Goal: Task Accomplishment & Management: Manage account settings

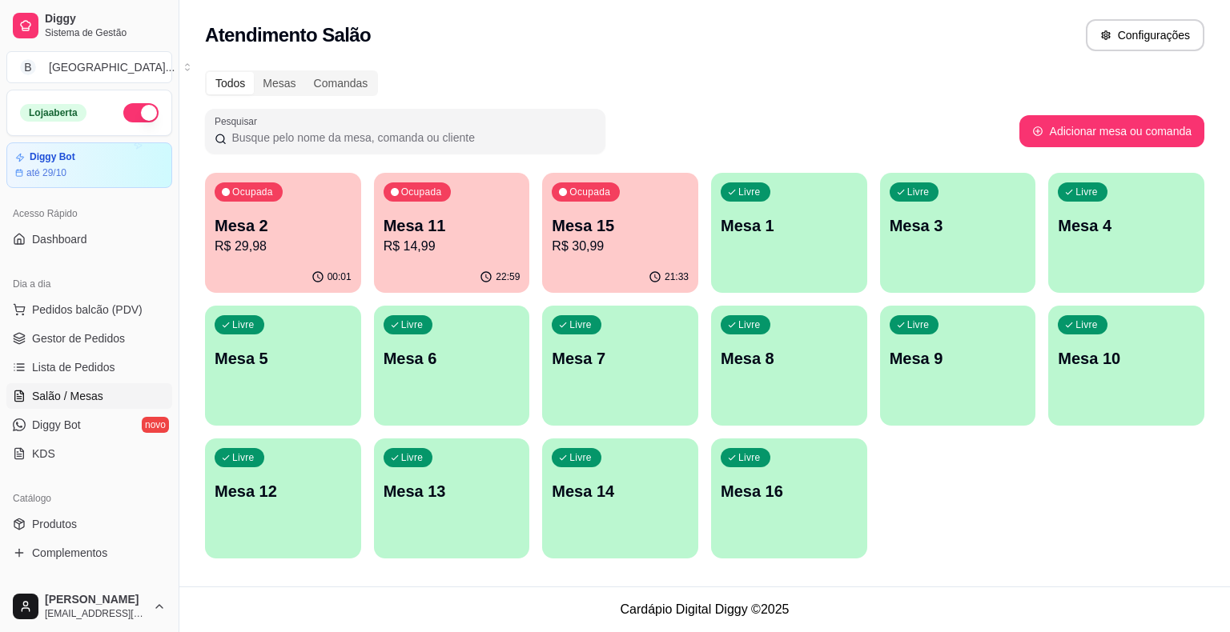
scroll to position [118, 0]
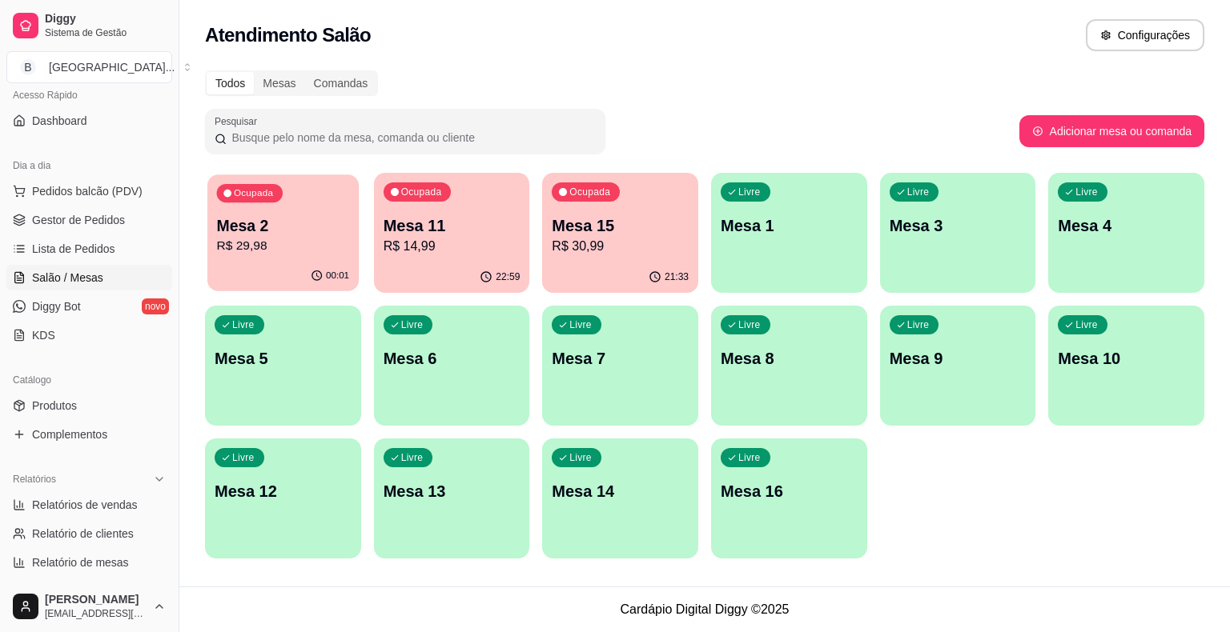
click at [318, 267] on div "00:01" at bounding box center [282, 276] width 151 height 30
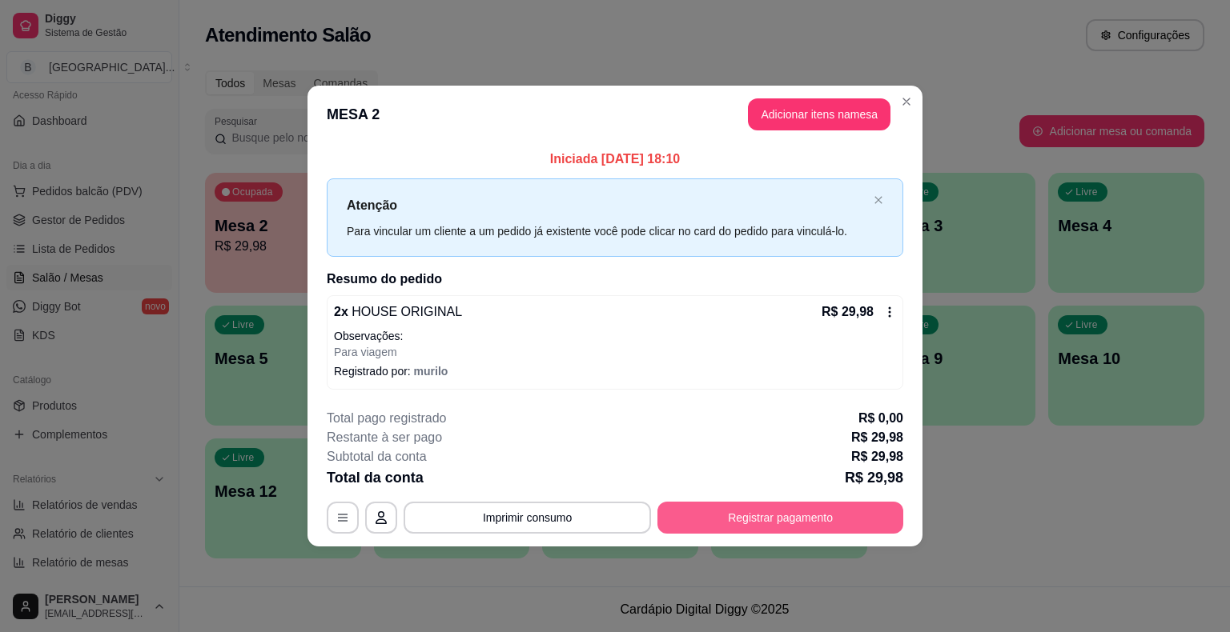
click at [752, 523] on button "Registrar pagamento" at bounding box center [780, 518] width 246 height 32
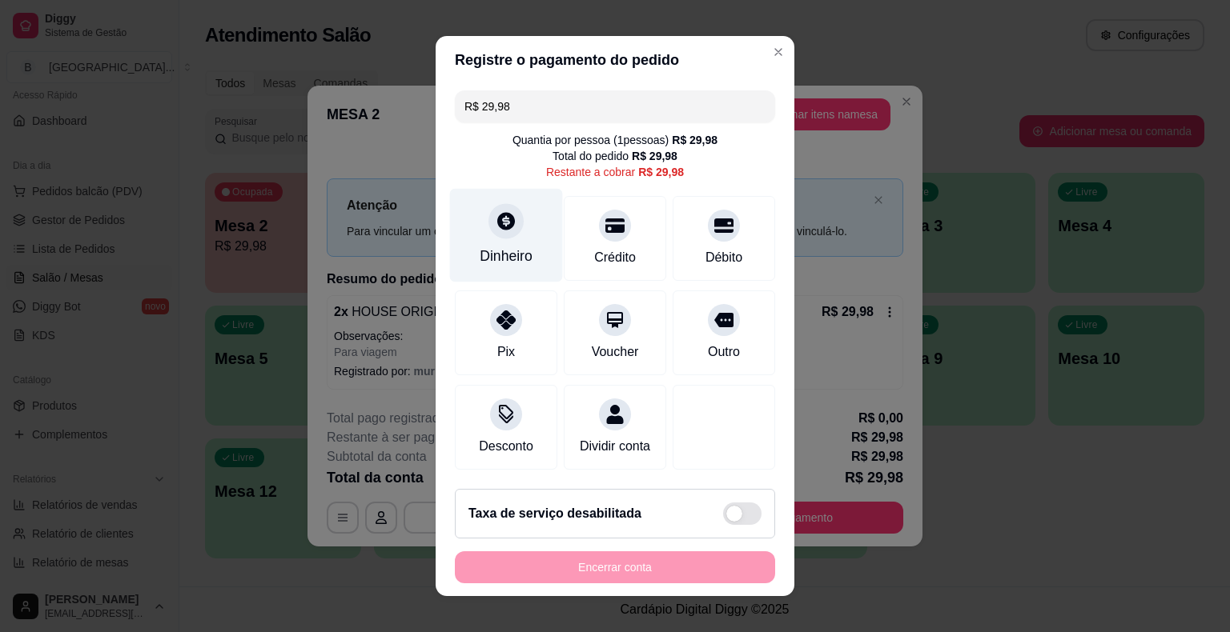
click at [514, 231] on div "Dinheiro" at bounding box center [506, 236] width 113 height 94
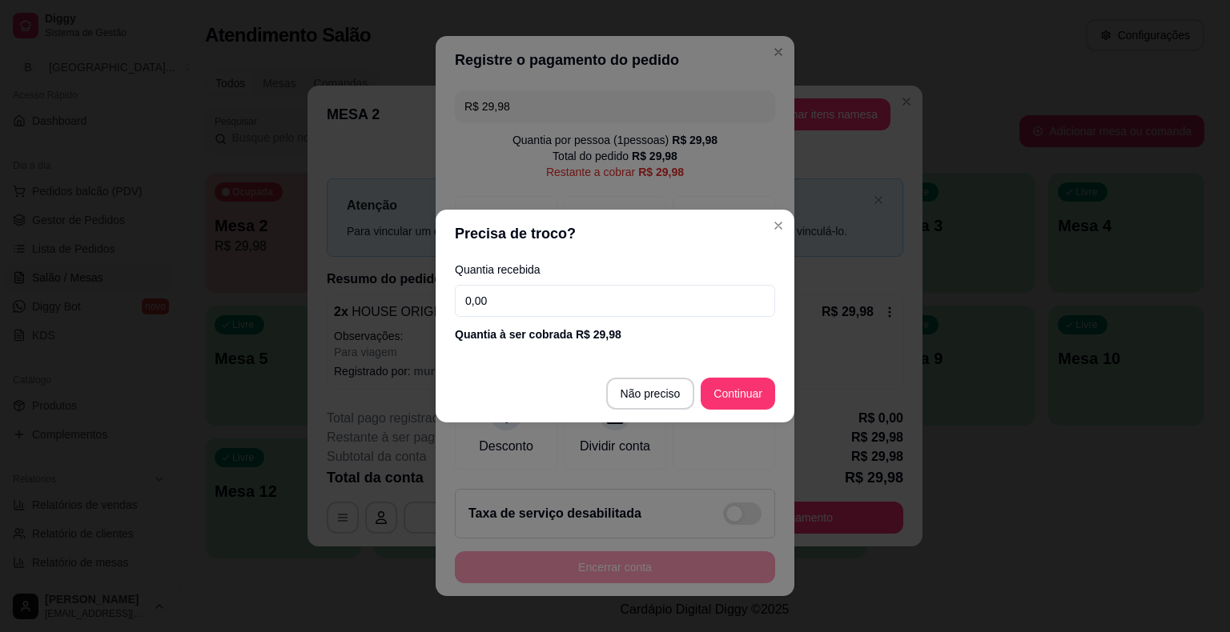
click at [529, 295] on input "0,00" at bounding box center [615, 301] width 320 height 32
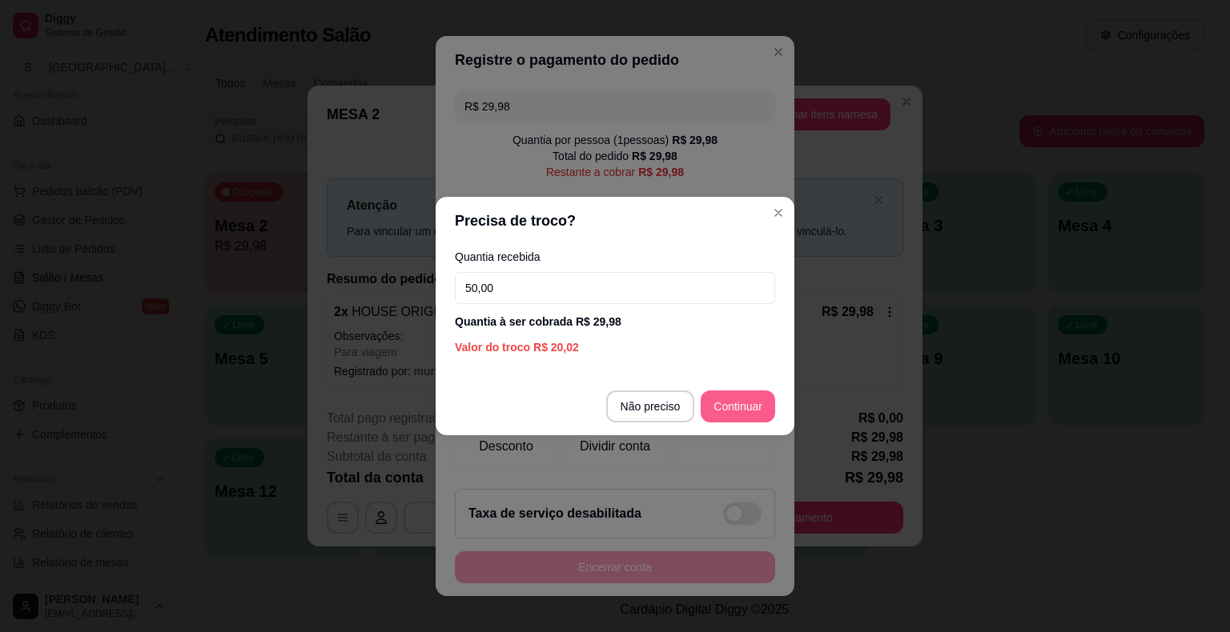
type input "50,00"
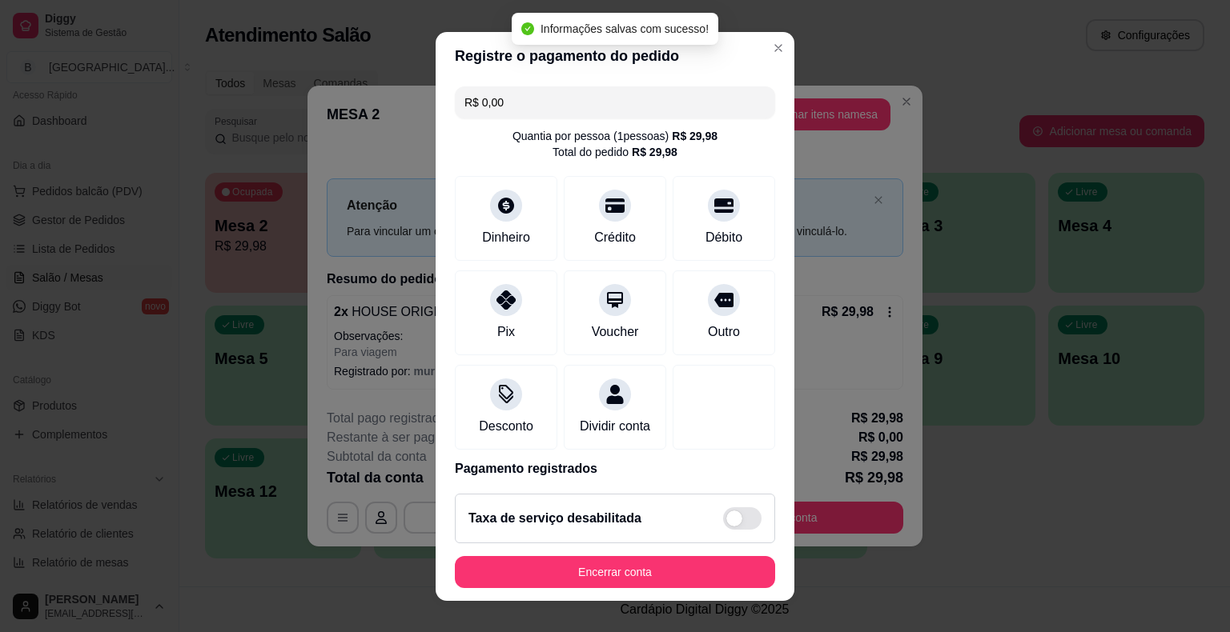
type input "R$ 0,00"
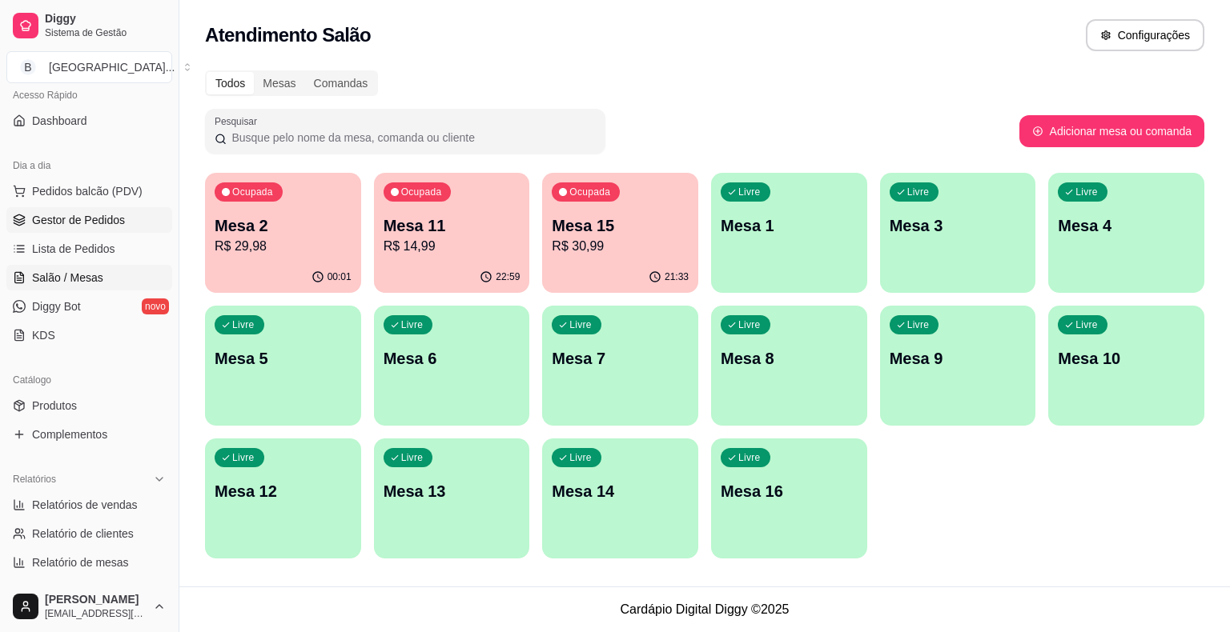
click at [125, 210] on link "Gestor de Pedidos" at bounding box center [89, 220] width 166 height 26
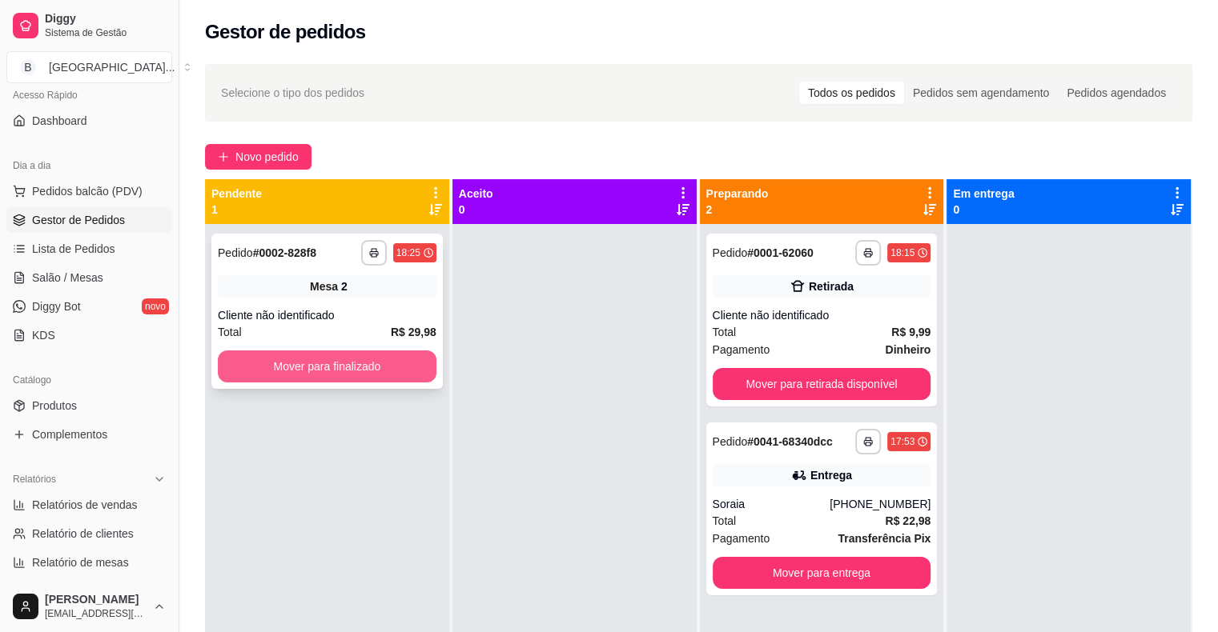
click at [347, 371] on button "Mover para finalizado" at bounding box center [327, 367] width 219 height 32
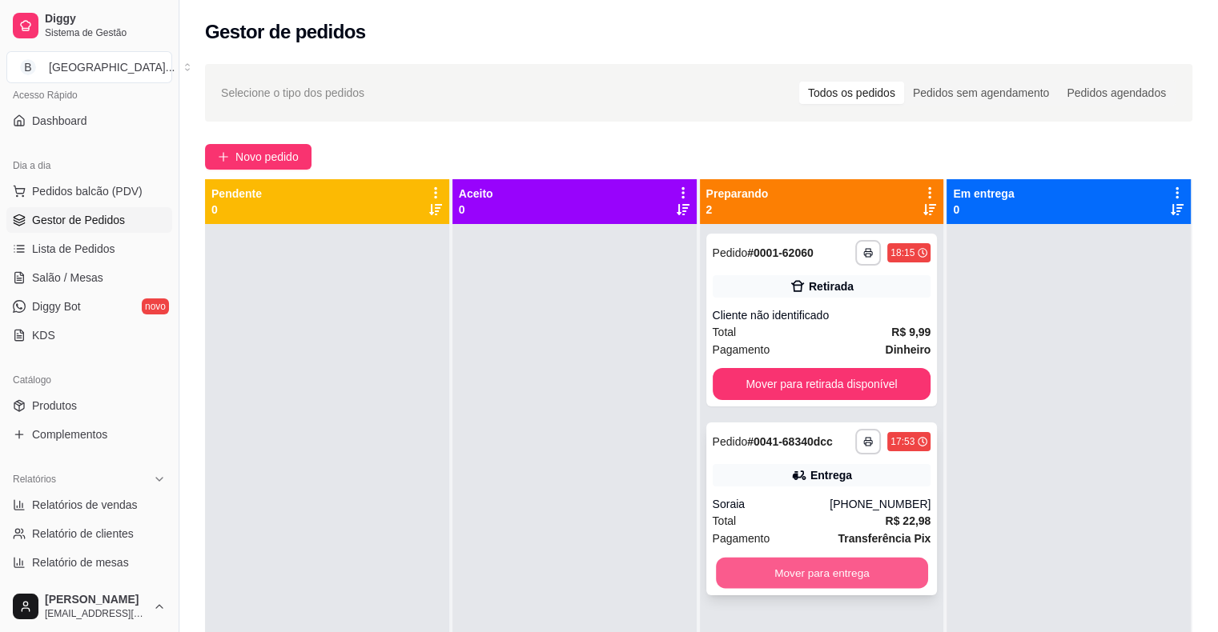
click at [796, 560] on button "Mover para entrega" at bounding box center [822, 573] width 212 height 31
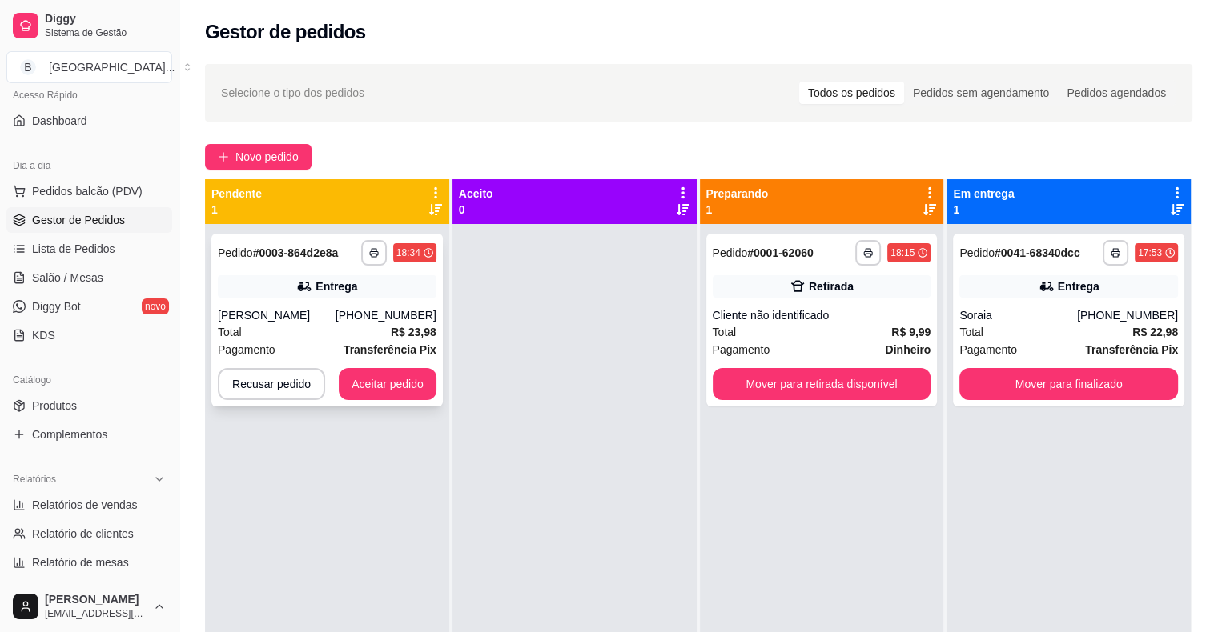
click at [377, 340] on div "Total R$ 23,98" at bounding box center [327, 332] width 219 height 18
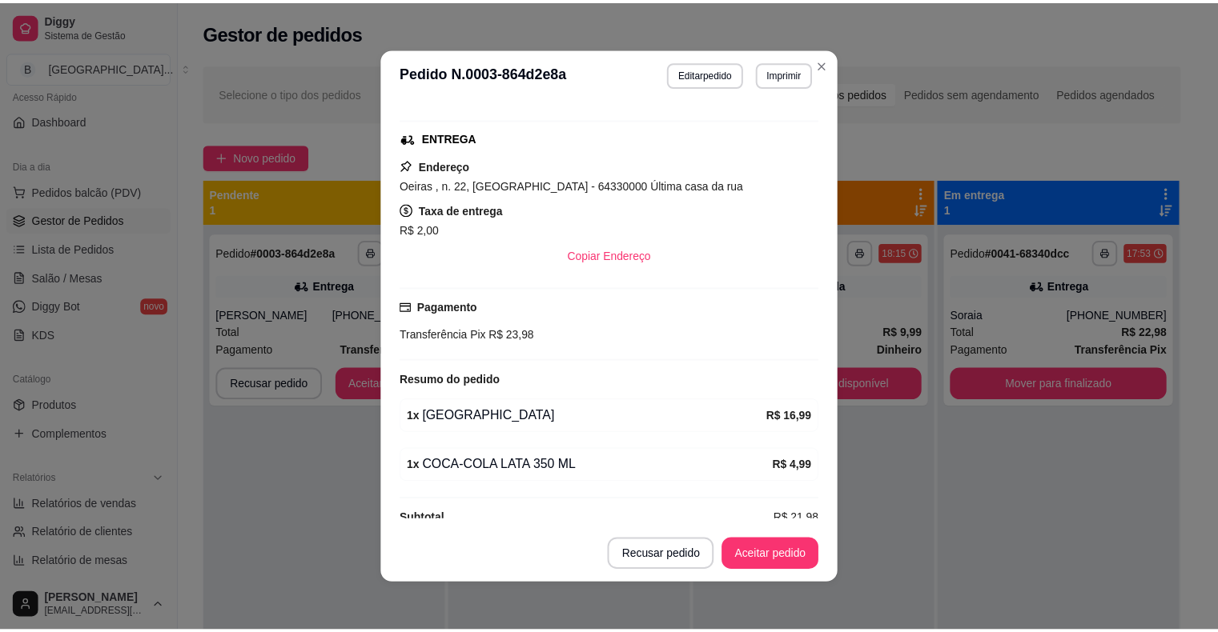
scroll to position [240, 0]
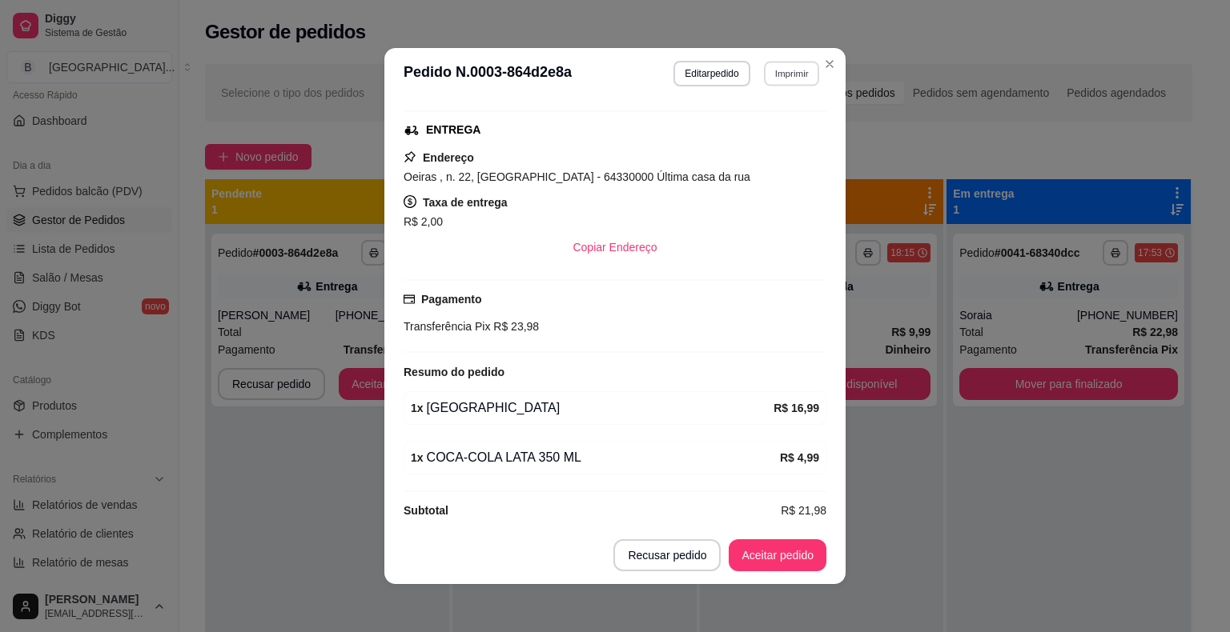
click at [796, 62] on button "Imprimir" at bounding box center [791, 73] width 55 height 25
click at [779, 137] on button "IMPRESSORA" at bounding box center [757, 129] width 112 height 25
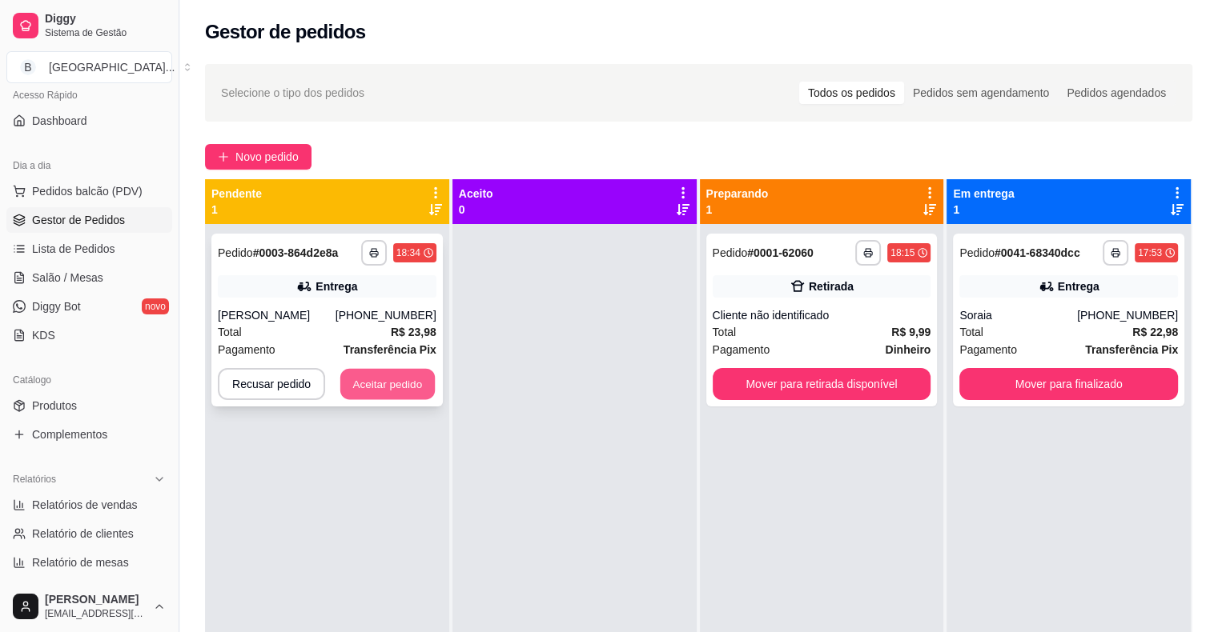
click at [396, 375] on button "Aceitar pedido" at bounding box center [387, 384] width 94 height 31
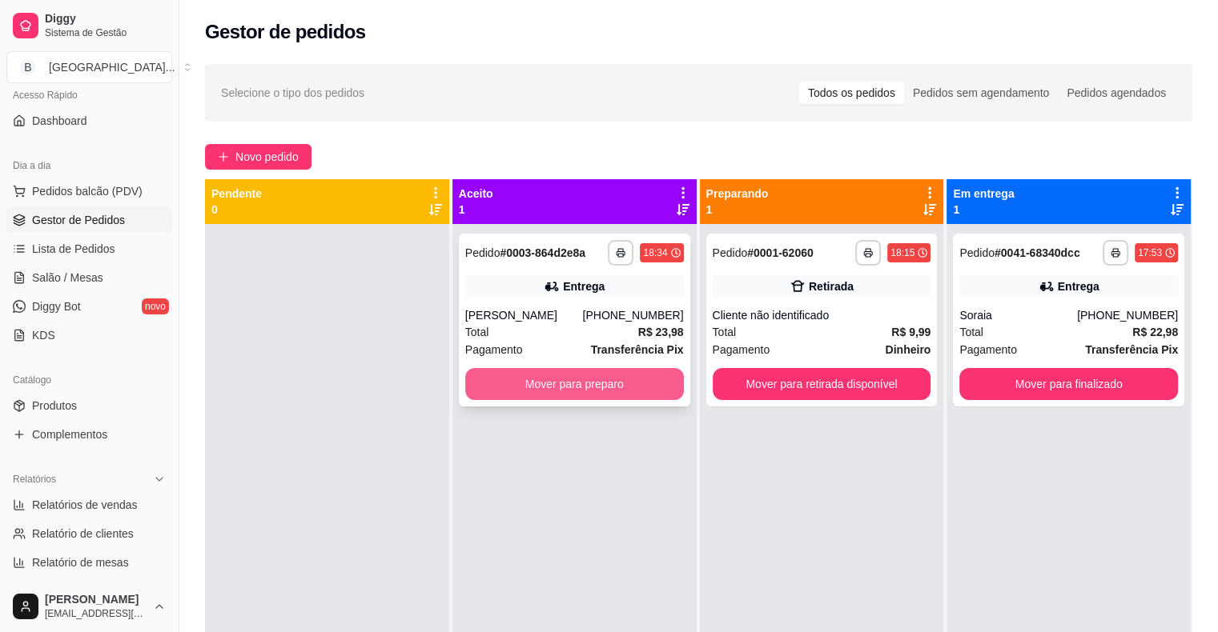
click at [543, 383] on button "Mover para preparo" at bounding box center [574, 384] width 219 height 32
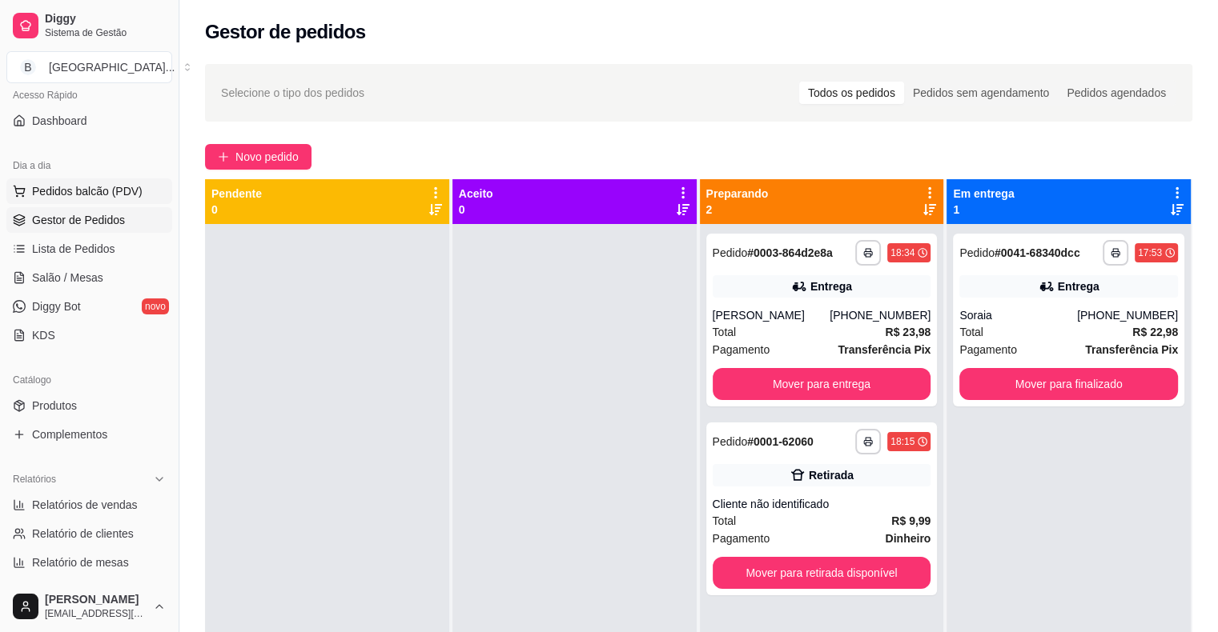
click at [83, 195] on span "Pedidos balcão (PDV)" at bounding box center [87, 191] width 110 height 16
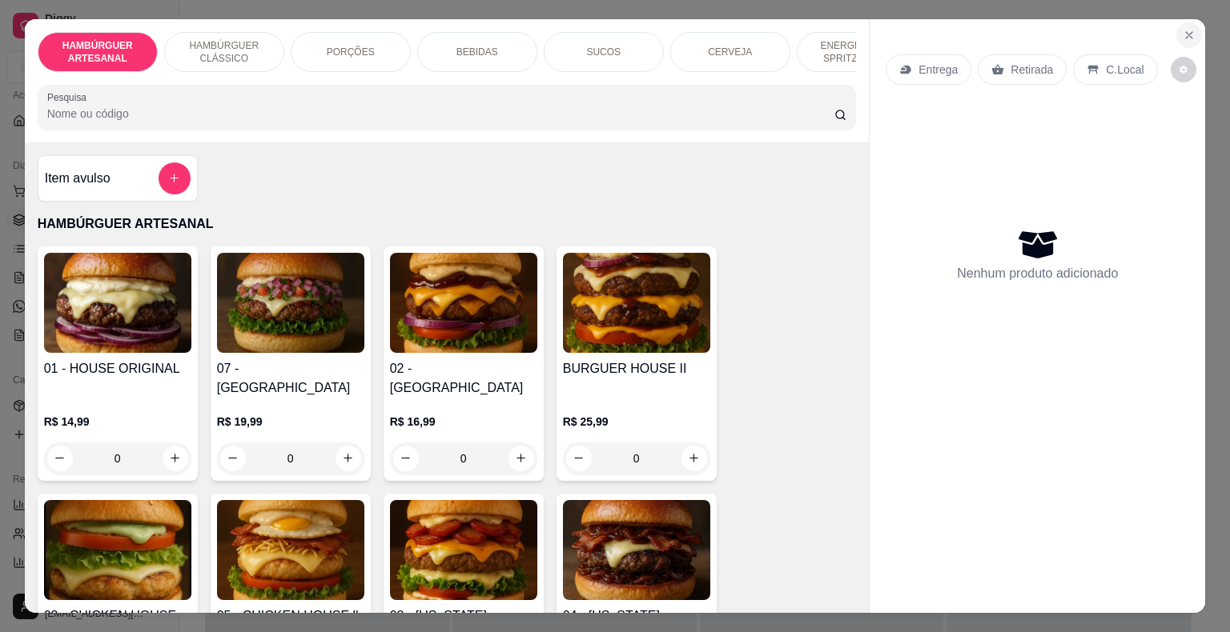
click at [1183, 30] on icon "Close" at bounding box center [1189, 35] width 13 height 13
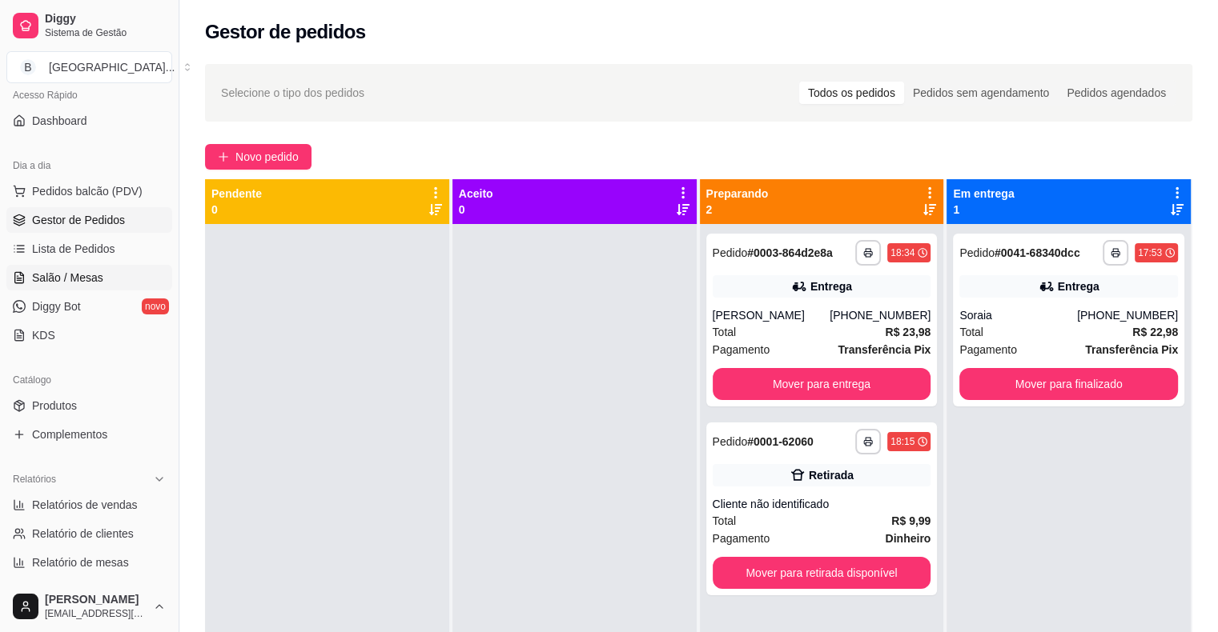
scroll to position [199, 0]
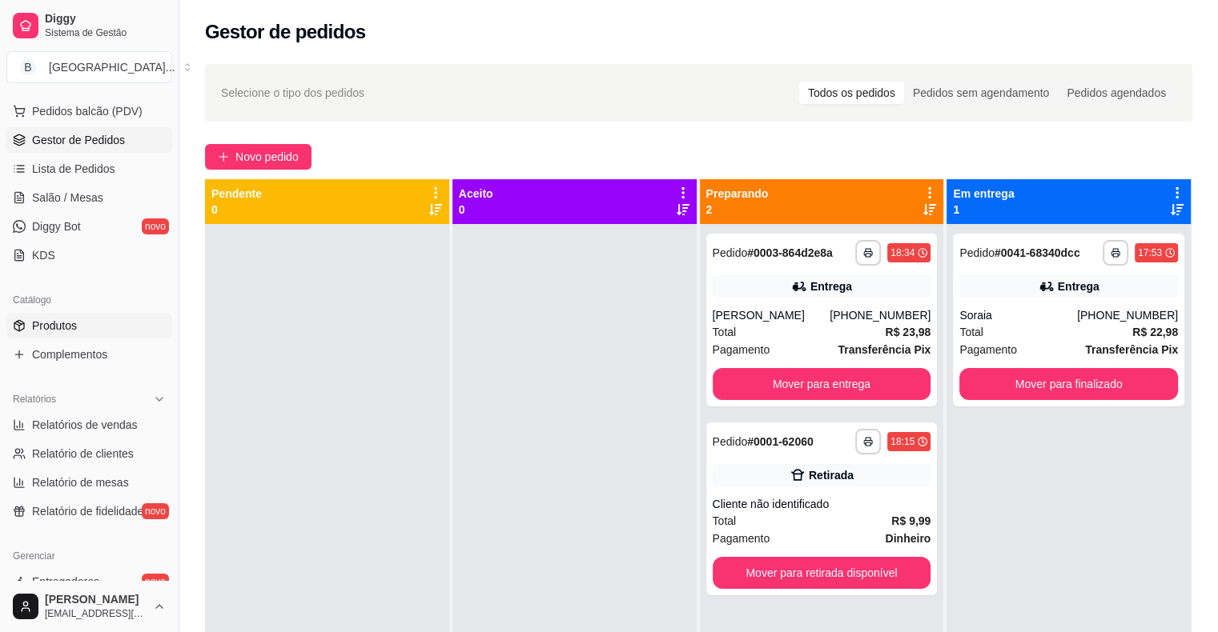
click at [79, 324] on link "Produtos" at bounding box center [89, 326] width 166 height 26
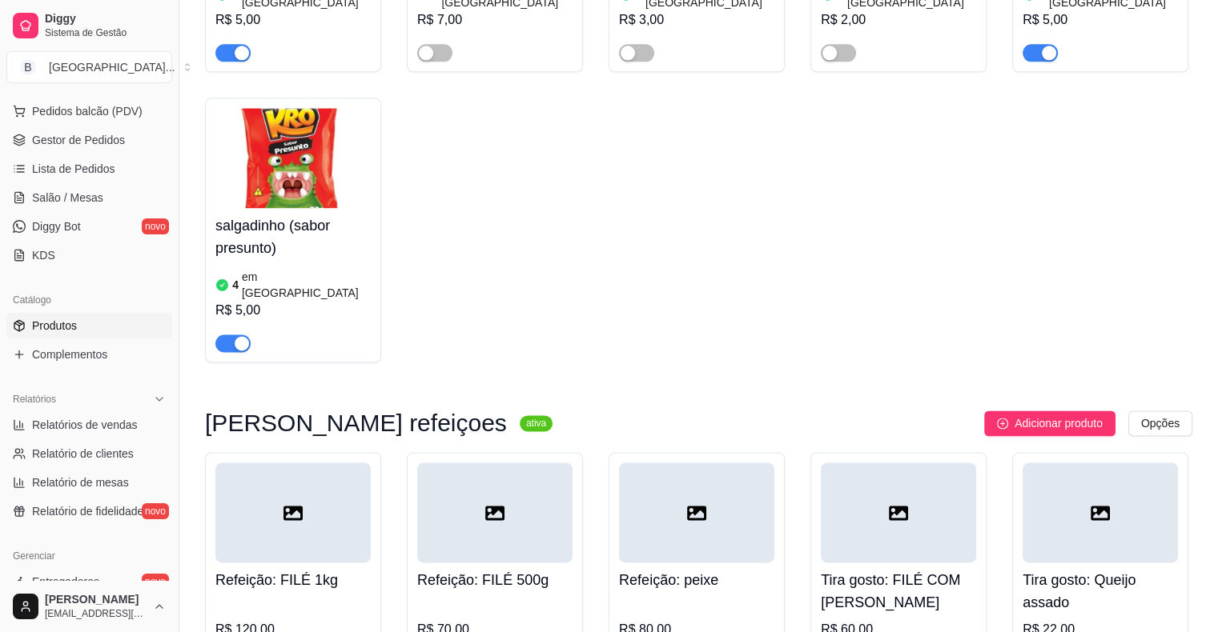
scroll to position [8251, 0]
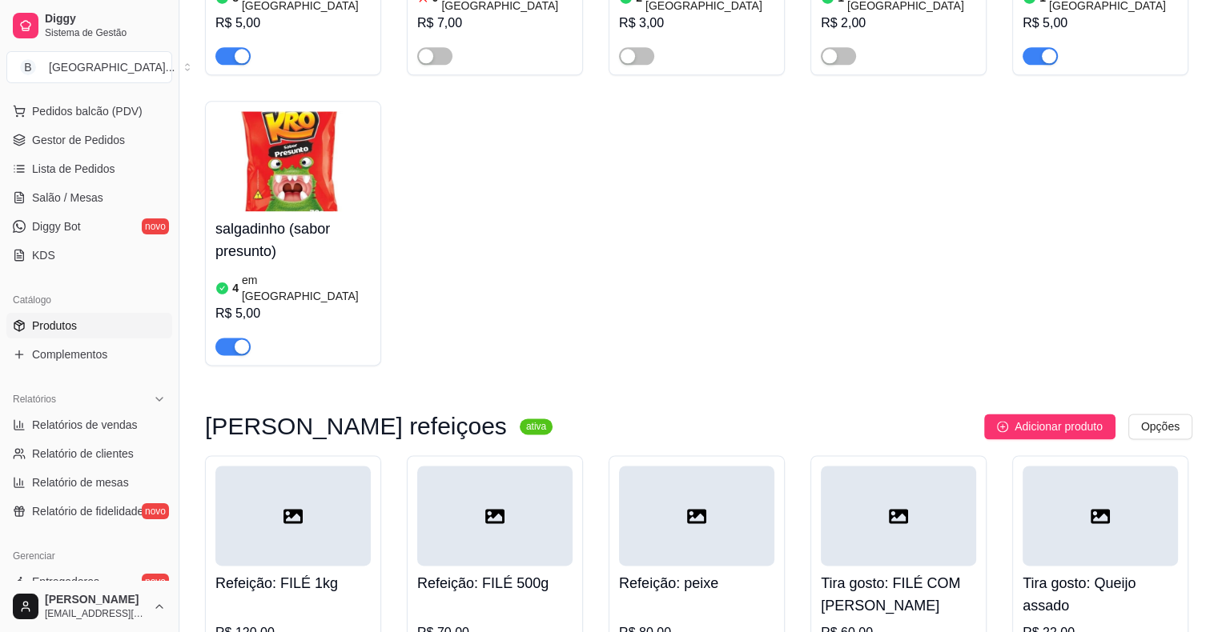
click at [54, 134] on span "Gestor de Pedidos" at bounding box center [78, 140] width 93 height 16
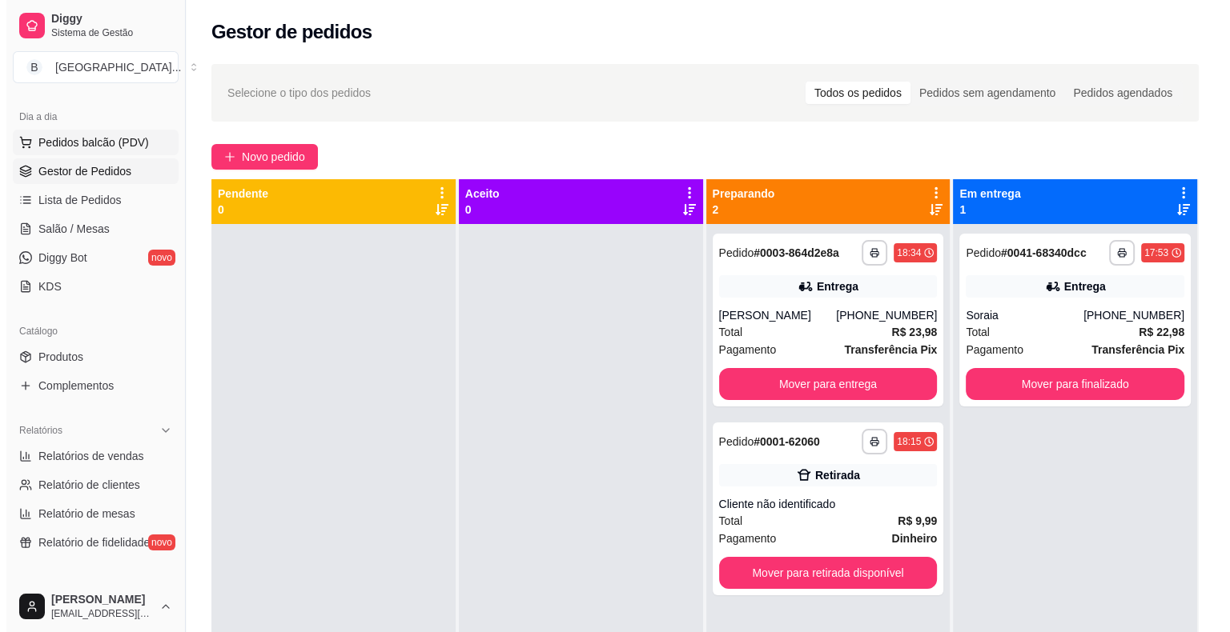
scroll to position [118, 0]
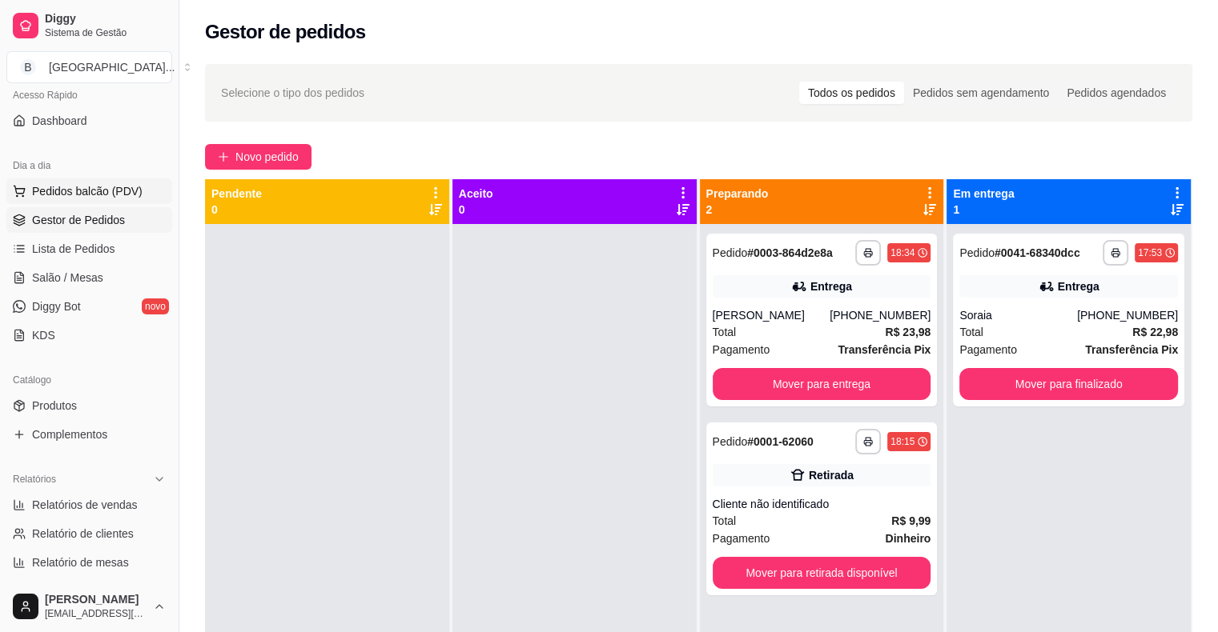
click at [67, 183] on span "Pedidos balcão (PDV)" at bounding box center [87, 191] width 110 height 16
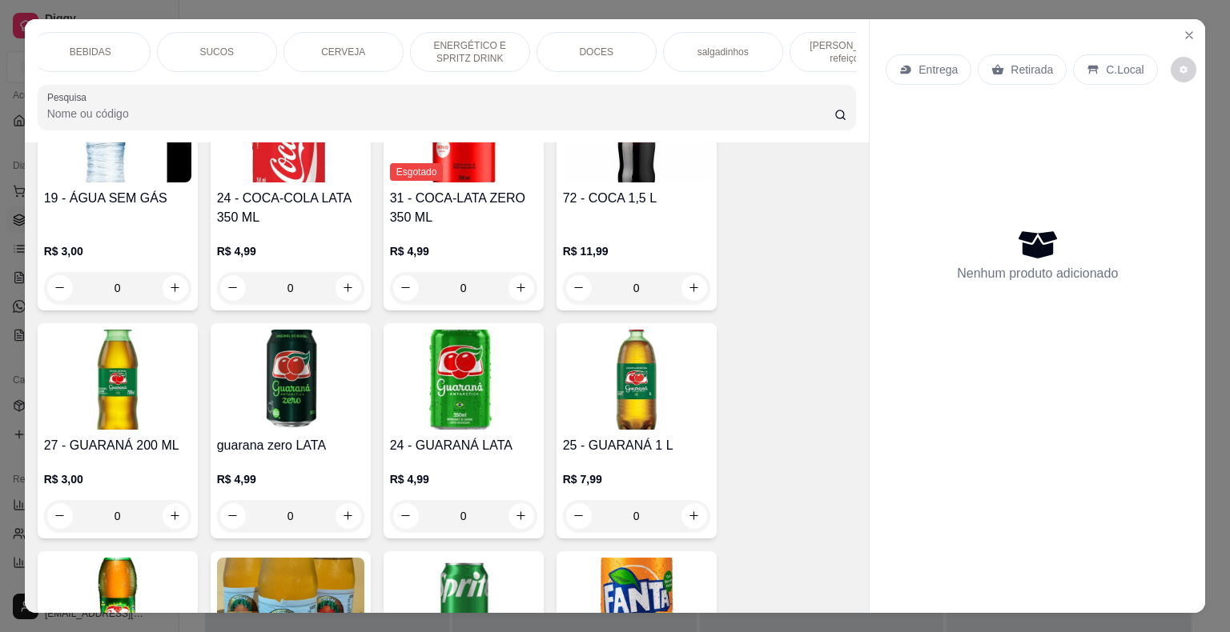
scroll to position [0, 440]
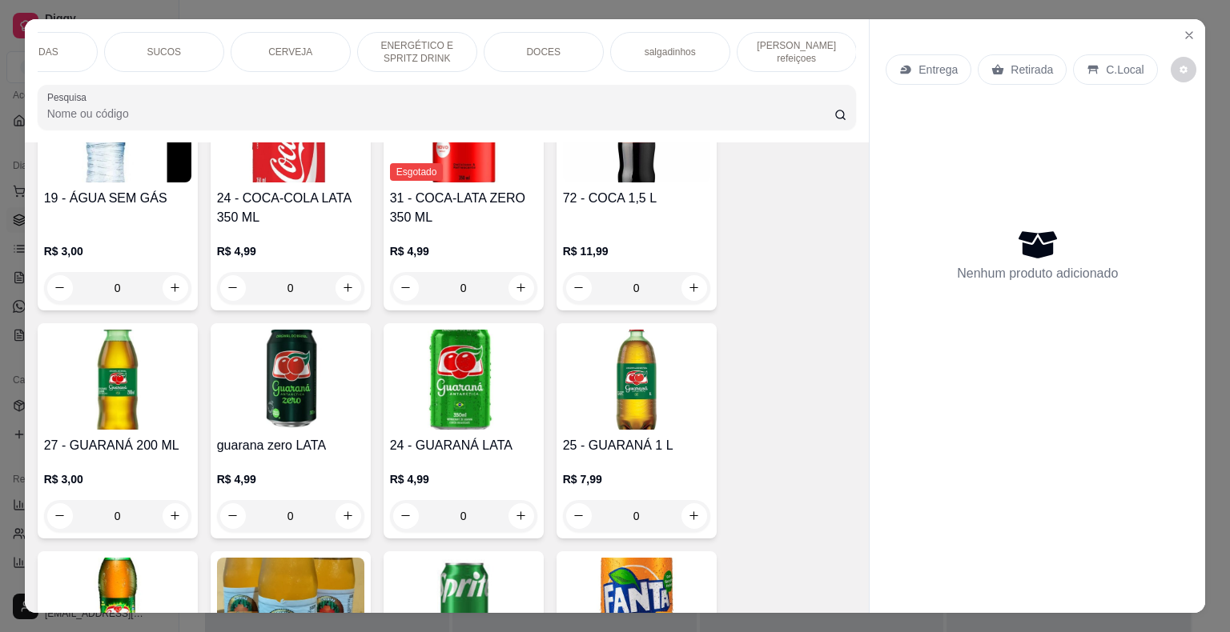
click at [801, 40] on p "[PERSON_NAME] refeiçoes" at bounding box center [796, 52] width 93 height 26
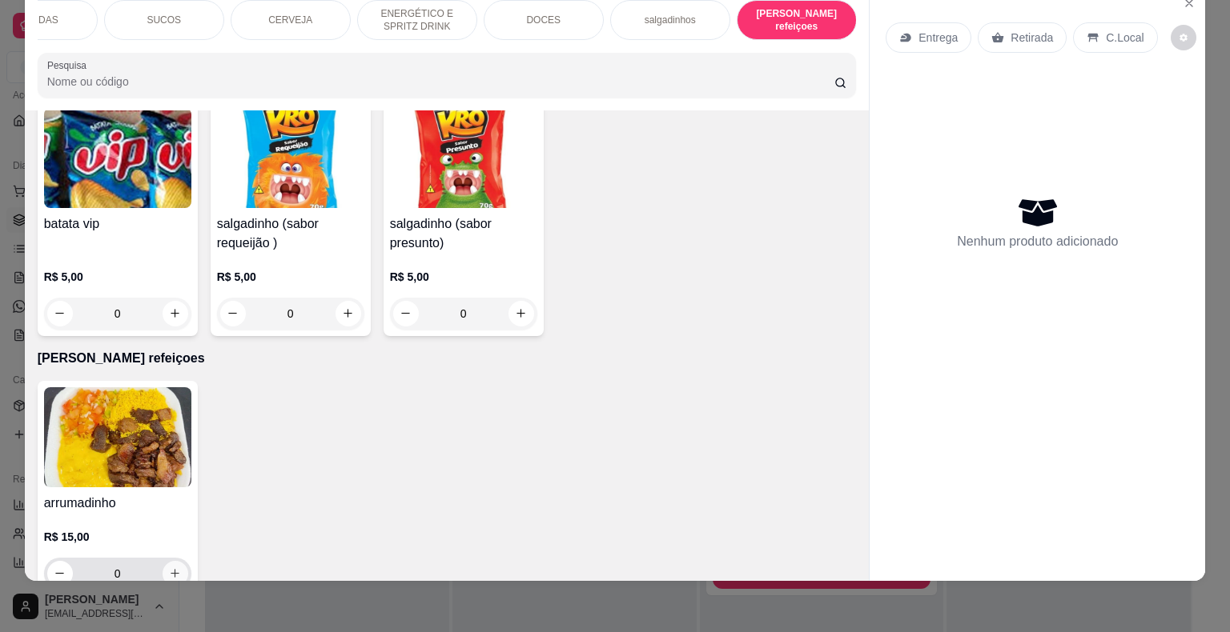
click at [169, 568] on icon "increase-product-quantity" at bounding box center [175, 574] width 12 height 12
type input "1"
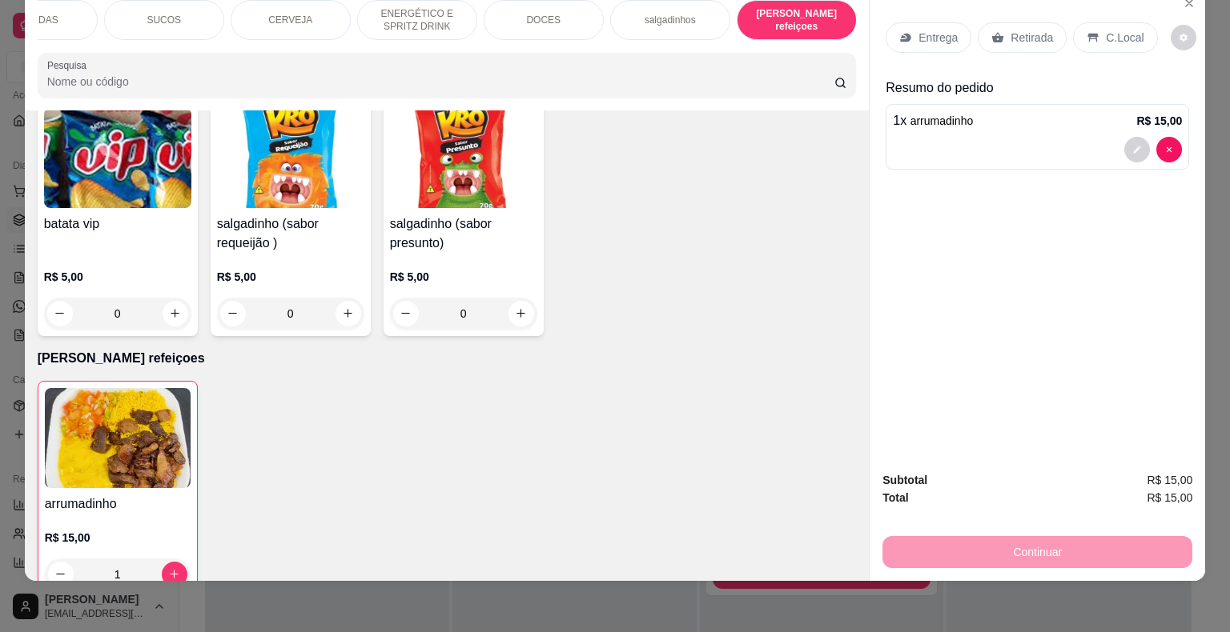
click at [906, 24] on div "Entrega" at bounding box center [928, 37] width 86 height 30
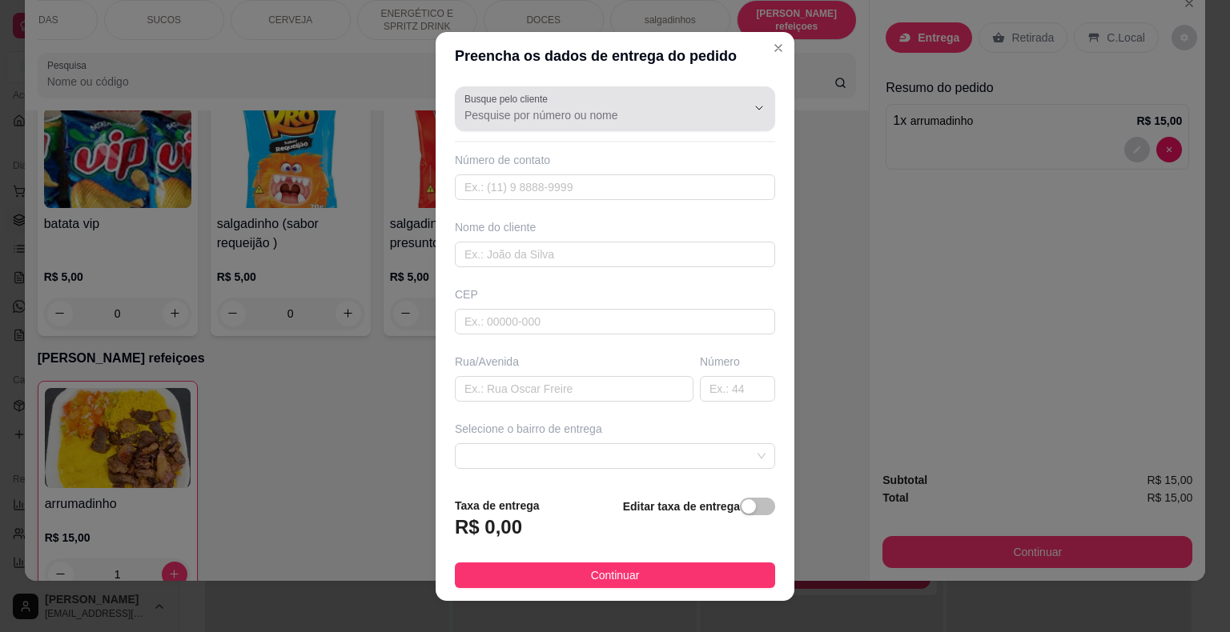
click at [668, 90] on div "Busque pelo cliente" at bounding box center [615, 108] width 320 height 45
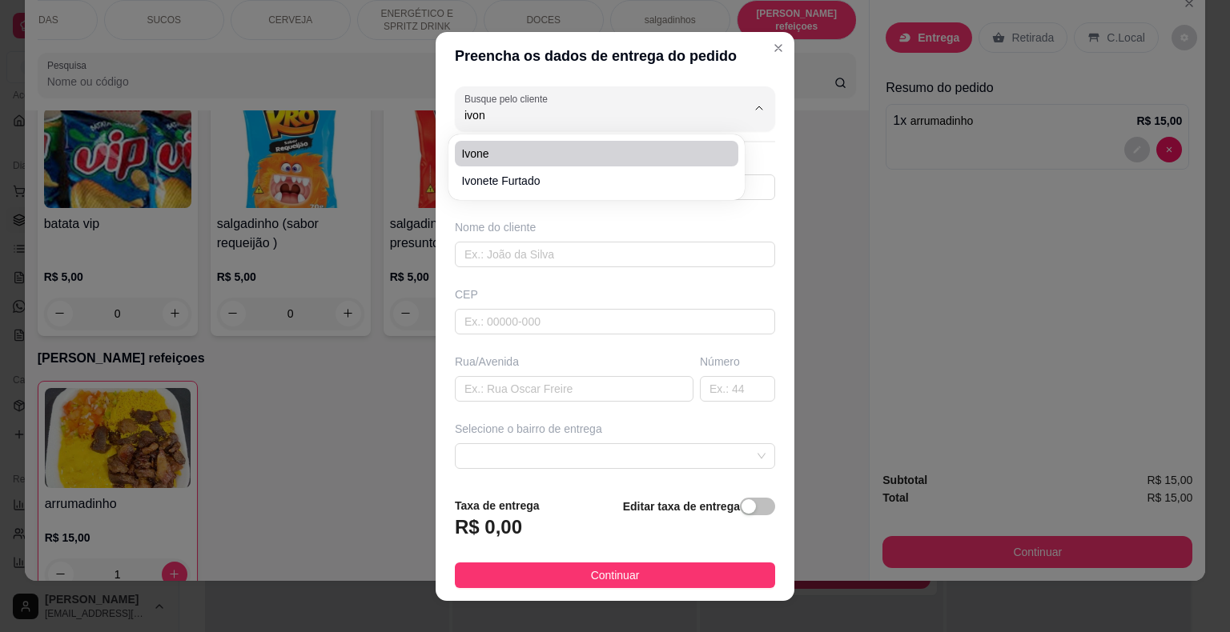
click at [663, 155] on span "ivone" at bounding box center [588, 154] width 255 height 16
type input "ivone"
type input "8681486113"
type input "ivone"
type input "[PERSON_NAME]"
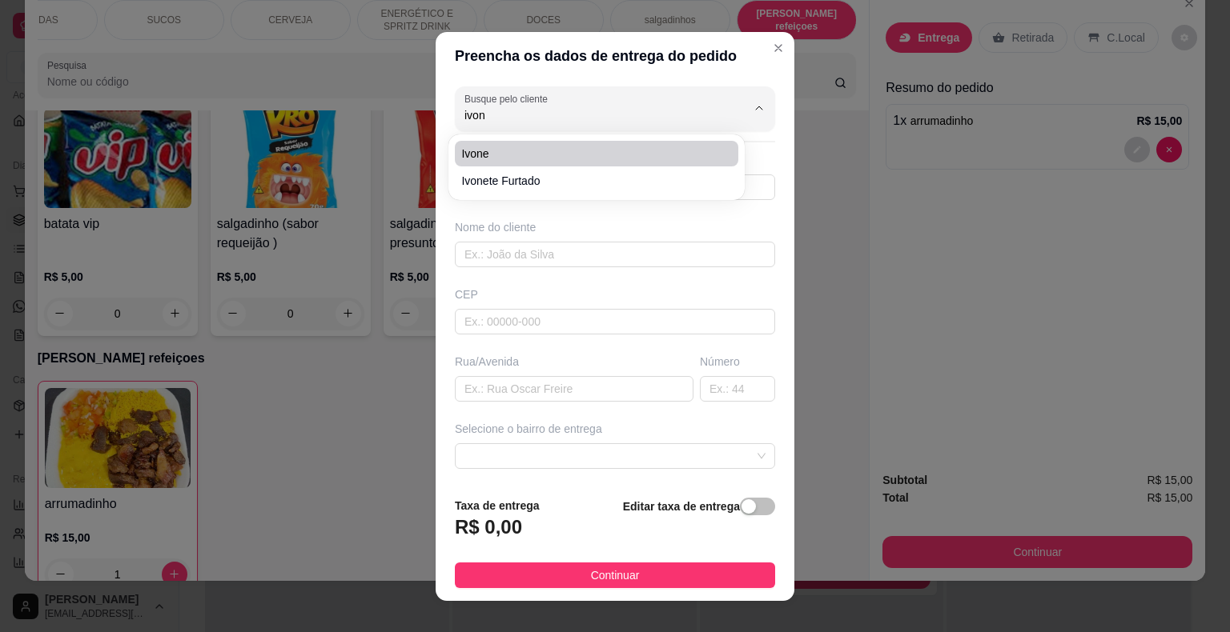
type input "1040"
type input "São Miguel do Tapuio"
type input "próximo ao rr ferros"
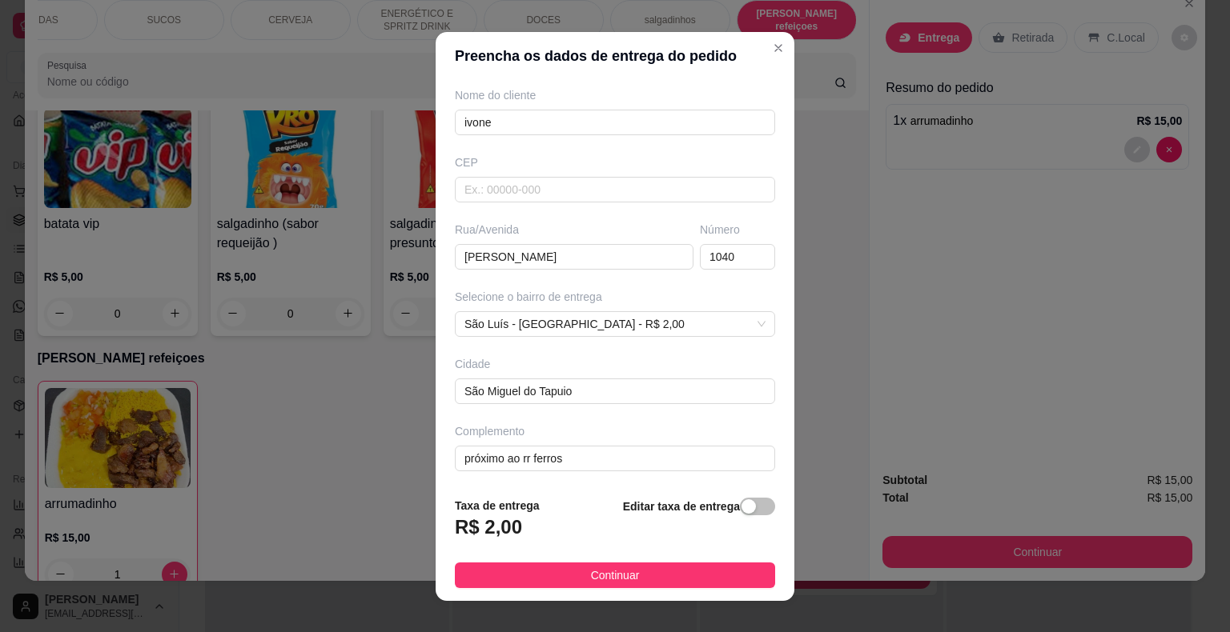
scroll to position [19, 0]
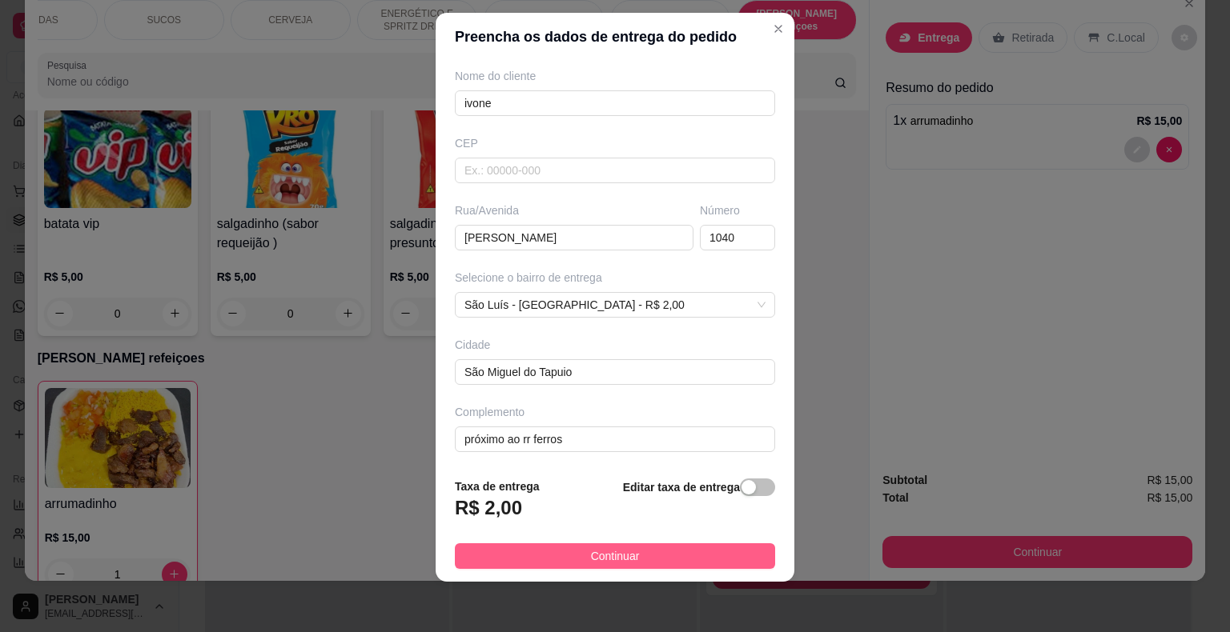
type input "ivone"
click at [680, 552] on button "Continuar" at bounding box center [615, 557] width 320 height 26
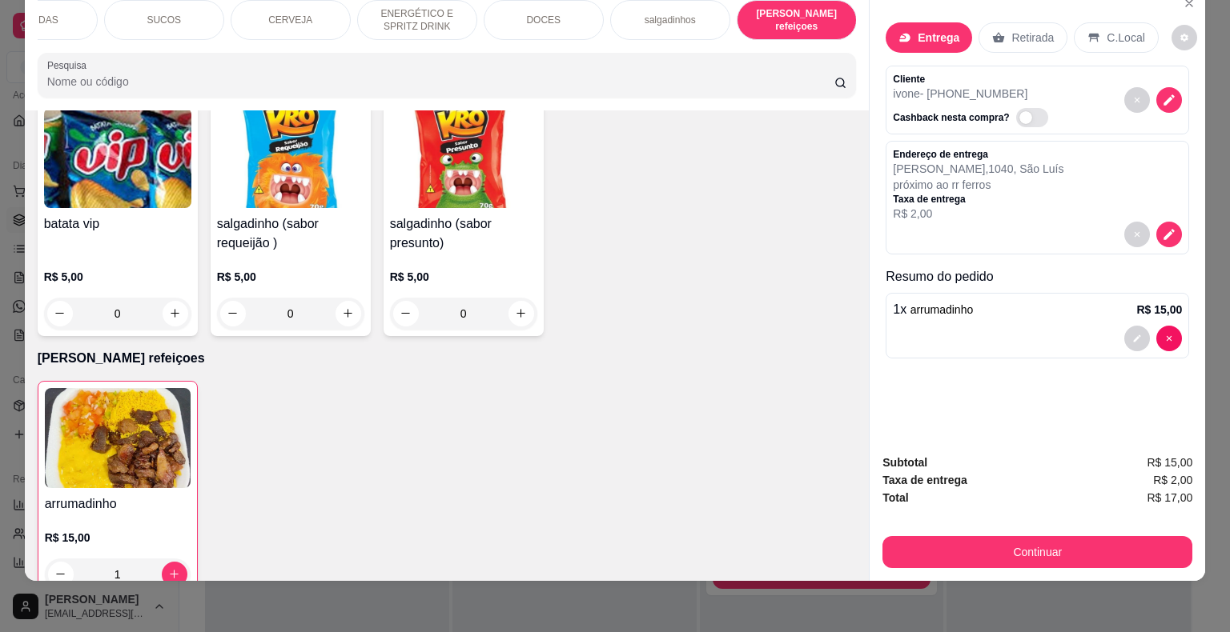
click at [966, 532] on div "Continuar" at bounding box center [1037, 550] width 310 height 36
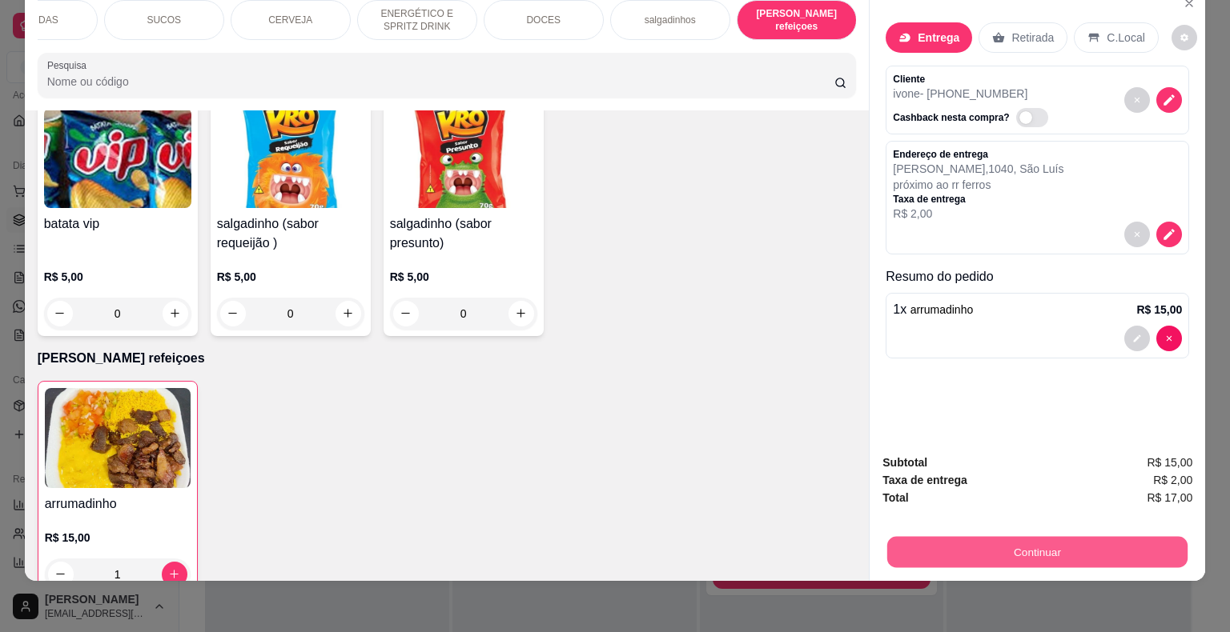
click at [966, 537] on button "Continuar" at bounding box center [1037, 552] width 300 height 31
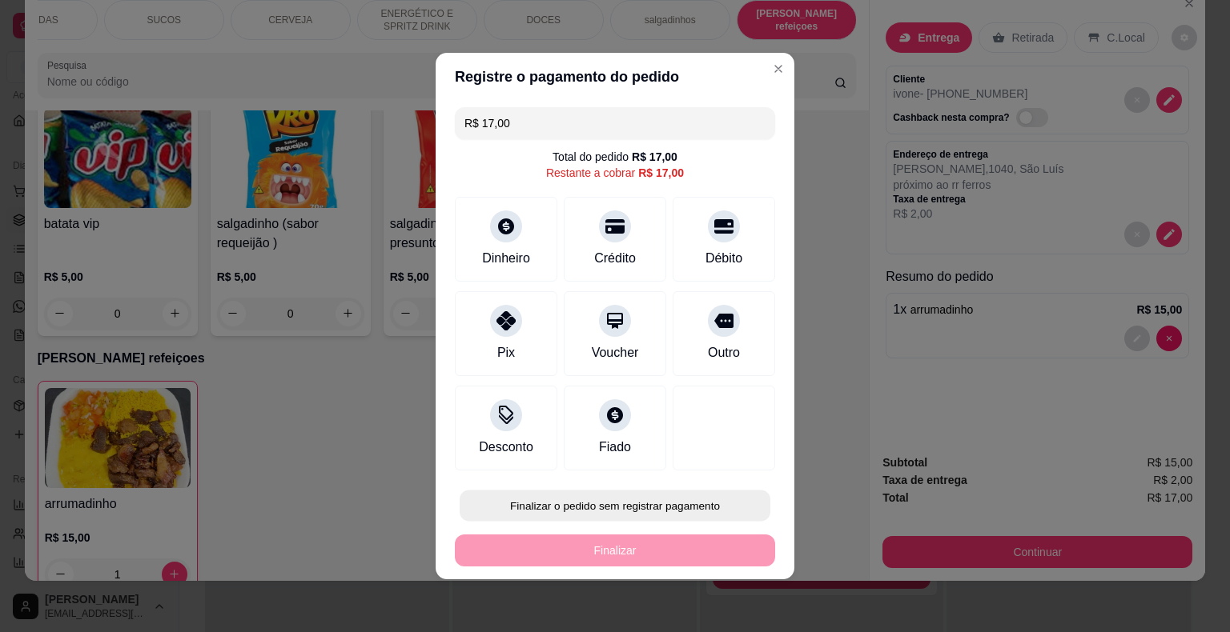
click at [628, 493] on button "Finalizar o pedido sem registrar pagamento" at bounding box center [615, 506] width 311 height 31
click at [726, 457] on button "Confirmar" at bounding box center [712, 460] width 59 height 25
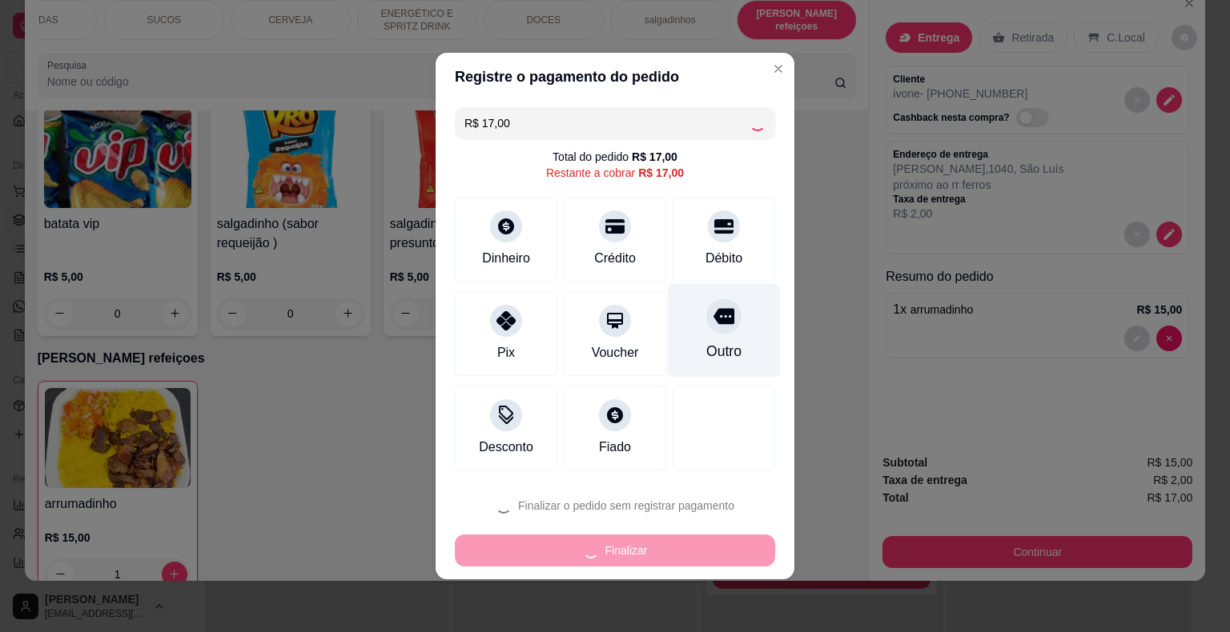
type input "0"
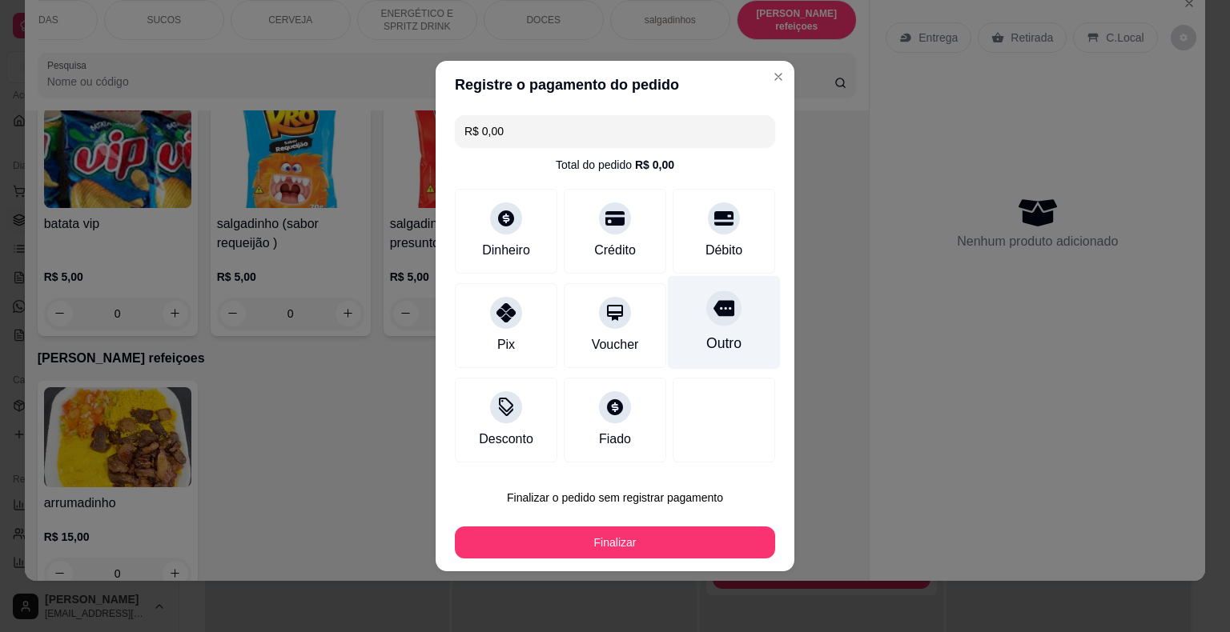
type input "R$ 0,00"
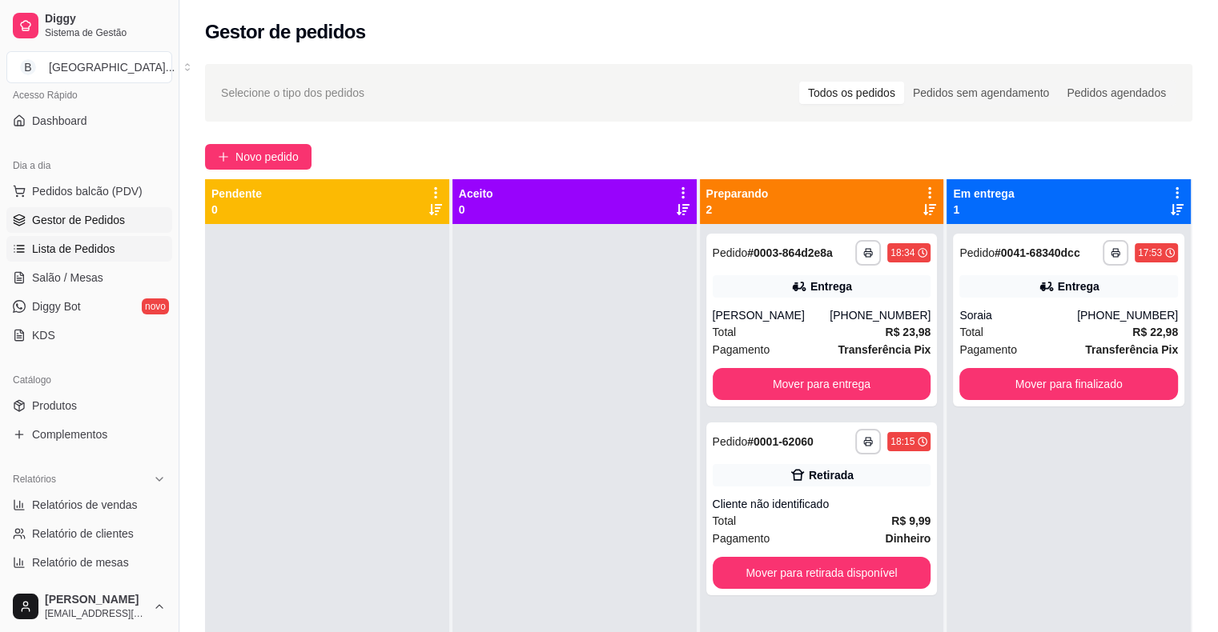
click at [123, 251] on link "Lista de Pedidos" at bounding box center [89, 249] width 166 height 26
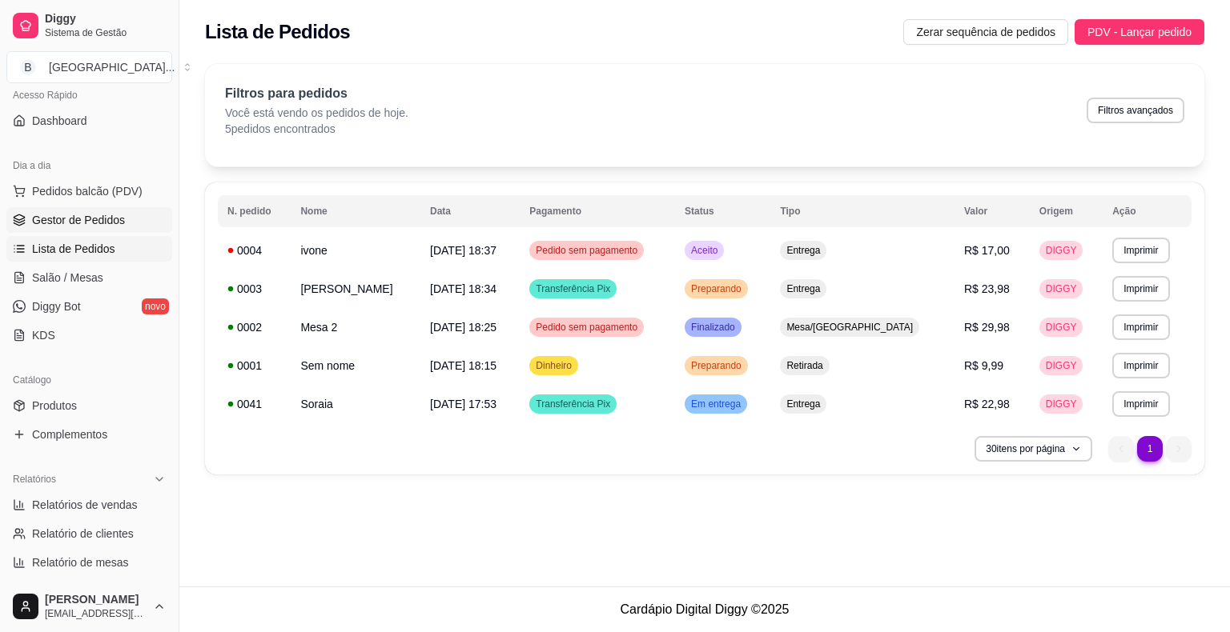
click at [122, 223] on span "Gestor de Pedidos" at bounding box center [78, 220] width 93 height 16
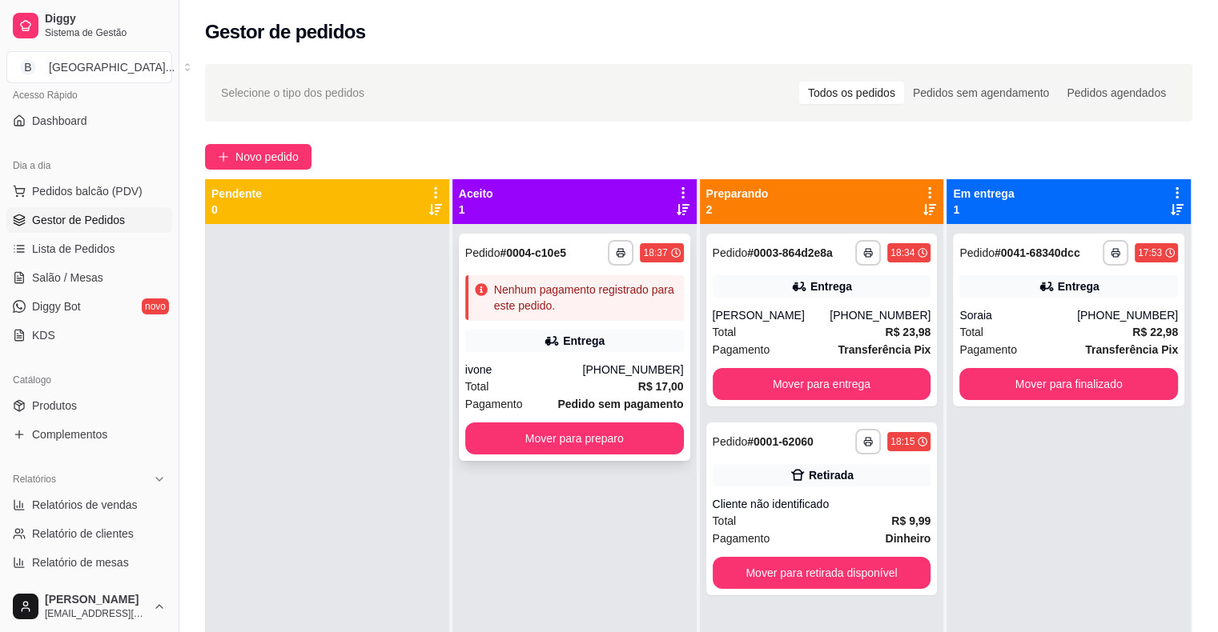
click at [506, 338] on div "Entrega" at bounding box center [574, 341] width 219 height 22
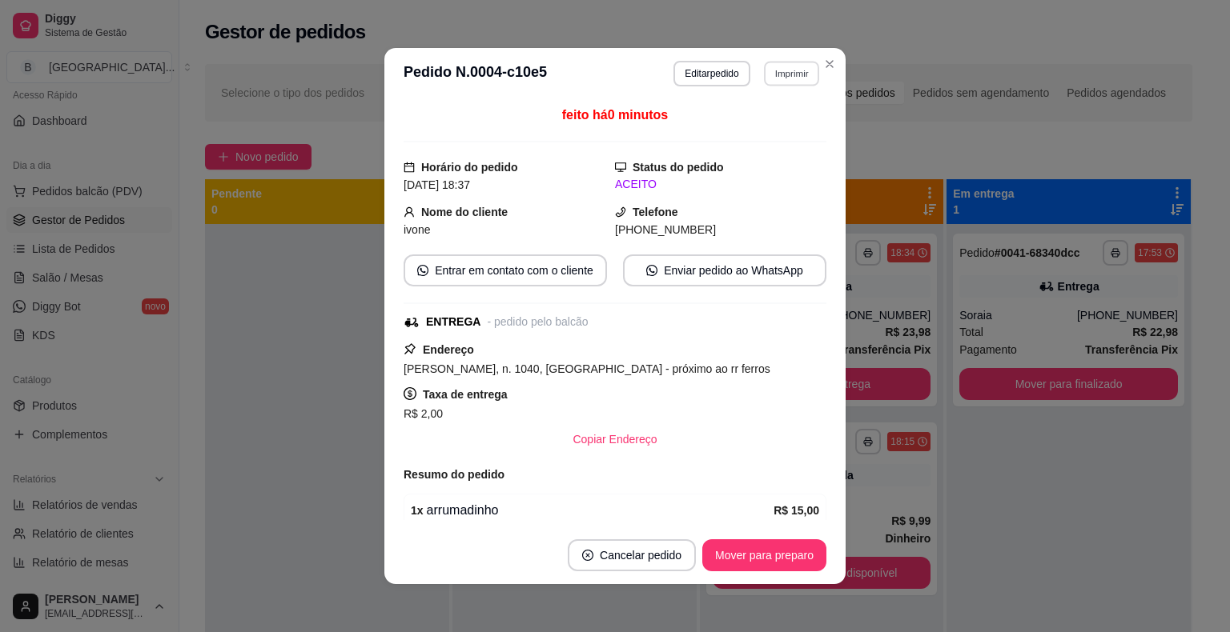
click at [768, 82] on button "Imprimir" at bounding box center [791, 73] width 55 height 25
click at [765, 129] on button "IMPRESSORA" at bounding box center [757, 129] width 112 height 25
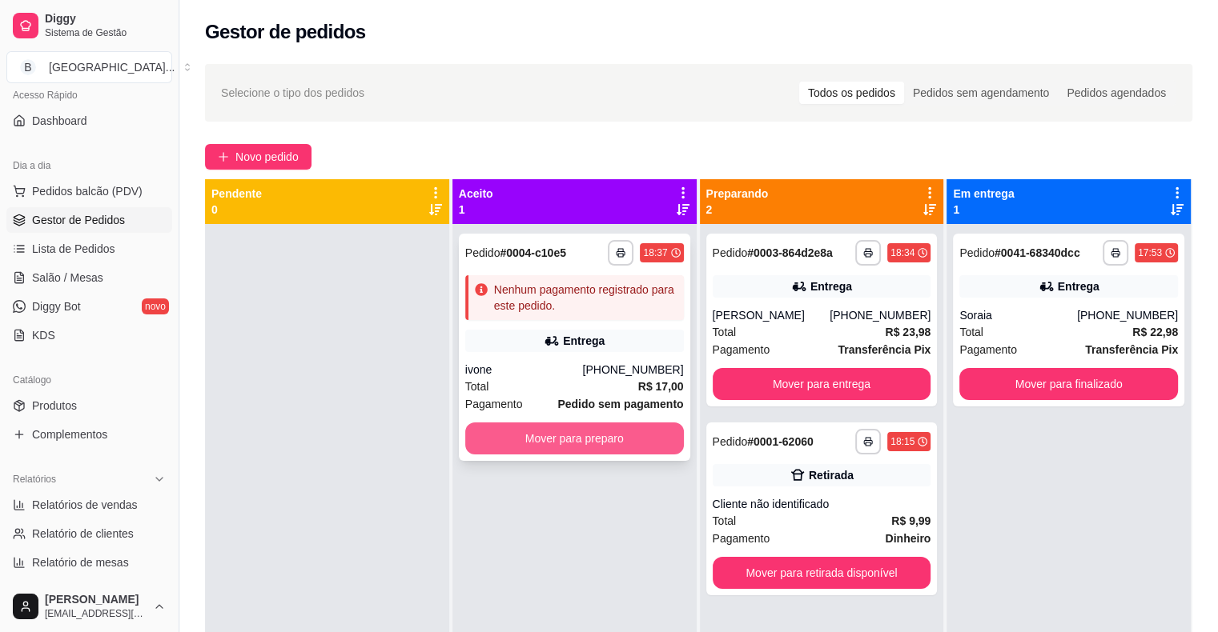
click at [507, 447] on button "Mover para preparo" at bounding box center [574, 439] width 219 height 32
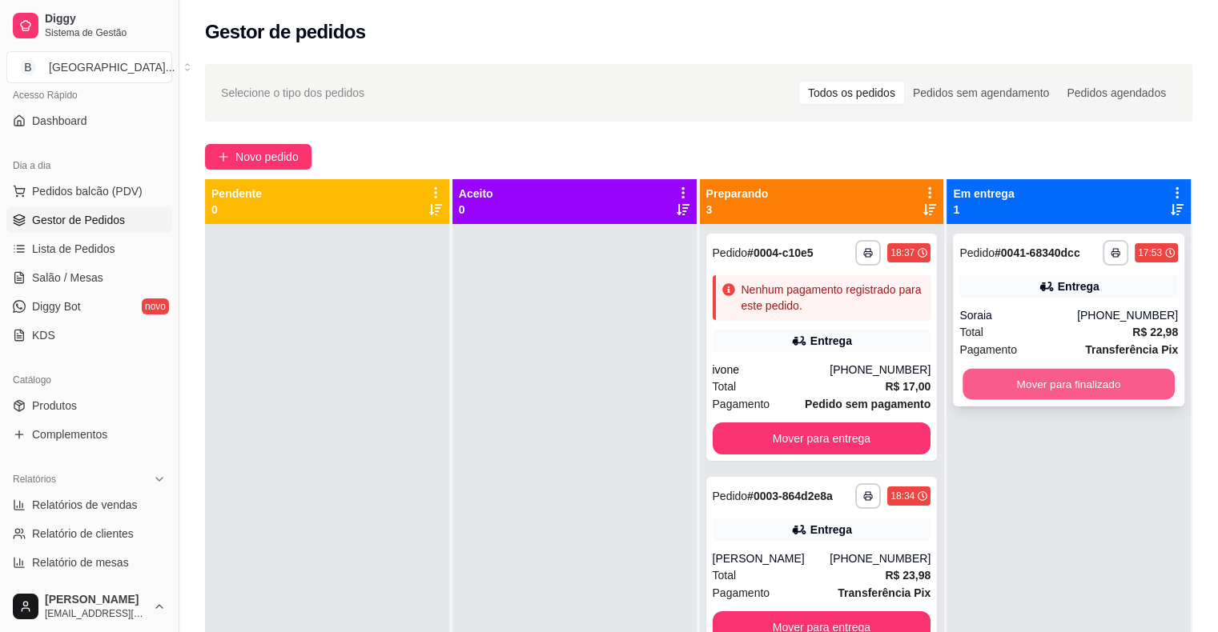
click at [1057, 391] on button "Mover para finalizado" at bounding box center [1068, 384] width 212 height 31
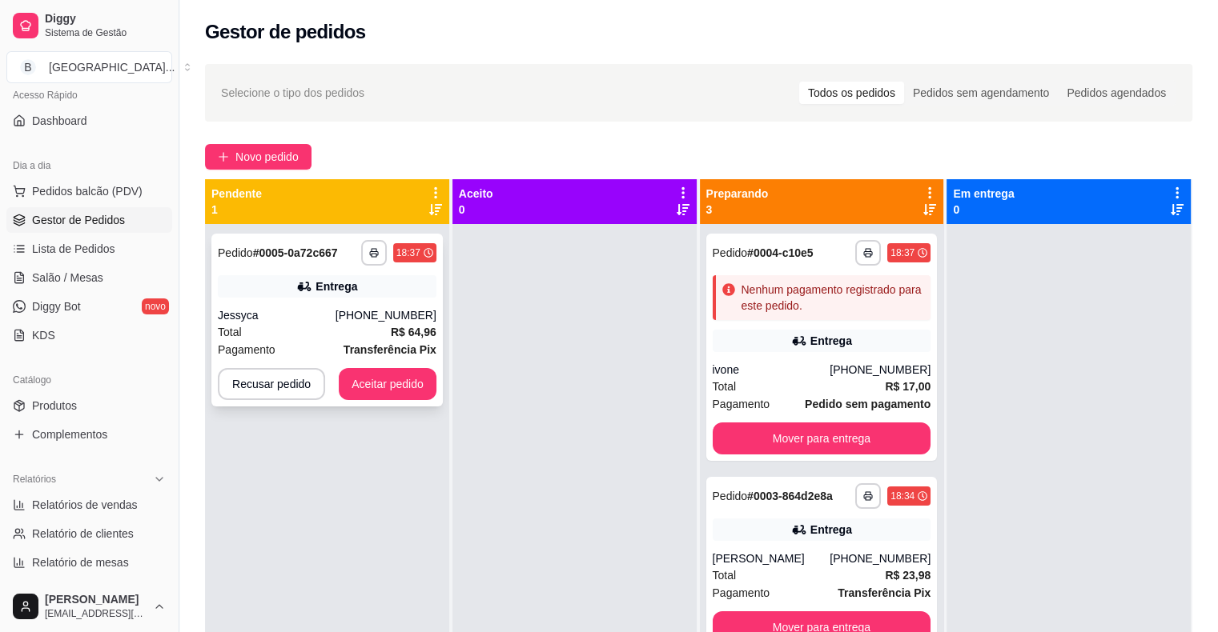
click at [335, 311] on div "Jessyca" at bounding box center [277, 315] width 118 height 16
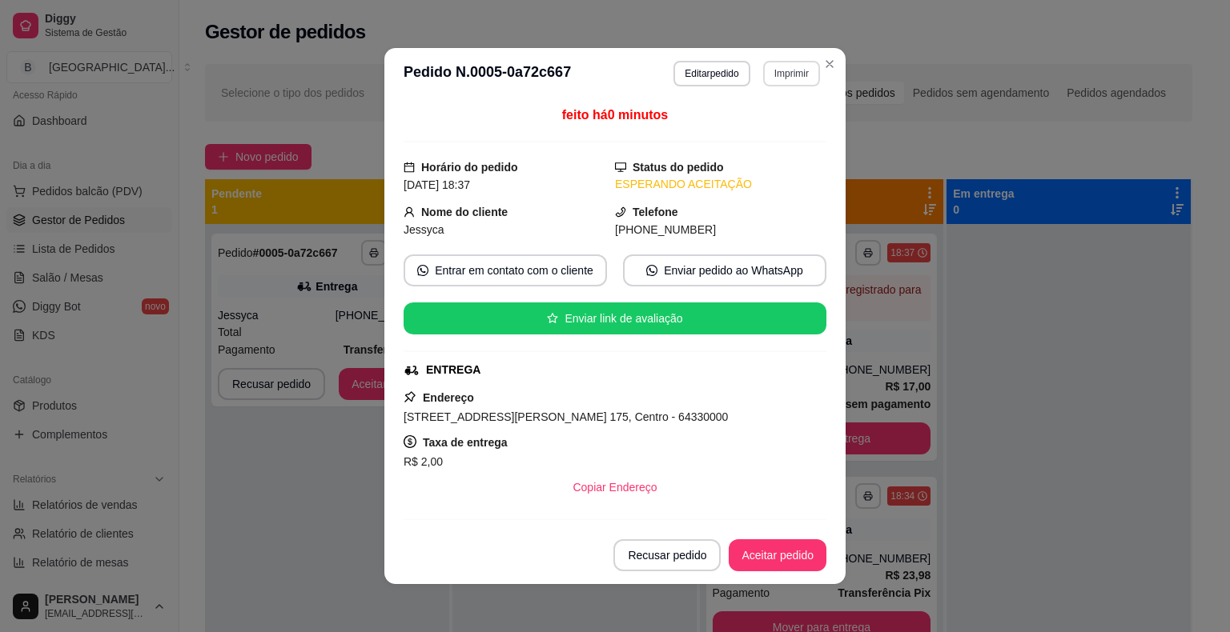
click at [775, 78] on button "Imprimir" at bounding box center [791, 74] width 57 height 26
click at [771, 121] on button "IMPRESSORA" at bounding box center [770, 122] width 93 height 21
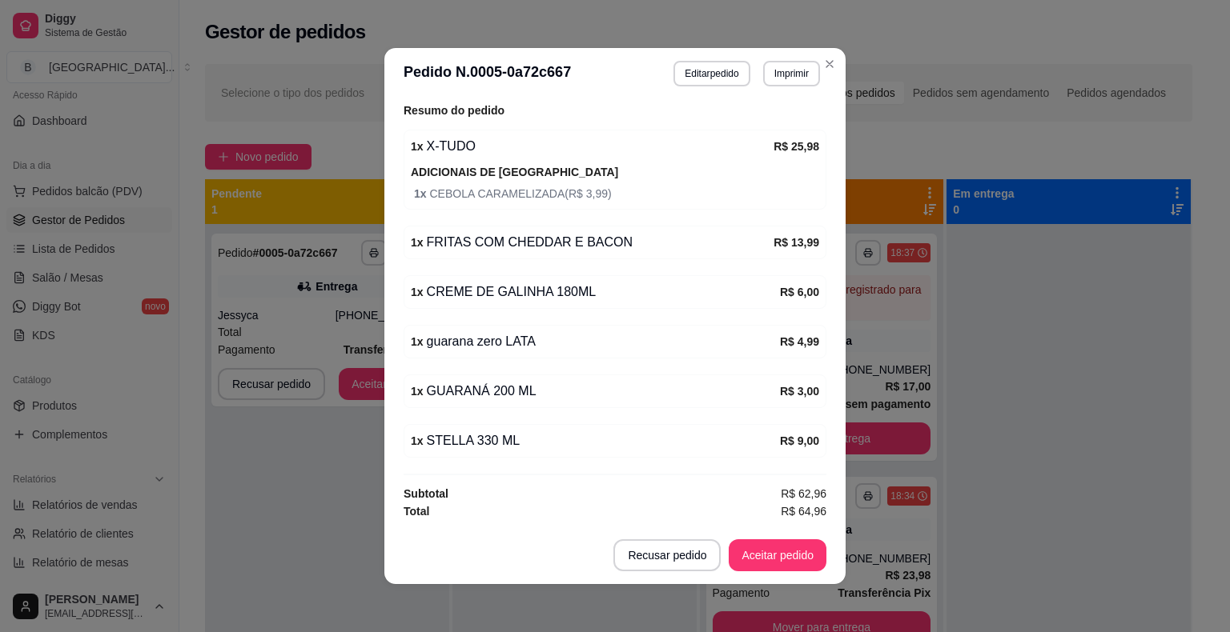
scroll to position [498, 0]
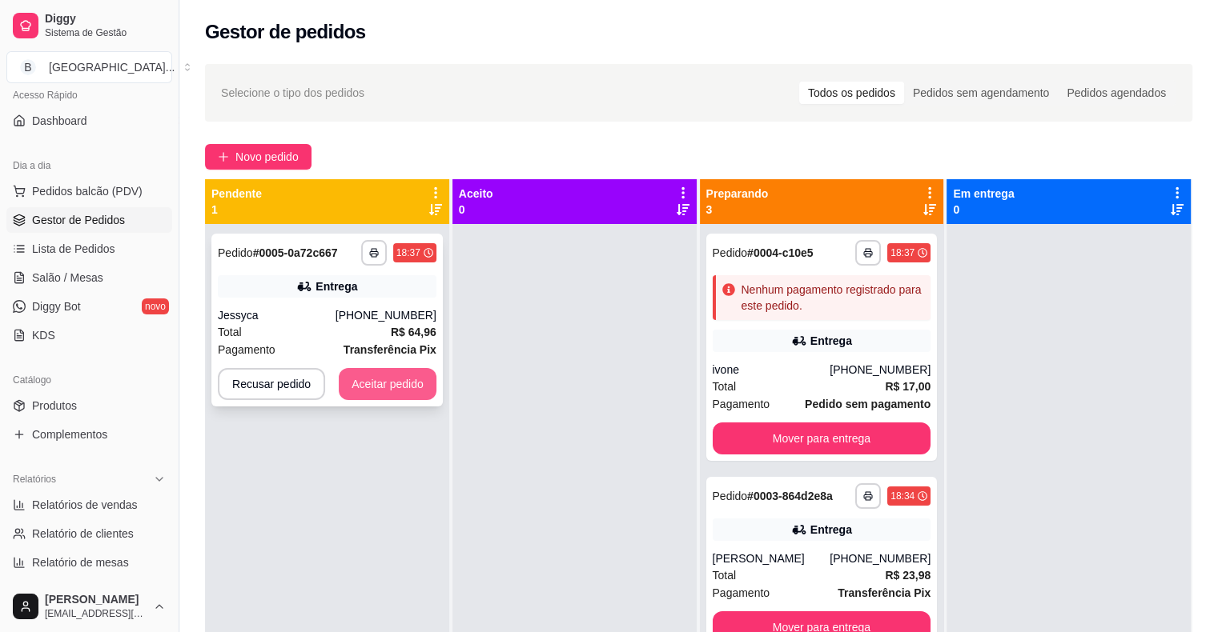
click at [381, 393] on button "Aceitar pedido" at bounding box center [388, 384] width 98 height 32
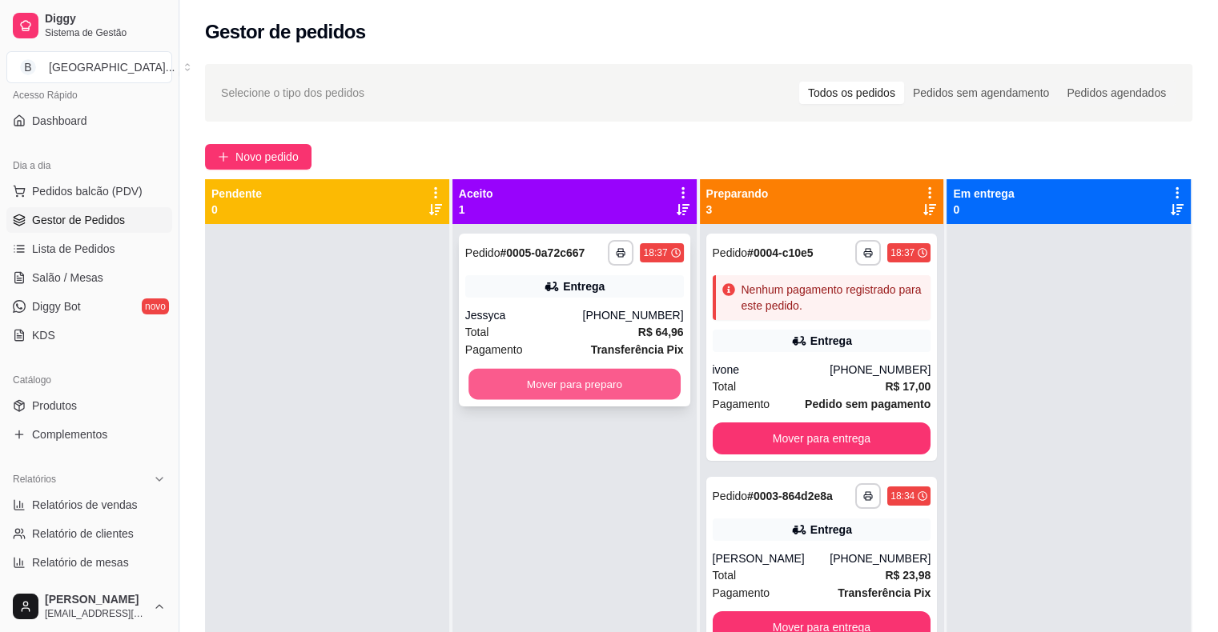
click at [540, 395] on button "Mover para preparo" at bounding box center [574, 384] width 212 height 31
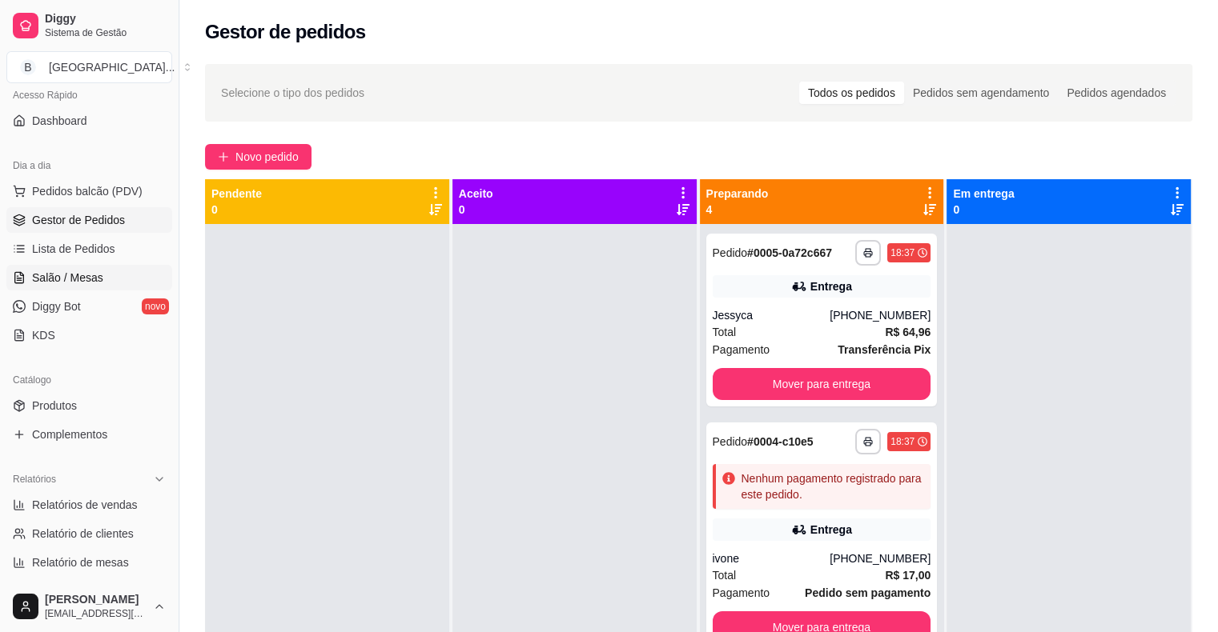
click at [98, 288] on link "Salão / Mesas" at bounding box center [89, 278] width 166 height 26
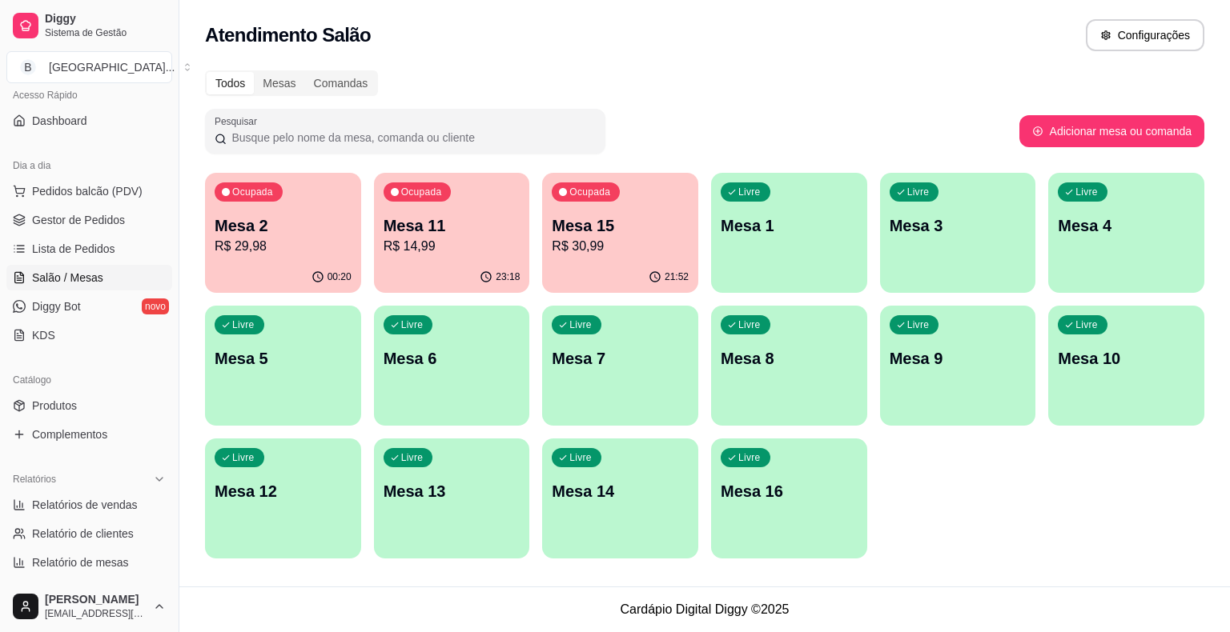
click at [276, 260] on div "Ocupada Mesa 2 R$ 29,98" at bounding box center [283, 217] width 156 height 89
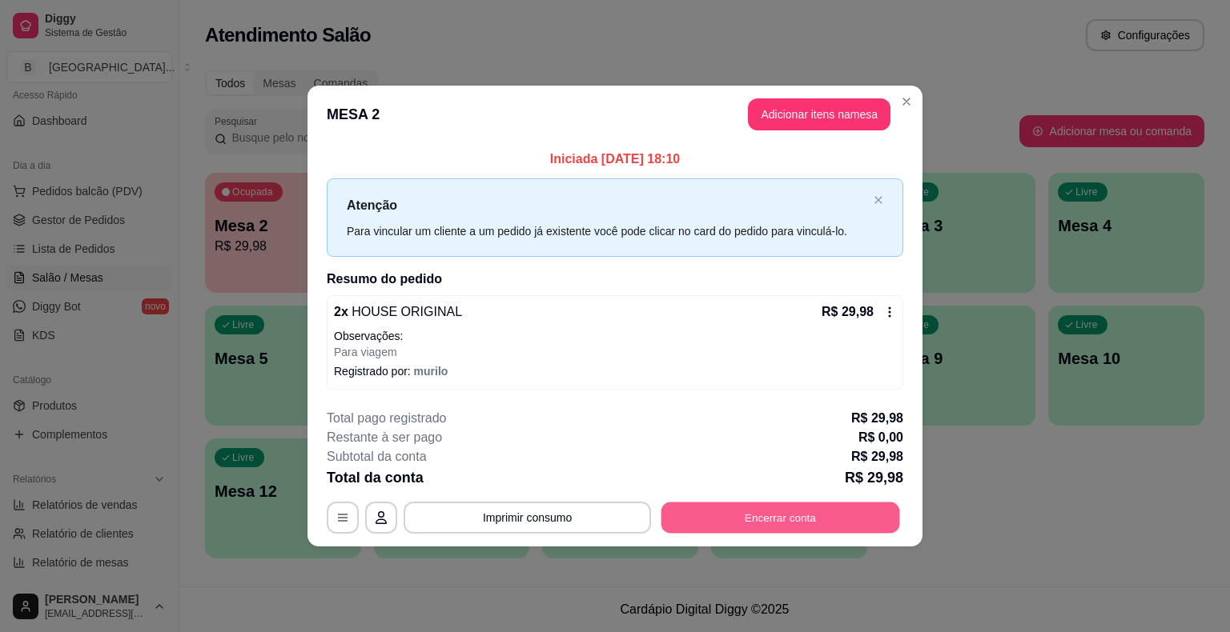
click at [745, 520] on button "Encerrar conta" at bounding box center [780, 517] width 239 height 31
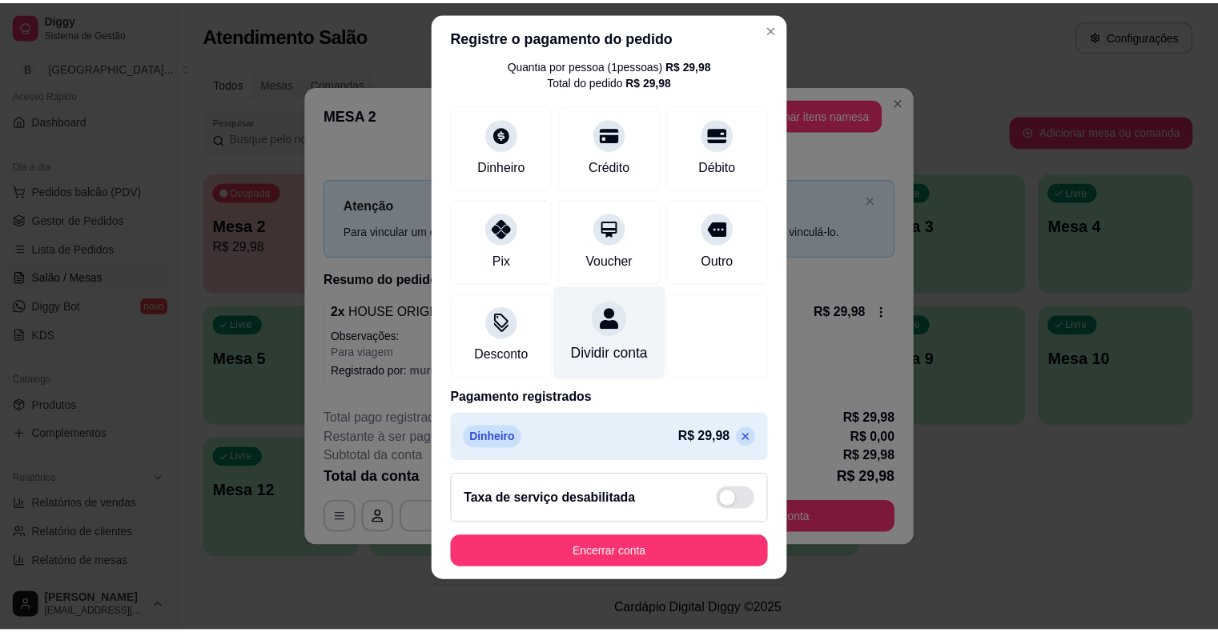
scroll to position [75, 0]
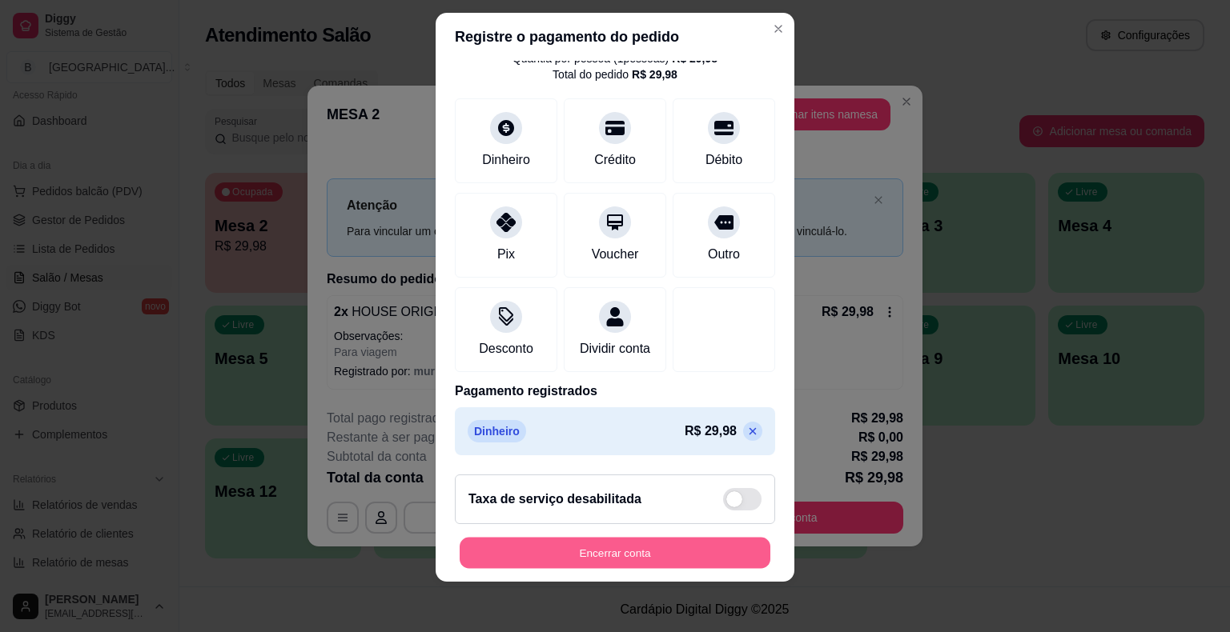
click at [656, 540] on button "Encerrar conta" at bounding box center [615, 552] width 311 height 31
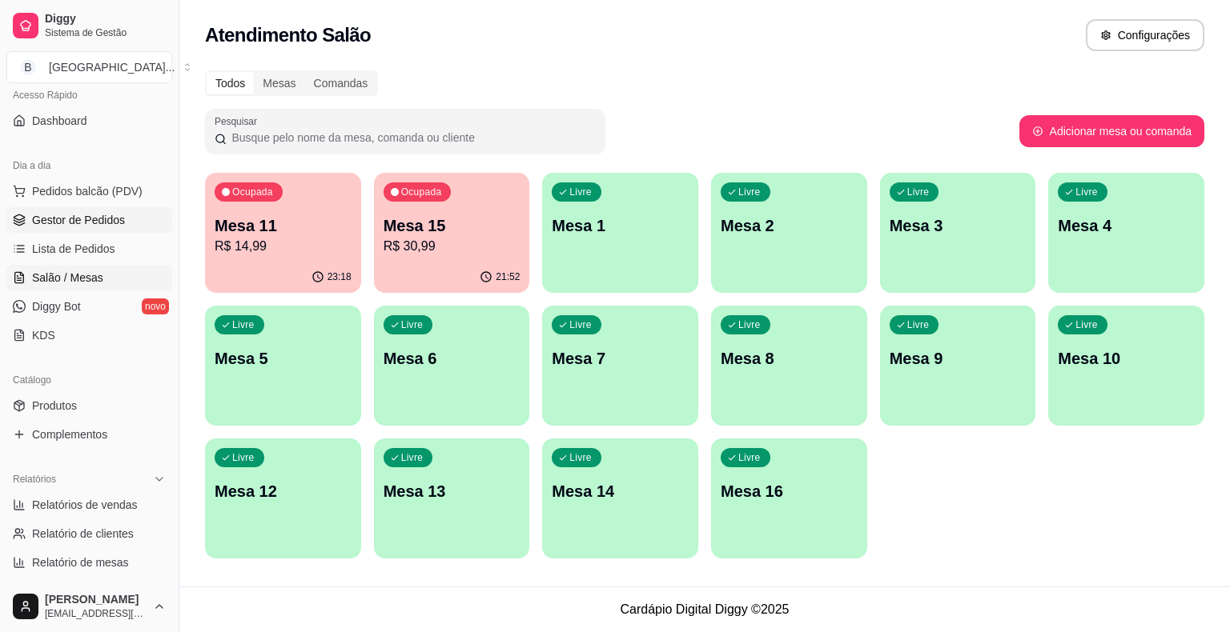
click at [54, 223] on span "Gestor de Pedidos" at bounding box center [78, 220] width 93 height 16
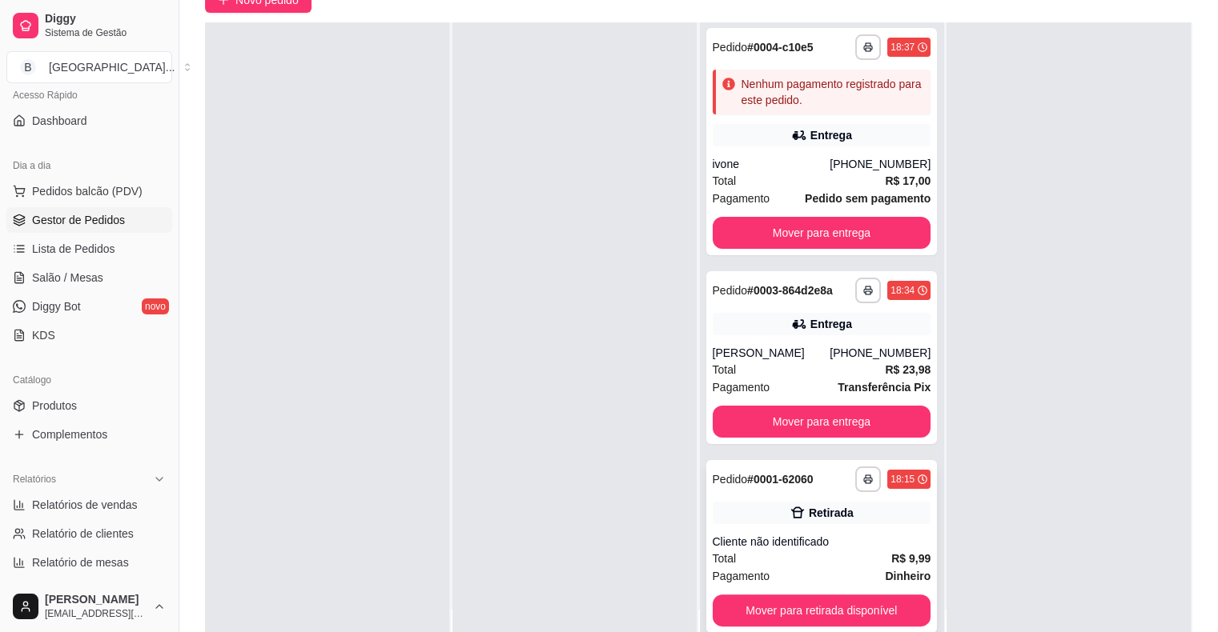
scroll to position [243, 0]
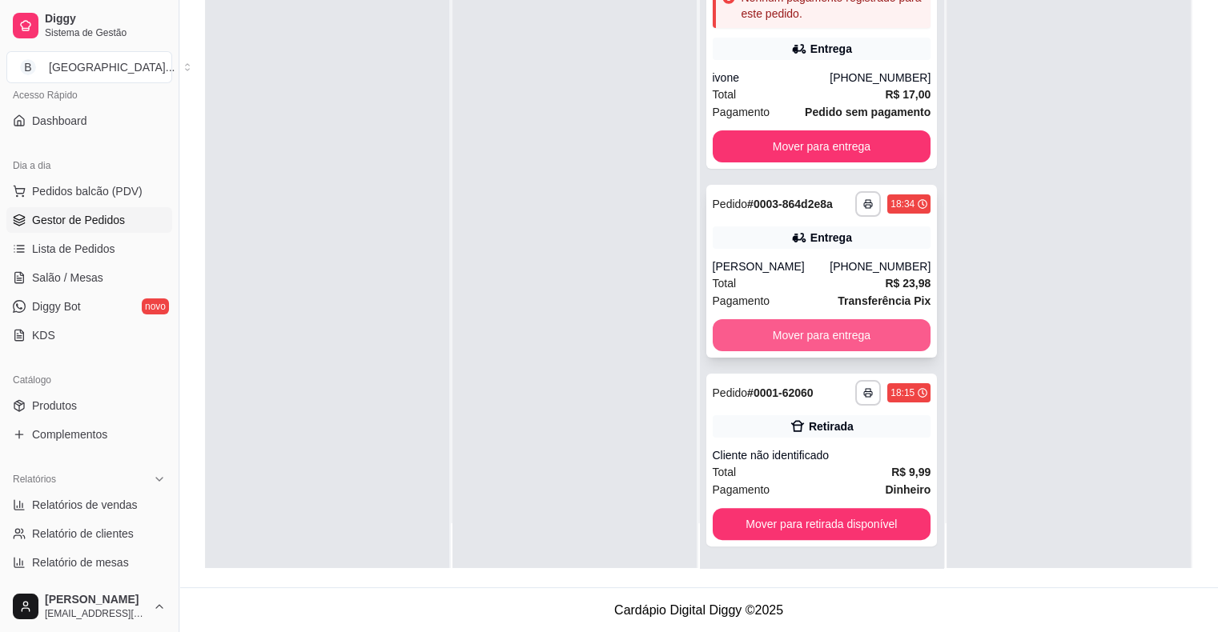
click at [771, 343] on button "Mover para entrega" at bounding box center [822, 335] width 219 height 32
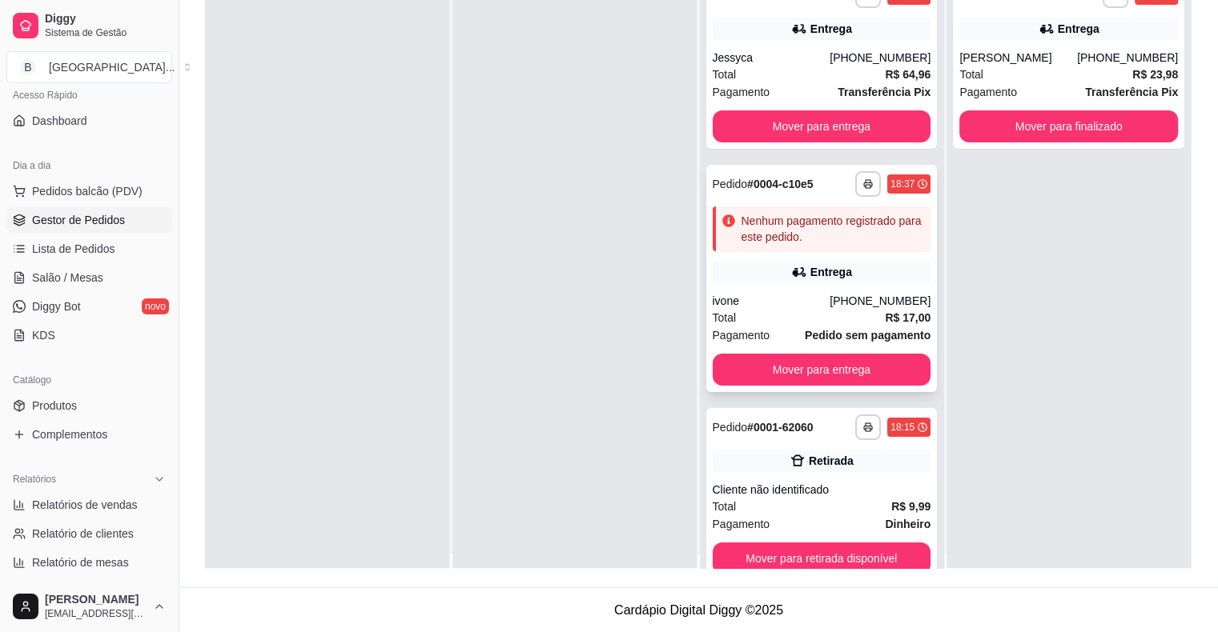
scroll to position [0, 0]
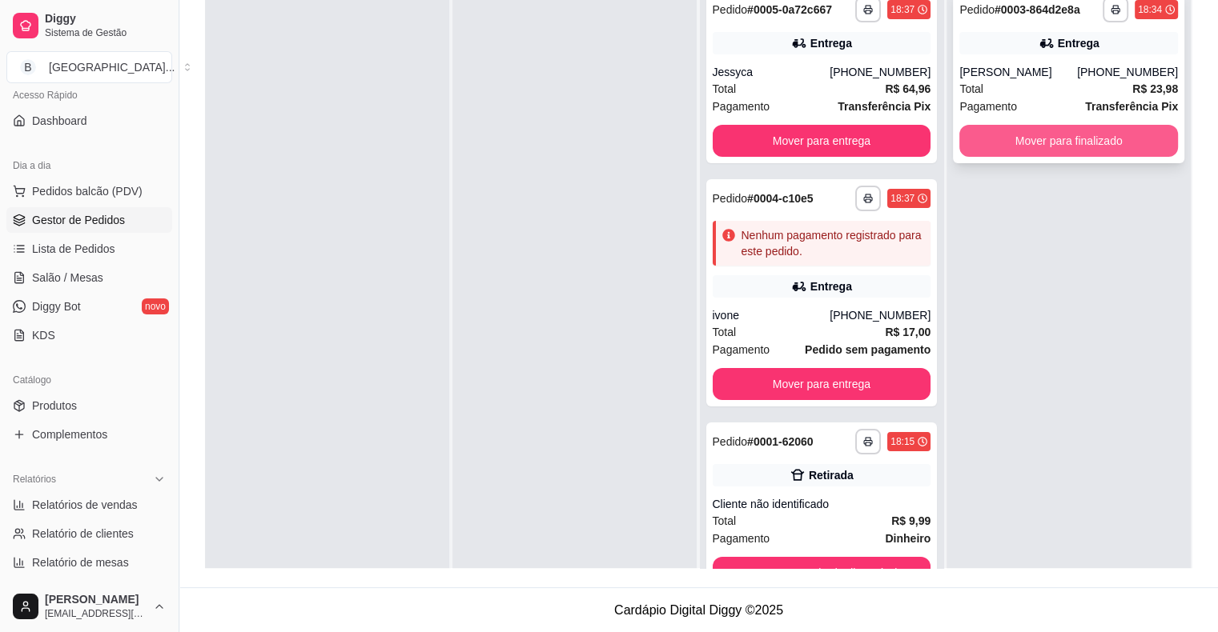
click at [1029, 146] on button "Mover para finalizado" at bounding box center [1068, 141] width 219 height 32
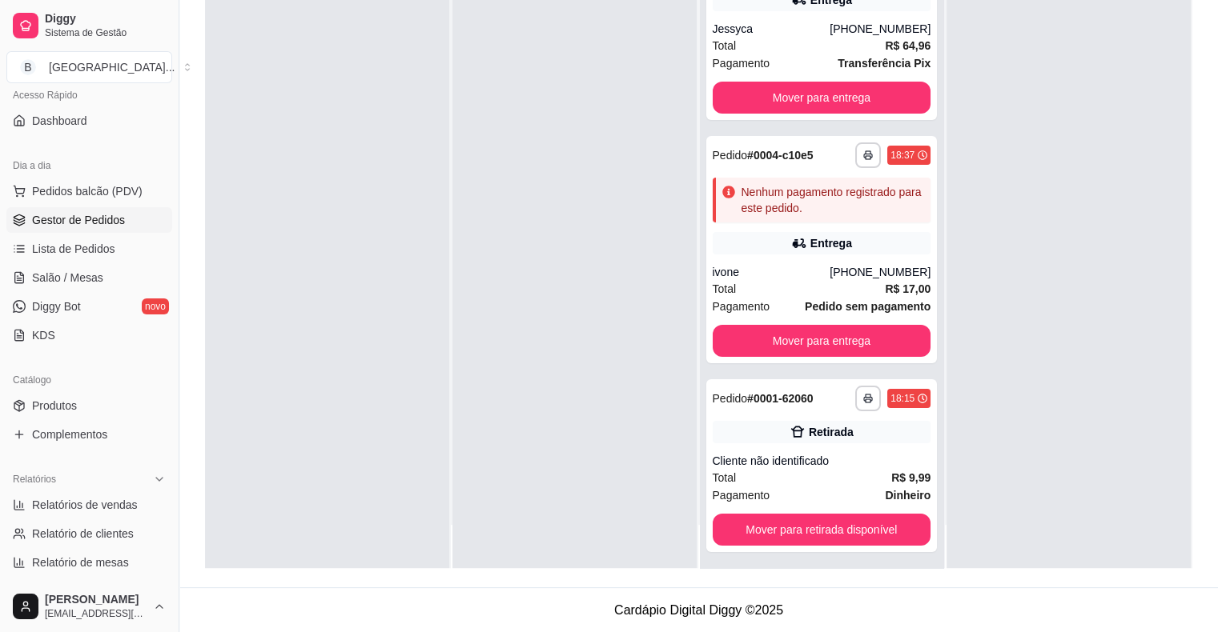
scroll to position [45, 0]
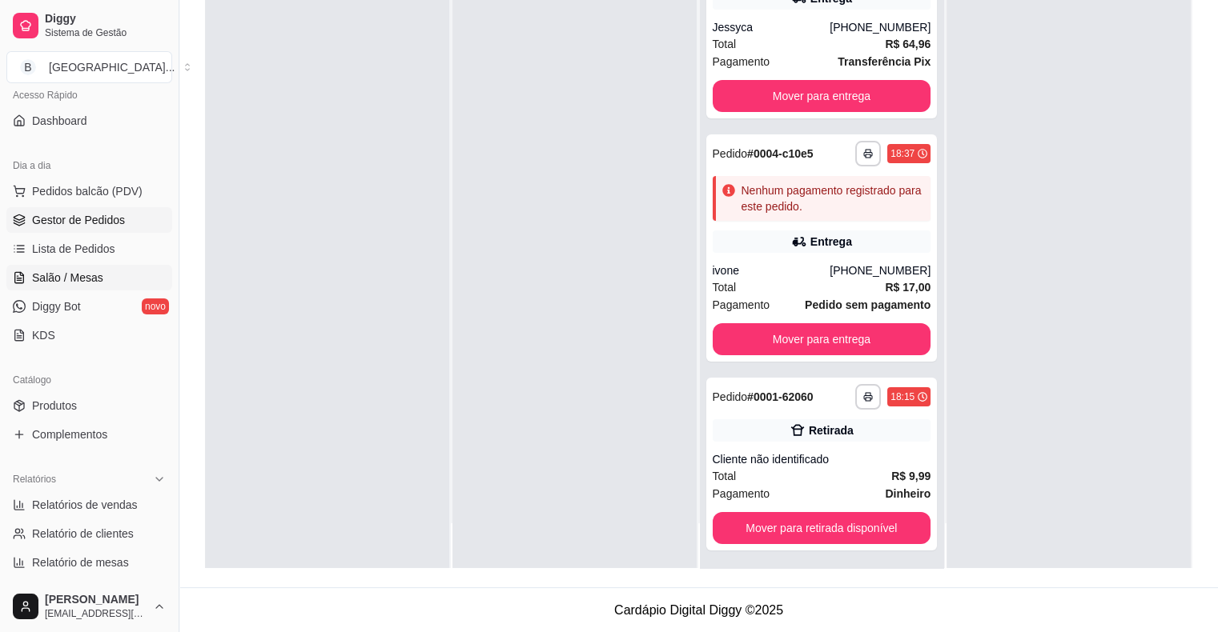
click at [96, 281] on span "Salão / Mesas" at bounding box center [67, 278] width 71 height 16
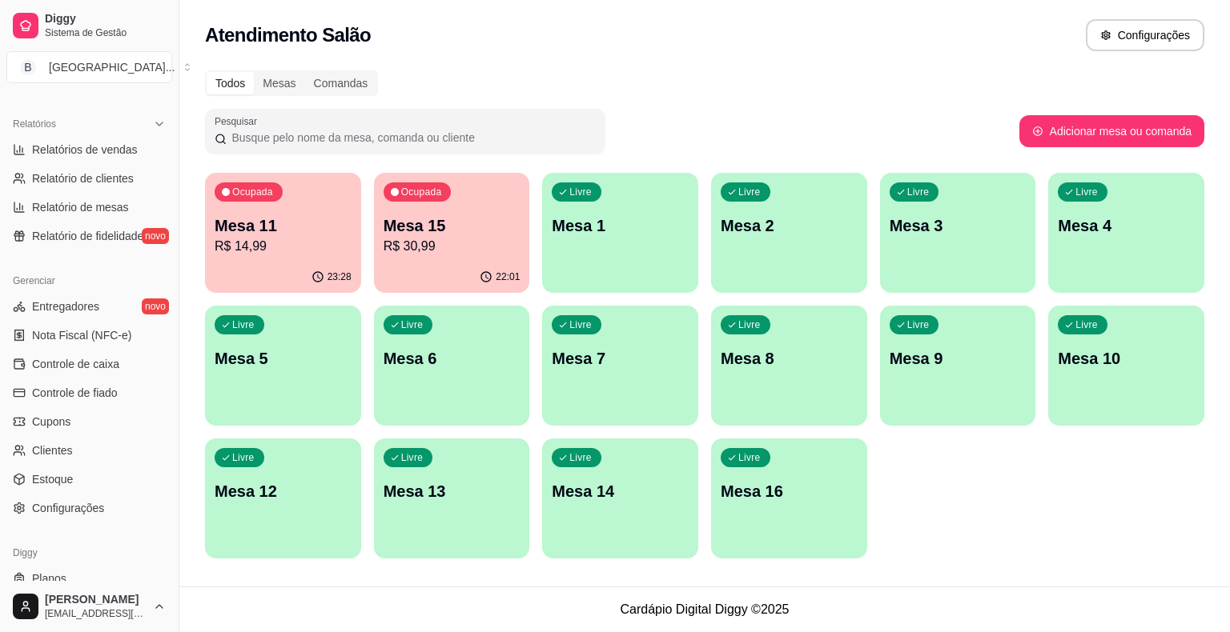
scroll to position [519, 0]
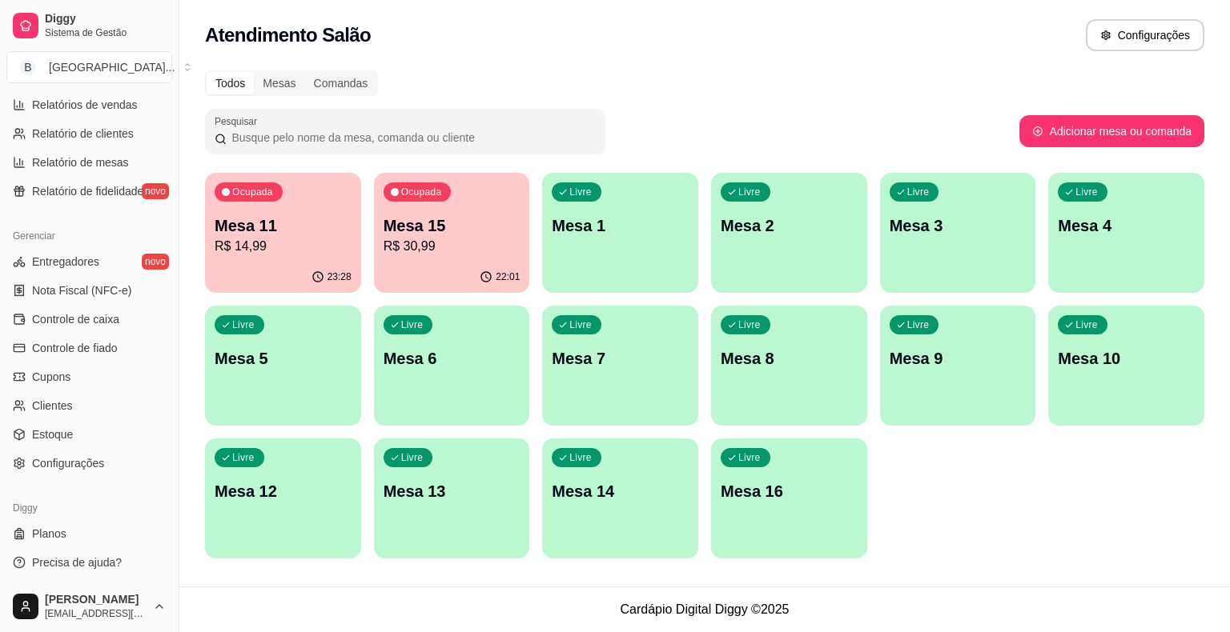
click at [202, 271] on div "Todos Mesas Comandas Pesquisar Adicionar mesa ou comanda Ocupada Mesa 11 R$ 14,…" at bounding box center [704, 319] width 1050 height 517
click at [179, 232] on button "Toggle Sidebar" at bounding box center [178, 316] width 13 height 632
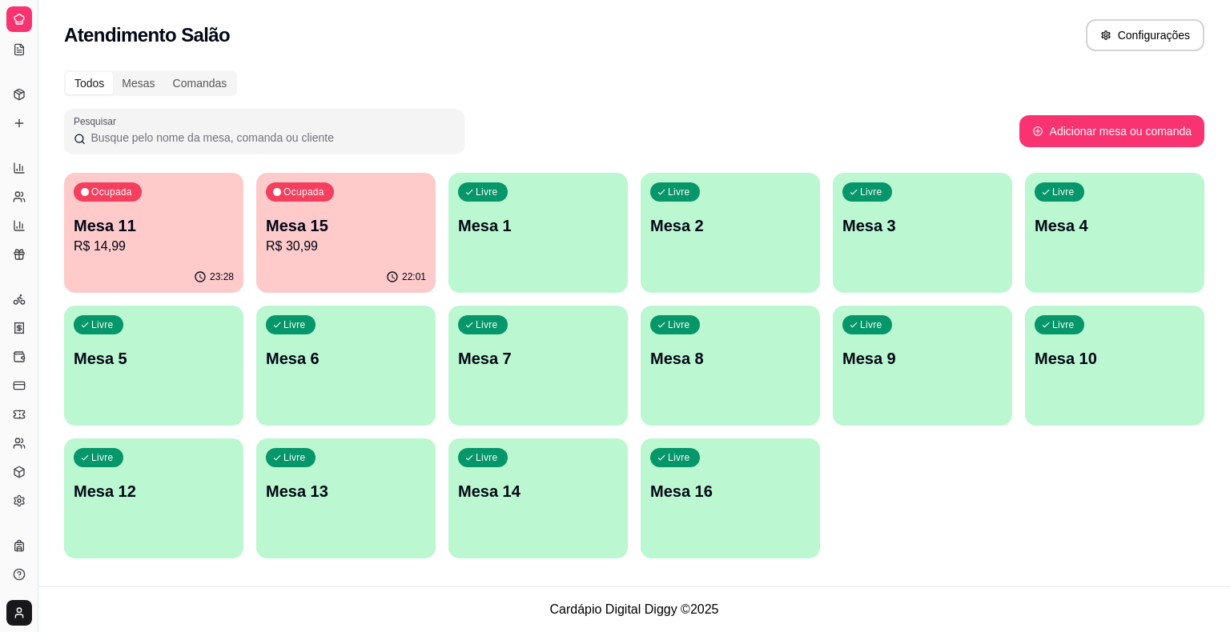
scroll to position [196, 0]
click at [1172, 450] on div "Ocupada Mesa 11 R$ 14,99 23:28 Ocupada Mesa 15 R$ 30,99 22:01 Livre Mesa 1 Livr…" at bounding box center [634, 366] width 1140 height 386
click at [23, 282] on div "Gerenciar" at bounding box center [18, 275] width 25 height 26
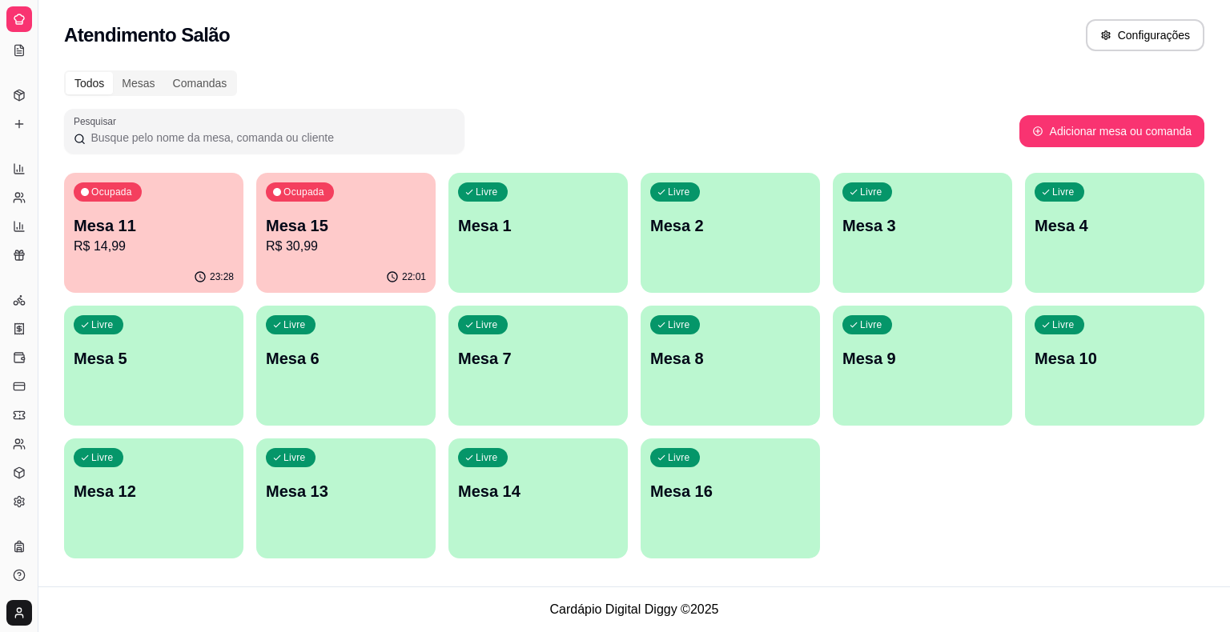
click at [23, 282] on div "Gerenciar" at bounding box center [18, 275] width 25 height 26
click at [19, 281] on div "Gerenciar" at bounding box center [18, 275] width 25 height 26
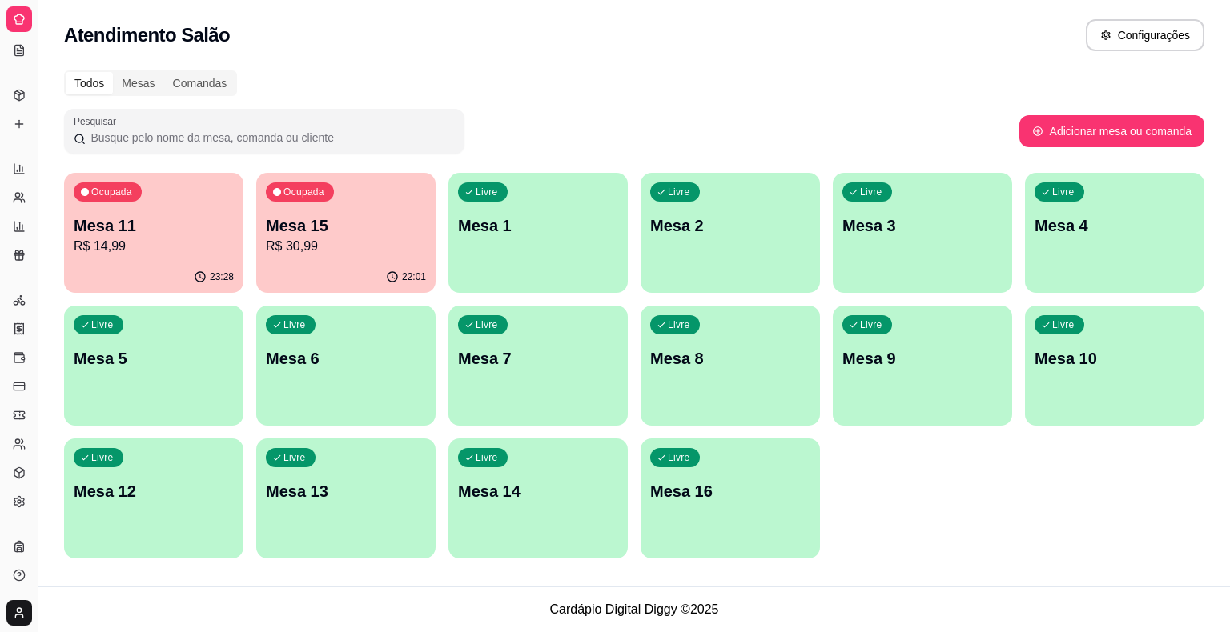
click at [48, 294] on div "Todos Mesas Comandas Pesquisar Adicionar mesa ou comanda Ocupada Mesa 11 R$ 14,…" at bounding box center [633, 319] width 1191 height 517
click at [54, 296] on div "Todos Mesas Comandas Pesquisar Adicionar mesa ou comanda Ocupada Mesa 11 R$ 14,…" at bounding box center [633, 319] width 1191 height 517
click at [38, 283] on button "Toggle Sidebar" at bounding box center [37, 316] width 13 height 632
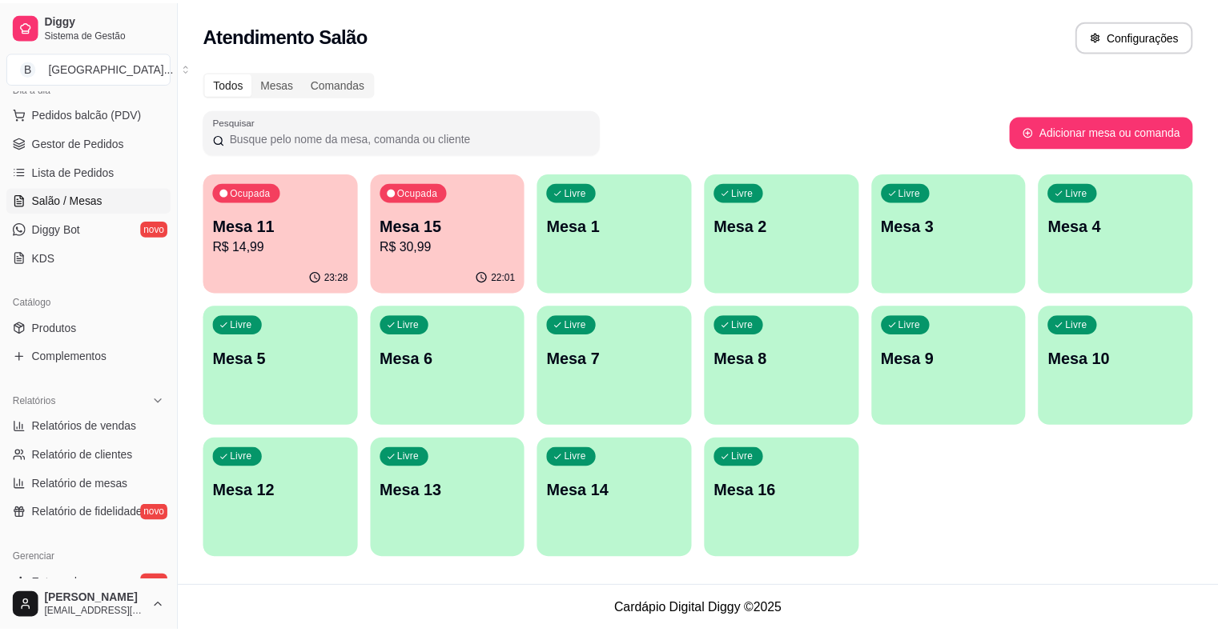
scroll to position [0, 0]
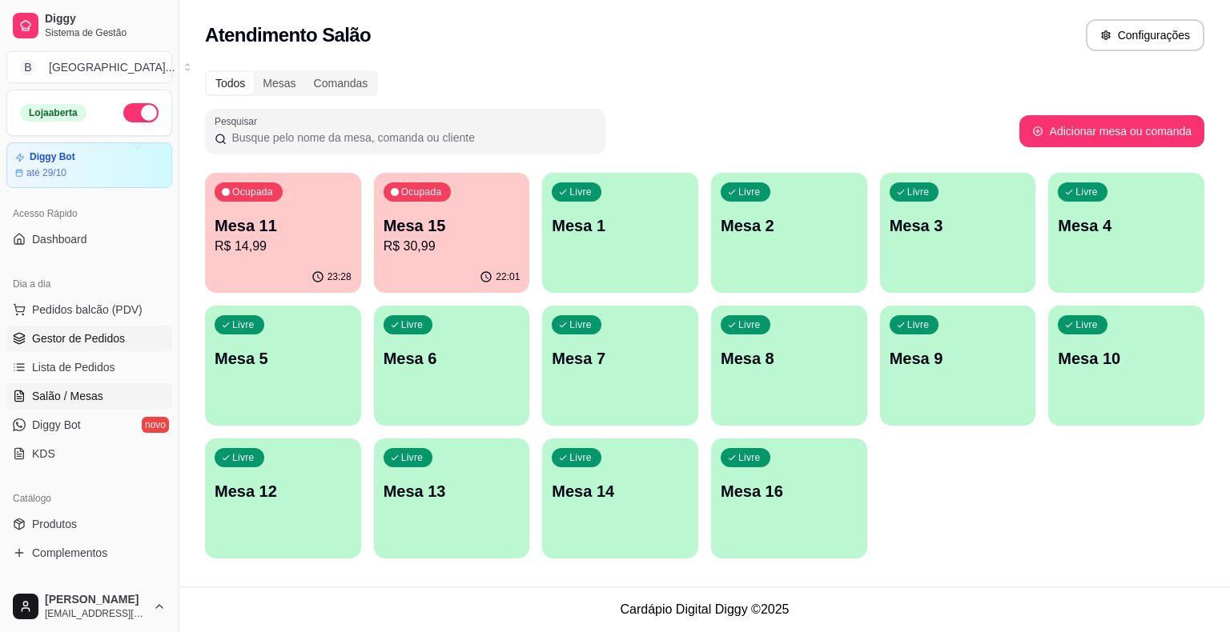
click at [79, 327] on link "Gestor de Pedidos" at bounding box center [89, 339] width 166 height 26
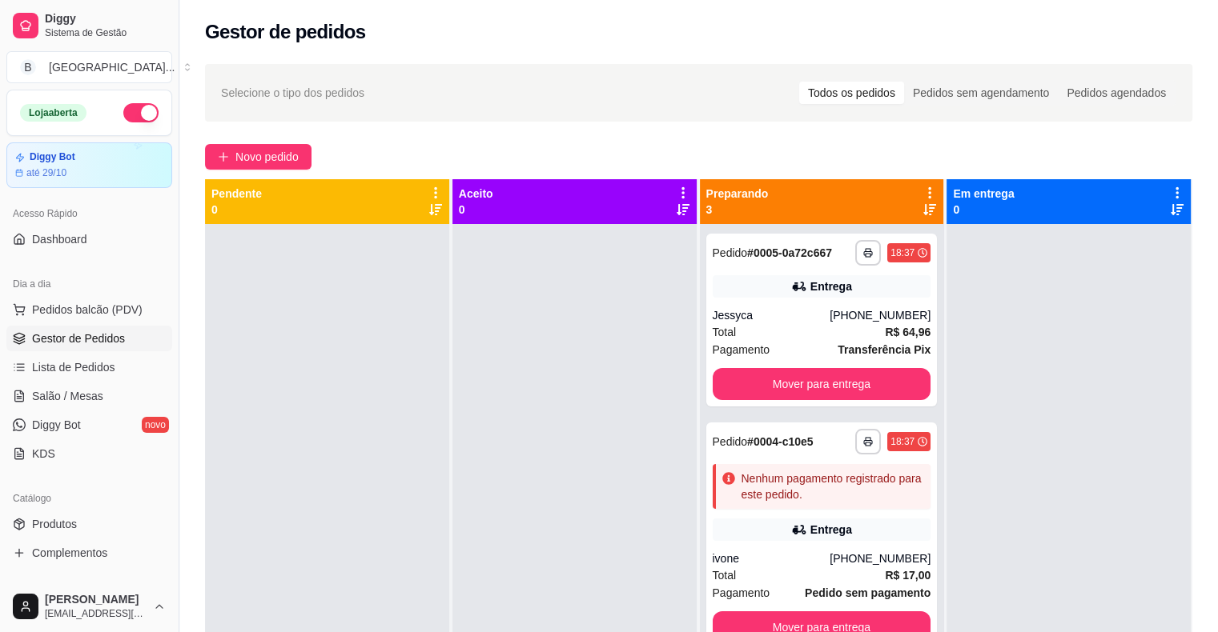
click at [700, 354] on div "**********" at bounding box center [822, 540] width 244 height 632
click at [684, 357] on div at bounding box center [574, 540] width 244 height 632
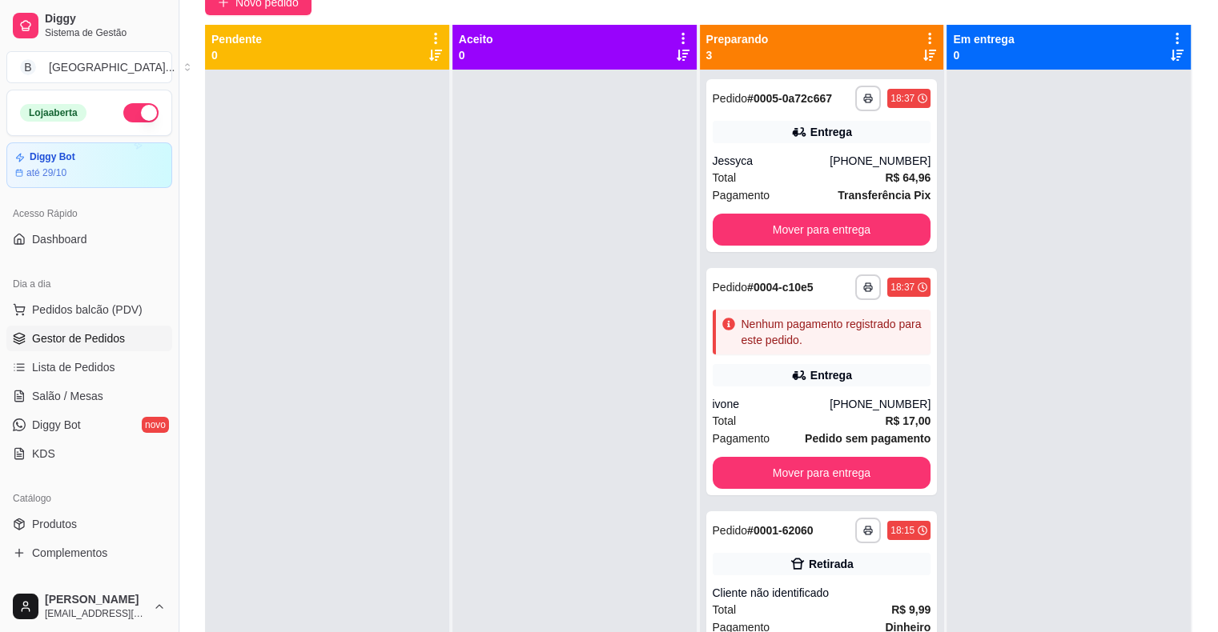
scroll to position [240, 0]
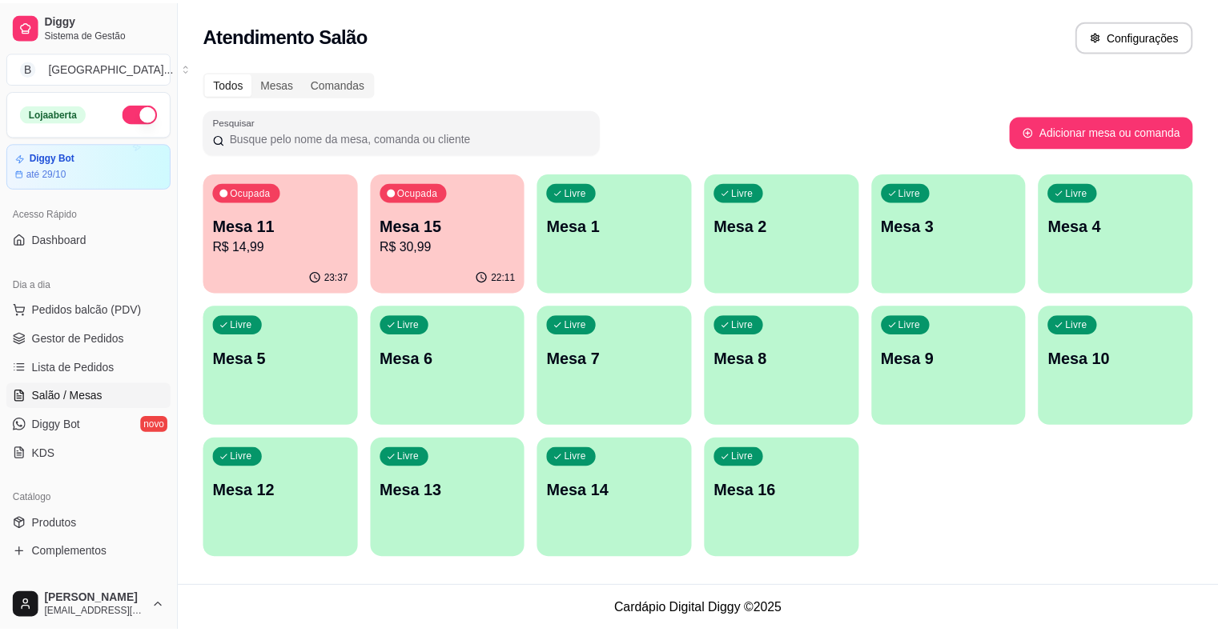
scroll to position [160, 0]
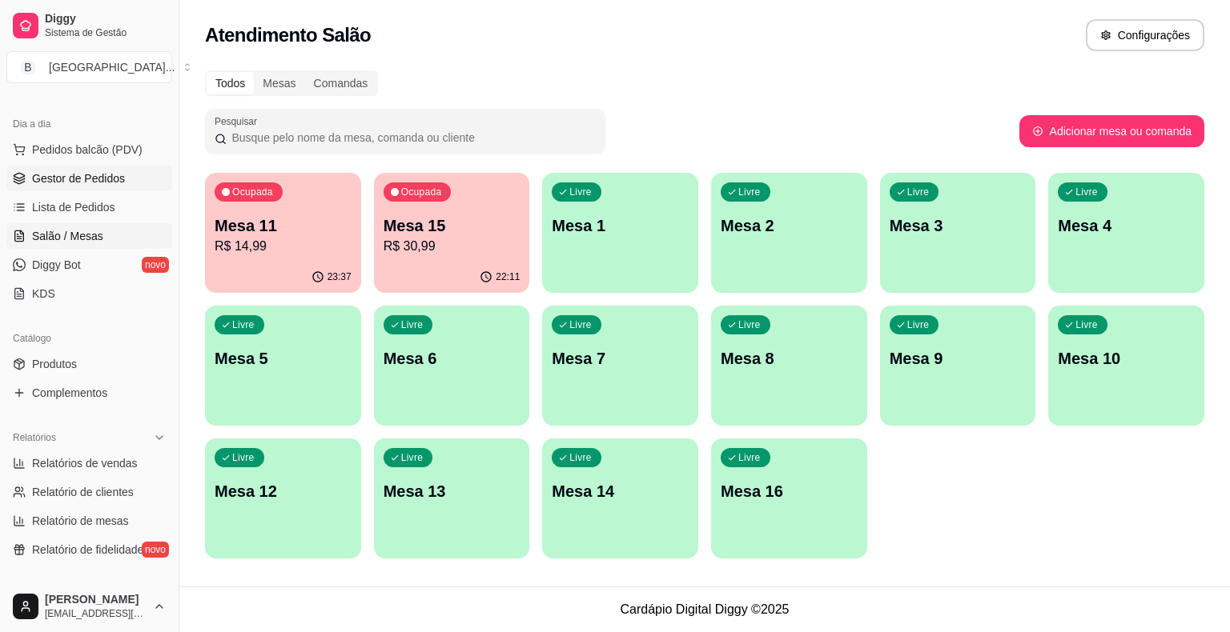
click at [74, 178] on span "Gestor de Pedidos" at bounding box center [78, 179] width 93 height 16
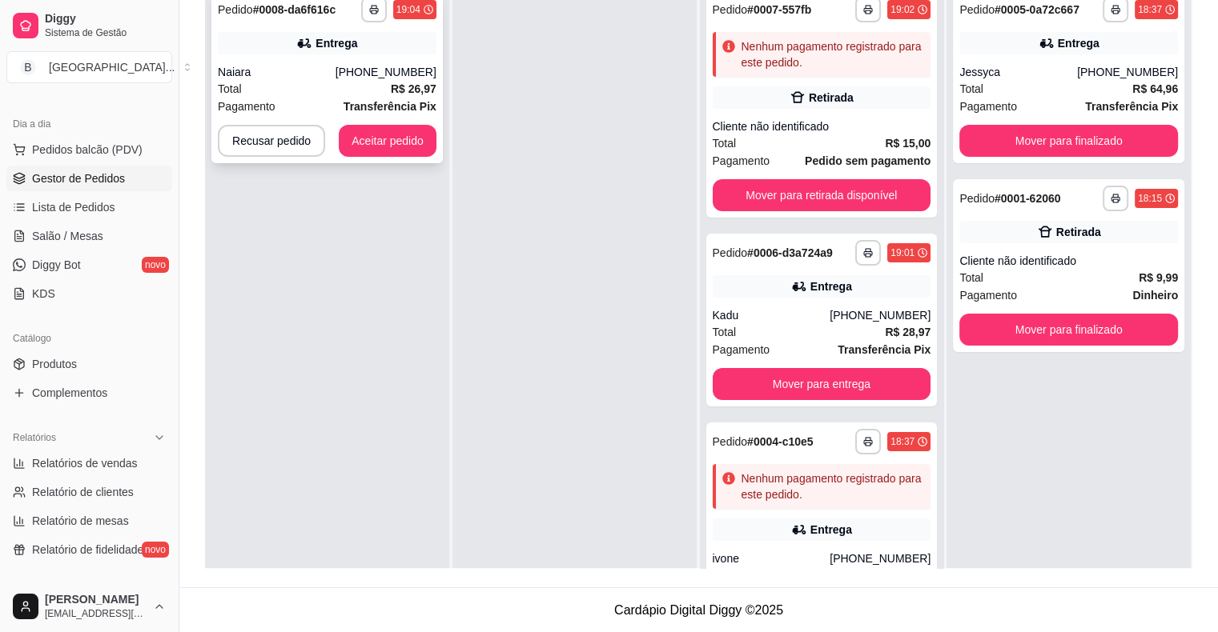
click at [280, 74] on div "Naiara" at bounding box center [277, 72] width 118 height 16
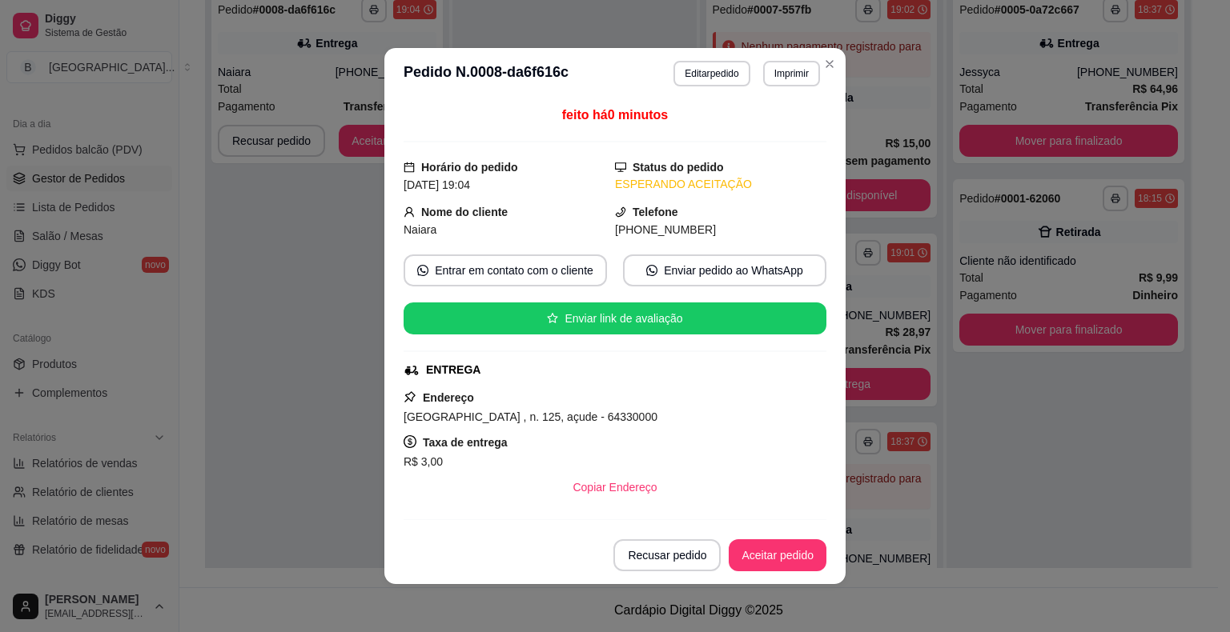
click at [765, 59] on header "**********" at bounding box center [614, 73] width 461 height 51
click at [764, 80] on button "Imprimir" at bounding box center [791, 73] width 55 height 25
click at [758, 130] on button "IMPRESSORA" at bounding box center [757, 130] width 112 height 25
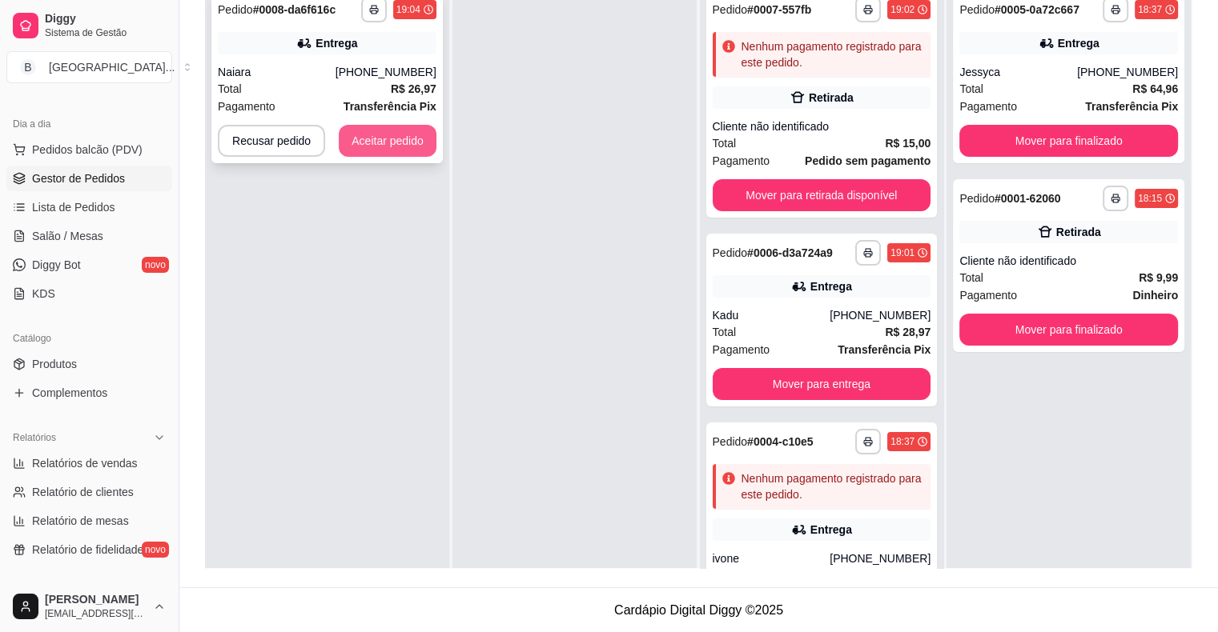
click at [413, 150] on button "Aceitar pedido" at bounding box center [388, 141] width 98 height 32
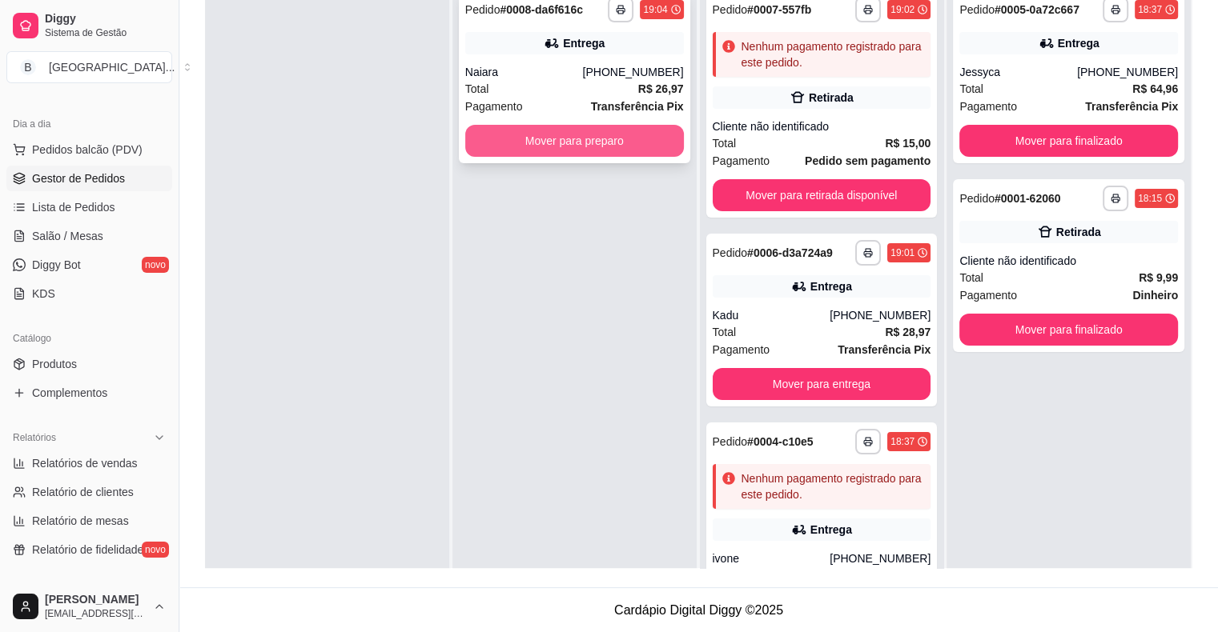
click at [514, 147] on button "Mover para preparo" at bounding box center [574, 141] width 219 height 32
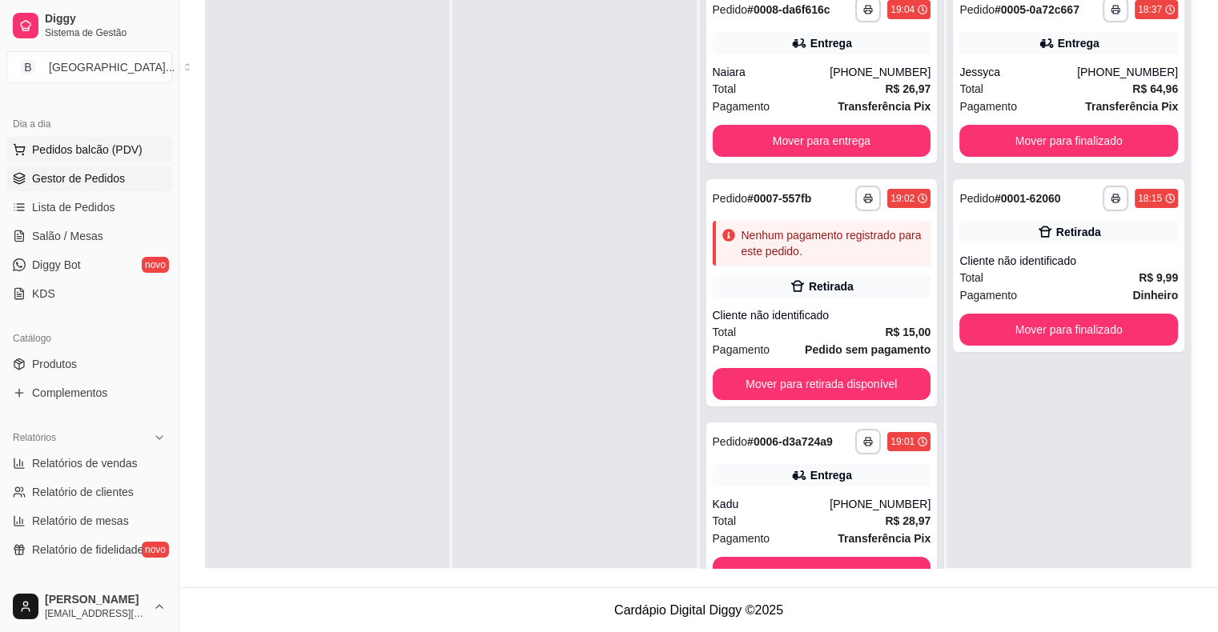
click at [128, 146] on span "Pedidos balcão (PDV)" at bounding box center [87, 150] width 110 height 16
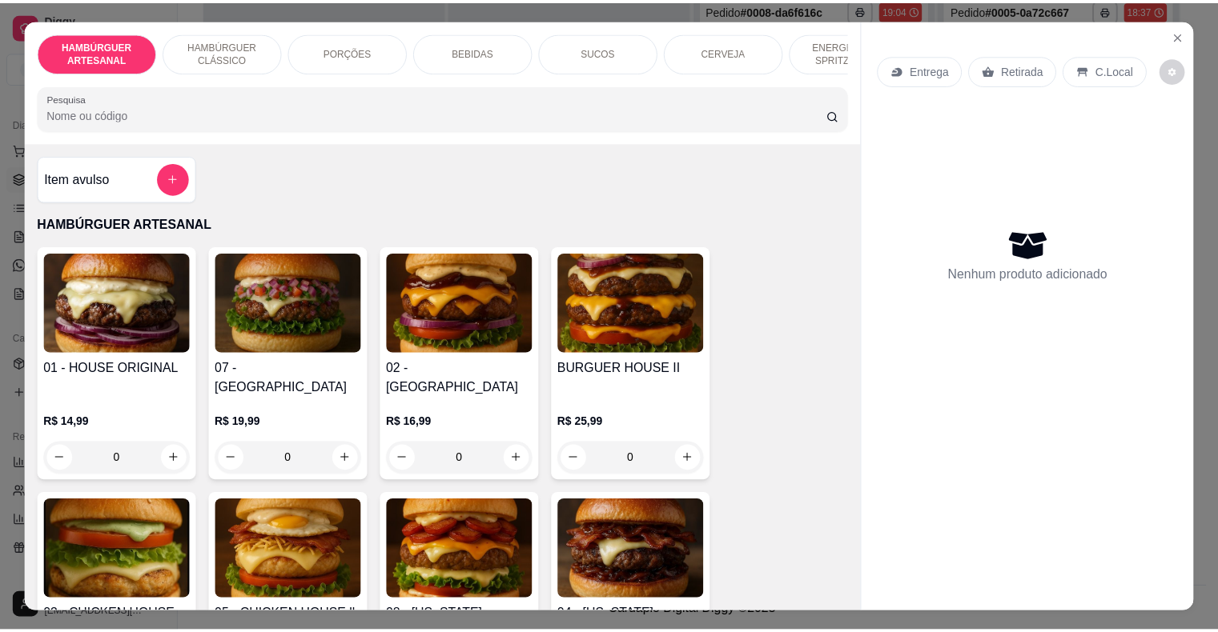
scroll to position [80, 0]
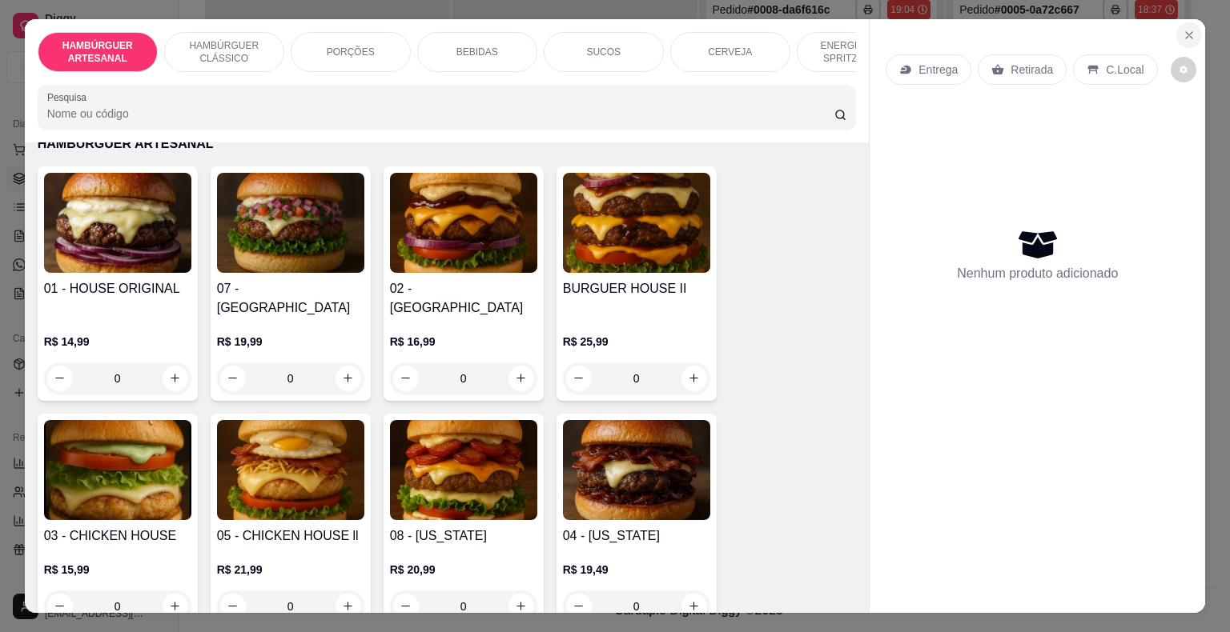
click at [1183, 31] on icon "Close" at bounding box center [1189, 35] width 13 height 13
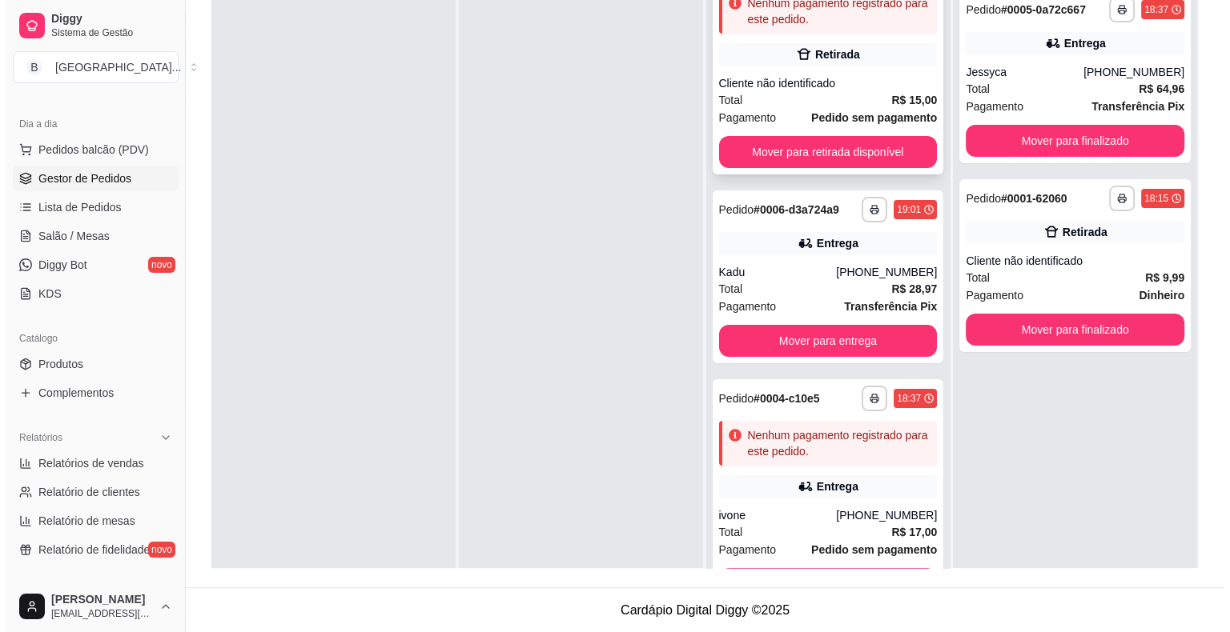
scroll to position [240, 0]
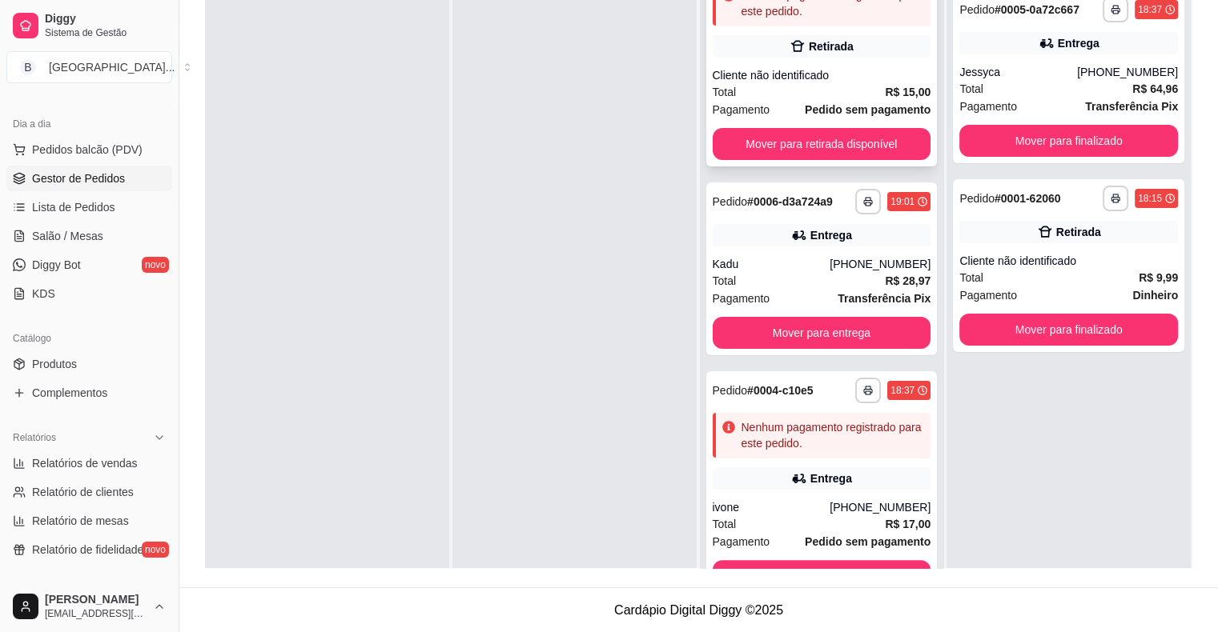
click at [822, 101] on span "Pedido sem pagamento" at bounding box center [868, 110] width 126 height 18
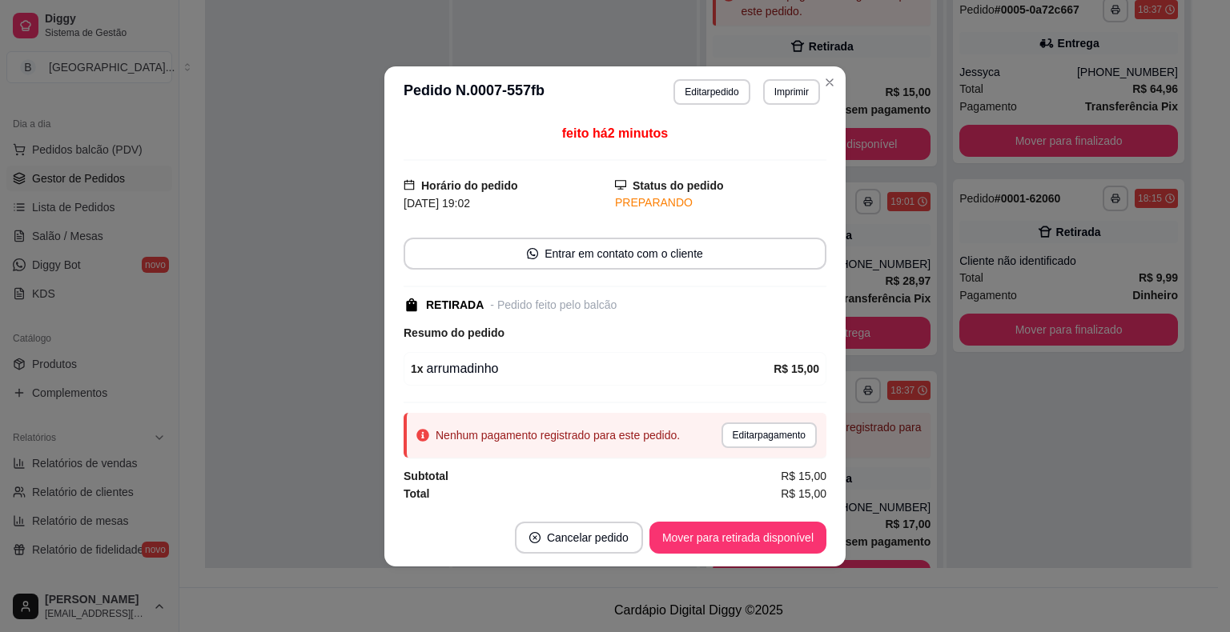
click at [794, 420] on div "Nenhum pagamento registrado para este pedido. Editar pagamento" at bounding box center [615, 435] width 423 height 45
click at [794, 424] on button "Editar pagamento" at bounding box center [768, 436] width 95 height 26
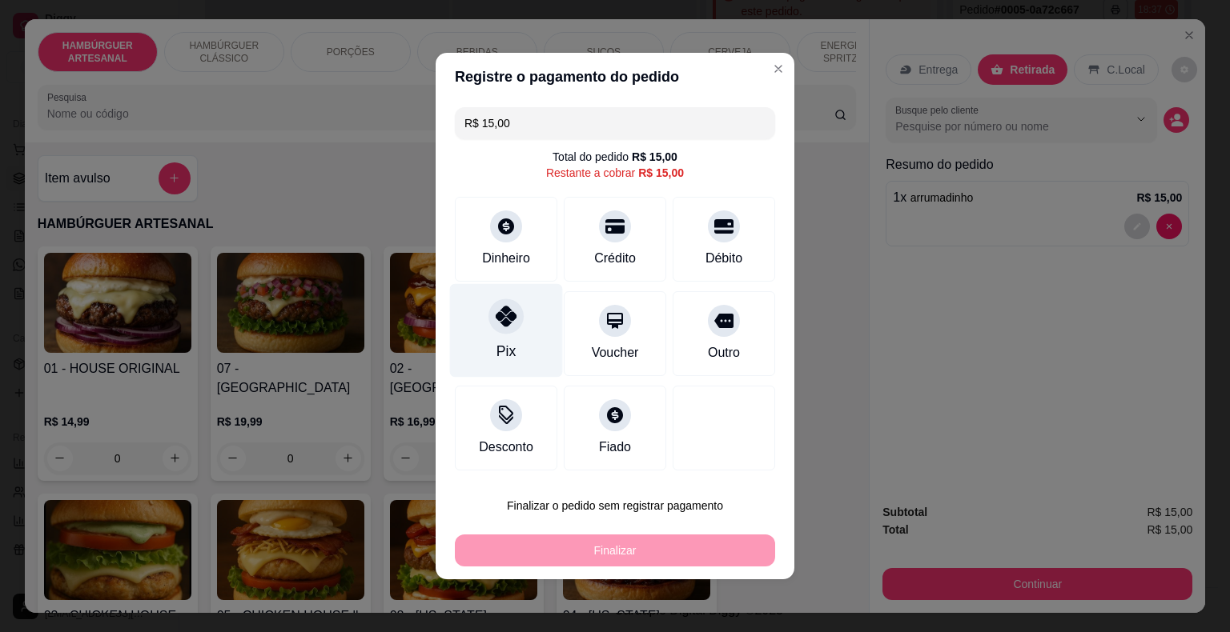
click at [488, 311] on div at bounding box center [505, 316] width 35 height 35
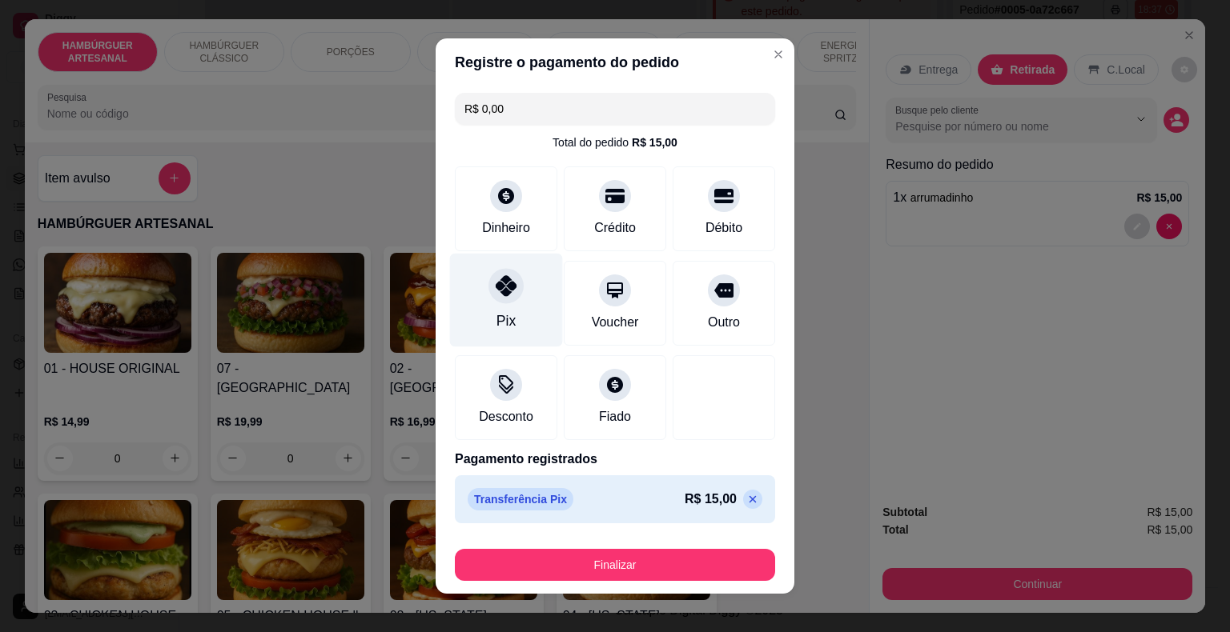
type input "R$ 0,00"
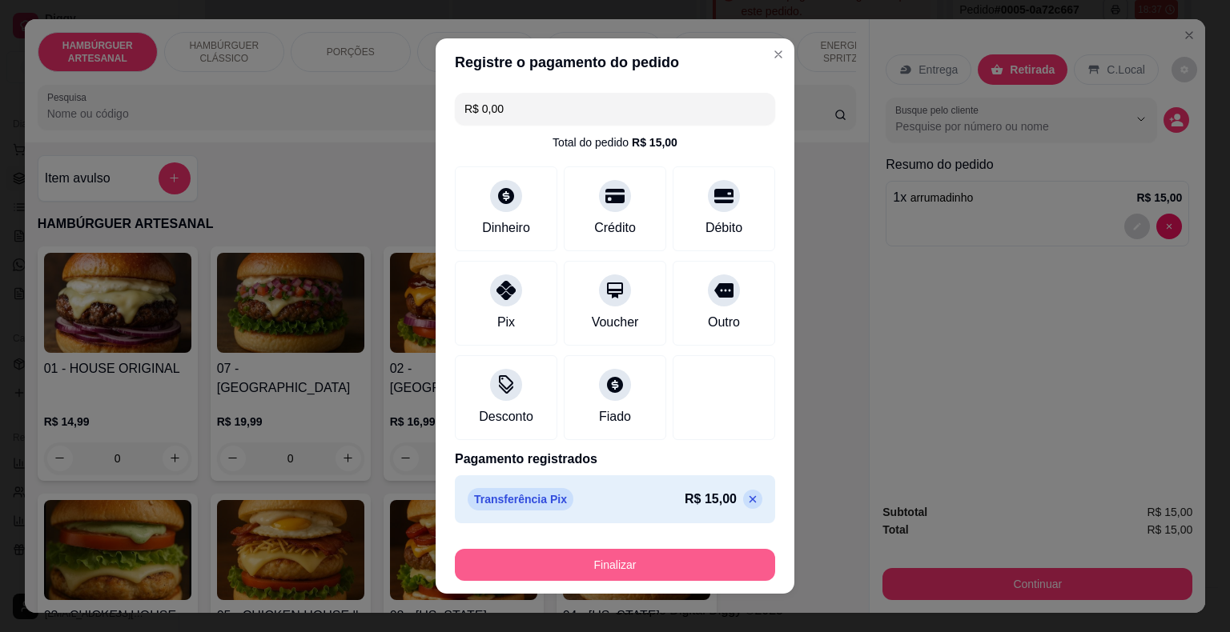
click at [535, 558] on button "Finalizar" at bounding box center [615, 565] width 320 height 32
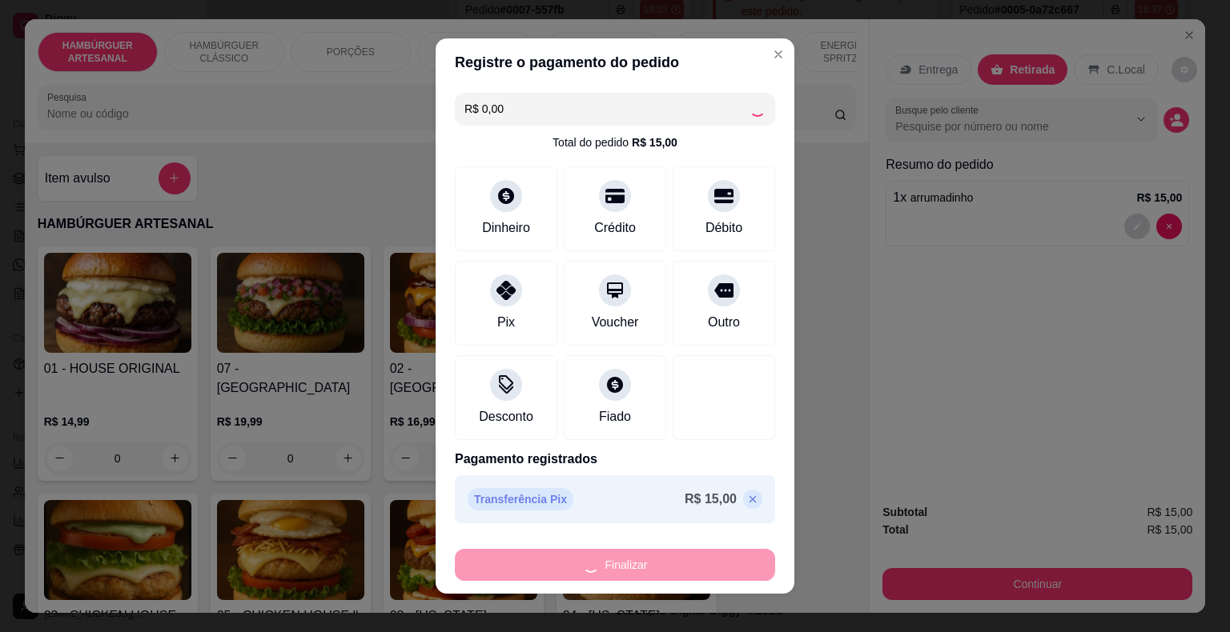
type input "0"
type input "-R$ 15,00"
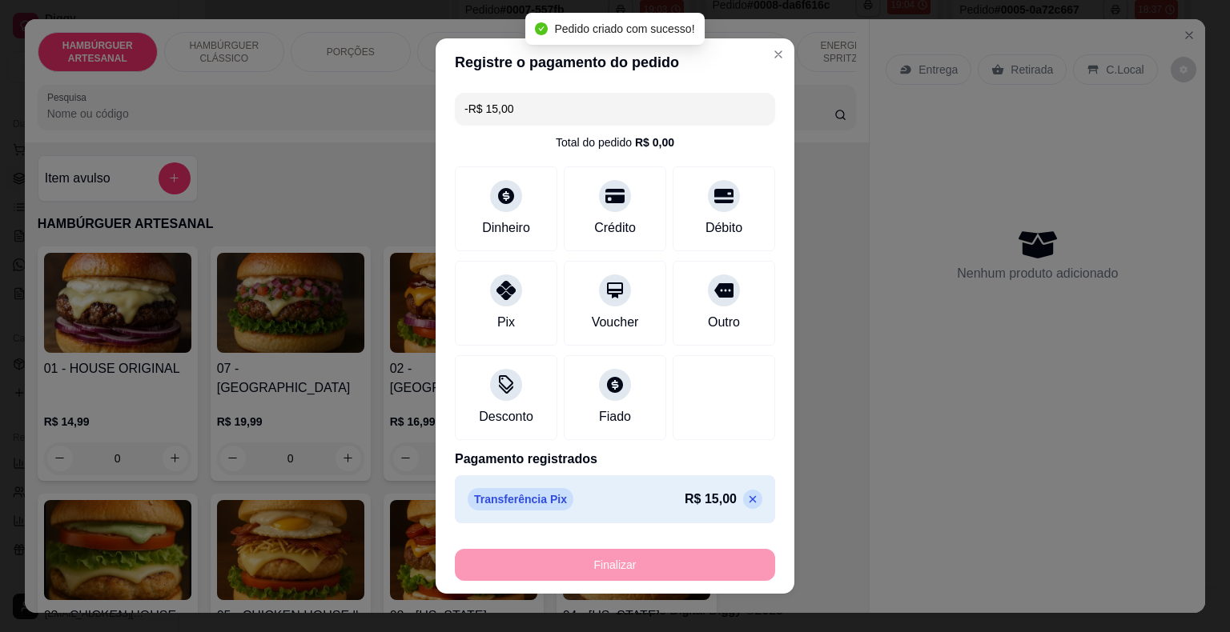
scroll to position [0, 0]
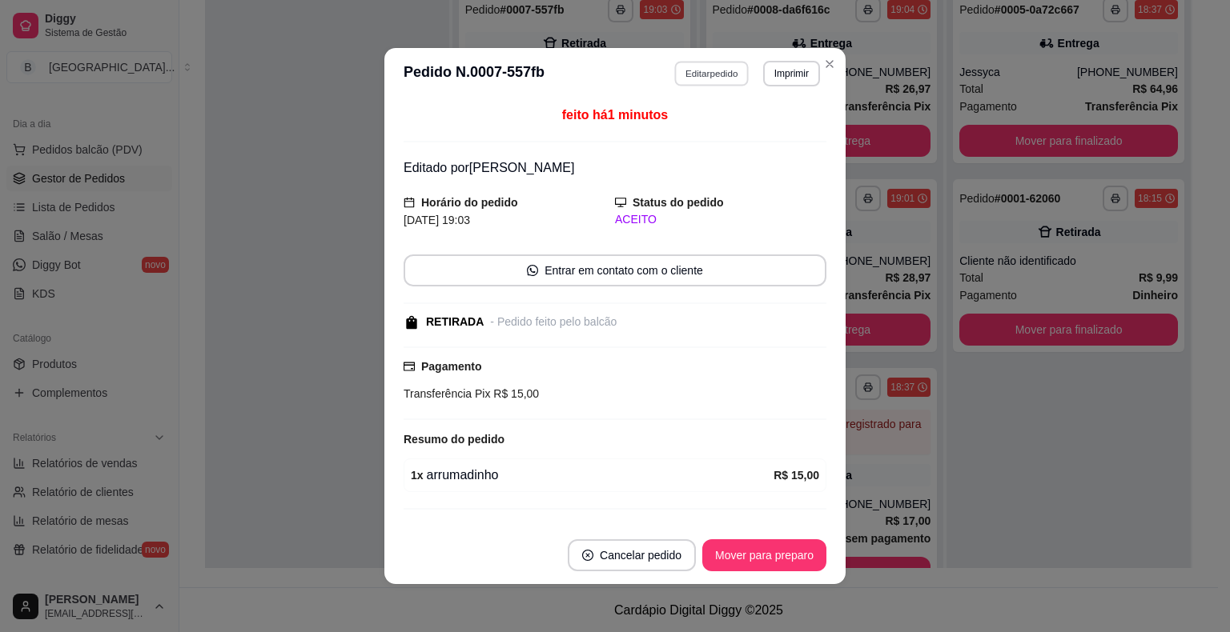
click at [697, 77] on button "Editar pedido" at bounding box center [712, 73] width 74 height 25
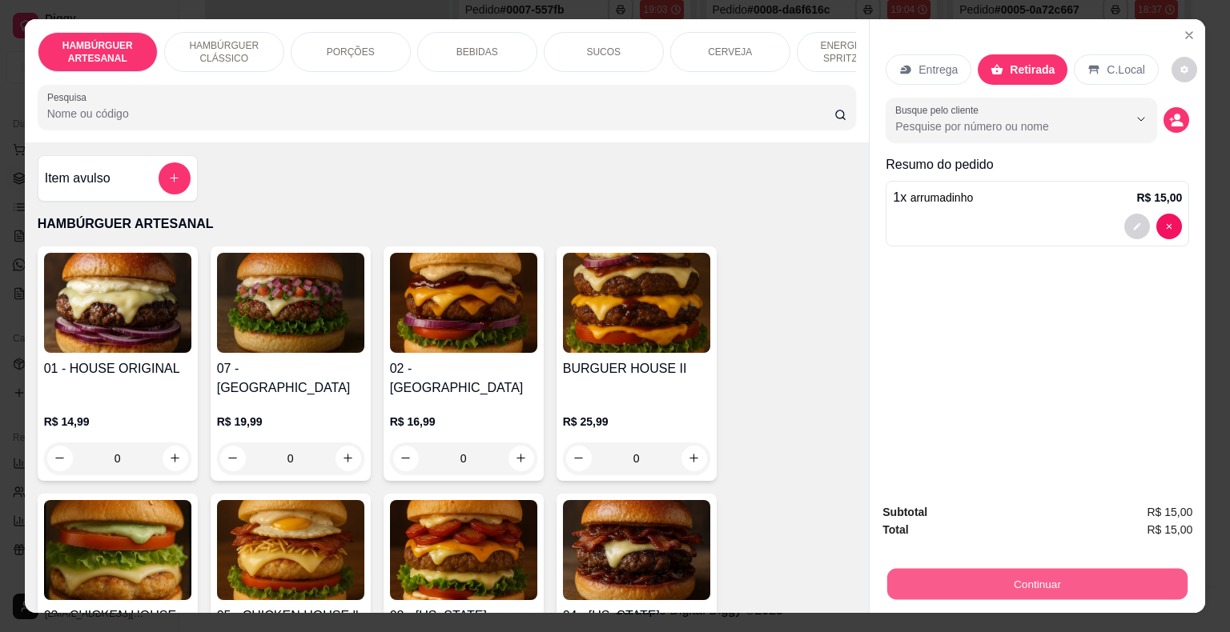
click at [927, 588] on button "Continuar" at bounding box center [1037, 584] width 300 height 31
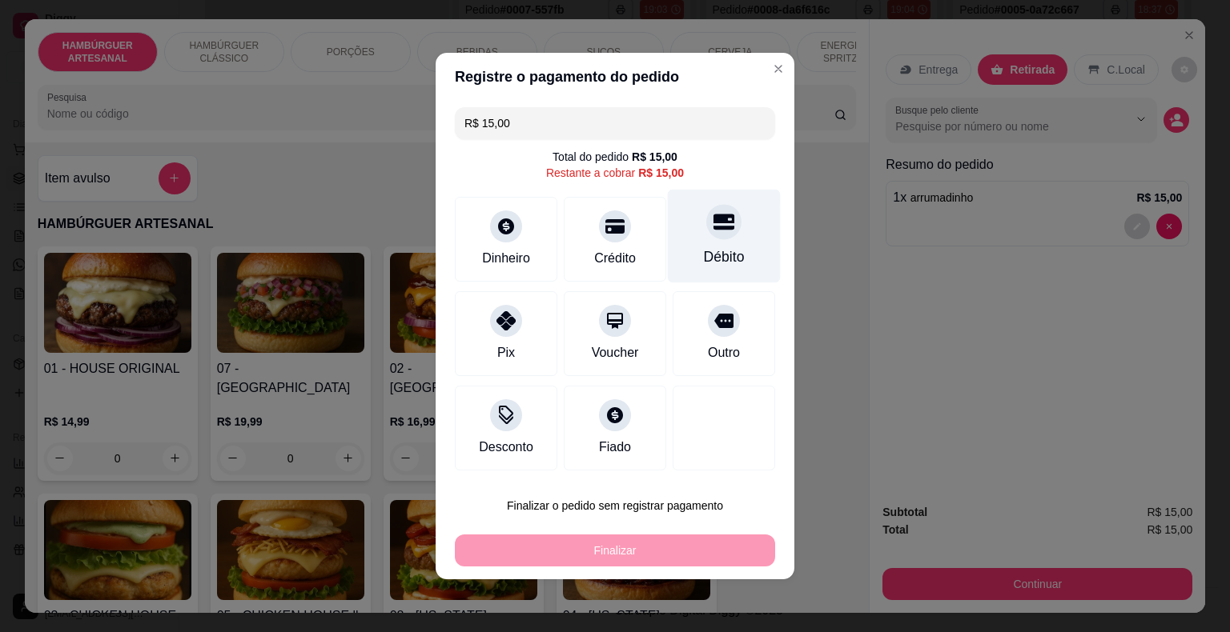
click at [719, 239] on div "Débito" at bounding box center [724, 237] width 113 height 94
type input "R$ 0,00"
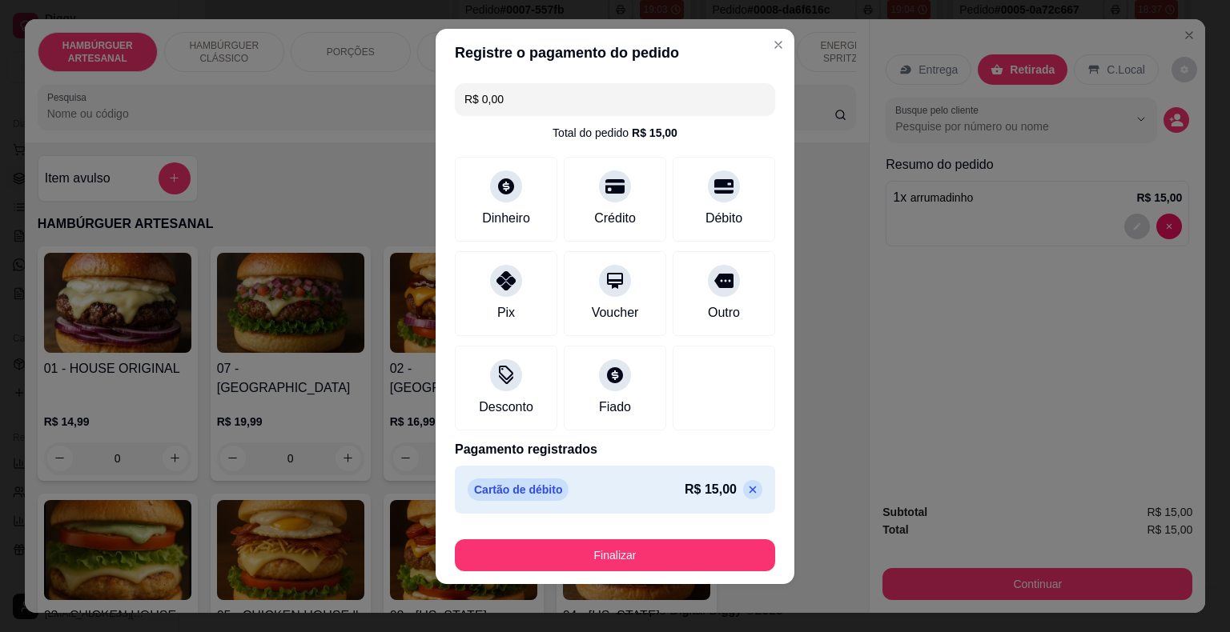
scroll to position [12, 0]
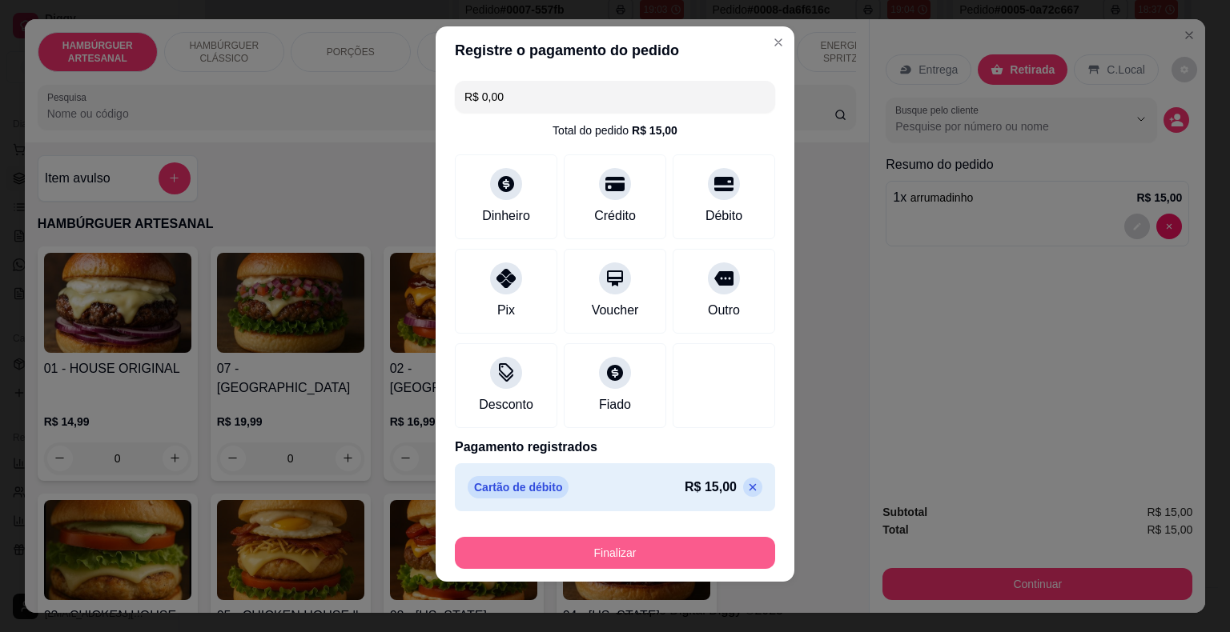
click at [632, 566] on button "Finalizar" at bounding box center [615, 553] width 320 height 32
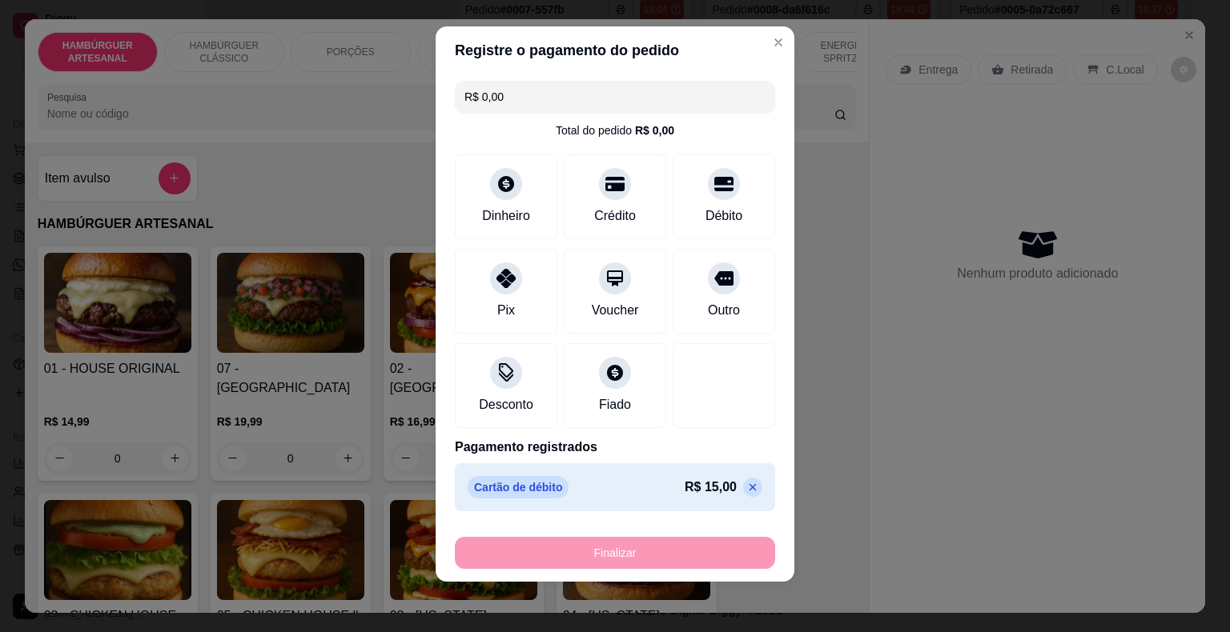
type input "0"
type input "-R$ 15,00"
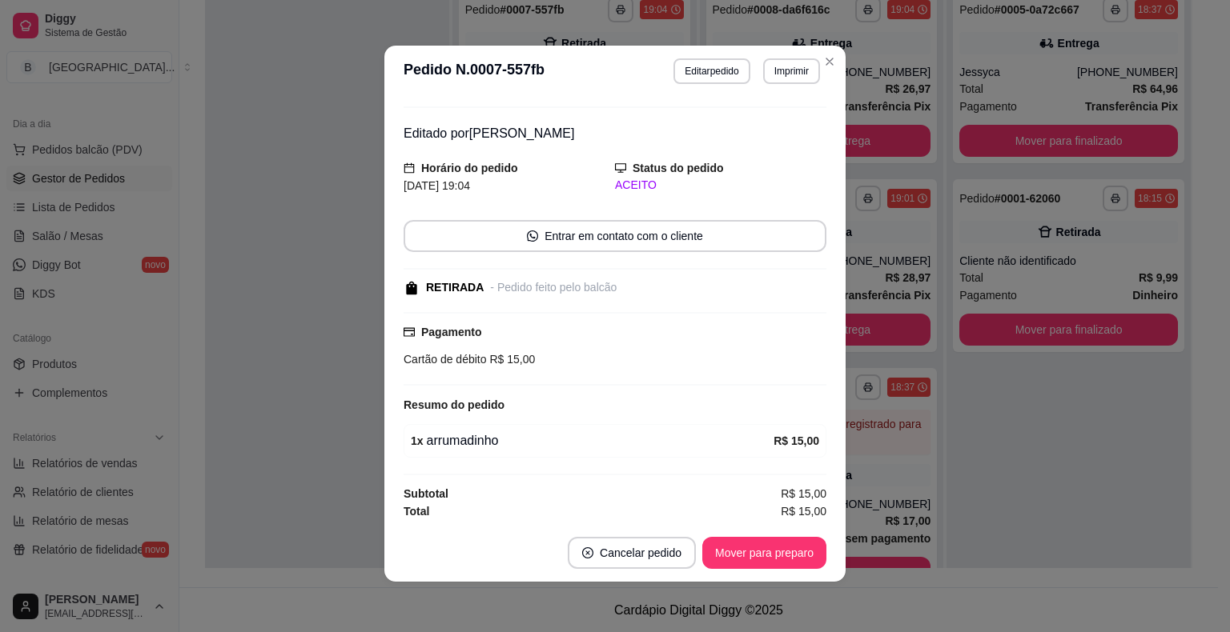
scroll to position [3, 0]
click at [758, 546] on button "Mover para preparo" at bounding box center [764, 552] width 120 height 31
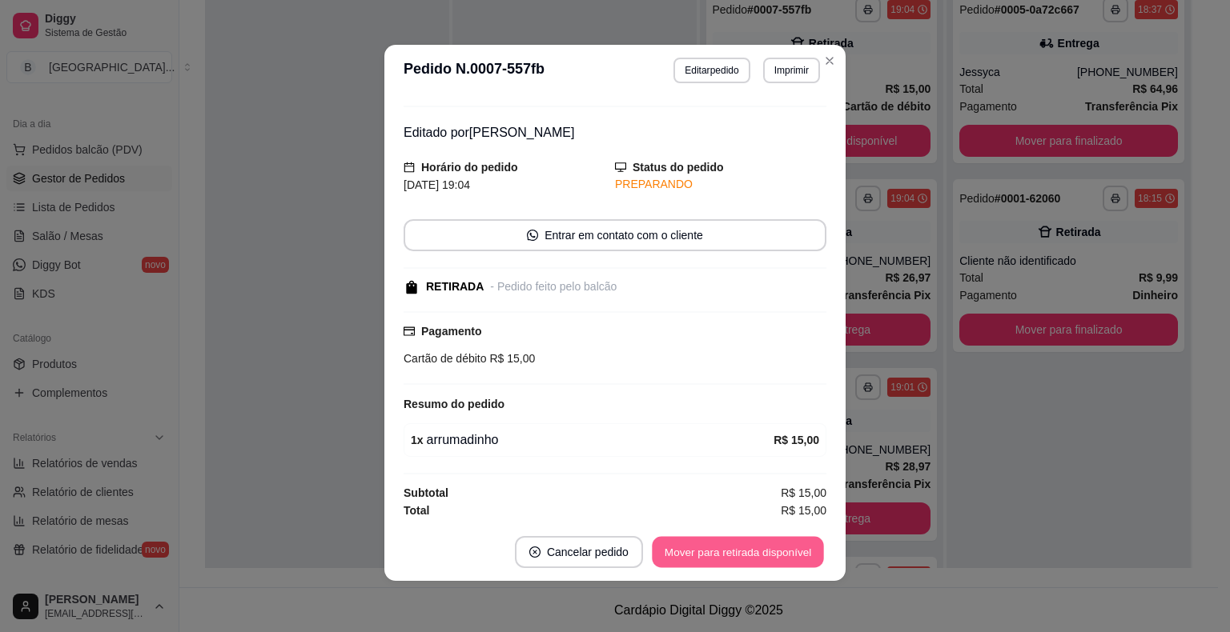
click at [758, 546] on button "Mover para retirada disponível" at bounding box center [737, 552] width 171 height 31
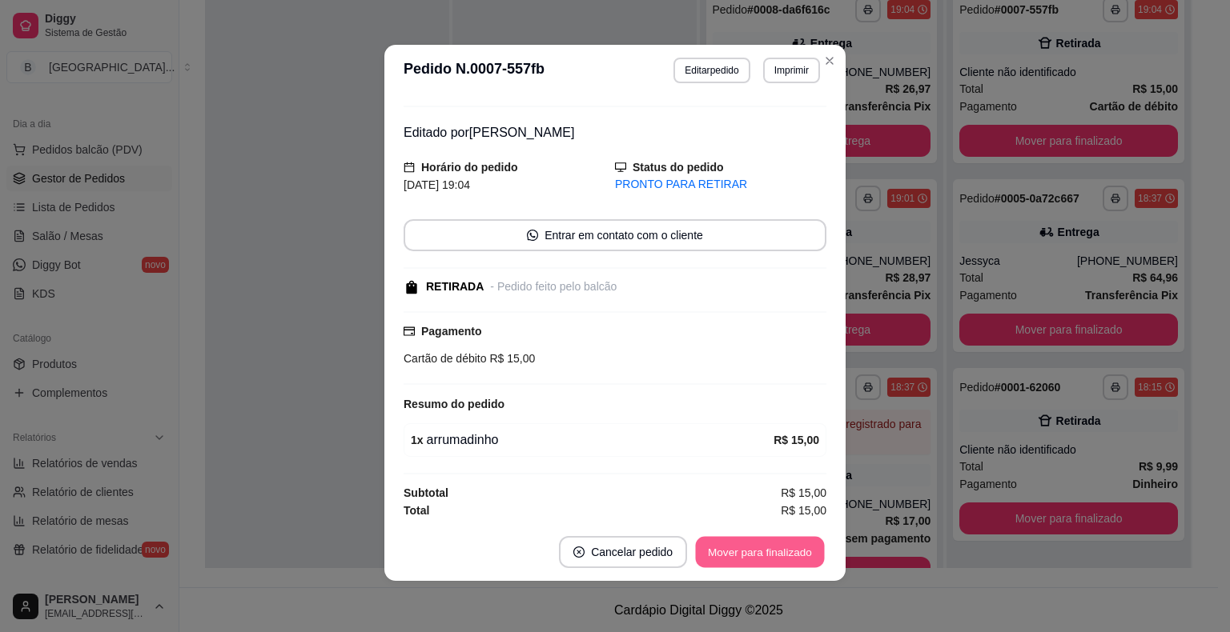
click at [758, 546] on button "Mover para finalizado" at bounding box center [760, 552] width 129 height 31
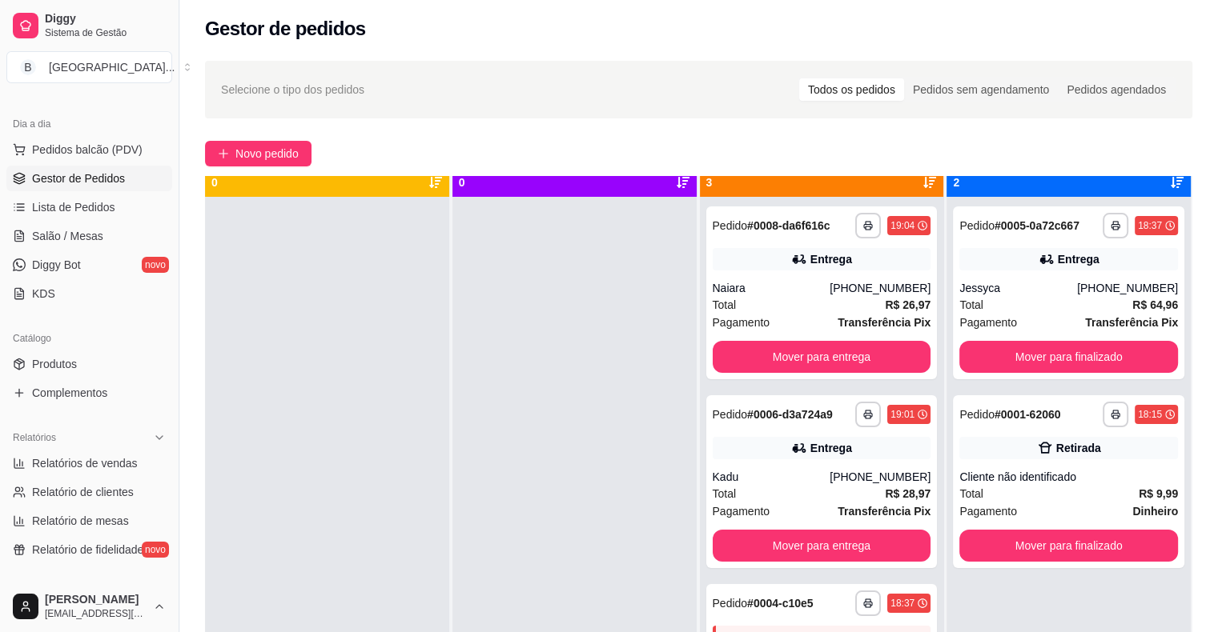
scroll to position [45, 0]
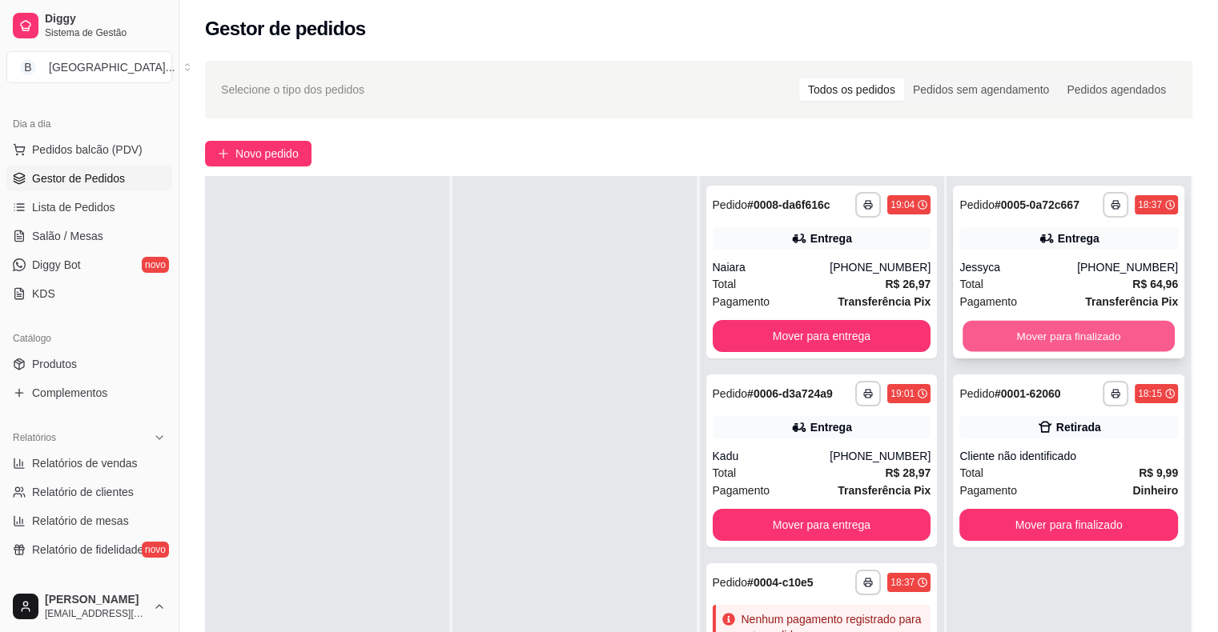
click at [1059, 328] on button "Mover para finalizado" at bounding box center [1068, 336] width 212 height 31
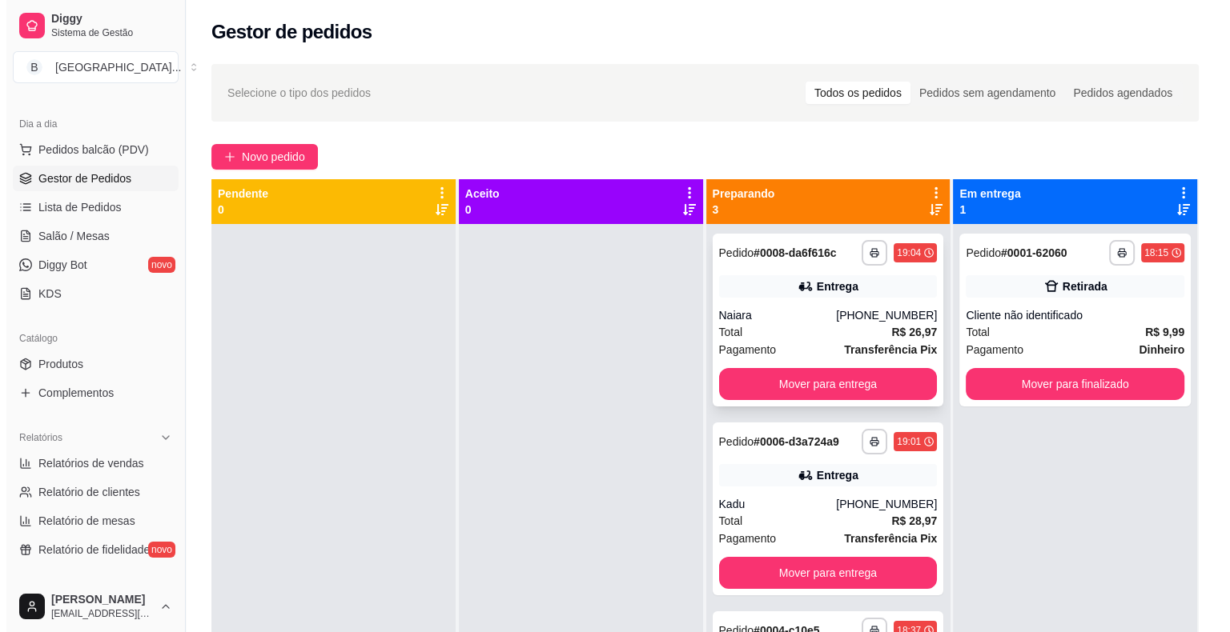
scroll to position [0, 0]
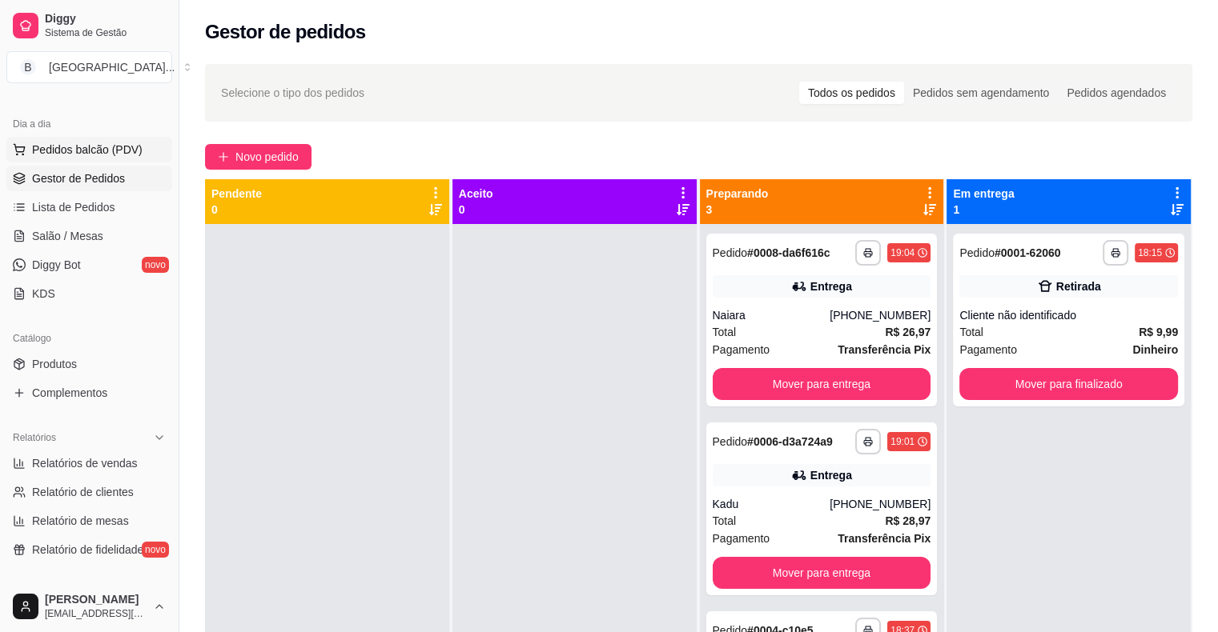
click at [113, 143] on span "Pedidos balcão (PDV)" at bounding box center [87, 150] width 110 height 16
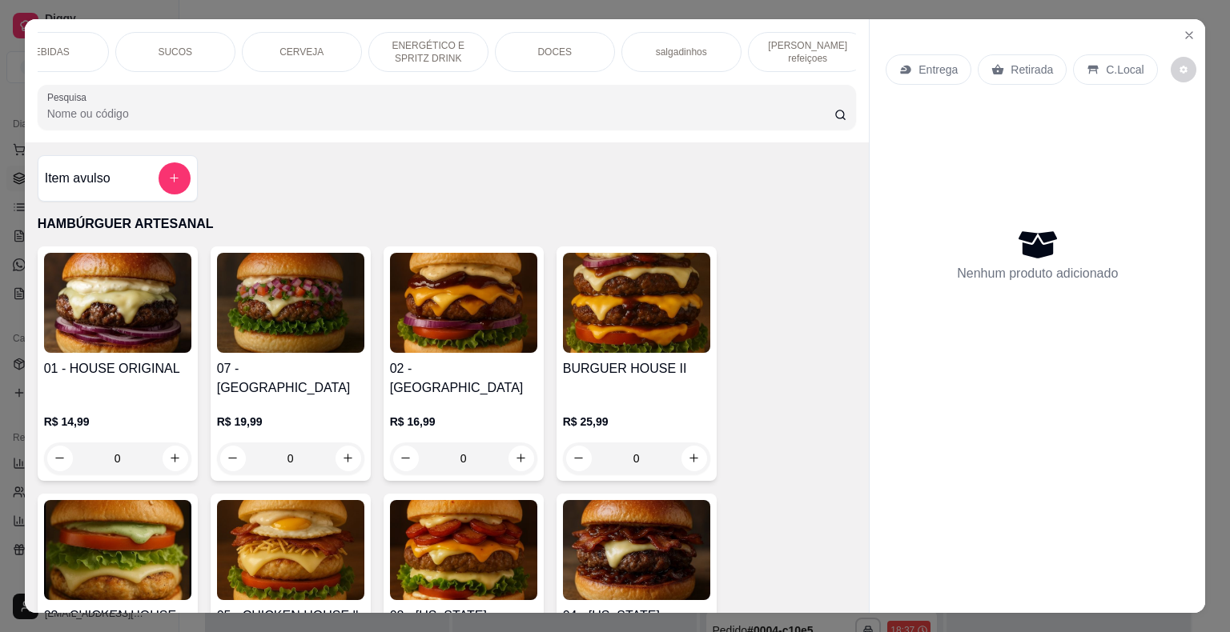
scroll to position [0, 440]
click at [829, 51] on div "[PERSON_NAME] refeiçoes" at bounding box center [797, 52] width 120 height 40
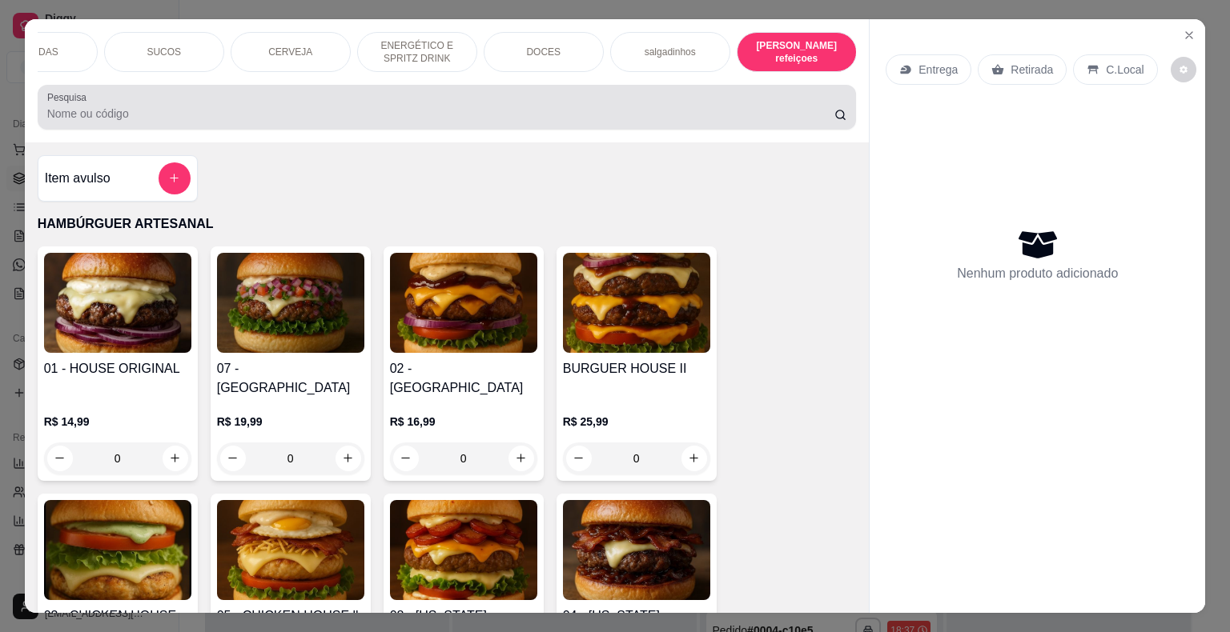
scroll to position [38, 0]
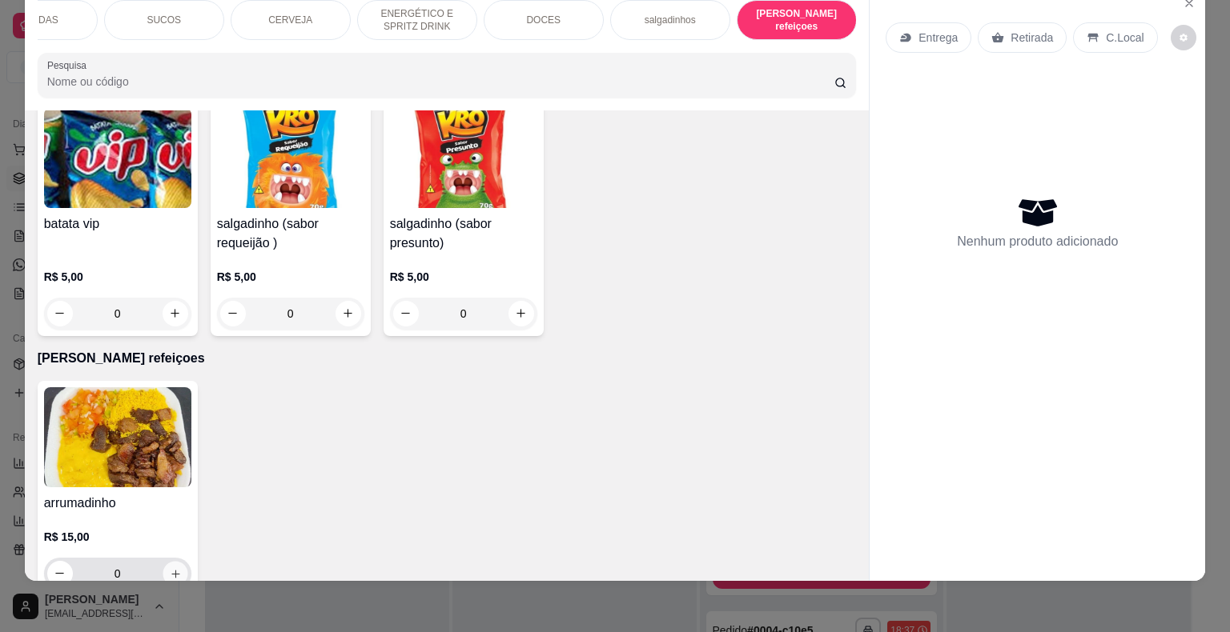
click at [175, 561] on button "increase-product-quantity" at bounding box center [175, 573] width 25 height 25
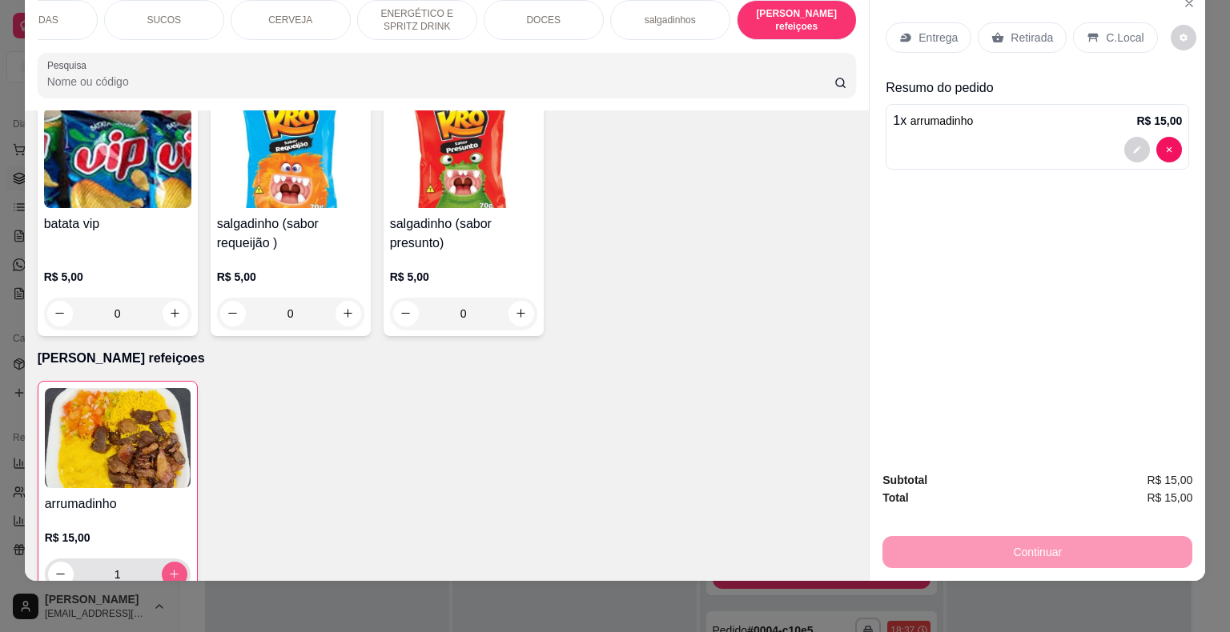
click at [173, 562] on button "increase-product-quantity" at bounding box center [175, 575] width 26 height 26
type input "3"
click at [919, 30] on p "Entrega" at bounding box center [937, 38] width 39 height 16
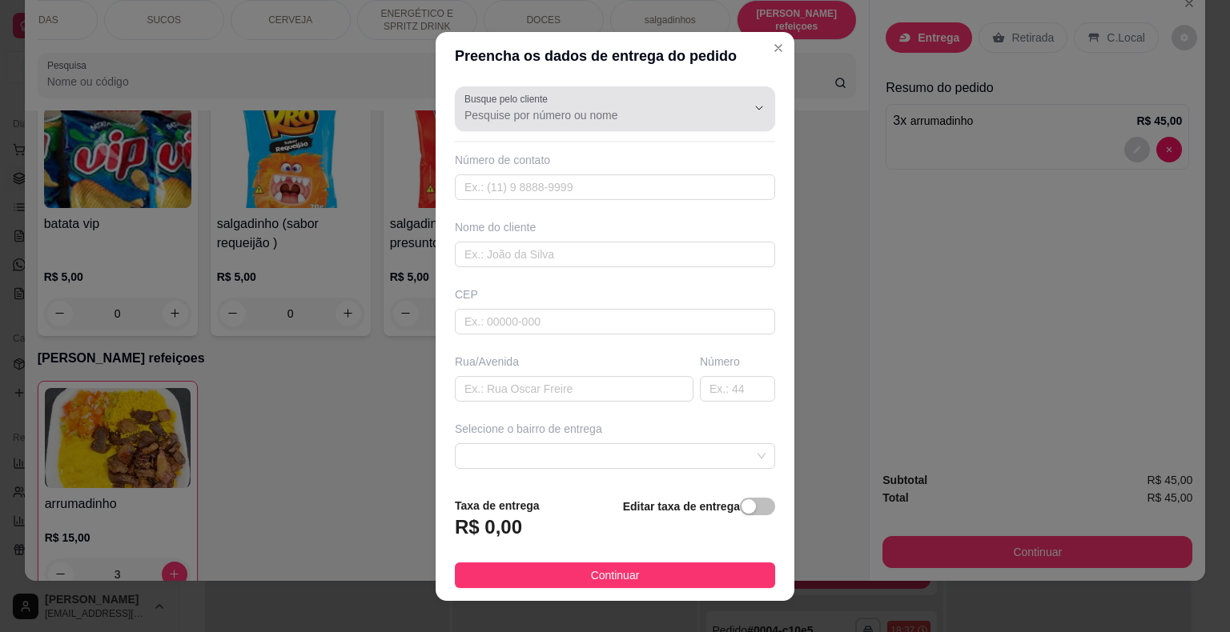
click at [677, 109] on input "Busque pelo cliente" at bounding box center [592, 115] width 256 height 16
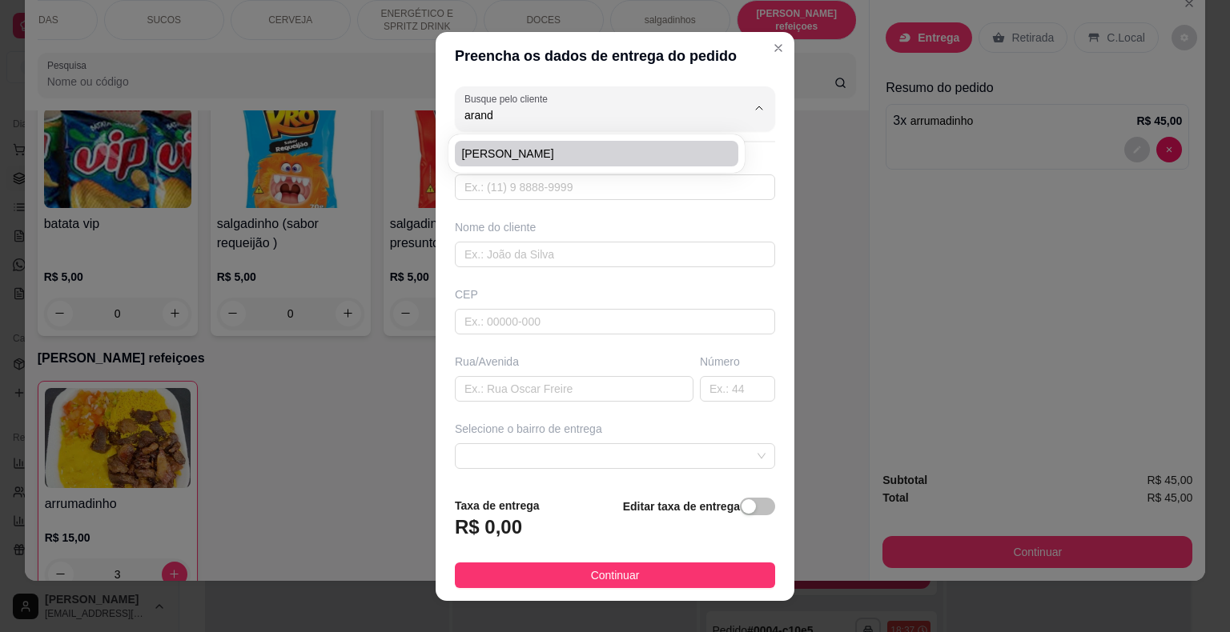
click at [679, 164] on li "[PERSON_NAME]" at bounding box center [596, 154] width 283 height 26
type input "[PERSON_NAME]"
type input "8681047661"
type input "[PERSON_NAME]"
type input "64330000"
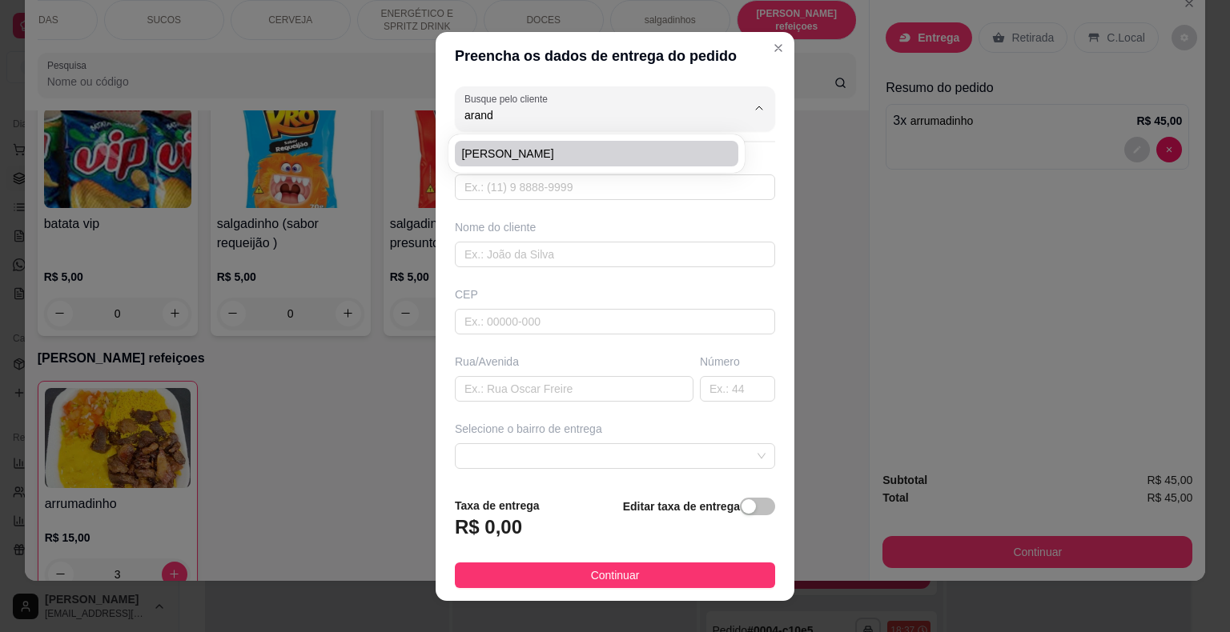
type input "156"
type input "São Miguel do Tapuio"
type input "apartamento em cima da oficina do [PERSON_NAME]"
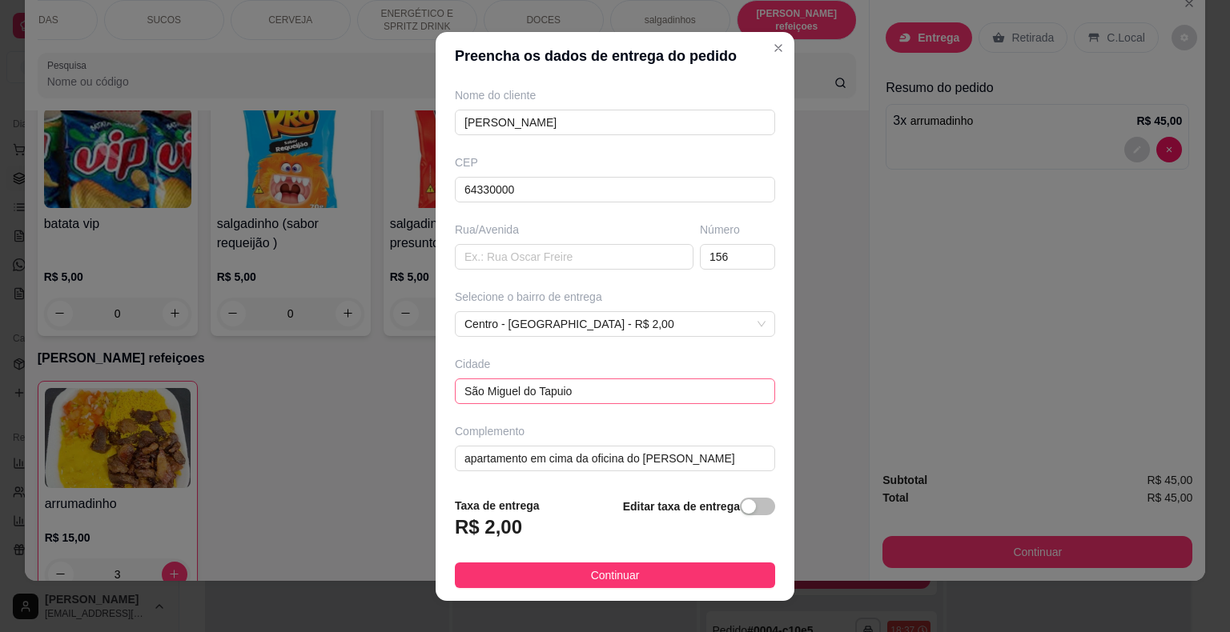
scroll to position [19, 0]
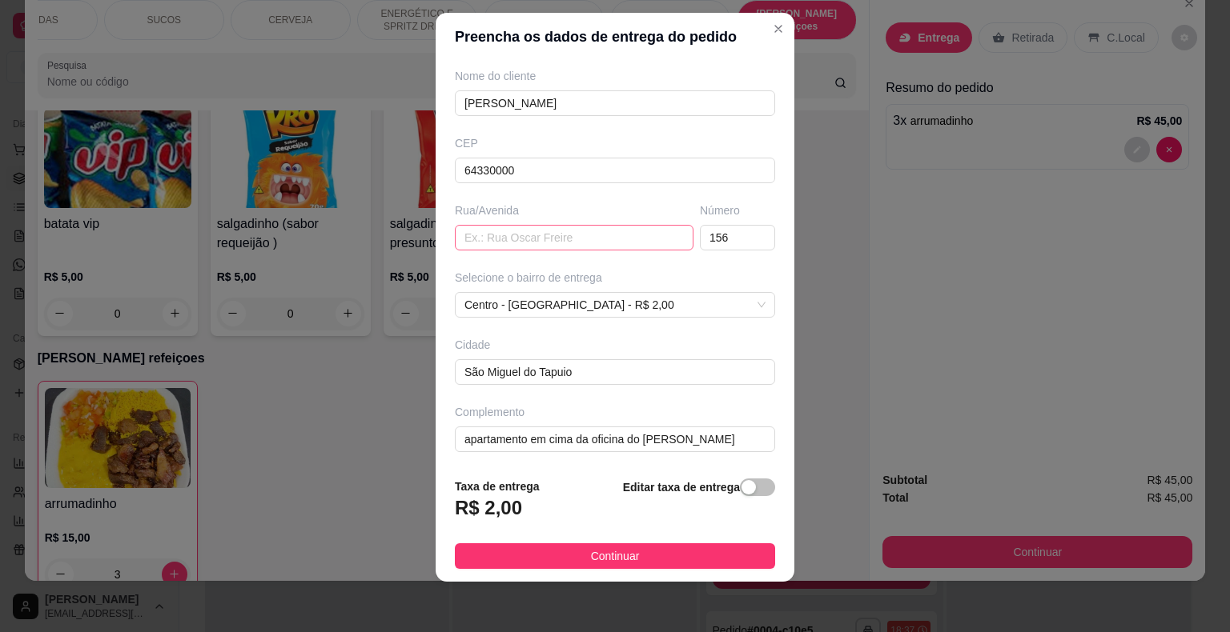
type input "[PERSON_NAME]"
click at [552, 227] on input "text" at bounding box center [574, 238] width 239 height 26
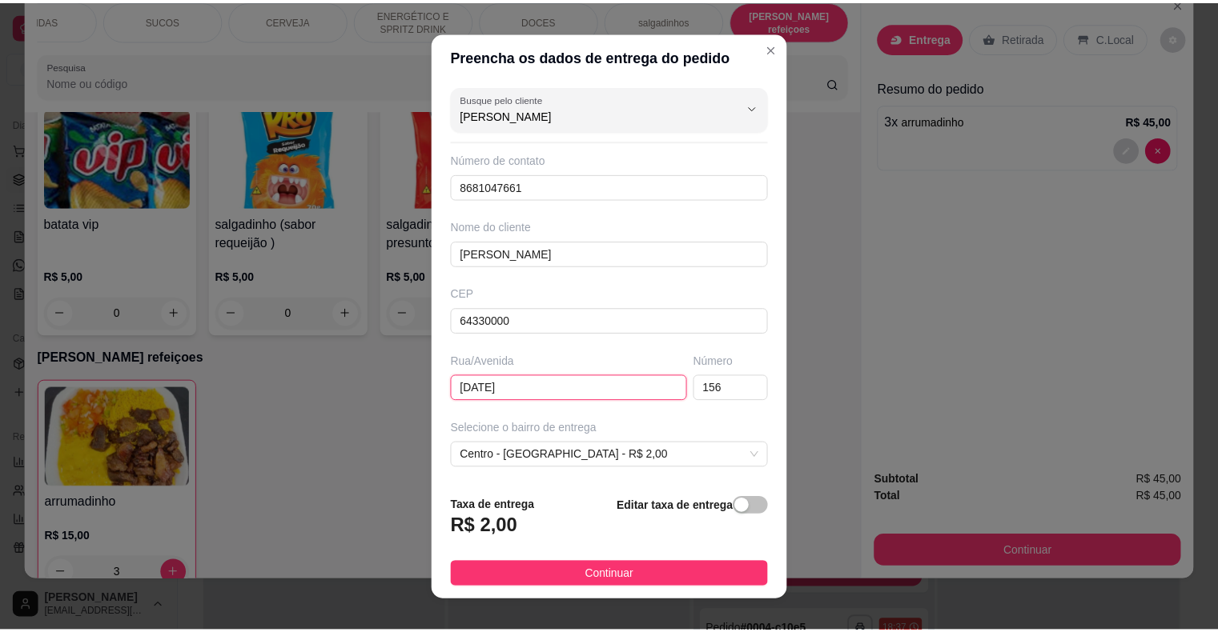
scroll to position [0, 0]
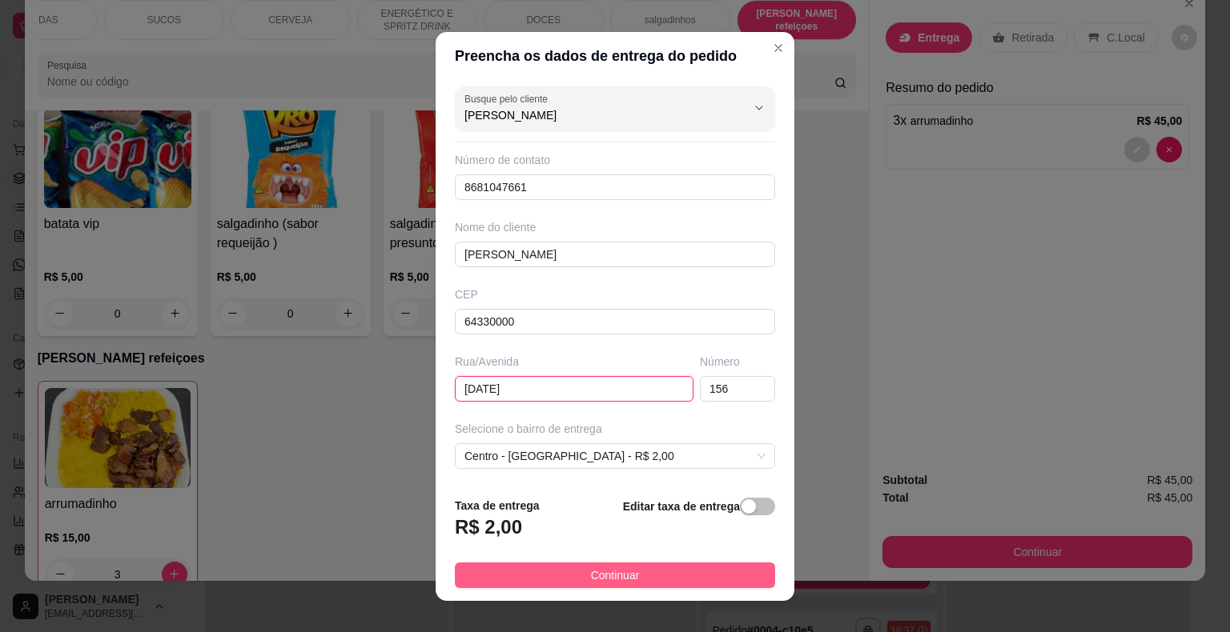
type input "[DATE]"
click at [641, 579] on button "Continuar" at bounding box center [615, 576] width 320 height 26
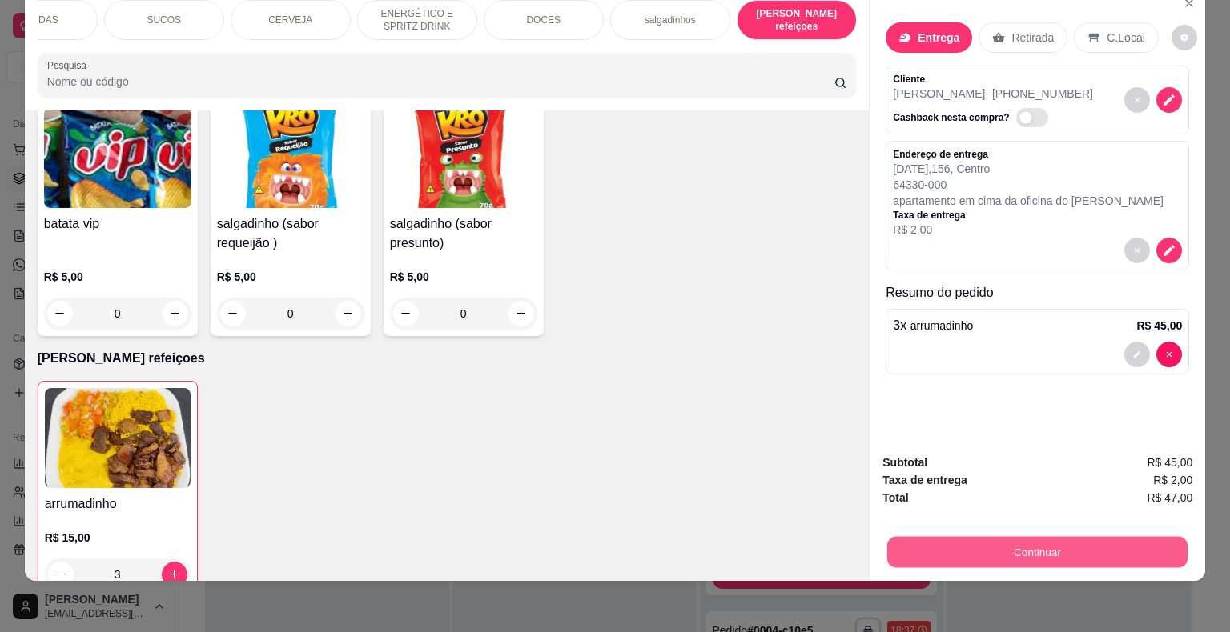
click at [1106, 537] on button "Continuar" at bounding box center [1037, 552] width 300 height 31
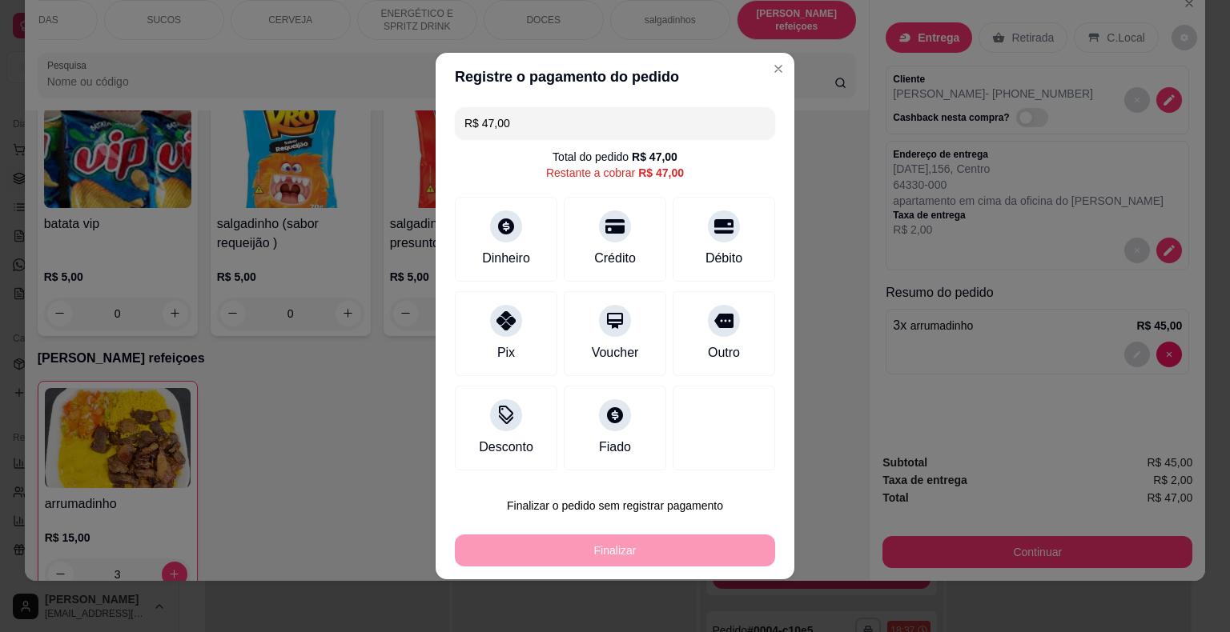
click at [674, 487] on footer "Finalizar o pedido sem registrar pagamento Finalizar" at bounding box center [615, 528] width 359 height 102
click at [661, 496] on button "Finalizar o pedido sem registrar pagamento" at bounding box center [615, 506] width 311 height 31
click at [734, 457] on button "Confirmar" at bounding box center [712, 460] width 57 height 24
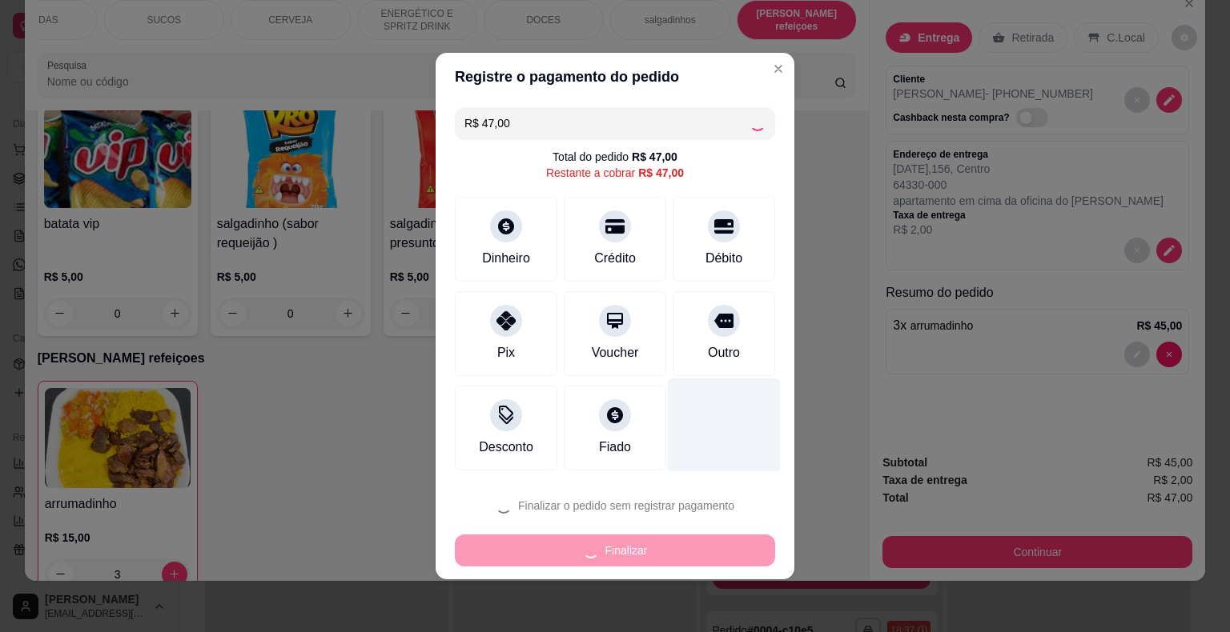
type input "0"
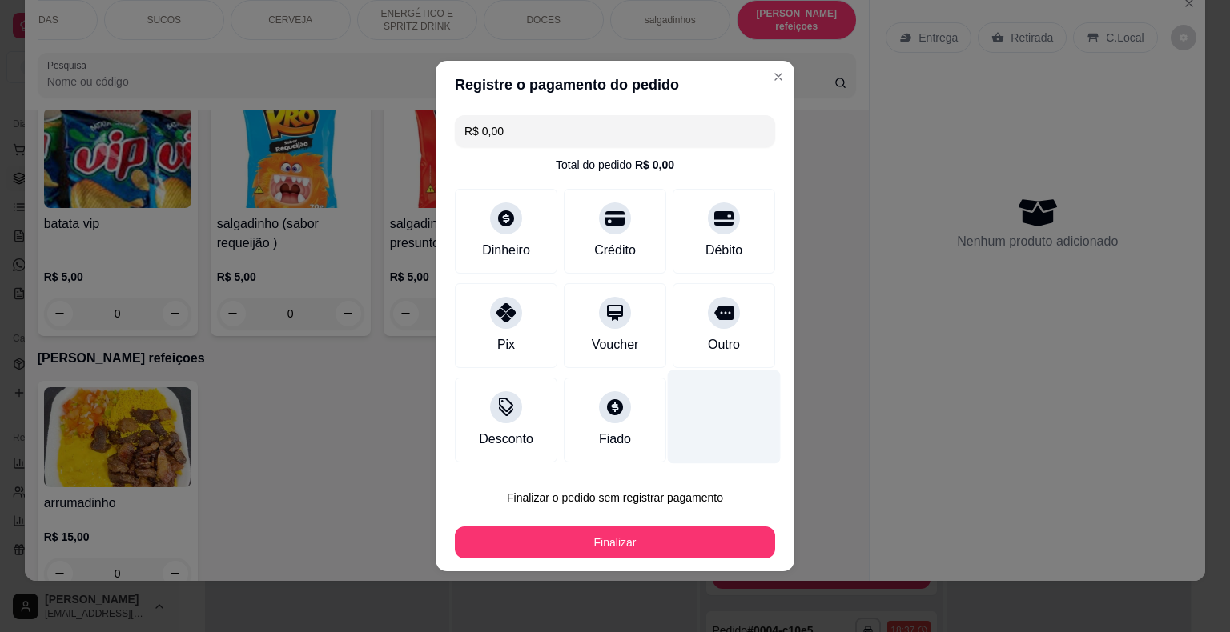
type input "R$ 0,00"
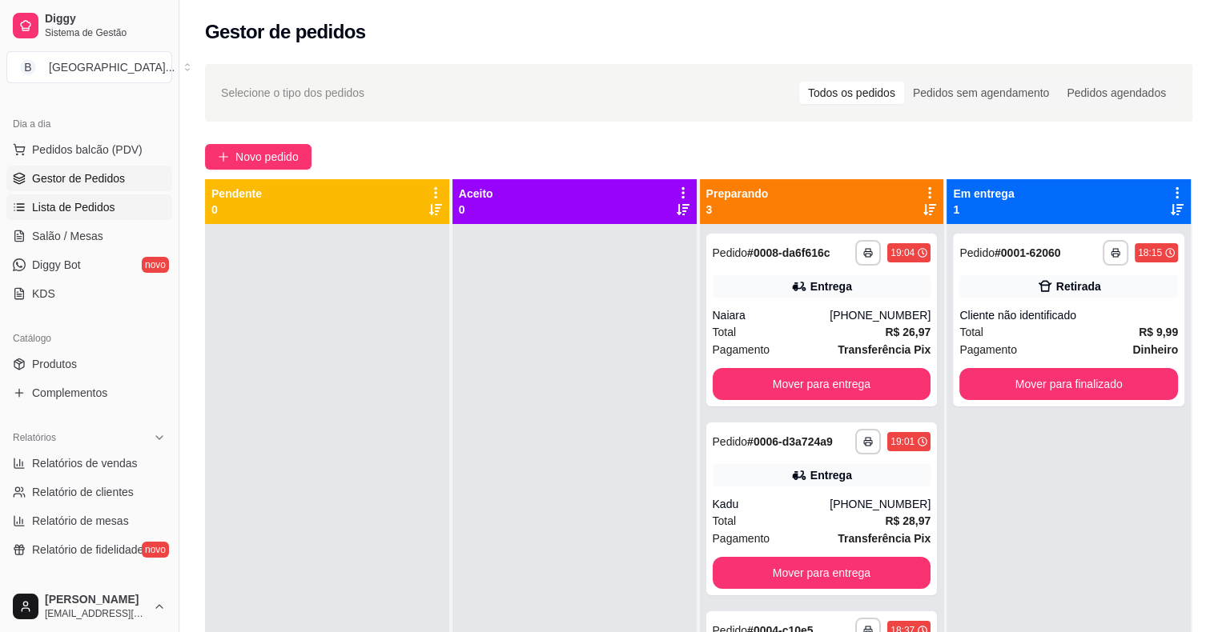
click at [105, 203] on span "Lista de Pedidos" at bounding box center [73, 207] width 83 height 16
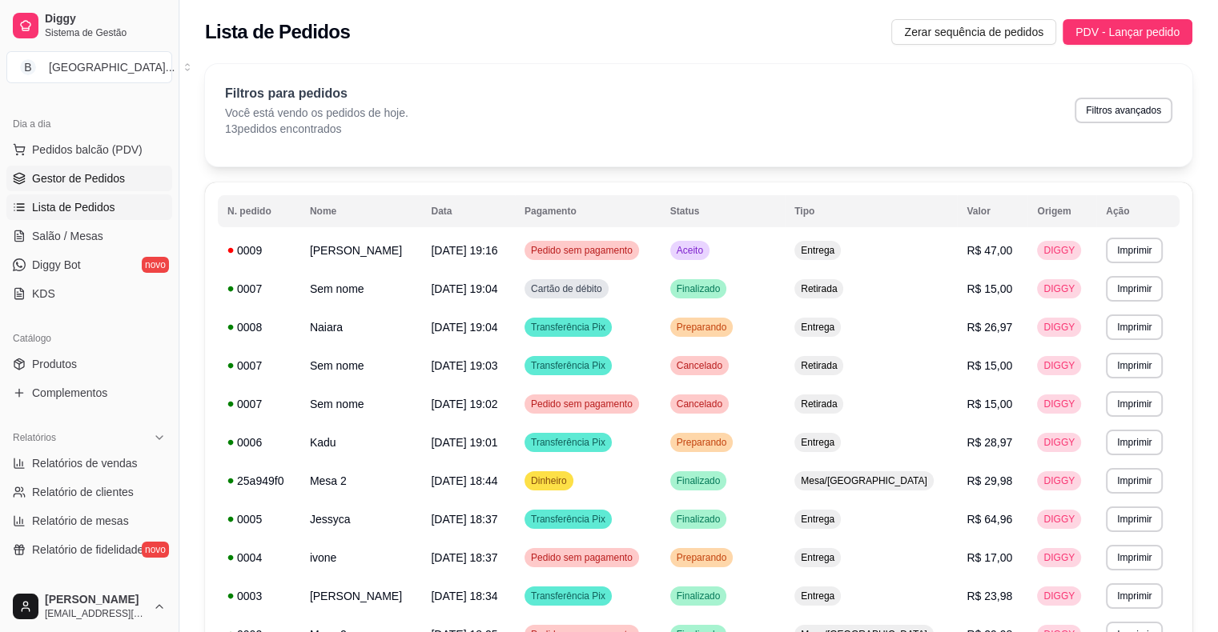
click at [99, 178] on span "Gestor de Pedidos" at bounding box center [78, 179] width 93 height 16
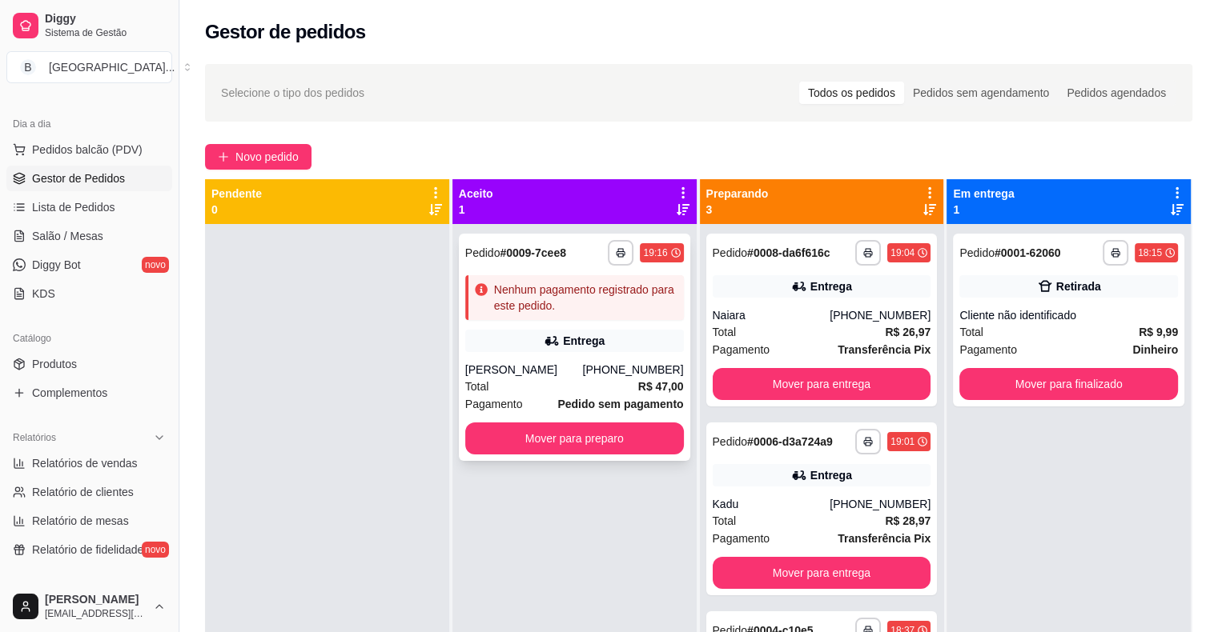
click at [499, 389] on div "Total R$ 47,00" at bounding box center [574, 387] width 219 height 18
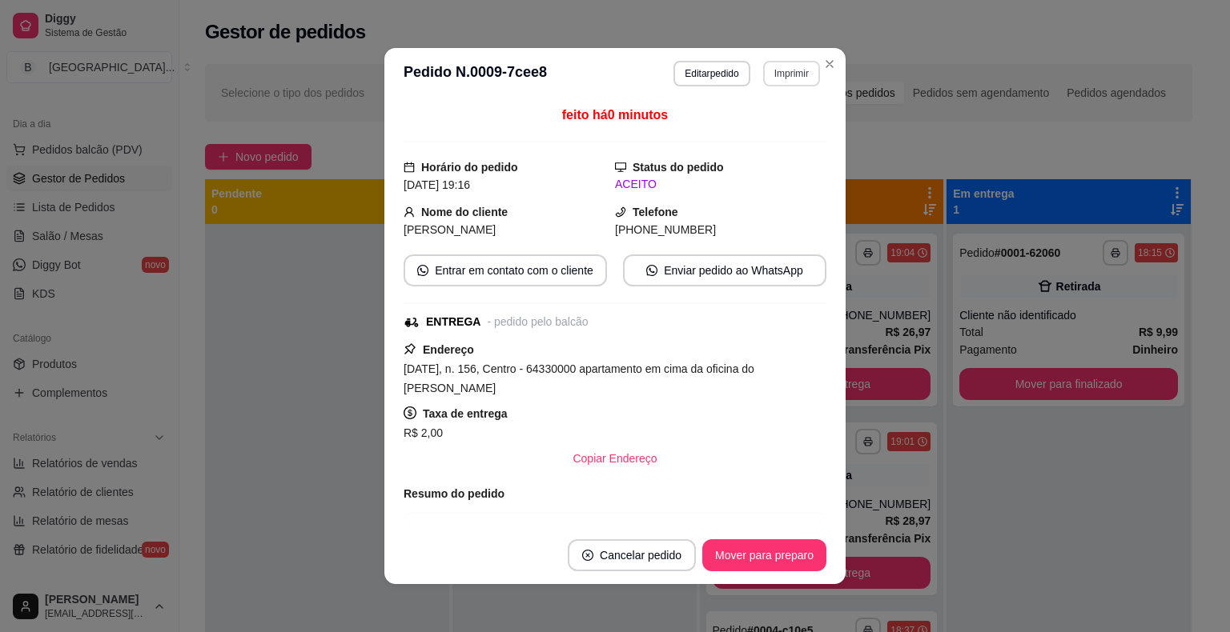
click at [792, 78] on button "Imprimir" at bounding box center [791, 74] width 57 height 26
click at [792, 122] on button "IMPRESSORA" at bounding box center [757, 130] width 116 height 26
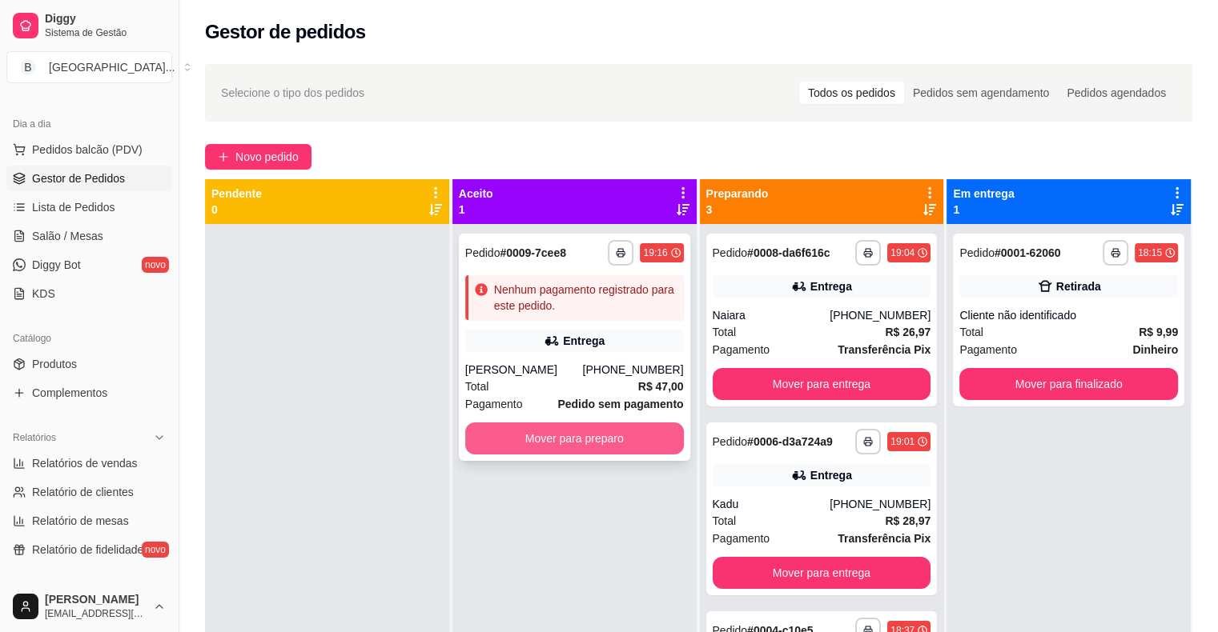
click at [563, 441] on button "Mover para preparo" at bounding box center [574, 439] width 219 height 32
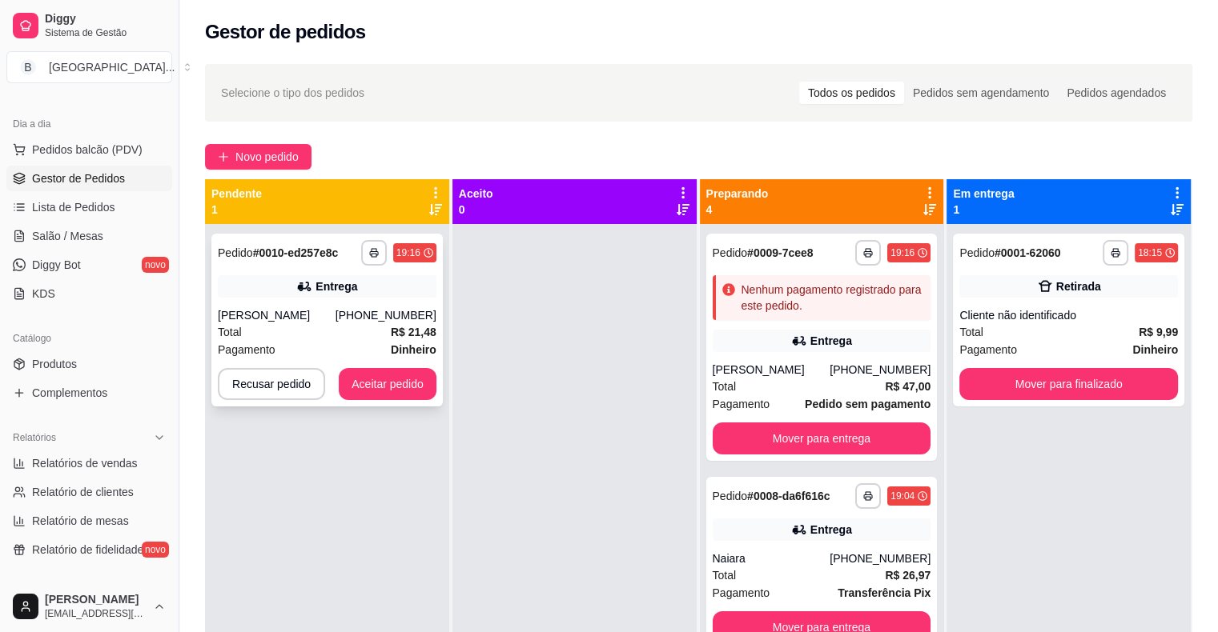
click at [362, 328] on div "Total R$ 21,48" at bounding box center [327, 332] width 219 height 18
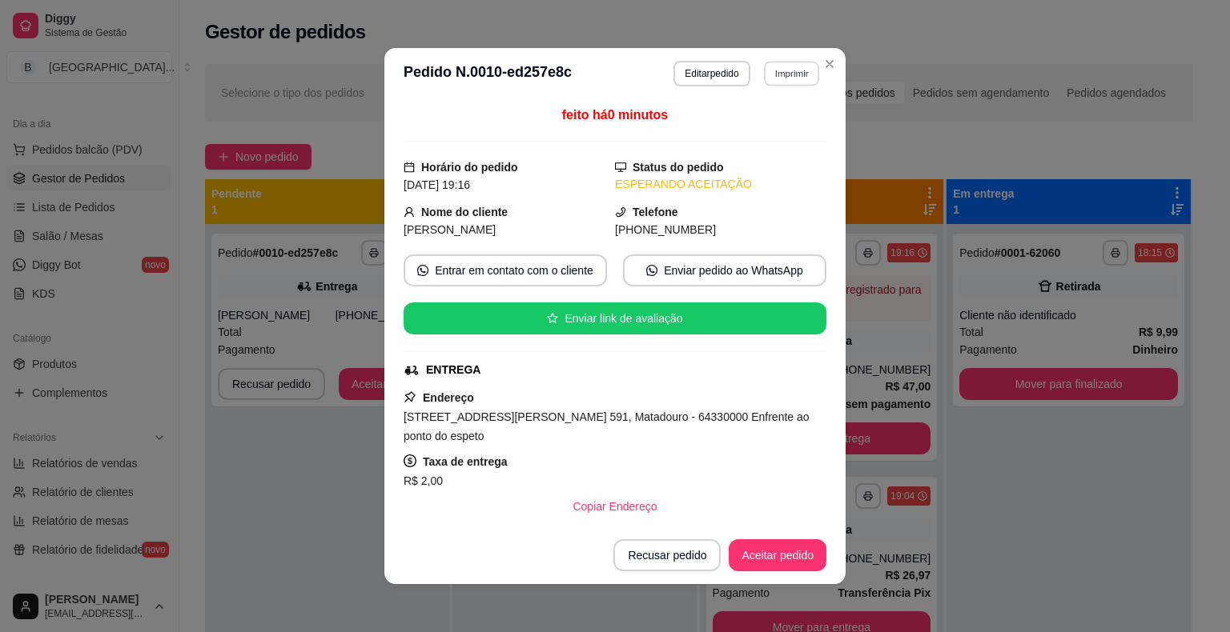
click at [781, 65] on button "Imprimir" at bounding box center [791, 73] width 55 height 25
click at [766, 120] on button "IMPRESSORA" at bounding box center [757, 129] width 112 height 25
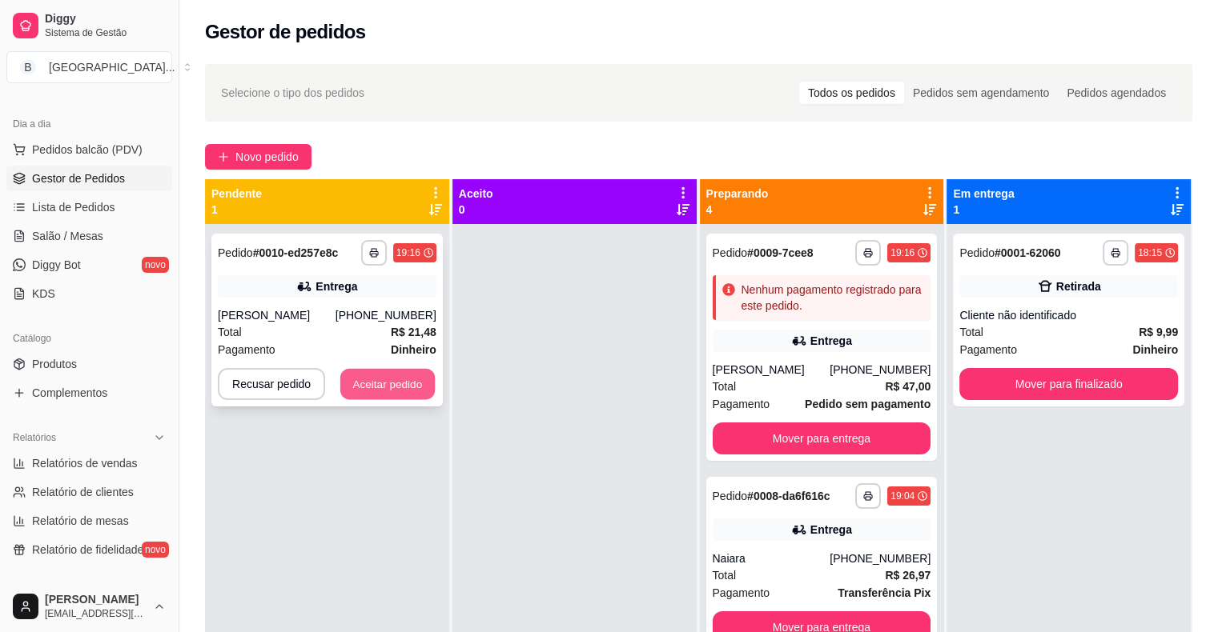
click at [404, 382] on button "Aceitar pedido" at bounding box center [387, 384] width 94 height 31
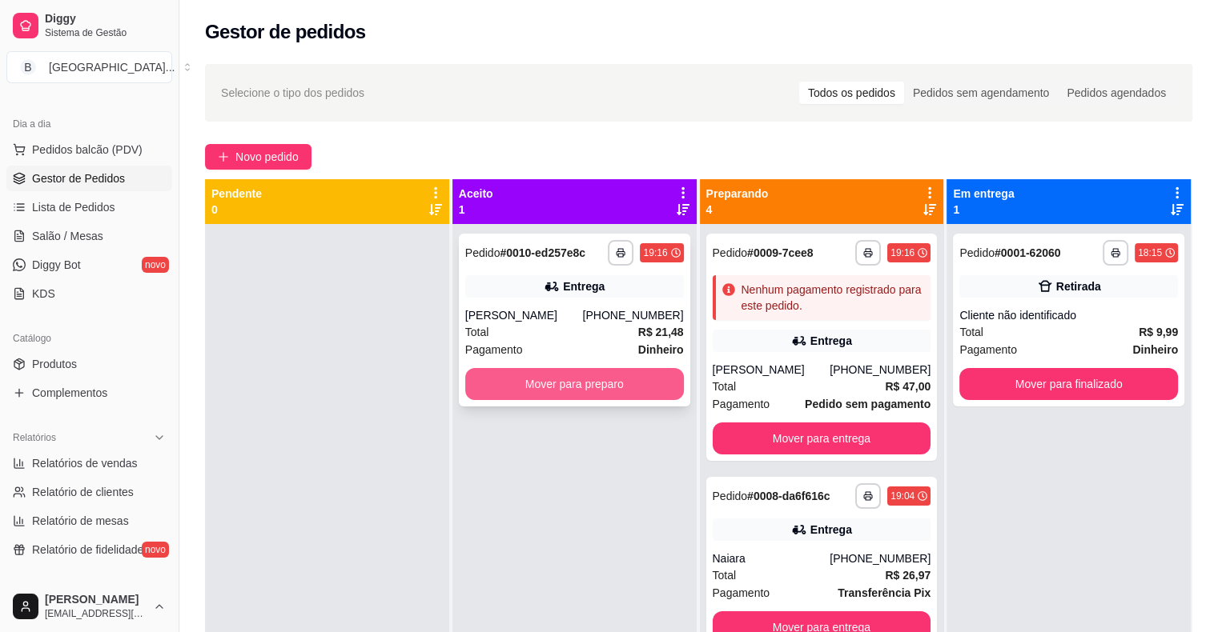
click at [504, 377] on button "Mover para preparo" at bounding box center [574, 384] width 219 height 32
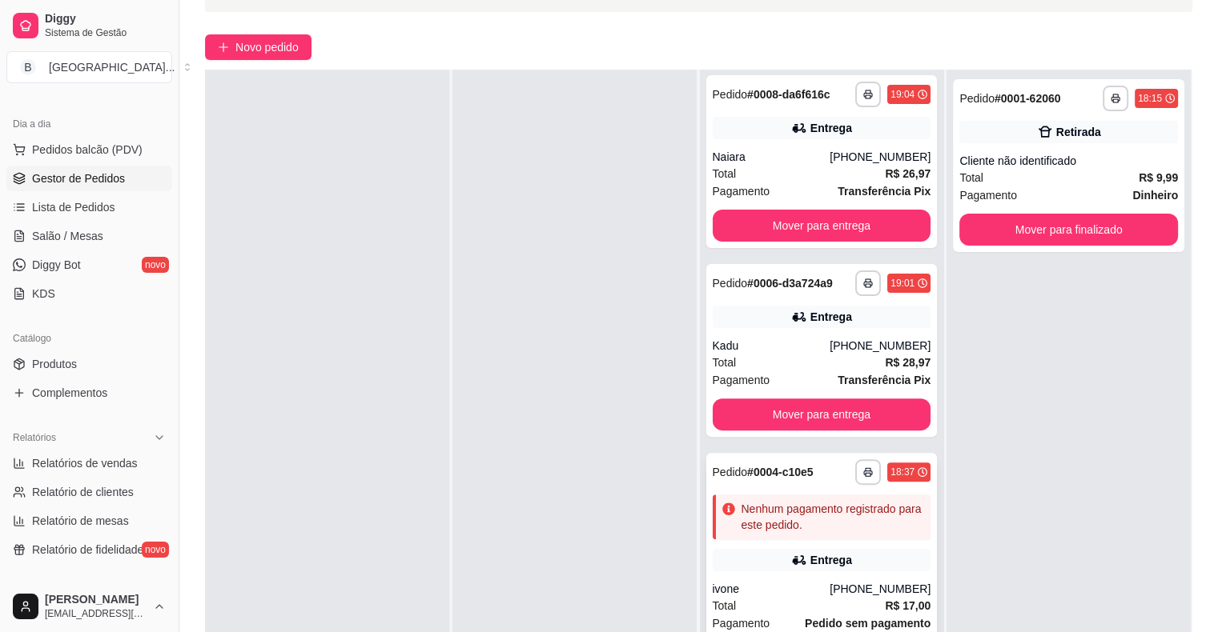
scroll to position [243, 0]
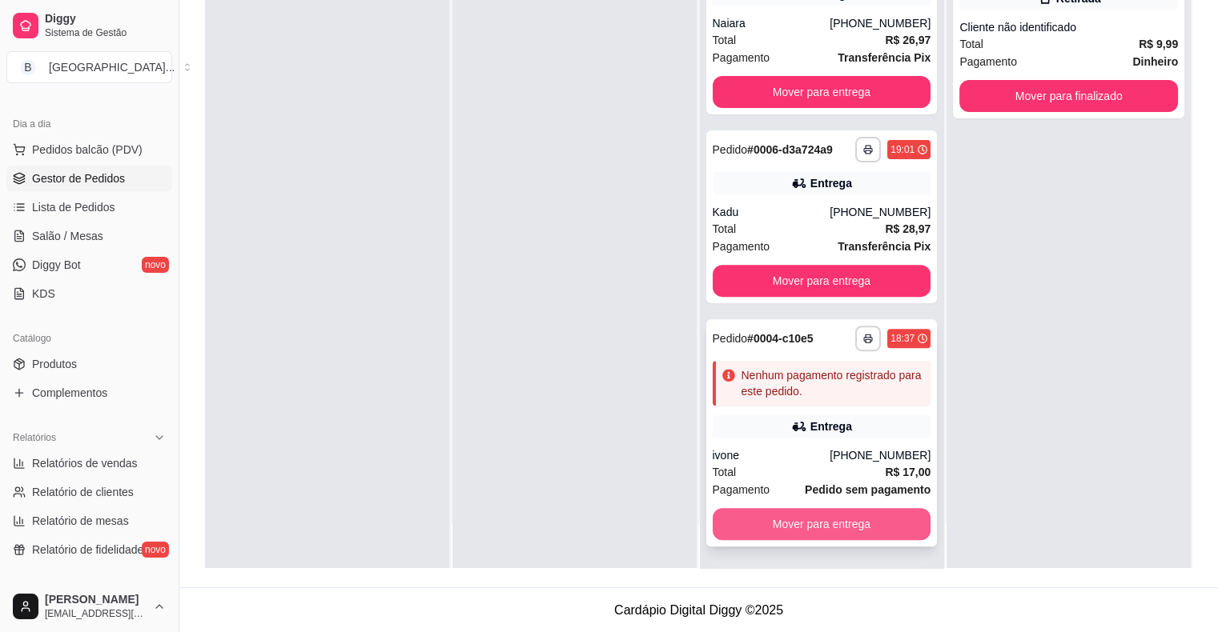
click at [879, 520] on button "Mover para entrega" at bounding box center [822, 524] width 219 height 32
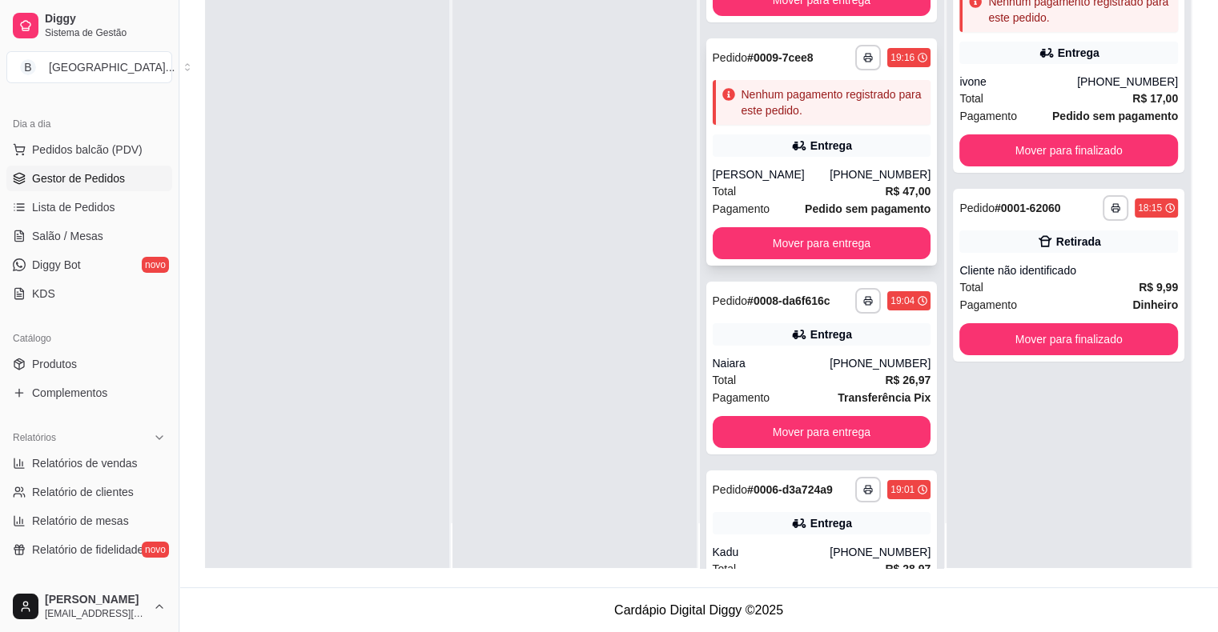
scroll to position [33, 0]
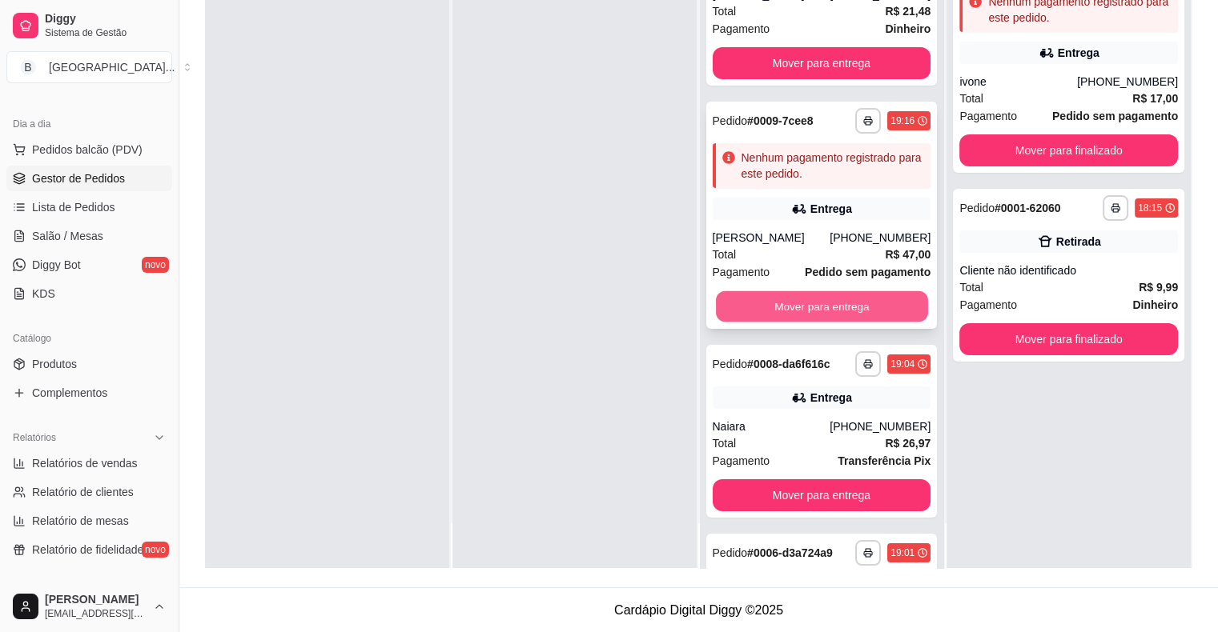
click at [796, 292] on button "Mover para entrega" at bounding box center [822, 306] width 212 height 31
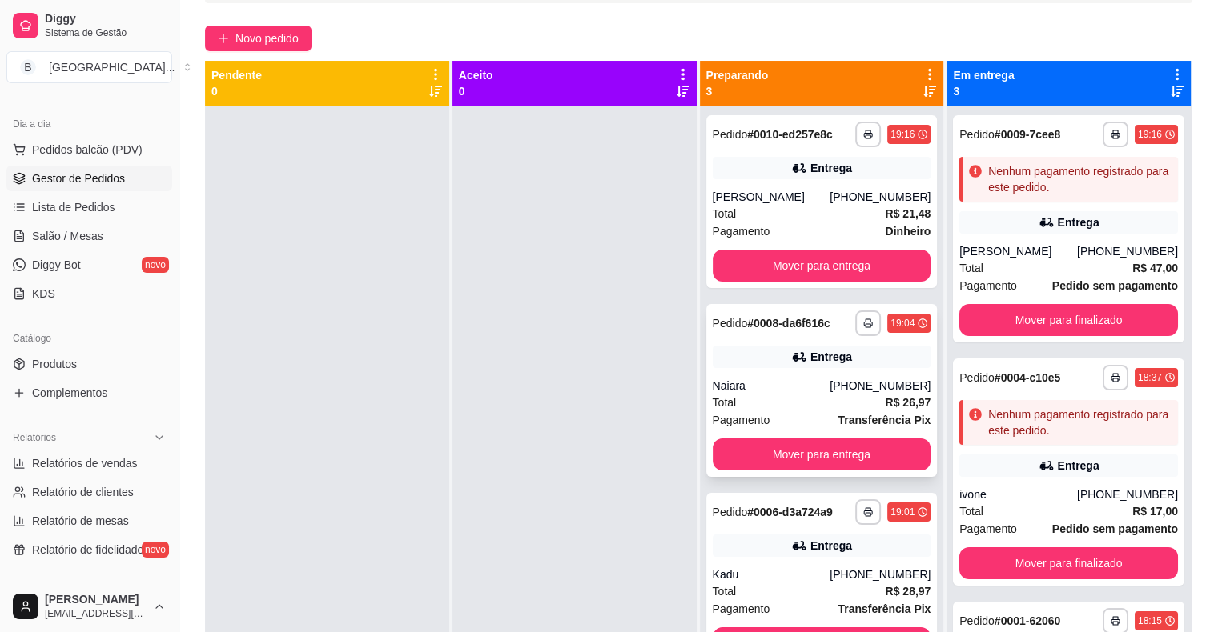
scroll to position [0, 0]
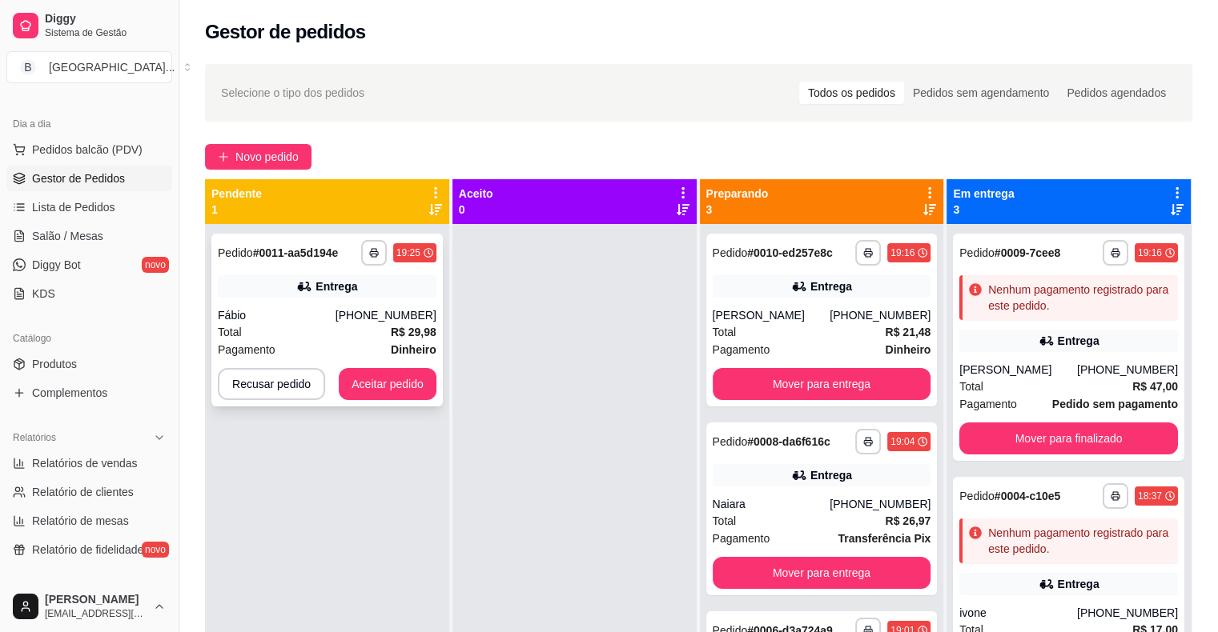
click at [339, 295] on div "Entrega" at bounding box center [327, 286] width 219 height 22
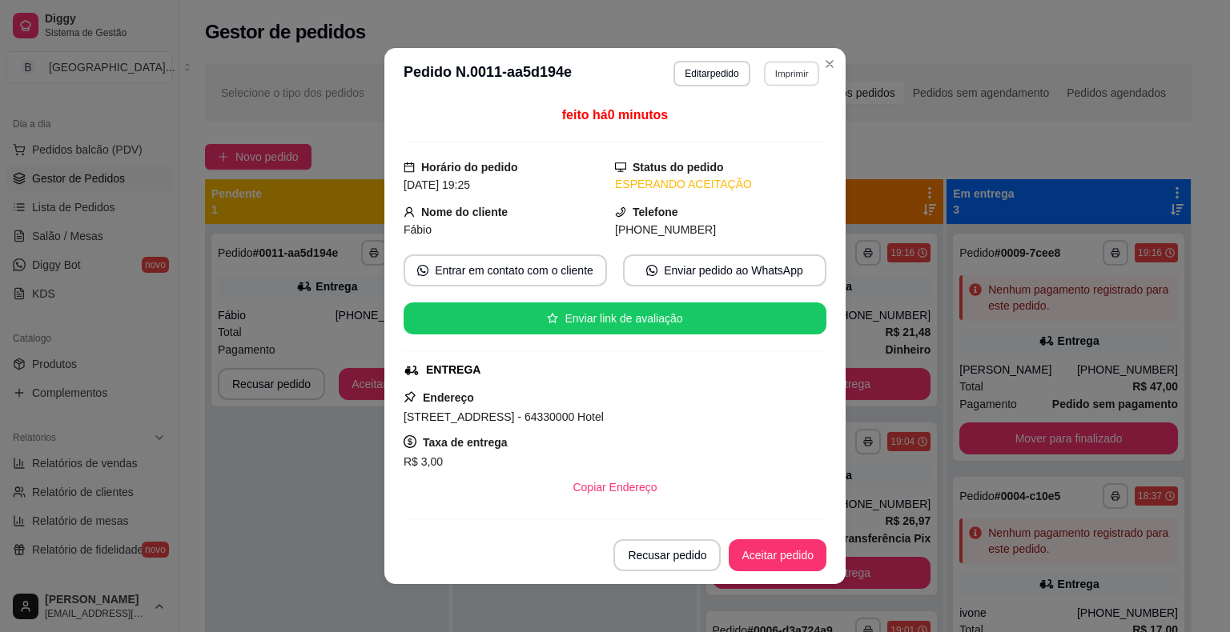
click at [783, 61] on div "**********" at bounding box center [746, 74] width 147 height 26
click at [791, 69] on button "Imprimir" at bounding box center [791, 74] width 57 height 26
click at [784, 130] on button "IMPRESSORA" at bounding box center [757, 129] width 112 height 25
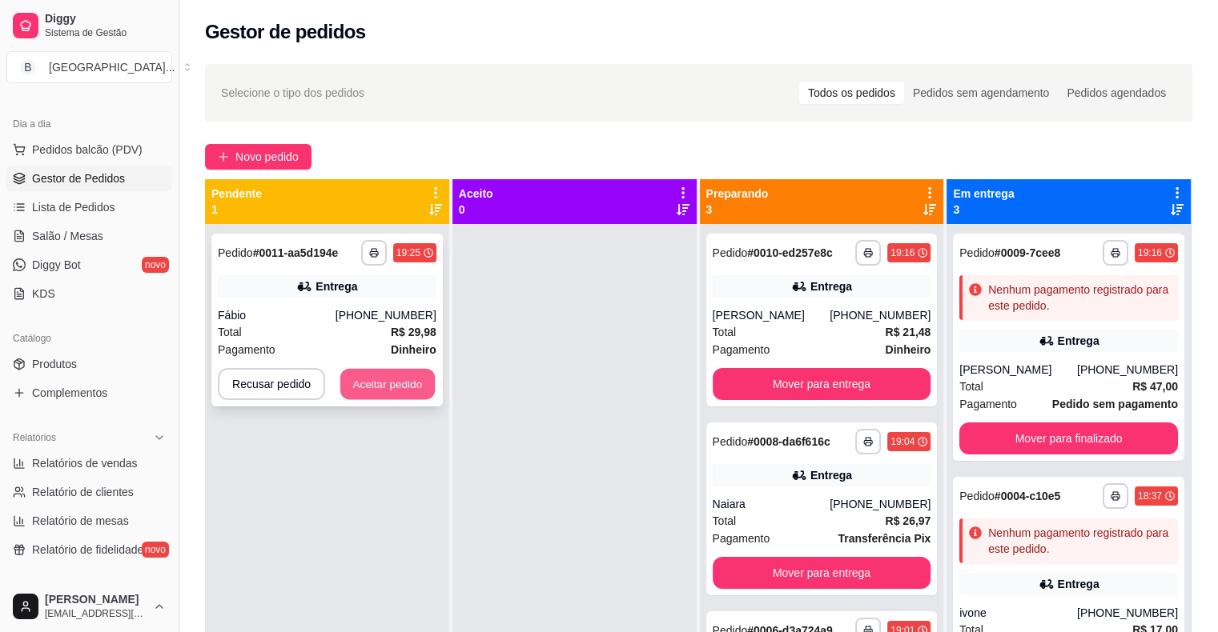
click at [402, 370] on button "Aceitar pedido" at bounding box center [387, 384] width 94 height 31
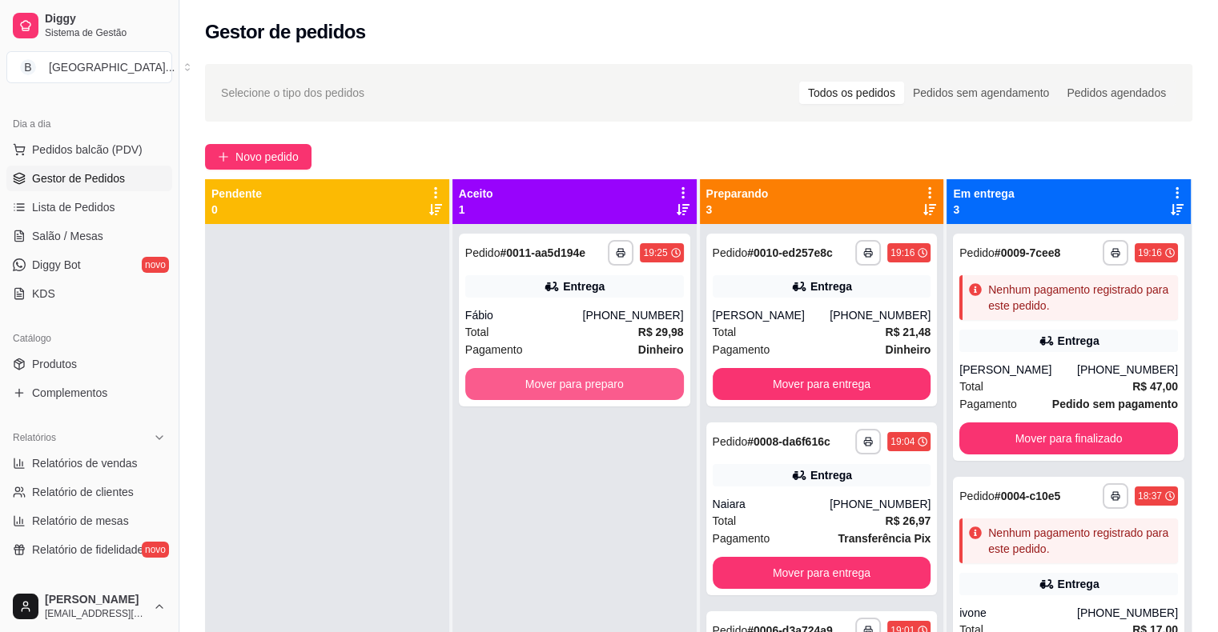
click at [510, 388] on button "Mover para preparo" at bounding box center [574, 384] width 219 height 32
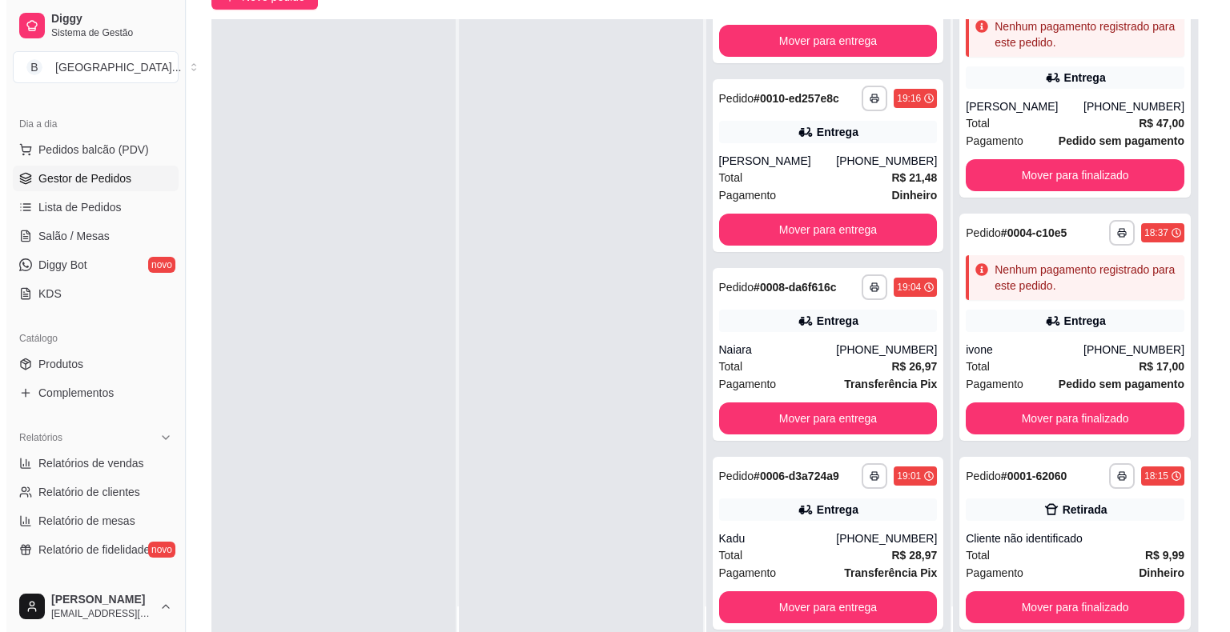
scroll to position [240, 0]
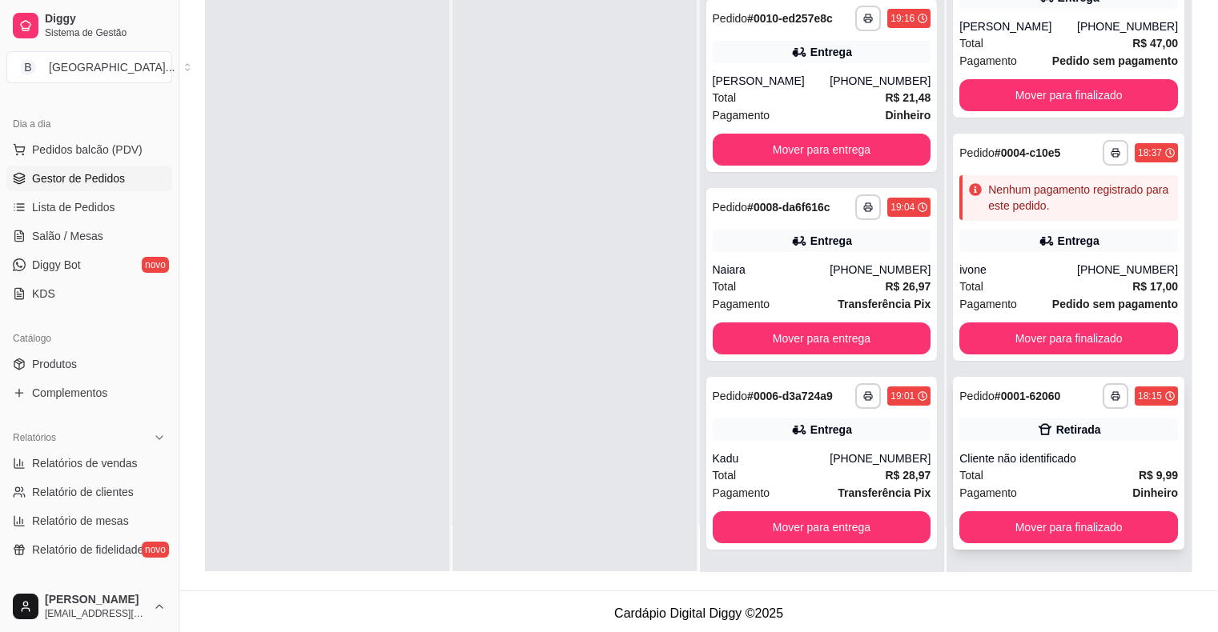
click at [1086, 455] on div "Cliente não identificado" at bounding box center [1068, 459] width 219 height 16
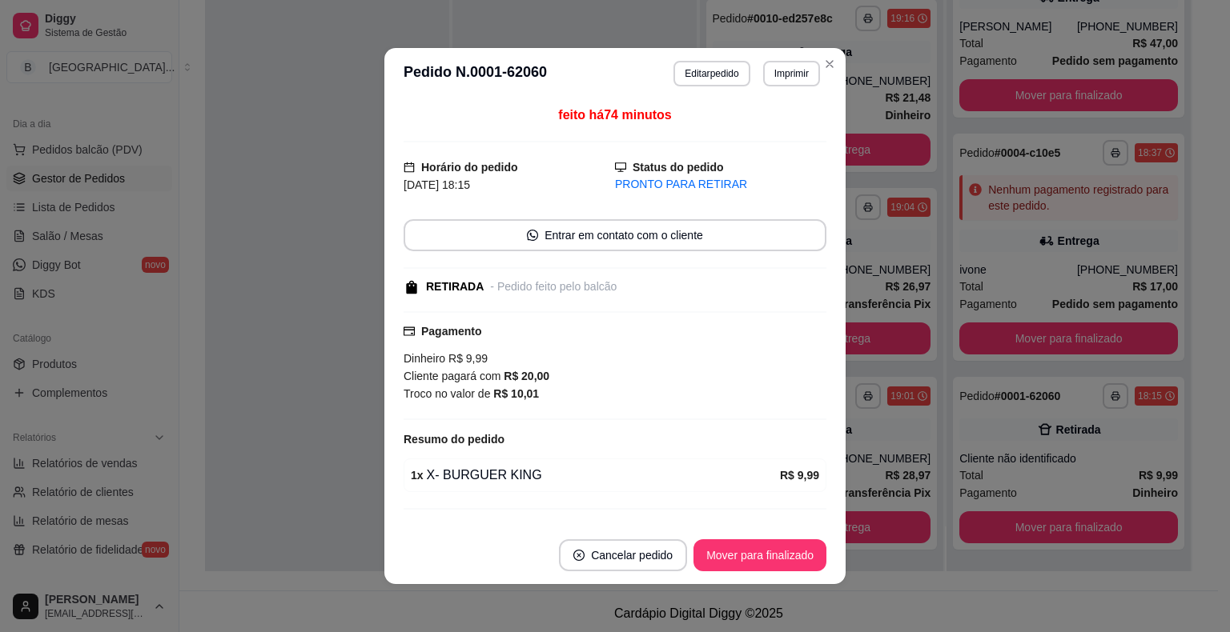
scroll to position [32, 0]
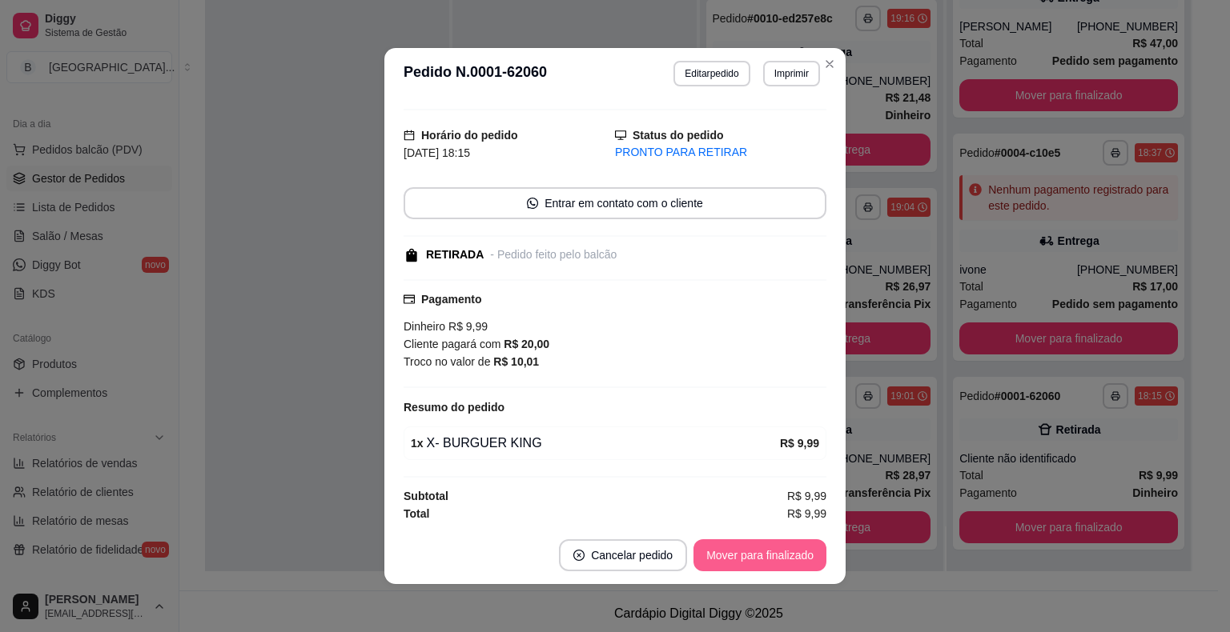
click at [765, 560] on button "Mover para finalizado" at bounding box center [759, 556] width 133 height 32
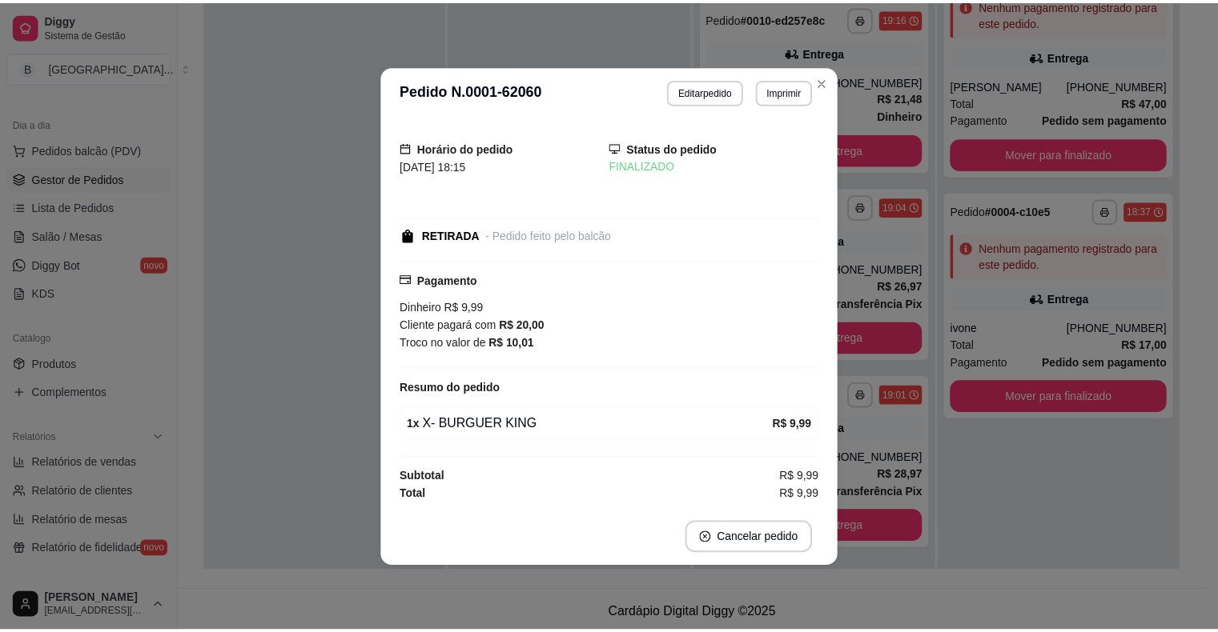
scroll to position [0, 0]
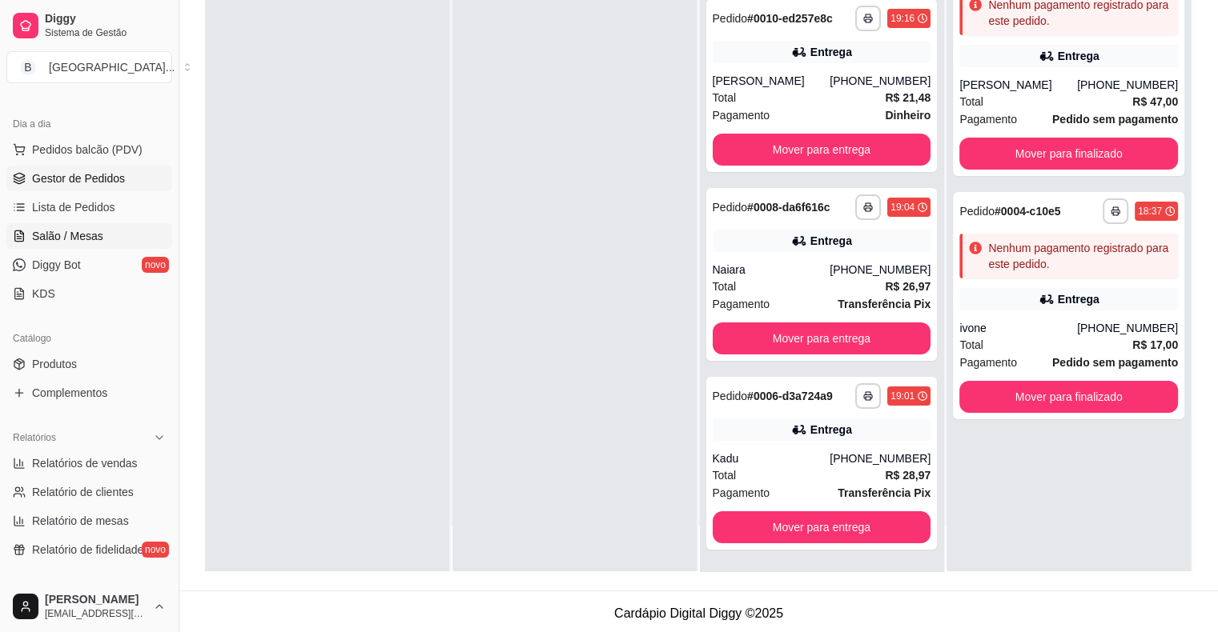
click at [76, 238] on span "Salão / Mesas" at bounding box center [67, 236] width 71 height 16
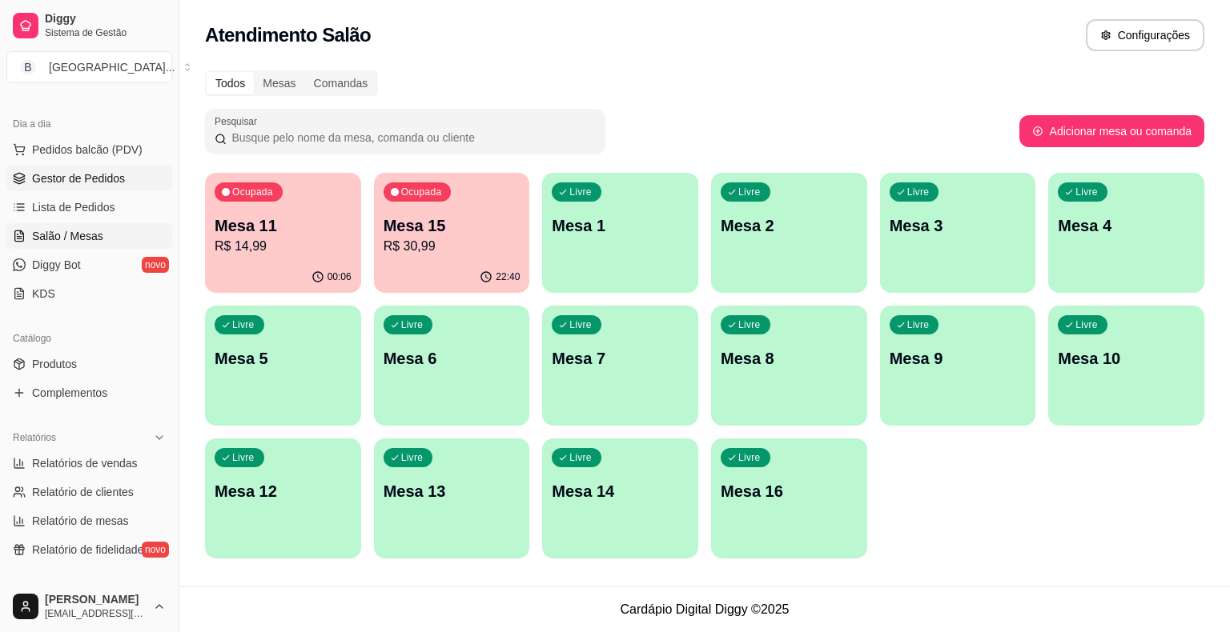
click at [117, 179] on span "Gestor de Pedidos" at bounding box center [78, 179] width 93 height 16
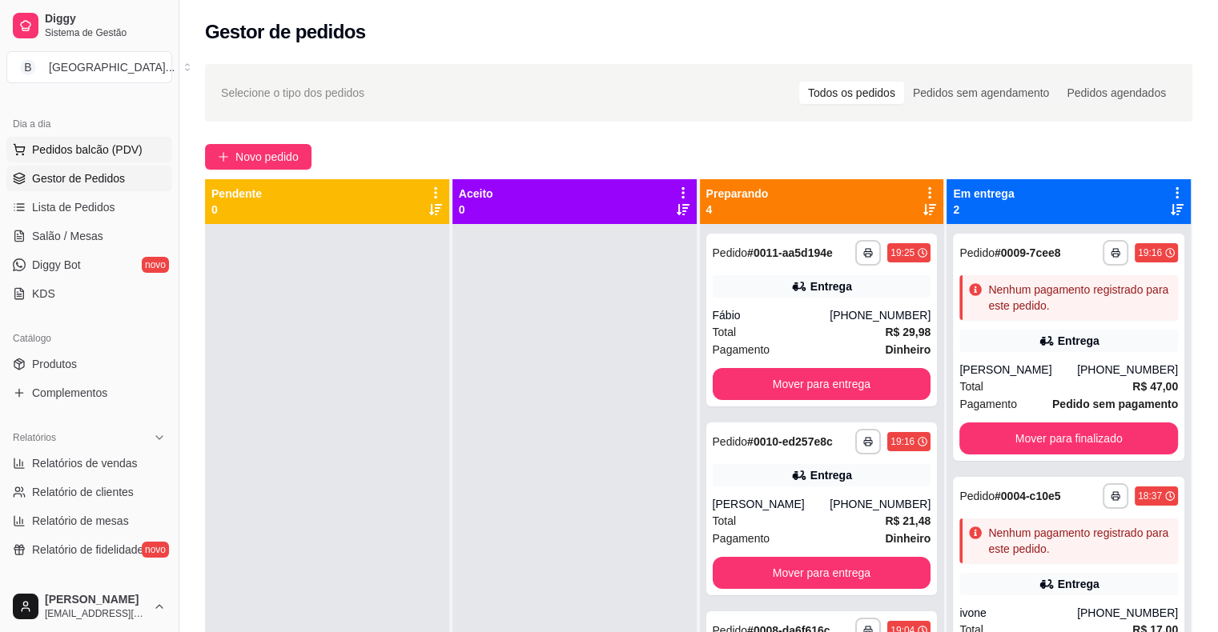
click at [108, 139] on button "Pedidos balcão (PDV)" at bounding box center [89, 150] width 166 height 26
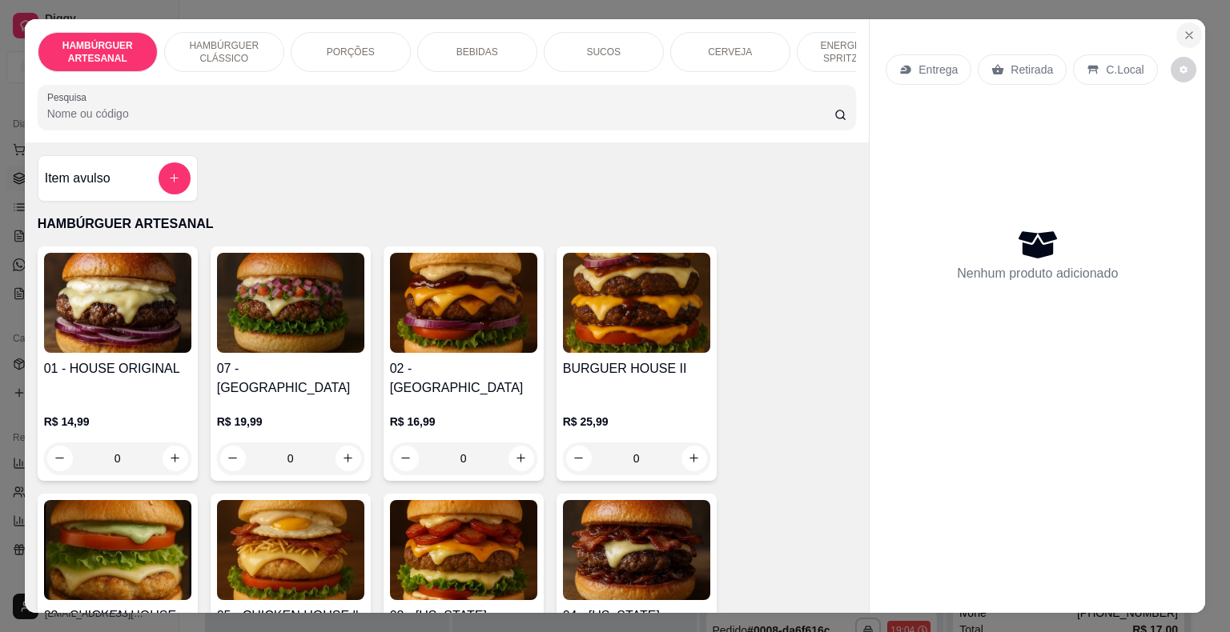
click at [1183, 34] on icon "Close" at bounding box center [1189, 35] width 13 height 13
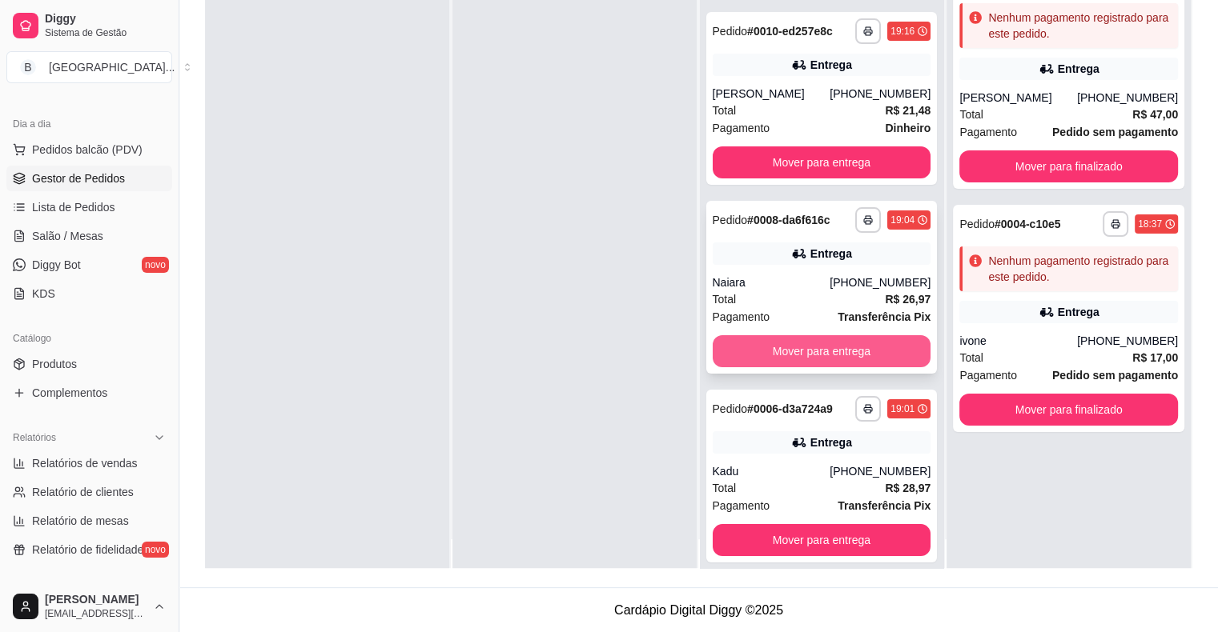
scroll to position [45, 0]
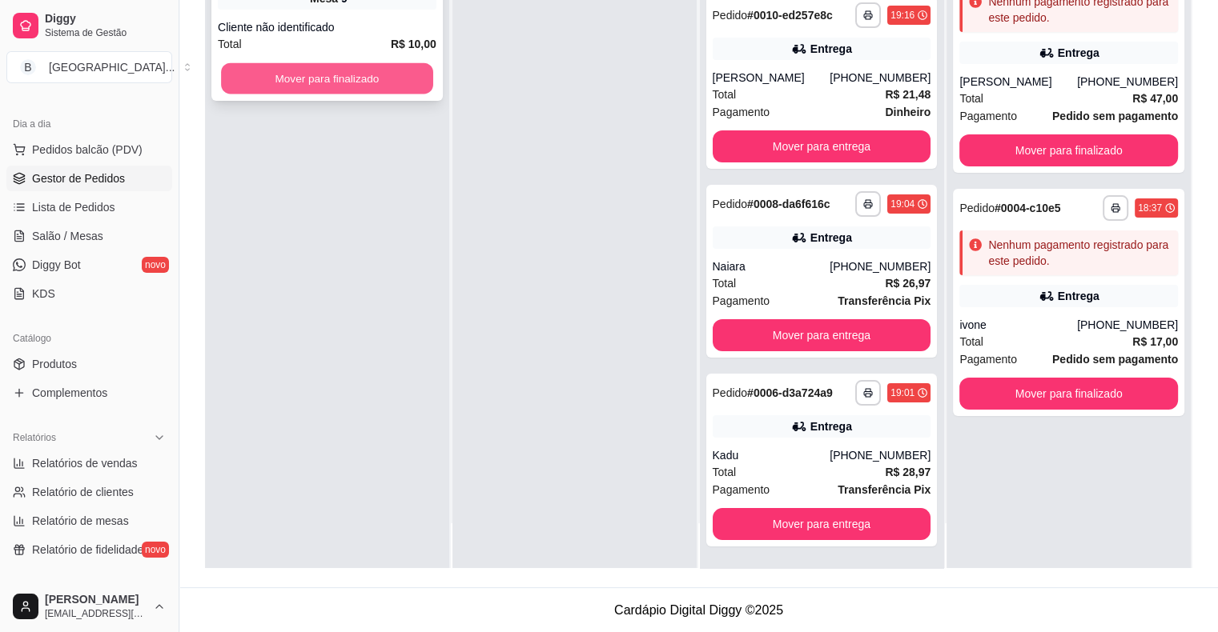
click at [412, 66] on button "Mover para finalizado" at bounding box center [327, 78] width 212 height 31
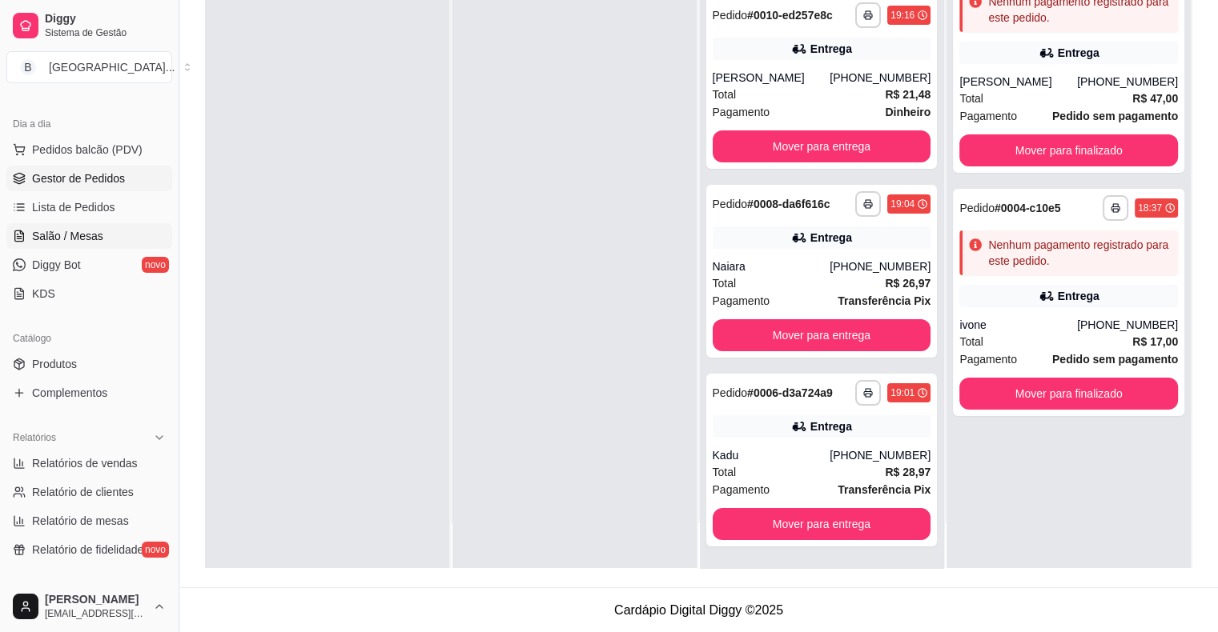
click at [116, 246] on link "Salão / Mesas" at bounding box center [89, 236] width 166 height 26
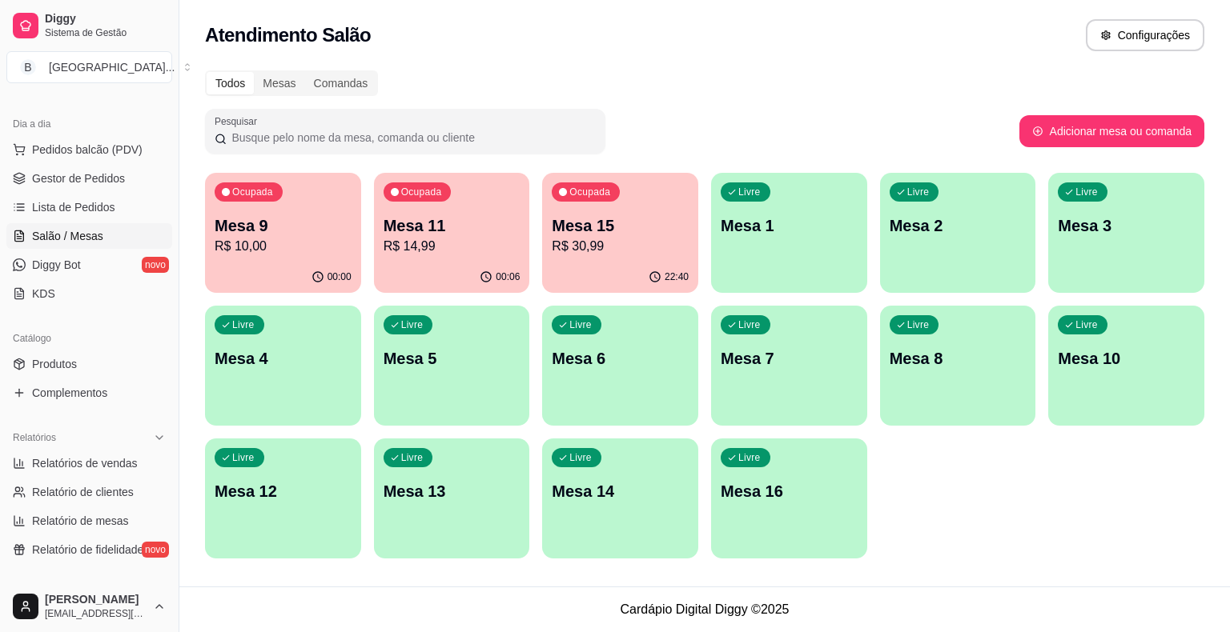
click at [303, 264] on div "00:00" at bounding box center [283, 277] width 156 height 31
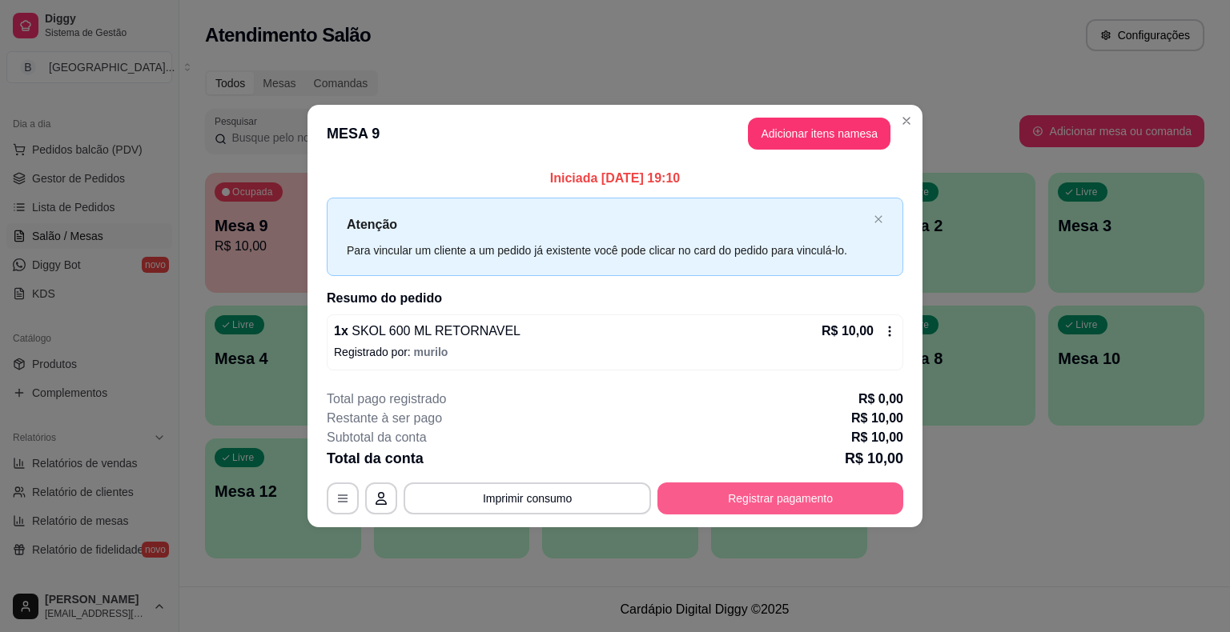
click at [718, 500] on button "Registrar pagamento" at bounding box center [780, 499] width 246 height 32
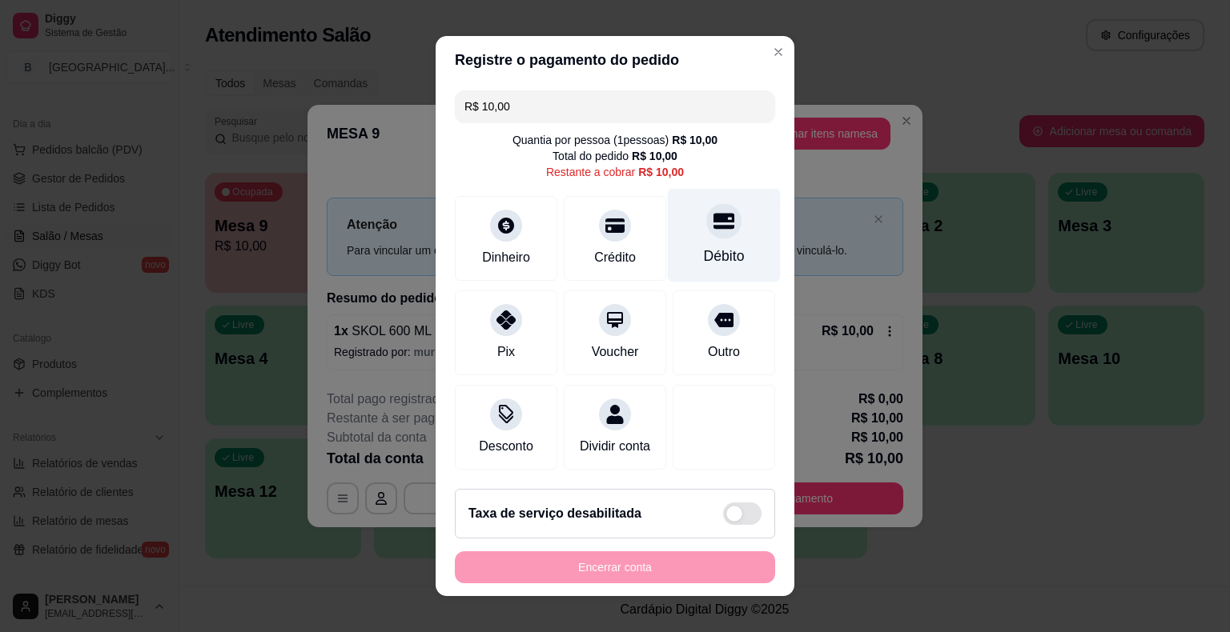
click at [682, 261] on div "Débito" at bounding box center [724, 236] width 113 height 94
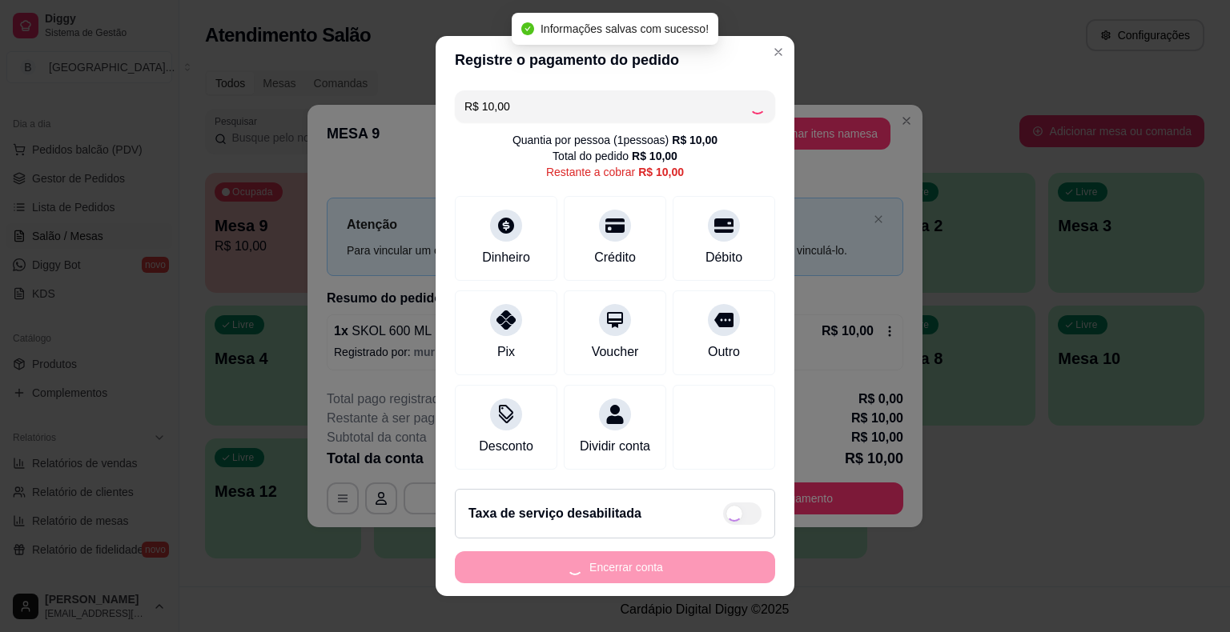
type input "R$ 0,00"
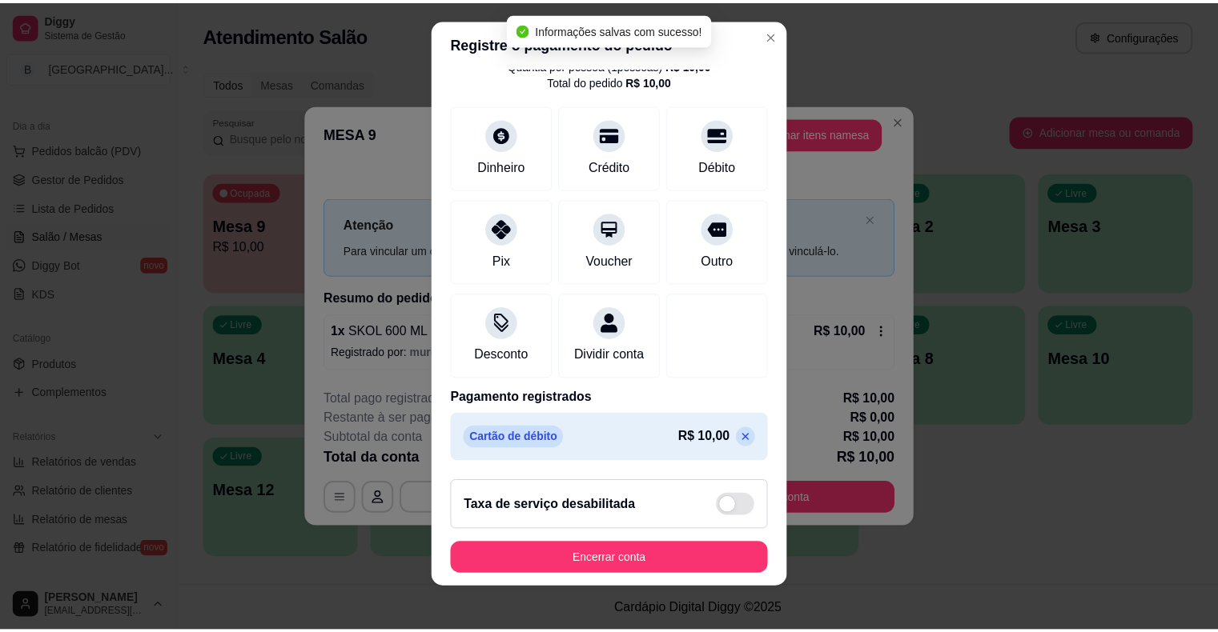
scroll to position [19, 0]
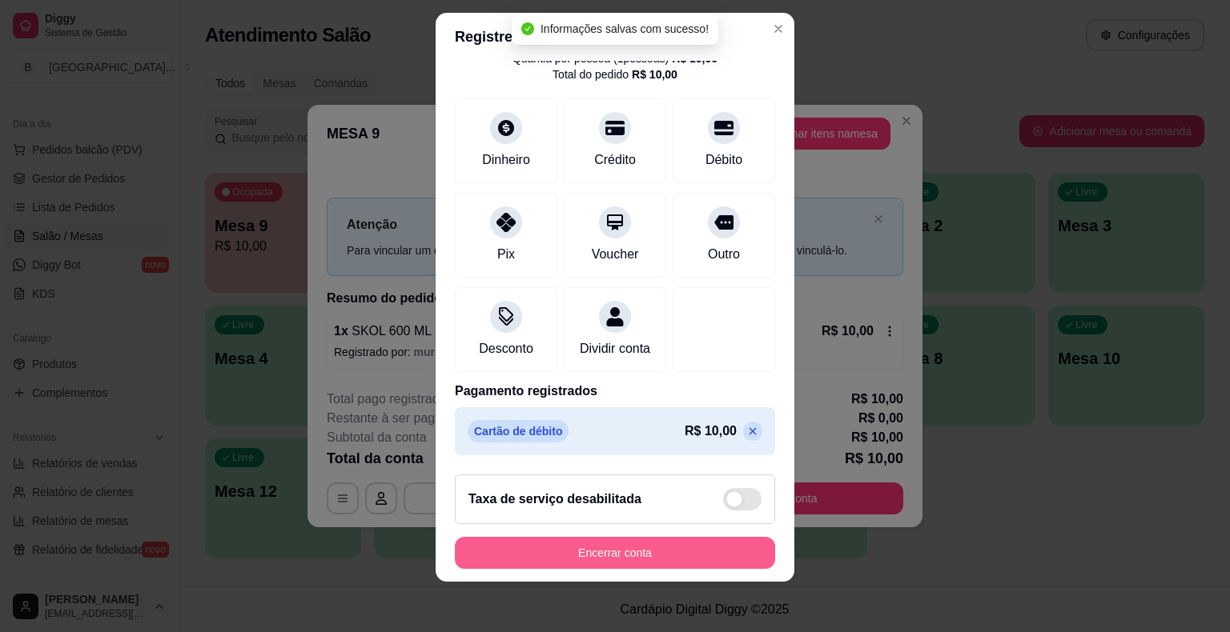
click at [576, 549] on button "Encerrar conta" at bounding box center [615, 553] width 320 height 32
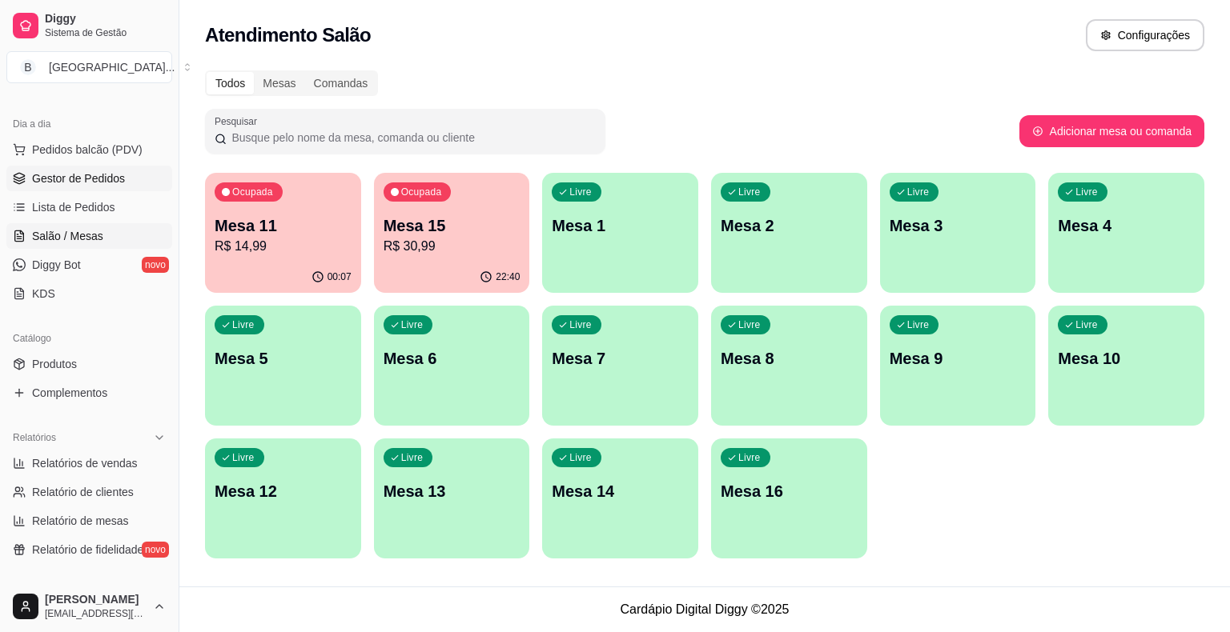
click at [130, 178] on link "Gestor de Pedidos" at bounding box center [89, 179] width 166 height 26
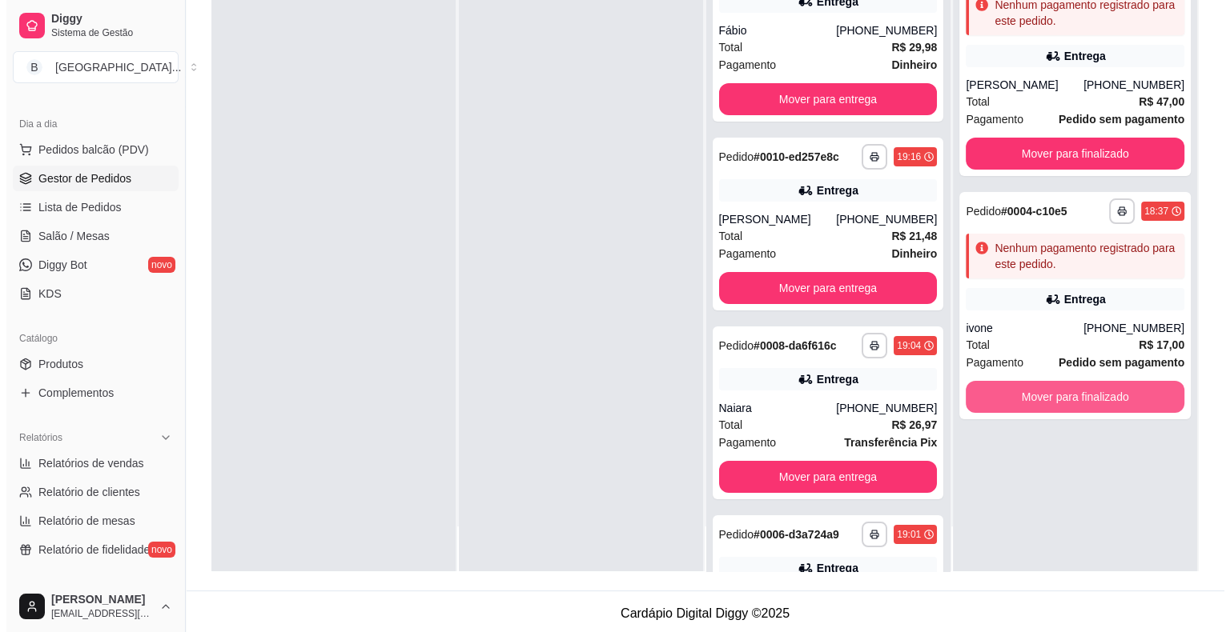
scroll to position [243, 0]
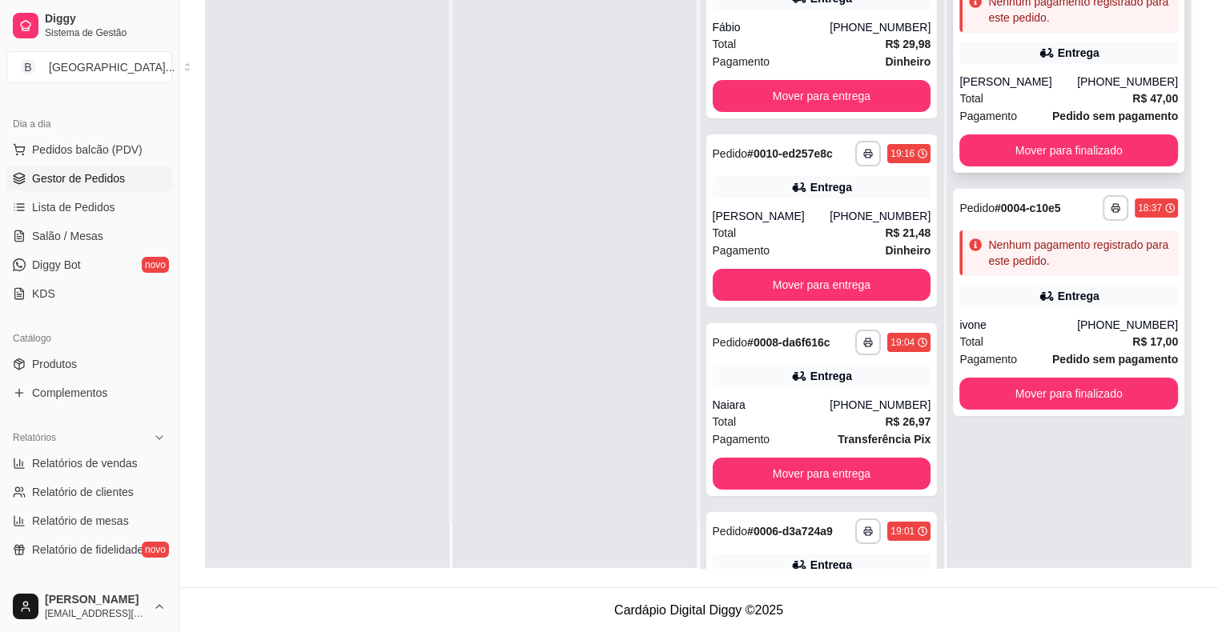
click at [1073, 92] on div "Total R$ 47,00" at bounding box center [1068, 99] width 219 height 18
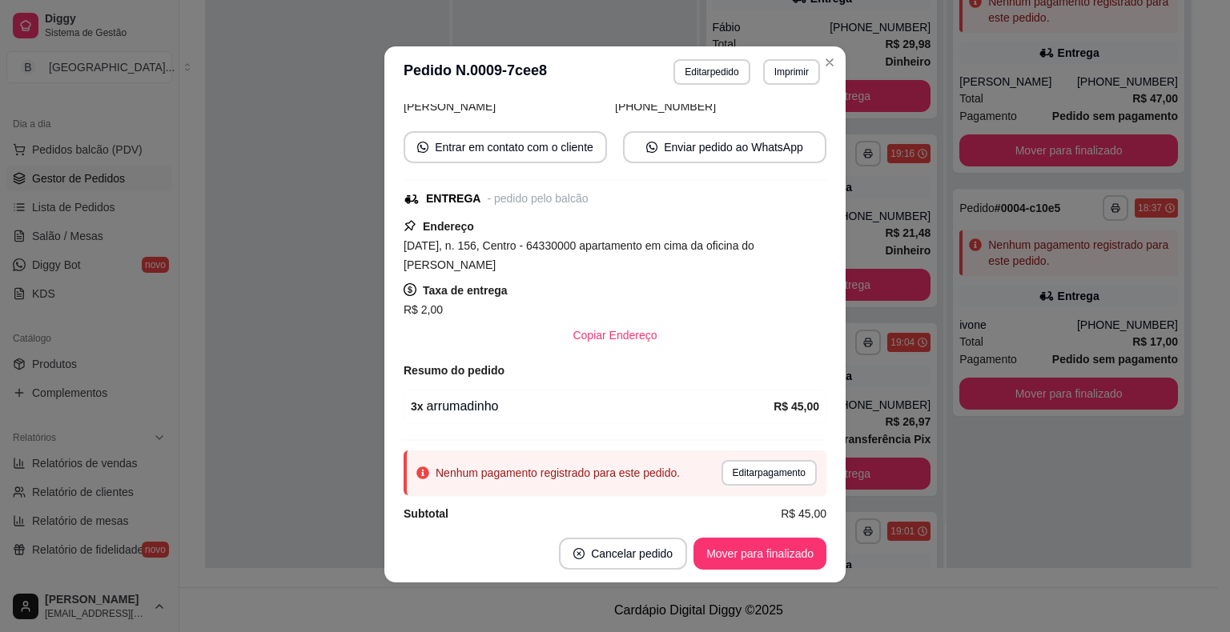
scroll to position [3, 0]
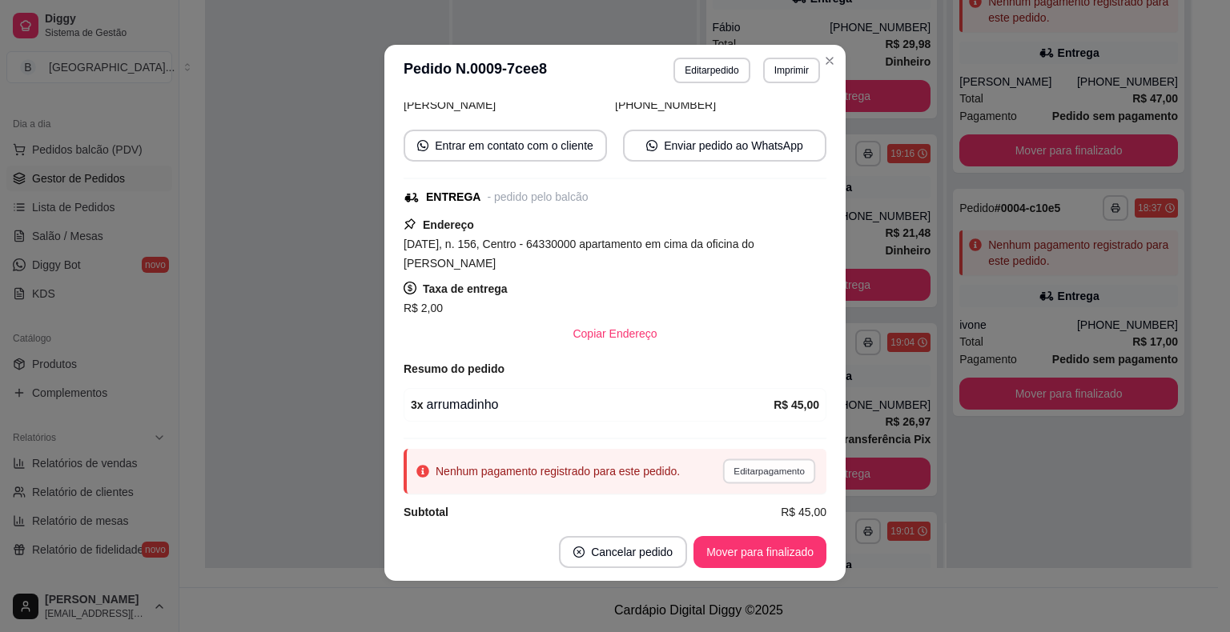
click at [731, 459] on button "Editar pagamento" at bounding box center [768, 471] width 93 height 25
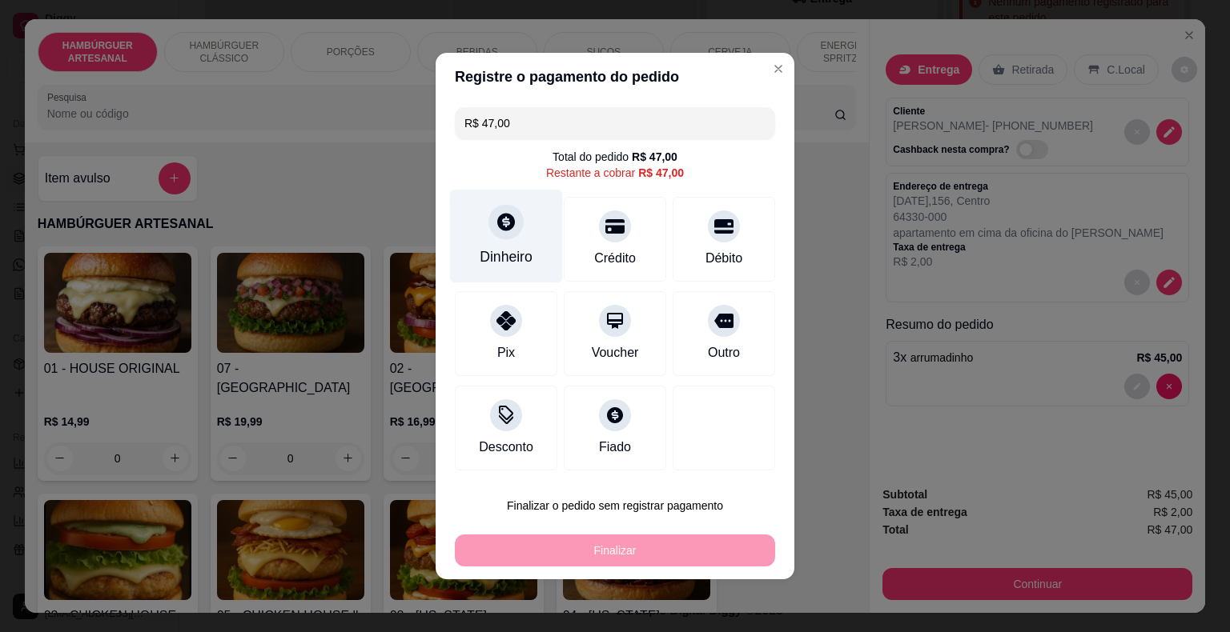
click at [484, 256] on div "Dinheiro" at bounding box center [506, 257] width 53 height 21
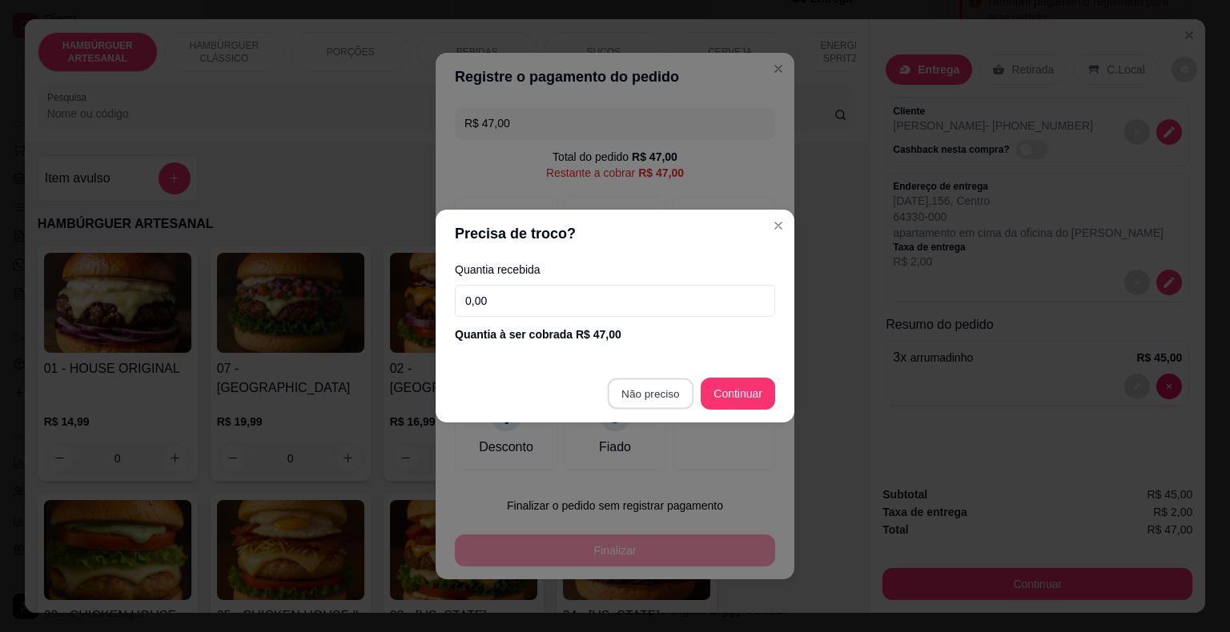
type input "R$ 0,00"
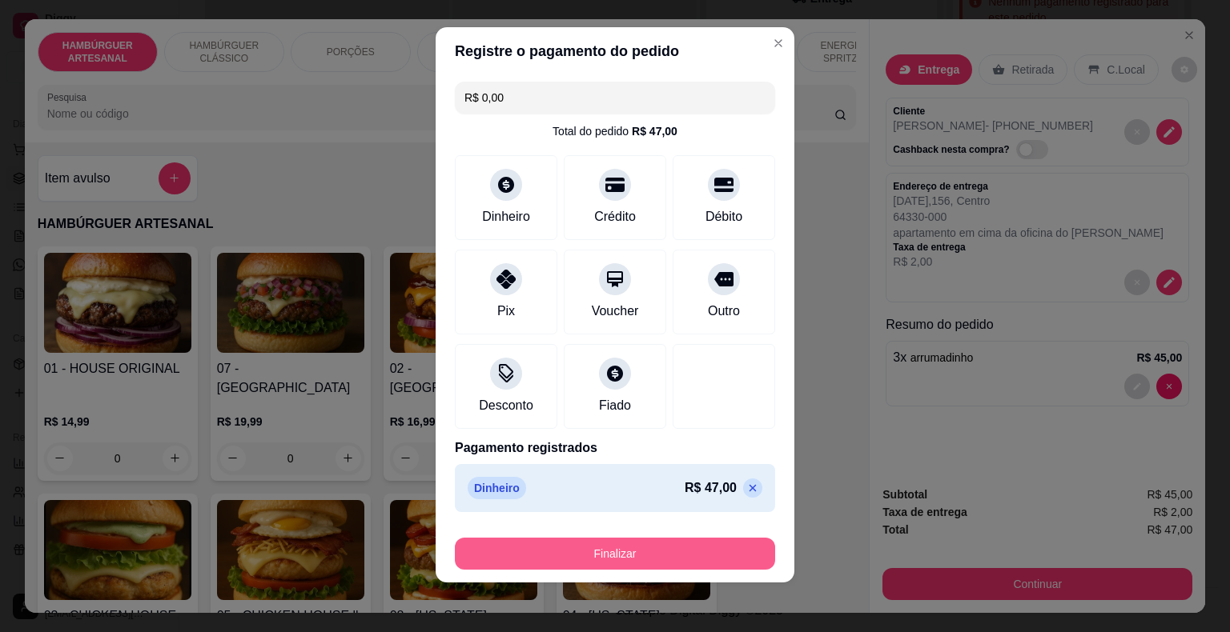
scroll to position [12, 0]
click at [633, 556] on button "Finalizar" at bounding box center [615, 553] width 320 height 32
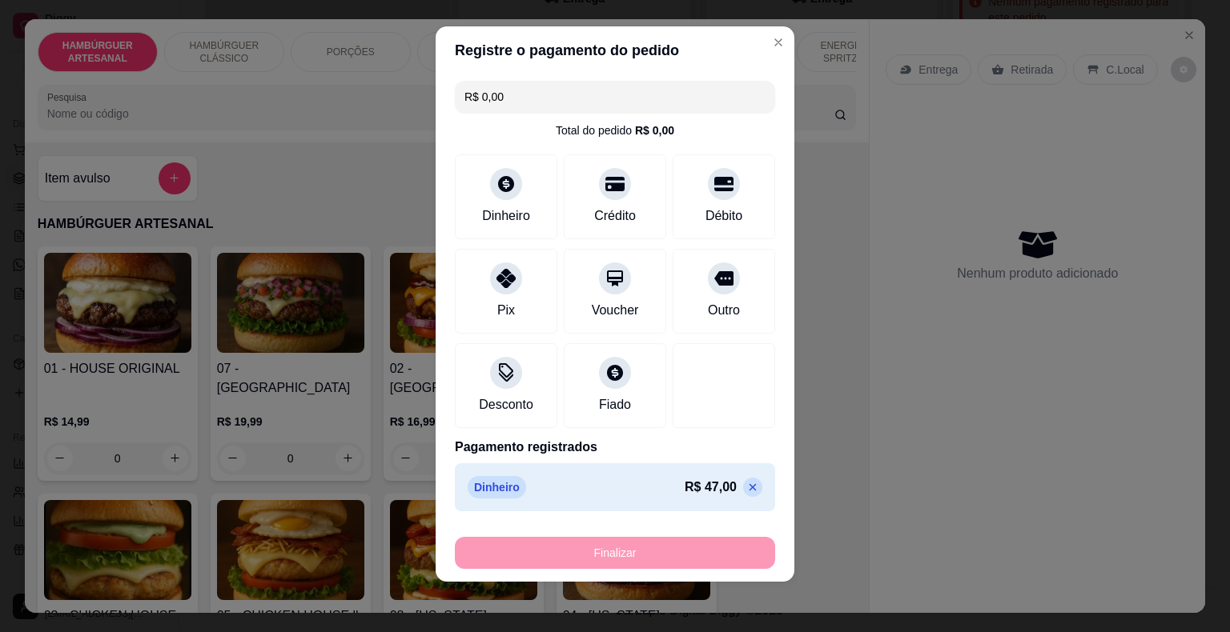
type input "0"
type input "-R$ 47,00"
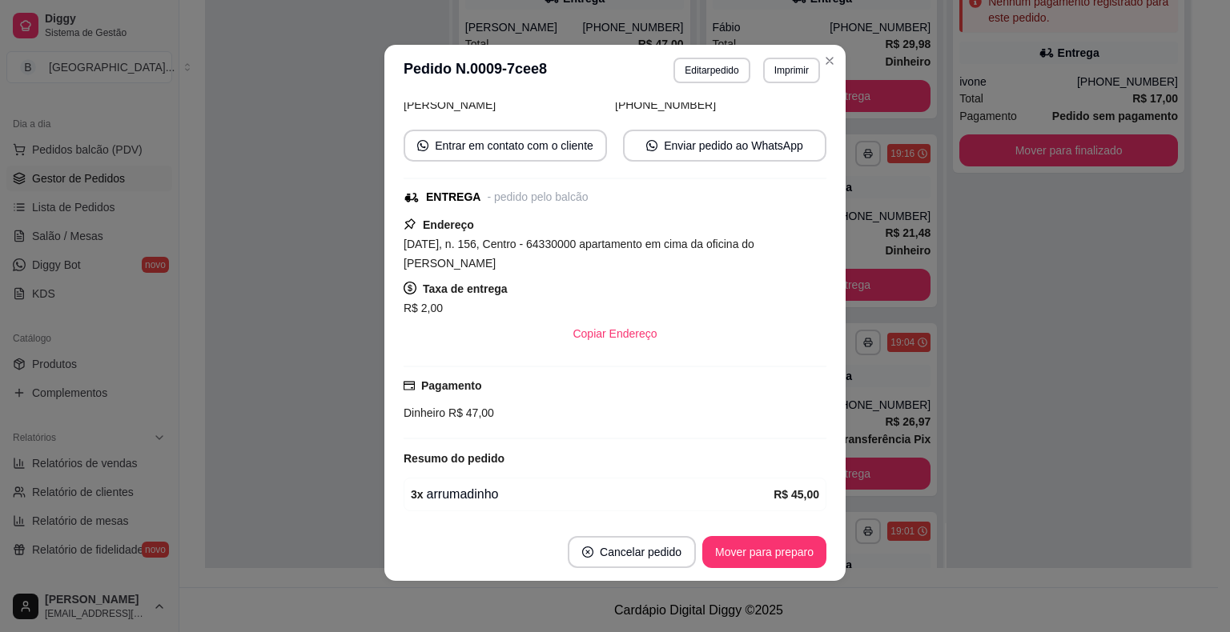
scroll to position [192, 0]
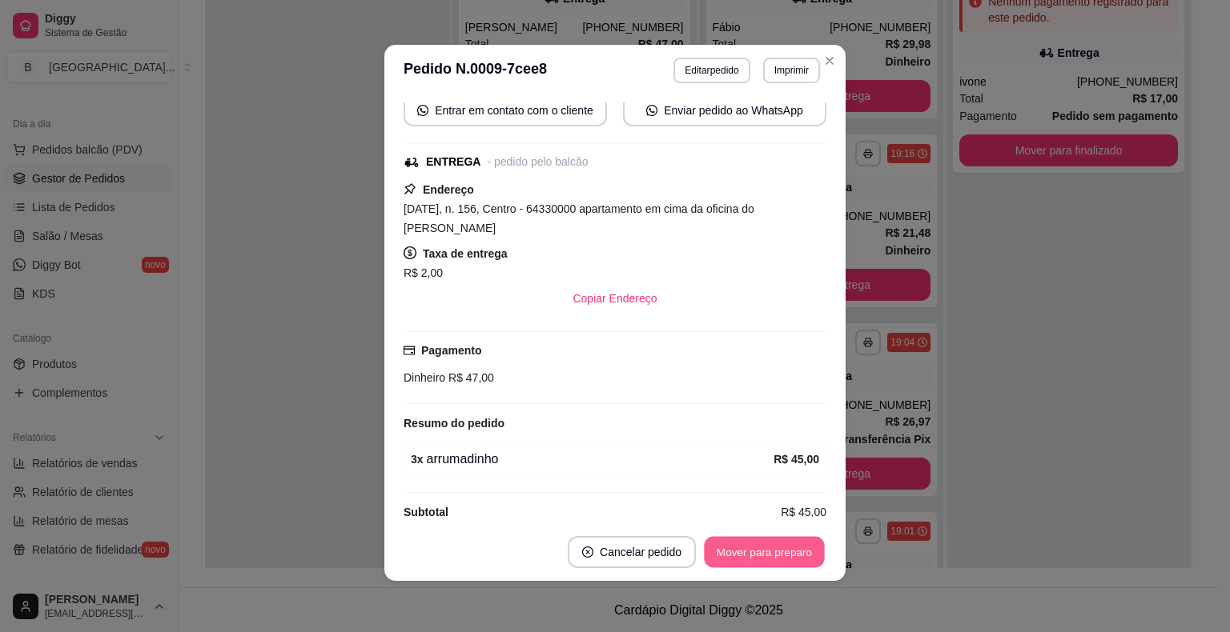
click at [772, 543] on button "Mover para preparo" at bounding box center [764, 552] width 120 height 31
click at [770, 547] on button "Mover para entrega" at bounding box center [764, 552] width 123 height 32
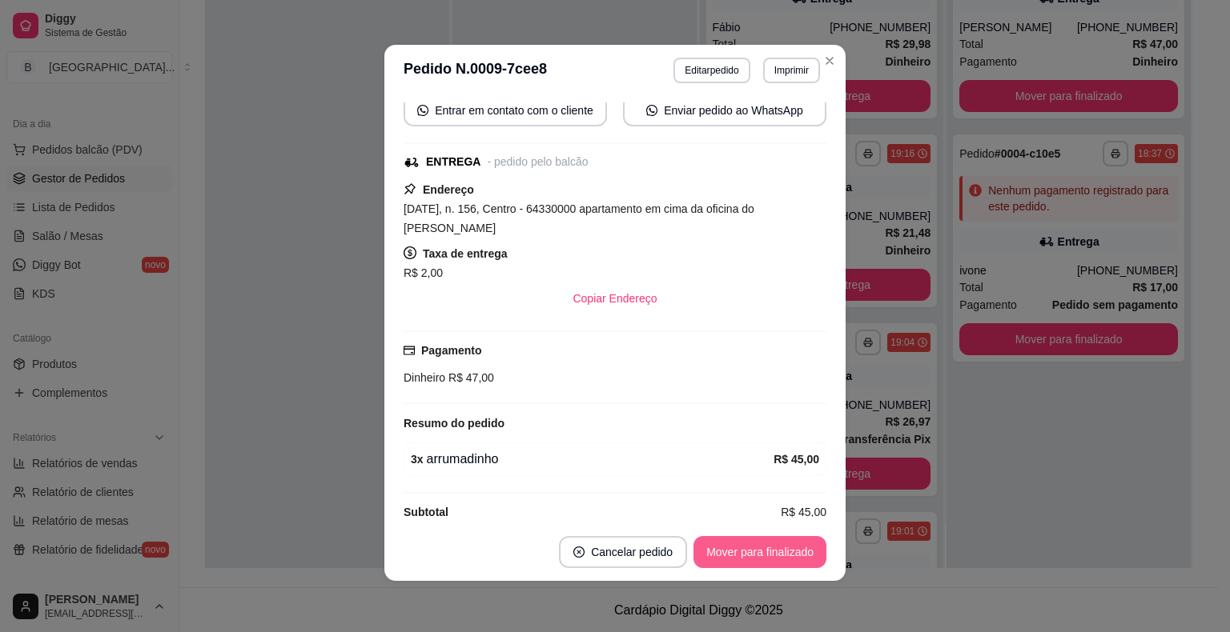
click at [770, 547] on button "Mover para finalizado" at bounding box center [759, 552] width 133 height 32
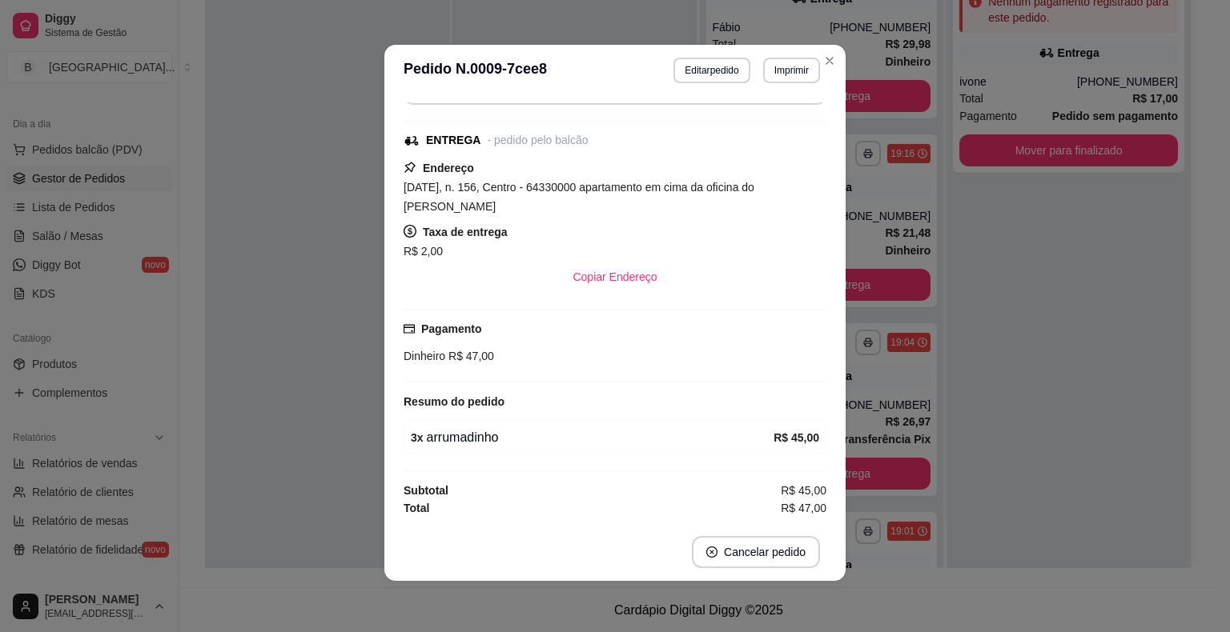
scroll to position [139, 0]
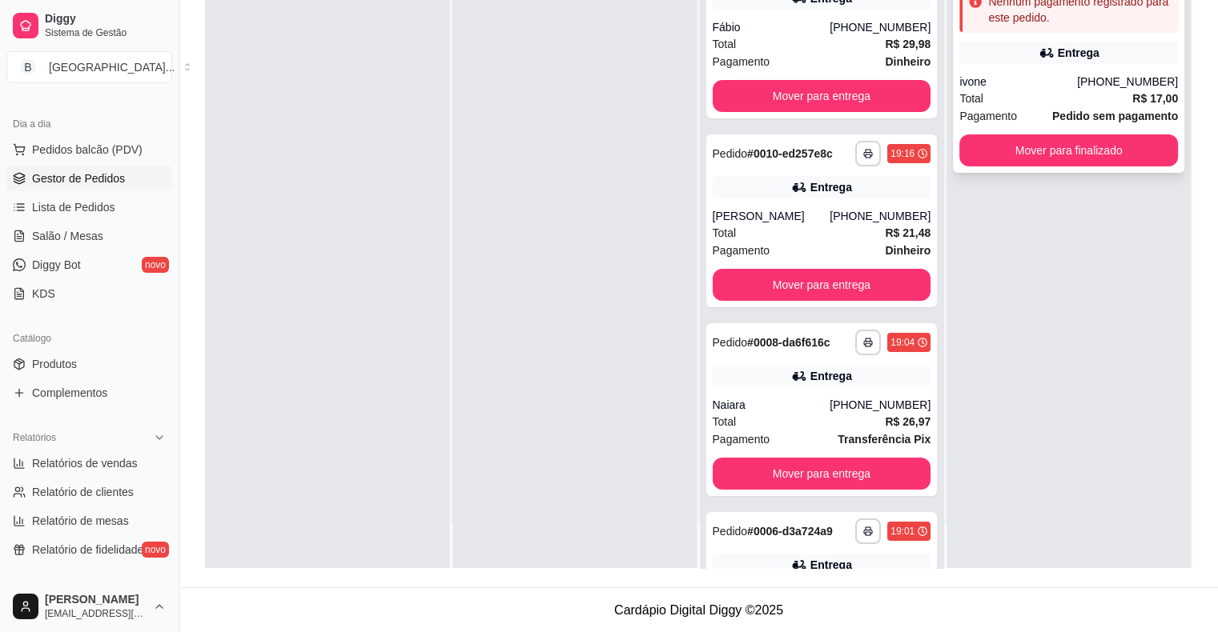
click at [1082, 67] on div "**********" at bounding box center [1068, 59] width 231 height 227
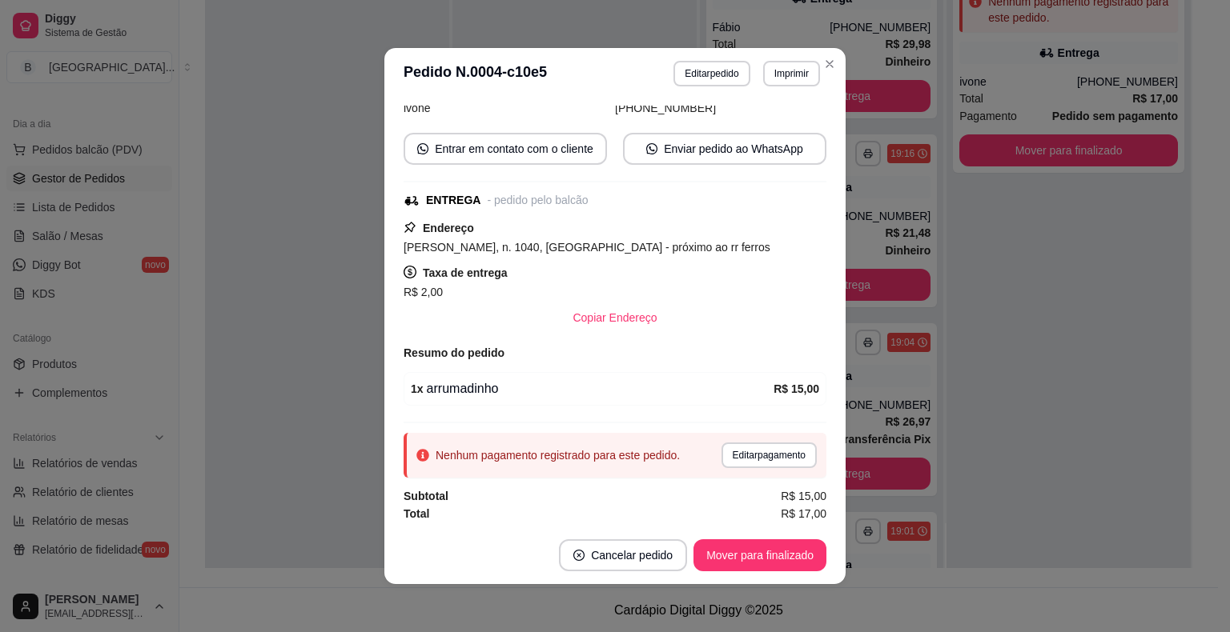
scroll to position [3, 0]
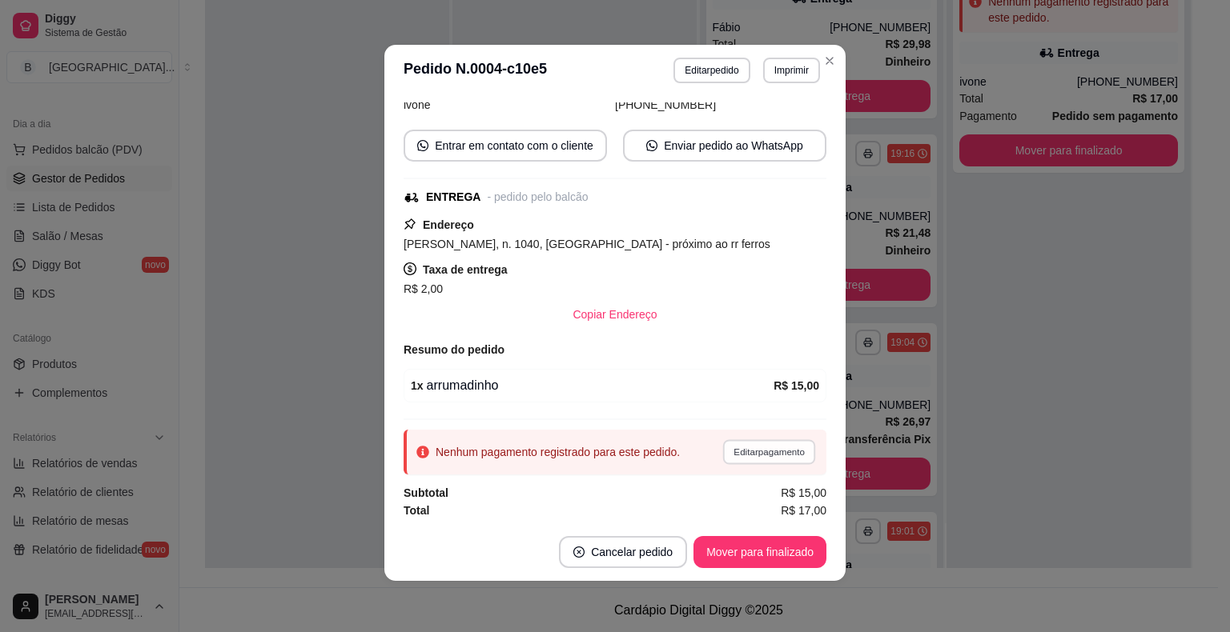
click at [723, 442] on button "Editar pagamento" at bounding box center [768, 452] width 93 height 25
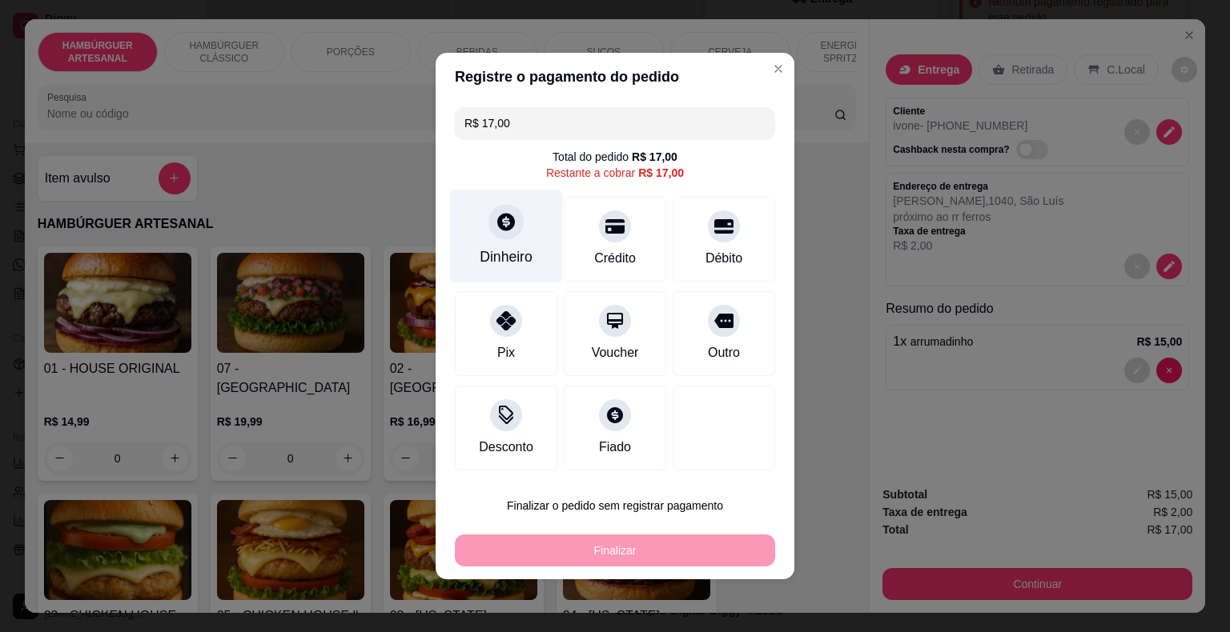
click at [495, 255] on div "Dinheiro" at bounding box center [506, 257] width 53 height 21
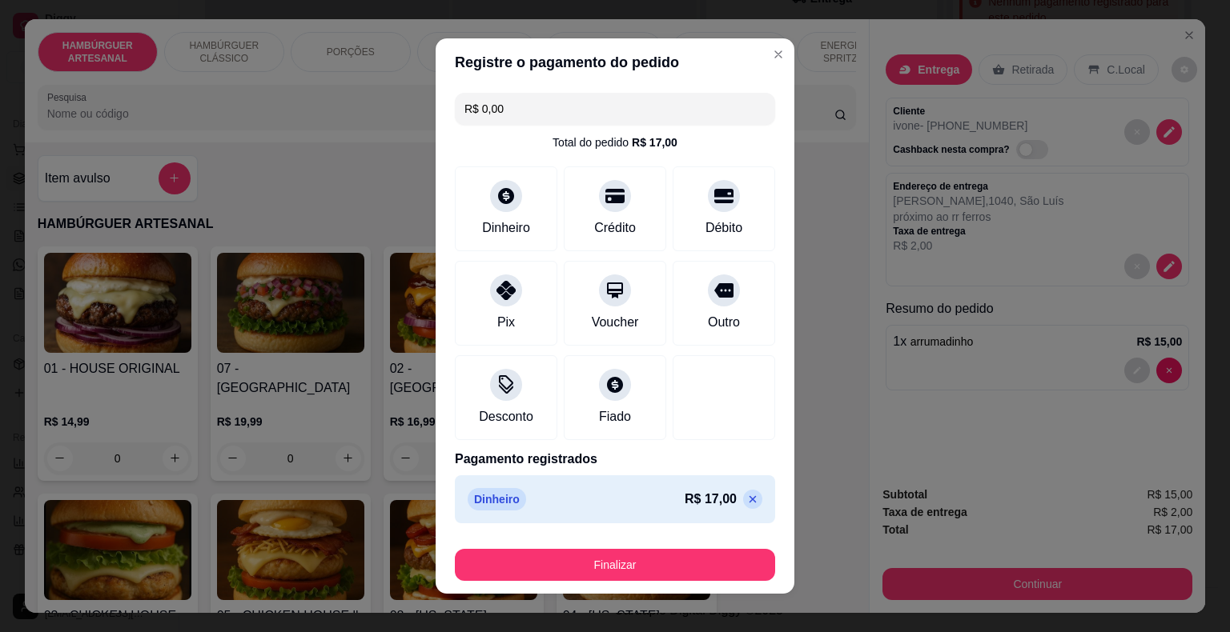
type input "R$ 0,00"
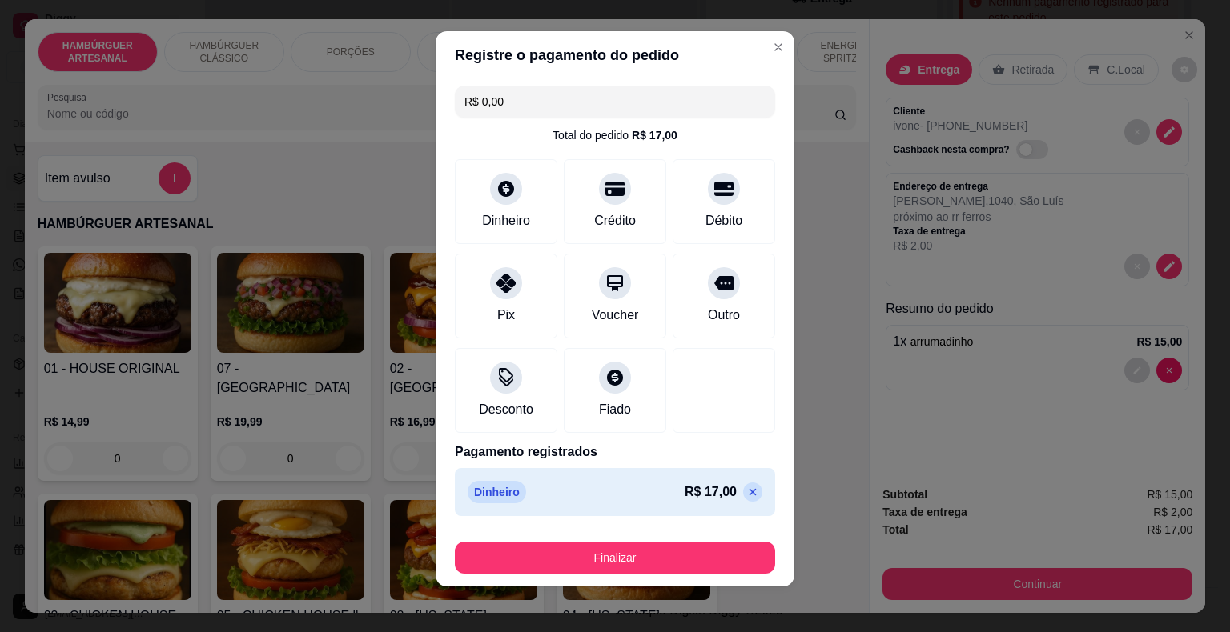
scroll to position [12, 0]
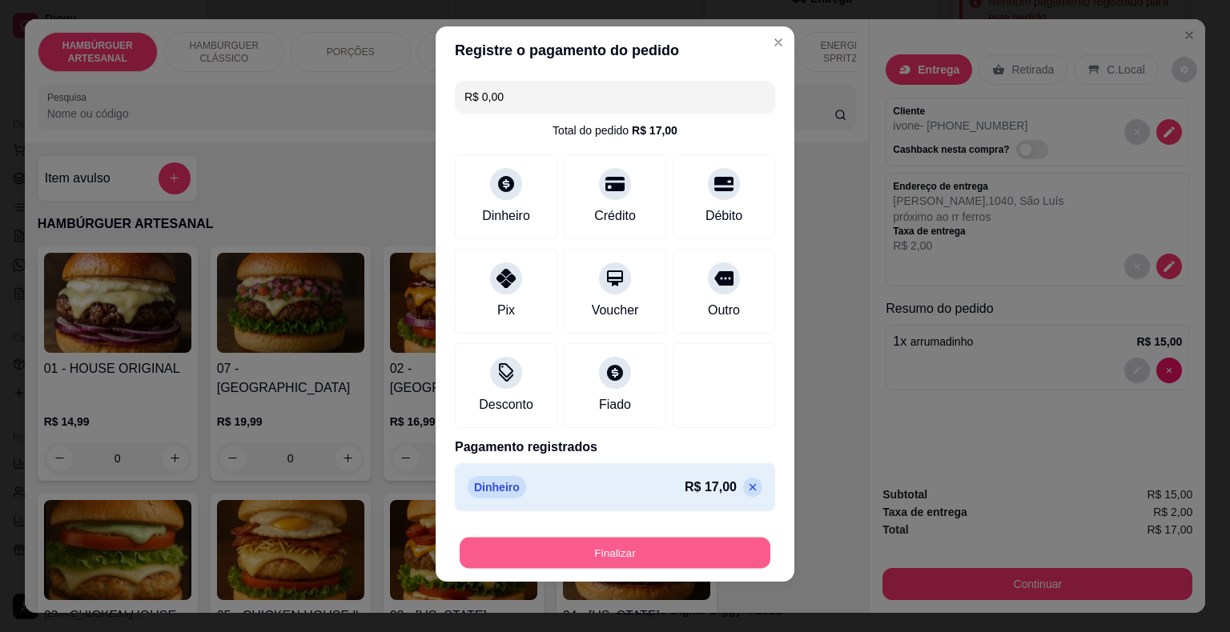
click at [650, 568] on button "Finalizar" at bounding box center [615, 553] width 311 height 31
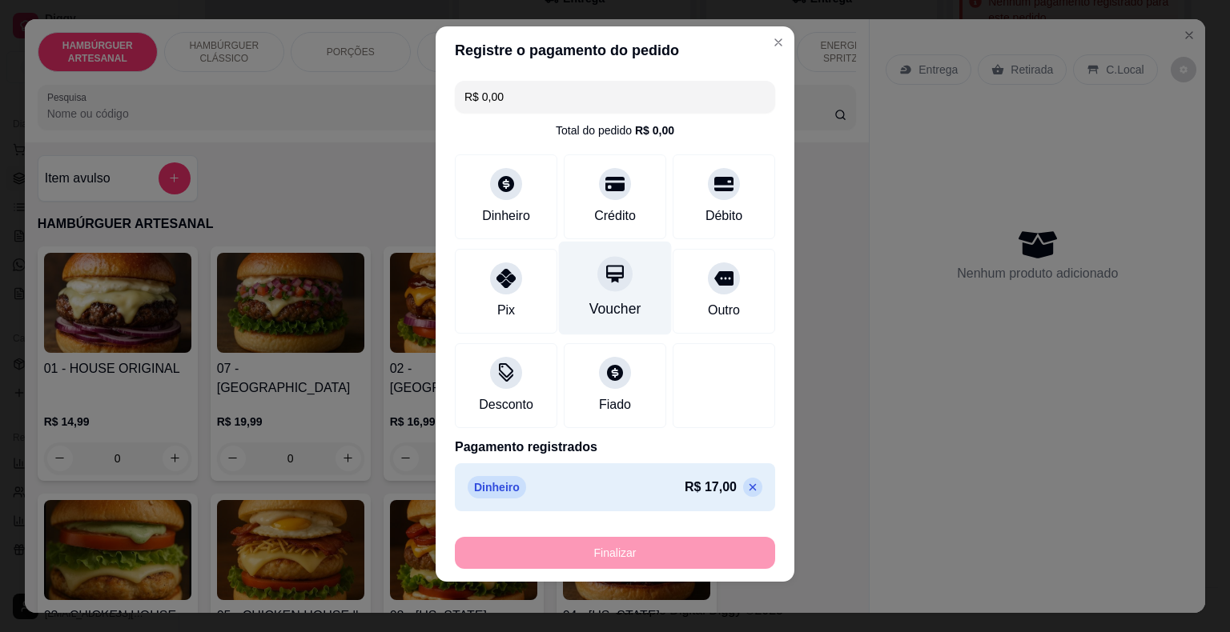
type input "0"
type input "-R$ 17,00"
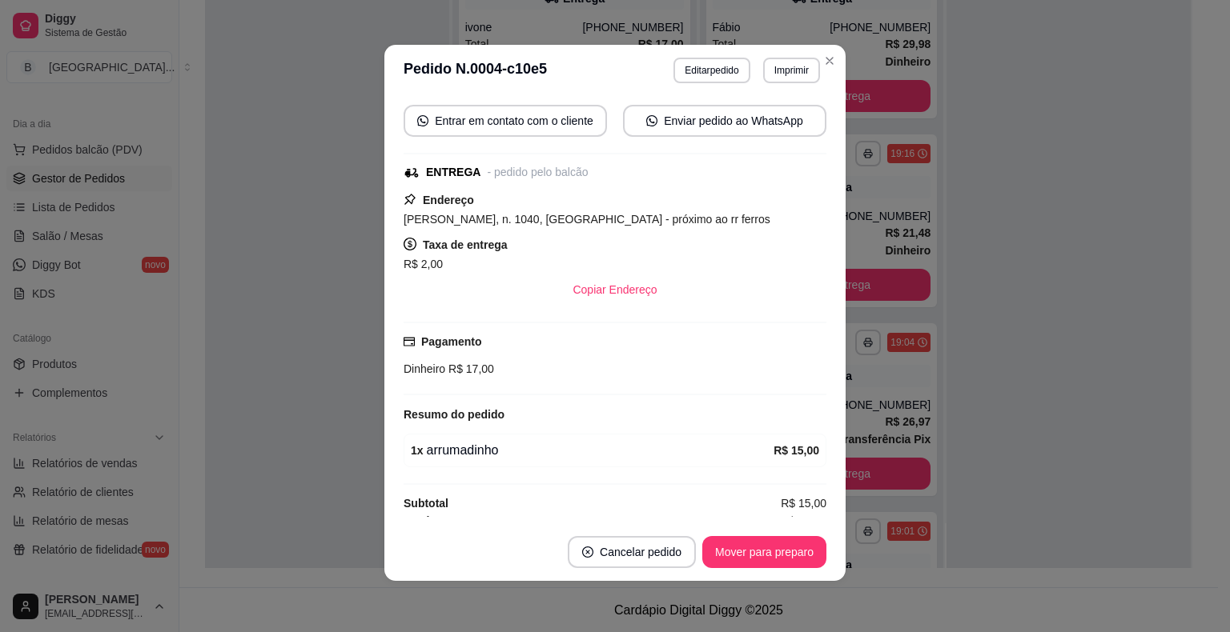
scroll to position [192, 0]
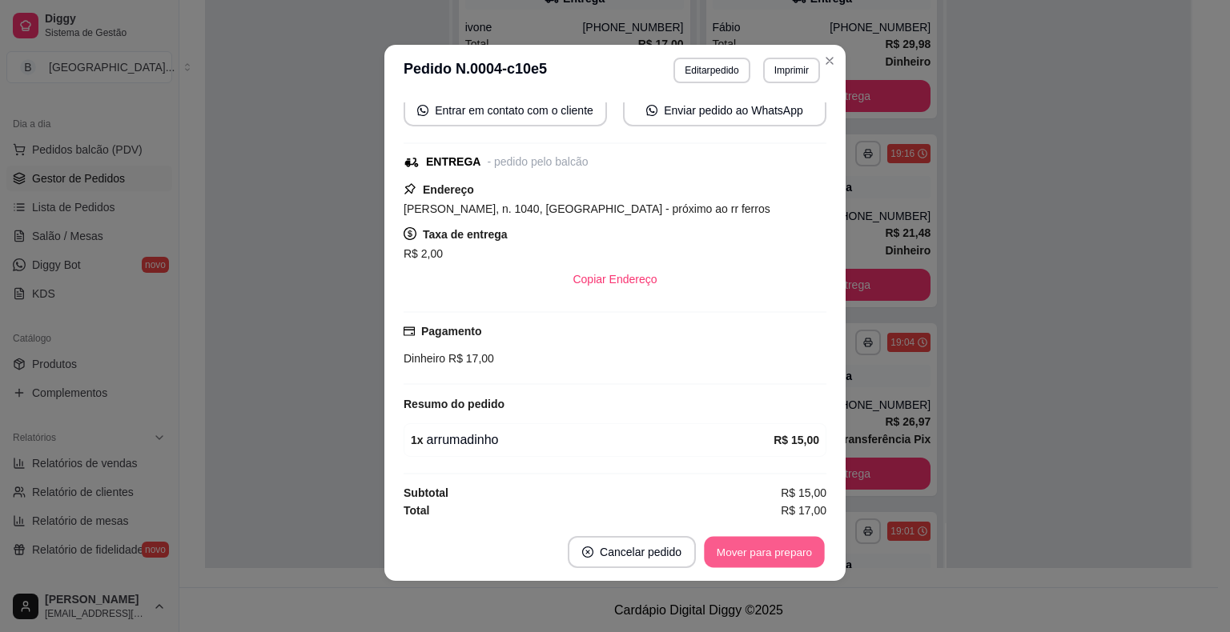
click at [765, 543] on button "Mover para preparo" at bounding box center [764, 552] width 120 height 31
click at [765, 543] on button "Mover para entrega" at bounding box center [764, 552] width 123 height 32
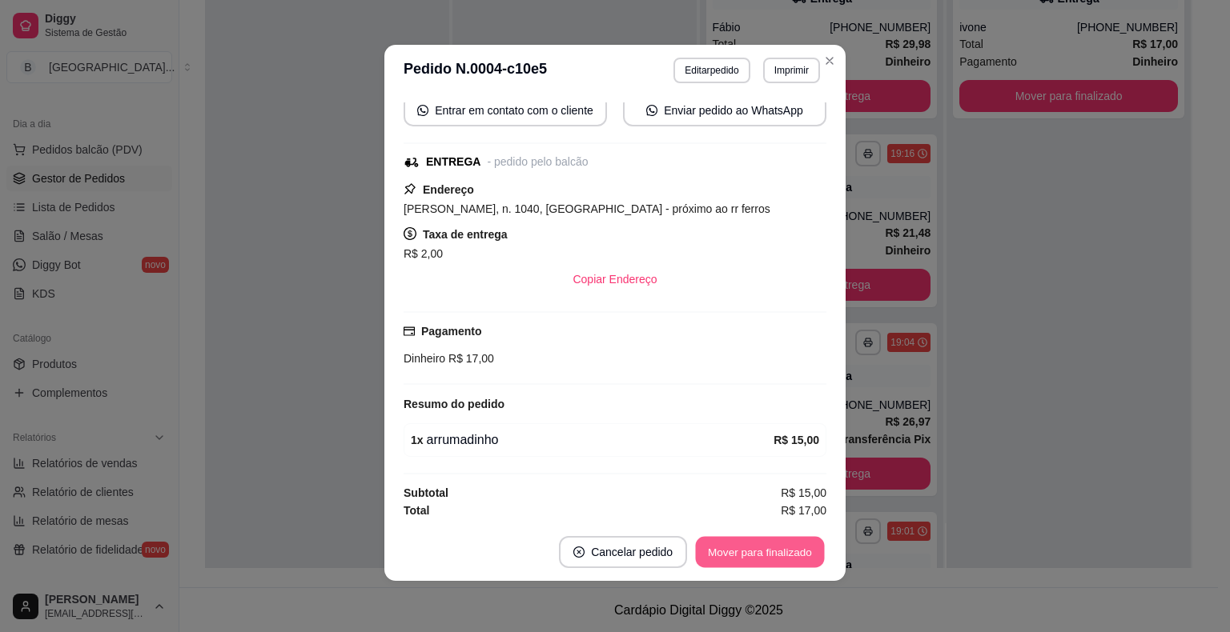
click at [765, 543] on button "Mover para finalizado" at bounding box center [760, 552] width 129 height 31
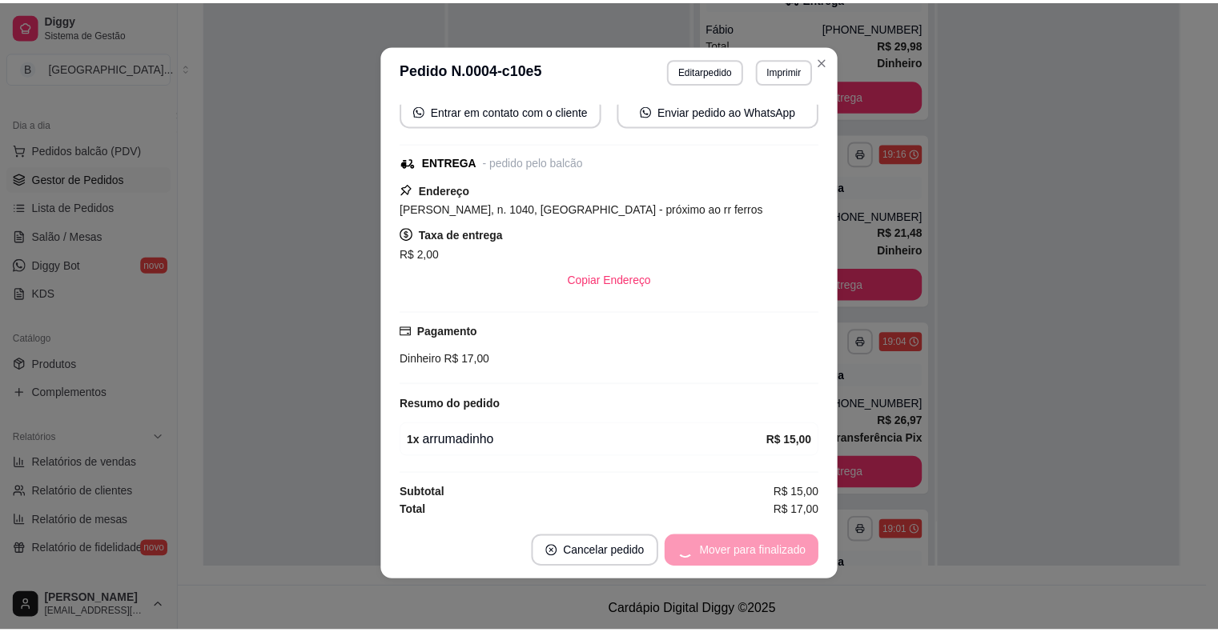
scroll to position [139, 0]
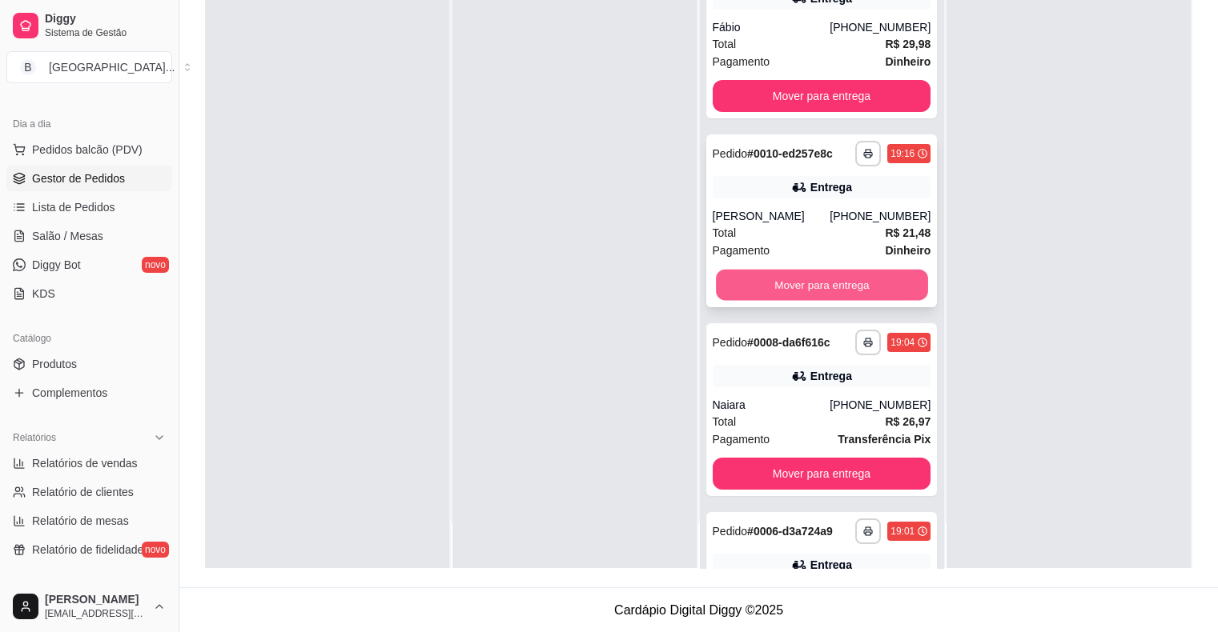
click at [732, 287] on button "Mover para entrega" at bounding box center [822, 285] width 212 height 31
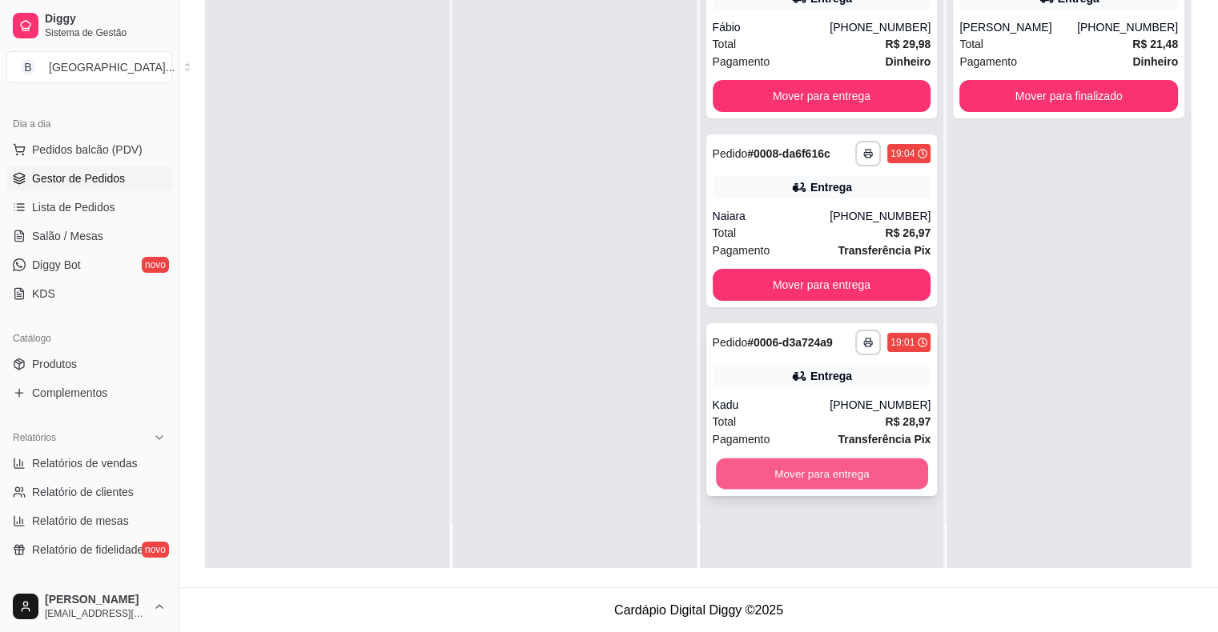
click at [786, 476] on button "Mover para entrega" at bounding box center [822, 474] width 212 height 31
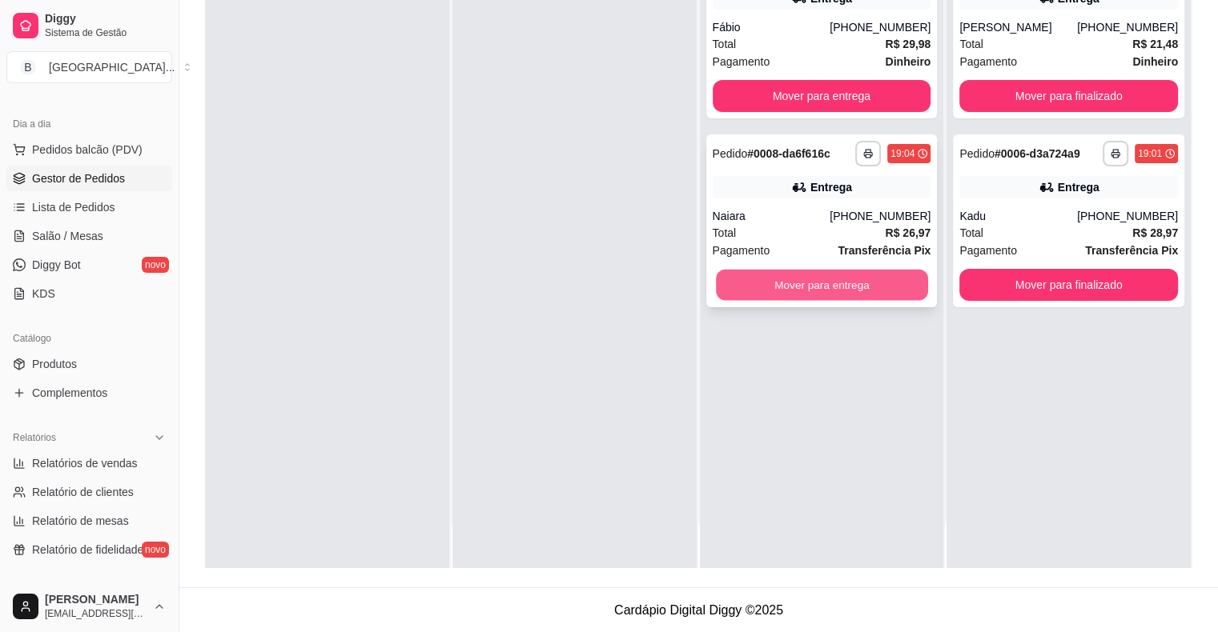
click at [819, 280] on button "Mover para entrega" at bounding box center [822, 285] width 212 height 31
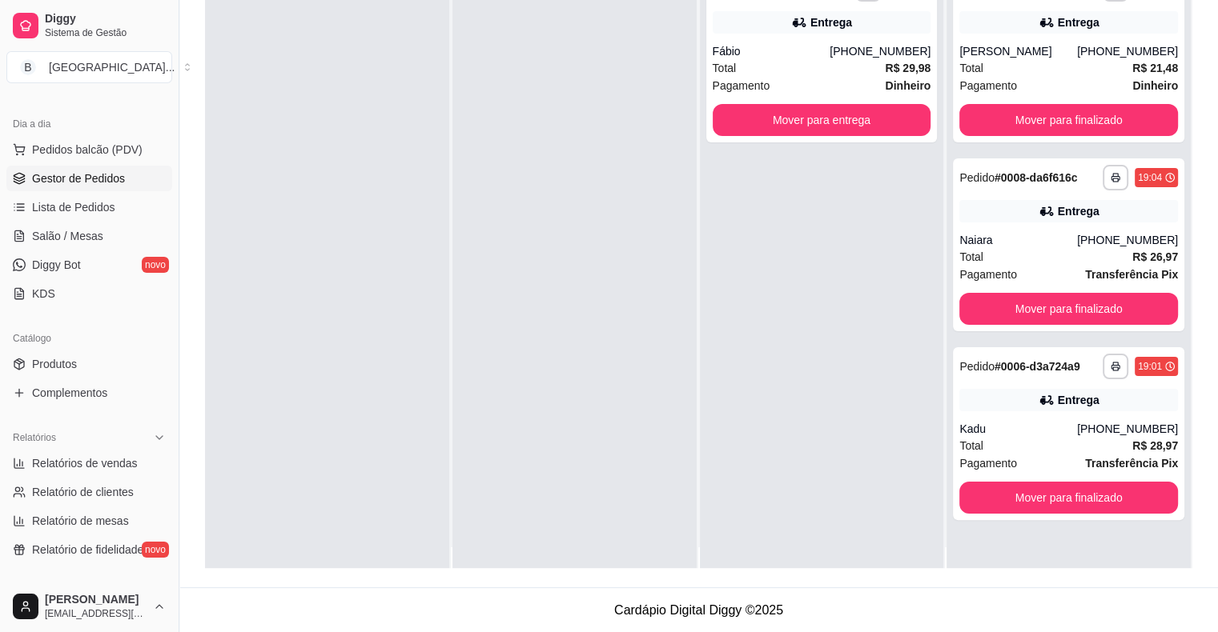
scroll to position [0, 0]
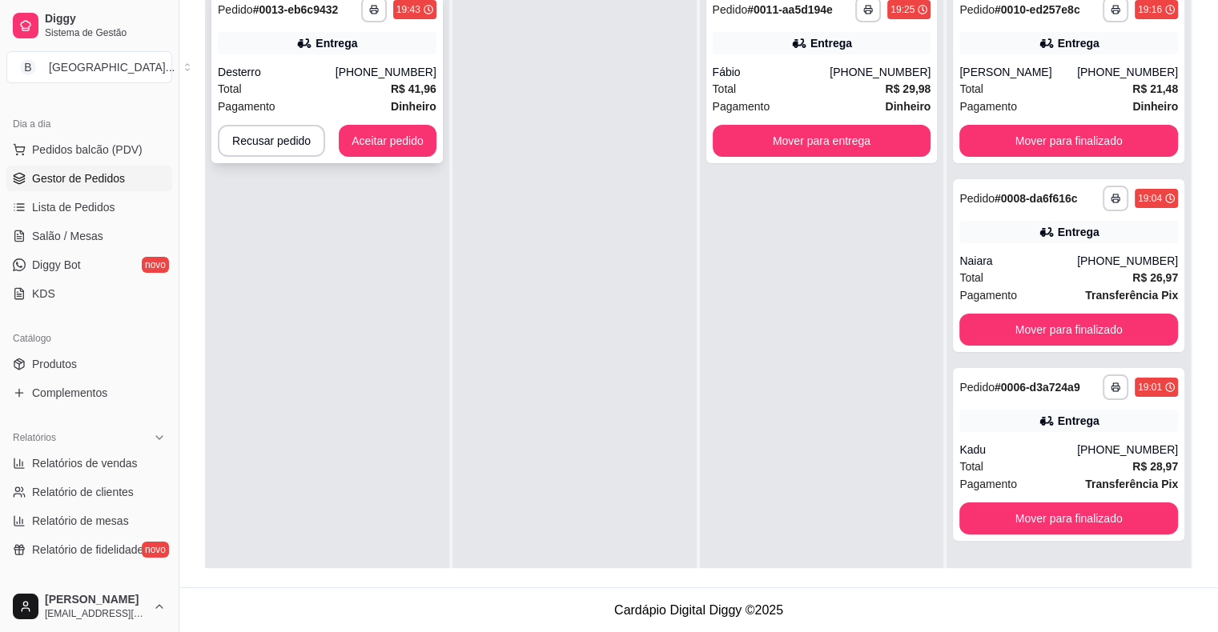
click at [285, 84] on div "Total R$ 41,96" at bounding box center [327, 89] width 219 height 18
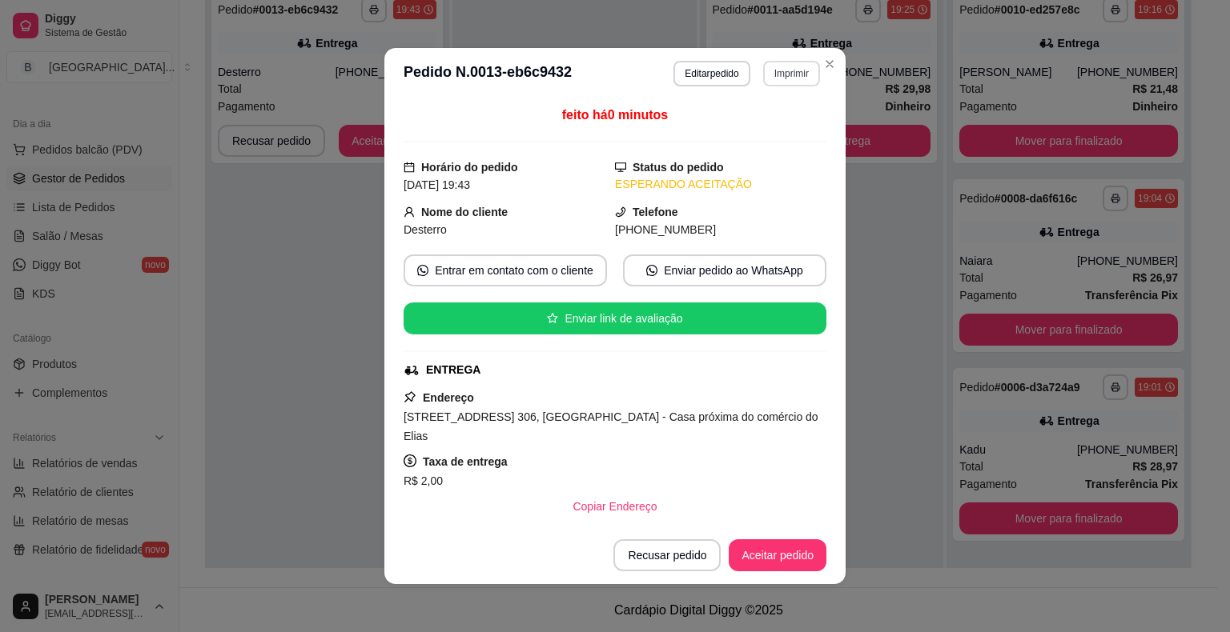
click at [797, 62] on button "Imprimir" at bounding box center [791, 74] width 57 height 26
click at [784, 118] on button "IMPRESSORA" at bounding box center [757, 130] width 112 height 25
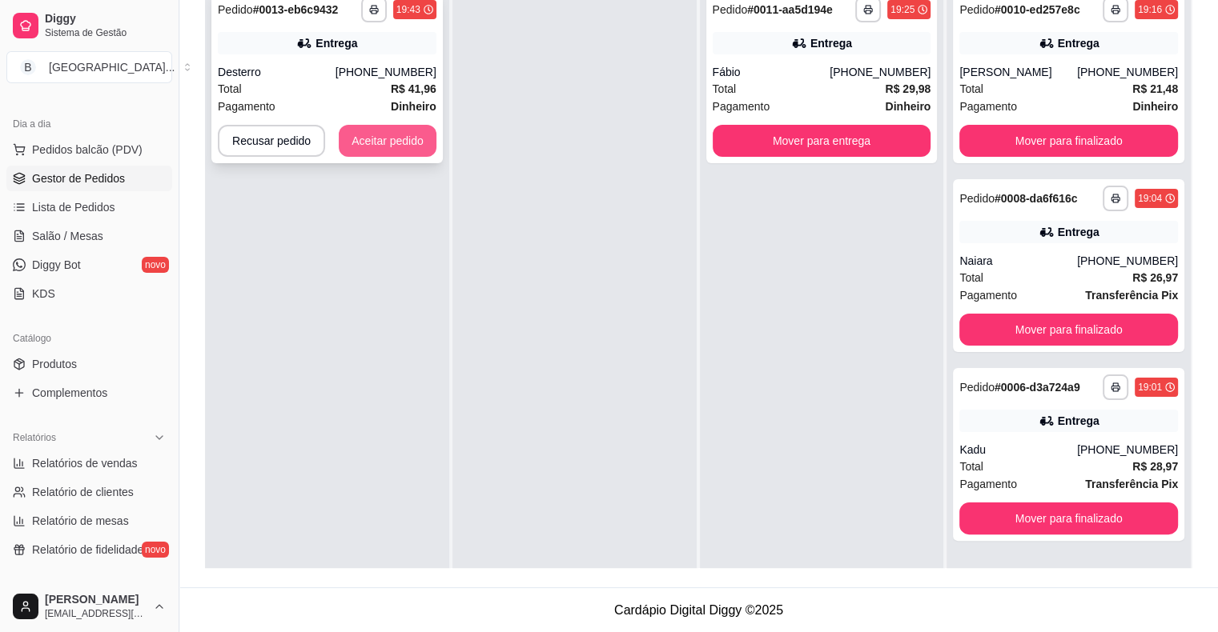
click at [412, 132] on button "Aceitar pedido" at bounding box center [388, 141] width 98 height 32
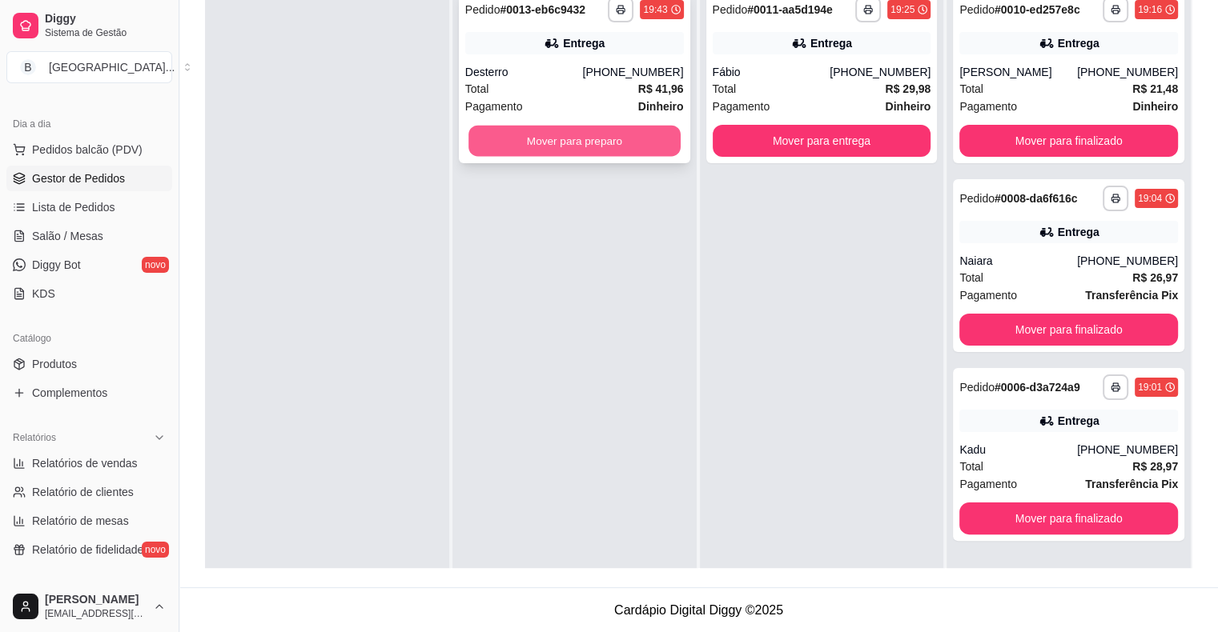
click at [540, 143] on button "Mover para preparo" at bounding box center [574, 141] width 212 height 31
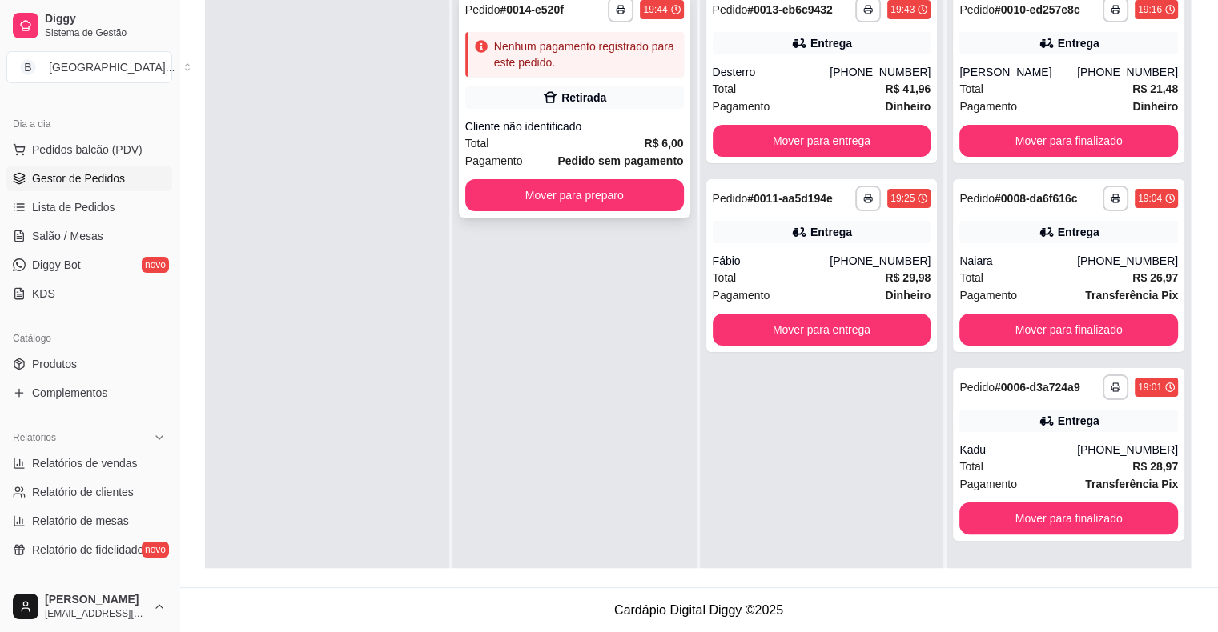
click at [622, 105] on div "Retirada" at bounding box center [574, 97] width 219 height 22
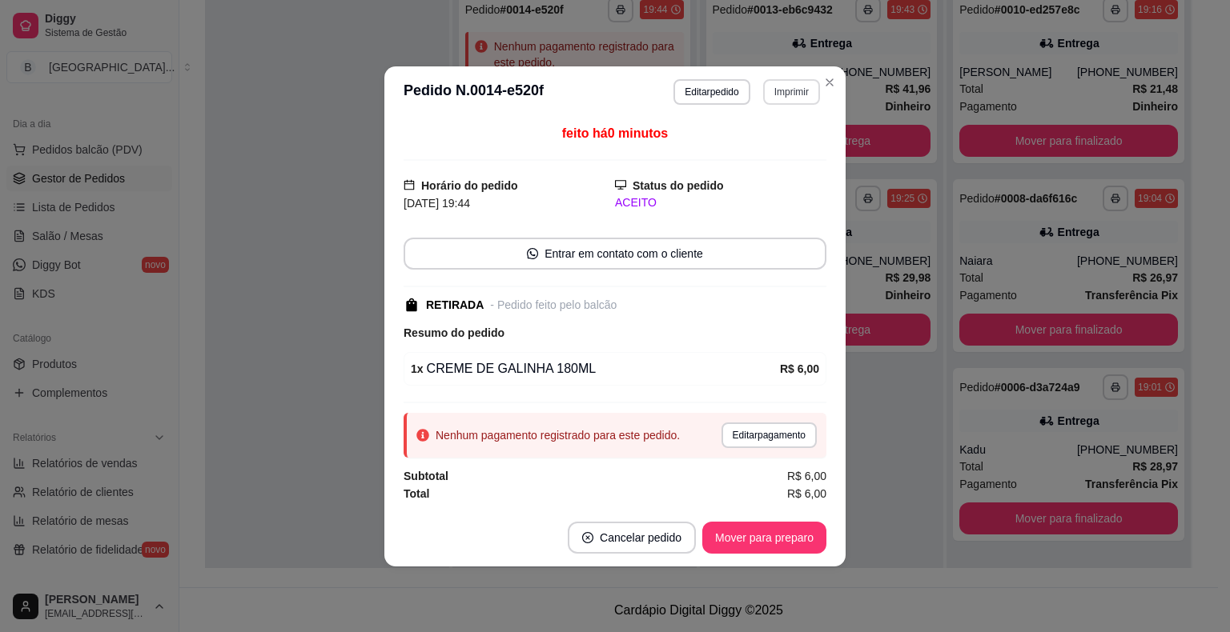
click at [797, 92] on button "Imprimir" at bounding box center [791, 92] width 57 height 26
click at [794, 98] on button "Imprimir" at bounding box center [791, 92] width 57 height 26
click at [793, 151] on button "IMPRESSORA" at bounding box center [763, 149] width 116 height 26
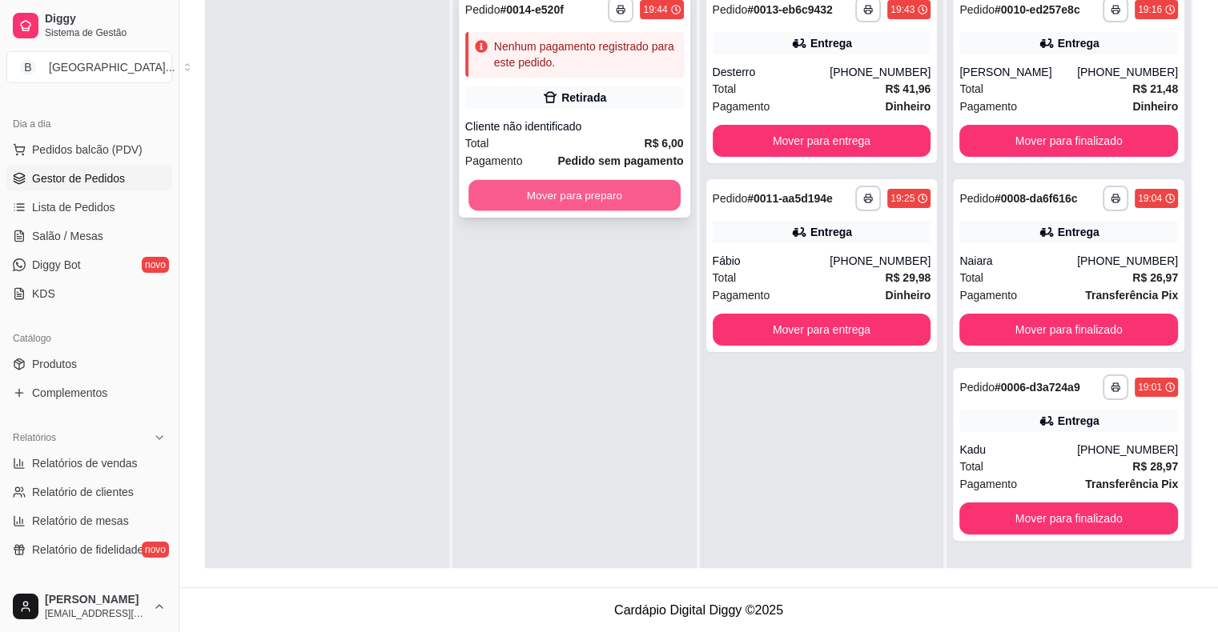
click at [594, 196] on button "Mover para preparo" at bounding box center [574, 195] width 212 height 31
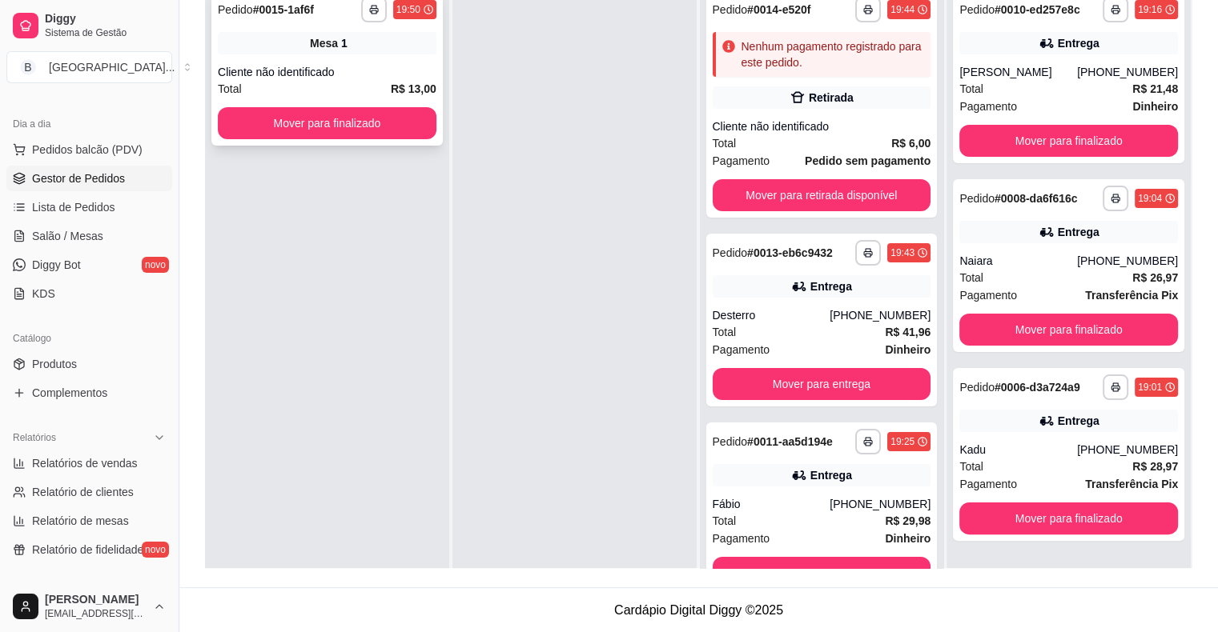
click at [400, 89] on strong "R$ 13,00" at bounding box center [414, 88] width 46 height 13
click at [336, 120] on button "Mover para finalizado" at bounding box center [327, 123] width 219 height 32
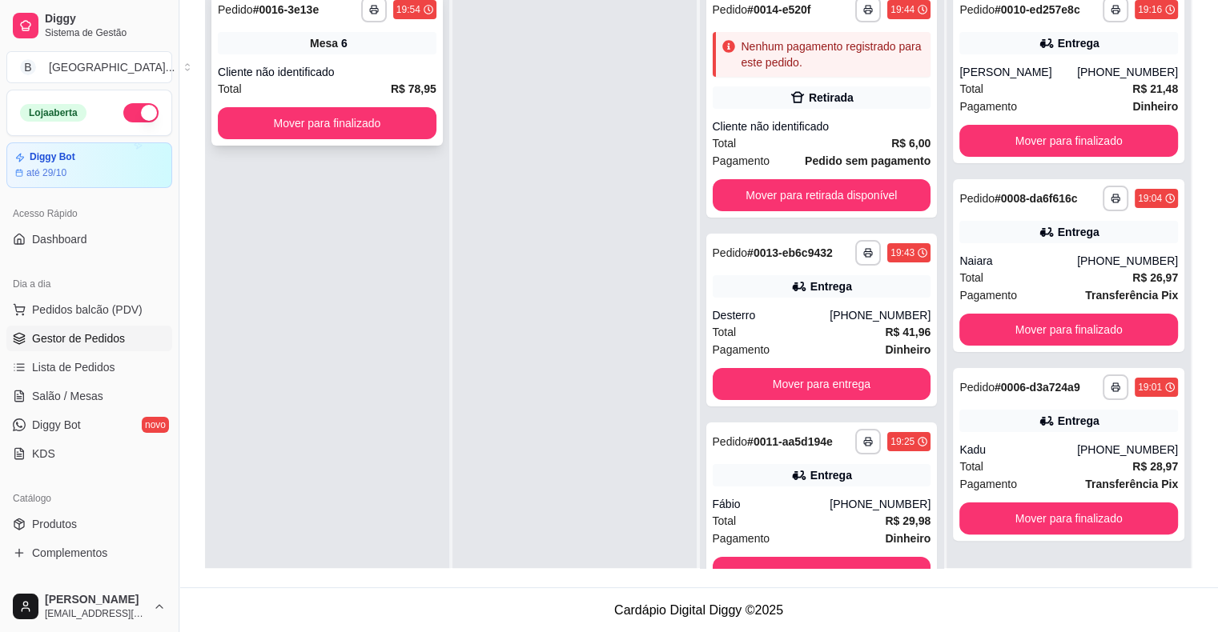
click at [266, 54] on div "**********" at bounding box center [326, 67] width 231 height 155
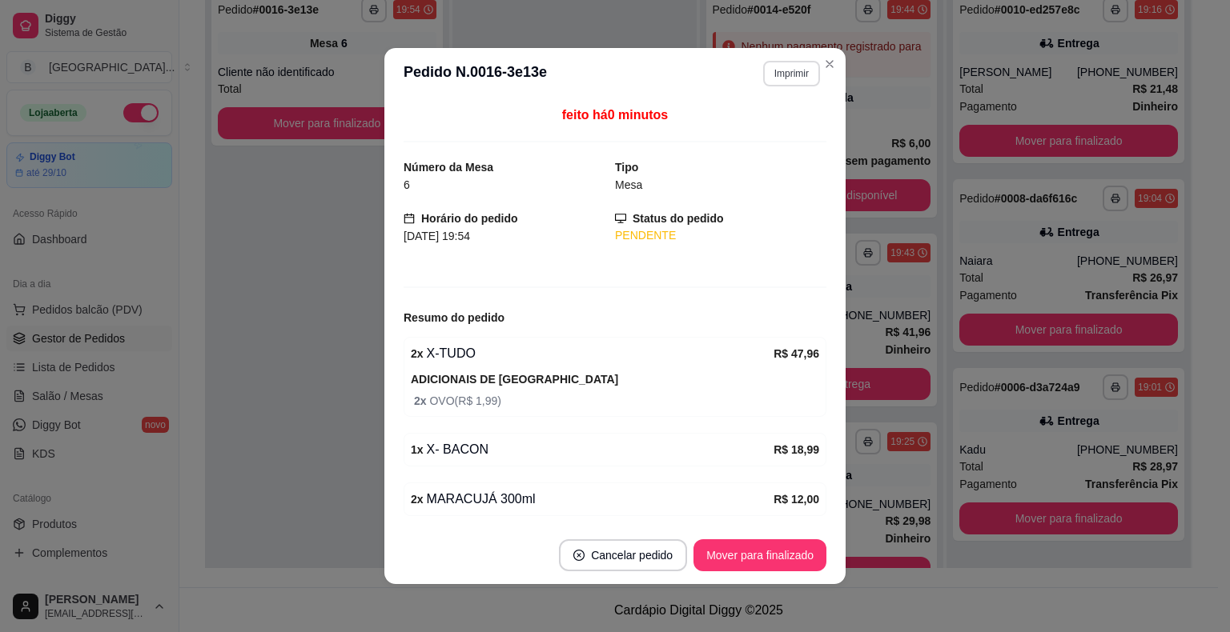
click at [777, 66] on button "Imprimir" at bounding box center [791, 74] width 57 height 26
click at [782, 118] on button "IMPRESSORA" at bounding box center [757, 130] width 112 height 25
click at [749, 138] on button "IMPRESSORA" at bounding box center [757, 130] width 112 height 25
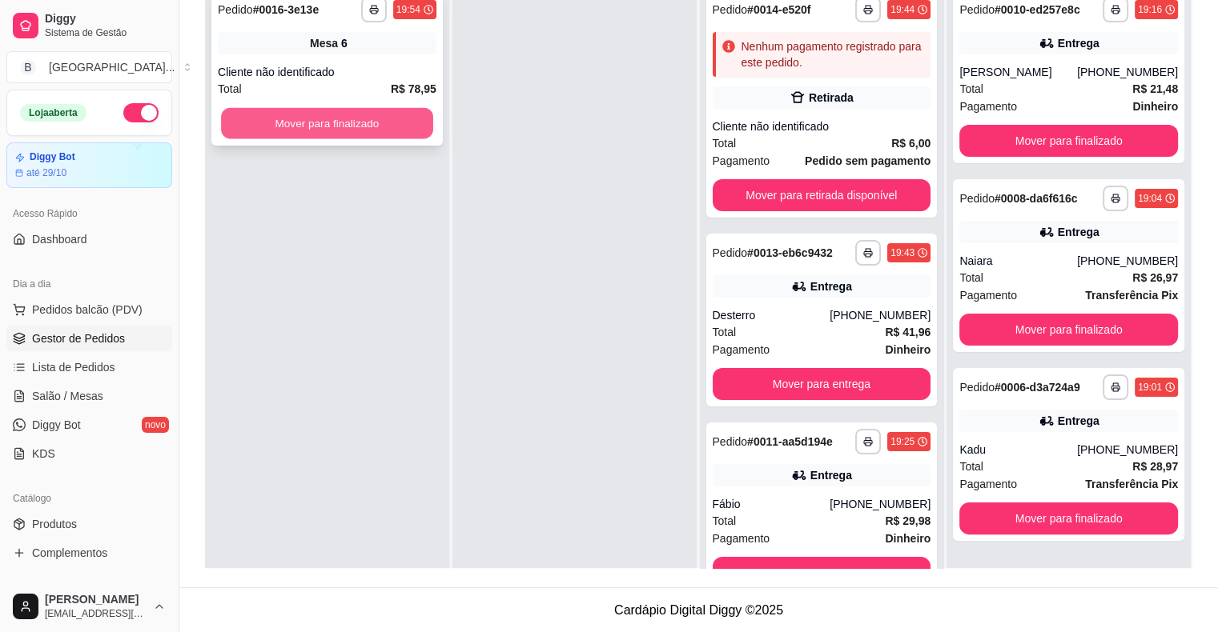
click at [316, 125] on button "Mover para finalizado" at bounding box center [327, 123] width 212 height 31
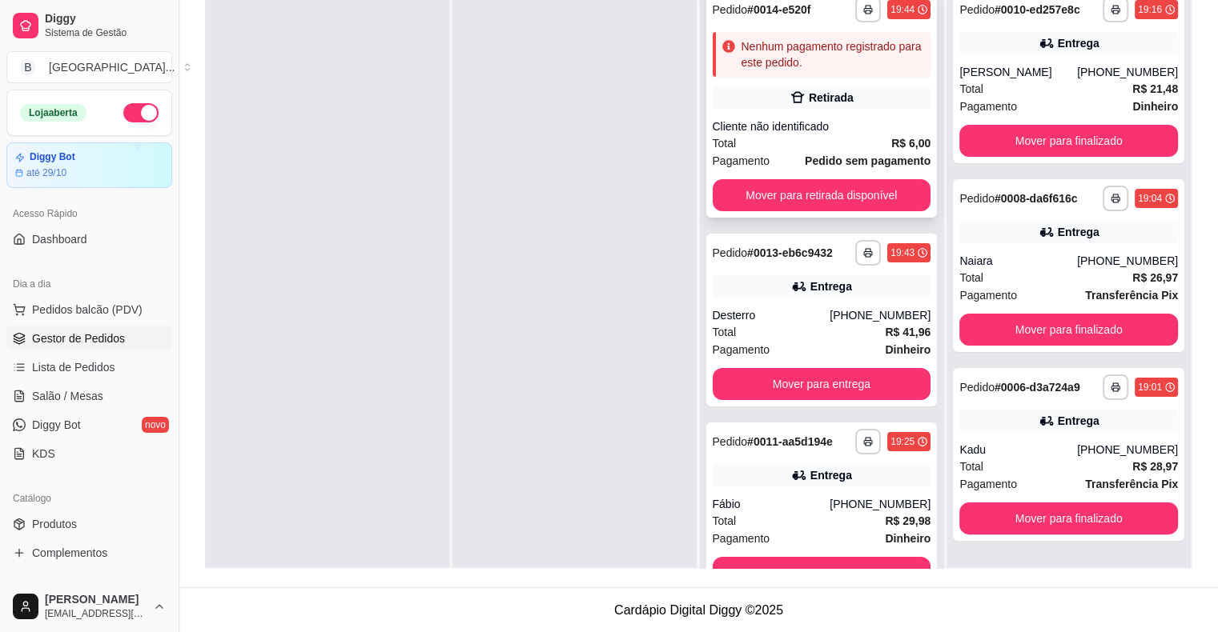
click at [836, 119] on div "Cliente não identificado" at bounding box center [822, 126] width 219 height 16
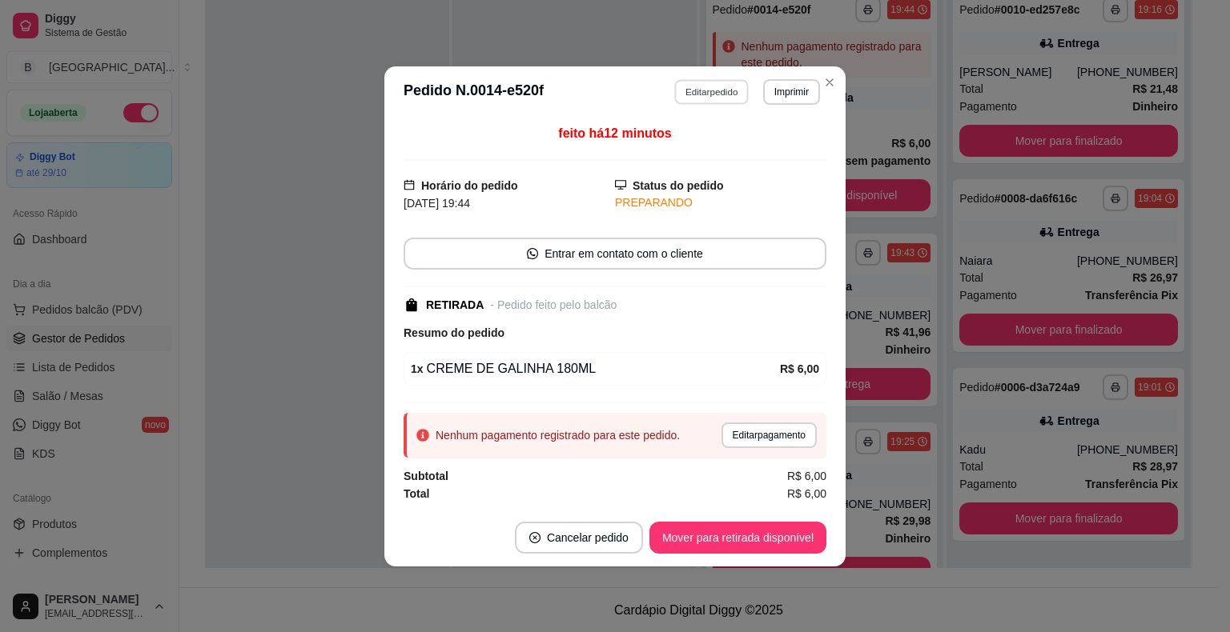
click at [729, 91] on button "Editar pedido" at bounding box center [712, 91] width 74 height 25
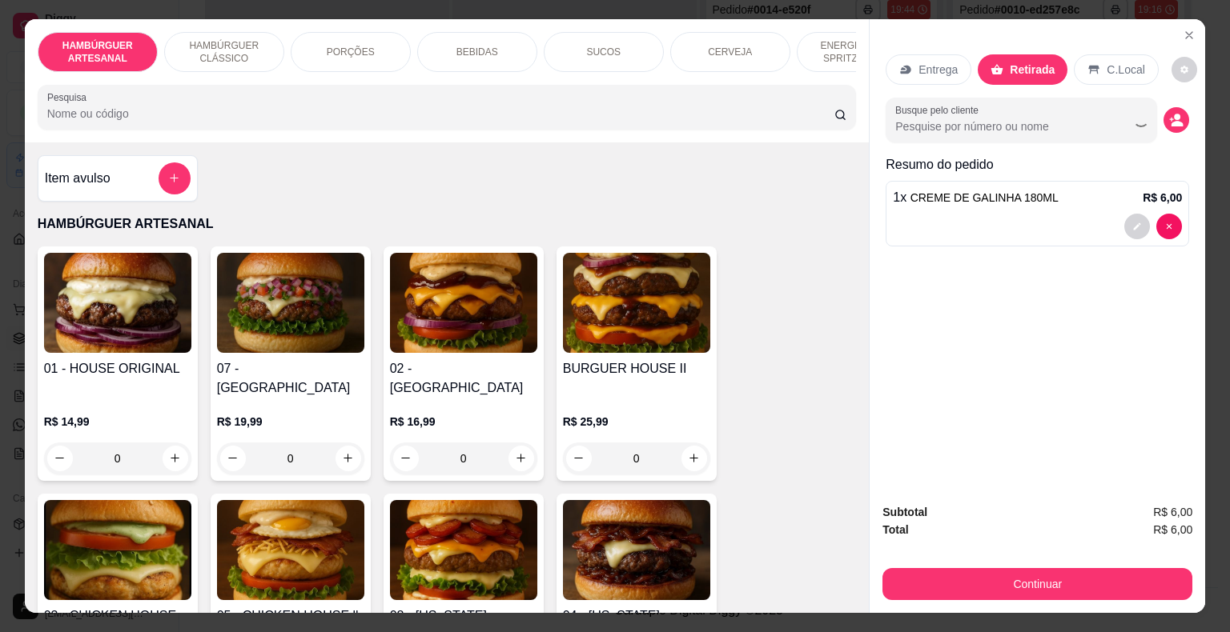
click at [1003, 214] on div at bounding box center [1037, 227] width 289 height 26
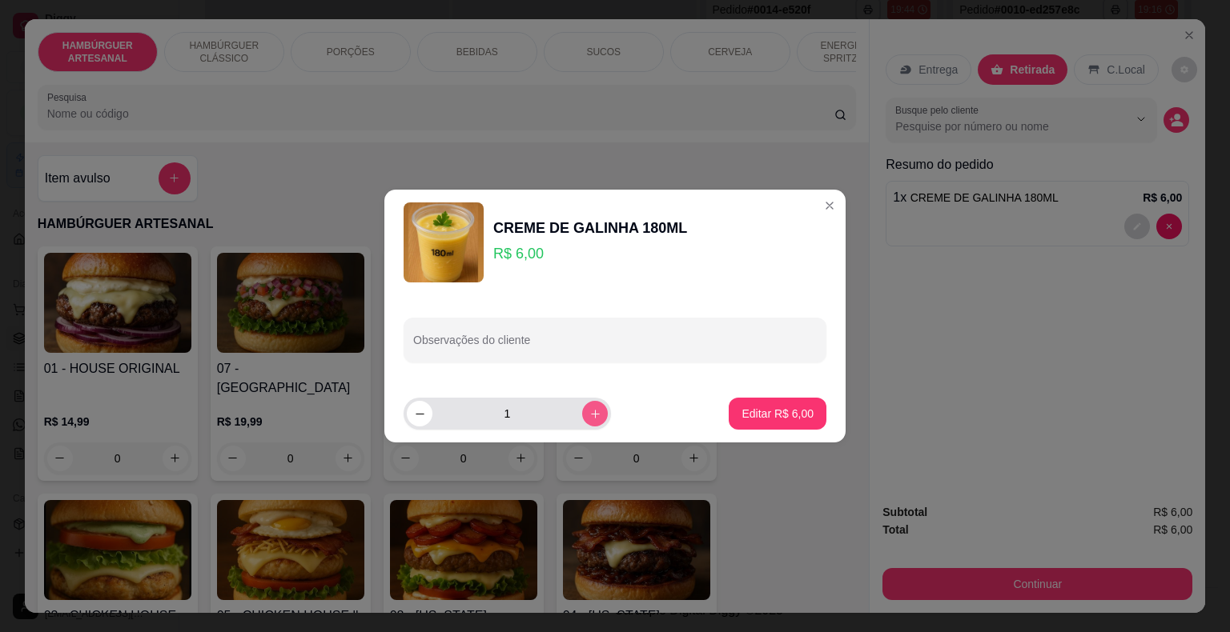
click at [582, 416] on button "increase-product-quantity" at bounding box center [595, 414] width 26 height 26
type input "3"
click at [774, 413] on p "Editar R$ 18,00" at bounding box center [775, 414] width 78 height 16
type input "3"
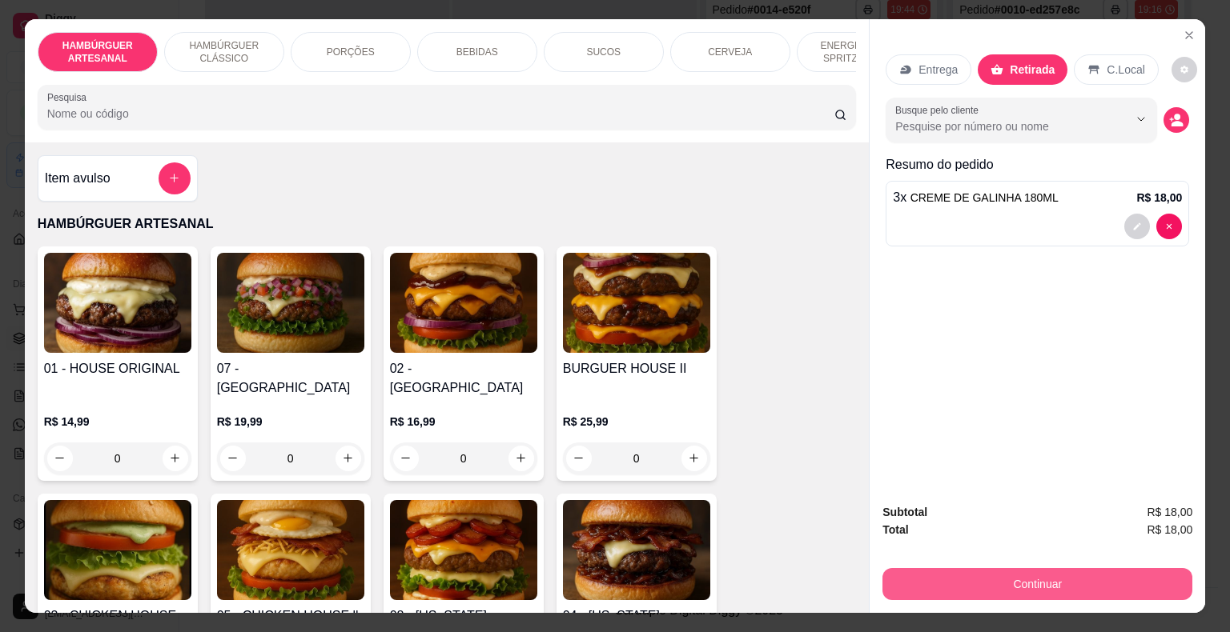
click at [935, 568] on button "Continuar" at bounding box center [1037, 584] width 310 height 32
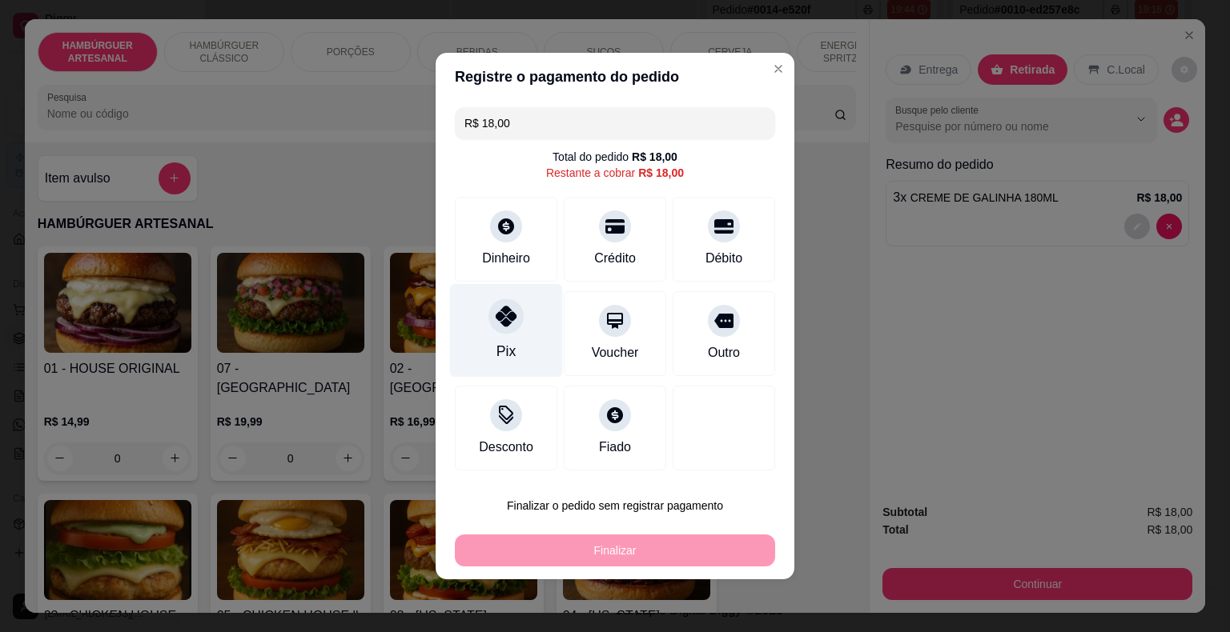
click at [521, 355] on div "Pix" at bounding box center [506, 331] width 113 height 94
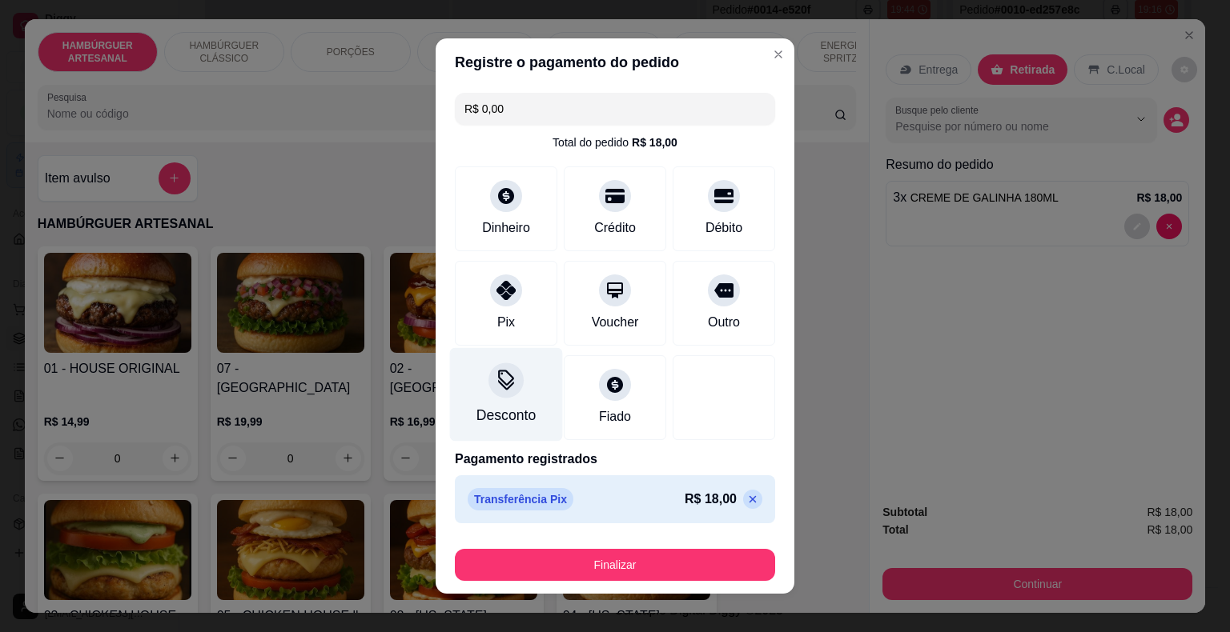
type input "R$ 0,00"
click at [640, 581] on footer "Finalizar" at bounding box center [615, 562] width 359 height 64
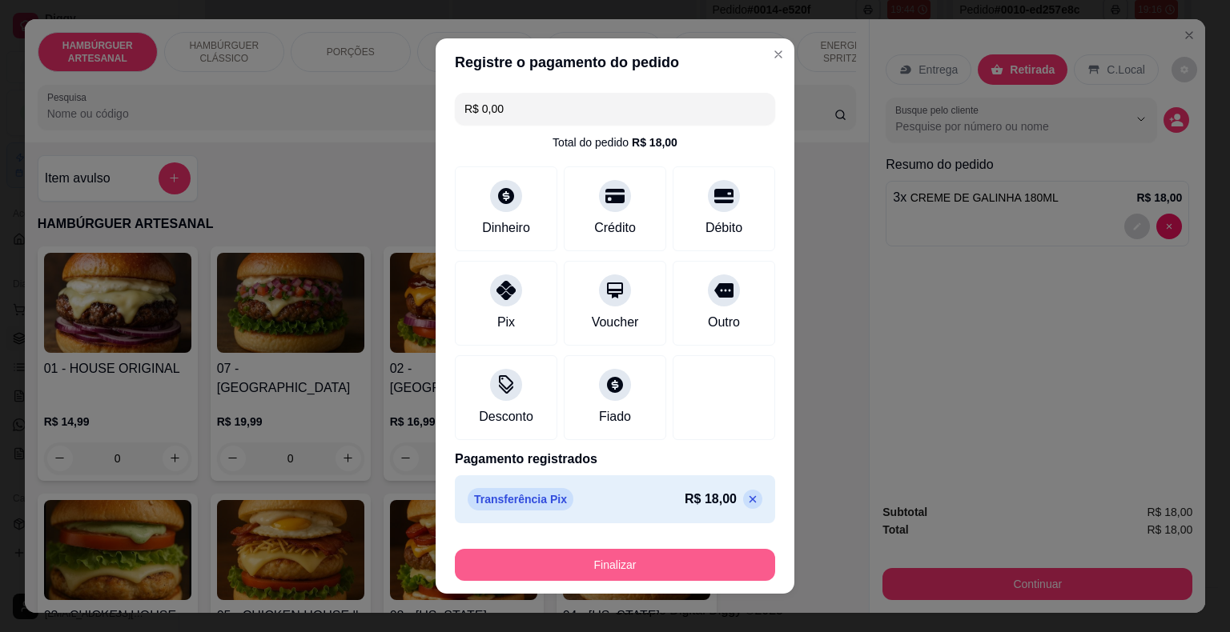
click at [640, 576] on button "Finalizar" at bounding box center [615, 565] width 320 height 32
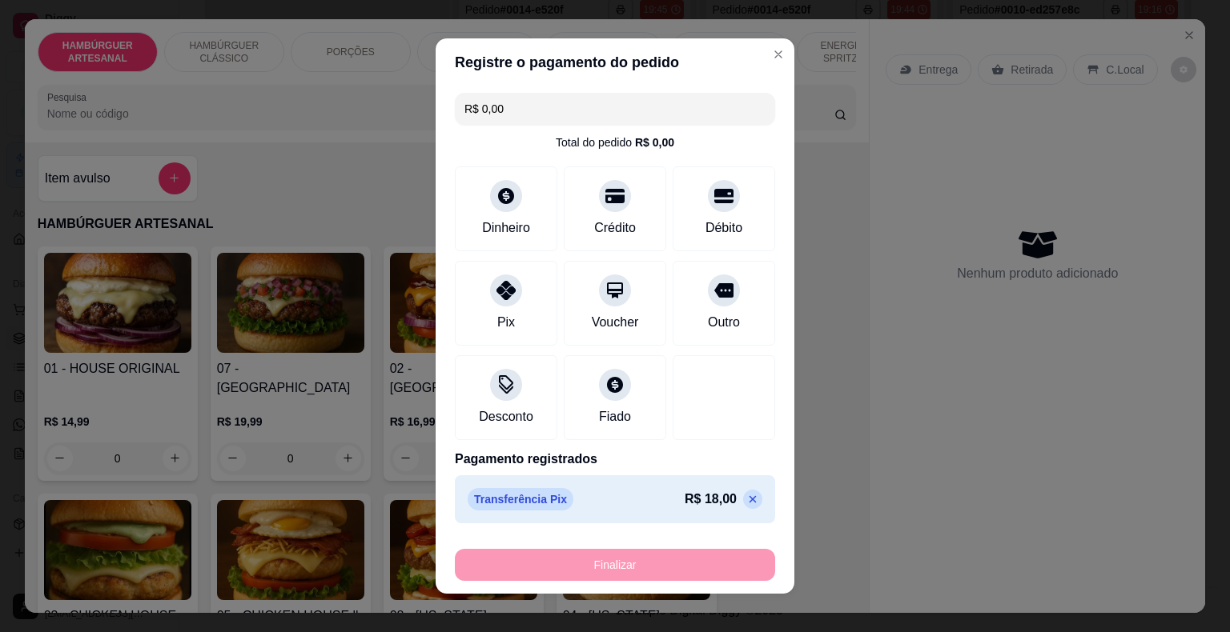
type input "0"
type input "-R$ 18,00"
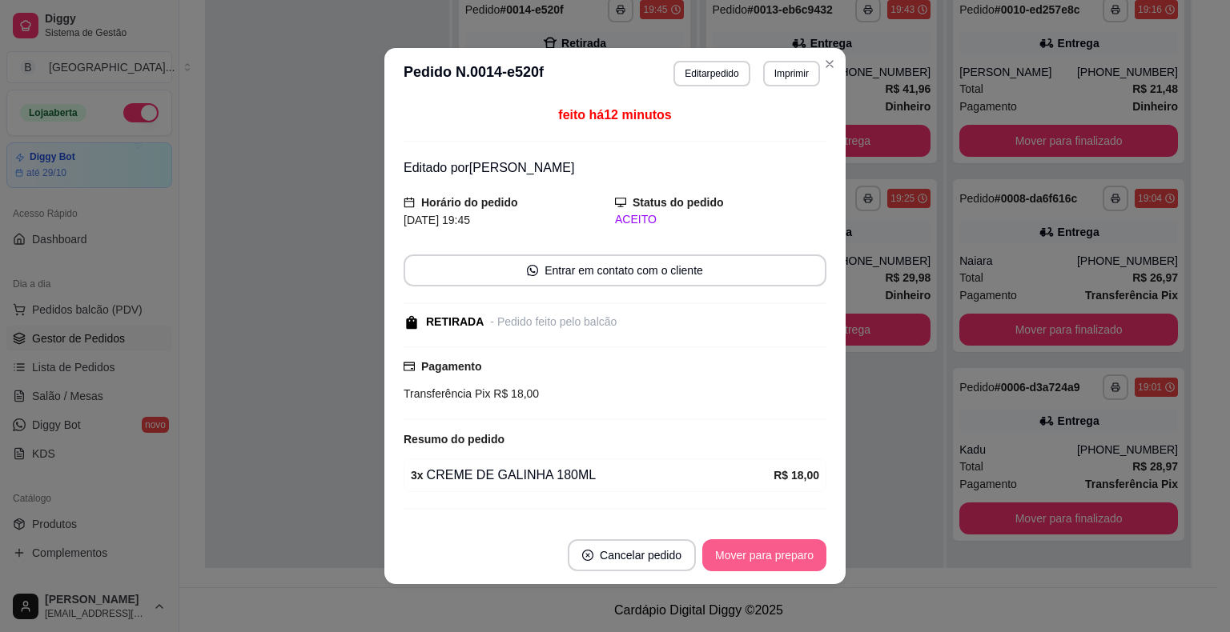
scroll to position [3, 0]
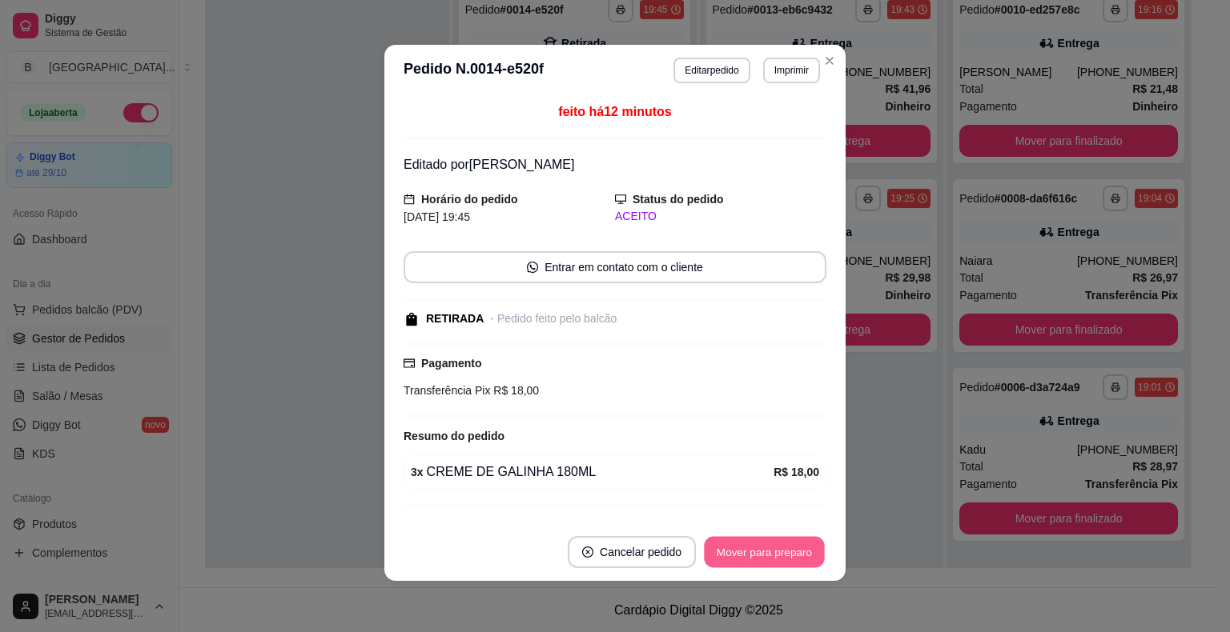
click at [749, 551] on button "Mover para preparo" at bounding box center [764, 552] width 120 height 31
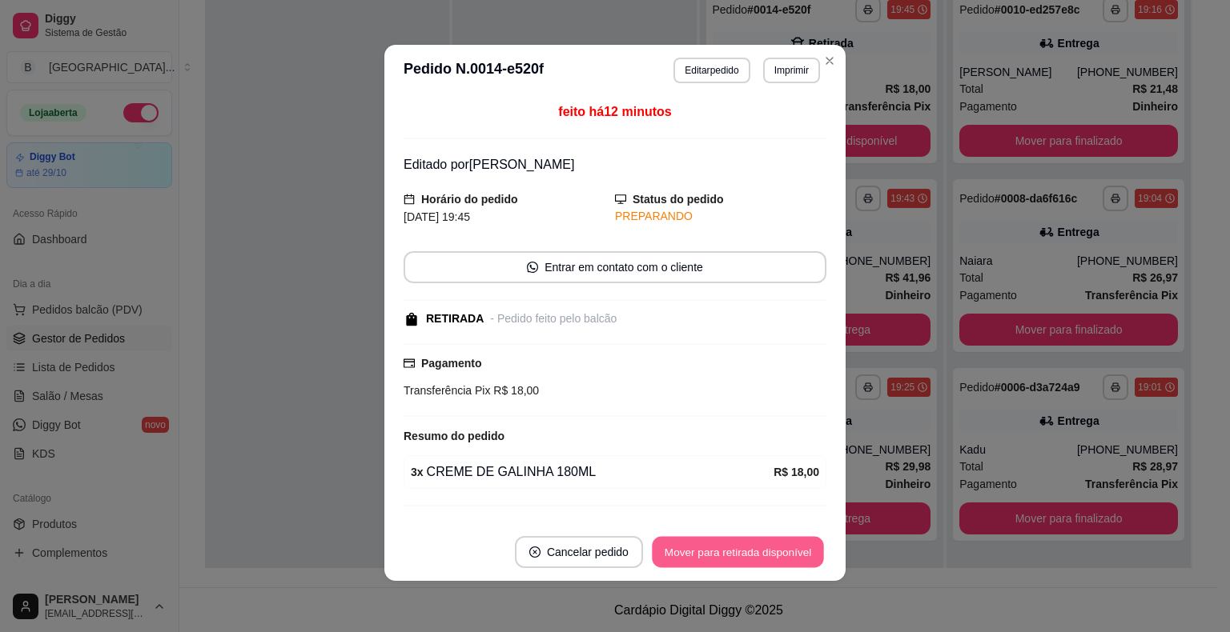
click at [749, 551] on button "Mover para retirada disponível" at bounding box center [737, 552] width 171 height 31
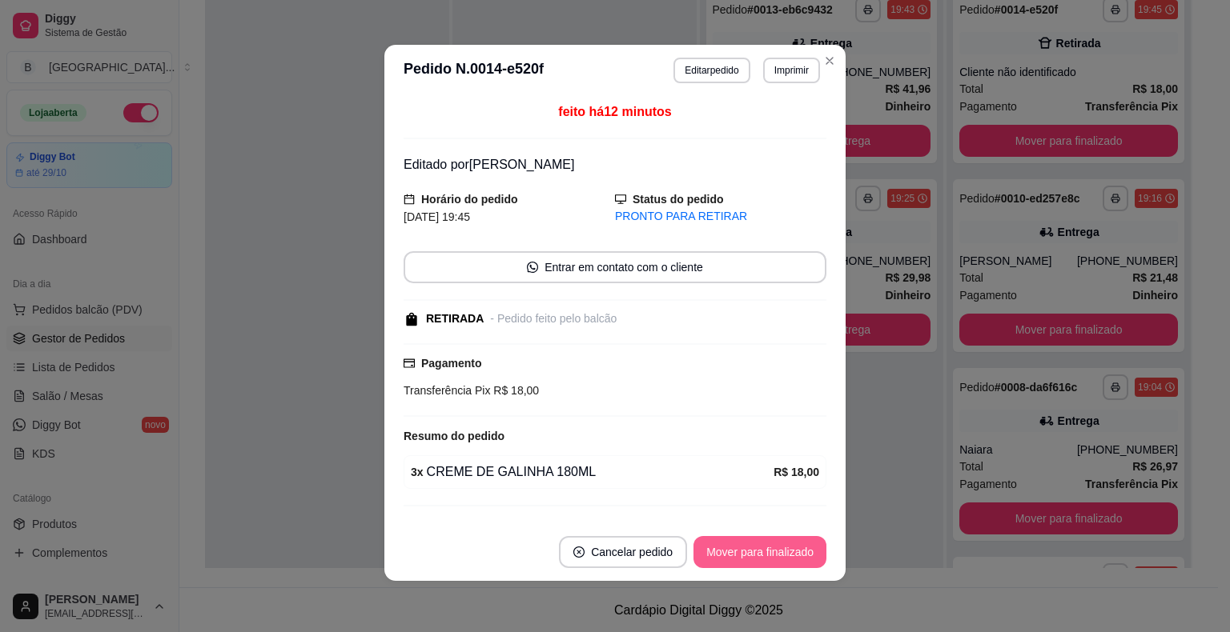
click at [749, 551] on button "Mover para finalizado" at bounding box center [759, 552] width 133 height 32
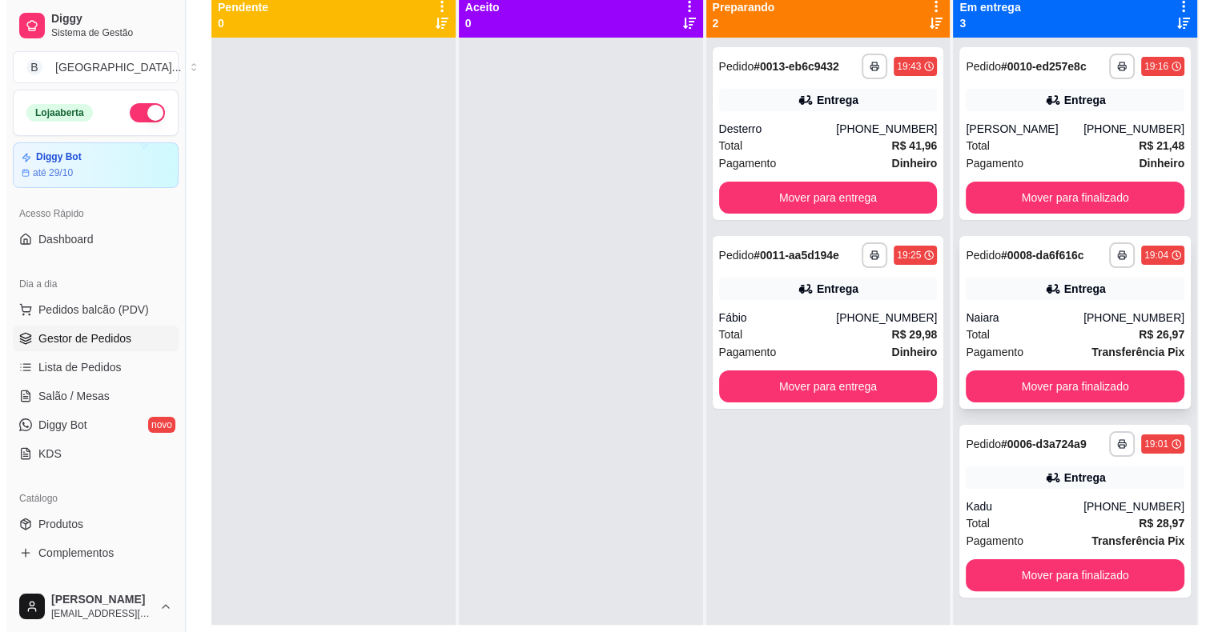
scroll to position [163, 0]
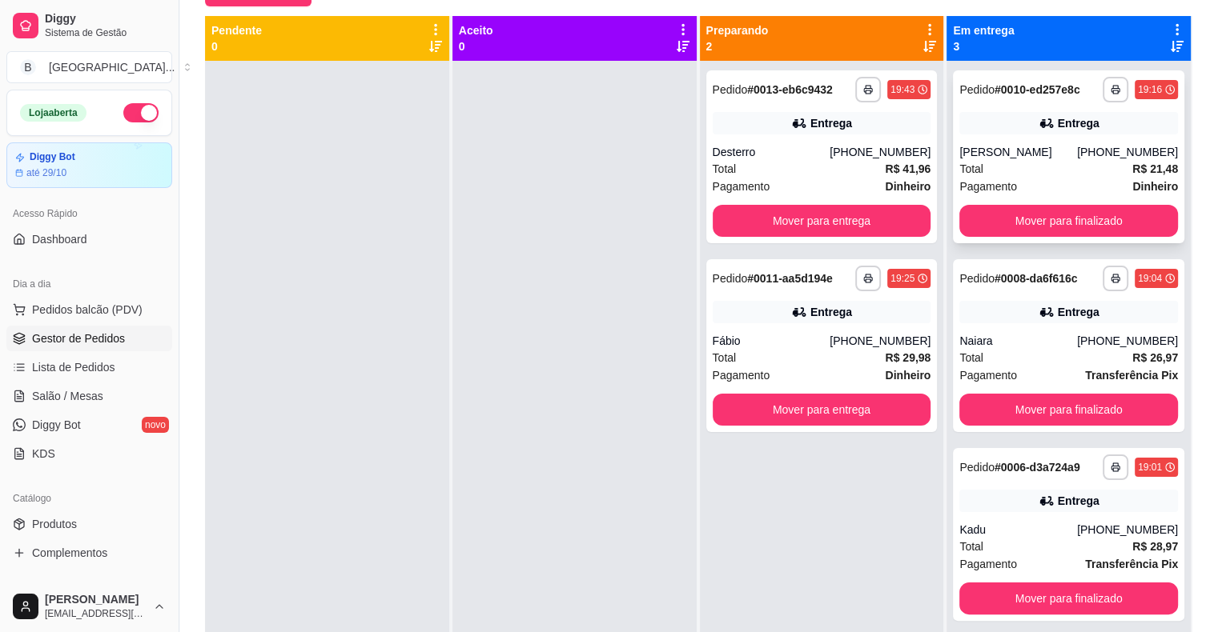
click at [1025, 178] on div "Pagamento Dinheiro" at bounding box center [1068, 187] width 219 height 18
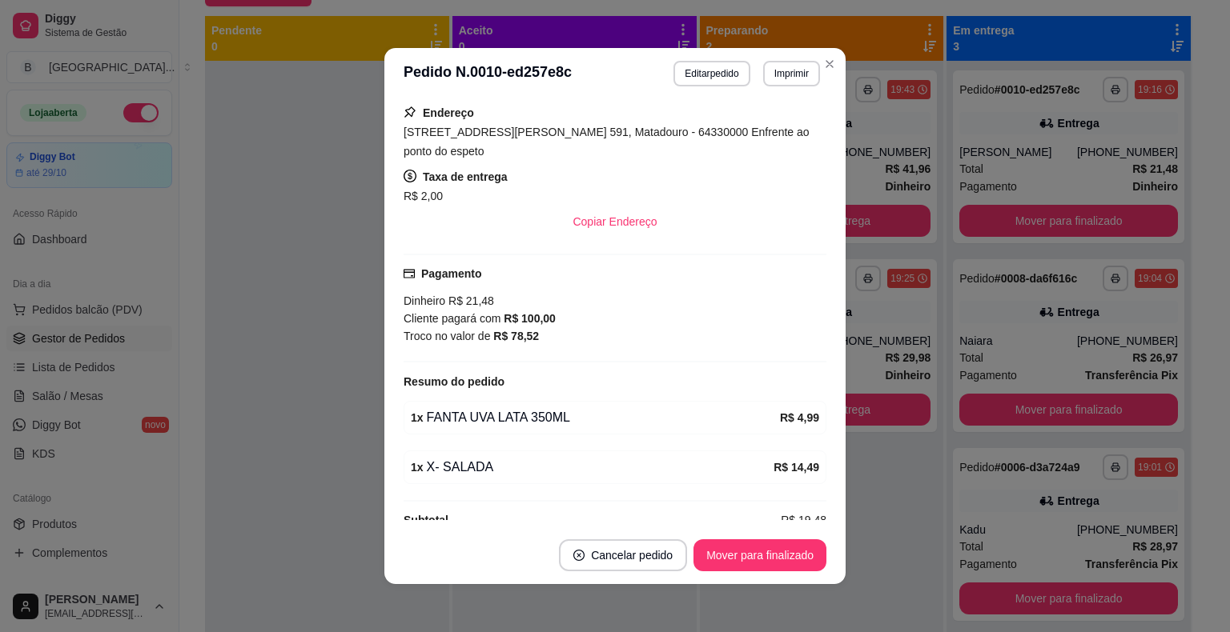
scroll to position [308, 0]
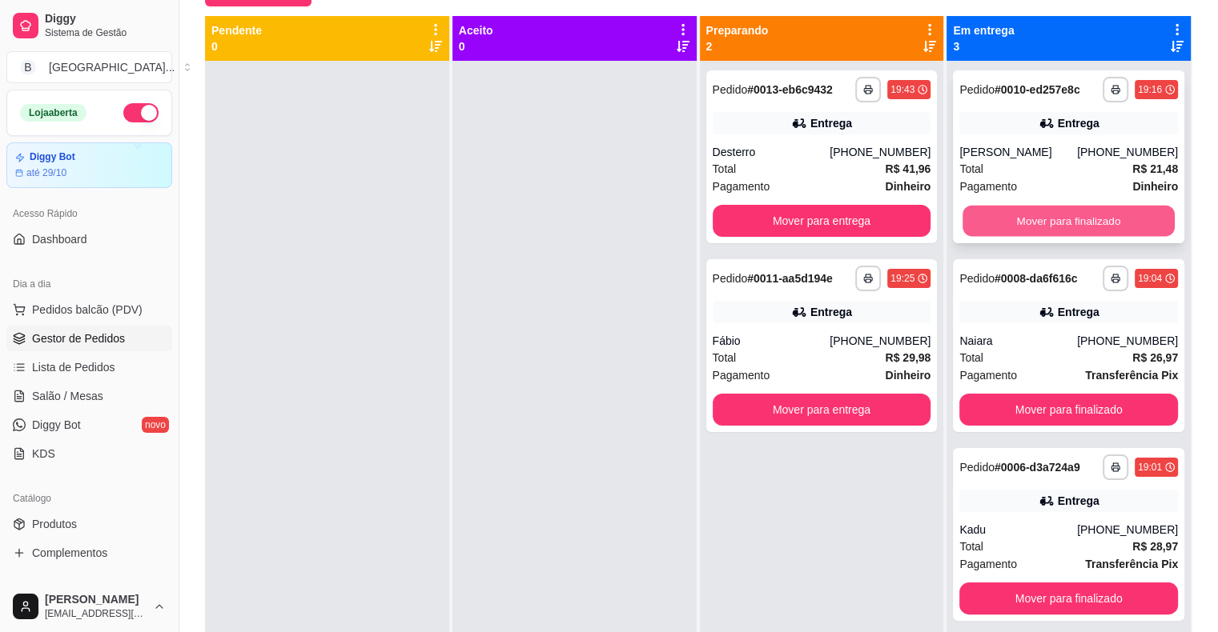
click at [1130, 206] on button "Mover para finalizado" at bounding box center [1068, 221] width 212 height 31
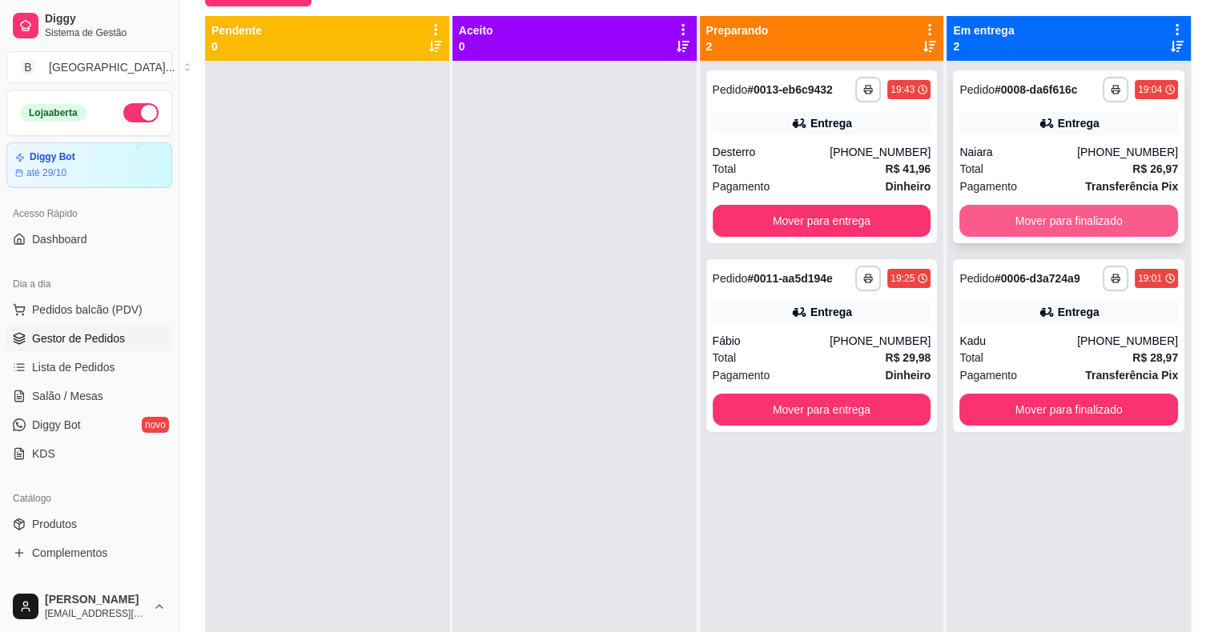
click at [1004, 211] on button "Mover para finalizado" at bounding box center [1068, 221] width 219 height 32
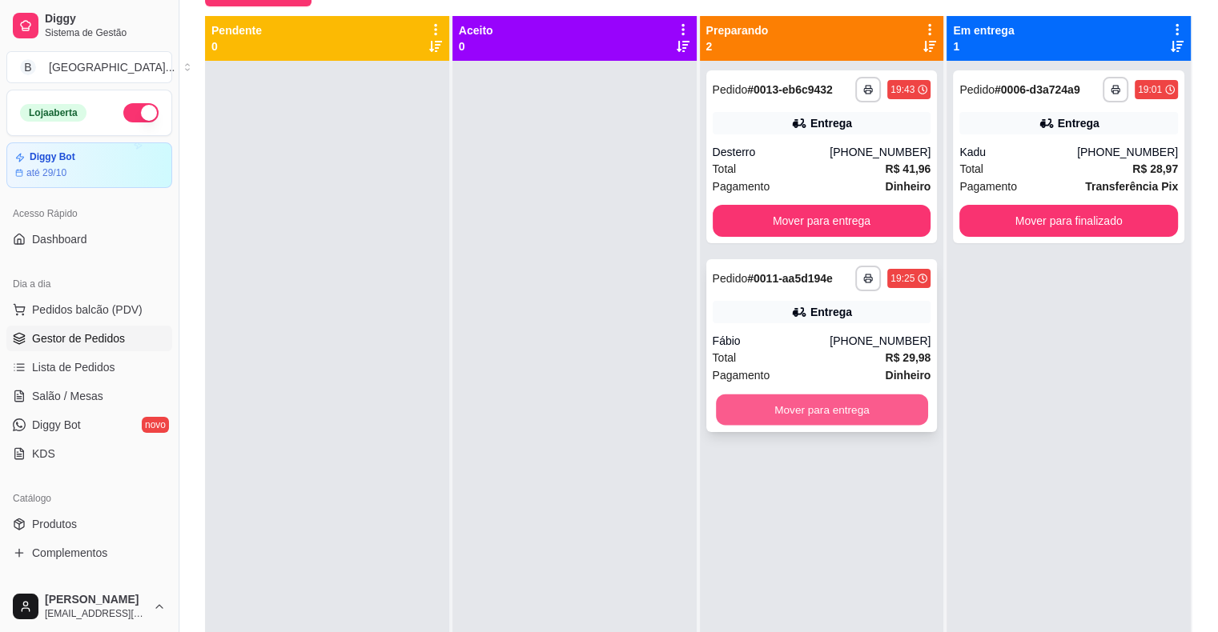
click at [782, 421] on button "Mover para entrega" at bounding box center [822, 410] width 212 height 31
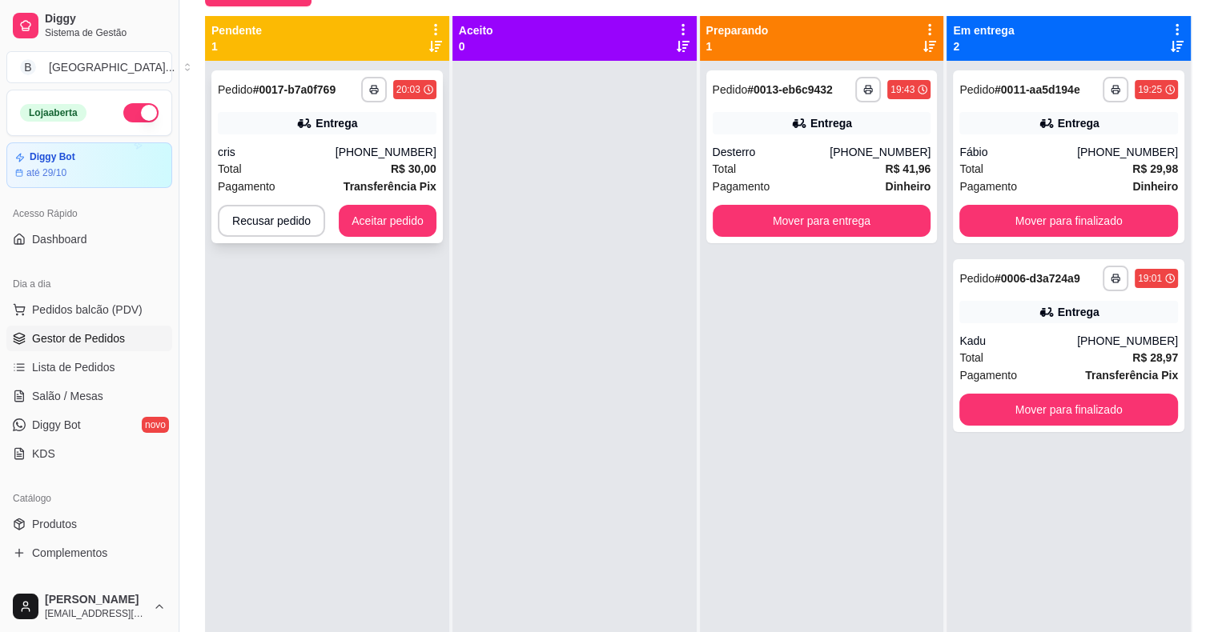
click at [331, 139] on div "**********" at bounding box center [326, 156] width 231 height 173
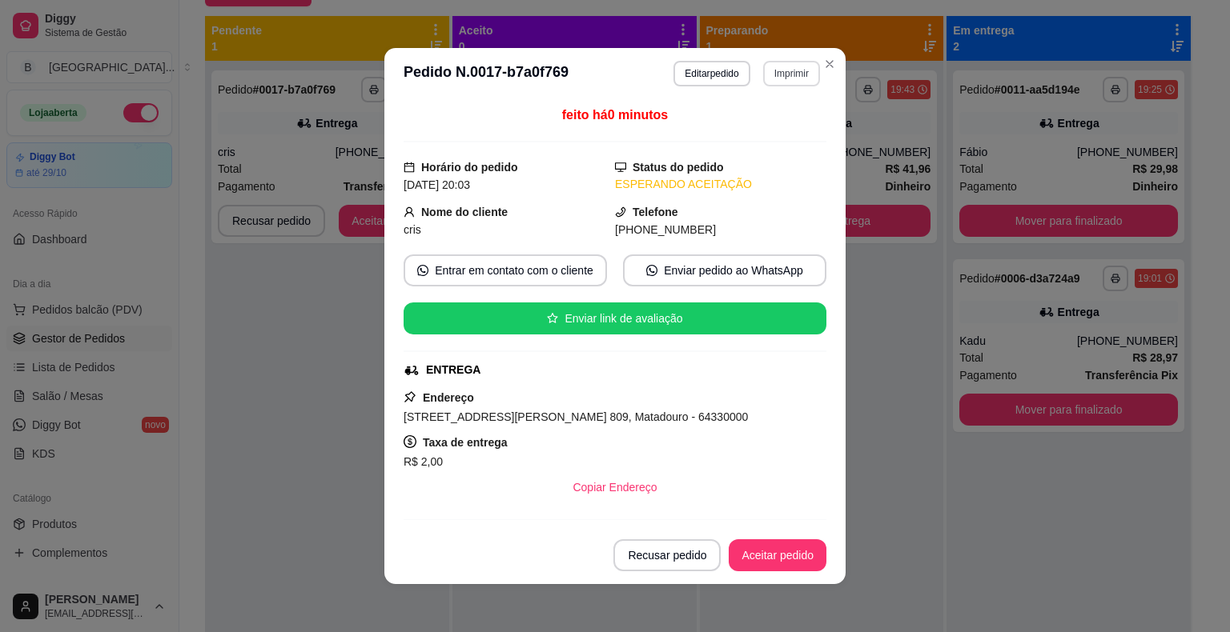
click at [795, 68] on button "Imprimir" at bounding box center [791, 74] width 57 height 26
click at [775, 110] on div "Escolha a impressora IMPRESSORA Impressora" at bounding box center [757, 135] width 132 height 86
click at [775, 125] on button "IMPRESSORA" at bounding box center [757, 130] width 112 height 25
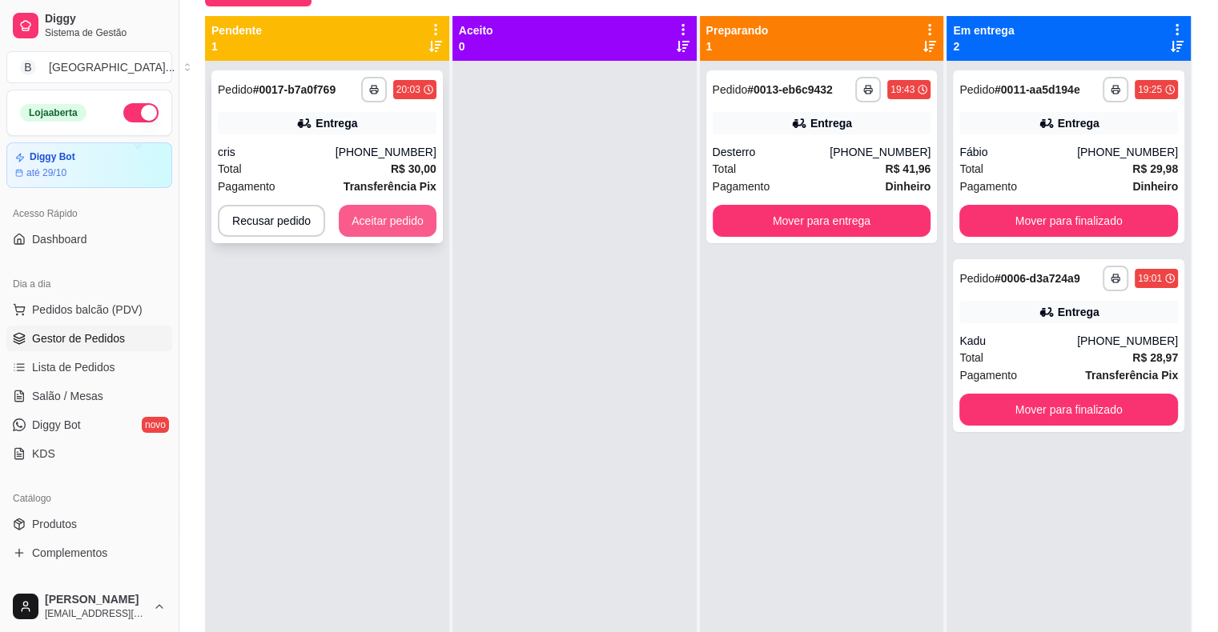
click at [397, 210] on button "Aceitar pedido" at bounding box center [388, 221] width 98 height 32
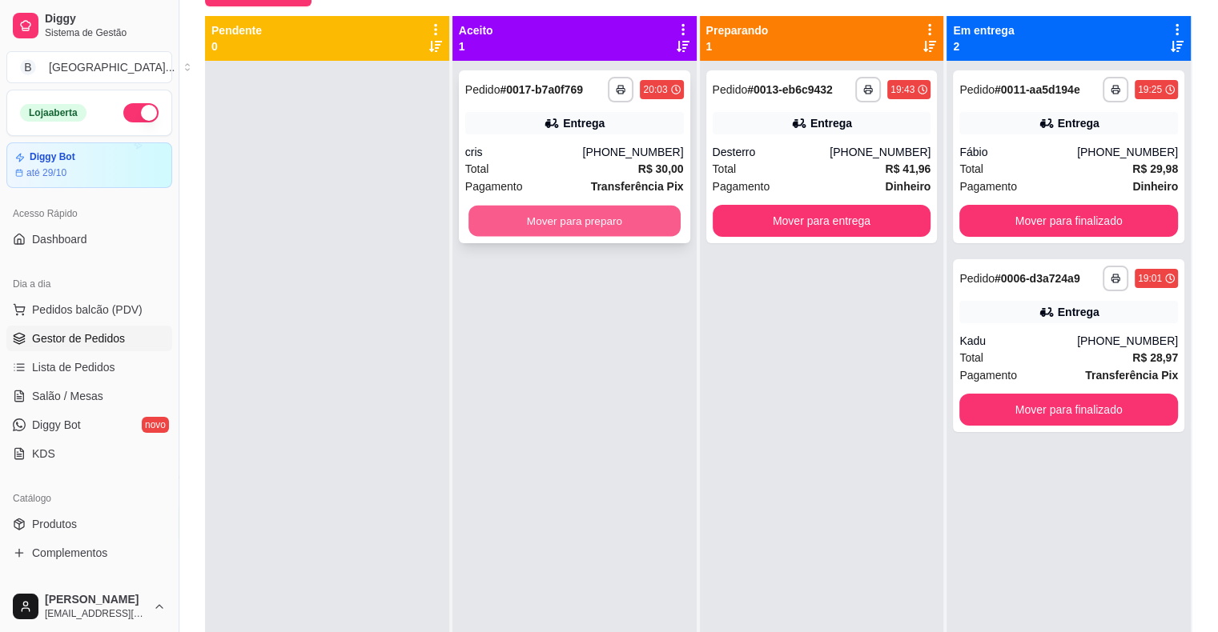
click at [528, 221] on button "Mover para preparo" at bounding box center [574, 221] width 212 height 31
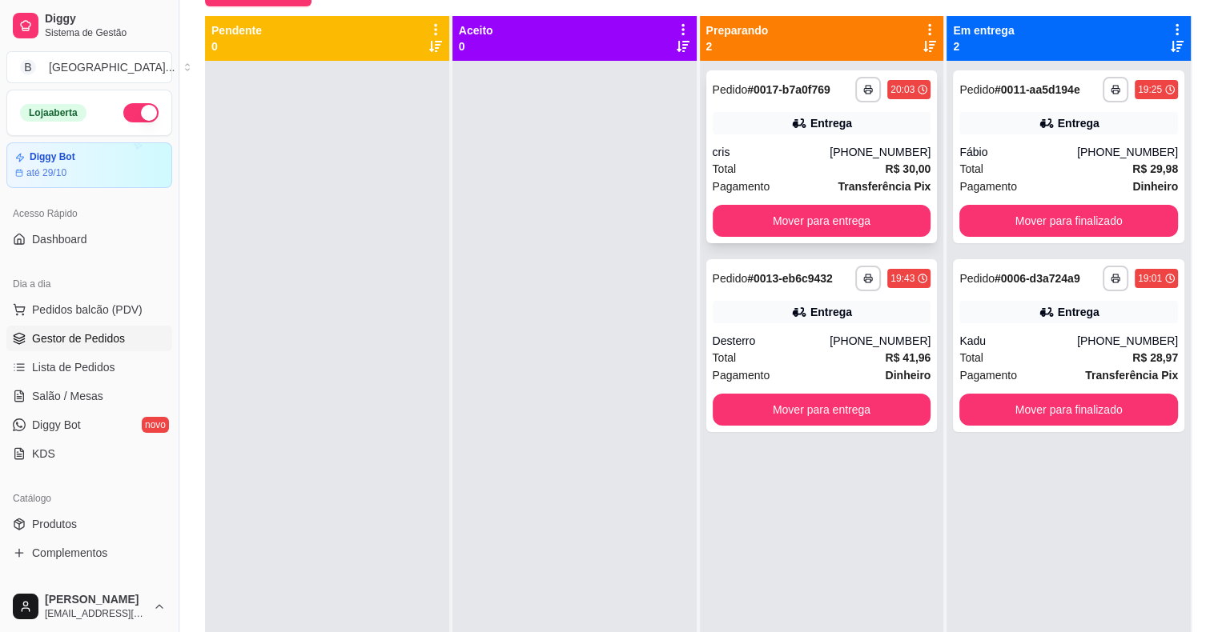
click at [805, 164] on div "Total R$ 30,00" at bounding box center [822, 169] width 219 height 18
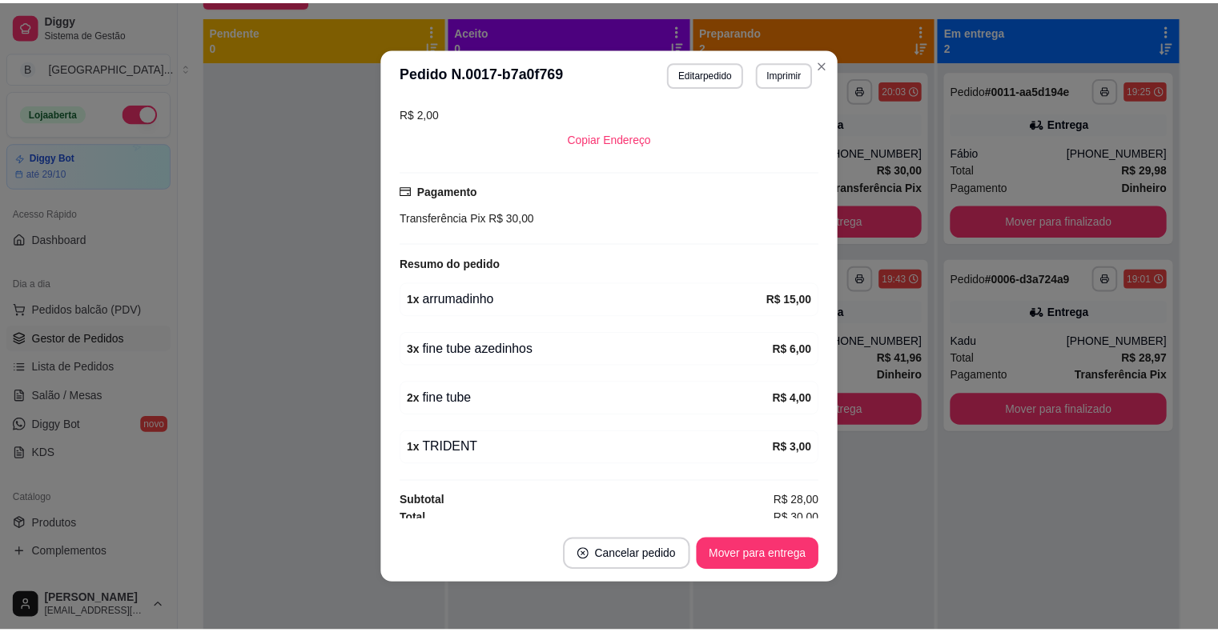
scroll to position [352, 0]
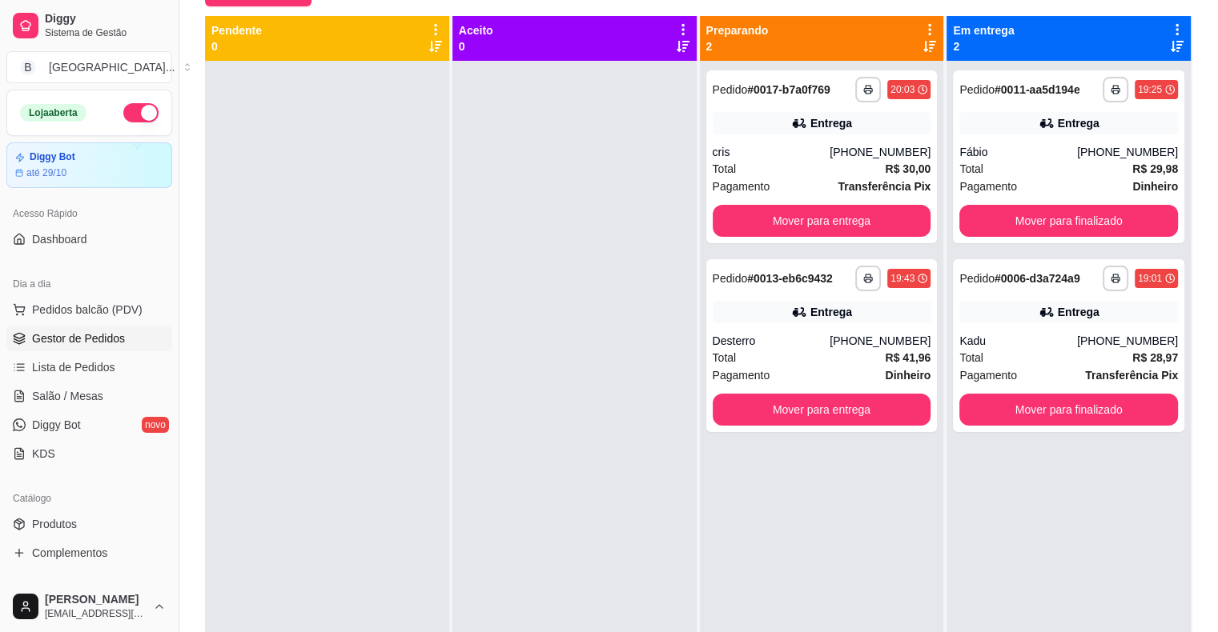
click at [935, 446] on div "**********" at bounding box center [823, 354] width 246 height 677
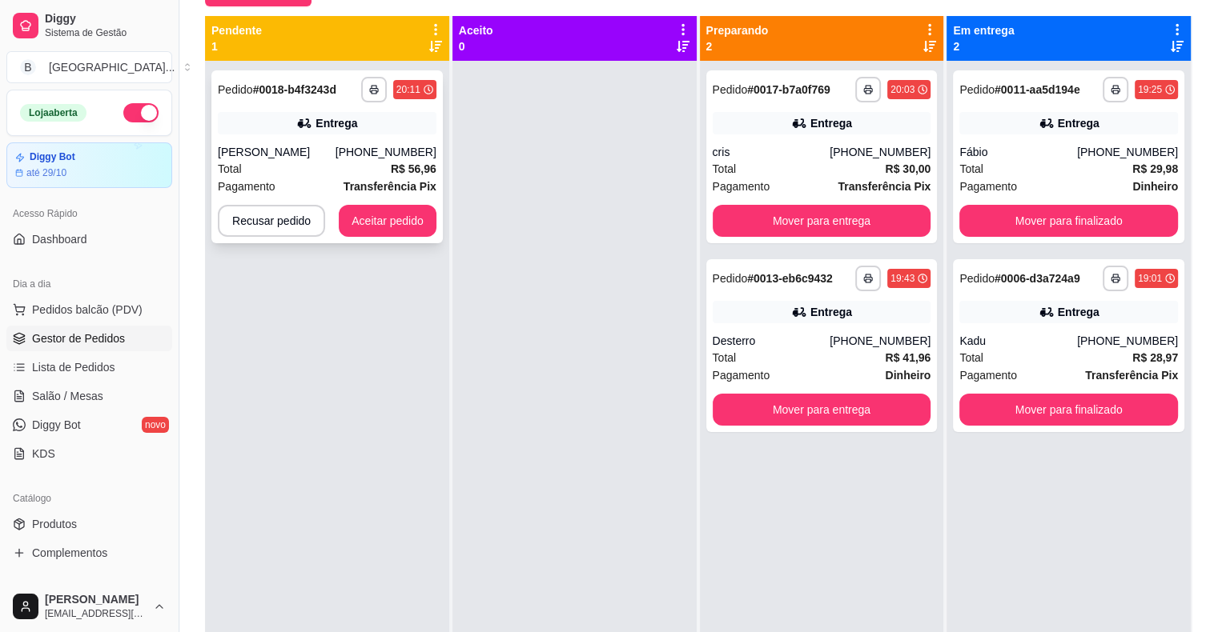
click at [250, 155] on div "[PERSON_NAME]" at bounding box center [277, 152] width 118 height 16
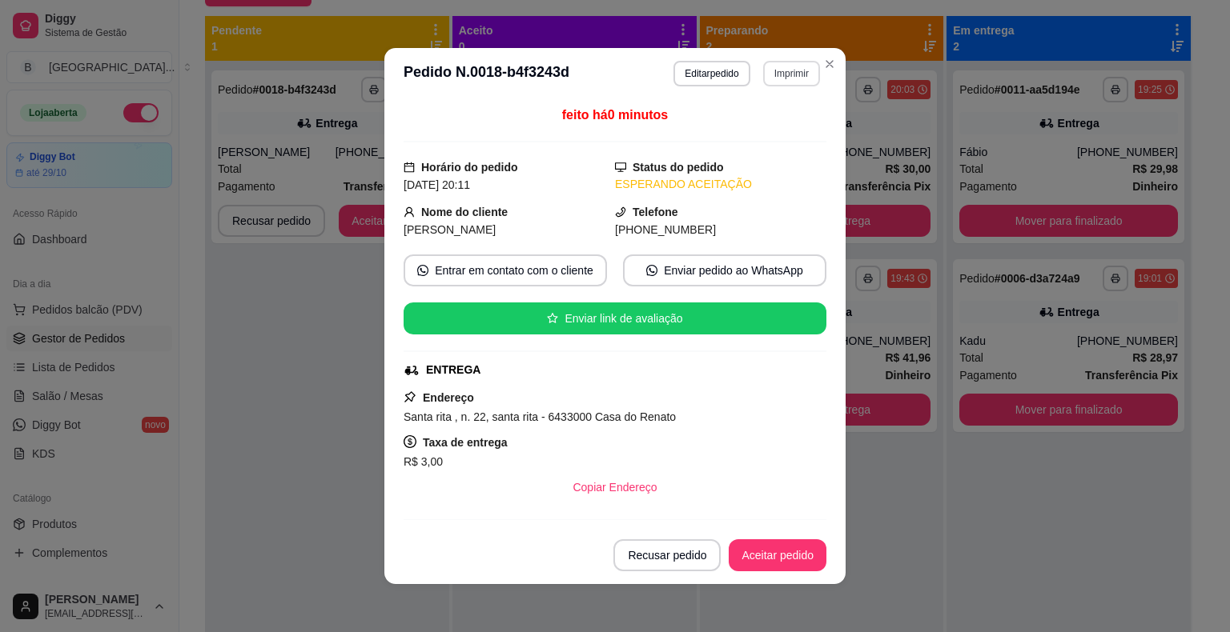
click at [787, 62] on button "Imprimir" at bounding box center [791, 74] width 57 height 26
click at [782, 134] on button "IMPRESSORA" at bounding box center [757, 131] width 116 height 26
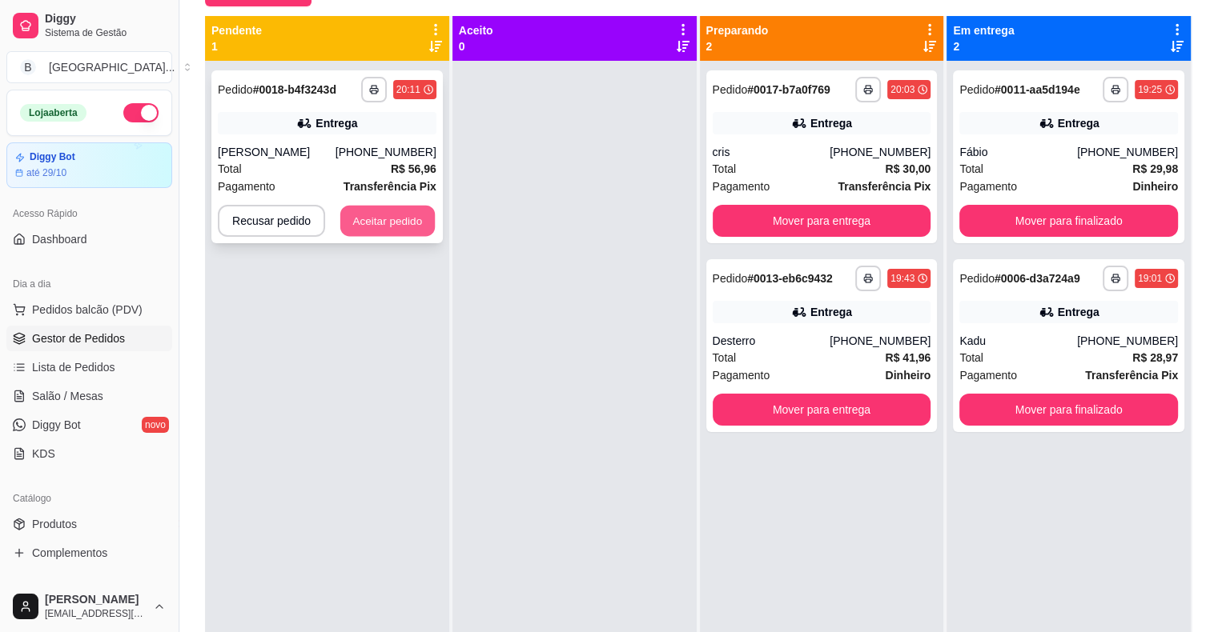
click at [397, 226] on button "Aceitar pedido" at bounding box center [387, 221] width 94 height 31
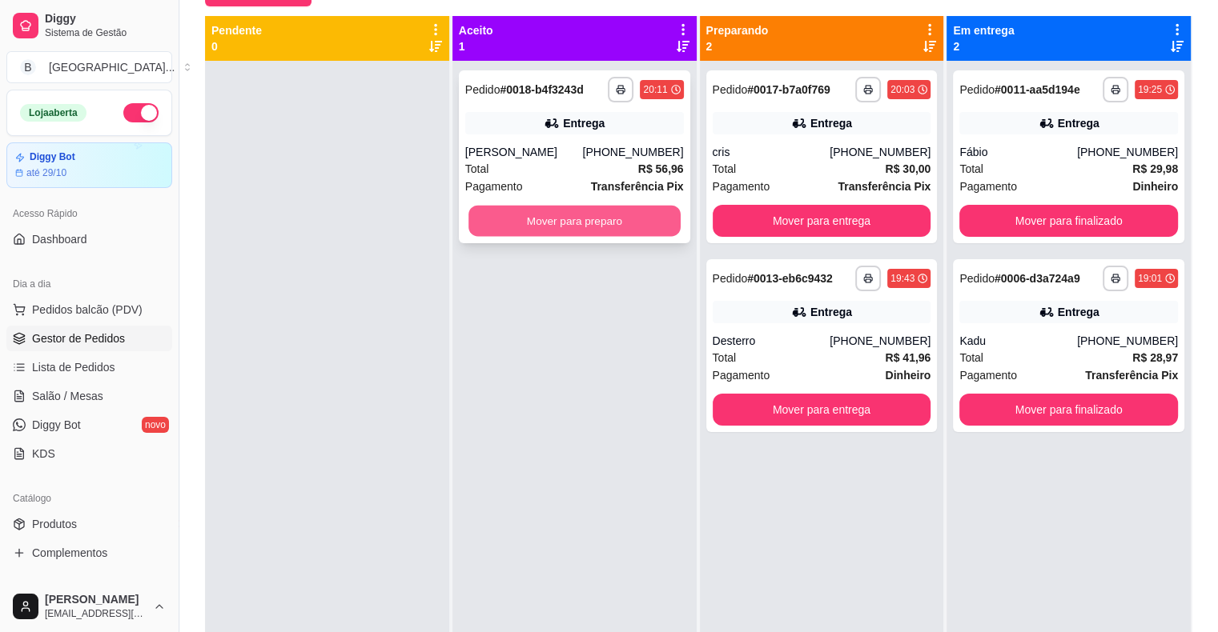
click at [512, 215] on button "Mover para preparo" at bounding box center [574, 221] width 212 height 31
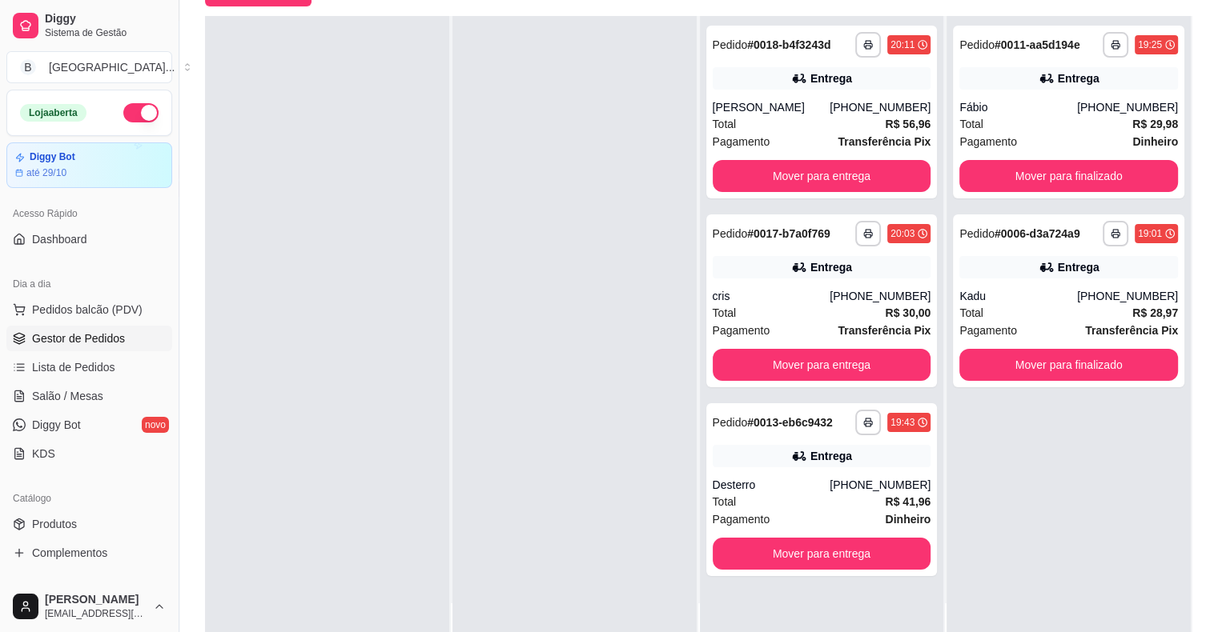
scroll to position [243, 0]
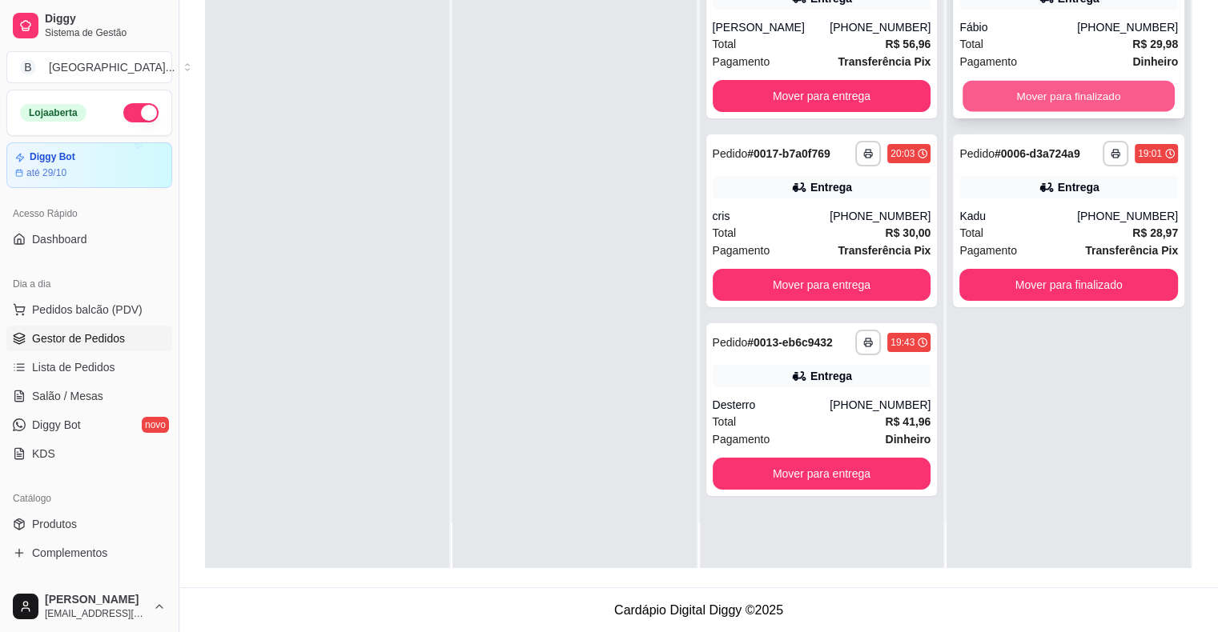
click at [988, 106] on button "Mover para finalizado" at bounding box center [1068, 96] width 212 height 31
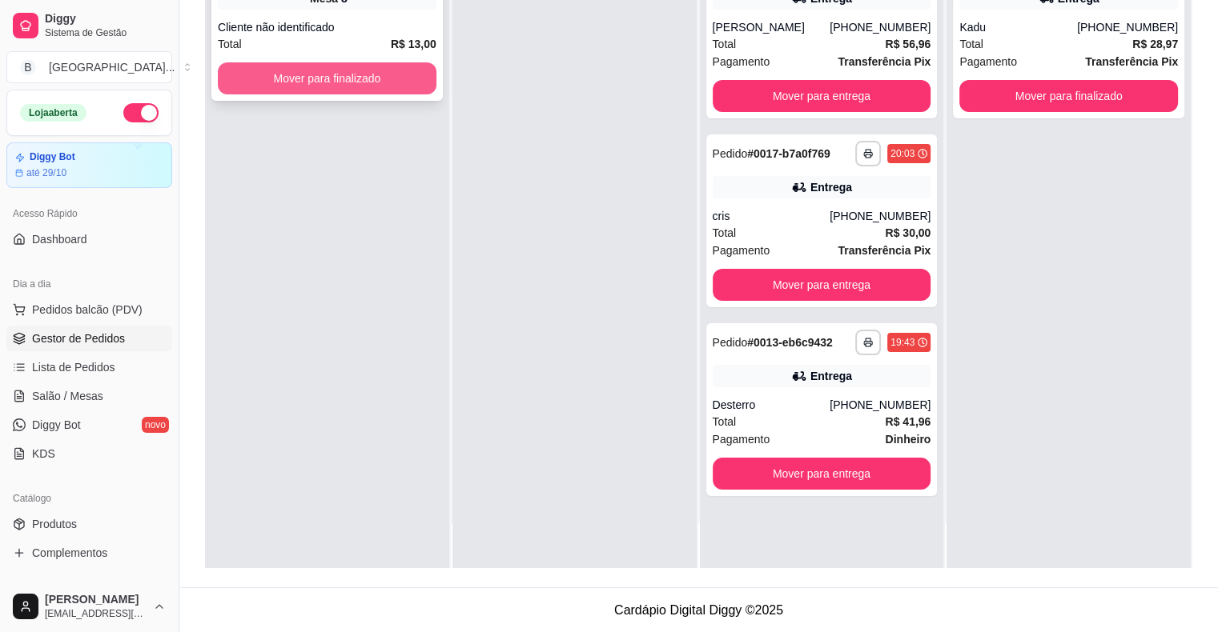
click at [381, 69] on button "Mover para finalizado" at bounding box center [327, 78] width 219 height 32
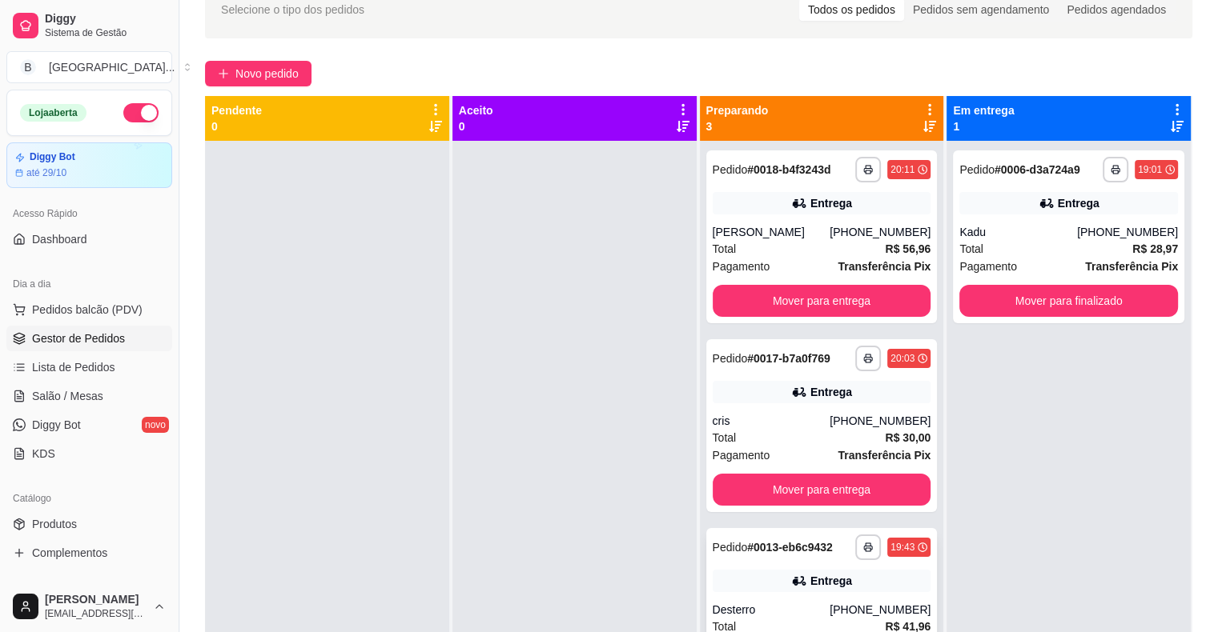
scroll to position [3, 0]
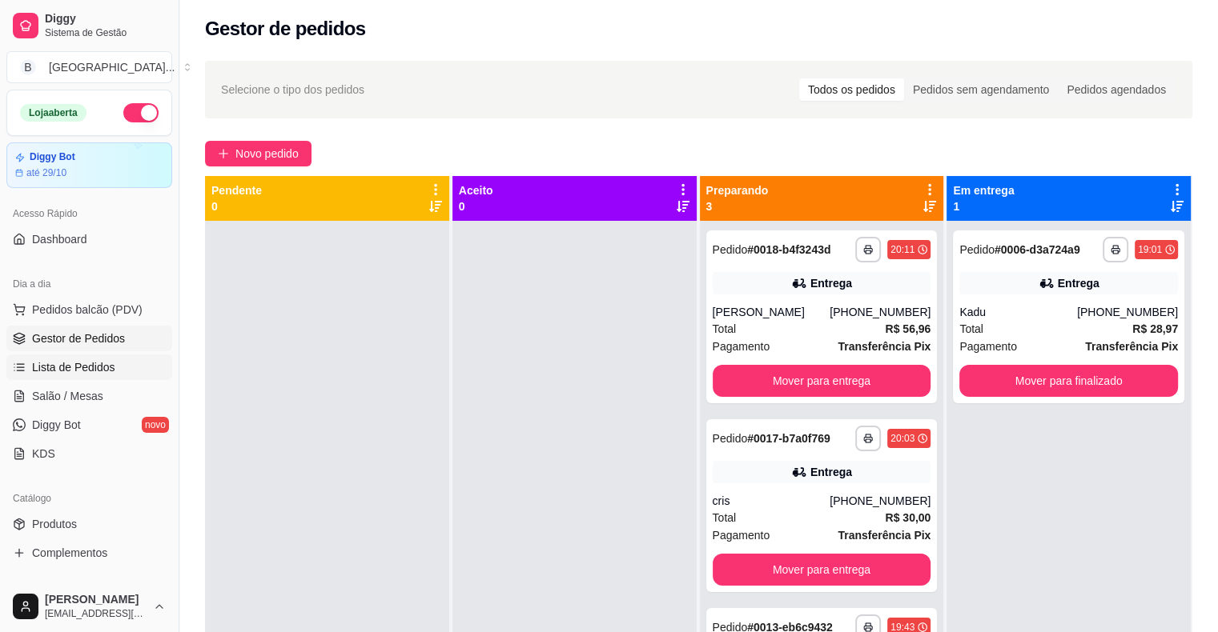
click at [55, 368] on span "Lista de Pedidos" at bounding box center [73, 367] width 83 height 16
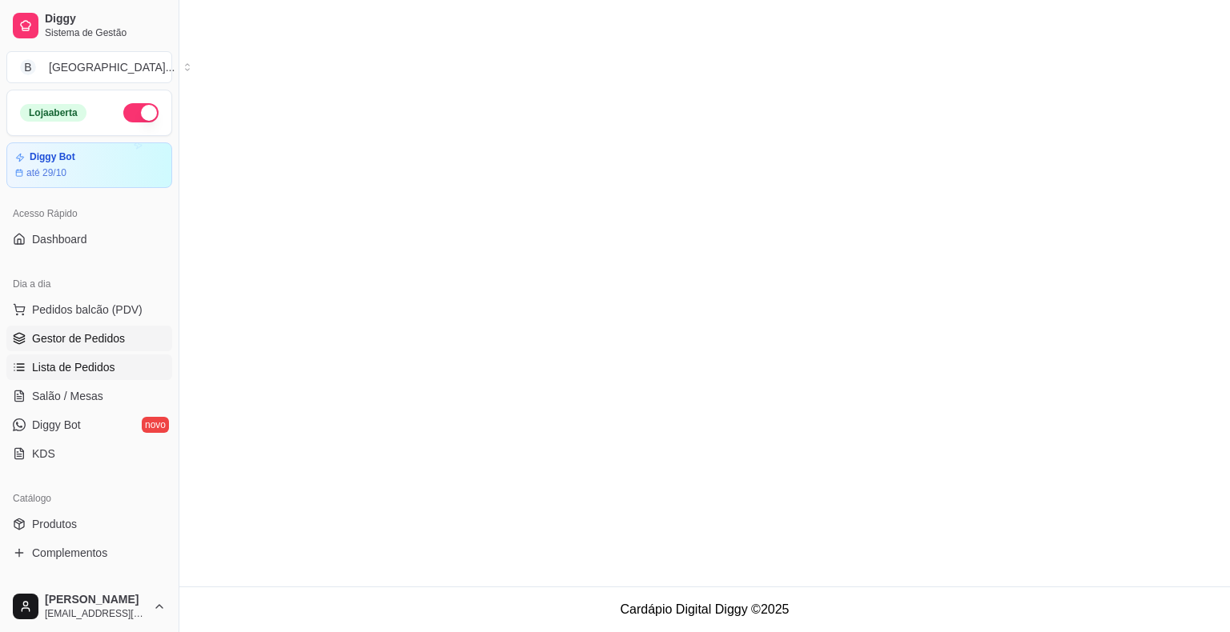
click at [76, 341] on span "Gestor de Pedidos" at bounding box center [78, 339] width 93 height 16
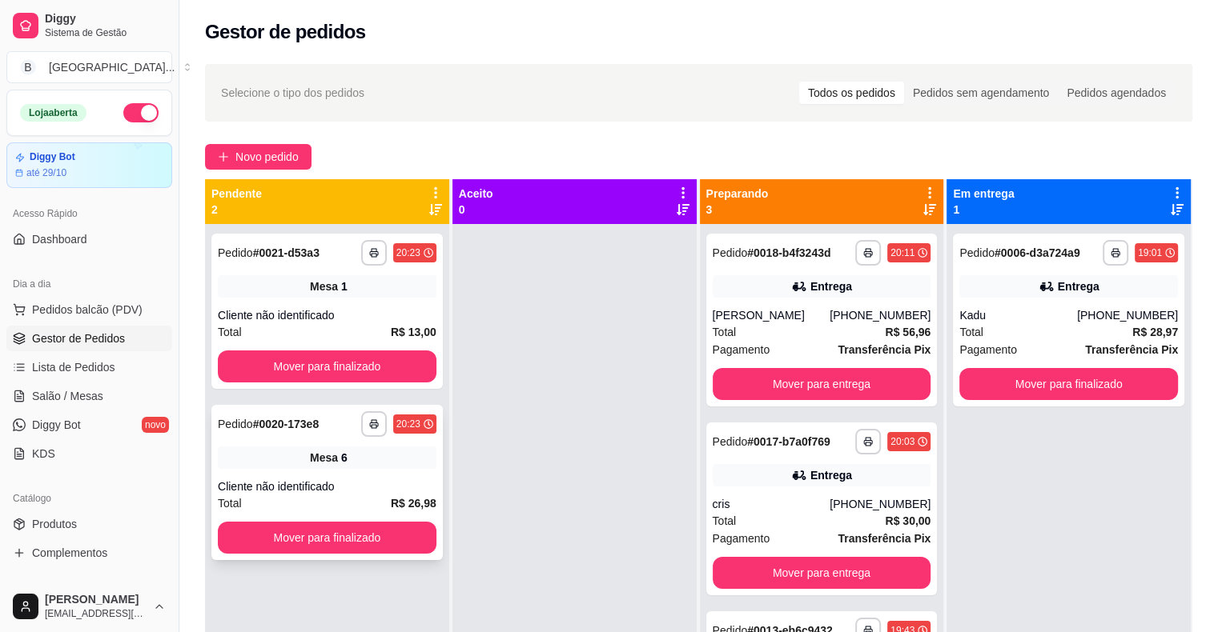
click at [354, 495] on div "Total R$ 26,98" at bounding box center [327, 504] width 219 height 18
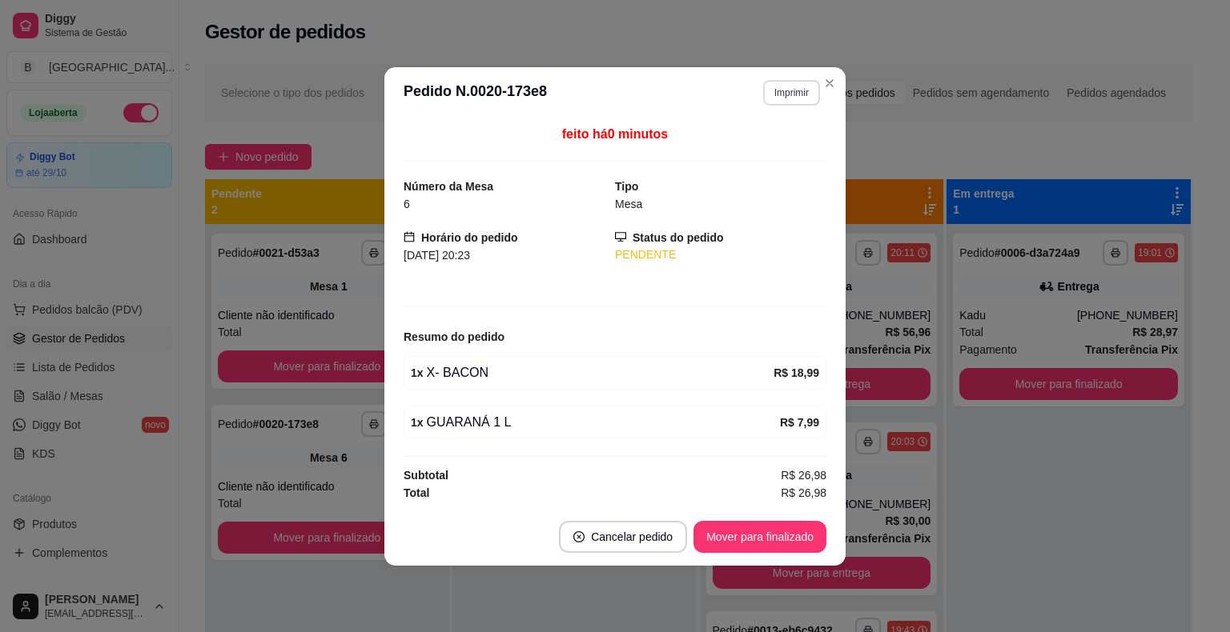
click at [807, 93] on button "Imprimir" at bounding box center [791, 93] width 57 height 26
click at [780, 139] on button "IMPRESSORA" at bounding box center [763, 149] width 112 height 25
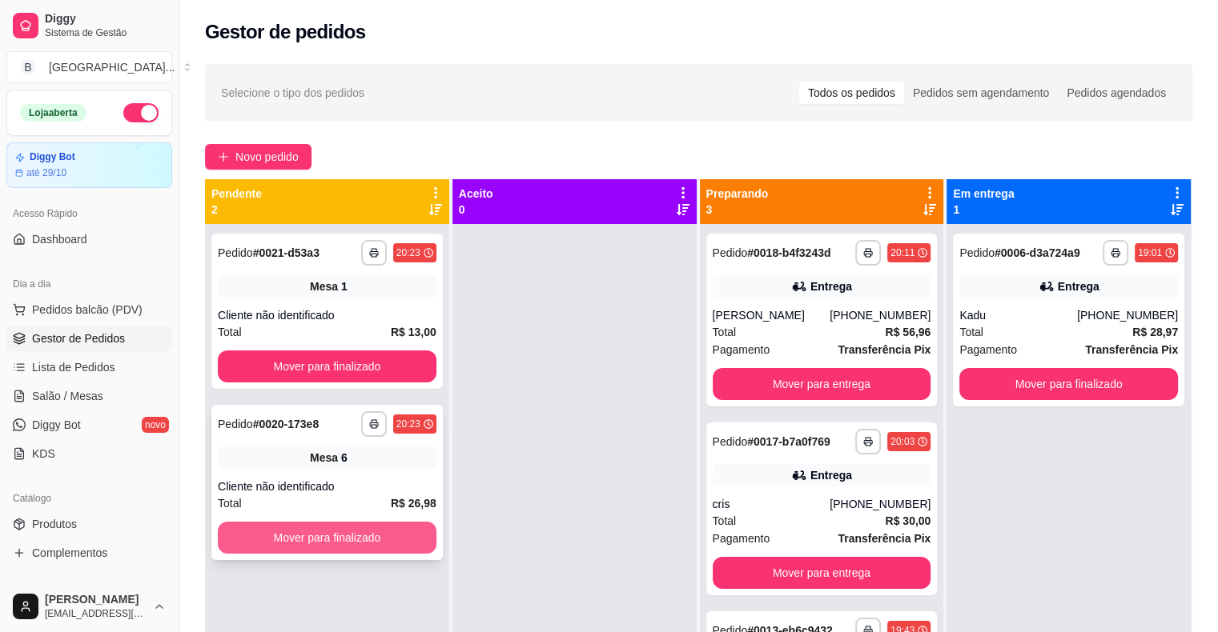
click at [275, 533] on button "Mover para finalizado" at bounding box center [327, 538] width 219 height 32
click at [400, 310] on div "Cliente não identificado" at bounding box center [327, 315] width 219 height 16
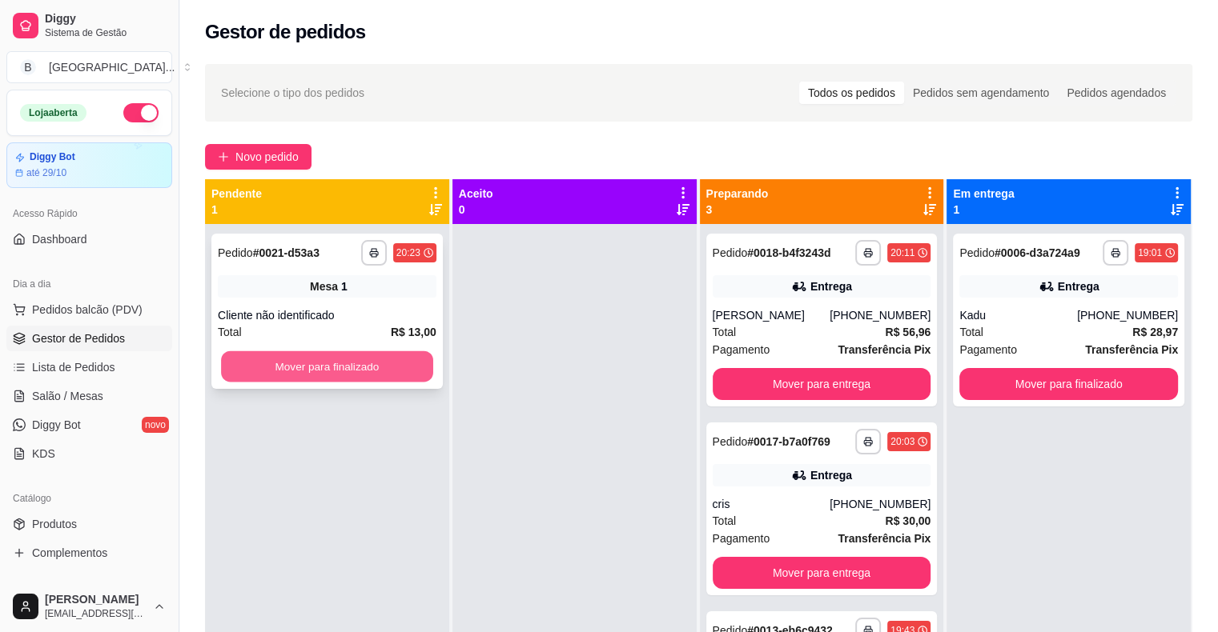
click at [275, 361] on button "Mover para finalizado" at bounding box center [327, 366] width 212 height 31
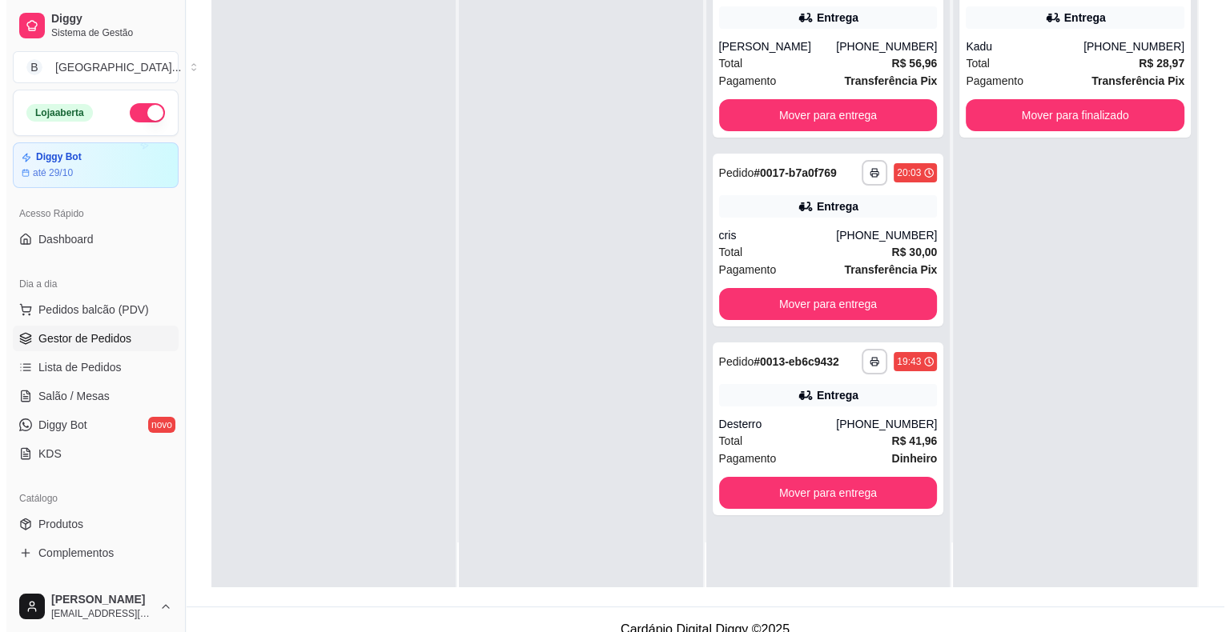
scroll to position [243, 0]
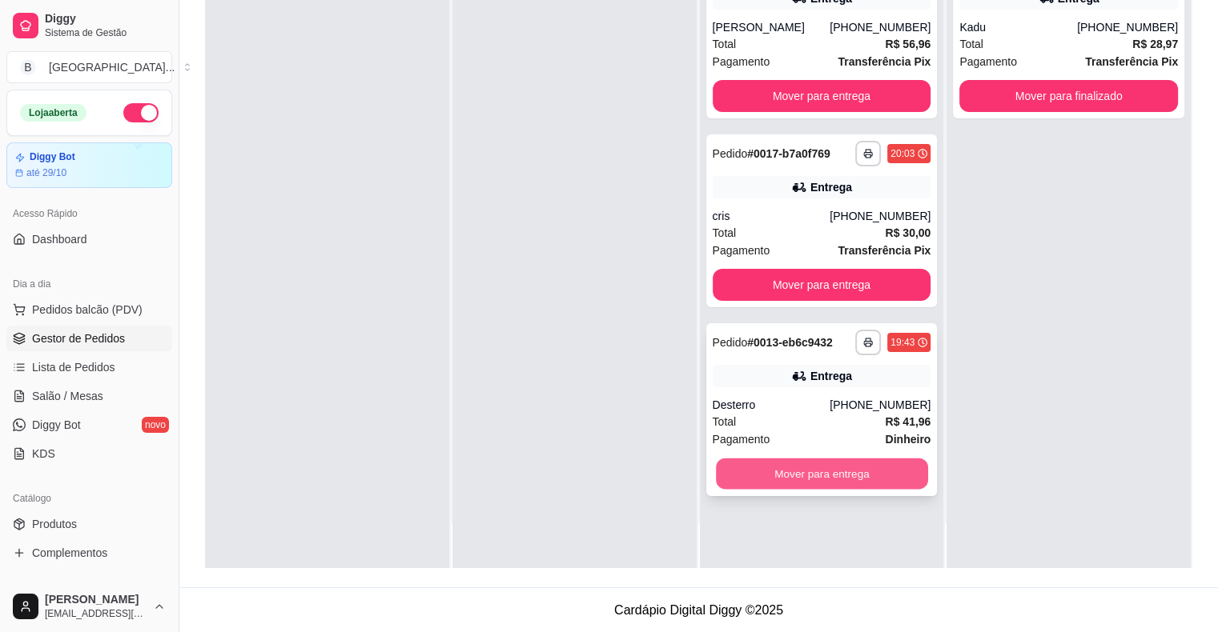
click at [843, 472] on button "Mover para entrega" at bounding box center [822, 474] width 212 height 31
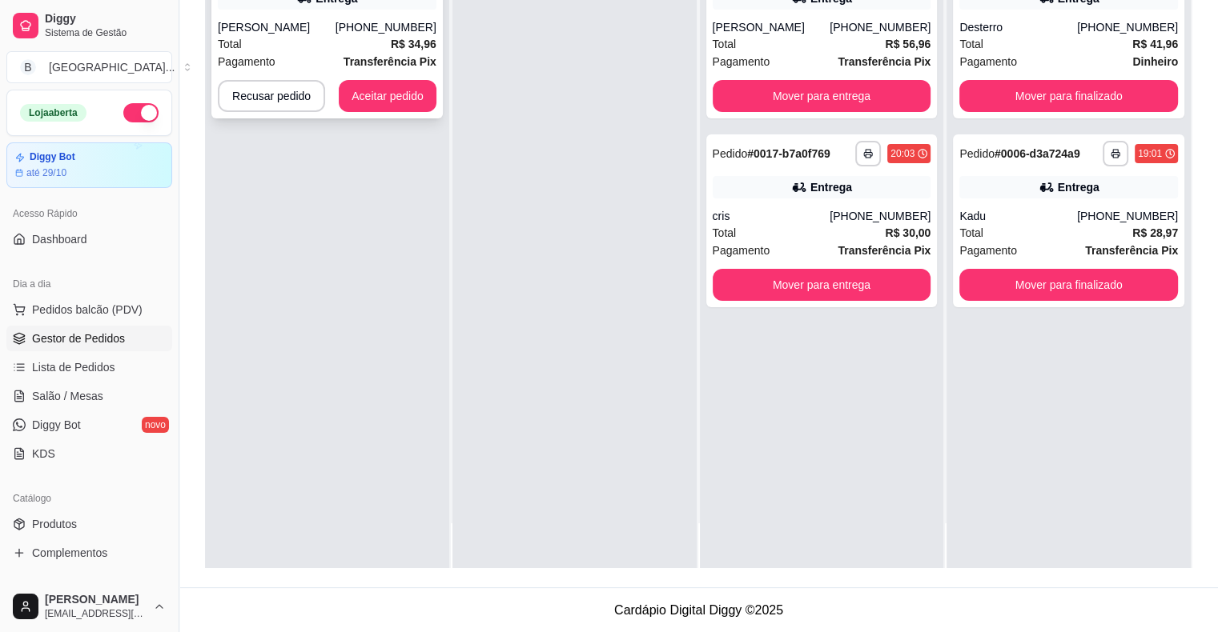
click at [303, 46] on div "Total R$ 34,96" at bounding box center [327, 44] width 219 height 18
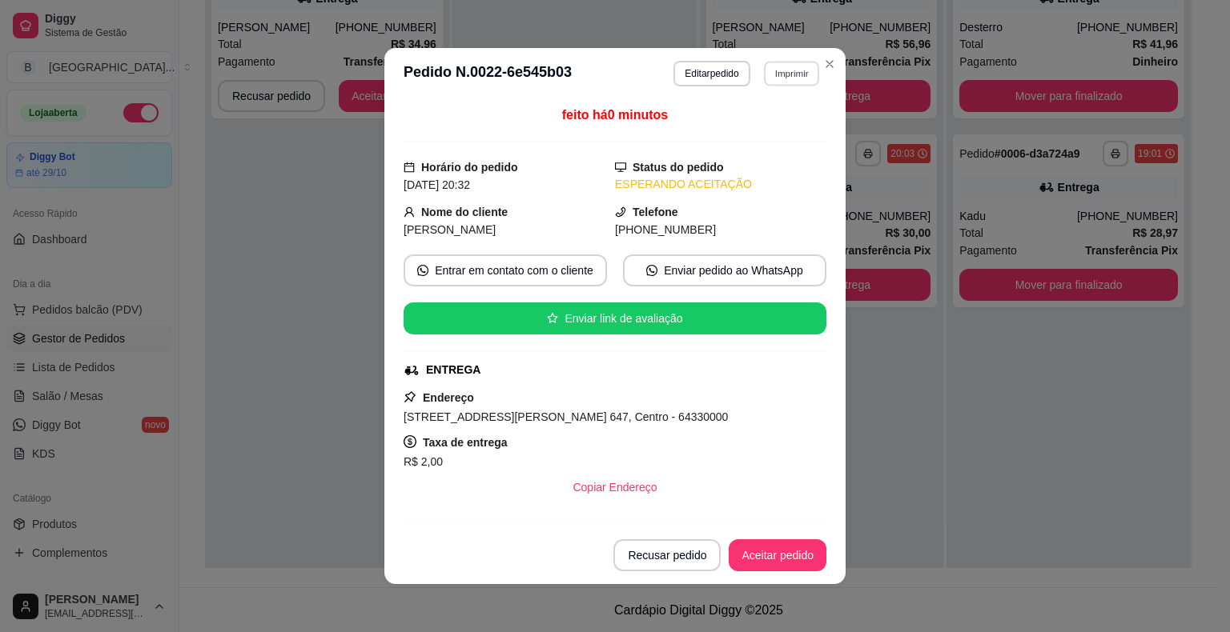
click at [781, 79] on button "Imprimir" at bounding box center [791, 73] width 55 height 25
click at [792, 76] on button "Imprimir" at bounding box center [791, 73] width 55 height 25
click at [756, 126] on button "IMPRESSORA" at bounding box center [757, 131] width 116 height 26
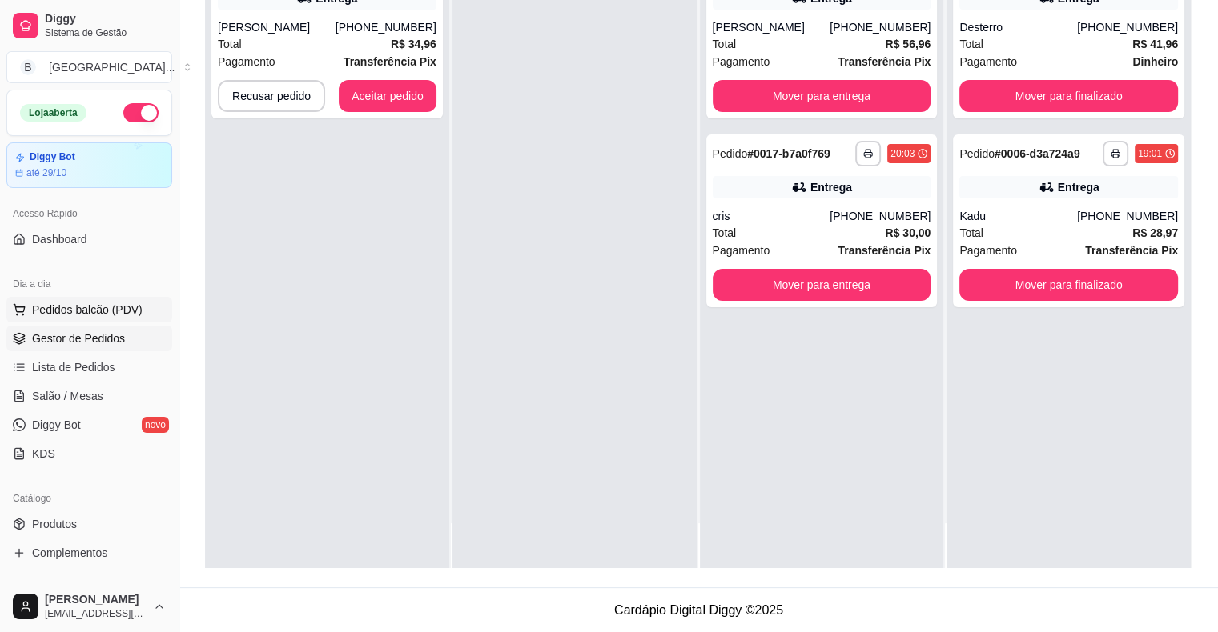
click at [74, 319] on button "Pedidos balcão (PDV)" at bounding box center [89, 310] width 166 height 26
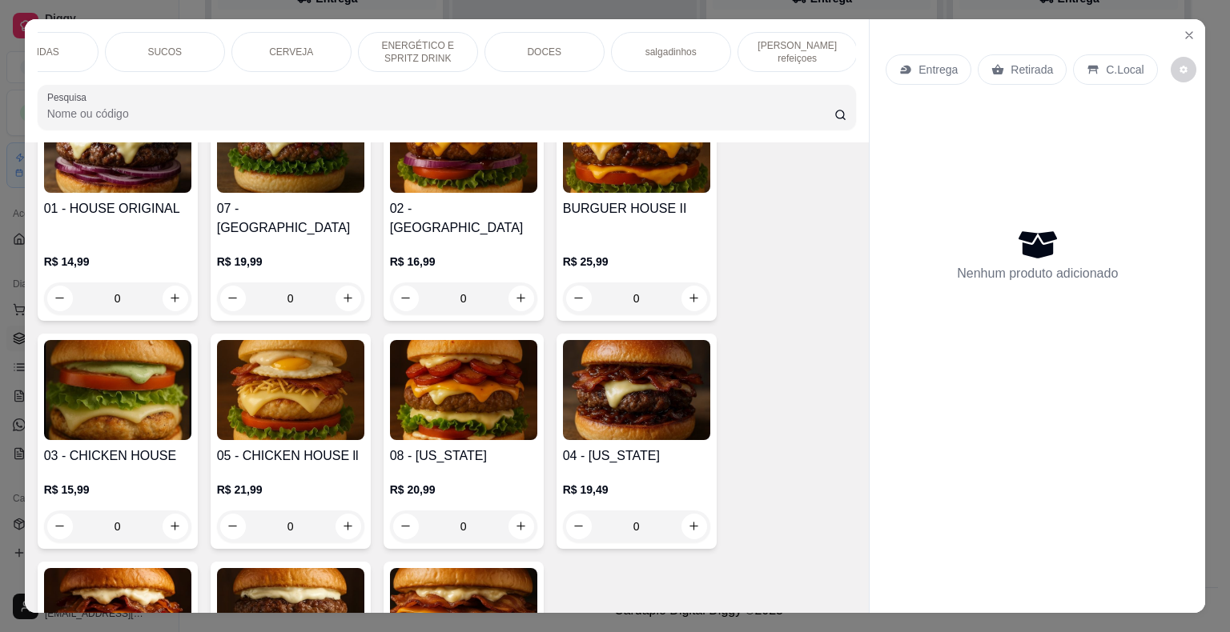
scroll to position [0, 440]
click at [812, 54] on div "[PERSON_NAME] refeiçoes" at bounding box center [797, 52] width 120 height 40
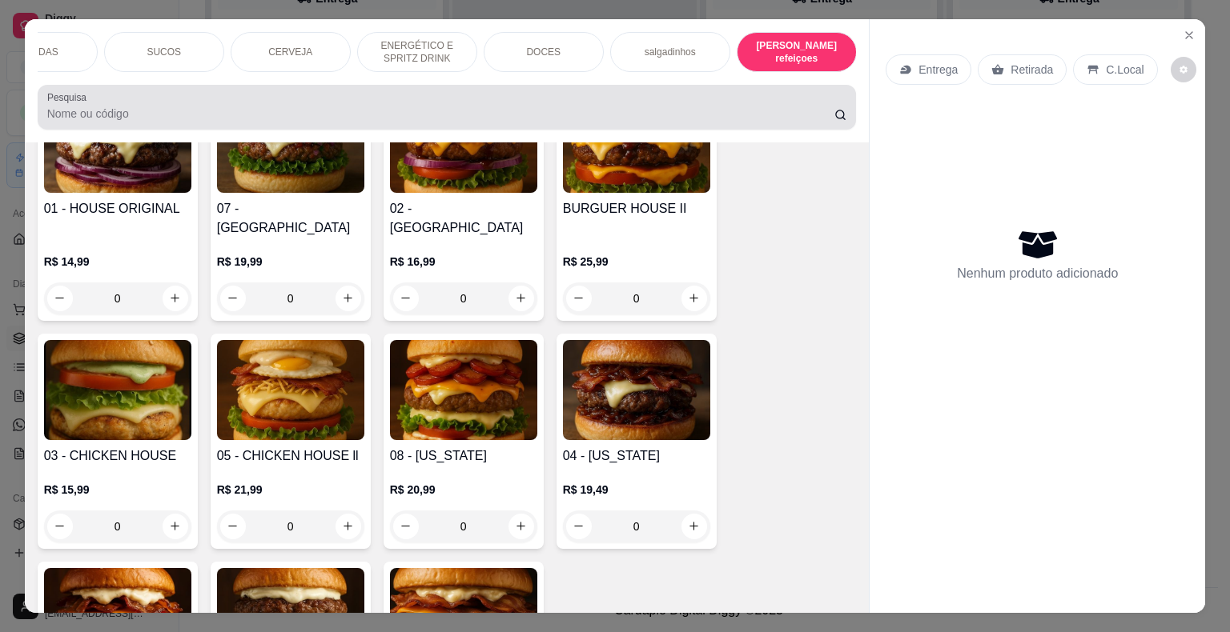
scroll to position [38, 0]
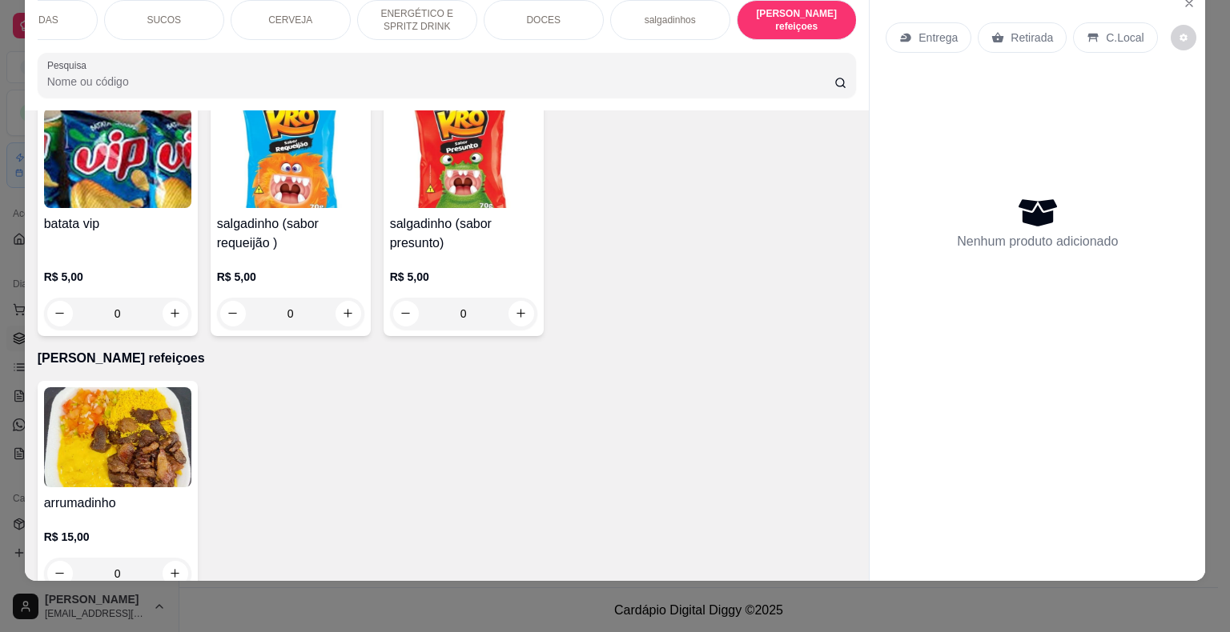
click at [154, 513] on div "R$ 15,00 0" at bounding box center [117, 551] width 147 height 77
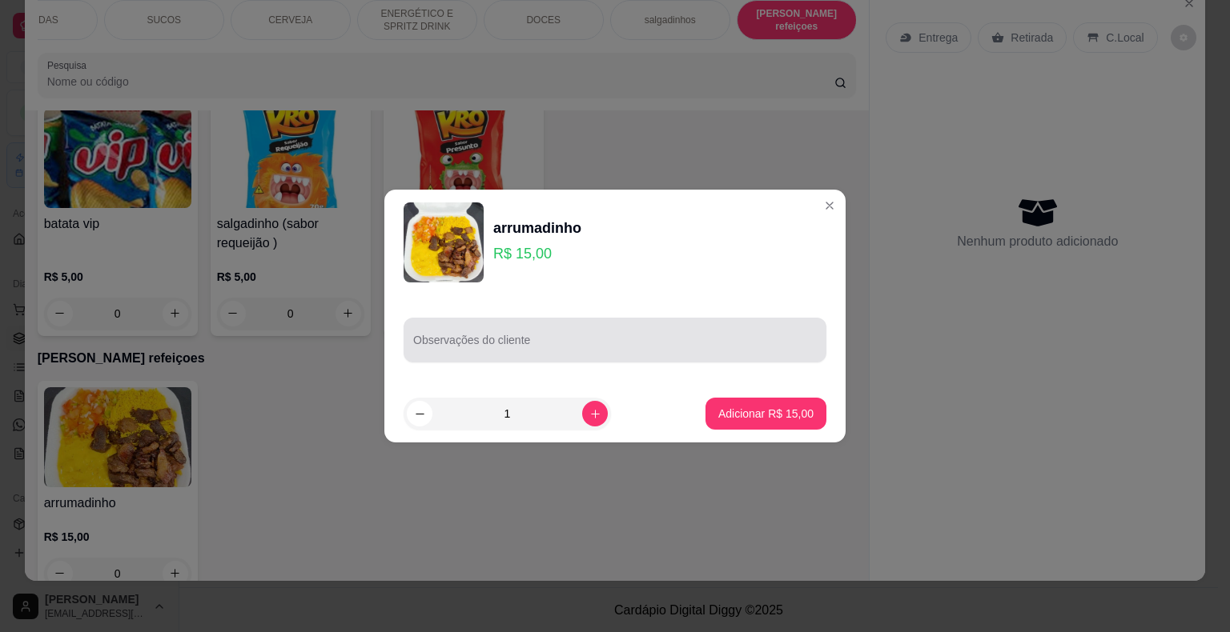
click at [493, 347] on input "Observações do cliente" at bounding box center [615, 347] width 404 height 16
click at [524, 344] on input "sem creme de galinha,colocae mais vinagrete" at bounding box center [615, 347] width 404 height 16
click at [563, 348] on input "sem creme de galinha, colocae mais vinagrete" at bounding box center [615, 347] width 404 height 16
type input "sem creme de galinha, colocar mais vinagrete"
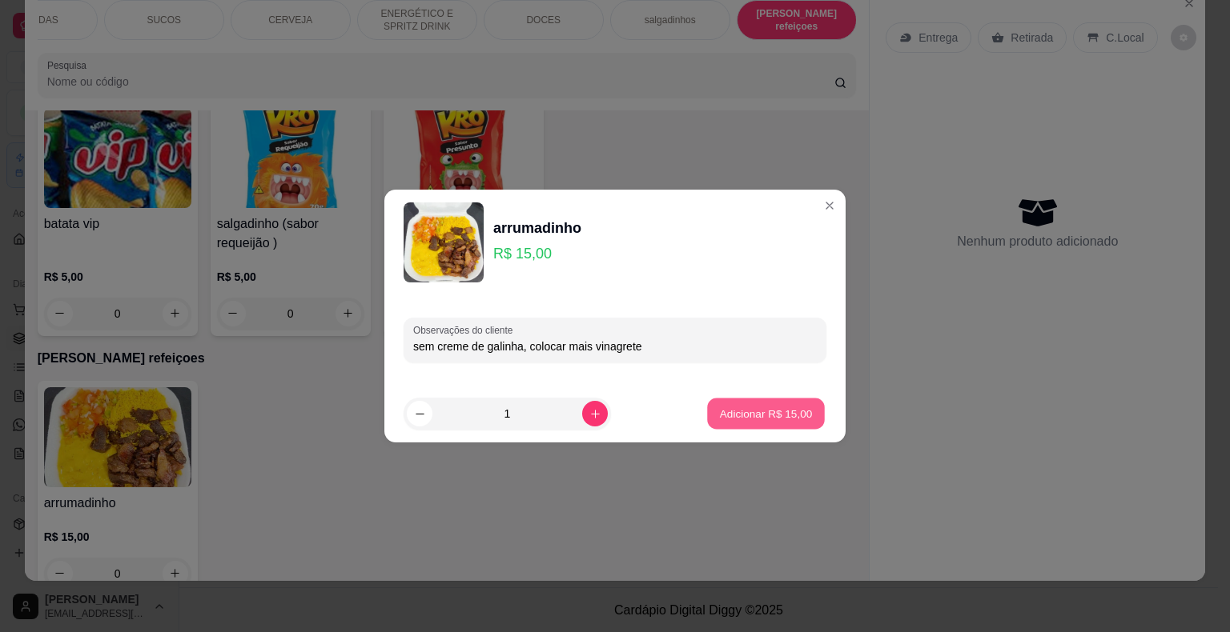
click at [783, 415] on p "Adicionar R$ 15,00" at bounding box center [766, 413] width 93 height 15
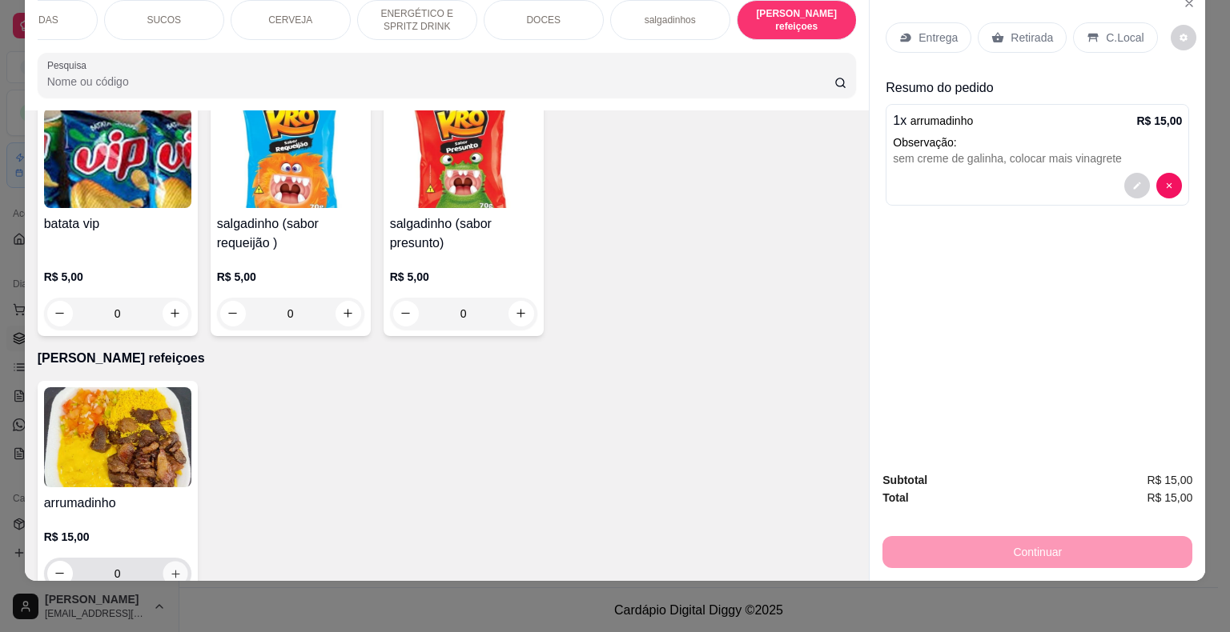
click at [175, 561] on button "increase-product-quantity" at bounding box center [175, 573] width 25 height 25
type input "1"
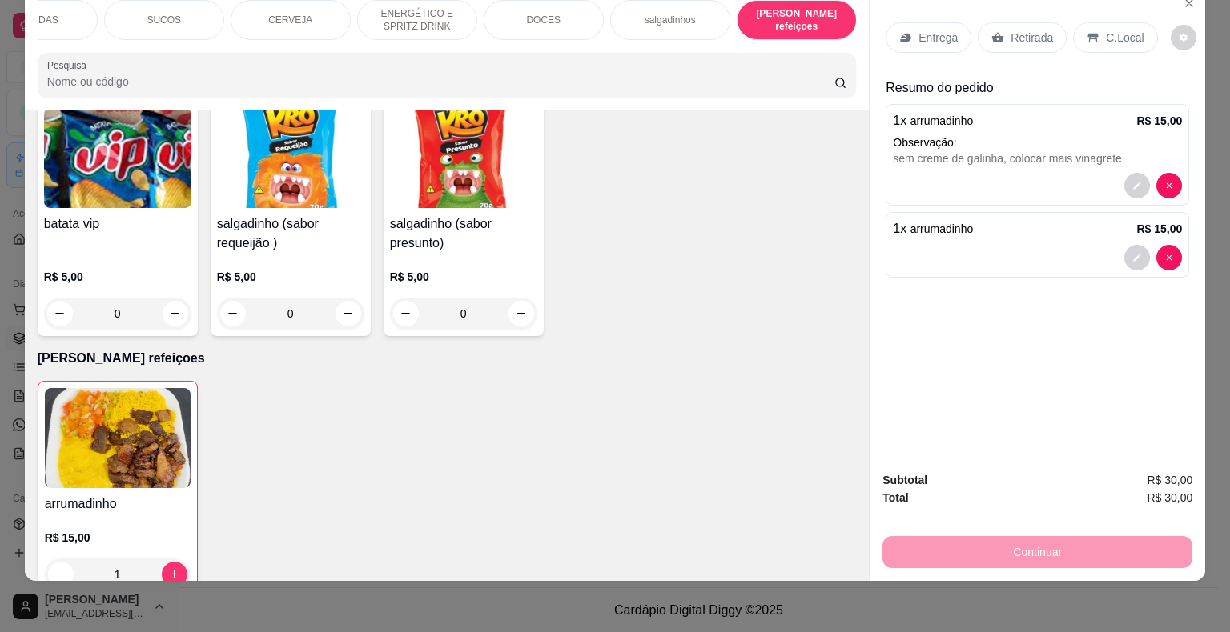
click at [903, 33] on icon at bounding box center [906, 37] width 10 height 9
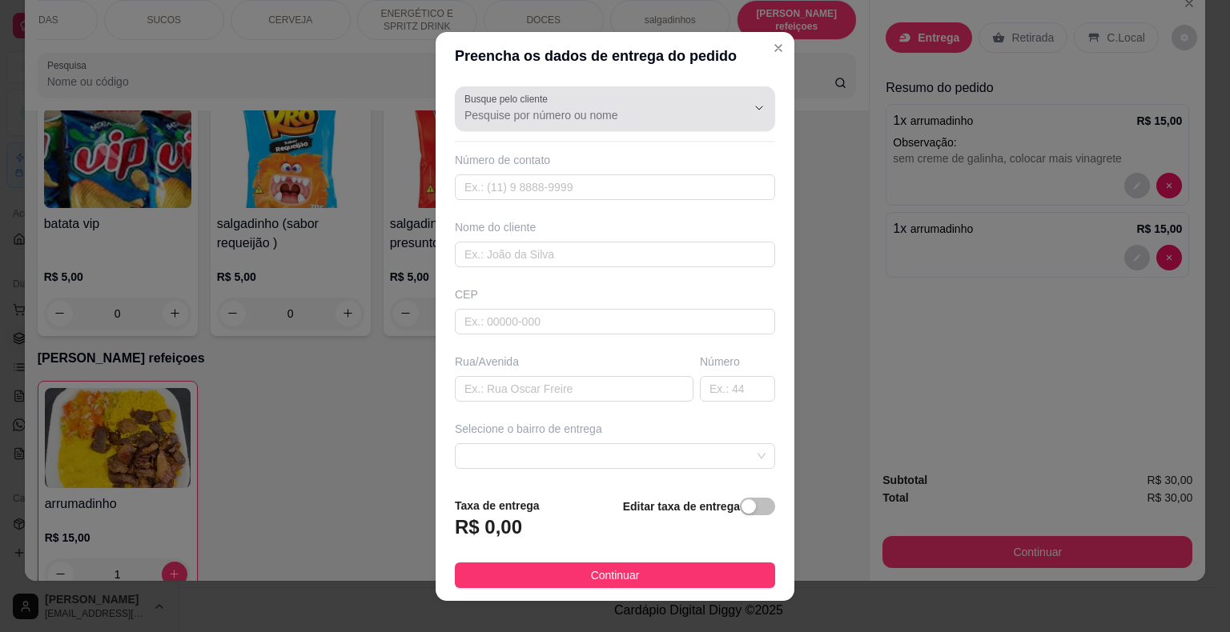
click at [676, 112] on input "Busque pelo cliente" at bounding box center [592, 115] width 256 height 16
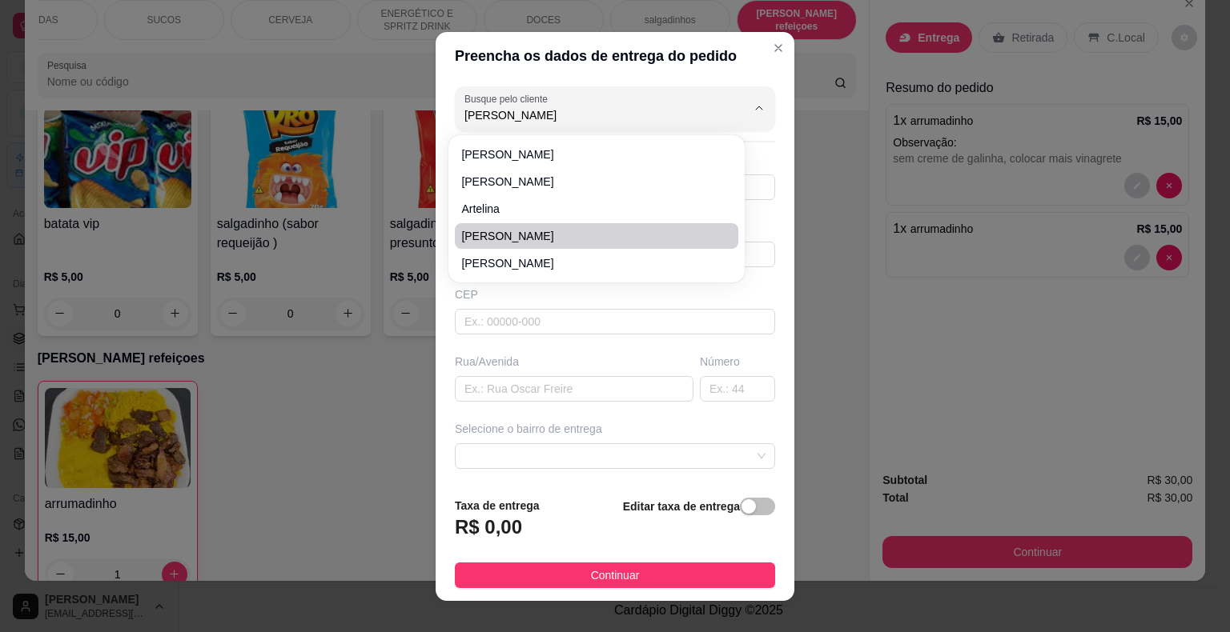
click at [603, 238] on span "[PERSON_NAME]" at bounding box center [588, 236] width 255 height 16
type input "[PERSON_NAME]"
type input "8688869007"
type input "[PERSON_NAME]"
type input "64330000"
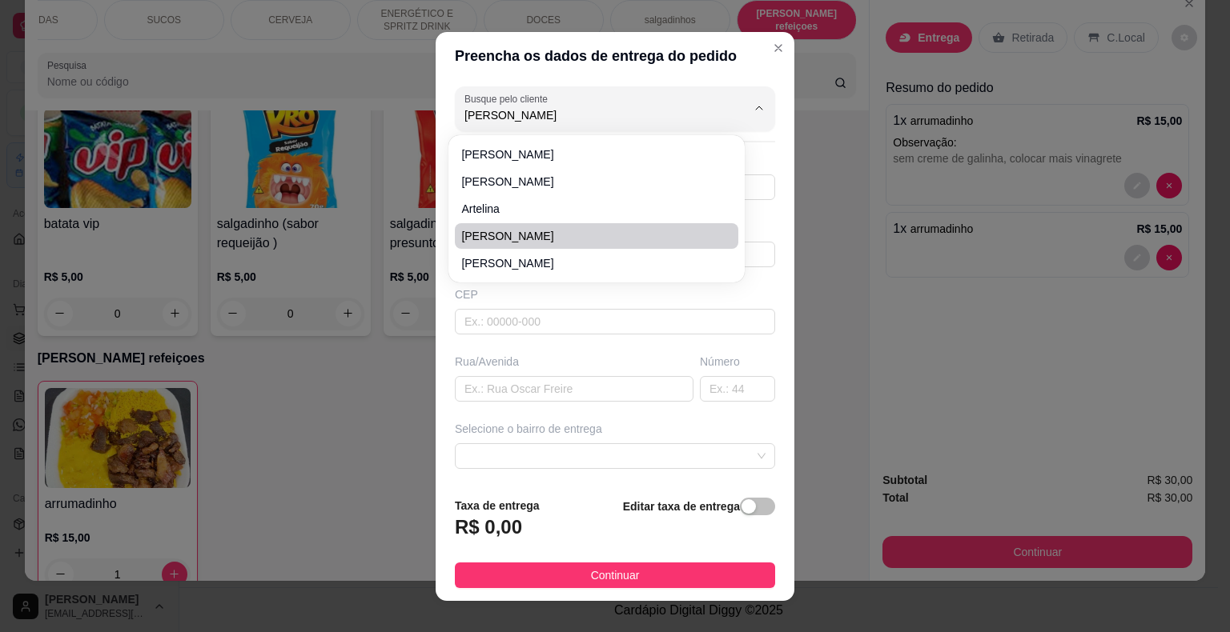
type input "São Miguel do Tapuio"
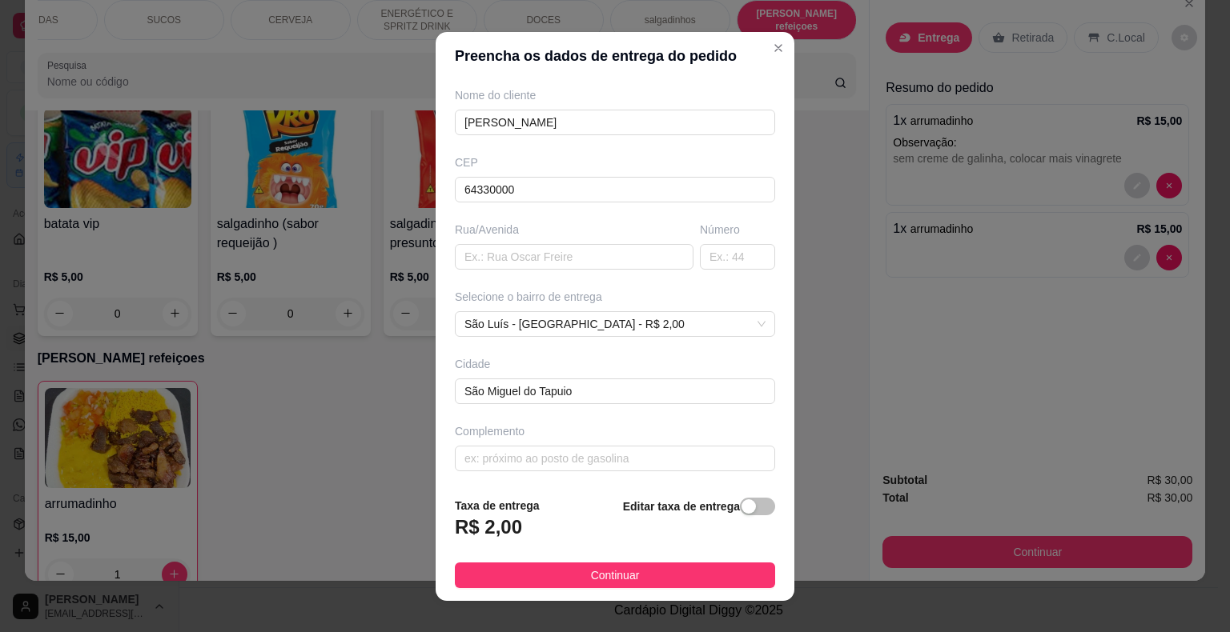
scroll to position [19, 0]
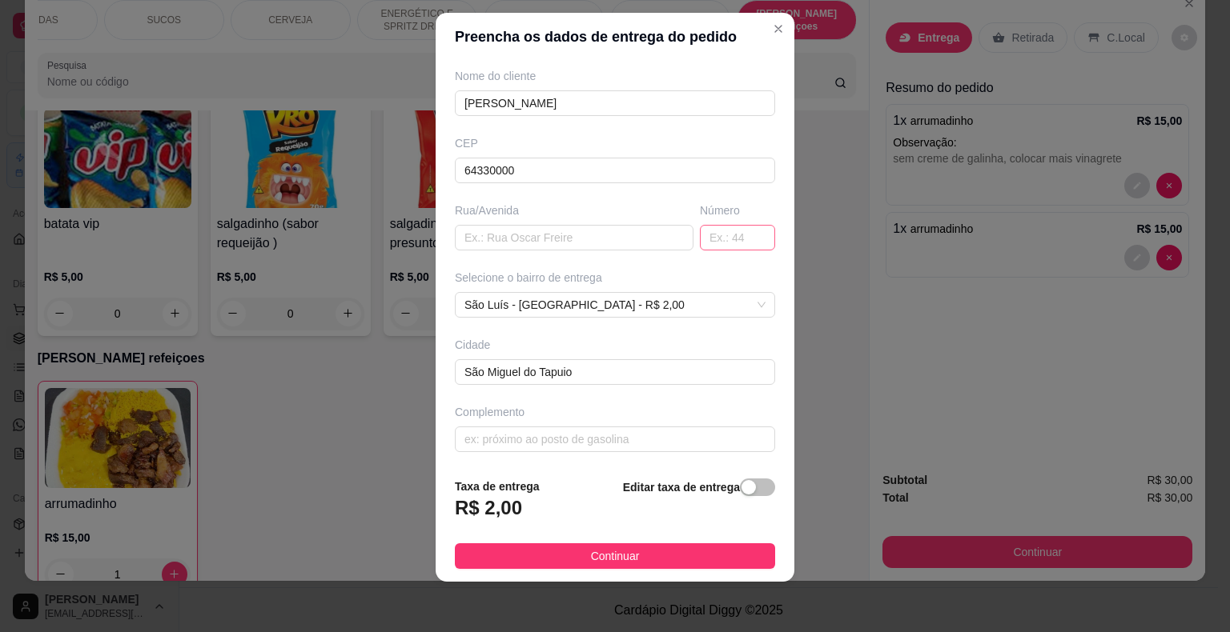
type input "[PERSON_NAME]"
click at [723, 231] on input "text" at bounding box center [737, 238] width 75 height 26
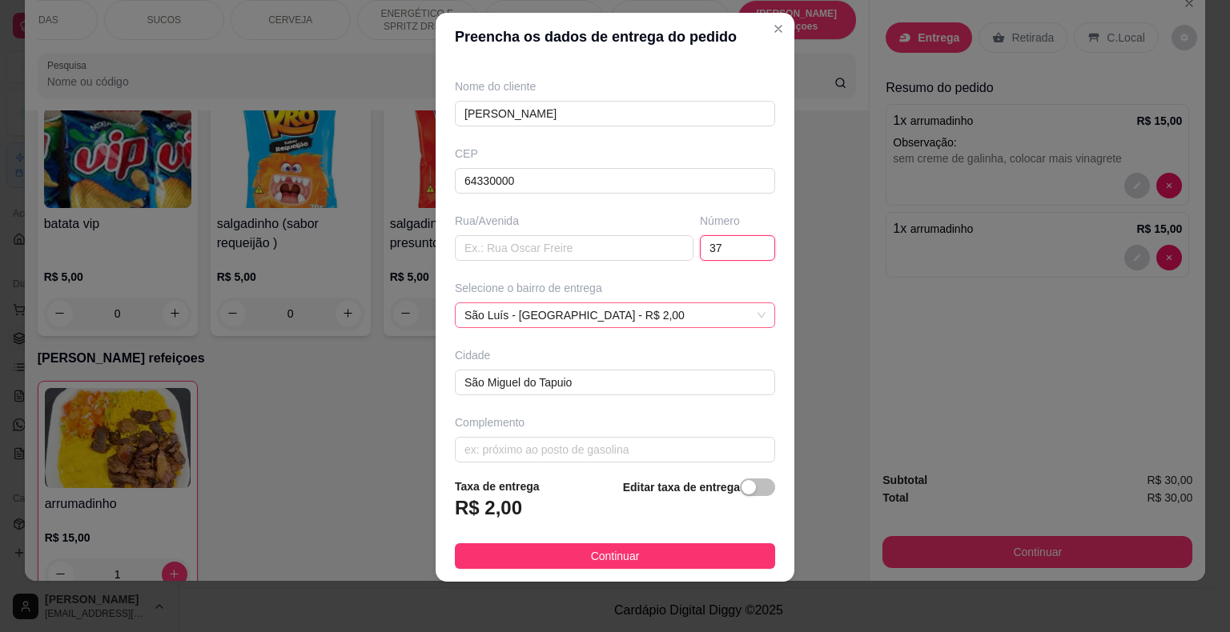
scroll to position [132, 0]
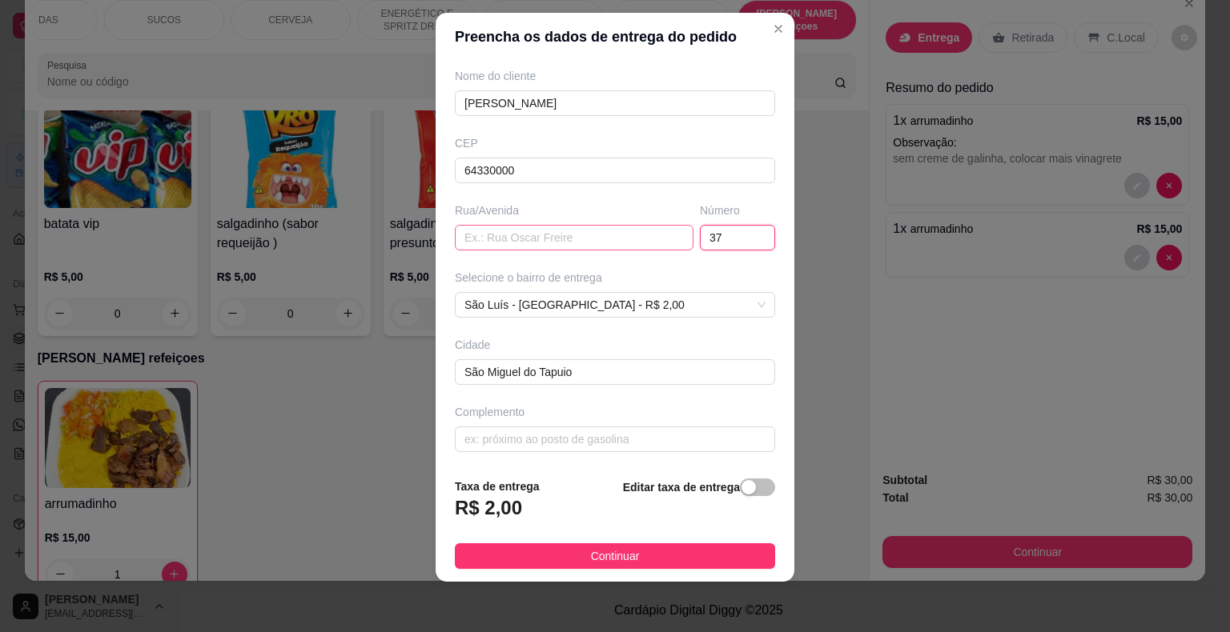
type input "37"
click at [623, 242] on input "text" at bounding box center [574, 238] width 239 height 26
type input "angical"
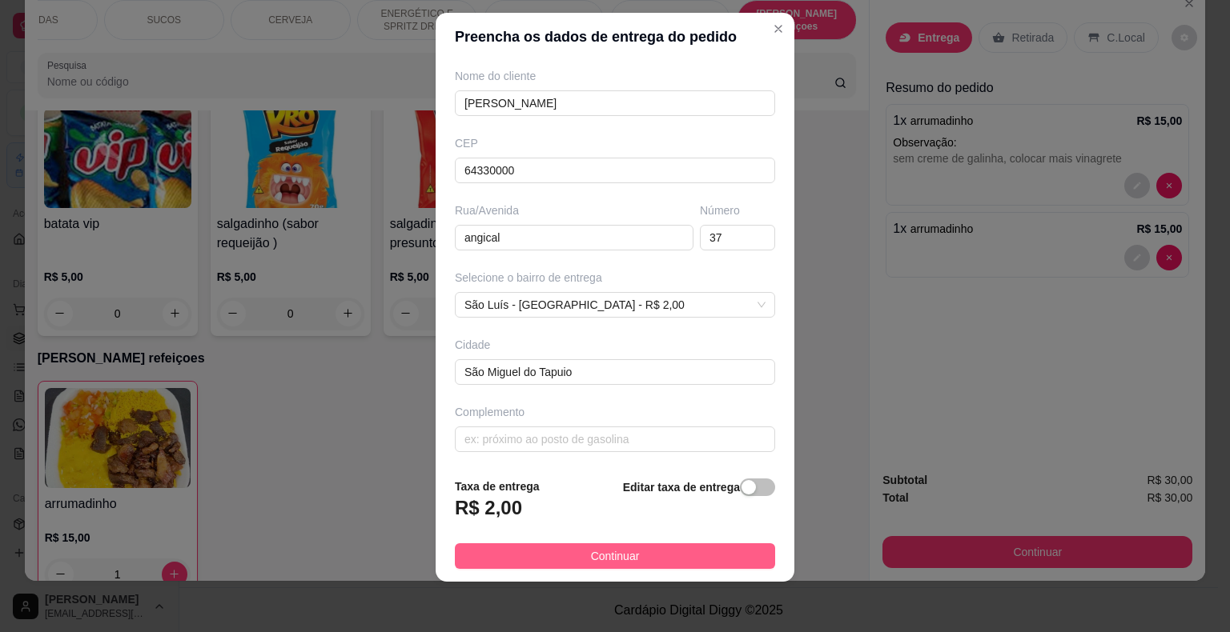
click at [605, 560] on span "Continuar" at bounding box center [615, 557] width 49 height 18
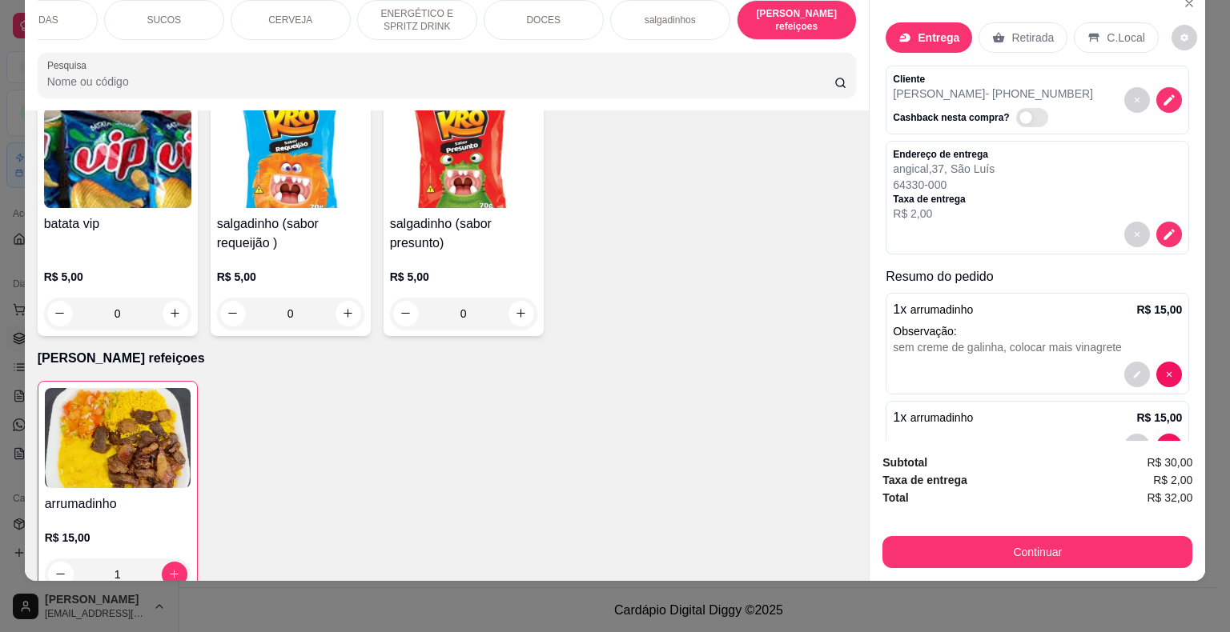
click at [1154, 517] on div "Subtotal R$ 30,00 Taxa de entrega R$ 2,00 Total R$ 32,00 Continuar" at bounding box center [1037, 511] width 310 height 114
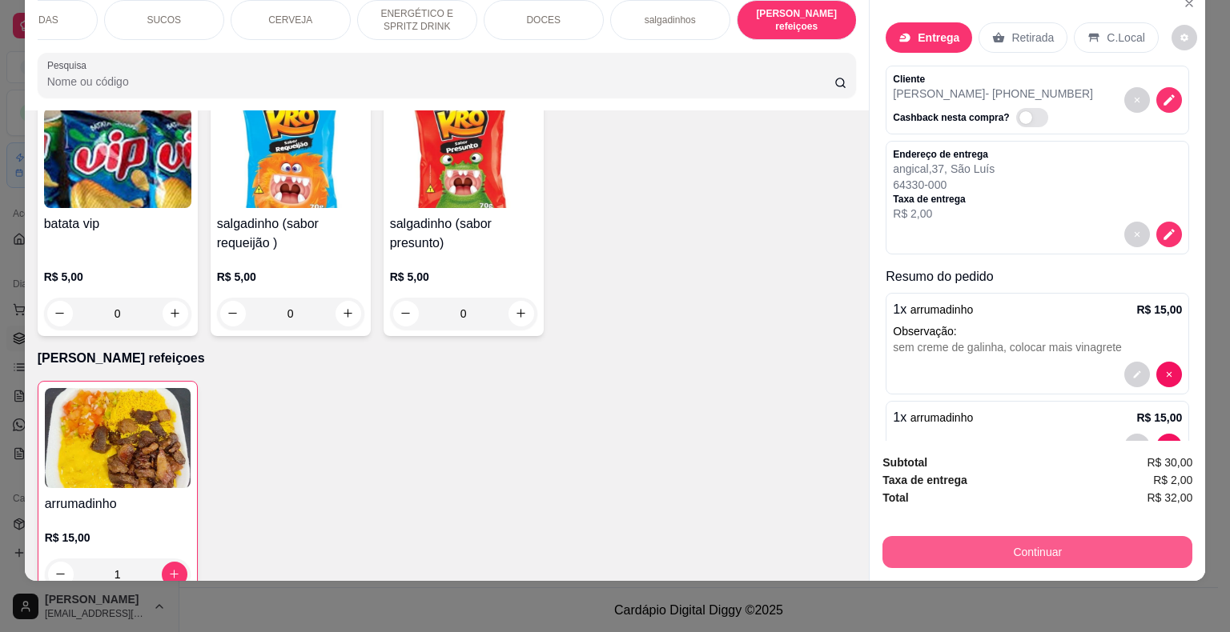
click at [1138, 539] on button "Continuar" at bounding box center [1037, 552] width 310 height 32
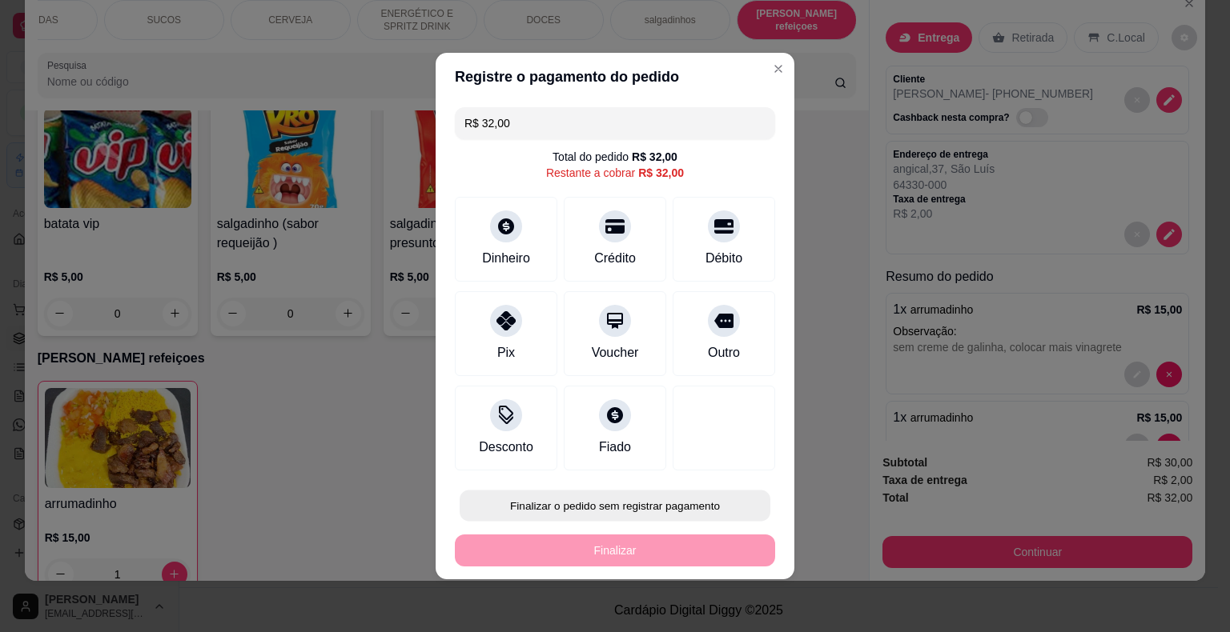
click at [564, 508] on button "Finalizar o pedido sem registrar pagamento" at bounding box center [615, 506] width 311 height 31
click at [709, 466] on button "Confirmar" at bounding box center [711, 460] width 59 height 25
type input "0"
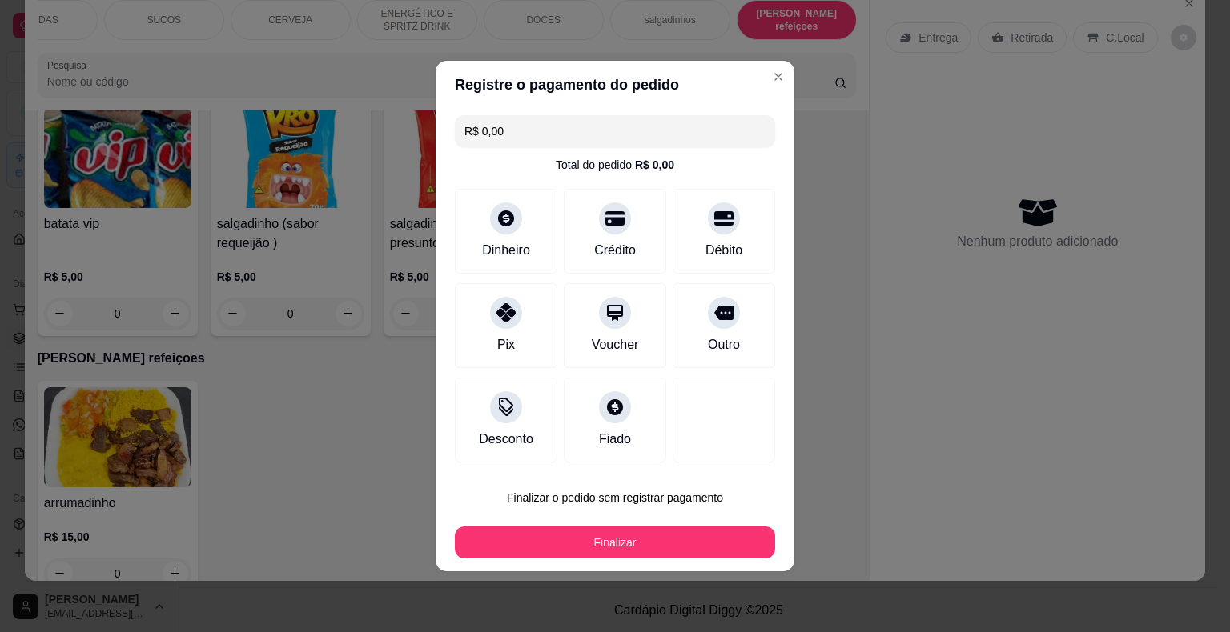
type input "R$ 0,00"
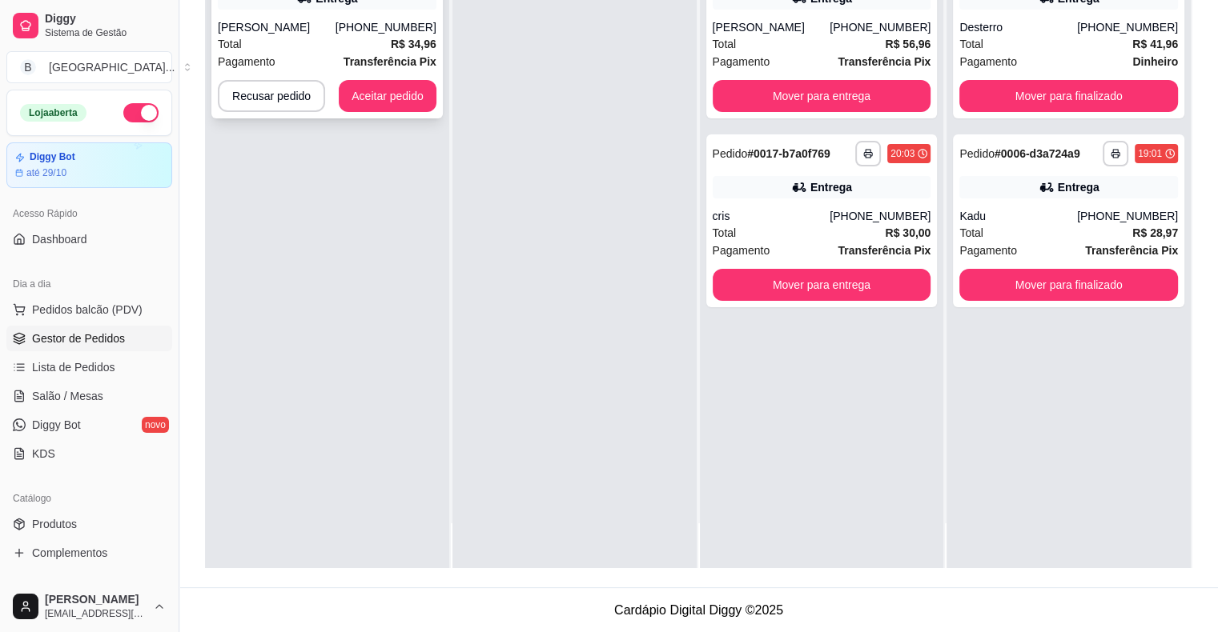
click at [303, 42] on div "Total R$ 34,96" at bounding box center [327, 44] width 219 height 18
click at [375, 96] on button "Aceitar pedido" at bounding box center [388, 96] width 98 height 32
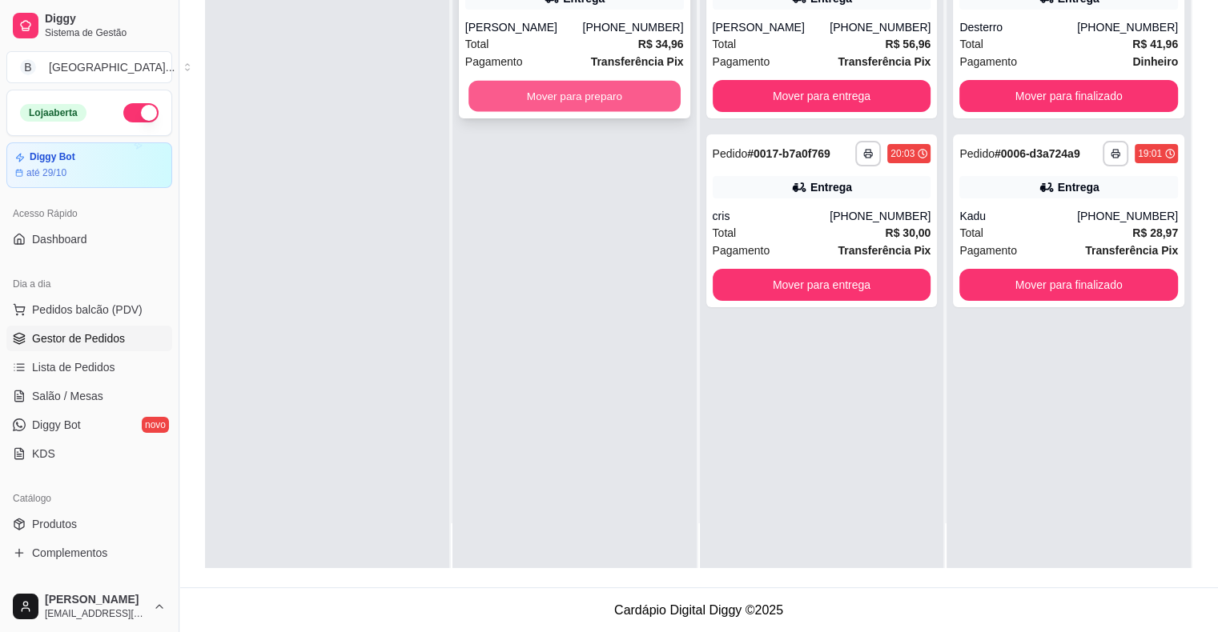
click at [608, 94] on button "Mover para preparo" at bounding box center [574, 96] width 212 height 31
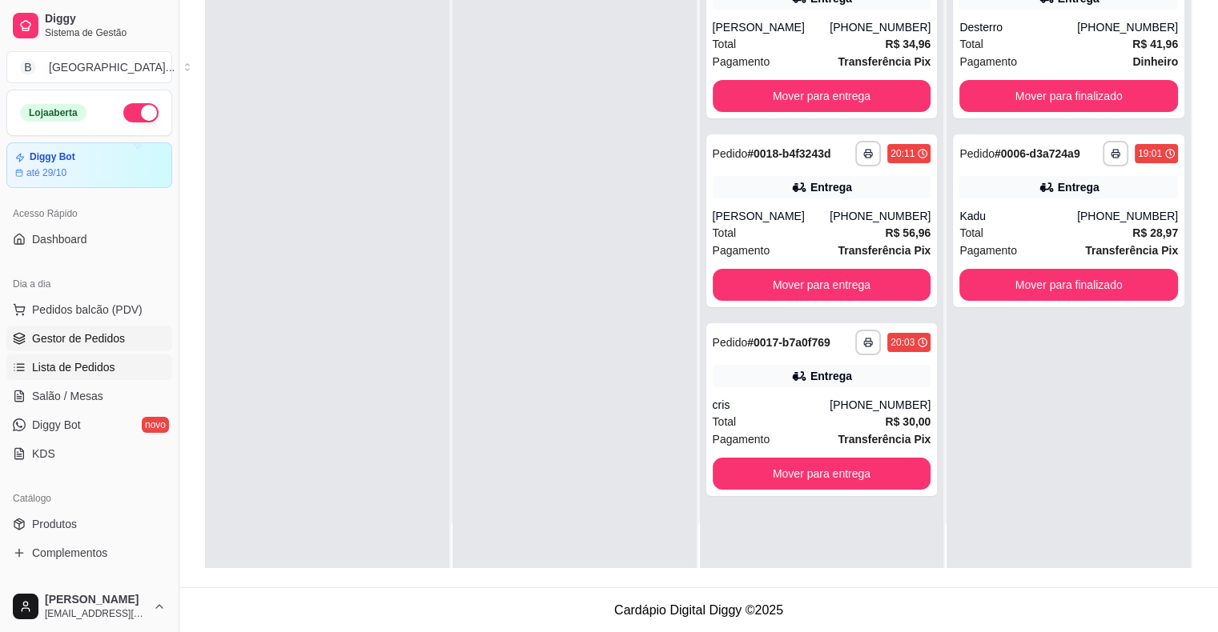
drag, startPoint x: 80, startPoint y: 366, endPoint x: 70, endPoint y: 344, distance: 24.0
click at [80, 365] on span "Lista de Pedidos" at bounding box center [73, 367] width 83 height 16
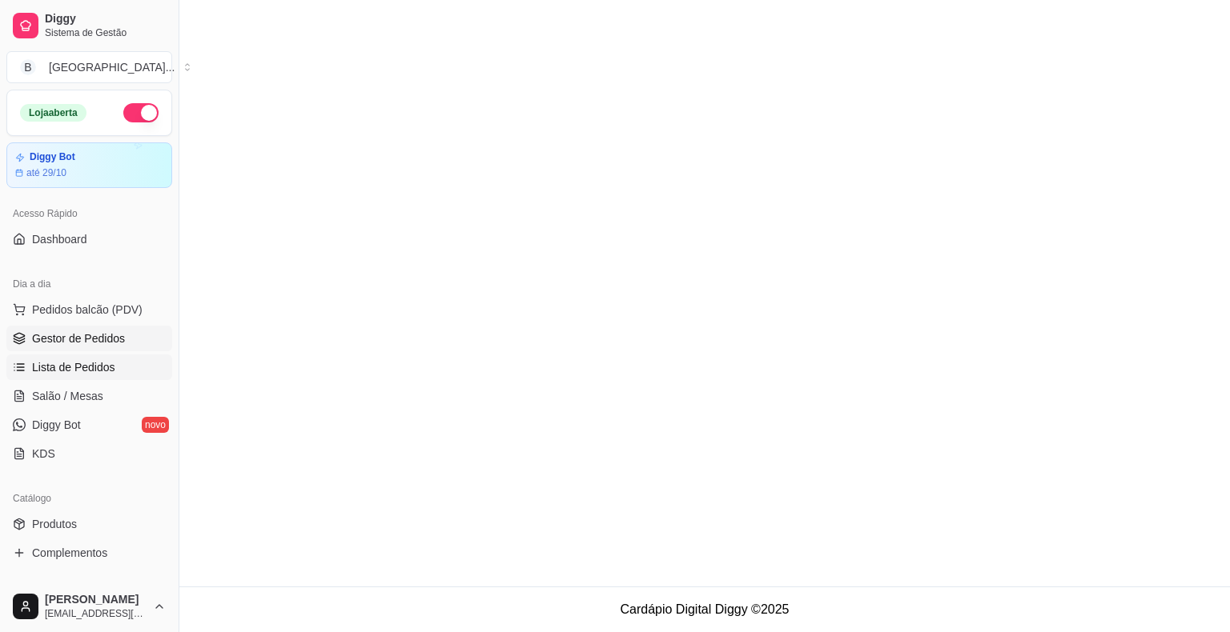
click at [70, 343] on span "Gestor de Pedidos" at bounding box center [78, 339] width 93 height 16
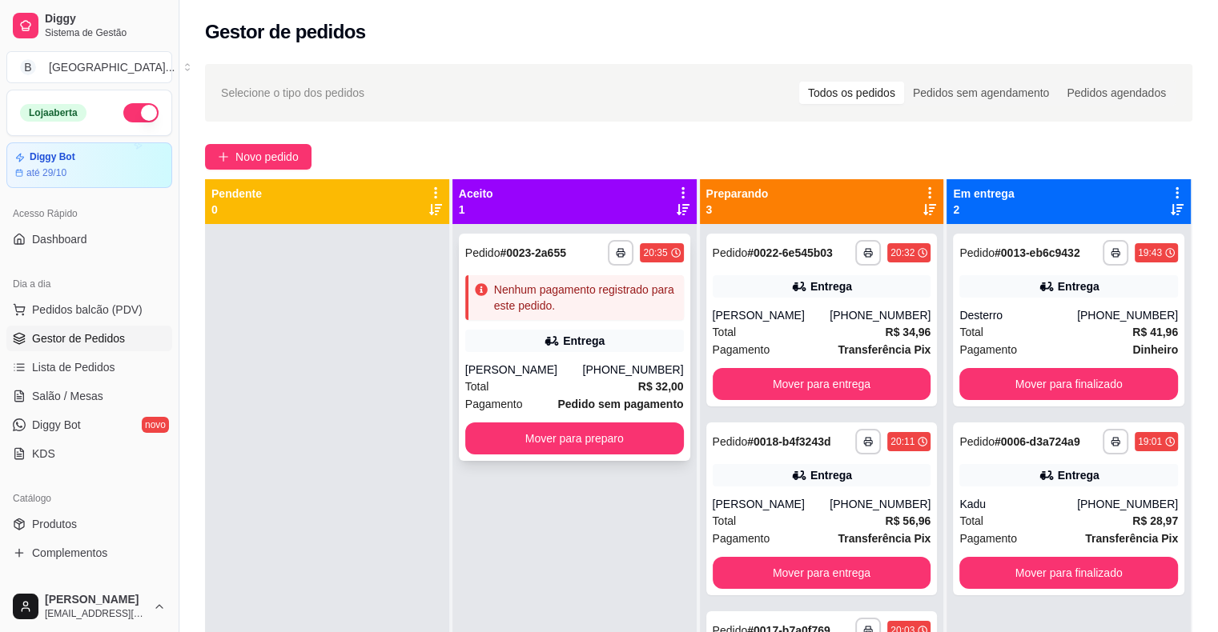
click at [576, 345] on div "Entrega" at bounding box center [584, 341] width 42 height 16
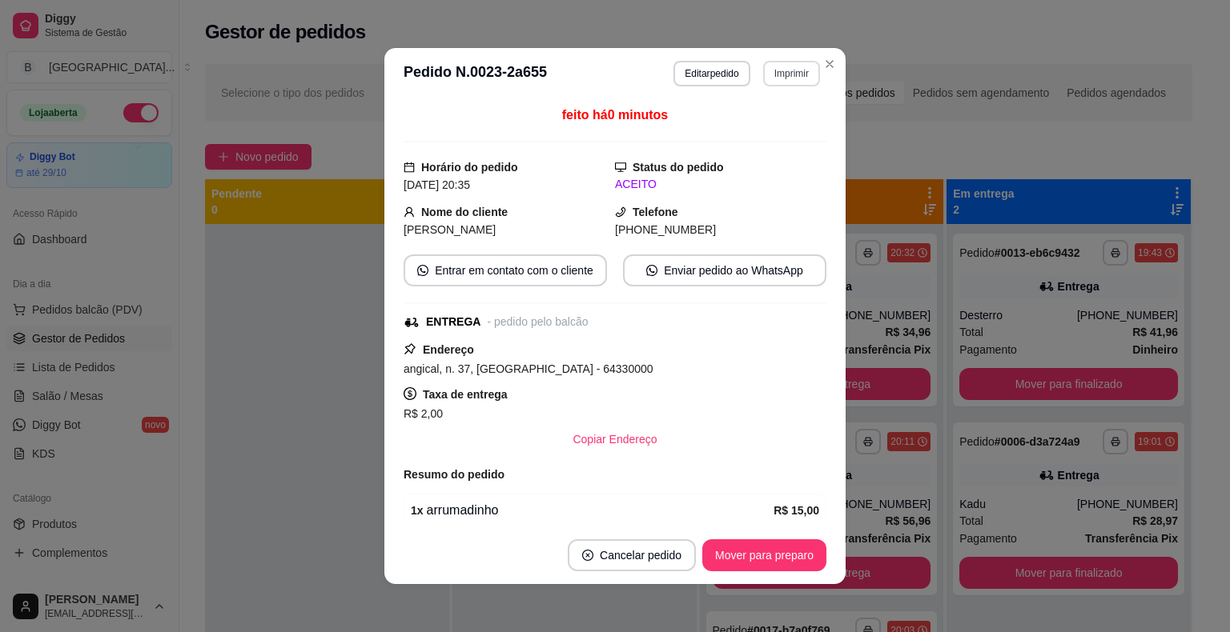
click at [795, 77] on button "Imprimir" at bounding box center [791, 74] width 57 height 26
click at [791, 133] on button "IMPRESSORA" at bounding box center [757, 129] width 112 height 25
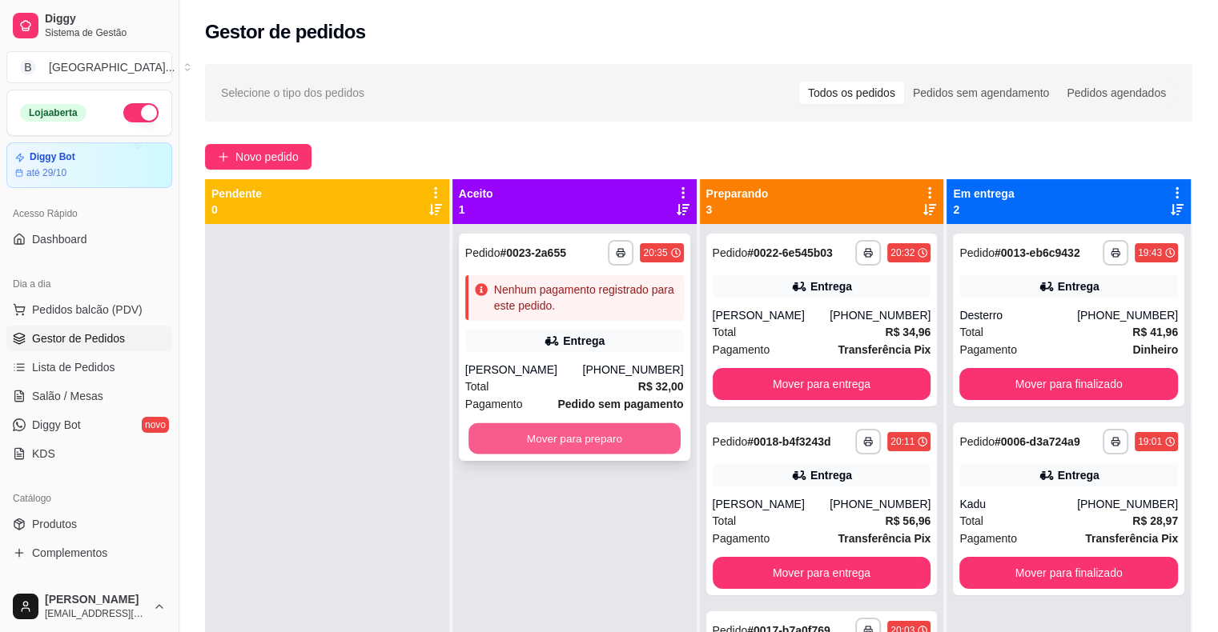
click at [575, 434] on button "Mover para preparo" at bounding box center [574, 439] width 212 height 31
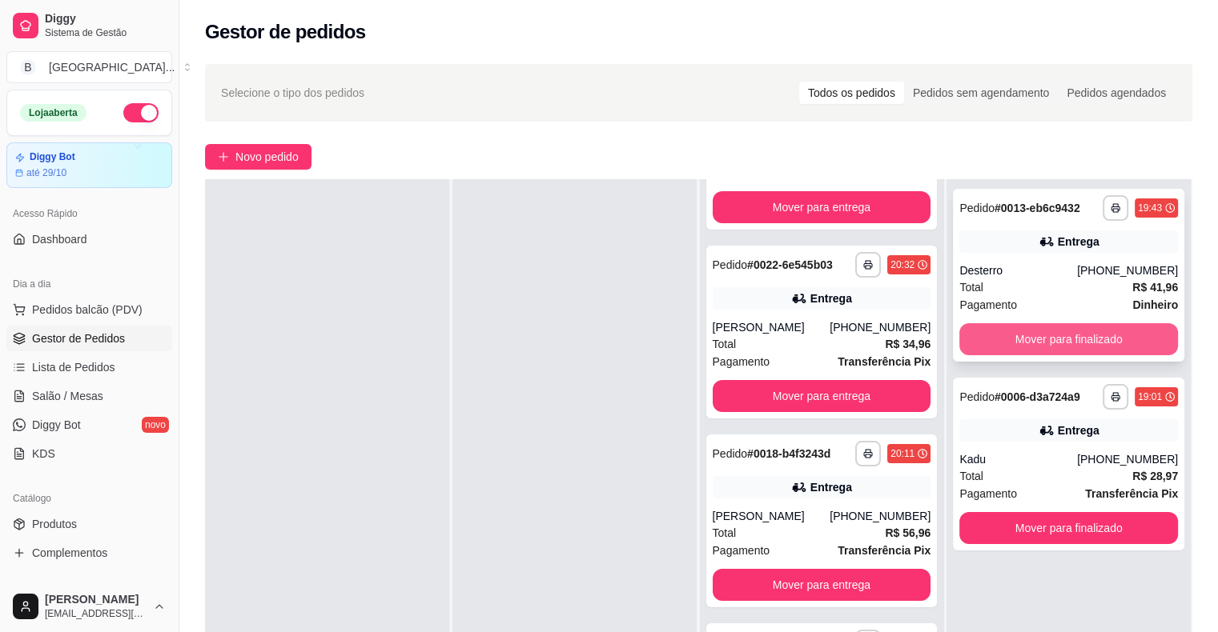
scroll to position [193, 0]
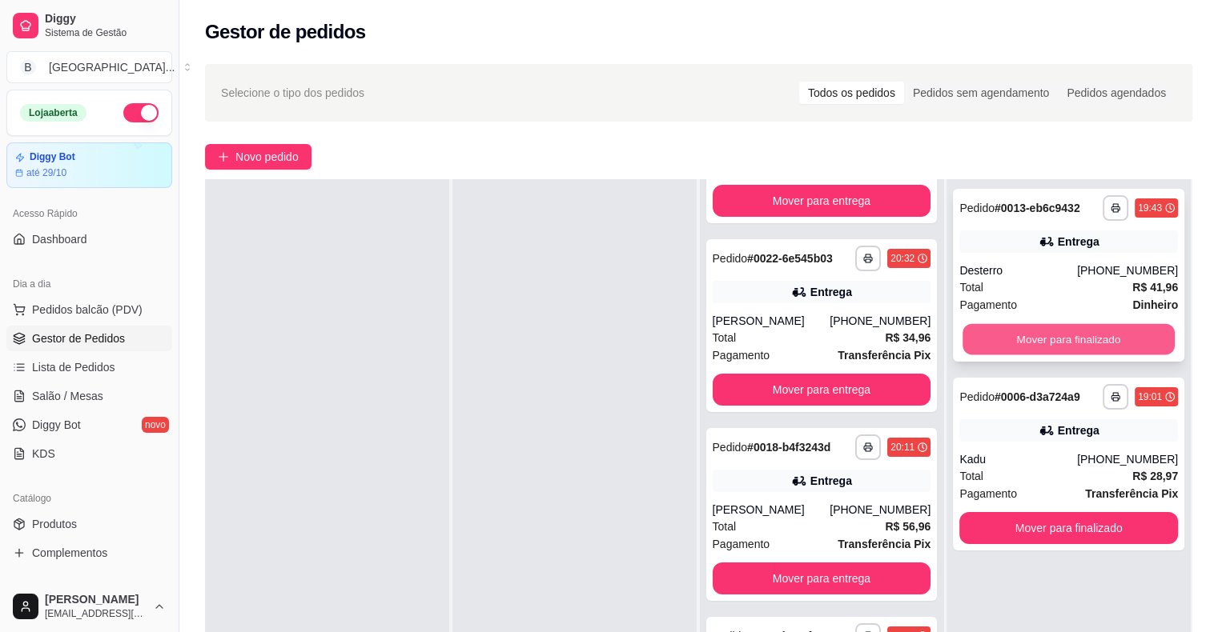
click at [1103, 343] on button "Mover para finalizado" at bounding box center [1068, 339] width 212 height 31
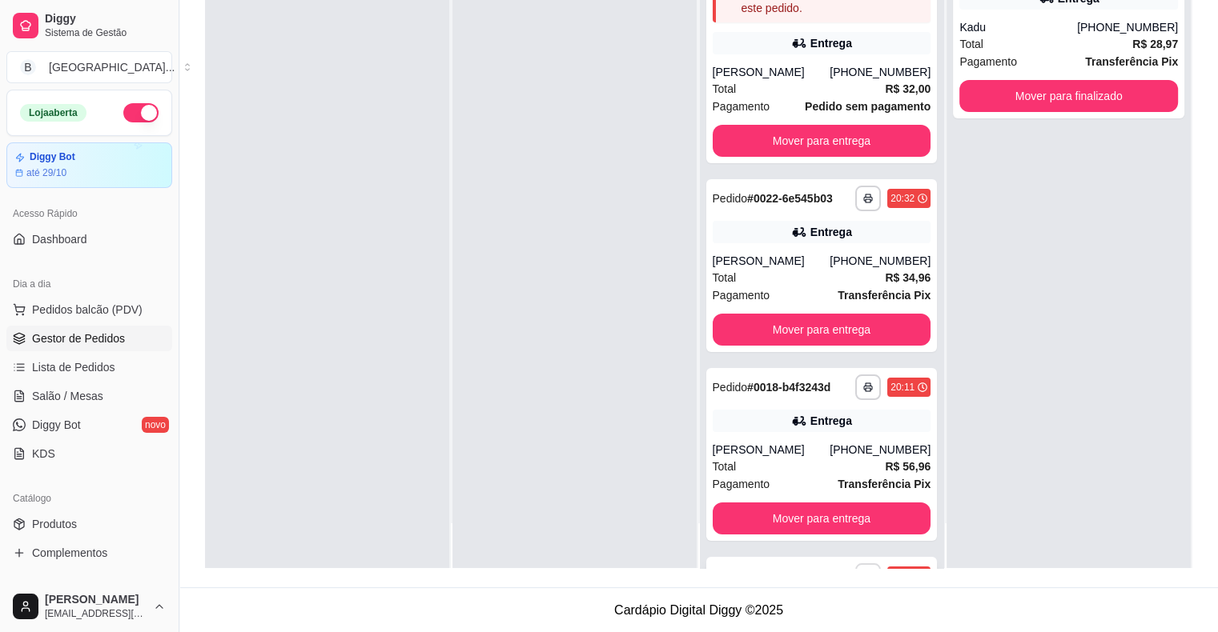
scroll to position [0, 0]
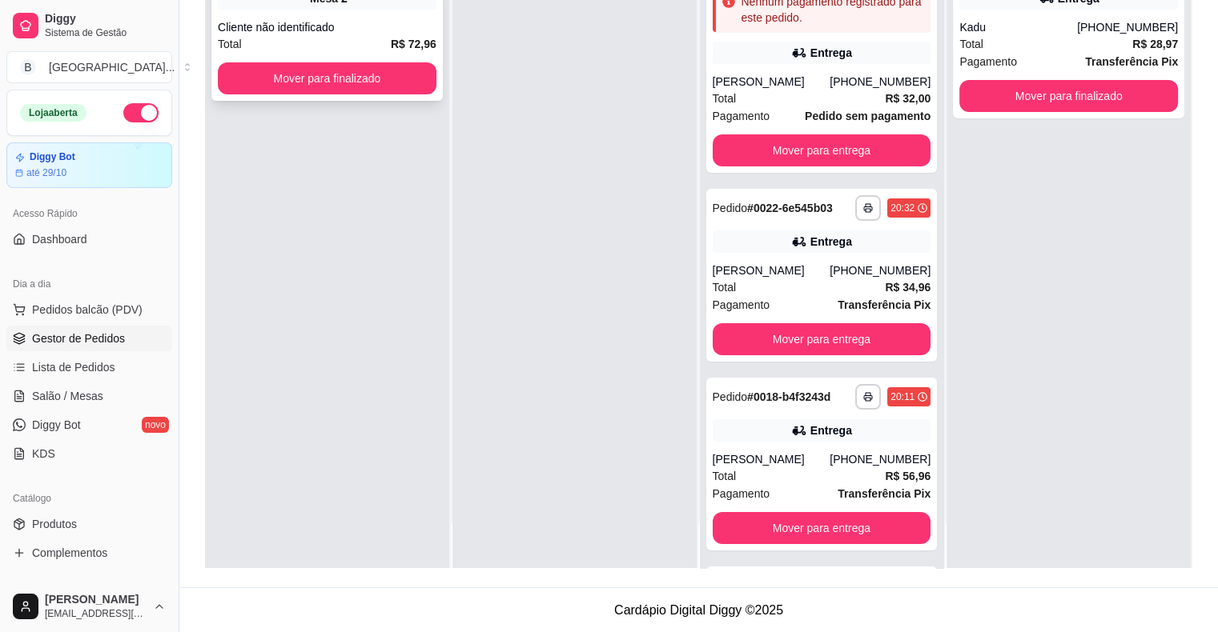
click at [355, 25] on div "Cliente não identificado" at bounding box center [327, 27] width 219 height 16
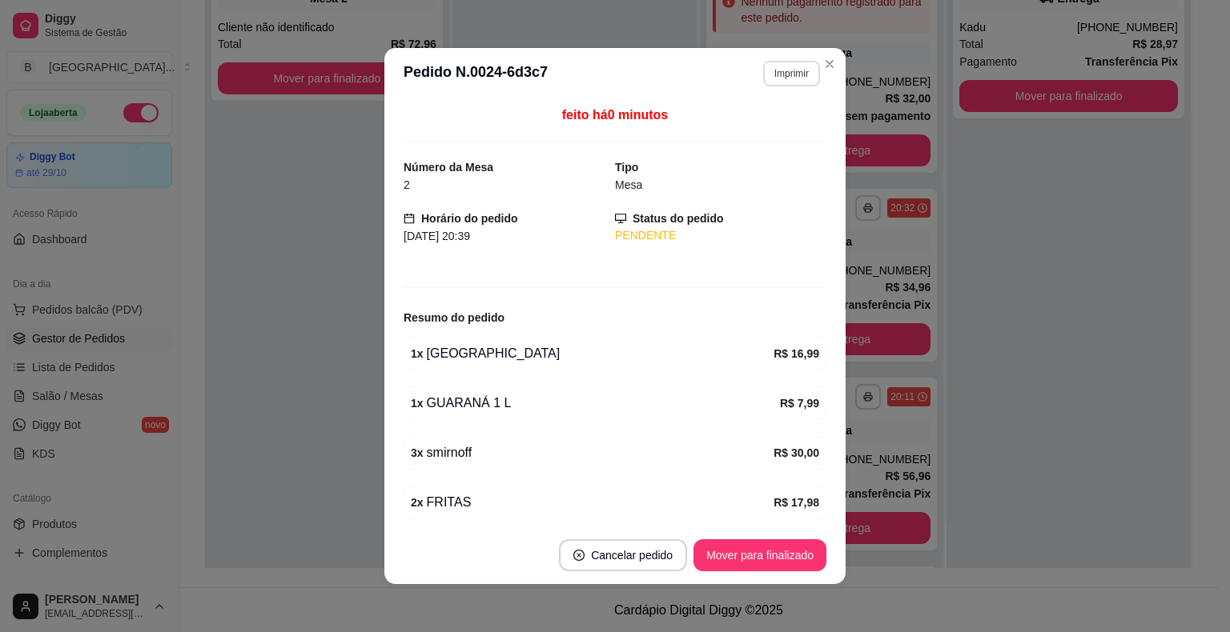
click at [780, 78] on button "Imprimir" at bounding box center [791, 74] width 57 height 26
click at [778, 118] on button "IMPRESSORA" at bounding box center [757, 131] width 116 height 26
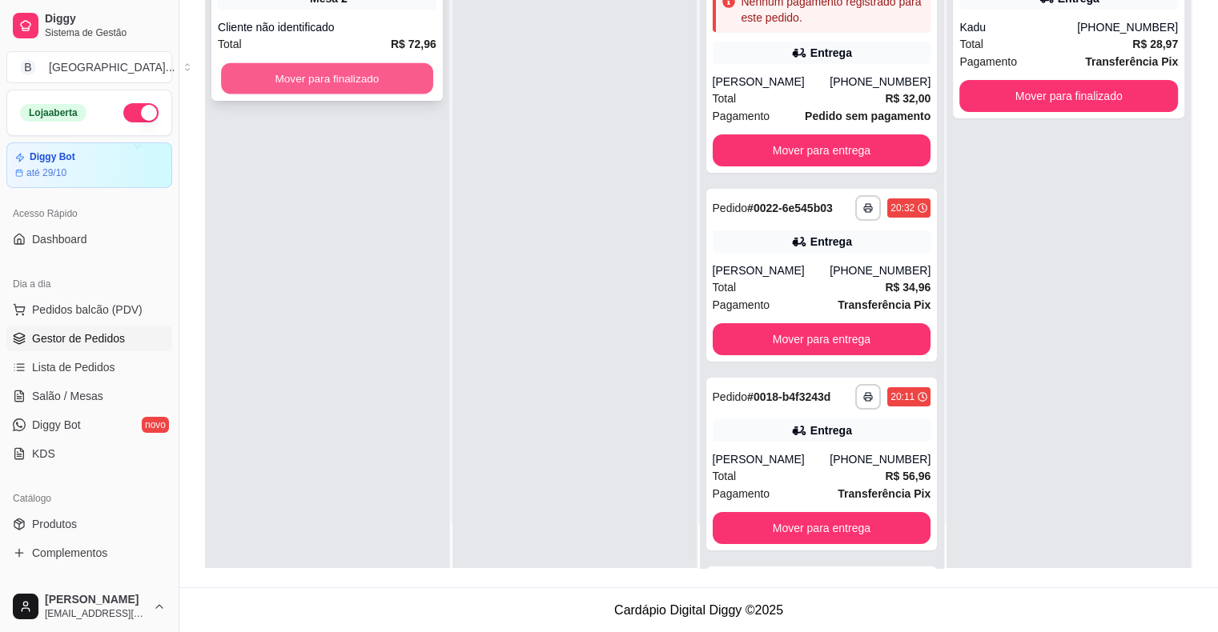
click at [343, 85] on button "Mover para finalizado" at bounding box center [327, 78] width 212 height 31
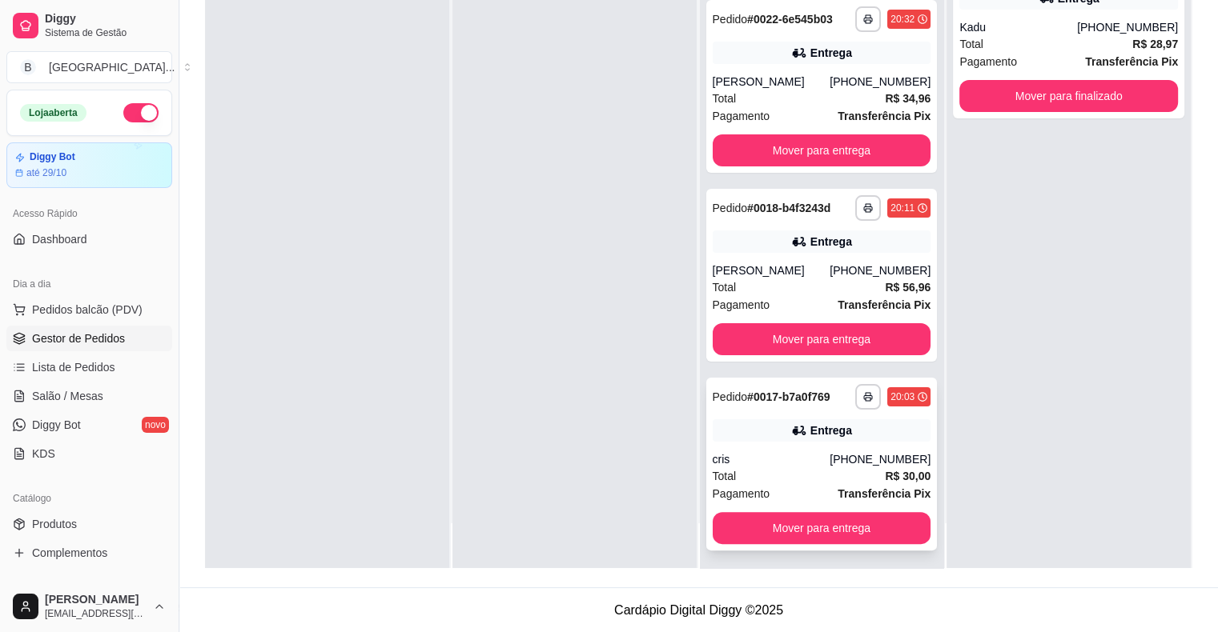
scroll to position [193, 0]
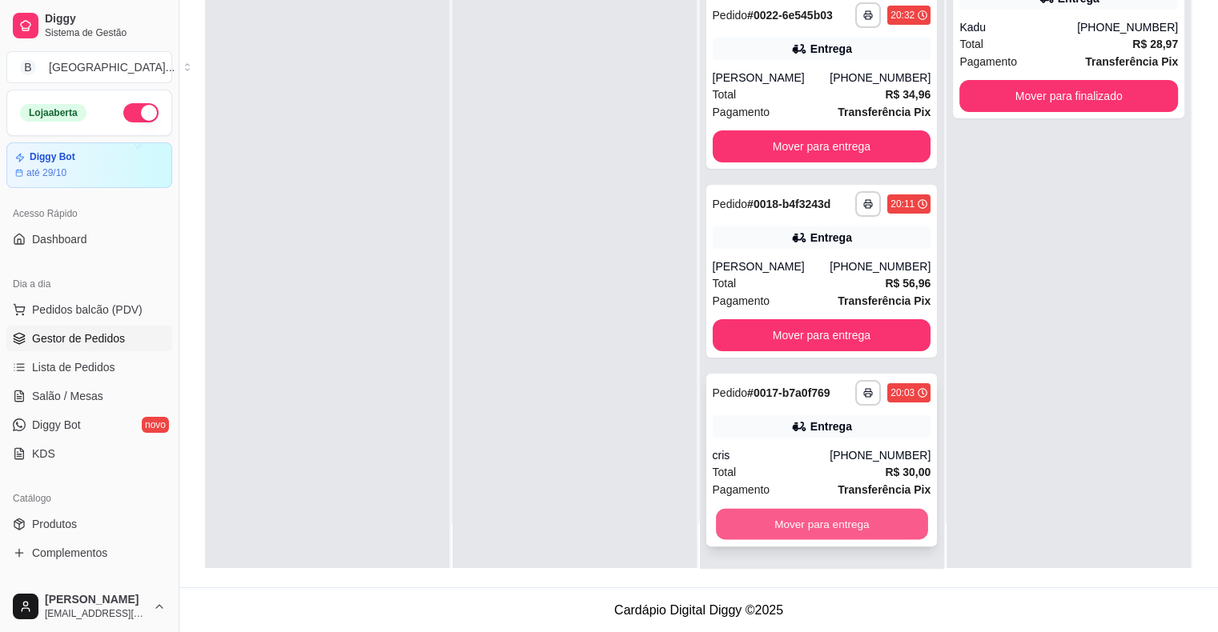
click at [765, 513] on button "Mover para entrega" at bounding box center [822, 524] width 212 height 31
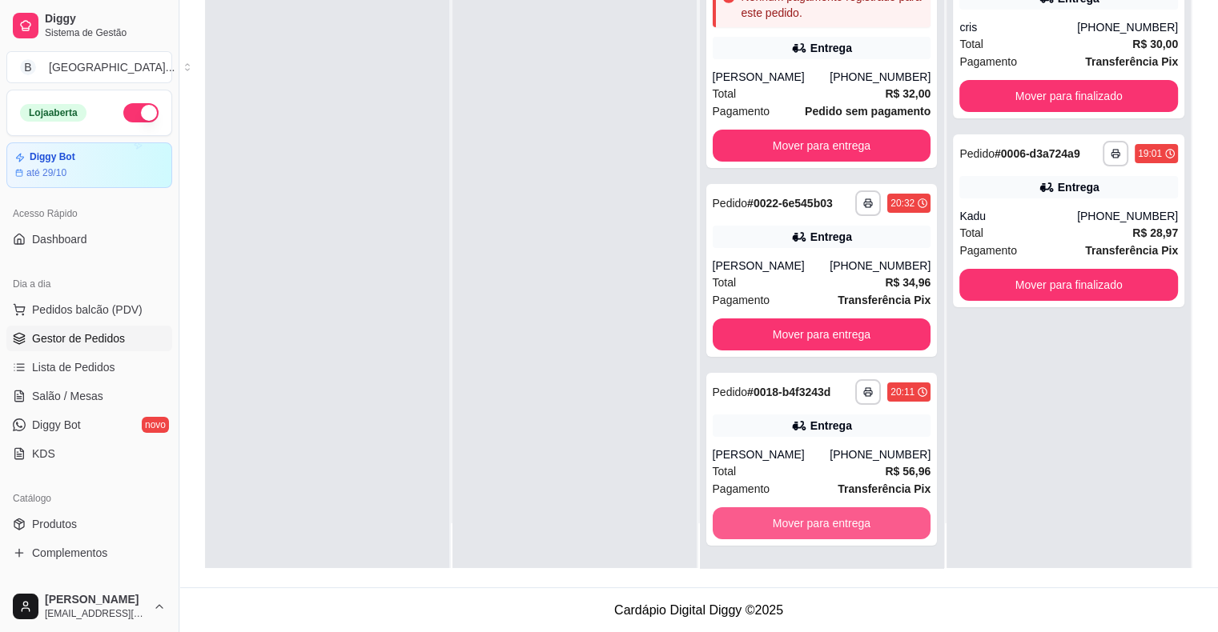
scroll to position [4, 0]
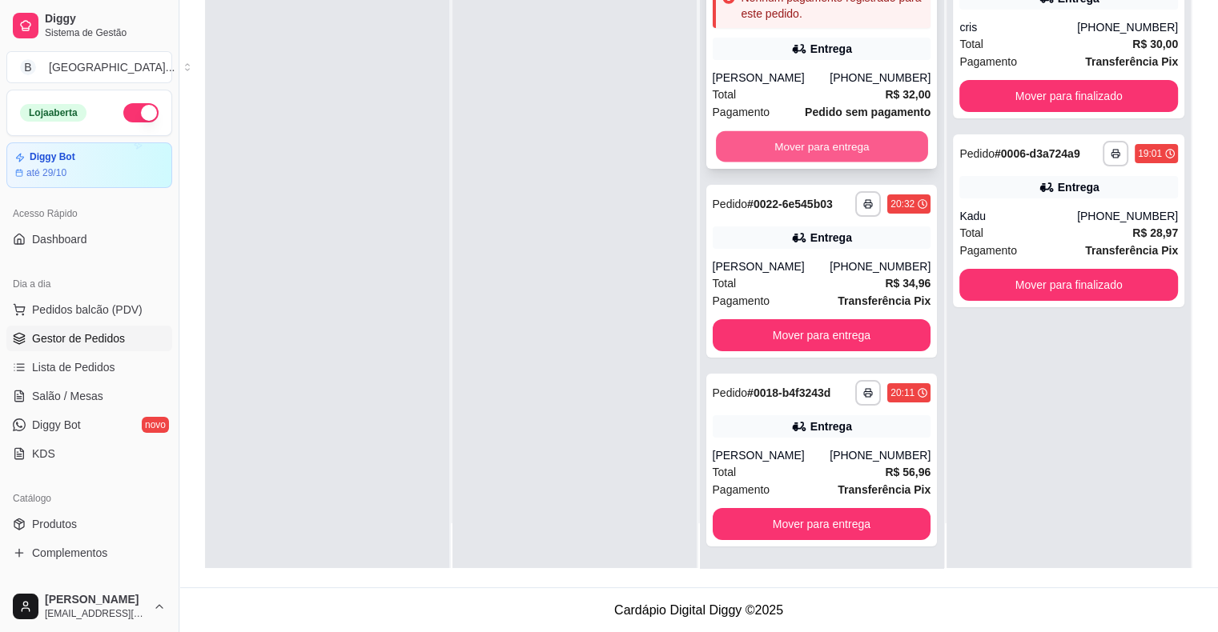
click at [746, 147] on button "Mover para entrega" at bounding box center [822, 146] width 212 height 31
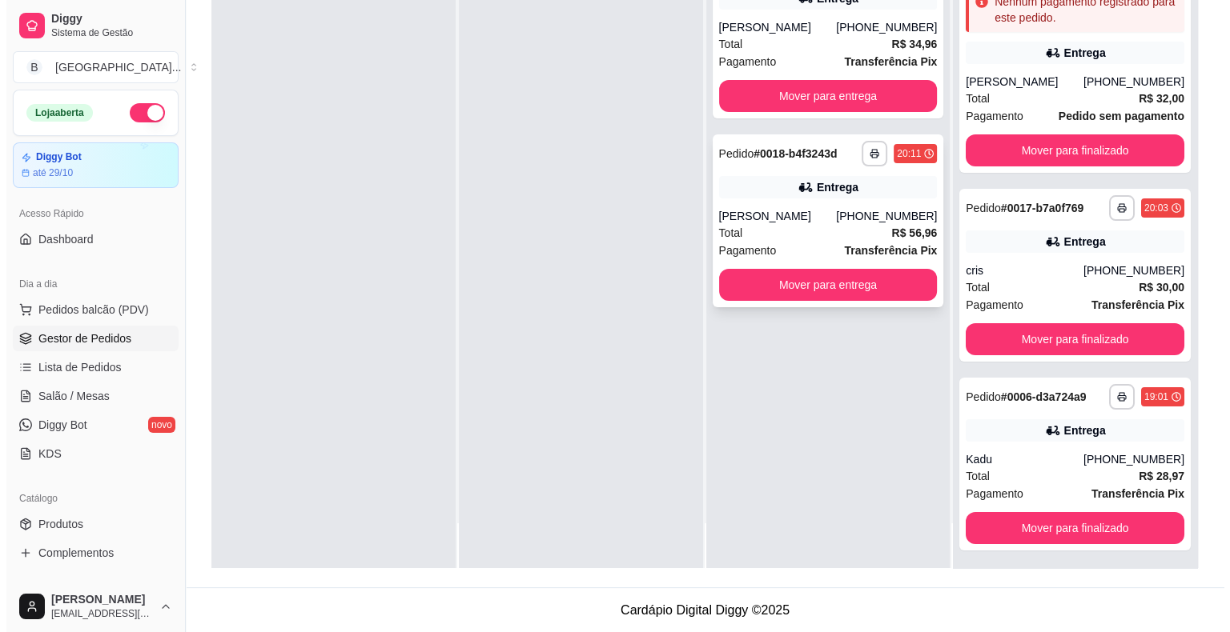
scroll to position [0, 0]
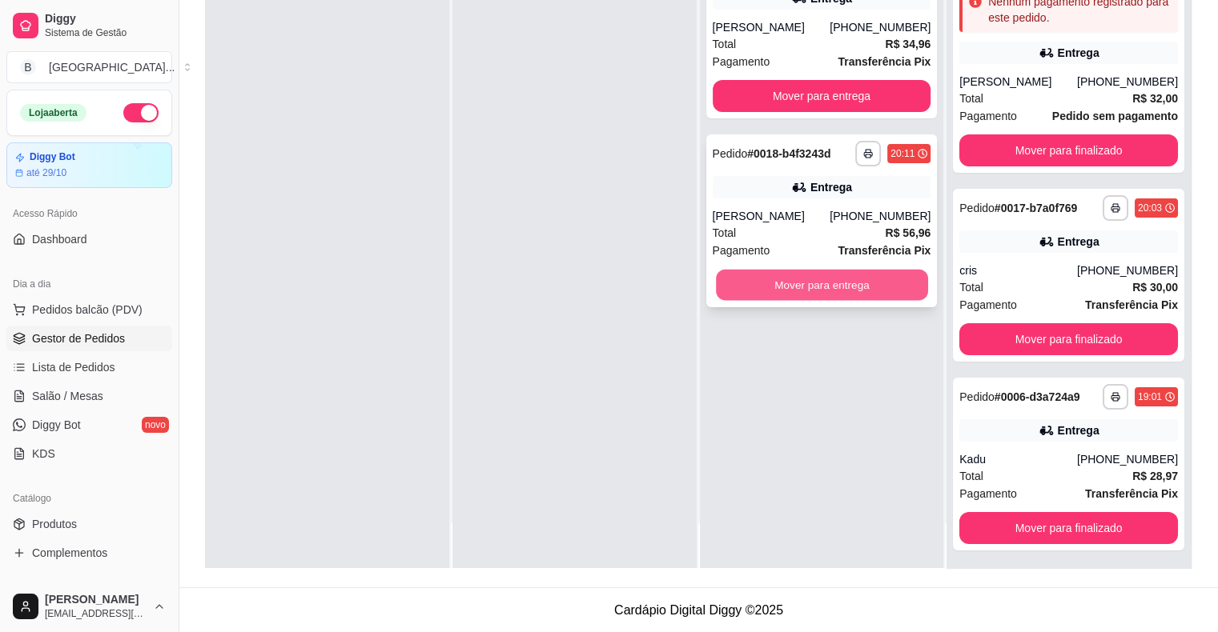
click at [795, 289] on button "Mover para entrega" at bounding box center [822, 285] width 212 height 31
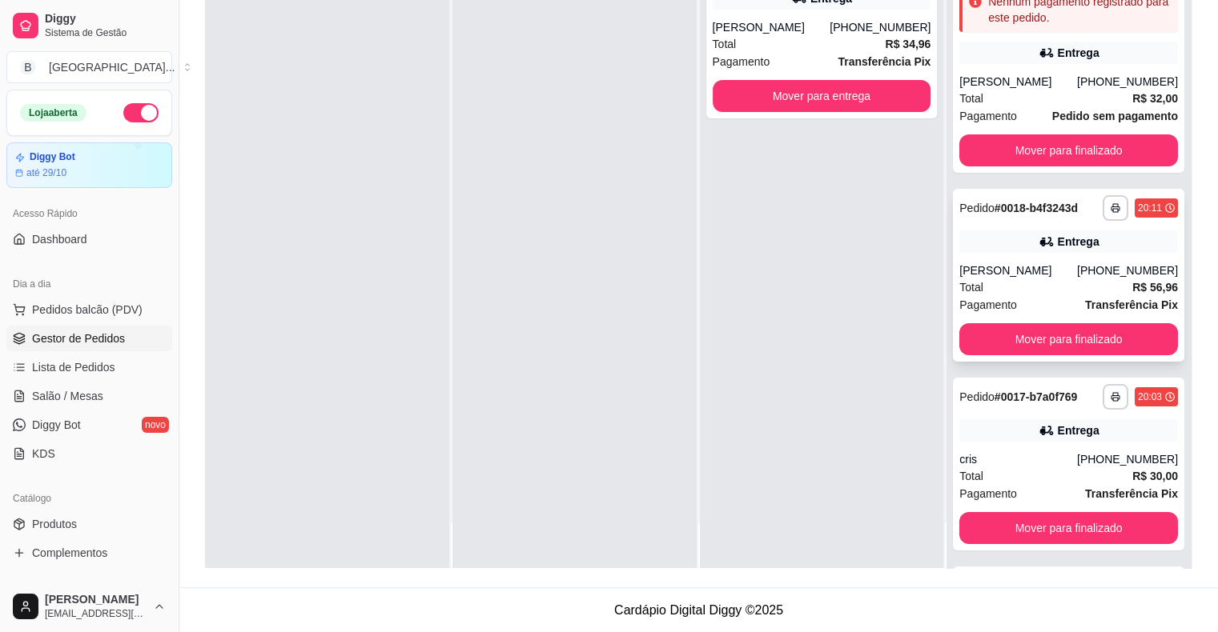
click at [1019, 263] on div "[PERSON_NAME]" at bounding box center [1018, 271] width 118 height 16
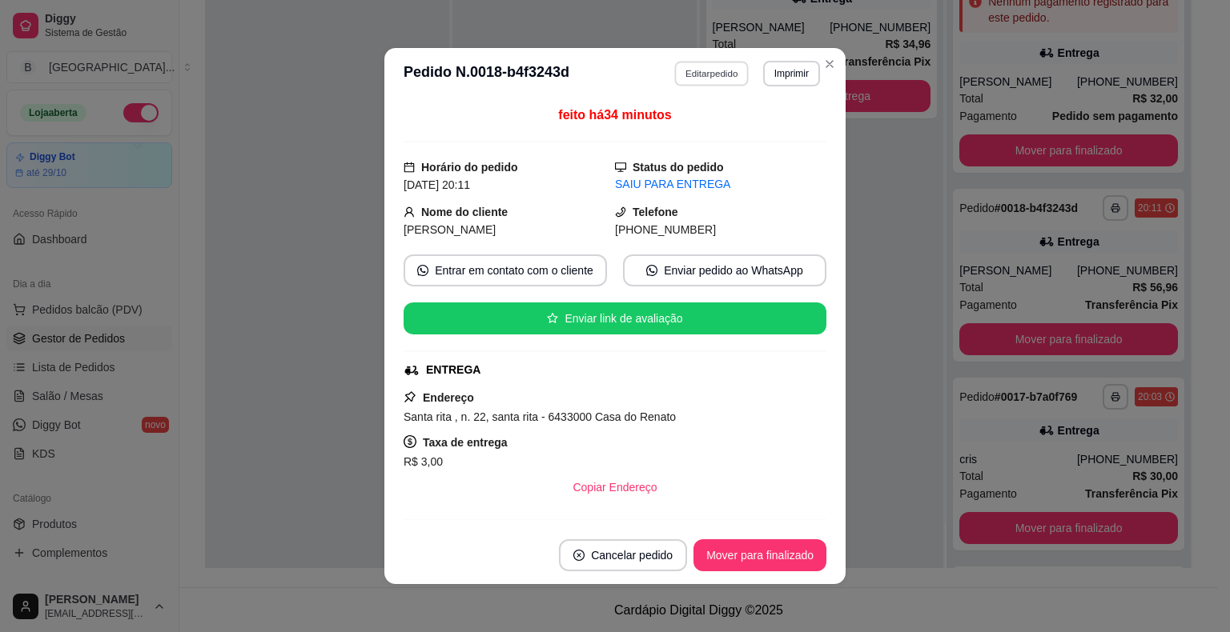
click at [706, 68] on button "Editar pedido" at bounding box center [712, 73] width 74 height 25
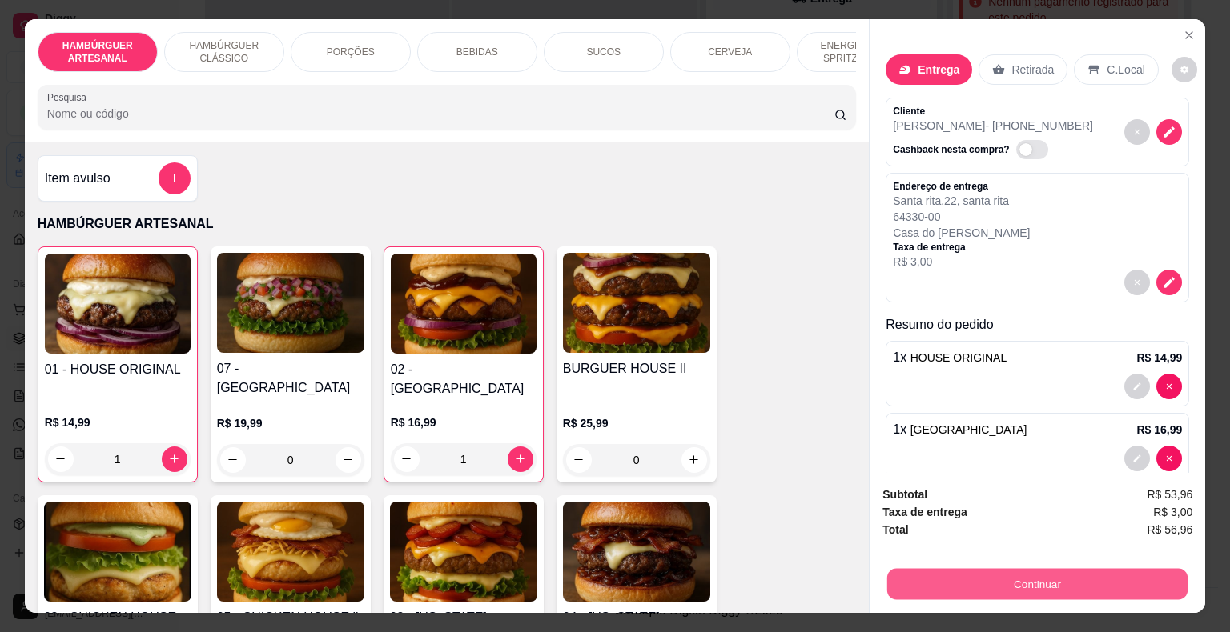
click at [1118, 569] on button "Continuar" at bounding box center [1037, 584] width 300 height 31
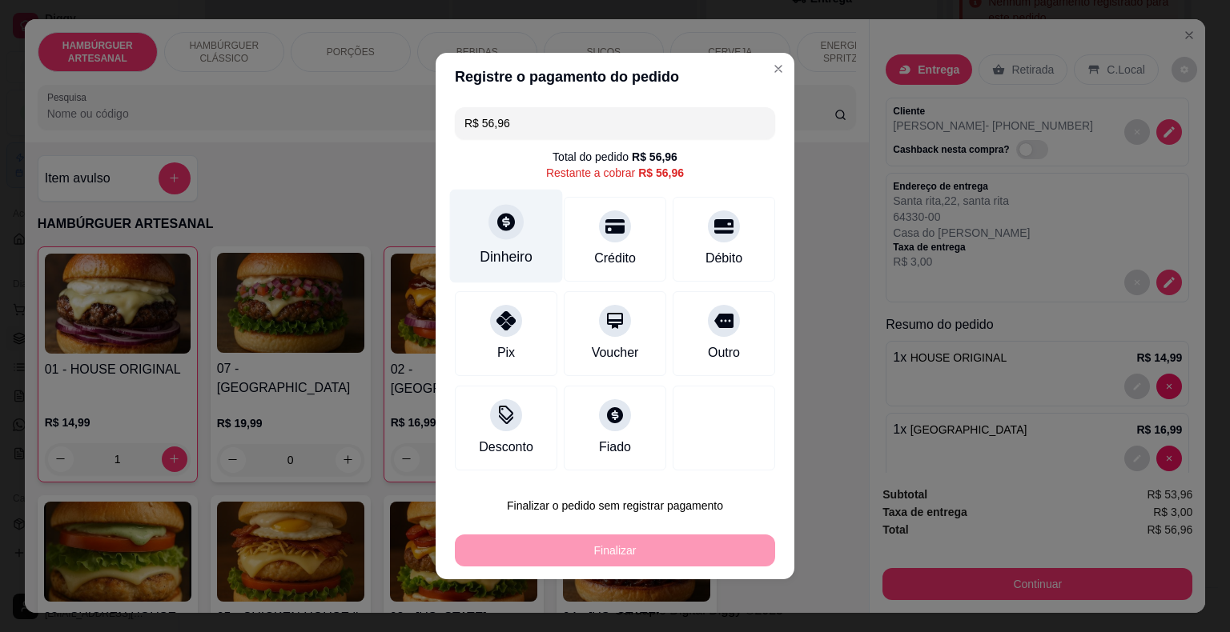
click at [509, 264] on div "Dinheiro" at bounding box center [506, 257] width 53 height 21
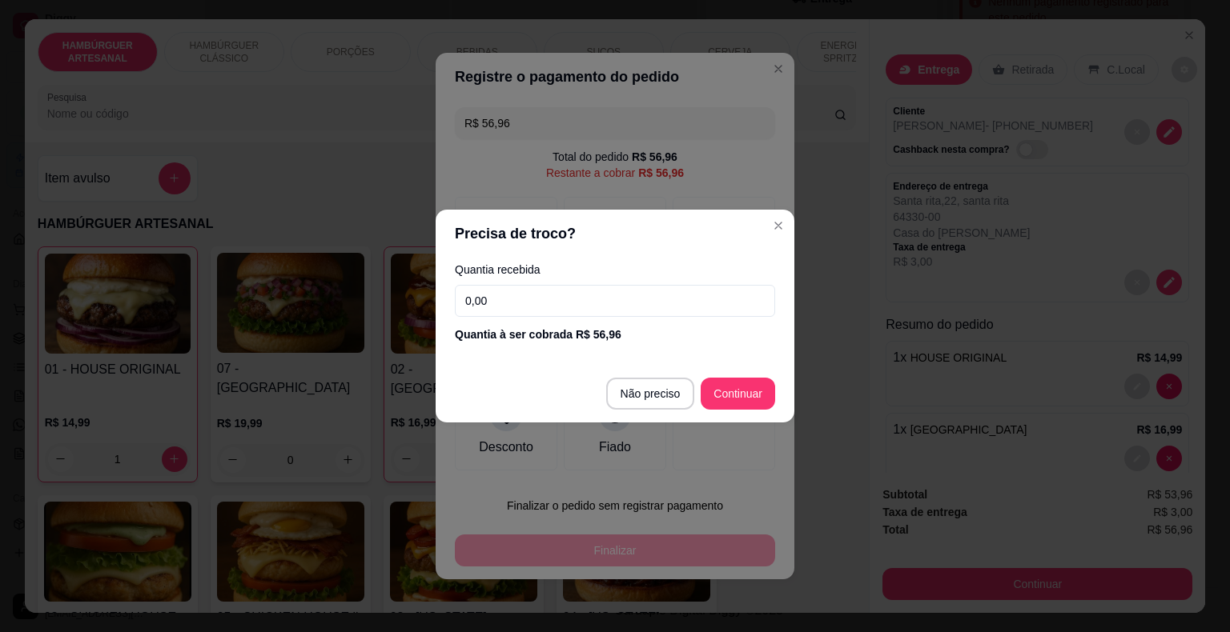
click at [535, 315] on input "0,00" at bounding box center [615, 301] width 320 height 32
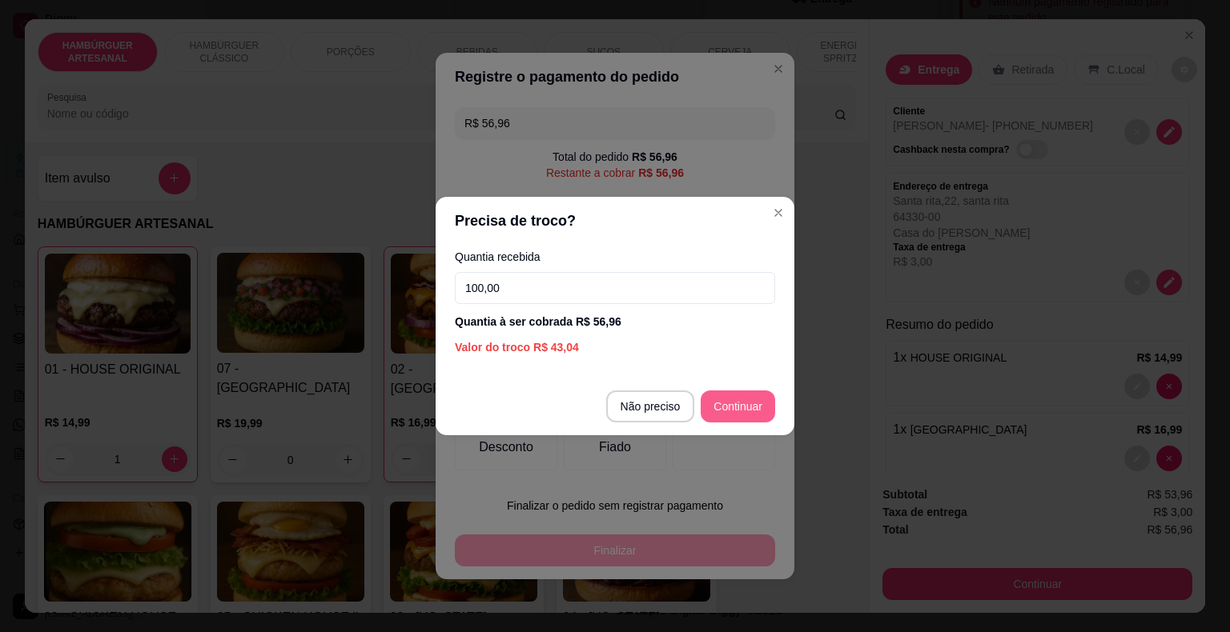
type input "100,00"
type input "R$ 0,00"
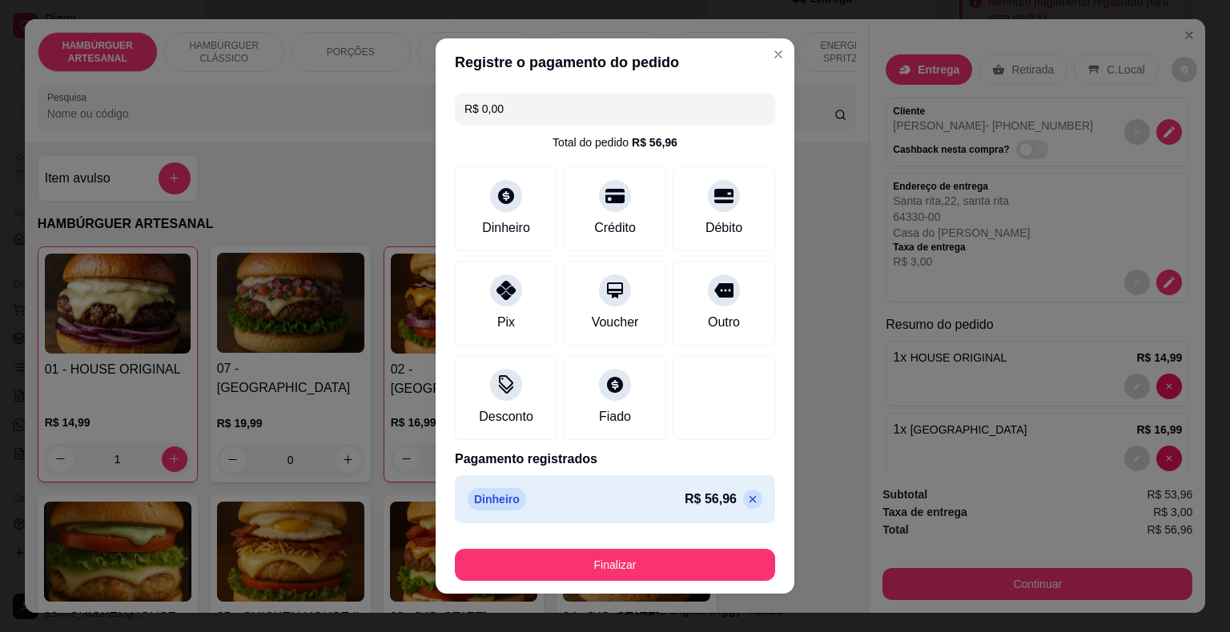
click at [696, 538] on footer "Finalizar" at bounding box center [615, 562] width 359 height 64
click at [696, 546] on div "Finalizar" at bounding box center [615, 562] width 320 height 38
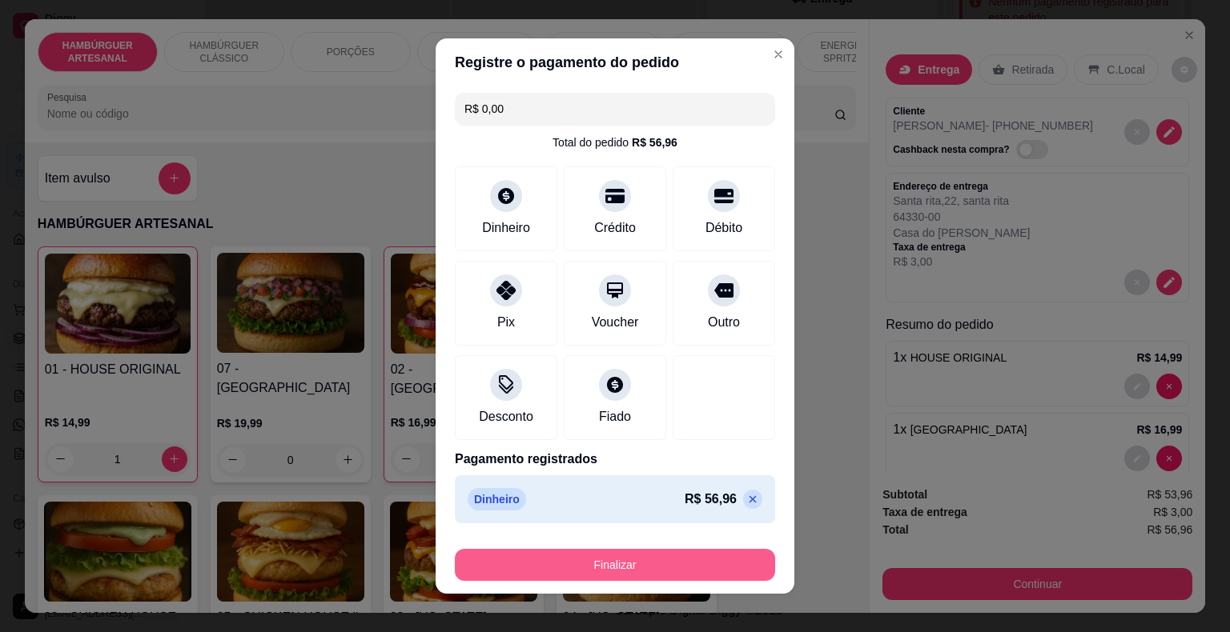
click at [694, 566] on button "Finalizar" at bounding box center [615, 565] width 320 height 32
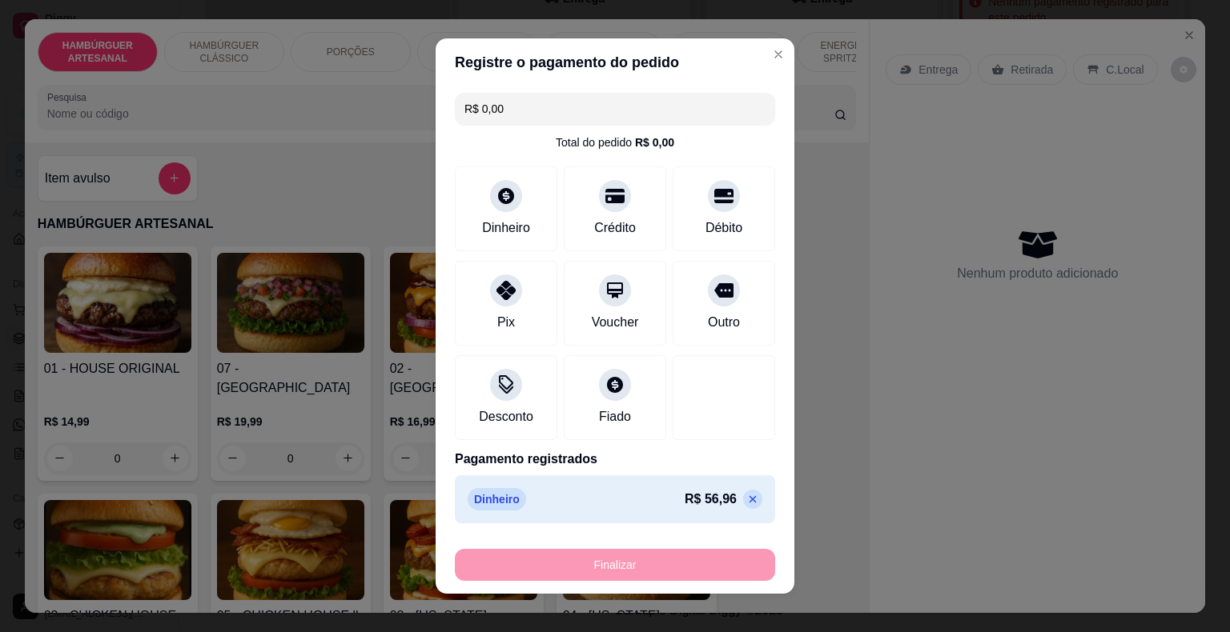
type input "0"
type input "-R$ 56,96"
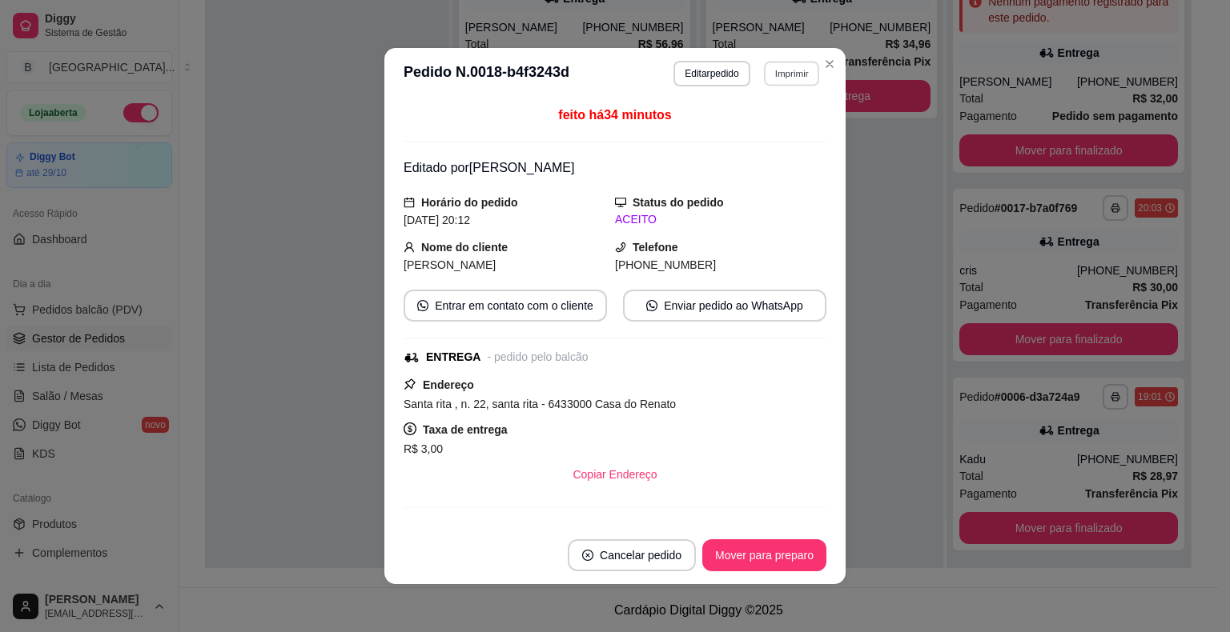
click at [786, 83] on button "Imprimir" at bounding box center [791, 73] width 55 height 25
click at [772, 131] on button "IMPRESSORA" at bounding box center [757, 130] width 112 height 25
click at [743, 560] on button "Mover para preparo" at bounding box center [764, 555] width 120 height 31
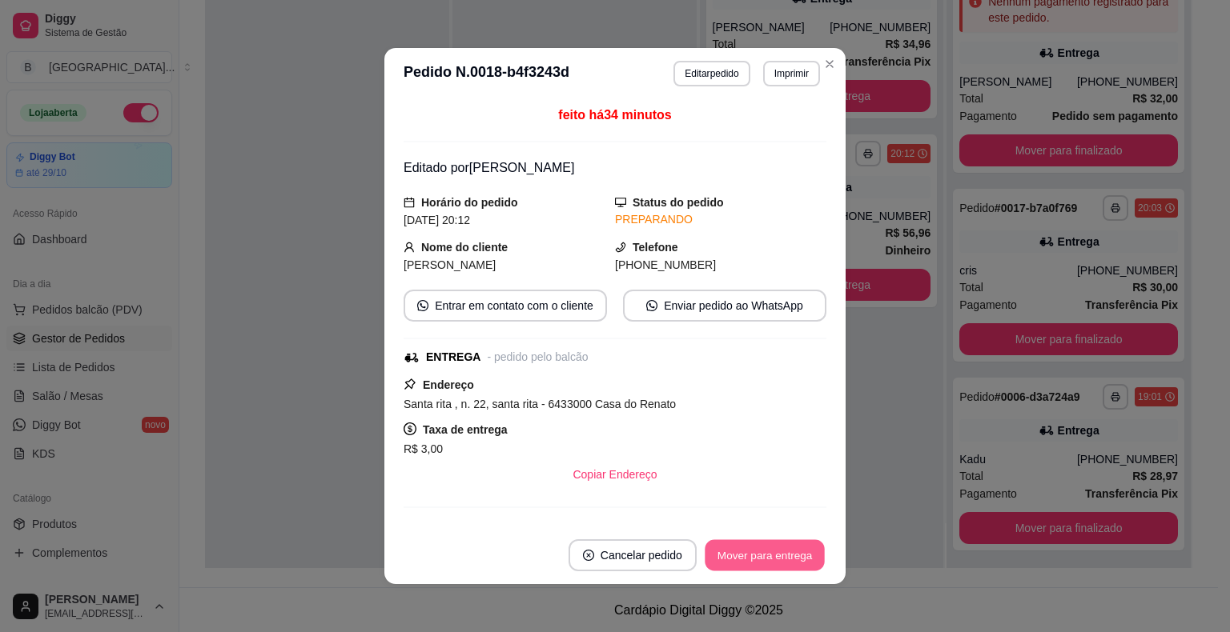
click at [745, 562] on button "Mover para entrega" at bounding box center [765, 555] width 120 height 31
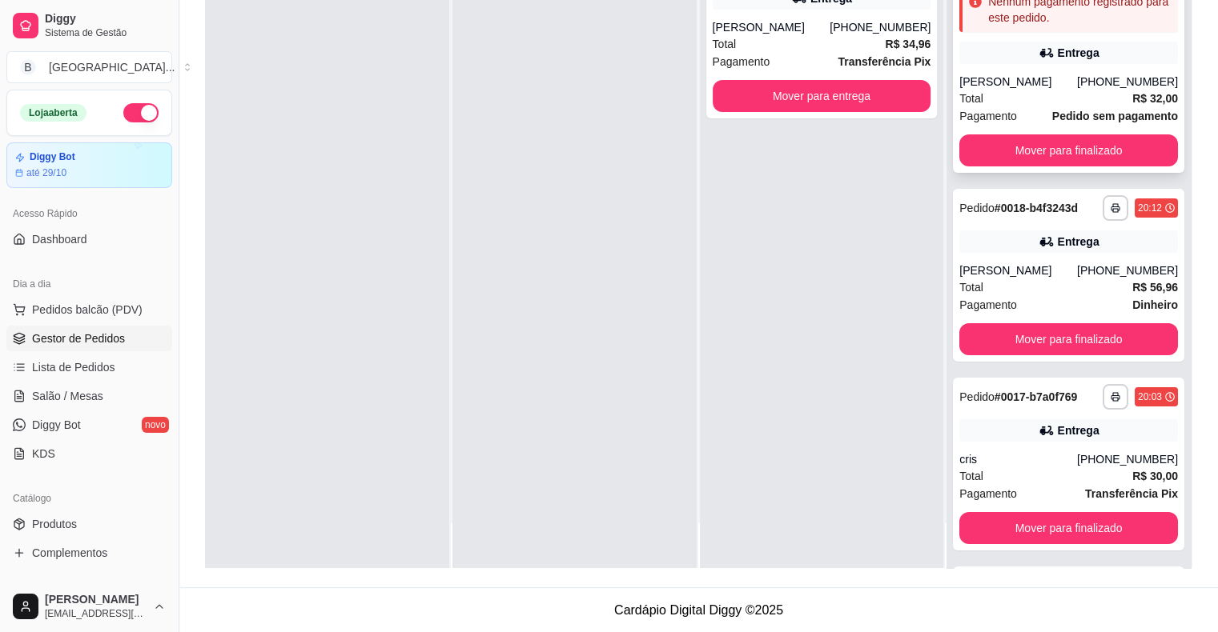
click at [1065, 62] on div "Entrega" at bounding box center [1068, 53] width 219 height 22
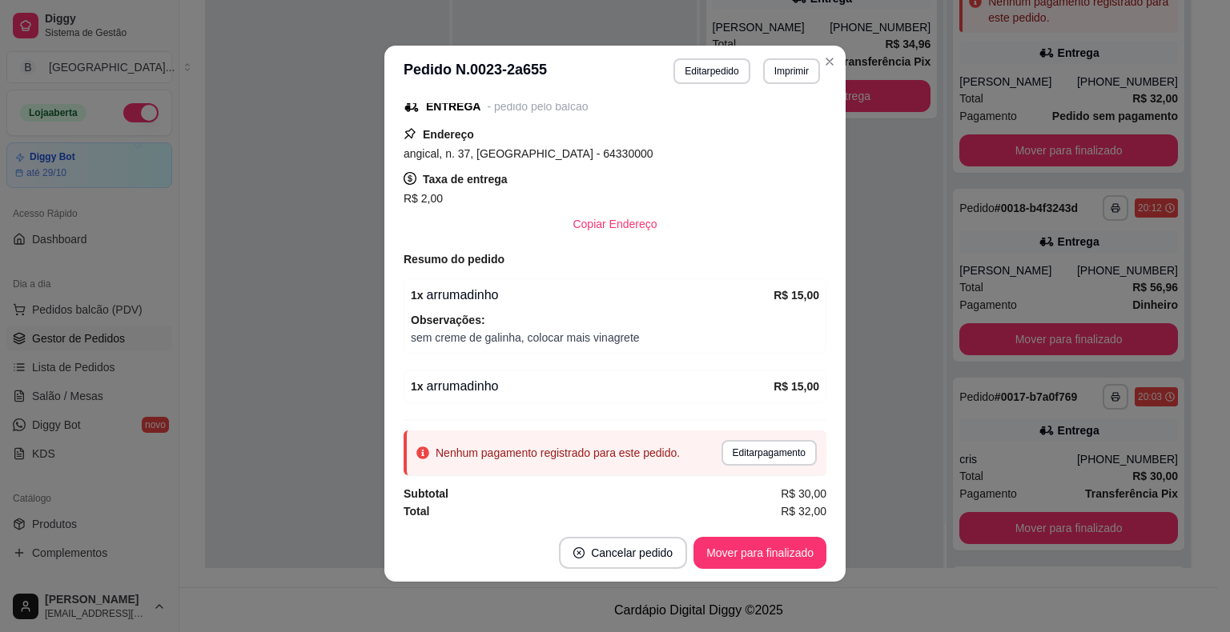
scroll to position [3, 0]
click at [698, 440] on div "Nenhum pagamento registrado para este pedido. Editar pagamento" at bounding box center [615, 452] width 423 height 45
click at [722, 449] on button "Editar pagamento" at bounding box center [768, 452] width 93 height 25
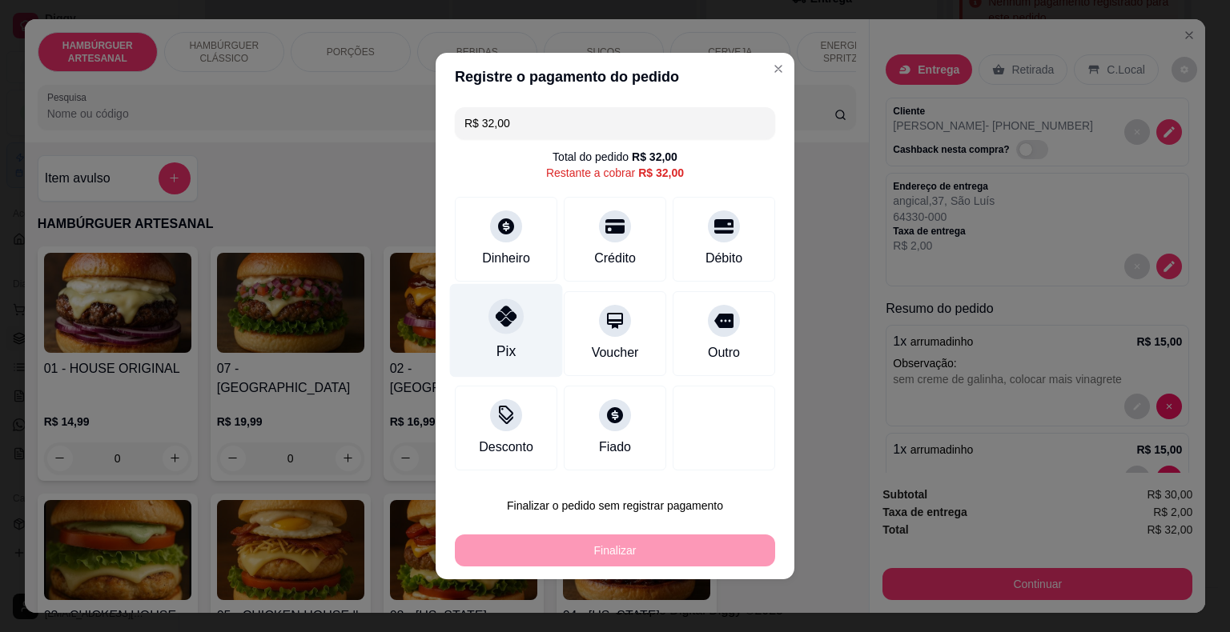
click at [509, 349] on div "Pix" at bounding box center [505, 351] width 19 height 21
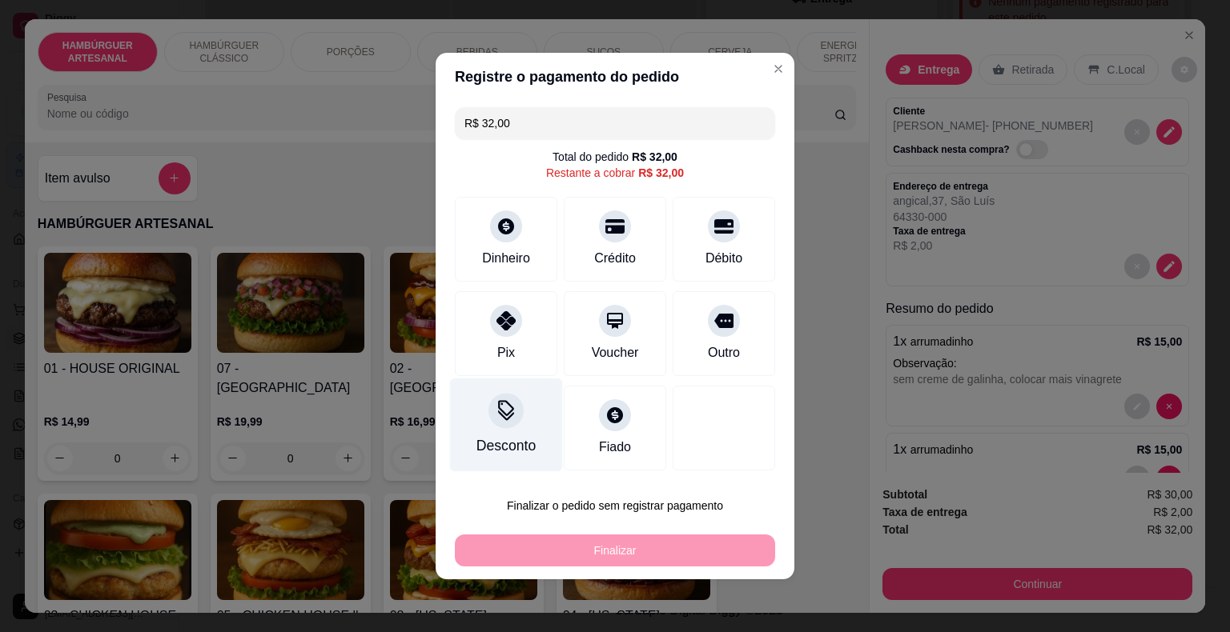
type input "R$ 0,00"
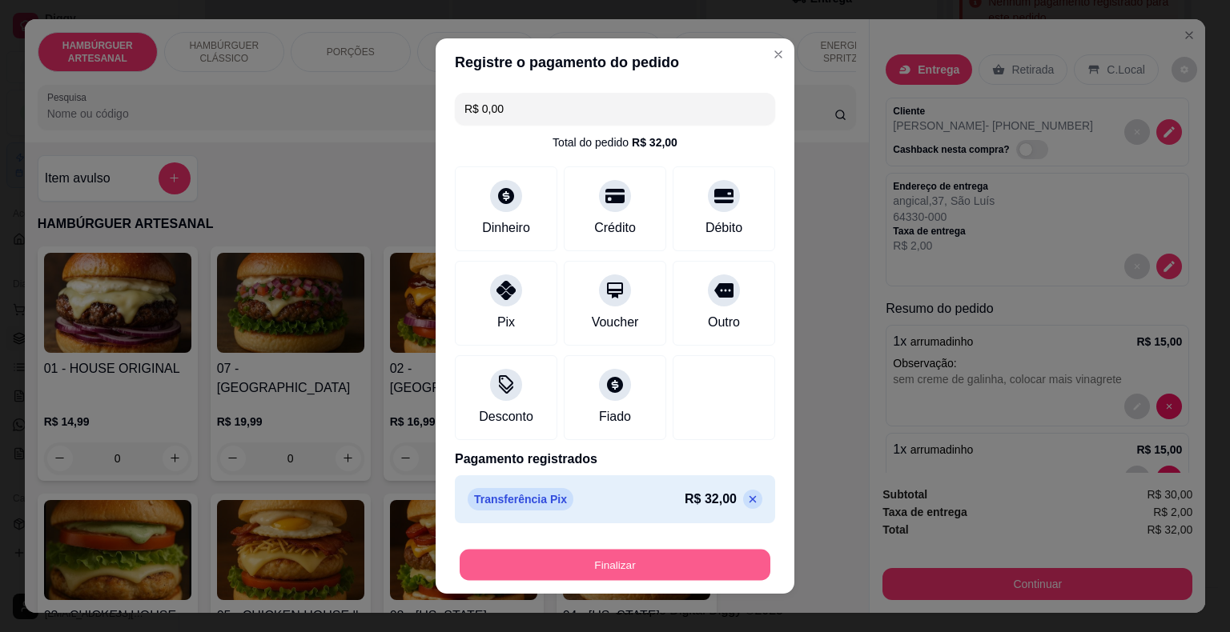
click at [601, 562] on button "Finalizar" at bounding box center [615, 565] width 311 height 31
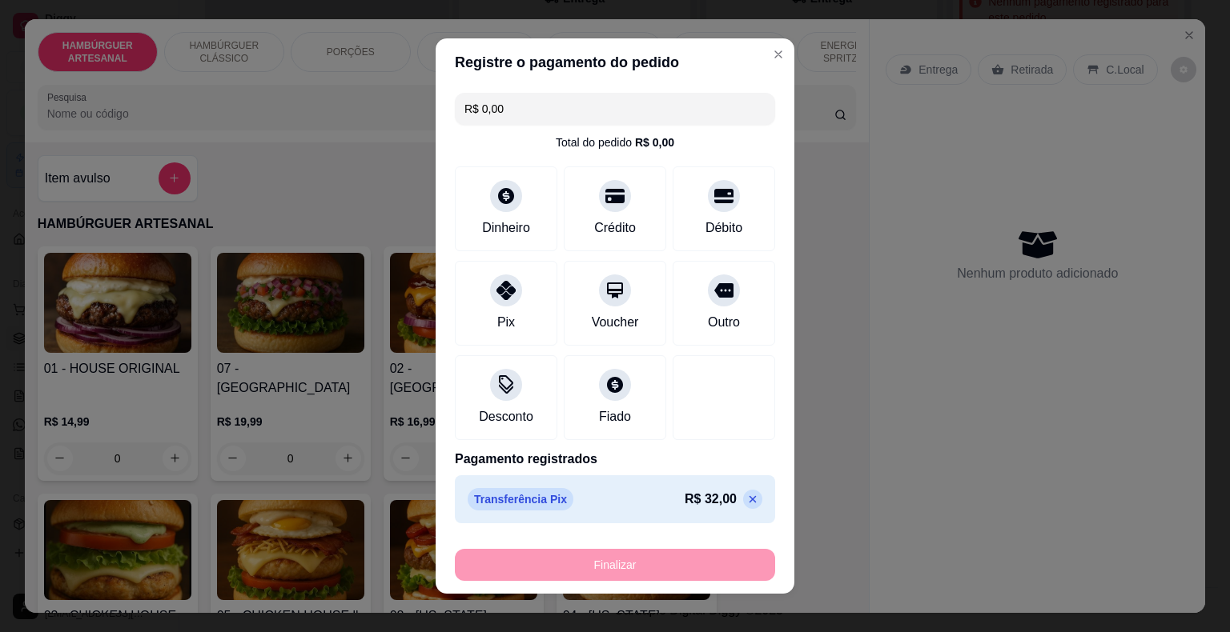
type input "0"
type input "-R$ 32,00"
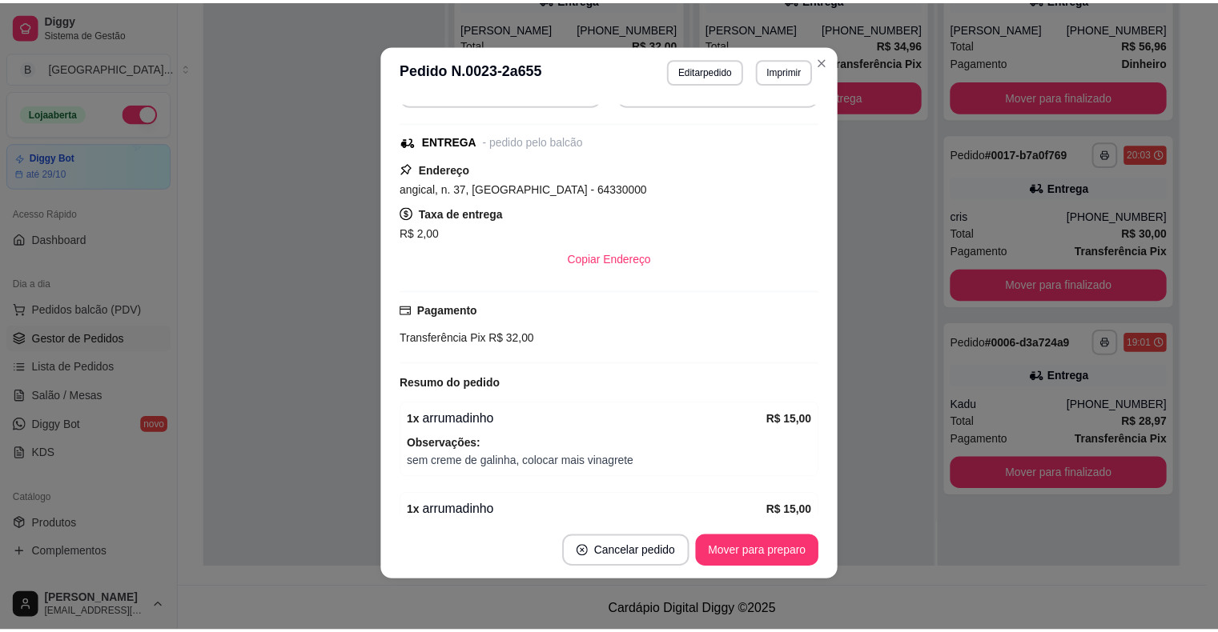
scroll to position [248, 0]
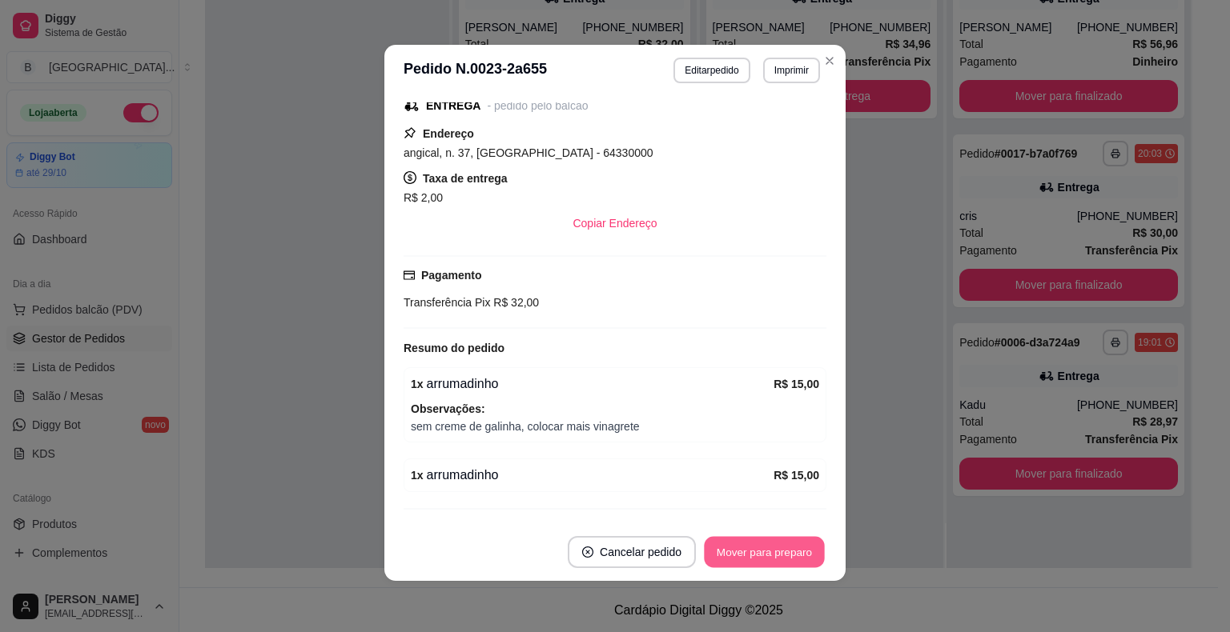
click at [721, 544] on button "Mover para preparo" at bounding box center [764, 552] width 120 height 31
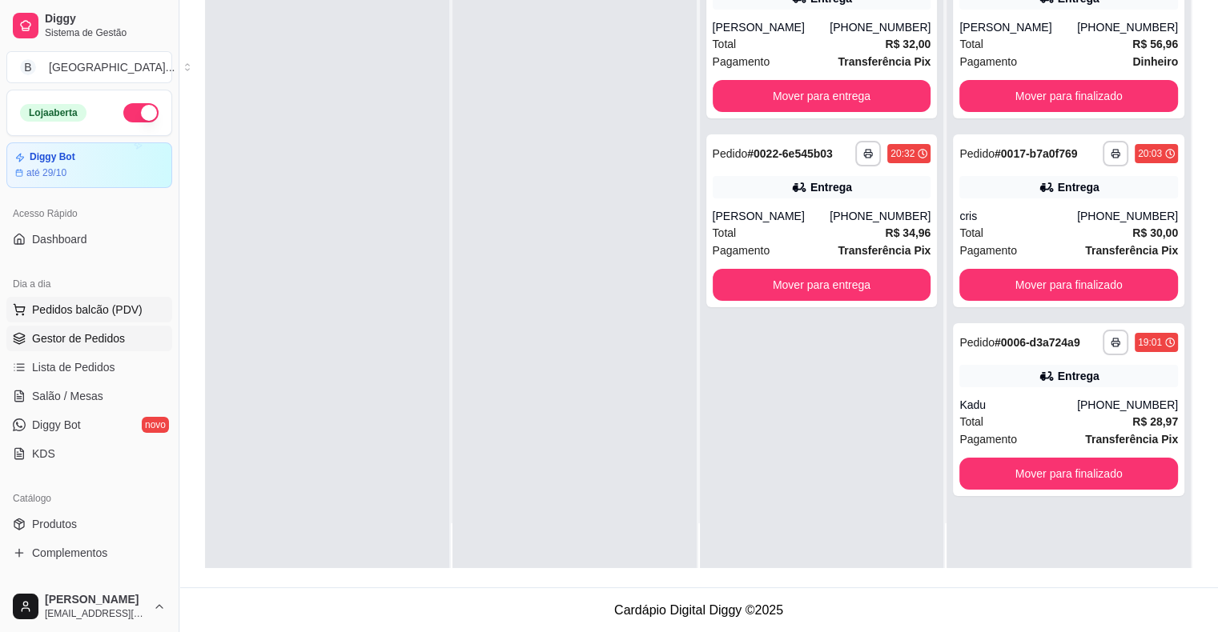
click at [85, 313] on span "Pedidos balcão (PDV)" at bounding box center [87, 310] width 110 height 16
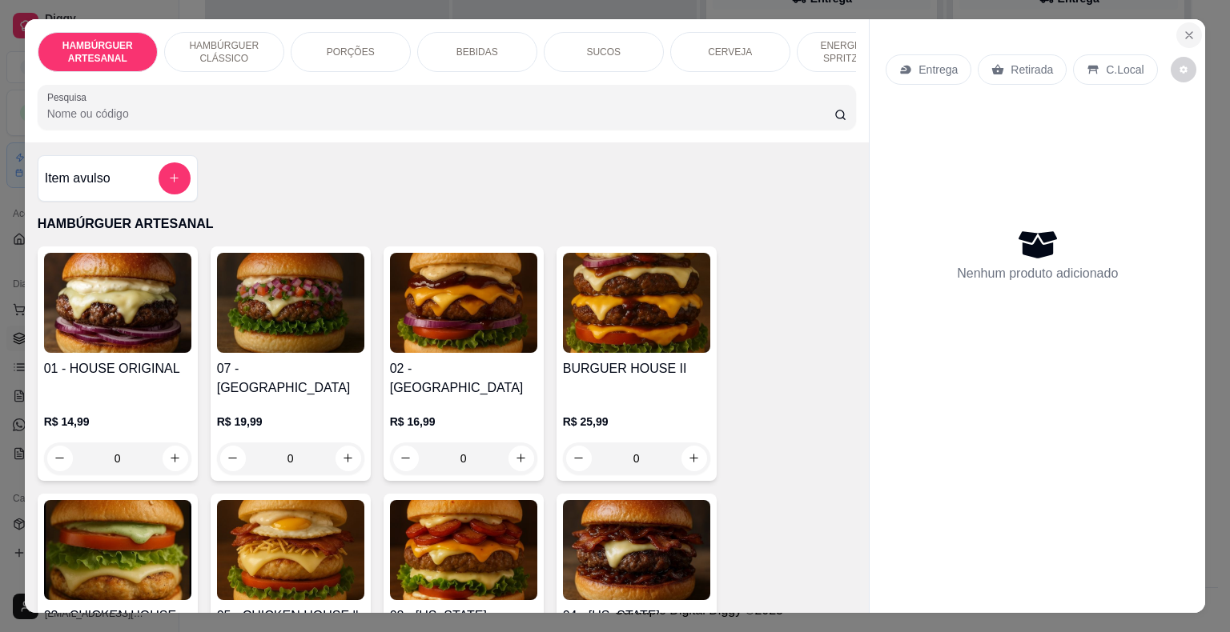
click at [1176, 26] on button "Close" at bounding box center [1189, 35] width 26 height 26
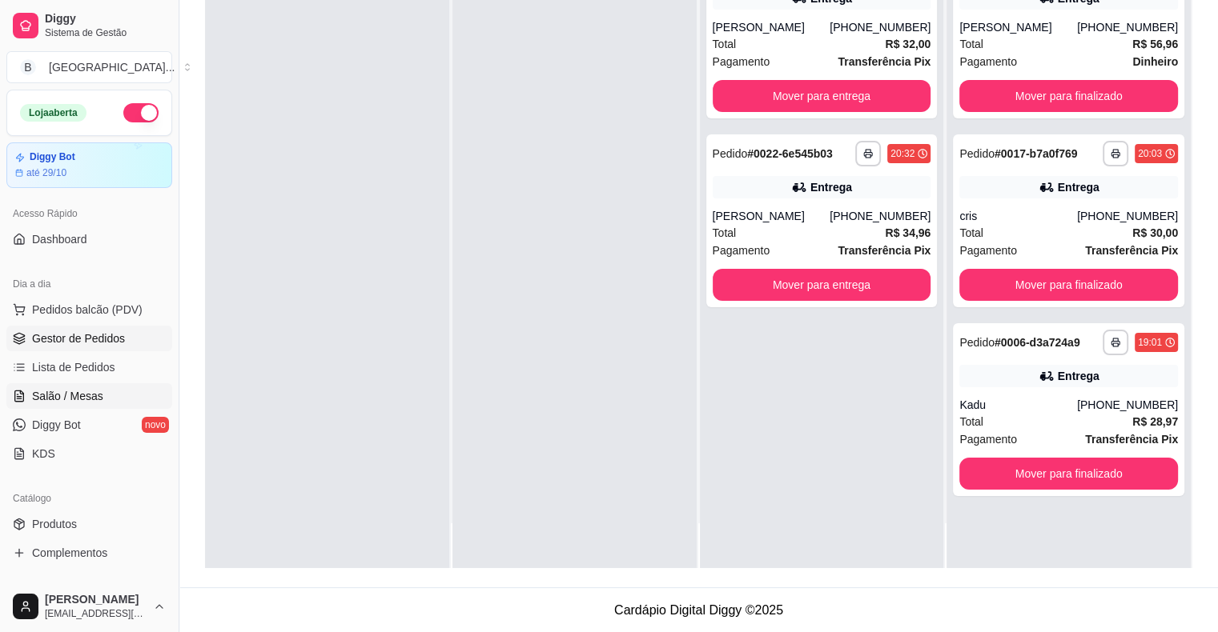
click at [91, 403] on span "Salão / Mesas" at bounding box center [67, 396] width 71 height 16
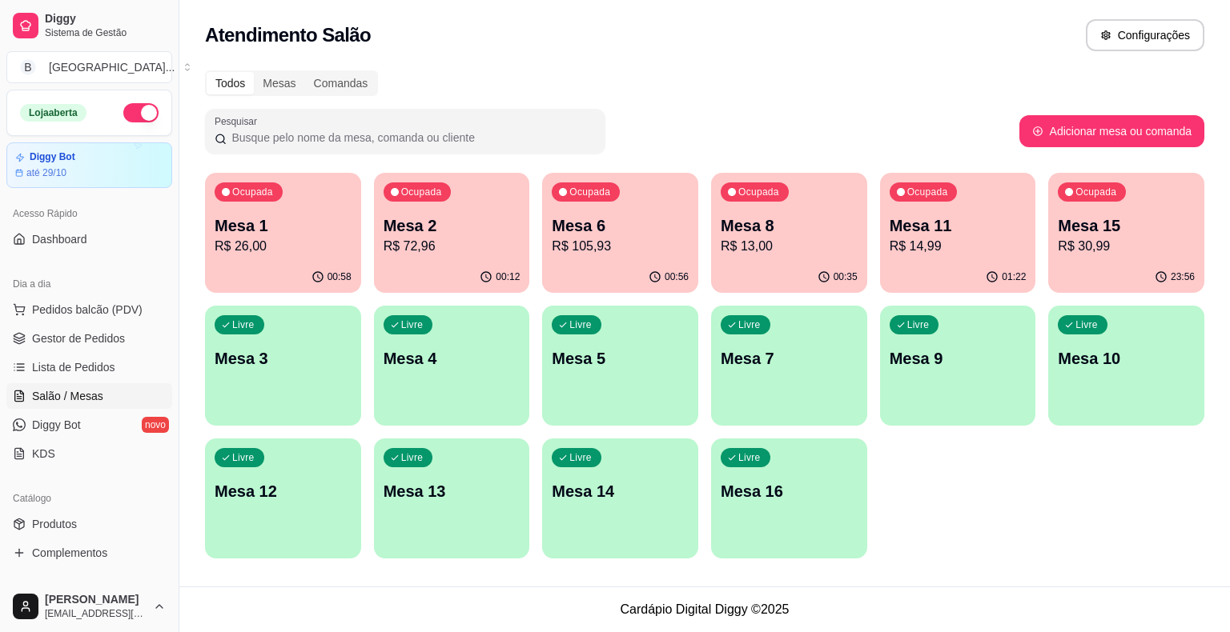
click at [599, 230] on p "Mesa 6" at bounding box center [620, 226] width 137 height 22
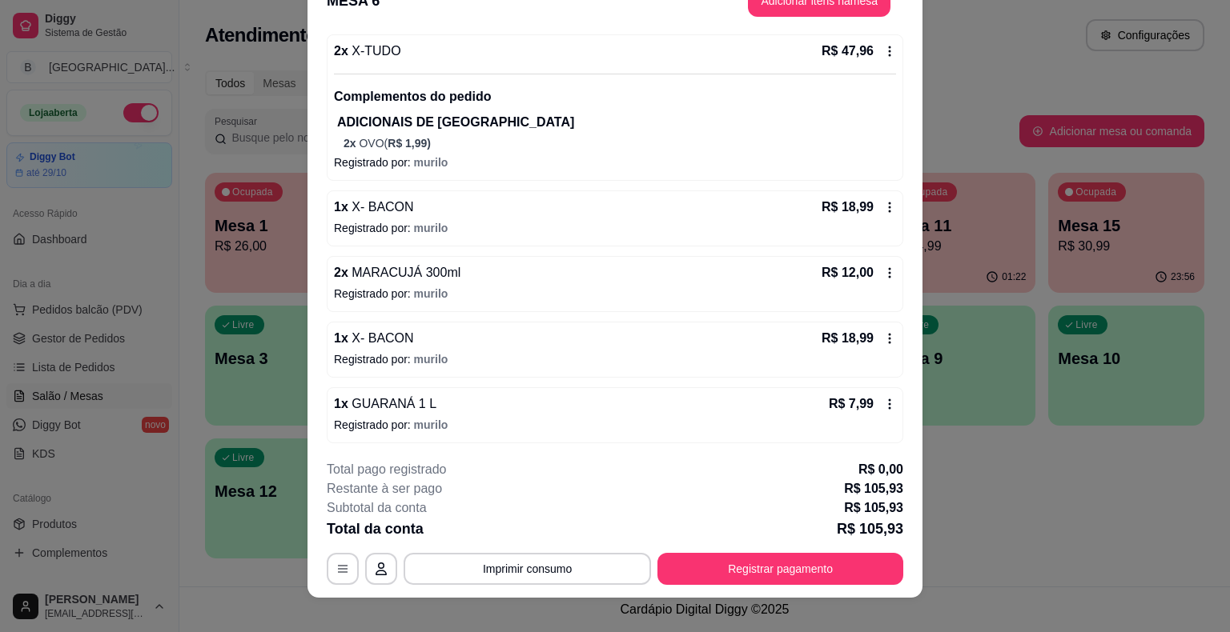
scroll to position [48, 0]
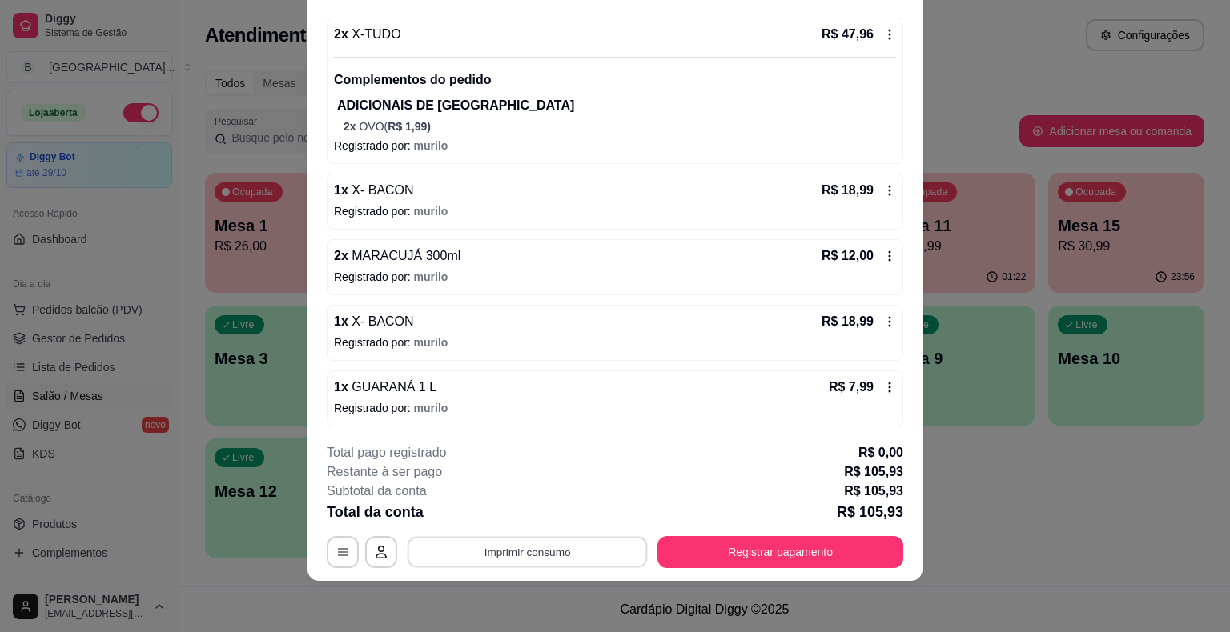
click at [590, 555] on button "Imprimir consumo" at bounding box center [528, 552] width 240 height 31
click at [556, 486] on button "IMPRESSORA" at bounding box center [526, 484] width 116 height 26
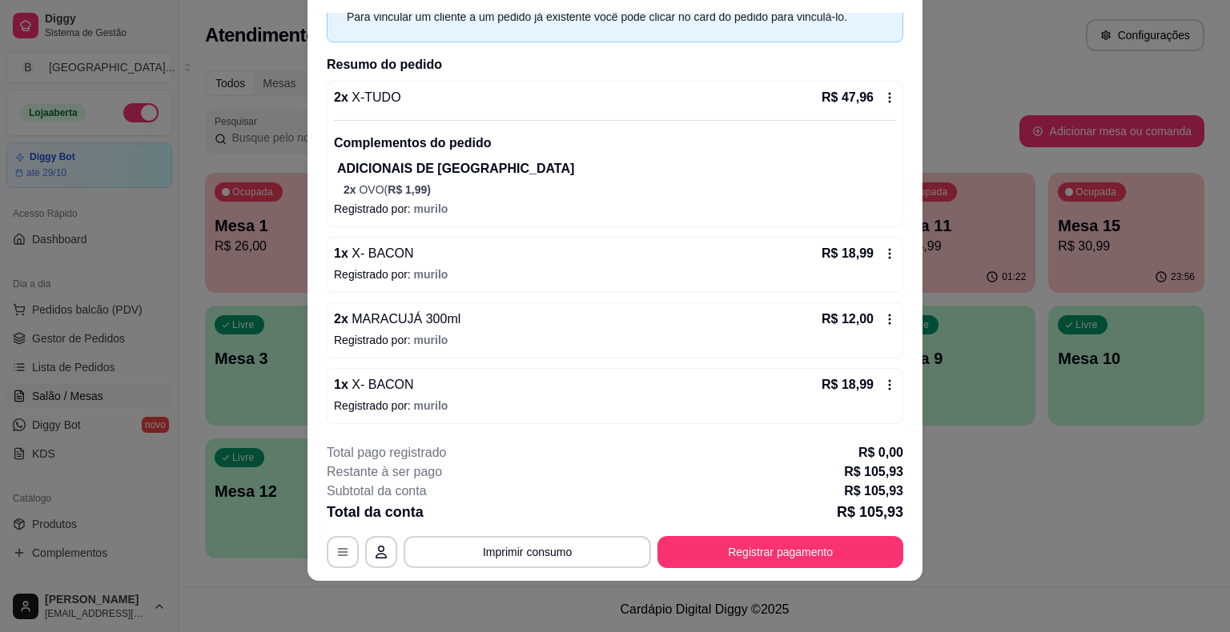
scroll to position [0, 0]
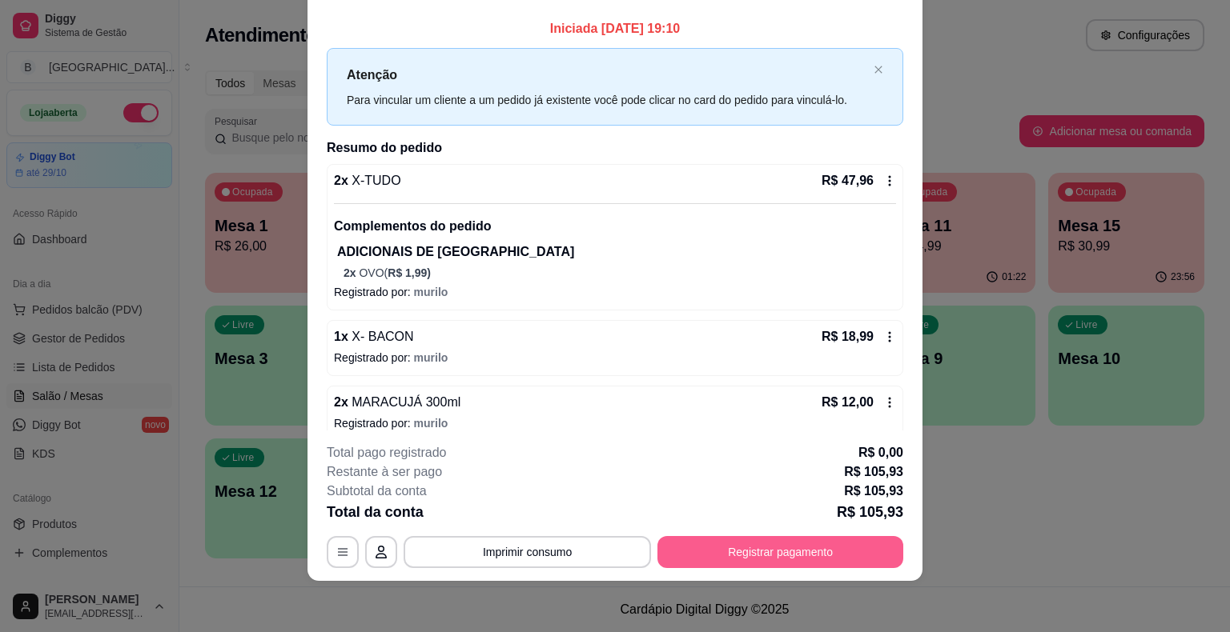
click at [826, 546] on button "Registrar pagamento" at bounding box center [780, 552] width 246 height 32
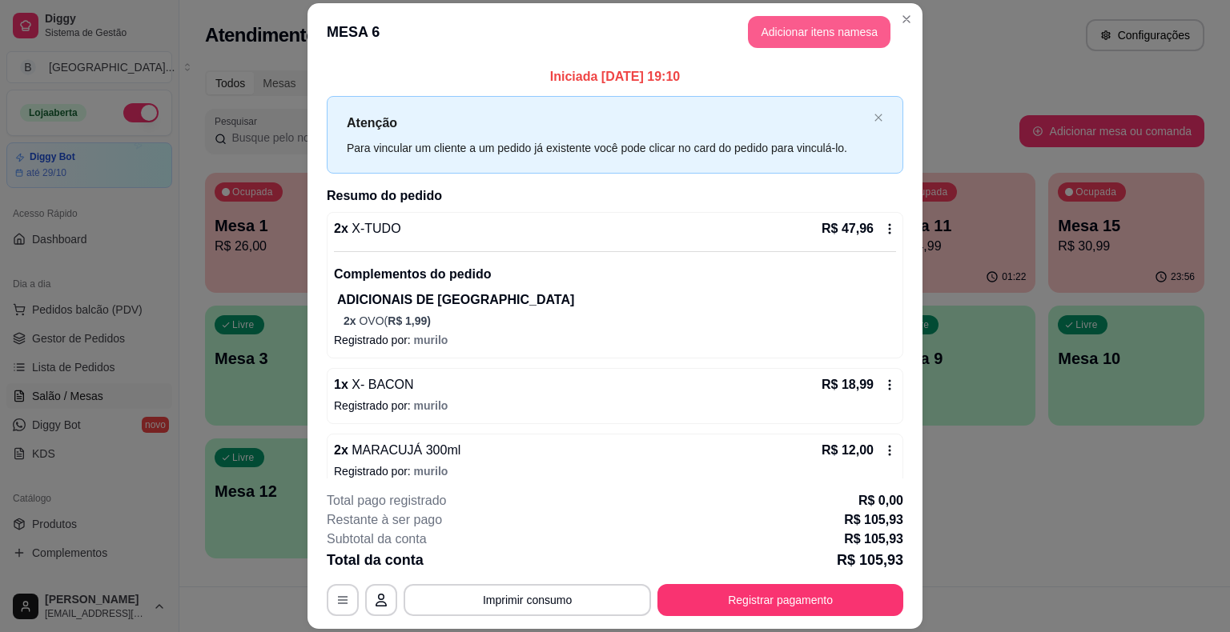
click at [792, 26] on button "Adicionar itens na mesa" at bounding box center [819, 32] width 143 height 32
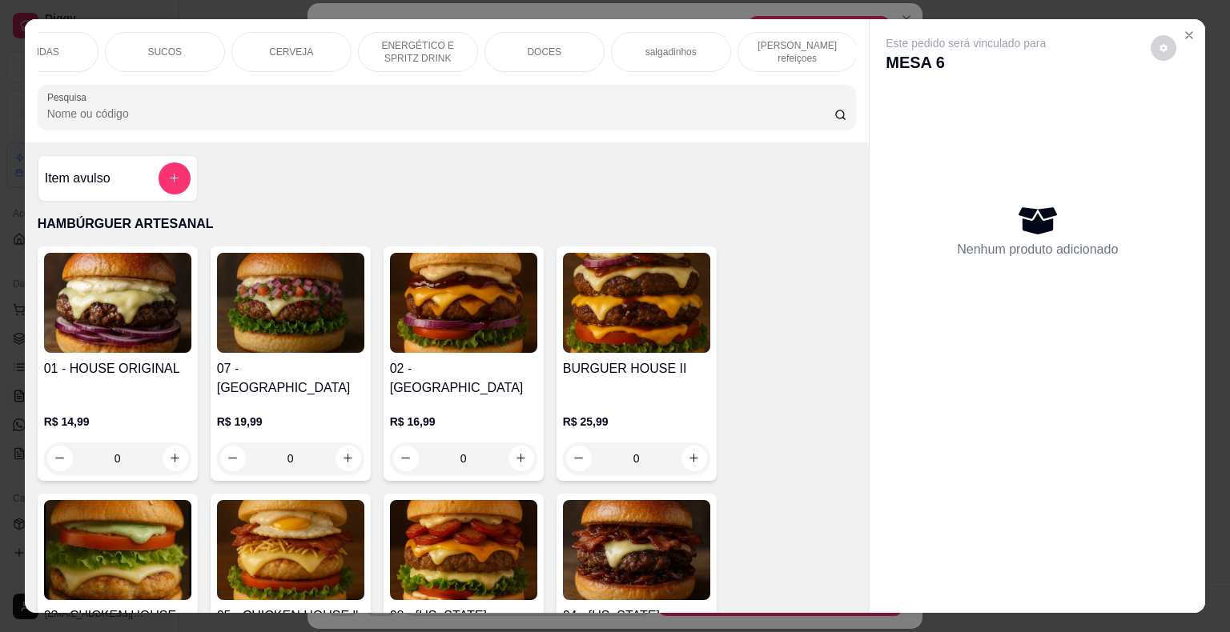
scroll to position [0, 440]
click at [511, 53] on div "DOCES" at bounding box center [544, 52] width 120 height 40
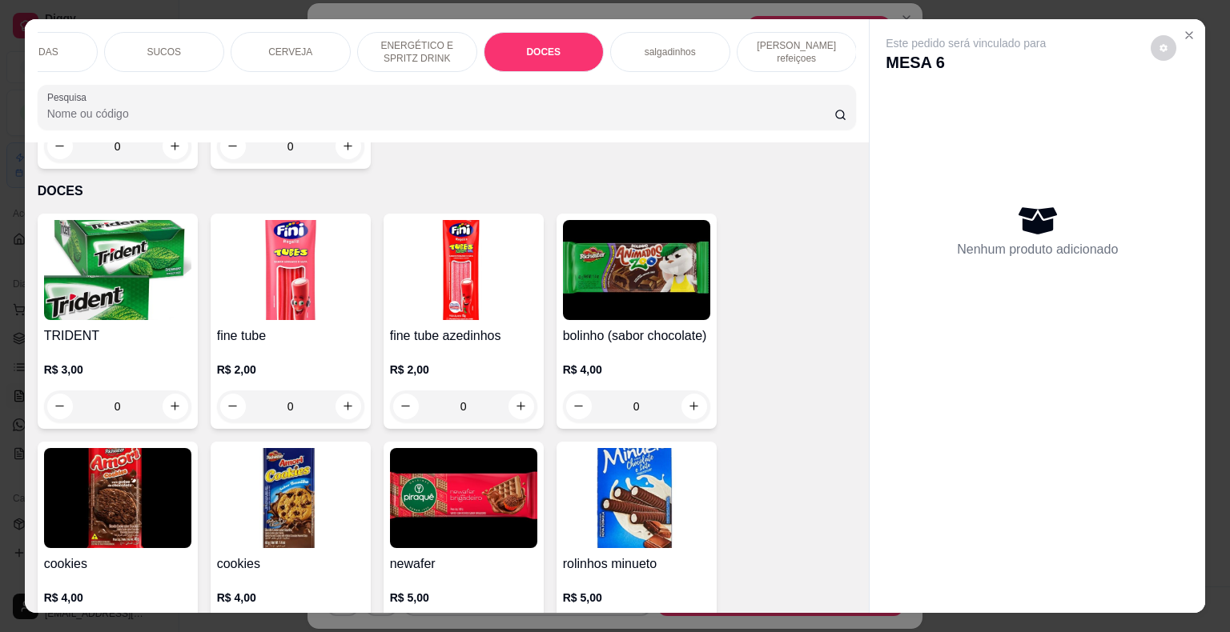
scroll to position [38, 0]
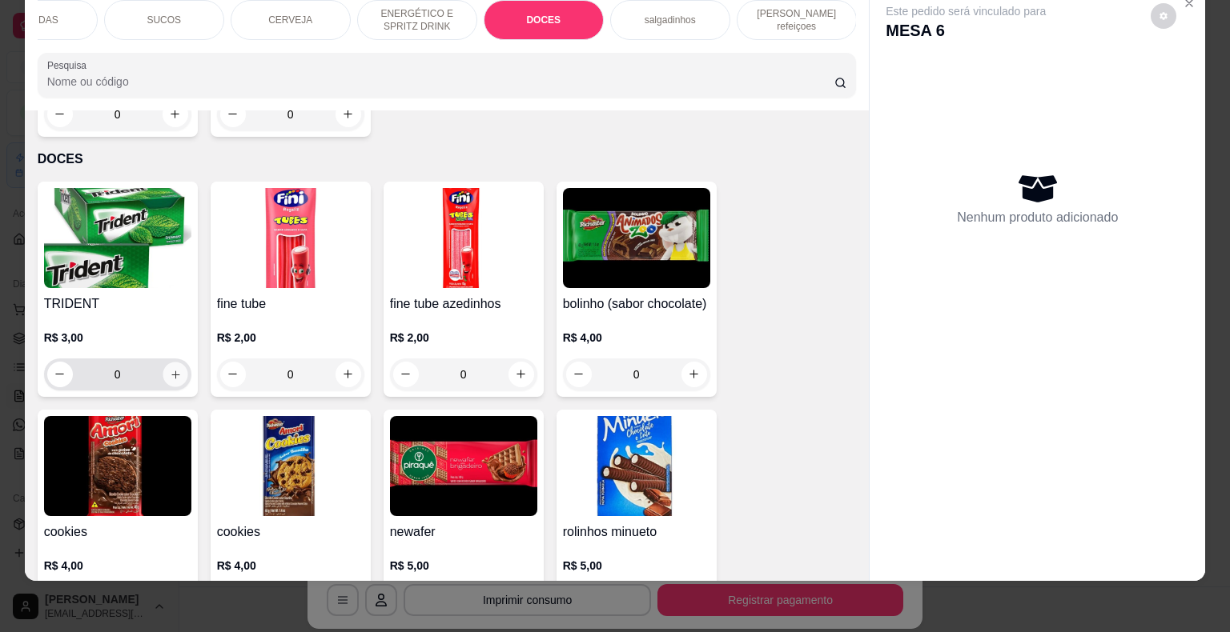
click at [171, 368] on icon "increase-product-quantity" at bounding box center [175, 374] width 12 height 12
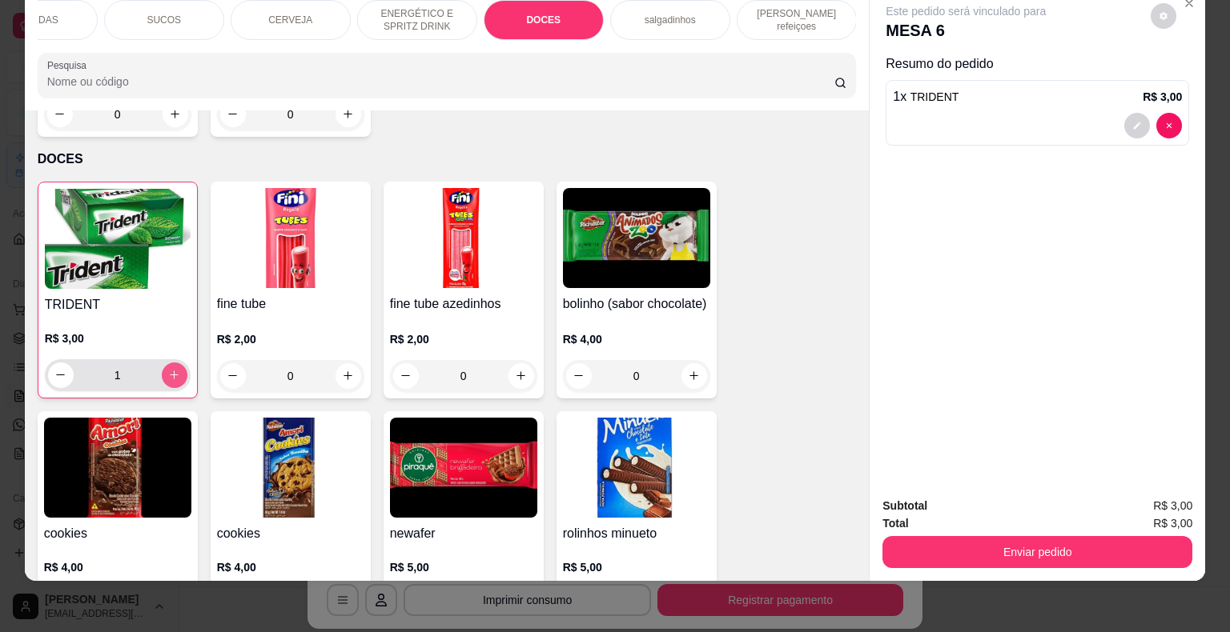
type input "1"
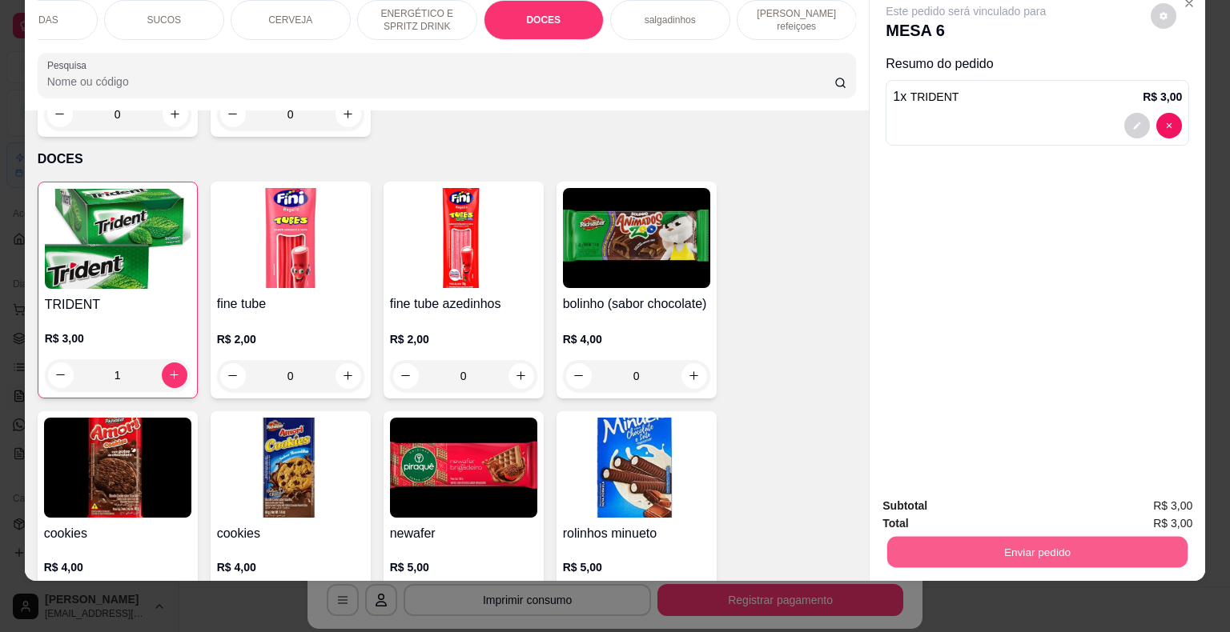
click at [962, 556] on div "Enviar pedido" at bounding box center [1037, 550] width 310 height 36
click at [1119, 495] on button "Enviar pedido" at bounding box center [1151, 501] width 90 height 30
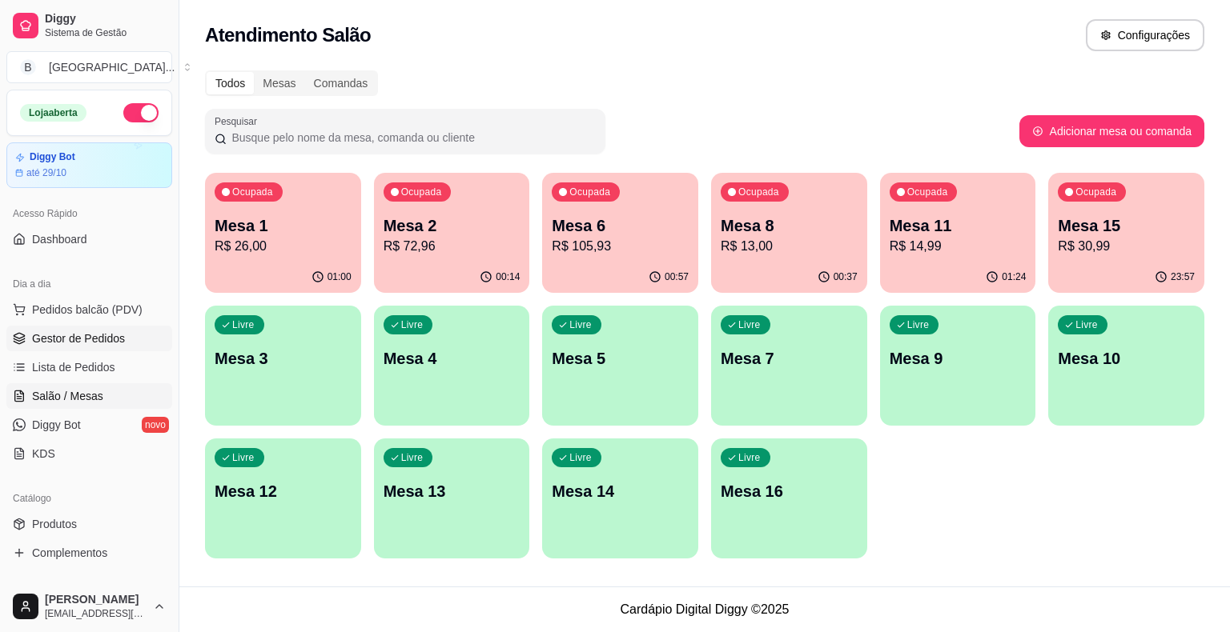
click at [84, 347] on link "Gestor de Pedidos" at bounding box center [89, 339] width 166 height 26
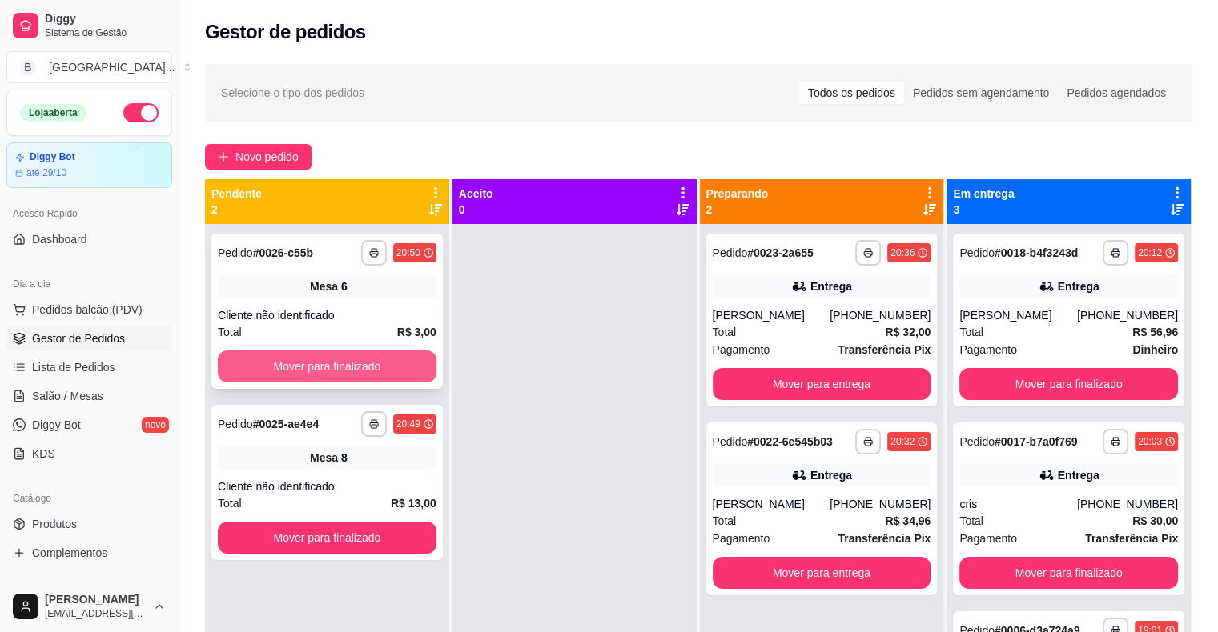
click at [366, 363] on button "Mover para finalizado" at bounding box center [327, 367] width 219 height 32
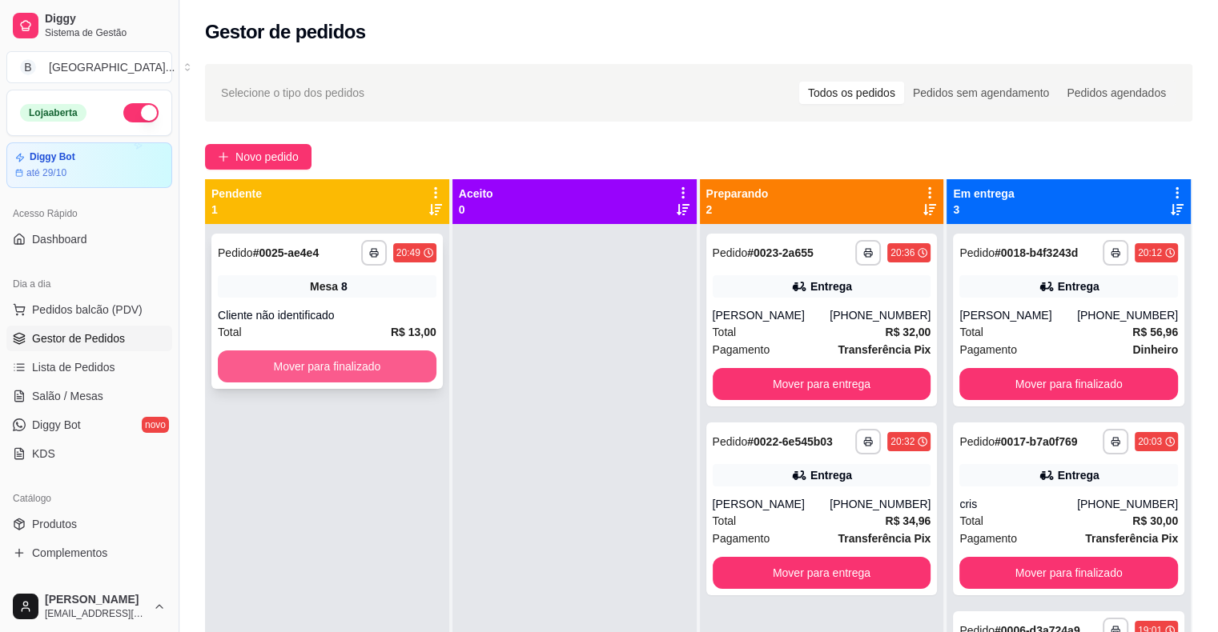
click at [308, 378] on button "Mover para finalizado" at bounding box center [327, 367] width 219 height 32
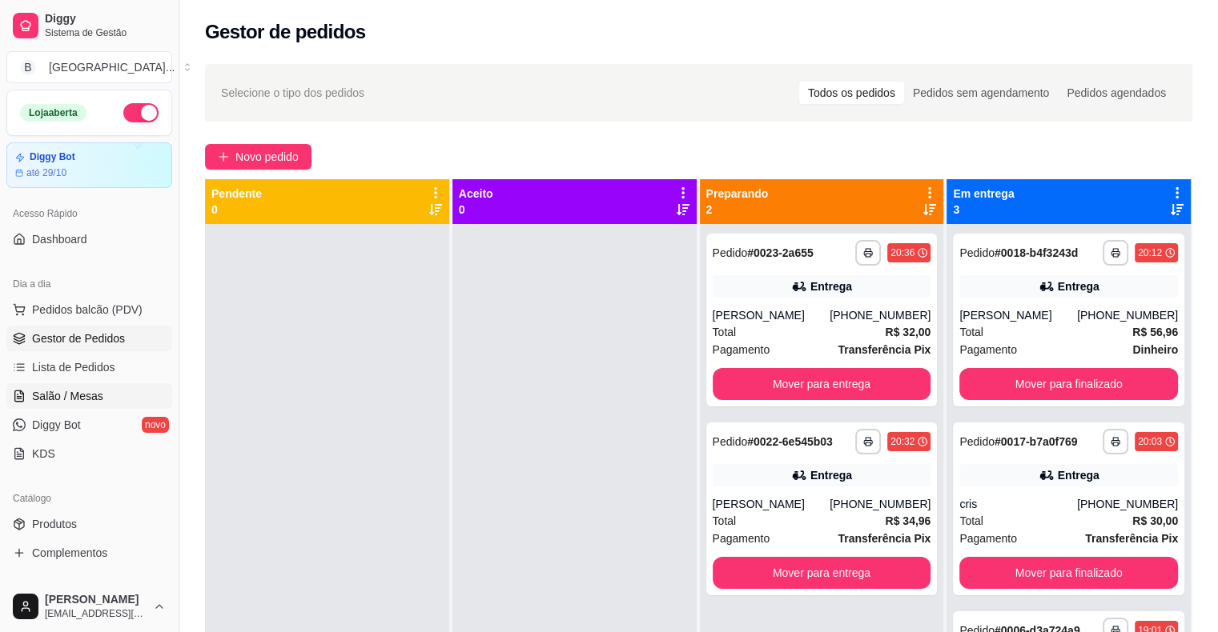
click at [103, 390] on link "Salão / Mesas" at bounding box center [89, 396] width 166 height 26
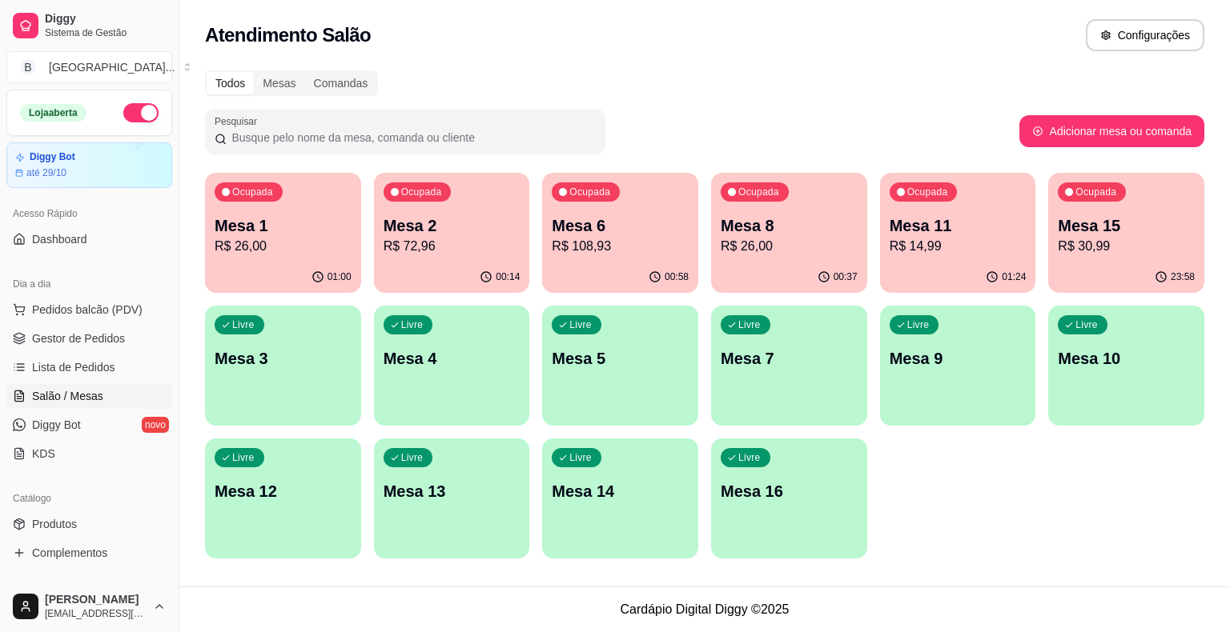
click at [590, 251] on p "R$ 108,93" at bounding box center [620, 246] width 137 height 19
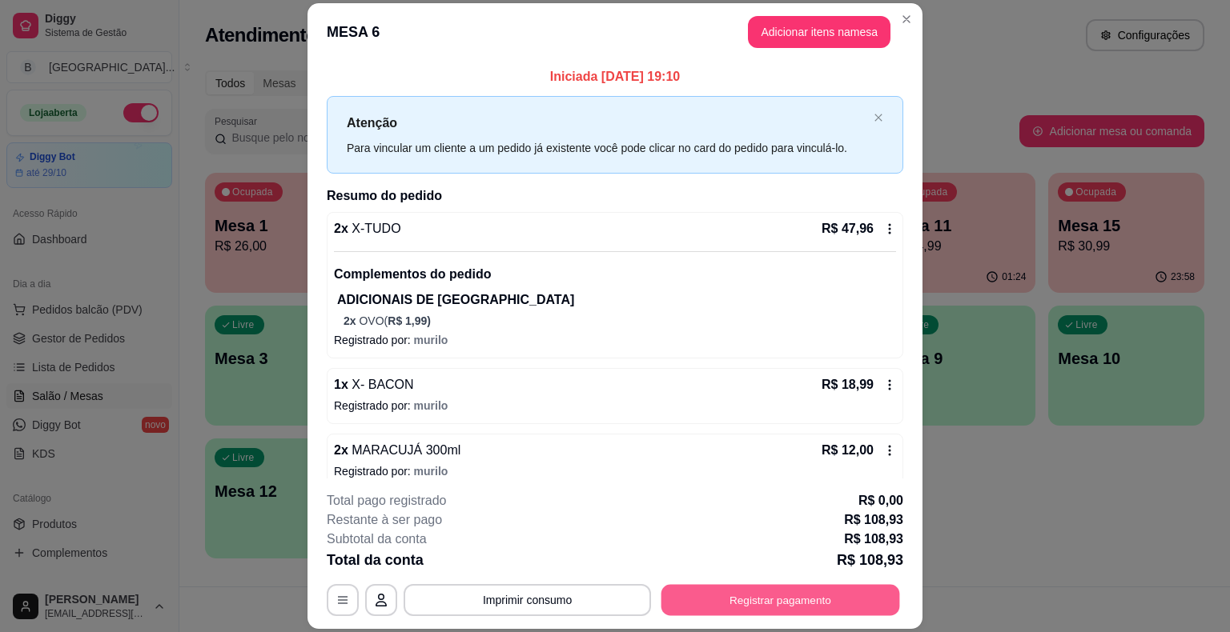
click at [802, 601] on button "Registrar pagamento" at bounding box center [780, 600] width 239 height 31
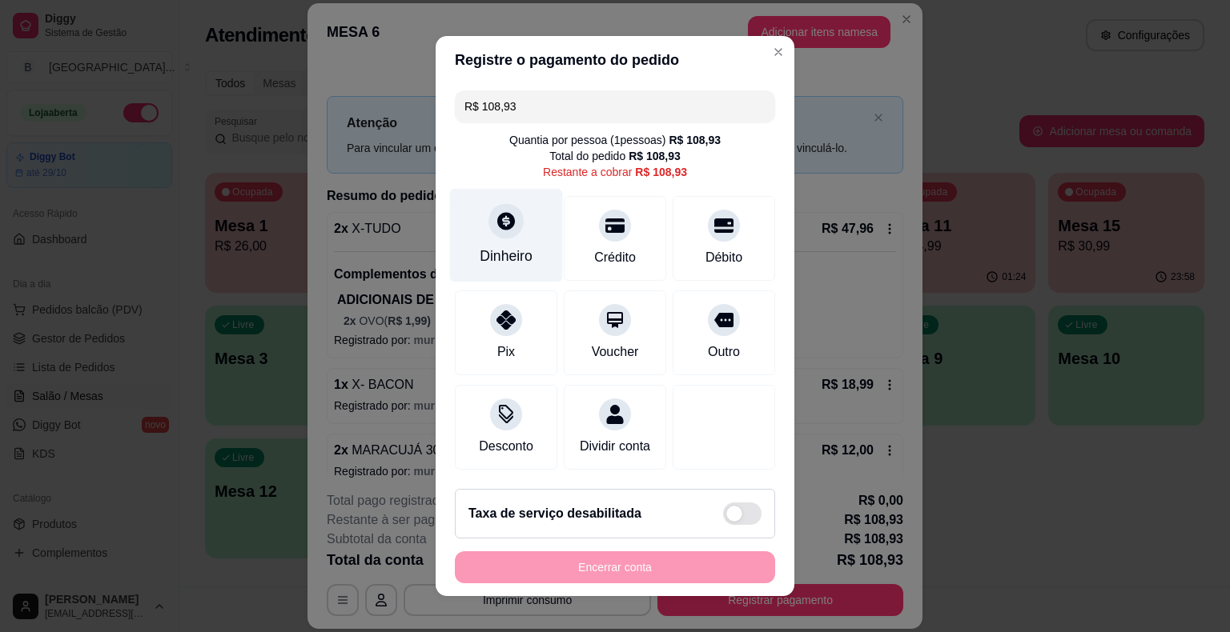
click at [517, 254] on div "Dinheiro" at bounding box center [506, 256] width 53 height 21
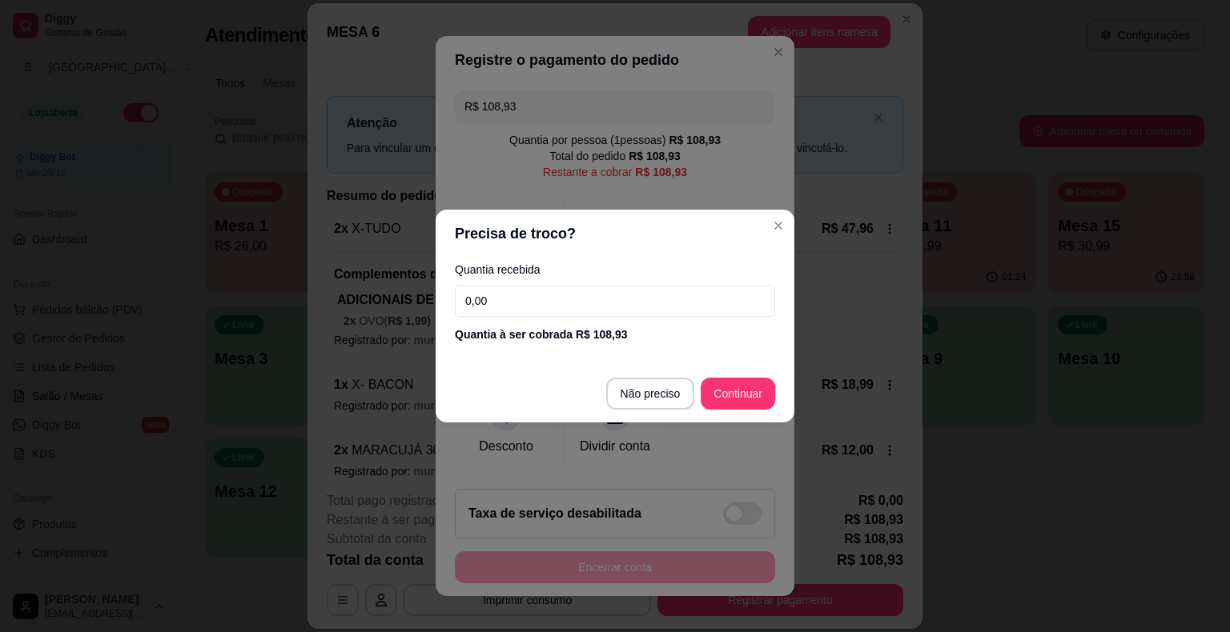
click at [518, 295] on input "0,00" at bounding box center [615, 301] width 320 height 32
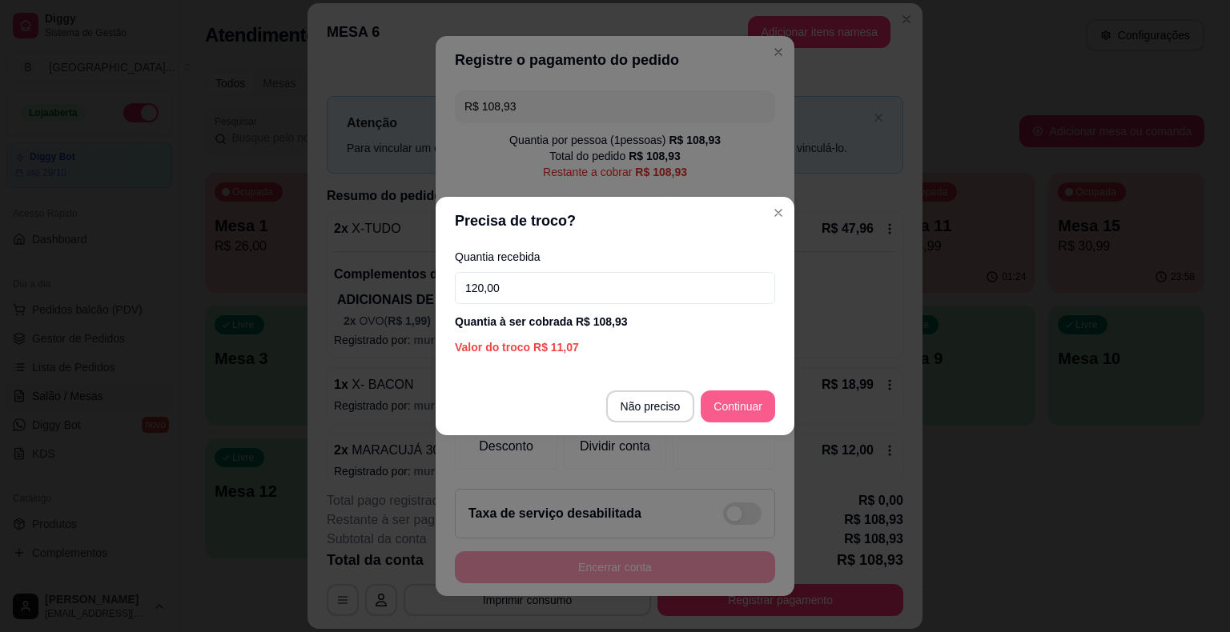
type input "120,00"
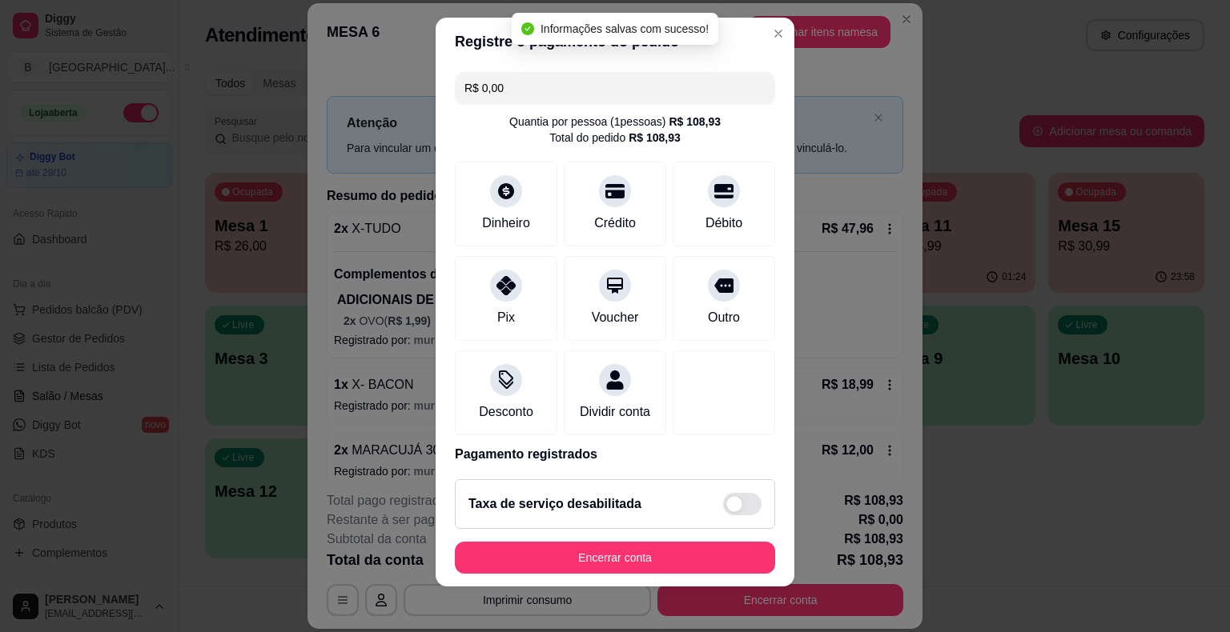
type input "R$ 0,00"
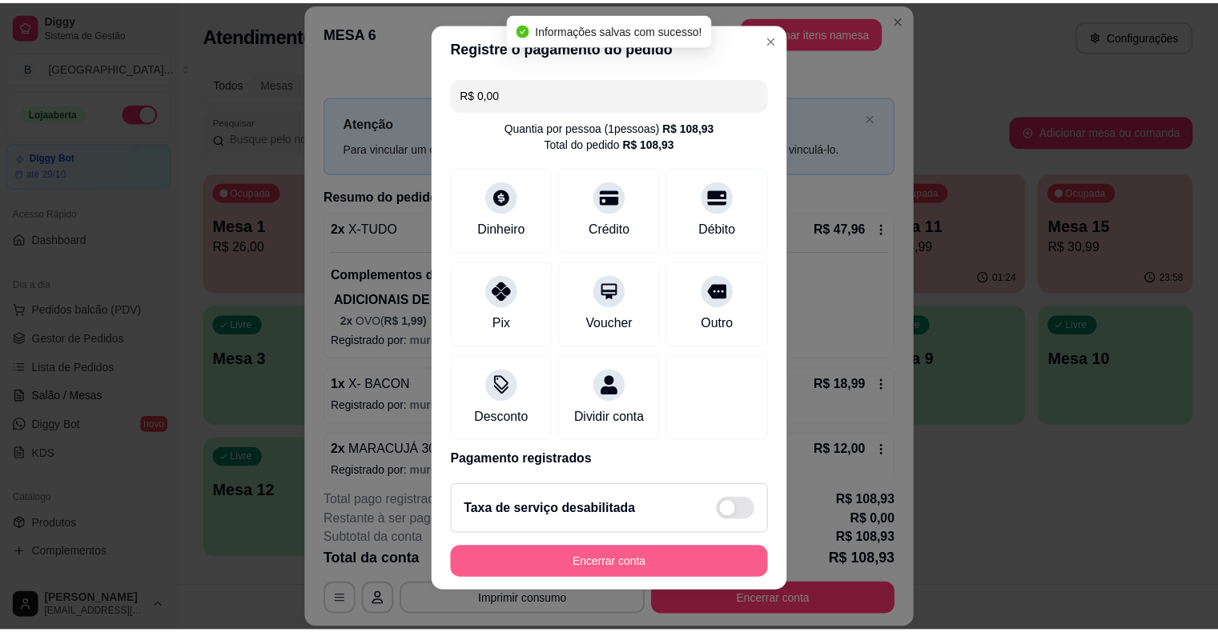
scroll to position [19, 0]
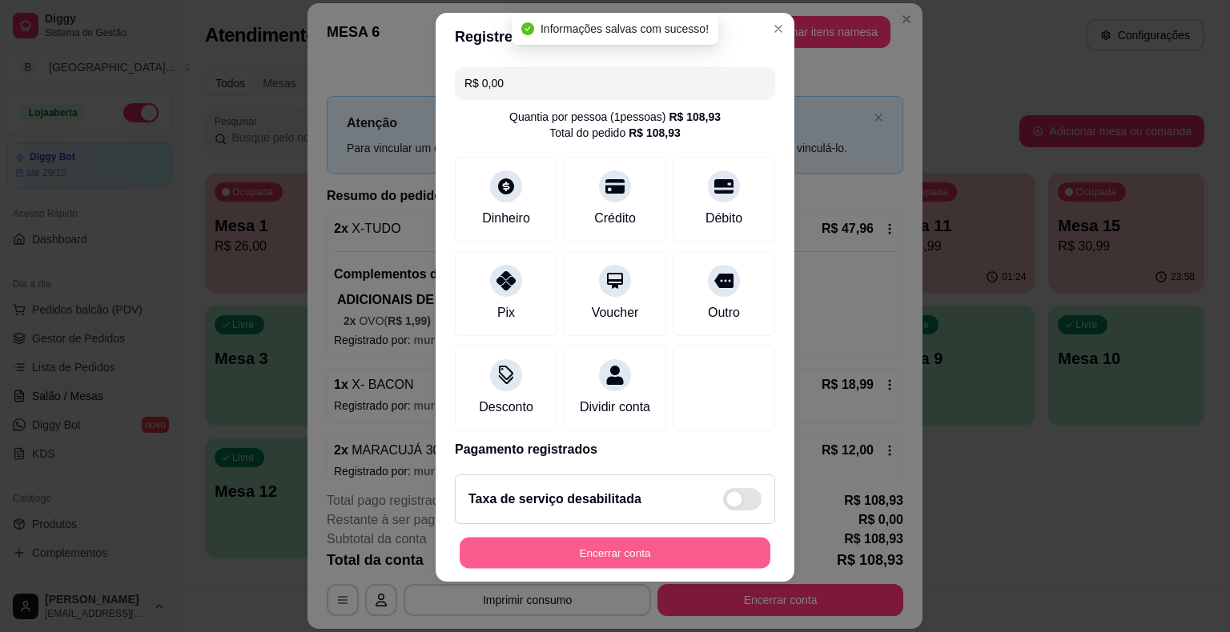
click at [666, 549] on button "Encerrar conta" at bounding box center [615, 552] width 311 height 31
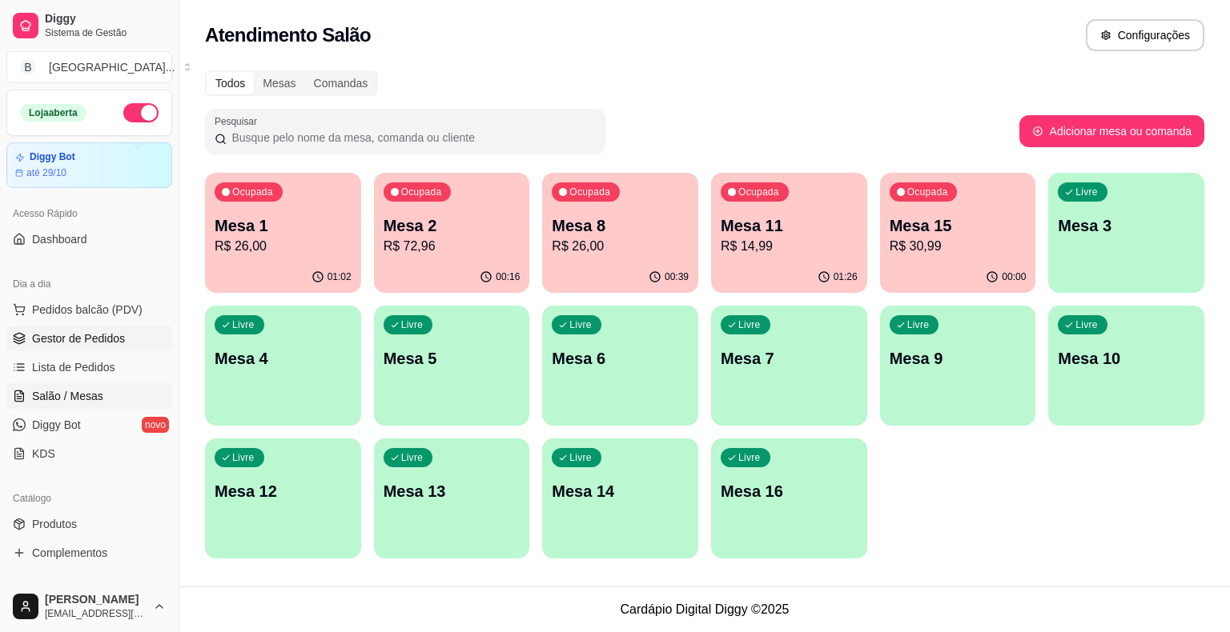
click at [111, 331] on span "Gestor de Pedidos" at bounding box center [78, 339] width 93 height 16
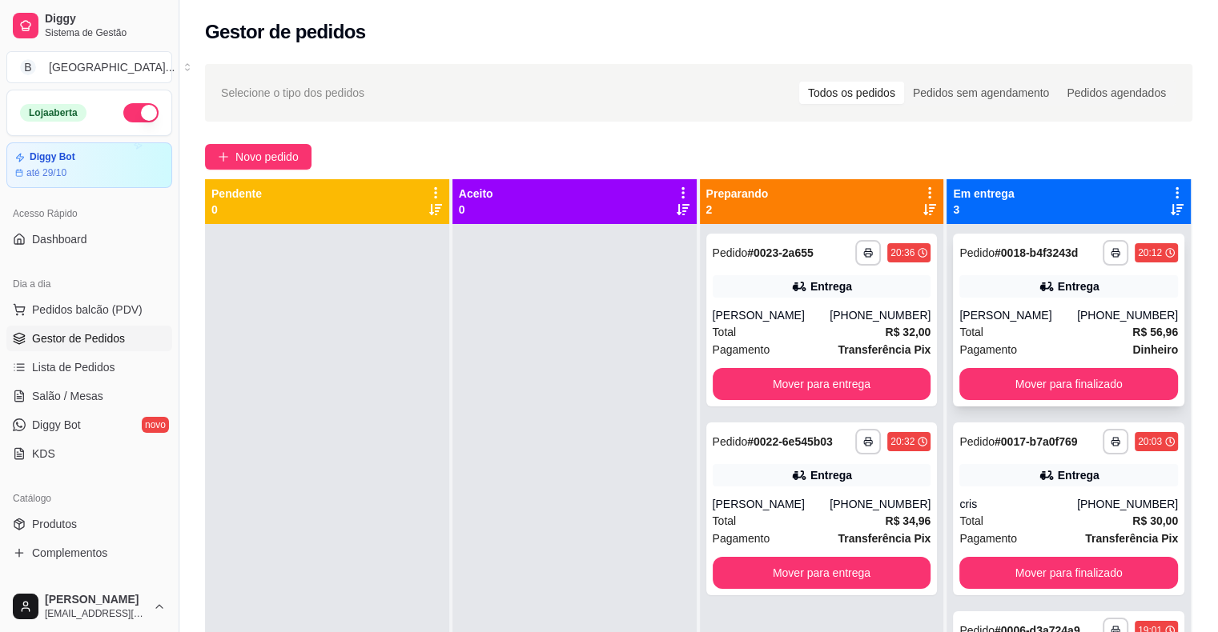
scroll to position [45, 0]
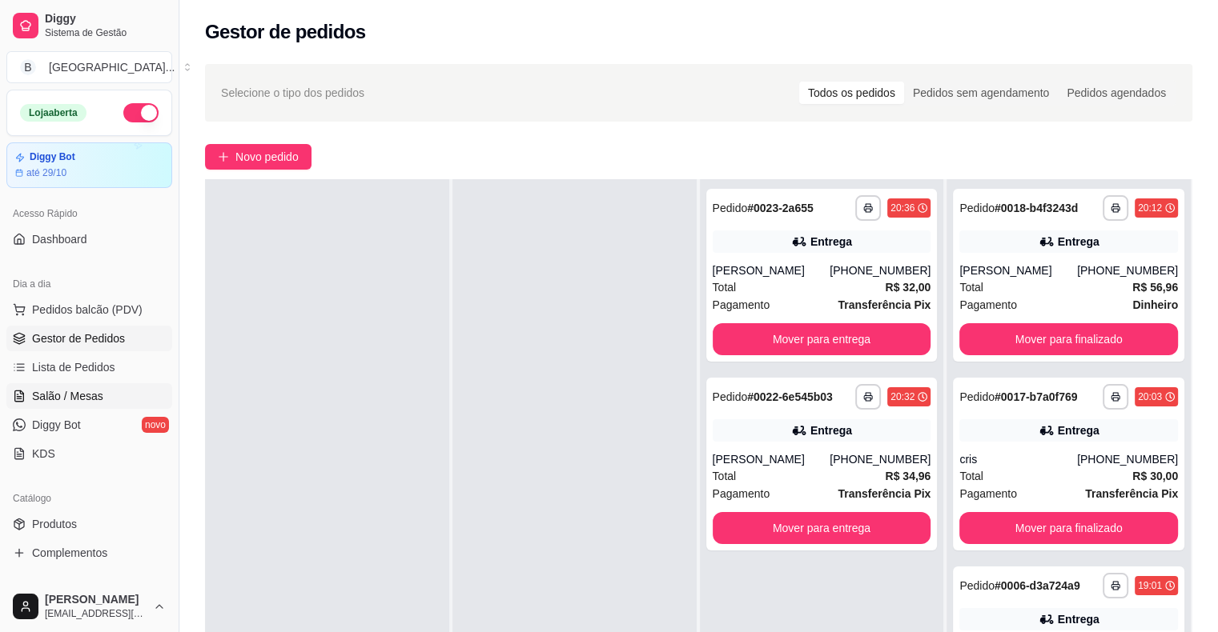
click at [66, 408] on link "Salão / Mesas" at bounding box center [89, 396] width 166 height 26
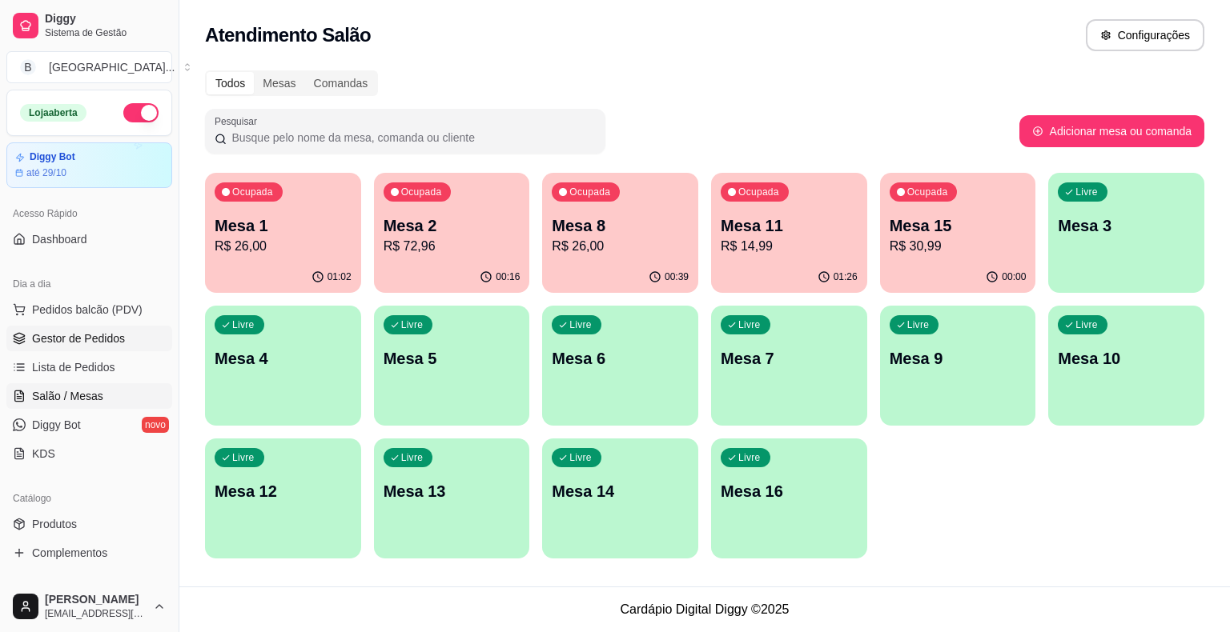
click at [103, 334] on span "Gestor de Pedidos" at bounding box center [78, 339] width 93 height 16
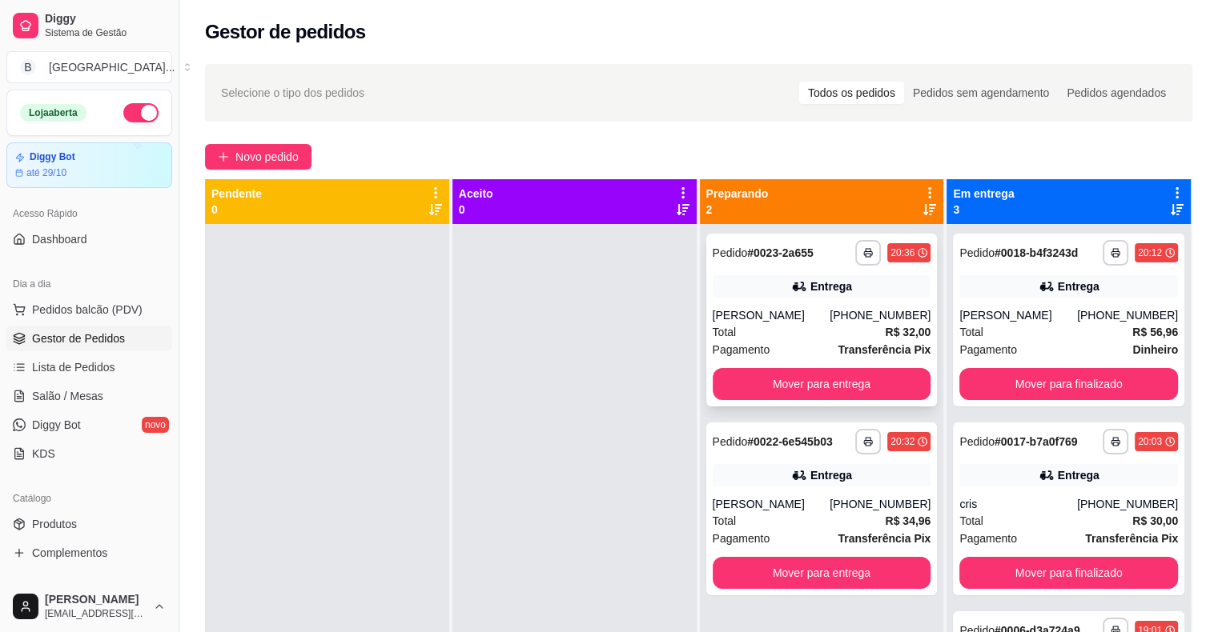
click at [845, 343] on strong "Transferência Pix" at bounding box center [883, 349] width 93 height 13
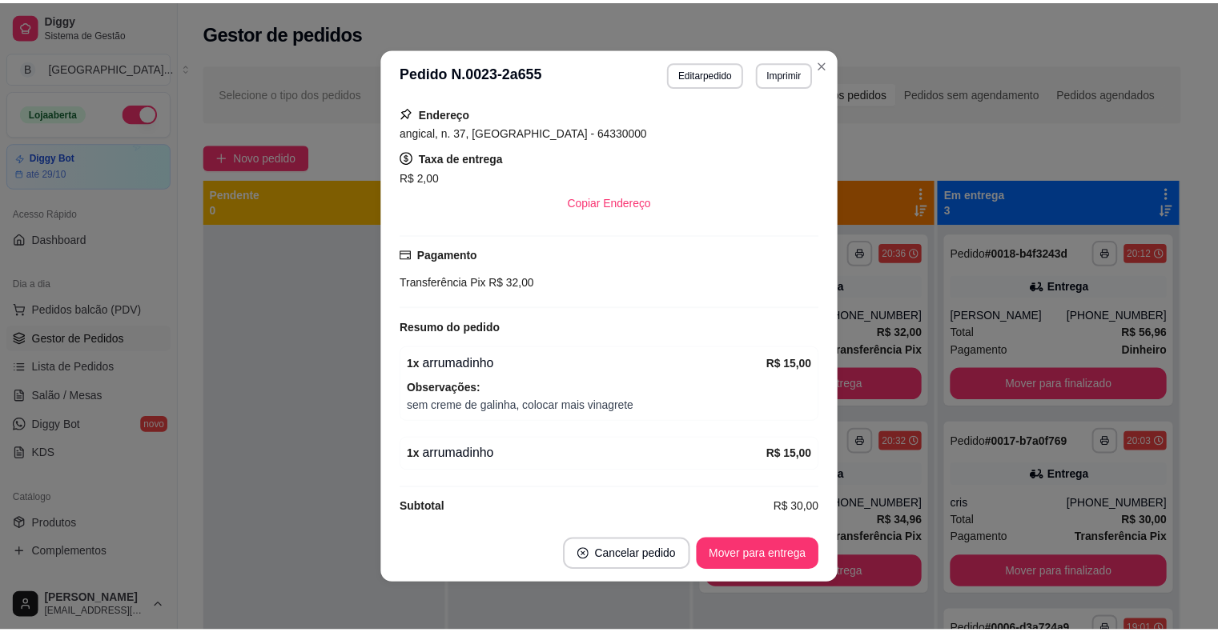
scroll to position [283, 0]
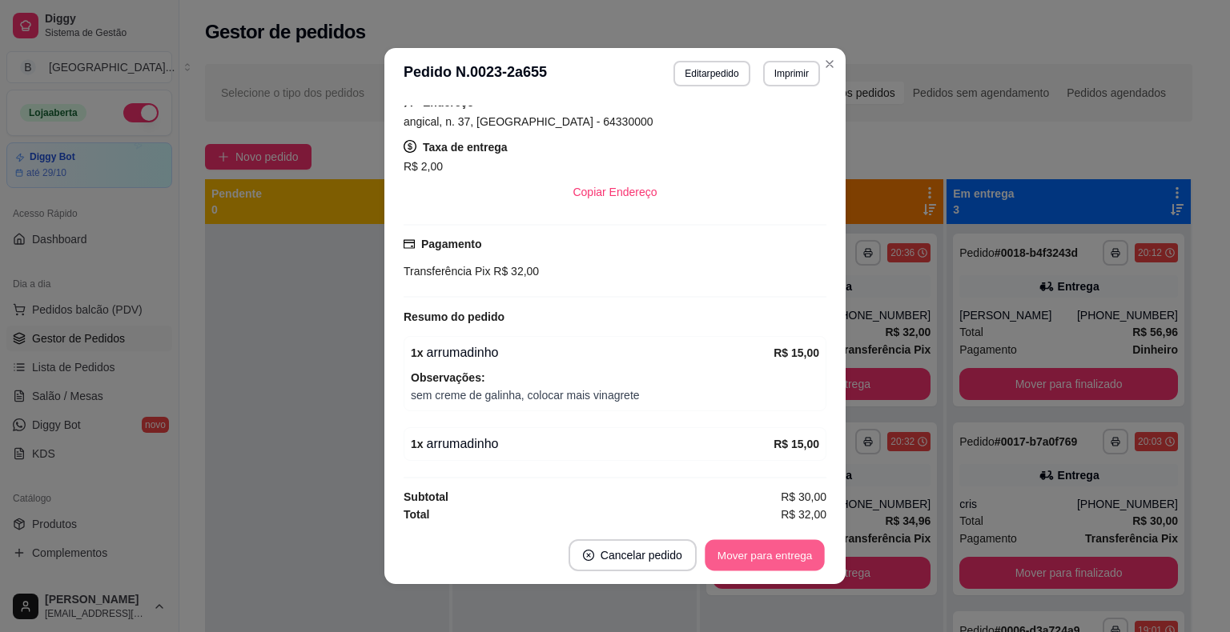
click at [783, 543] on button "Mover para entrega" at bounding box center [765, 555] width 120 height 31
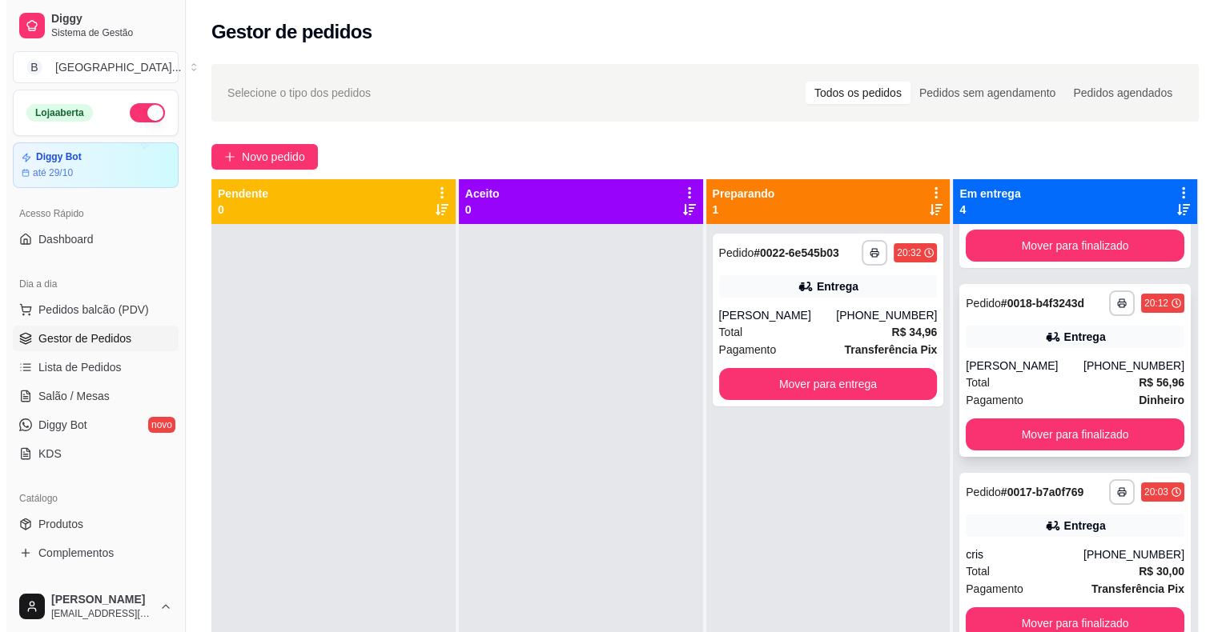
scroll to position [45, 0]
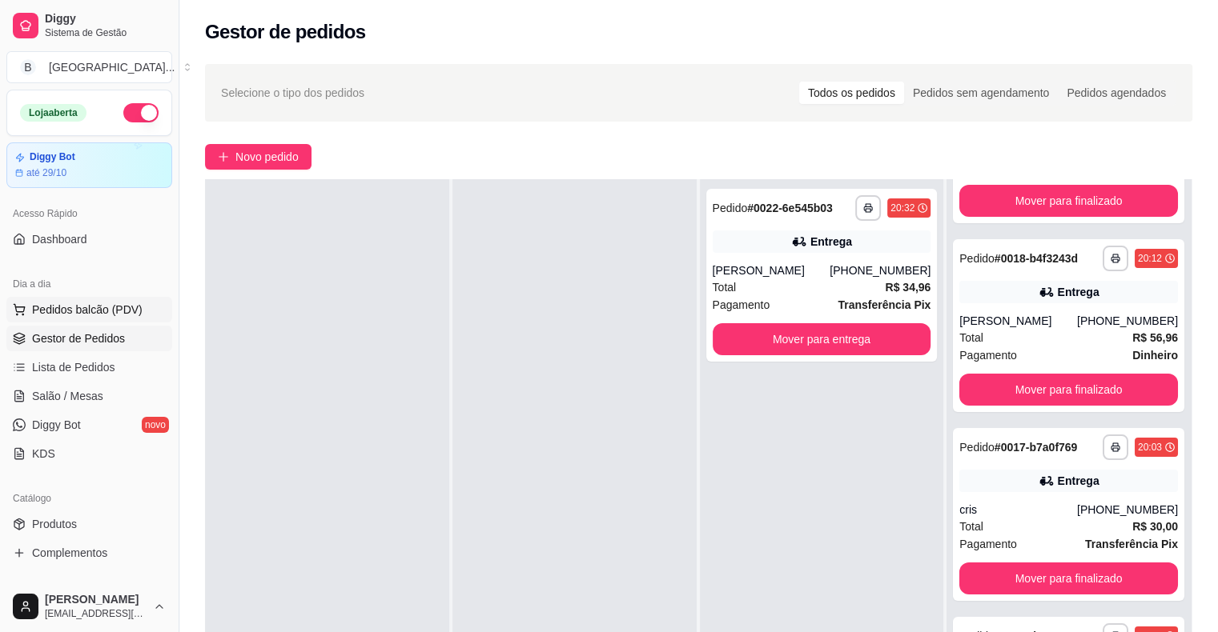
click at [99, 310] on span "Pedidos balcão (PDV)" at bounding box center [87, 310] width 110 height 16
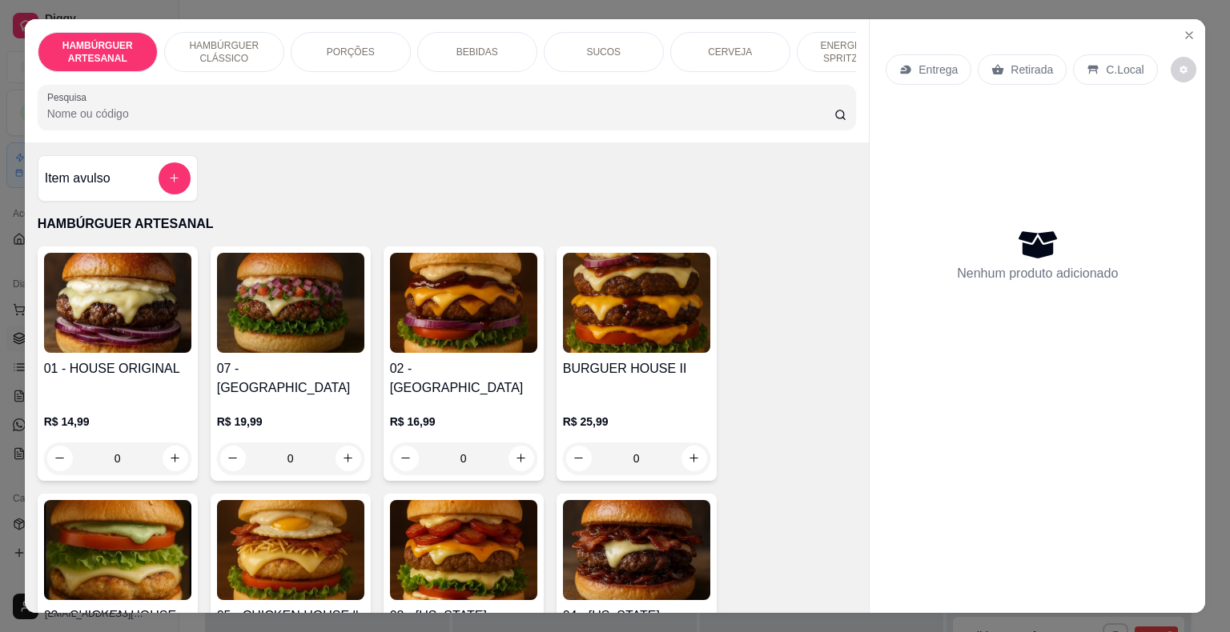
click at [365, 37] on div "PORÇÕES" at bounding box center [351, 52] width 120 height 40
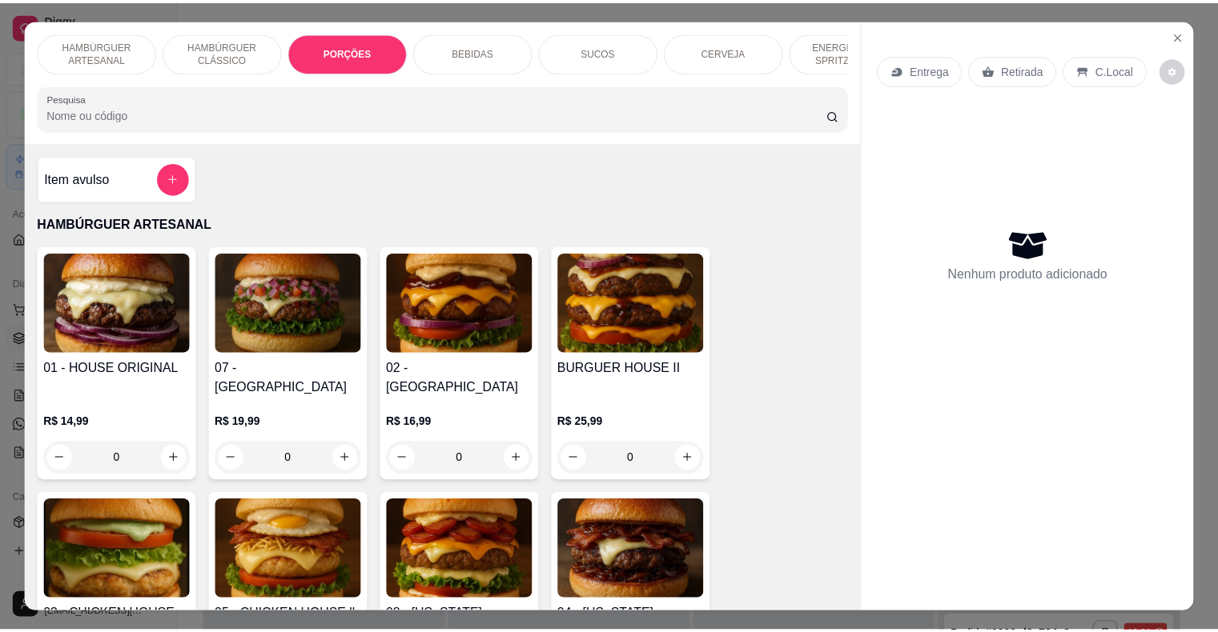
scroll to position [38, 0]
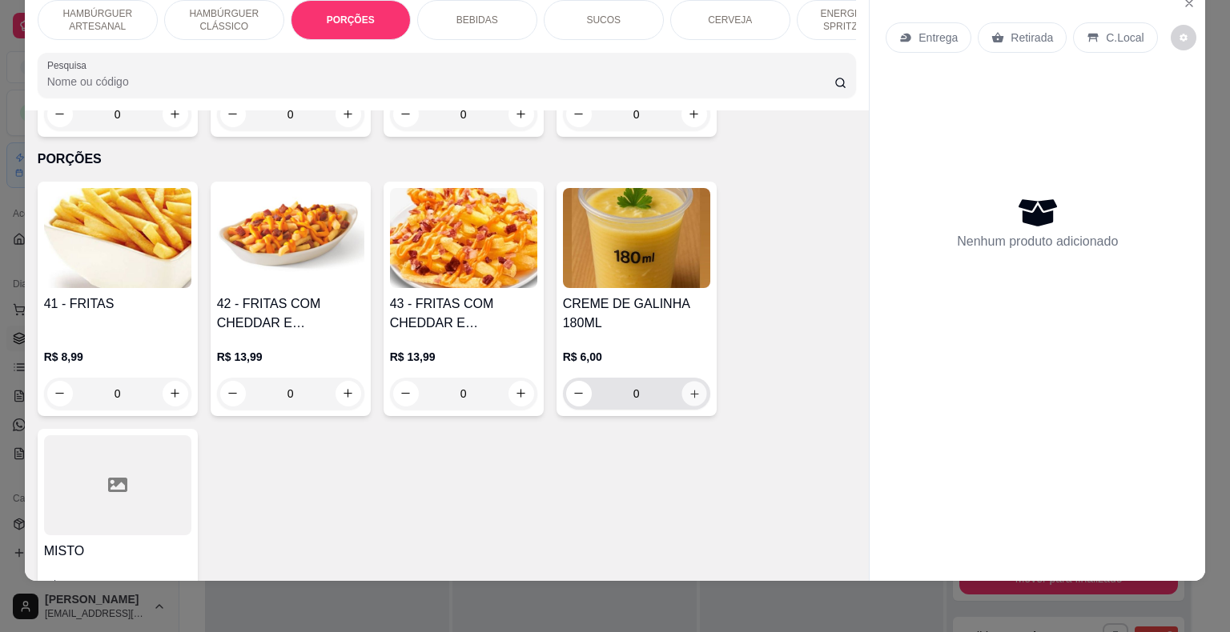
click at [681, 381] on button "increase-product-quantity" at bounding box center [693, 393] width 25 height 25
type input "1"
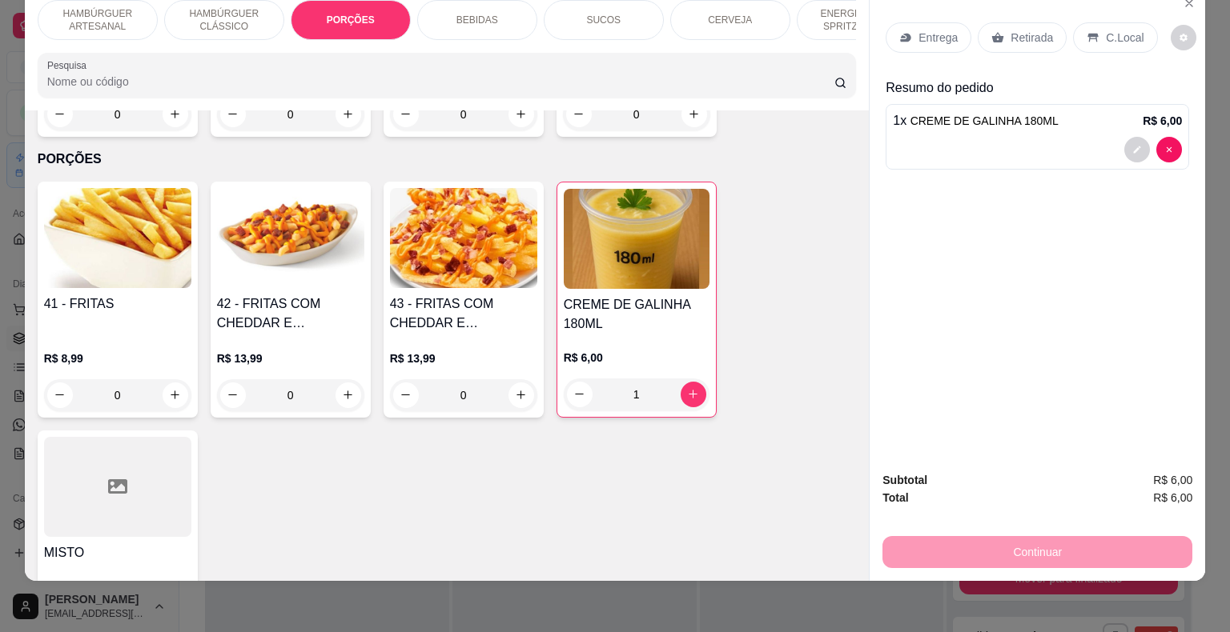
click at [979, 26] on div "Retirada" at bounding box center [1022, 37] width 89 height 30
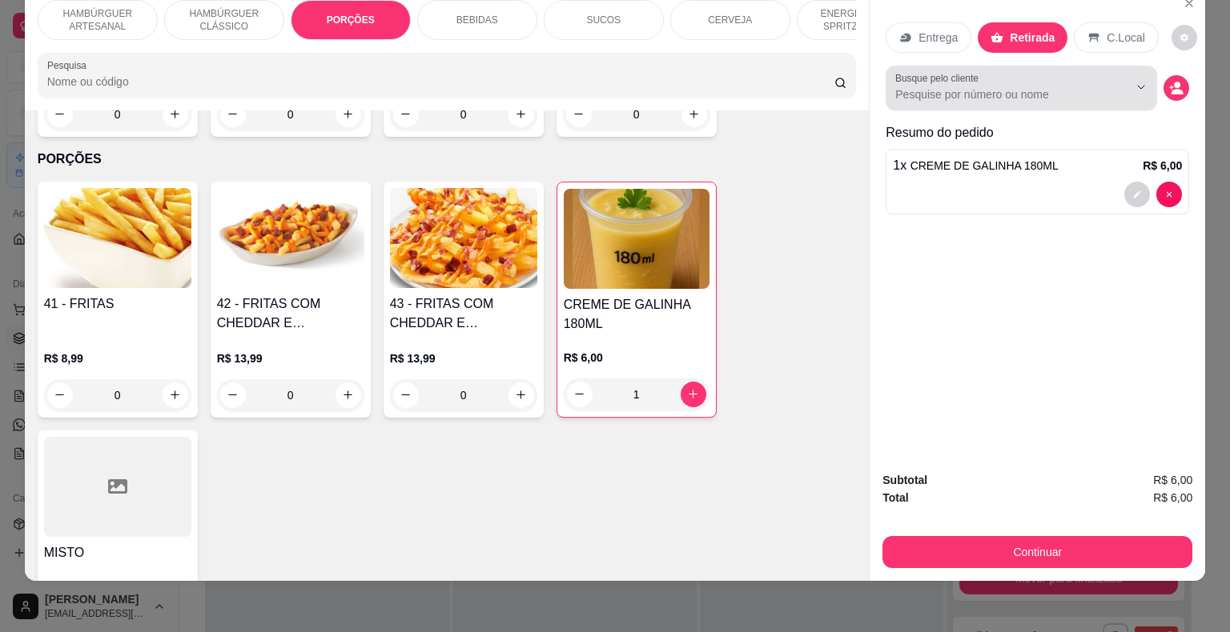
click at [989, 88] on input "Busque pelo cliente" at bounding box center [998, 94] width 207 height 16
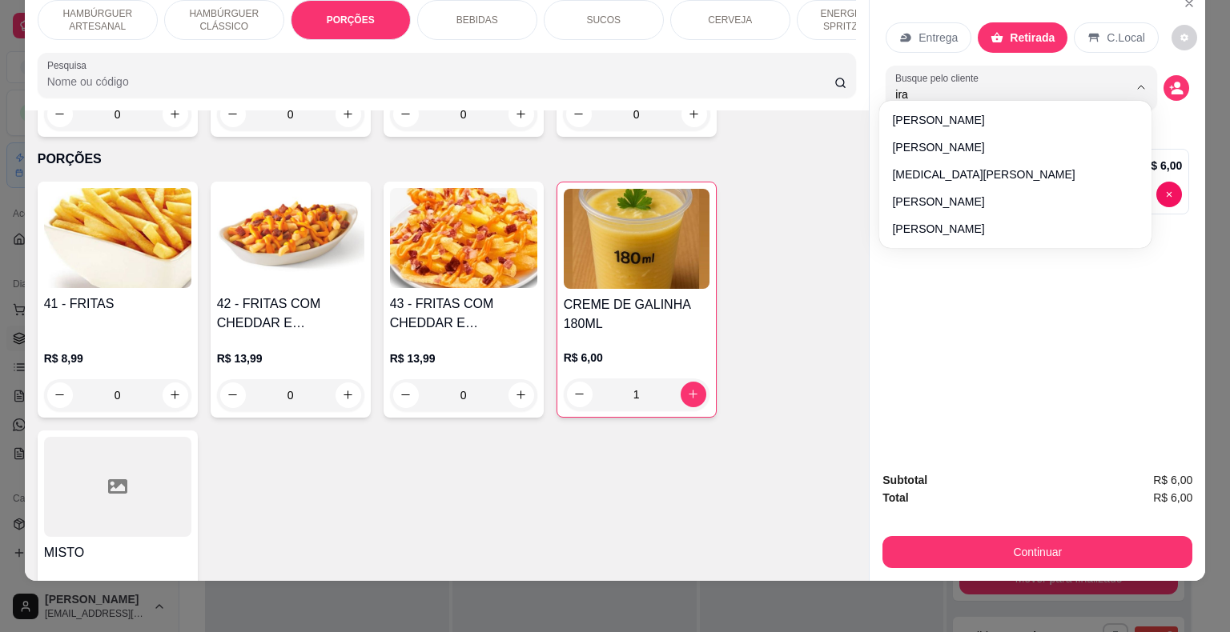
type input "irae"
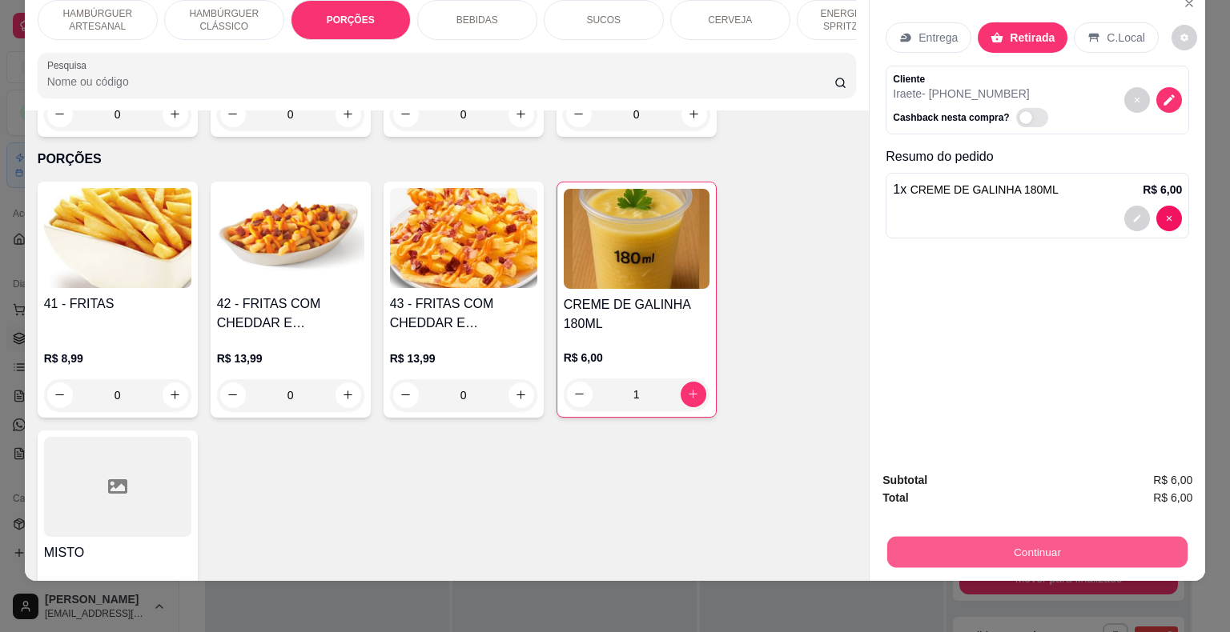
click at [959, 545] on button "Continuar" at bounding box center [1037, 552] width 300 height 31
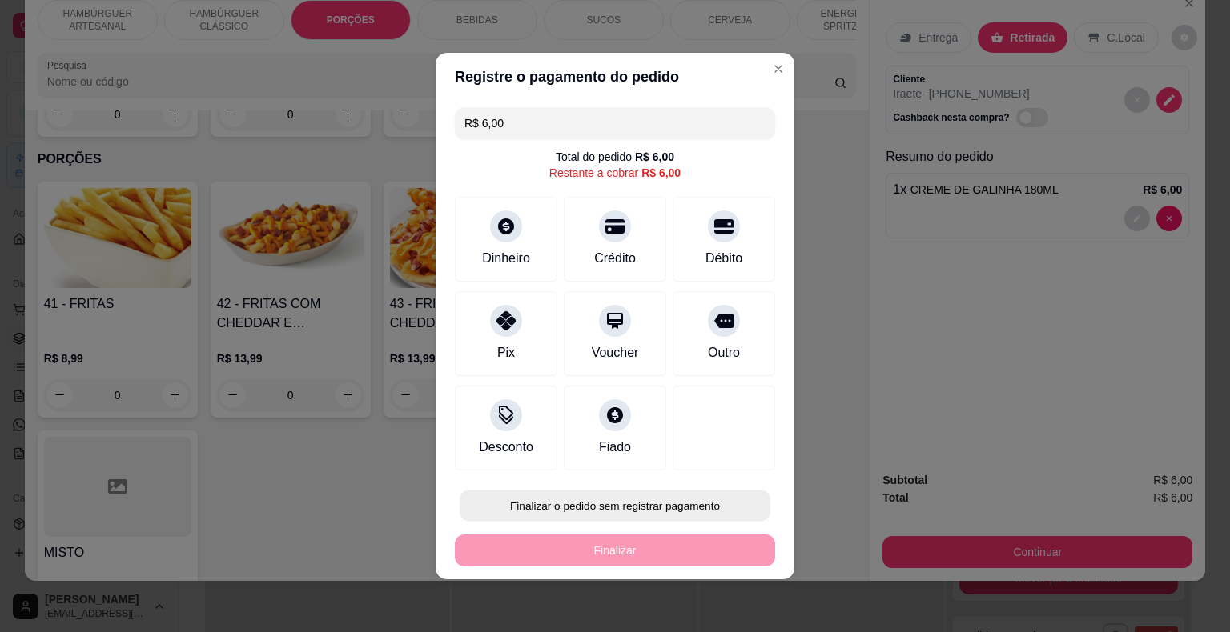
click at [580, 516] on button "Finalizar o pedido sem registrar pagamento" at bounding box center [615, 506] width 311 height 31
click at [708, 458] on button "Confirmar" at bounding box center [712, 460] width 57 height 24
type input "0"
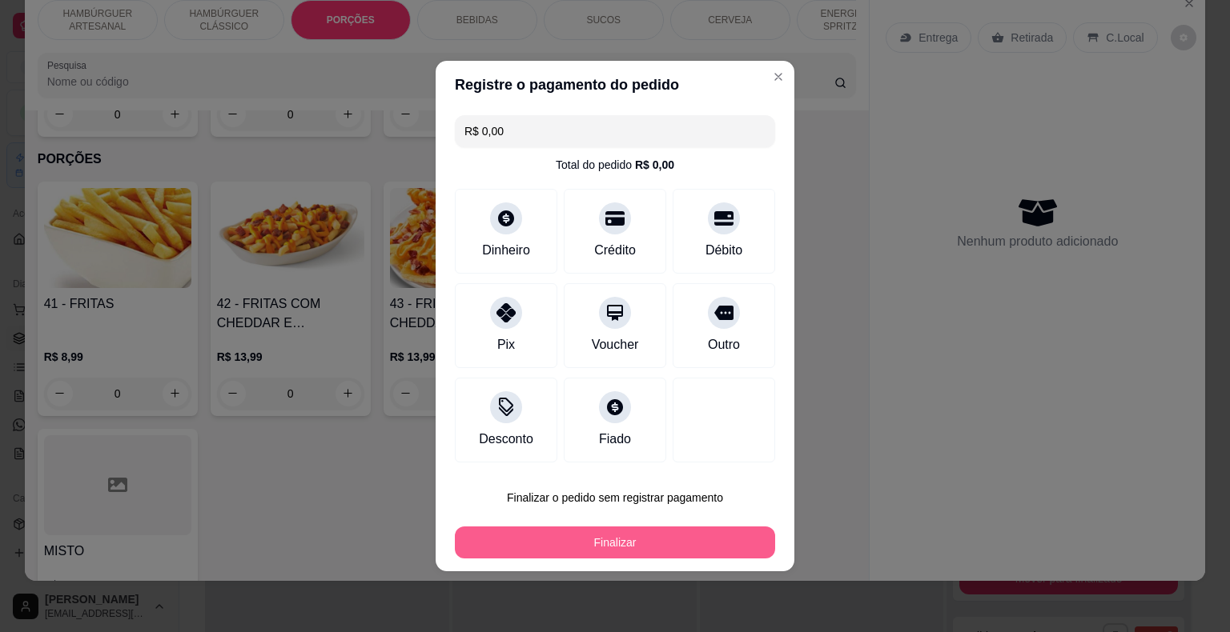
type input "R$ 0,00"
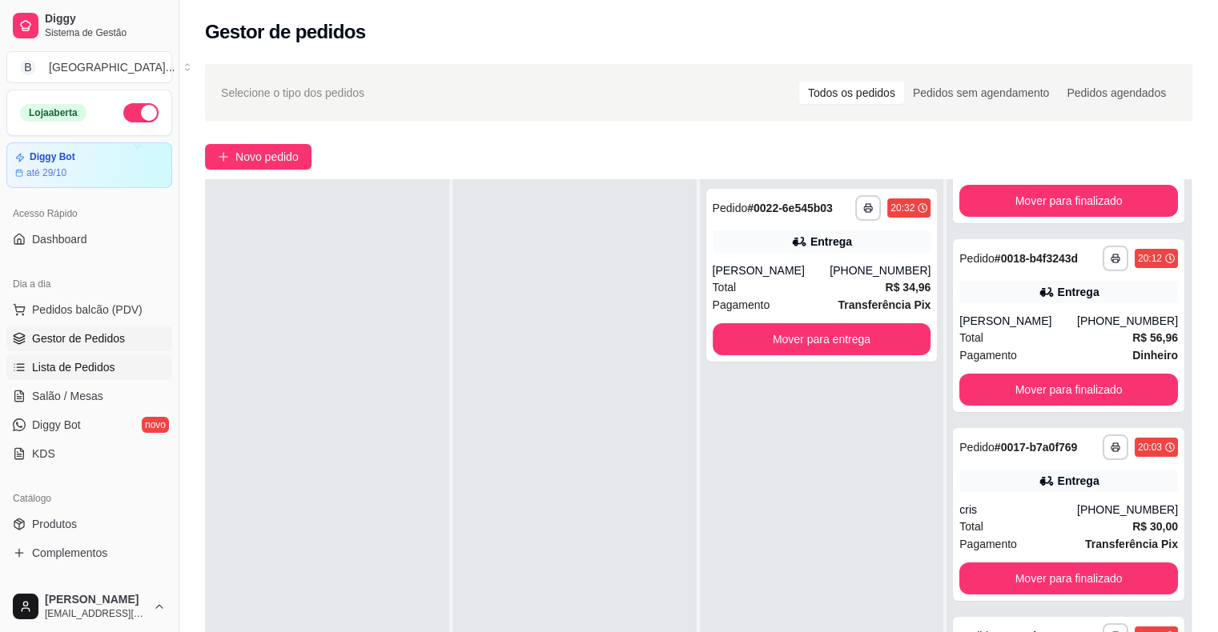
click at [99, 357] on link "Lista de Pedidos" at bounding box center [89, 368] width 166 height 26
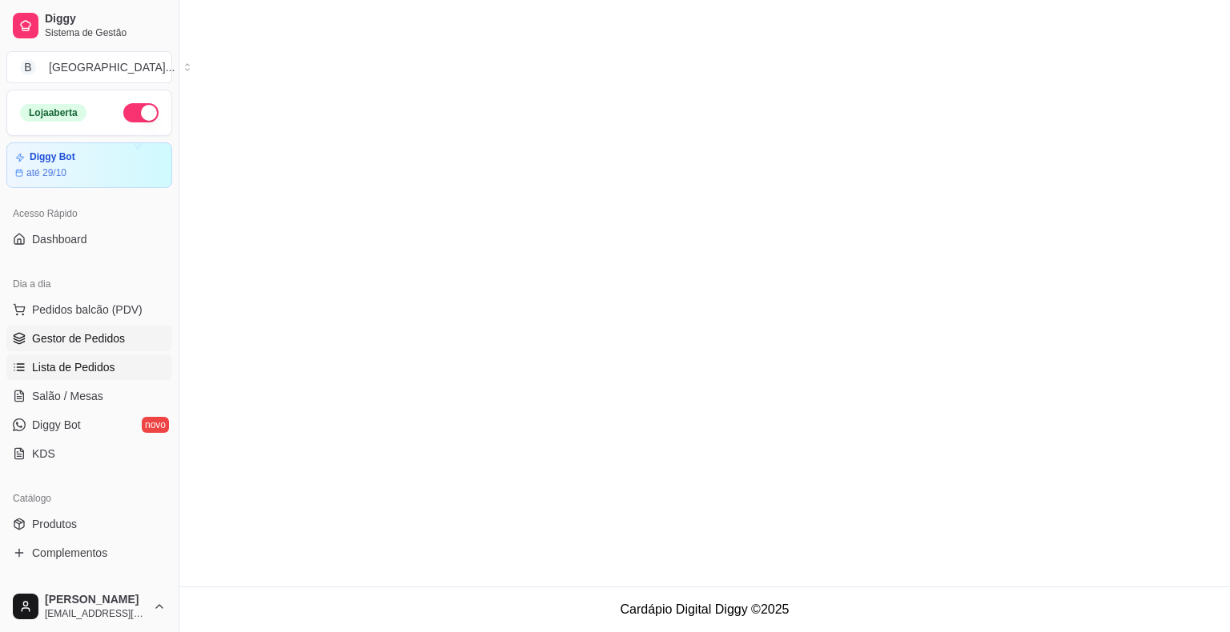
click at [103, 341] on span "Gestor de Pedidos" at bounding box center [78, 339] width 93 height 16
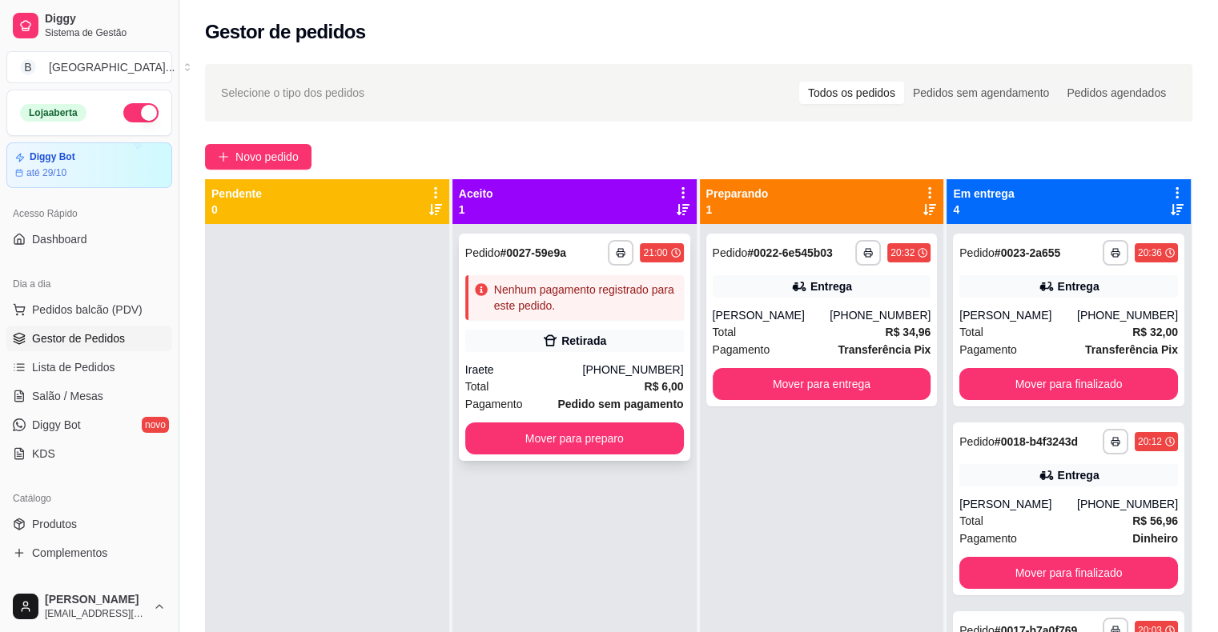
click at [584, 313] on div "Nenhum pagamento registrado para este pedido." at bounding box center [585, 298] width 183 height 32
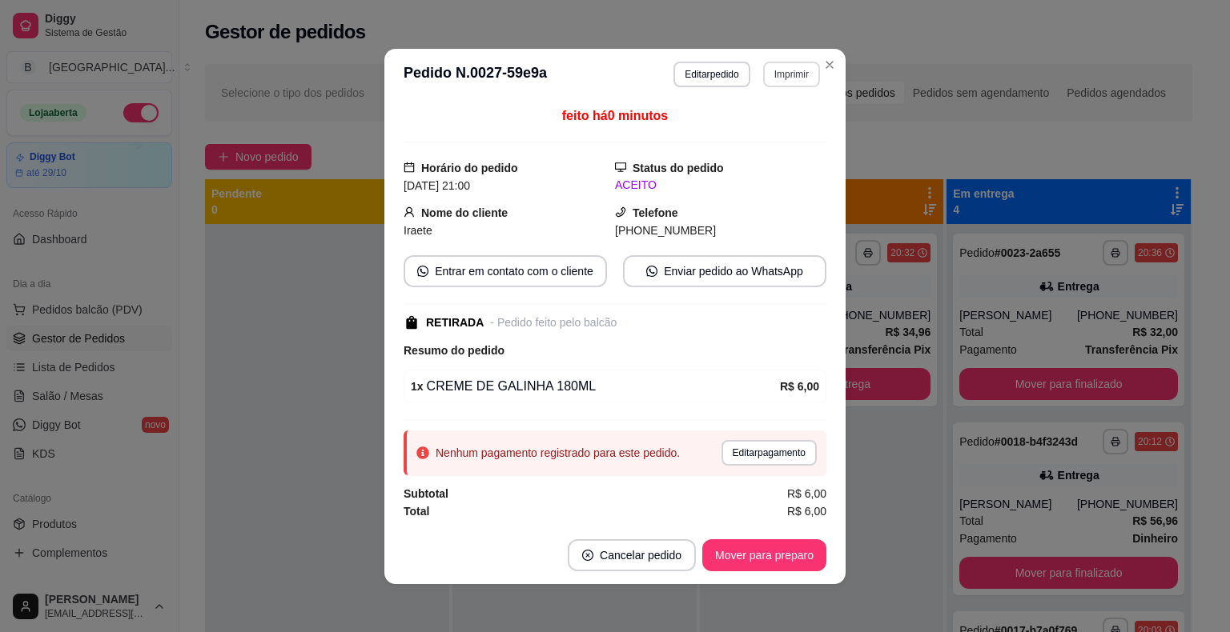
click at [763, 66] on button "Imprimir" at bounding box center [791, 75] width 57 height 26
click at [789, 147] on div "Escolha a impressora IMPRESSORA Impressora" at bounding box center [757, 136] width 132 height 86
click at [790, 133] on button "IMPRESSORA" at bounding box center [757, 131] width 116 height 26
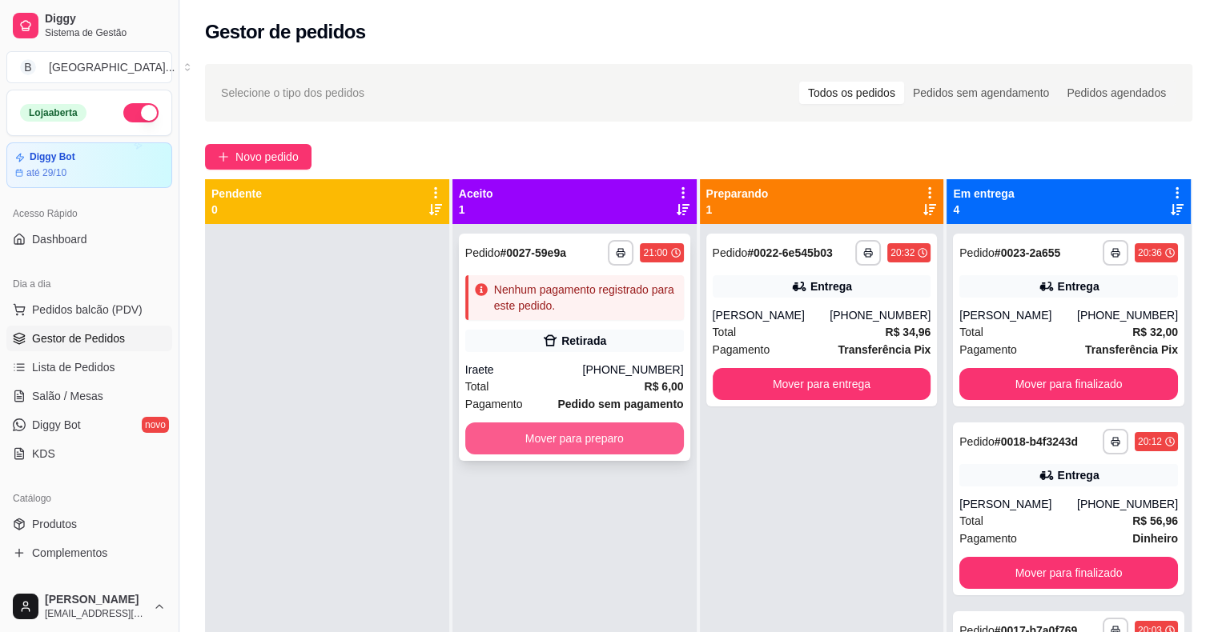
click at [594, 437] on button "Mover para preparo" at bounding box center [574, 439] width 219 height 32
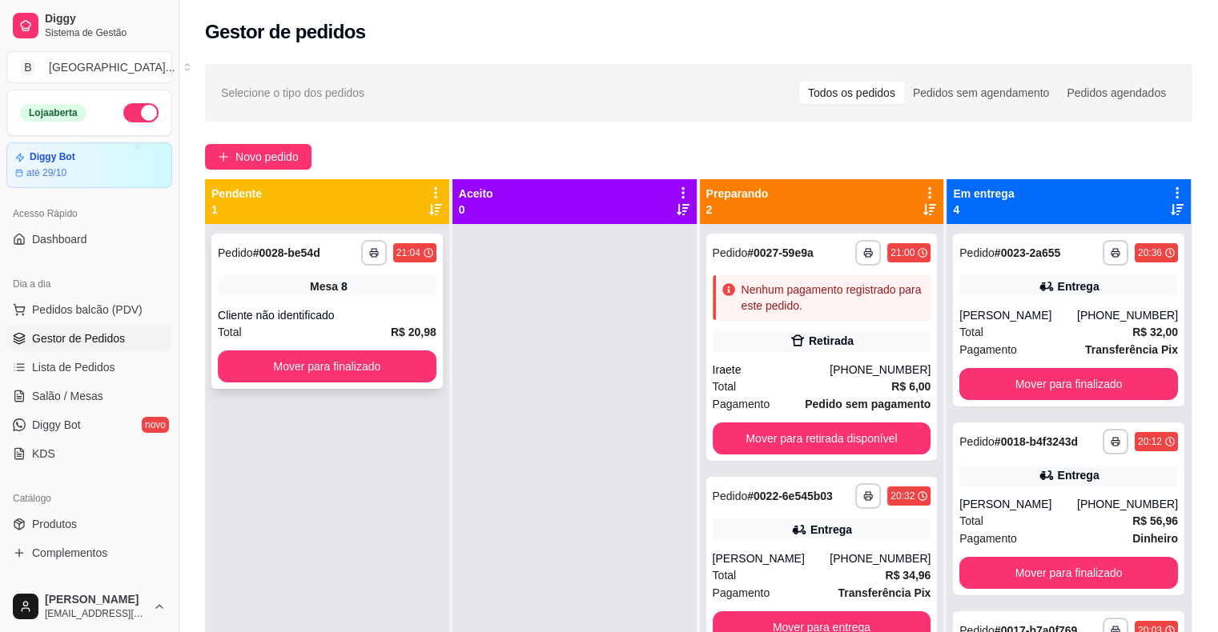
click at [326, 290] on span "Mesa" at bounding box center [324, 287] width 28 height 16
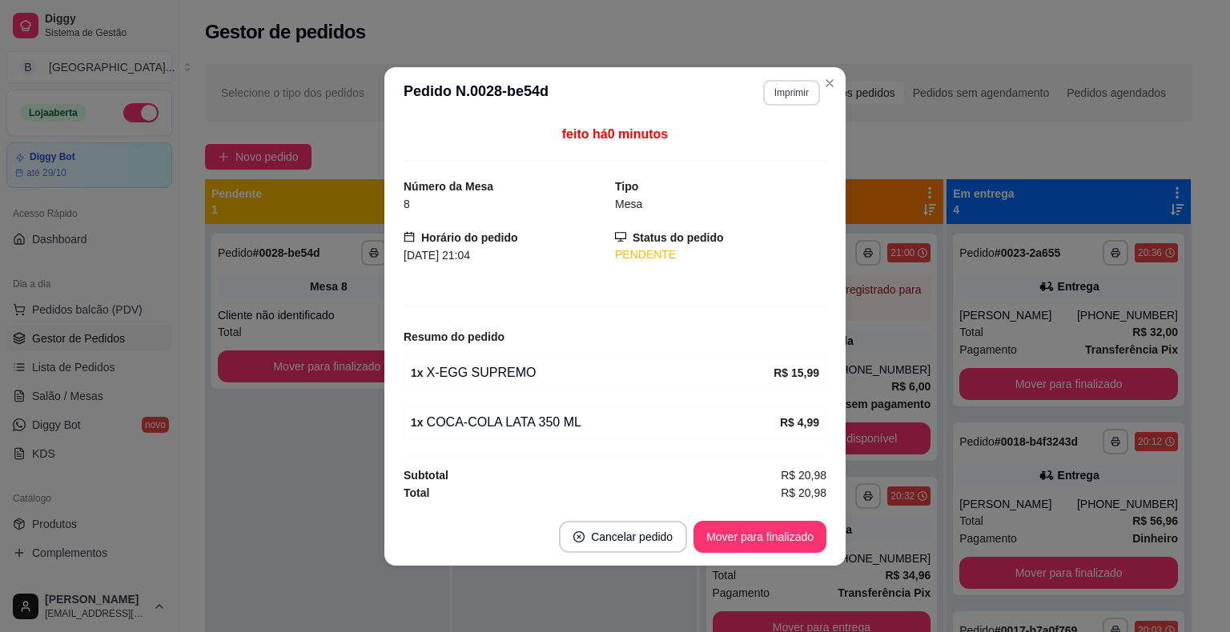
click at [801, 82] on button "Imprimir" at bounding box center [791, 93] width 57 height 26
click at [793, 143] on button "IMPRESSORA" at bounding box center [763, 150] width 116 height 26
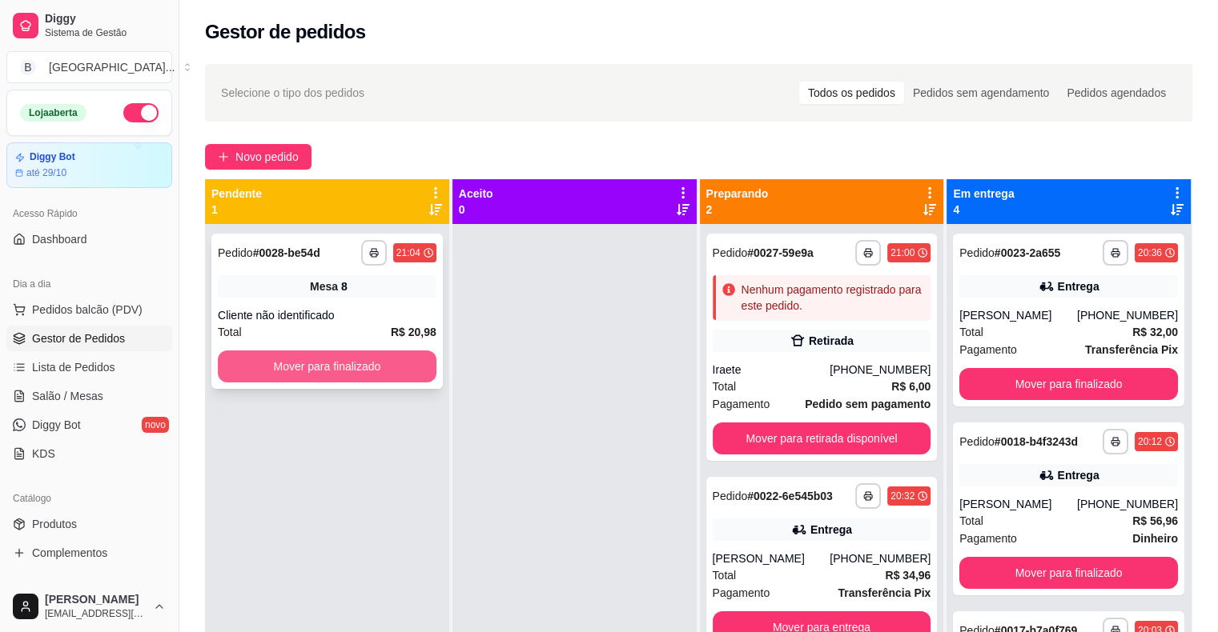
click at [374, 364] on button "Mover para finalizado" at bounding box center [327, 367] width 219 height 32
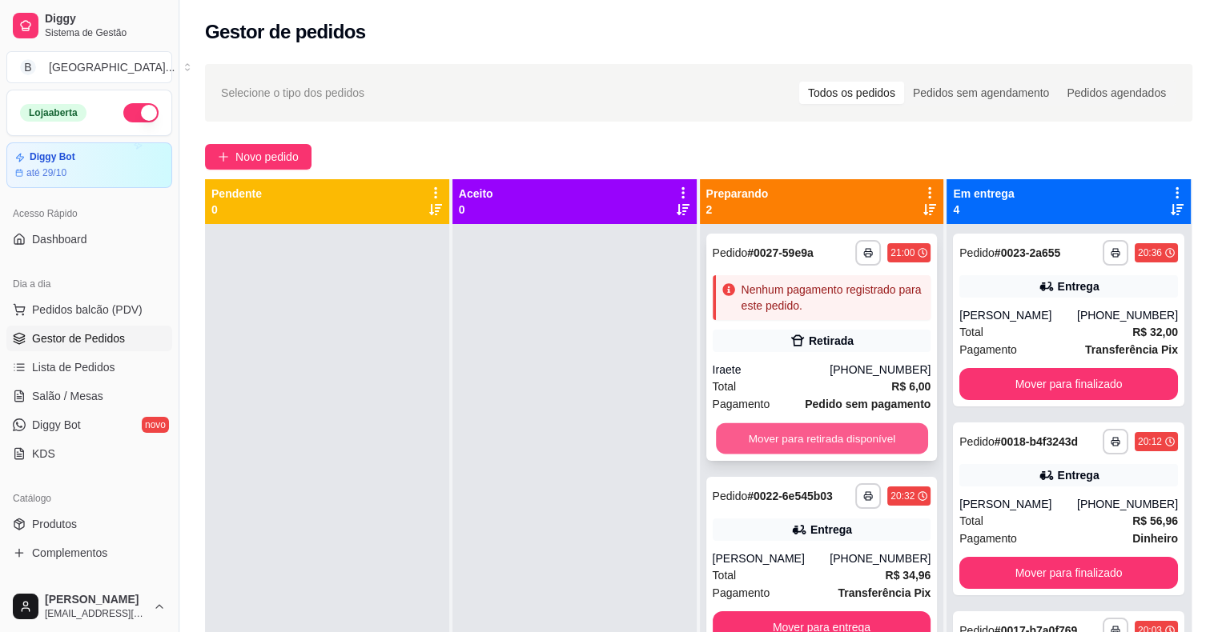
click at [732, 449] on button "Mover para retirada disponível" at bounding box center [822, 439] width 212 height 31
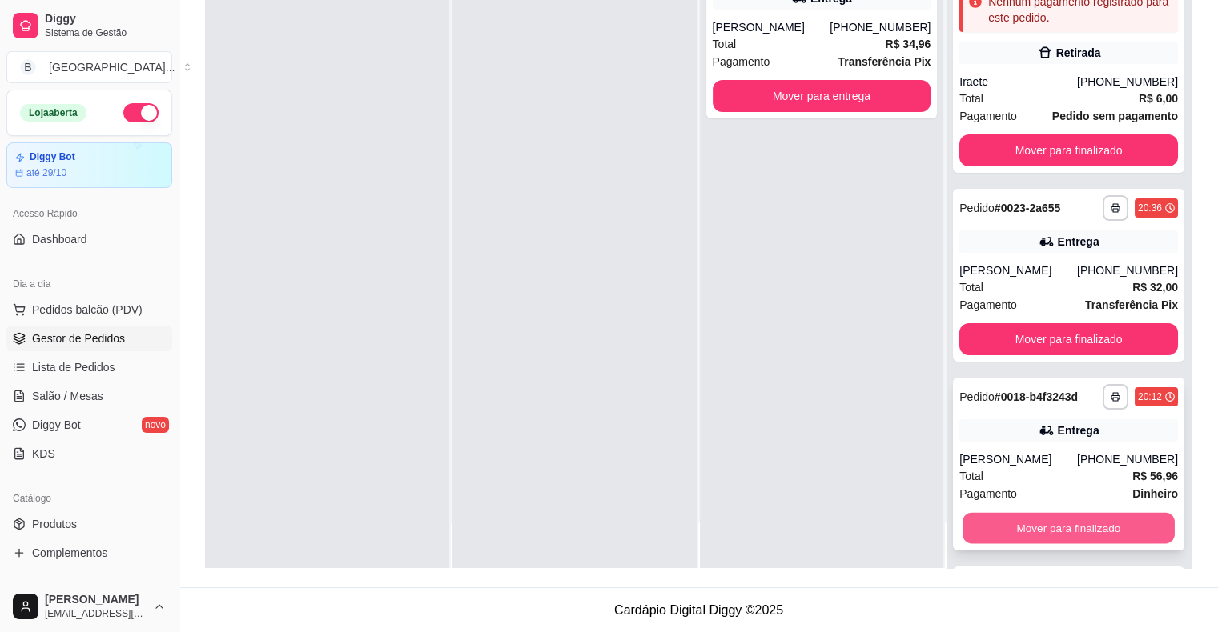
click at [1041, 533] on button "Mover para finalizado" at bounding box center [1068, 528] width 212 height 31
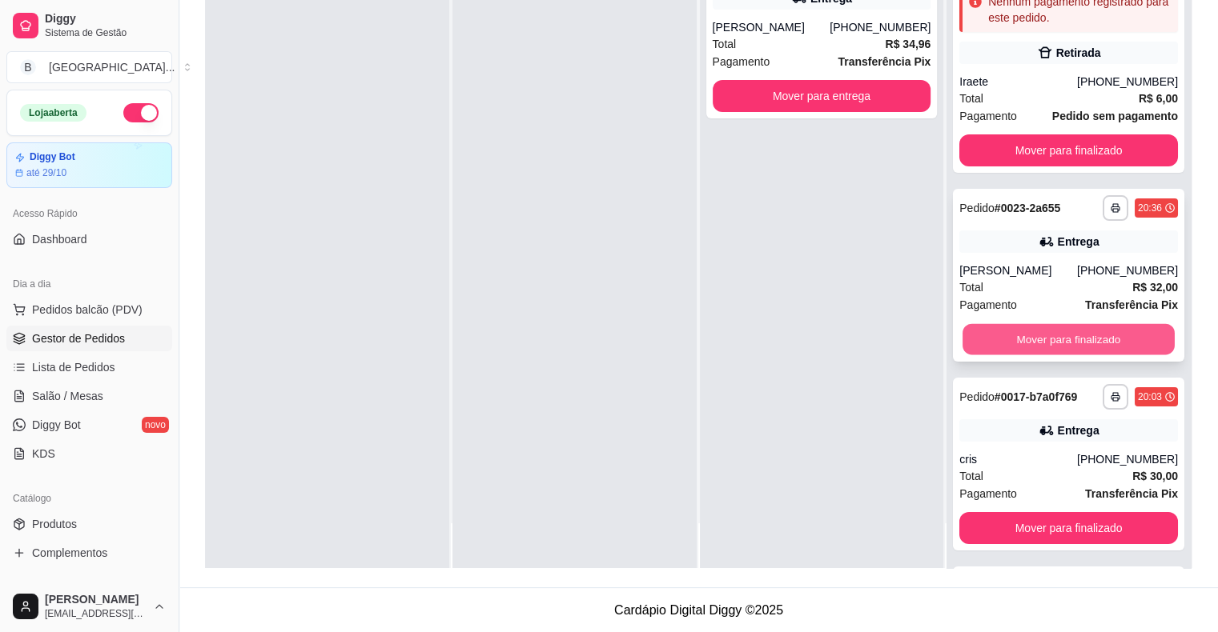
click at [1046, 334] on button "Mover para finalizado" at bounding box center [1068, 339] width 212 height 31
click at [1070, 346] on button "Mover para finalizado" at bounding box center [1068, 339] width 219 height 32
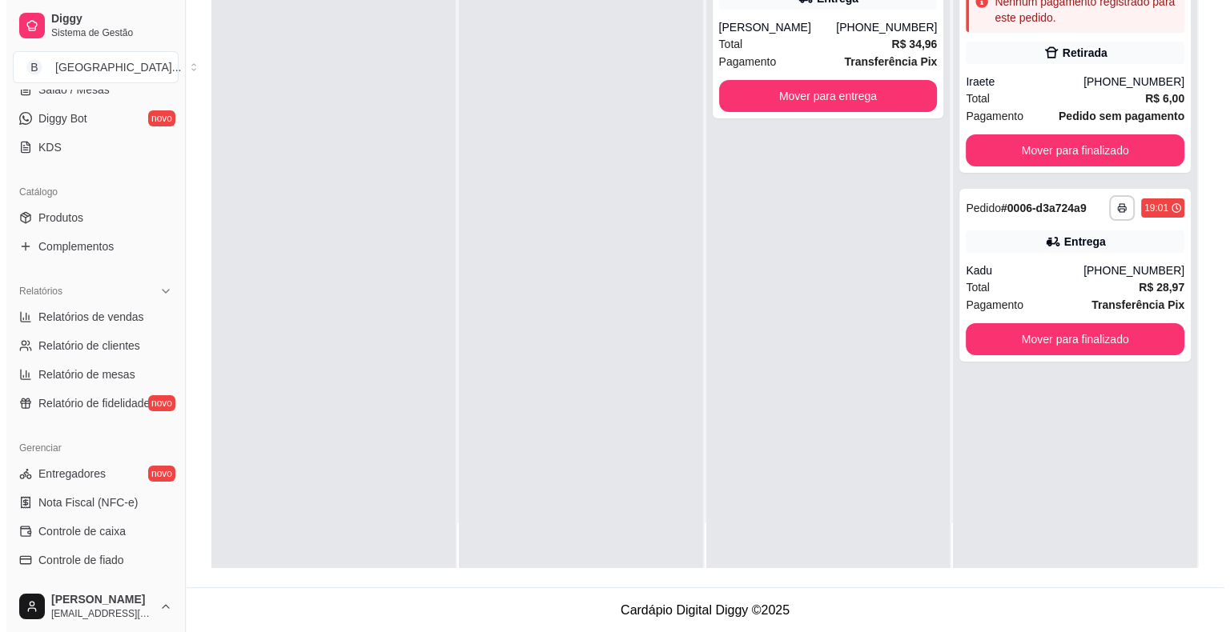
scroll to position [400, 0]
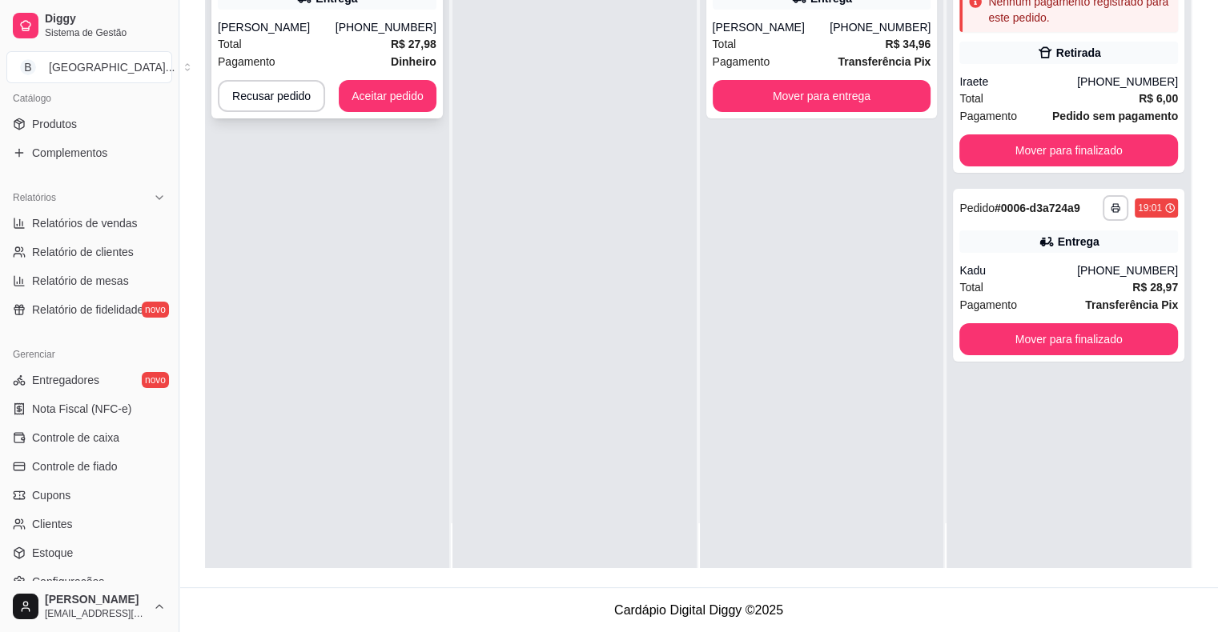
click at [359, 35] on div "Total R$ 27,98" at bounding box center [327, 44] width 219 height 18
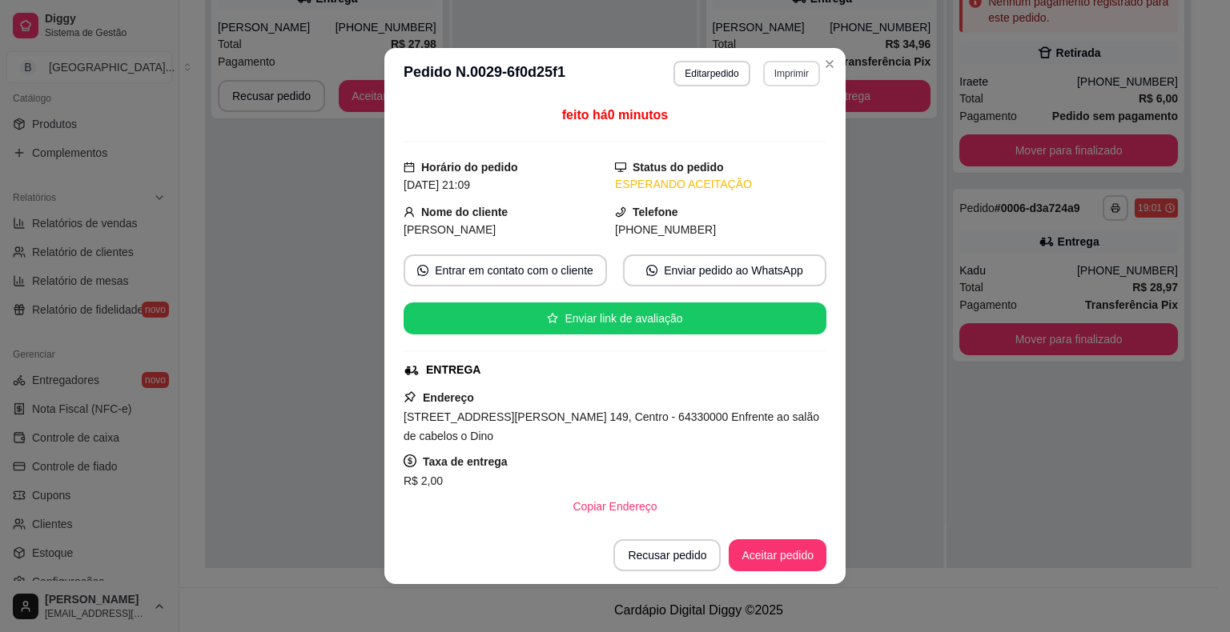
click at [791, 70] on button "Imprimir" at bounding box center [791, 74] width 57 height 26
click at [777, 126] on button "IMPRESSORA" at bounding box center [757, 131] width 116 height 26
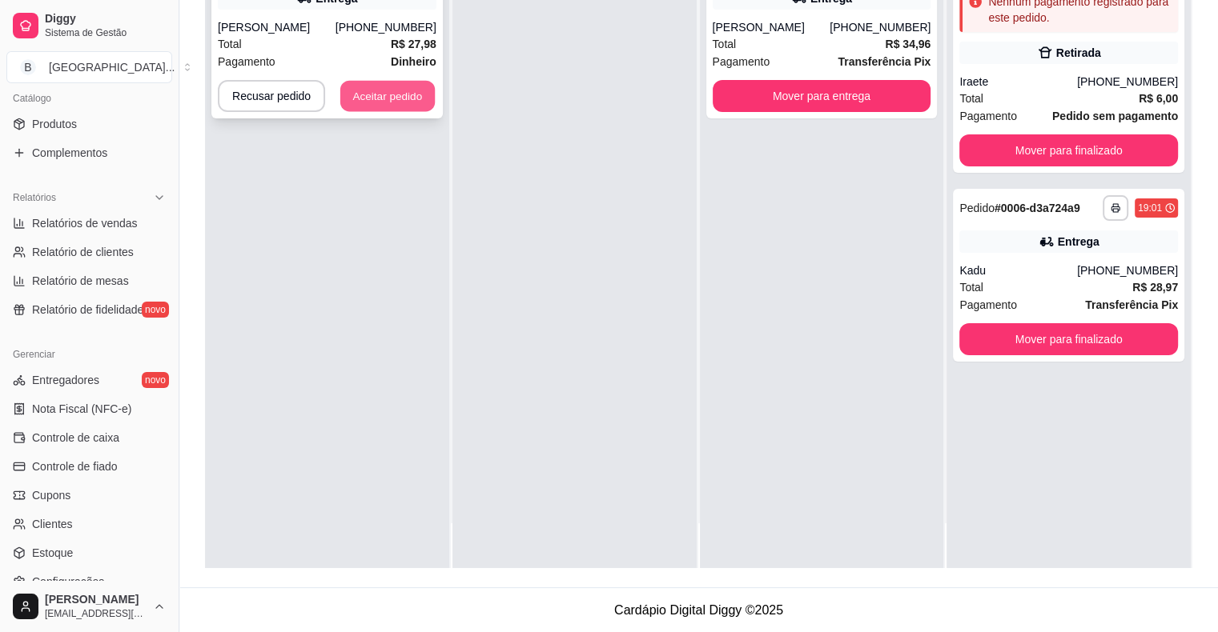
click at [402, 100] on button "Aceitar pedido" at bounding box center [387, 96] width 94 height 31
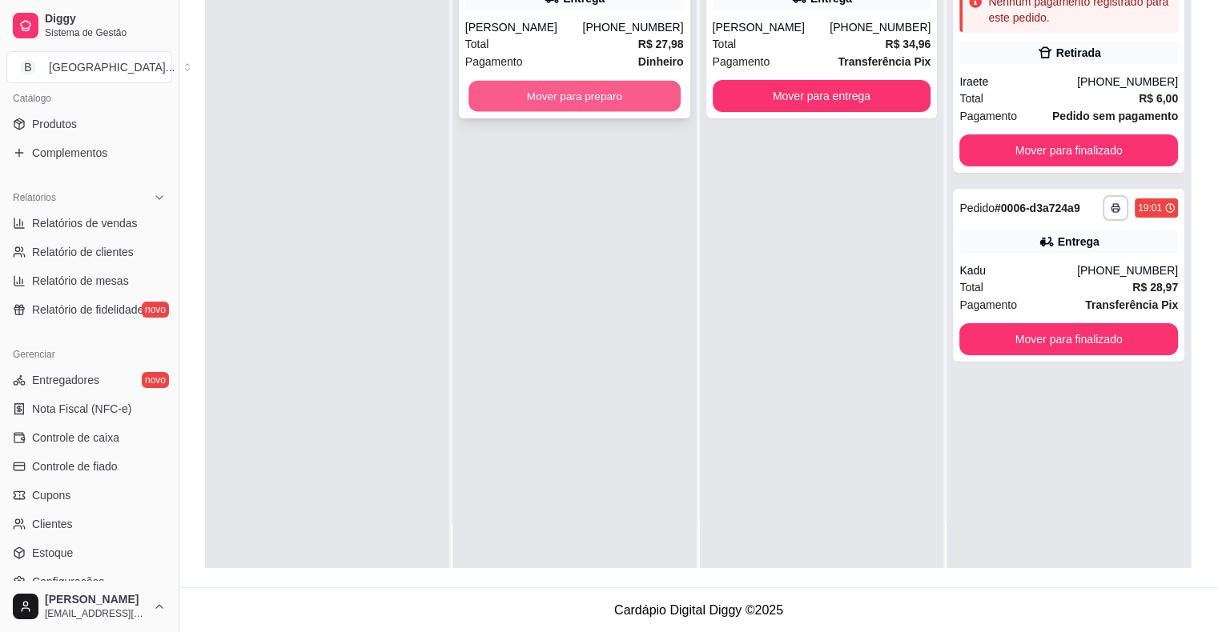
click at [540, 101] on button "Mover para preparo" at bounding box center [574, 96] width 212 height 31
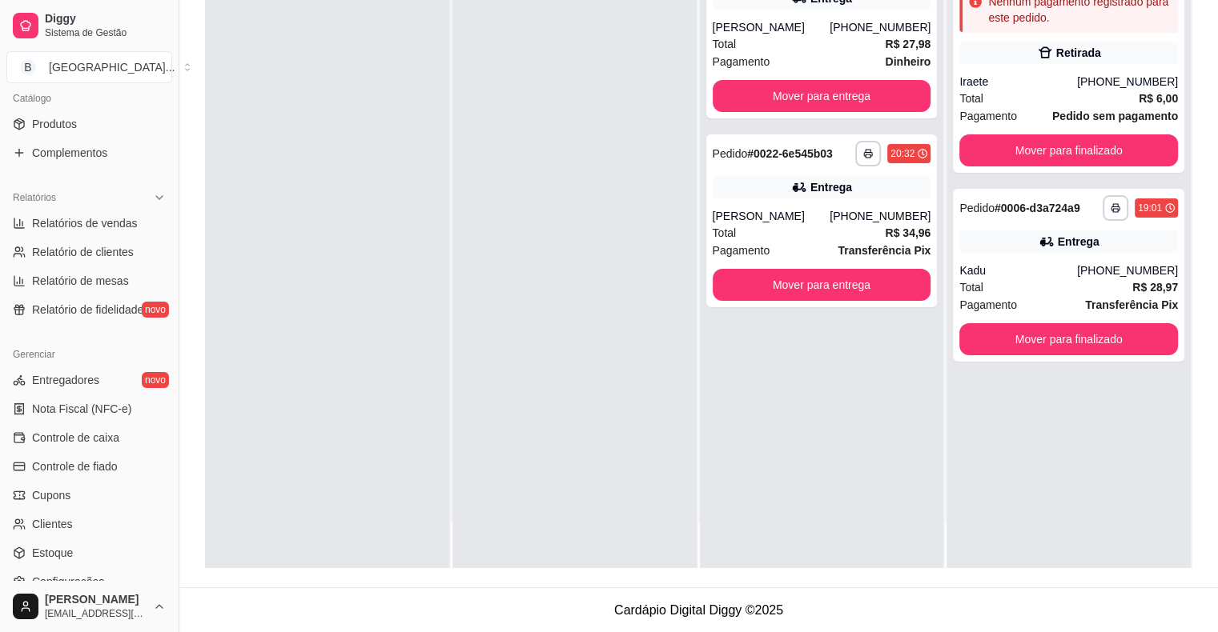
click at [820, 468] on div "**********" at bounding box center [822, 252] width 244 height 632
click at [792, 534] on div "**********" at bounding box center [822, 252] width 244 height 632
click at [1047, 94] on div "Total R$ 6,00" at bounding box center [1068, 99] width 219 height 18
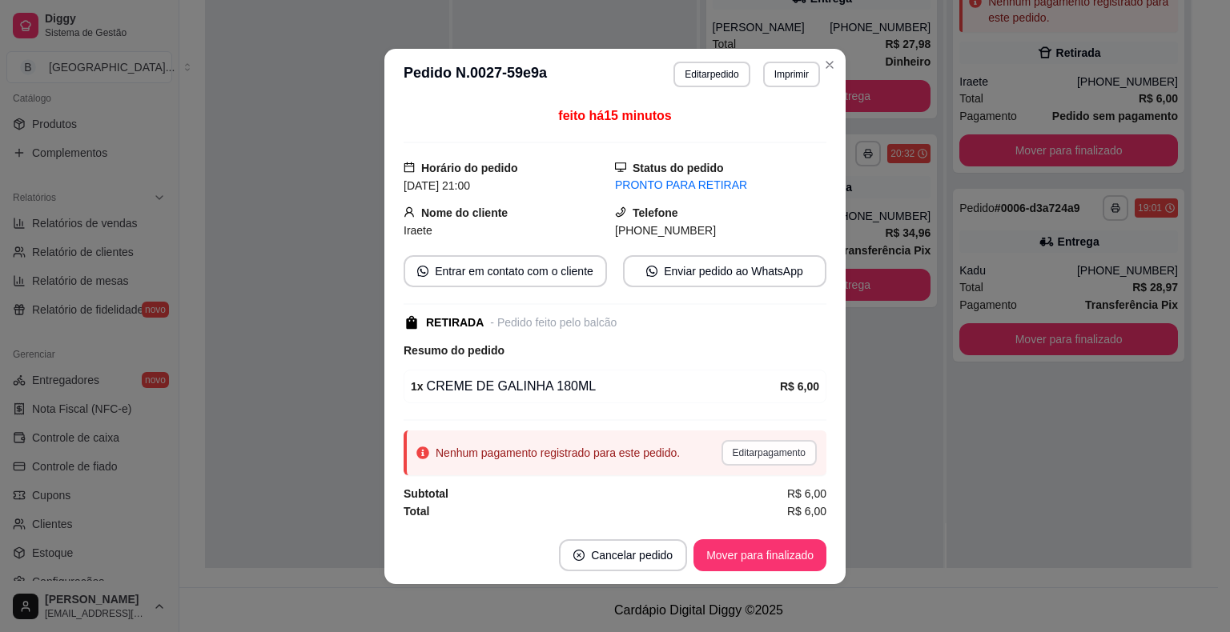
click at [781, 456] on button "Editar pagamento" at bounding box center [768, 453] width 95 height 26
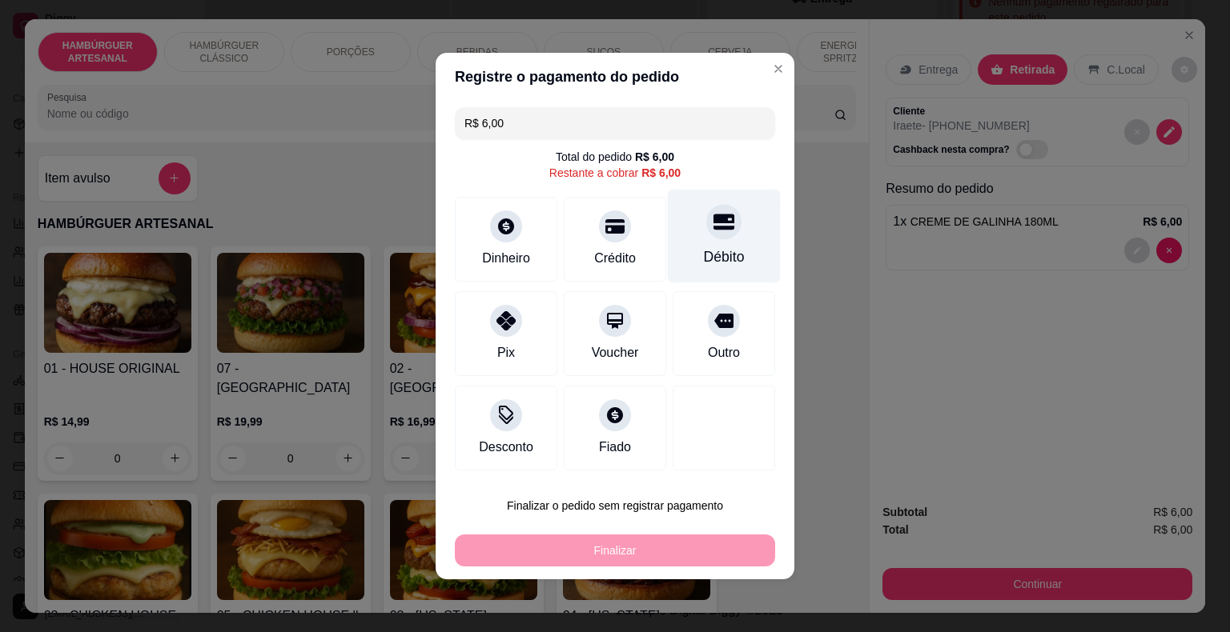
click at [716, 249] on div "Débito" at bounding box center [724, 257] width 41 height 21
type input "R$ 0,00"
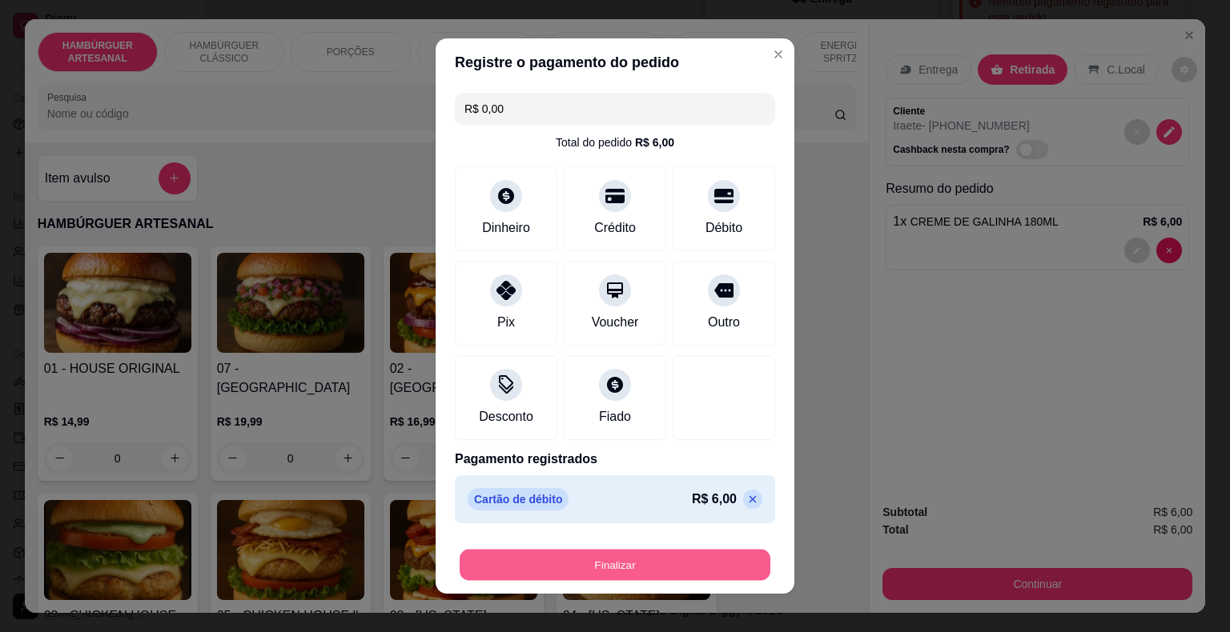
click at [697, 550] on button "Finalizar" at bounding box center [615, 565] width 311 height 31
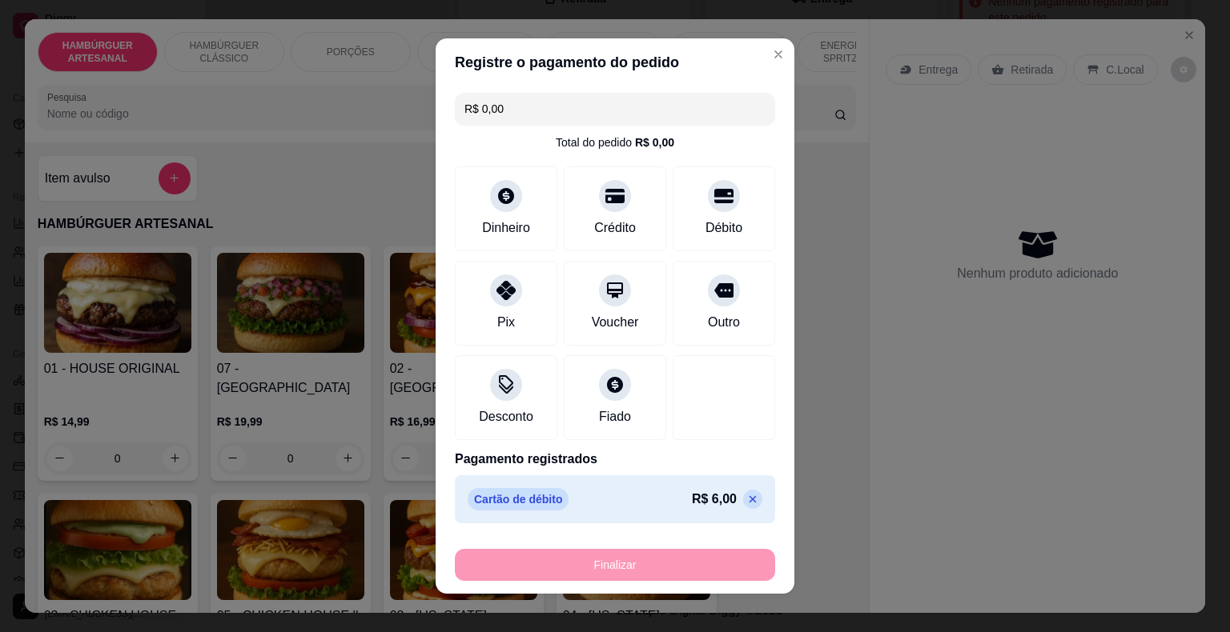
type input "0"
type input "-R$ 6,00"
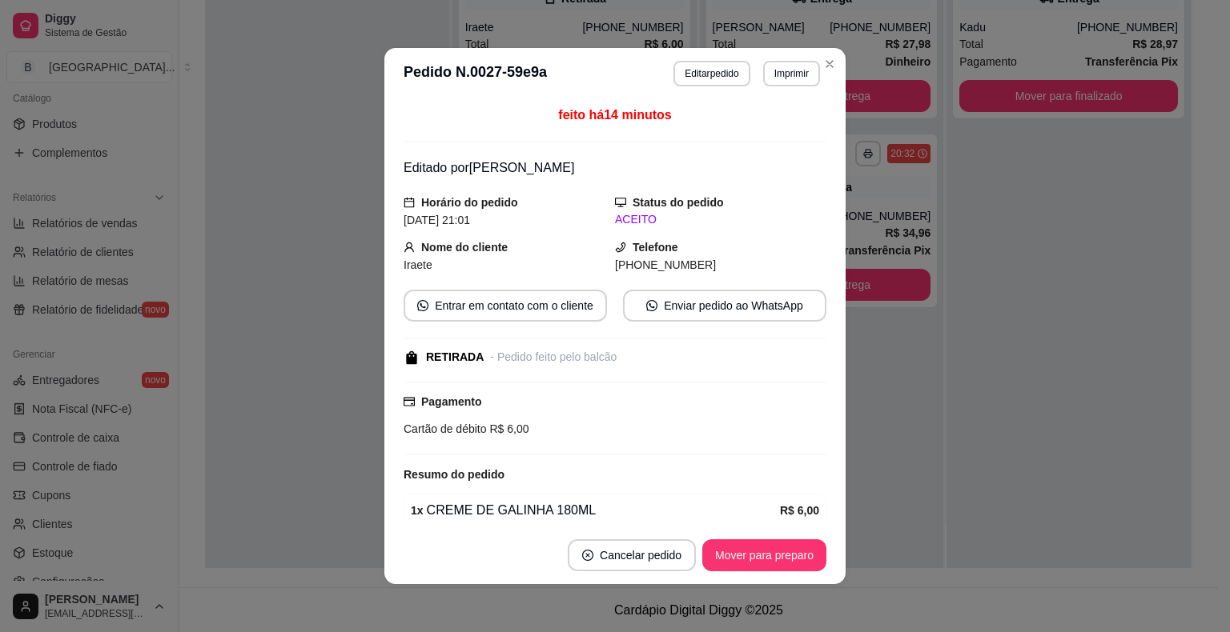
scroll to position [67, 0]
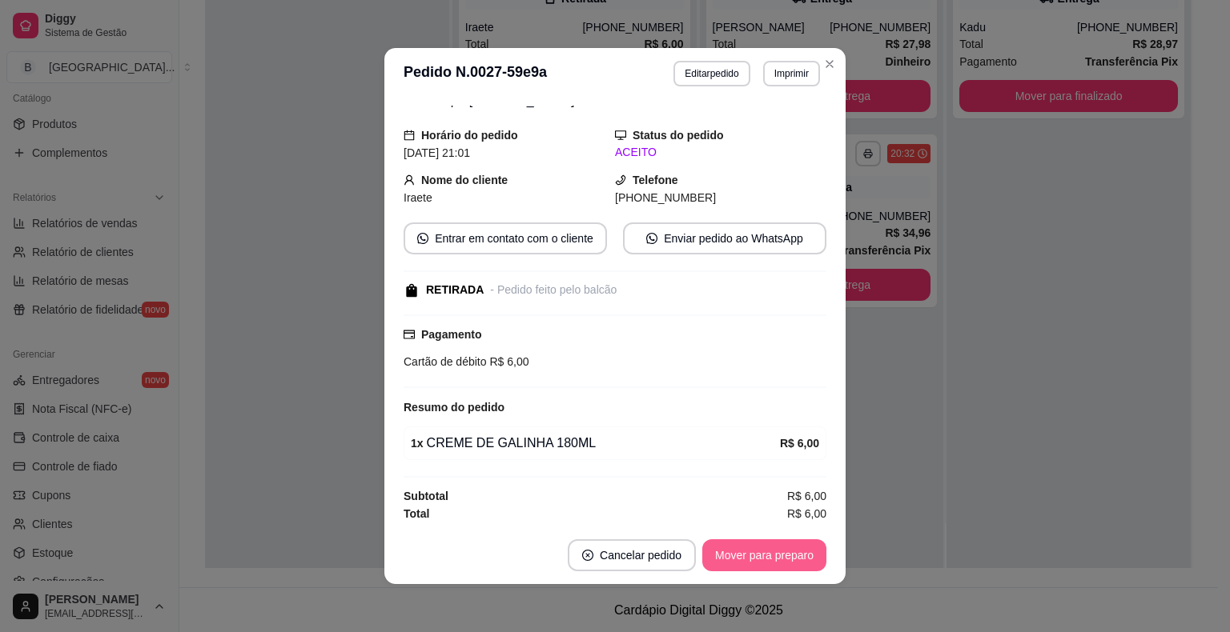
click at [756, 552] on button "Mover para preparo" at bounding box center [764, 556] width 124 height 32
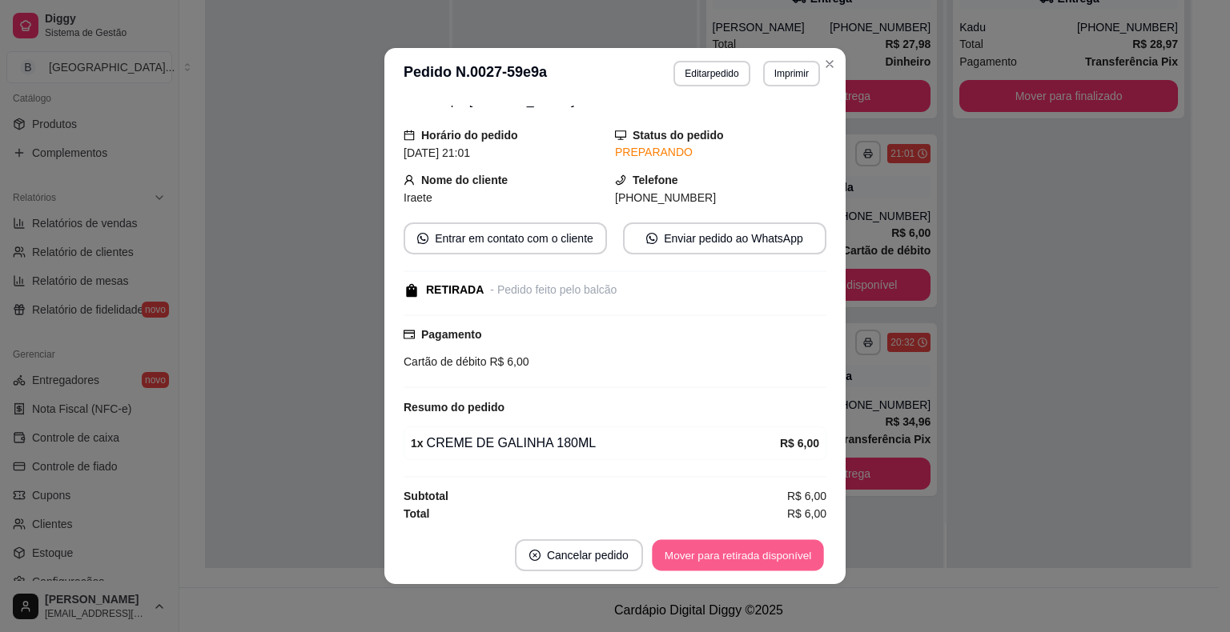
click at [756, 552] on button "Mover para retirada disponível" at bounding box center [737, 555] width 171 height 31
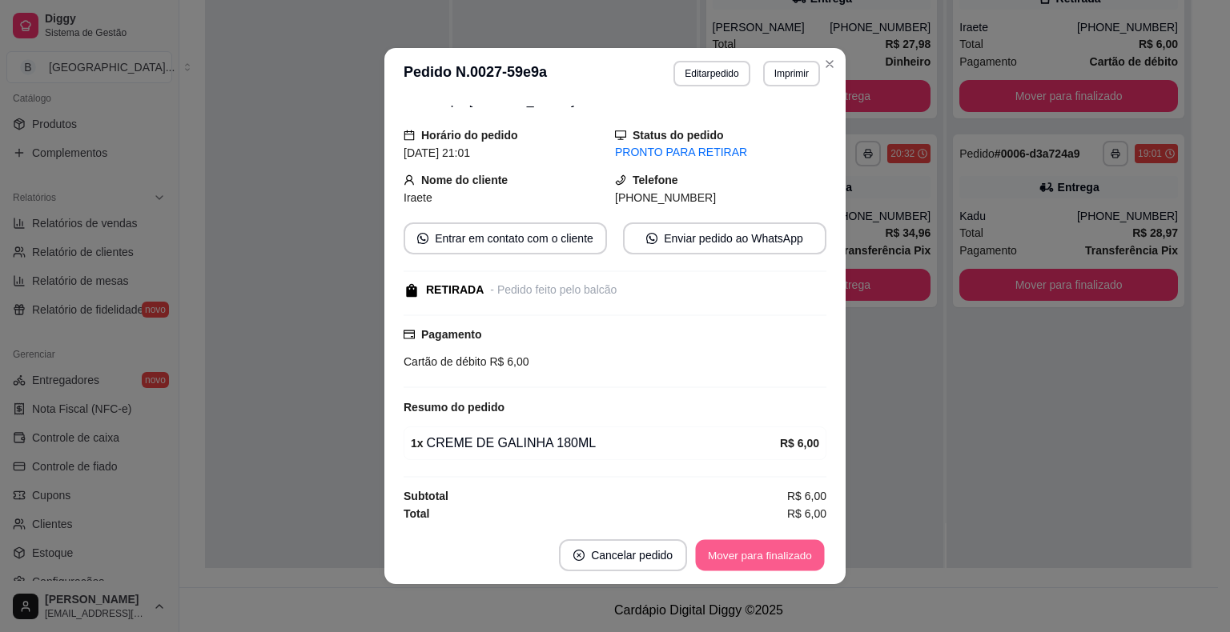
click at [756, 552] on button "Mover para finalizado" at bounding box center [760, 555] width 129 height 31
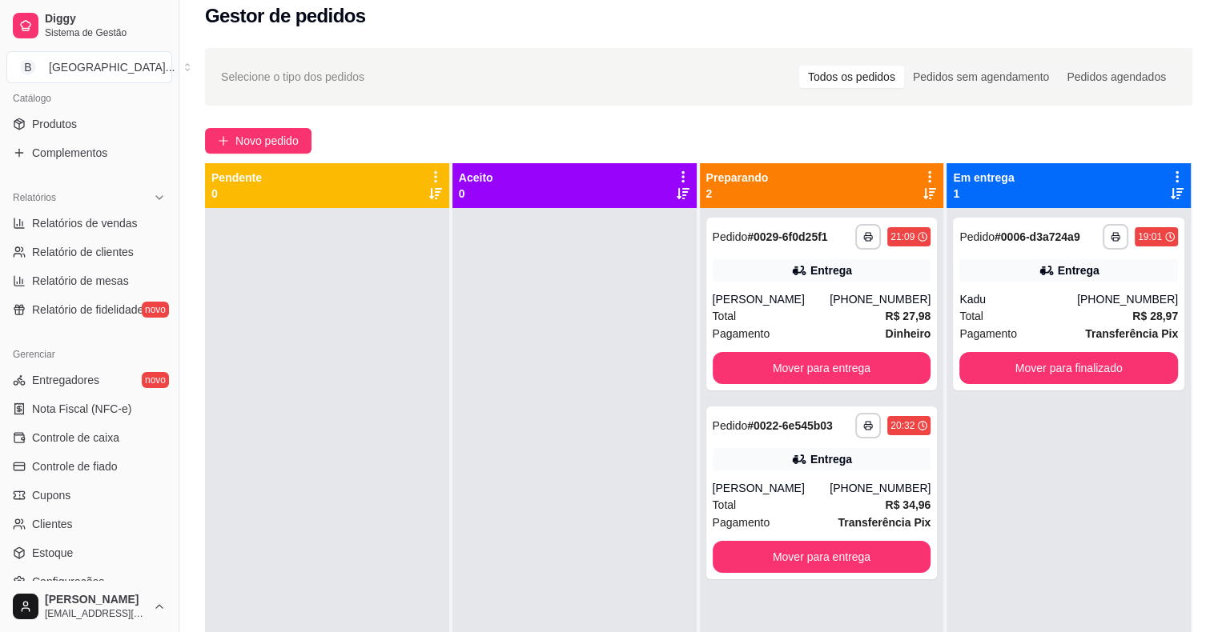
scroll to position [3, 0]
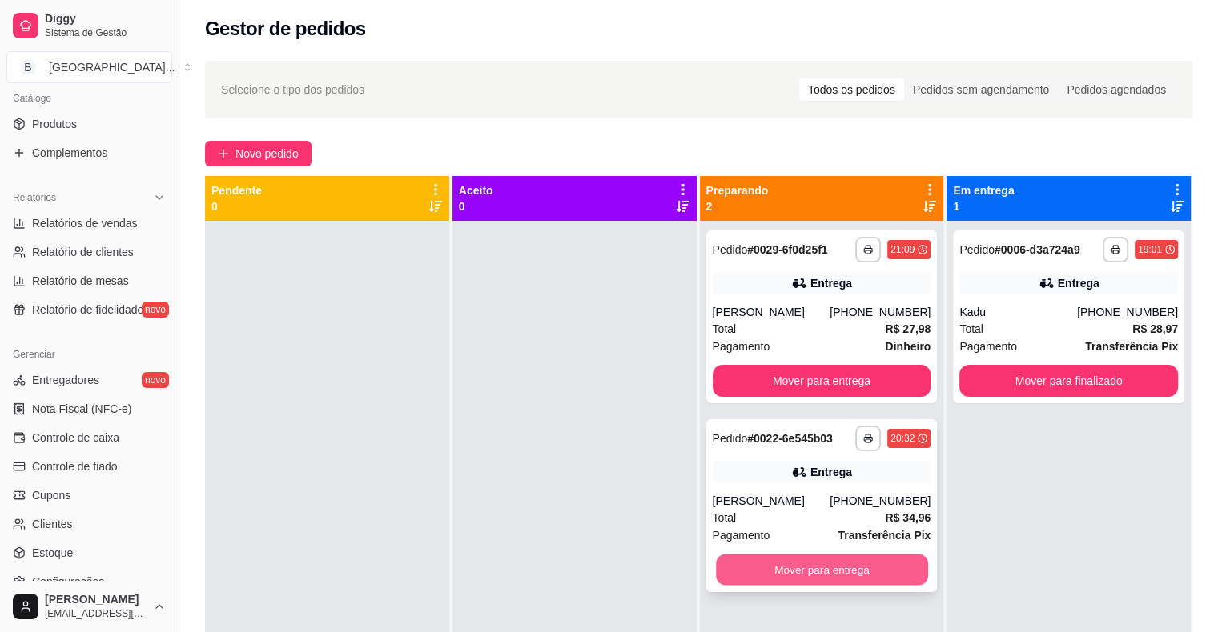
click at [841, 565] on button "Mover para entrega" at bounding box center [822, 570] width 212 height 31
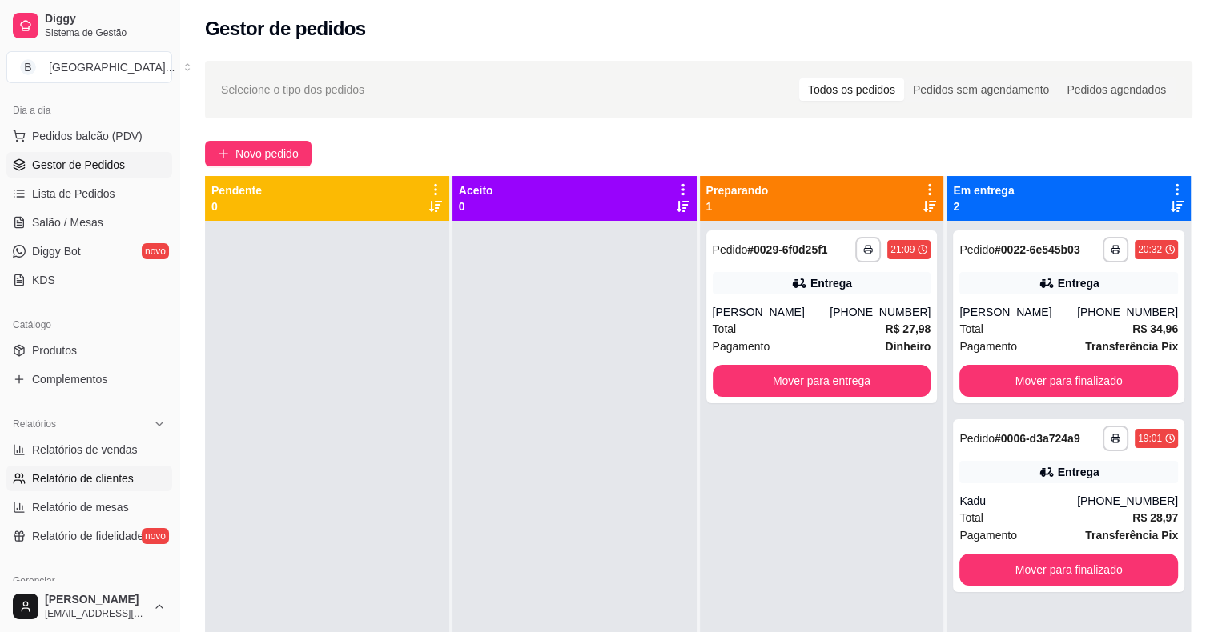
scroll to position [160, 0]
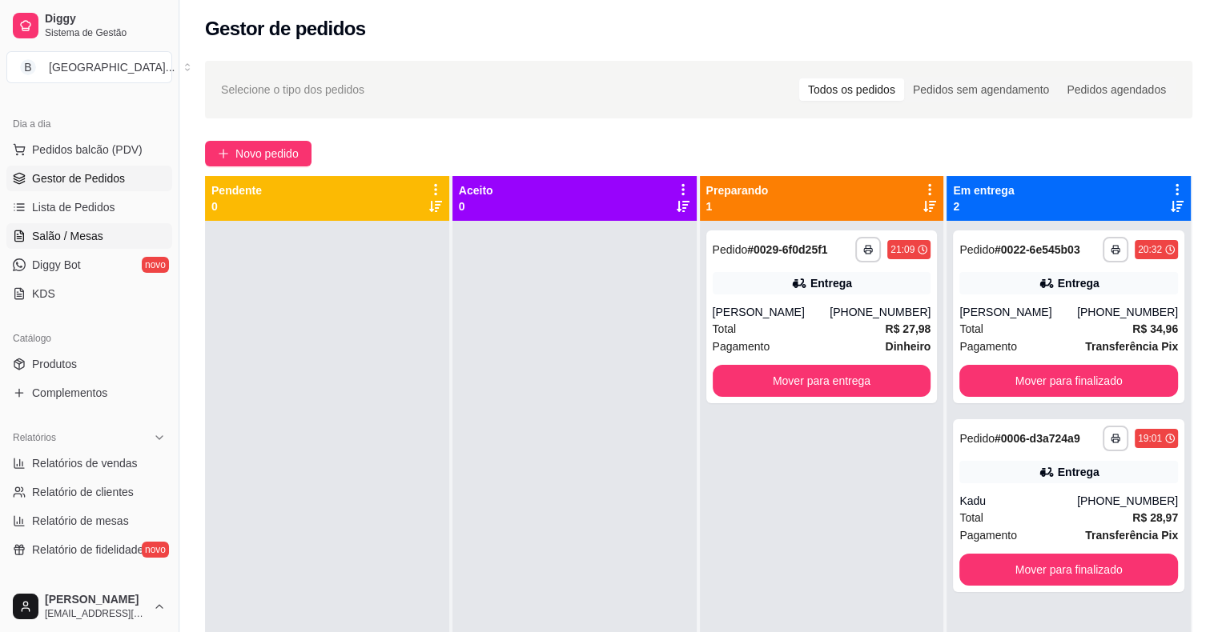
click at [89, 243] on link "Salão / Mesas" at bounding box center [89, 236] width 166 height 26
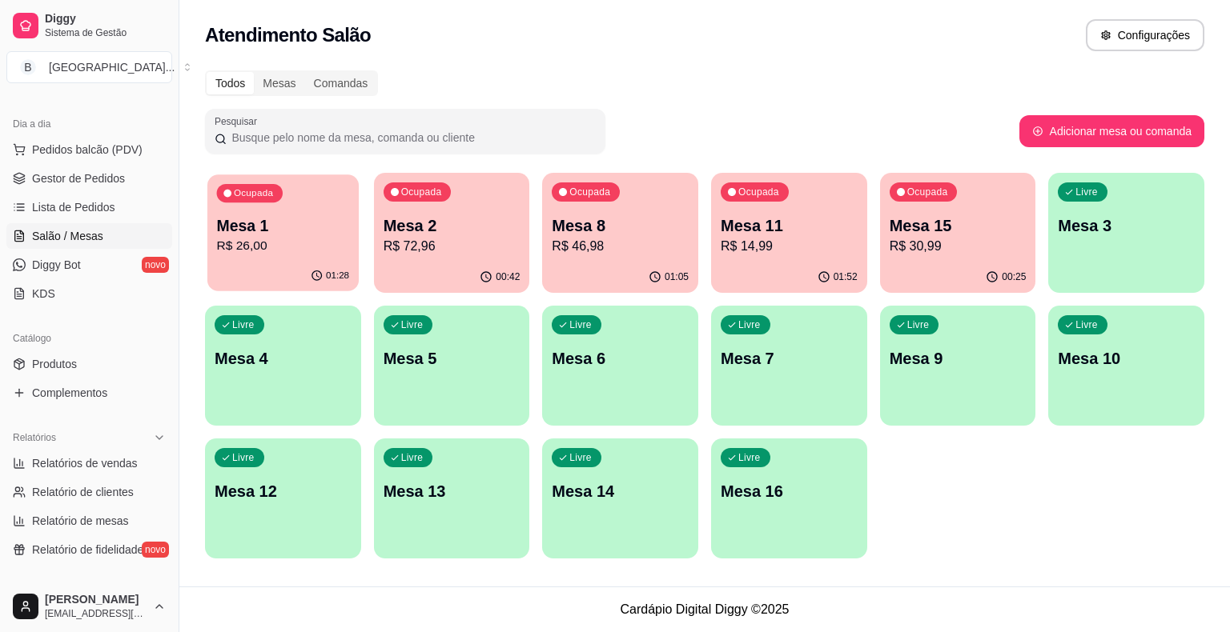
click at [233, 214] on div "Ocupada Mesa 1 R$ 26,00" at bounding box center [282, 218] width 151 height 86
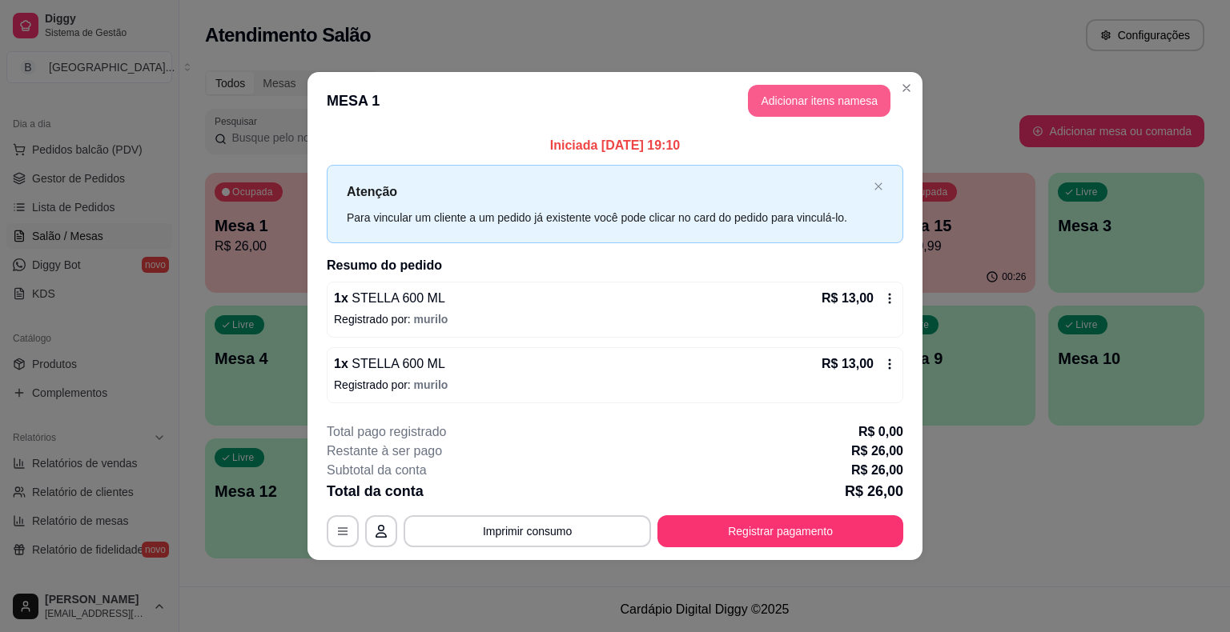
click at [830, 99] on button "Adicionar itens na mesa" at bounding box center [819, 101] width 143 height 32
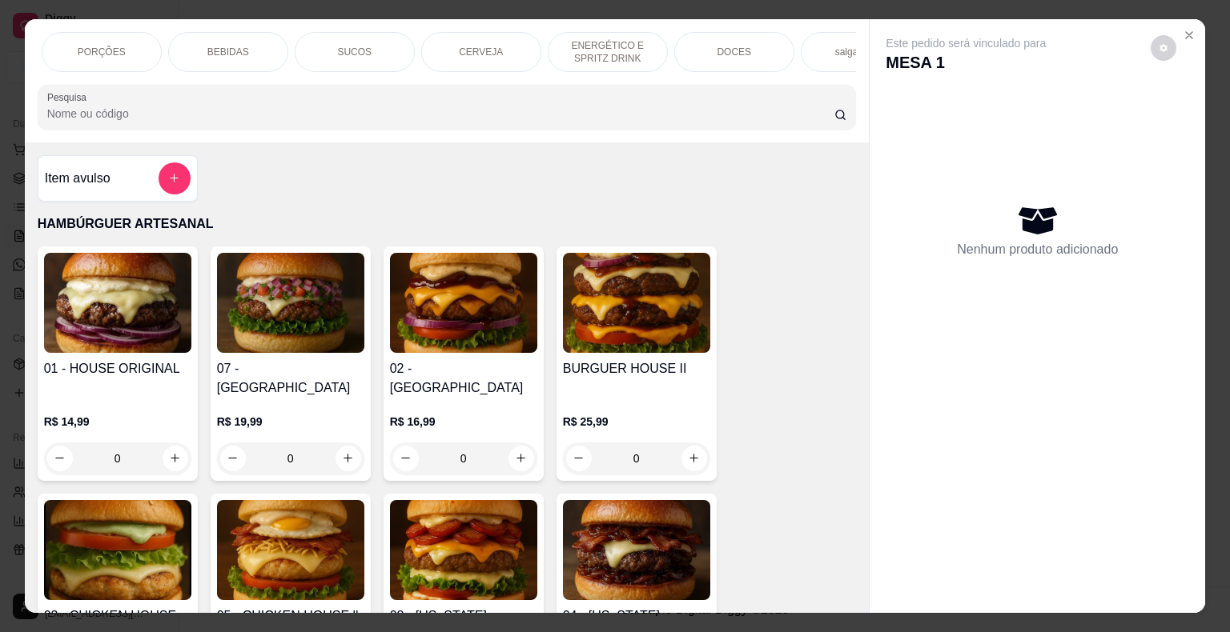
scroll to position [0, 256]
click at [709, 48] on p "DOCES" at bounding box center [726, 52] width 34 height 13
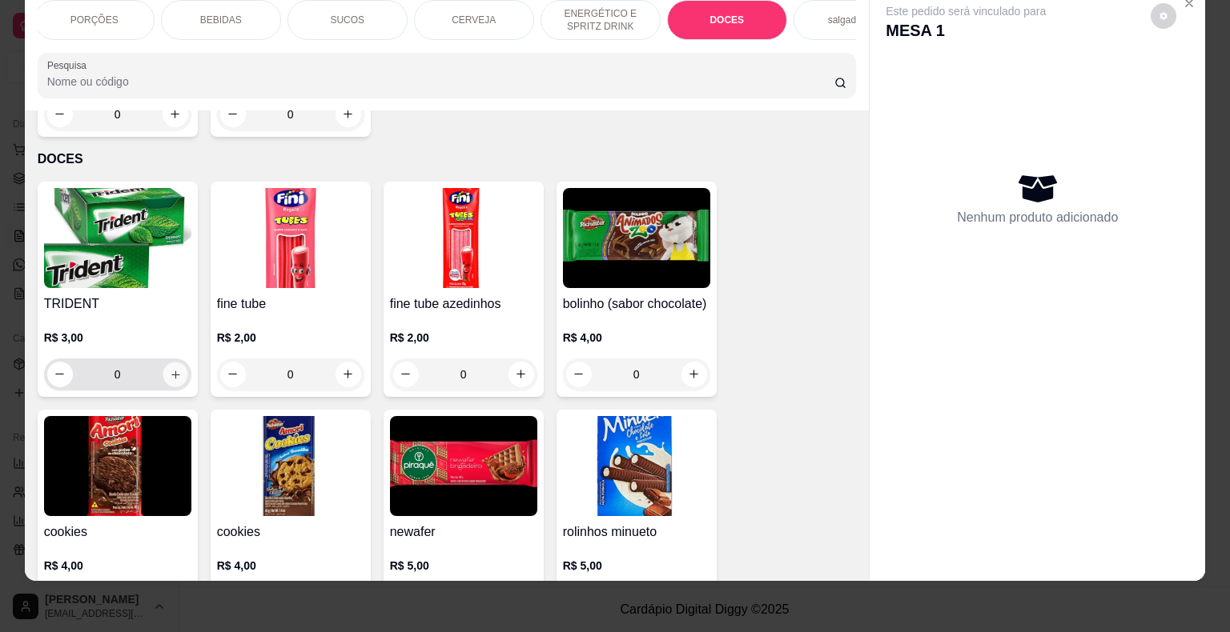
click at [173, 362] on button "increase-product-quantity" at bounding box center [175, 374] width 25 height 25
type input "1"
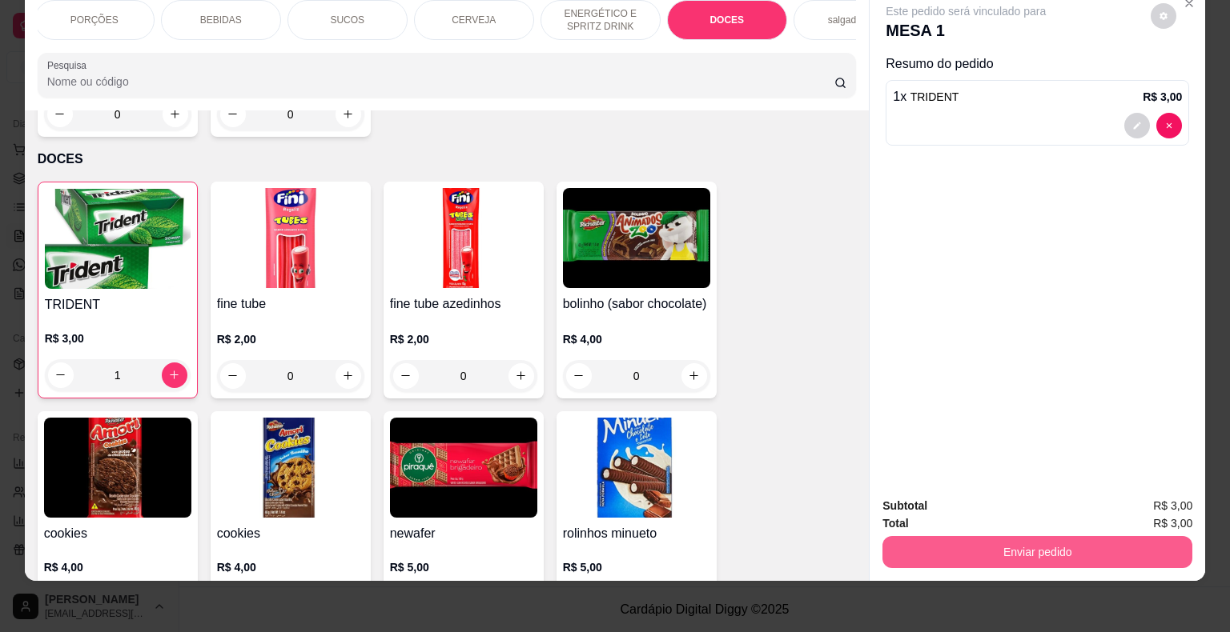
click at [1066, 537] on button "Enviar pedido" at bounding box center [1037, 552] width 310 height 32
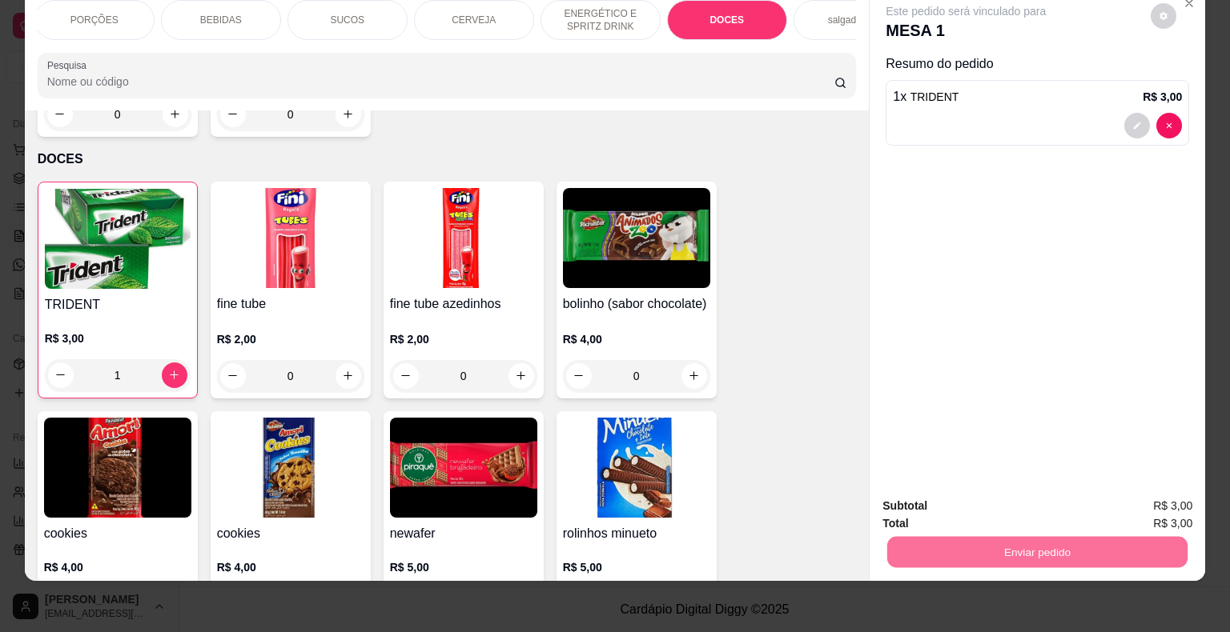
click at [1138, 492] on button "Enviar pedido" at bounding box center [1151, 501] width 90 height 30
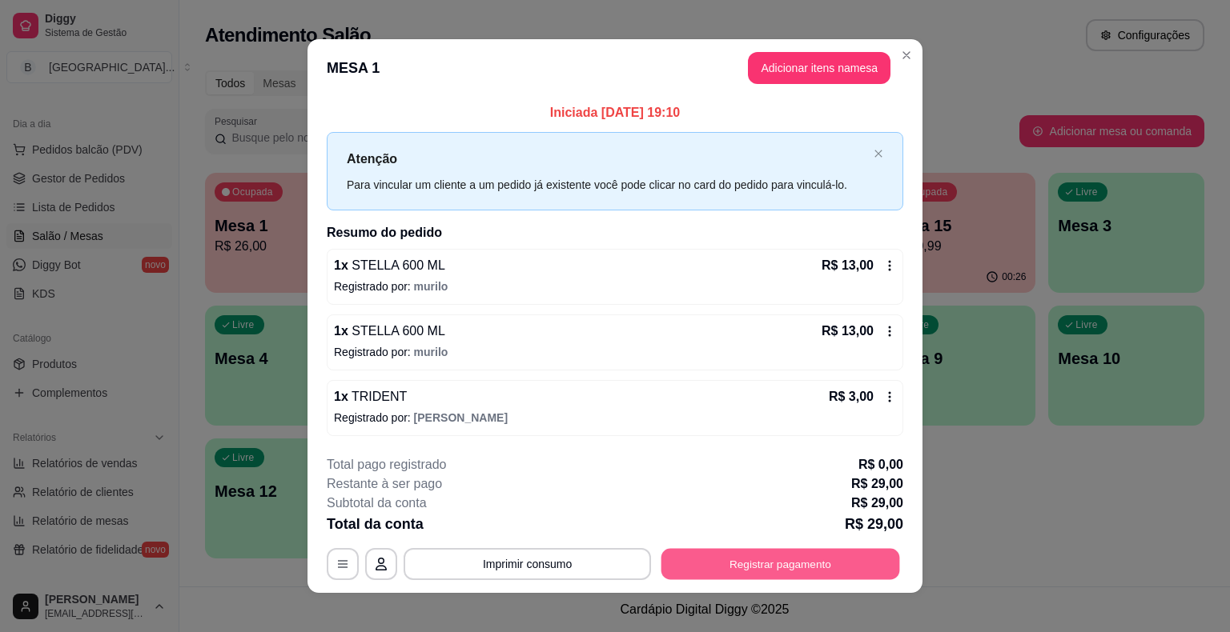
click at [661, 550] on button "Registrar pagamento" at bounding box center [780, 563] width 239 height 31
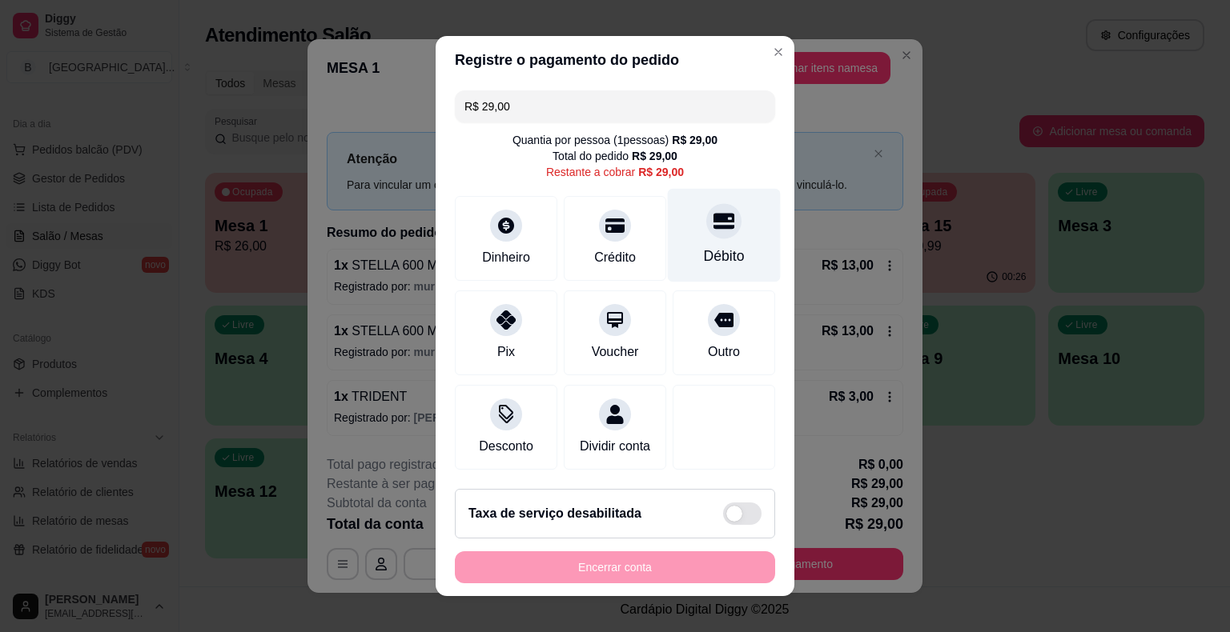
click at [722, 273] on div "Débito" at bounding box center [724, 236] width 113 height 94
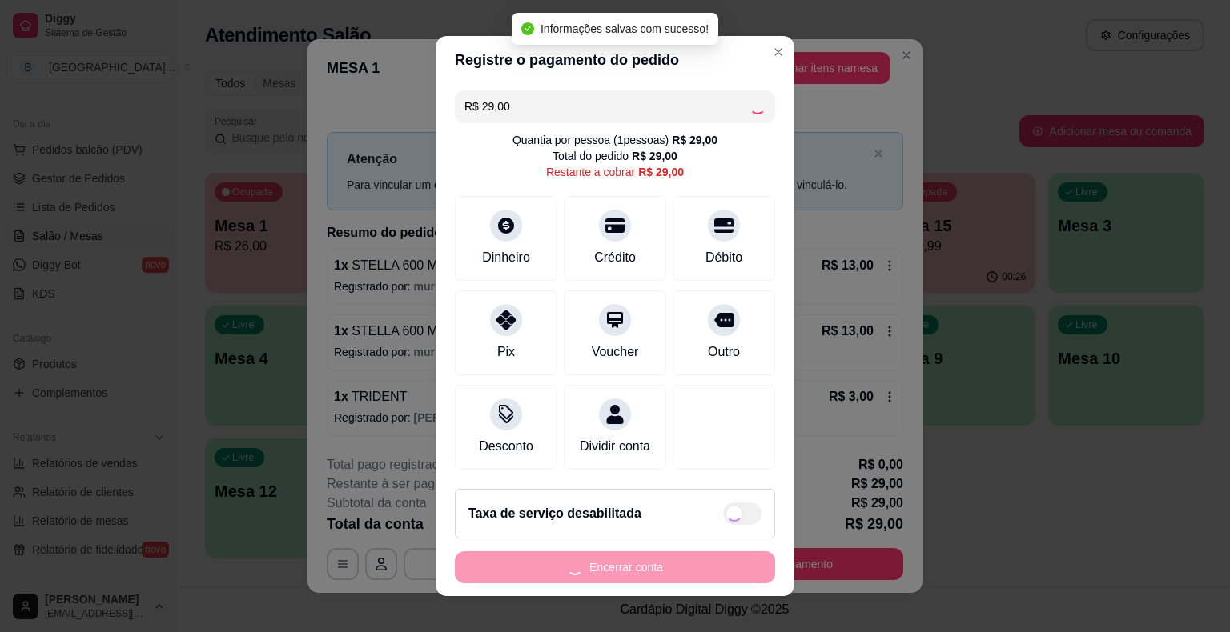
type input "R$ 0,00"
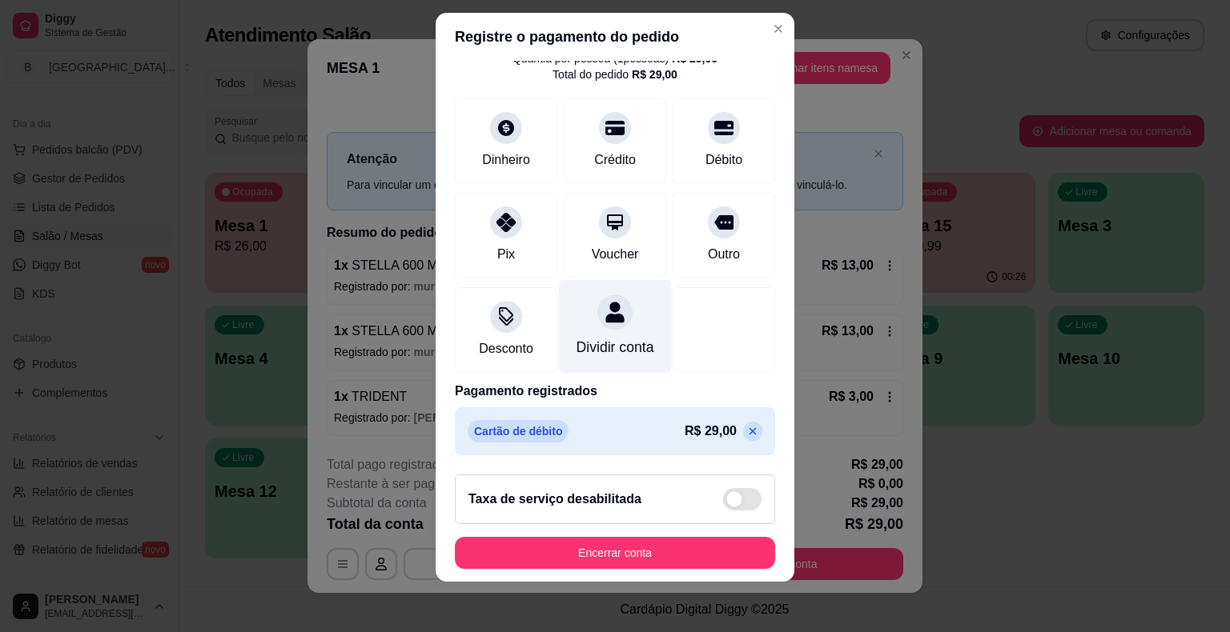
scroll to position [75, 0]
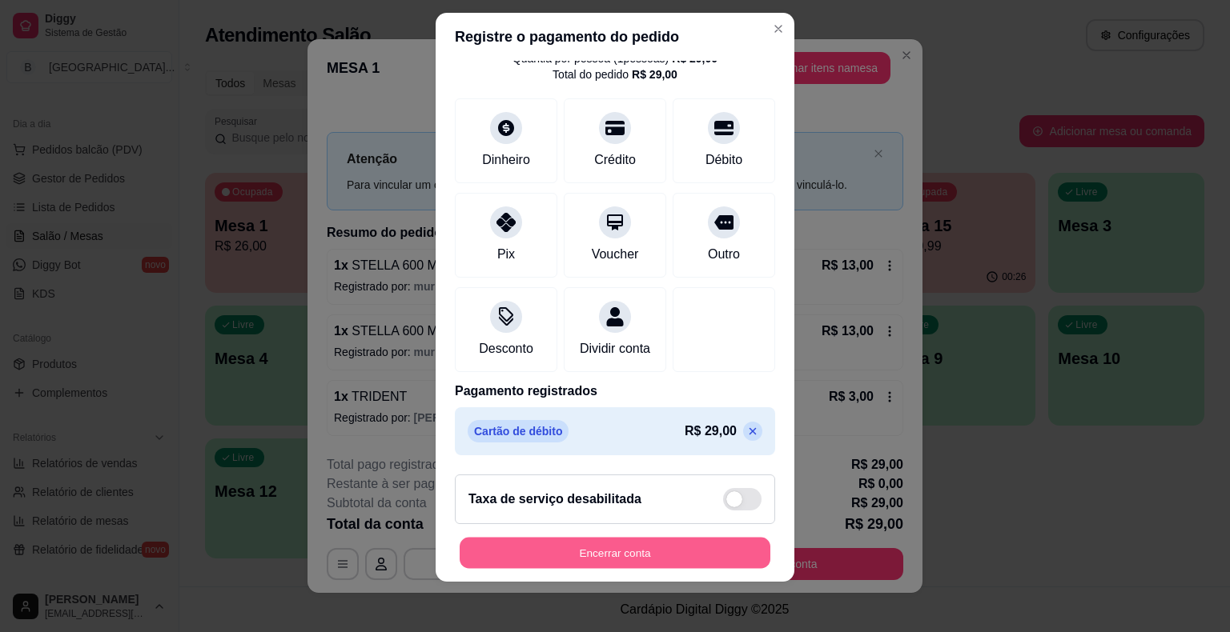
click at [580, 549] on button "Encerrar conta" at bounding box center [615, 552] width 311 height 31
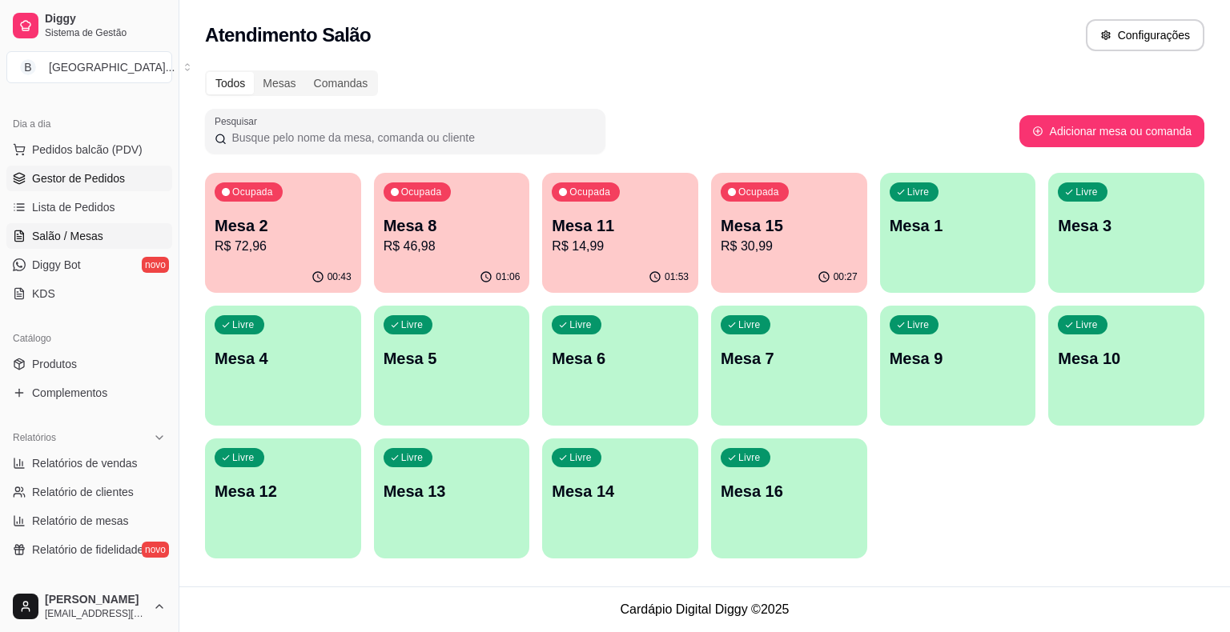
click at [55, 186] on link "Gestor de Pedidos" at bounding box center [89, 179] width 166 height 26
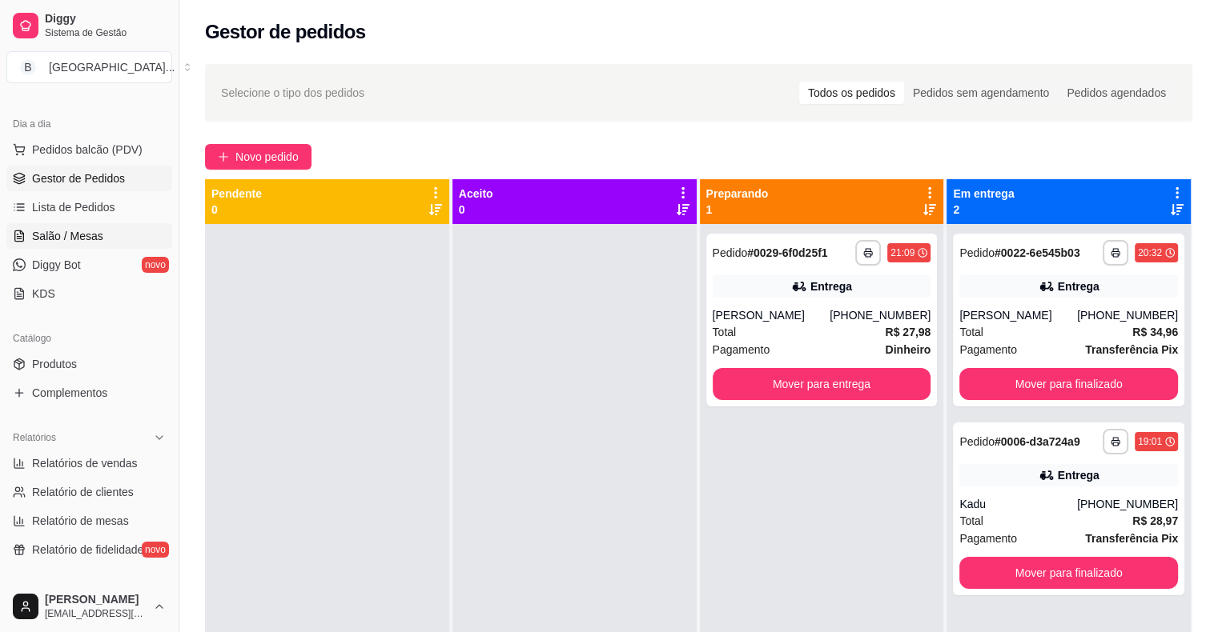
click at [104, 223] on link "Salão / Mesas" at bounding box center [89, 236] width 166 height 26
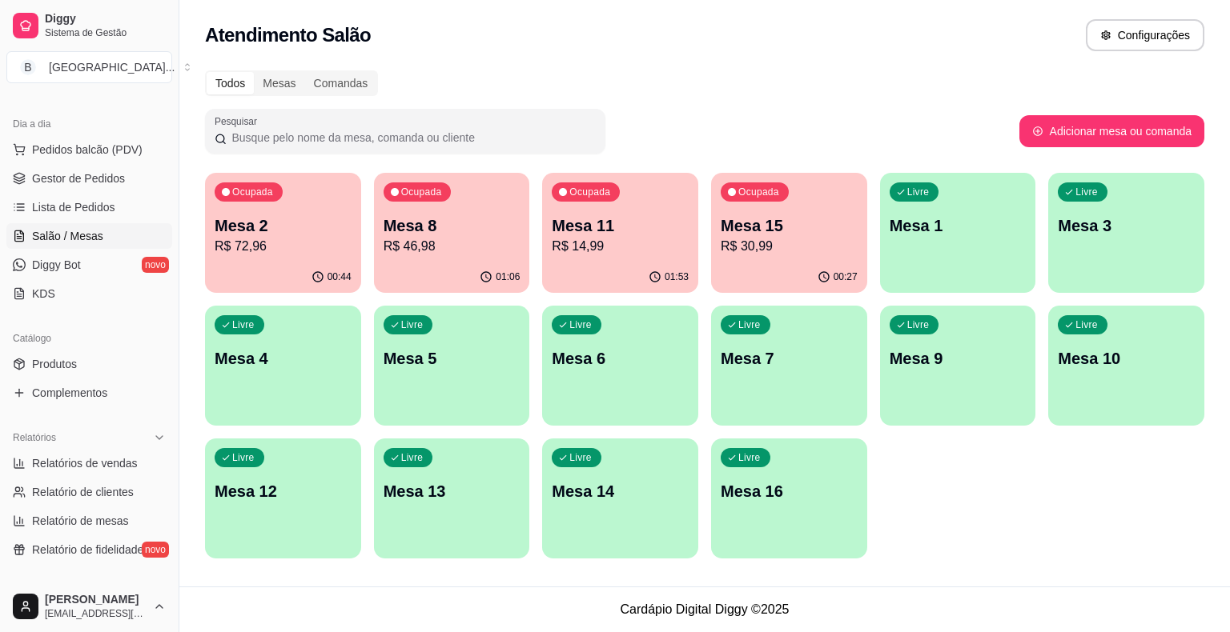
click at [464, 227] on p "Mesa 8" at bounding box center [451, 226] width 137 height 22
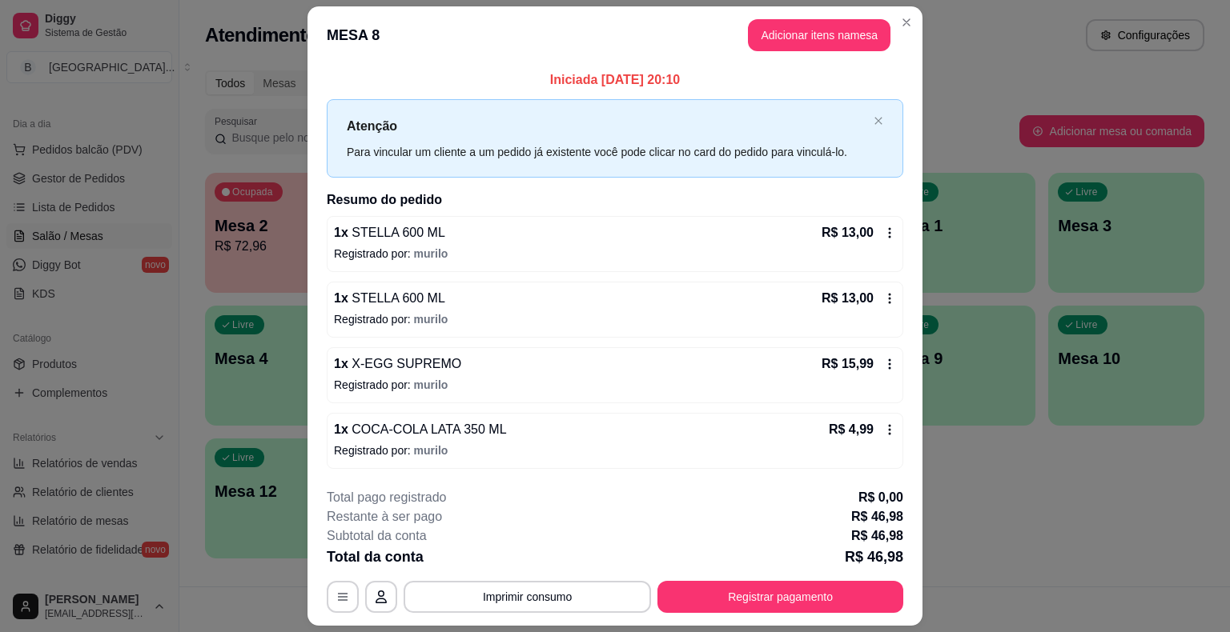
scroll to position [43, 0]
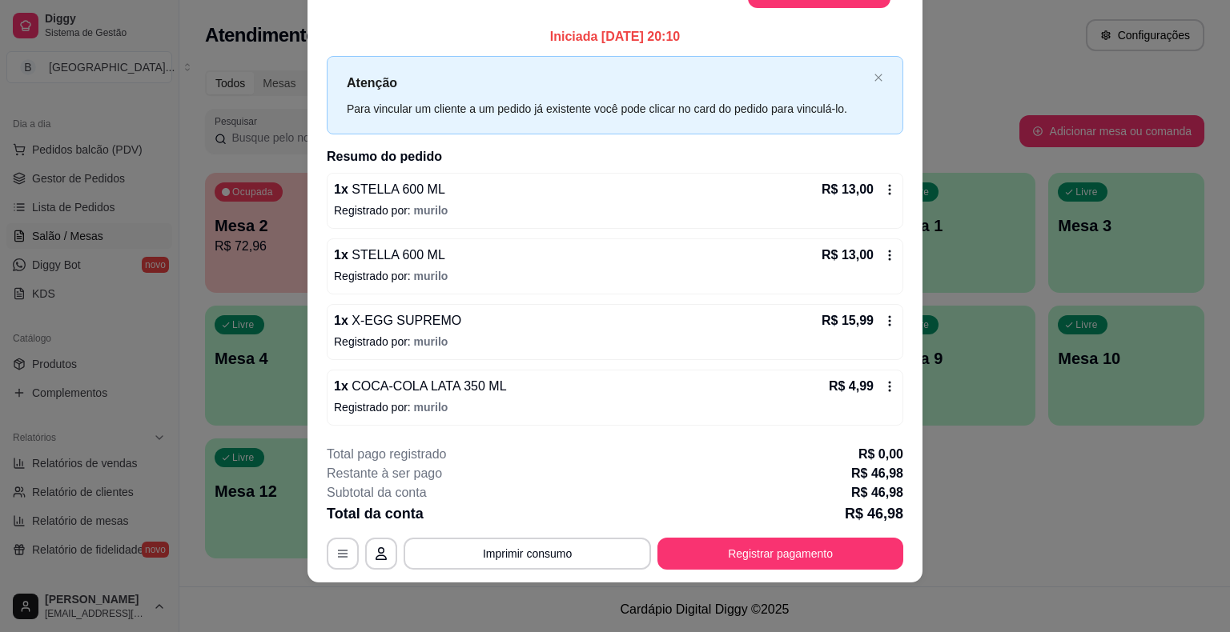
click at [741, 569] on footer "**********" at bounding box center [614, 507] width 615 height 151
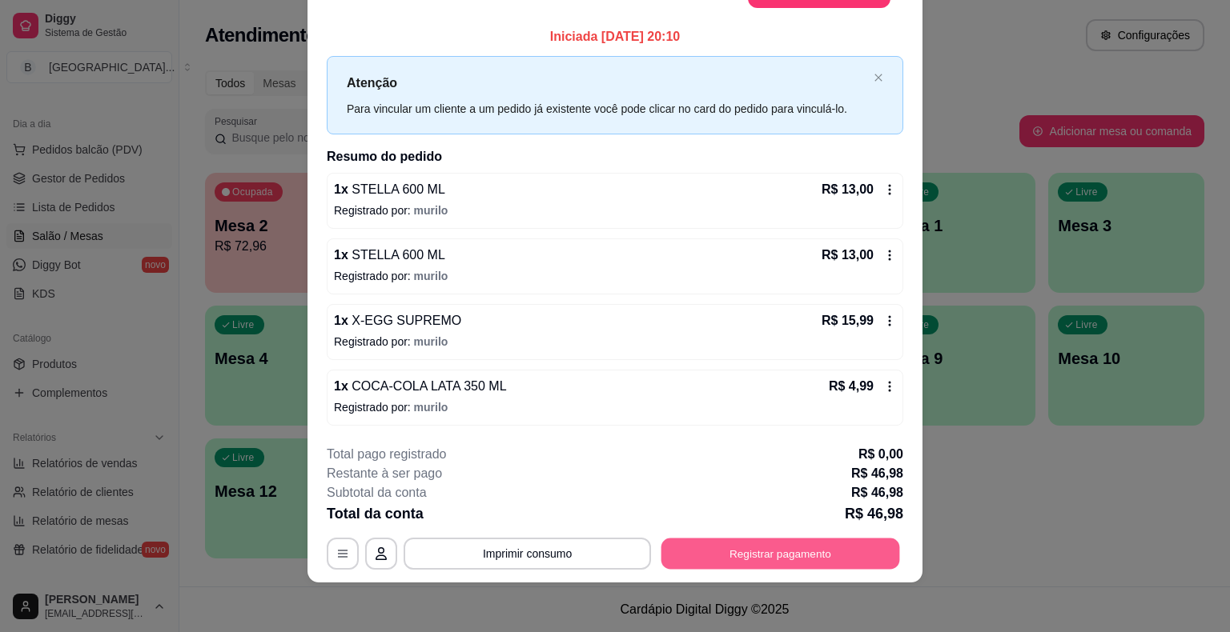
click at [747, 560] on button "Registrar pagamento" at bounding box center [780, 553] width 239 height 31
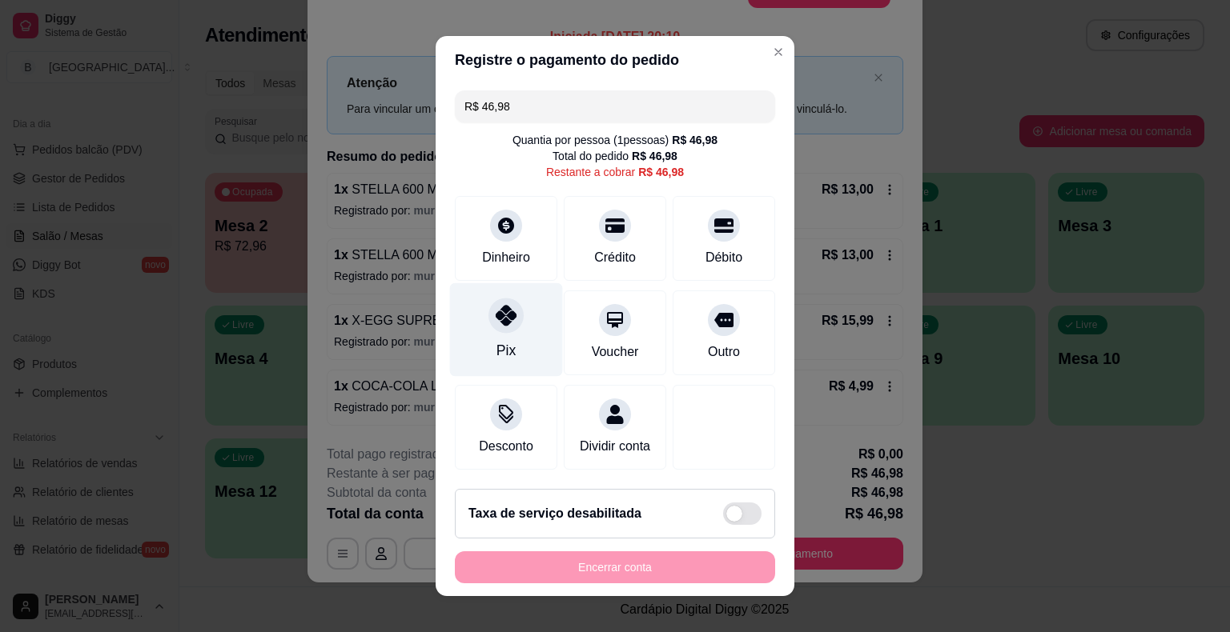
click at [502, 323] on icon at bounding box center [506, 315] width 21 height 21
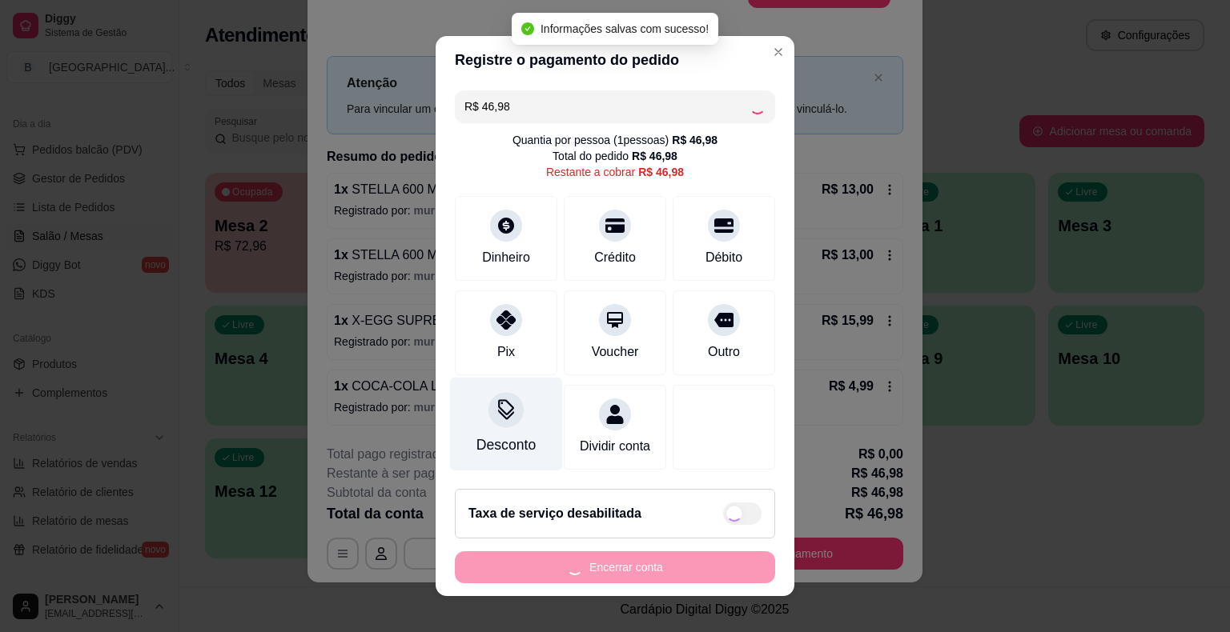
type input "R$ 0,00"
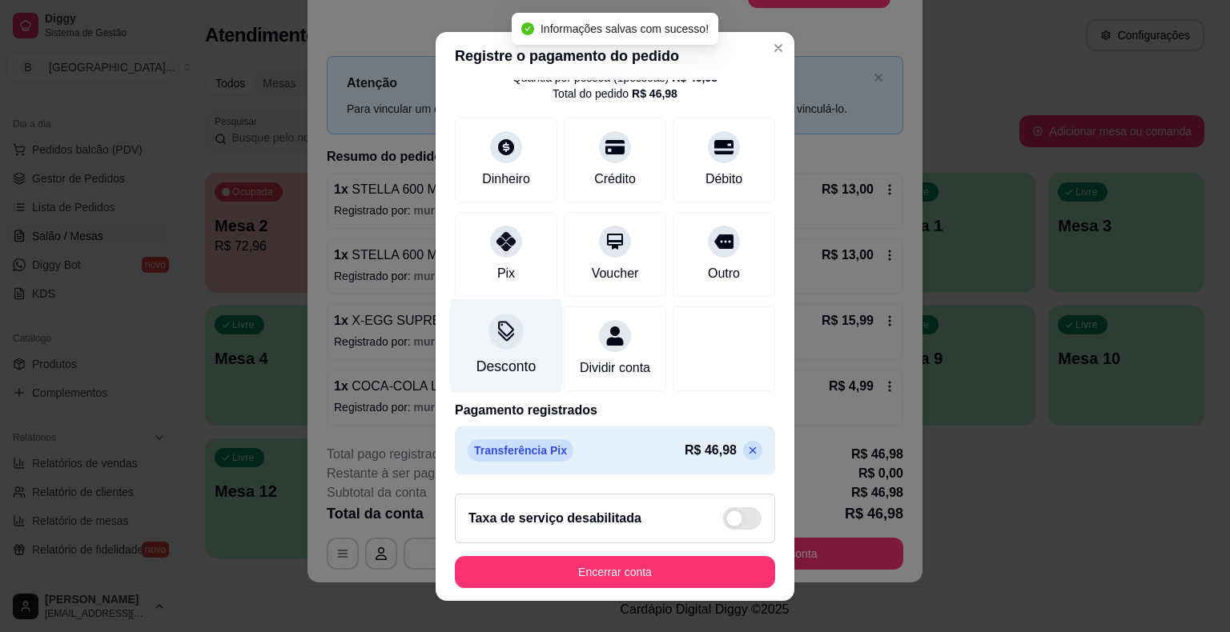
scroll to position [19, 0]
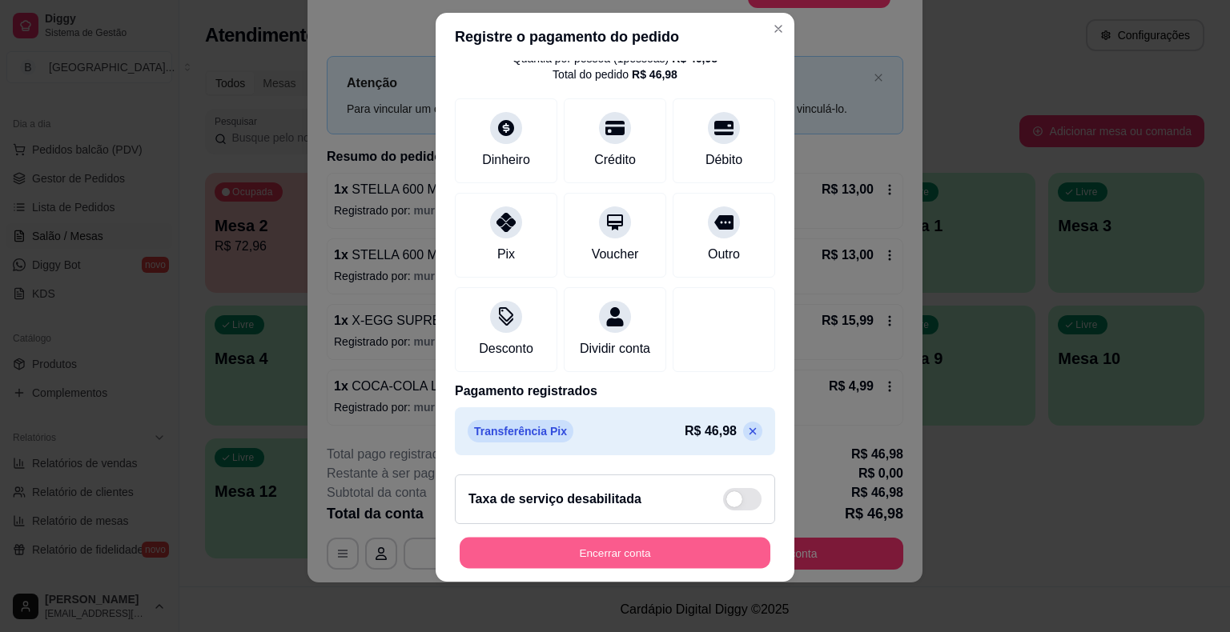
click at [536, 558] on button "Encerrar conta" at bounding box center [615, 552] width 311 height 31
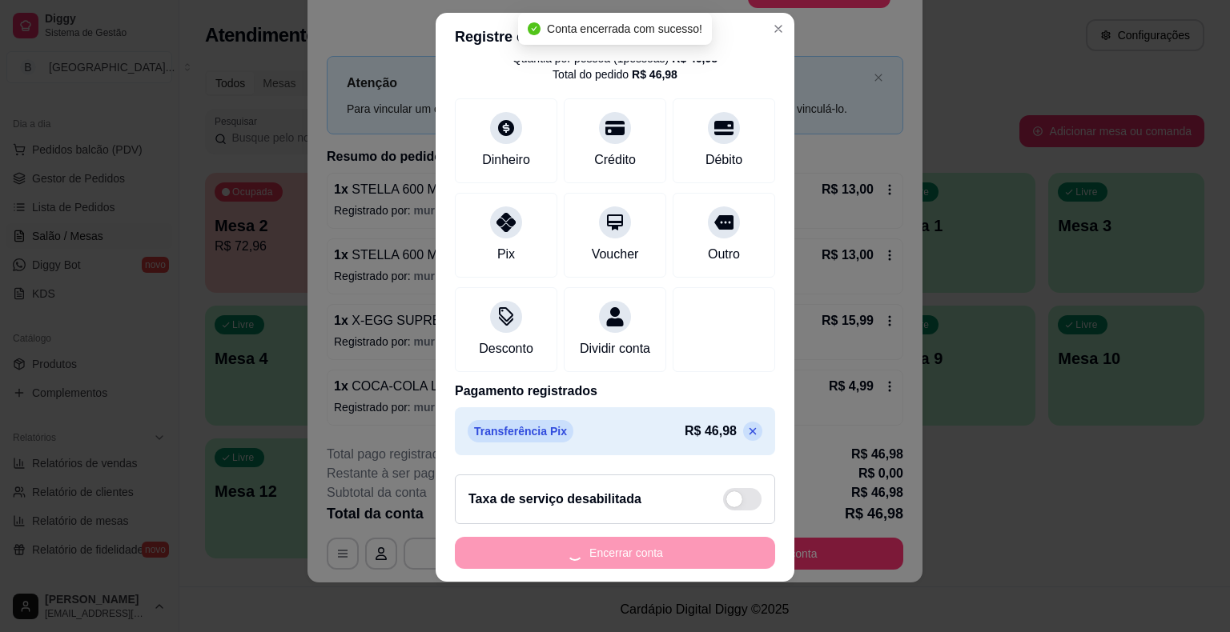
scroll to position [0, 0]
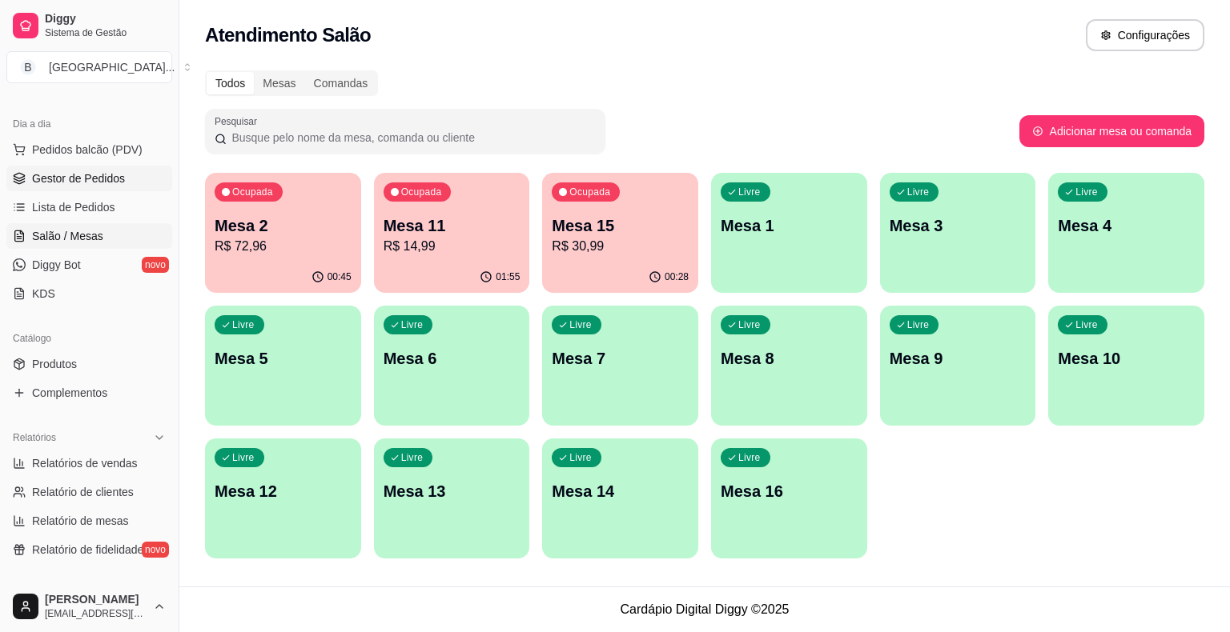
click at [93, 171] on span "Gestor de Pedidos" at bounding box center [78, 179] width 93 height 16
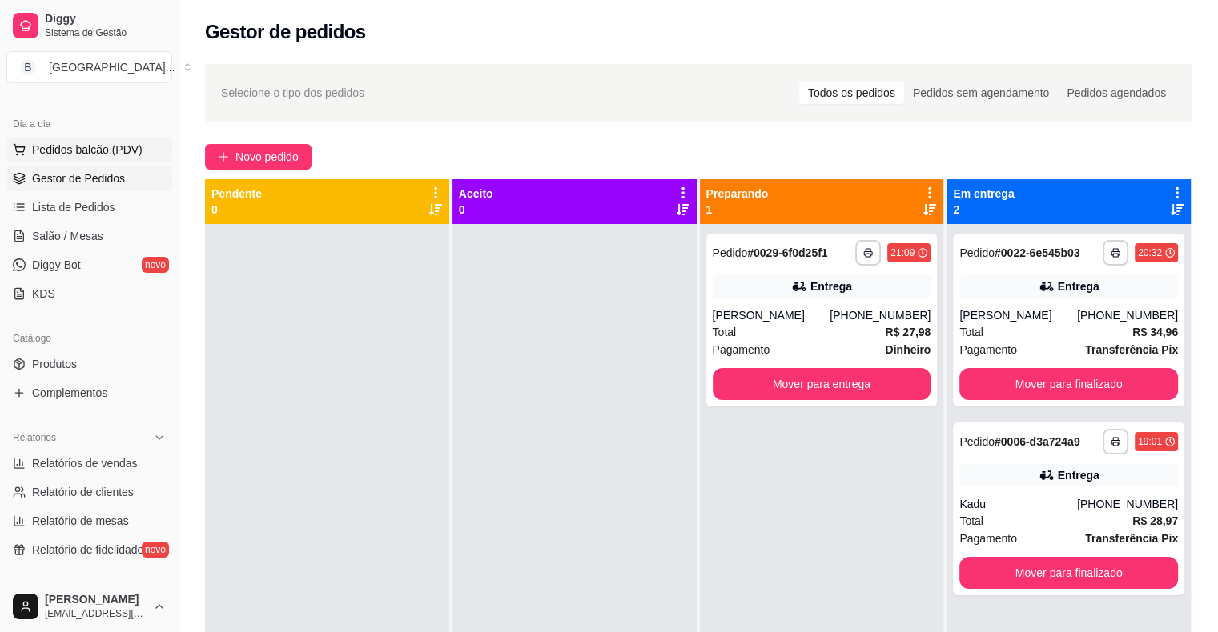
click at [97, 147] on span "Pedidos balcão (PDV)" at bounding box center [87, 150] width 110 height 16
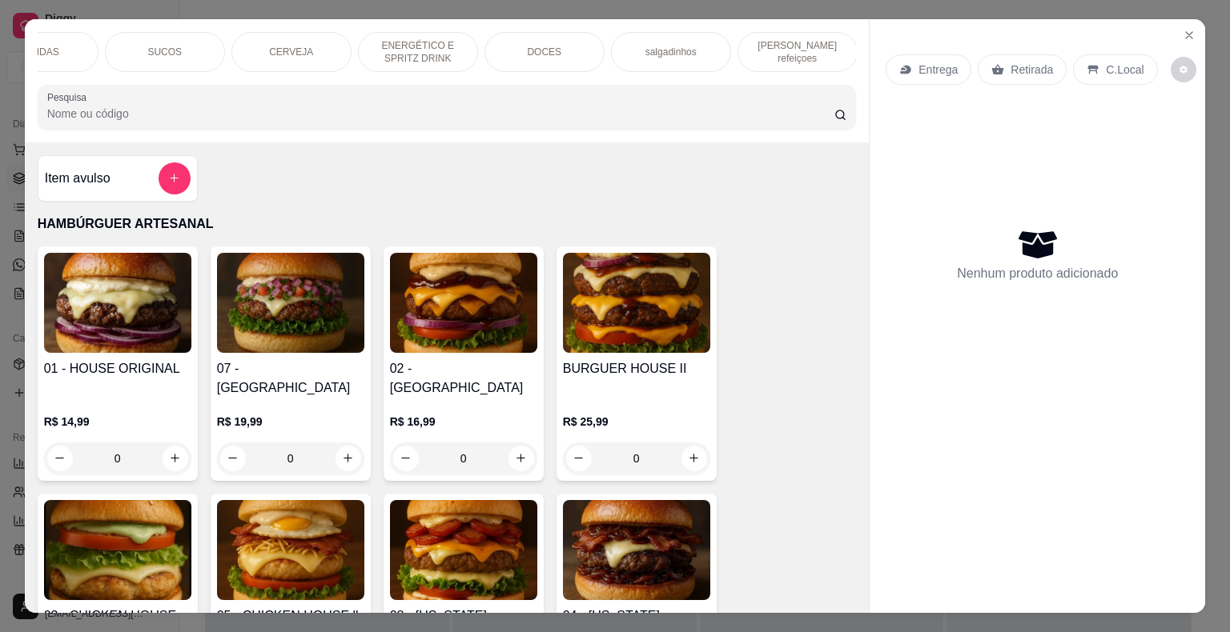
scroll to position [0, 440]
click at [772, 48] on p "[PERSON_NAME] refeiçoes" at bounding box center [796, 52] width 93 height 26
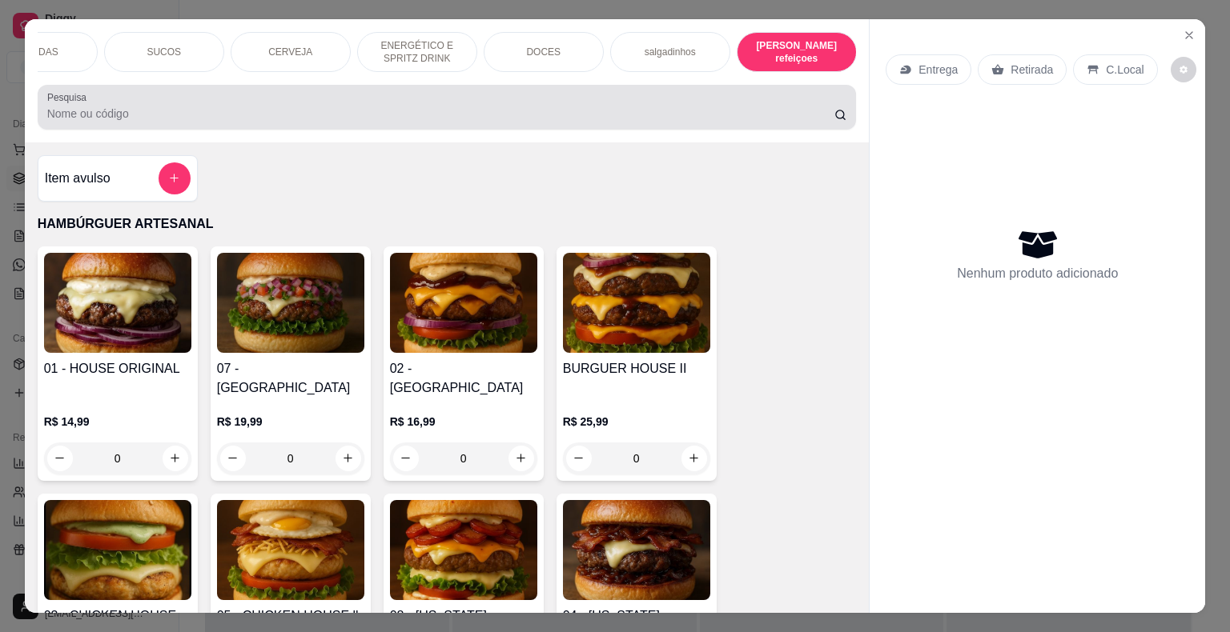
scroll to position [38, 0]
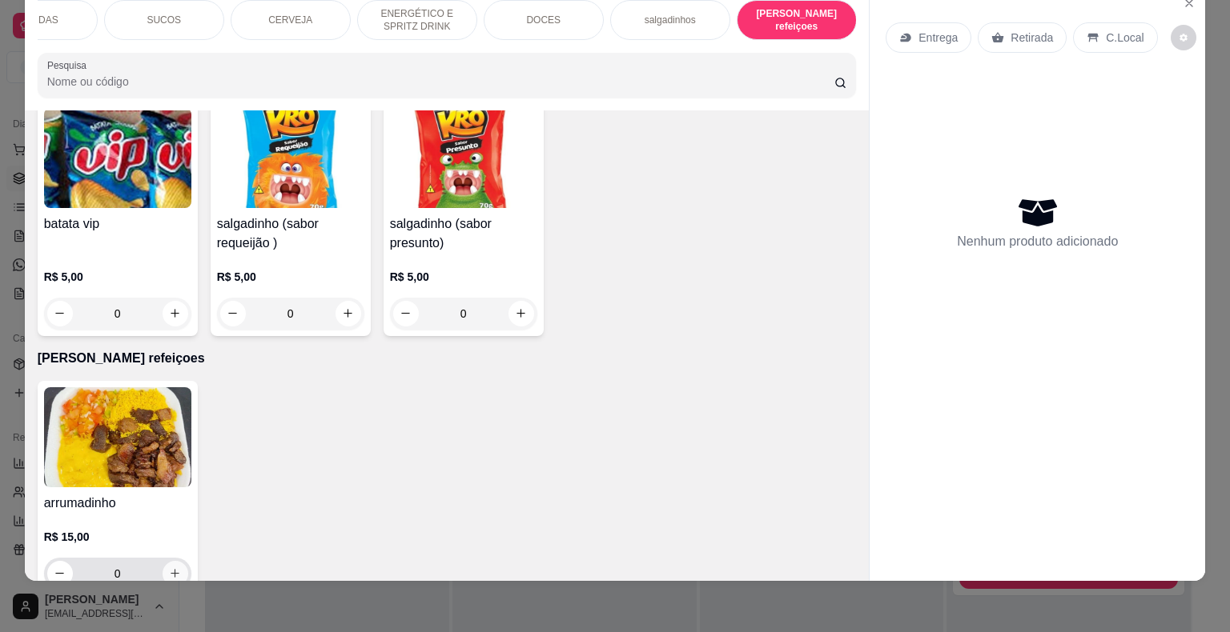
click at [169, 568] on icon "increase-product-quantity" at bounding box center [175, 574] width 12 height 12
type input "1"
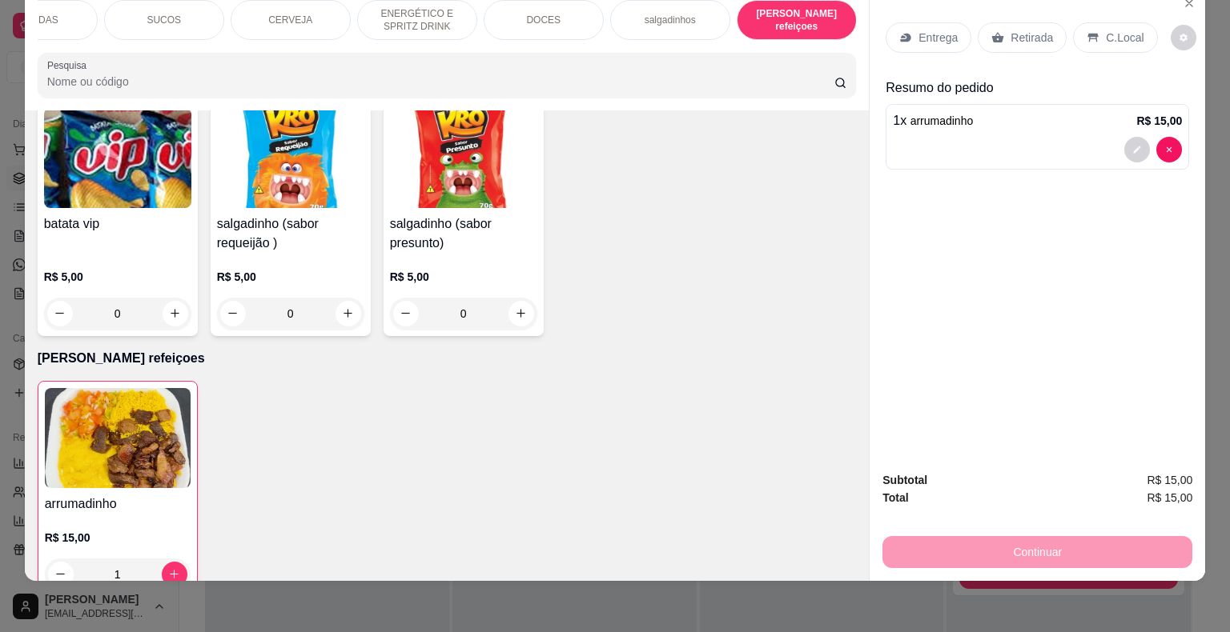
click at [926, 30] on p "Entrega" at bounding box center [937, 38] width 39 height 16
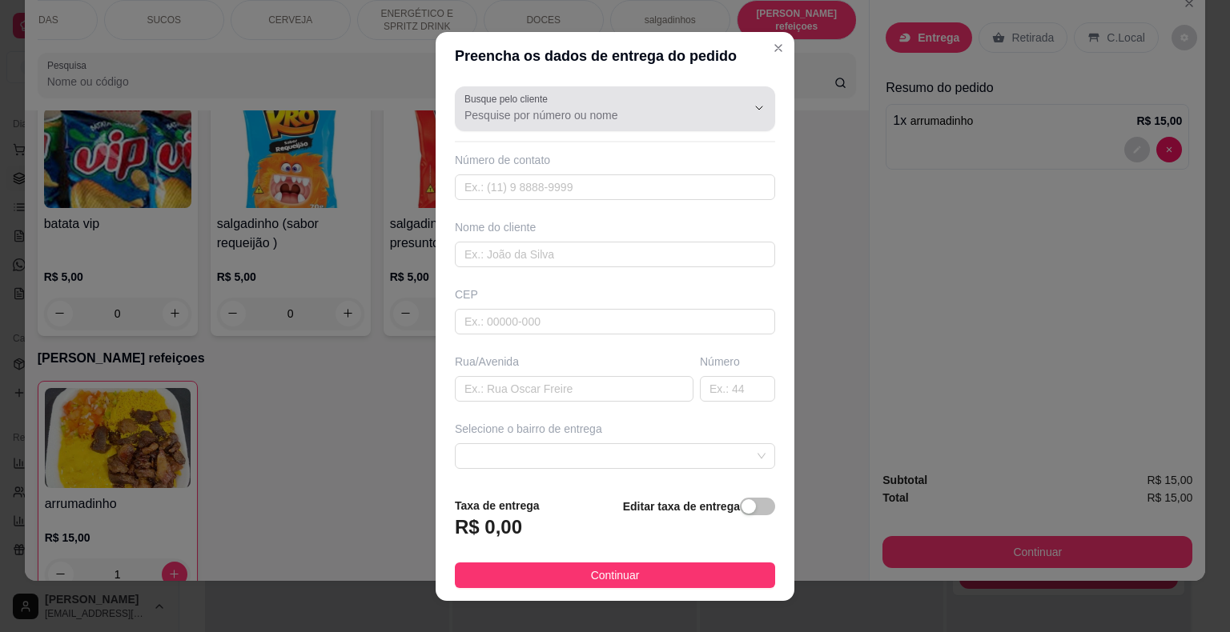
click at [721, 122] on div at bounding box center [746, 108] width 51 height 30
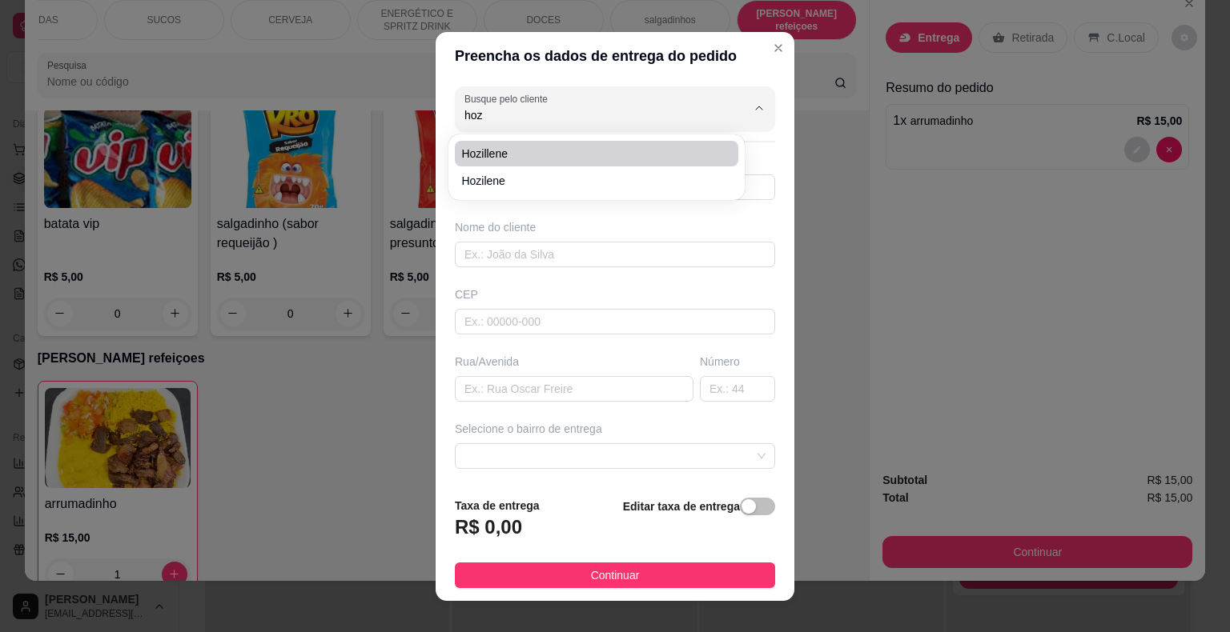
click at [544, 147] on span "Hozillene" at bounding box center [588, 154] width 255 height 16
type input "Hozillene"
type input "8681749502"
type input "Hozillene"
type input "inhuma"
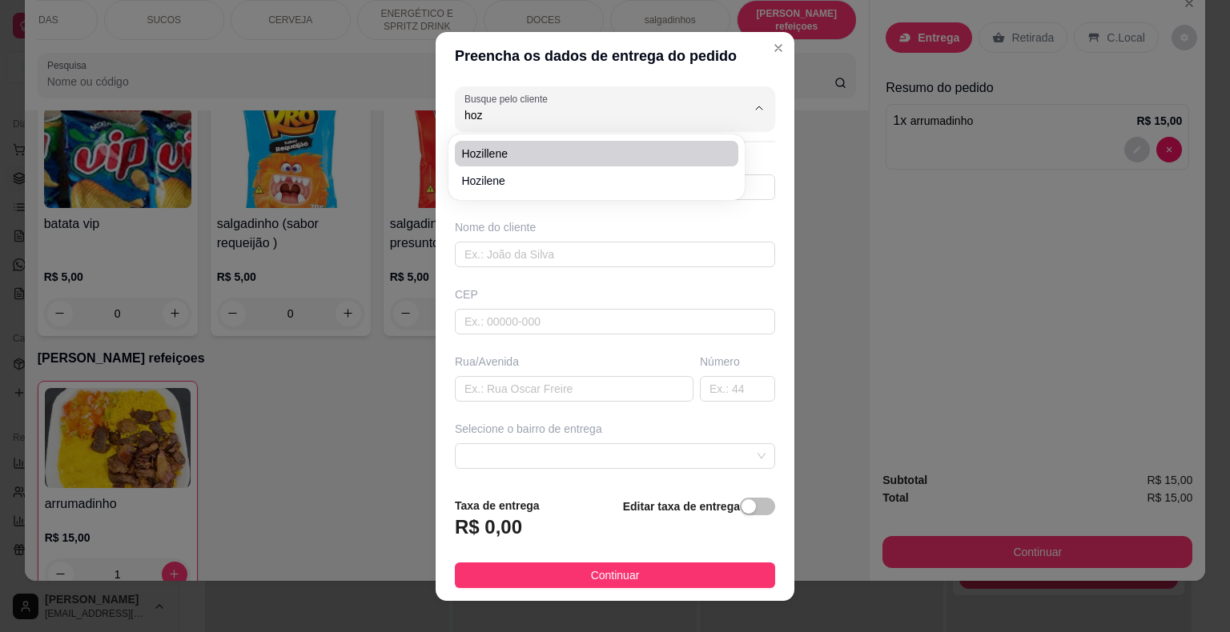
type input "414"
type input "São Miguel do Tapuio"
type input "PROXIMO AO SALÃO DE CABELO DA [PERSON_NAME]"
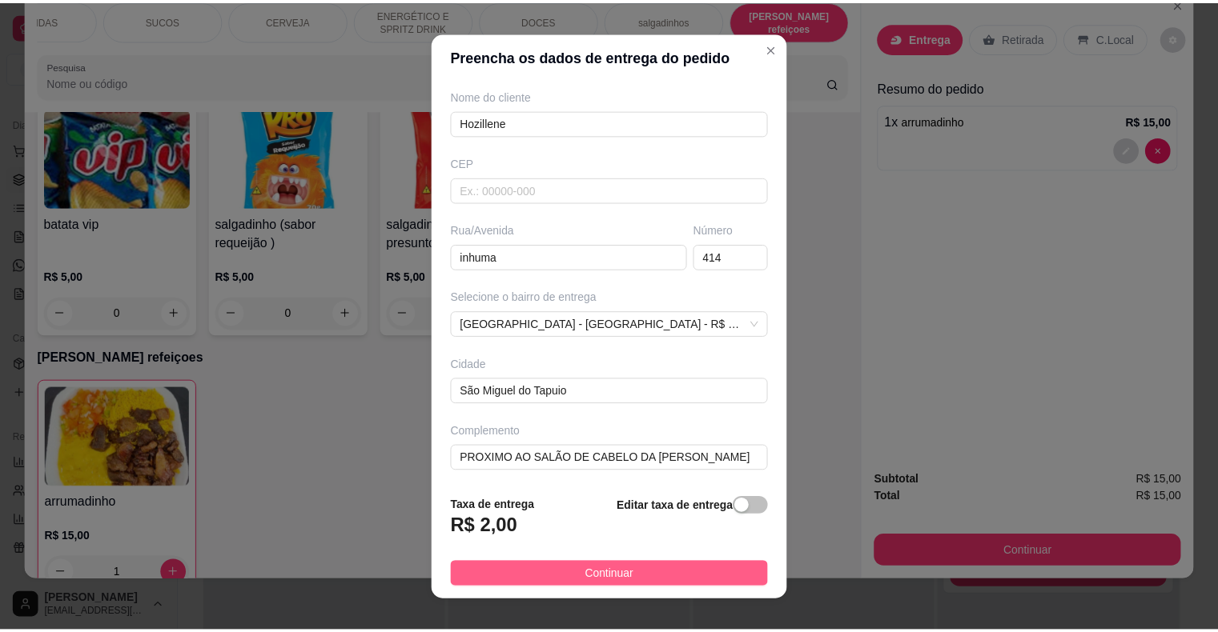
scroll to position [19, 0]
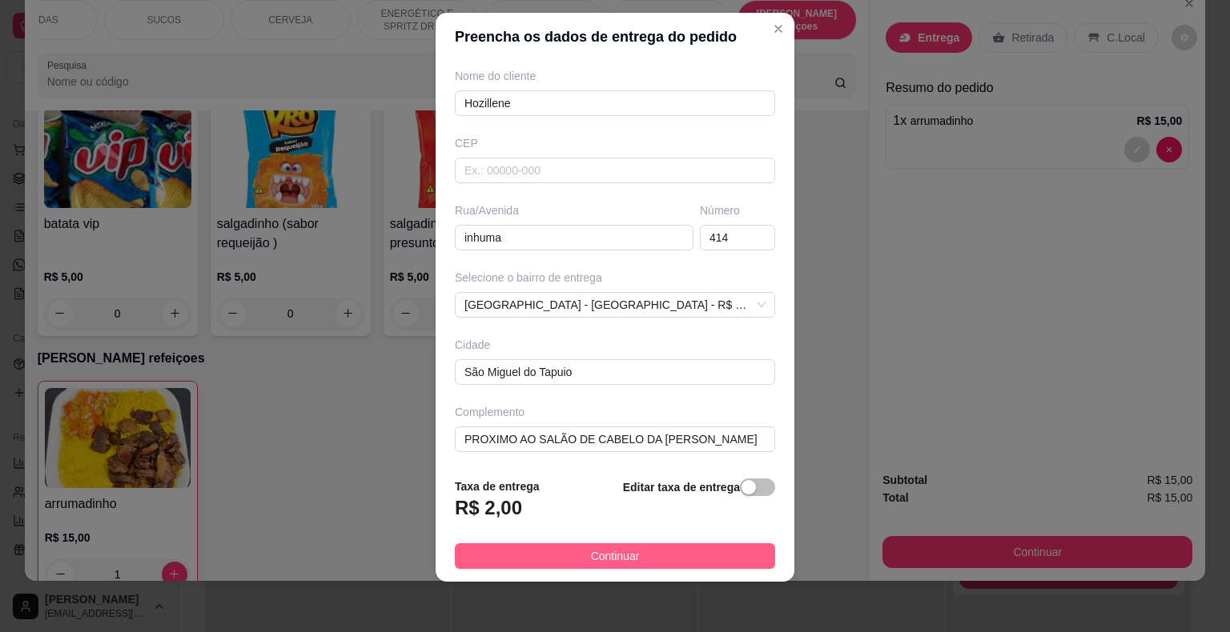
type input "Hozillene"
click at [549, 558] on button "Continuar" at bounding box center [615, 557] width 320 height 26
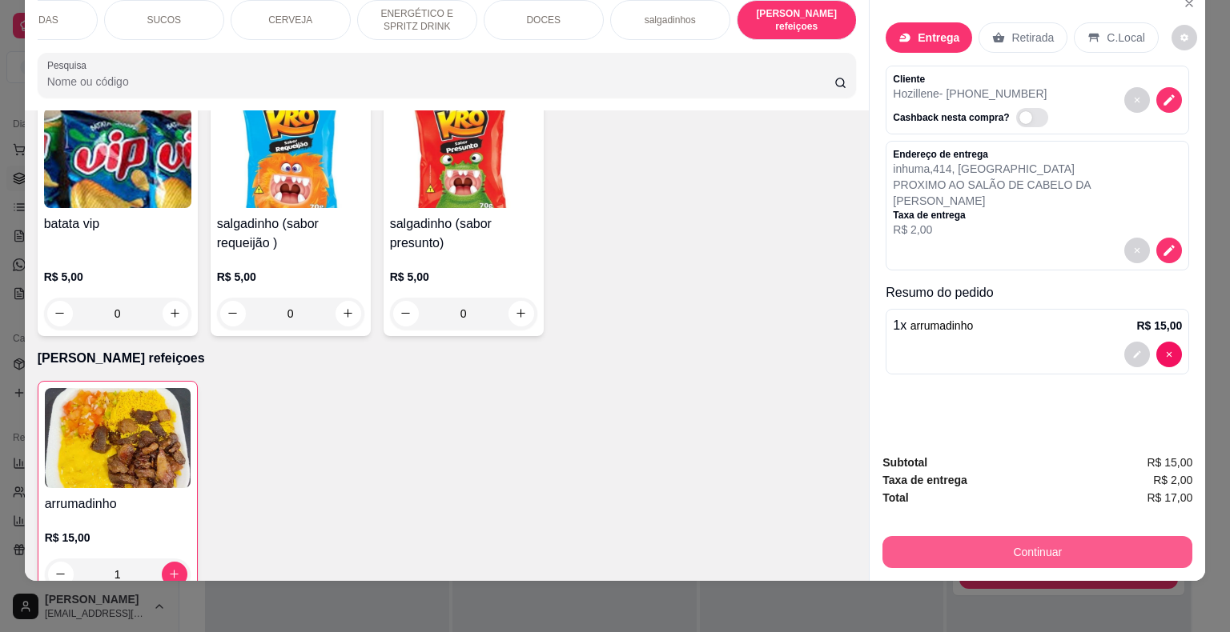
click at [1049, 542] on button "Continuar" at bounding box center [1037, 552] width 310 height 32
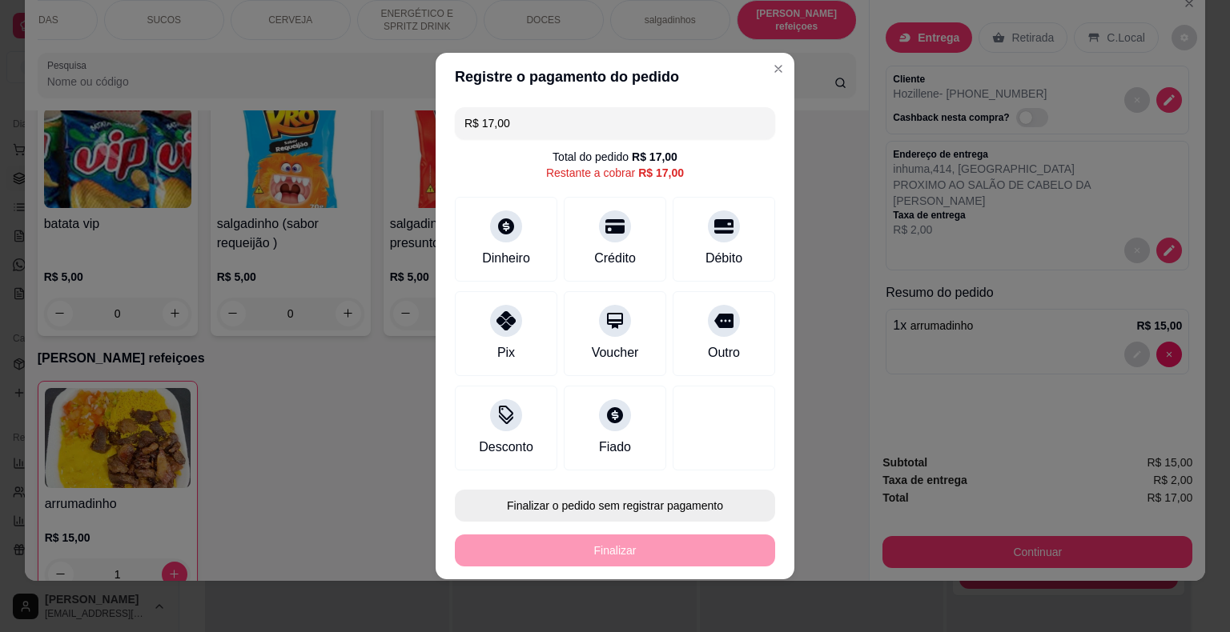
click at [701, 498] on button "Finalizar o pedido sem registrar pagamento" at bounding box center [615, 506] width 320 height 32
click at [705, 453] on button "Confirmar" at bounding box center [712, 460] width 59 height 25
type input "0"
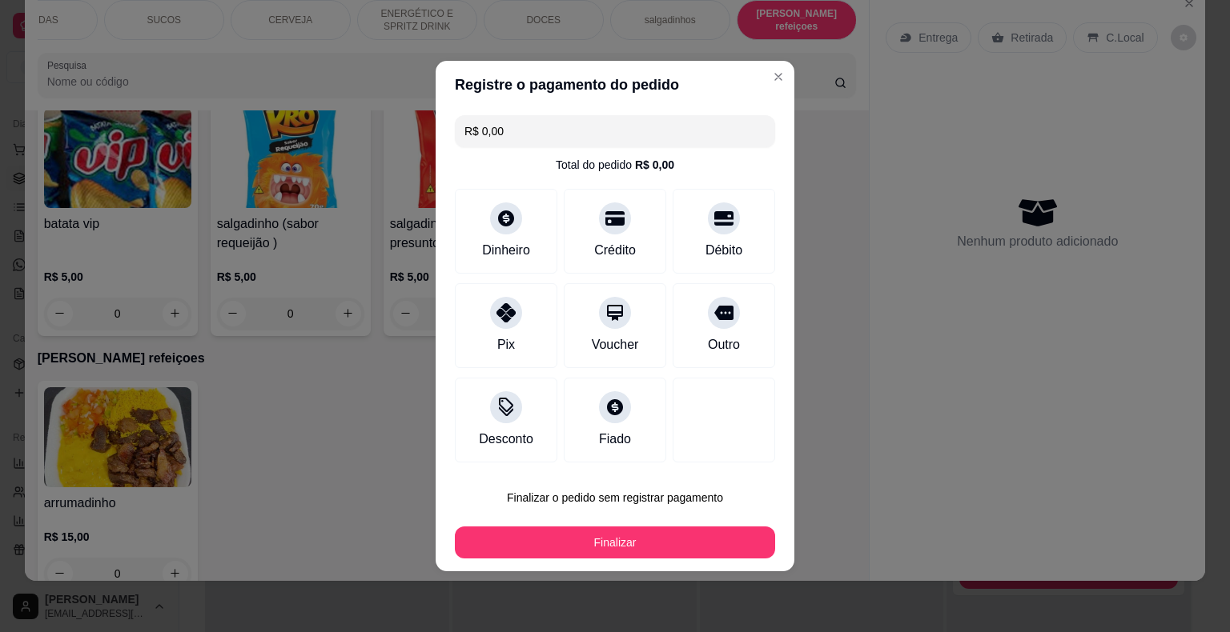
type input "R$ 0,00"
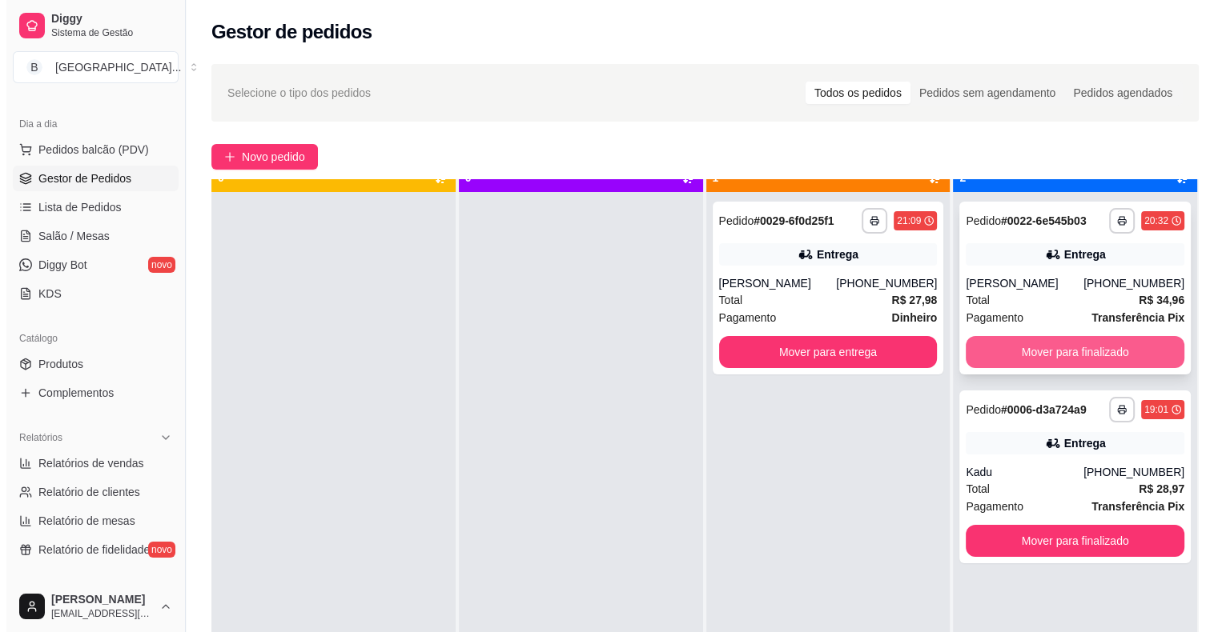
scroll to position [45, 0]
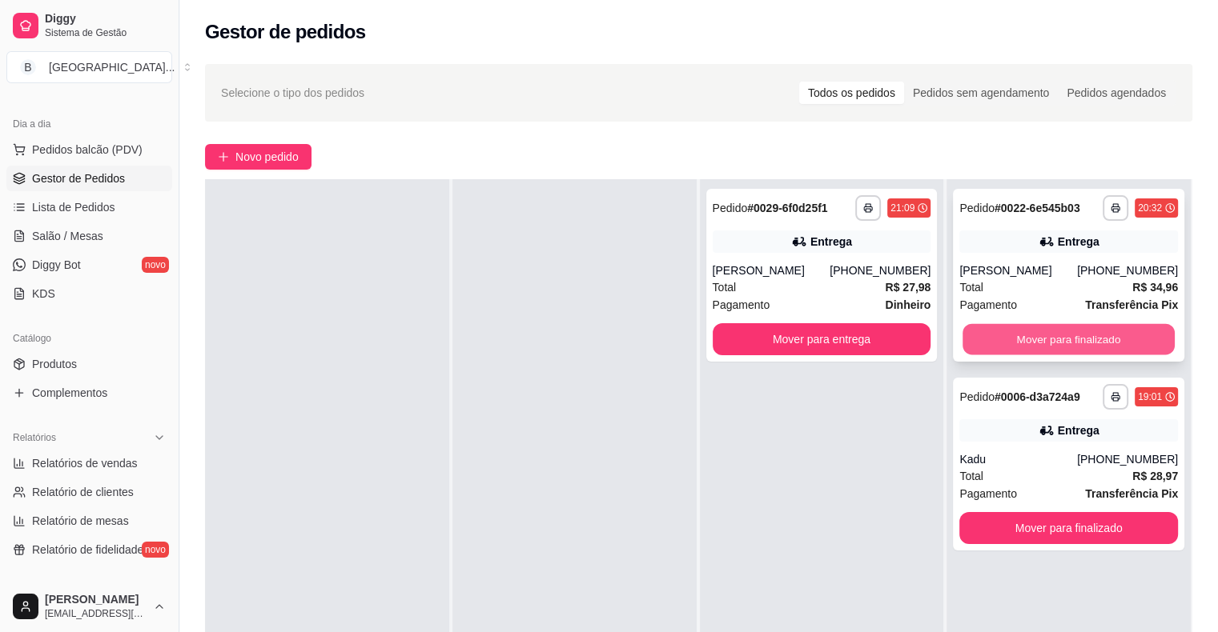
click at [1014, 346] on button "Mover para finalizado" at bounding box center [1068, 339] width 212 height 31
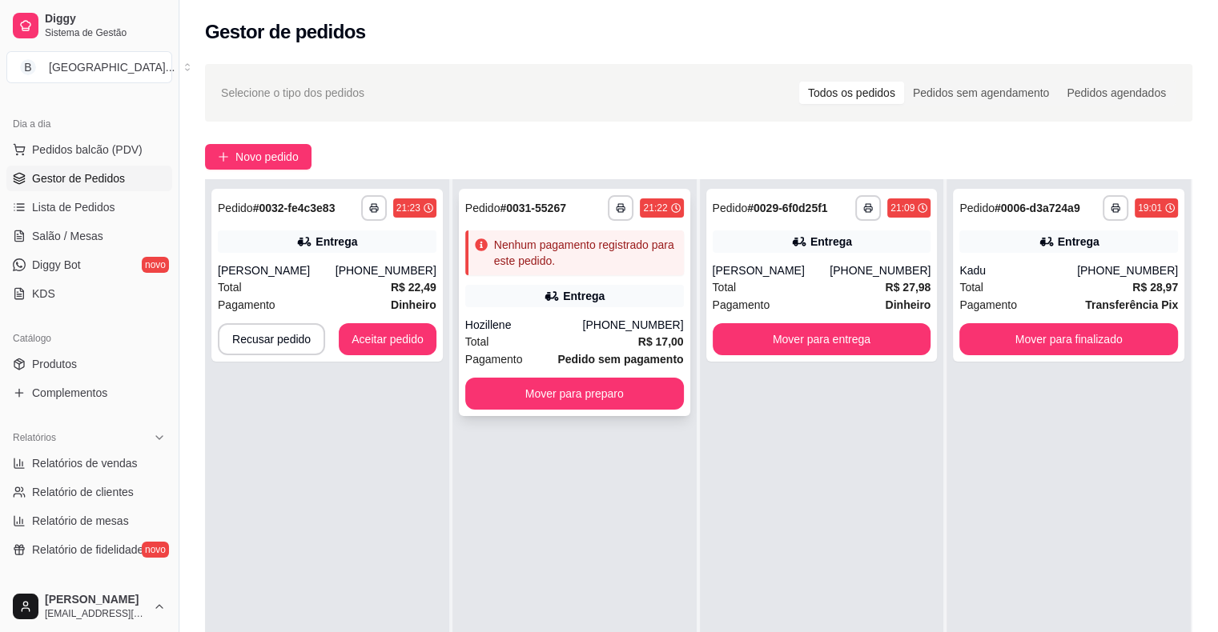
click at [572, 293] on div "Entrega" at bounding box center [584, 296] width 42 height 16
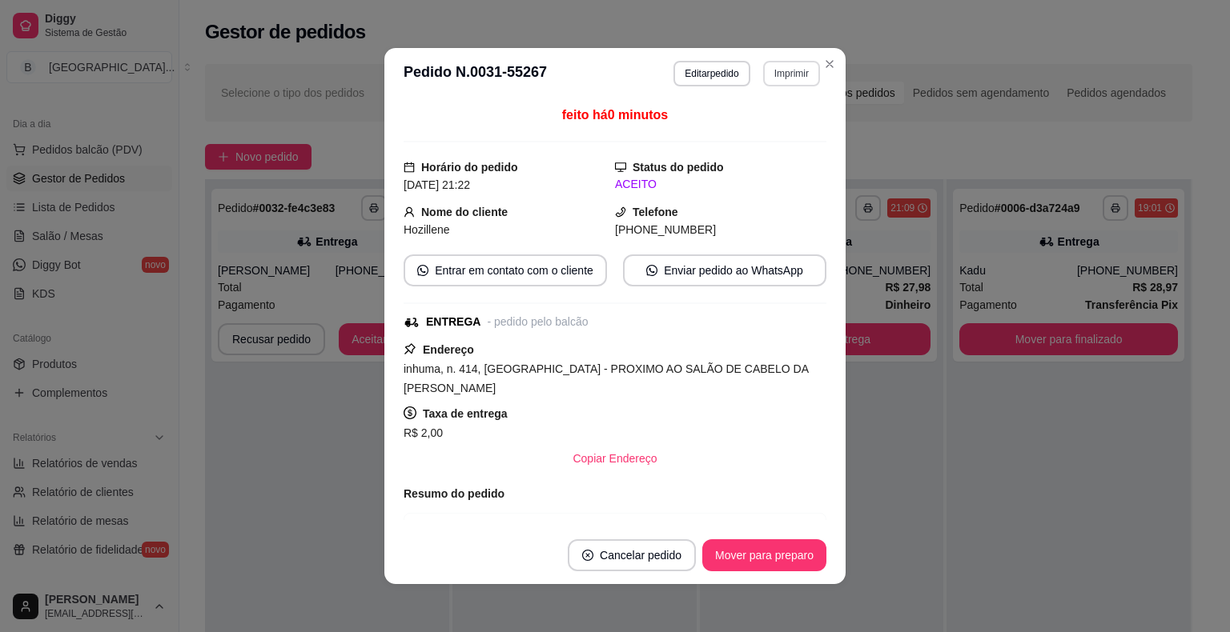
click at [785, 74] on button "Imprimir" at bounding box center [791, 74] width 57 height 26
click at [772, 124] on button "IMPRESSORA" at bounding box center [757, 130] width 116 height 26
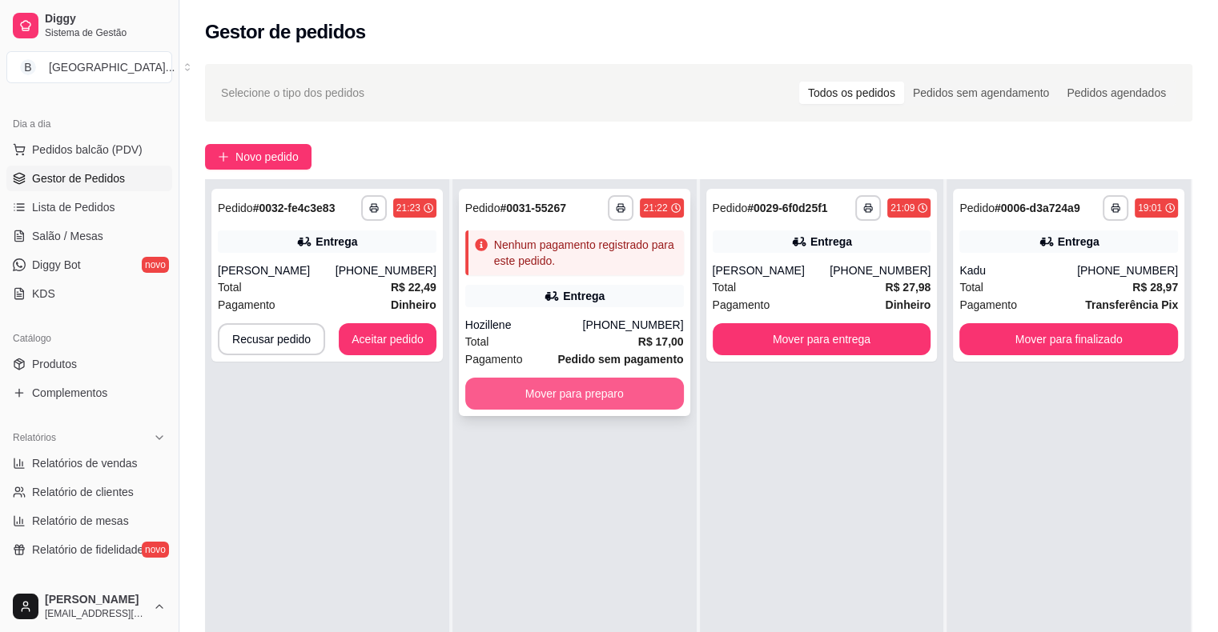
click at [640, 399] on button "Mover para preparo" at bounding box center [574, 394] width 219 height 32
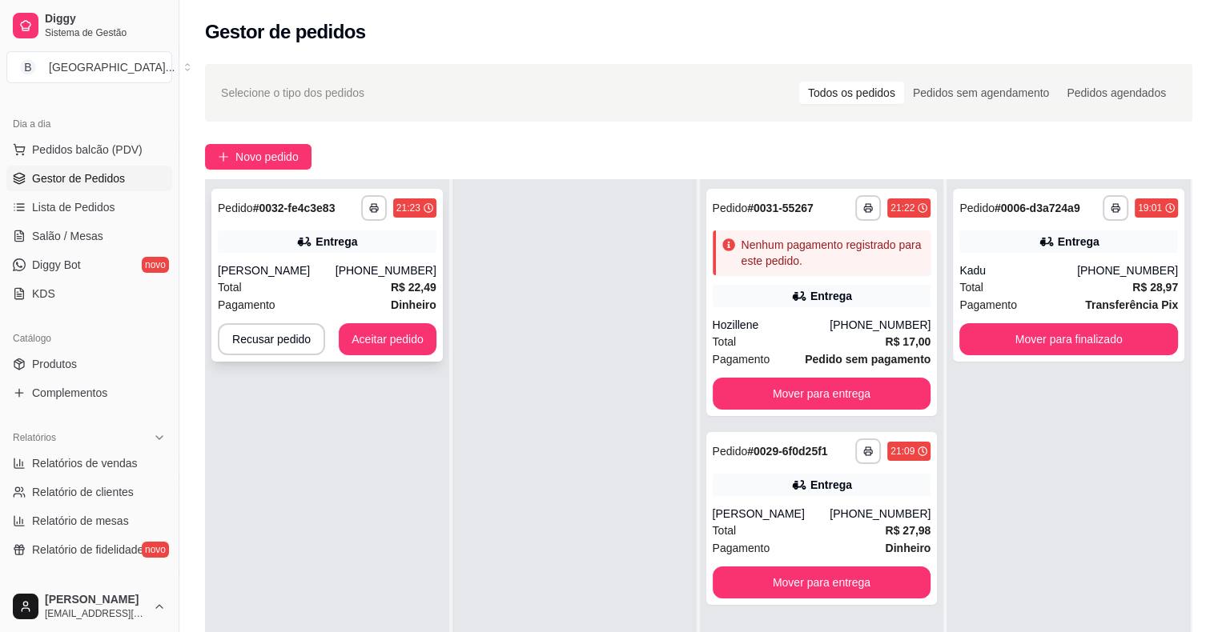
click at [401, 279] on span "R$ 22,49" at bounding box center [414, 288] width 46 height 18
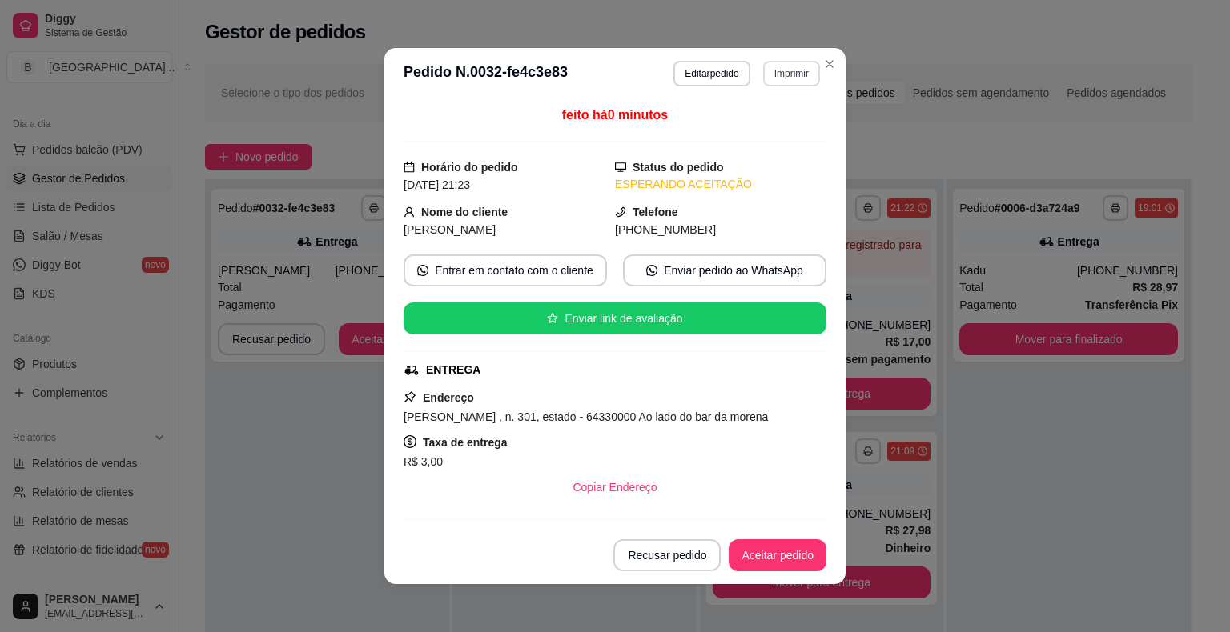
click at [772, 72] on button "Imprimir" at bounding box center [791, 74] width 57 height 26
click at [765, 133] on button "IMPRESSORA" at bounding box center [757, 129] width 112 height 25
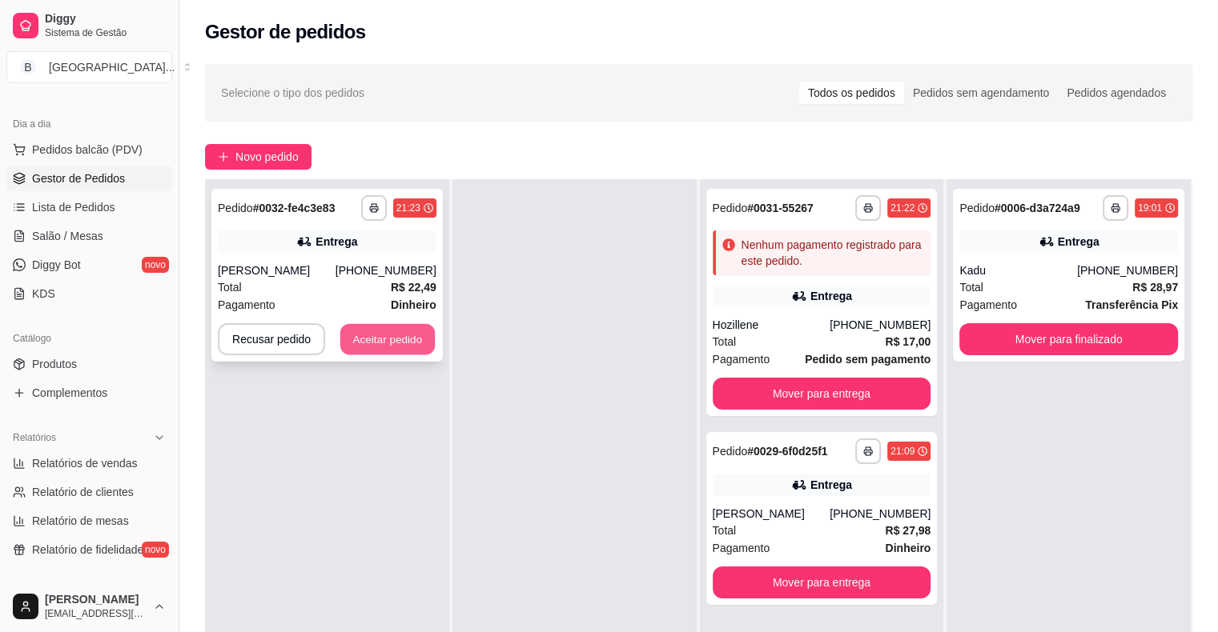
click at [387, 339] on button "Aceitar pedido" at bounding box center [387, 339] width 94 height 31
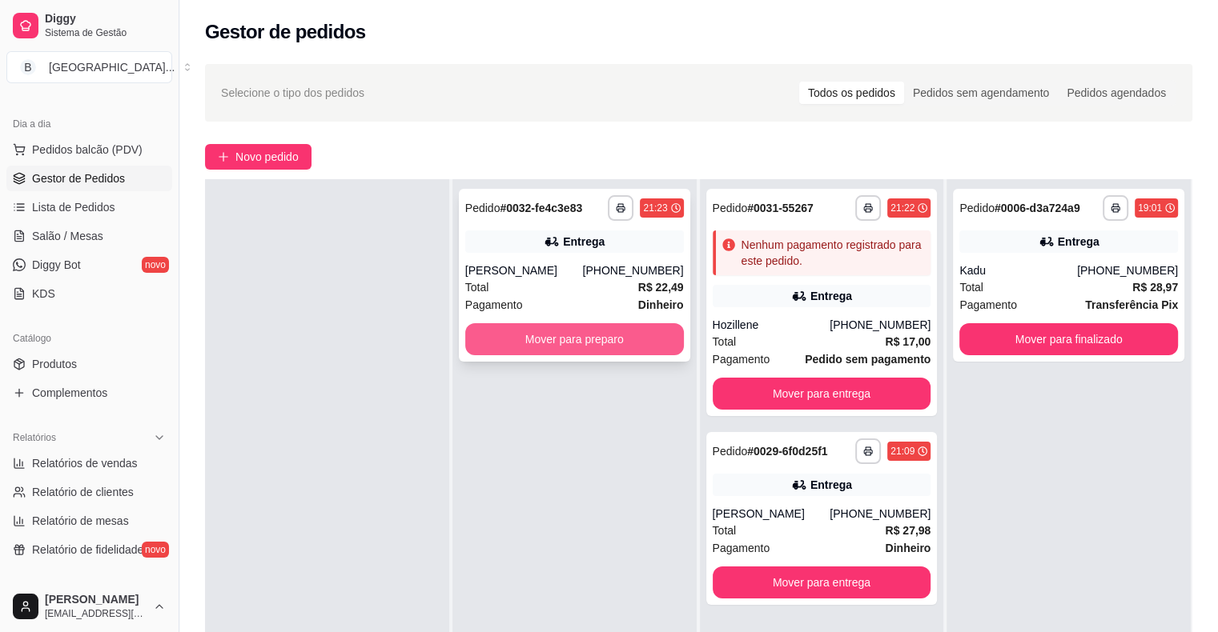
click at [527, 335] on button "Mover para preparo" at bounding box center [574, 339] width 219 height 32
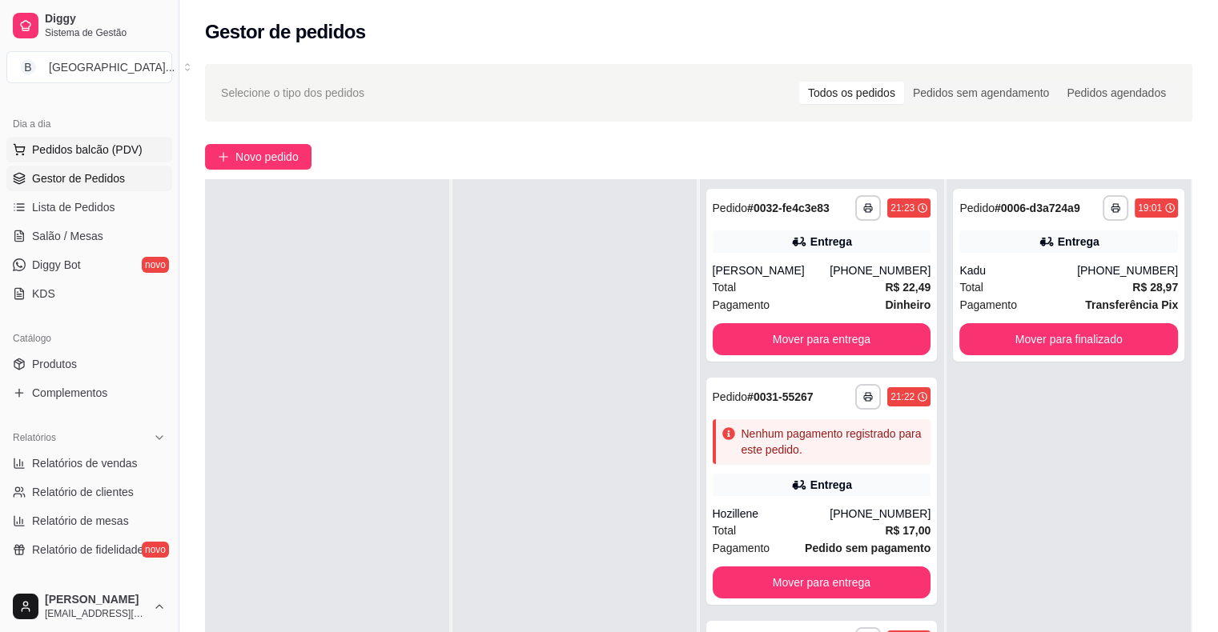
click at [78, 147] on span "Pedidos balcão (PDV)" at bounding box center [87, 150] width 110 height 16
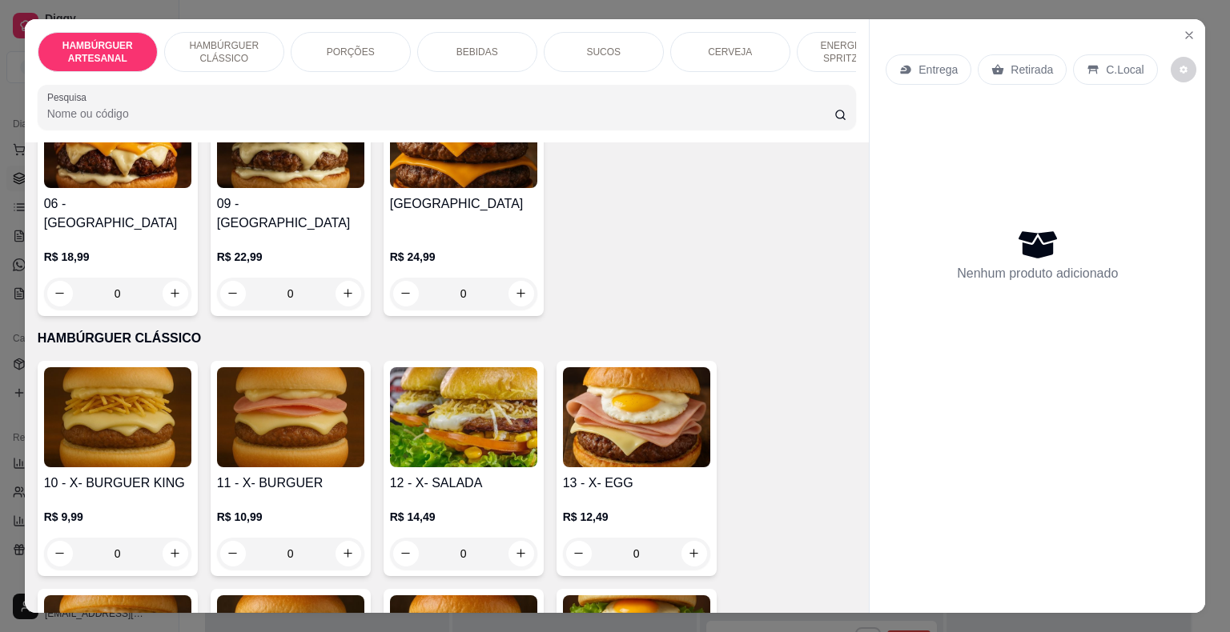
scroll to position [721, 0]
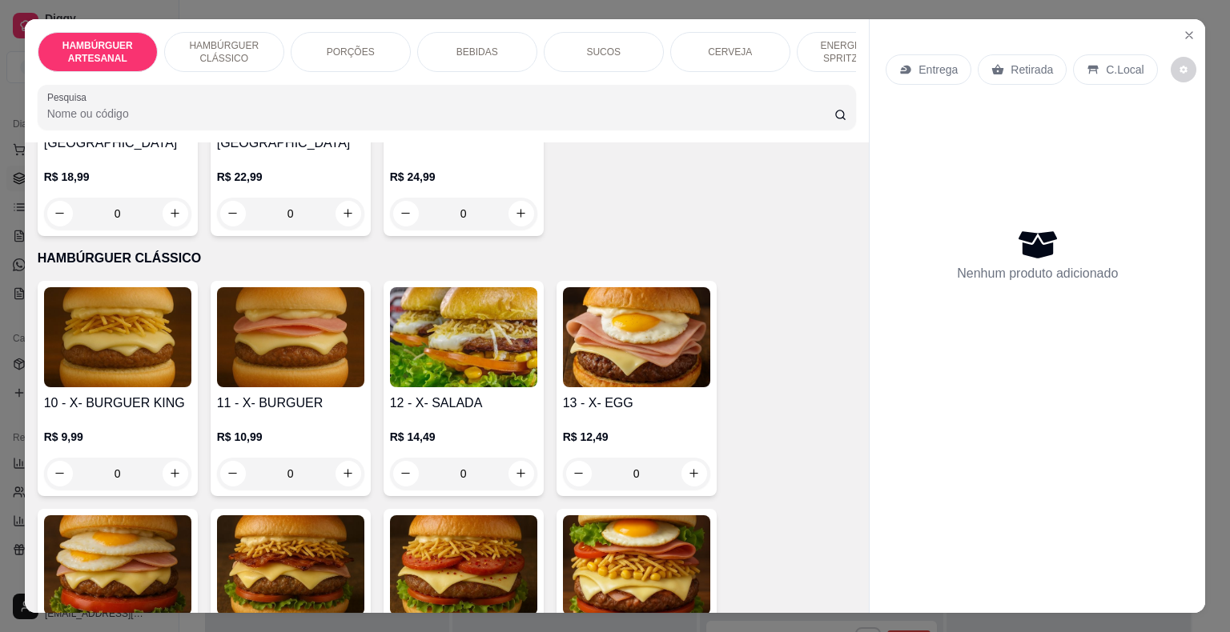
click at [693, 458] on div "0" at bounding box center [636, 474] width 147 height 32
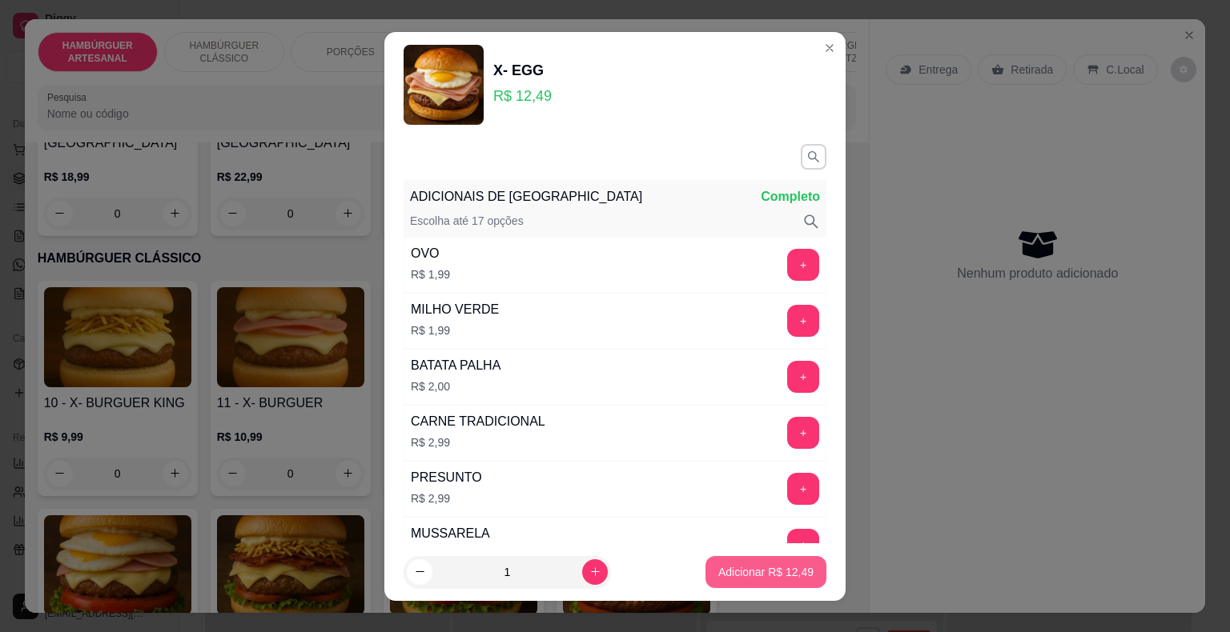
click at [729, 579] on p "Adicionar R$ 12,49" at bounding box center [765, 572] width 95 height 16
type input "1"
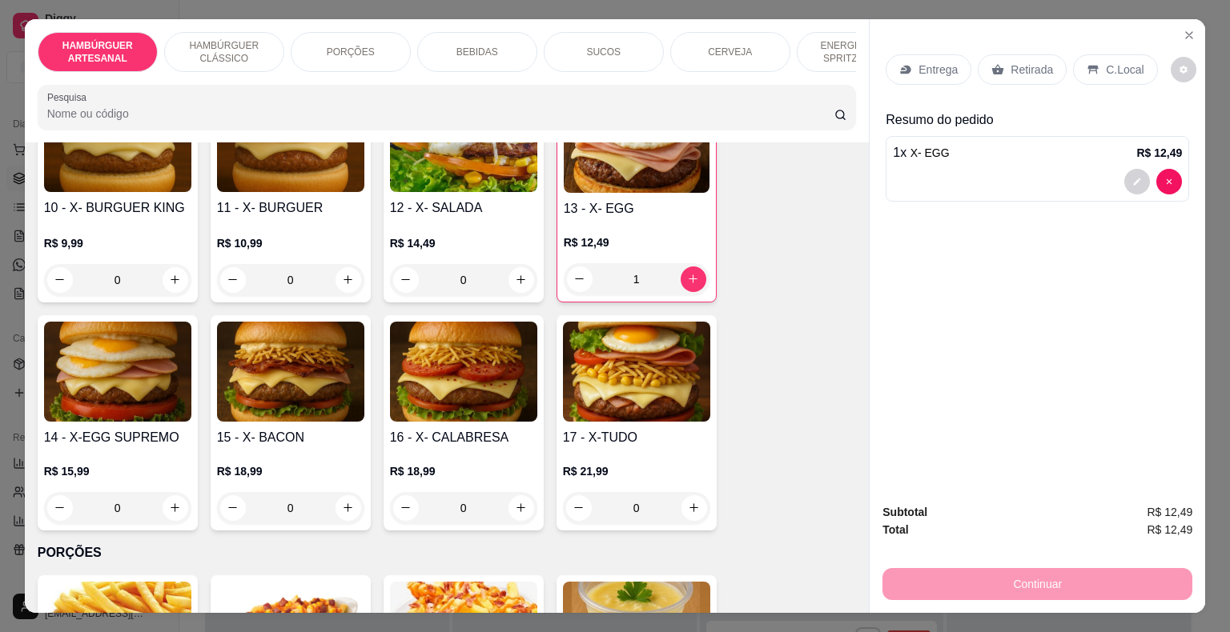
scroll to position [961, 0]
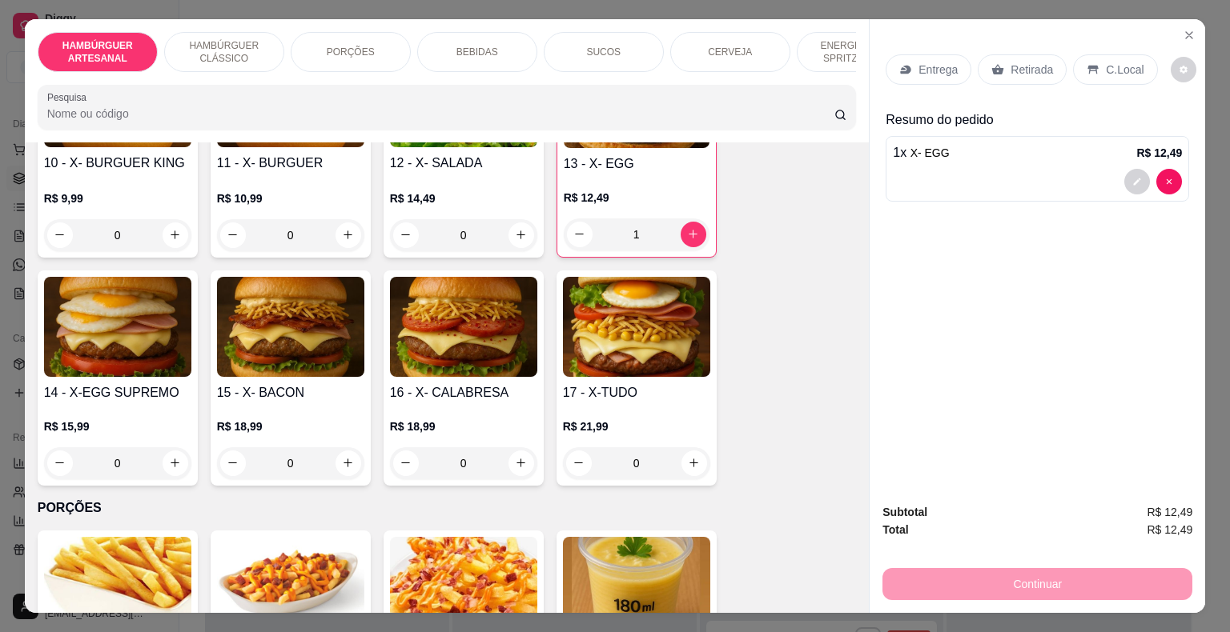
click at [690, 448] on div "0" at bounding box center [636, 464] width 147 height 32
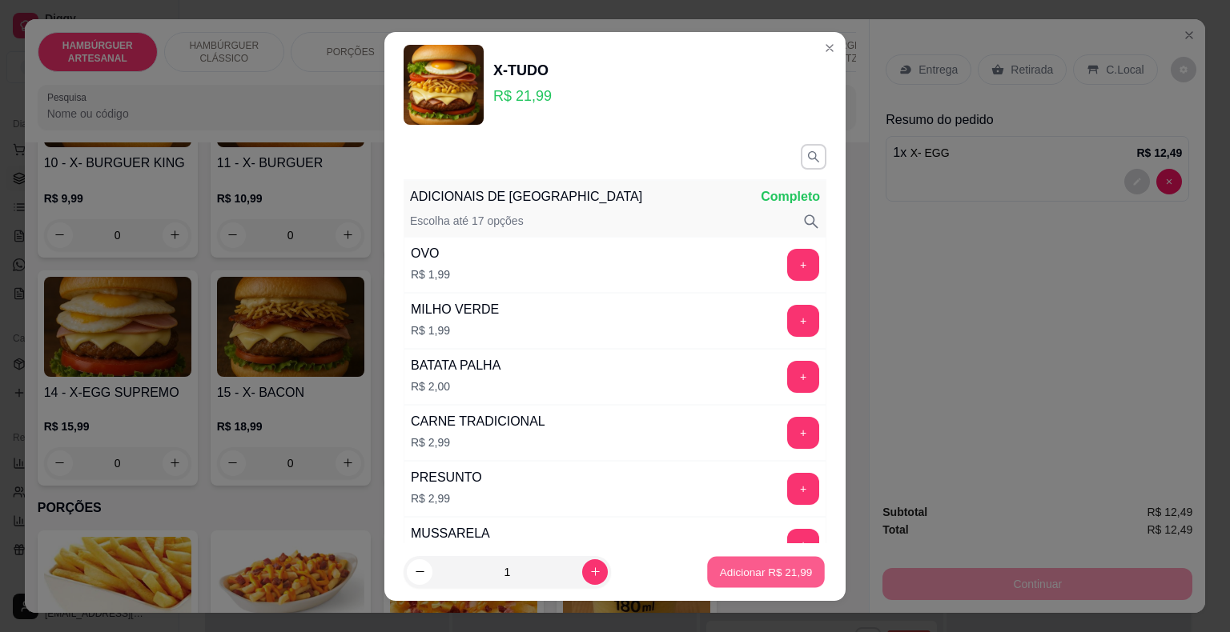
click at [769, 567] on p "Adicionar R$ 21,99" at bounding box center [766, 571] width 93 height 15
type input "1"
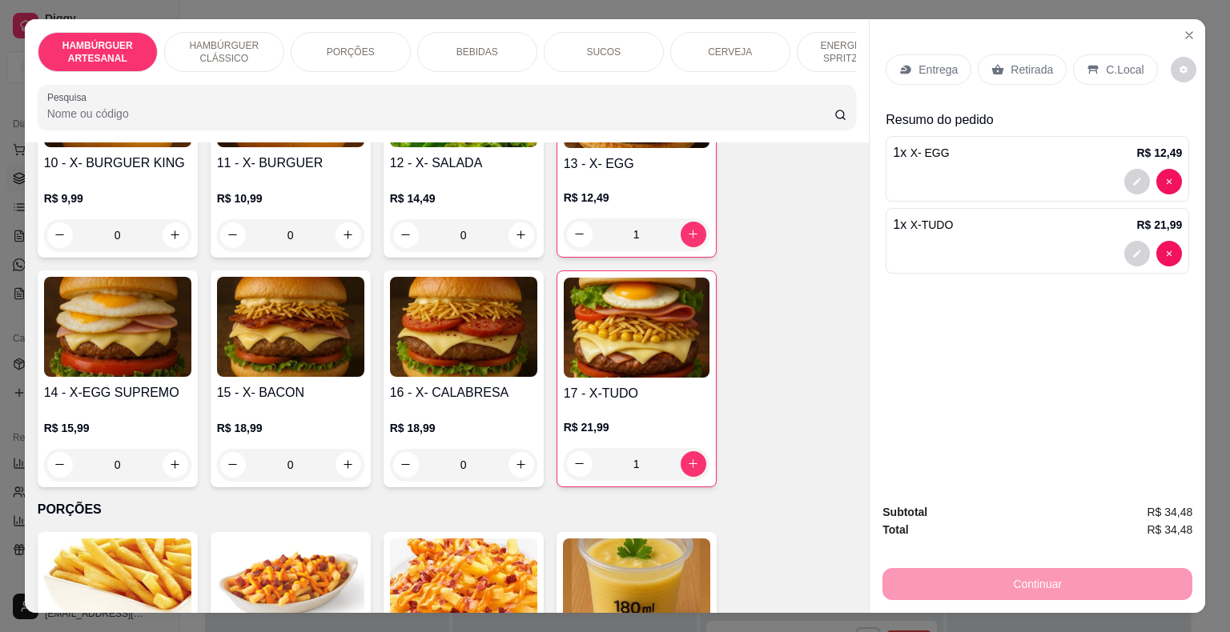
click at [923, 54] on div "Entrega" at bounding box center [928, 69] width 86 height 30
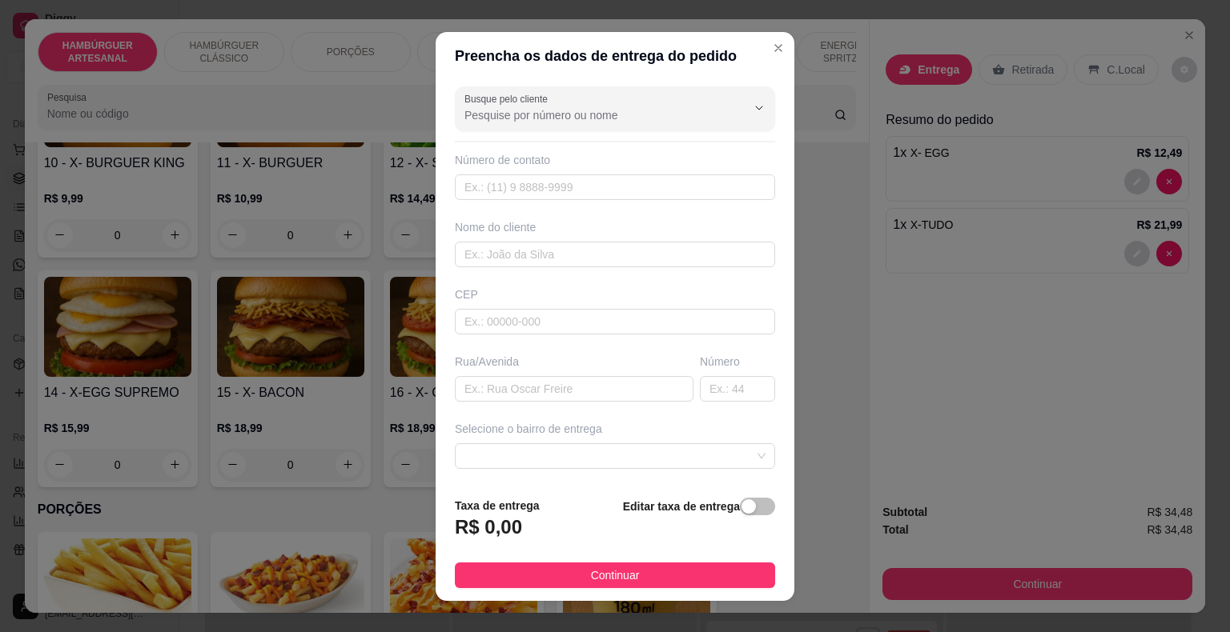
click at [624, 107] on input "Busque pelo cliente" at bounding box center [592, 115] width 256 height 16
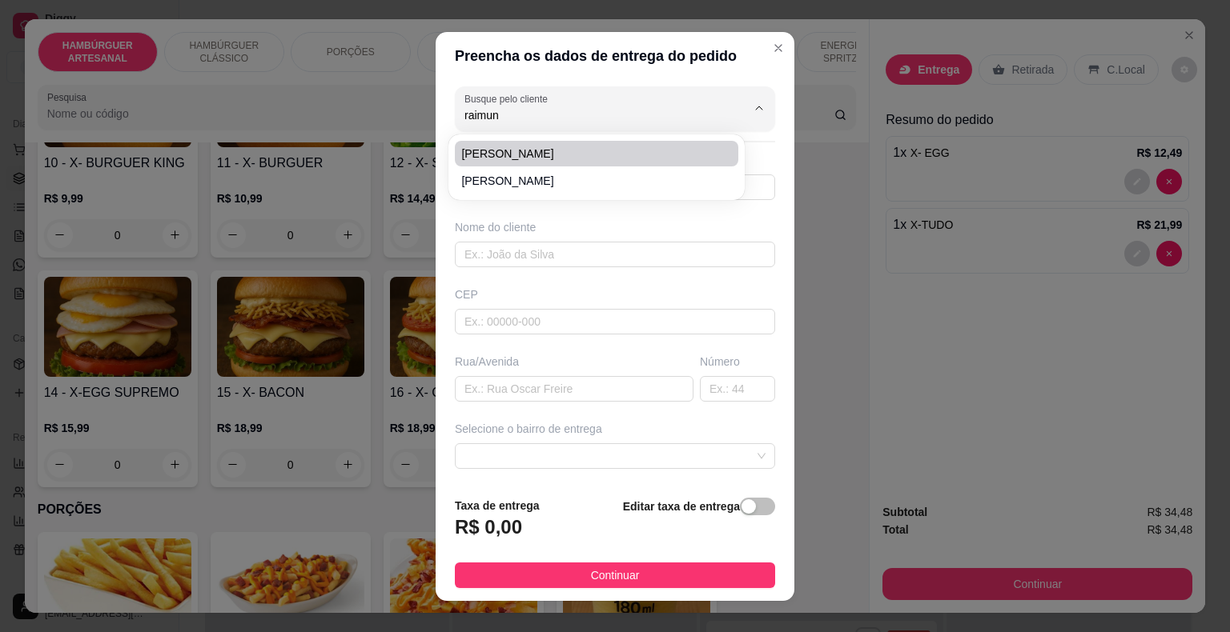
click at [570, 194] on div "[PERSON_NAME]" at bounding box center [597, 167] width 290 height 59
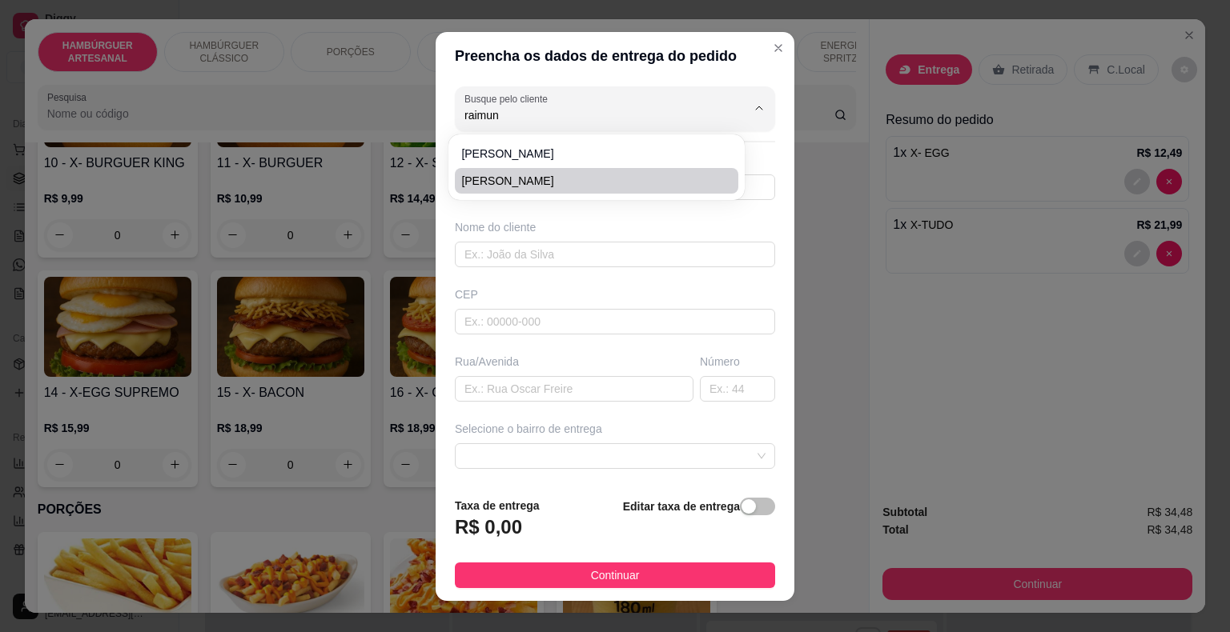
click at [573, 191] on li "[PERSON_NAME]" at bounding box center [596, 181] width 283 height 26
type input "[PERSON_NAME]"
type input "86981216423"
type input "[PERSON_NAME]"
type input "64330000"
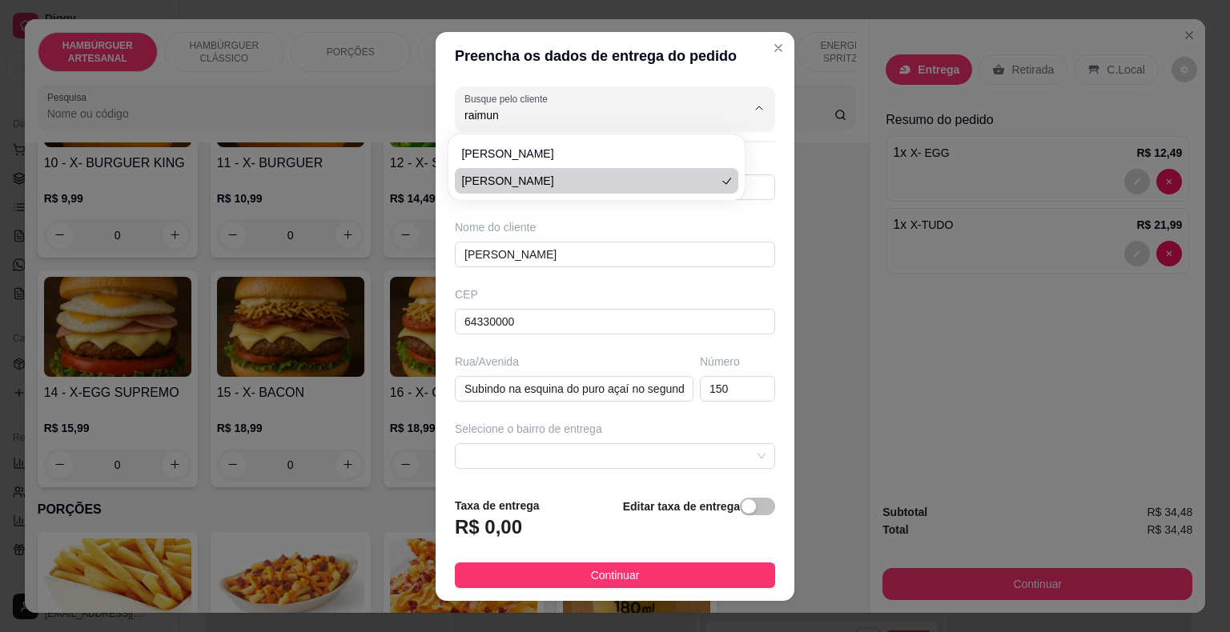
type input "Subindo na esquina do puro açaí no segundo quebra-mola"
type input "150"
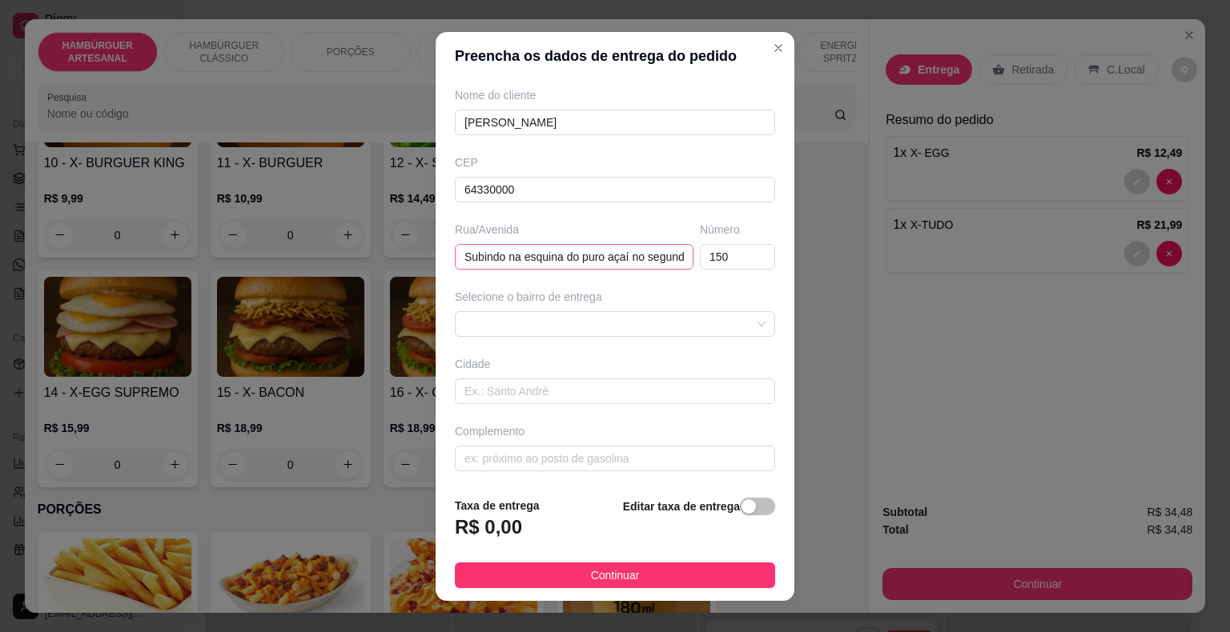
scroll to position [19, 0]
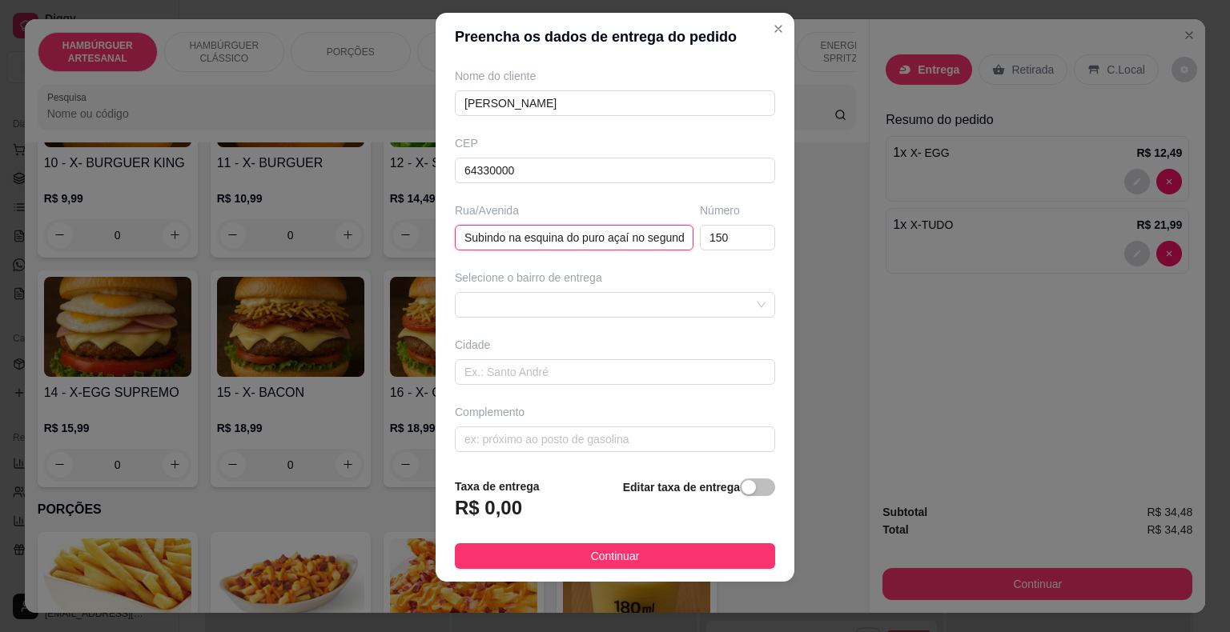
click at [660, 235] on input "Subindo na esquina do puro açaí no segundo quebra-mola" at bounding box center [574, 238] width 239 height 26
drag, startPoint x: 666, startPoint y: 239, endPoint x: 692, endPoint y: 243, distance: 25.8
click at [692, 243] on div "Rua/[GEOGRAPHIC_DATA] na esquina do puro açaí no segundo quebra-mola Número 150" at bounding box center [615, 227] width 327 height 48
click at [668, 235] on input "Subindo na esquina do puro açaí no segundo quebra-mola" at bounding box center [574, 238] width 239 height 26
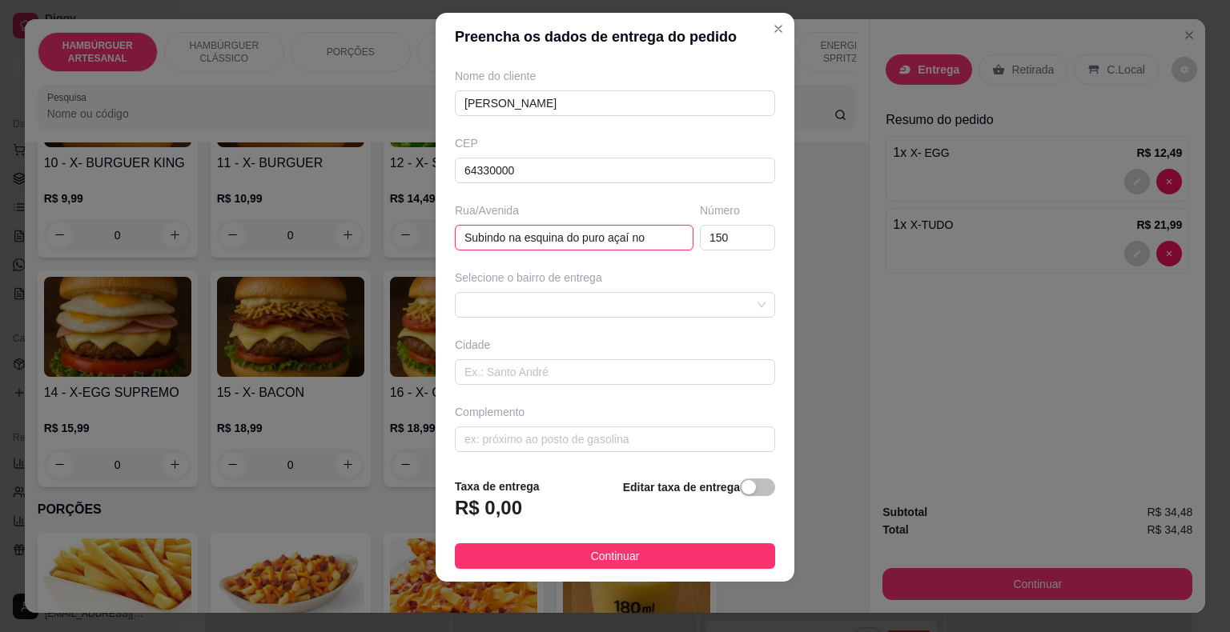
scroll to position [0, 0]
type input "S"
click at [737, 230] on input "150" at bounding box center [737, 238] width 75 height 26
type input "1"
click at [736, 293] on div at bounding box center [615, 305] width 320 height 26
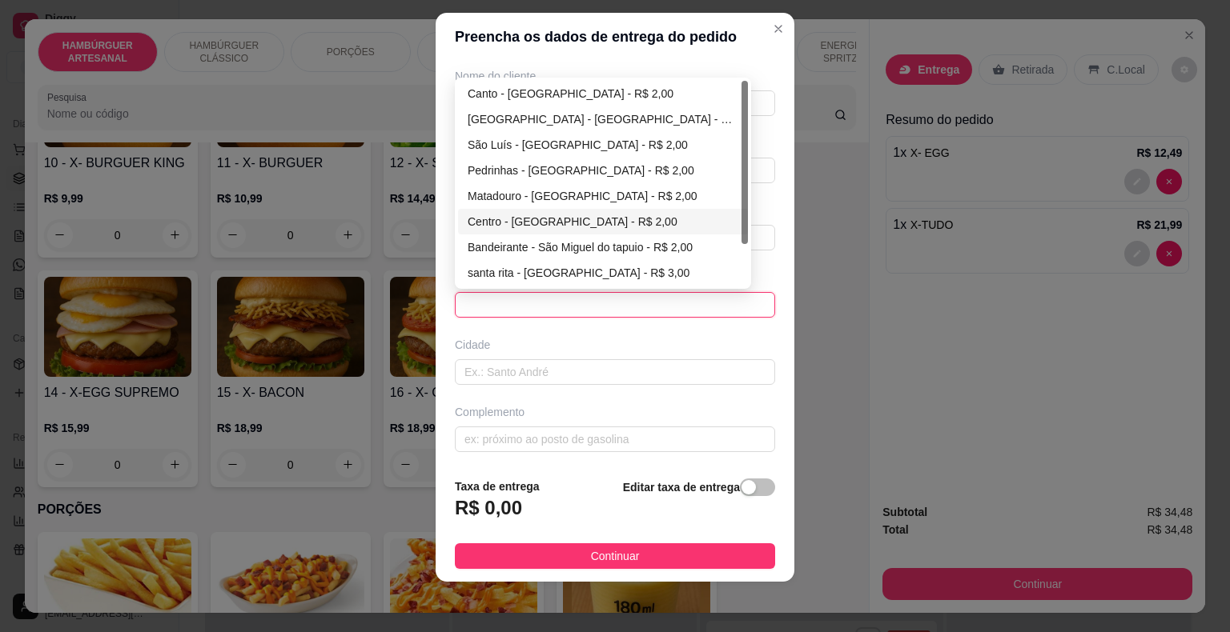
click at [561, 213] on div "Centro - [GEOGRAPHIC_DATA] - R$ 2,00" at bounding box center [603, 222] width 271 height 18
type input "São Miguel do Tapuio"
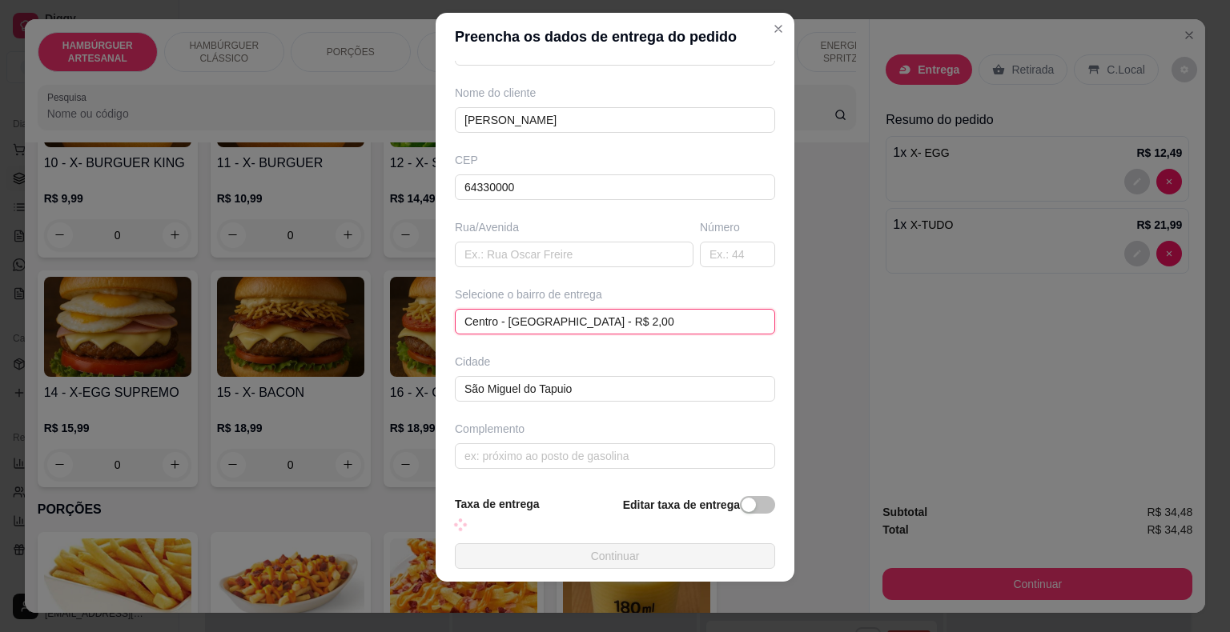
scroll to position [132, 0]
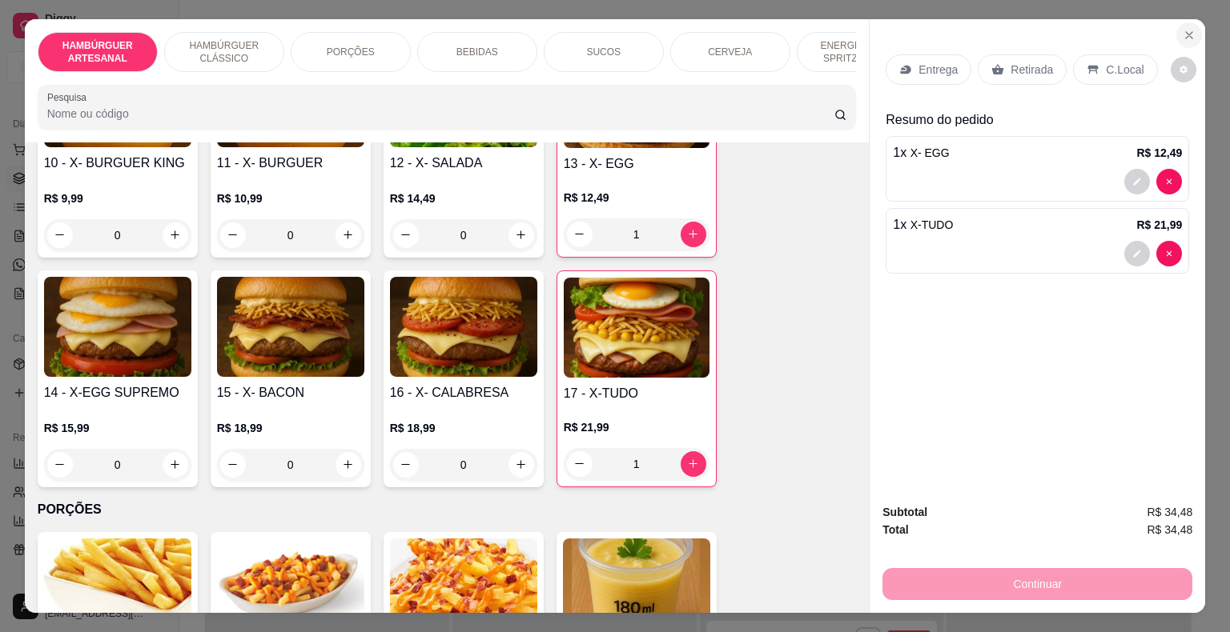
click at [1188, 29] on icon "Close" at bounding box center [1189, 35] width 13 height 13
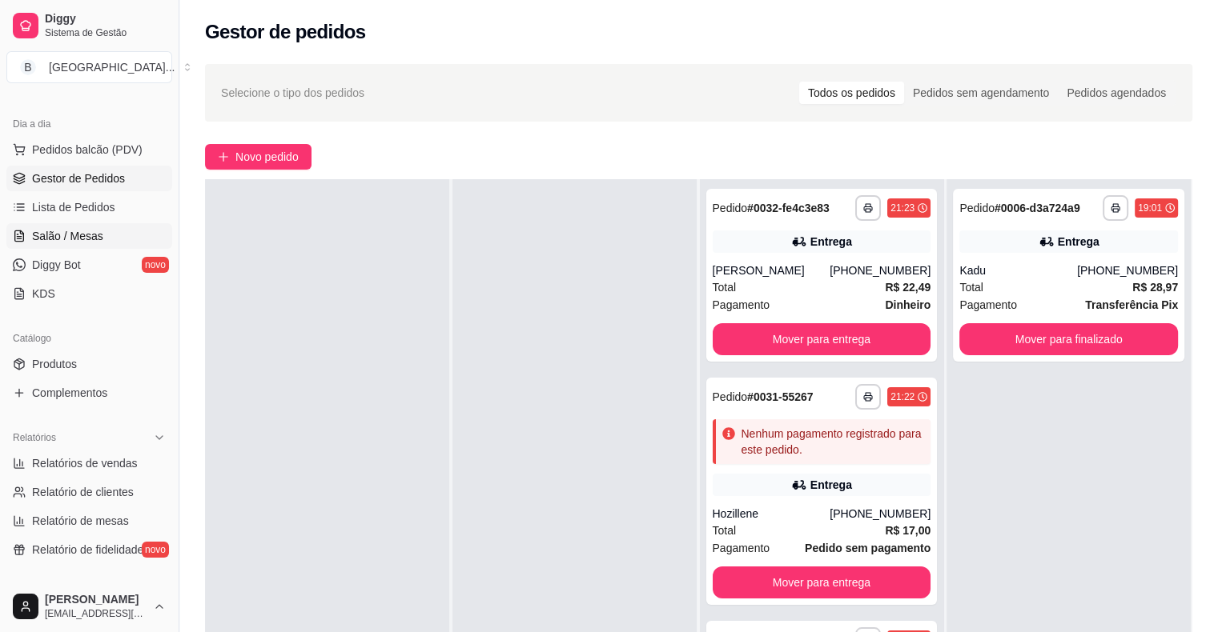
click at [68, 242] on span "Salão / Mesas" at bounding box center [67, 236] width 71 height 16
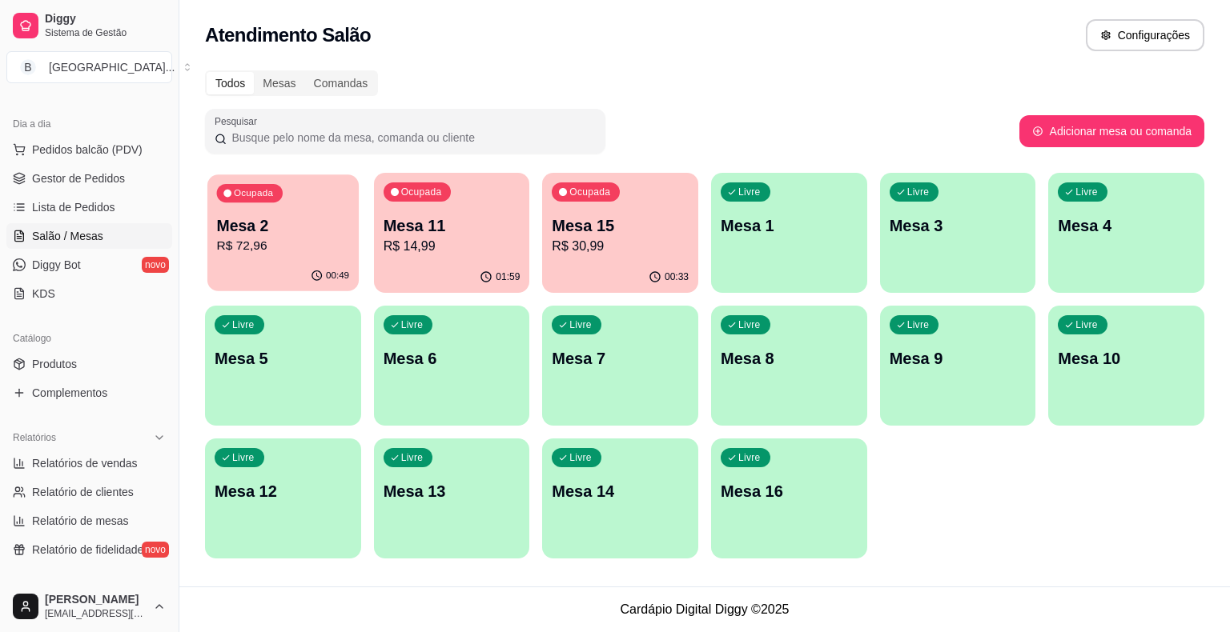
click at [291, 234] on p "Mesa 2" at bounding box center [283, 226] width 133 height 22
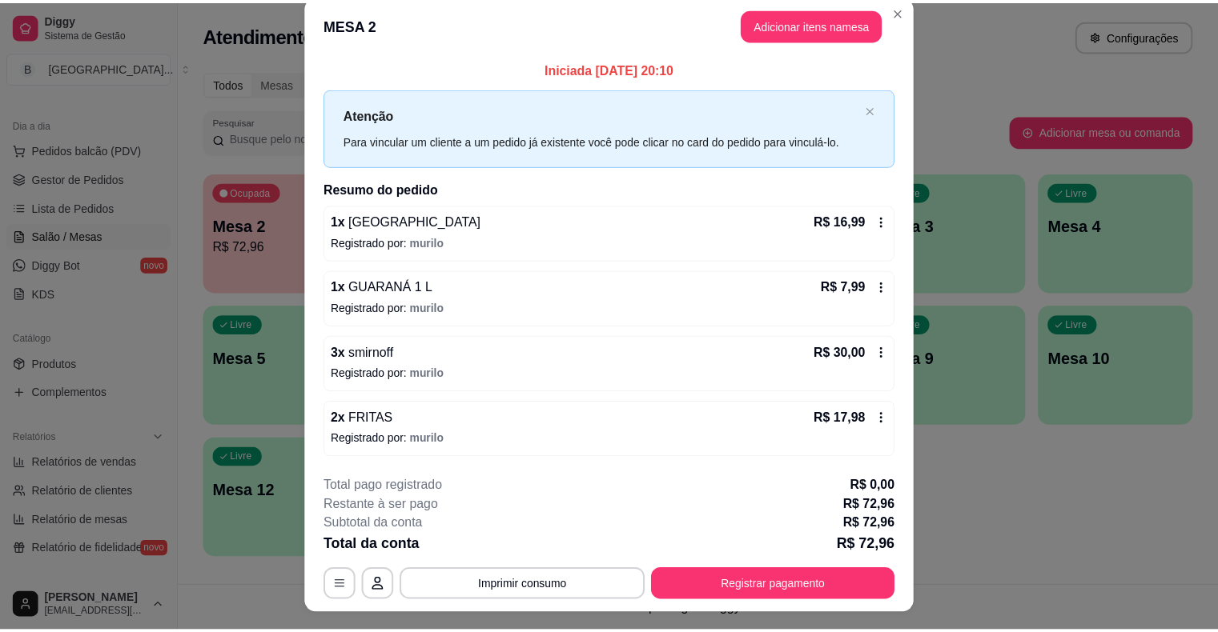
scroll to position [43, 0]
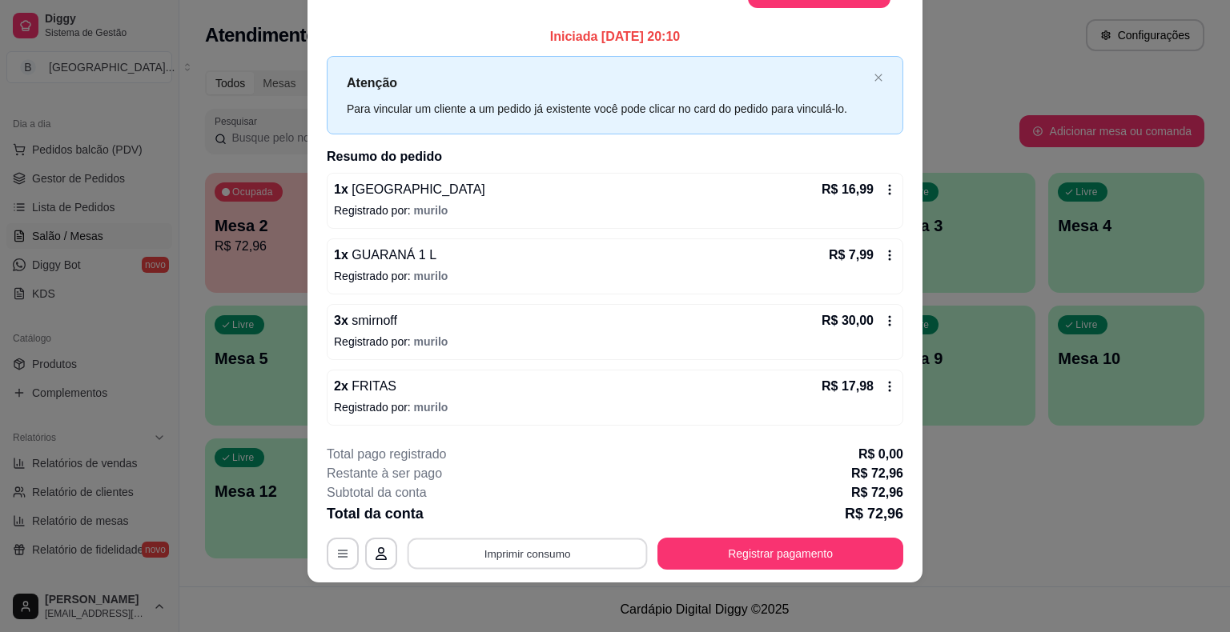
click at [560, 549] on button "Imprimir consumo" at bounding box center [528, 553] width 240 height 31
click at [560, 485] on button "IMPRESSORA" at bounding box center [526, 483] width 112 height 25
click at [1088, 404] on div "**********" at bounding box center [615, 316] width 1230 height 632
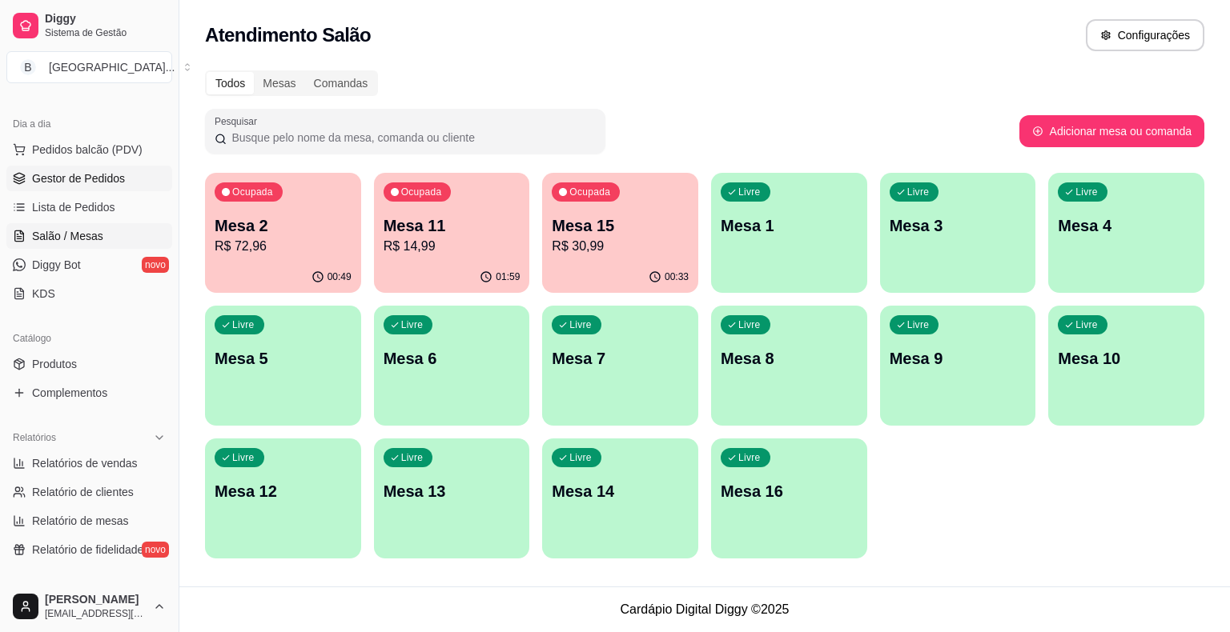
click at [125, 171] on link "Gestor de Pedidos" at bounding box center [89, 179] width 166 height 26
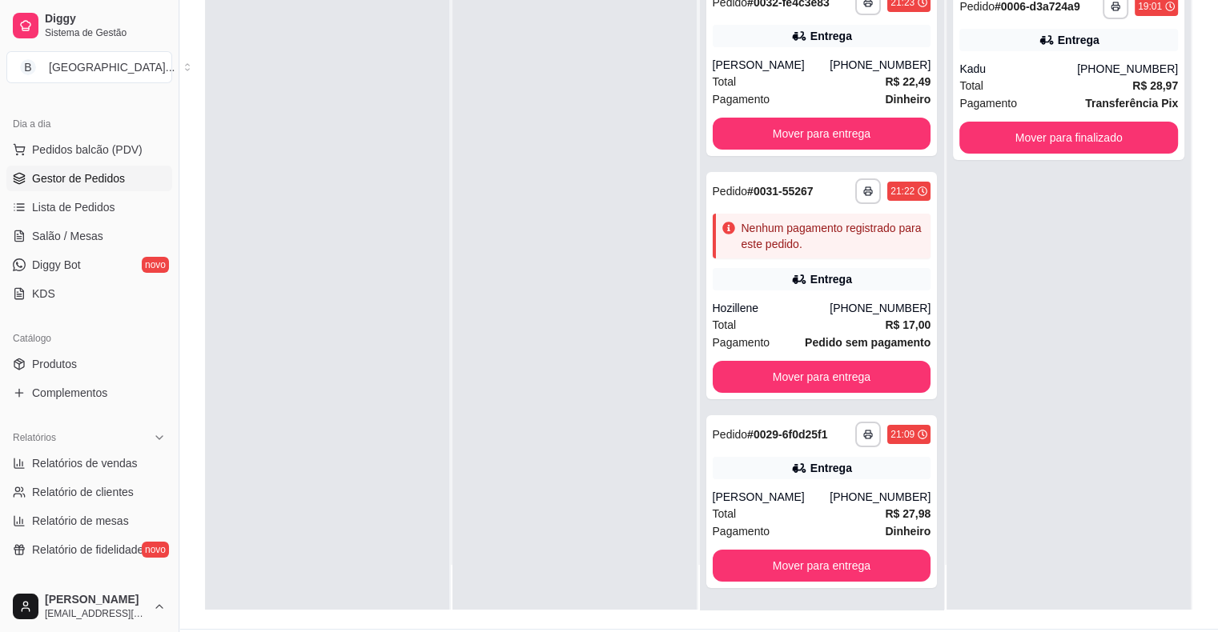
scroll to position [243, 0]
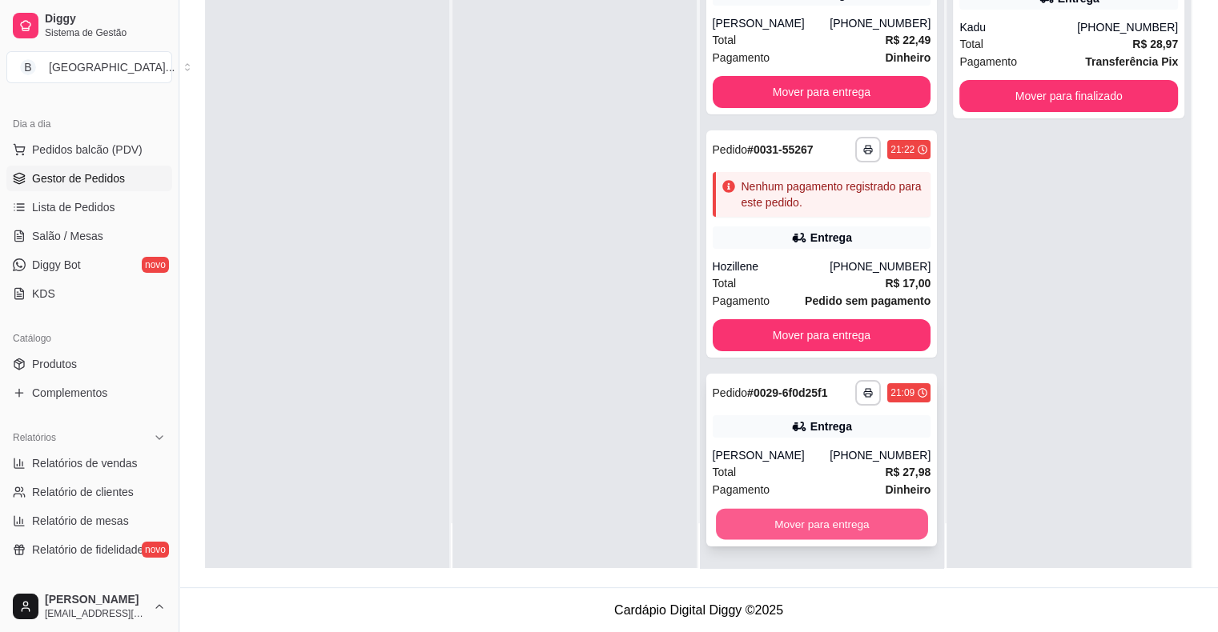
click at [858, 529] on button "Mover para entrega" at bounding box center [822, 524] width 212 height 31
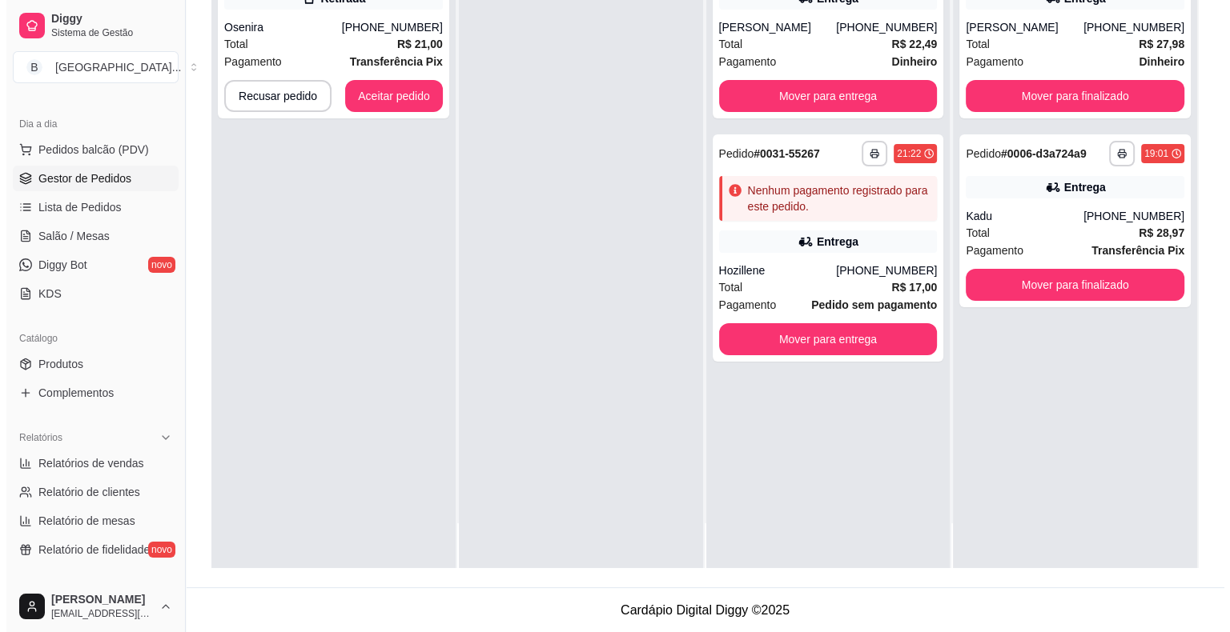
scroll to position [0, 0]
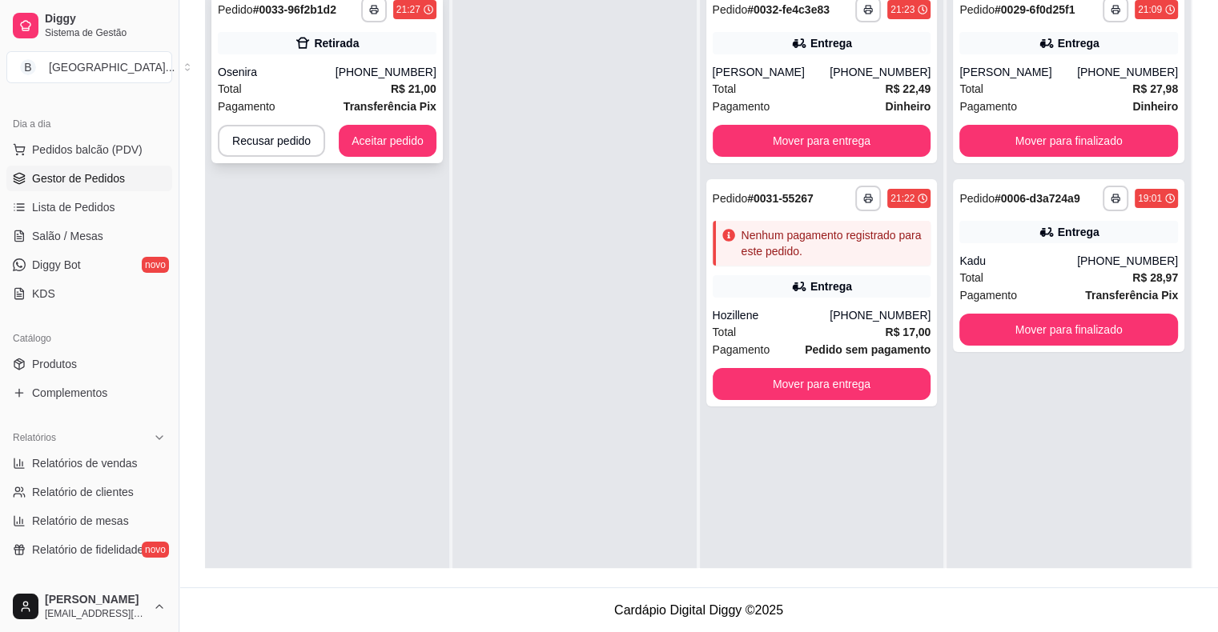
click at [325, 64] on div "Osenira" at bounding box center [277, 72] width 118 height 16
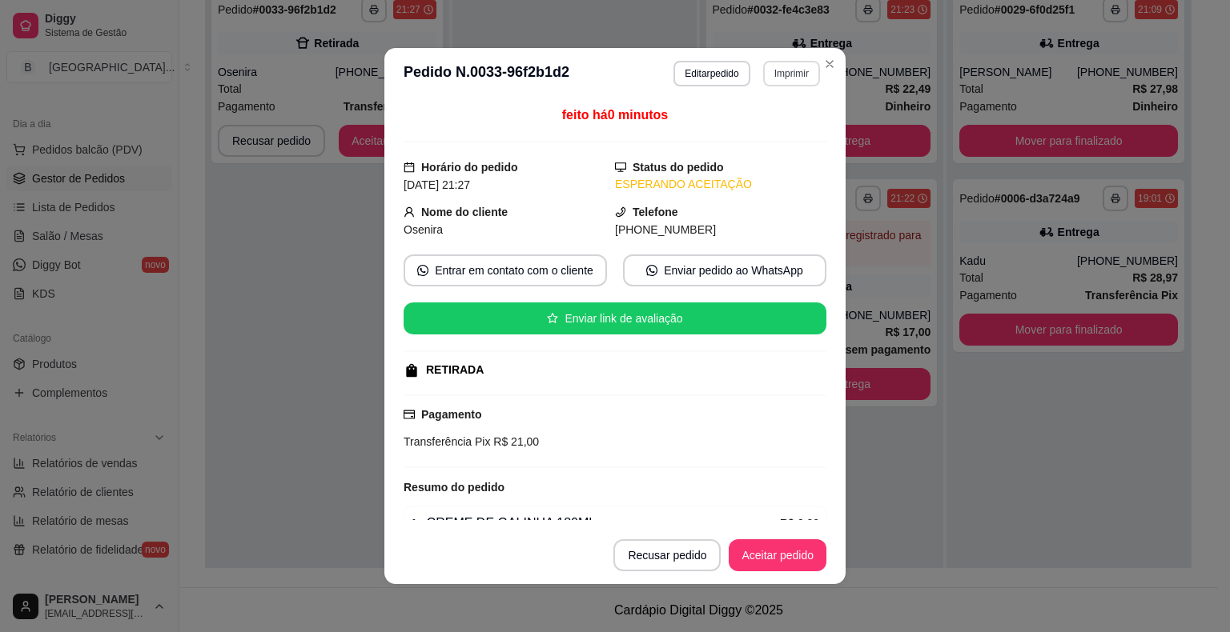
click at [767, 78] on button "Imprimir" at bounding box center [791, 74] width 57 height 26
click at [750, 129] on button "IMPRESSORA" at bounding box center [758, 131] width 116 height 26
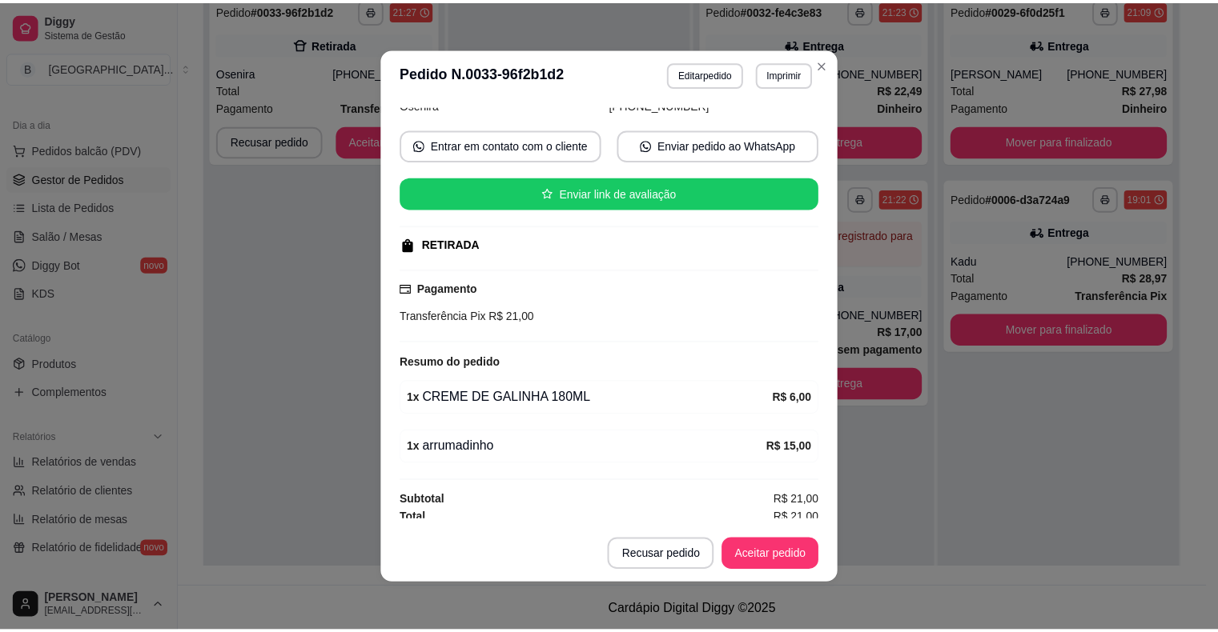
scroll to position [129, 0]
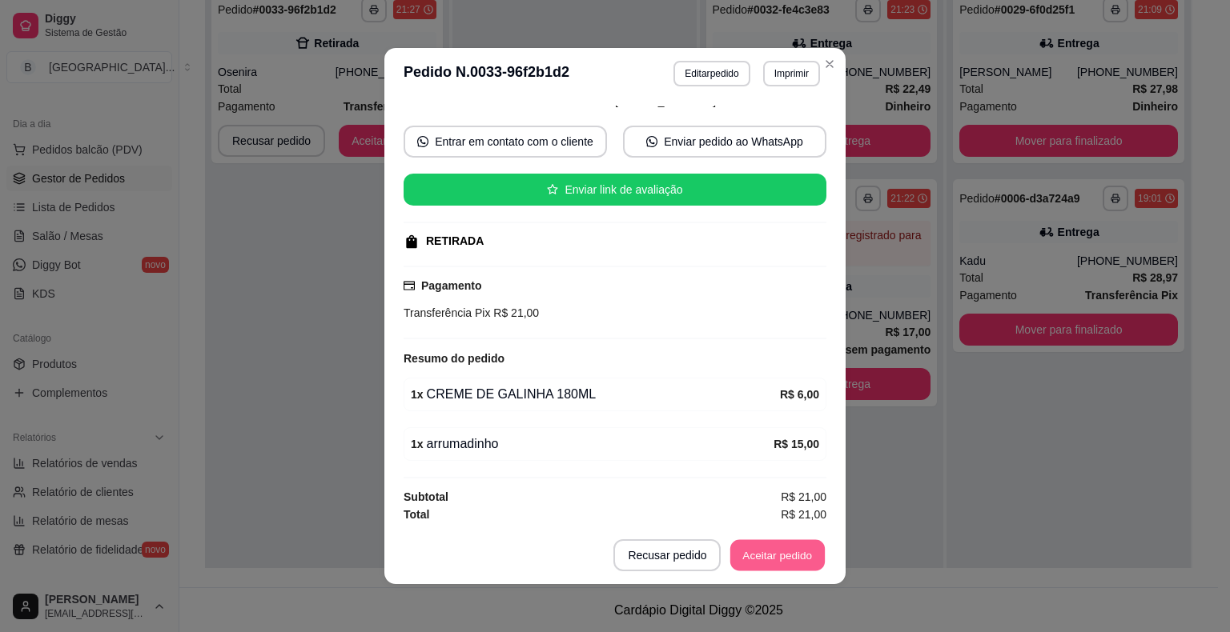
click at [761, 564] on button "Aceitar pedido" at bounding box center [777, 555] width 94 height 31
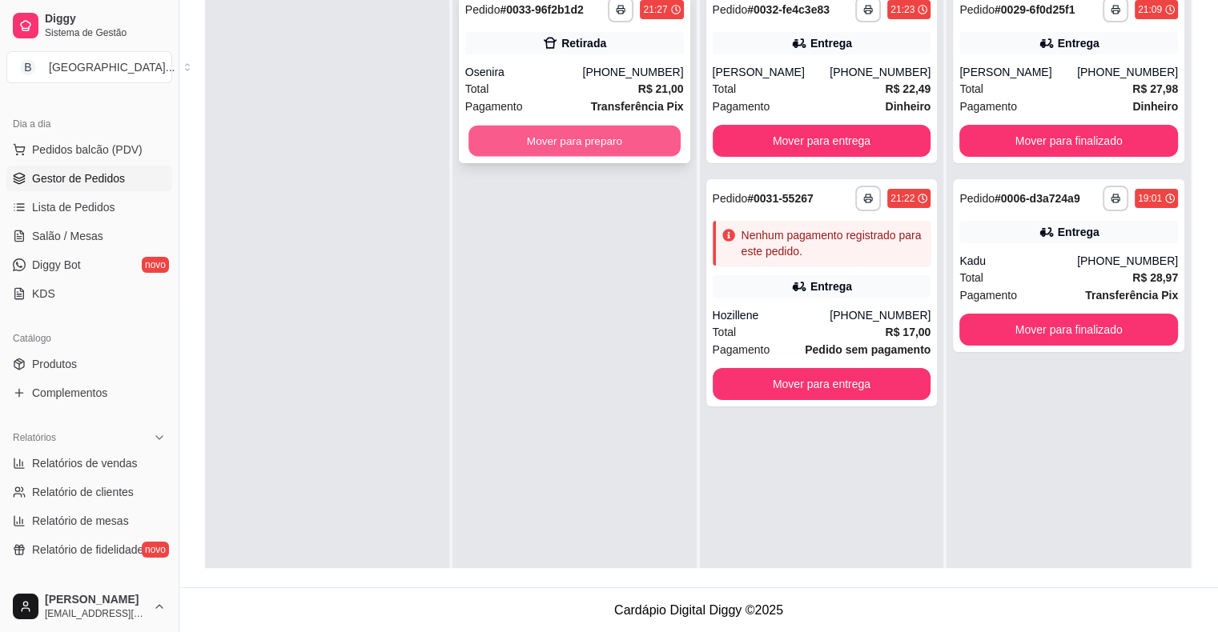
click at [642, 151] on button "Mover para preparo" at bounding box center [574, 141] width 212 height 31
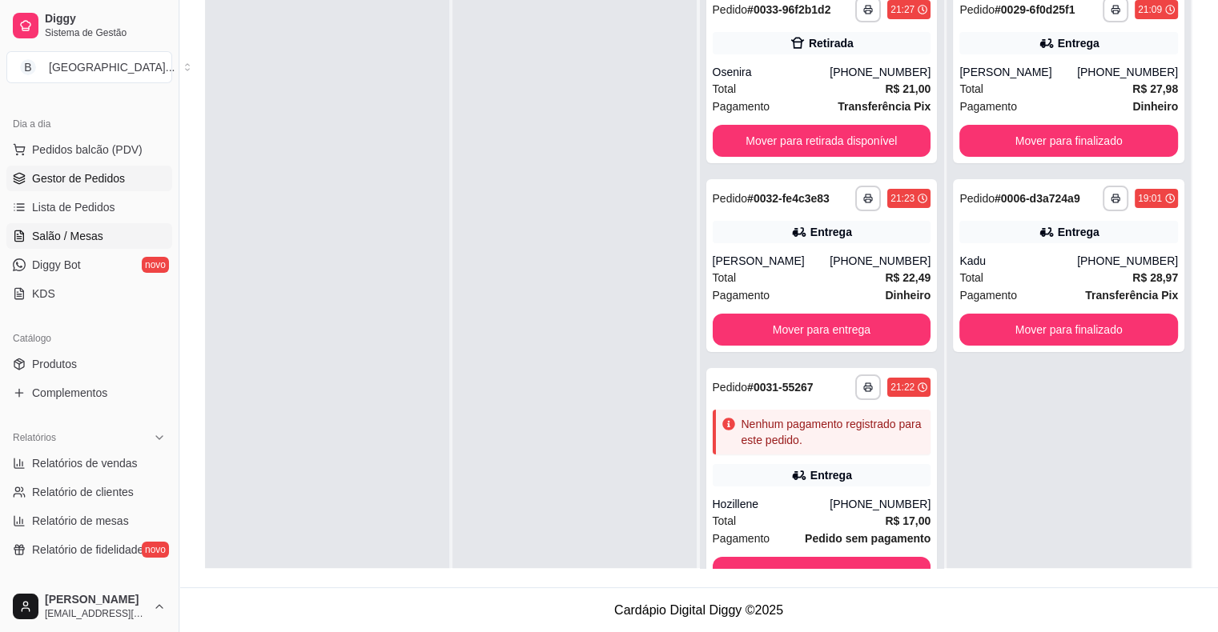
click at [100, 231] on link "Salão / Mesas" at bounding box center [89, 236] width 166 height 26
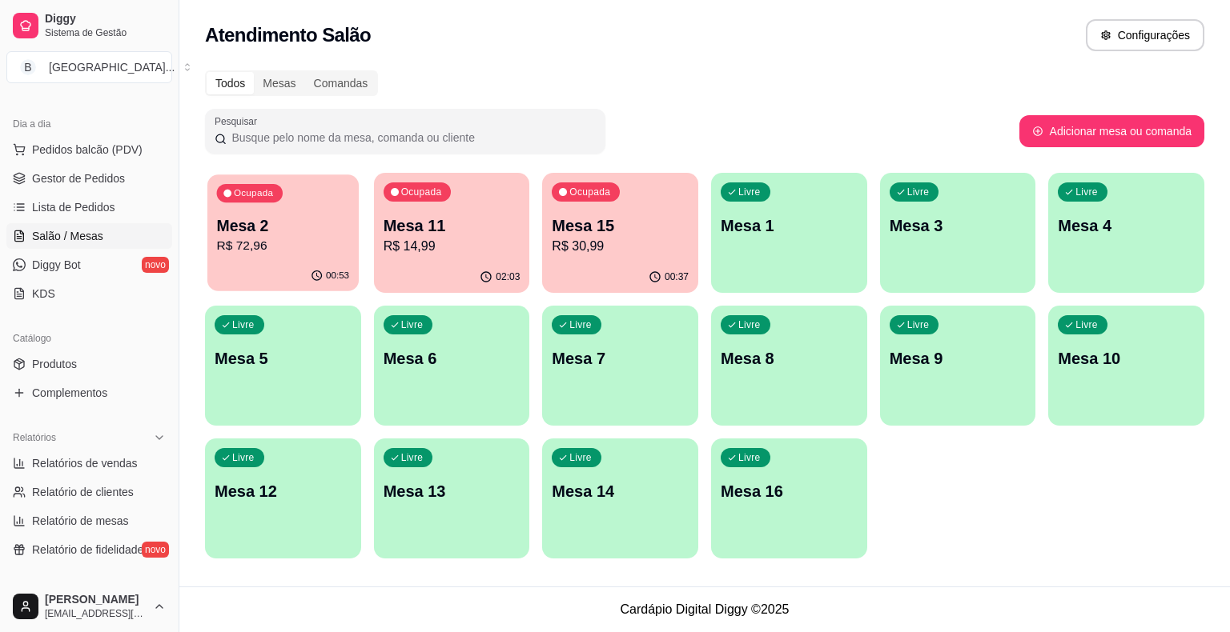
click at [243, 215] on p "Mesa 2" at bounding box center [283, 226] width 133 height 22
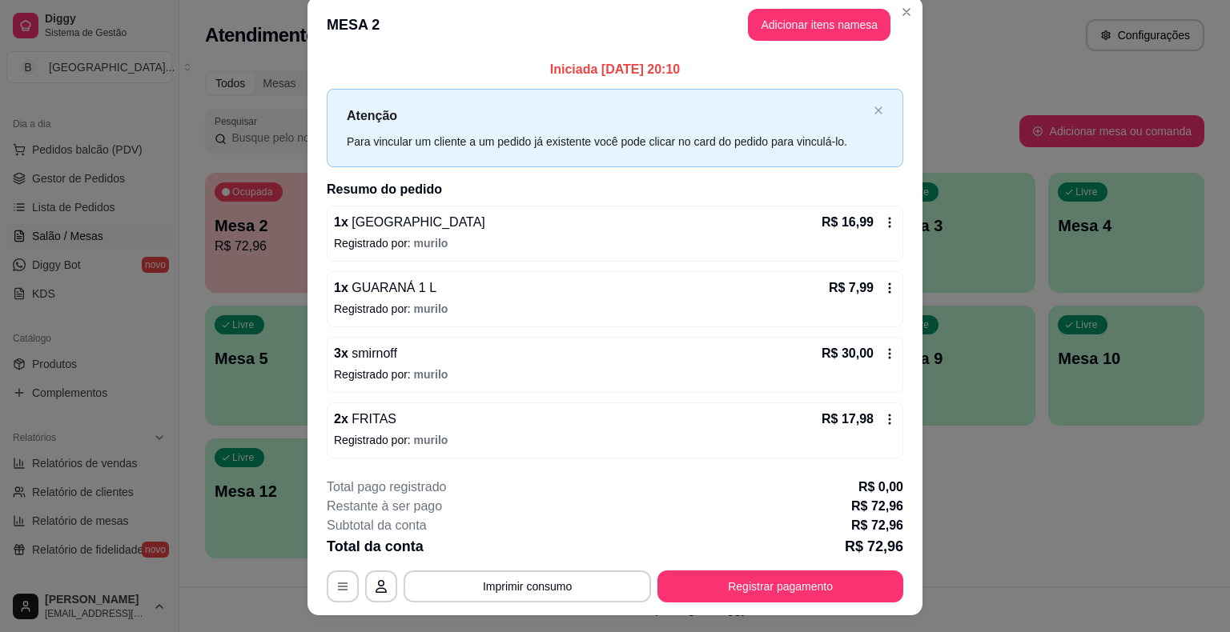
scroll to position [43, 0]
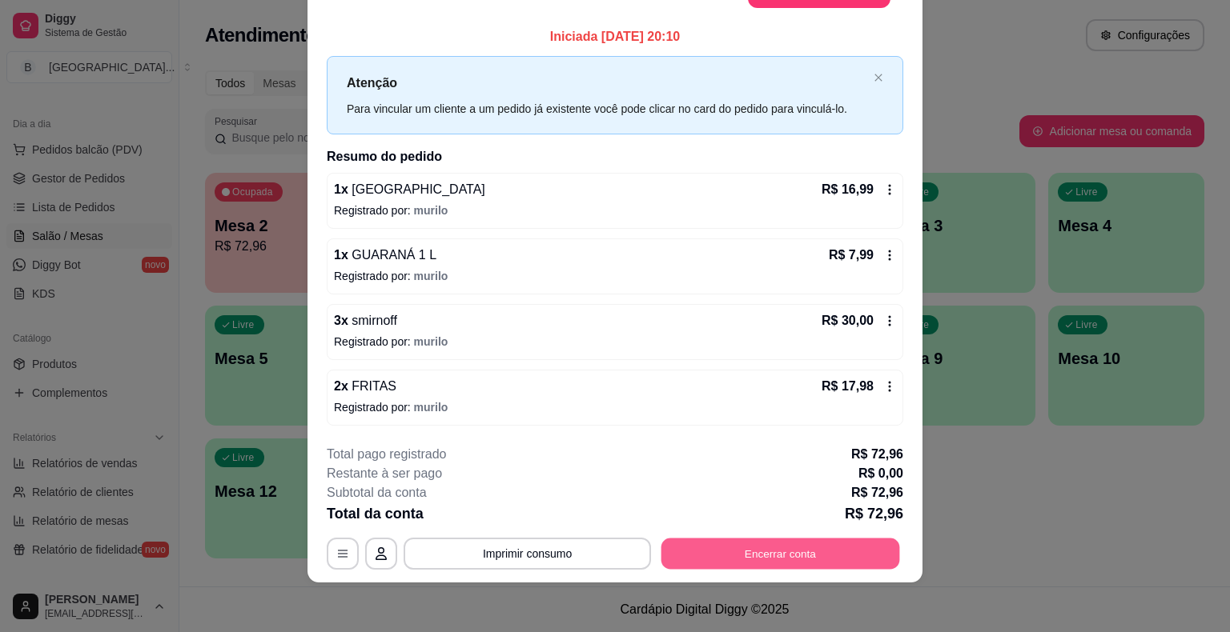
click at [698, 545] on button "Encerrar conta" at bounding box center [780, 553] width 239 height 31
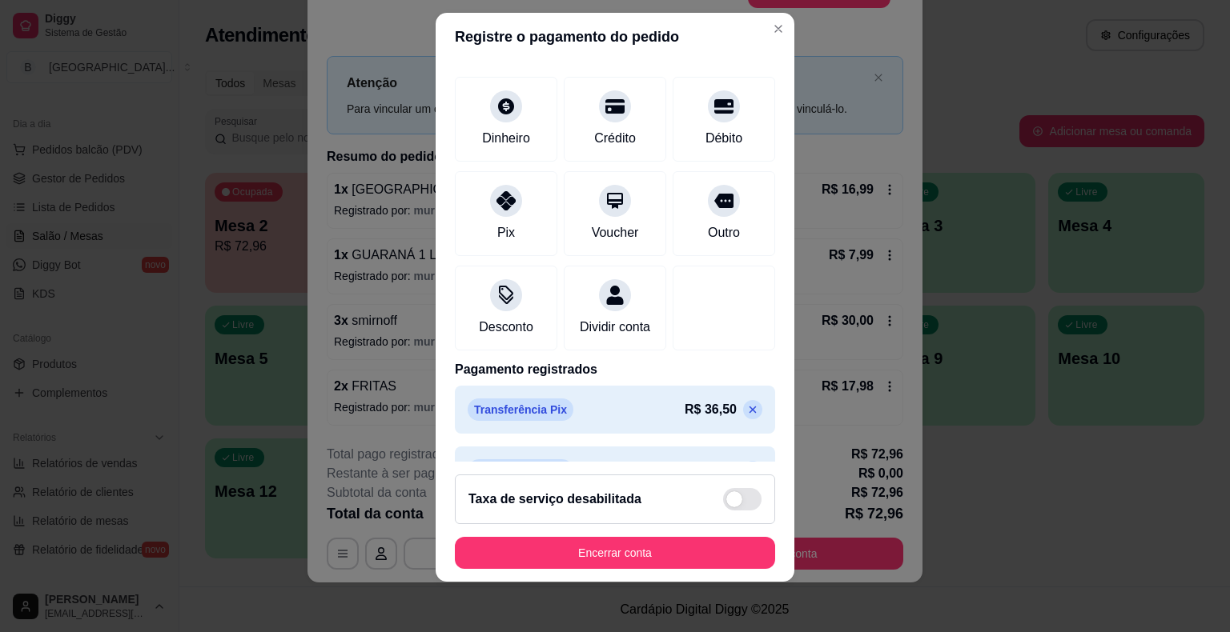
scroll to position [136, 0]
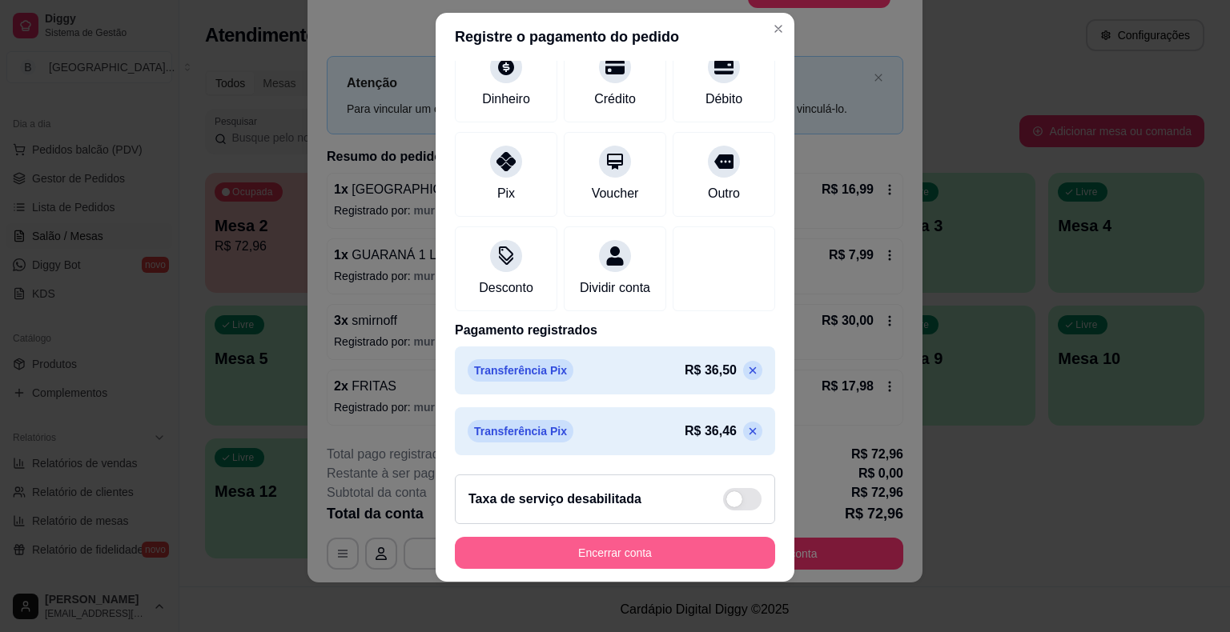
click at [616, 554] on button "Encerrar conta" at bounding box center [615, 553] width 320 height 32
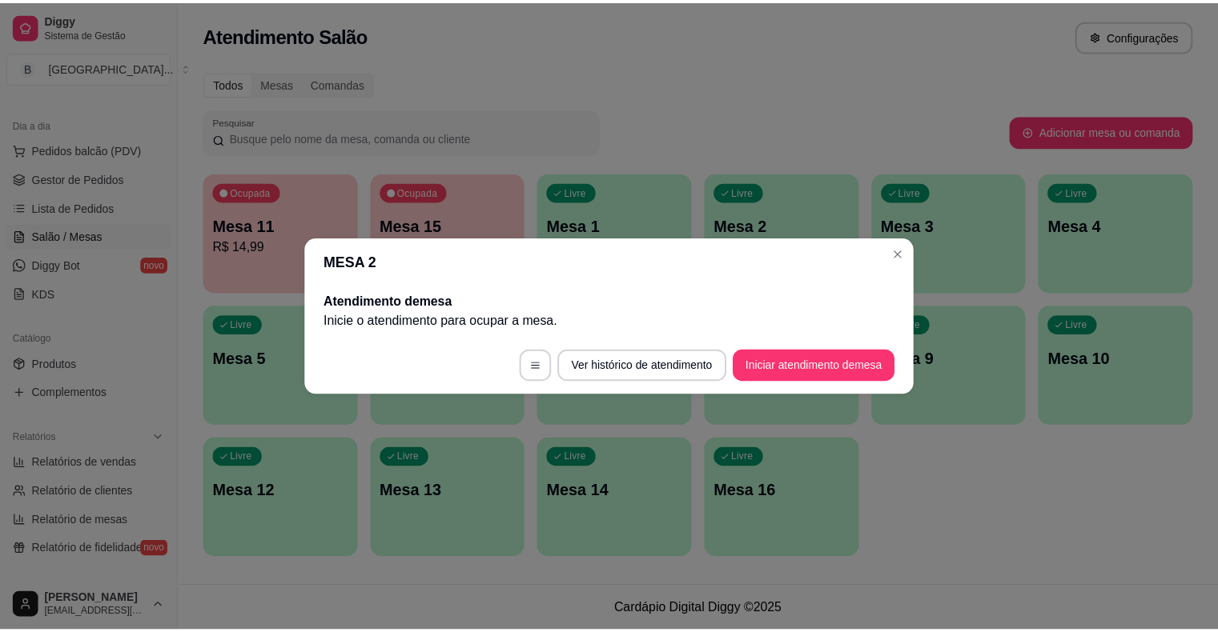
scroll to position [0, 0]
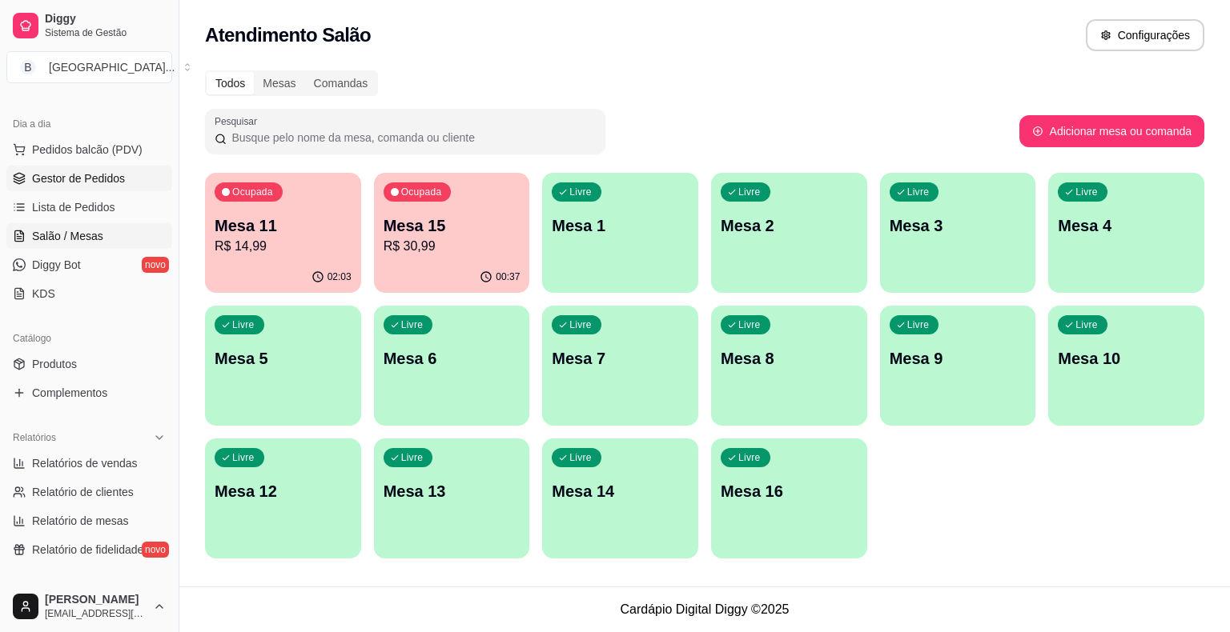
click at [77, 167] on link "Gestor de Pedidos" at bounding box center [89, 179] width 166 height 26
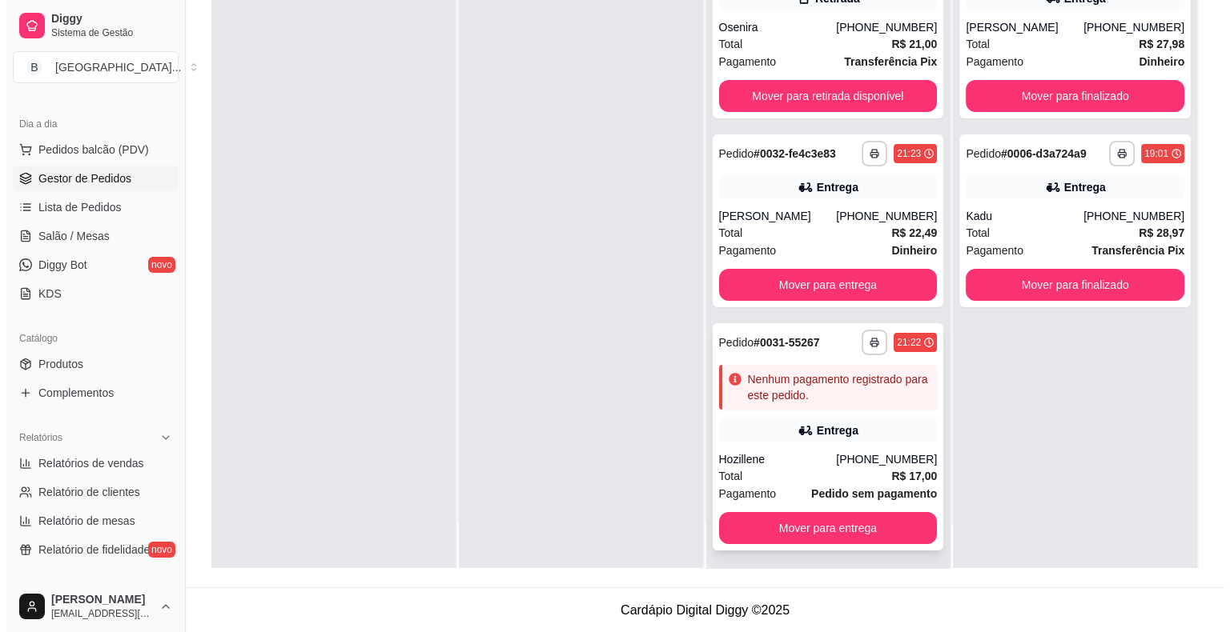
scroll to position [4, 0]
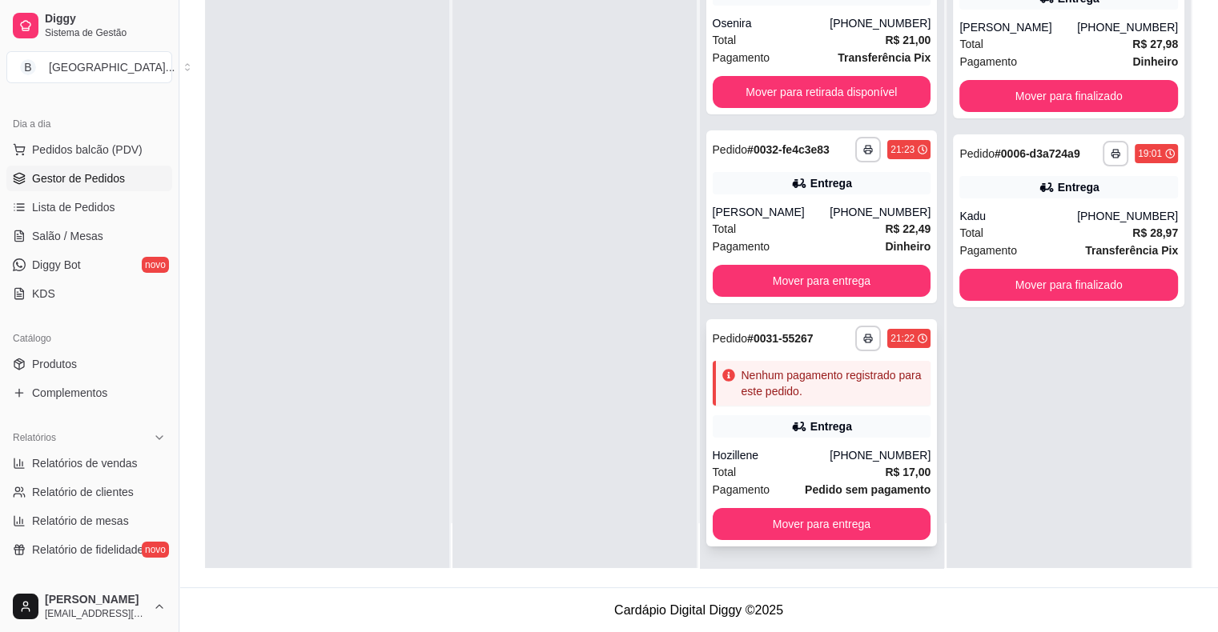
click at [812, 408] on div "**********" at bounding box center [821, 432] width 231 height 227
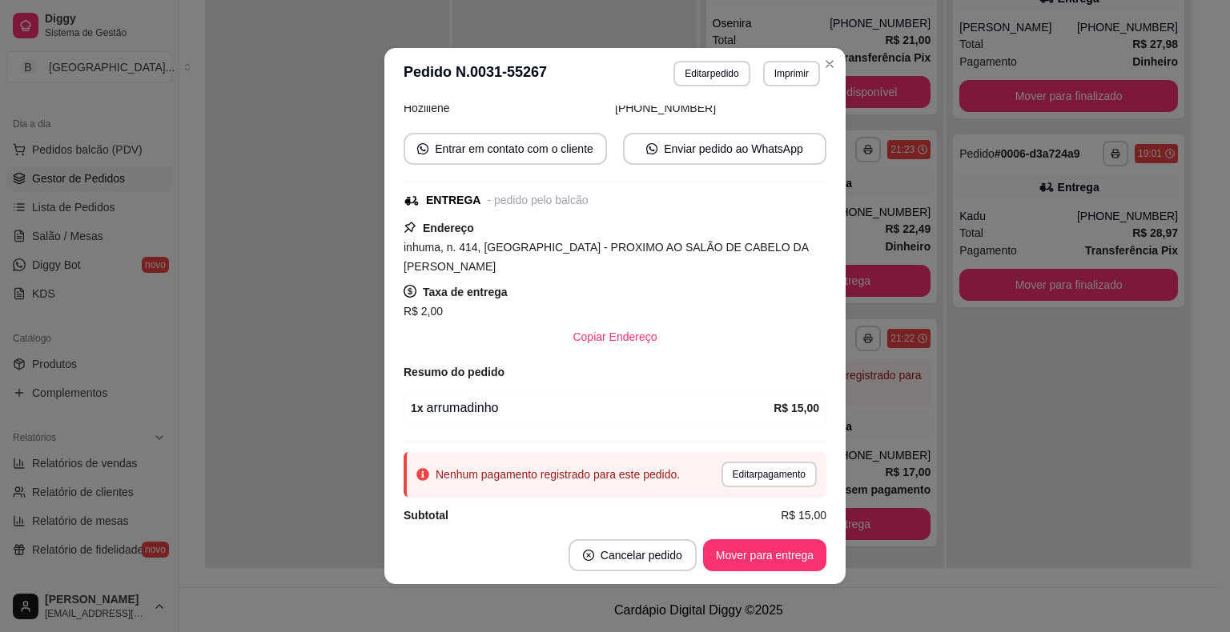
scroll to position [3, 0]
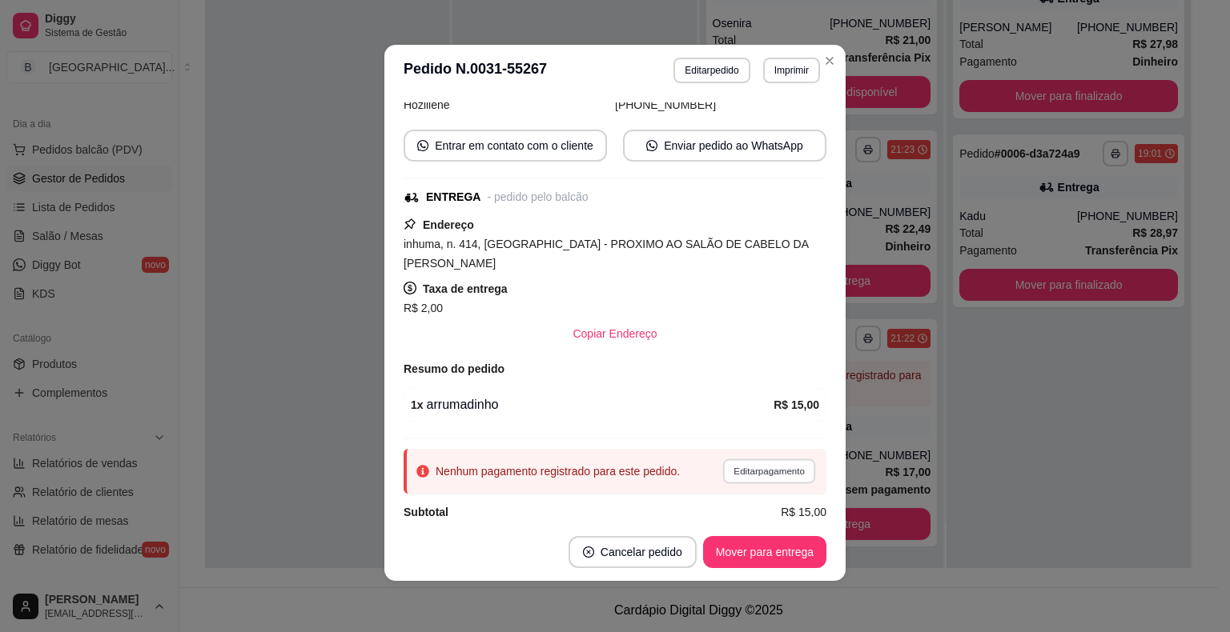
click at [753, 459] on button "Editar pagamento" at bounding box center [768, 471] width 93 height 25
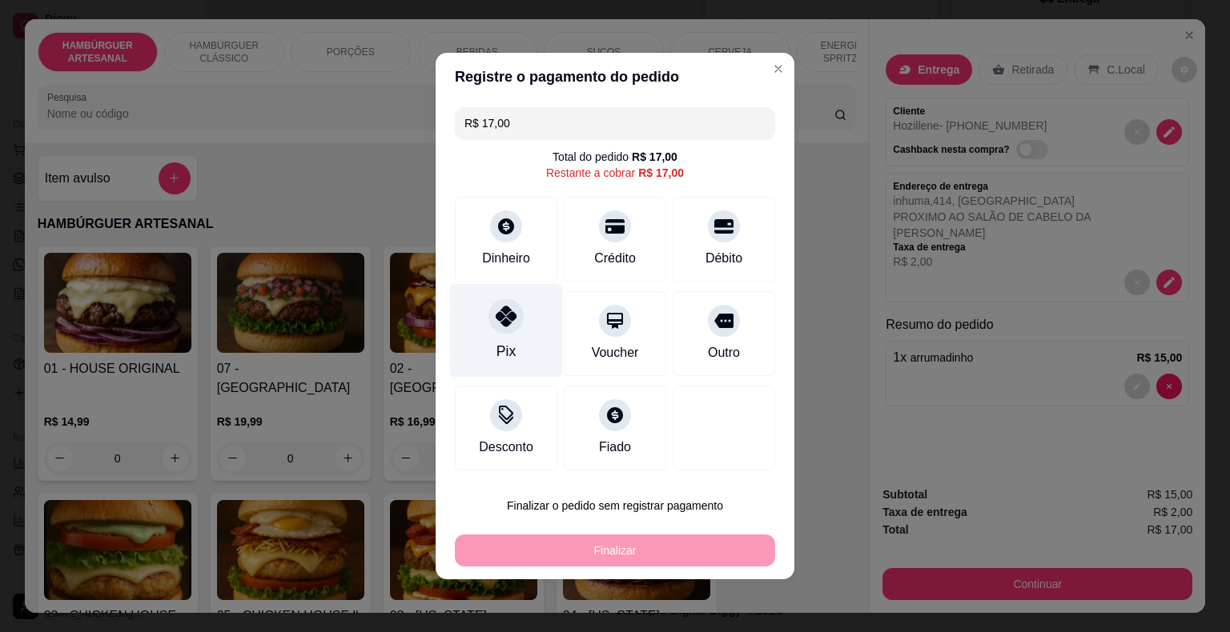
click at [488, 331] on div "Pix" at bounding box center [506, 331] width 113 height 94
type input "R$ 0,00"
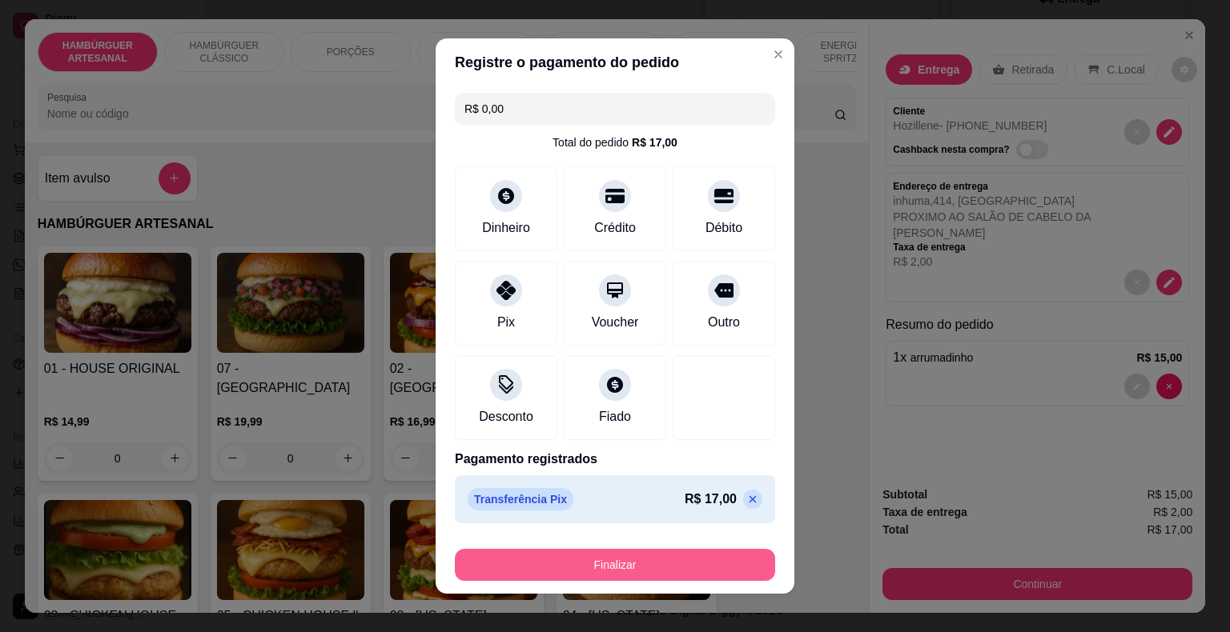
click at [609, 564] on button "Finalizar" at bounding box center [615, 565] width 320 height 32
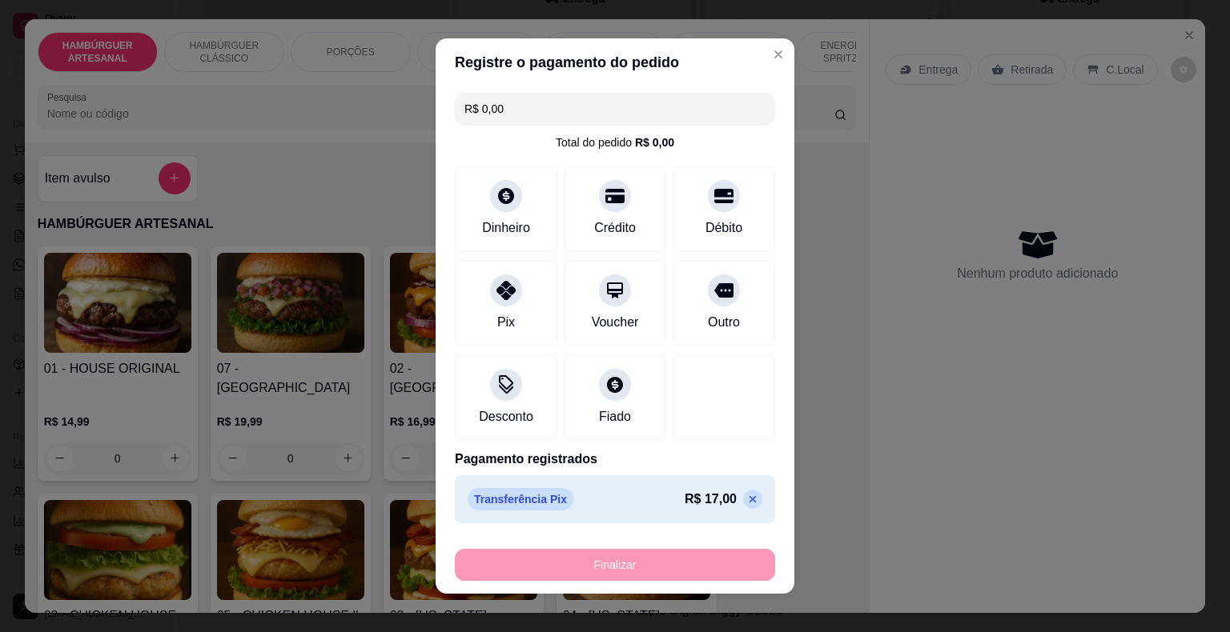
type input "0"
type input "-R$ 17,00"
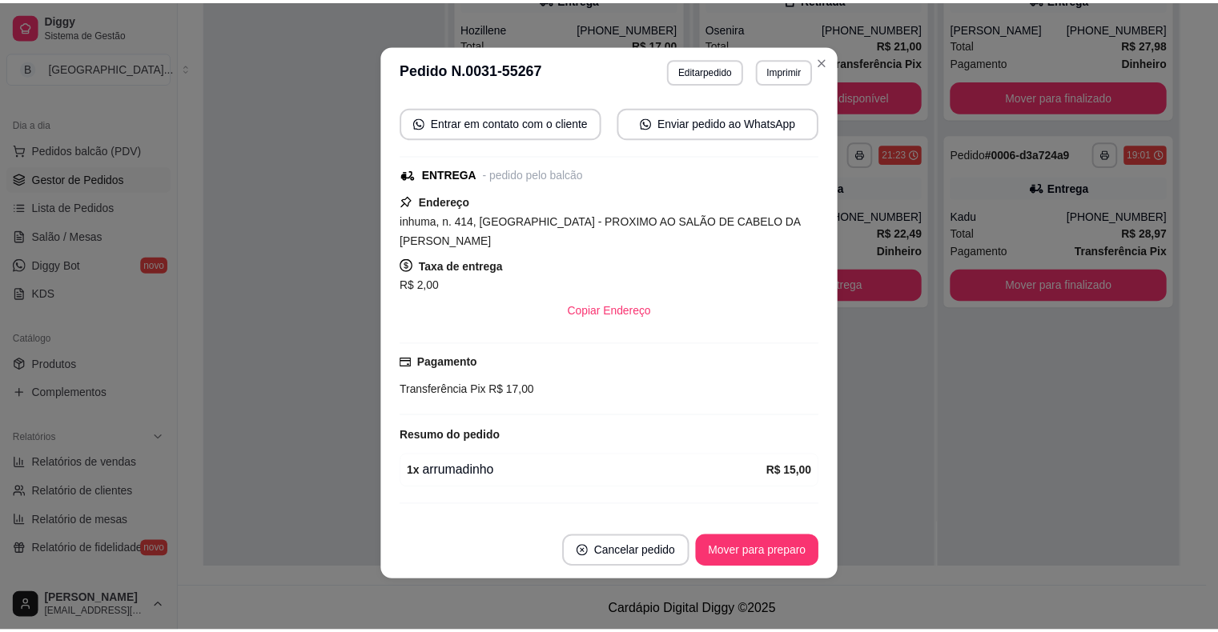
scroll to position [192, 0]
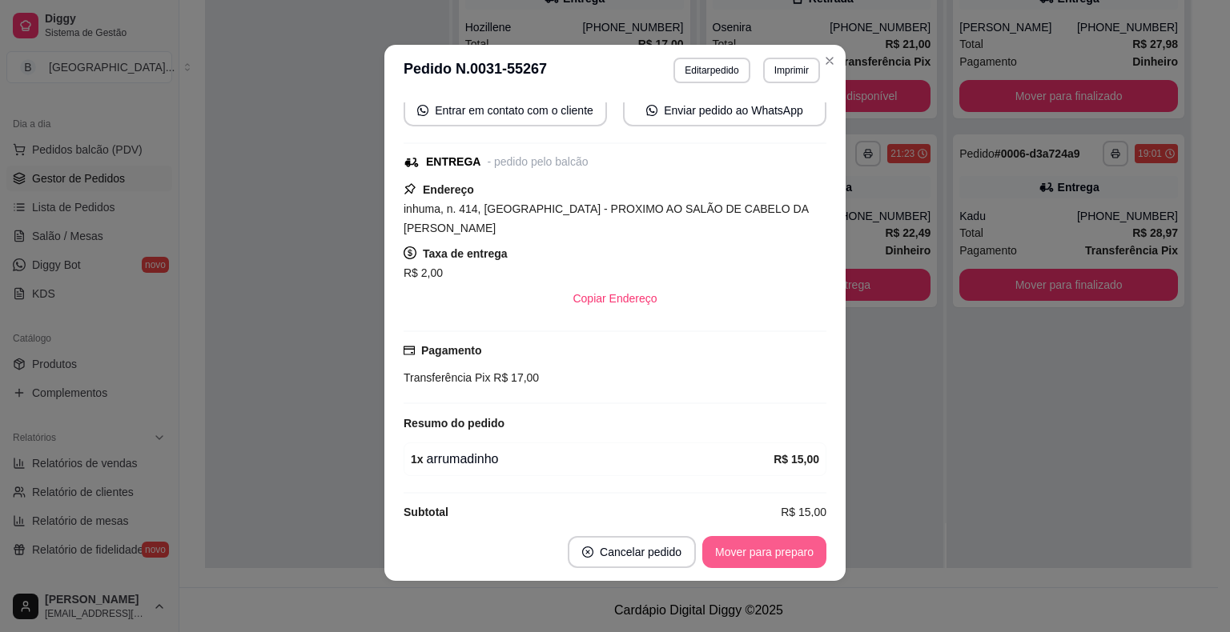
click at [801, 552] on button "Mover para preparo" at bounding box center [764, 552] width 124 height 32
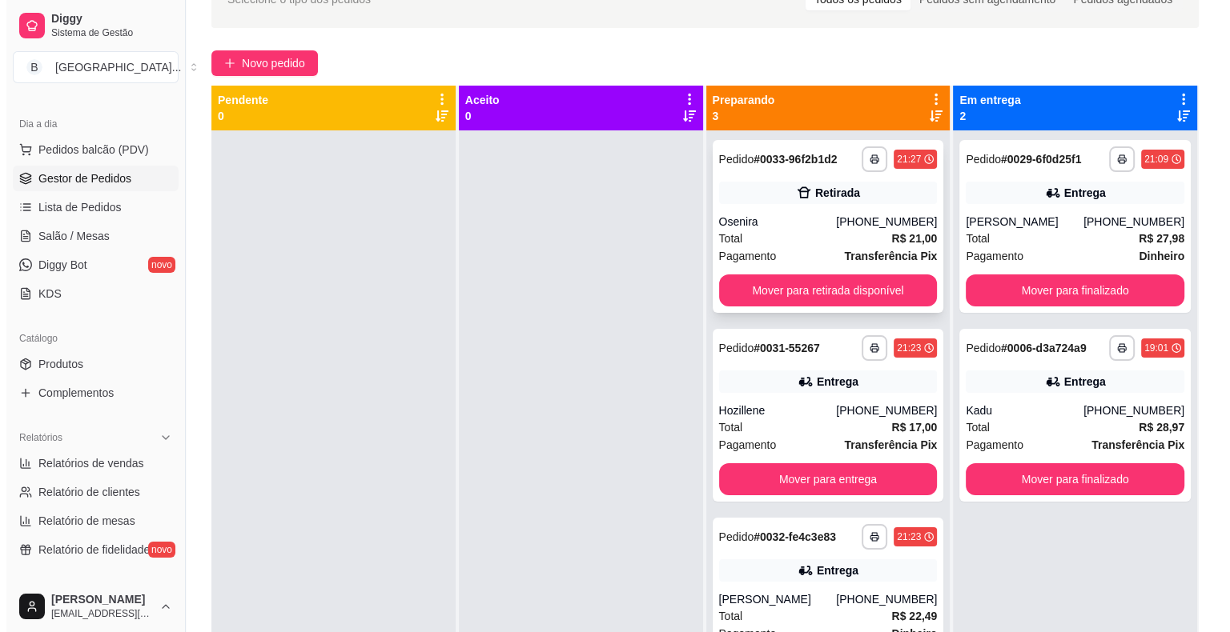
scroll to position [83, 0]
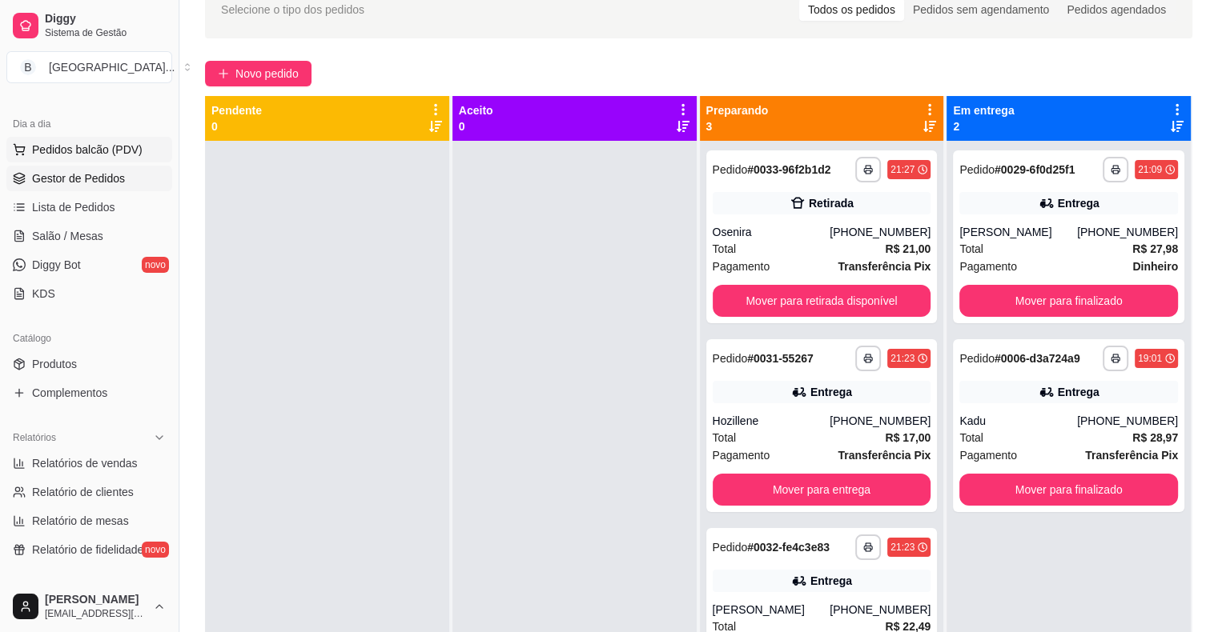
click at [135, 152] on span "Pedidos balcão (PDV)" at bounding box center [87, 150] width 110 height 16
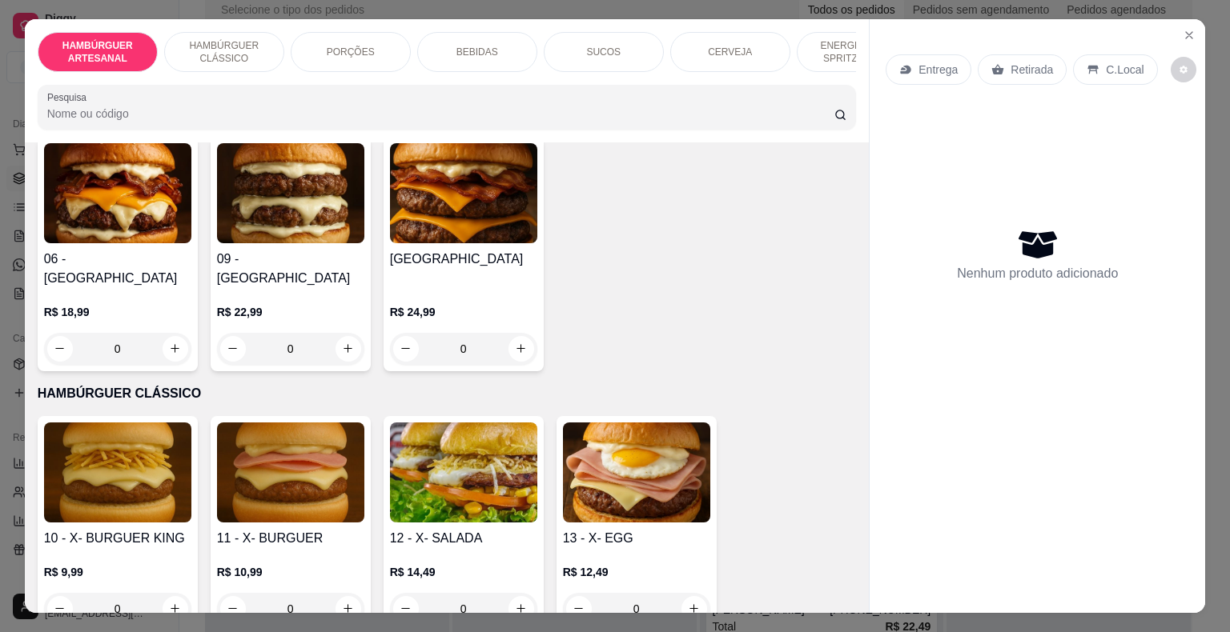
scroll to position [721, 0]
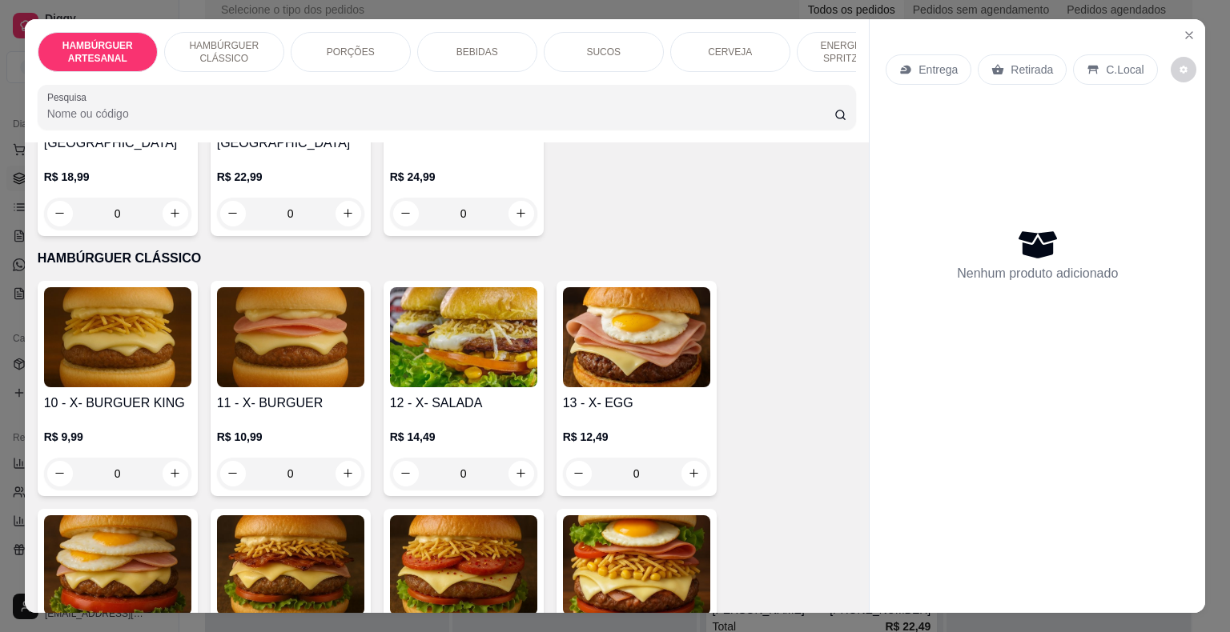
click at [685, 458] on div "0" at bounding box center [636, 474] width 147 height 32
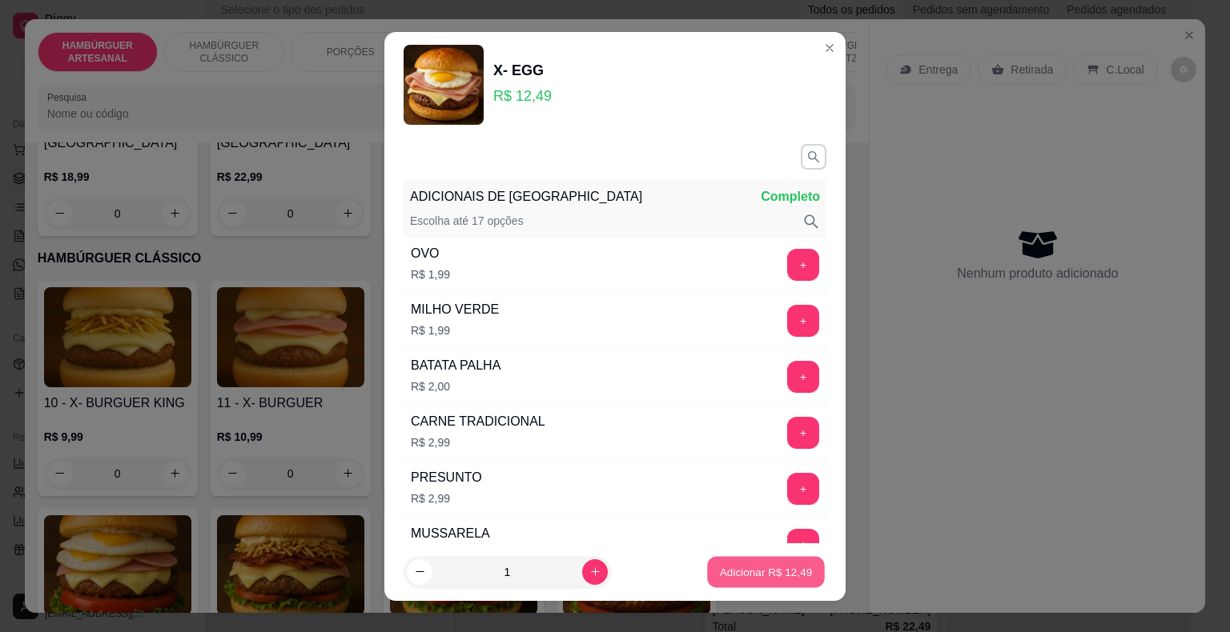
click at [725, 568] on p "Adicionar R$ 12,49" at bounding box center [766, 571] width 93 height 15
type input "1"
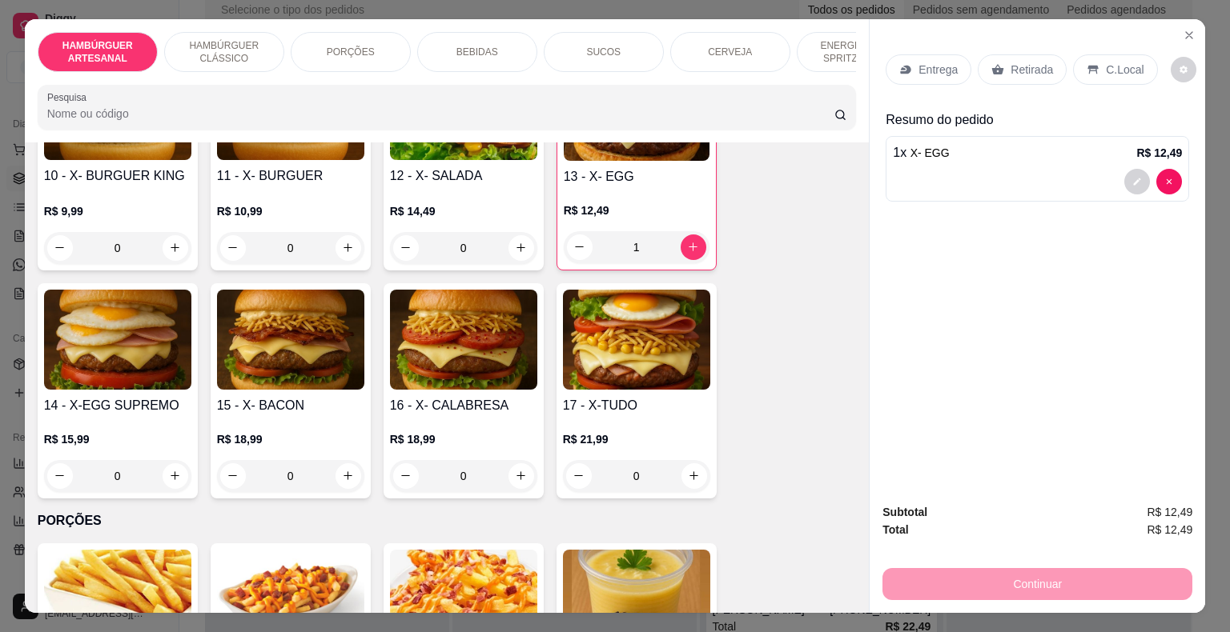
scroll to position [881, 0]
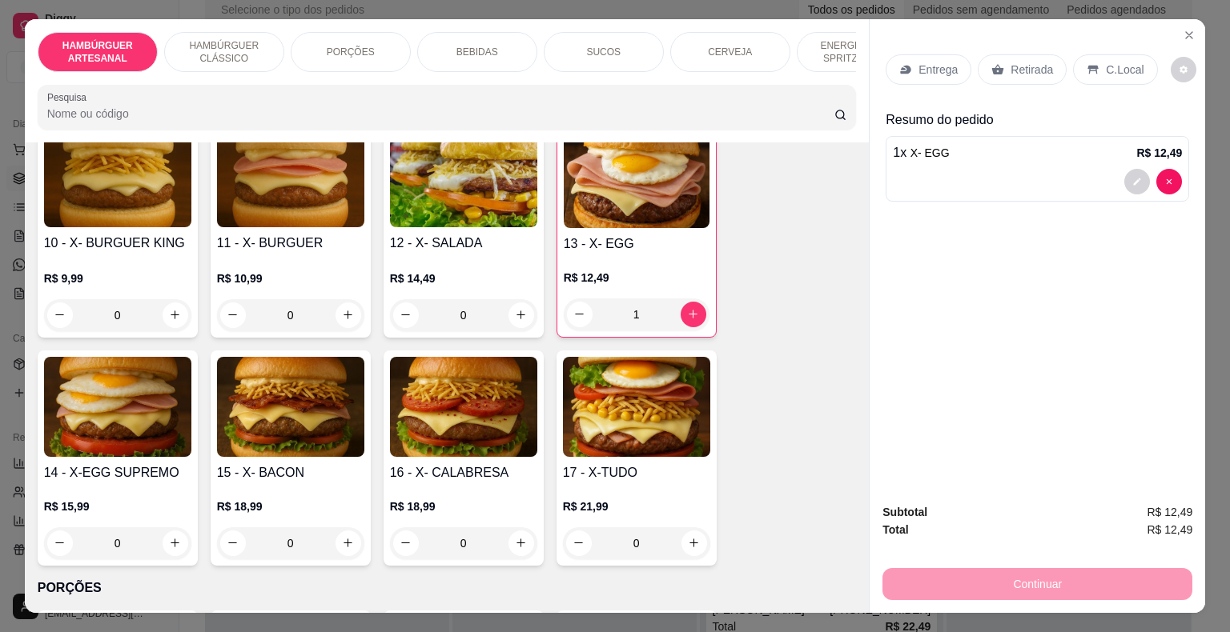
click at [676, 528] on div "0" at bounding box center [636, 544] width 147 height 32
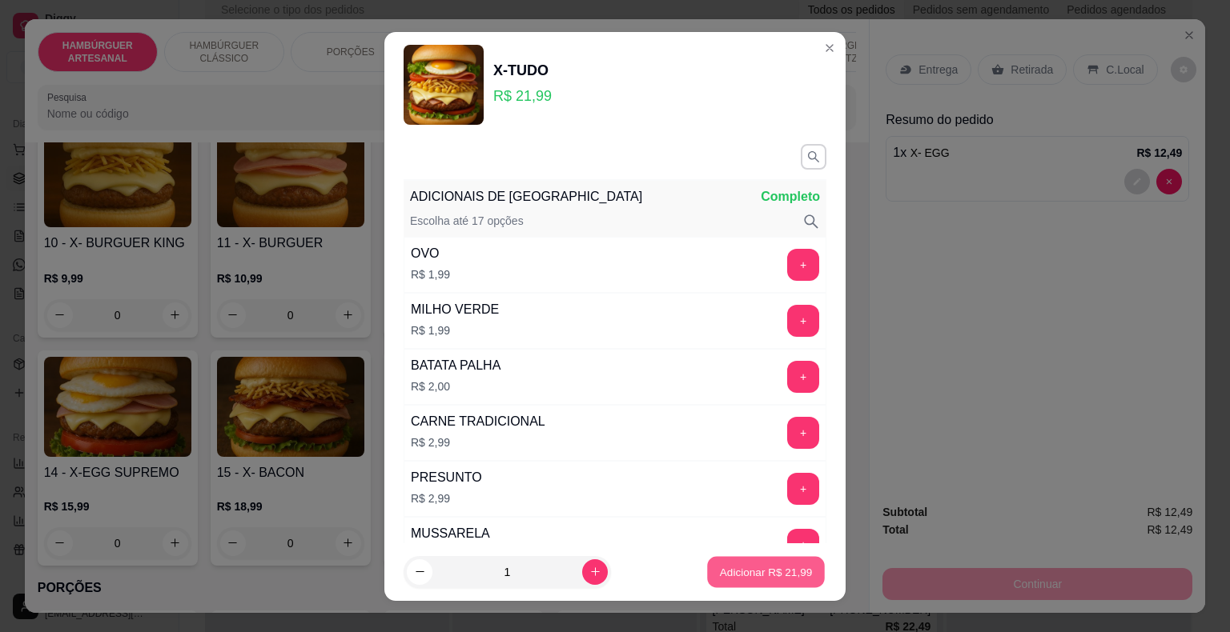
click at [749, 565] on p "Adicionar R$ 21,99" at bounding box center [766, 571] width 93 height 15
type input "1"
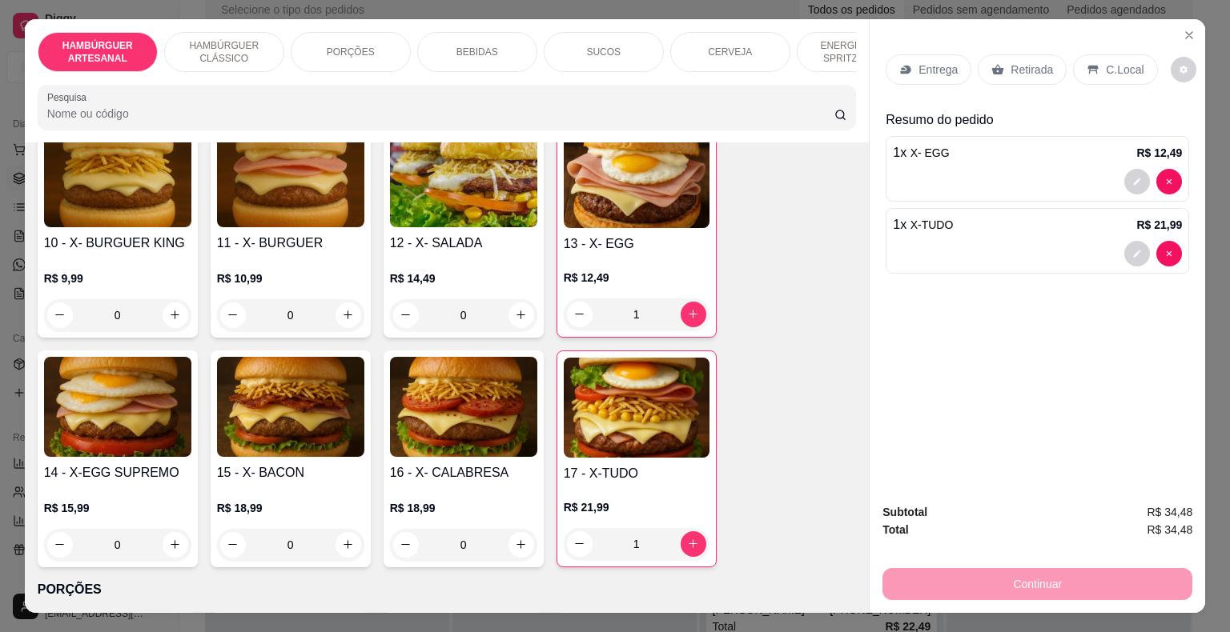
click at [930, 42] on div "Entrega Retirada C.Local" at bounding box center [1036, 70] width 303 height 56
click at [905, 64] on icon at bounding box center [905, 69] width 13 height 13
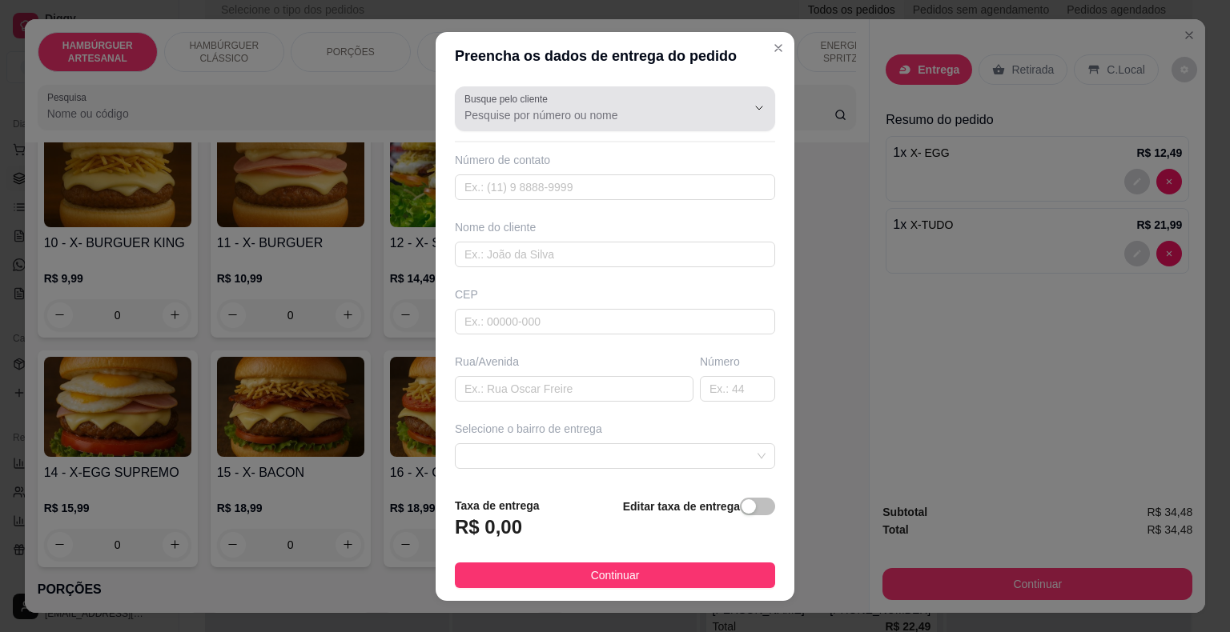
click at [721, 122] on div at bounding box center [746, 108] width 51 height 30
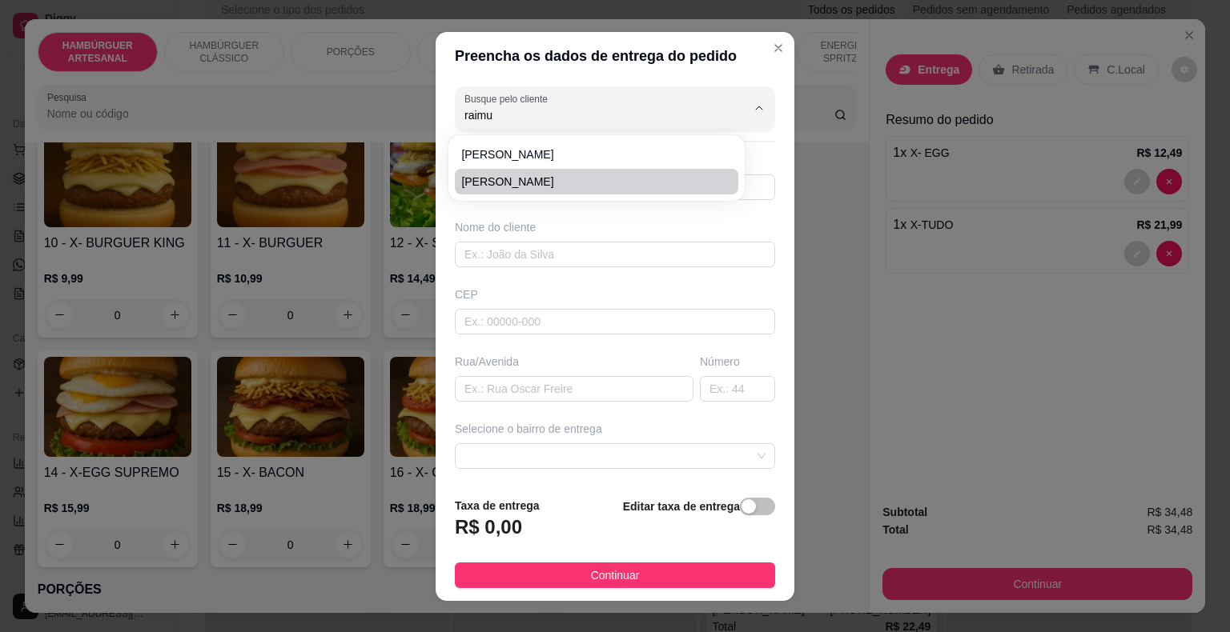
click at [675, 196] on div "[PERSON_NAME]" at bounding box center [597, 168] width 290 height 59
click at [678, 186] on span "[PERSON_NAME]" at bounding box center [588, 182] width 255 height 16
type input "[PERSON_NAME]"
type input "86981216423"
type input "[PERSON_NAME]"
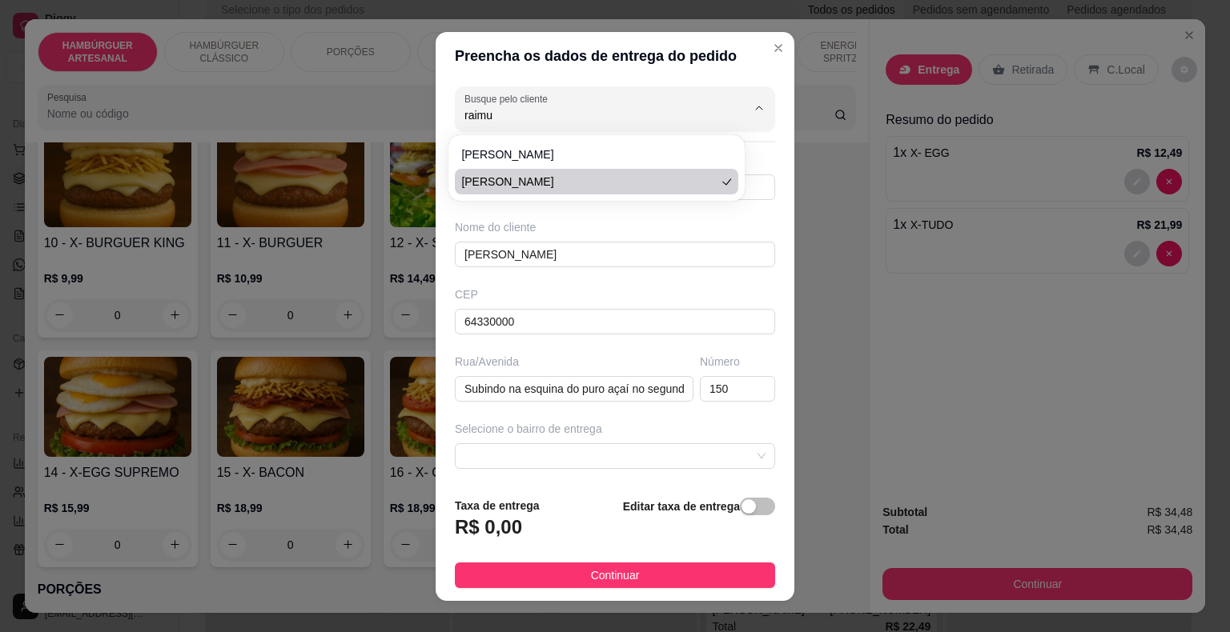
type input "64330000"
type input "Subindo na esquina do puro açaí no segundo quebra-mola"
type input "150"
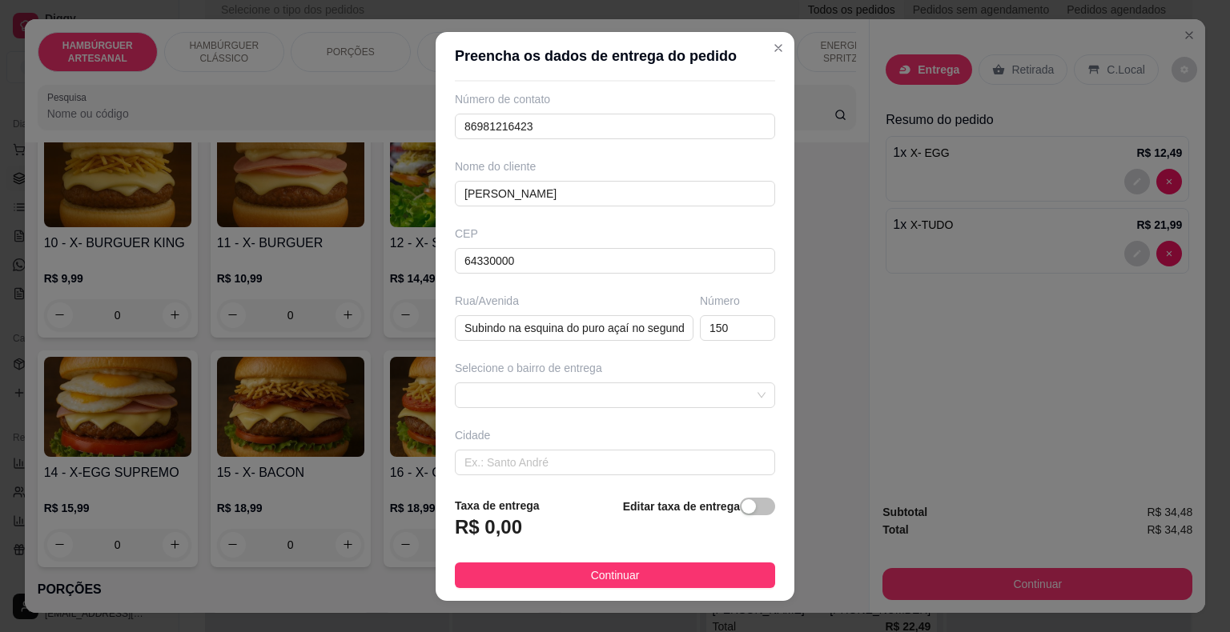
scroll to position [132, 0]
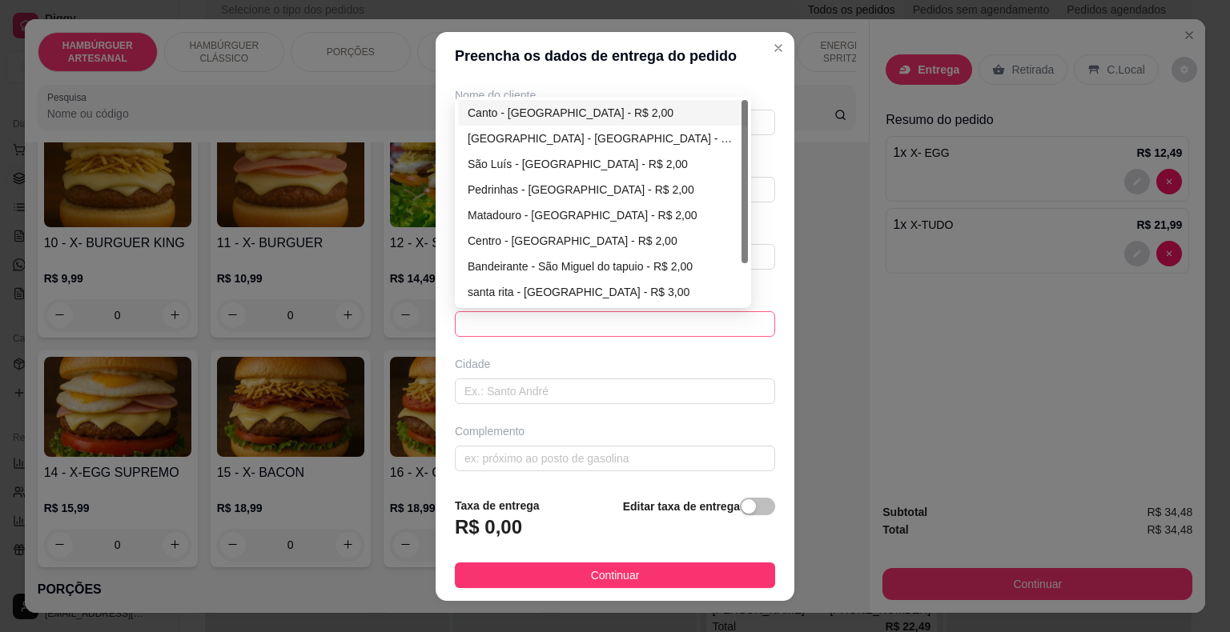
click at [679, 317] on span at bounding box center [614, 324] width 301 height 24
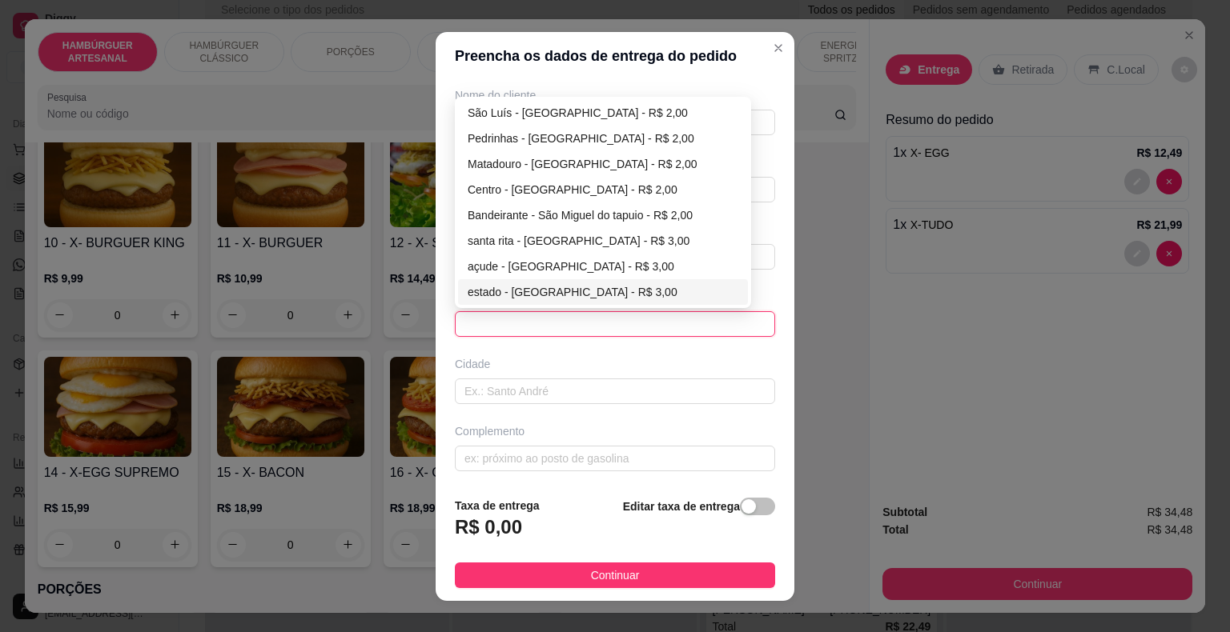
click at [557, 289] on div "estado - [GEOGRAPHIC_DATA] - R$ 3,00" at bounding box center [603, 292] width 271 height 18
type input "São Miguel do tapuio"
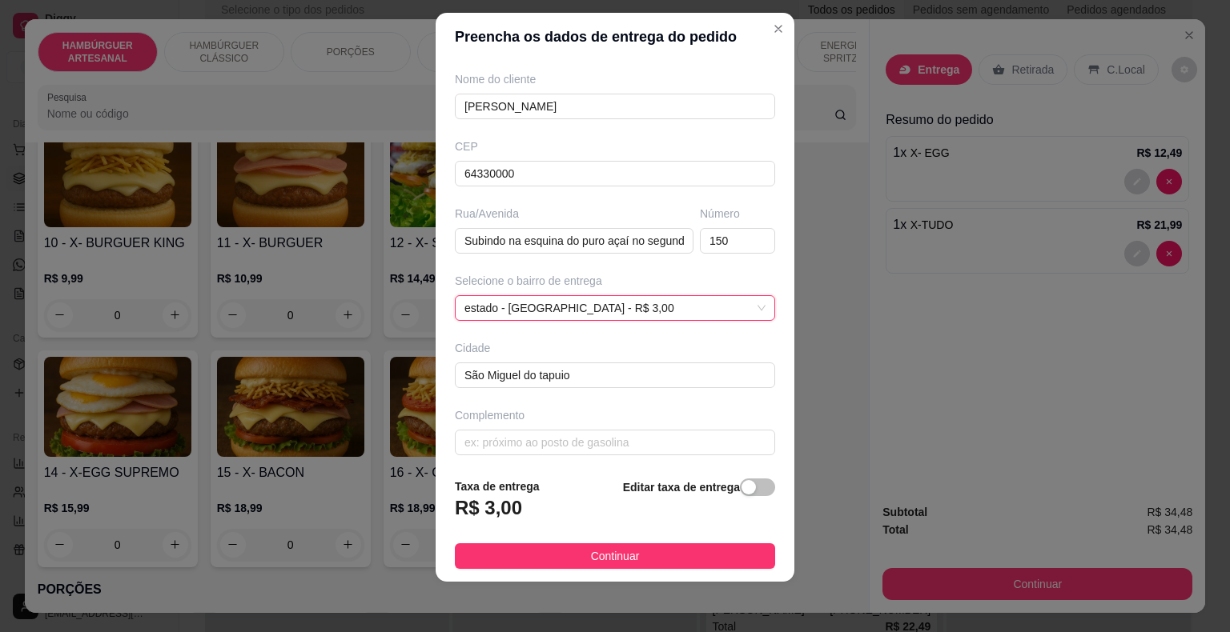
scroll to position [132, 0]
click at [652, 238] on input "Subindo na esquina do puro açaí no segundo quebra-mola" at bounding box center [574, 238] width 239 height 26
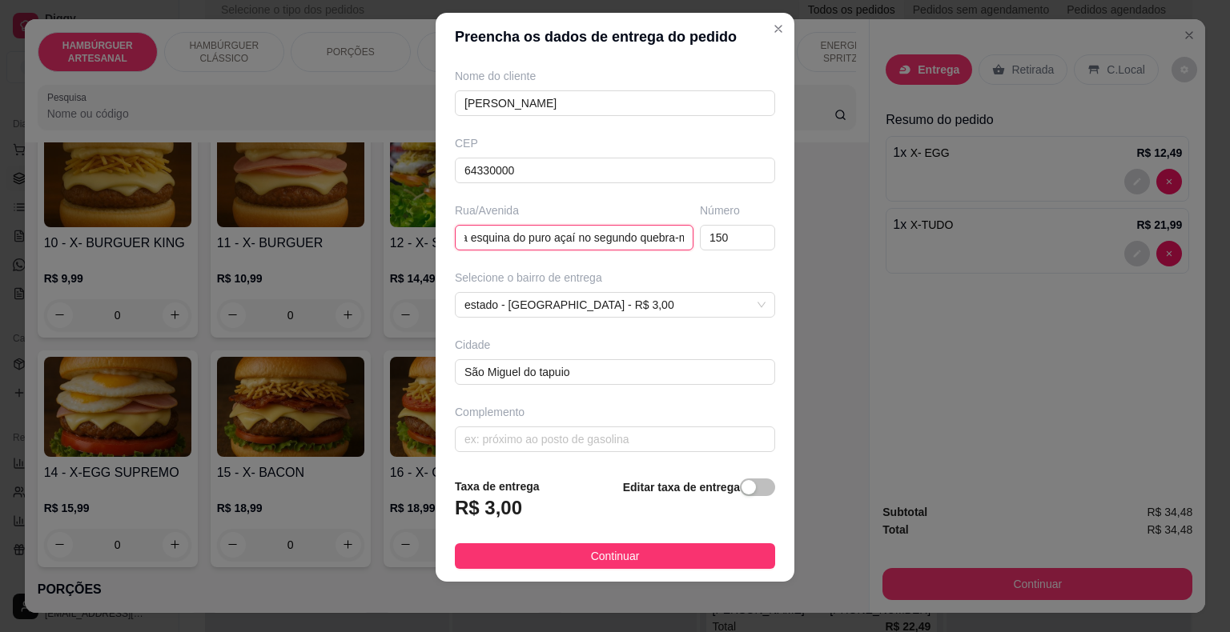
scroll to position [0, 93]
drag, startPoint x: 642, startPoint y: 238, endPoint x: 661, endPoint y: 238, distance: 19.2
click at [661, 238] on input "Subindo na esquina do puro açaí no segundo quebra-mola" at bounding box center [574, 238] width 239 height 26
click at [661, 237] on input "Subindo na esquina do puro açaí no segundo quebra-mola" at bounding box center [574, 238] width 239 height 26
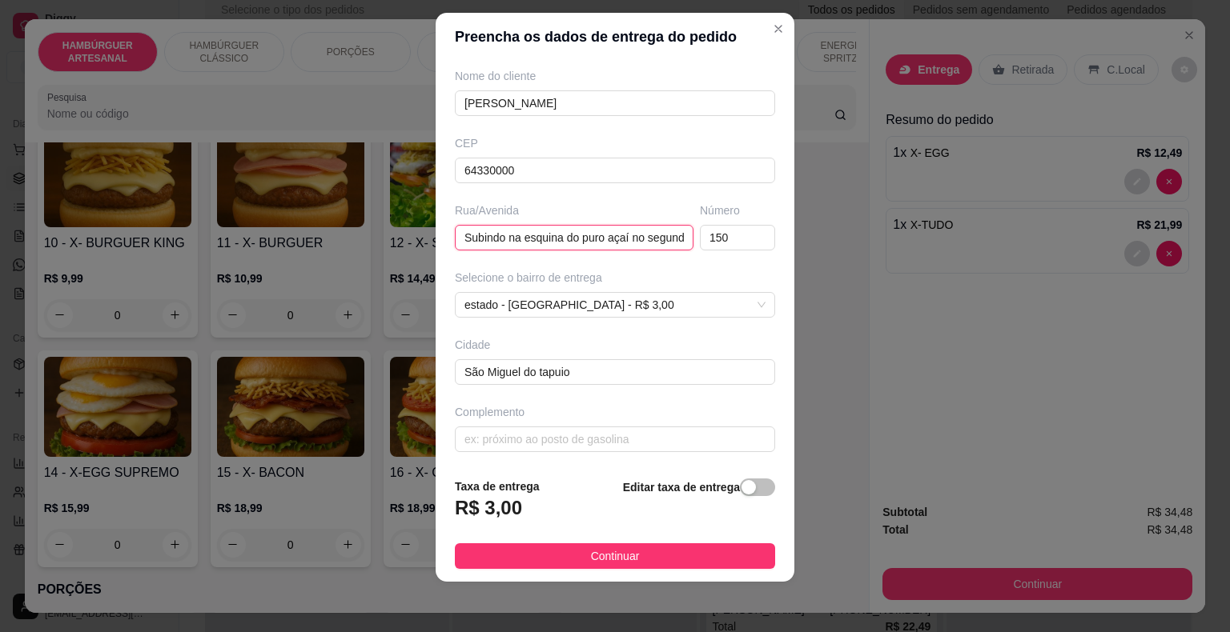
drag, startPoint x: 515, startPoint y: 235, endPoint x: 439, endPoint y: 237, distance: 76.1
click at [439, 237] on div "Busque pelo cliente [PERSON_NAME] Número de contato 86981216423 Nome do cliente…" at bounding box center [615, 263] width 359 height 404
click at [628, 237] on input "Subindo na esquina do puro açaí no segundo quebra-mola" at bounding box center [574, 238] width 239 height 26
drag, startPoint x: 628, startPoint y: 237, endPoint x: 665, endPoint y: 235, distance: 36.9
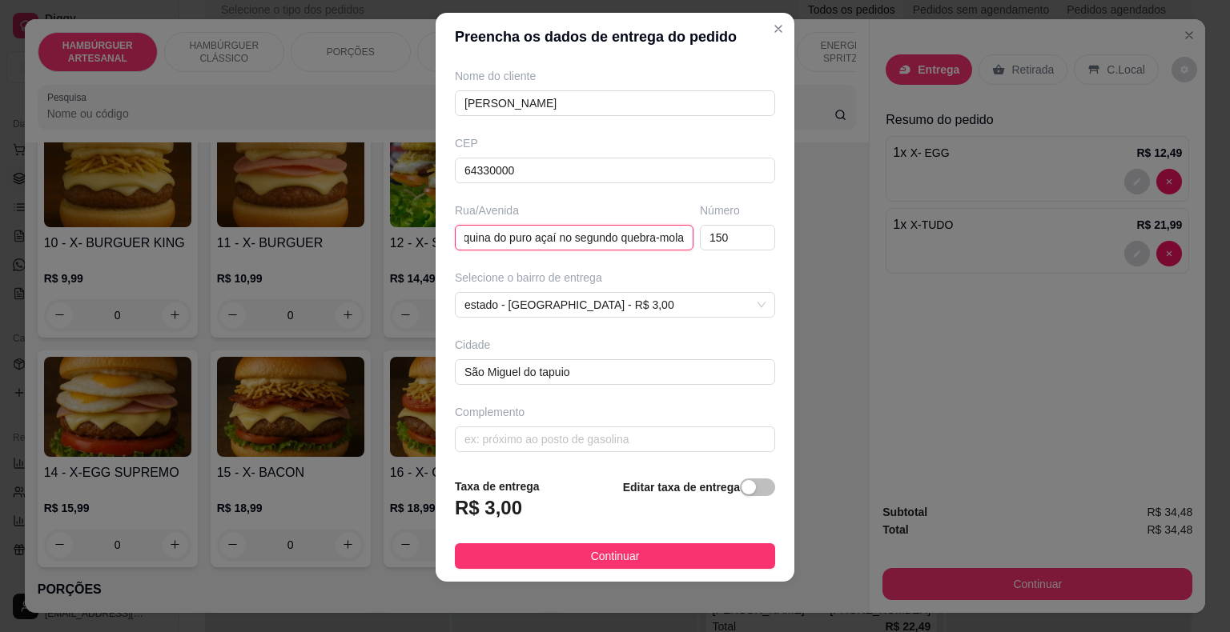
click at [665, 235] on input "Subindo na esquina do puro açaí no segundo quebra-mola" at bounding box center [574, 238] width 239 height 26
click at [653, 238] on input "Subindo na esquina do puro açaí no segundo quebra-mola" at bounding box center [574, 238] width 239 height 26
type input "S"
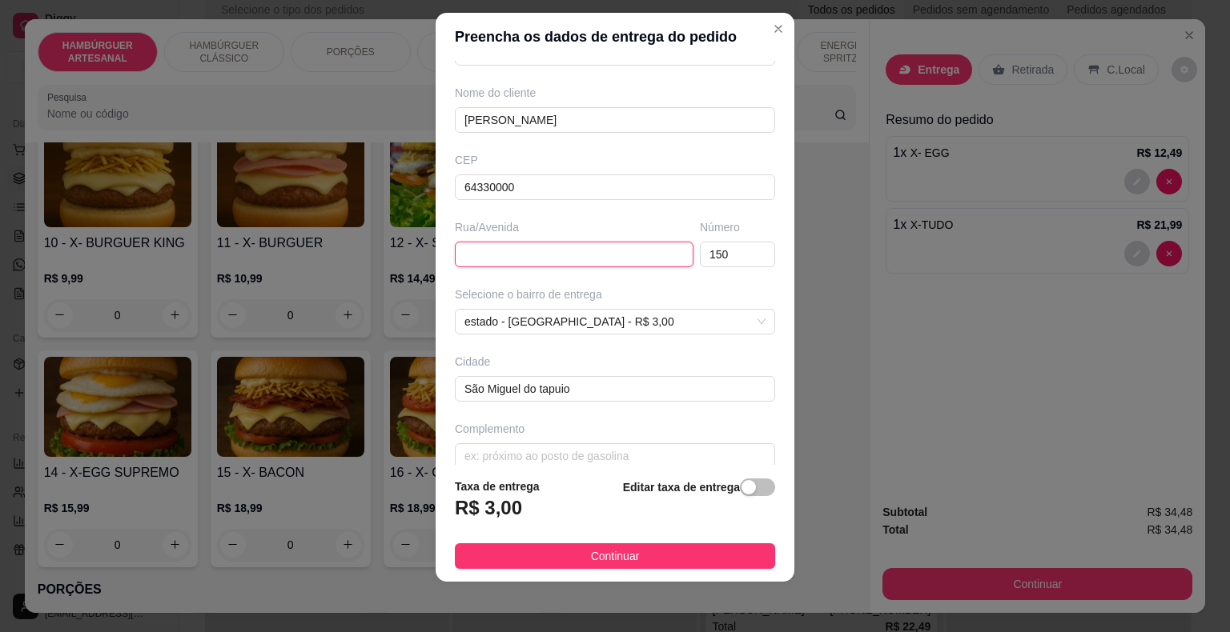
scroll to position [132, 0]
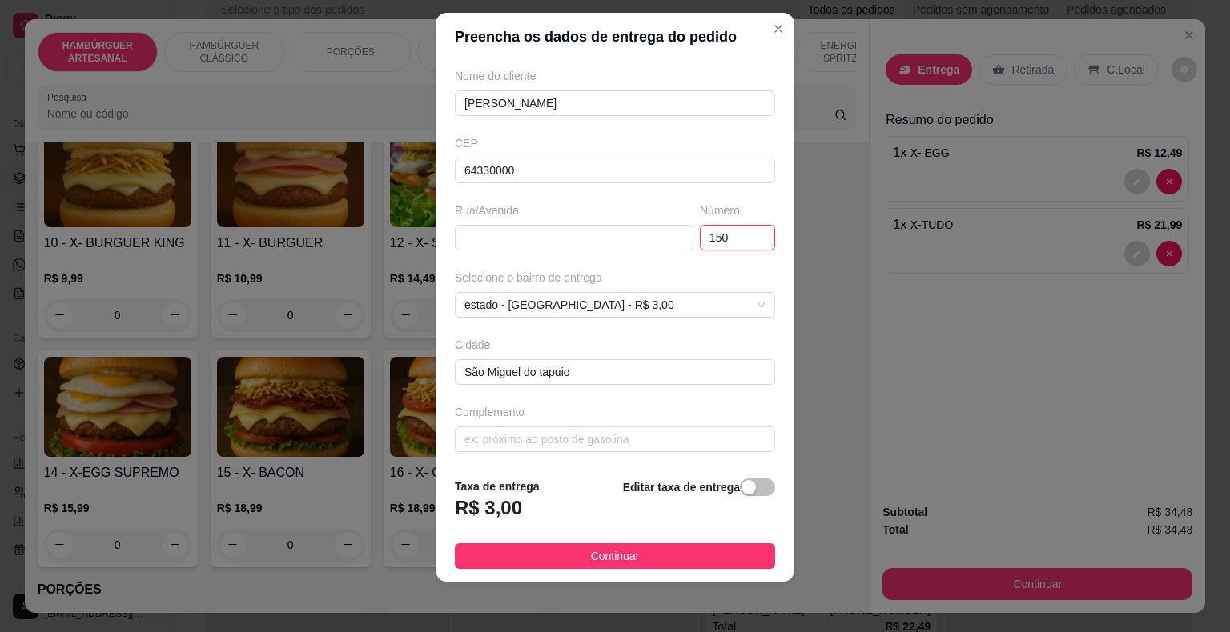
click at [737, 231] on input "150" at bounding box center [737, 238] width 75 height 26
type input "1"
click at [685, 303] on span "estado - [GEOGRAPHIC_DATA] - R$ 3,00" at bounding box center [614, 305] width 301 height 24
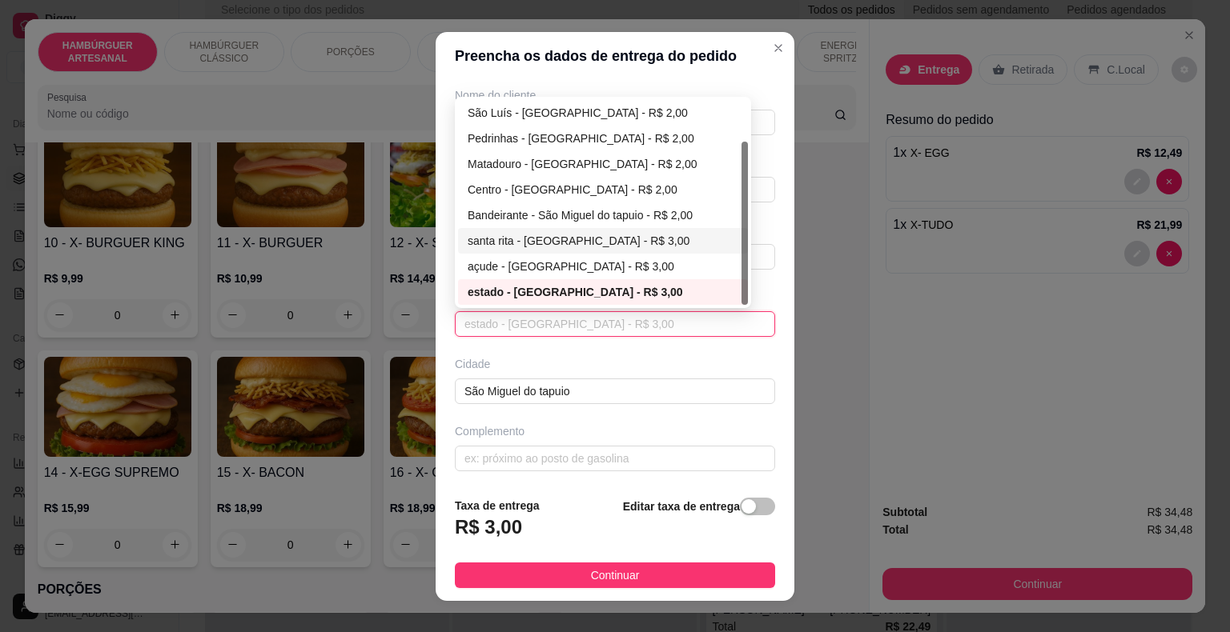
scroll to position [19, 0]
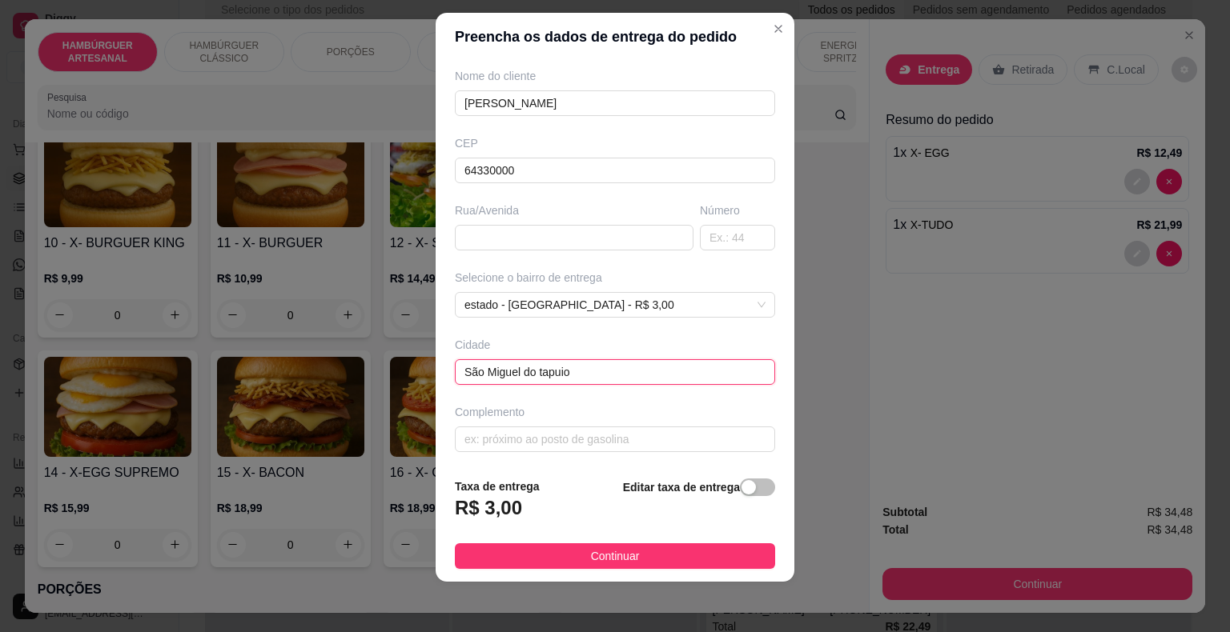
click at [727, 359] on input "São Miguel do tapuio" at bounding box center [615, 372] width 320 height 26
click at [551, 431] on input "text" at bounding box center [615, 440] width 320 height 26
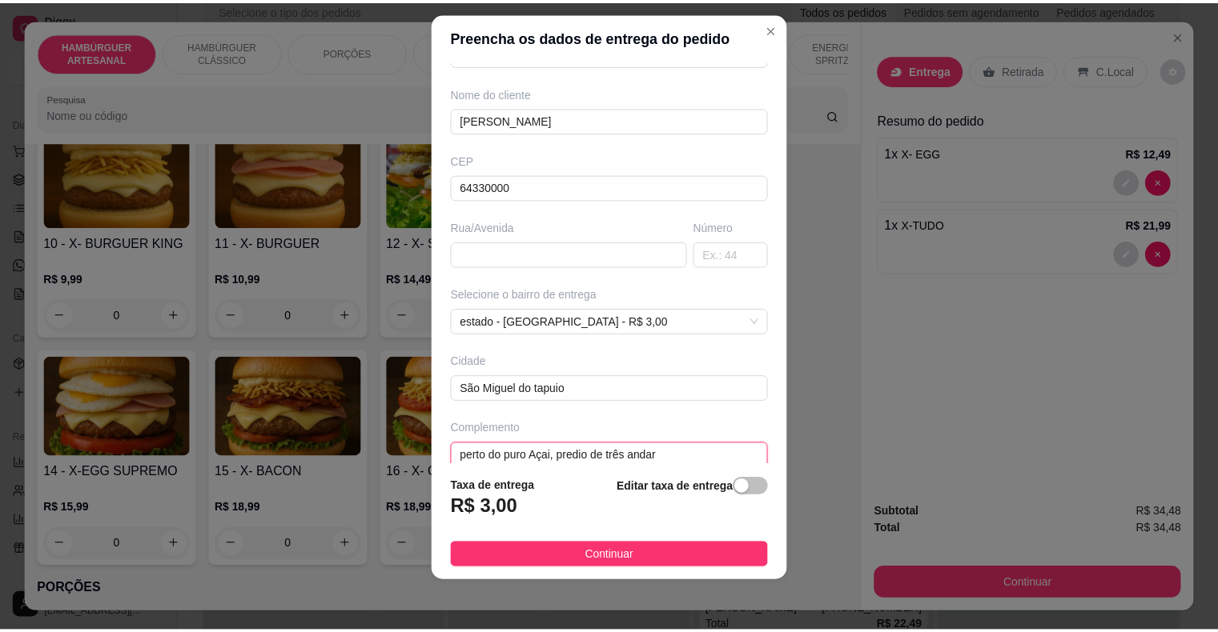
scroll to position [132, 0]
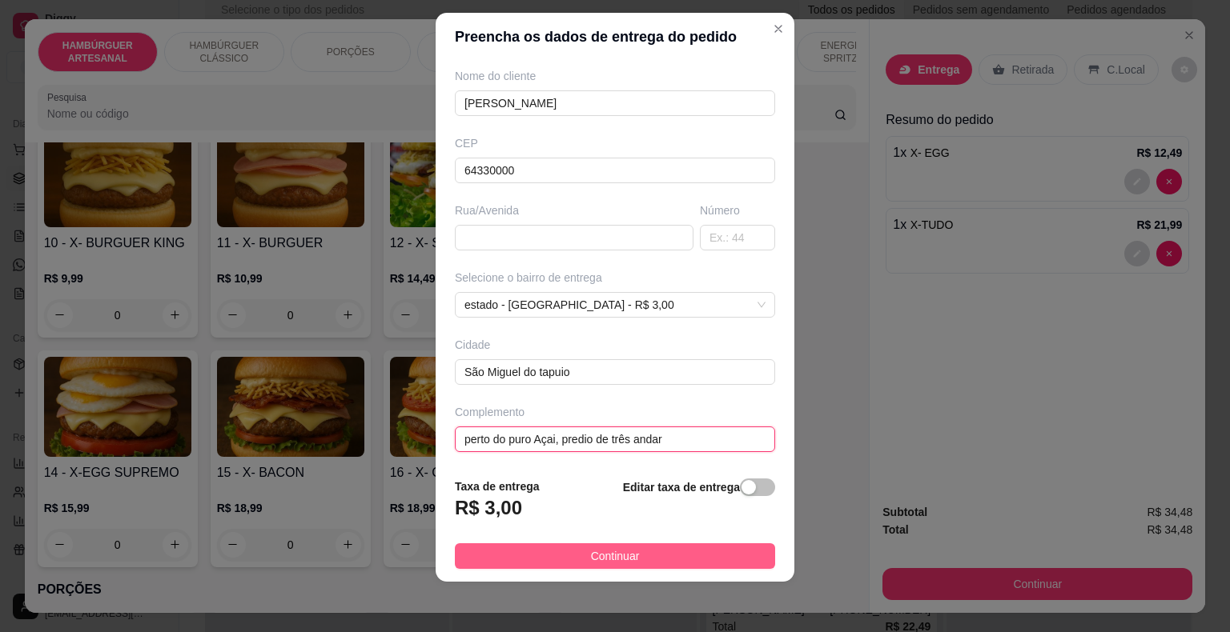
type input "perto do puro Açai, predio de três andar"
click at [493, 552] on button "Continuar" at bounding box center [615, 557] width 320 height 26
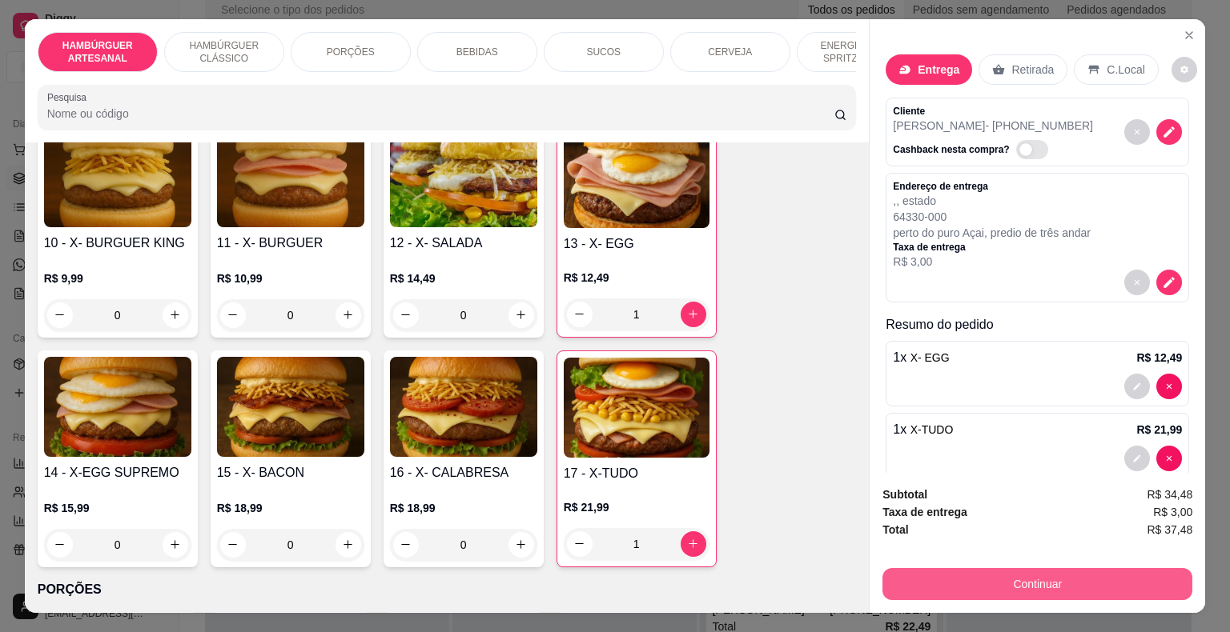
click at [989, 588] on button "Continuar" at bounding box center [1037, 584] width 310 height 32
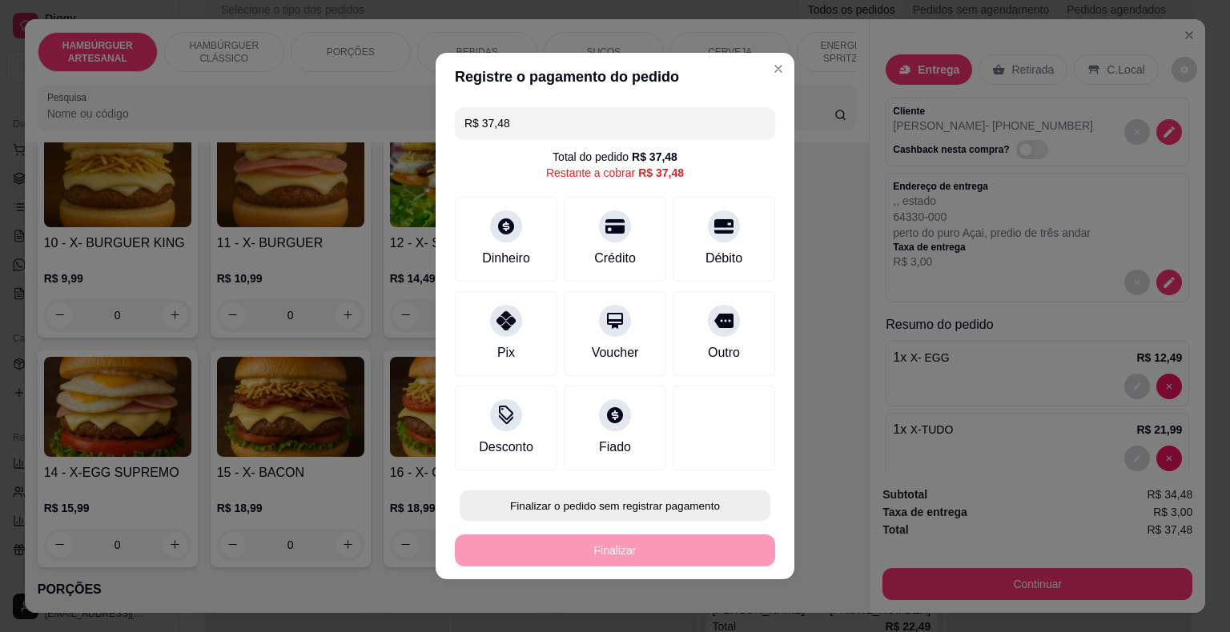
click at [604, 510] on button "Finalizar o pedido sem registrar pagamento" at bounding box center [615, 506] width 311 height 31
click at [712, 457] on button "Confirmar" at bounding box center [713, 460] width 57 height 24
type input "0"
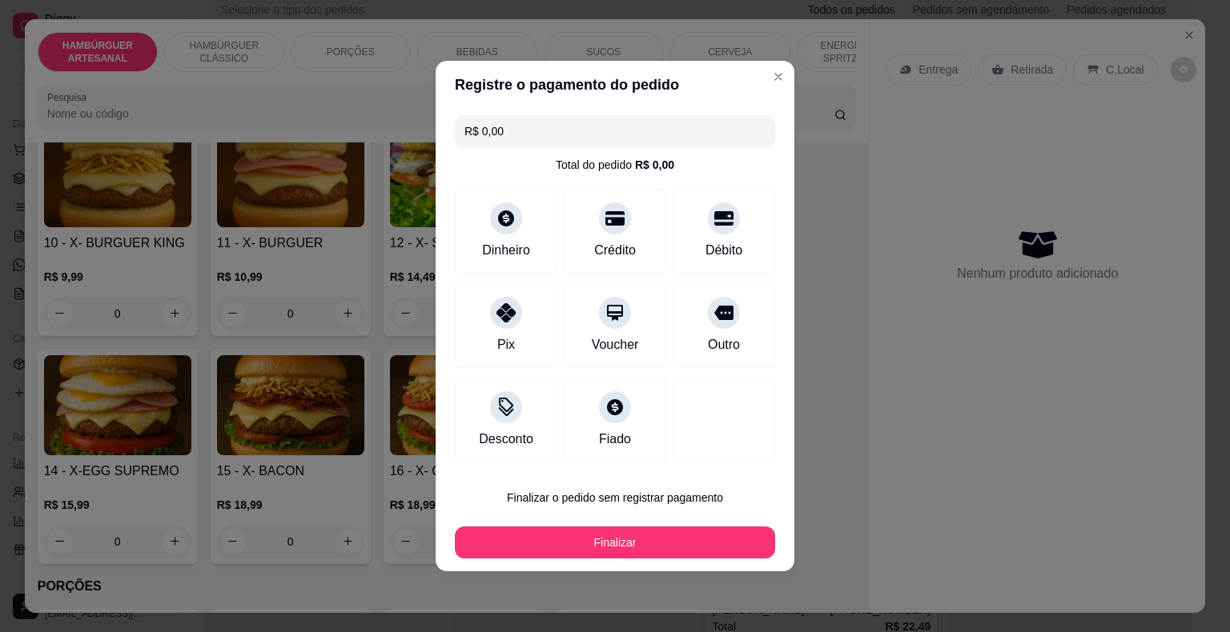
type input "R$ 0,00"
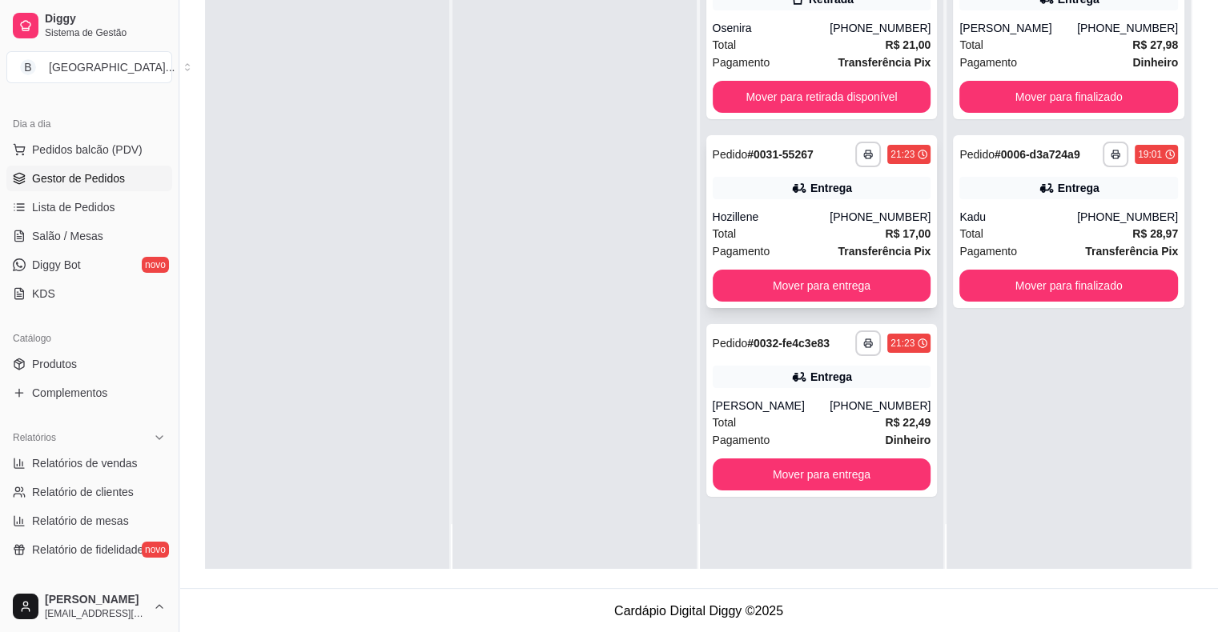
scroll to position [243, 0]
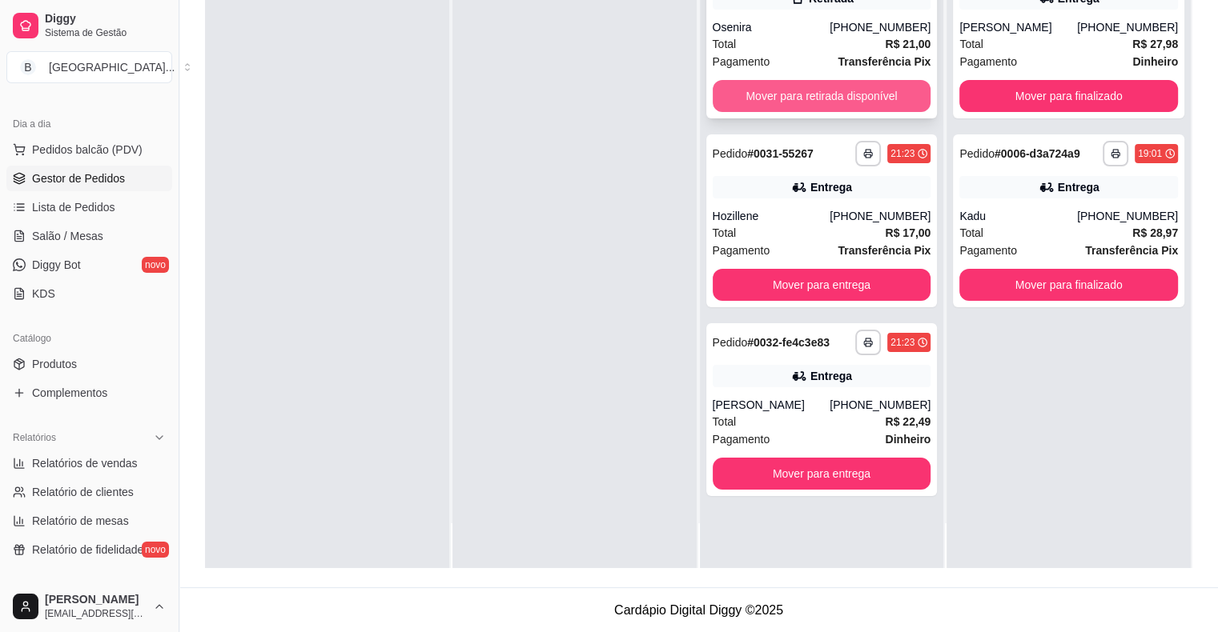
click at [799, 102] on button "Mover para retirada disponível" at bounding box center [822, 96] width 219 height 32
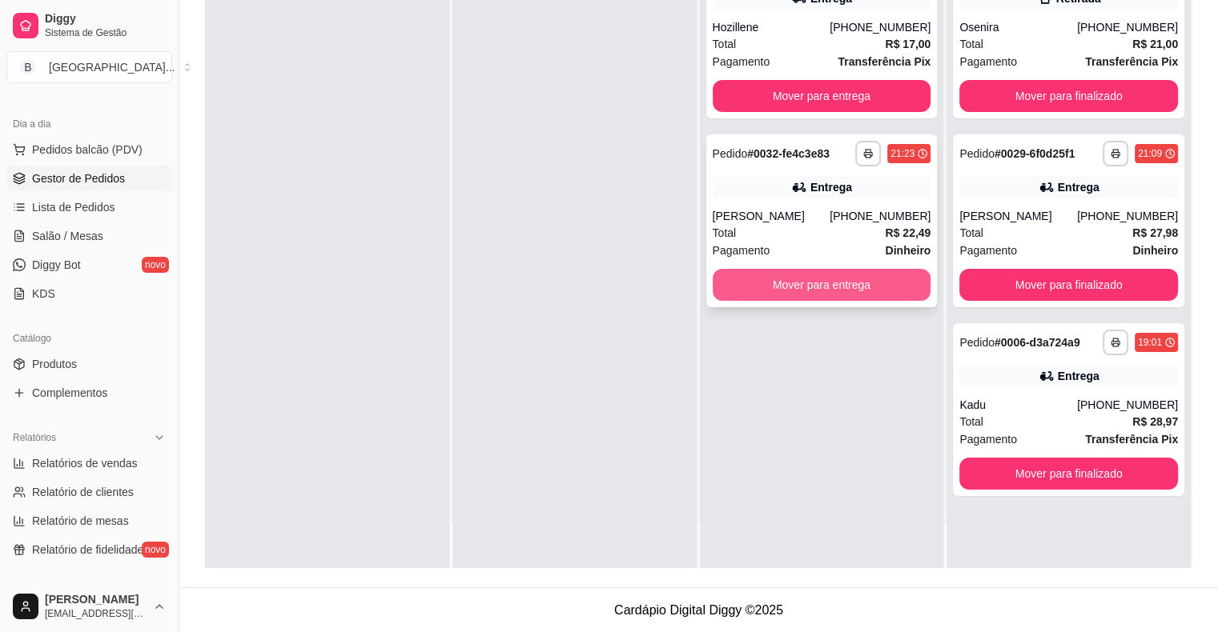
click at [817, 287] on button "Mover para entrega" at bounding box center [822, 285] width 219 height 32
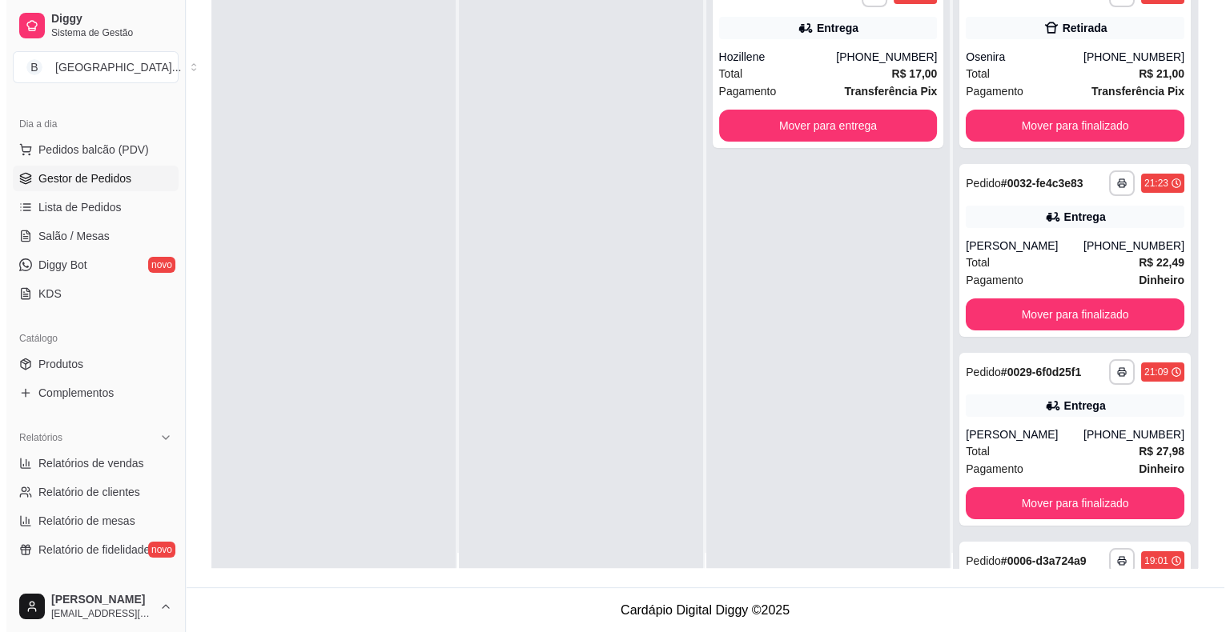
scroll to position [0, 0]
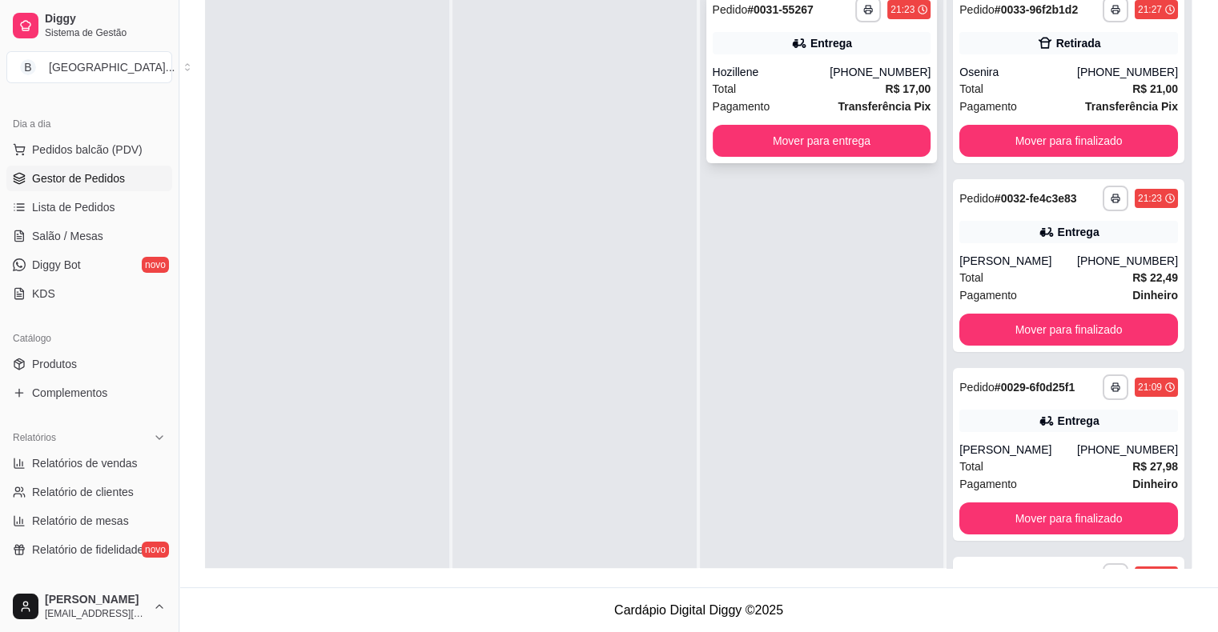
click at [805, 62] on div "**********" at bounding box center [821, 76] width 231 height 173
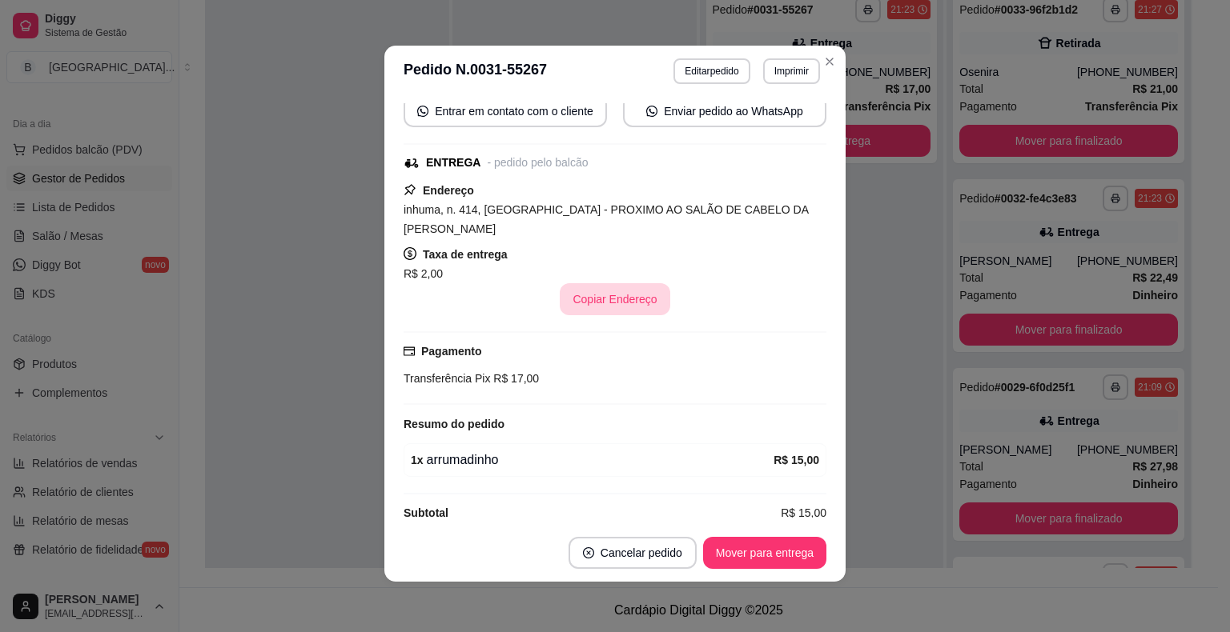
scroll to position [3, 0]
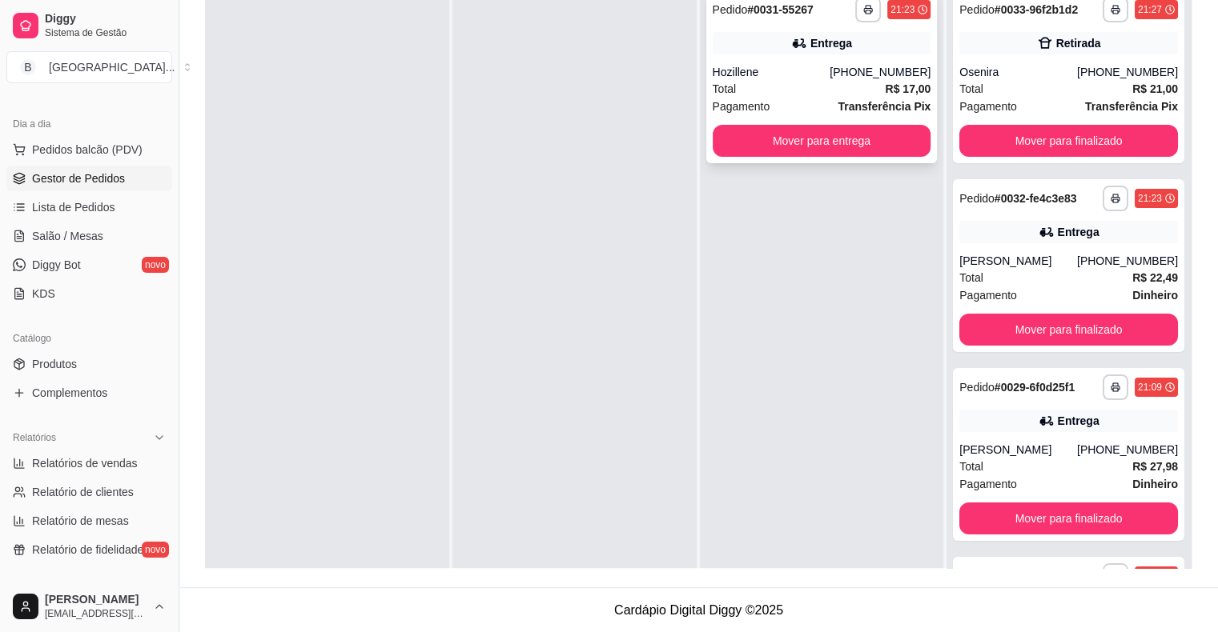
click at [830, 70] on div "Hozillene" at bounding box center [772, 72] width 118 height 16
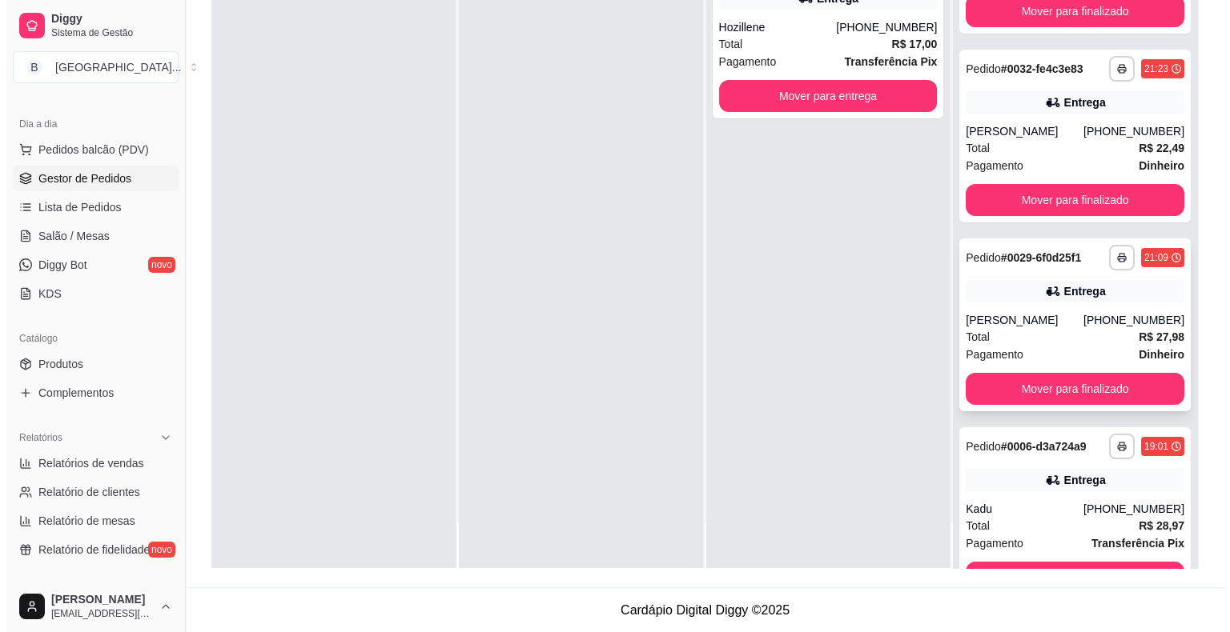
scroll to position [58, 0]
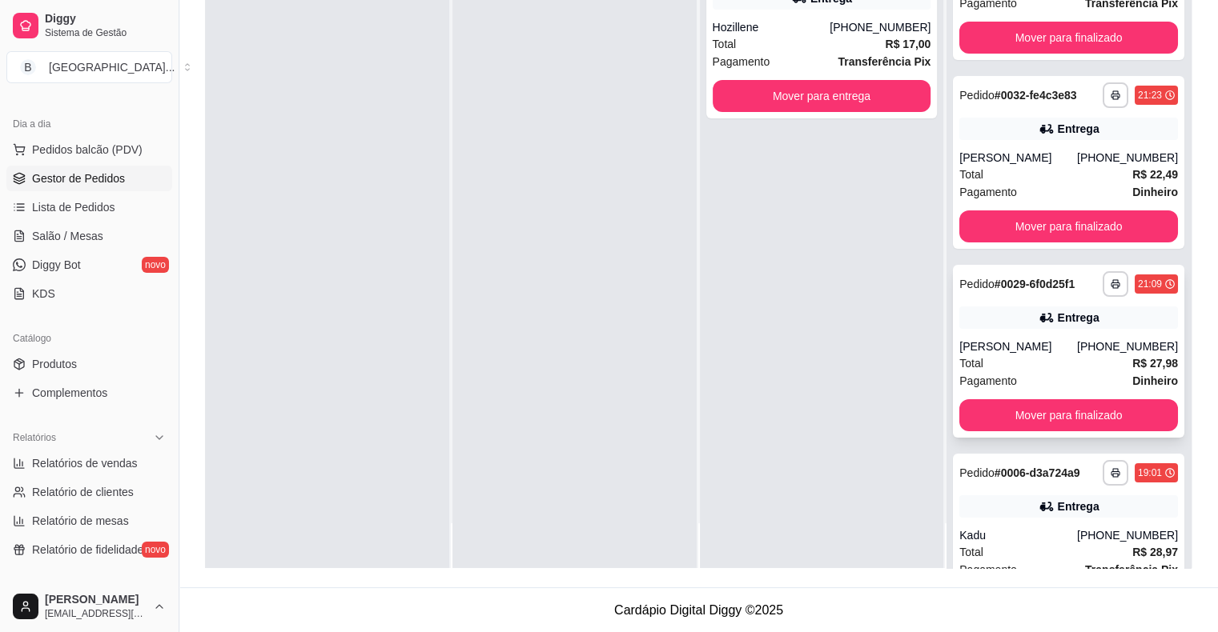
click at [996, 351] on div "[PERSON_NAME]" at bounding box center [1018, 347] width 118 height 16
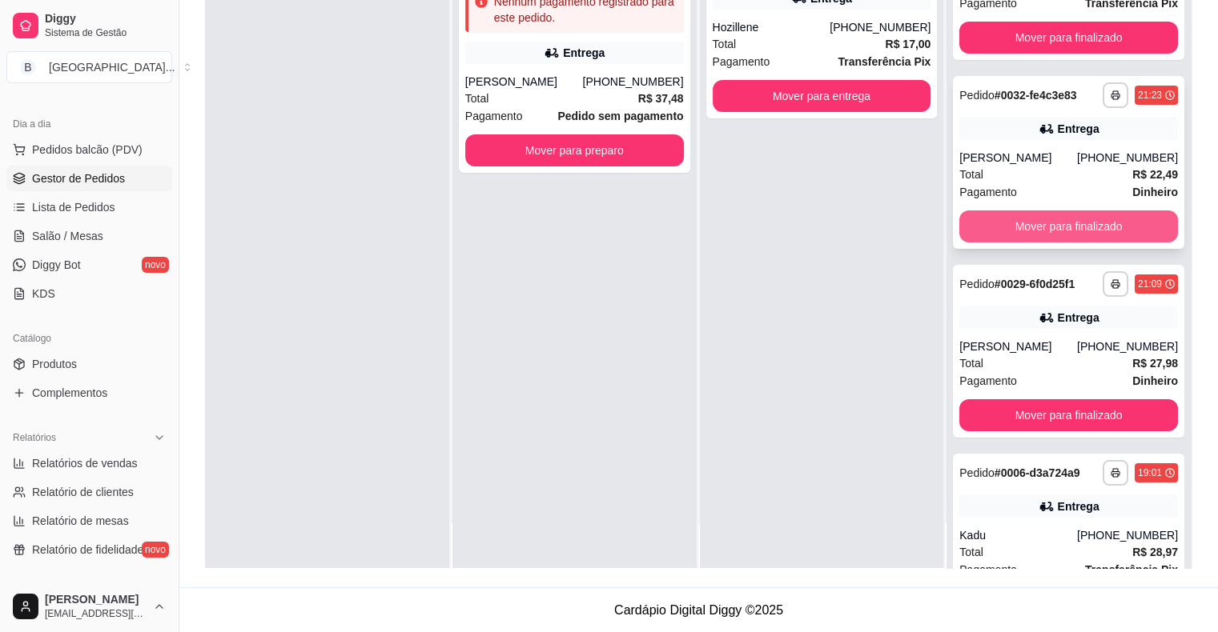
scroll to position [139, 0]
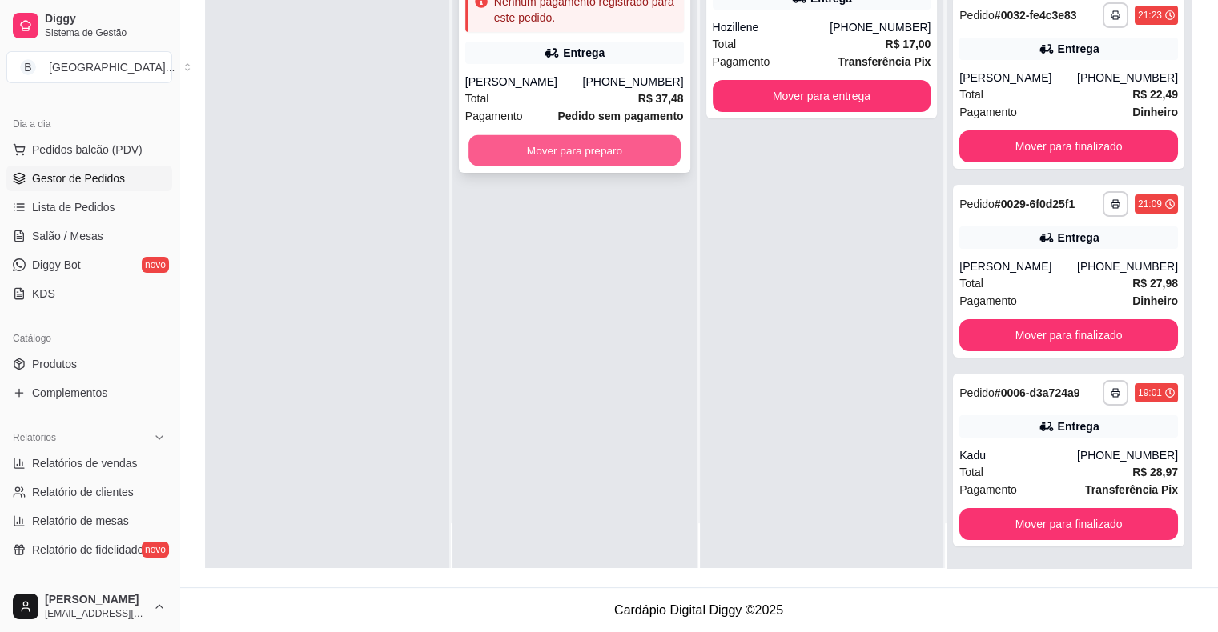
click at [634, 153] on button "Mover para preparo" at bounding box center [574, 150] width 212 height 31
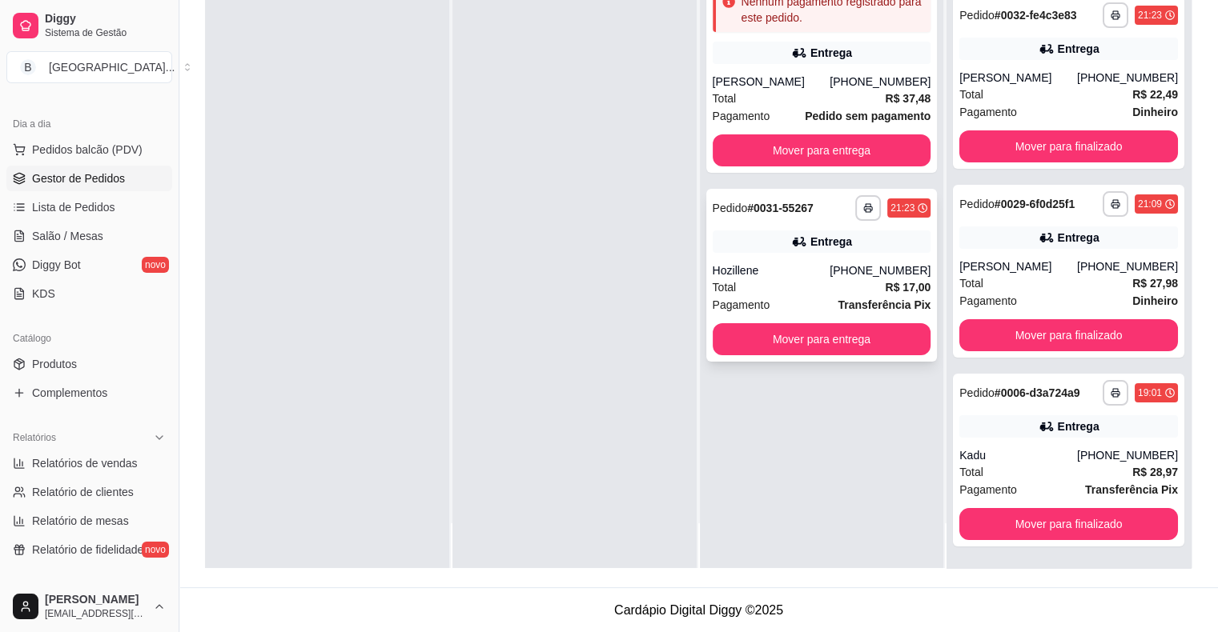
click at [718, 98] on span "Total" at bounding box center [725, 99] width 24 height 18
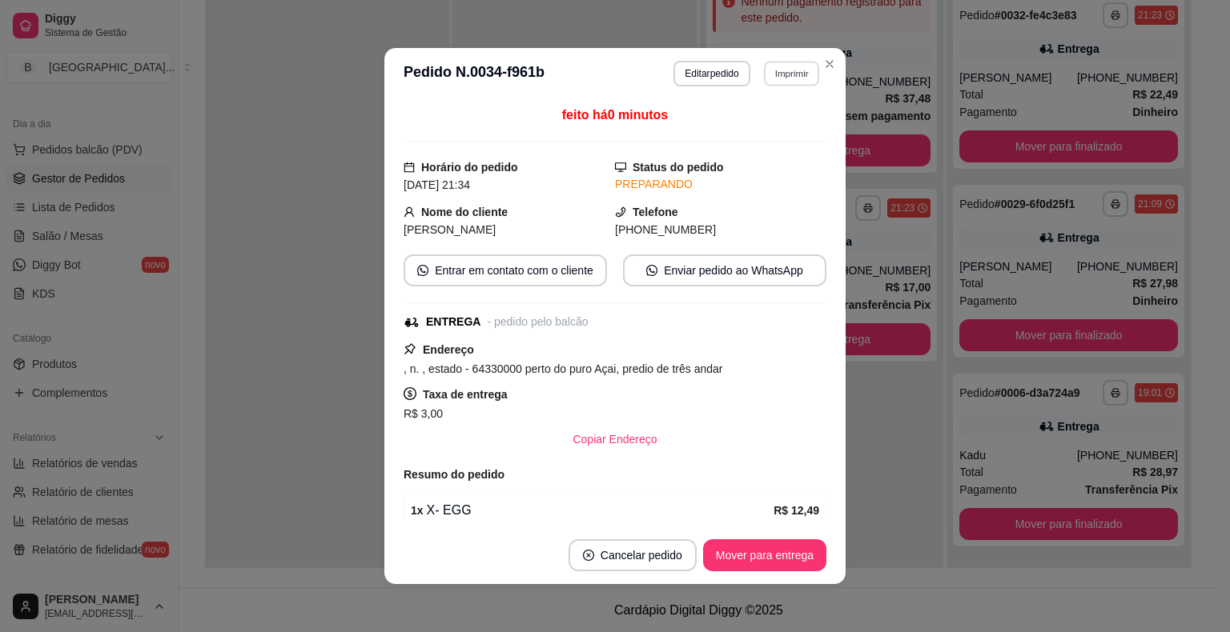
click at [781, 67] on button "Imprimir" at bounding box center [791, 73] width 55 height 25
click at [762, 122] on button "IMPRESSORA" at bounding box center [757, 130] width 112 height 25
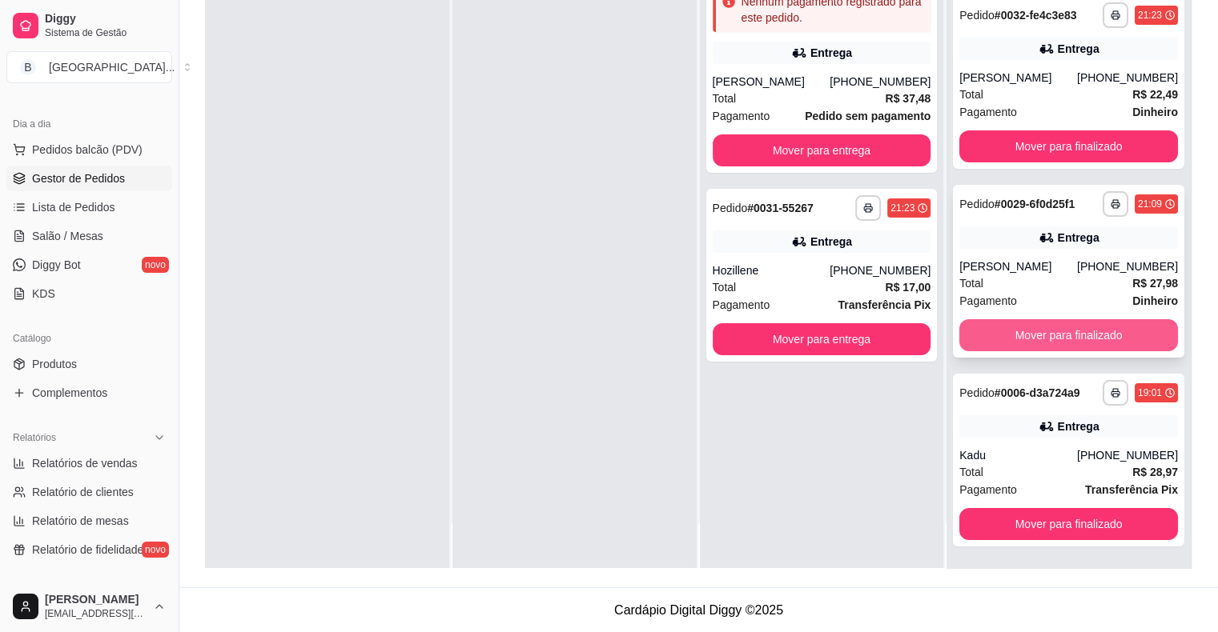
click at [1026, 340] on button "Mover para finalizado" at bounding box center [1068, 335] width 219 height 32
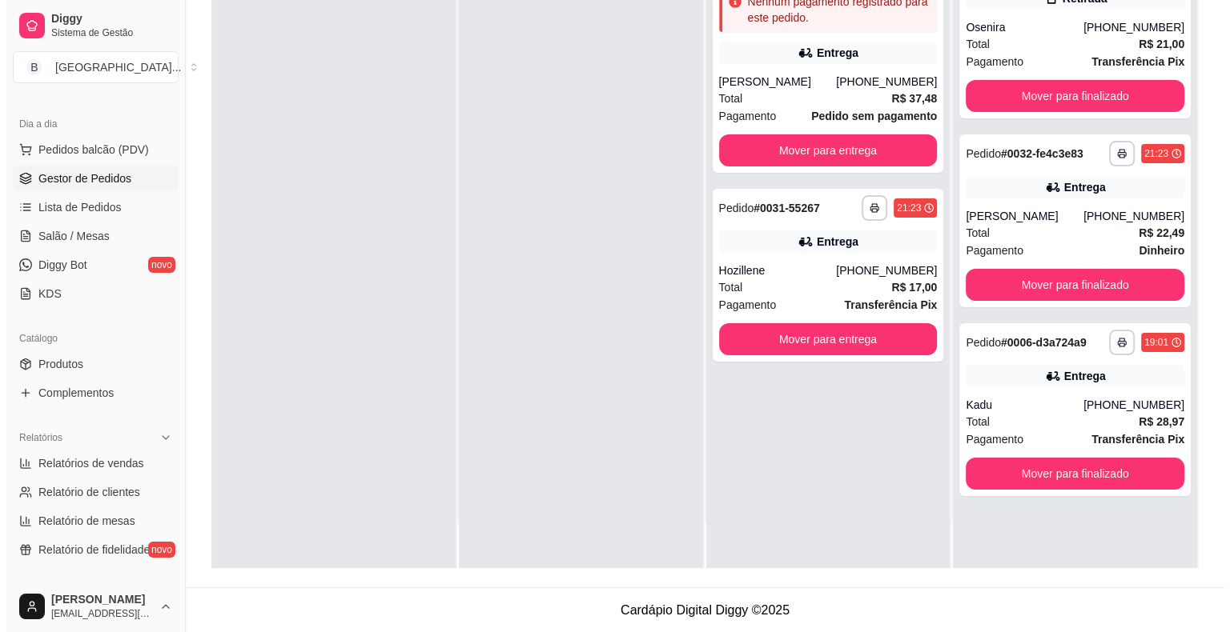
scroll to position [0, 0]
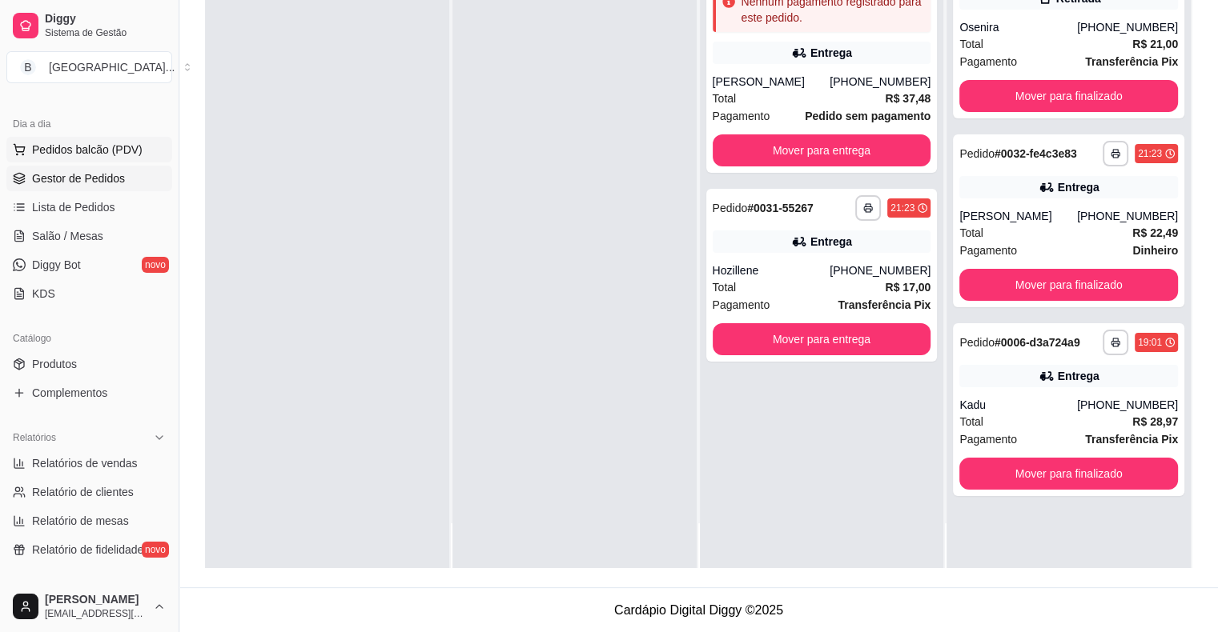
click at [118, 143] on span "Pedidos balcão (PDV)" at bounding box center [87, 150] width 110 height 16
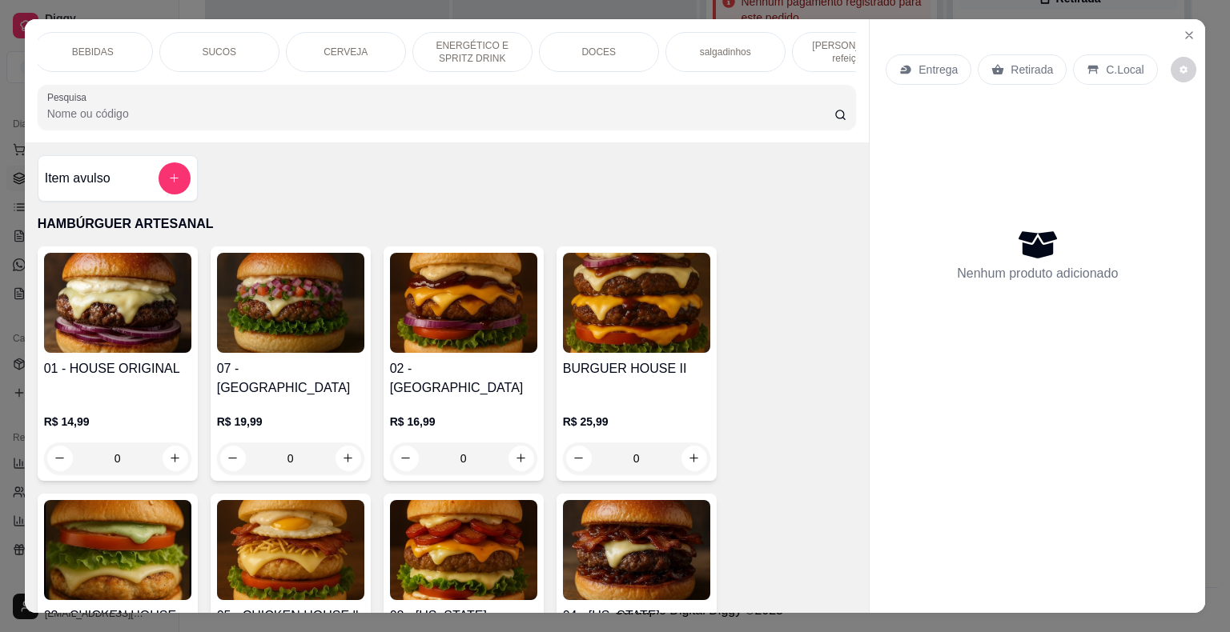
scroll to position [0, 440]
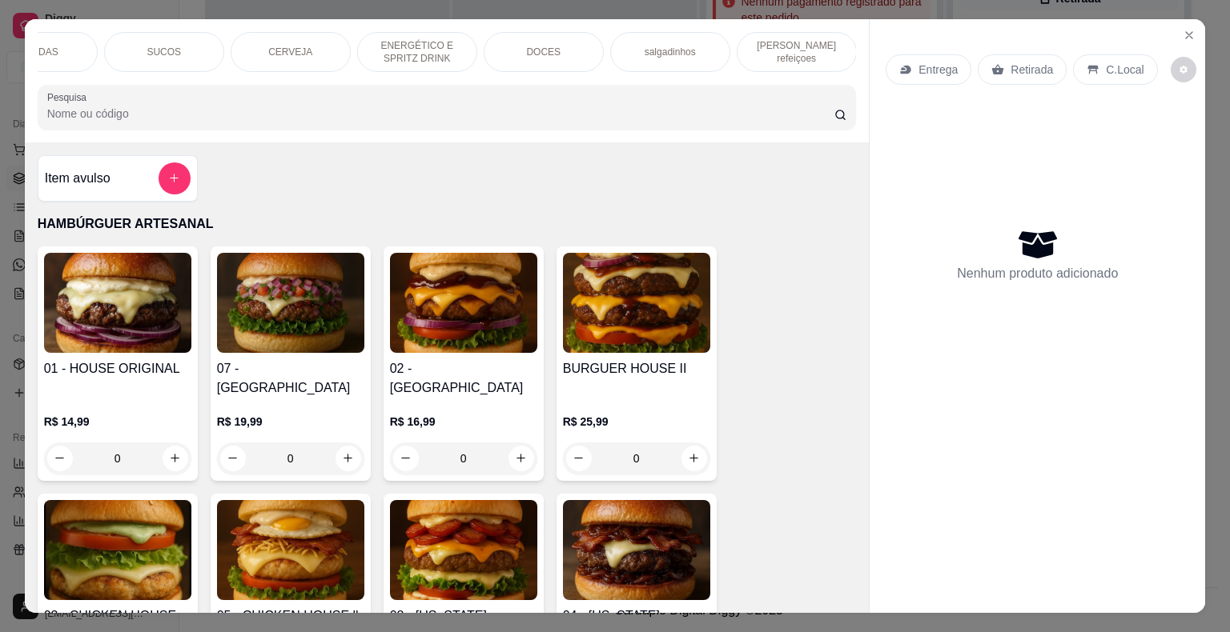
click at [797, 52] on div "[PERSON_NAME] refeiçoes" at bounding box center [797, 52] width 120 height 40
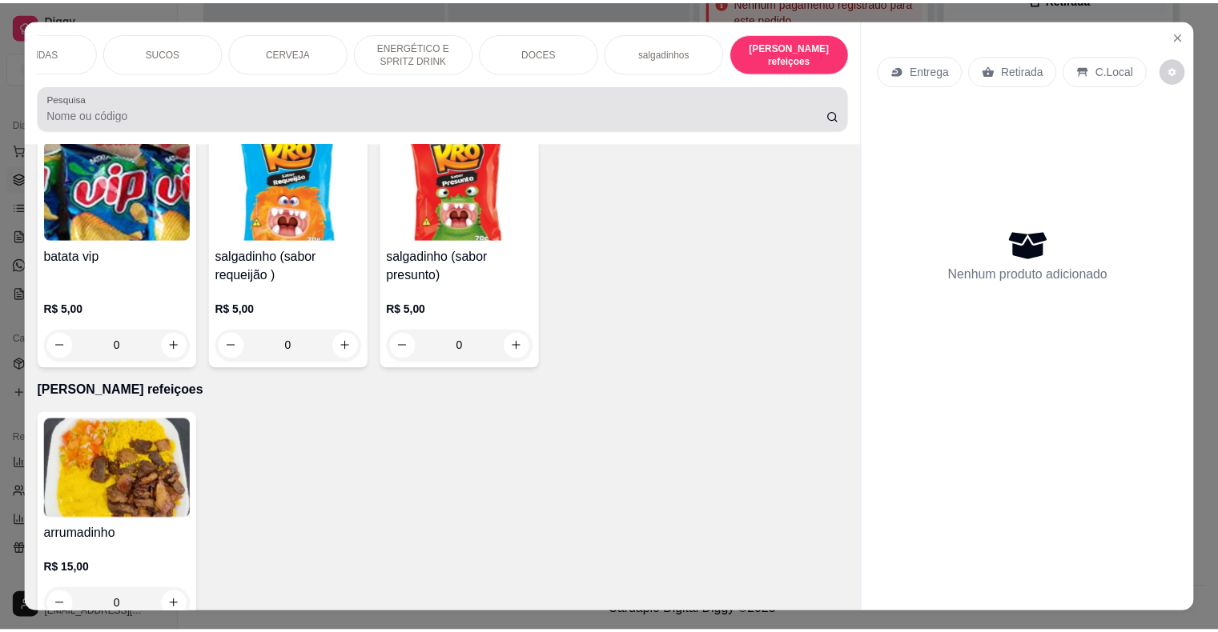
scroll to position [38, 0]
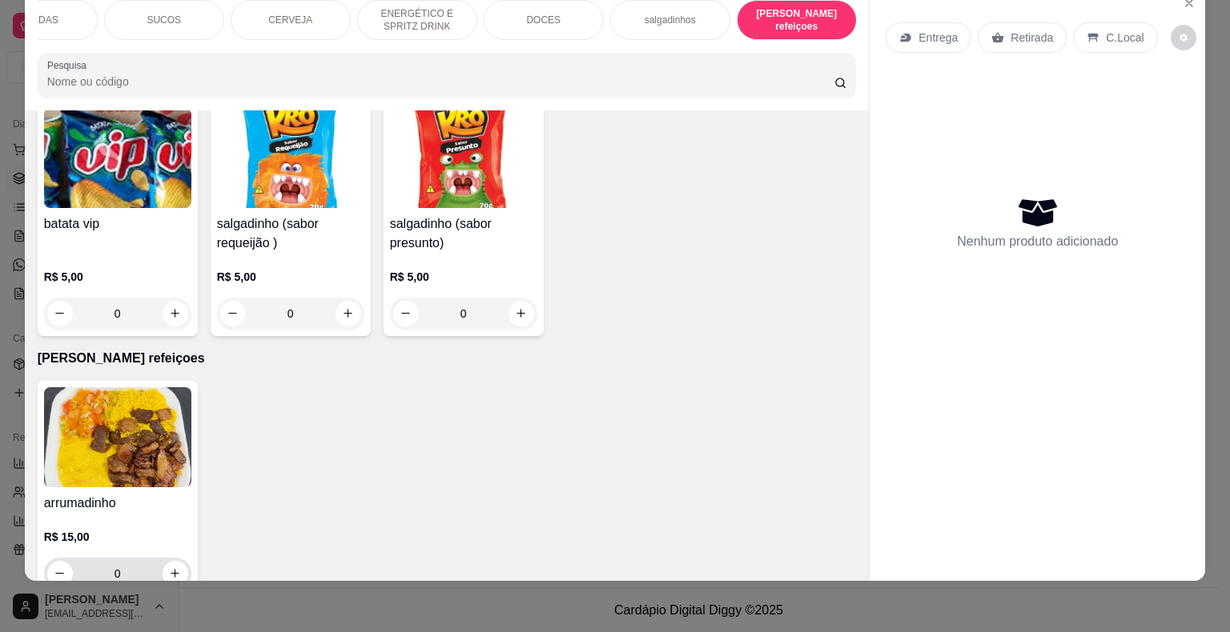
click at [171, 558] on div "0" at bounding box center [117, 574] width 141 height 32
click at [173, 561] on button "increase-product-quantity" at bounding box center [175, 573] width 25 height 25
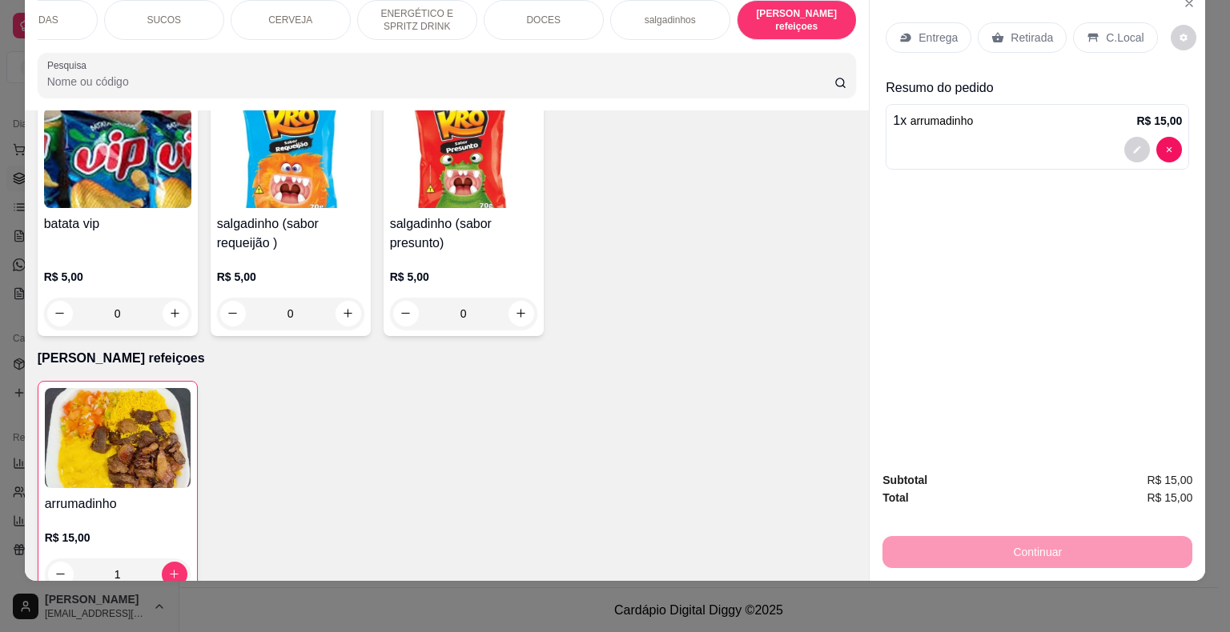
click at [991, 31] on icon at bounding box center [997, 37] width 13 height 13
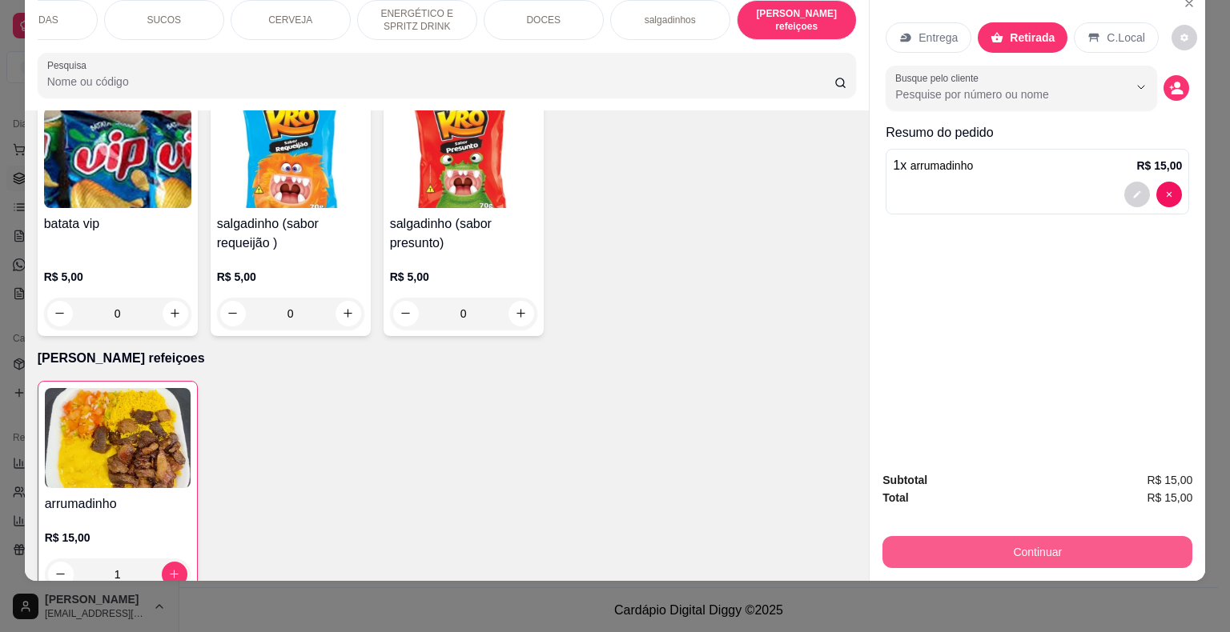
click at [929, 542] on button "Continuar" at bounding box center [1037, 552] width 310 height 32
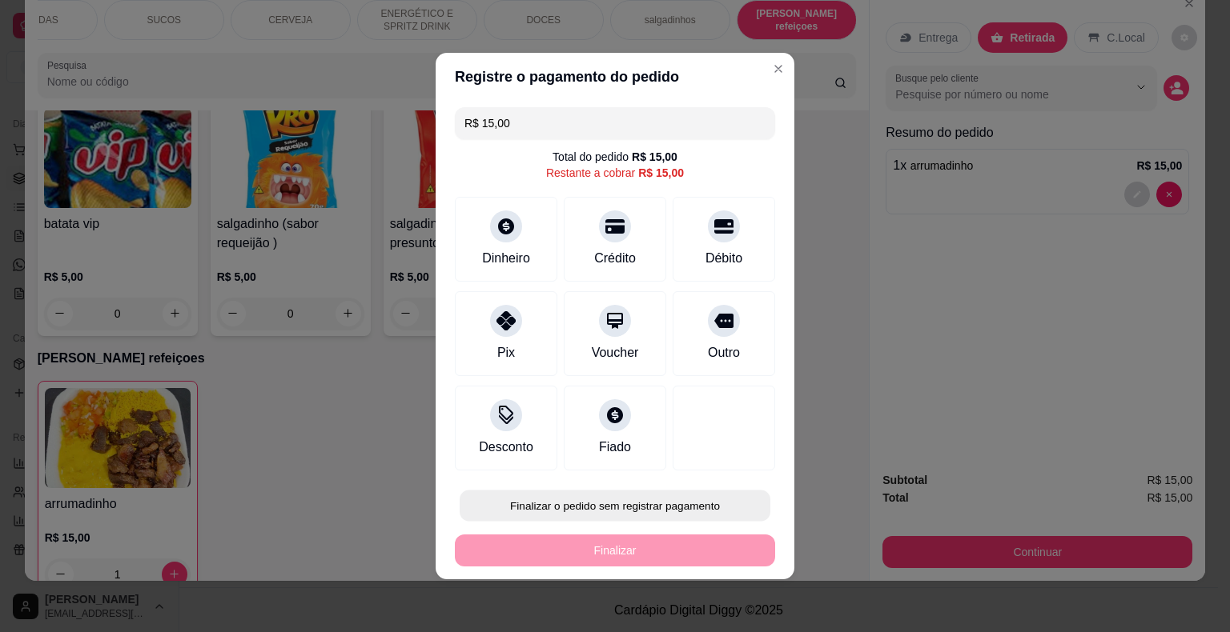
click at [674, 492] on button "Finalizar o pedido sem registrar pagamento" at bounding box center [615, 506] width 311 height 31
click at [708, 464] on button "Confirmar" at bounding box center [712, 460] width 59 height 25
type input "0"
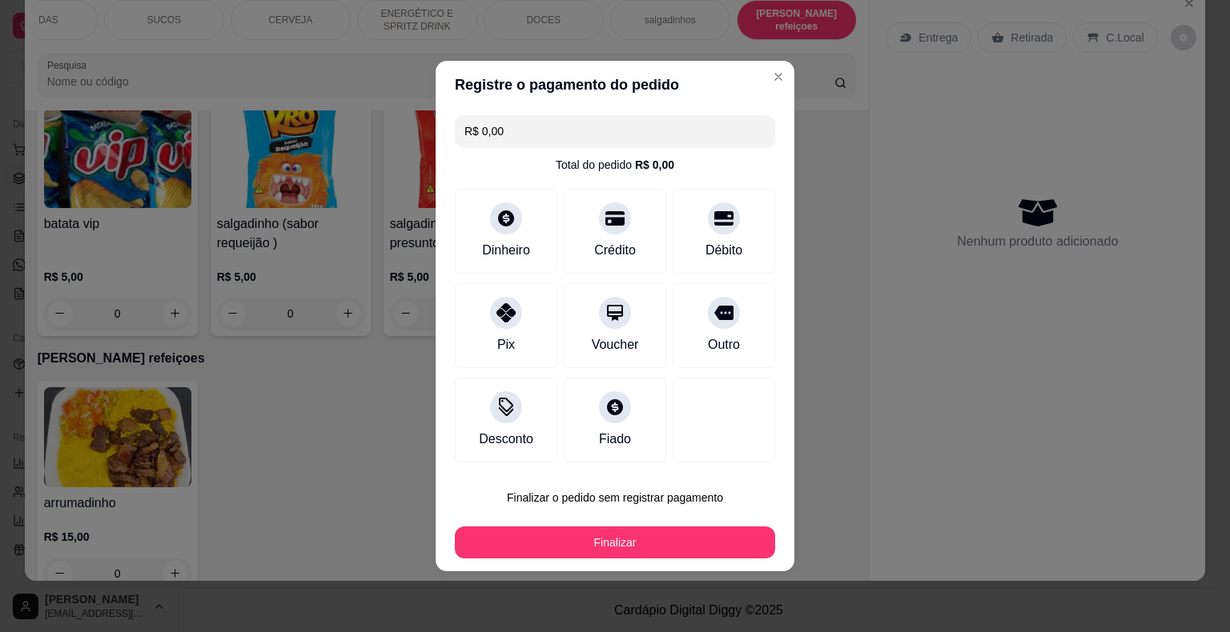
type input "R$ 0,00"
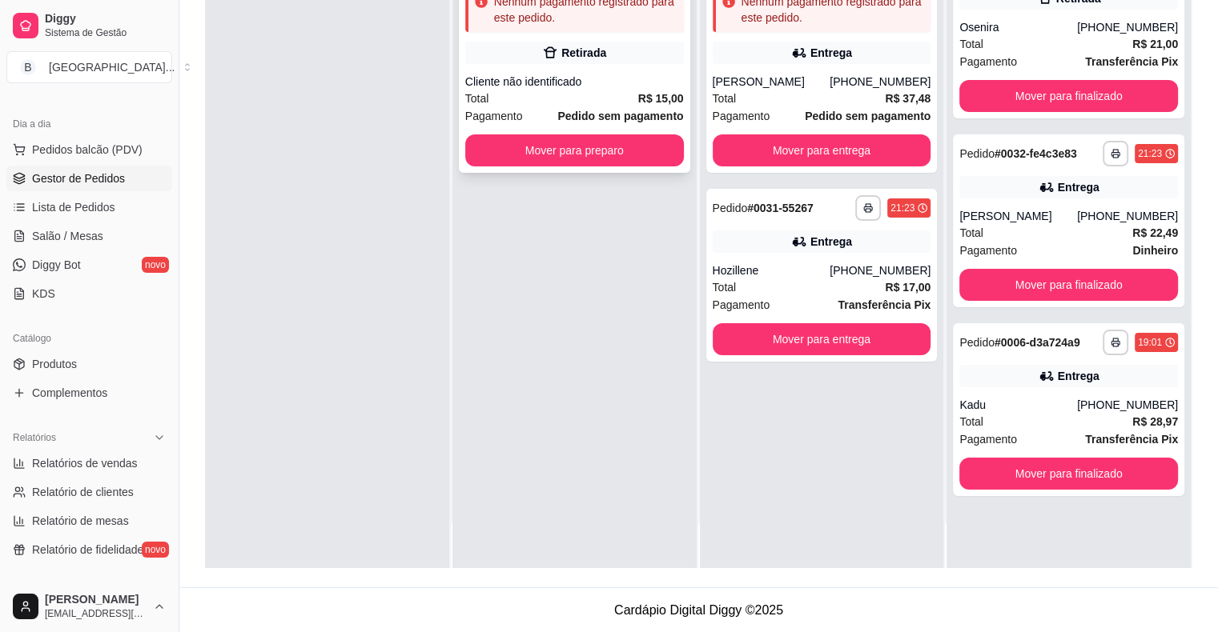
click at [612, 66] on div "**********" at bounding box center [574, 59] width 231 height 227
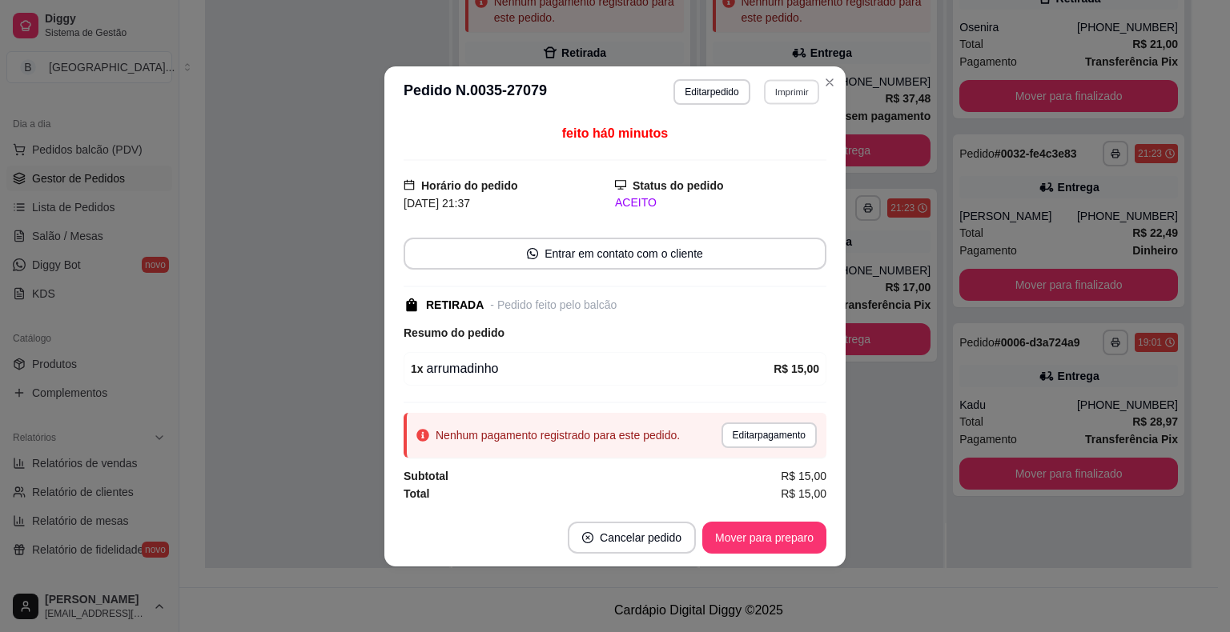
click at [804, 90] on button "Imprimir" at bounding box center [791, 91] width 55 height 25
click at [769, 149] on button "IMPRESSORA" at bounding box center [763, 149] width 116 height 26
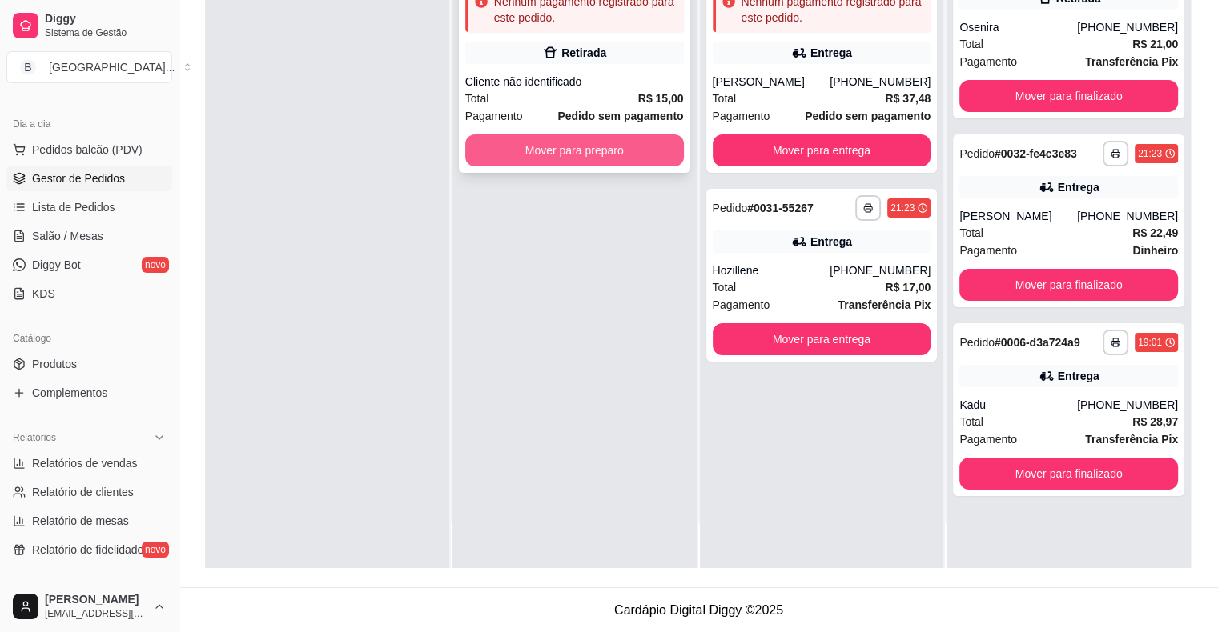
click at [644, 156] on button "Mover para preparo" at bounding box center [574, 151] width 219 height 32
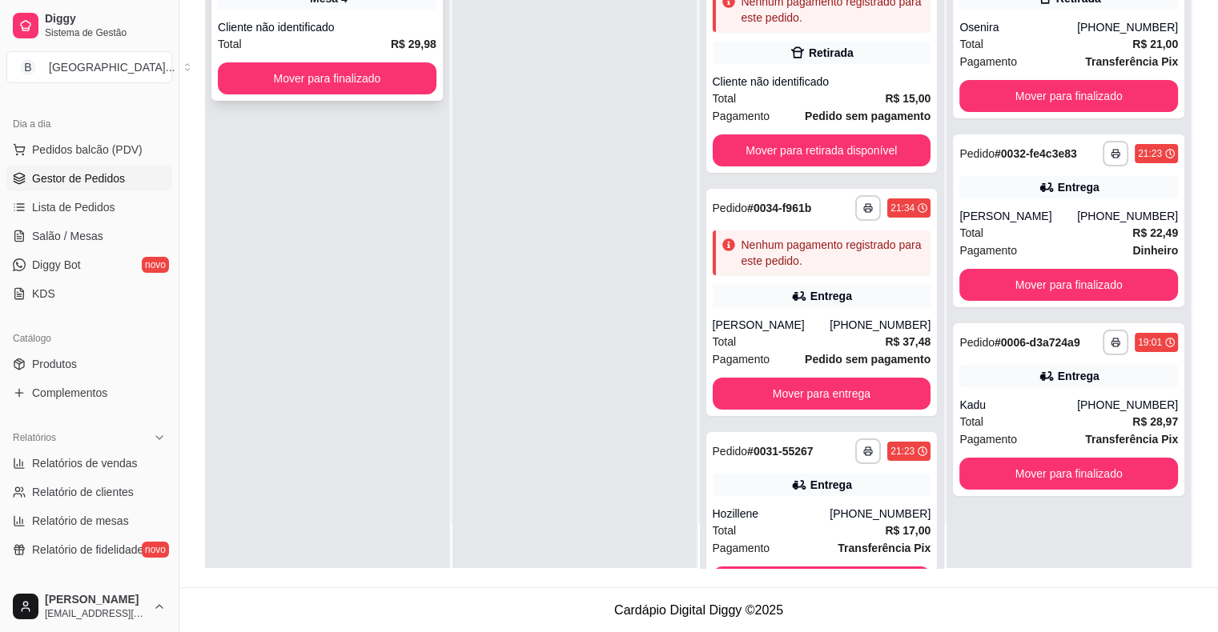
click at [402, 30] on div "Cliente não identificado" at bounding box center [327, 27] width 219 height 16
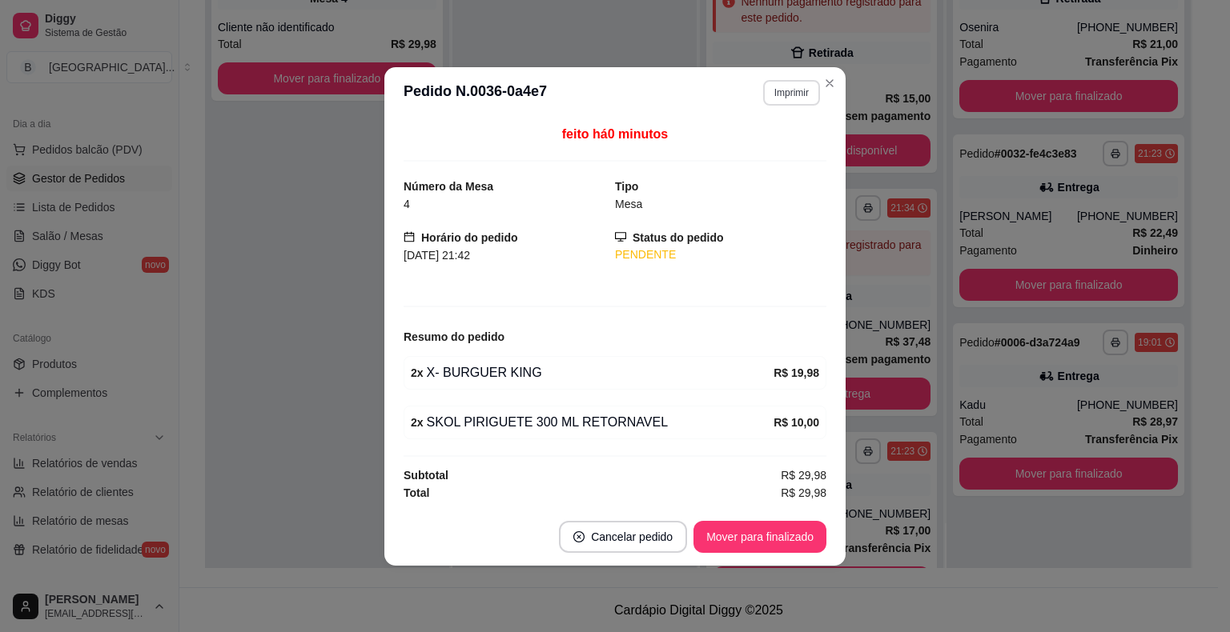
click at [778, 98] on button "Imprimir" at bounding box center [791, 93] width 57 height 26
click at [780, 148] on button "IMPRESSORA" at bounding box center [763, 151] width 116 height 26
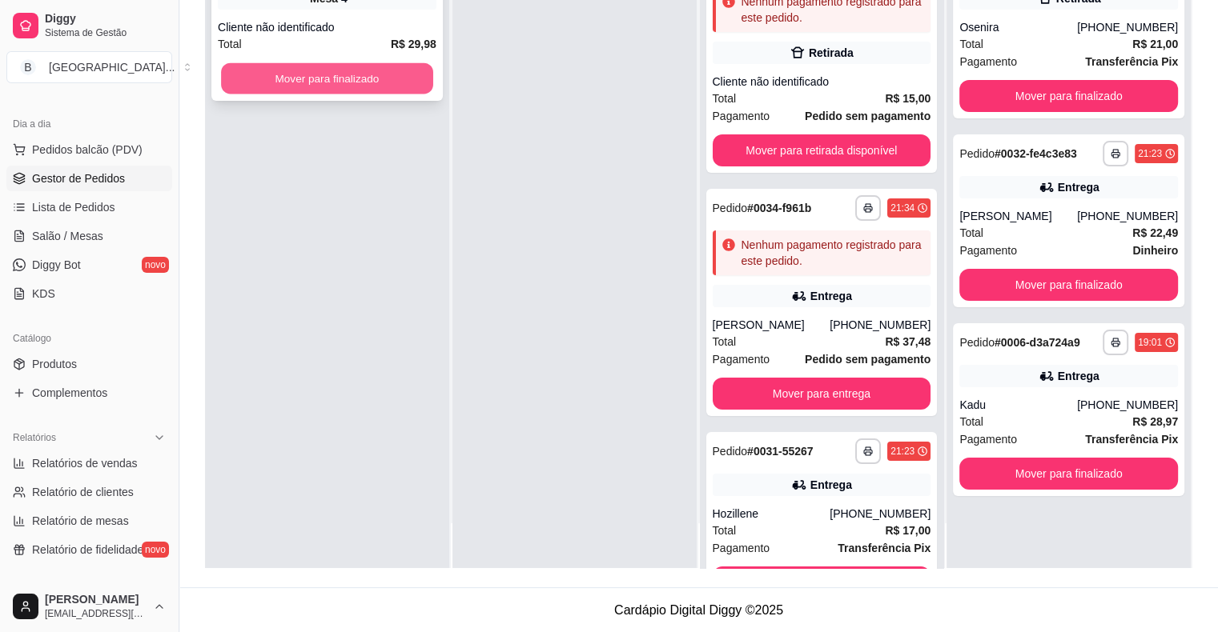
click at [346, 77] on button "Mover para finalizado" at bounding box center [327, 78] width 212 height 31
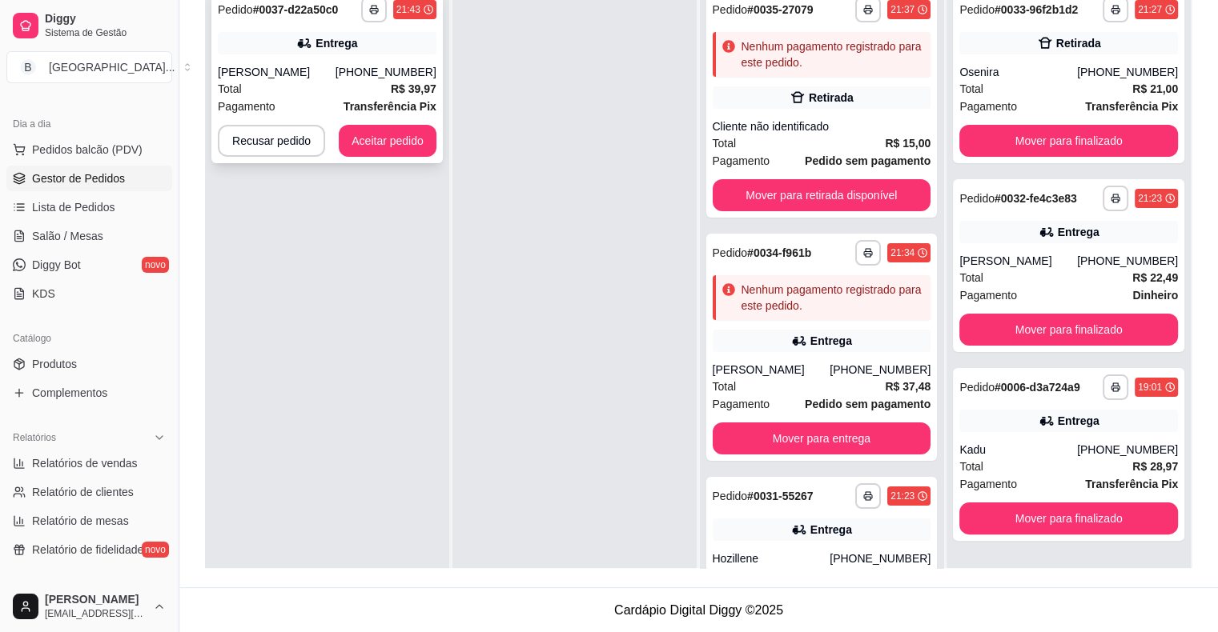
click at [348, 46] on div "Entrega" at bounding box center [336, 43] width 42 height 16
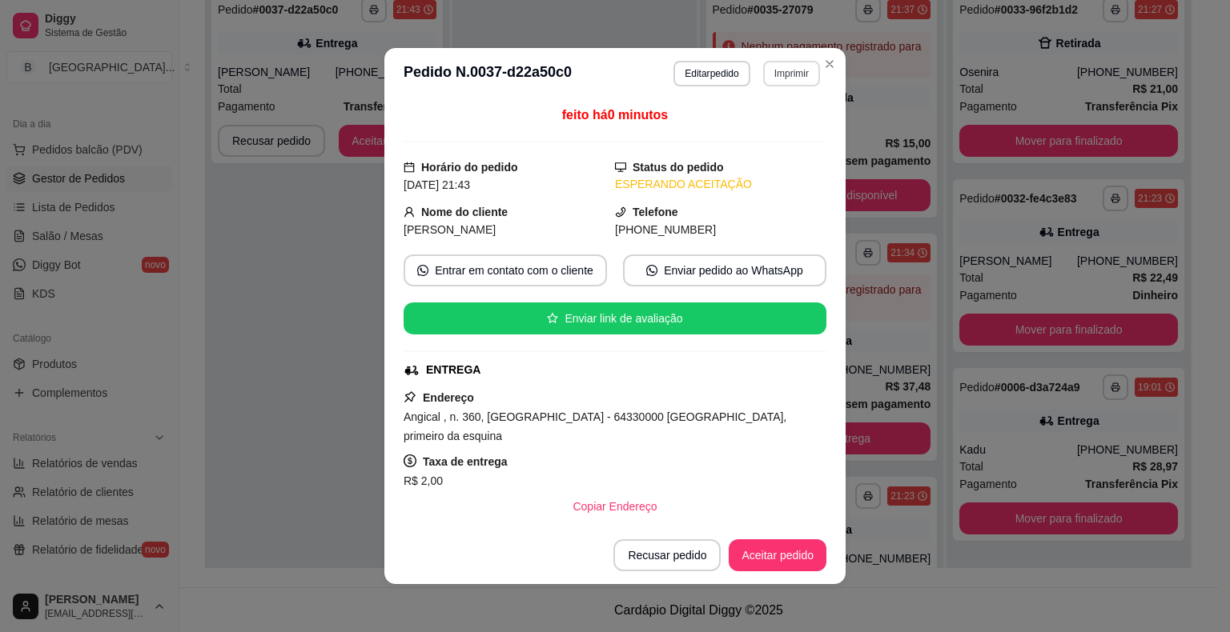
click at [802, 74] on button "Imprimir" at bounding box center [791, 74] width 57 height 26
click at [781, 122] on button "IMPRESSORA" at bounding box center [757, 130] width 112 height 25
click at [772, 568] on button "Aceitar pedido" at bounding box center [778, 556] width 98 height 32
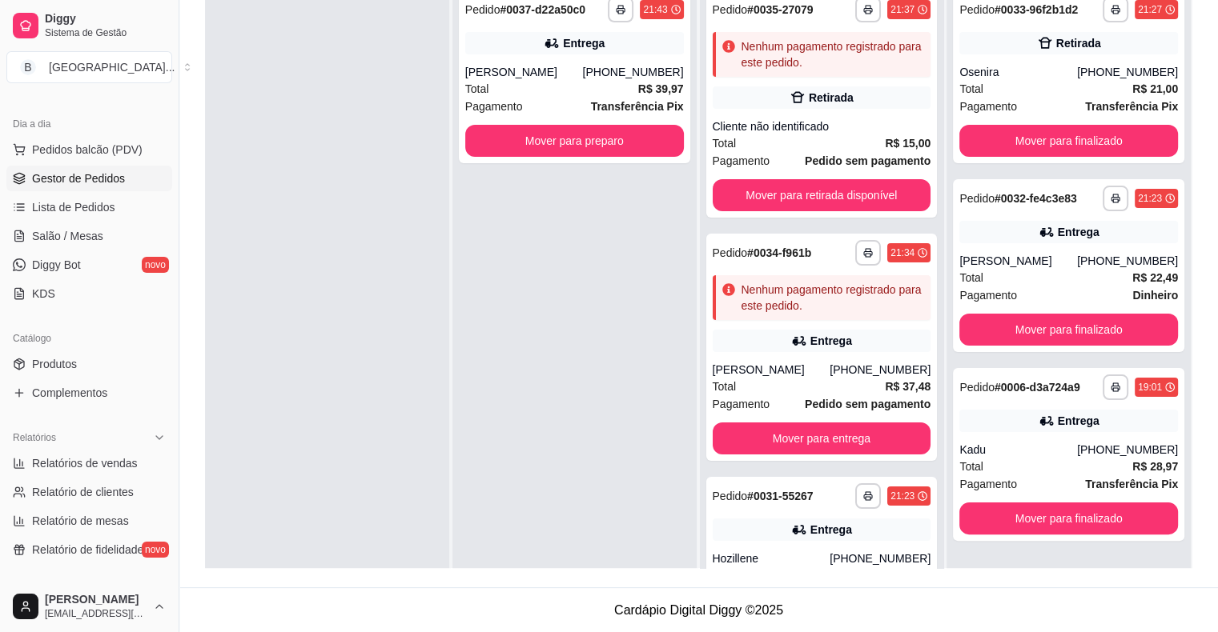
click at [253, 308] on div at bounding box center [327, 297] width 244 height 632
click at [547, 139] on button "Mover para preparo" at bounding box center [574, 141] width 219 height 32
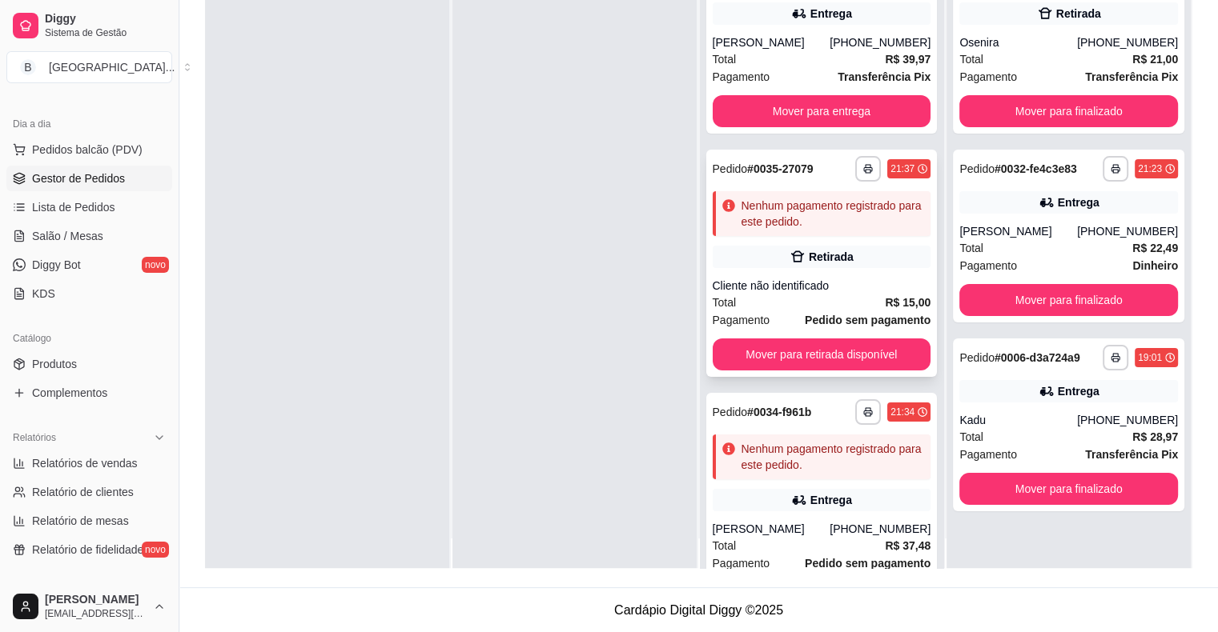
scroll to position [45, 0]
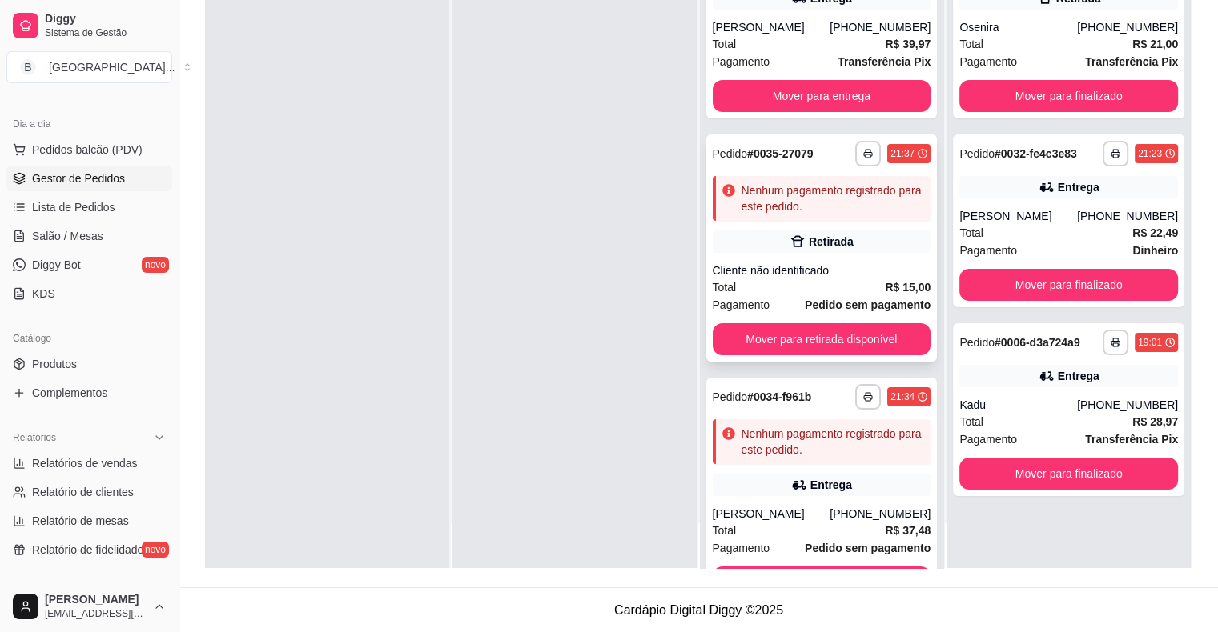
click at [829, 273] on div "Cliente não identificado" at bounding box center [822, 271] width 219 height 16
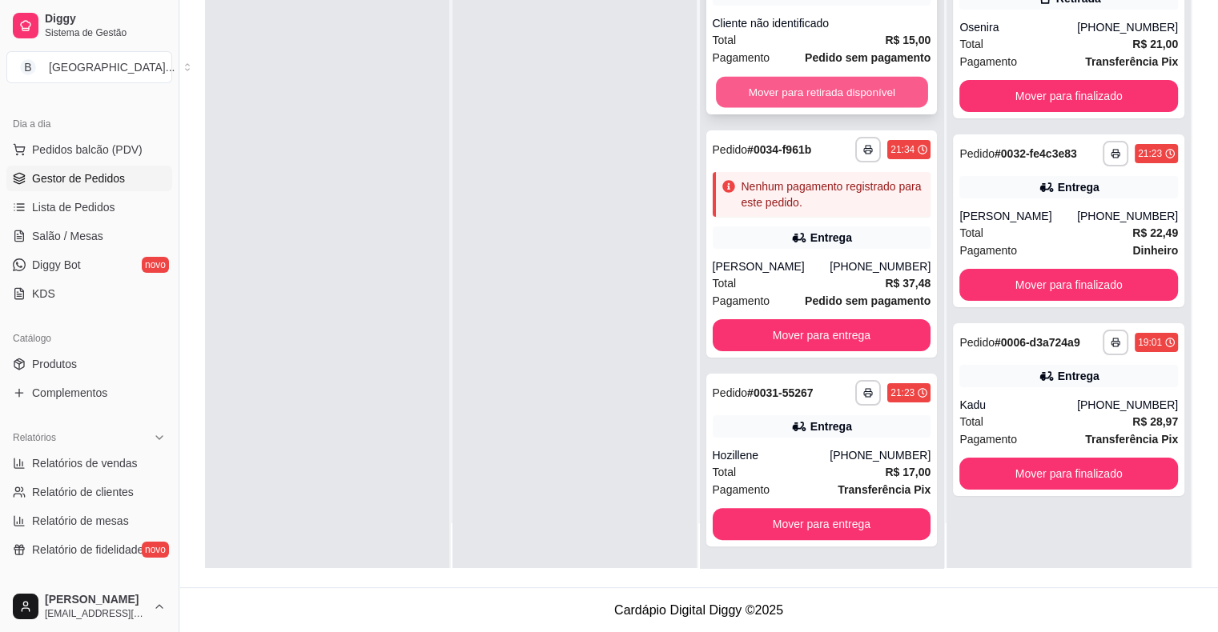
click at [774, 89] on button "Mover para retirada disponível" at bounding box center [822, 92] width 212 height 31
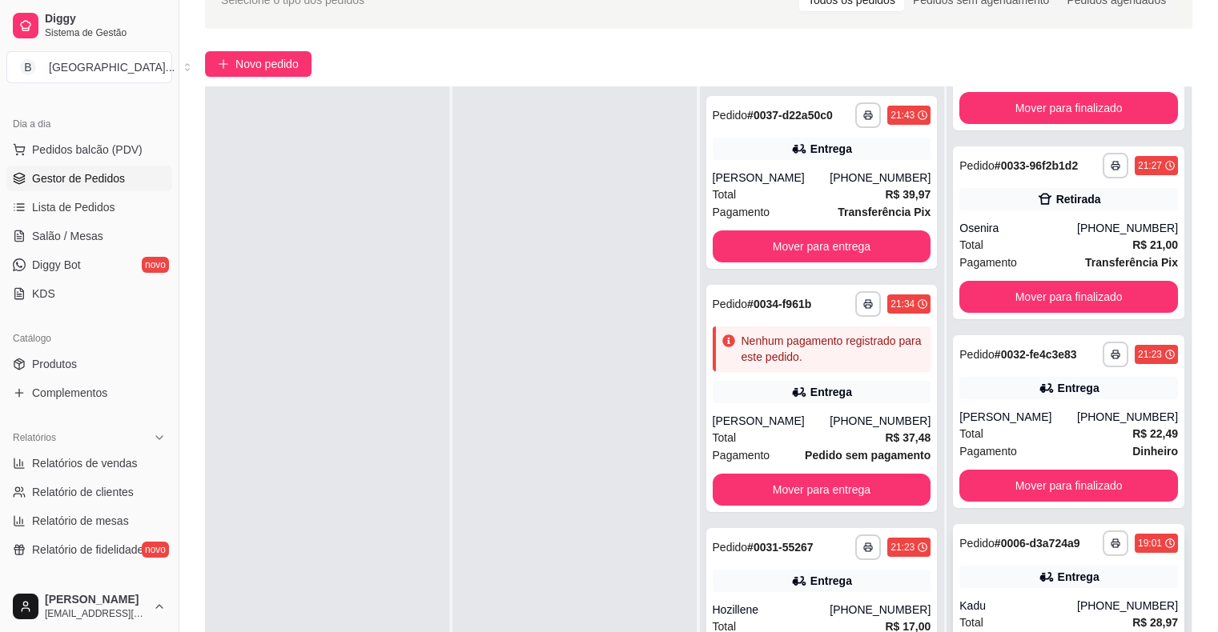
scroll to position [243, 0]
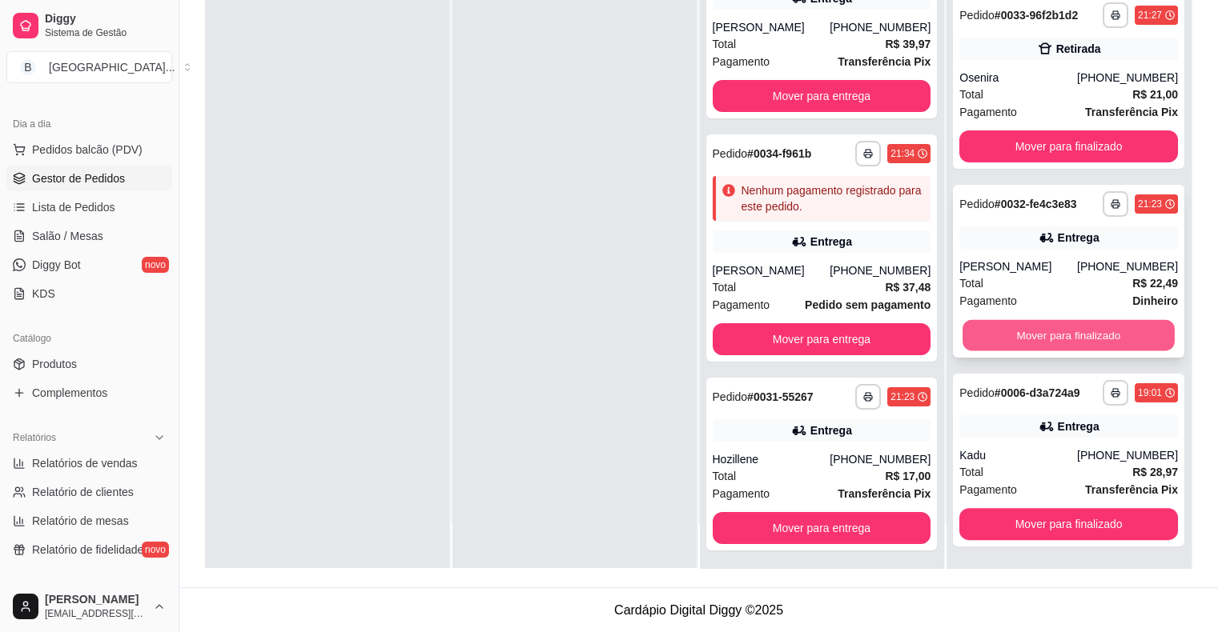
click at [1081, 323] on button "Mover para finalizado" at bounding box center [1068, 335] width 212 height 31
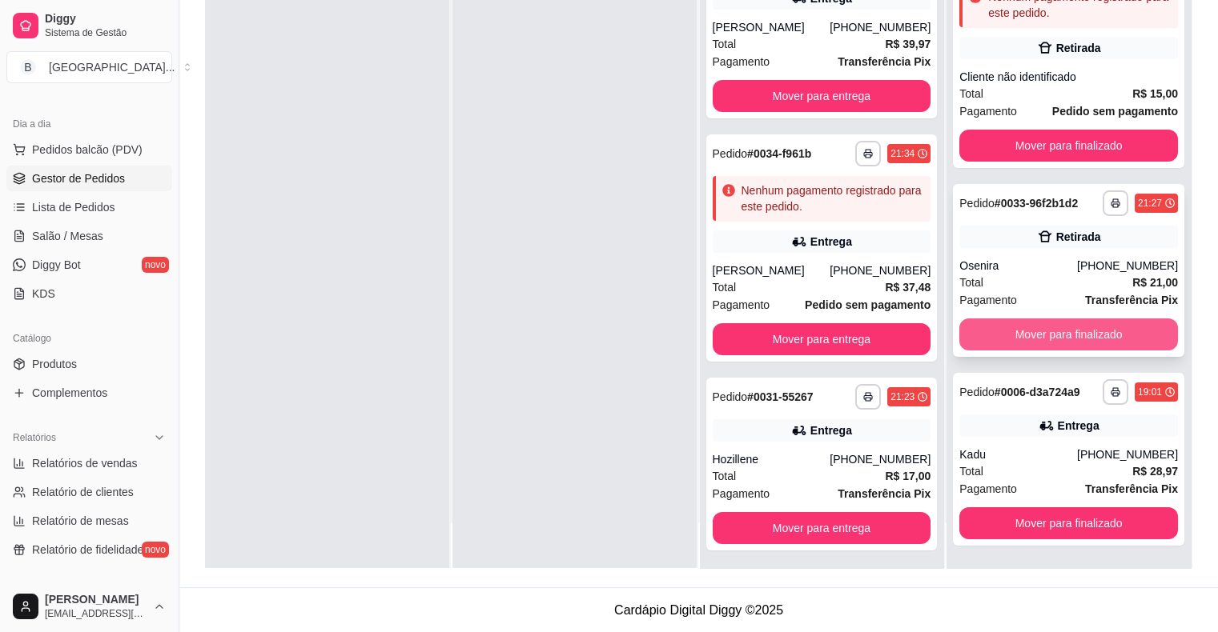
scroll to position [4, 0]
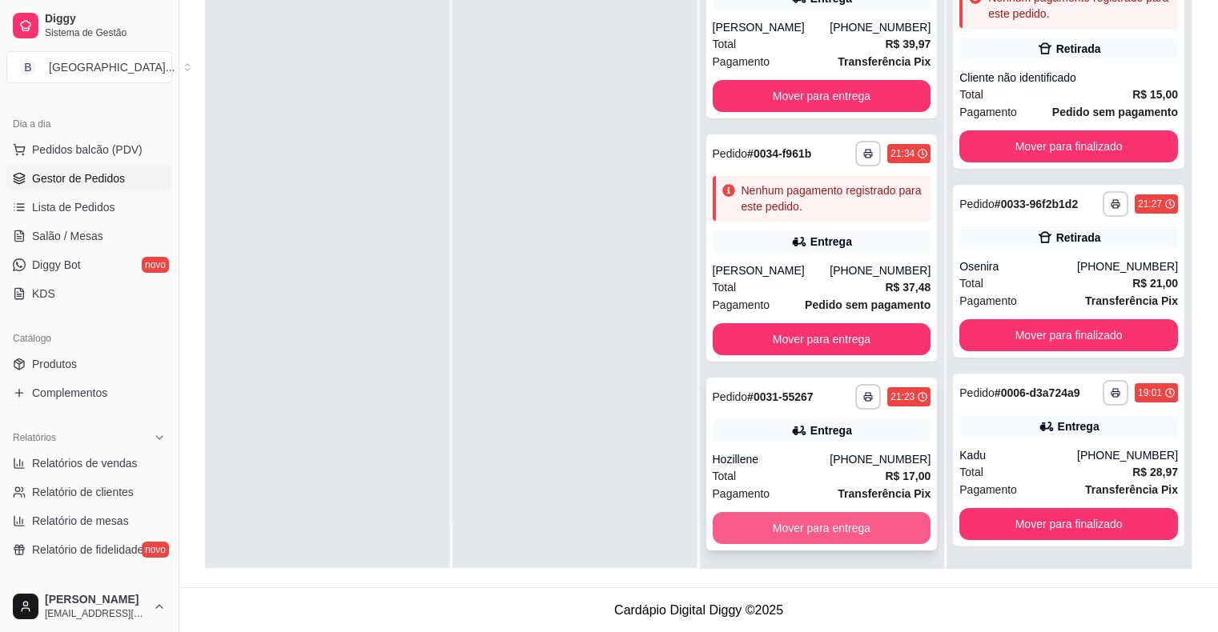
click at [781, 520] on button "Mover para entrega" at bounding box center [822, 528] width 219 height 32
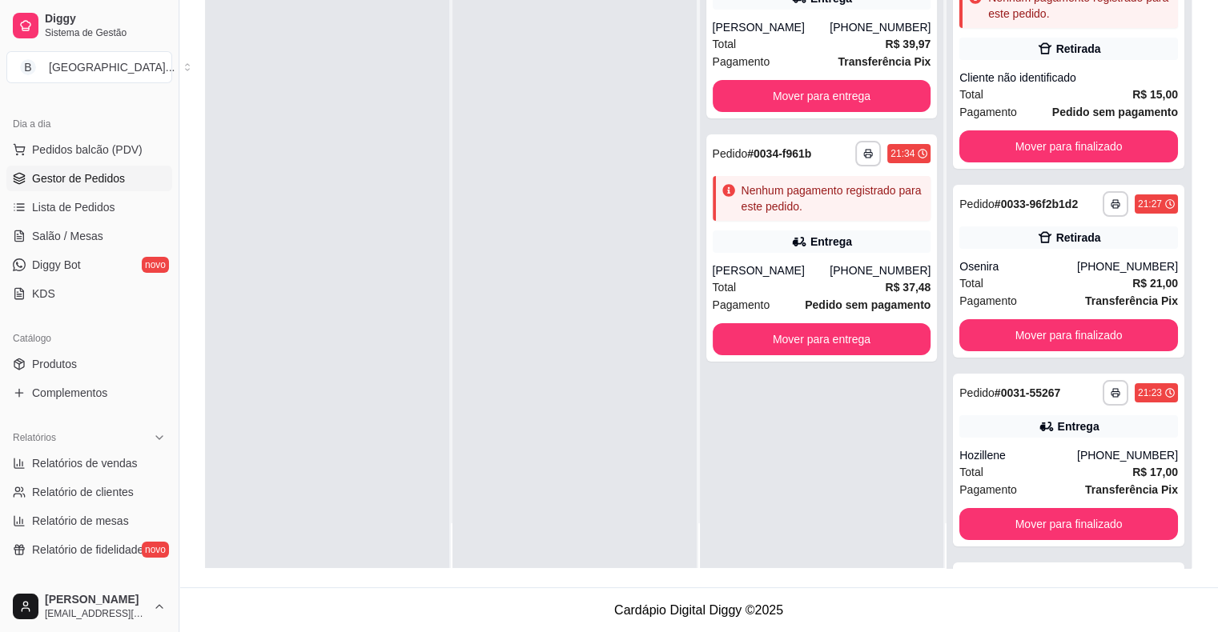
scroll to position [193, 0]
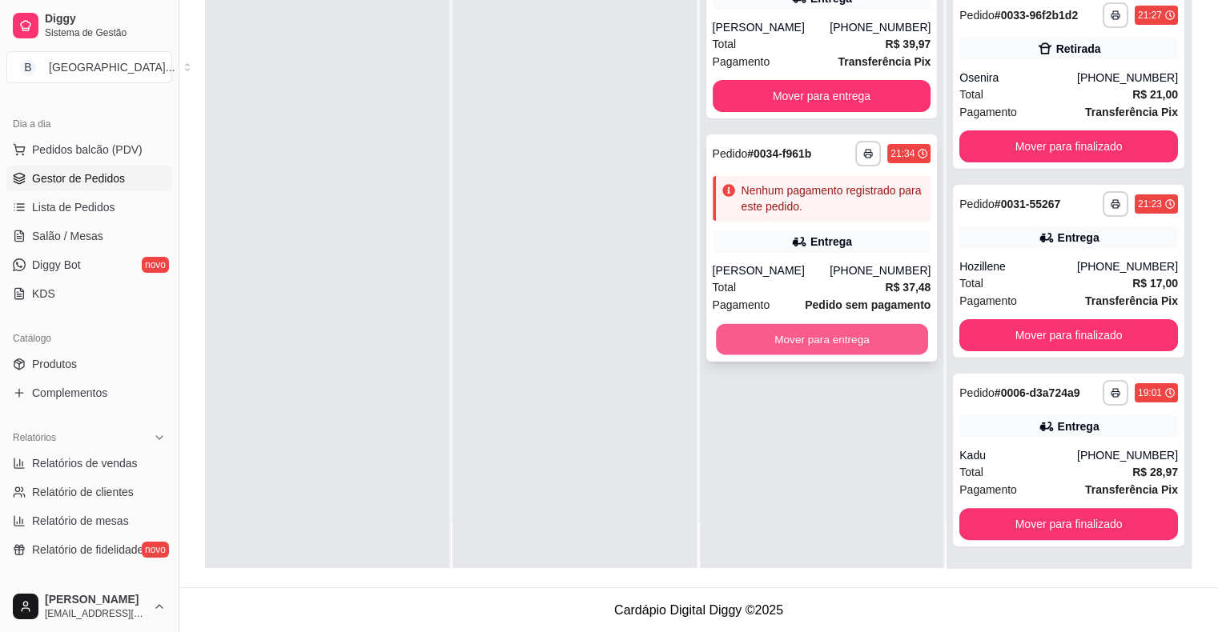
click at [810, 347] on button "Mover para entrega" at bounding box center [822, 339] width 212 height 31
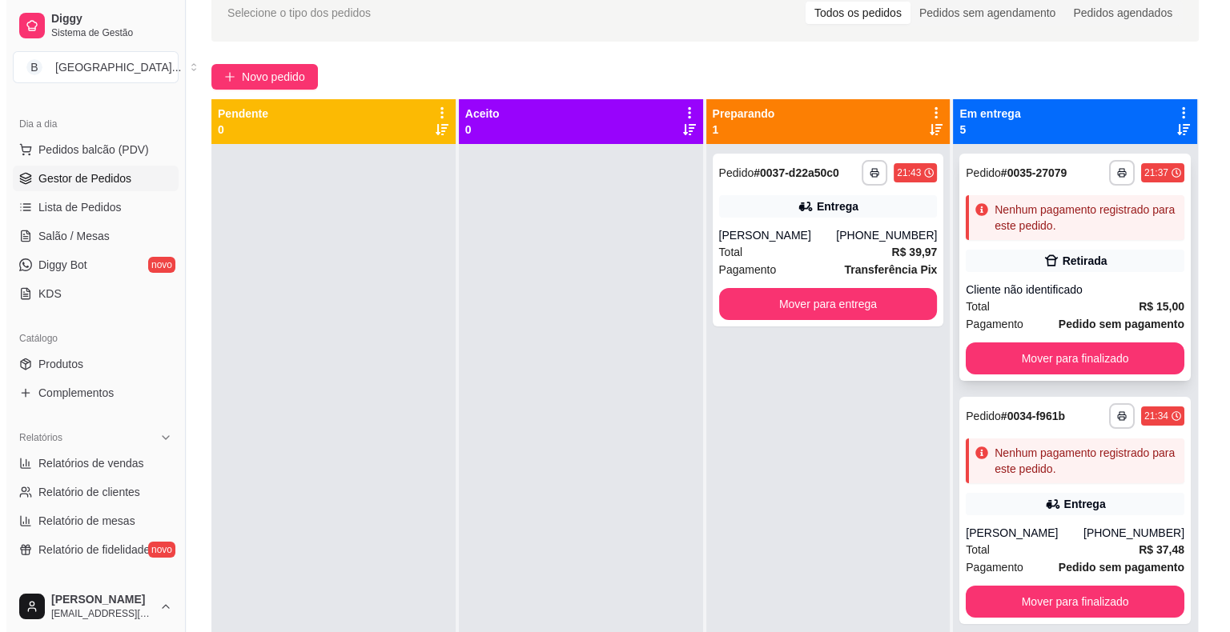
scroll to position [0, 0]
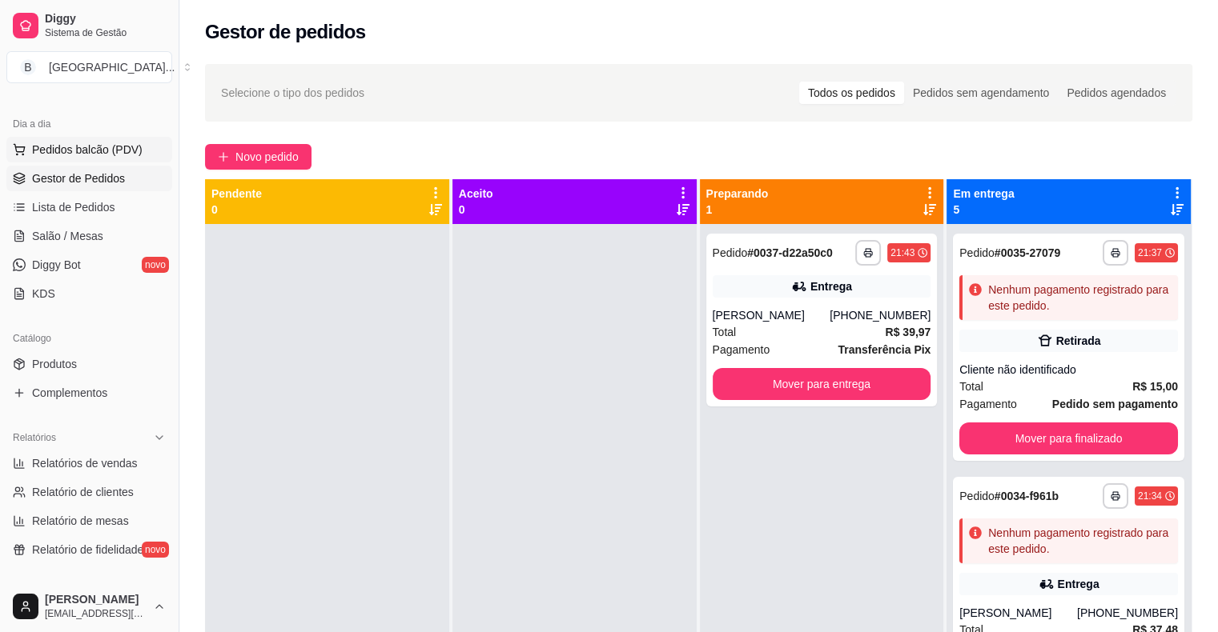
click at [78, 147] on span "Pedidos balcão (PDV)" at bounding box center [87, 150] width 110 height 16
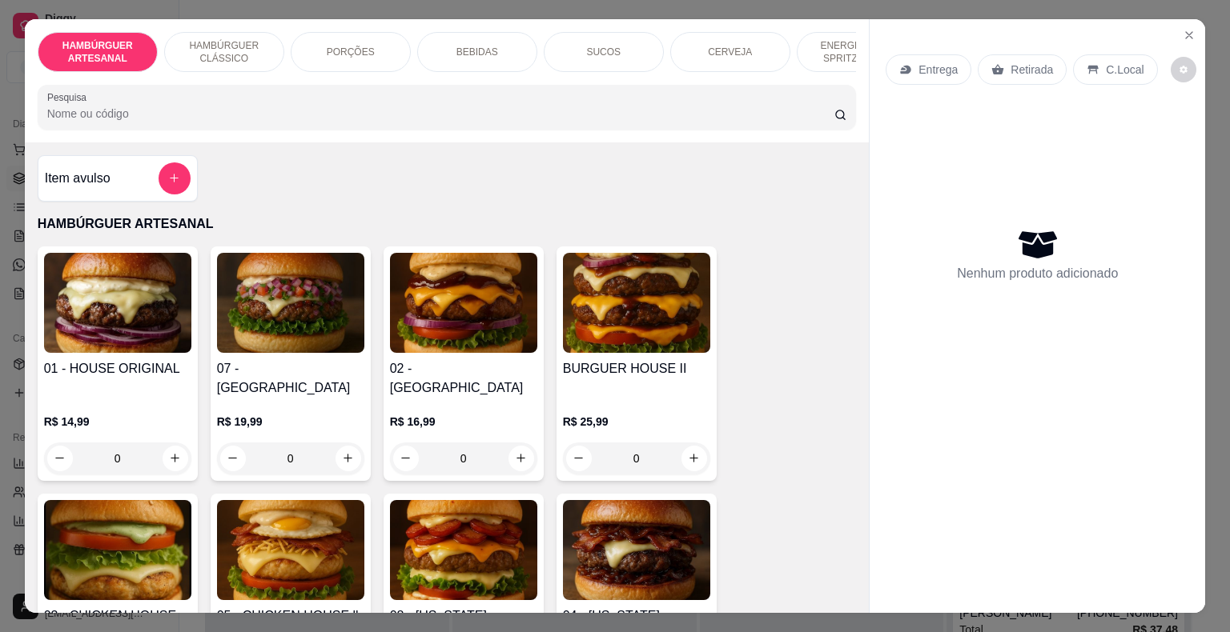
click at [456, 46] on p "BEBIDAS" at bounding box center [477, 52] width 42 height 13
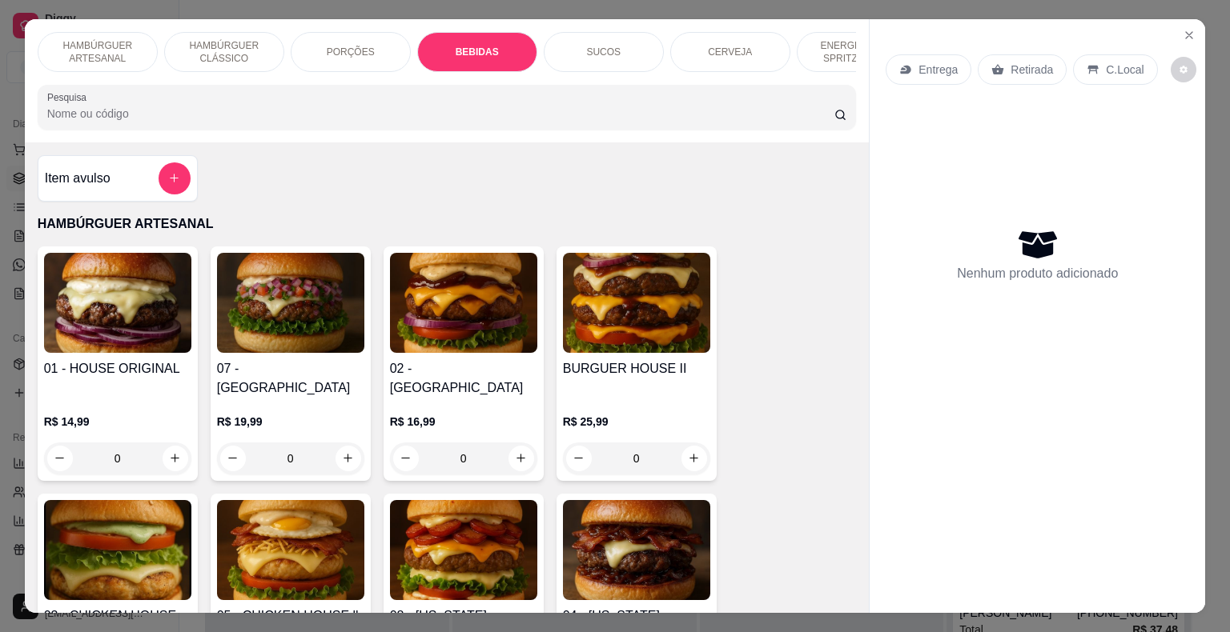
scroll to position [38, 0]
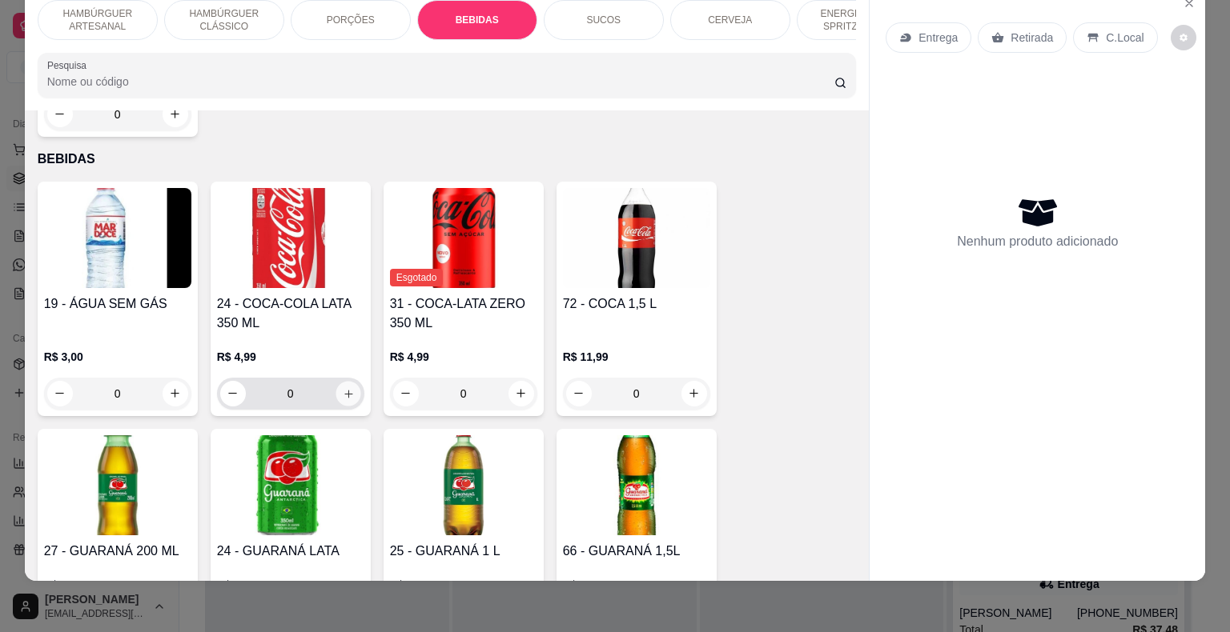
click at [342, 387] on icon "increase-product-quantity" at bounding box center [348, 393] width 12 height 12
type input "1"
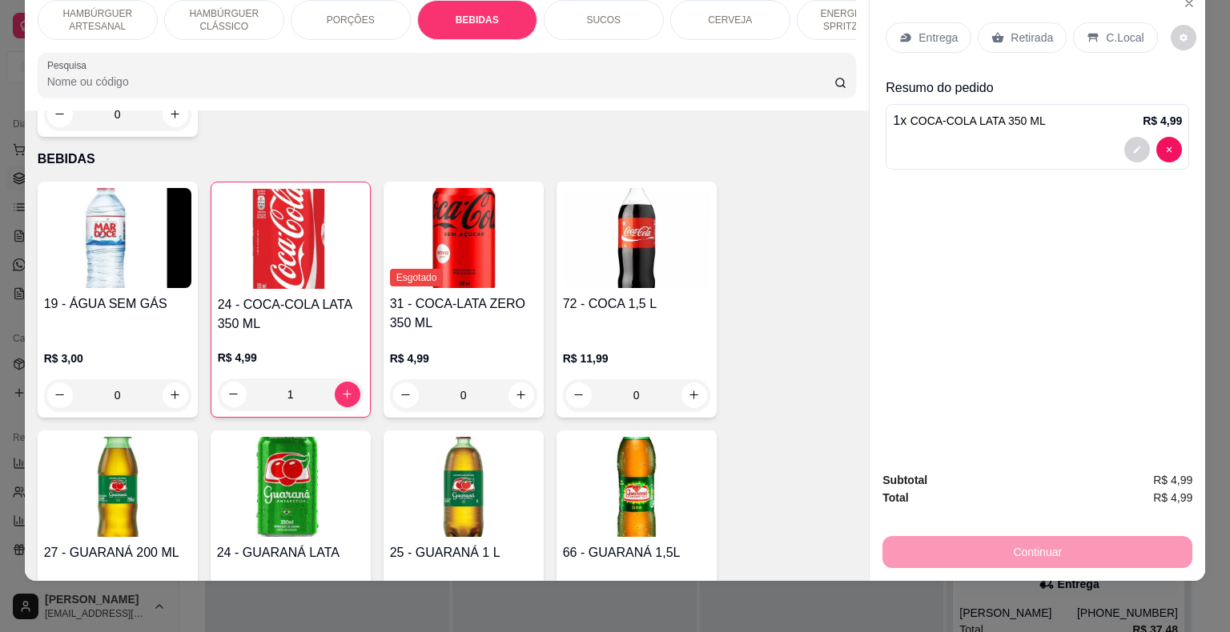
click at [1032, 30] on p "Retirada" at bounding box center [1031, 38] width 42 height 16
click at [1024, 30] on p "Retirada" at bounding box center [1031, 38] width 42 height 16
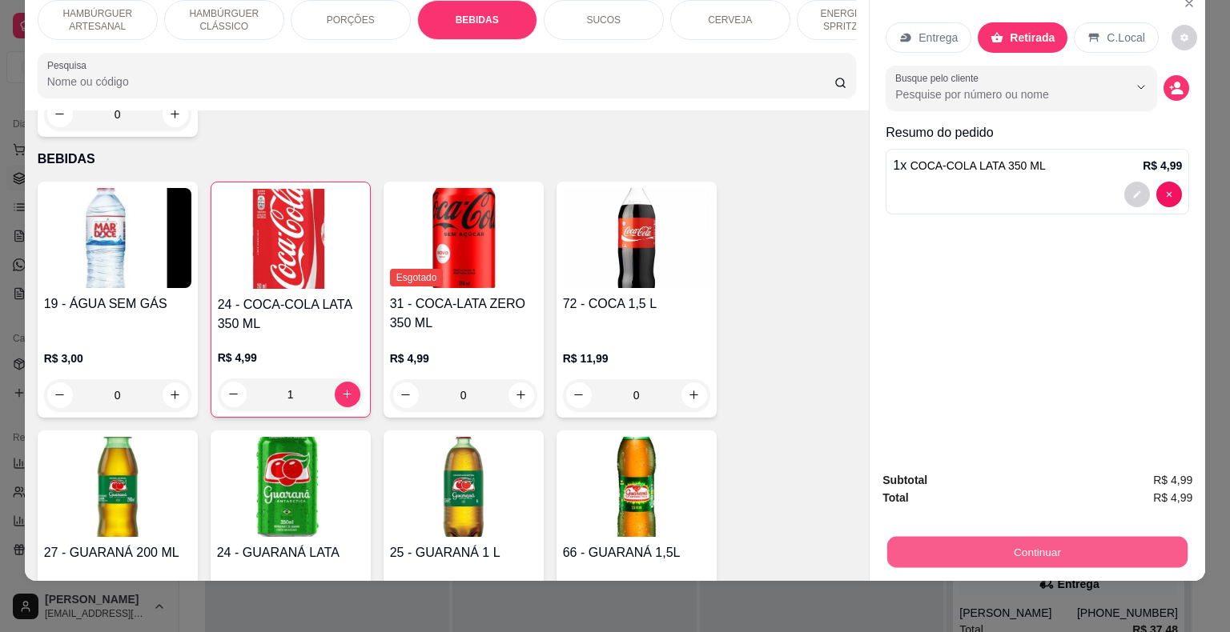
click at [1026, 544] on button "Continuar" at bounding box center [1037, 552] width 300 height 31
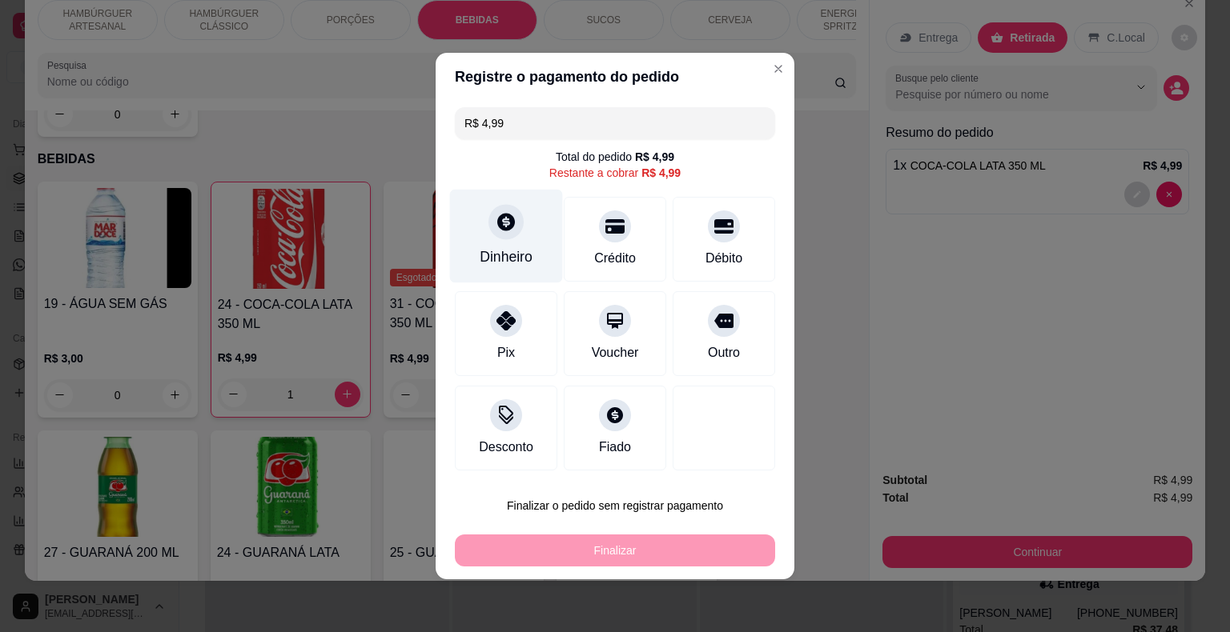
click at [522, 229] on div "Dinheiro" at bounding box center [506, 237] width 113 height 94
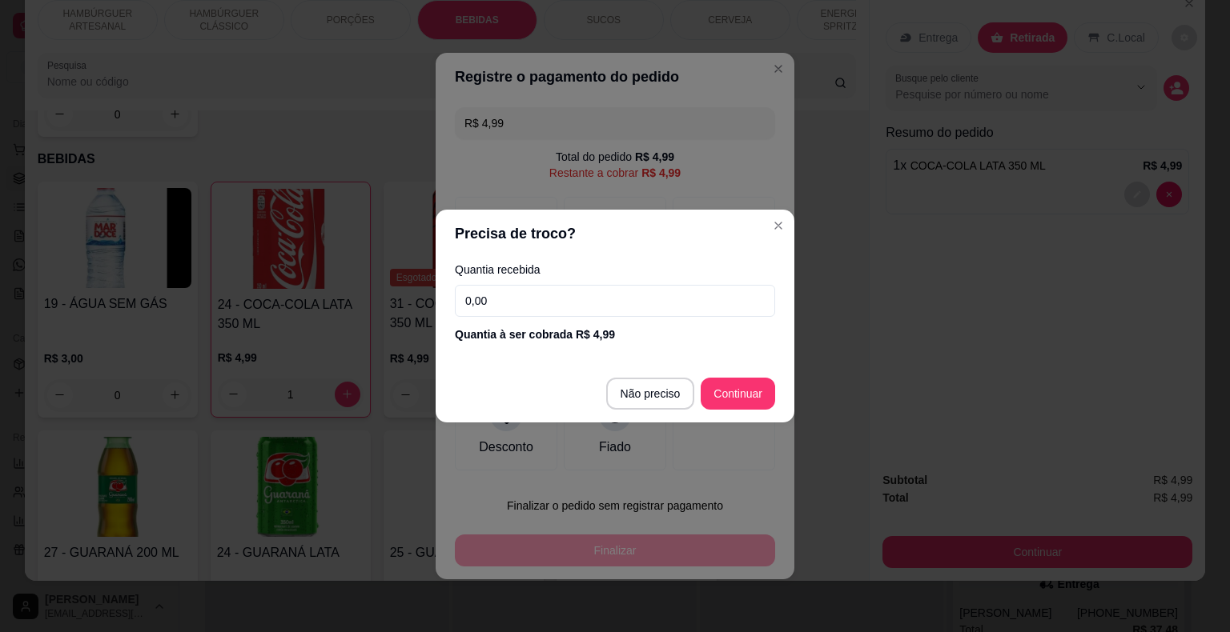
click at [563, 301] on input "0,00" at bounding box center [615, 301] width 320 height 32
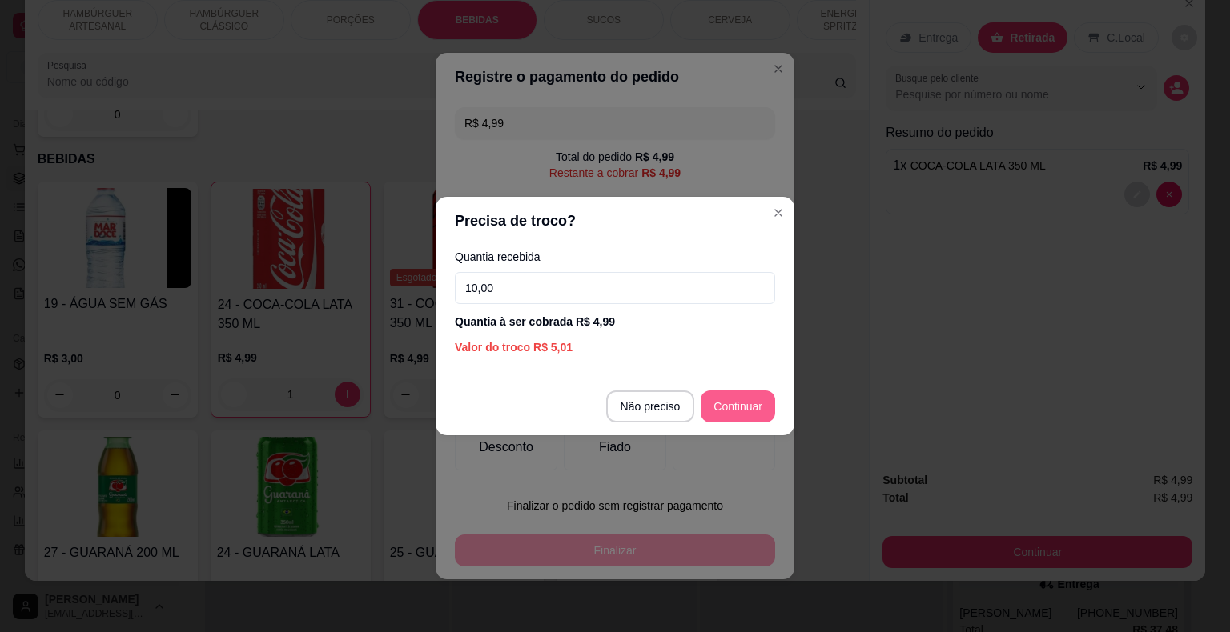
type input "10,00"
type input "R$ 0,00"
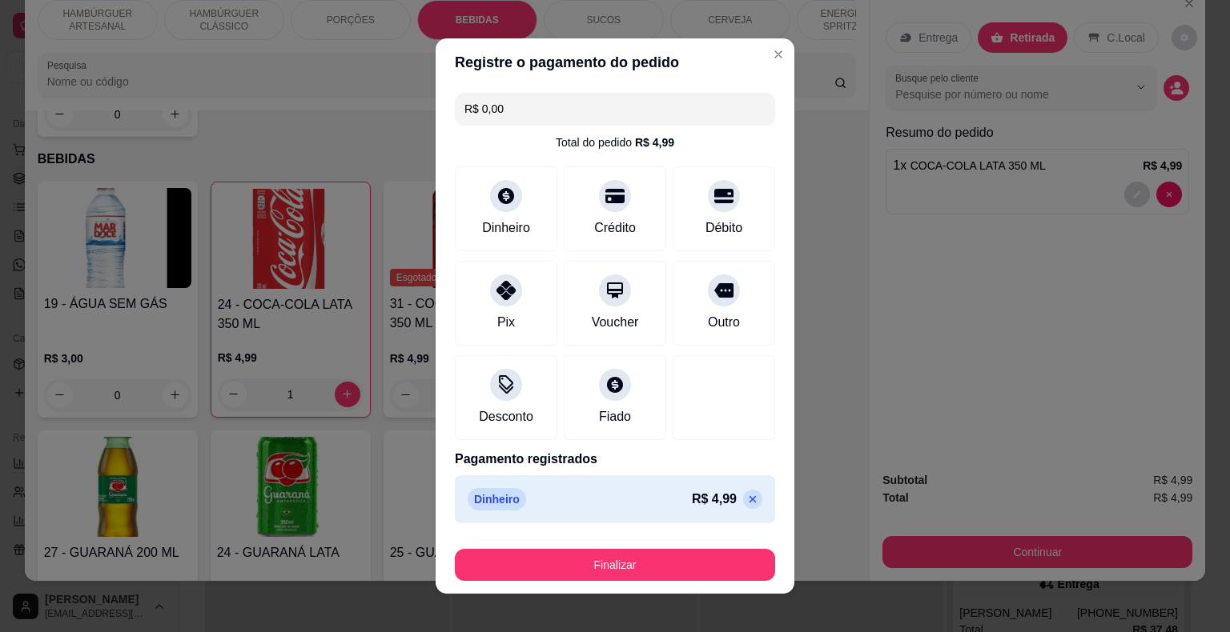
scroll to position [12, 0]
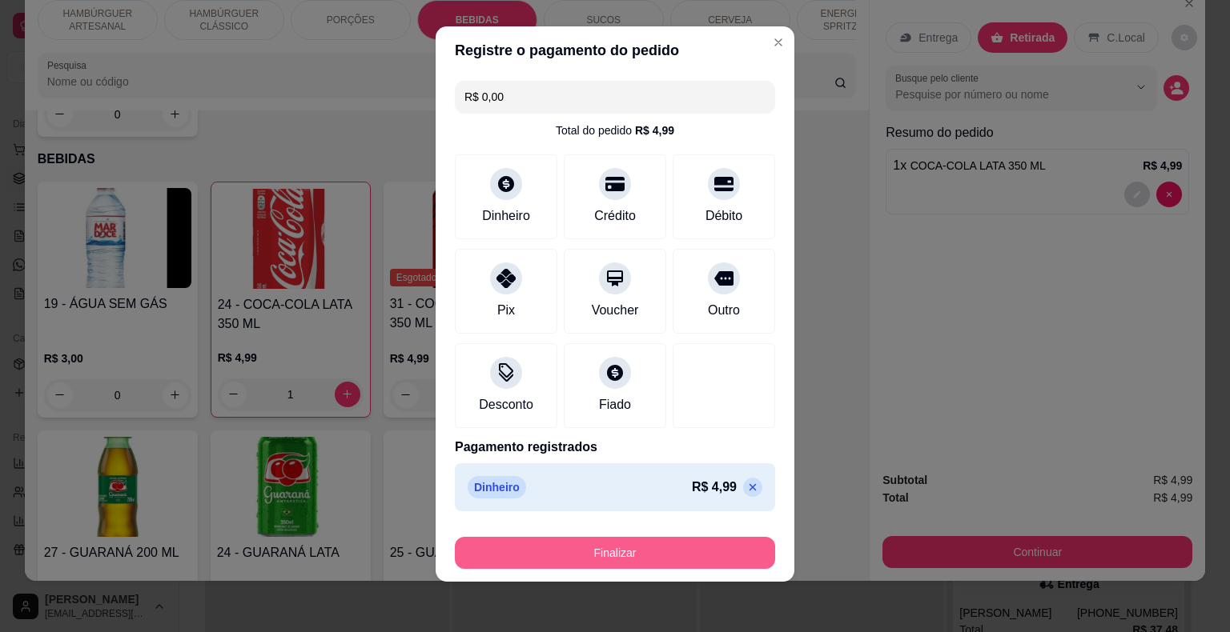
click at [707, 561] on button "Finalizar" at bounding box center [615, 553] width 320 height 32
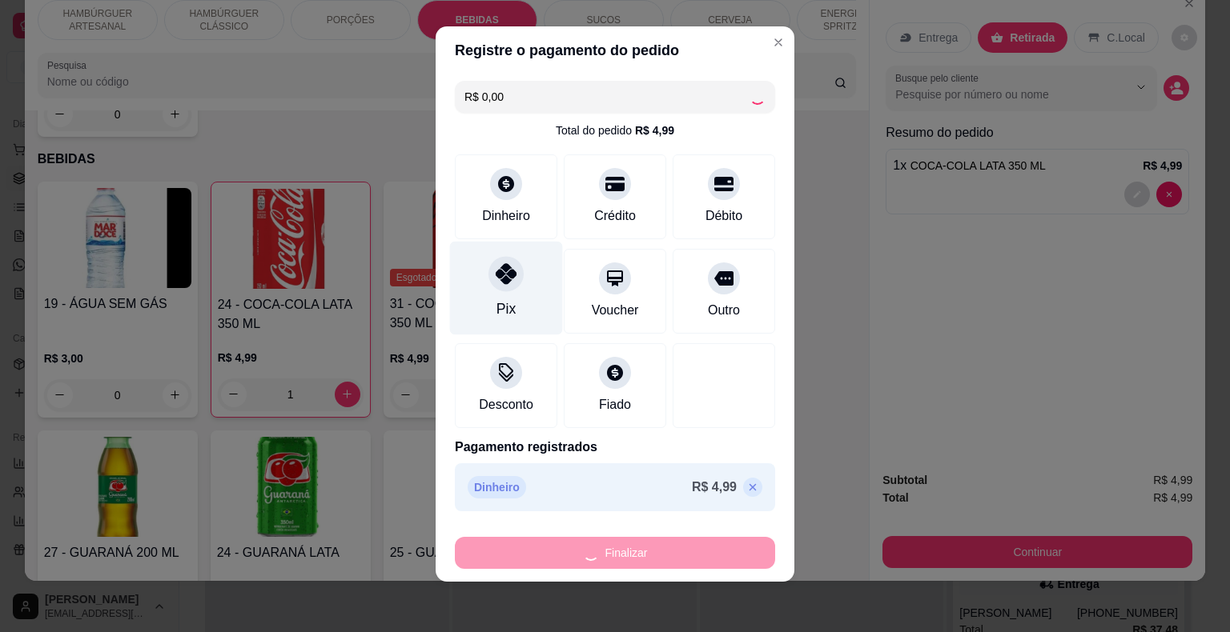
type input "0"
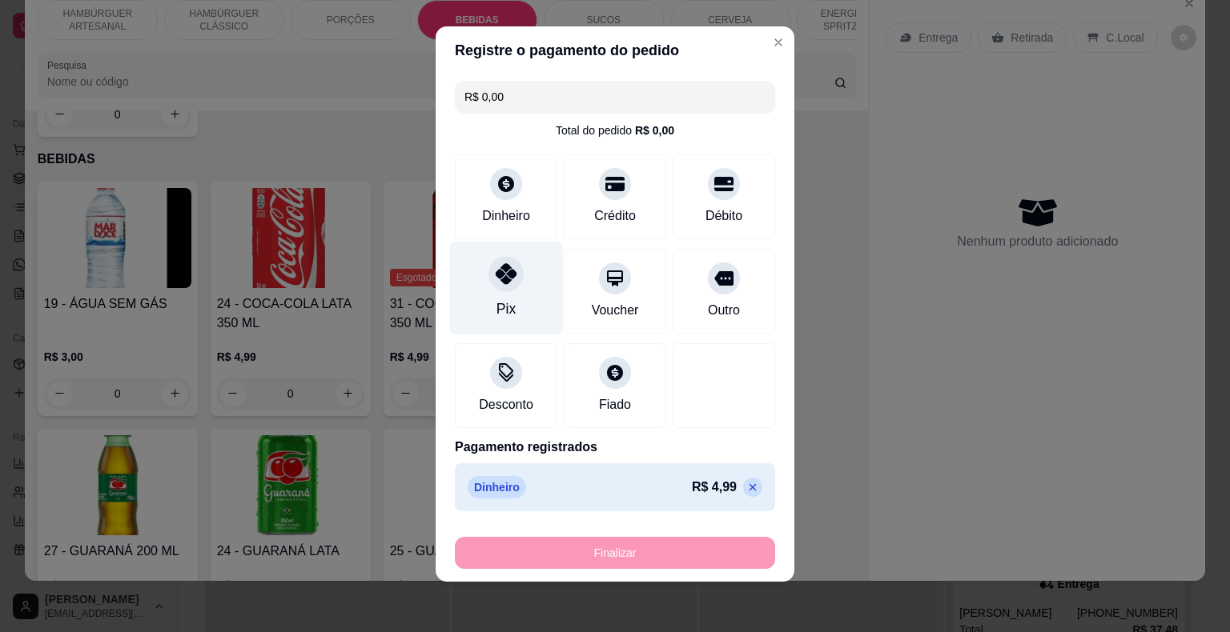
type input "-R$ 4,99"
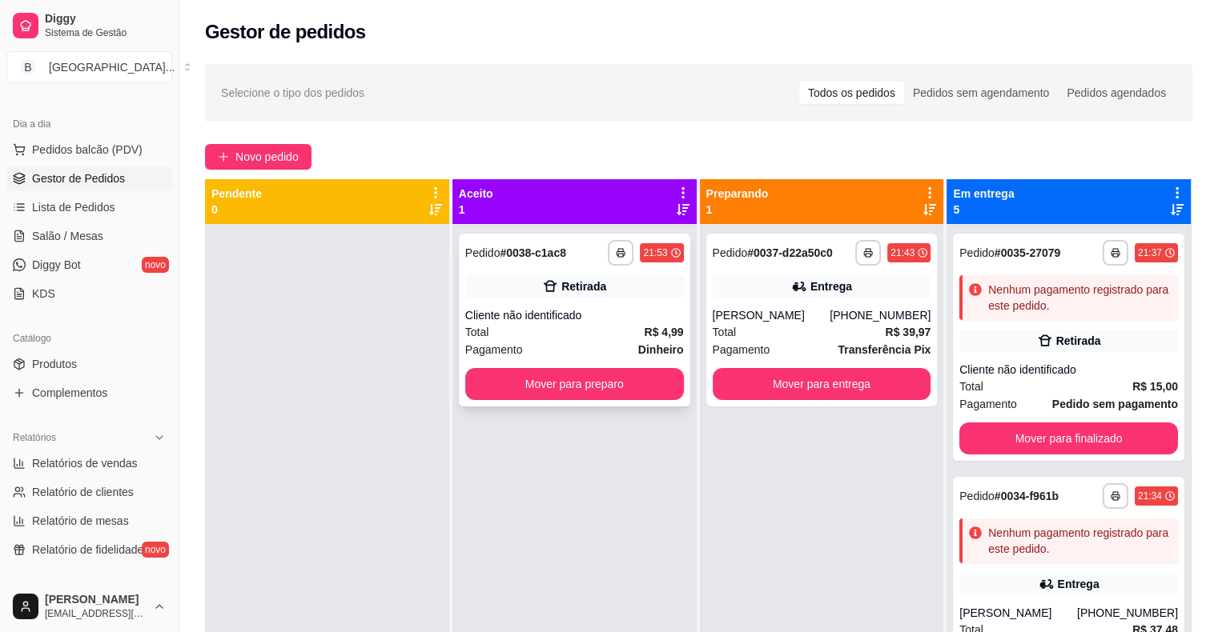
click at [514, 315] on div "Cliente não identificado" at bounding box center [574, 315] width 219 height 16
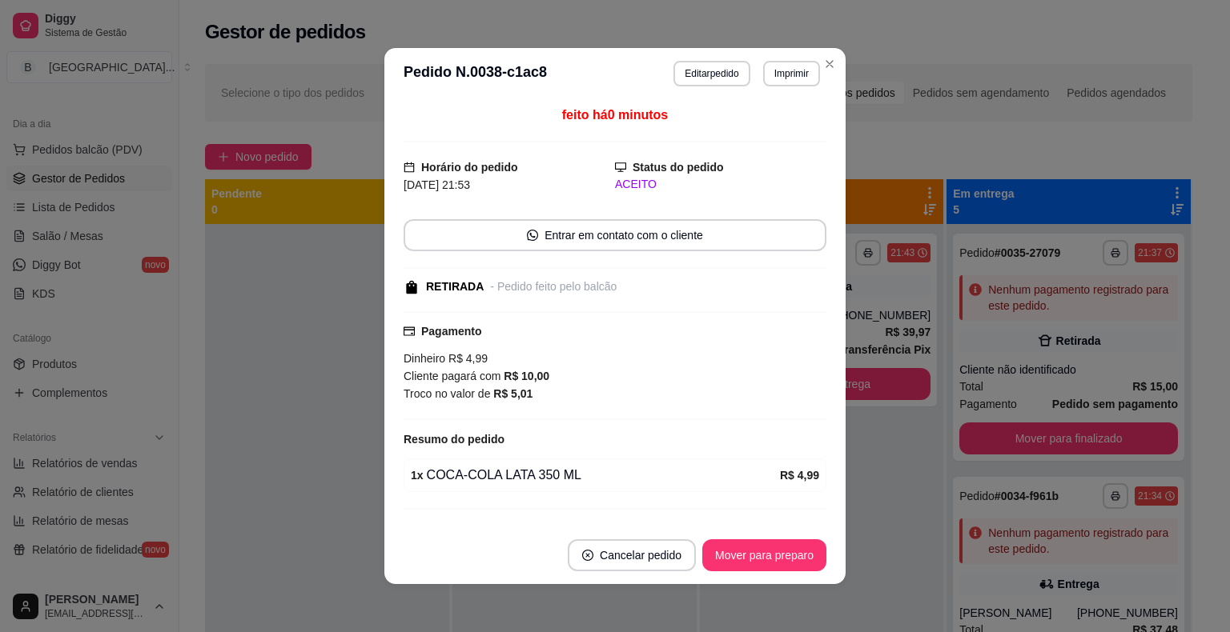
scroll to position [32, 0]
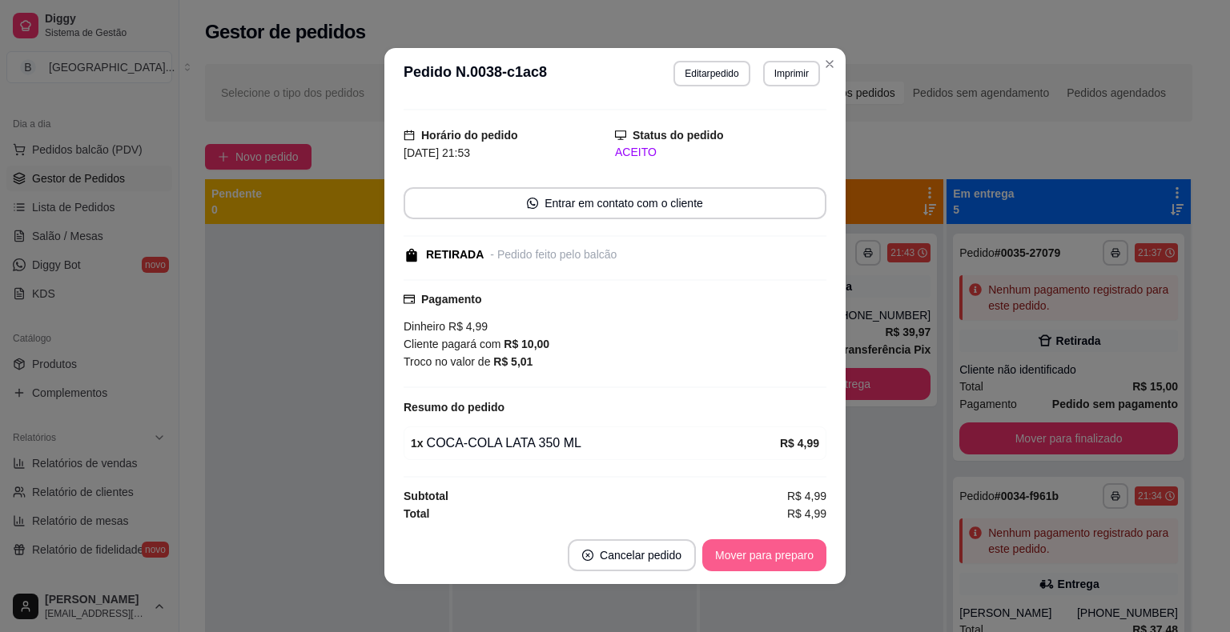
click at [713, 550] on button "Mover para preparo" at bounding box center [764, 556] width 124 height 32
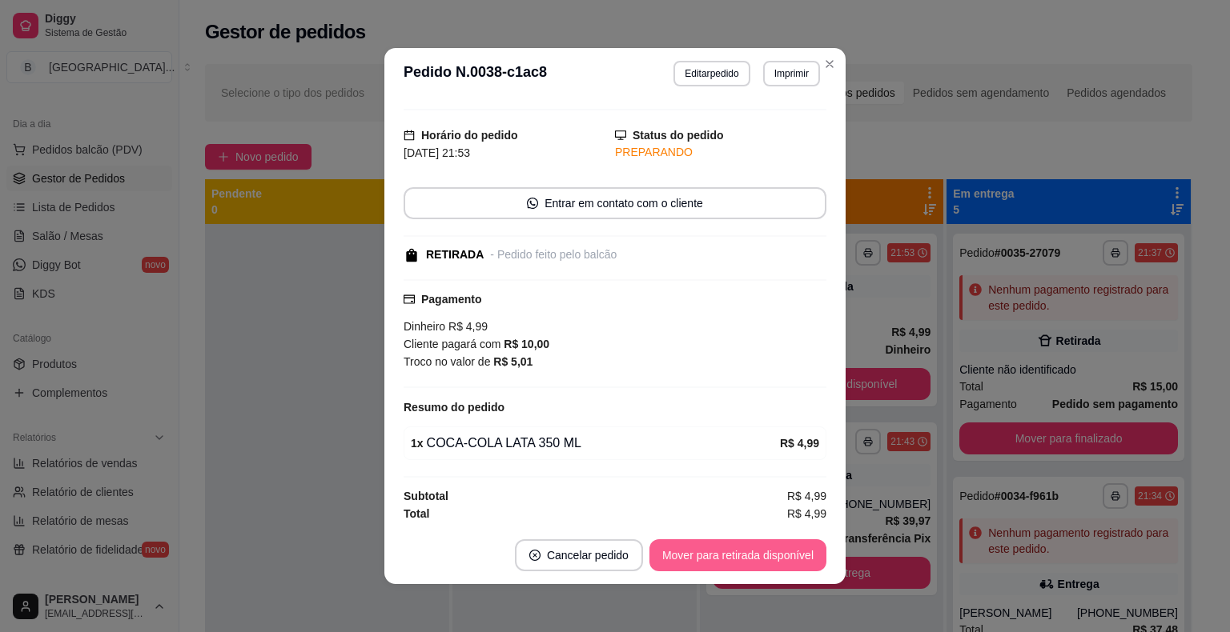
click at [713, 550] on button "Mover para retirada disponível" at bounding box center [737, 556] width 177 height 32
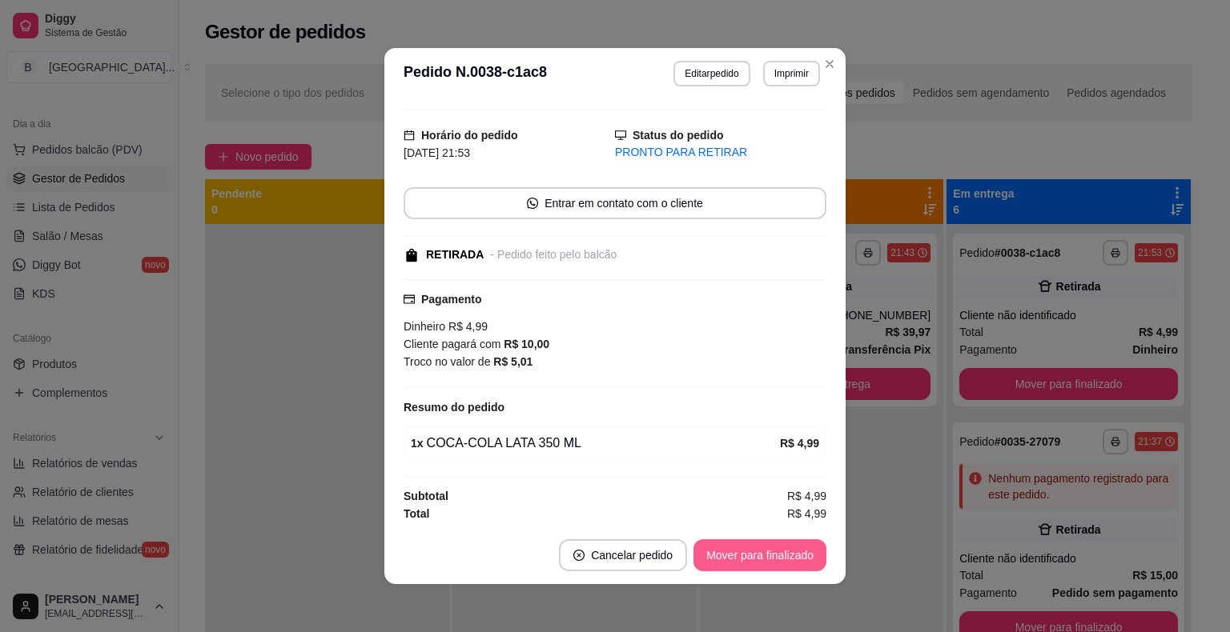
scroll to position [3, 0]
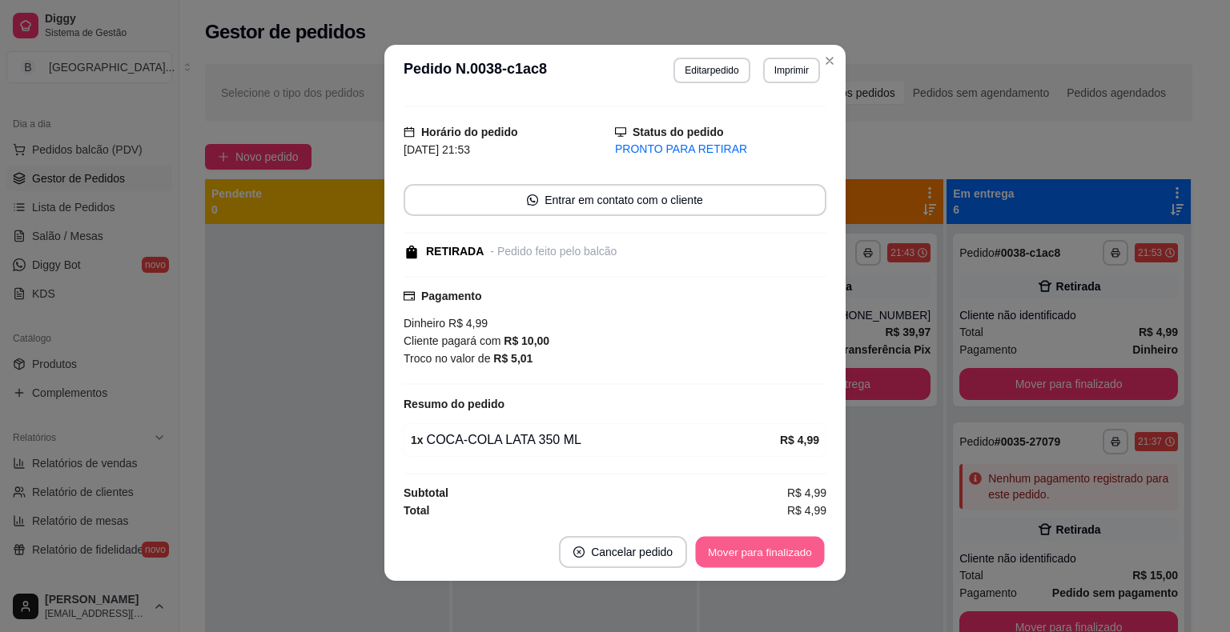
click at [759, 560] on button "Mover para finalizado" at bounding box center [760, 552] width 129 height 31
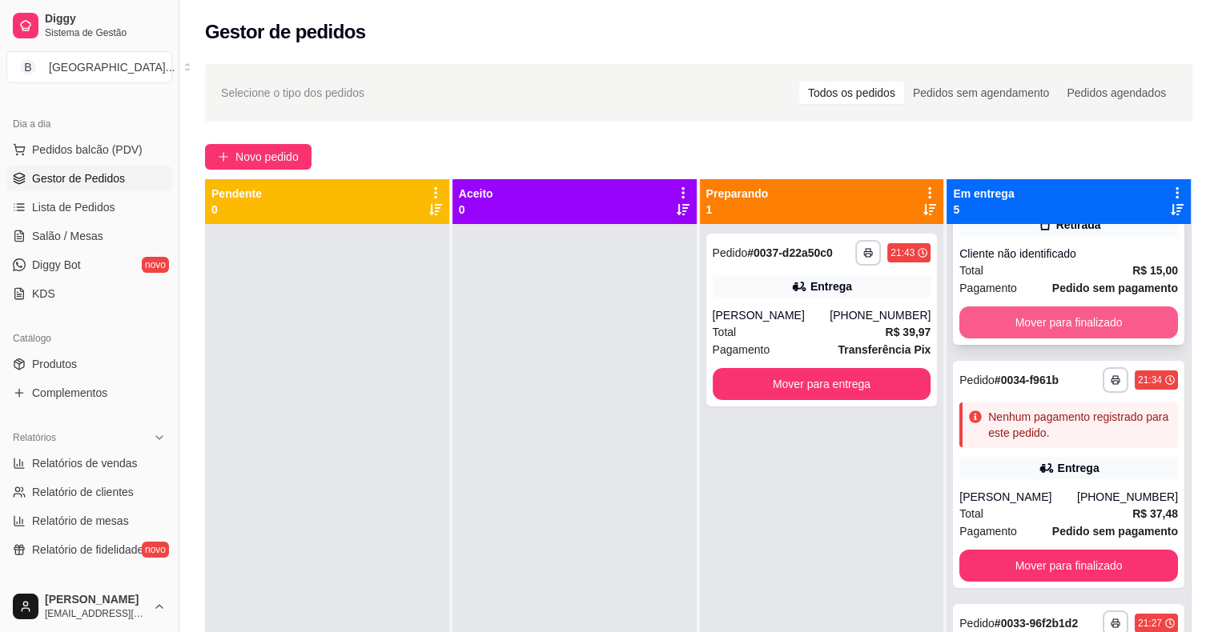
scroll to position [0, 0]
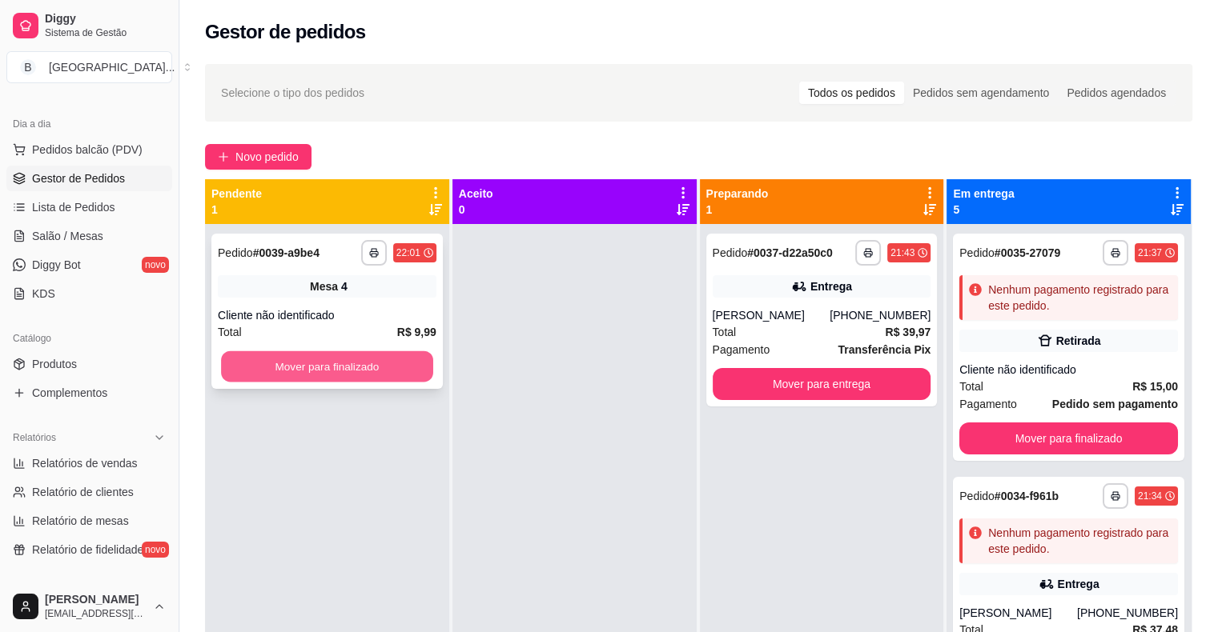
click at [301, 365] on button "Mover para finalizado" at bounding box center [327, 366] width 212 height 31
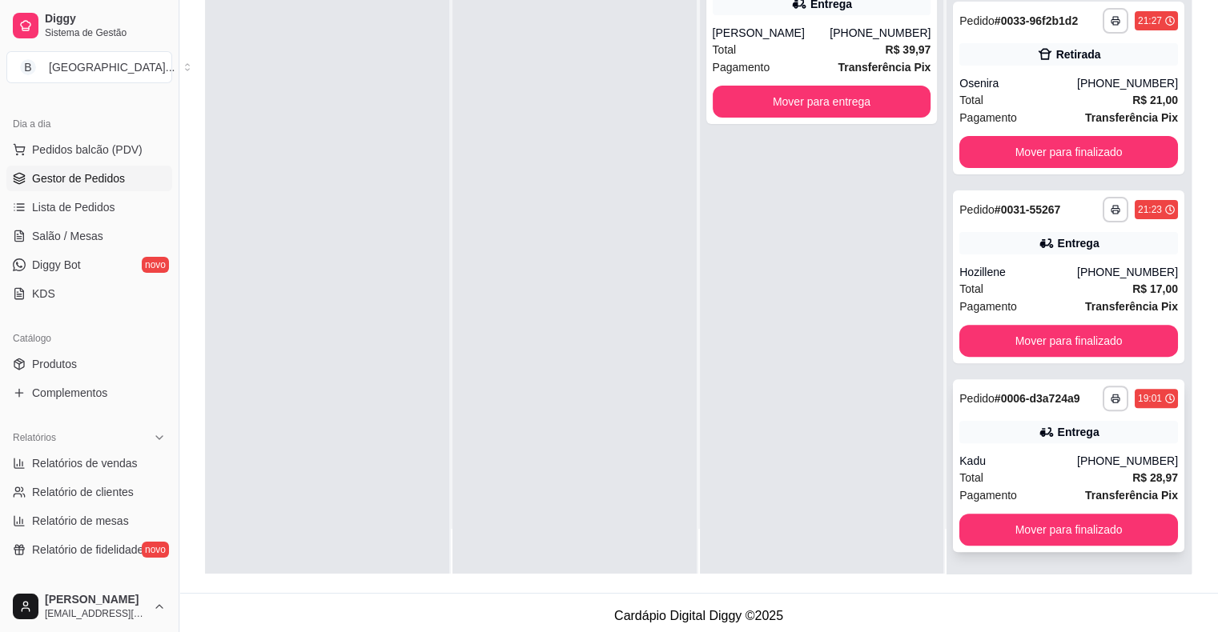
scroll to position [243, 0]
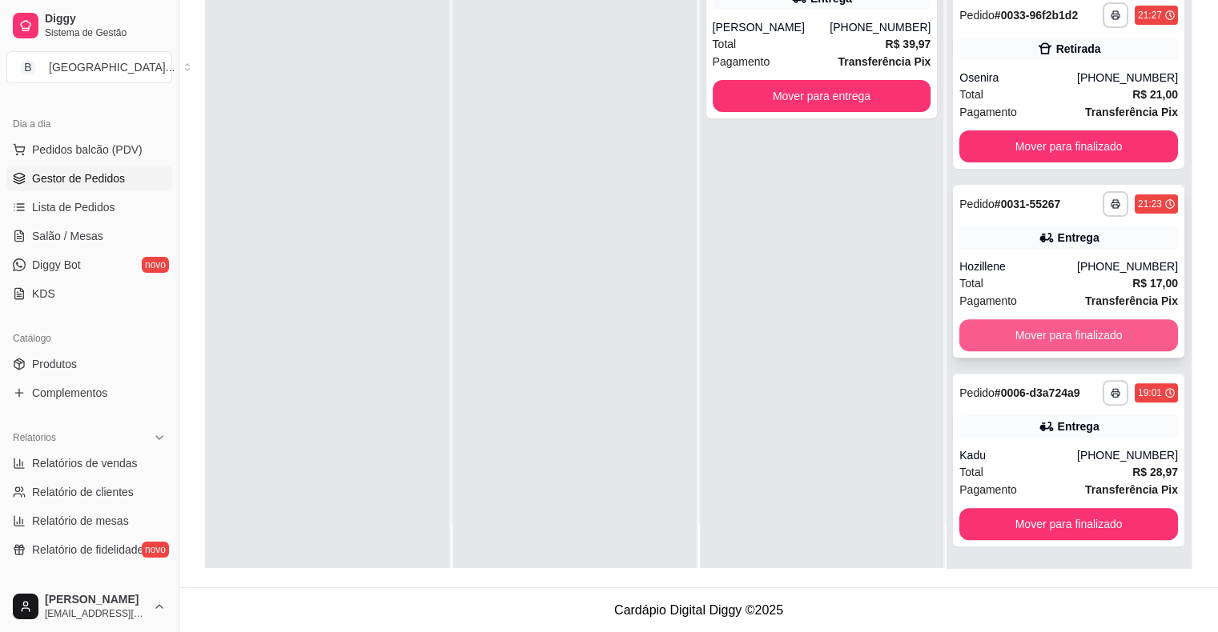
click at [1006, 329] on button "Mover para finalizado" at bounding box center [1068, 335] width 219 height 32
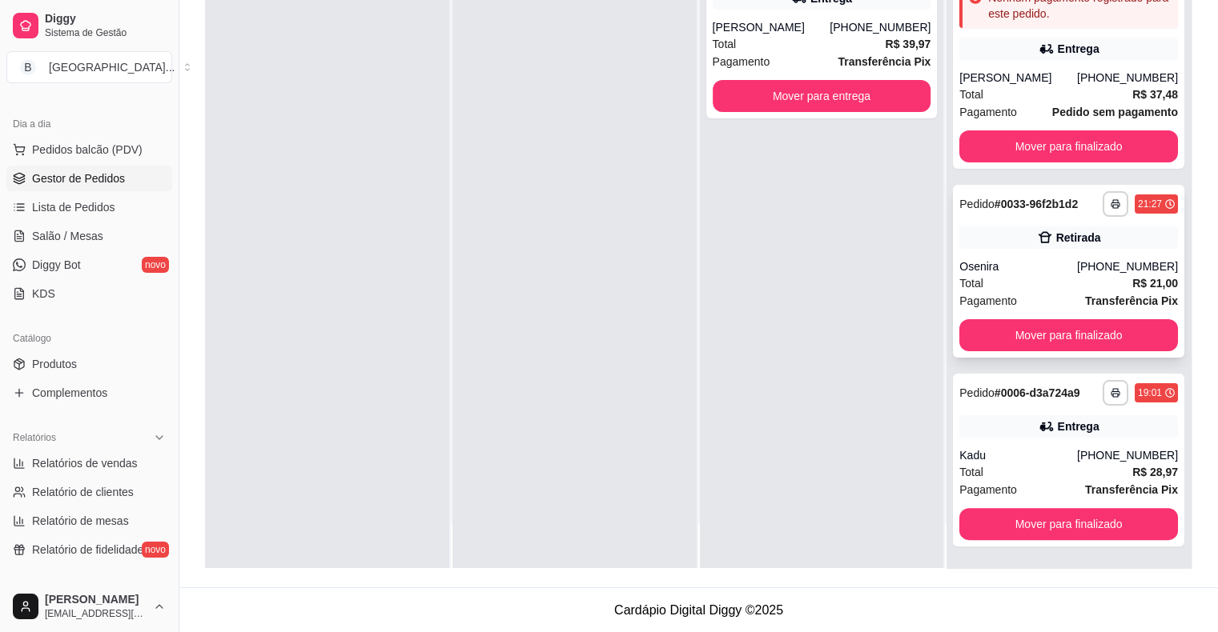
click at [1006, 275] on div "Total R$ 21,00" at bounding box center [1068, 284] width 219 height 18
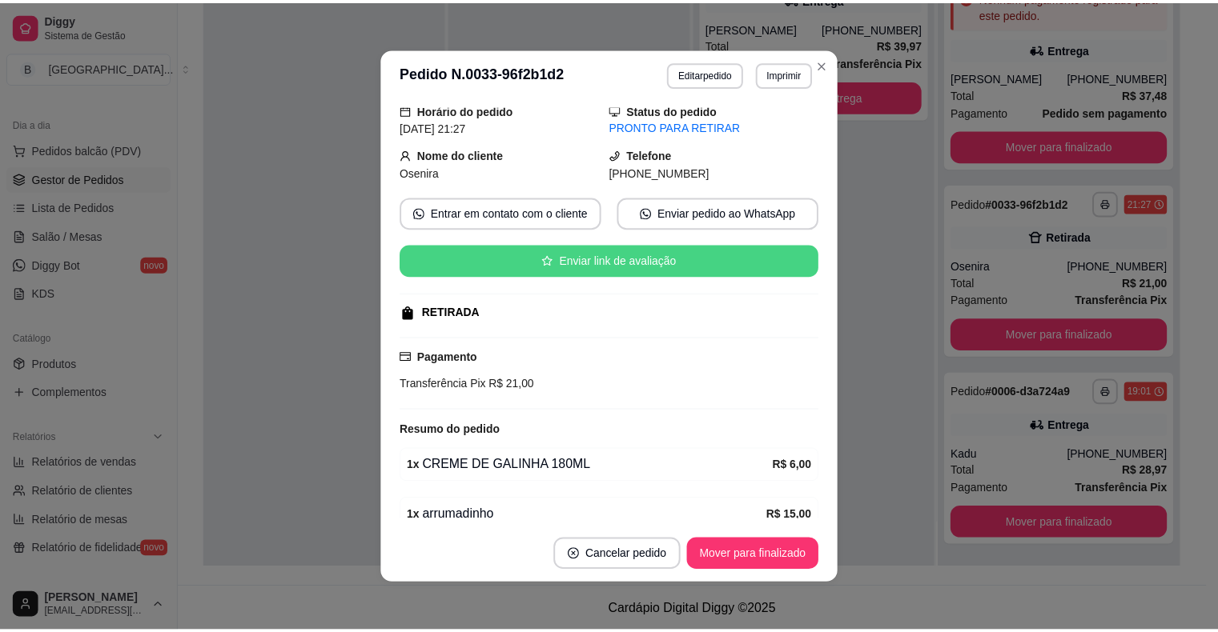
scroll to position [129, 0]
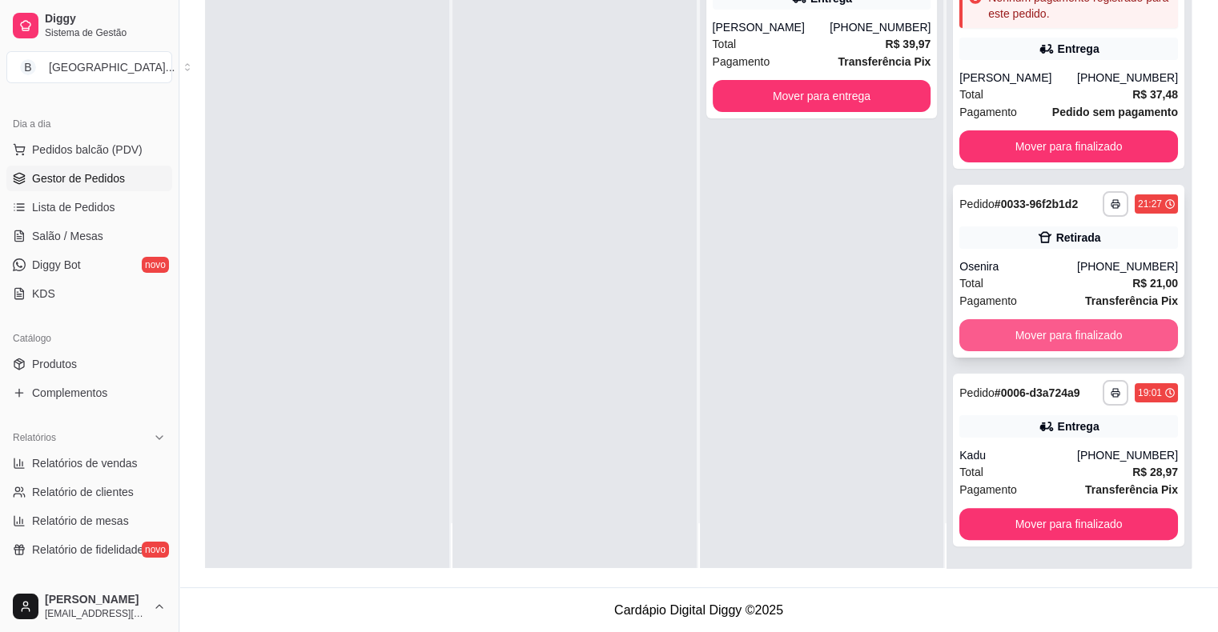
click at [1006, 331] on button "Mover para finalizado" at bounding box center [1068, 335] width 219 height 32
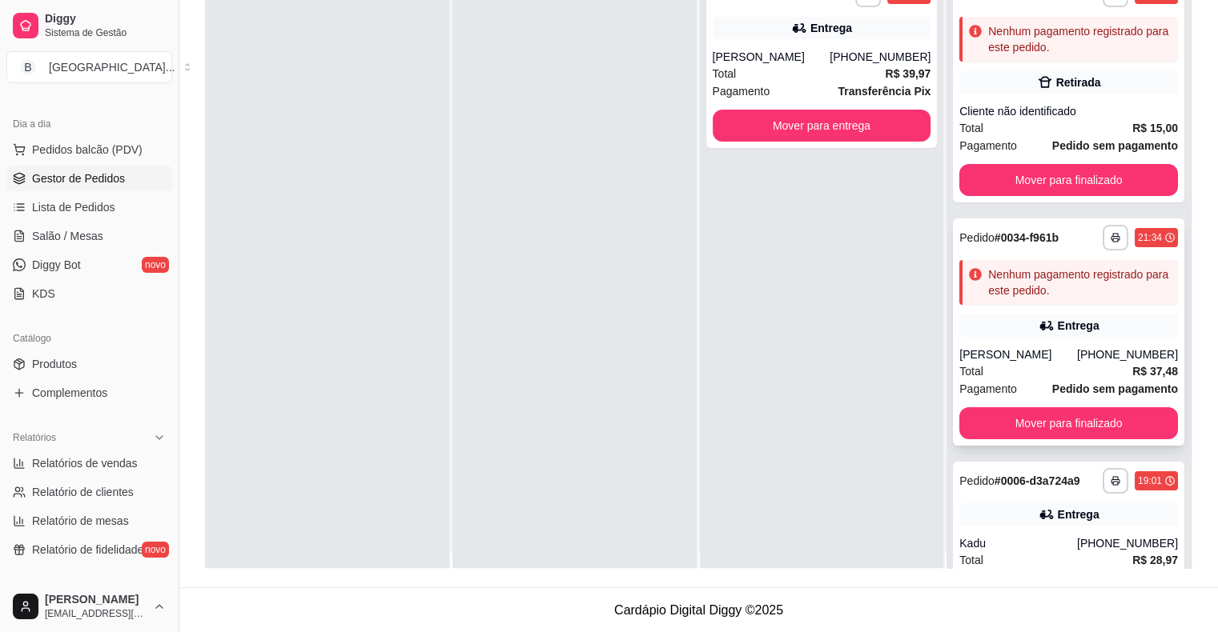
scroll to position [0, 0]
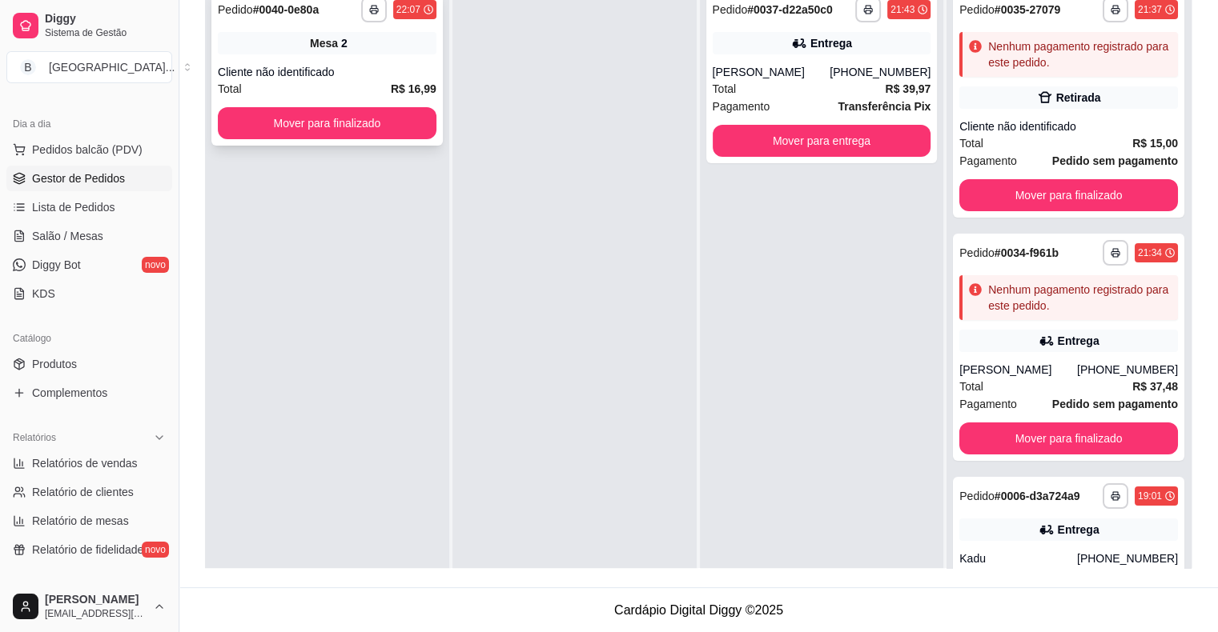
click at [331, 83] on div "Total R$ 16,99" at bounding box center [327, 89] width 219 height 18
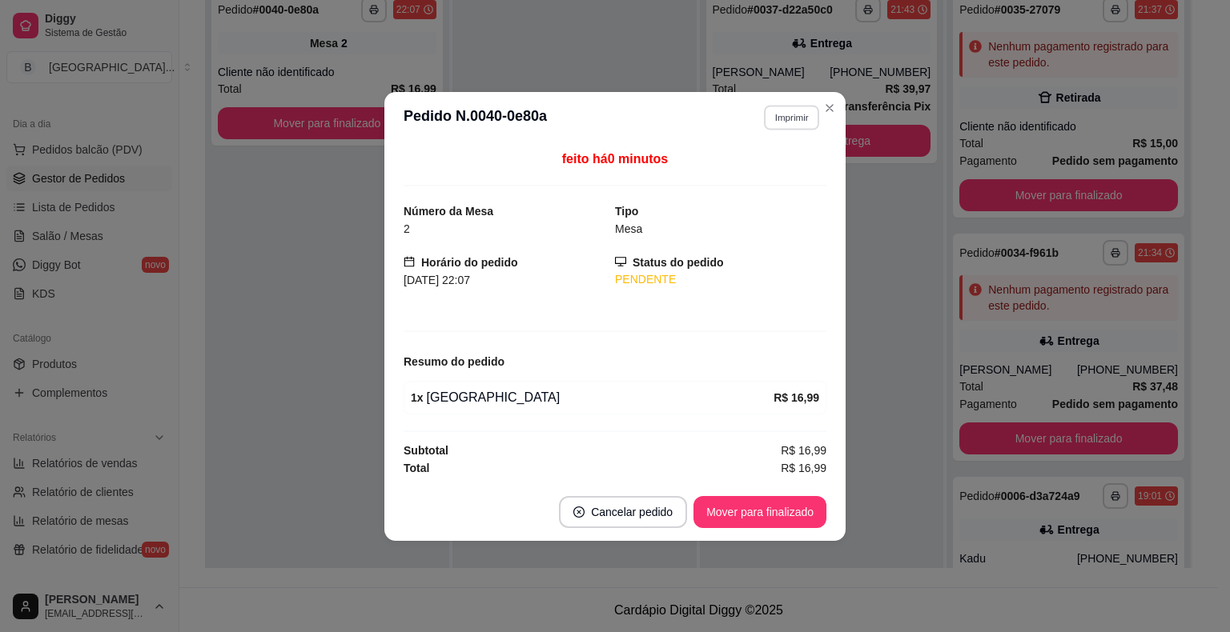
click at [796, 112] on button "Imprimir" at bounding box center [791, 117] width 55 height 25
click at [793, 181] on button "IMPRESSORA" at bounding box center [763, 174] width 112 height 25
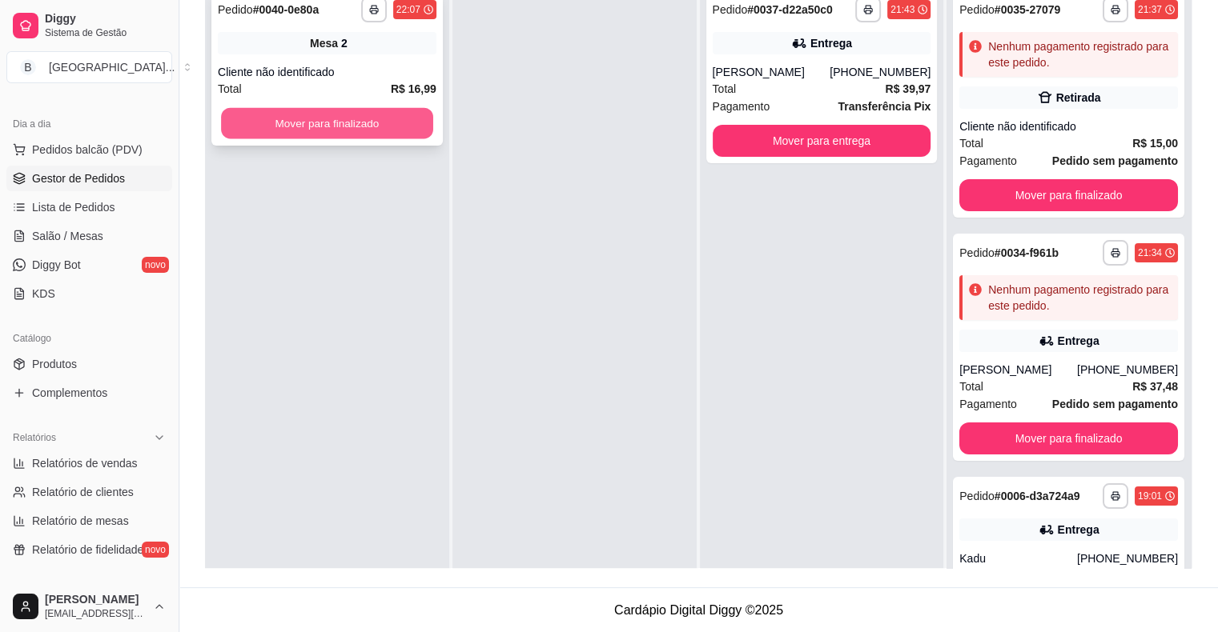
click at [359, 119] on button "Mover para finalizado" at bounding box center [327, 123] width 212 height 31
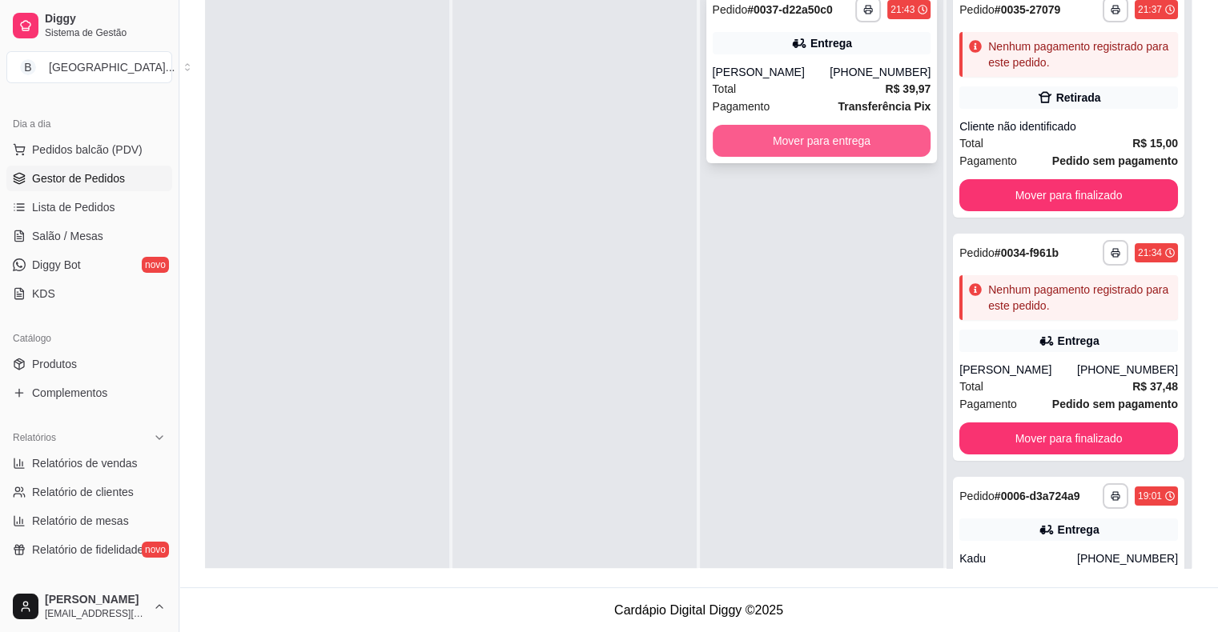
click at [761, 126] on button "Mover para entrega" at bounding box center [822, 141] width 219 height 32
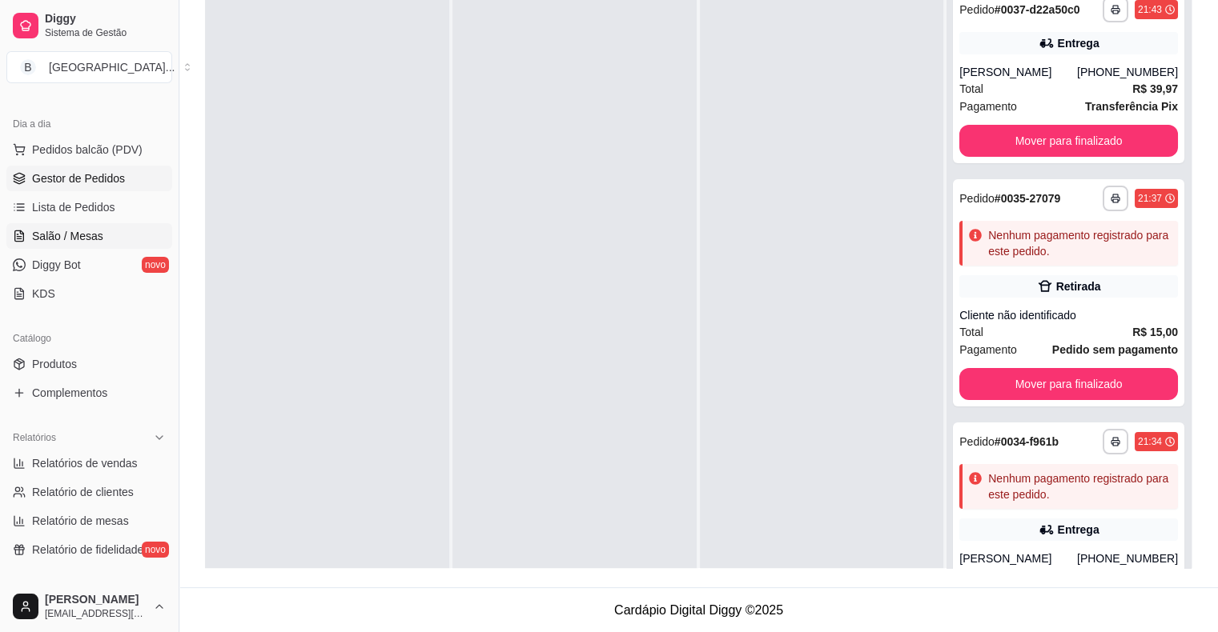
click at [106, 240] on link "Salão / Mesas" at bounding box center [89, 236] width 166 height 26
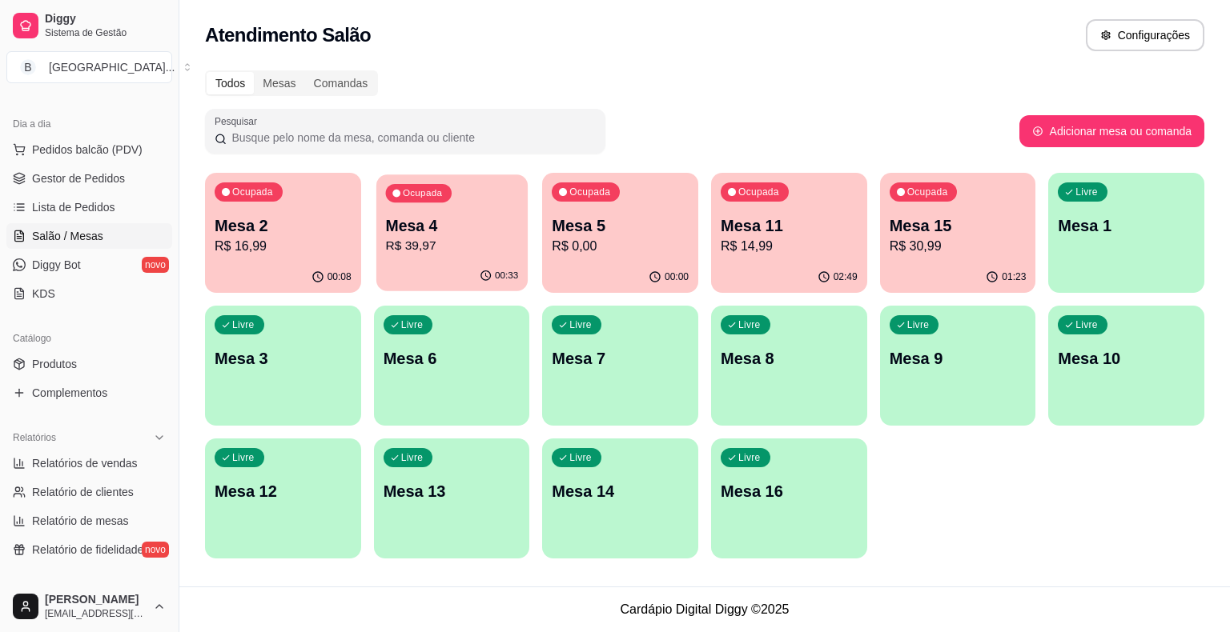
click at [421, 223] on p "Mesa 4" at bounding box center [451, 226] width 133 height 22
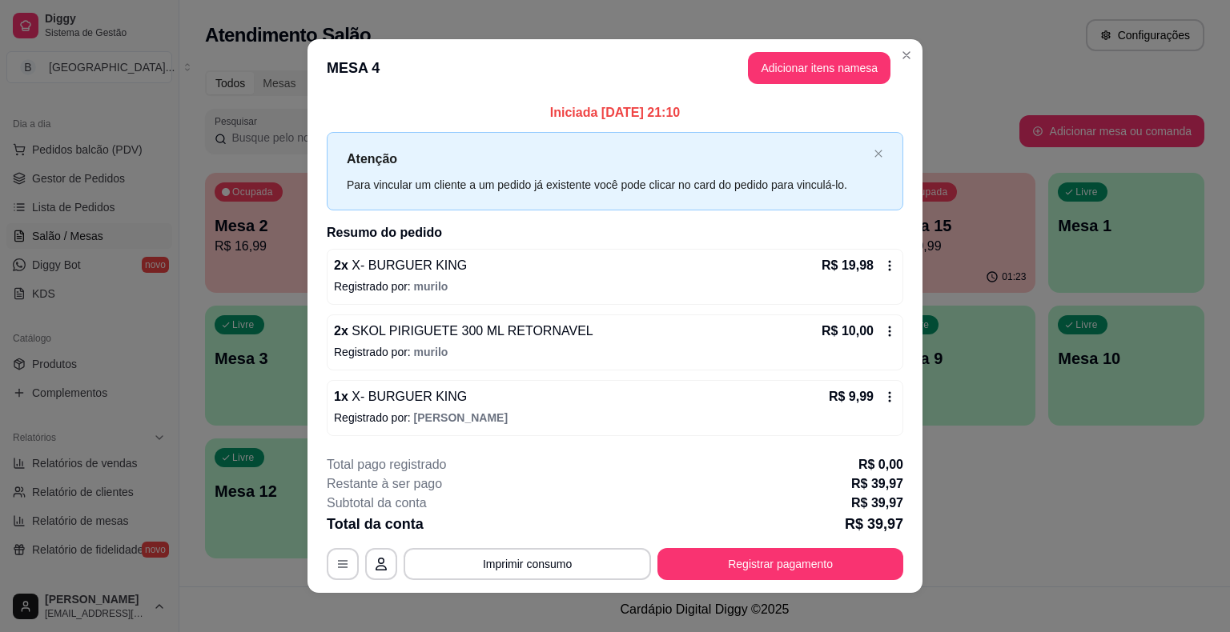
scroll to position [10, 0]
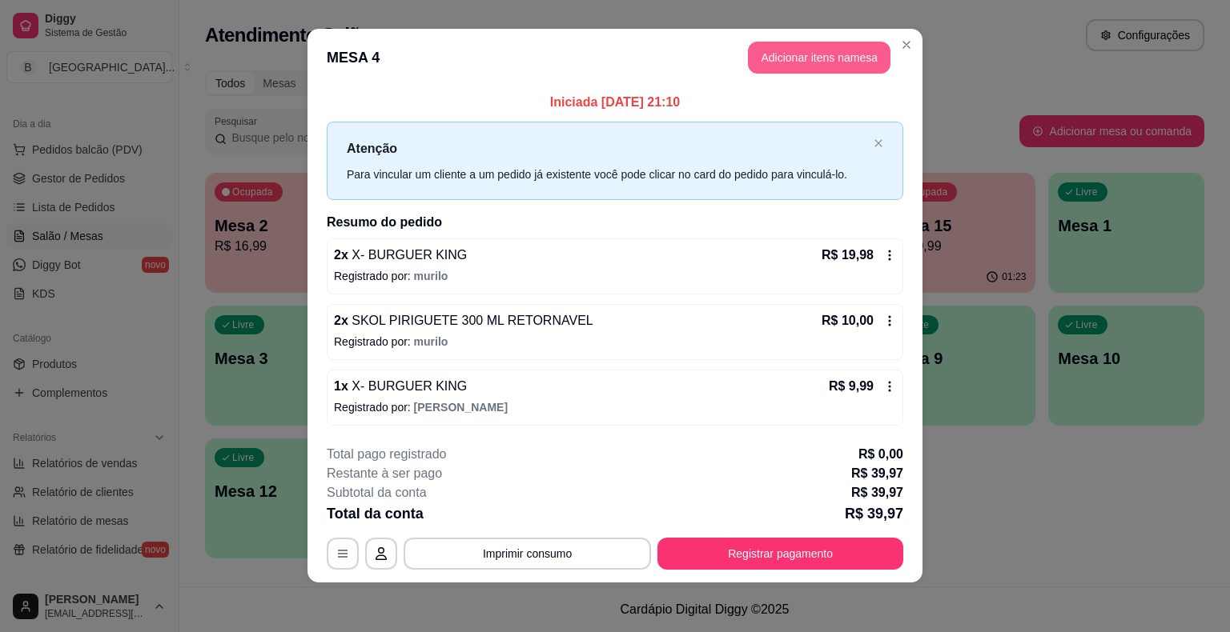
click at [759, 59] on button "Adicionar itens na mesa" at bounding box center [819, 58] width 143 height 32
click at [487, 50] on div "HAMBÚRGUER ARTESANAL HAMBÚRGUER CLÁSSICO PORÇÕES BEBIDAS SUCOS CERVEJA ENERGÉTI…" at bounding box center [447, 48] width 845 height 123
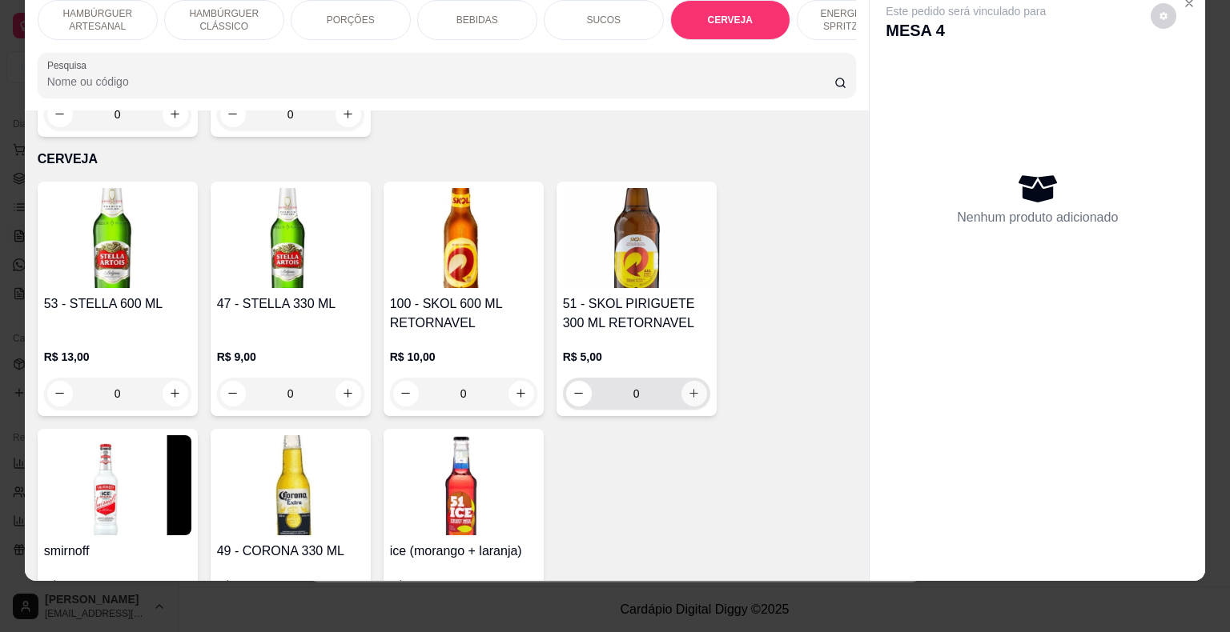
click at [685, 381] on button "increase-product-quantity" at bounding box center [694, 394] width 26 height 26
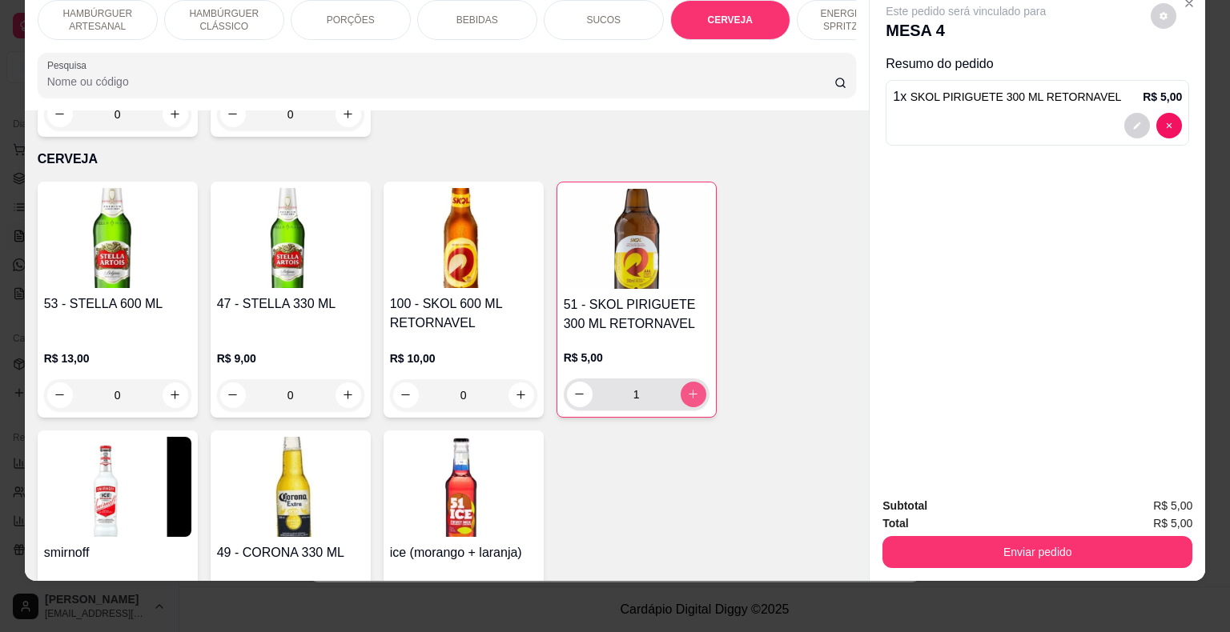
type input "1"
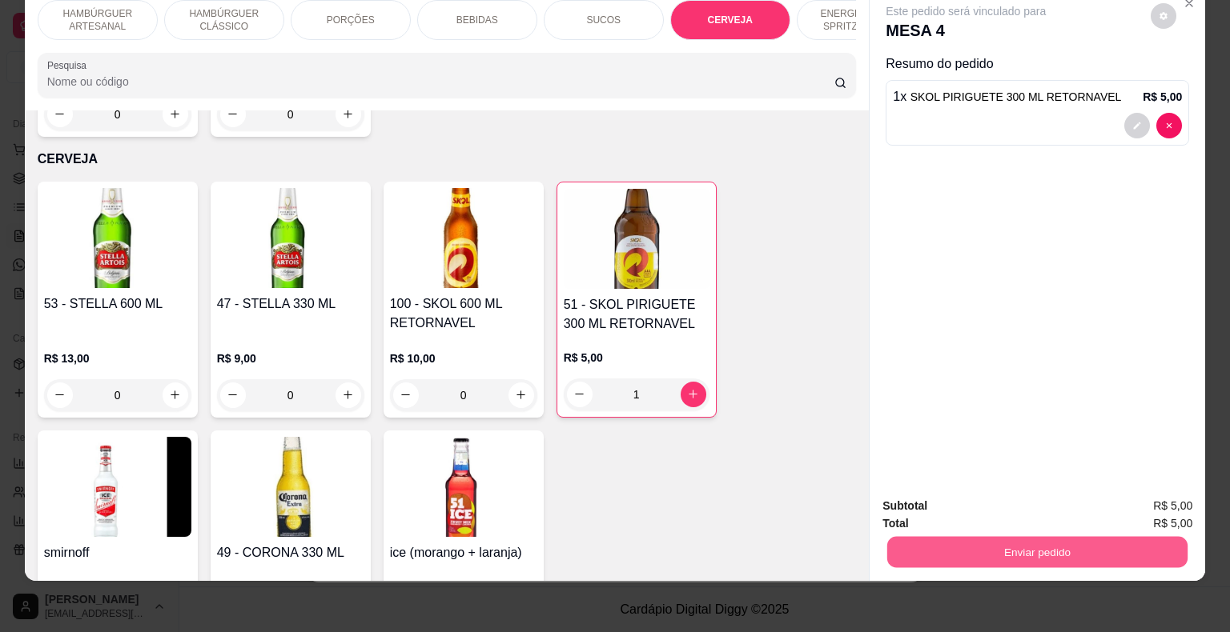
click at [977, 541] on button "Enviar pedido" at bounding box center [1037, 552] width 300 height 31
click at [1147, 502] on button "Enviar pedido" at bounding box center [1150, 501] width 88 height 30
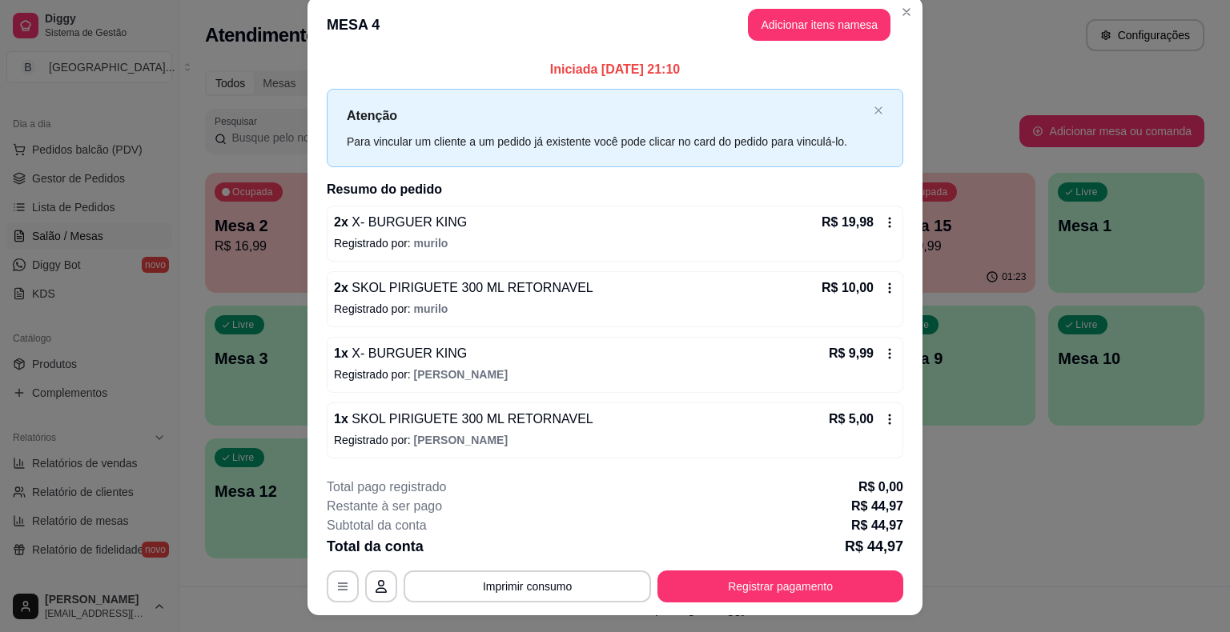
scroll to position [0, 0]
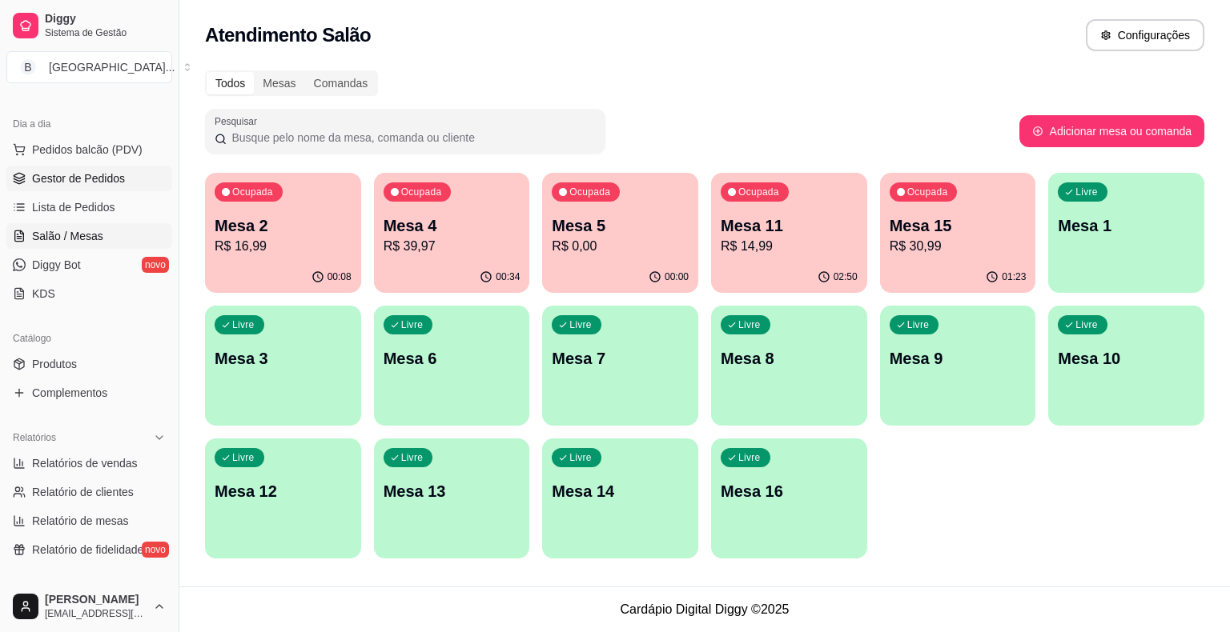
click at [72, 178] on span "Gestor de Pedidos" at bounding box center [78, 179] width 93 height 16
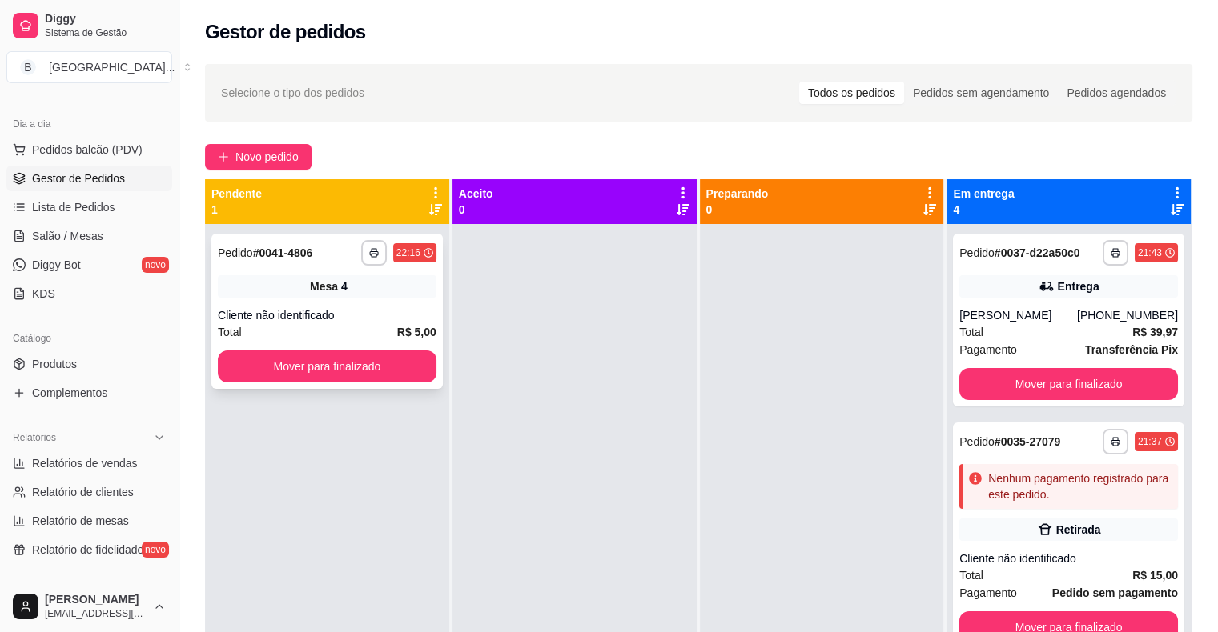
click at [348, 299] on div "**********" at bounding box center [326, 311] width 231 height 155
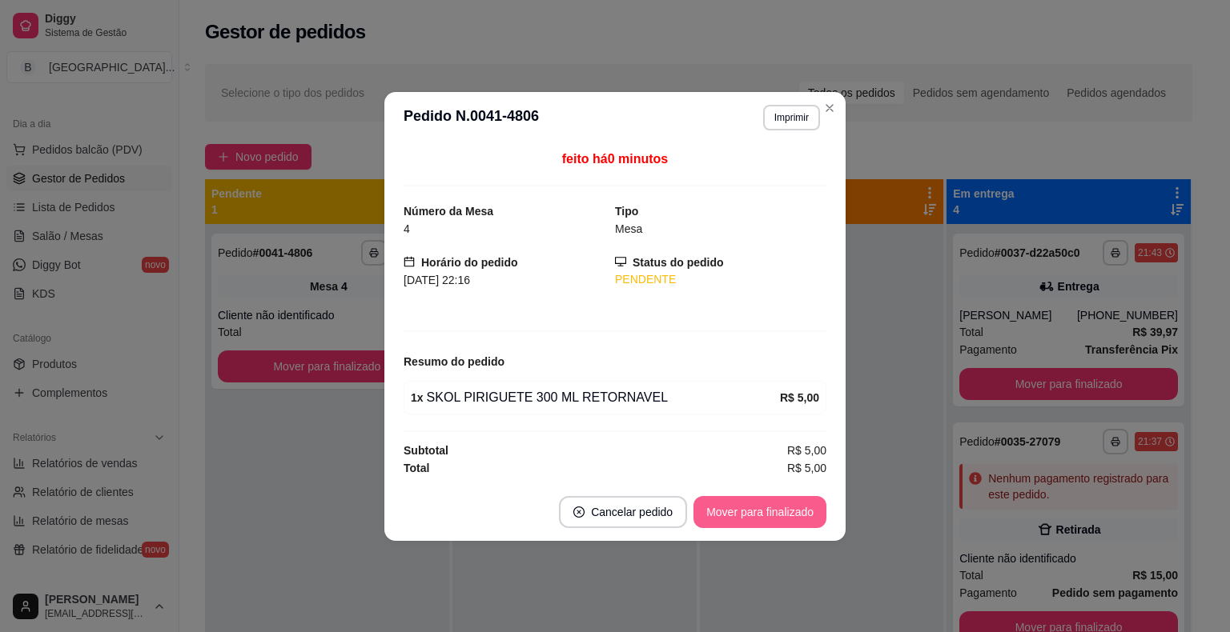
click at [733, 506] on button "Mover para finalizado" at bounding box center [759, 512] width 133 height 32
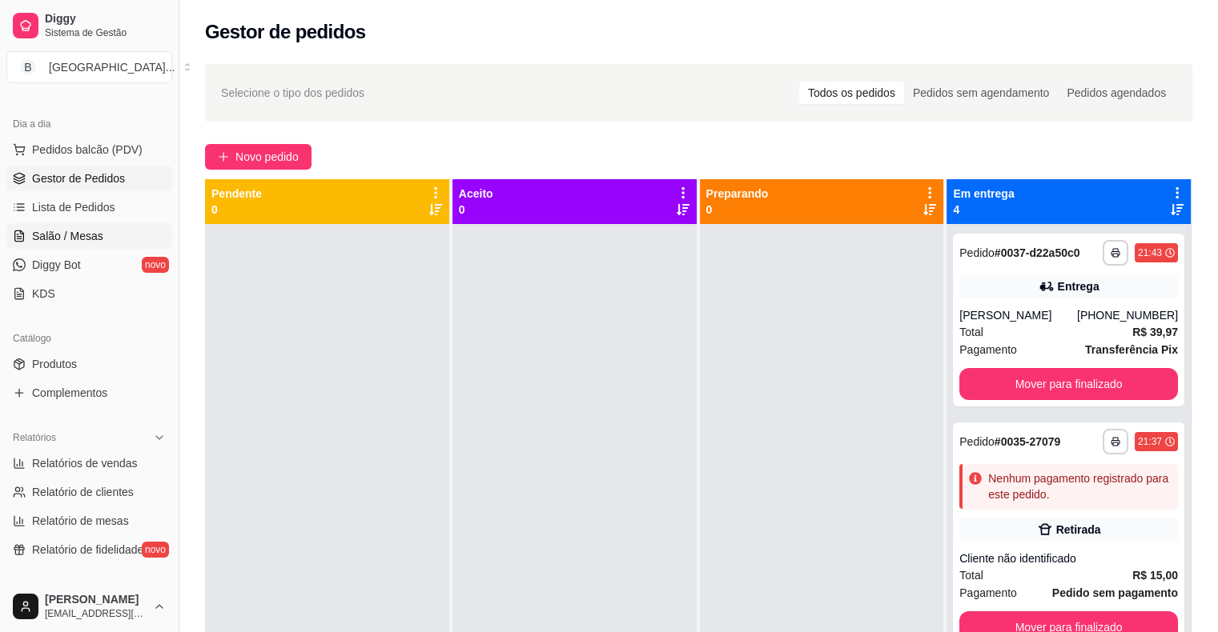
click at [93, 240] on span "Salão / Mesas" at bounding box center [67, 236] width 71 height 16
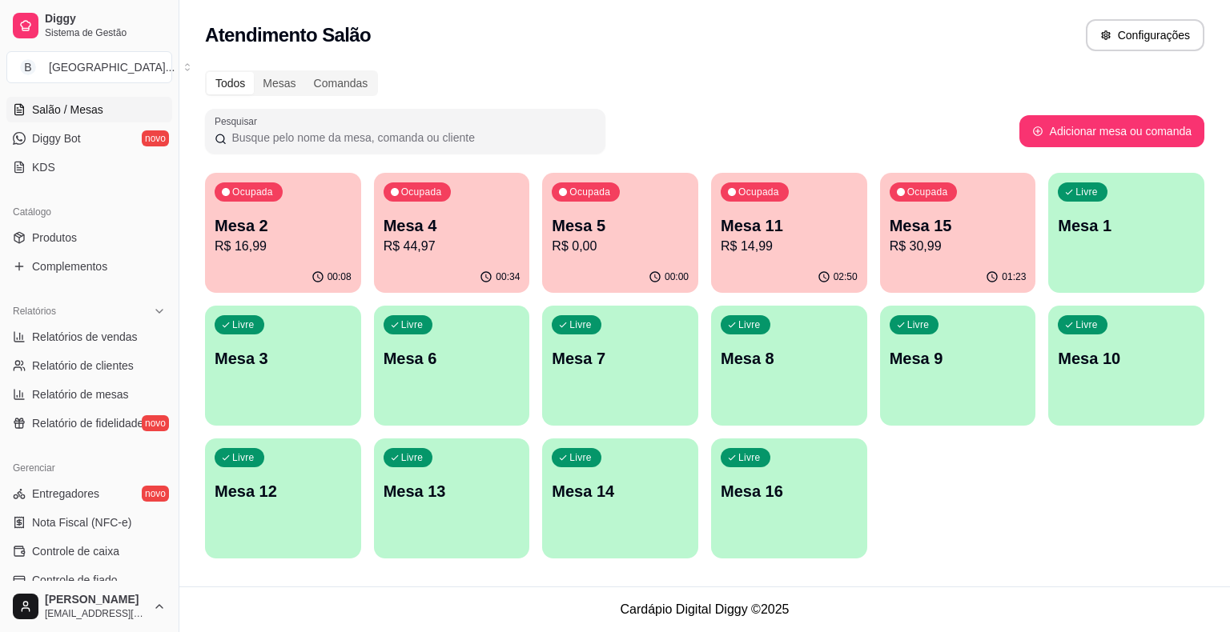
scroll to position [320, 0]
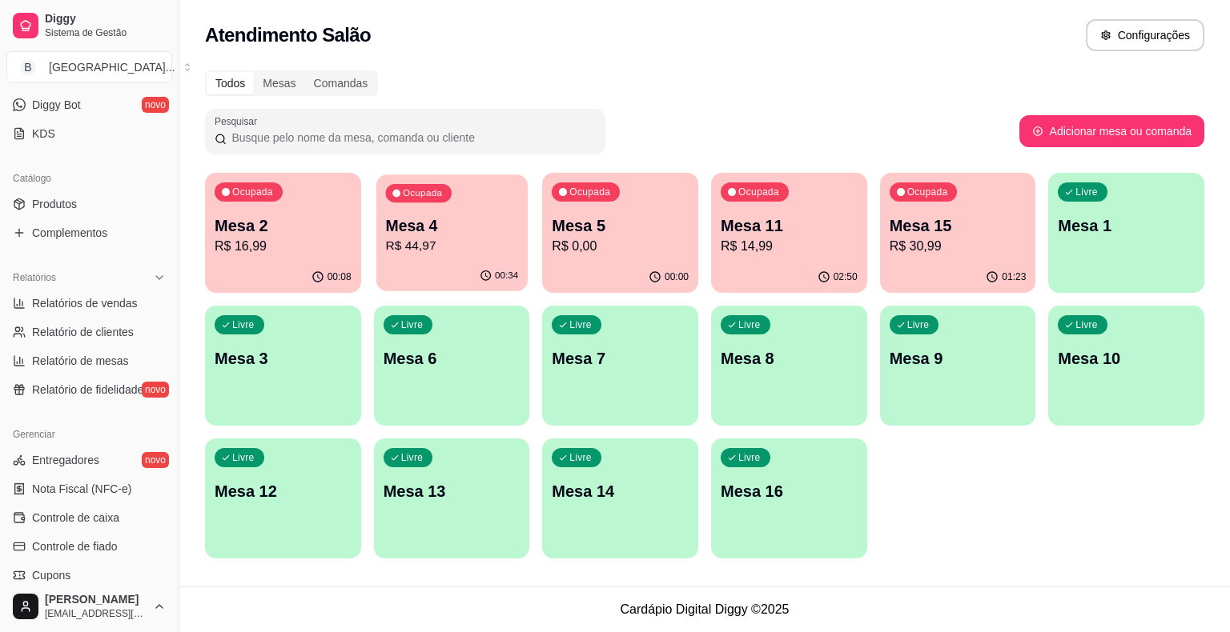
click at [408, 247] on p "R$ 44,97" at bounding box center [451, 246] width 133 height 18
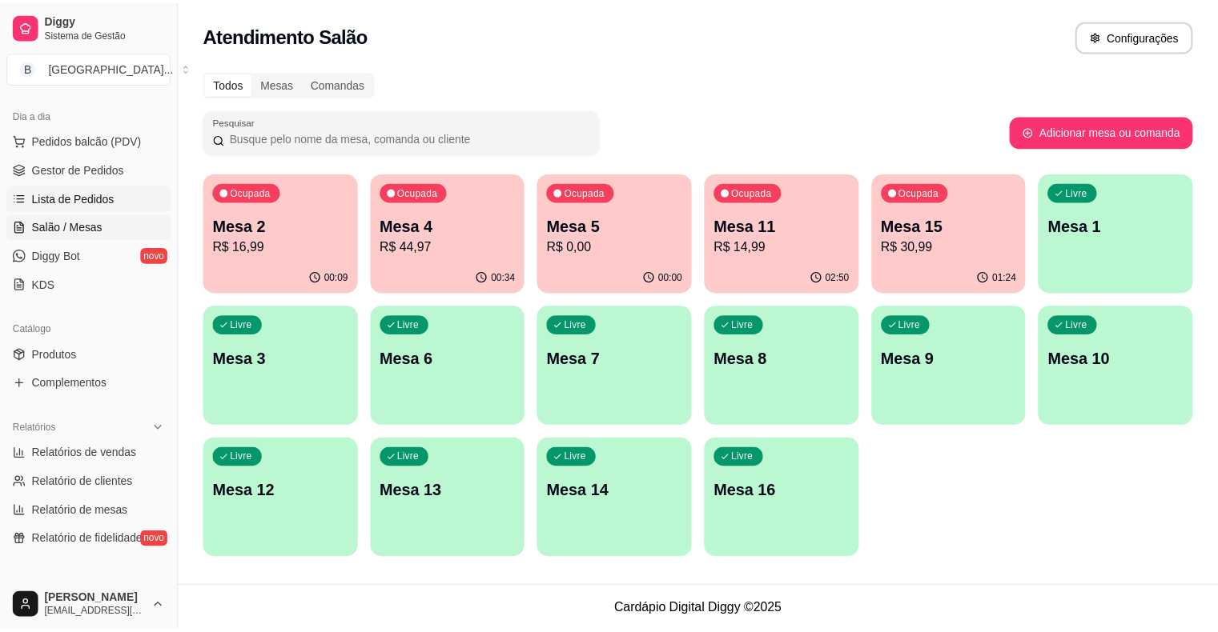
scroll to position [160, 0]
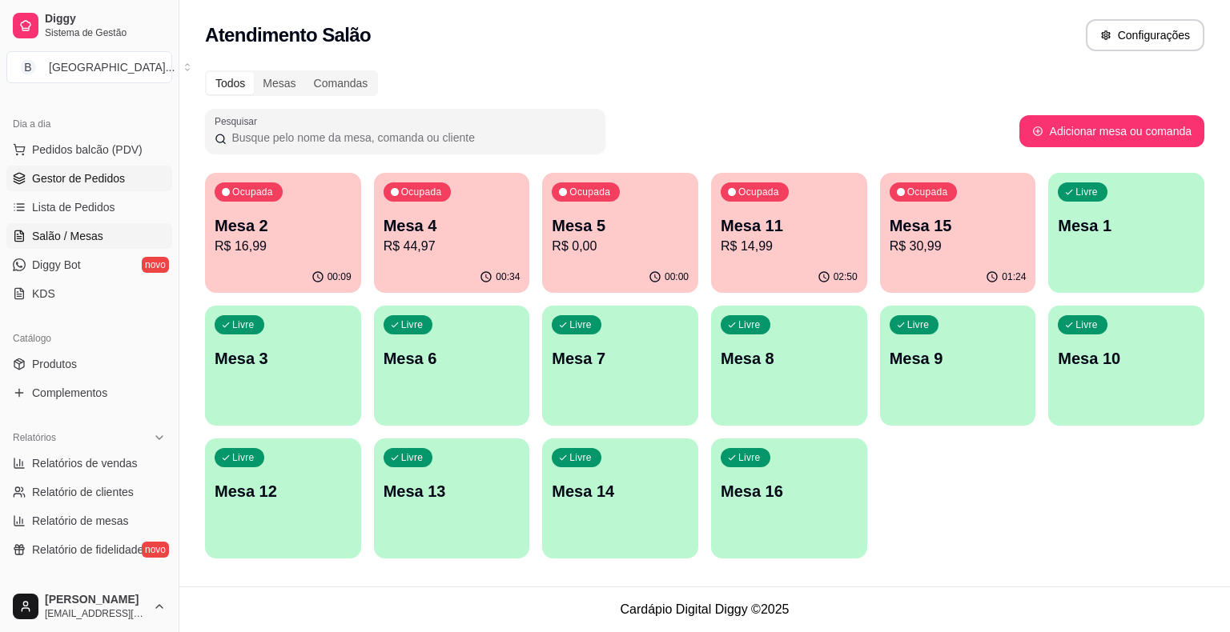
click at [103, 184] on span "Gestor de Pedidos" at bounding box center [78, 179] width 93 height 16
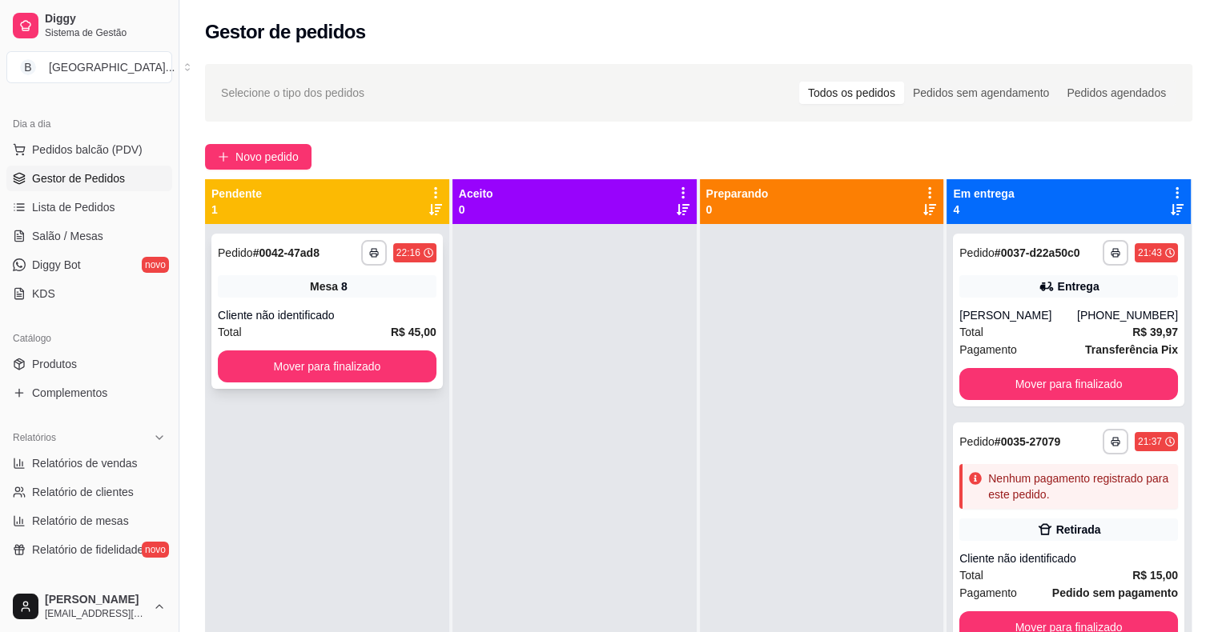
click at [406, 303] on div "**********" at bounding box center [326, 311] width 231 height 155
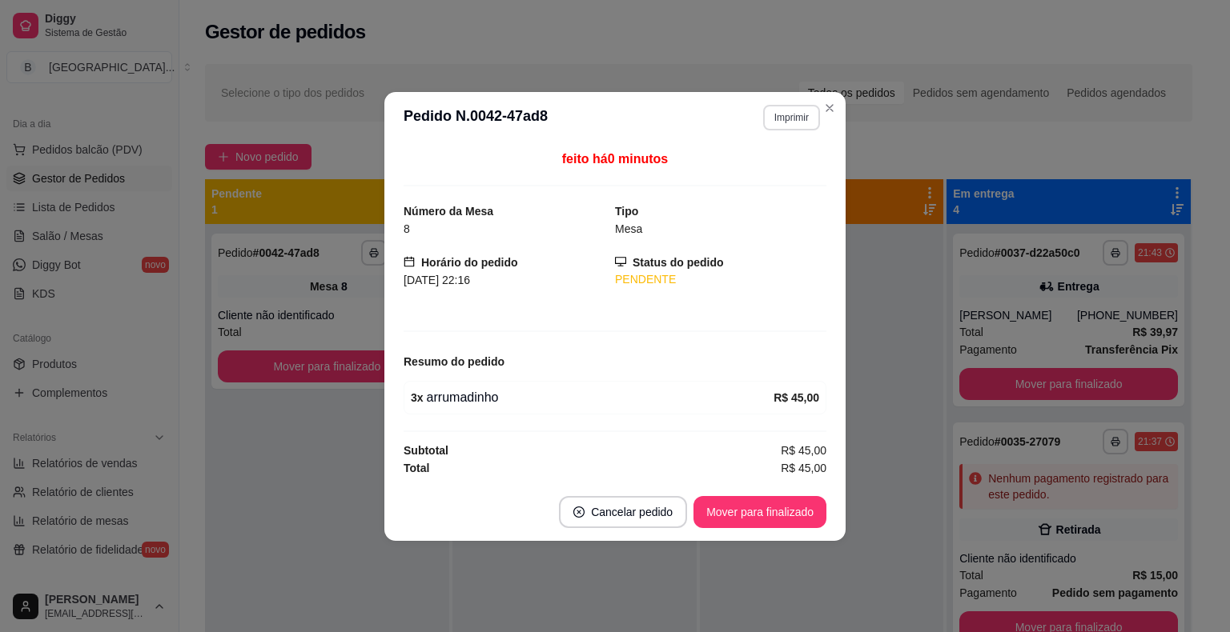
click at [781, 114] on button "Imprimir" at bounding box center [791, 118] width 57 height 26
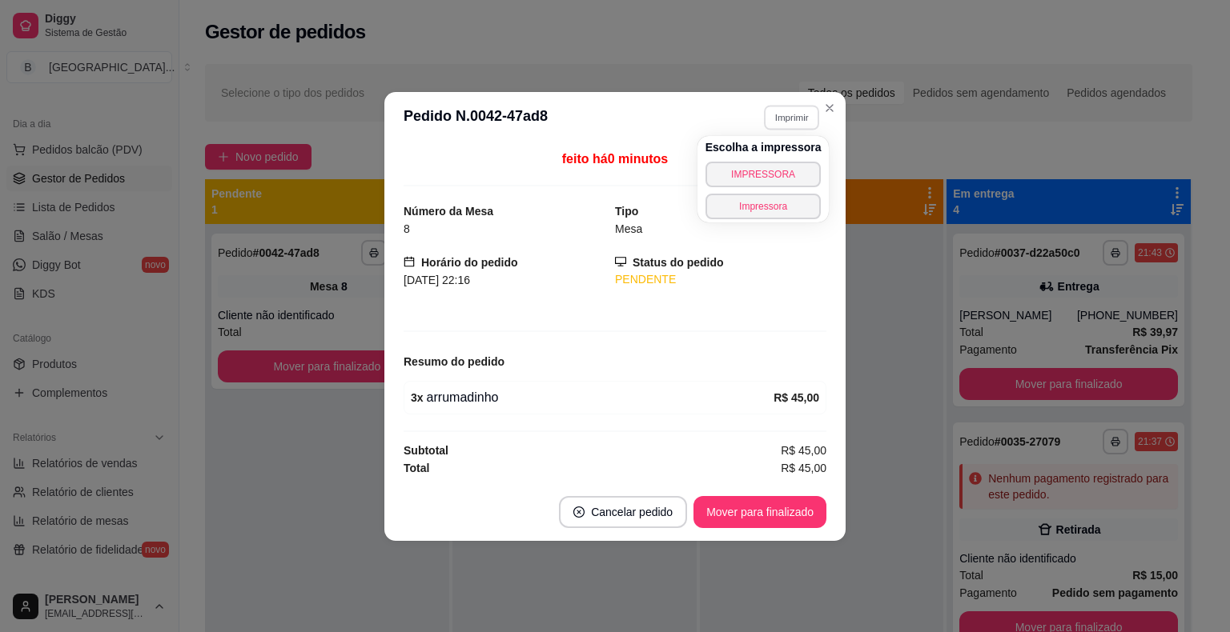
click at [785, 159] on div "Escolha a impressora IMPRESSORA Impressora" at bounding box center [763, 179] width 132 height 86
click at [784, 168] on button "IMPRESSORA" at bounding box center [763, 175] width 116 height 26
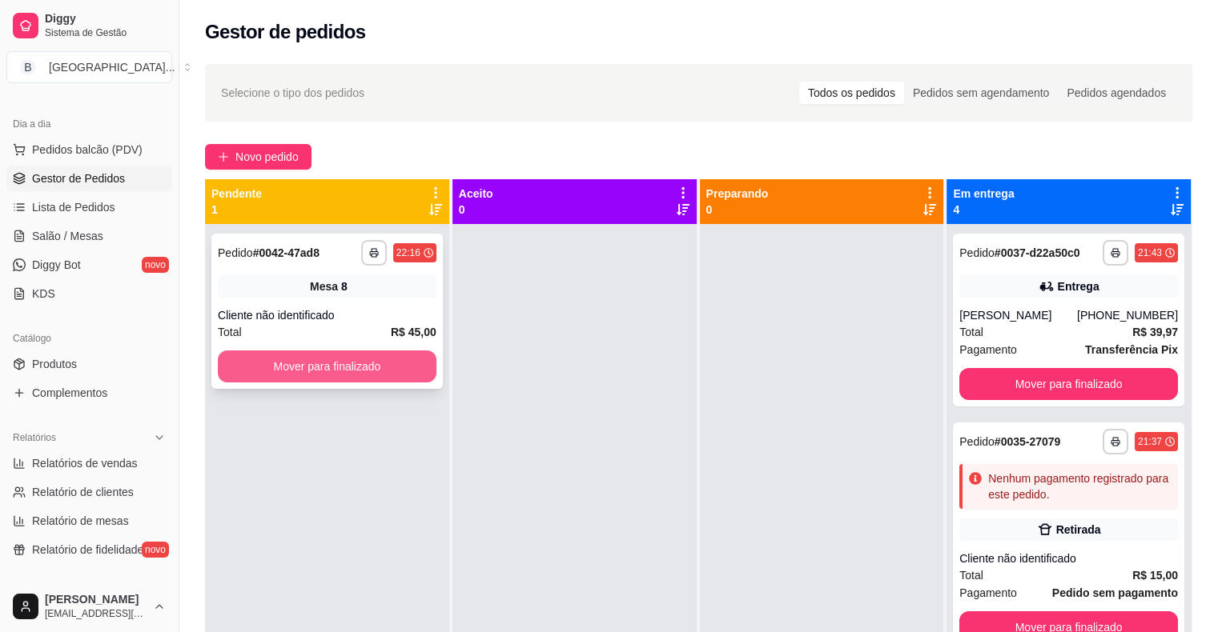
click at [384, 355] on button "Mover para finalizado" at bounding box center [327, 367] width 219 height 32
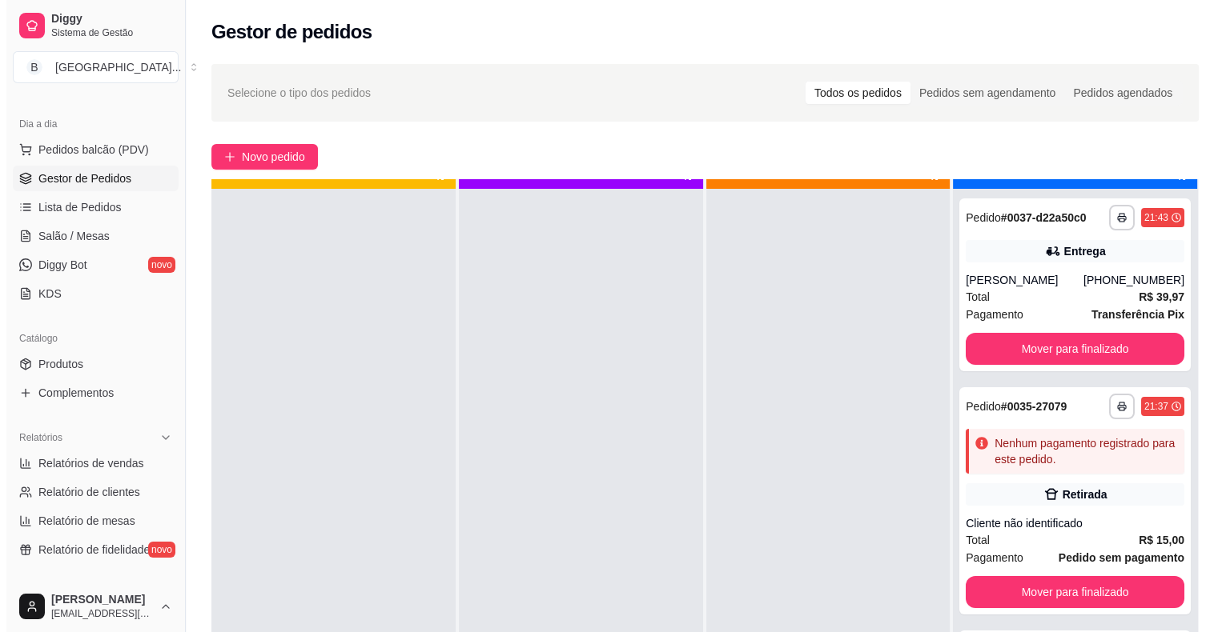
scroll to position [45, 0]
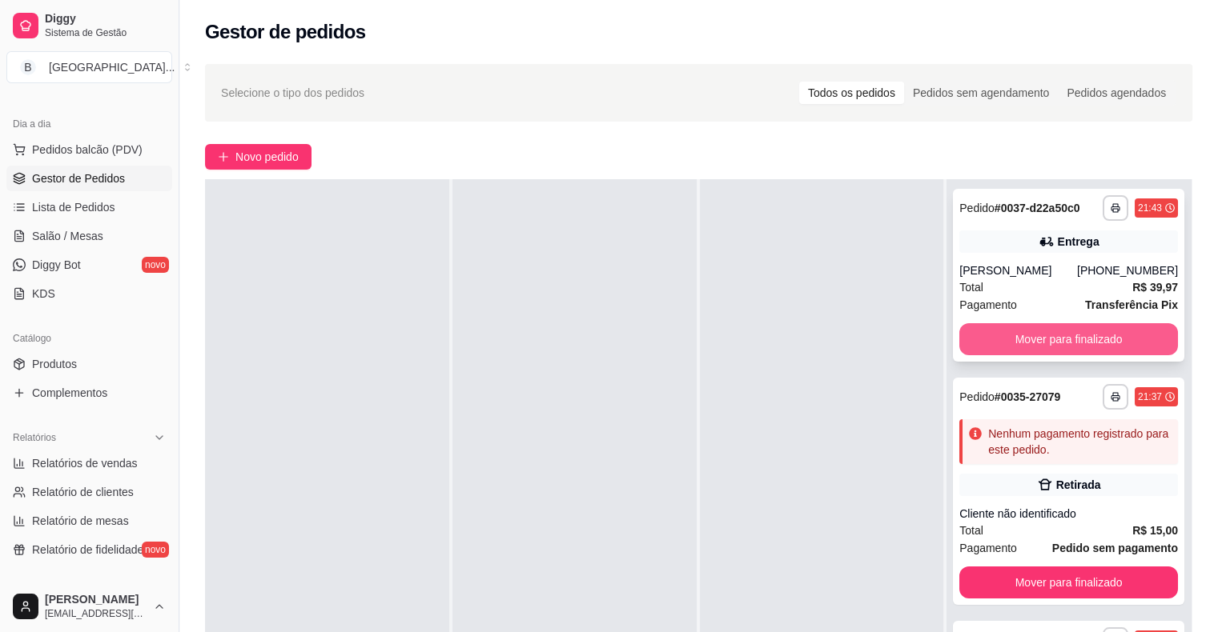
click at [996, 353] on button "Mover para finalizado" at bounding box center [1068, 339] width 219 height 32
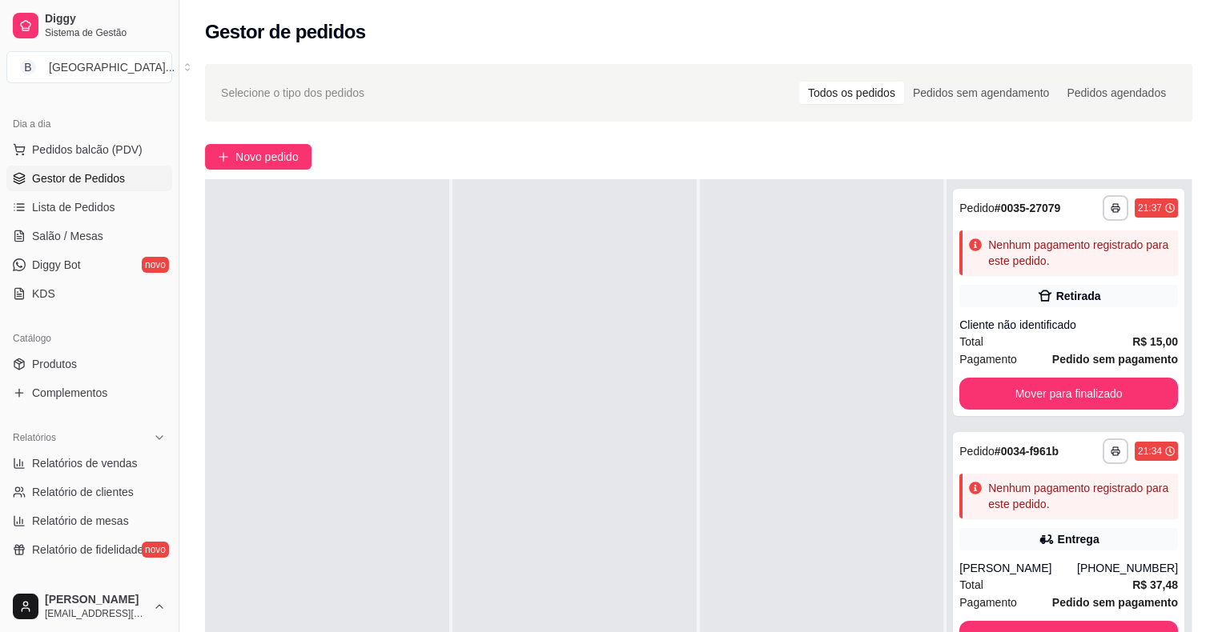
click at [765, 520] on div at bounding box center [822, 495] width 244 height 632
click at [94, 235] on span "Salão / Mesas" at bounding box center [67, 236] width 71 height 16
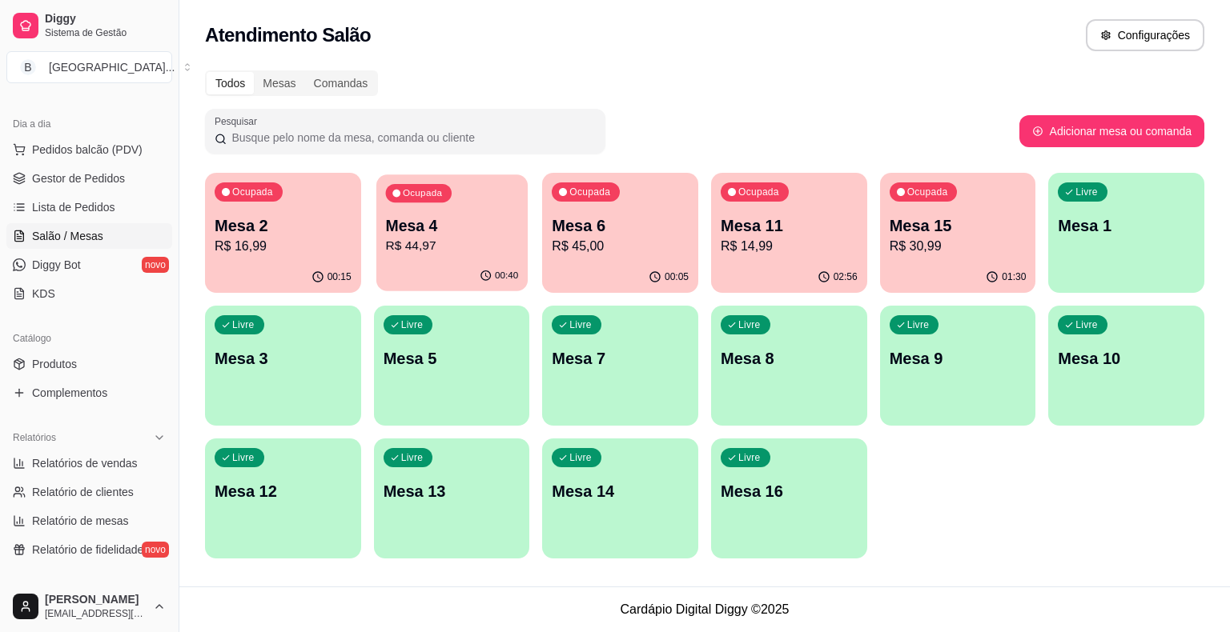
click at [467, 252] on p "R$ 44,97" at bounding box center [451, 246] width 133 height 18
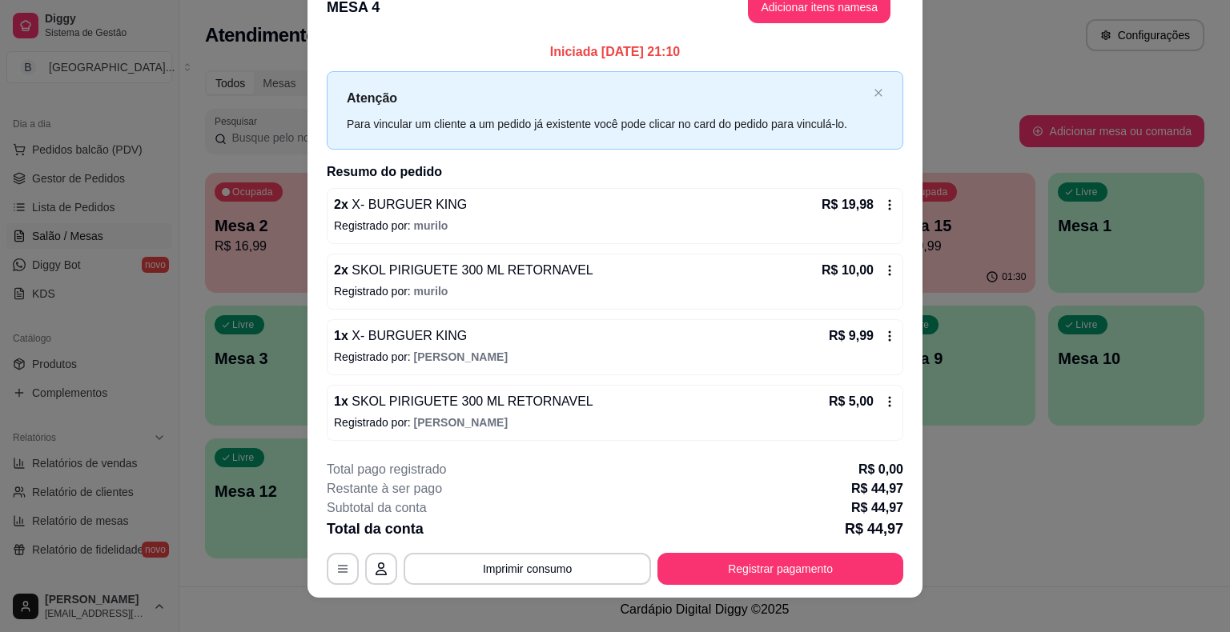
scroll to position [43, 0]
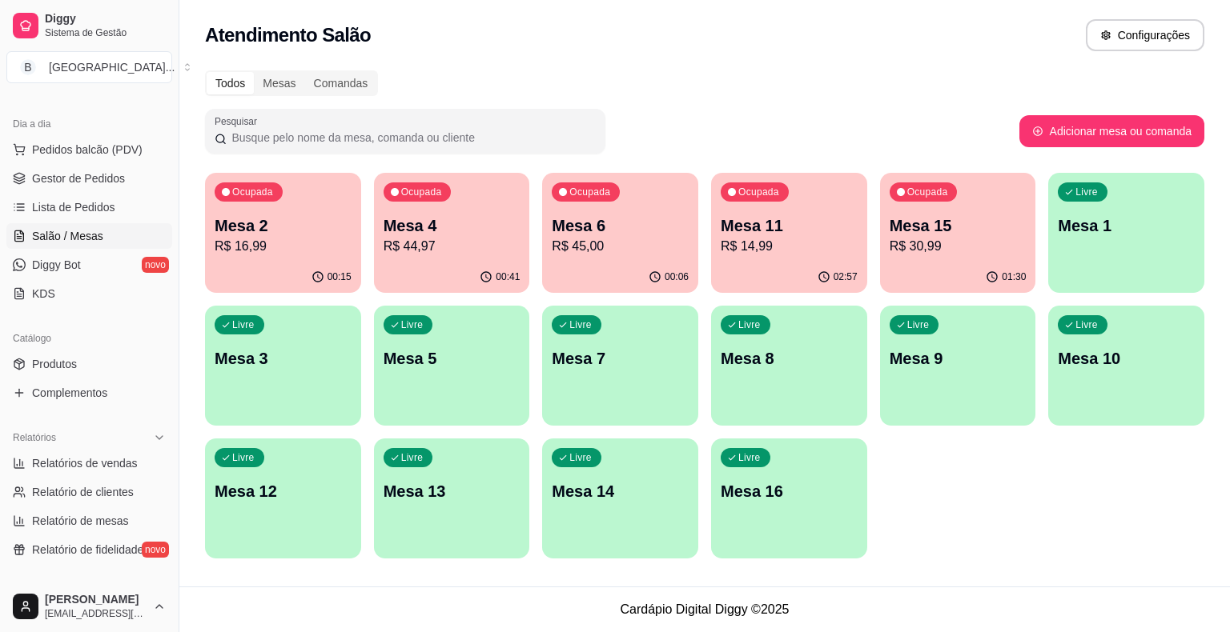
click at [457, 261] on div "Ocupada Mesa 4 R$ 44,97" at bounding box center [452, 217] width 156 height 89
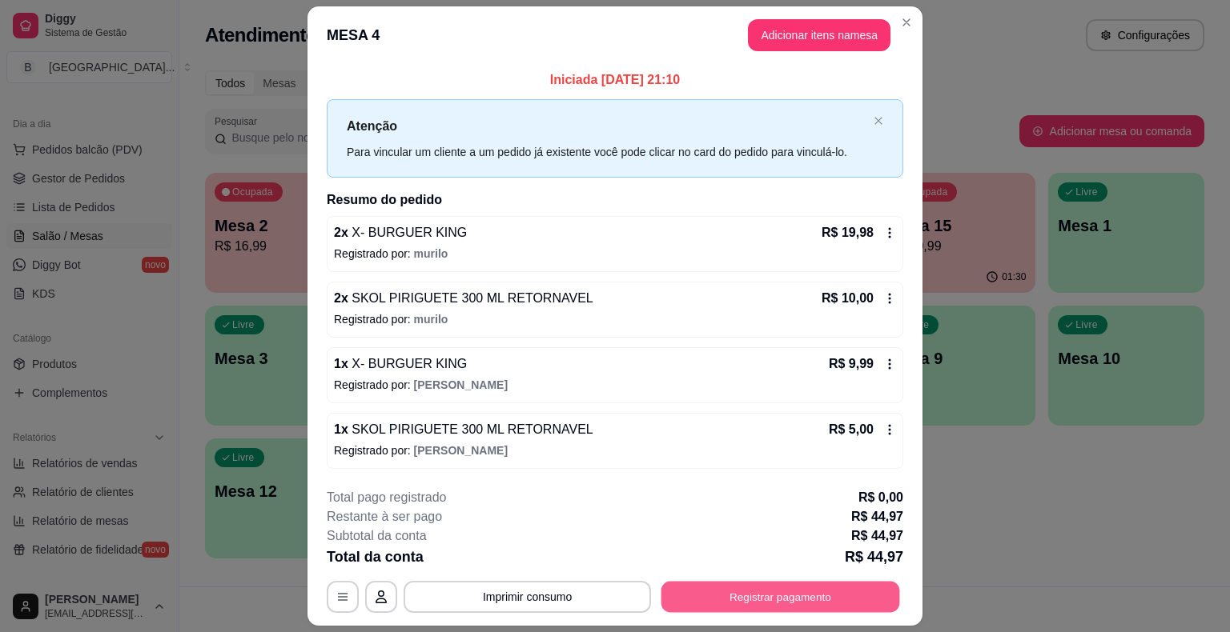
click at [740, 594] on button "Registrar pagamento" at bounding box center [780, 596] width 239 height 31
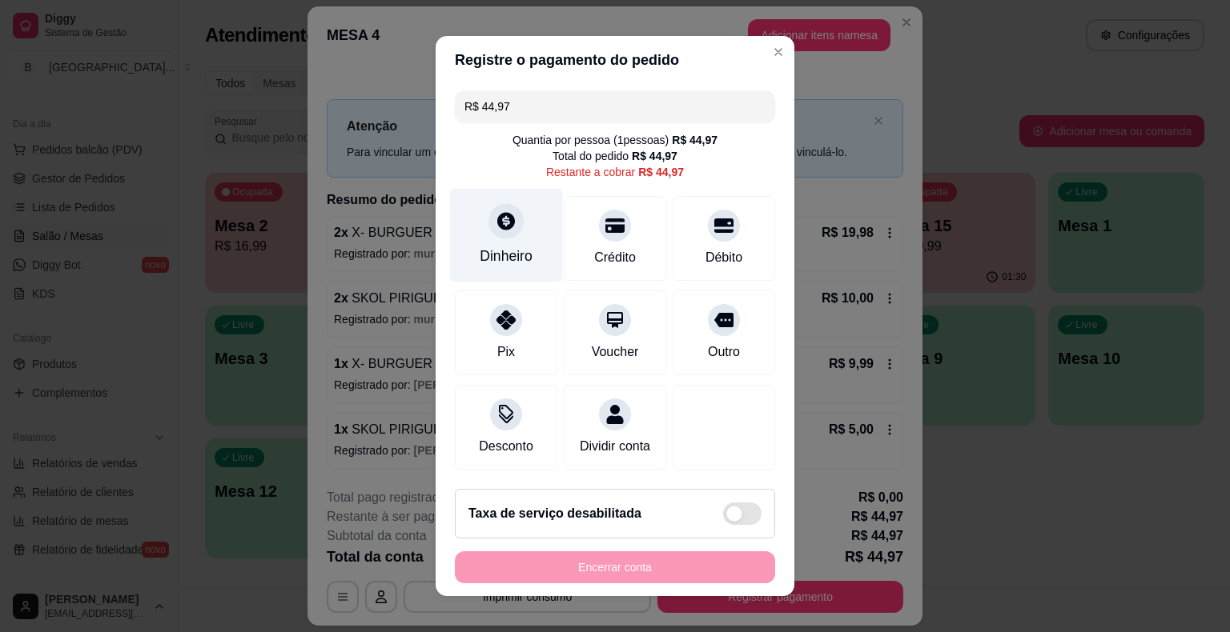
click at [496, 231] on icon at bounding box center [506, 221] width 21 height 21
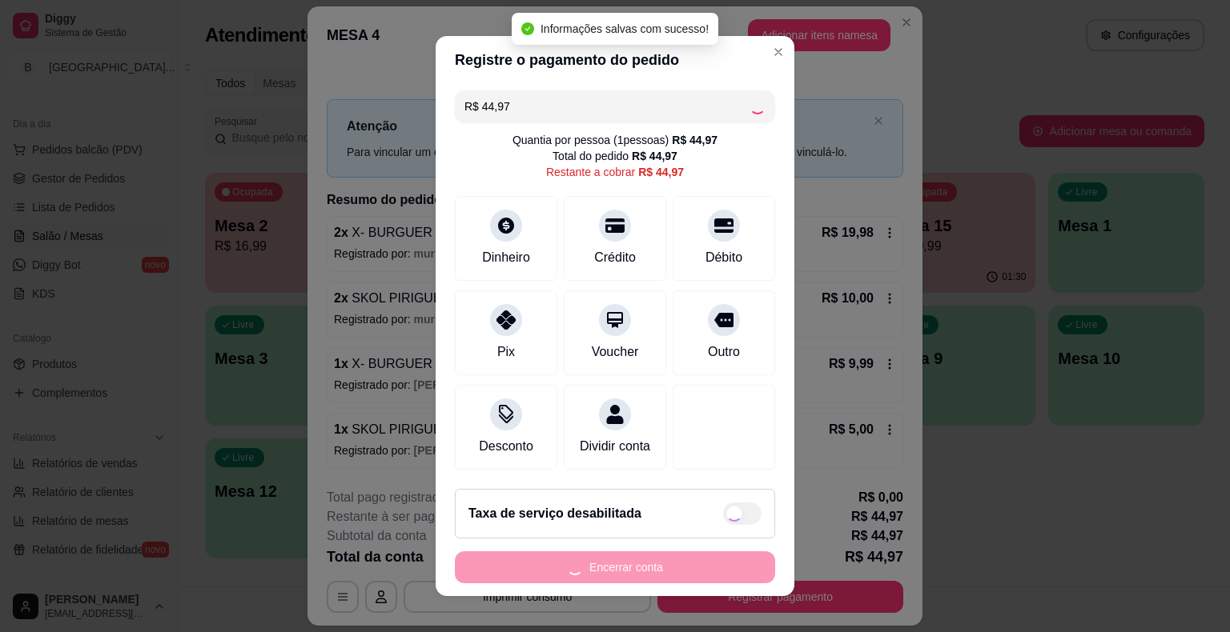
type input "R$ 0,00"
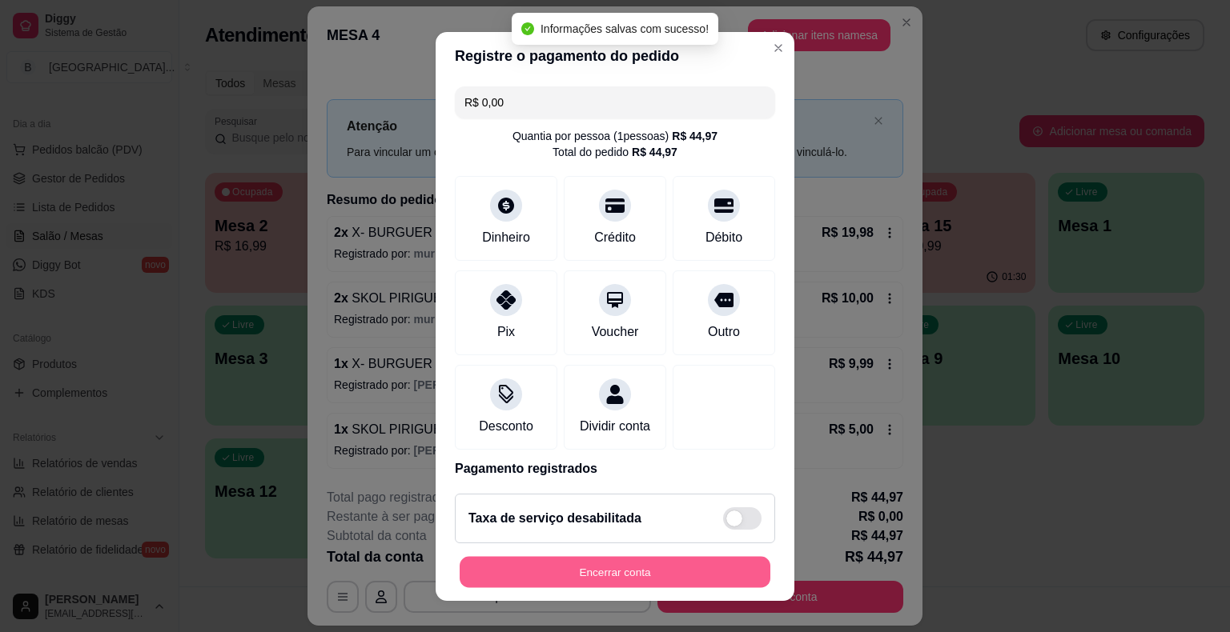
click at [651, 572] on button "Encerrar conta" at bounding box center [615, 571] width 311 height 31
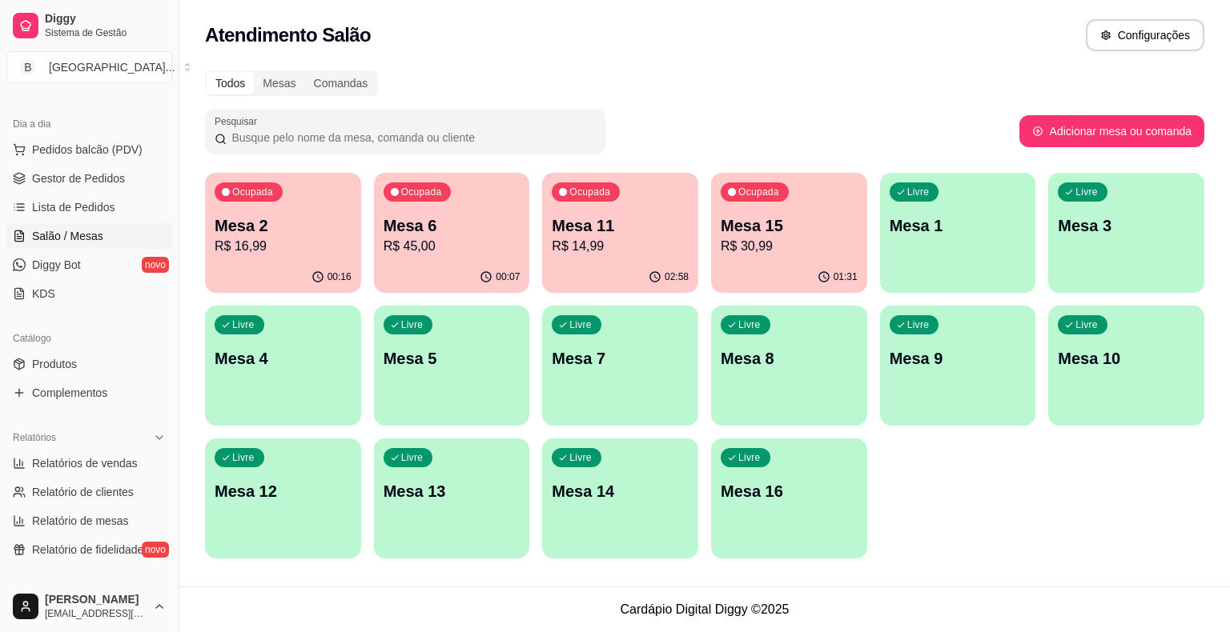
click at [71, 246] on link "Salão / Mesas" at bounding box center [89, 236] width 166 height 26
click at [85, 183] on span "Gestor de Pedidos" at bounding box center [78, 179] width 93 height 16
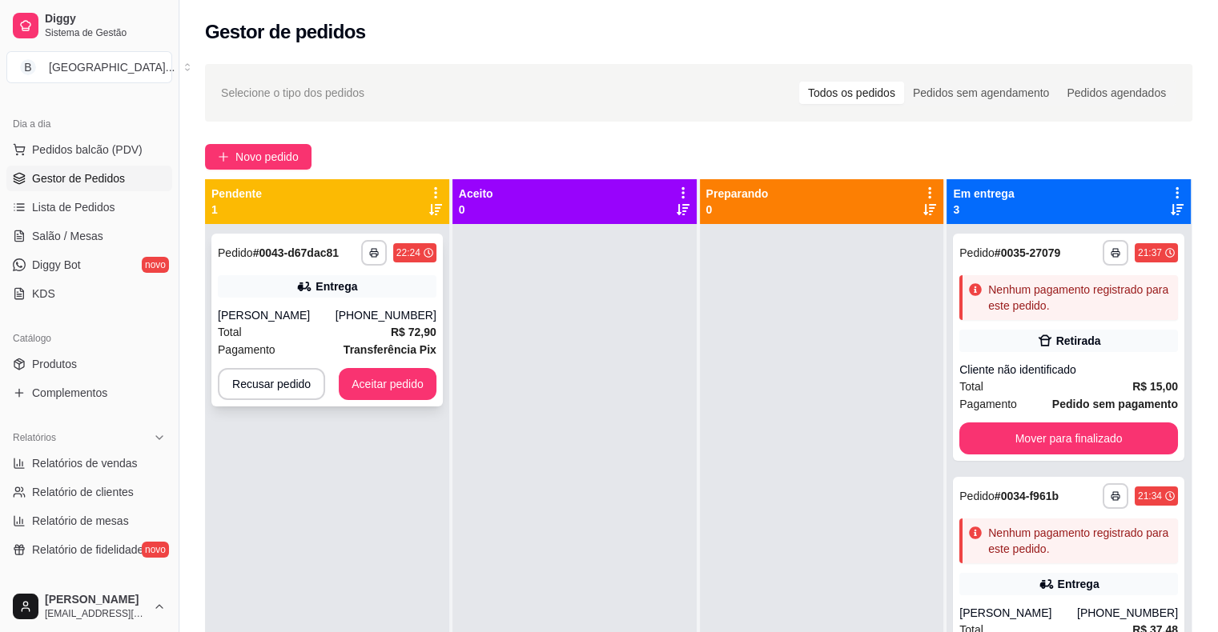
click at [255, 328] on div "Total R$ 72,90" at bounding box center [327, 332] width 219 height 18
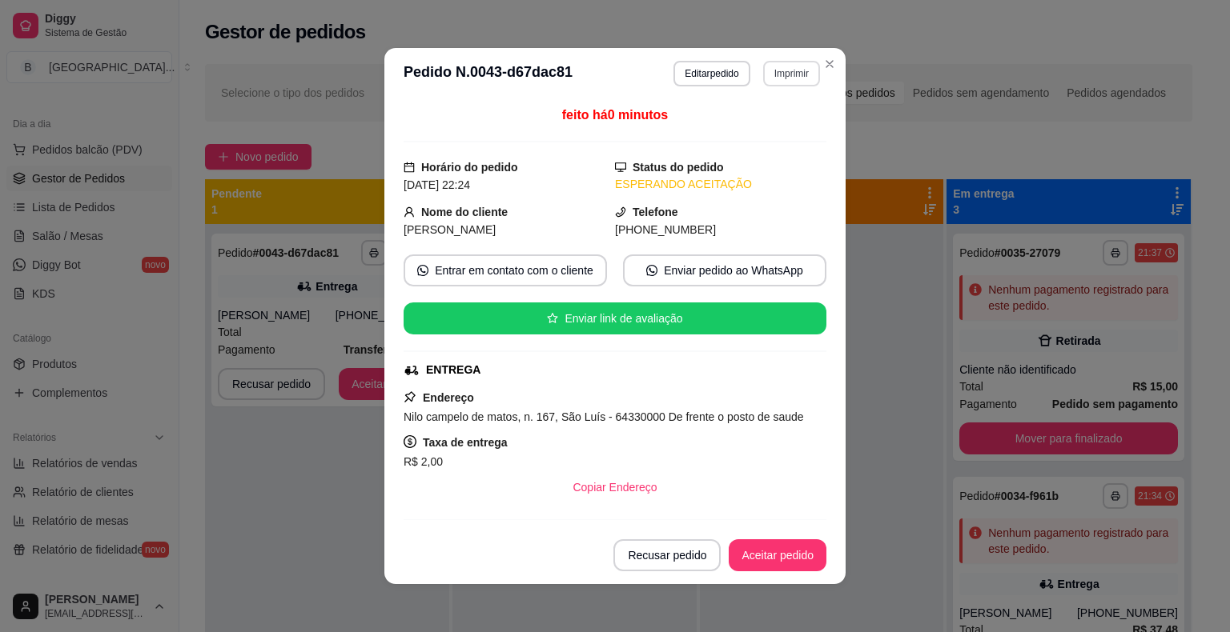
click at [769, 78] on button "Imprimir" at bounding box center [791, 74] width 57 height 26
click at [749, 123] on button "IMPRESSORA" at bounding box center [757, 129] width 112 height 25
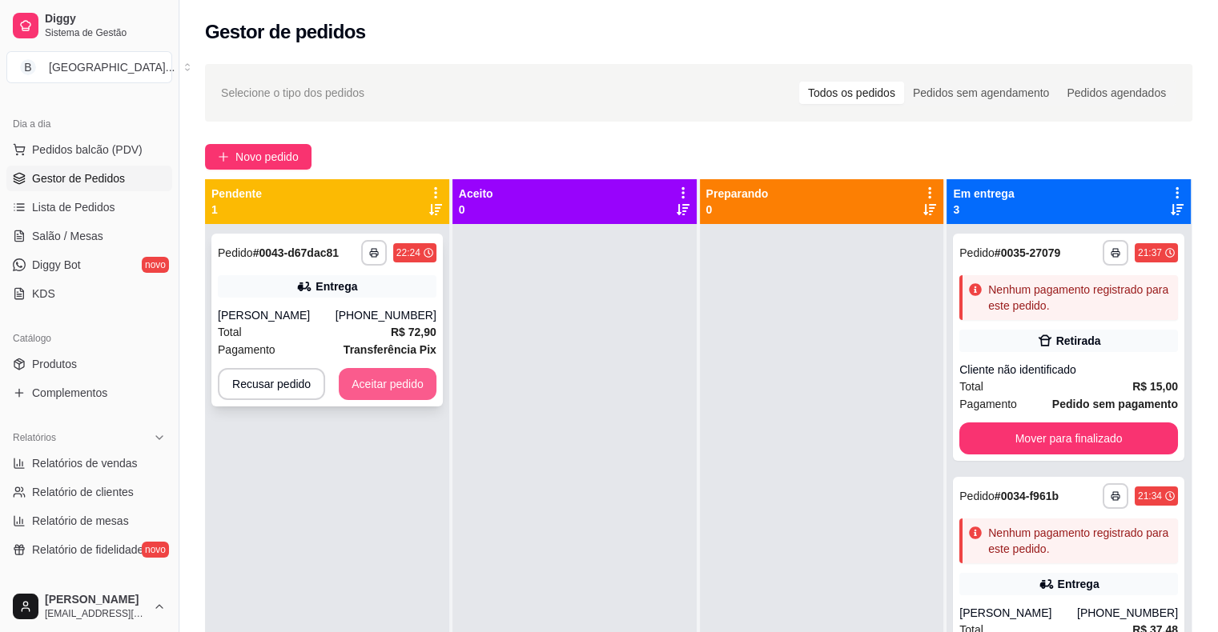
click at [403, 386] on button "Aceitar pedido" at bounding box center [388, 384] width 98 height 32
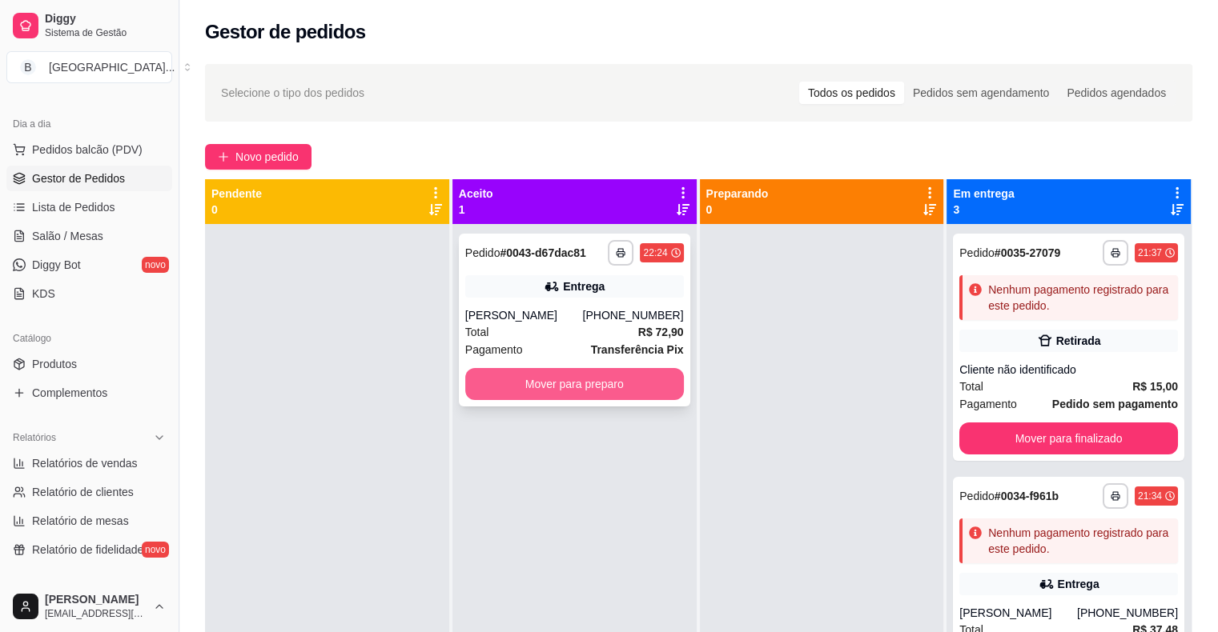
click at [589, 386] on button "Mover para preparo" at bounding box center [574, 384] width 219 height 32
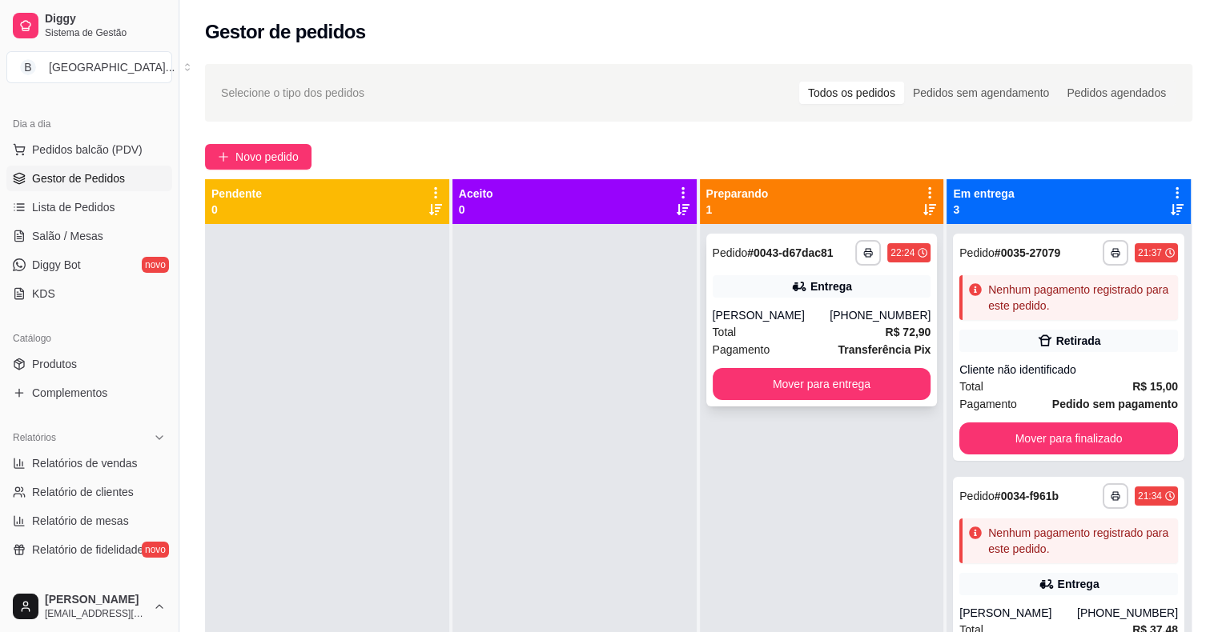
click at [804, 324] on div "Total R$ 72,90" at bounding box center [822, 332] width 219 height 18
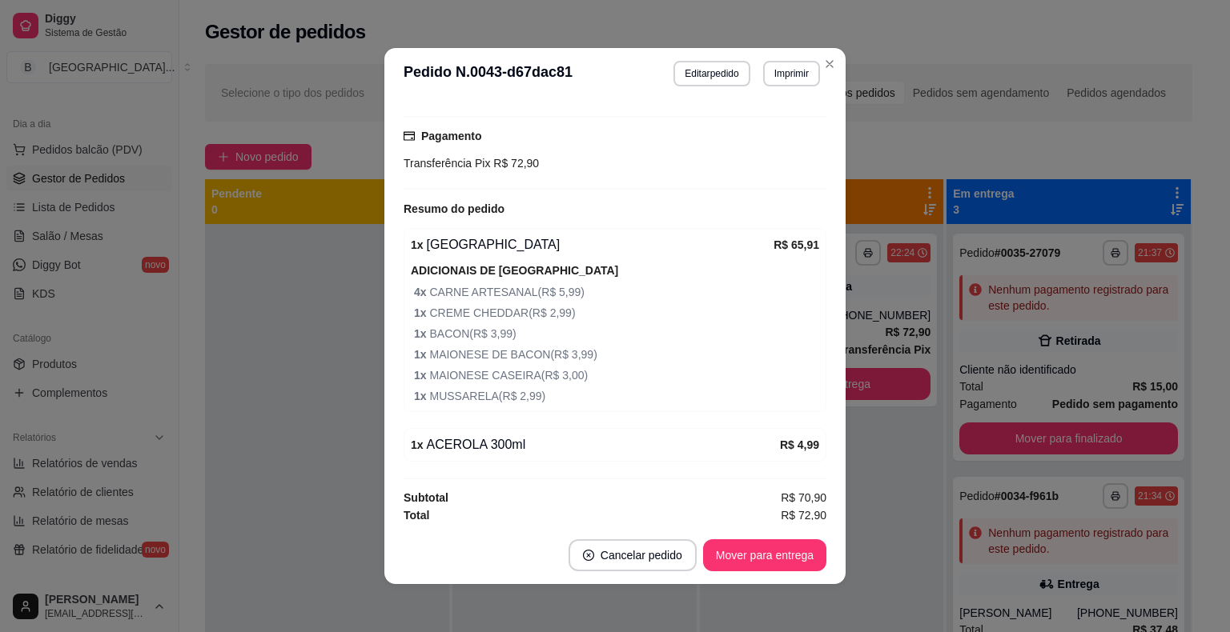
scroll to position [404, 0]
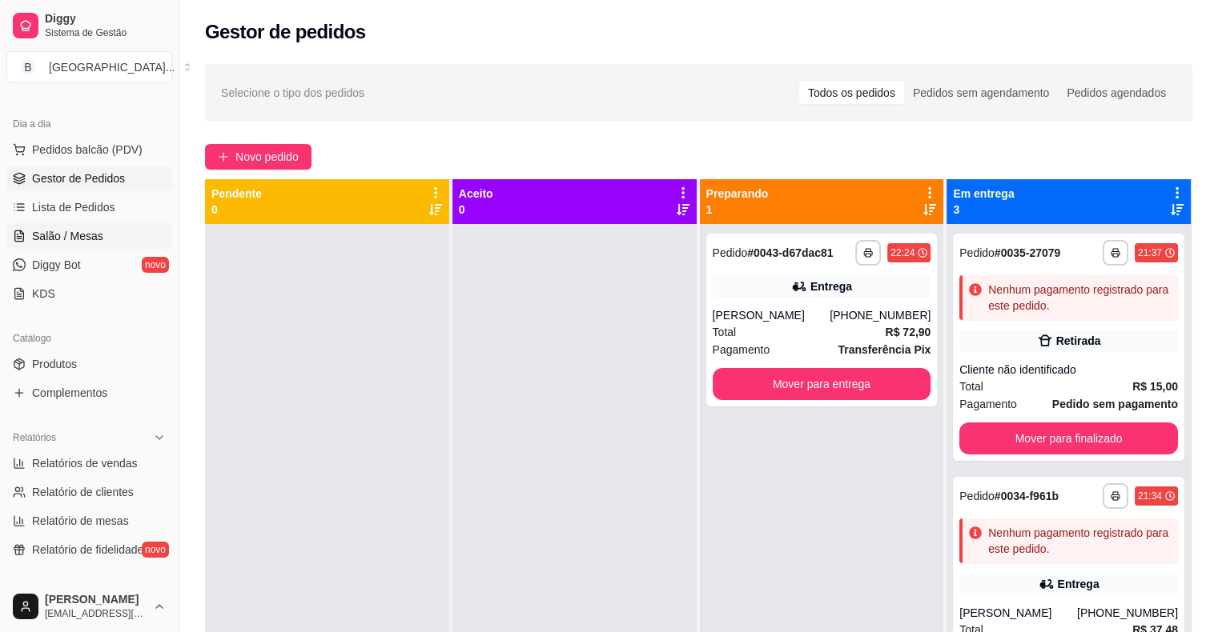
click at [111, 232] on link "Salão / Mesas" at bounding box center [89, 236] width 166 height 26
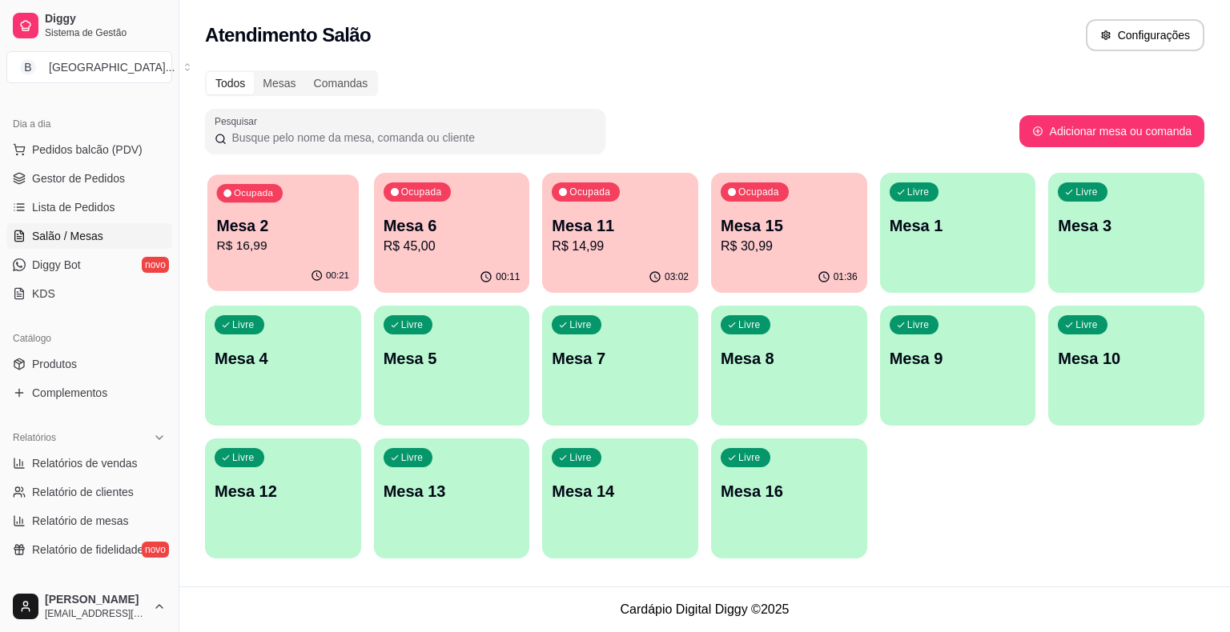
click at [294, 258] on div "Ocupada Mesa 2 R$ 16,99" at bounding box center [282, 218] width 151 height 86
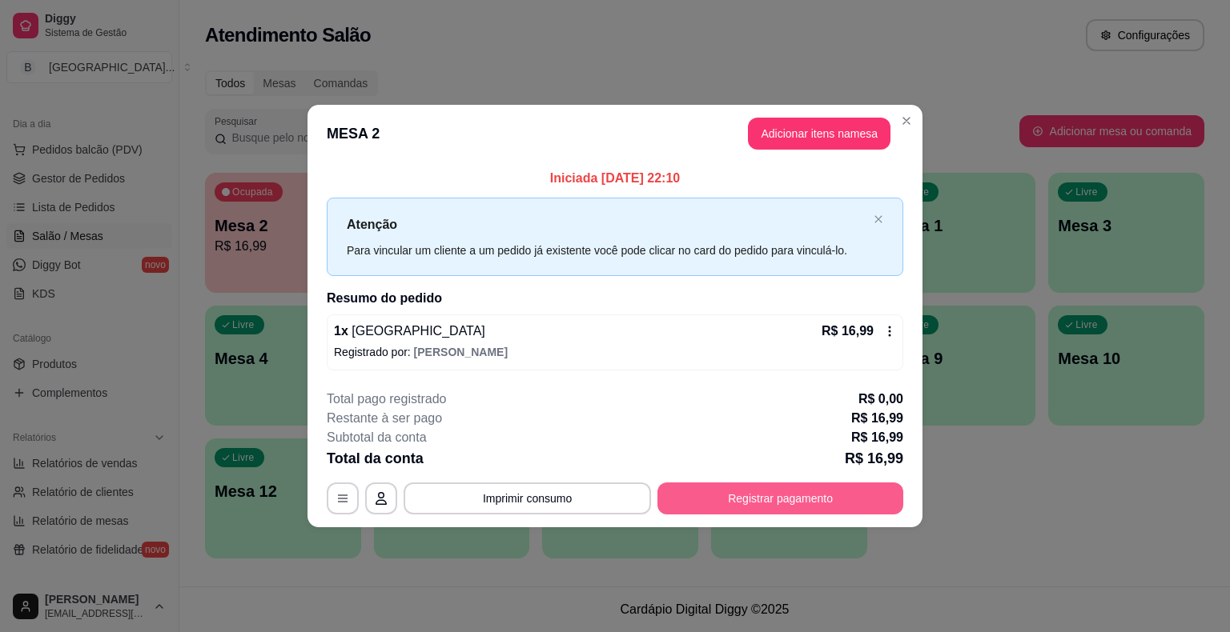
click at [752, 485] on button "Registrar pagamento" at bounding box center [780, 499] width 246 height 32
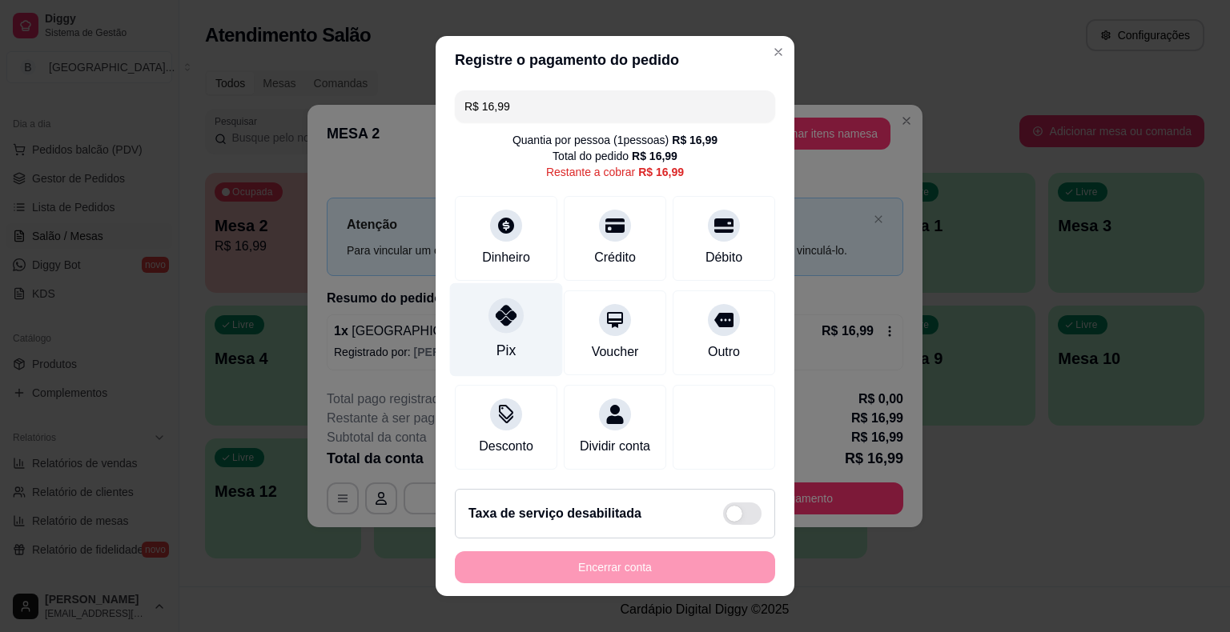
click at [496, 349] on div "Pix" at bounding box center [505, 350] width 19 height 21
type input "R$ 0,00"
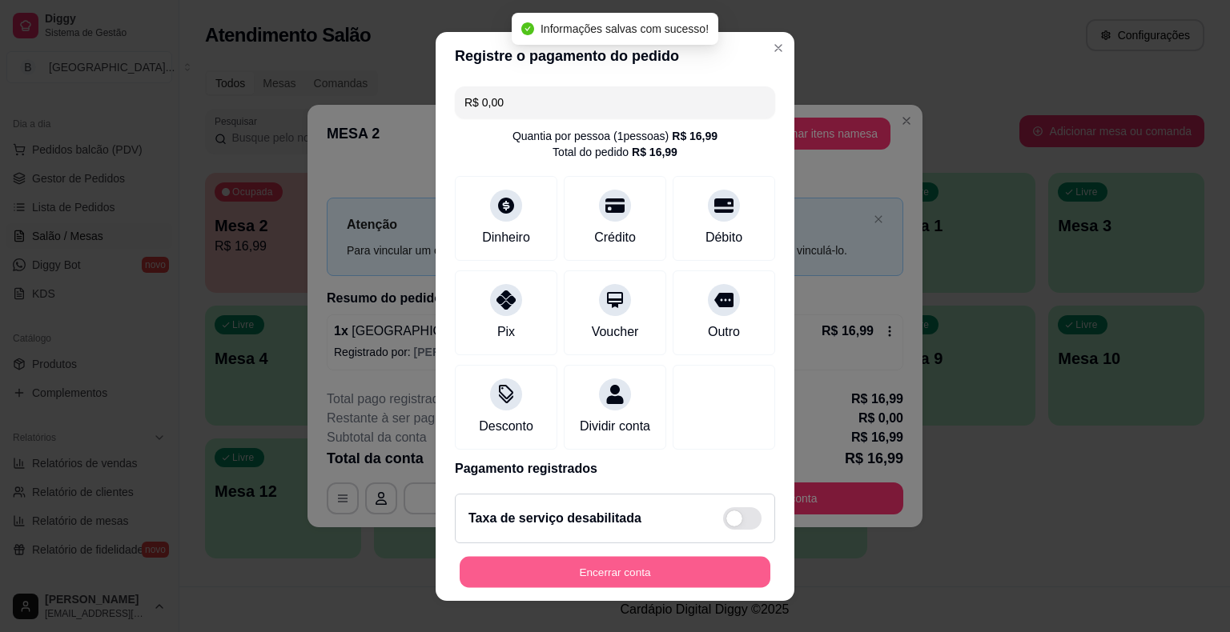
click at [631, 580] on button "Encerrar conta" at bounding box center [615, 571] width 311 height 31
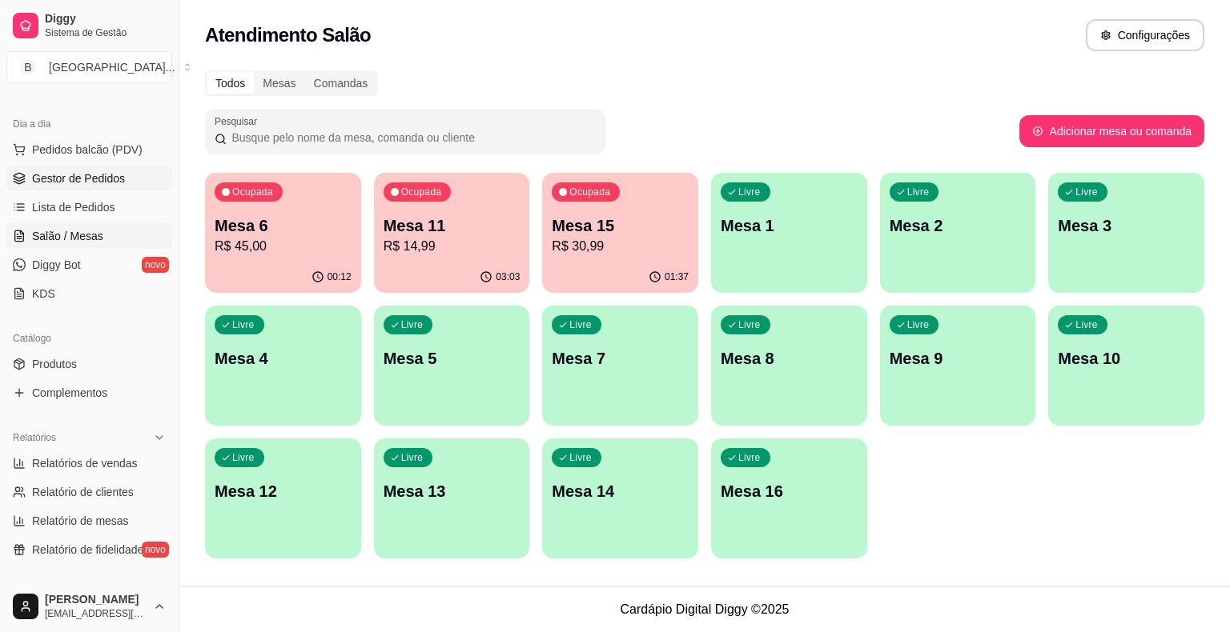
click at [86, 189] on link "Gestor de Pedidos" at bounding box center [89, 179] width 166 height 26
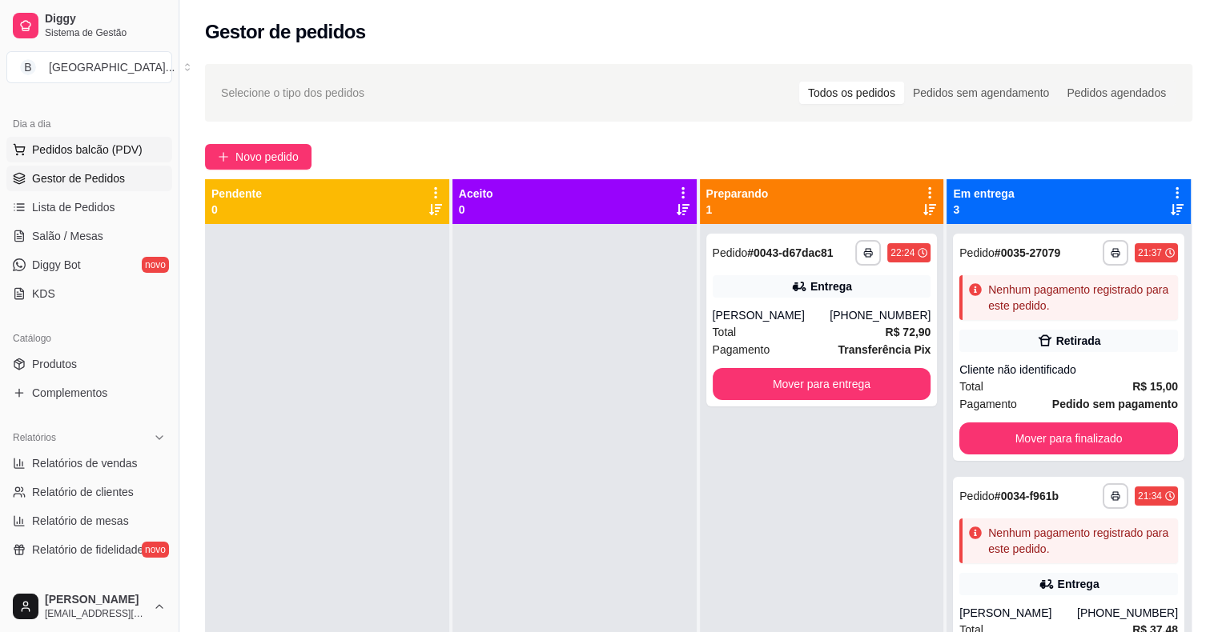
click at [62, 154] on span "Pedidos balcão (PDV)" at bounding box center [87, 150] width 110 height 16
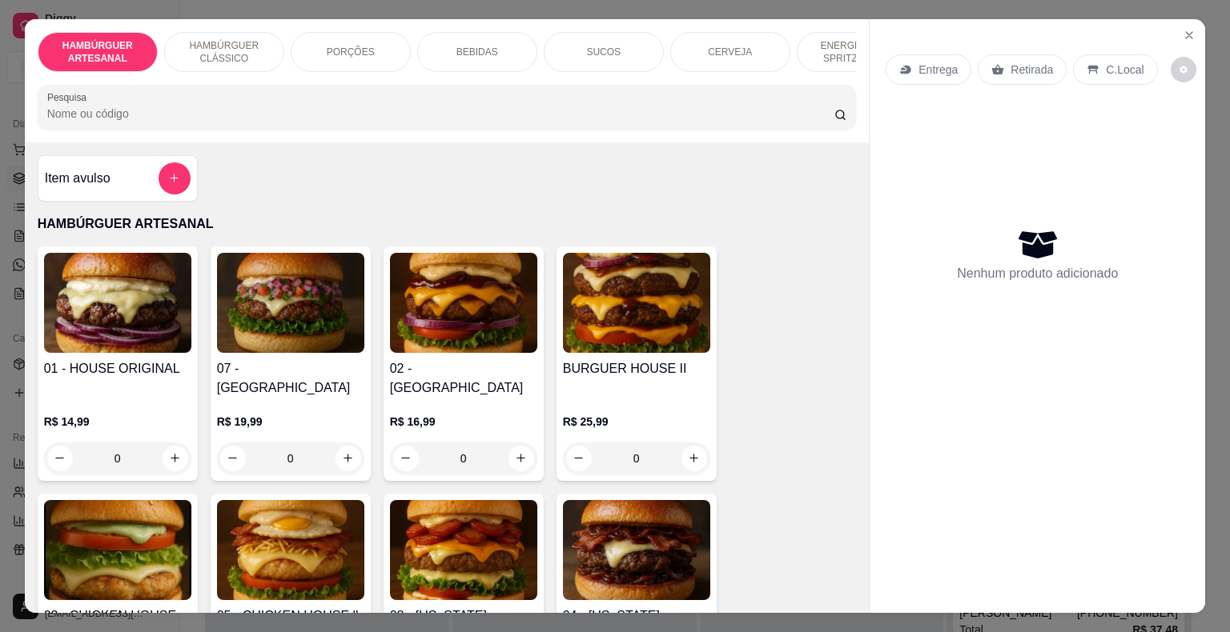
click at [477, 46] on p "BEBIDAS" at bounding box center [477, 52] width 42 height 13
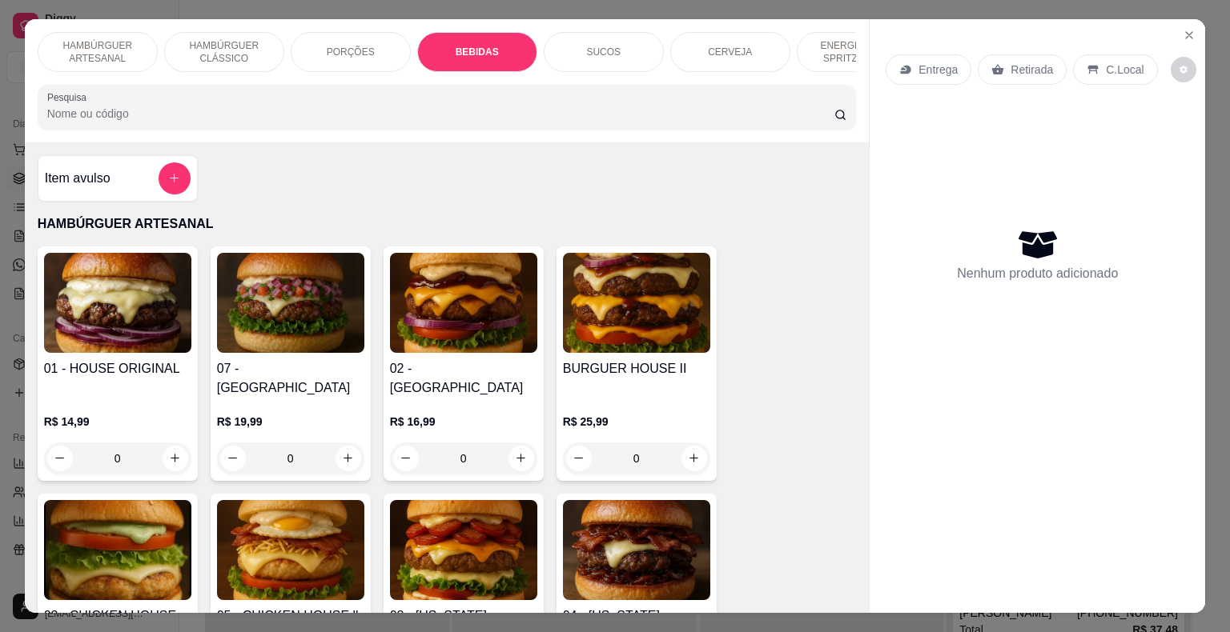
scroll to position [38, 0]
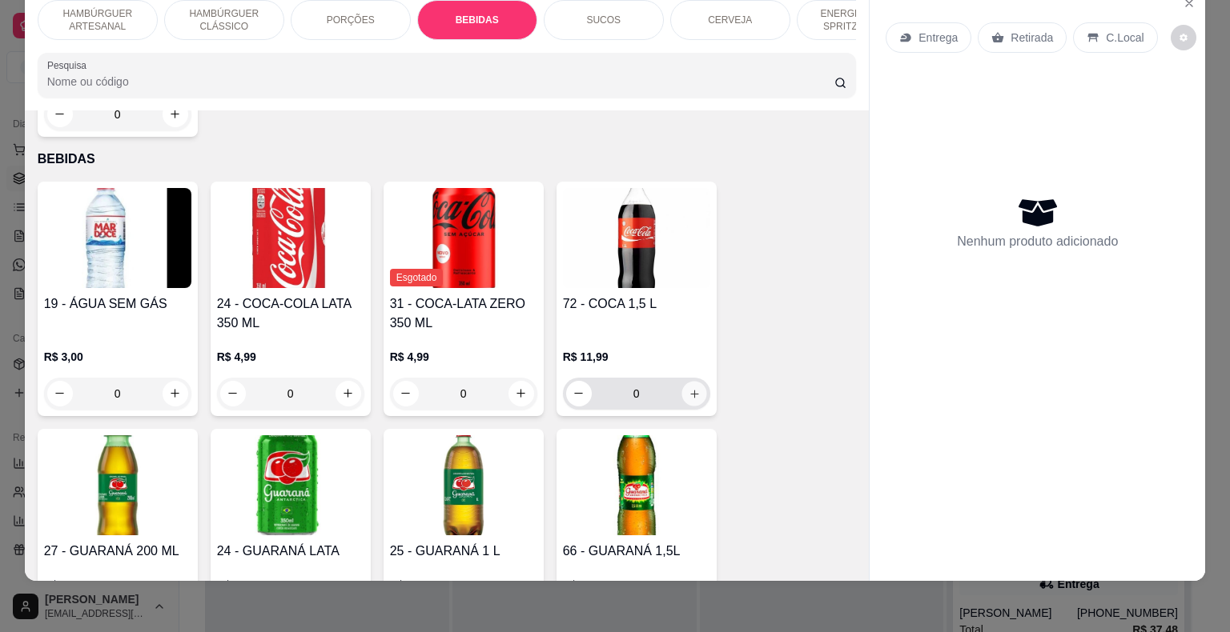
click at [689, 381] on button "increase-product-quantity" at bounding box center [693, 393] width 25 height 25
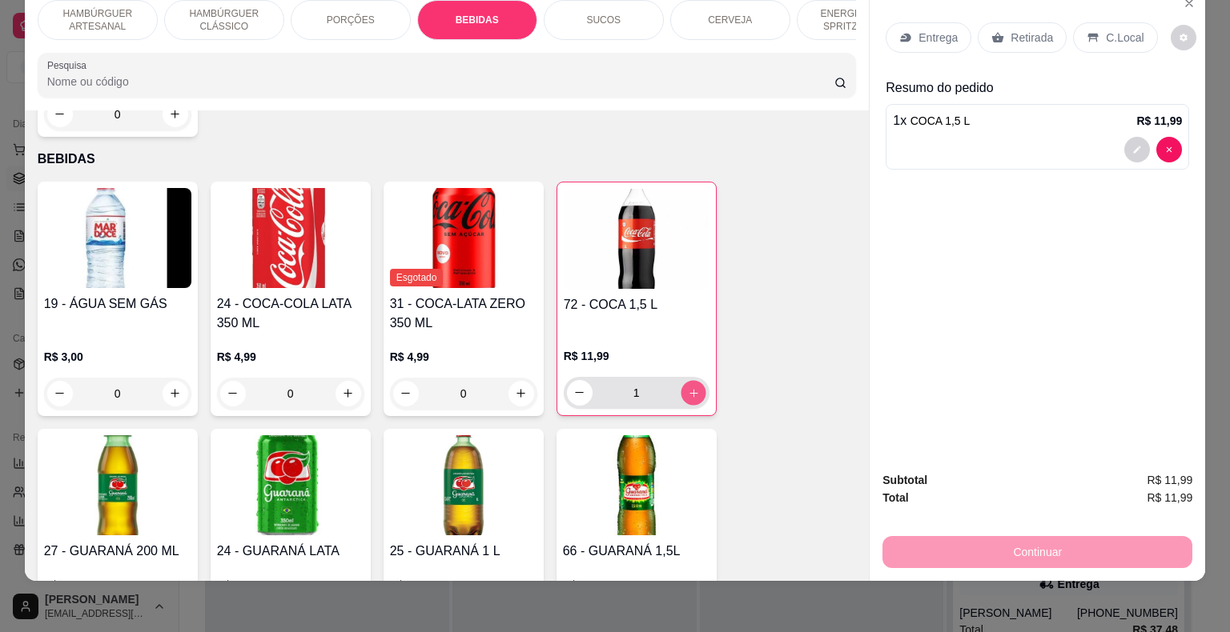
click at [689, 380] on button "increase-product-quantity" at bounding box center [693, 392] width 25 height 25
type input "2"
drag, startPoint x: 849, startPoint y: 25, endPoint x: 838, endPoint y: 30, distance: 11.8
click at [846, 25] on div "ENERGÉTICO E SPRITZ DRINK" at bounding box center [857, 20] width 120 height 40
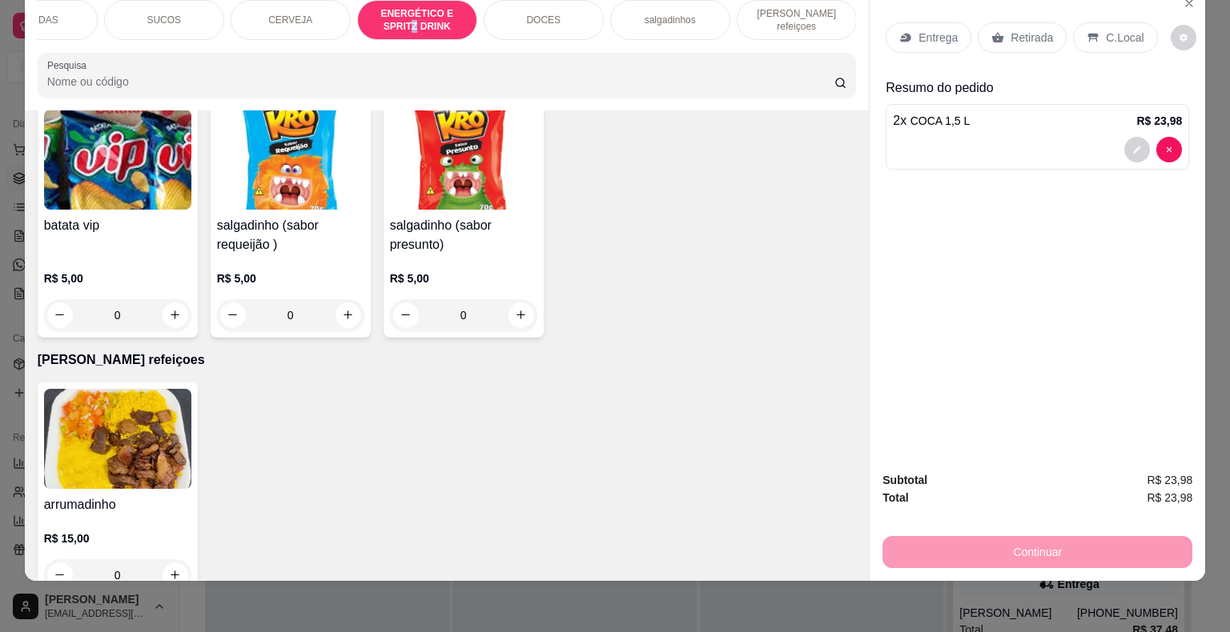
scroll to position [4839, 0]
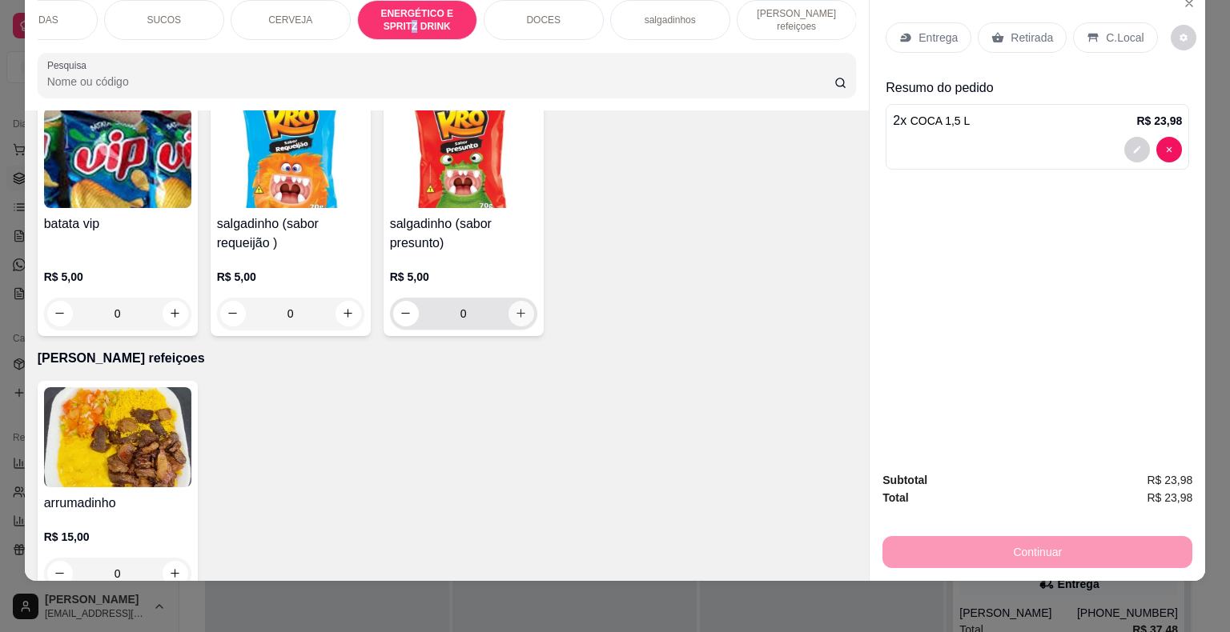
click at [515, 307] on icon "increase-product-quantity" at bounding box center [521, 313] width 12 height 12
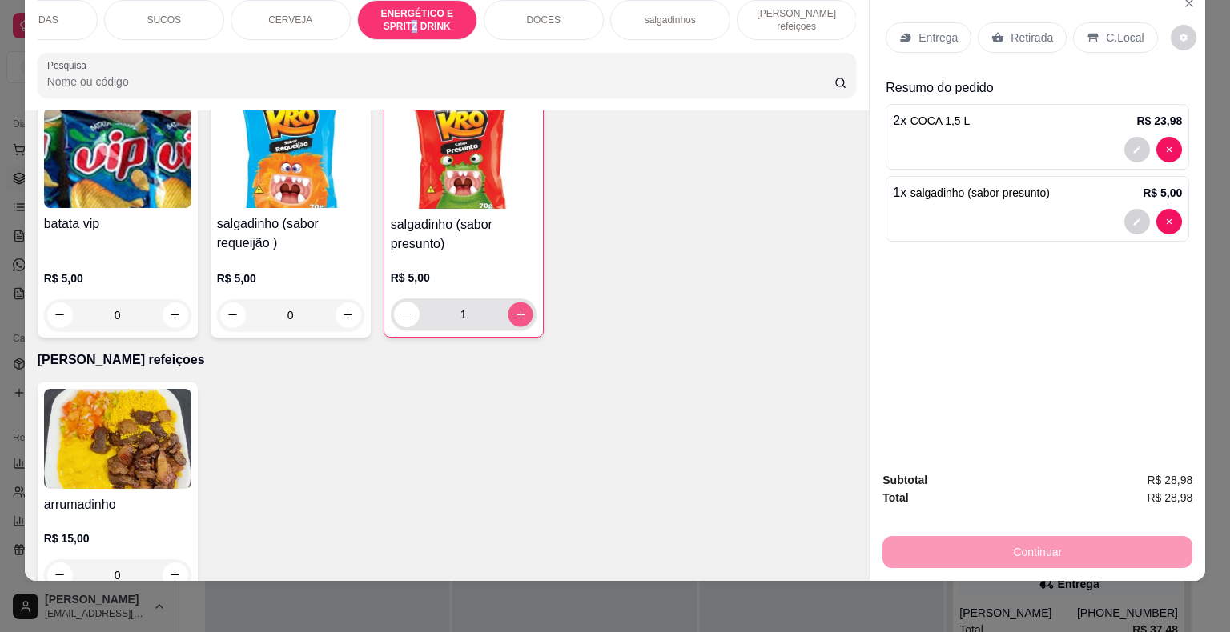
click at [514, 308] on icon "increase-product-quantity" at bounding box center [520, 314] width 12 height 12
click at [401, 308] on icon "decrease-product-quantity" at bounding box center [406, 314] width 12 height 12
click at [400, 308] on icon "decrease-product-quantity" at bounding box center [406, 314] width 12 height 12
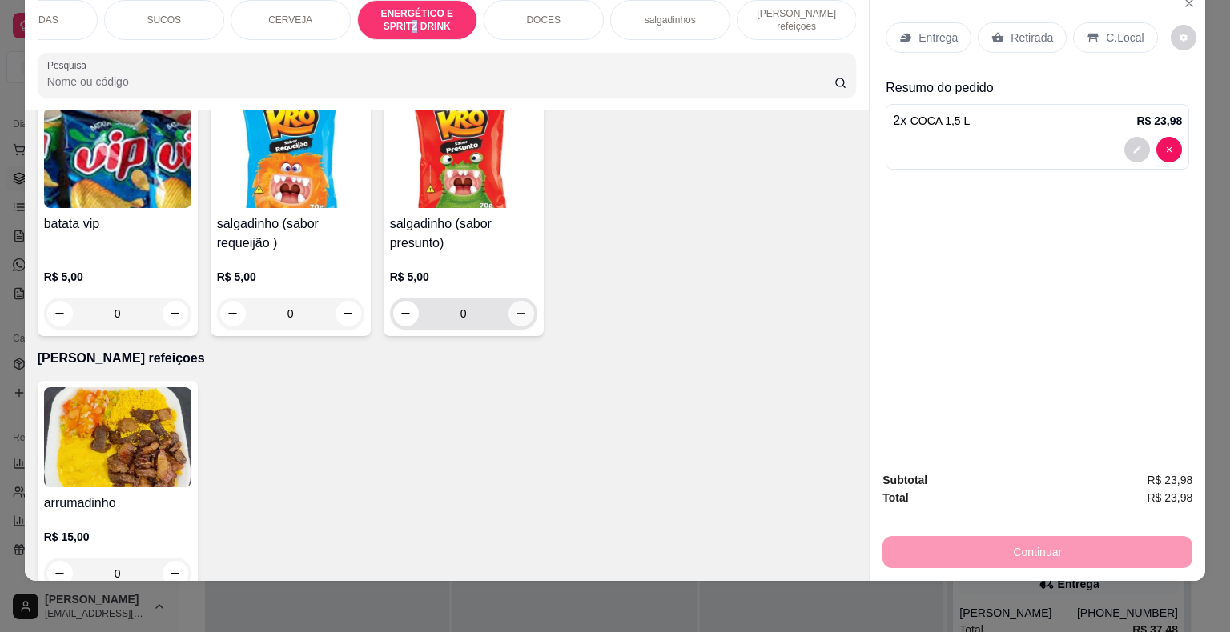
click at [518, 307] on icon "increase-product-quantity" at bounding box center [521, 313] width 12 height 12
type input "1"
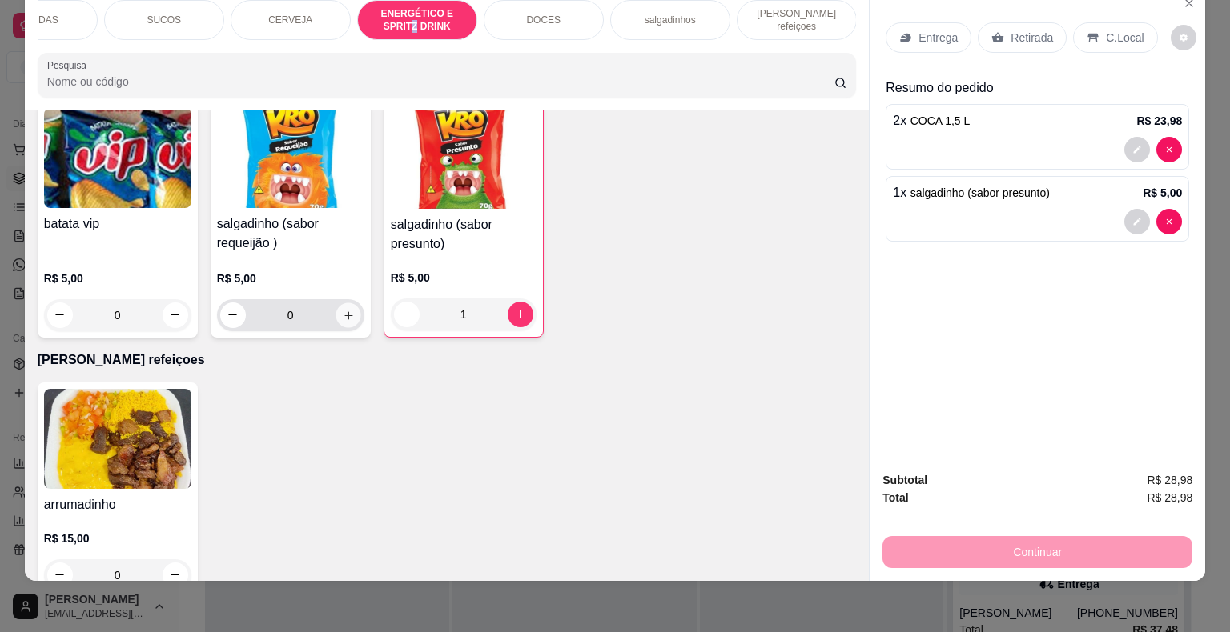
click at [342, 309] on icon "increase-product-quantity" at bounding box center [348, 315] width 12 height 12
type input "1"
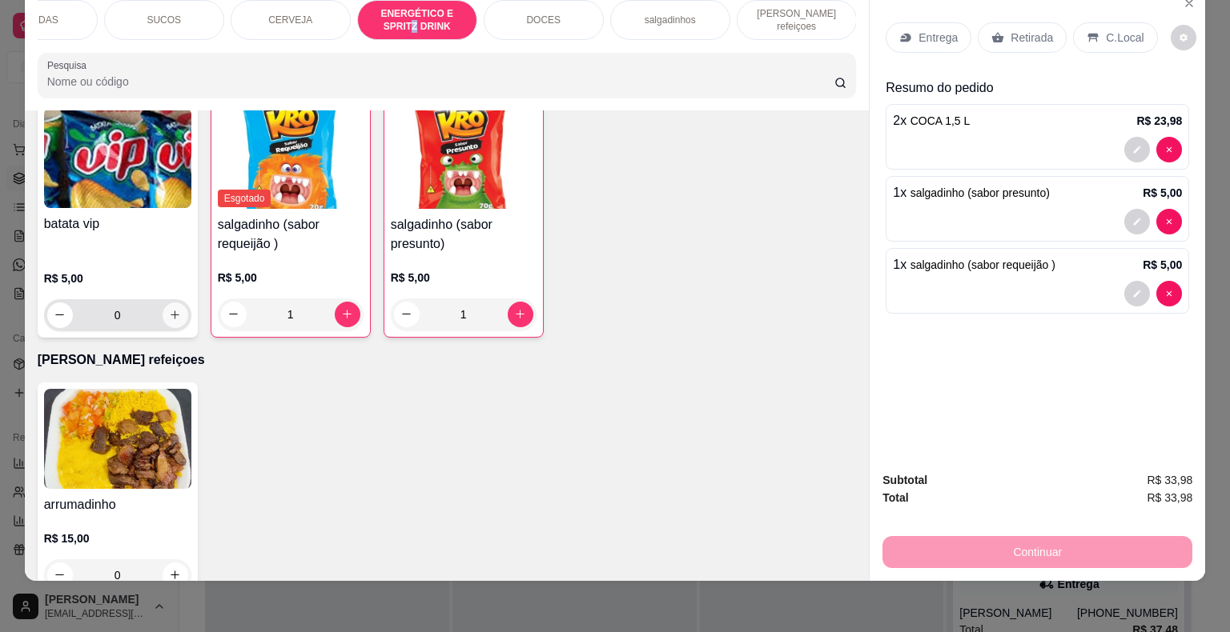
click at [169, 309] on icon "increase-product-quantity" at bounding box center [175, 315] width 12 height 12
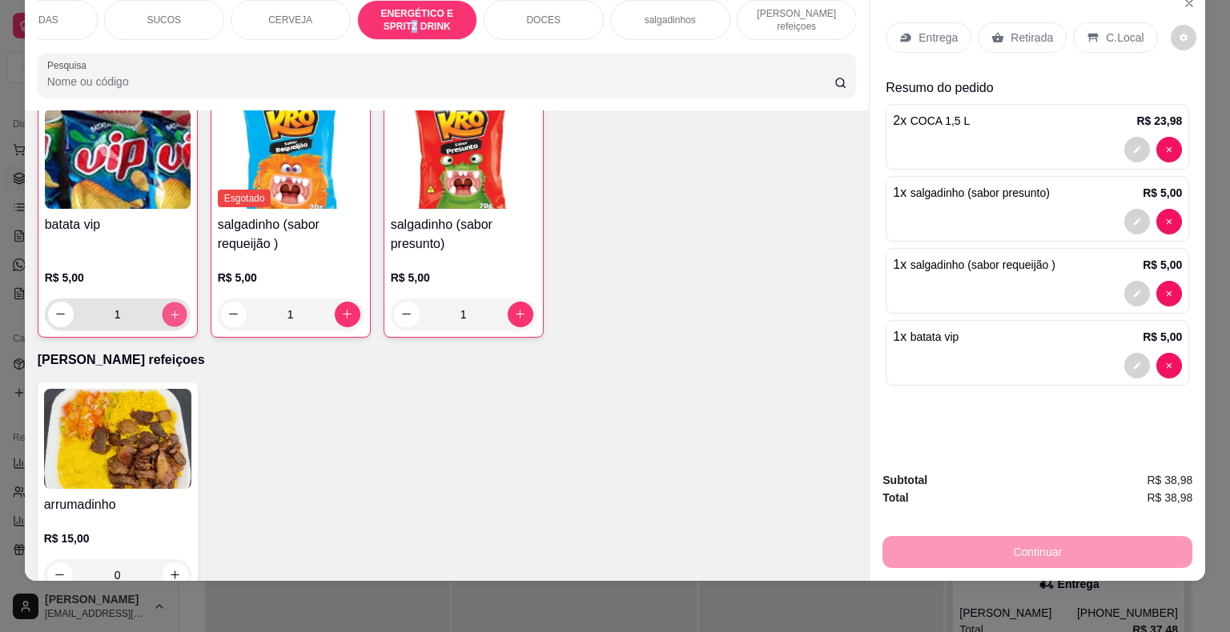
click at [169, 308] on icon "increase-product-quantity" at bounding box center [174, 314] width 12 height 12
type input "2"
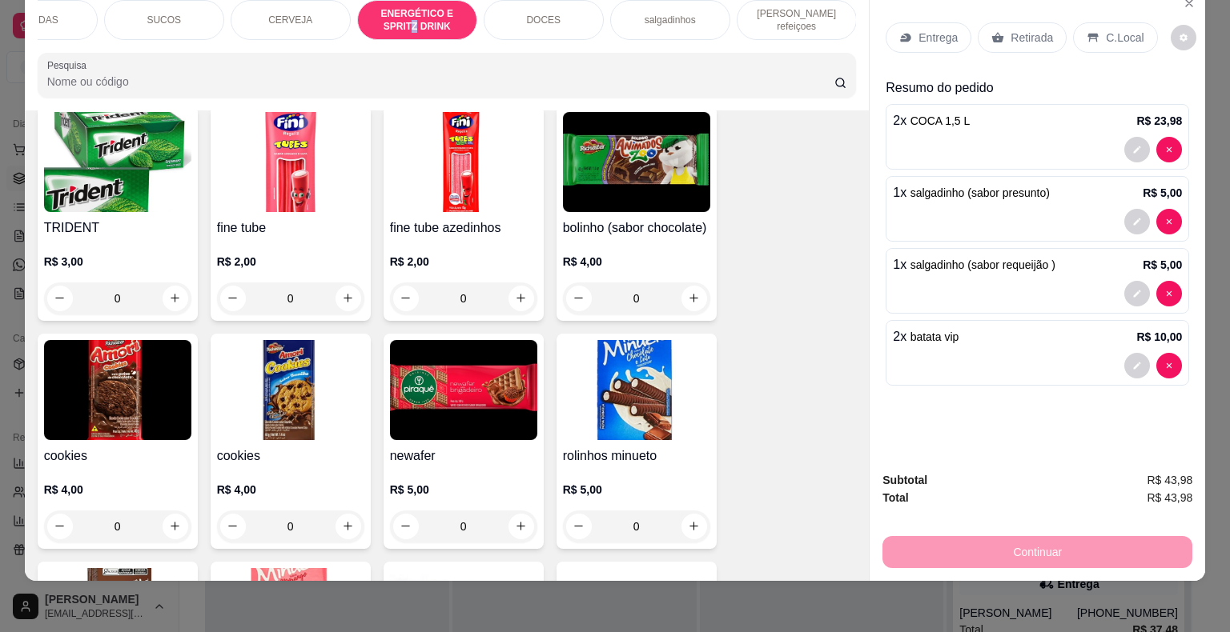
scroll to position [4038, 0]
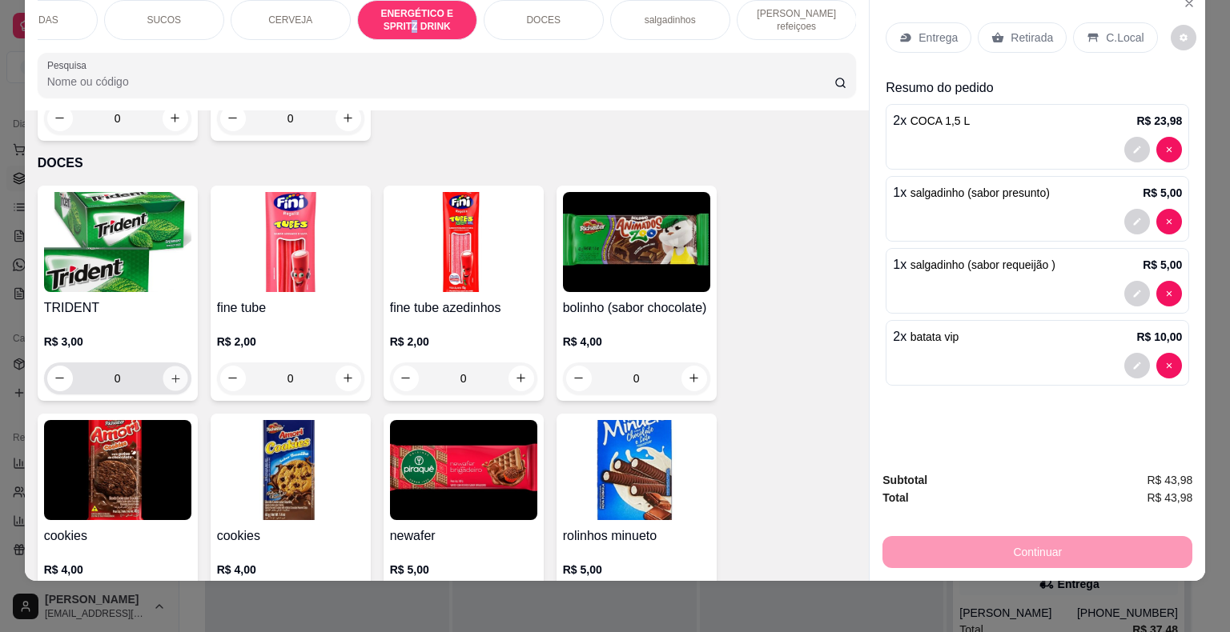
click at [171, 375] on icon "increase-product-quantity" at bounding box center [175, 379] width 8 height 8
type input "1"
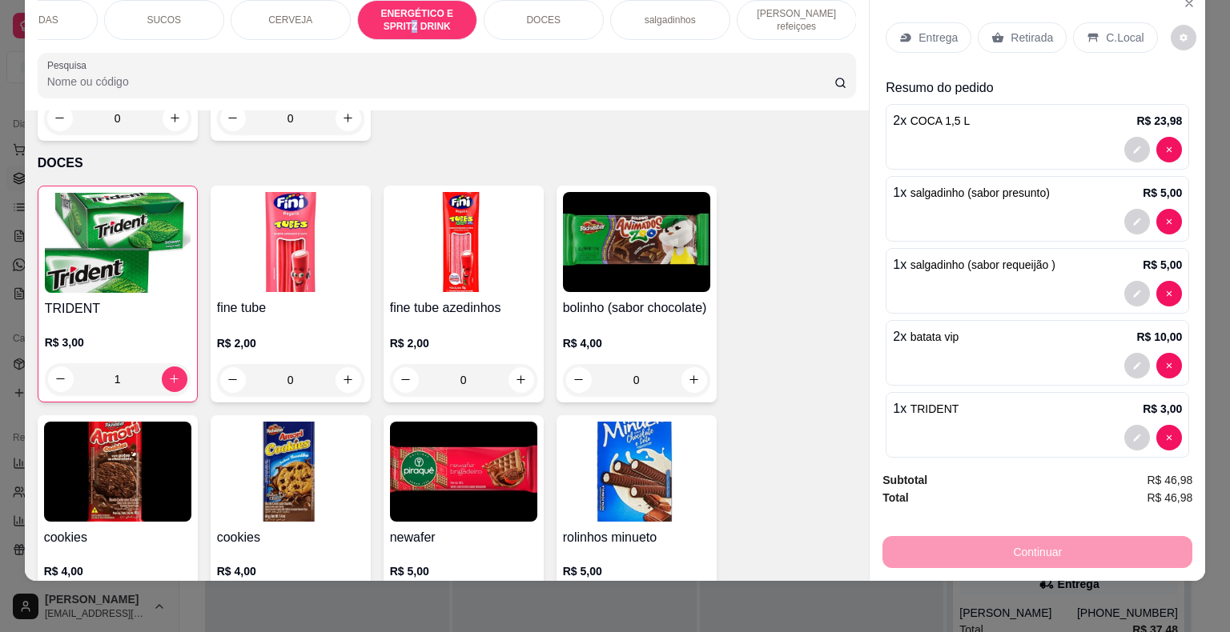
scroll to position [18, 0]
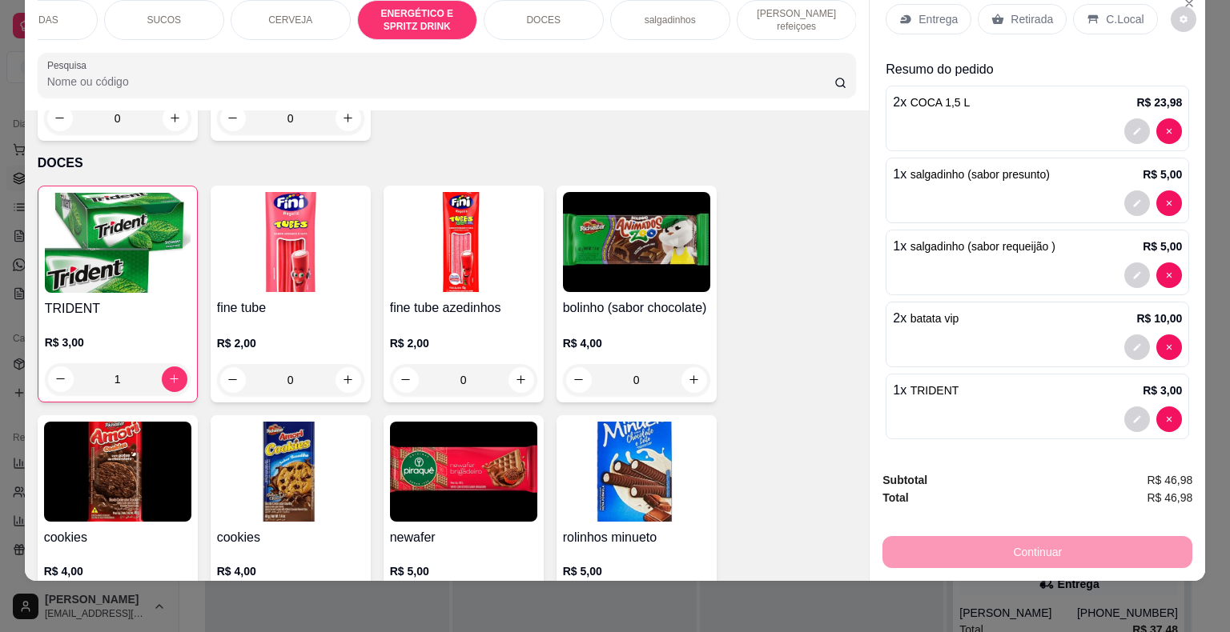
click at [991, 13] on icon at bounding box center [997, 19] width 13 height 13
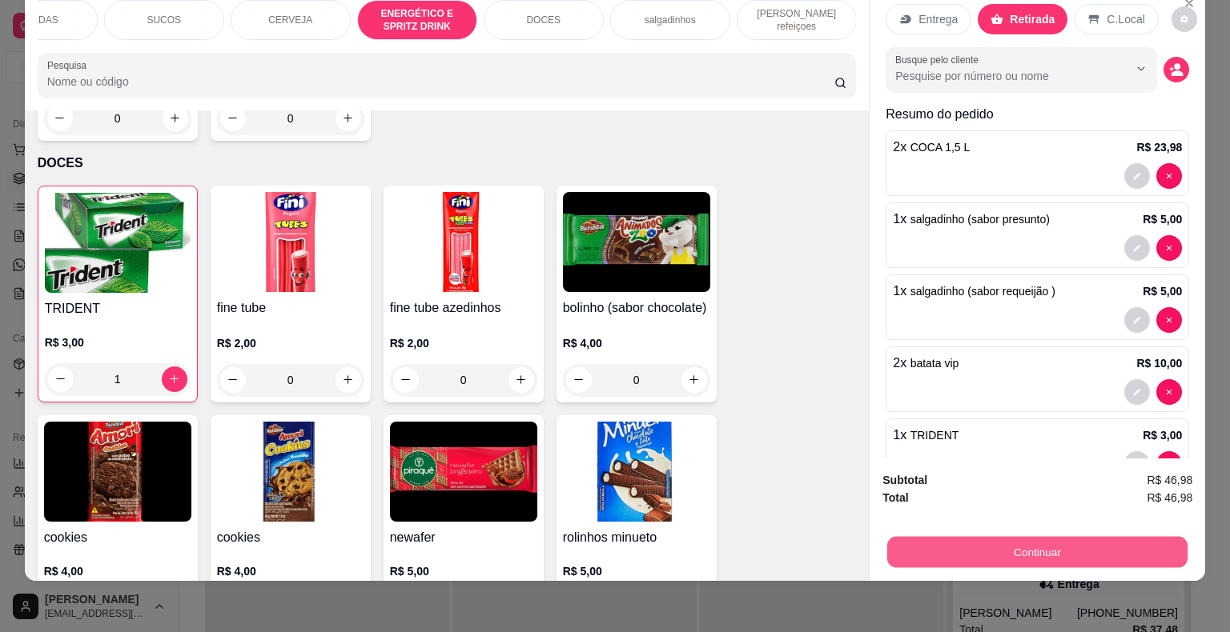
click at [1068, 537] on button "Continuar" at bounding box center [1037, 552] width 300 height 31
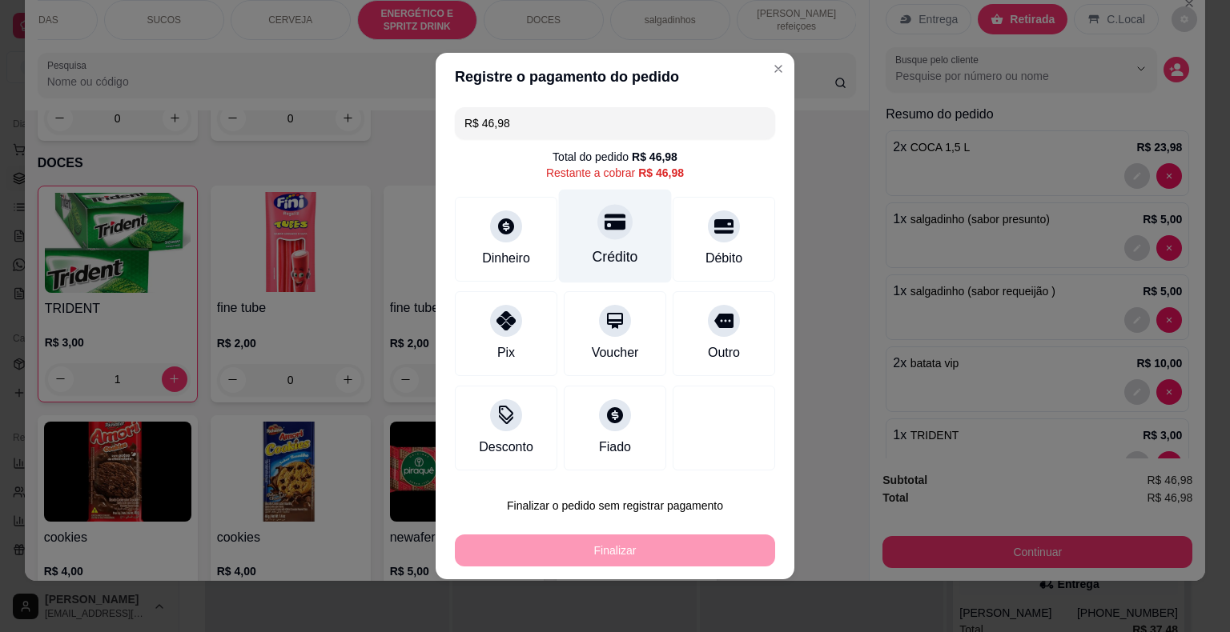
click at [628, 249] on div "Crédito" at bounding box center [615, 257] width 46 height 21
type input "R$ 0,00"
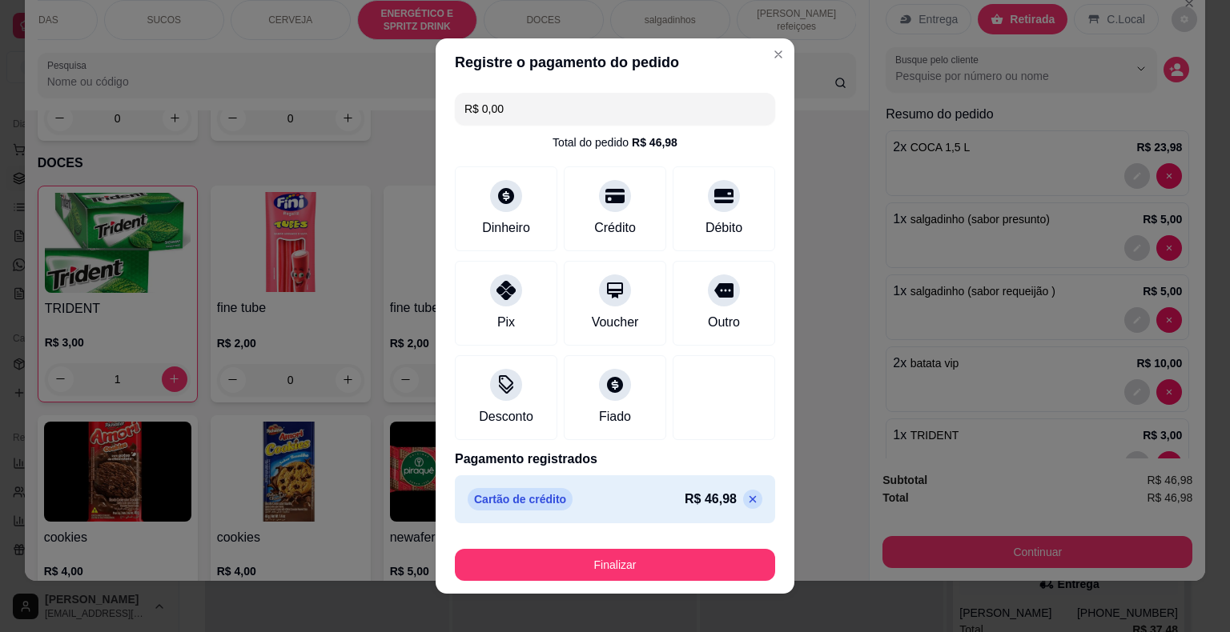
scroll to position [12, 0]
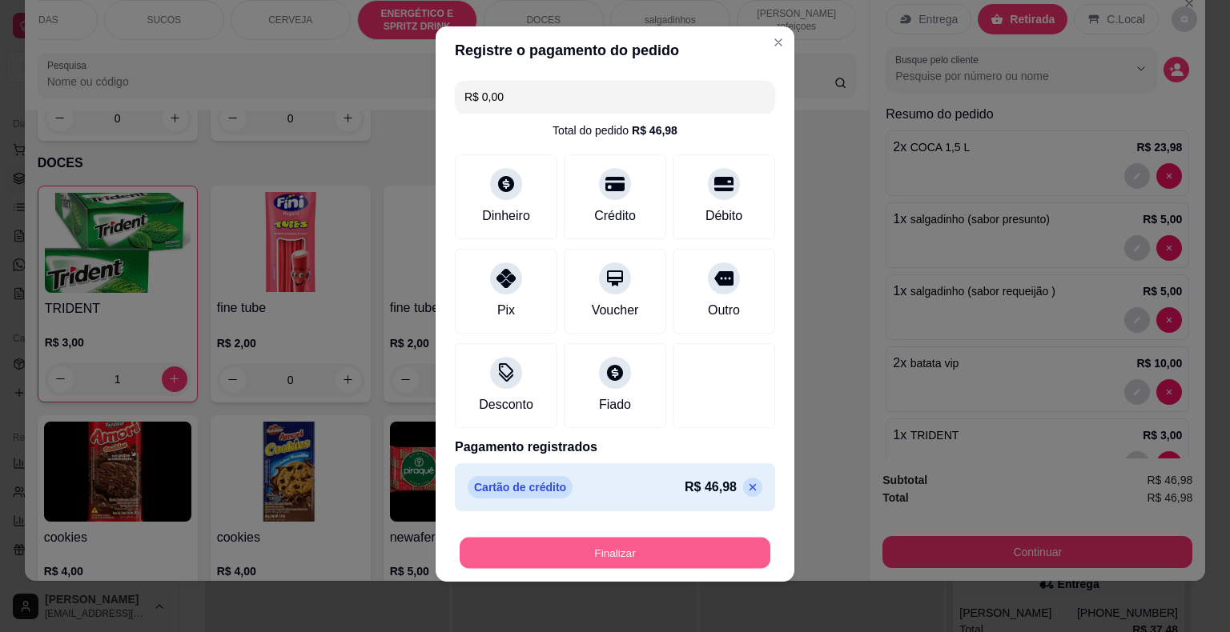
click at [621, 559] on button "Finalizar" at bounding box center [615, 553] width 311 height 31
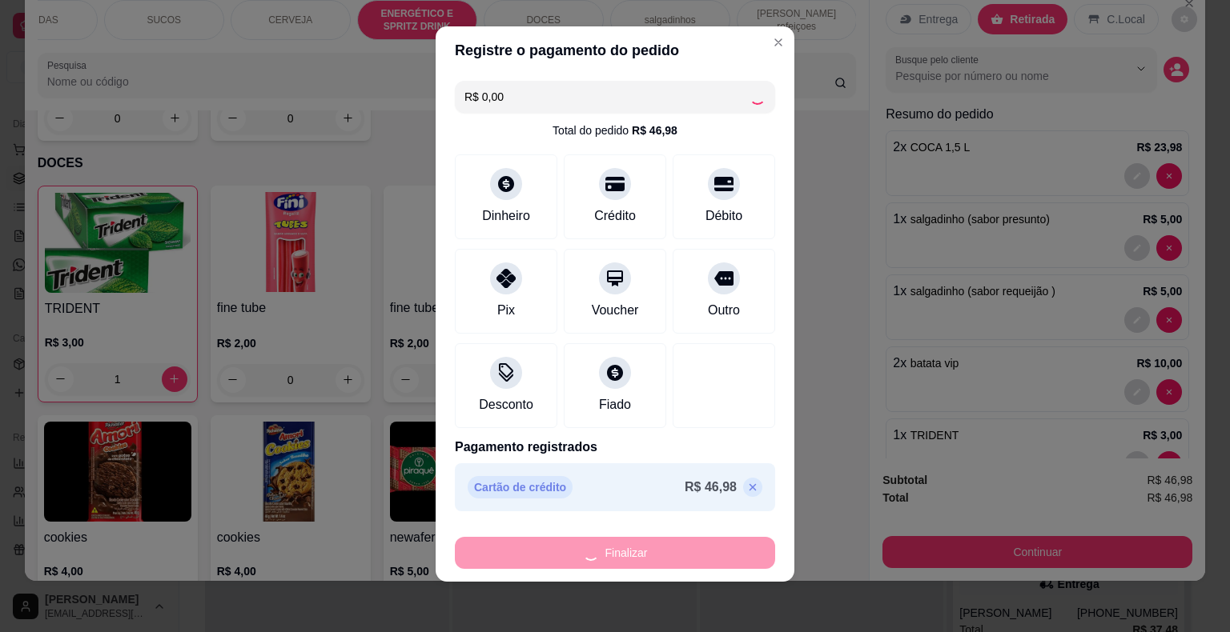
type input "0"
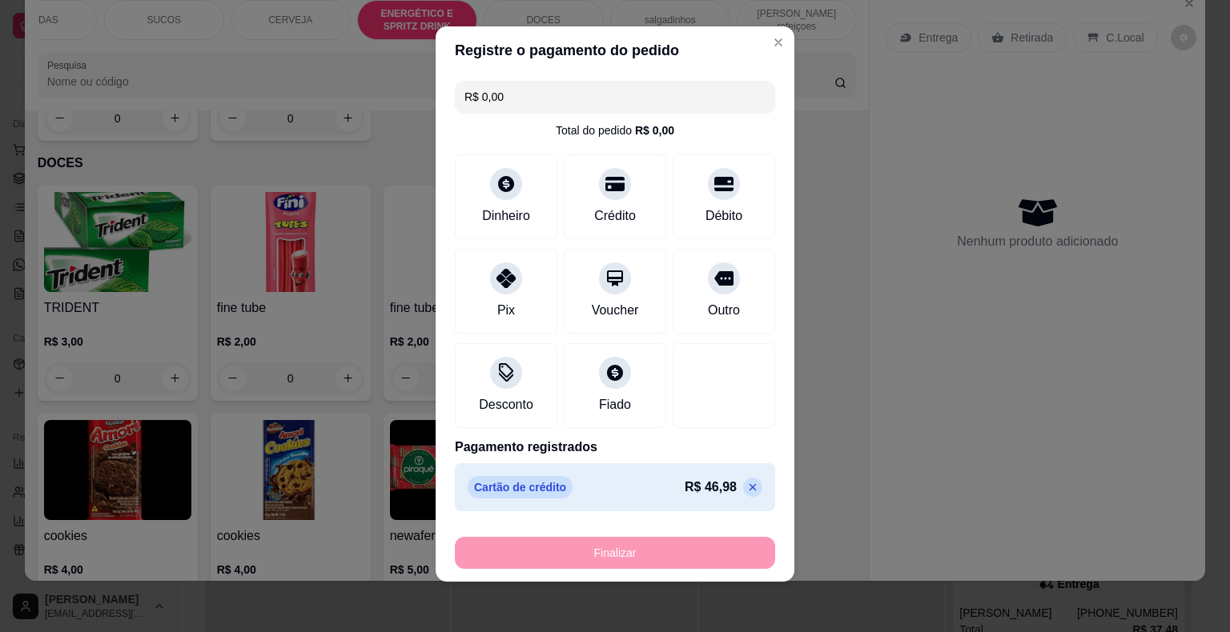
type input "-R$ 46,98"
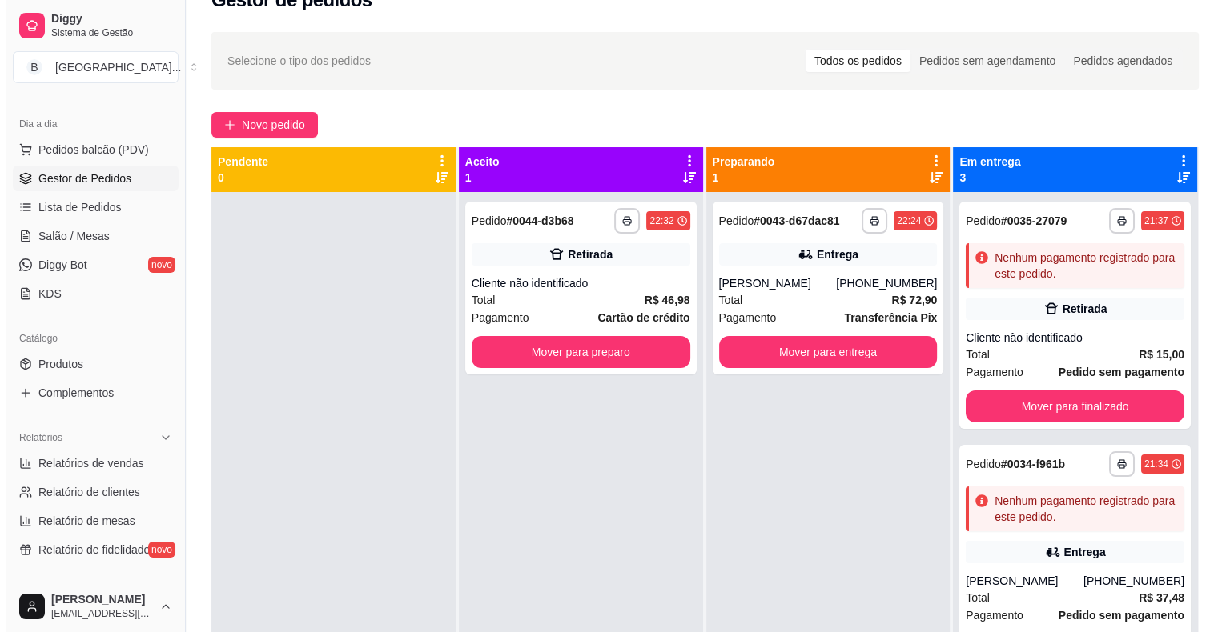
scroll to position [80, 0]
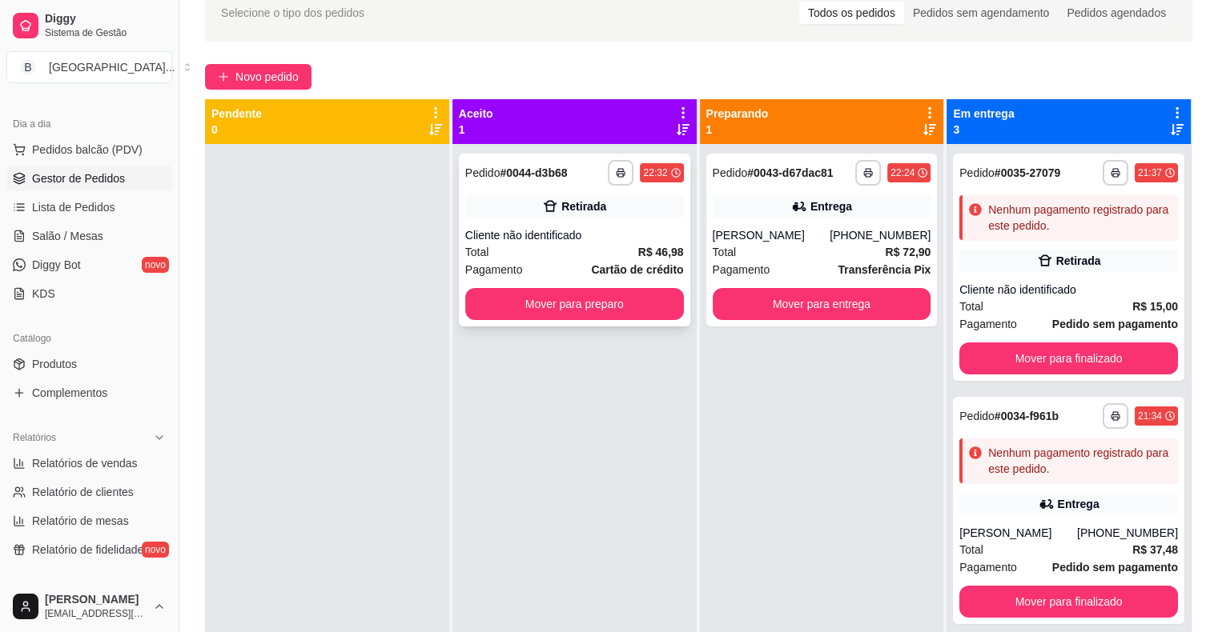
click at [634, 223] on div "**********" at bounding box center [574, 240] width 231 height 173
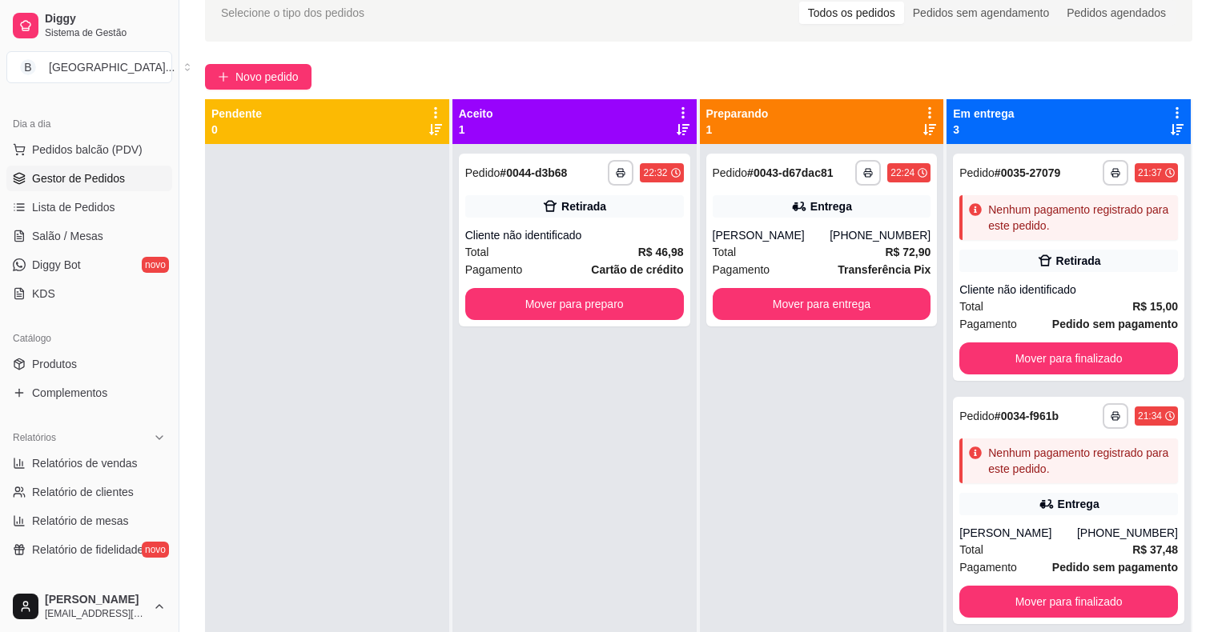
scroll to position [194, 0]
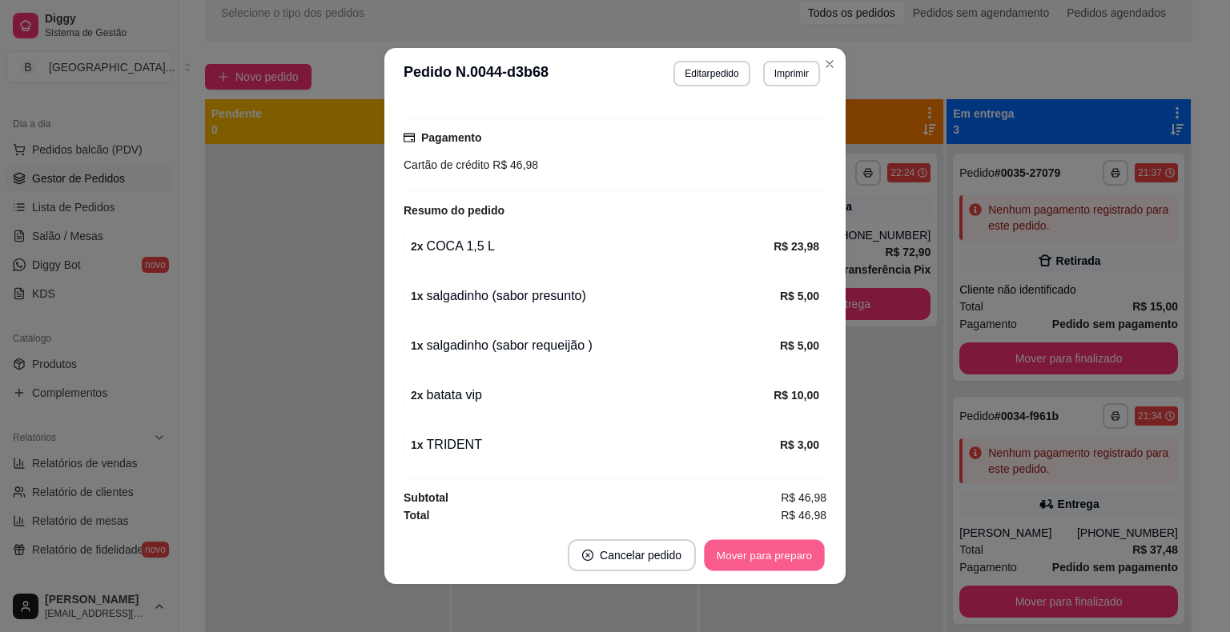
click at [747, 552] on button "Mover para preparo" at bounding box center [764, 555] width 120 height 31
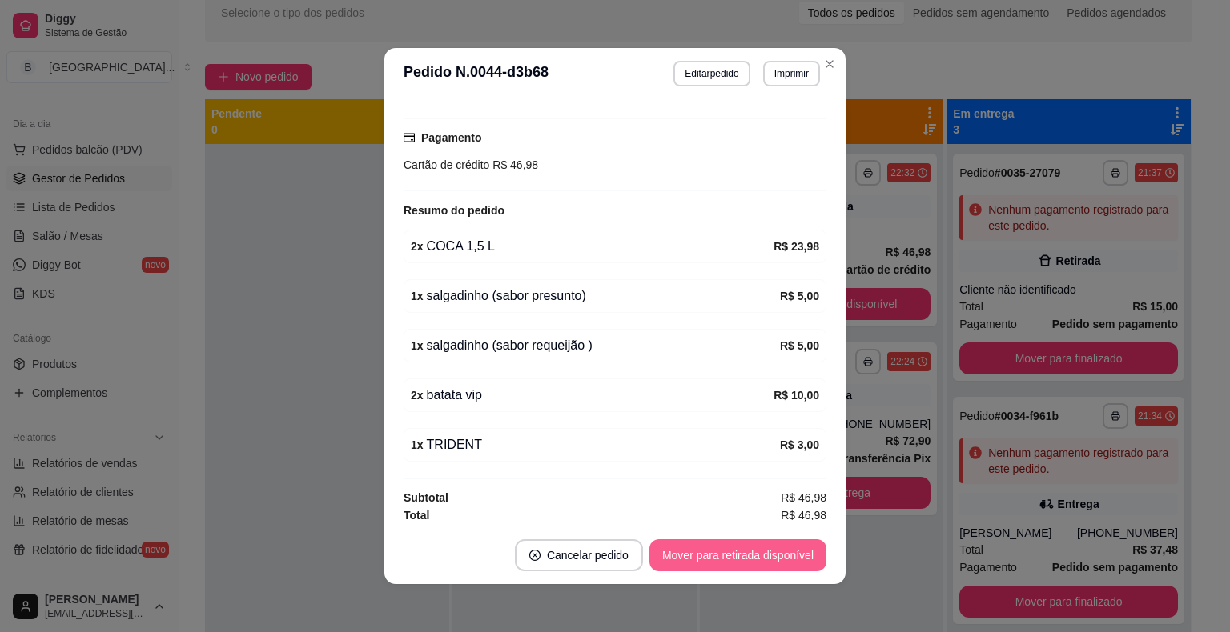
click at [747, 552] on button "Mover para retirada disponível" at bounding box center [737, 556] width 177 height 32
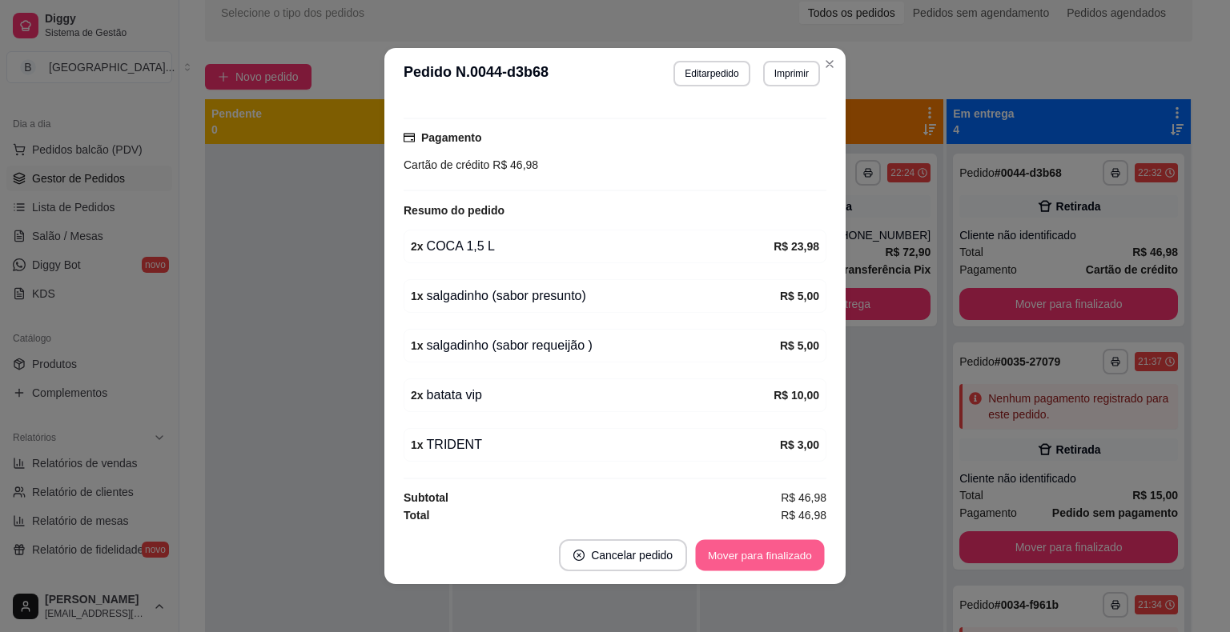
click at [747, 552] on button "Mover para finalizado" at bounding box center [760, 555] width 129 height 31
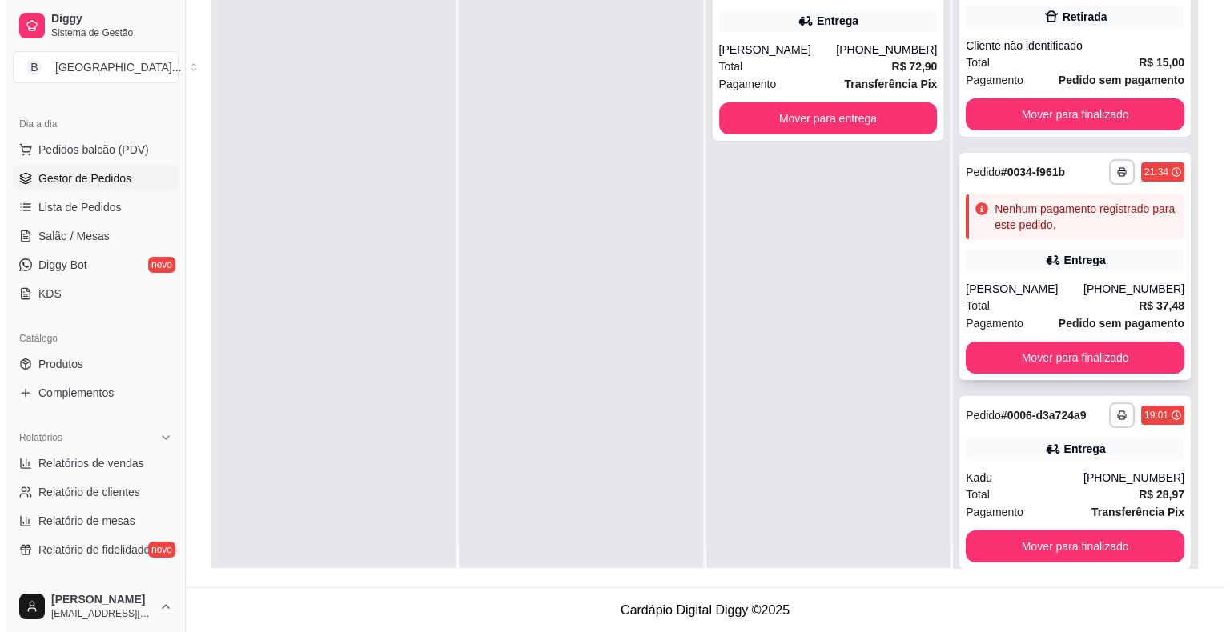
scroll to position [45, 0]
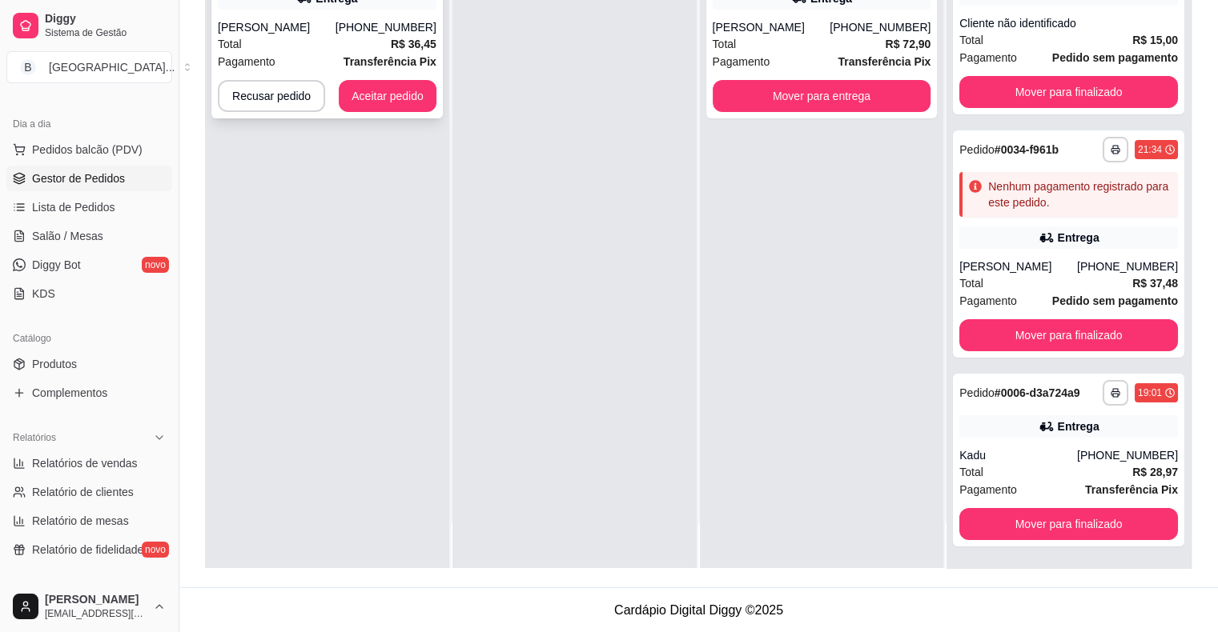
click at [361, 28] on div "[PHONE_NUMBER]" at bounding box center [385, 27] width 101 height 16
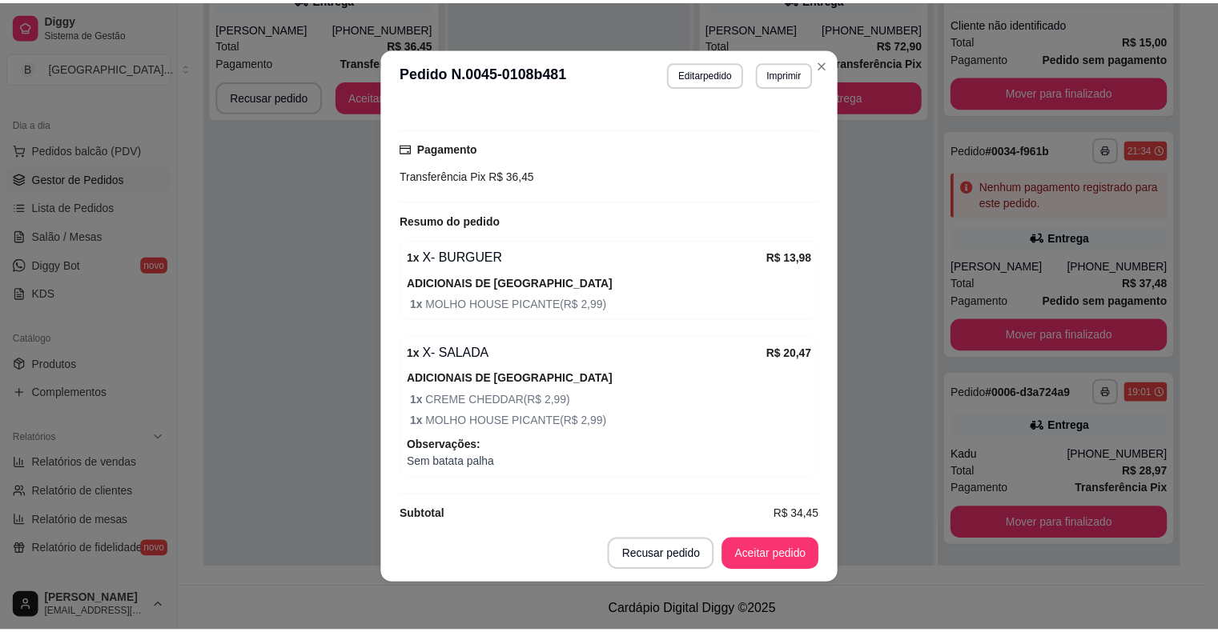
scroll to position [410, 0]
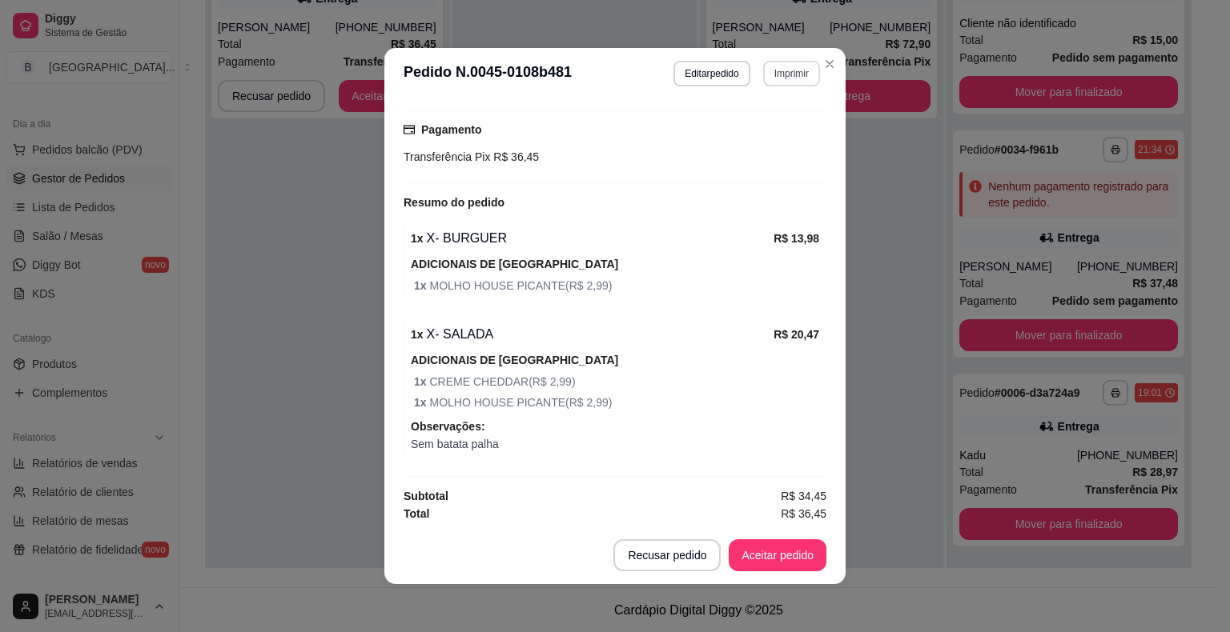
click at [781, 80] on button "Imprimir" at bounding box center [791, 74] width 57 height 26
click at [773, 120] on button "IMPRESSORA" at bounding box center [757, 130] width 112 height 25
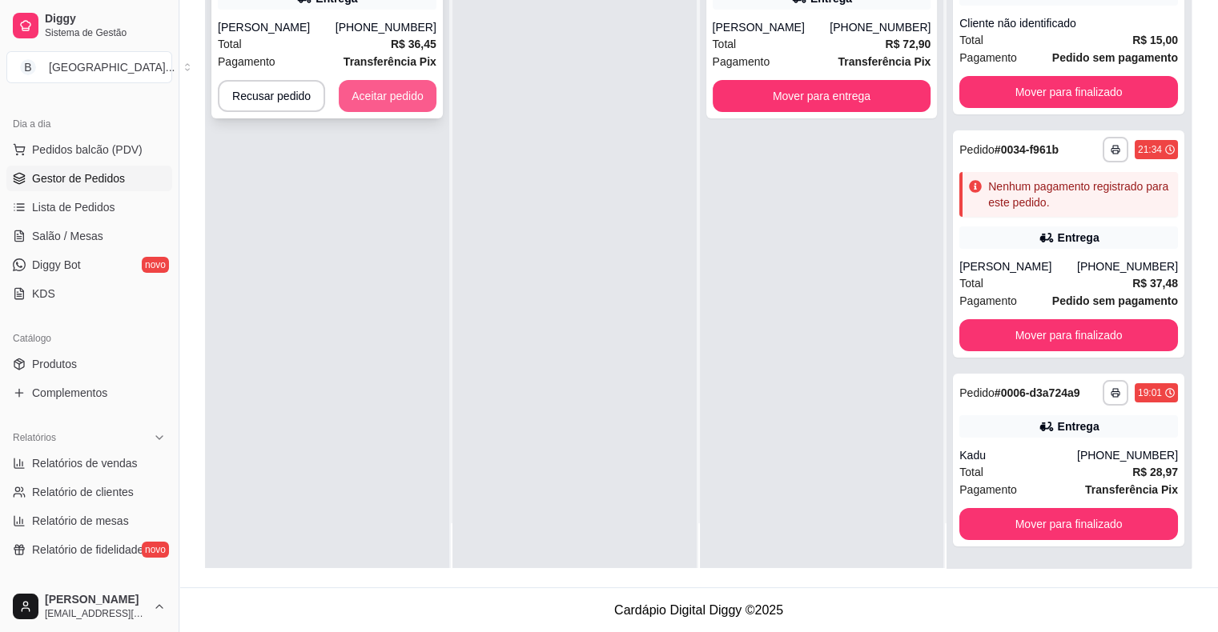
click at [375, 99] on button "Aceitar pedido" at bounding box center [388, 96] width 98 height 32
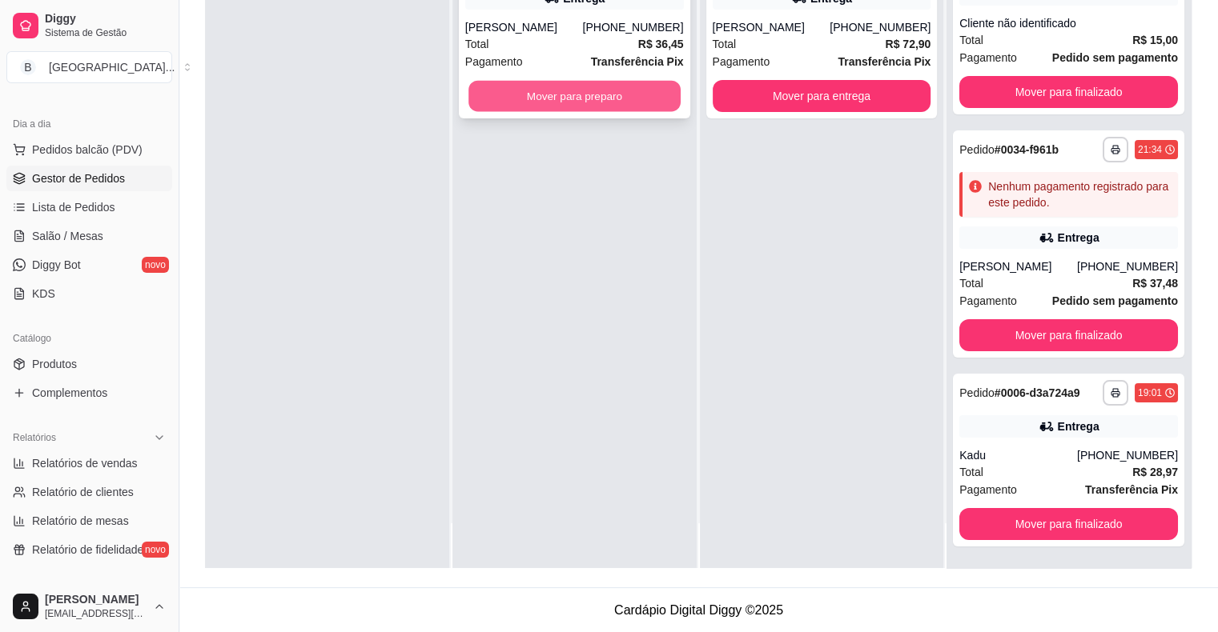
click at [512, 103] on button "Mover para preparo" at bounding box center [574, 96] width 212 height 31
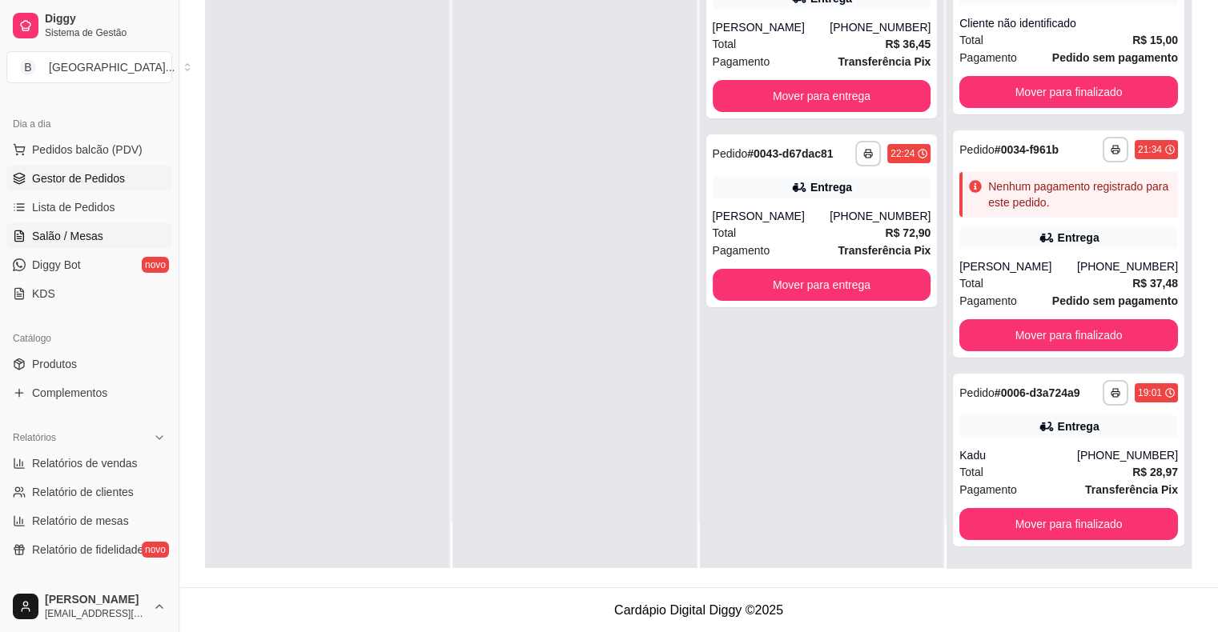
click at [48, 230] on span "Salão / Mesas" at bounding box center [67, 236] width 71 height 16
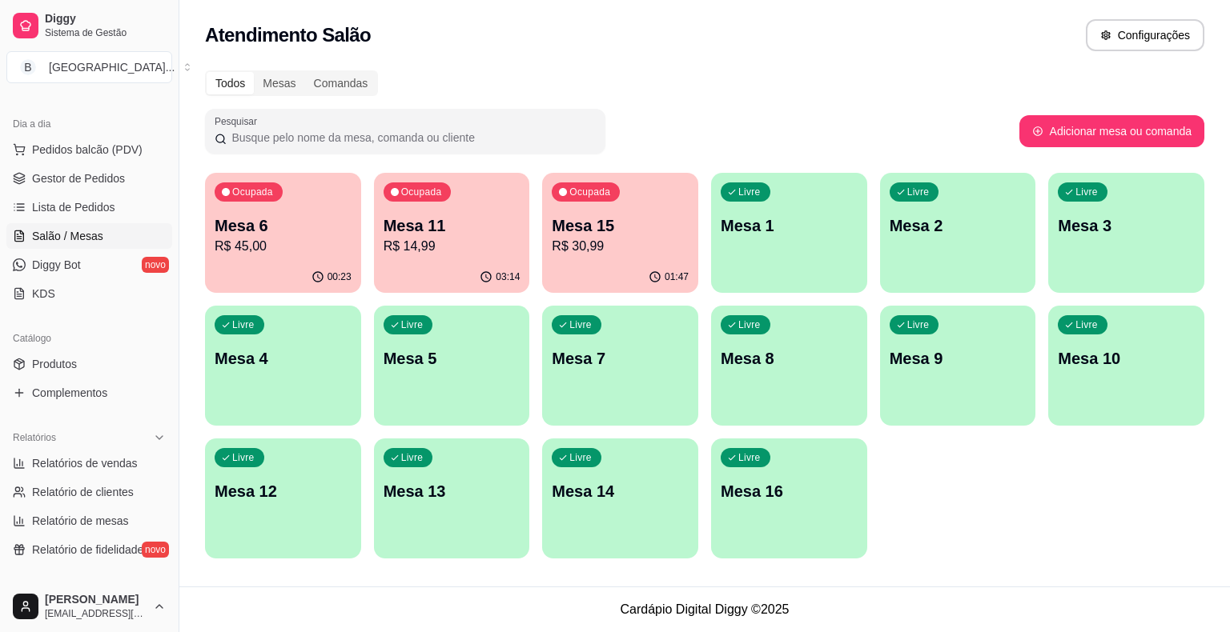
click at [251, 254] on p "R$ 45,00" at bounding box center [283, 246] width 137 height 19
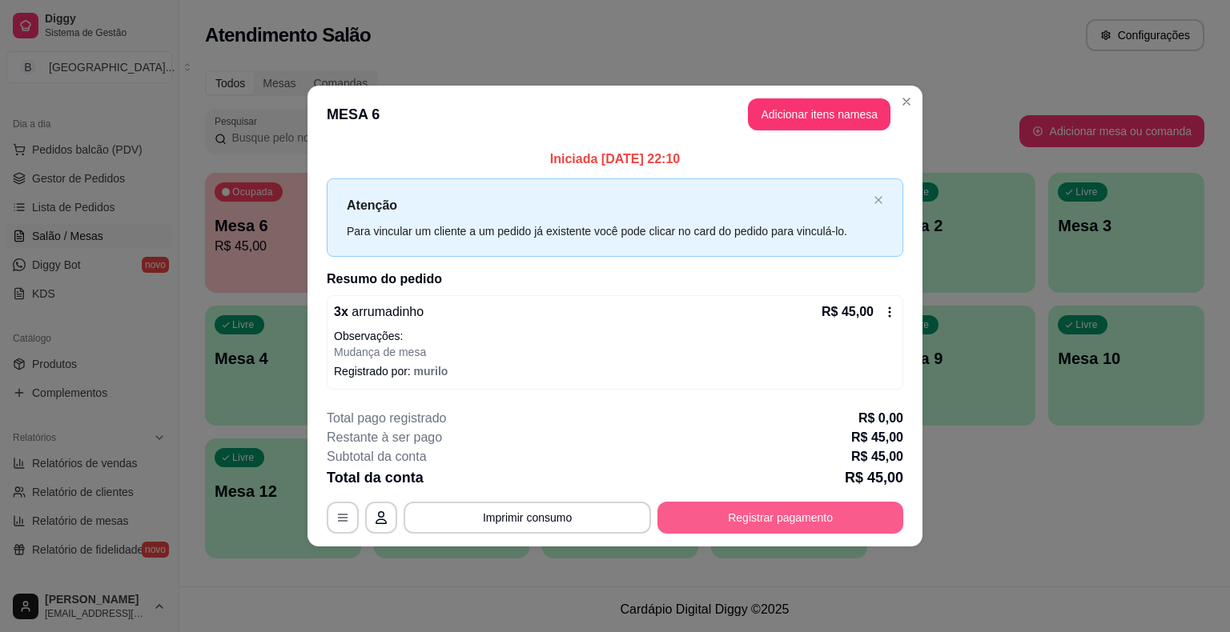
click at [789, 519] on button "Registrar pagamento" at bounding box center [780, 518] width 246 height 32
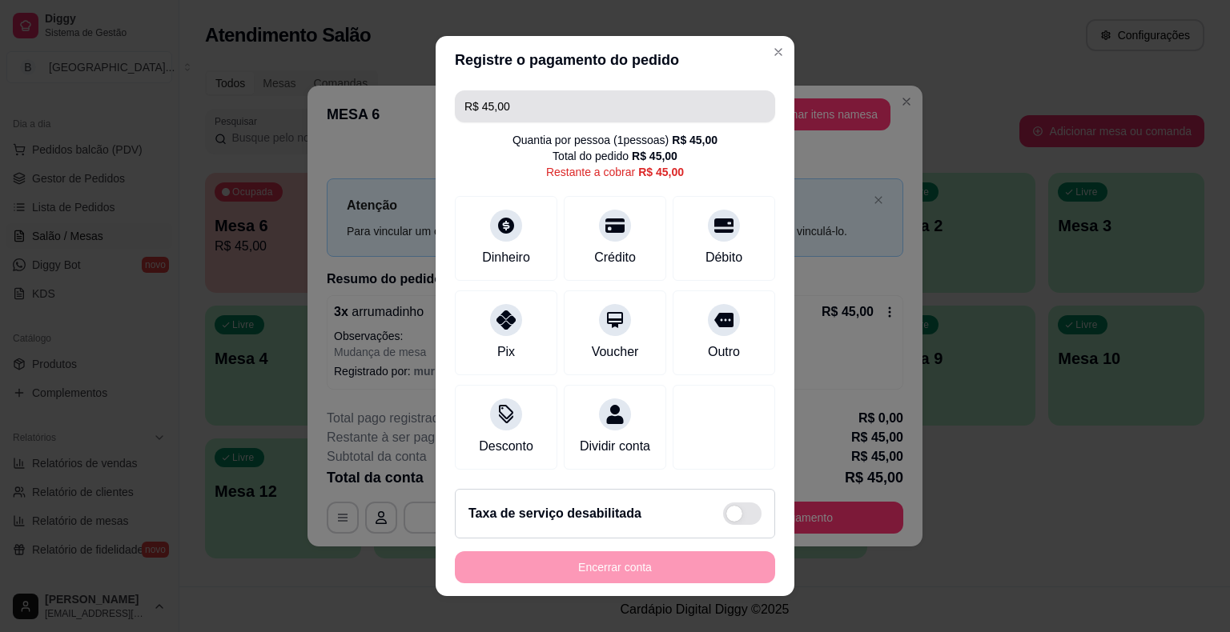
click at [692, 99] on input "R$ 45,00" at bounding box center [614, 106] width 301 height 32
click at [518, 103] on input "R$ 45,00" at bounding box center [614, 106] width 301 height 32
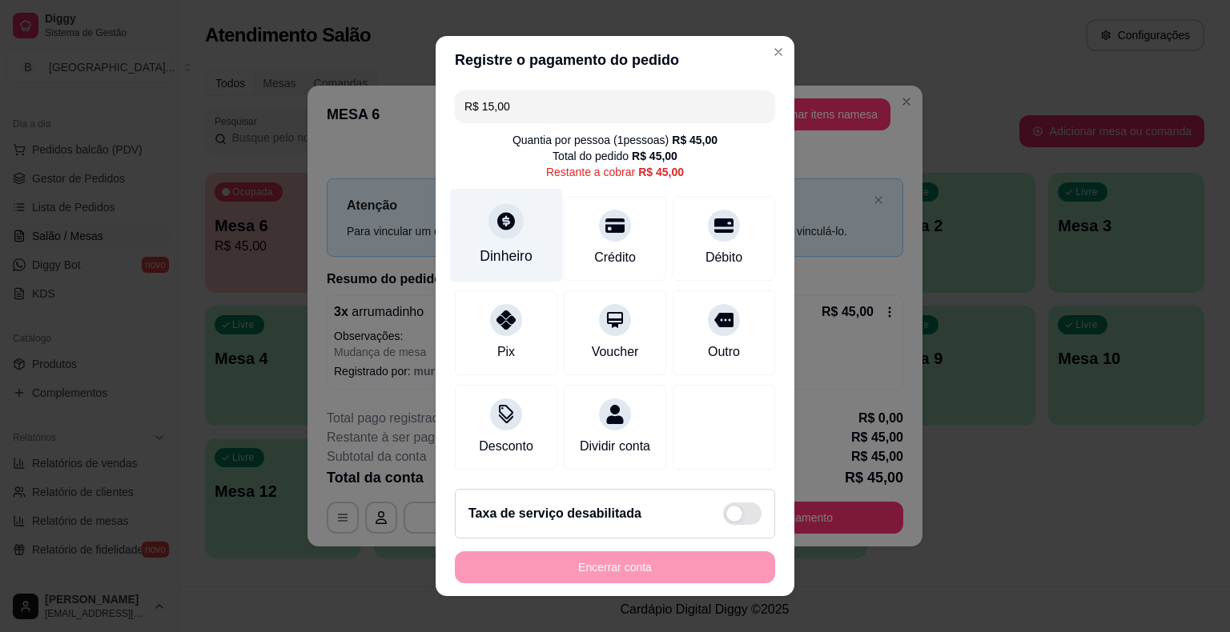
type input "R$ 15,00"
click at [496, 262] on div "Dinheiro" at bounding box center [506, 256] width 53 height 21
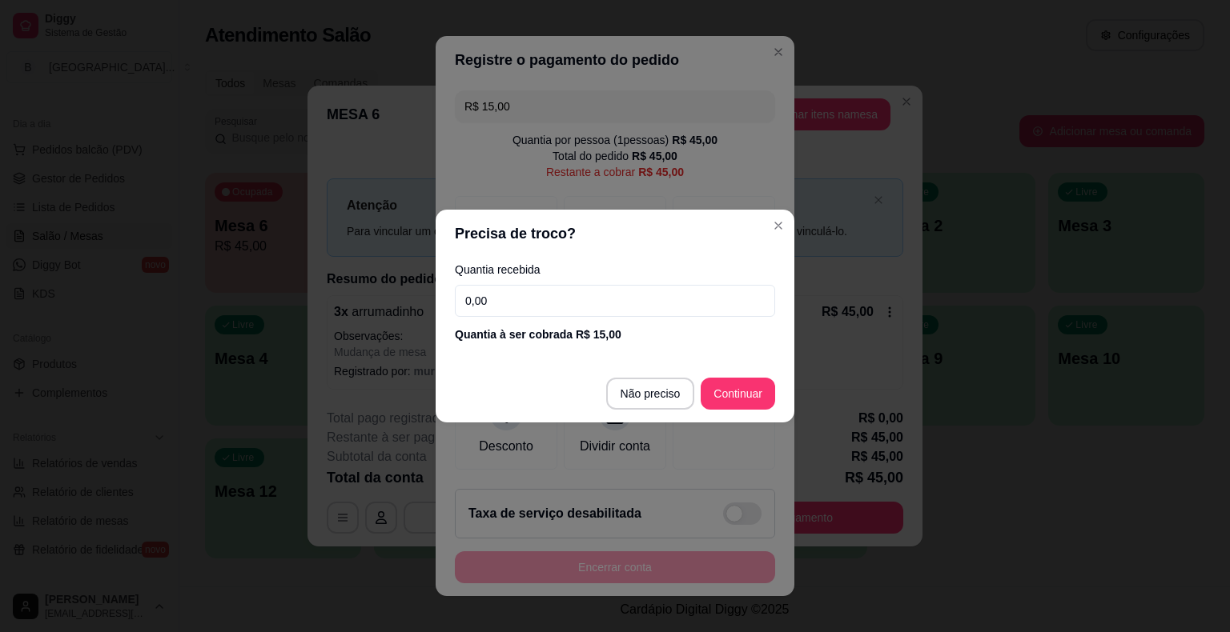
click at [564, 295] on input "0,00" at bounding box center [615, 301] width 320 height 32
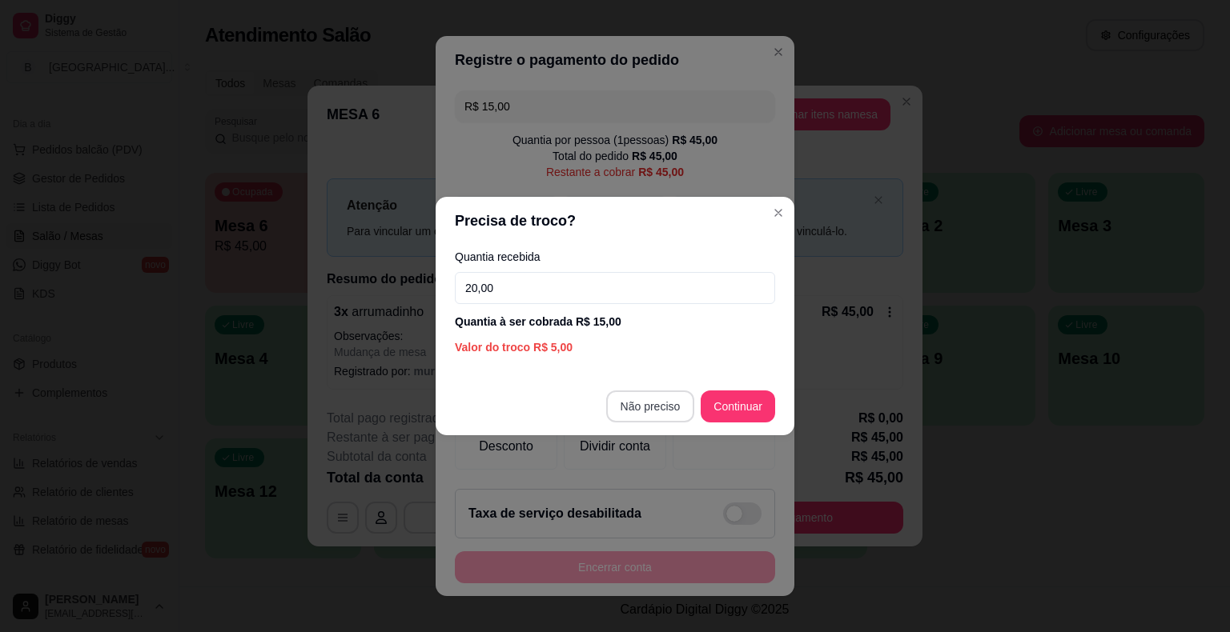
type input "20,00"
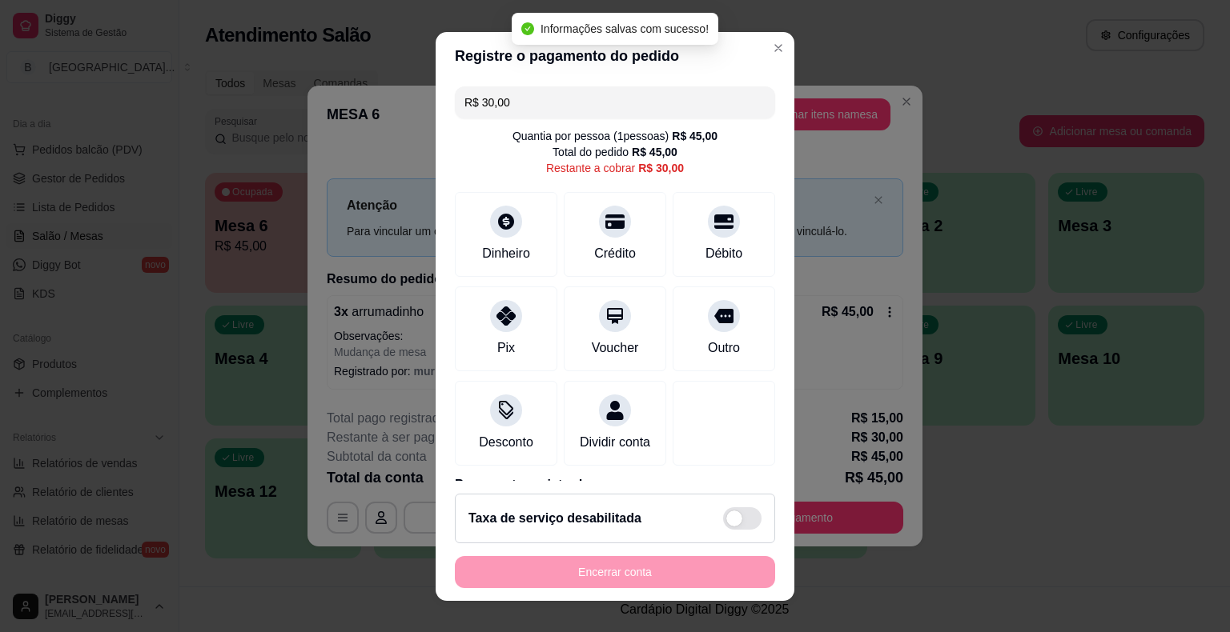
click at [625, 96] on input "R$ 30,00" at bounding box center [614, 102] width 301 height 32
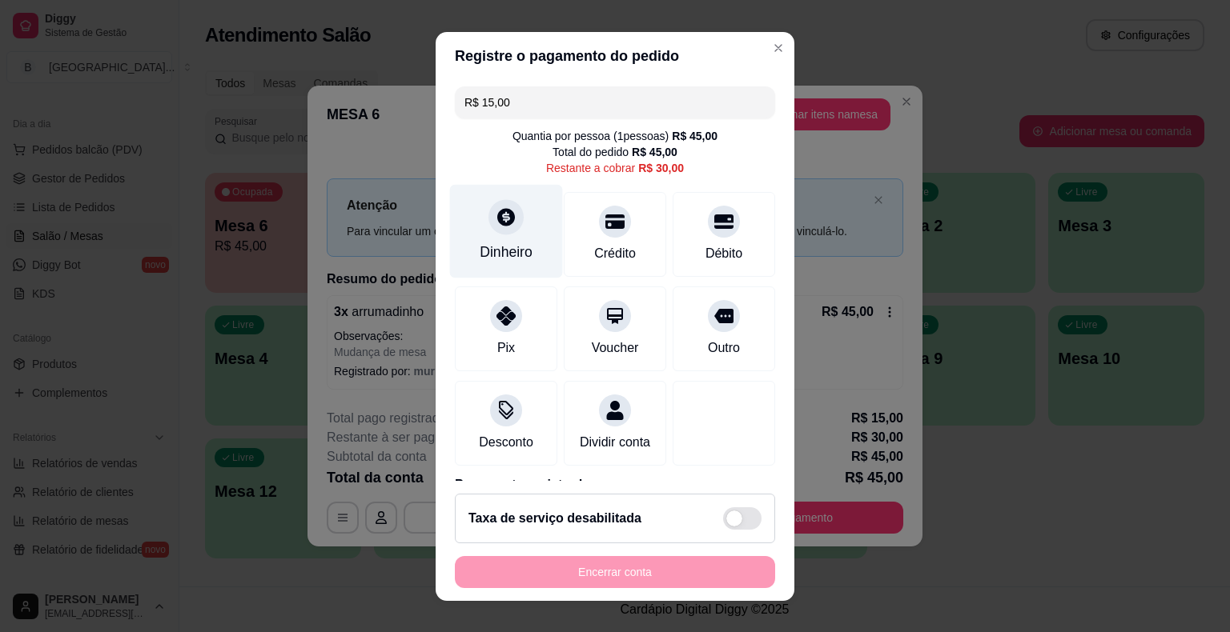
type input "R$ 15,00"
click at [504, 251] on div "Dinheiro" at bounding box center [506, 252] width 53 height 21
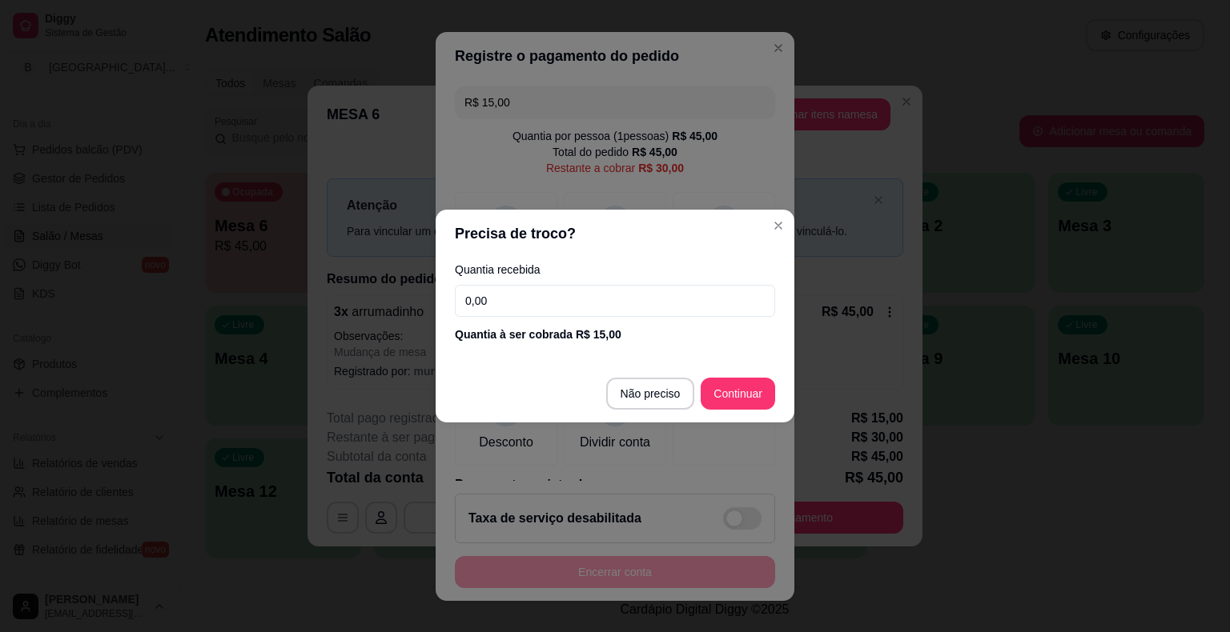
click at [539, 306] on input "0,00" at bounding box center [615, 301] width 320 height 32
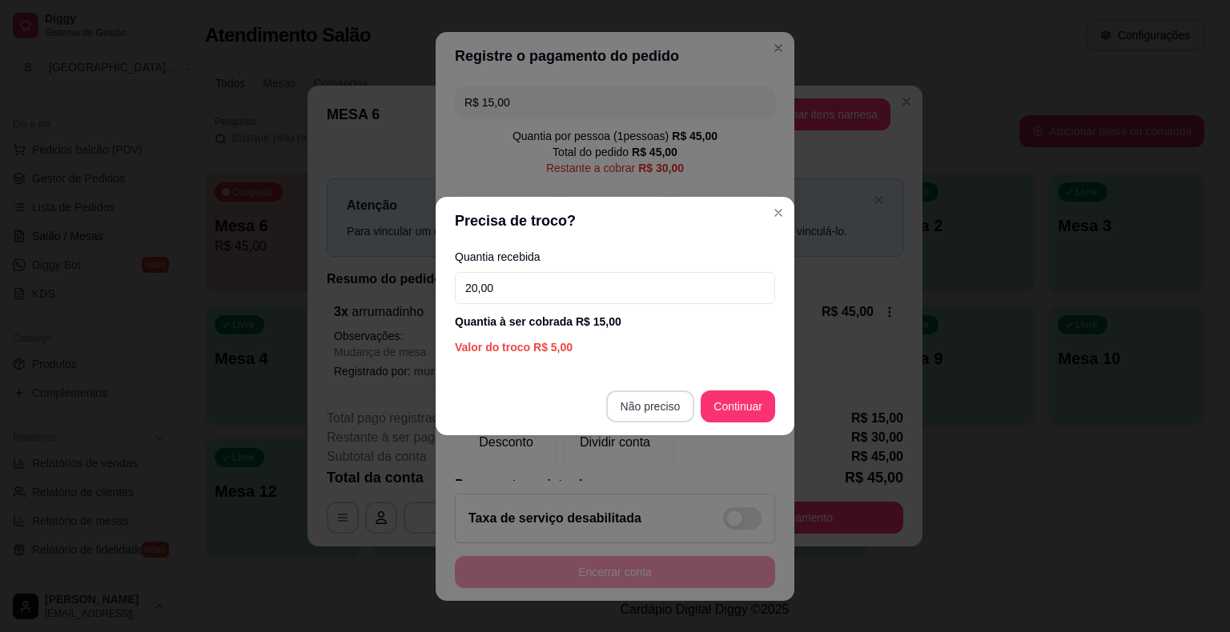
type input "20,00"
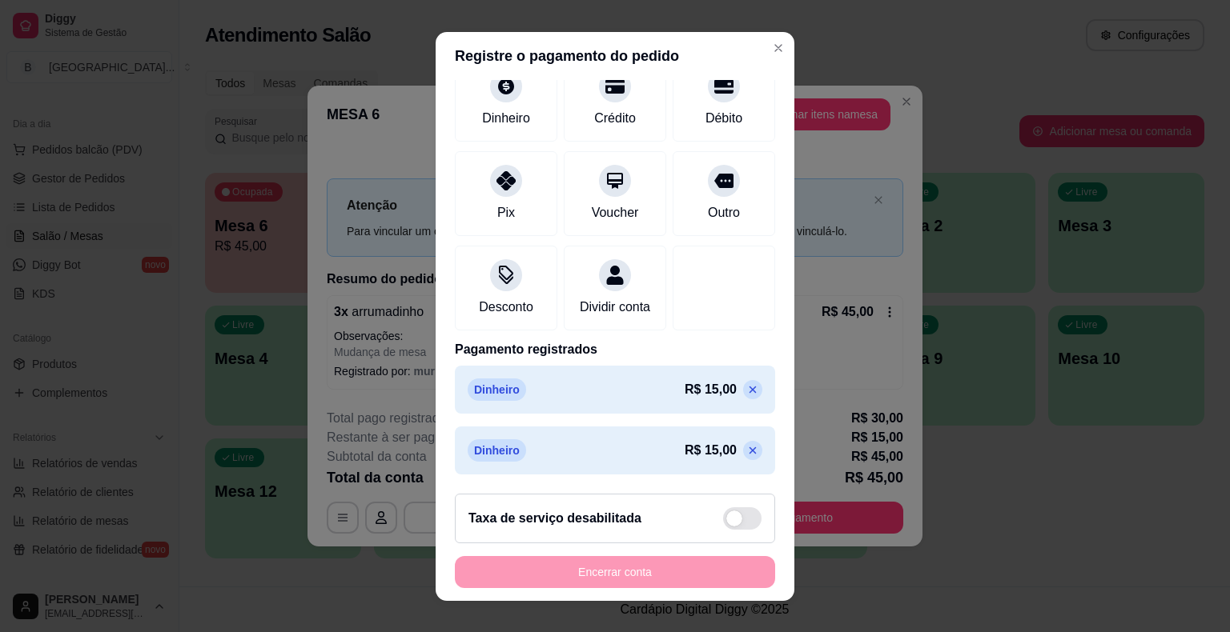
scroll to position [19, 0]
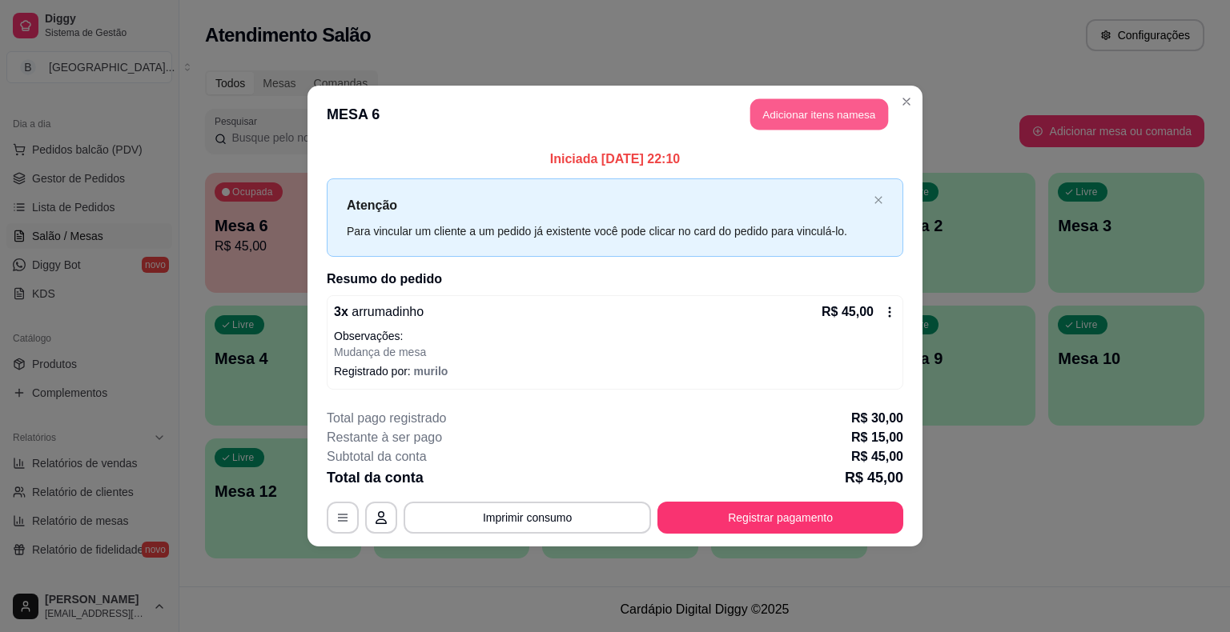
click at [817, 114] on button "Adicionar itens na mesa" at bounding box center [819, 114] width 138 height 31
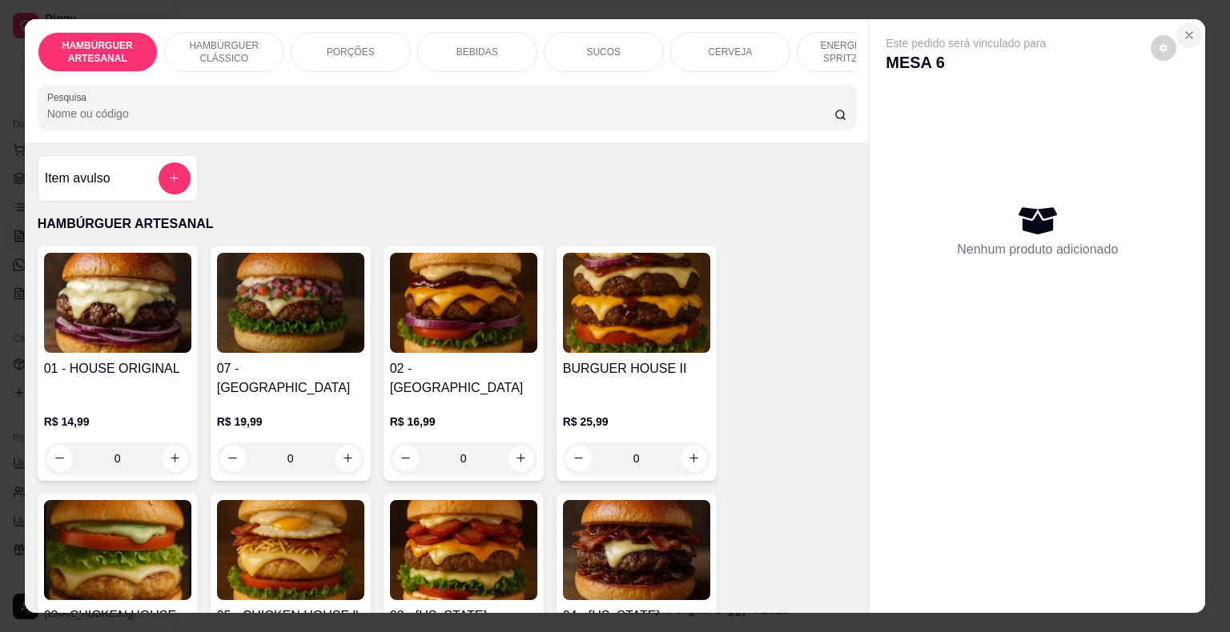
click at [1183, 33] on icon "Close" at bounding box center [1189, 35] width 13 height 13
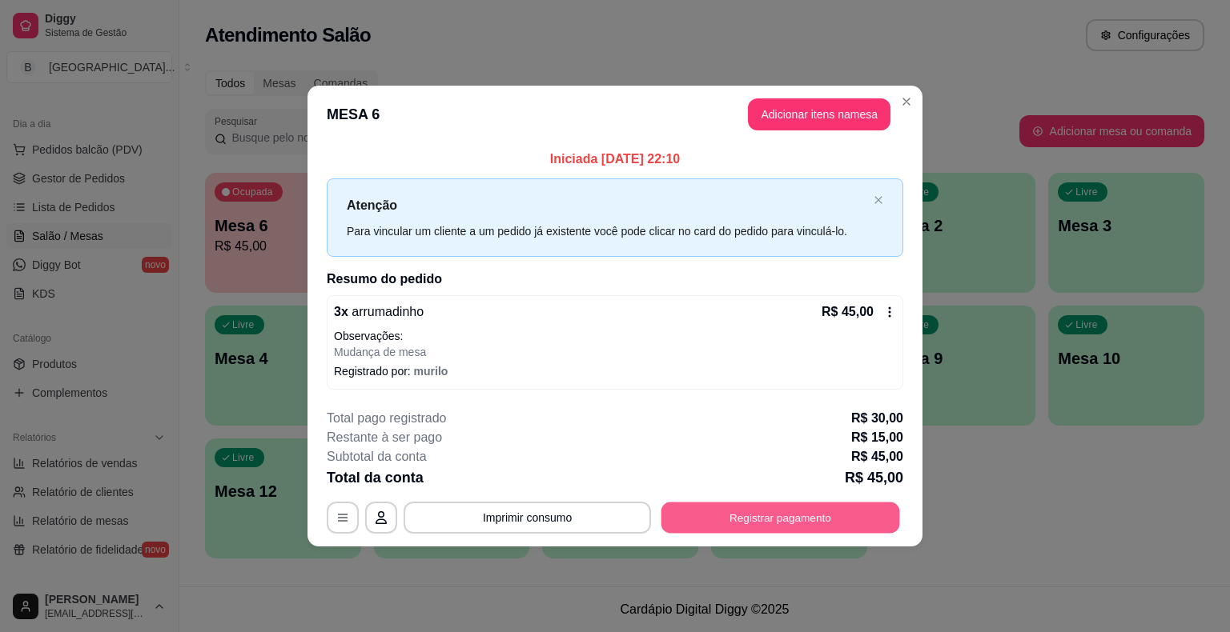
click at [865, 523] on button "Registrar pagamento" at bounding box center [780, 517] width 239 height 31
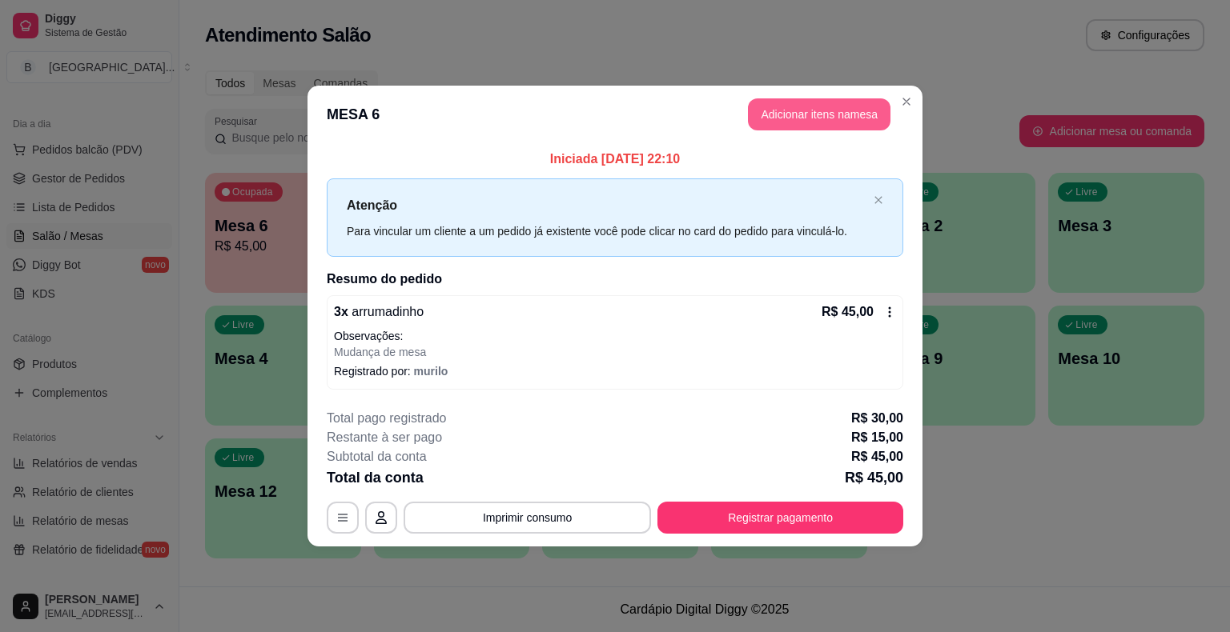
click at [852, 111] on button "Adicionar itens na mesa" at bounding box center [819, 114] width 143 height 32
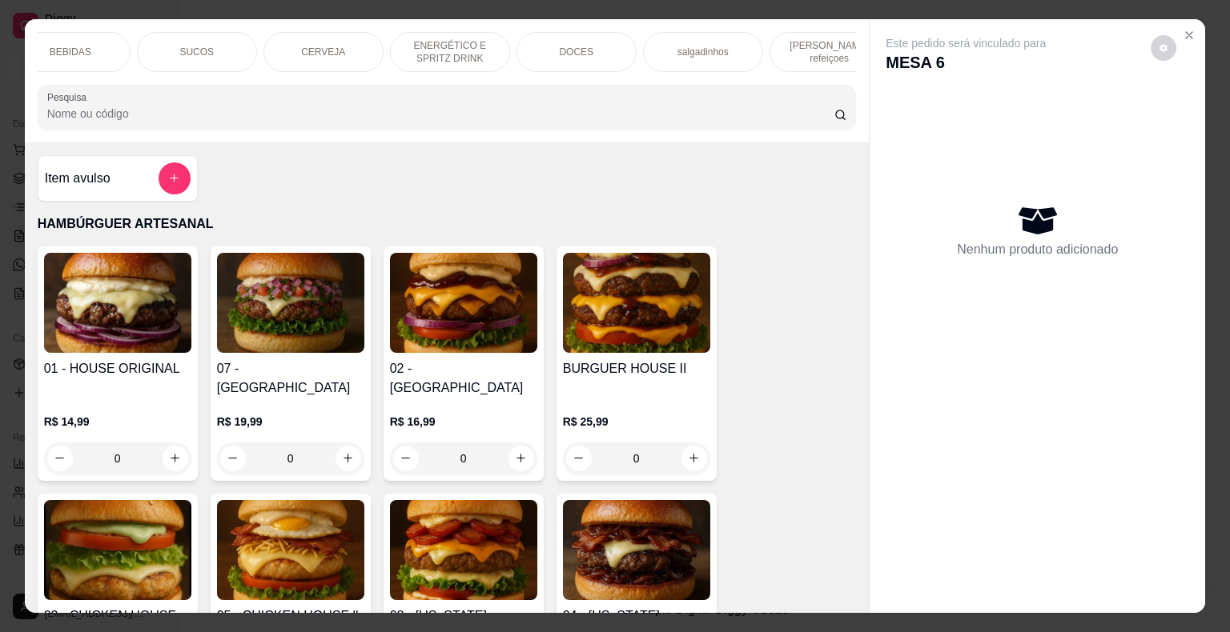
scroll to position [0, 440]
click at [506, 42] on div "DOCES" at bounding box center [544, 52] width 120 height 40
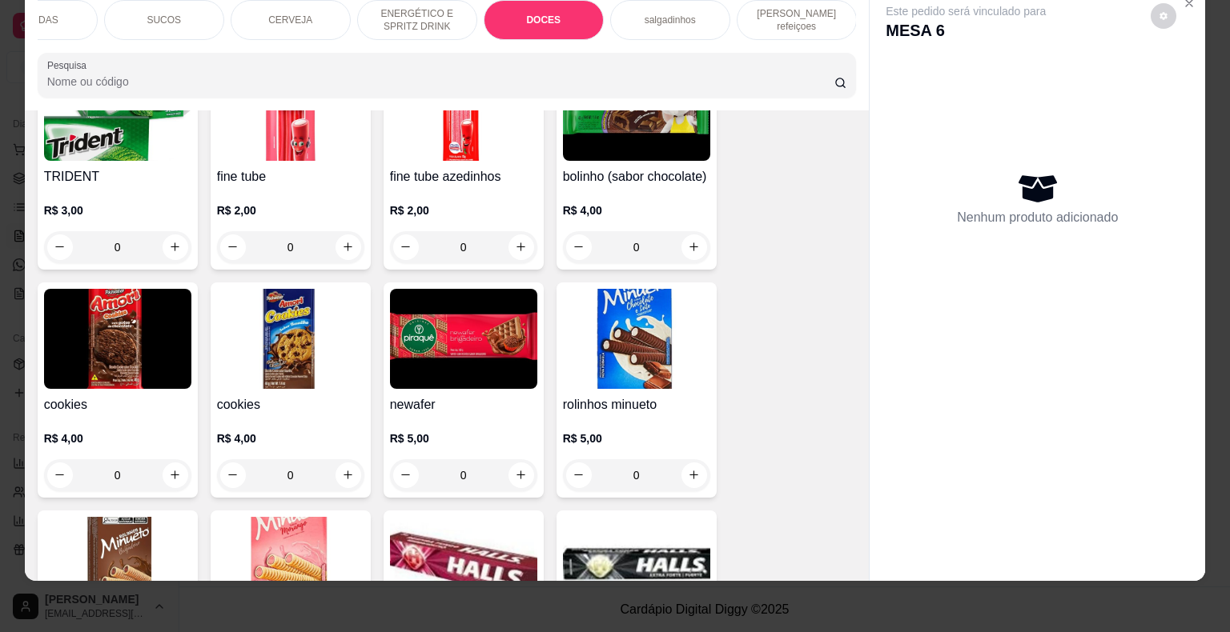
scroll to position [4042, 0]
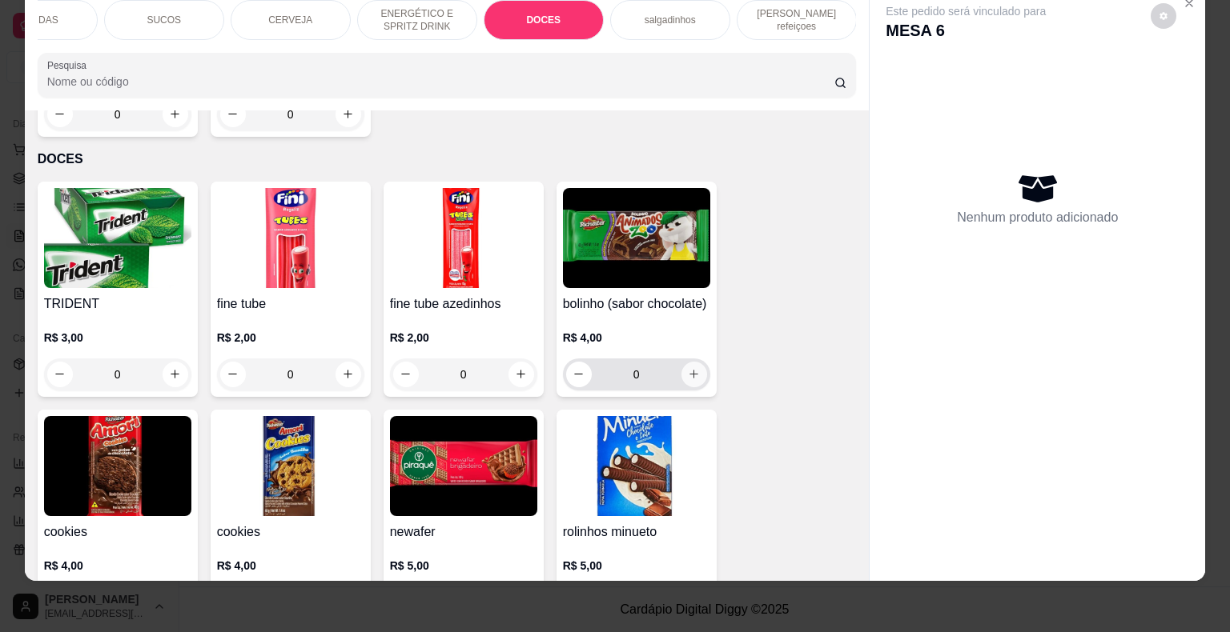
click at [684, 362] on button "increase-product-quantity" at bounding box center [694, 375] width 26 height 26
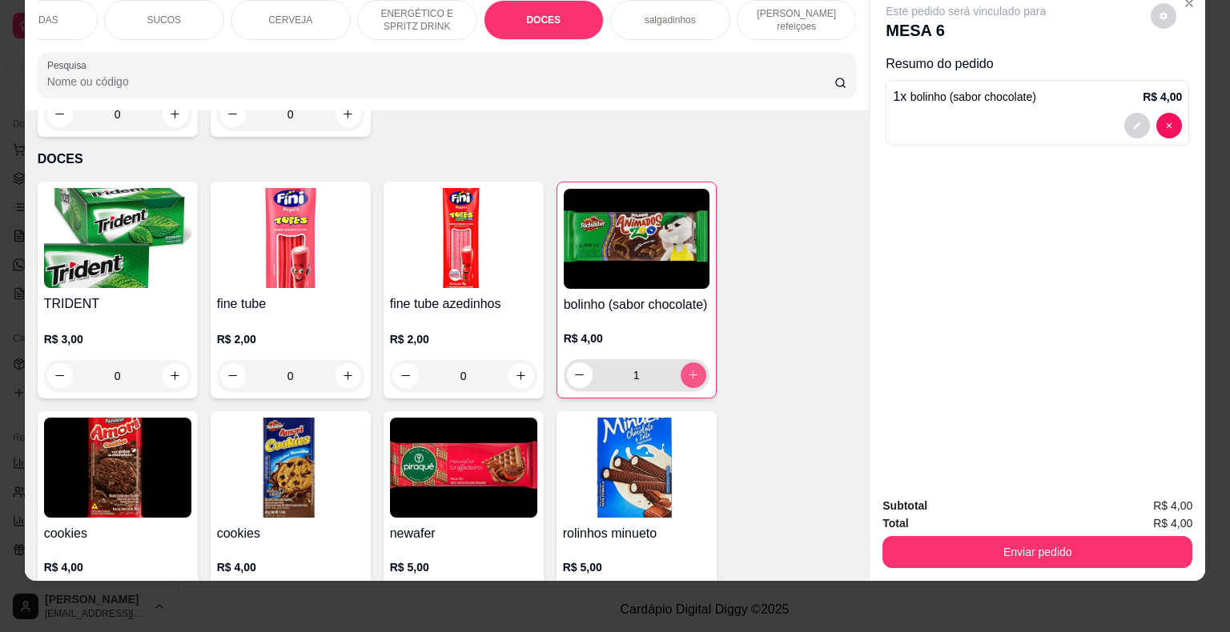
click at [687, 369] on icon "increase-product-quantity" at bounding box center [693, 375] width 12 height 12
type input "3"
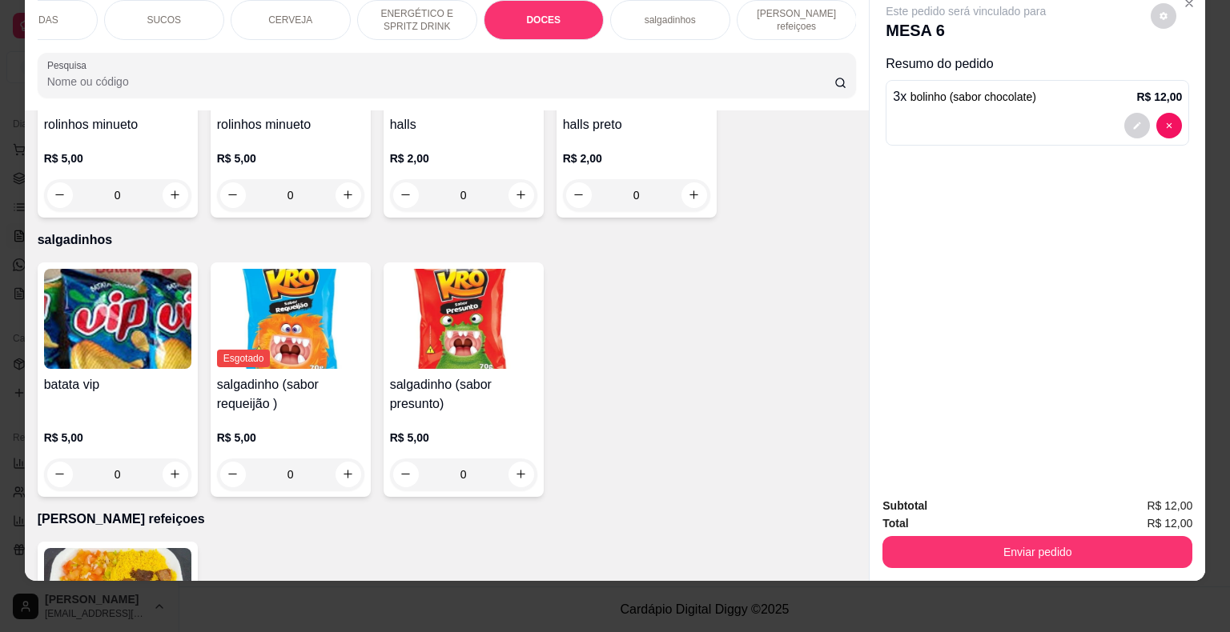
scroll to position [4683, 0]
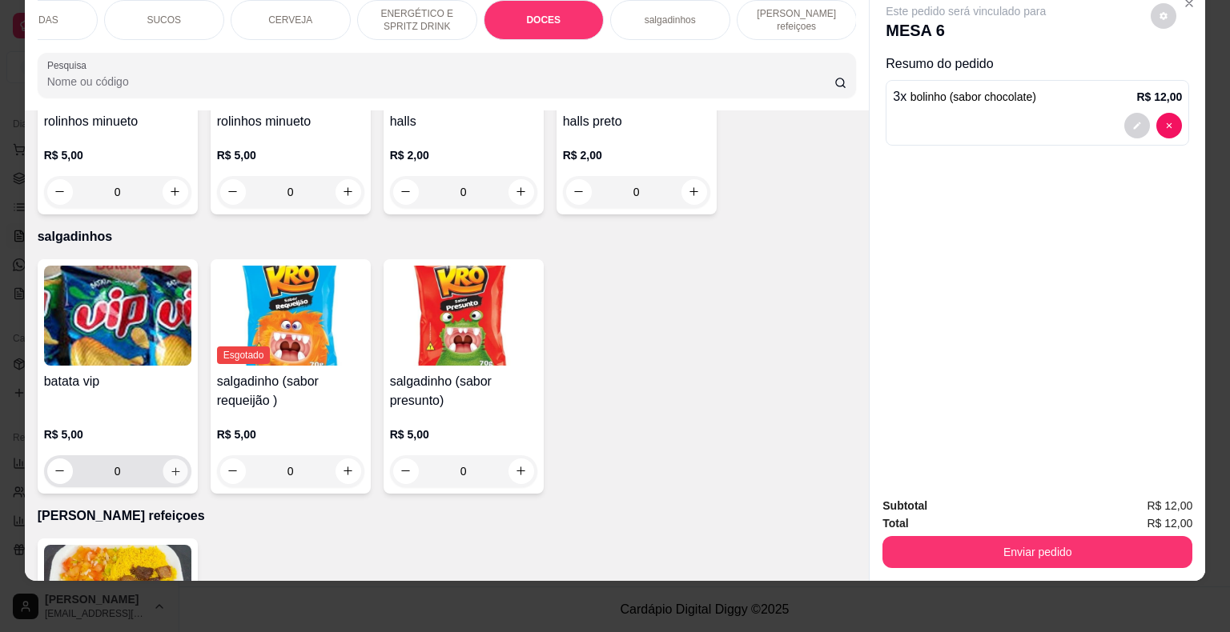
click at [170, 465] on icon "increase-product-quantity" at bounding box center [175, 471] width 12 height 12
type input "1"
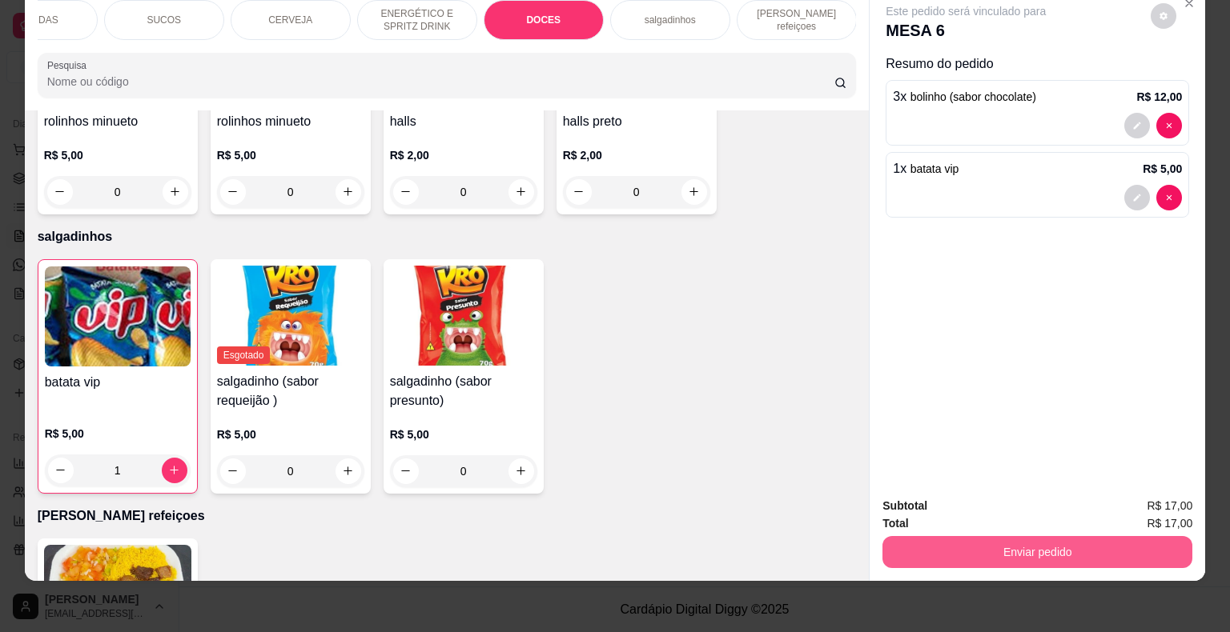
click at [1102, 536] on button "Enviar pedido" at bounding box center [1037, 552] width 310 height 32
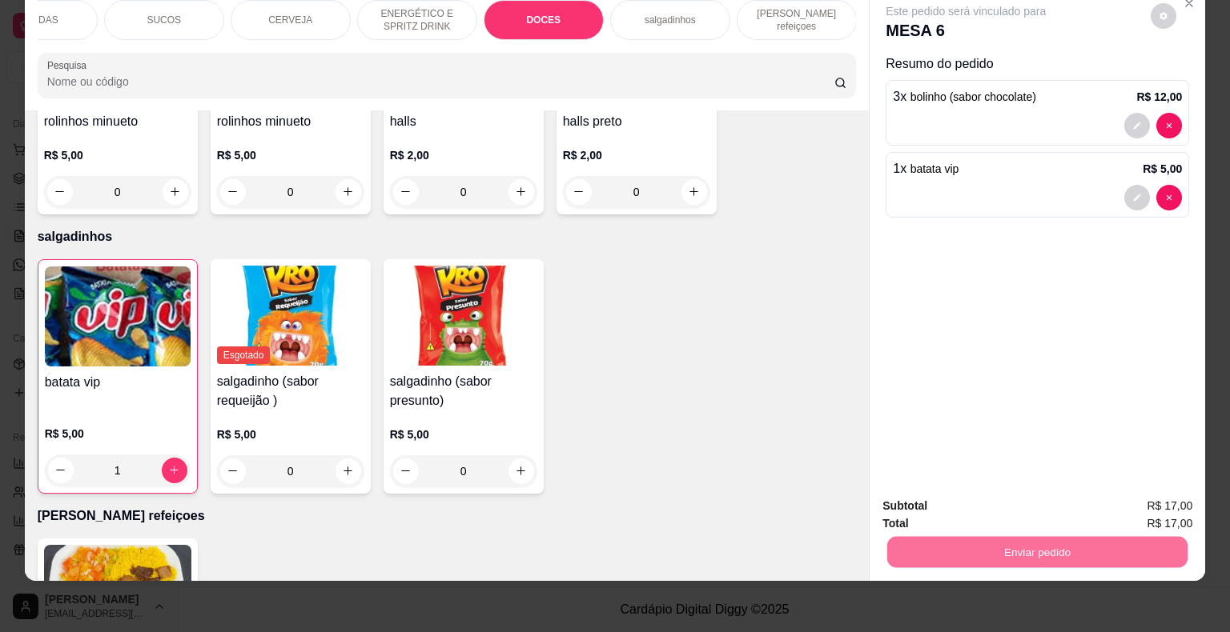
click at [1142, 495] on button "Enviar pedido" at bounding box center [1151, 501] width 90 height 30
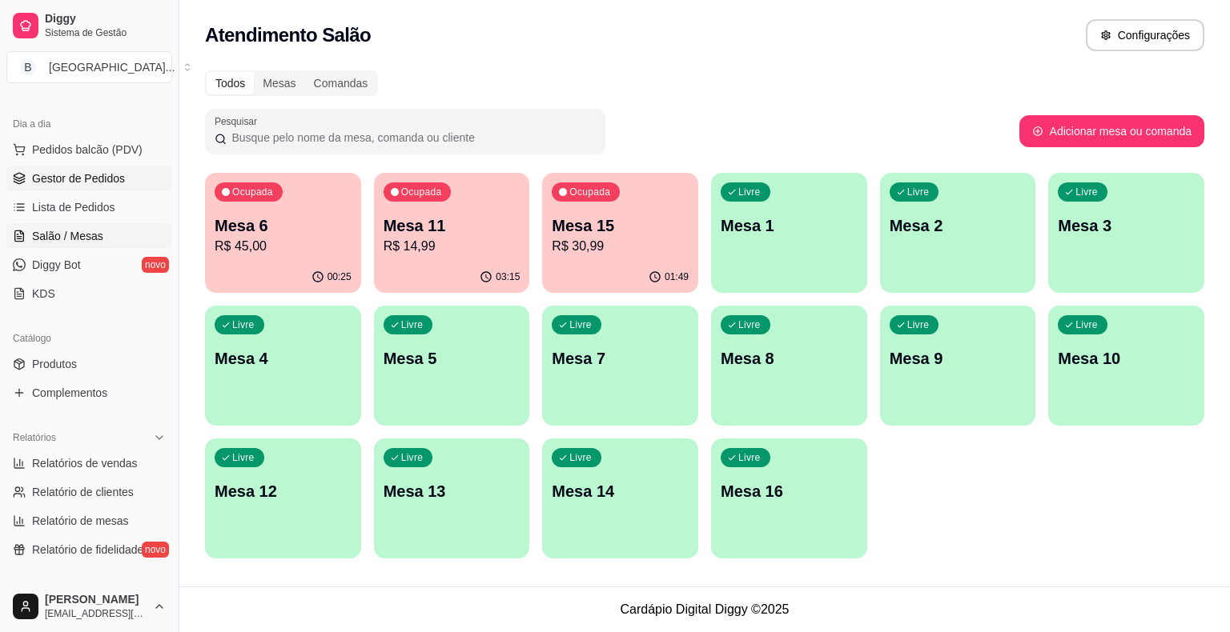
click at [62, 183] on span "Gestor de Pedidos" at bounding box center [78, 179] width 93 height 16
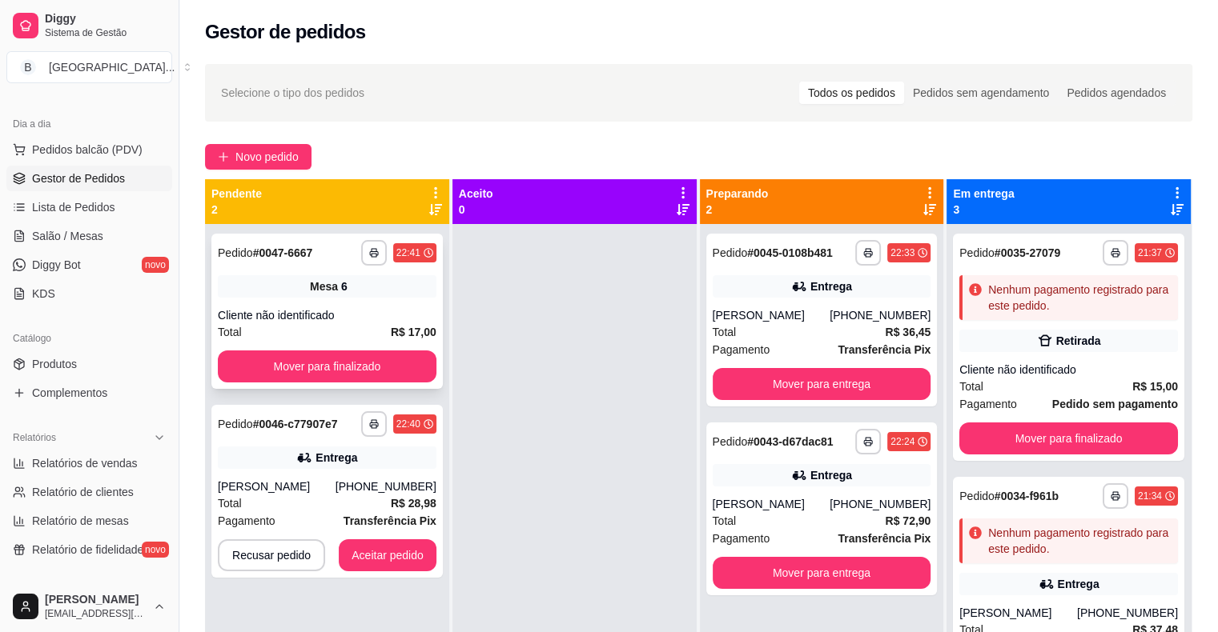
click at [375, 329] on div "Total R$ 17,00" at bounding box center [327, 332] width 219 height 18
click at [339, 356] on button "Mover para finalizado" at bounding box center [327, 367] width 219 height 32
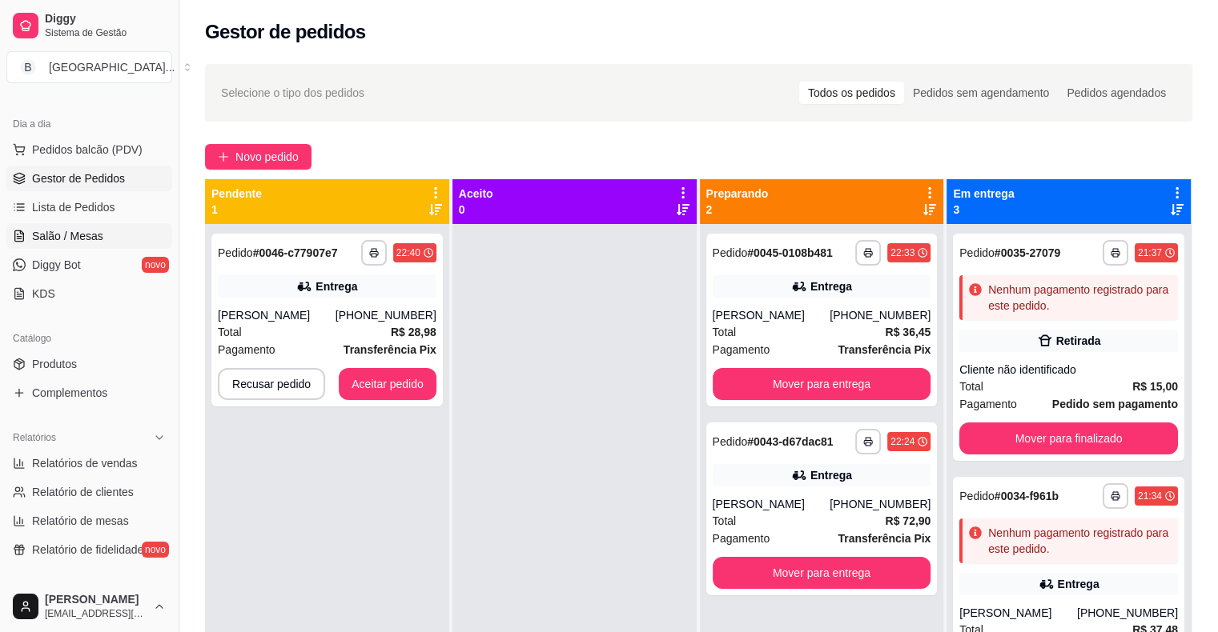
click at [61, 243] on span "Salão / Mesas" at bounding box center [67, 236] width 71 height 16
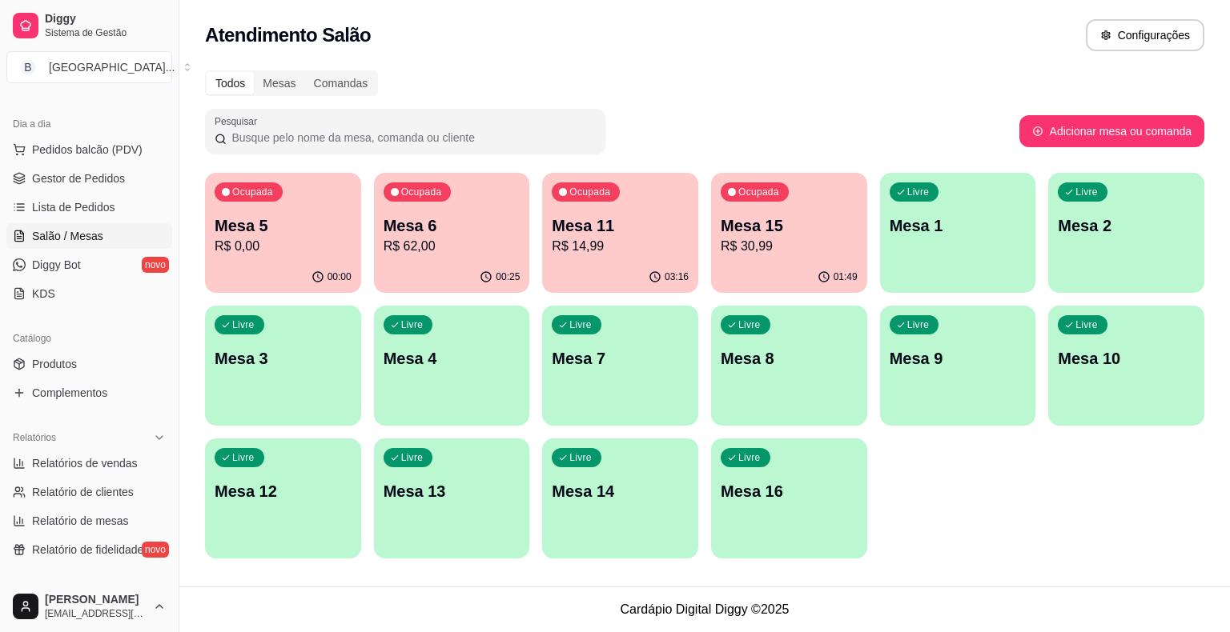
click at [444, 263] on div "00:25" at bounding box center [452, 277] width 156 height 31
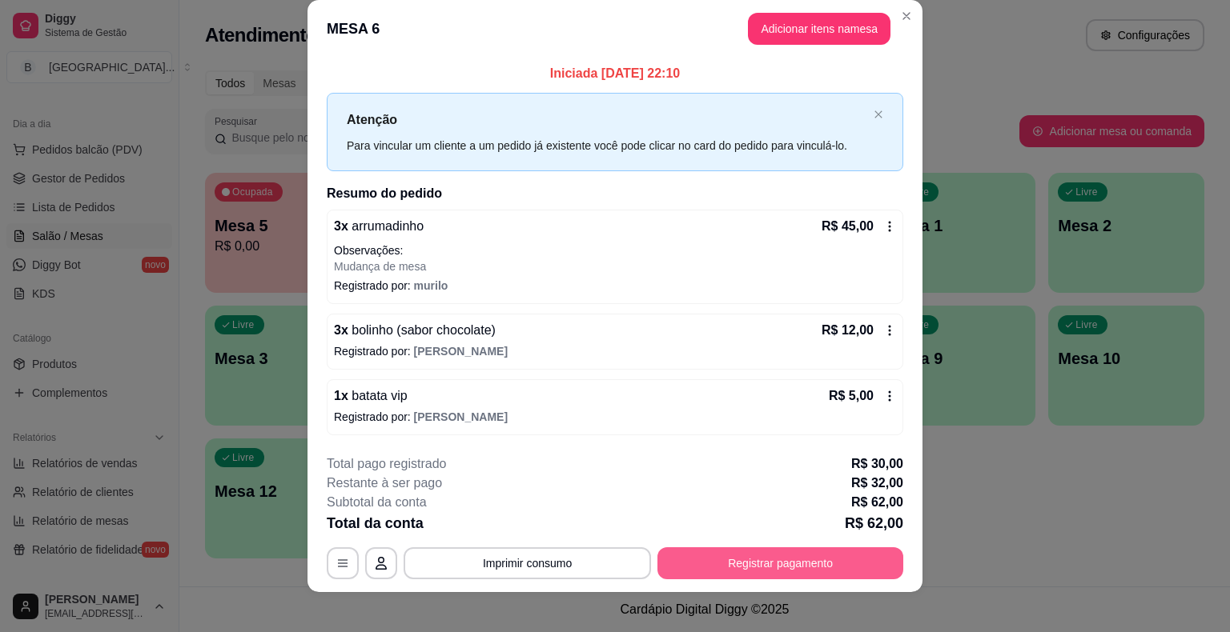
scroll to position [30, 0]
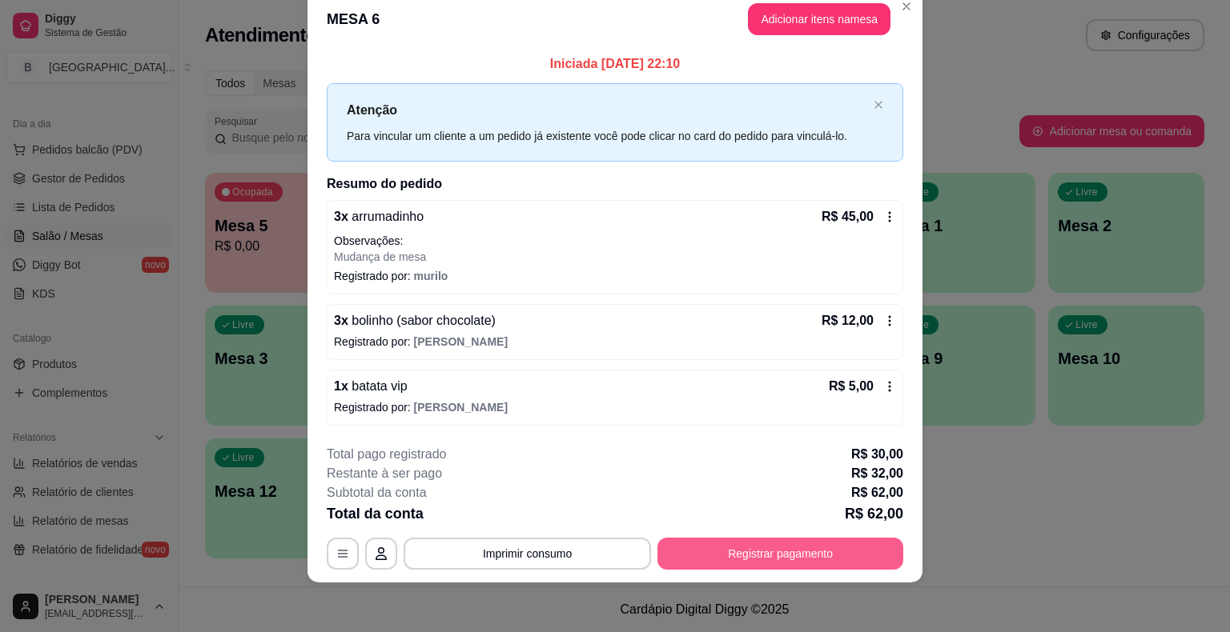
click at [805, 556] on button "Registrar pagamento" at bounding box center [780, 554] width 246 height 32
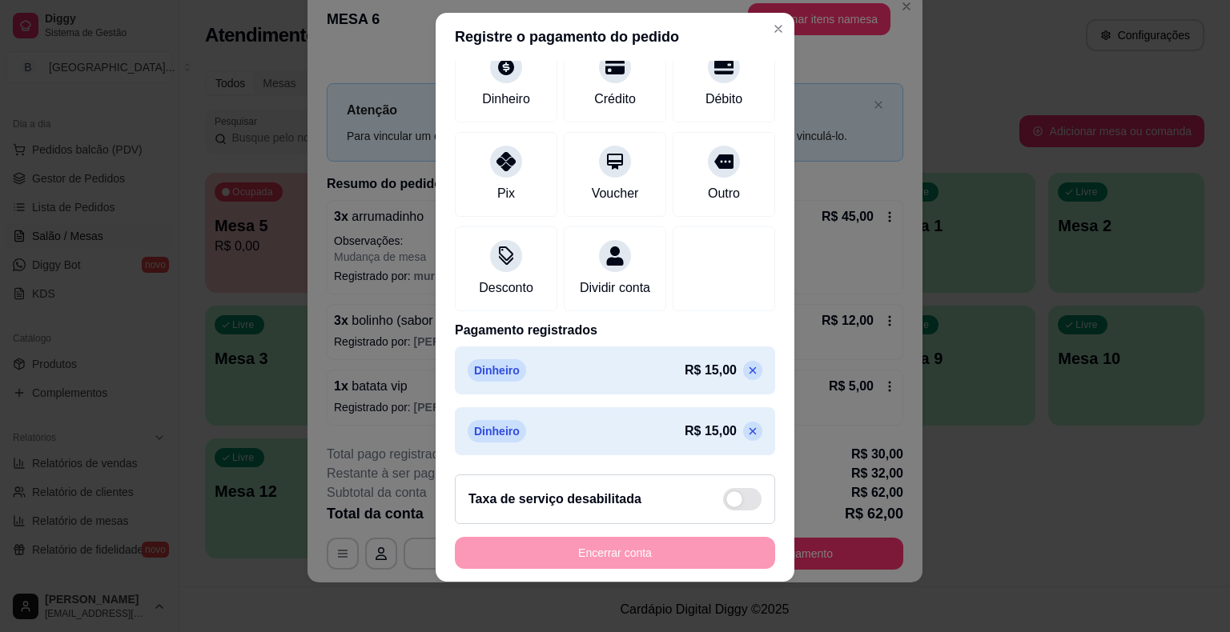
scroll to position [0, 0]
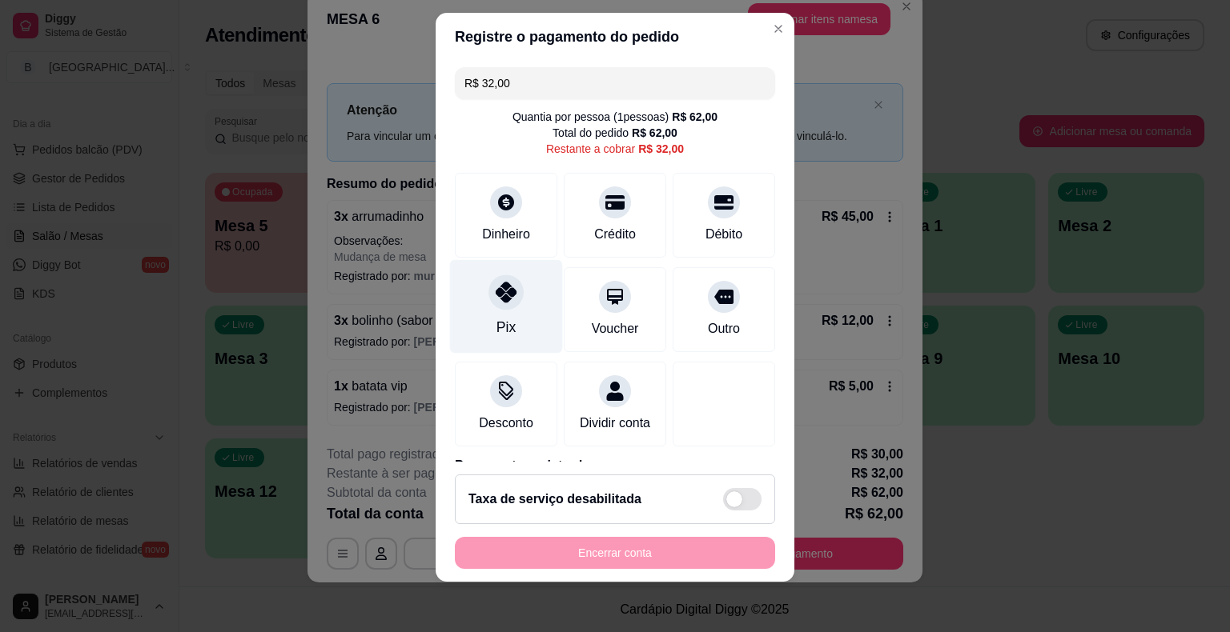
click at [512, 306] on div "Pix" at bounding box center [506, 306] width 113 height 94
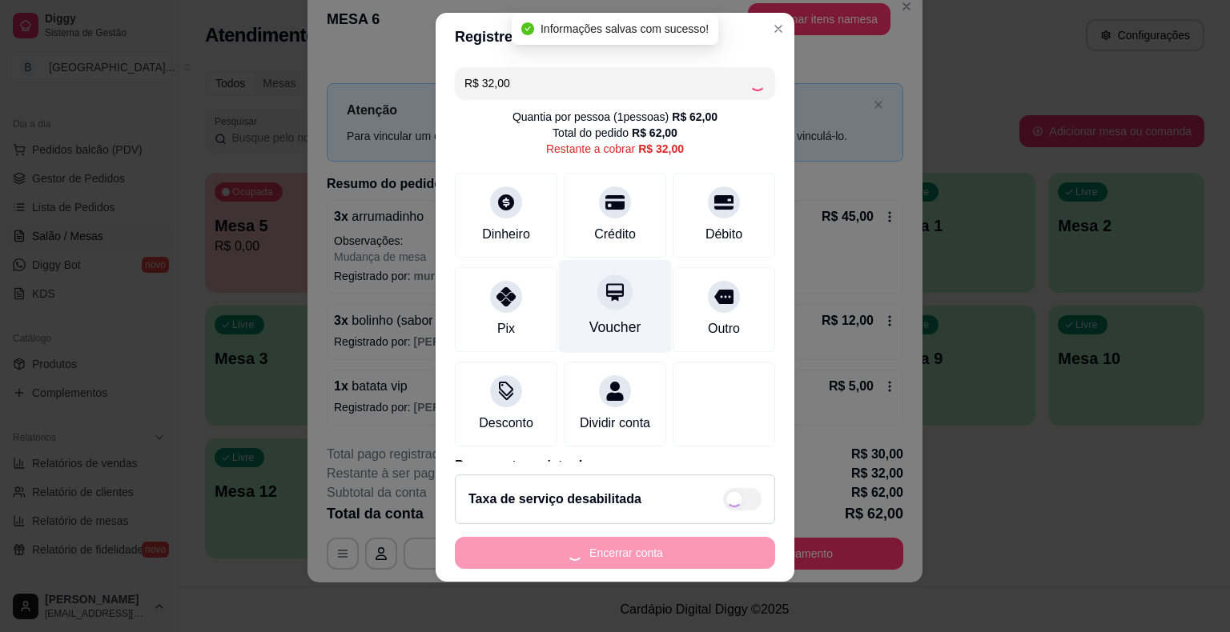
type input "R$ 0,00"
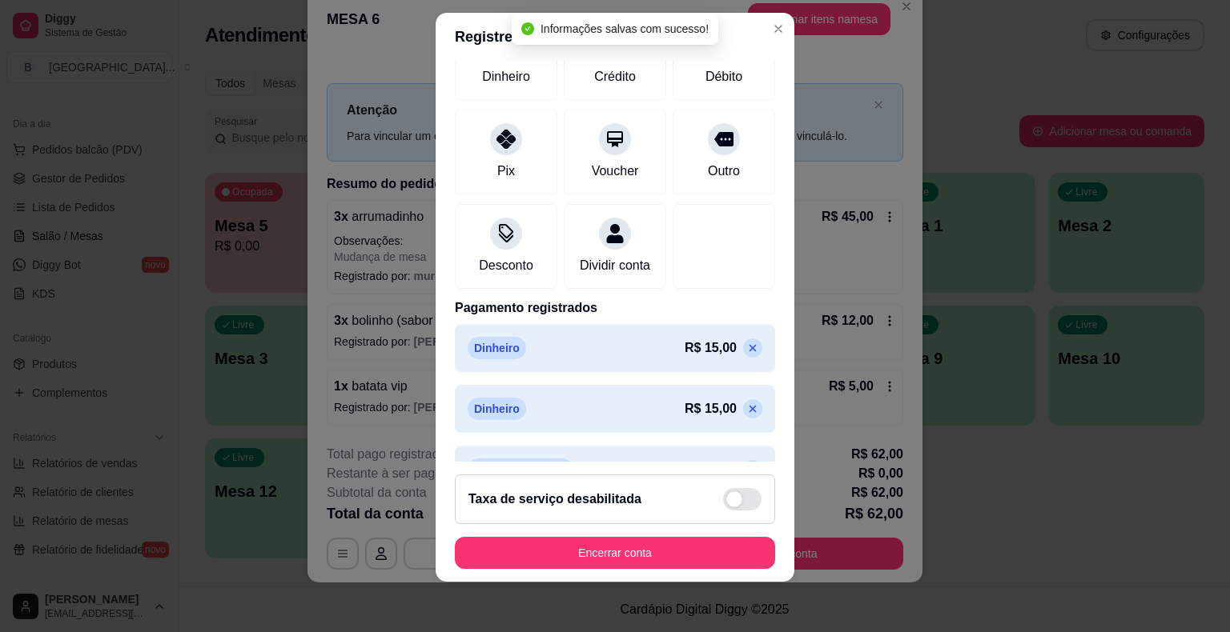
scroll to position [197, 0]
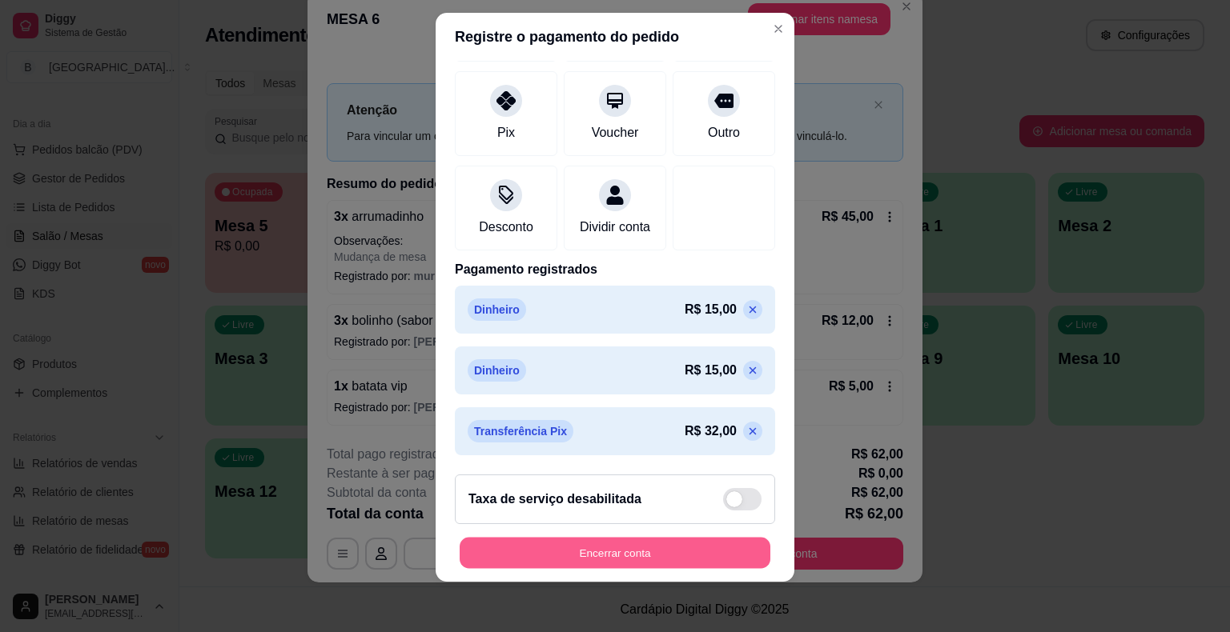
click at [592, 555] on button "Encerrar conta" at bounding box center [615, 552] width 311 height 31
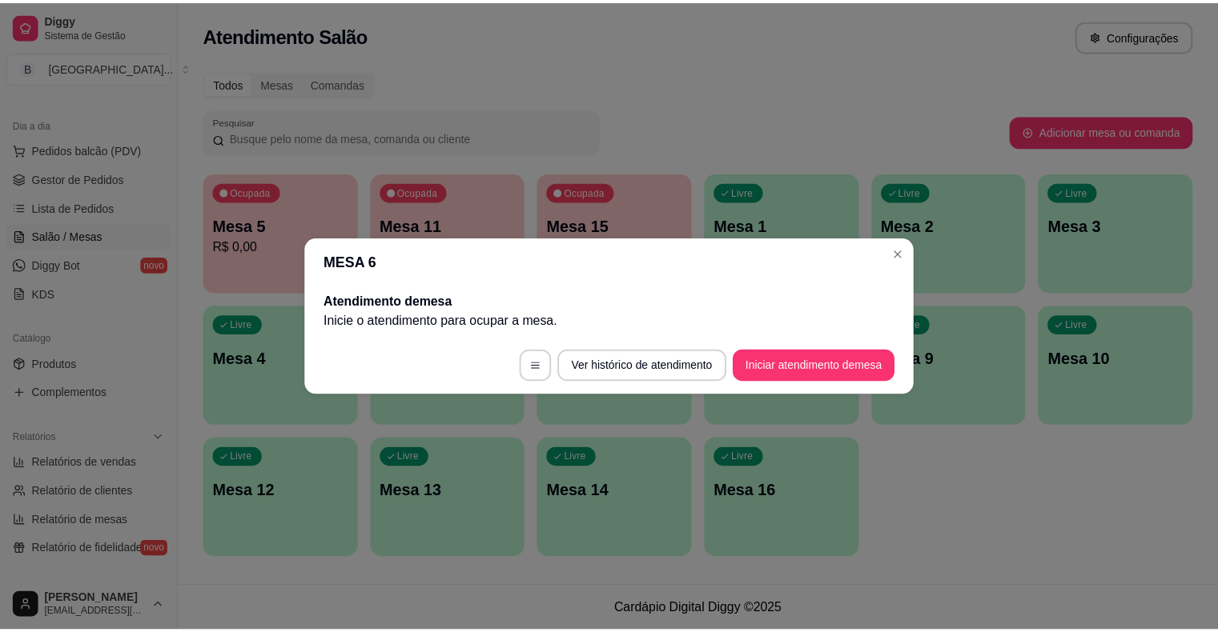
scroll to position [0, 0]
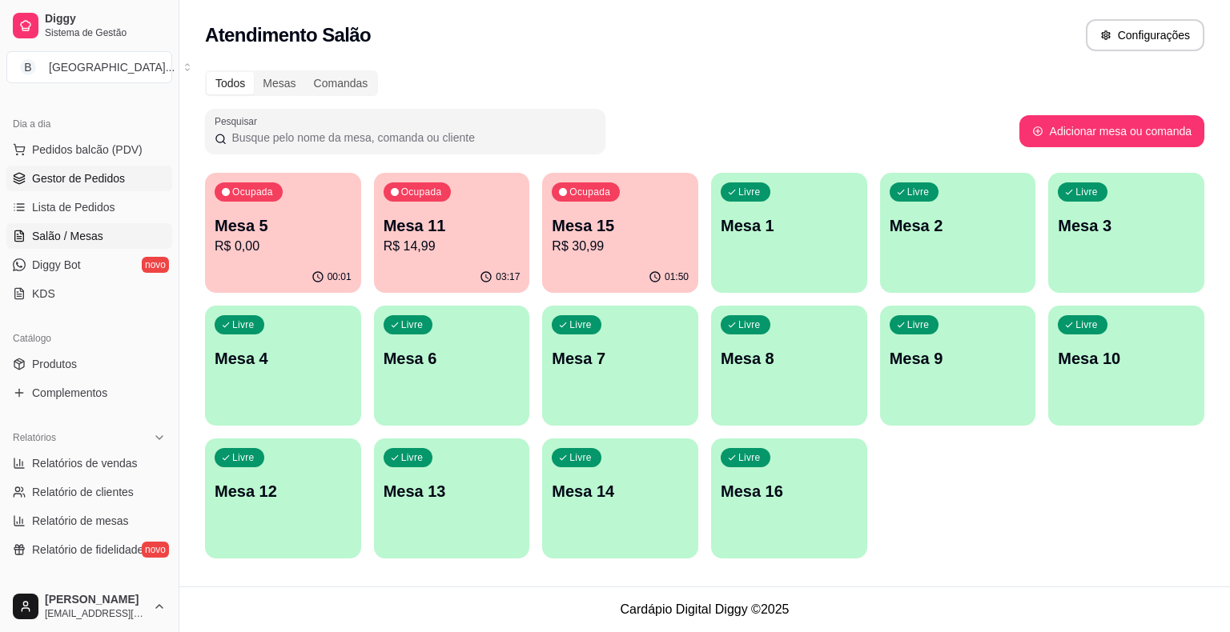
click at [90, 181] on span "Gestor de Pedidos" at bounding box center [78, 179] width 93 height 16
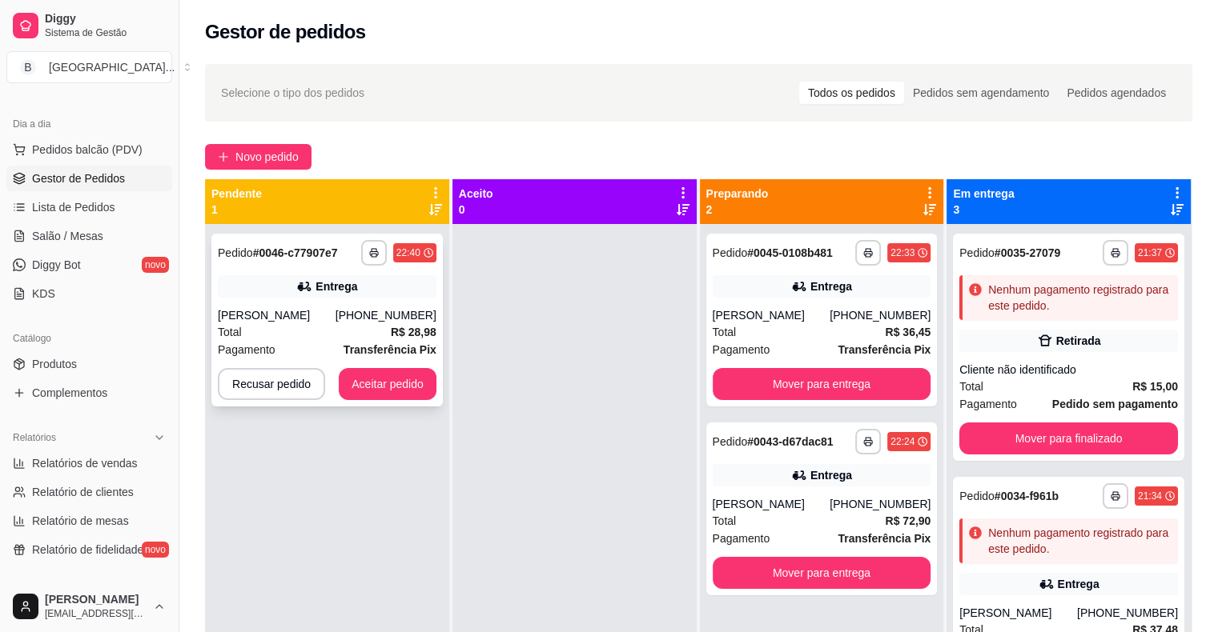
click at [335, 322] on div "[PERSON_NAME]" at bounding box center [277, 315] width 118 height 16
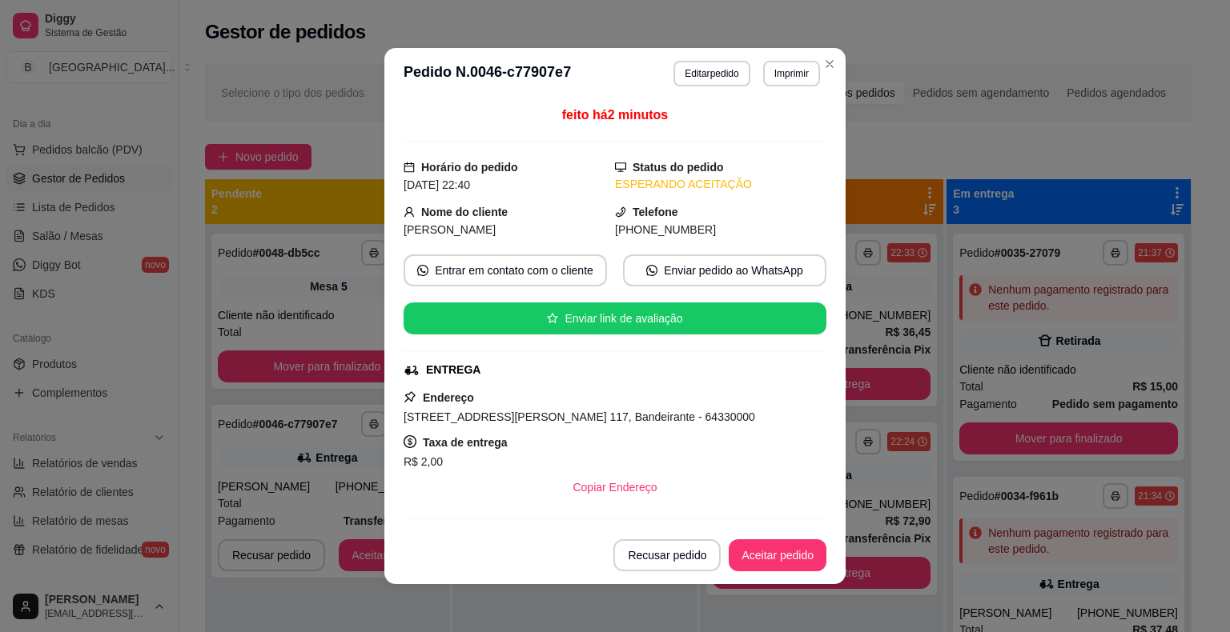
click at [787, 54] on header "**********" at bounding box center [614, 73] width 461 height 51
click at [798, 81] on button "Imprimir" at bounding box center [791, 73] width 55 height 25
click at [789, 126] on button "IMPRESSORA" at bounding box center [757, 129] width 112 height 25
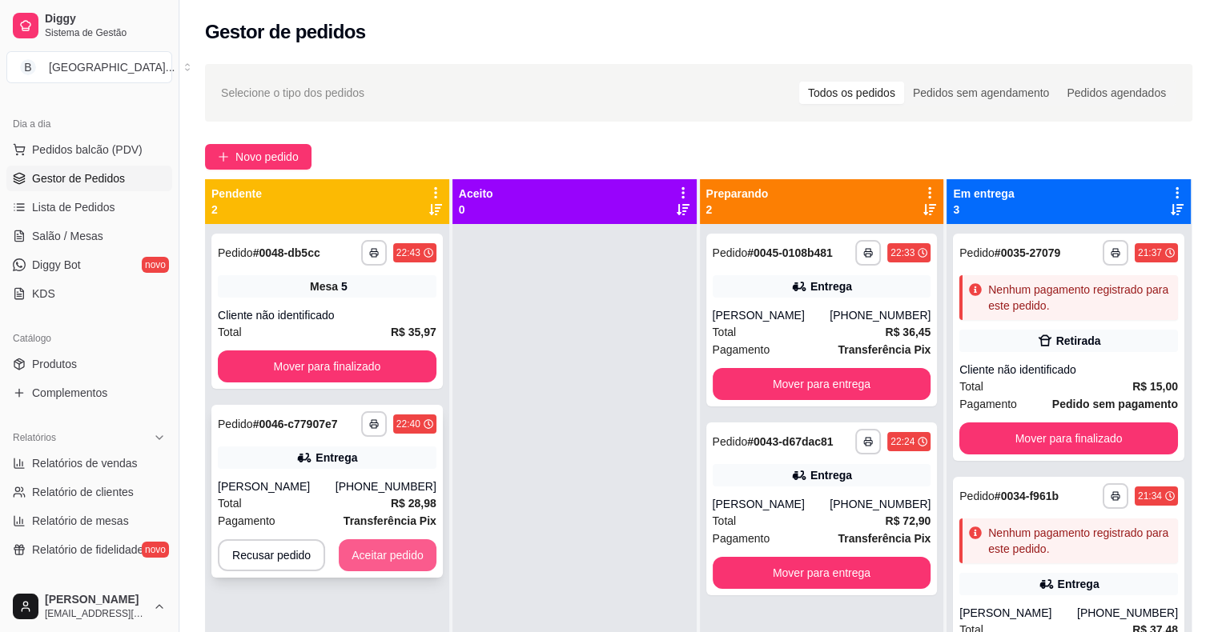
click at [397, 556] on button "Aceitar pedido" at bounding box center [388, 556] width 98 height 32
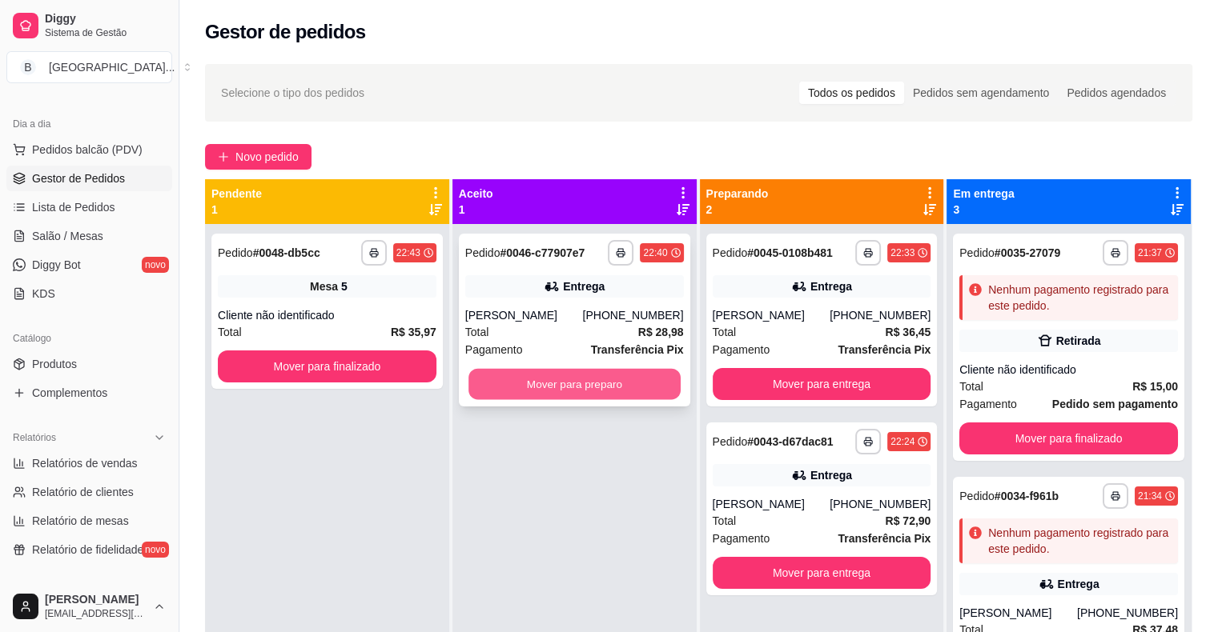
click at [624, 389] on button "Mover para preparo" at bounding box center [574, 384] width 212 height 31
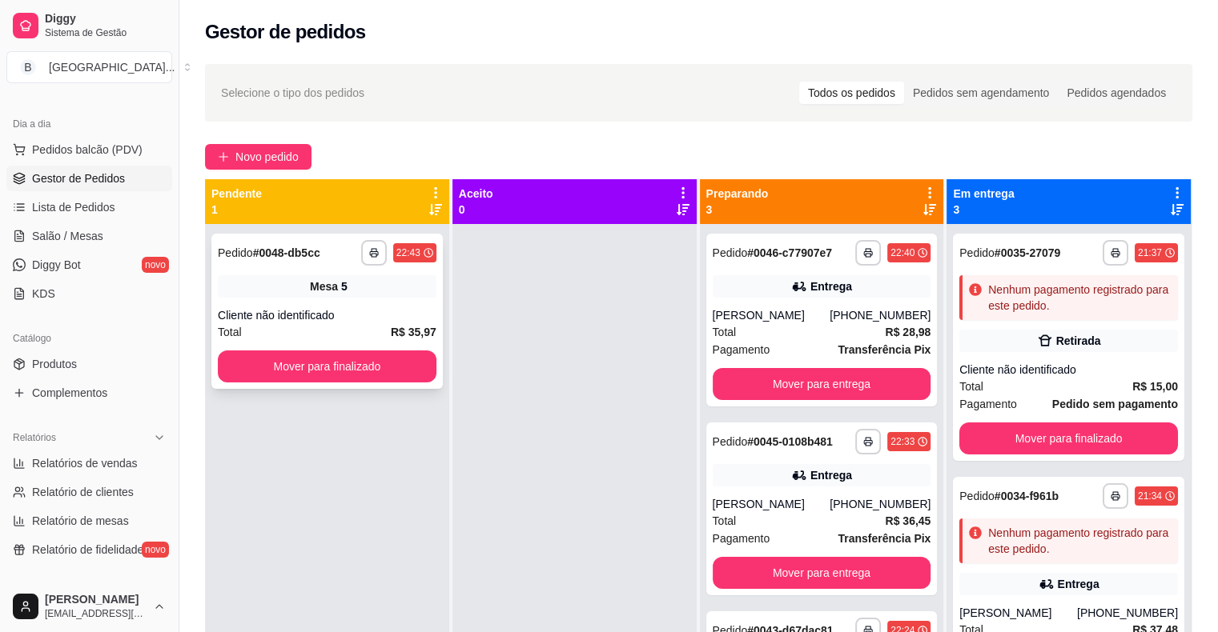
click at [335, 299] on div "**********" at bounding box center [326, 311] width 231 height 155
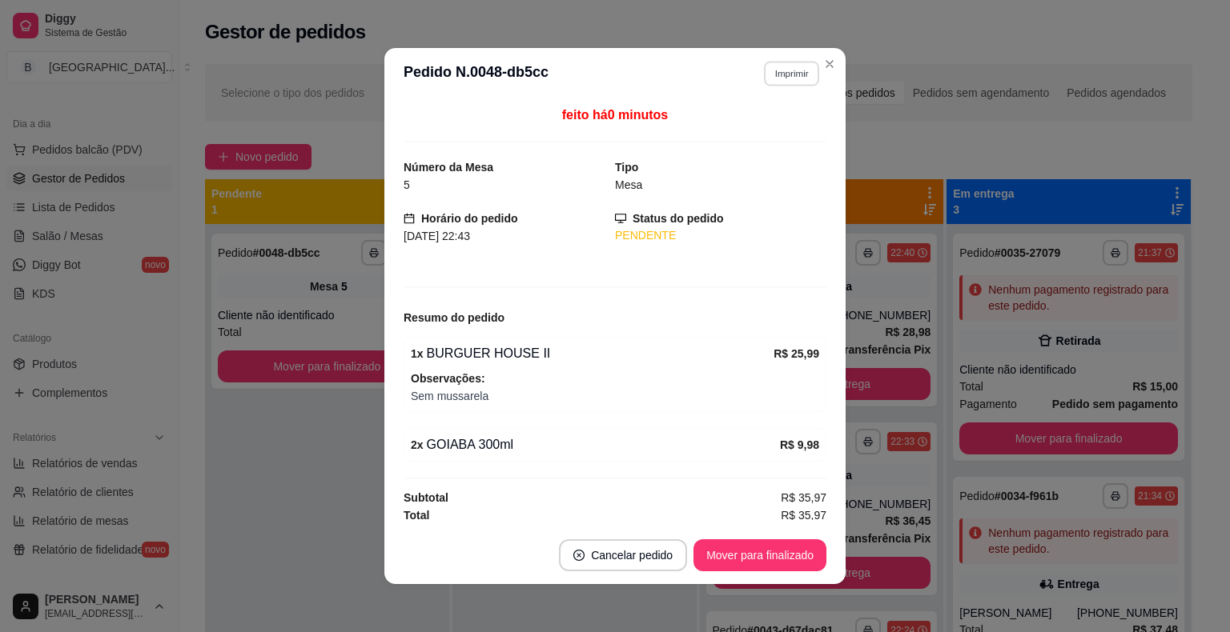
click at [785, 78] on button "Imprimir" at bounding box center [791, 73] width 55 height 25
click at [789, 128] on button "IMPRESSORA" at bounding box center [757, 130] width 116 height 26
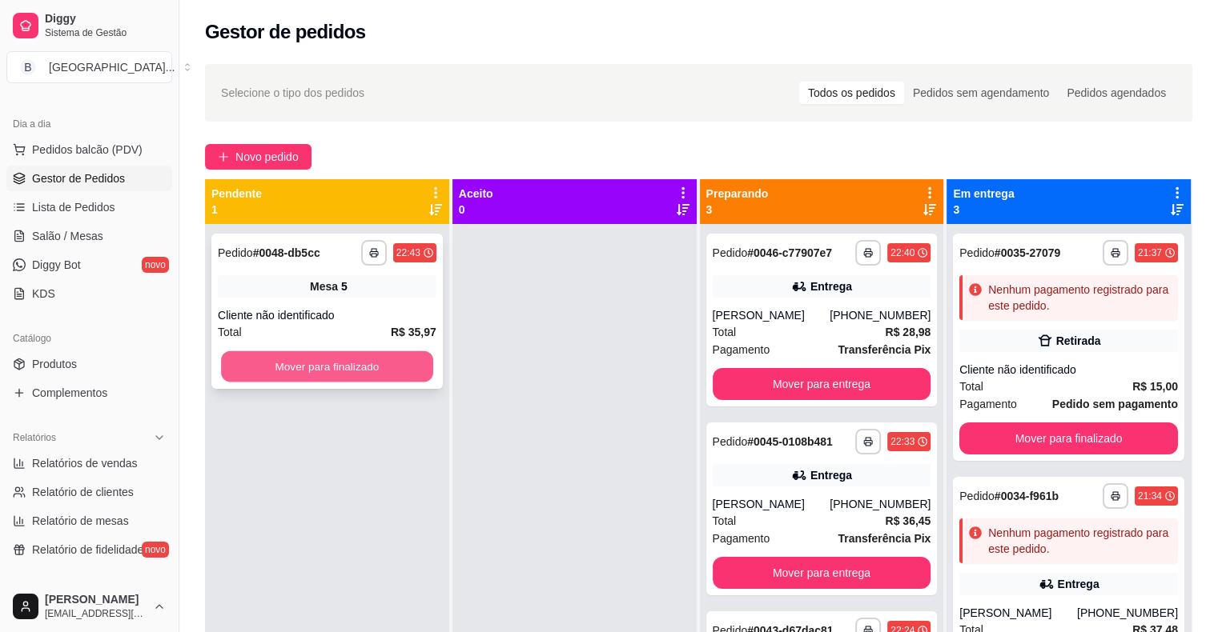
click at [398, 367] on button "Mover para finalizado" at bounding box center [327, 366] width 212 height 31
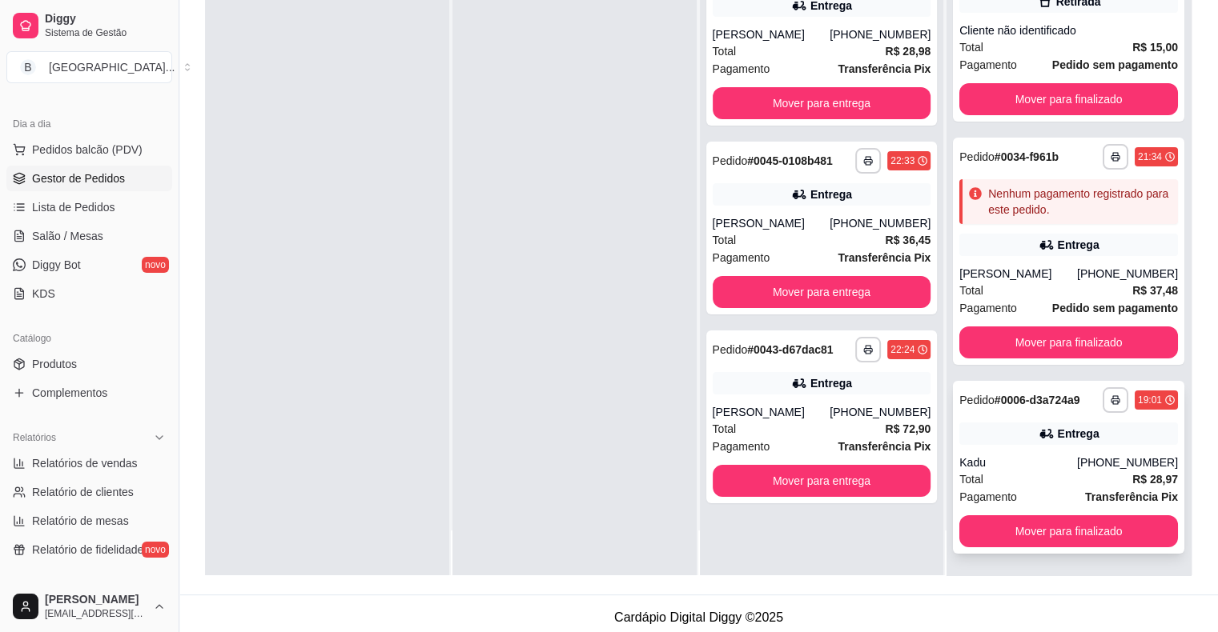
scroll to position [243, 0]
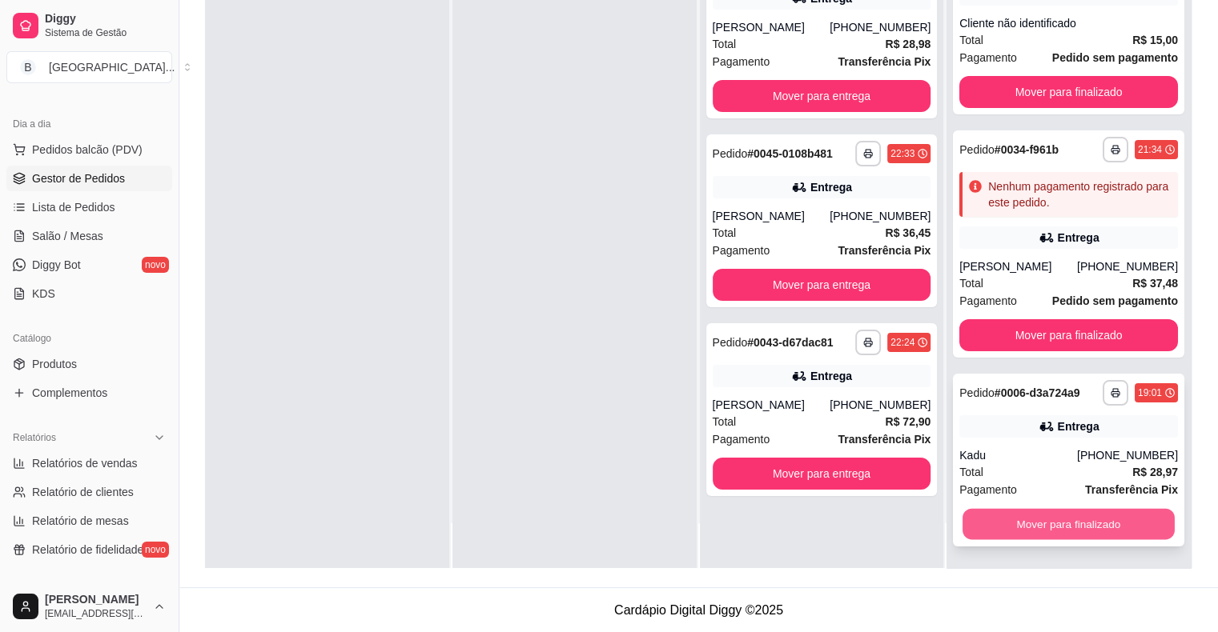
click at [1089, 516] on button "Mover para finalizado" at bounding box center [1068, 524] width 212 height 31
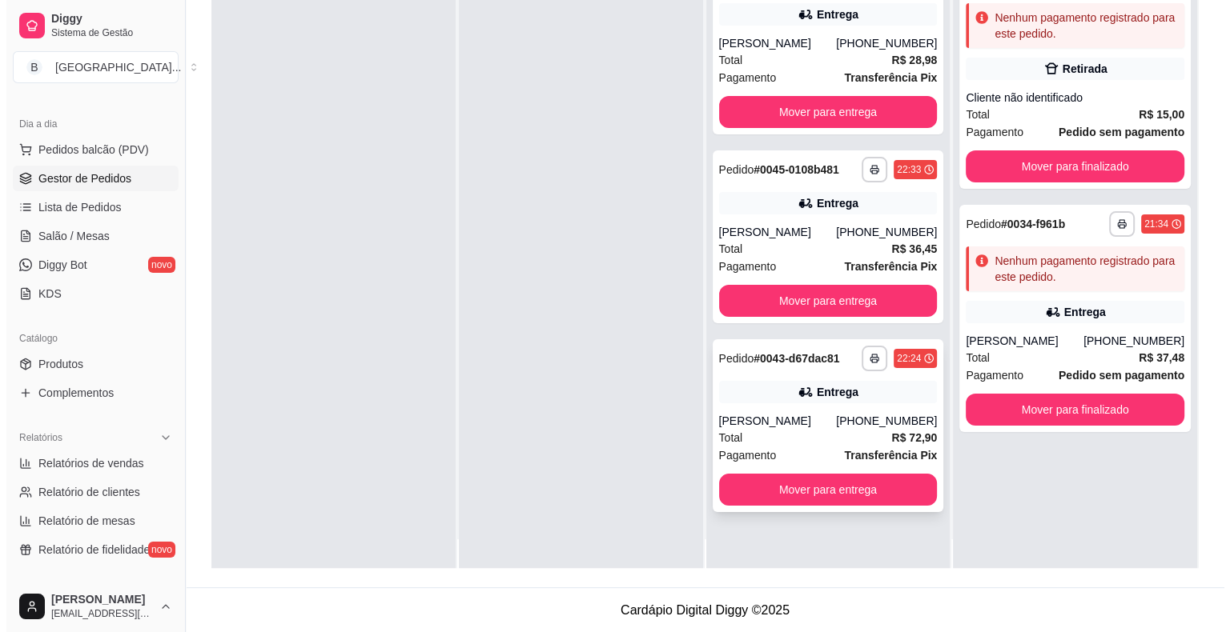
scroll to position [45, 0]
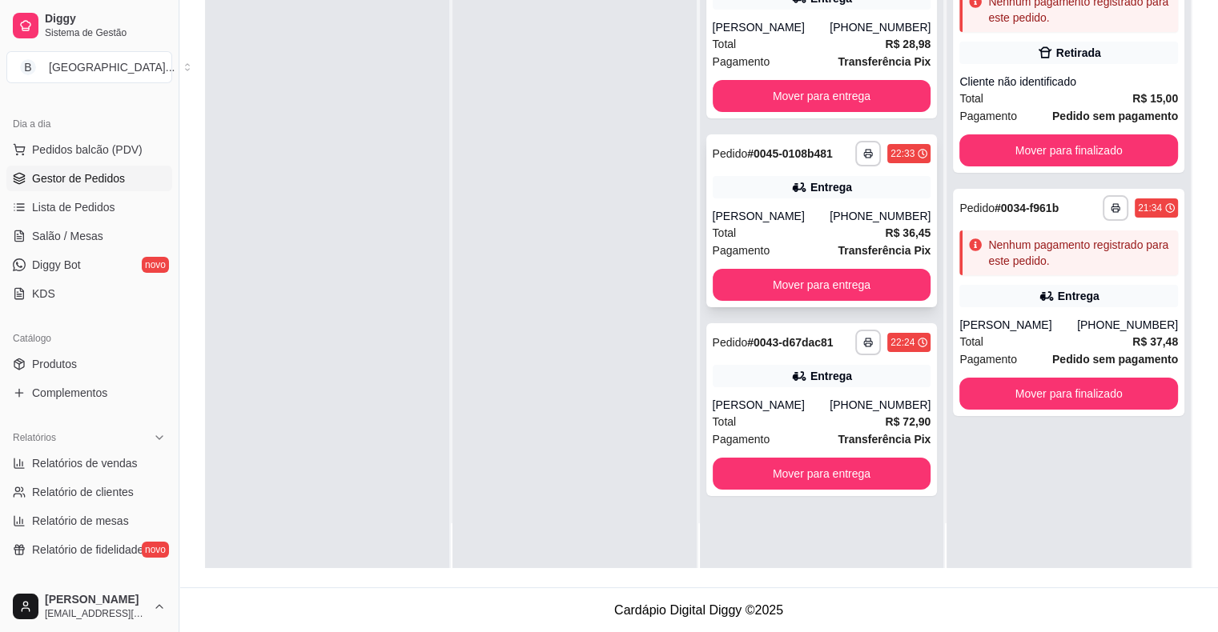
click at [749, 246] on span "Pagamento" at bounding box center [742, 251] width 58 height 18
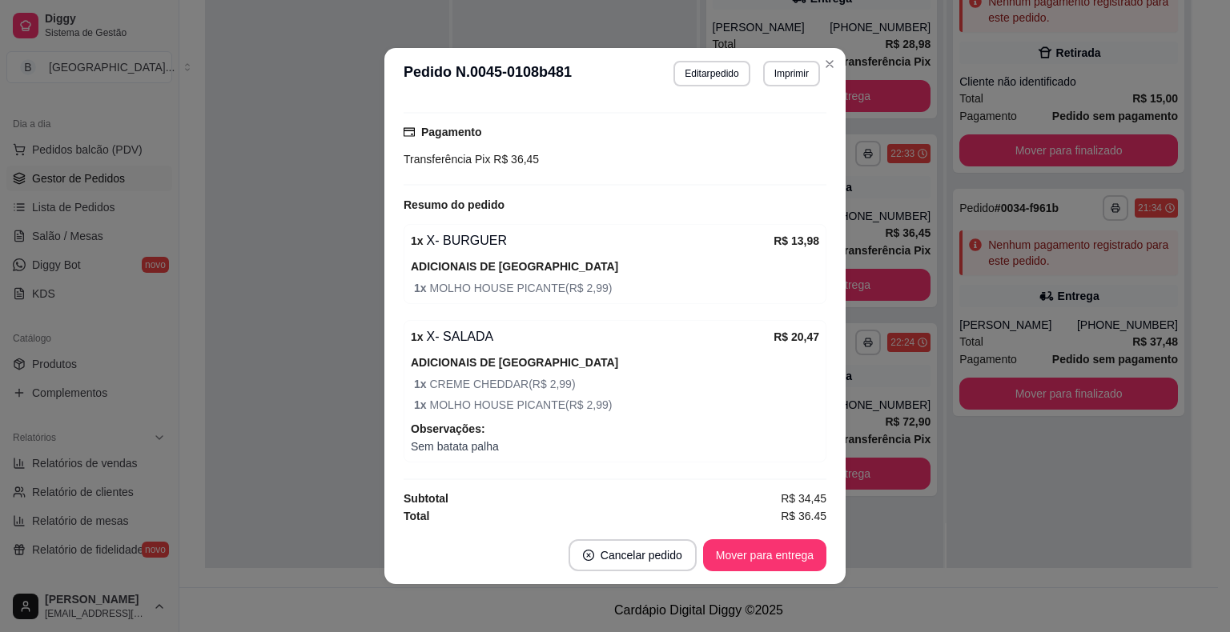
scroll to position [410, 0]
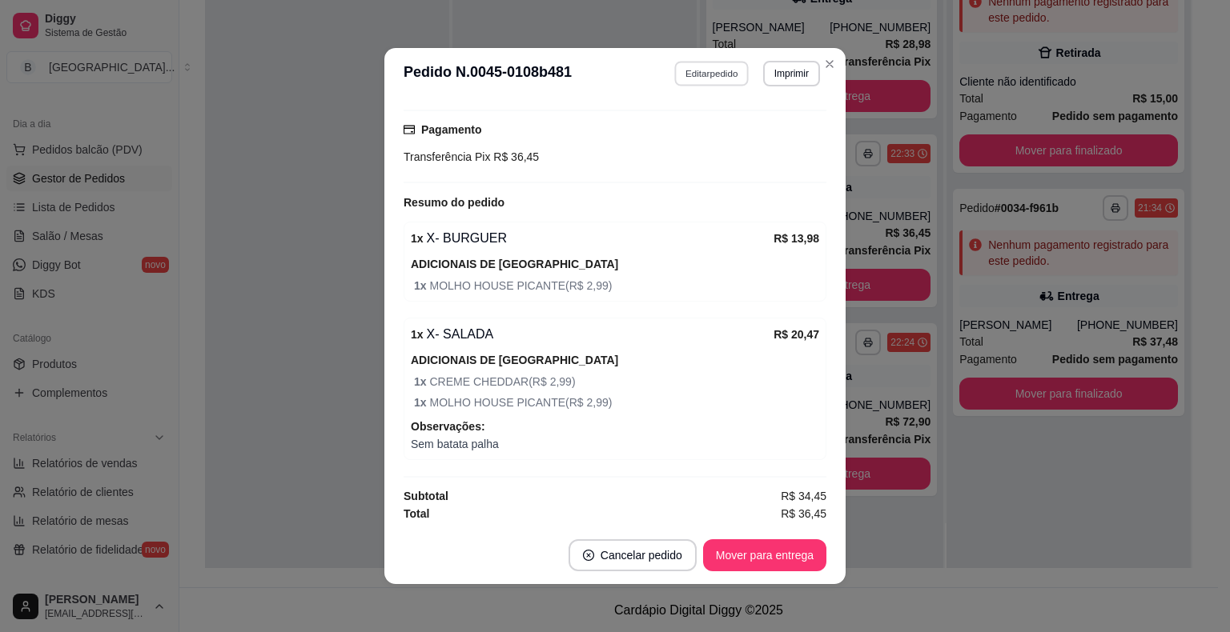
click at [715, 74] on button "Editar pedido" at bounding box center [712, 73] width 74 height 25
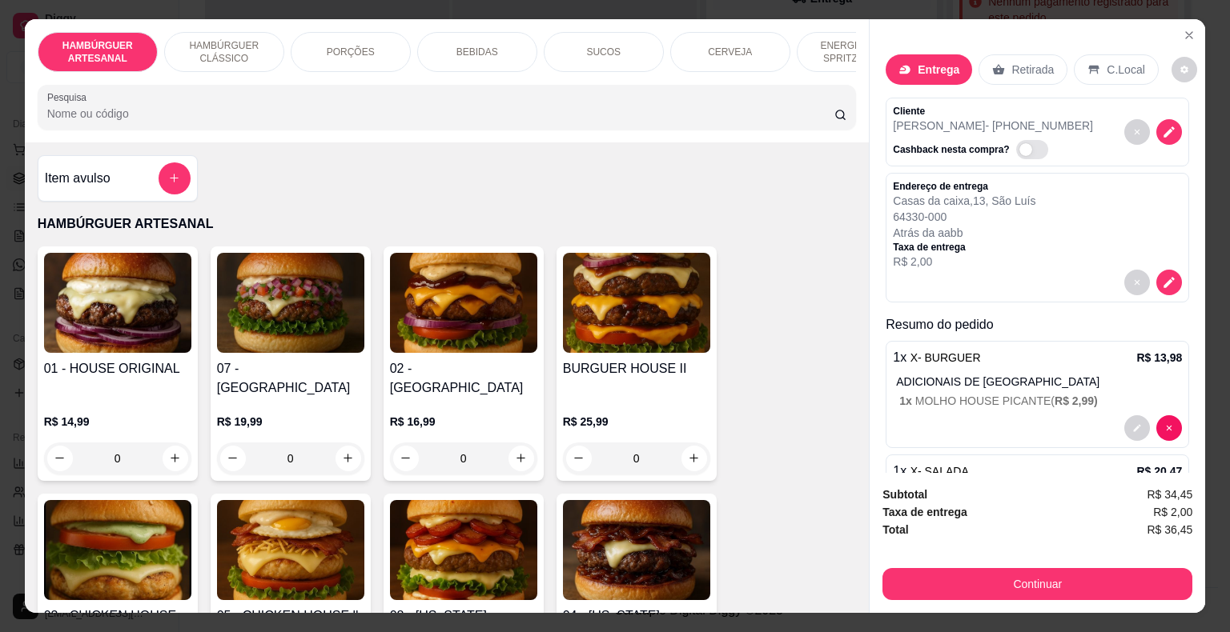
click at [460, 47] on p "BEBIDAS" at bounding box center [477, 52] width 42 height 13
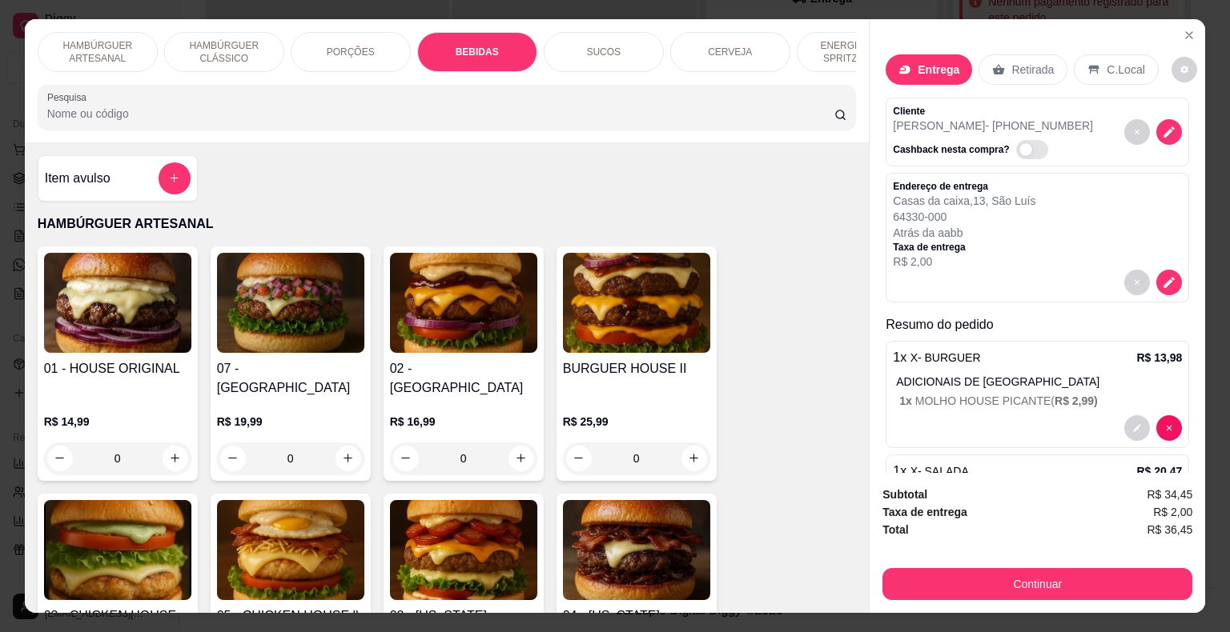
scroll to position [38, 0]
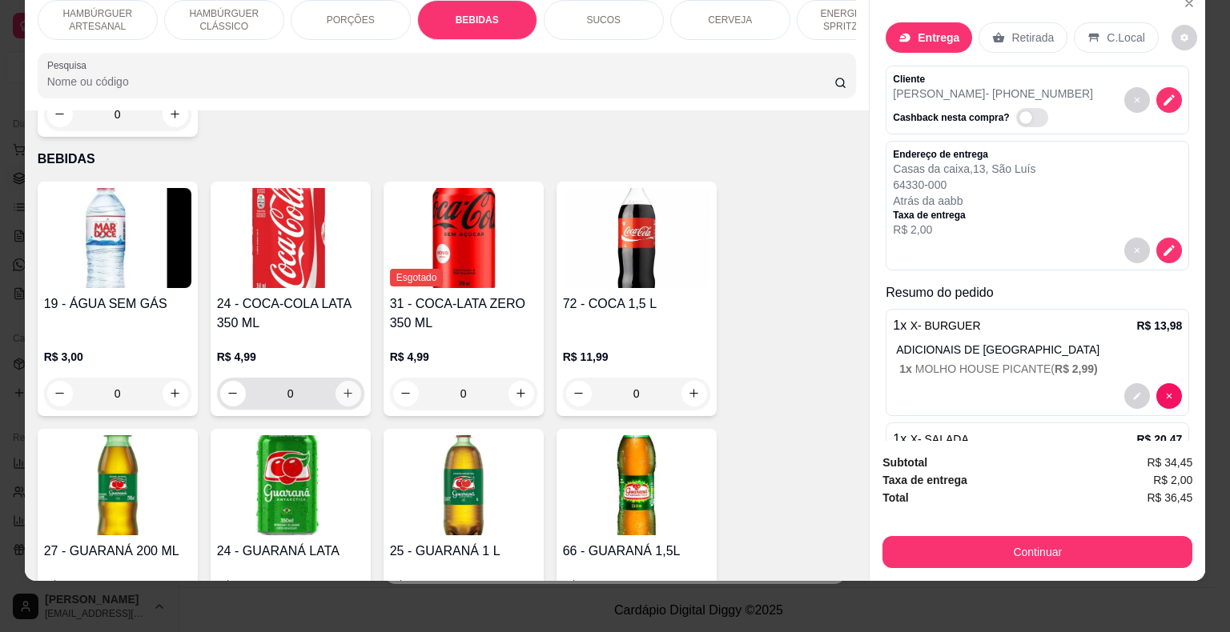
click at [339, 381] on button "increase-product-quantity" at bounding box center [348, 394] width 26 height 26
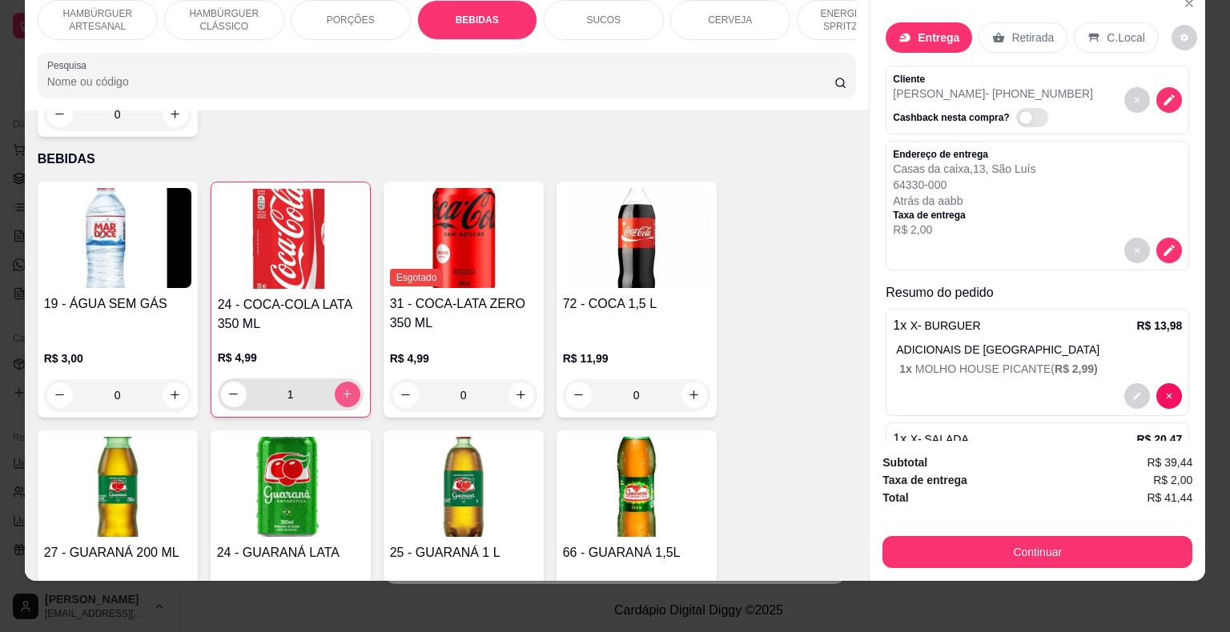
type input "1"
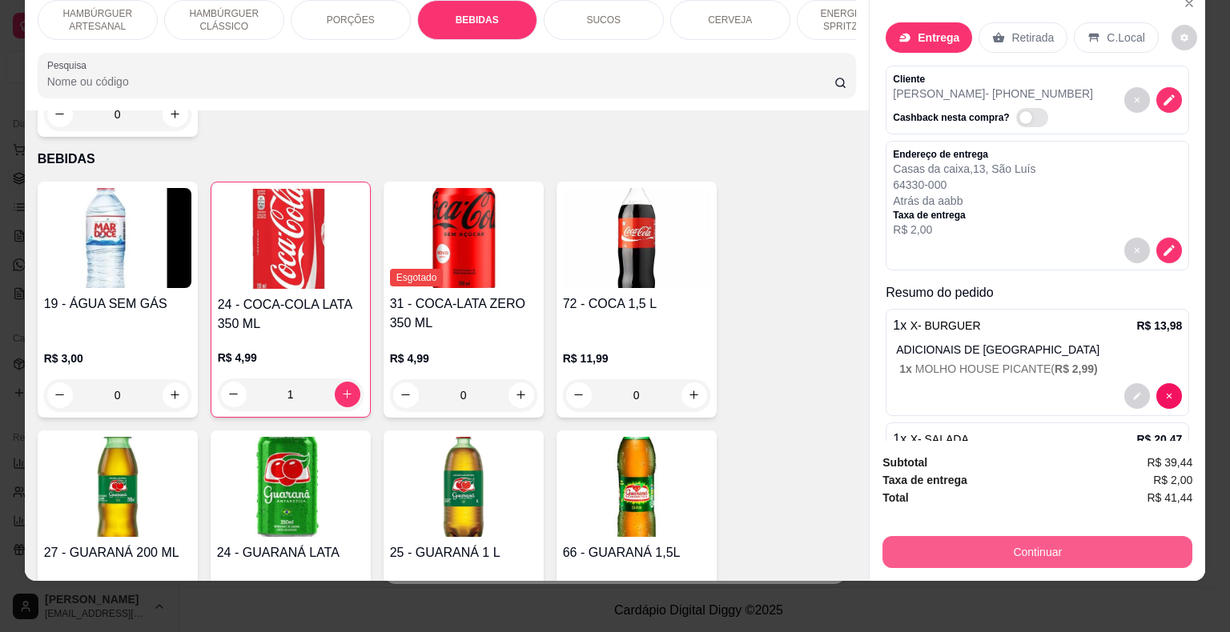
click at [925, 536] on button "Continuar" at bounding box center [1037, 552] width 310 height 32
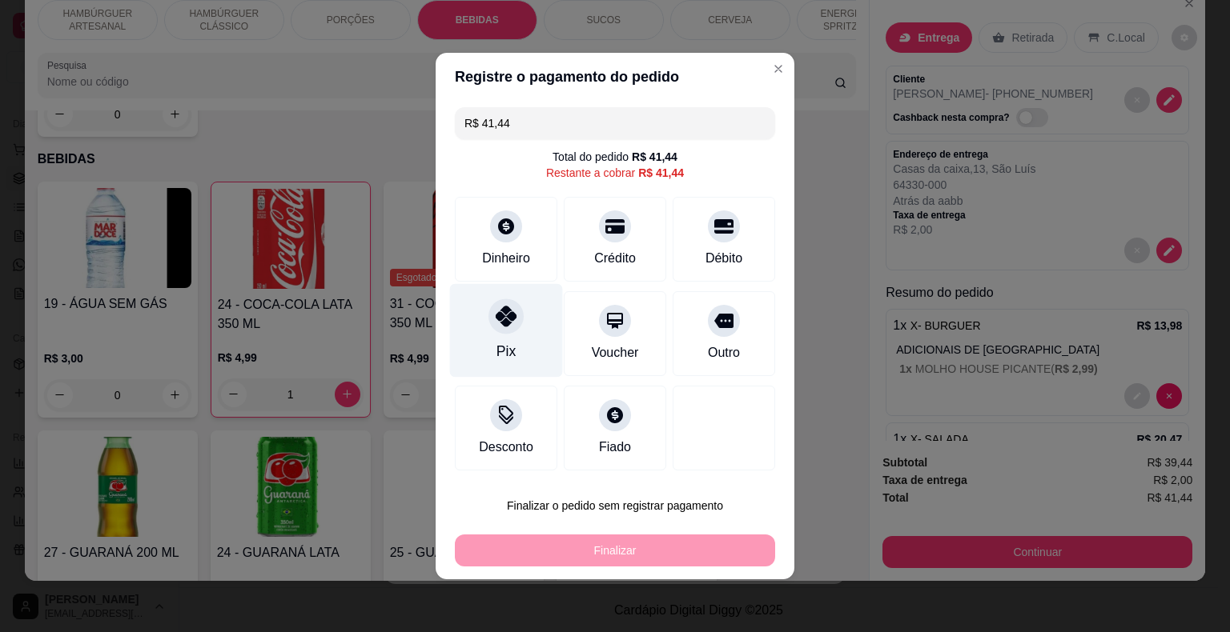
click at [501, 309] on icon at bounding box center [506, 316] width 21 height 21
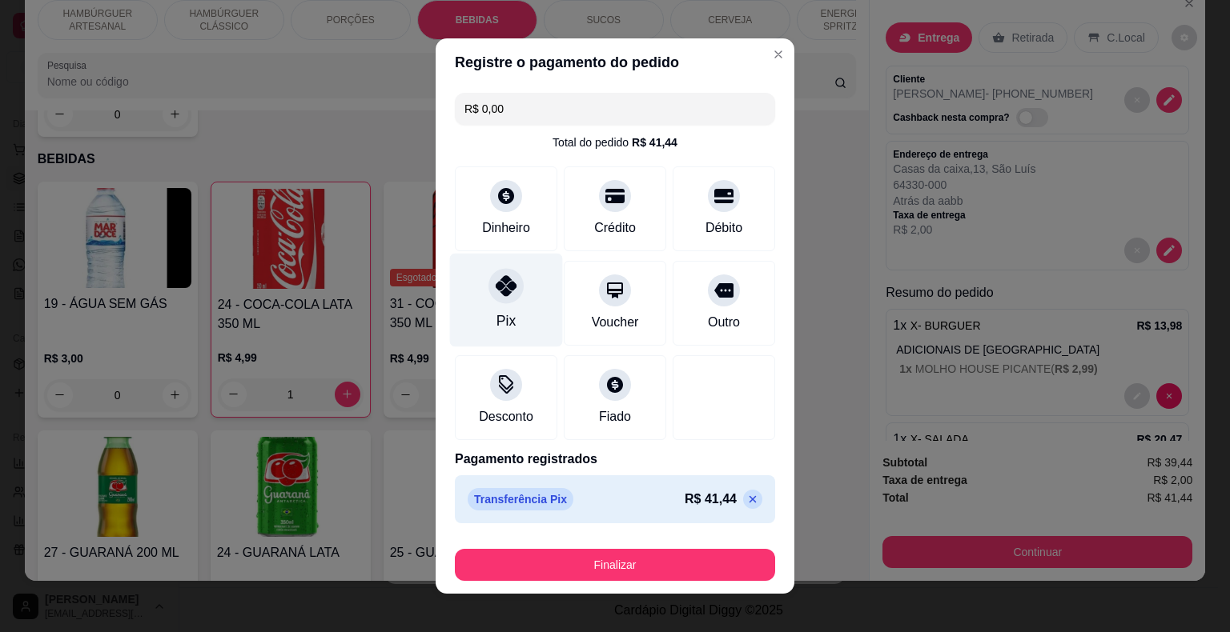
type input "R$ 0,00"
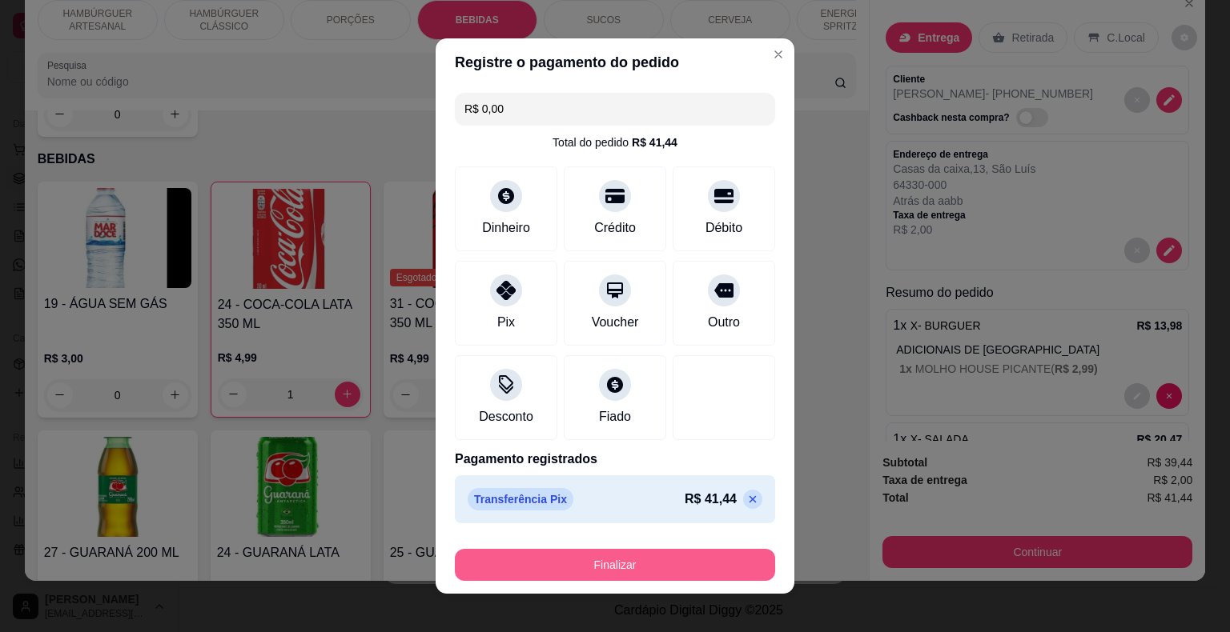
click at [614, 560] on button "Finalizar" at bounding box center [615, 565] width 320 height 32
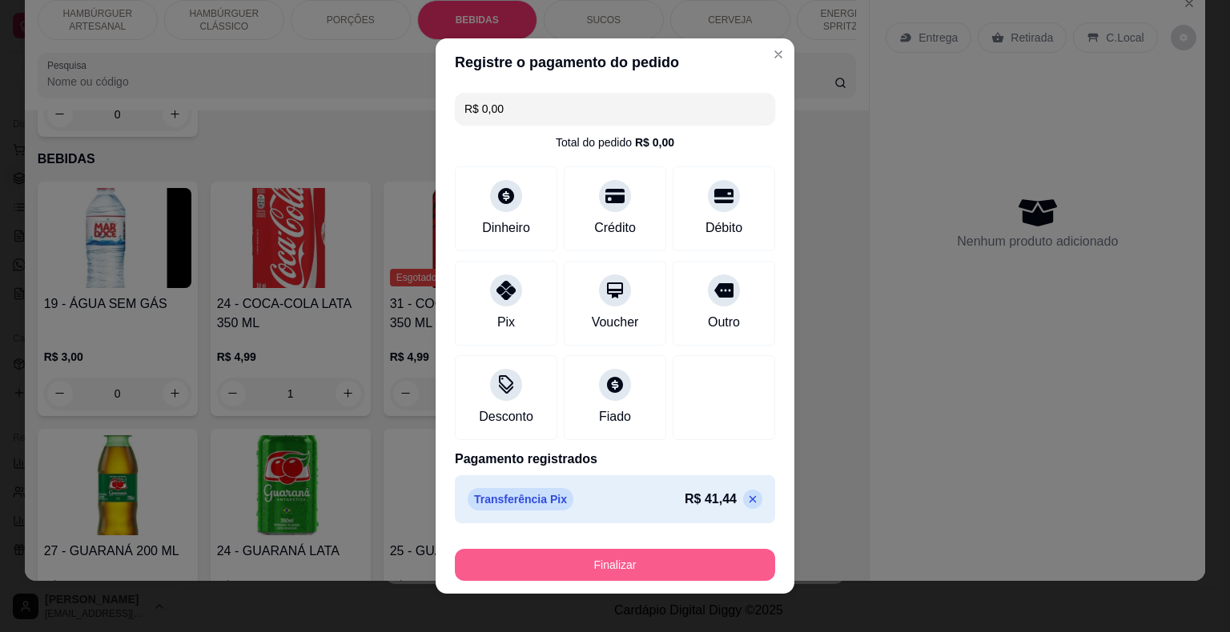
type input "0"
type input "-R$ 41,44"
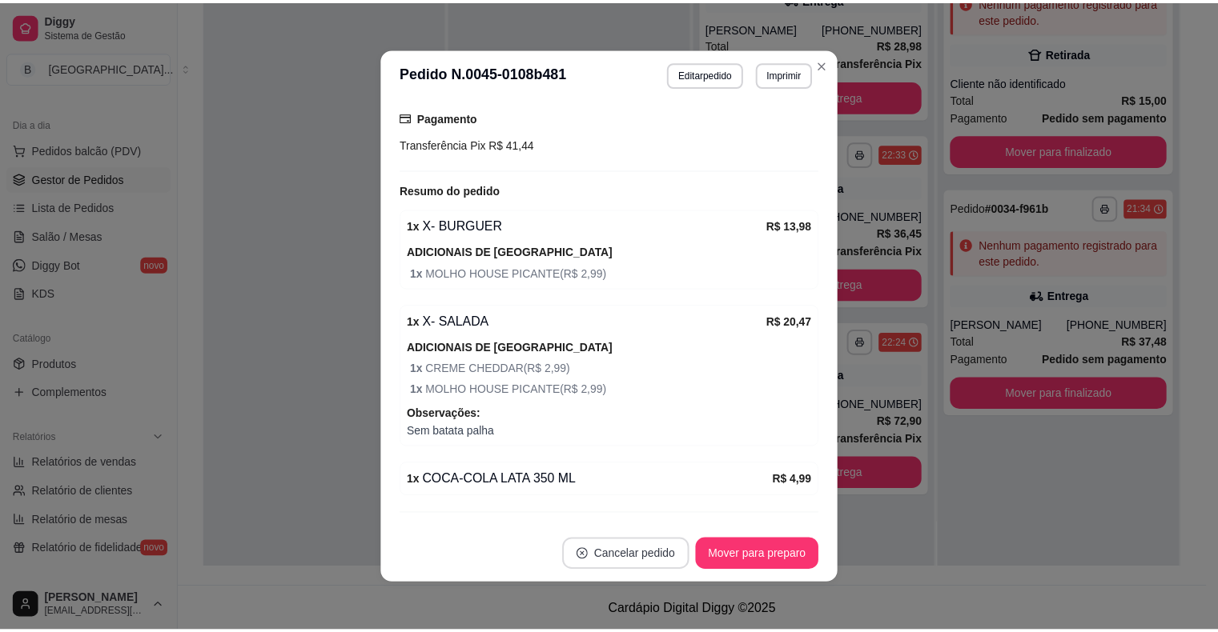
scroll to position [397, 0]
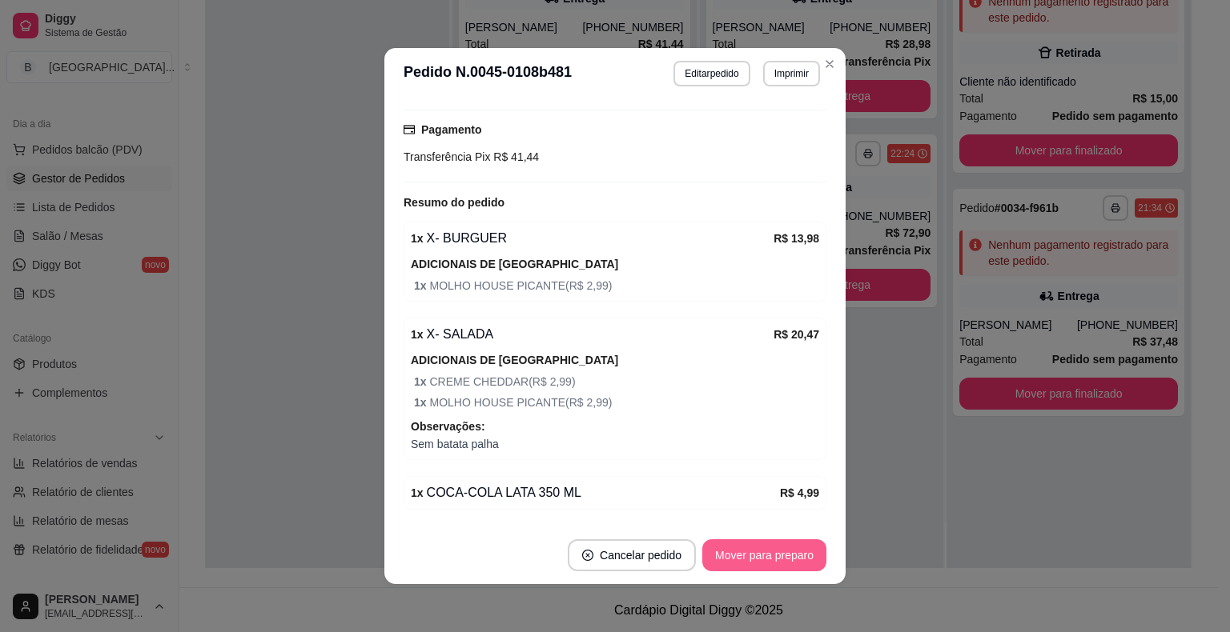
click at [790, 564] on button "Mover para preparo" at bounding box center [764, 556] width 124 height 32
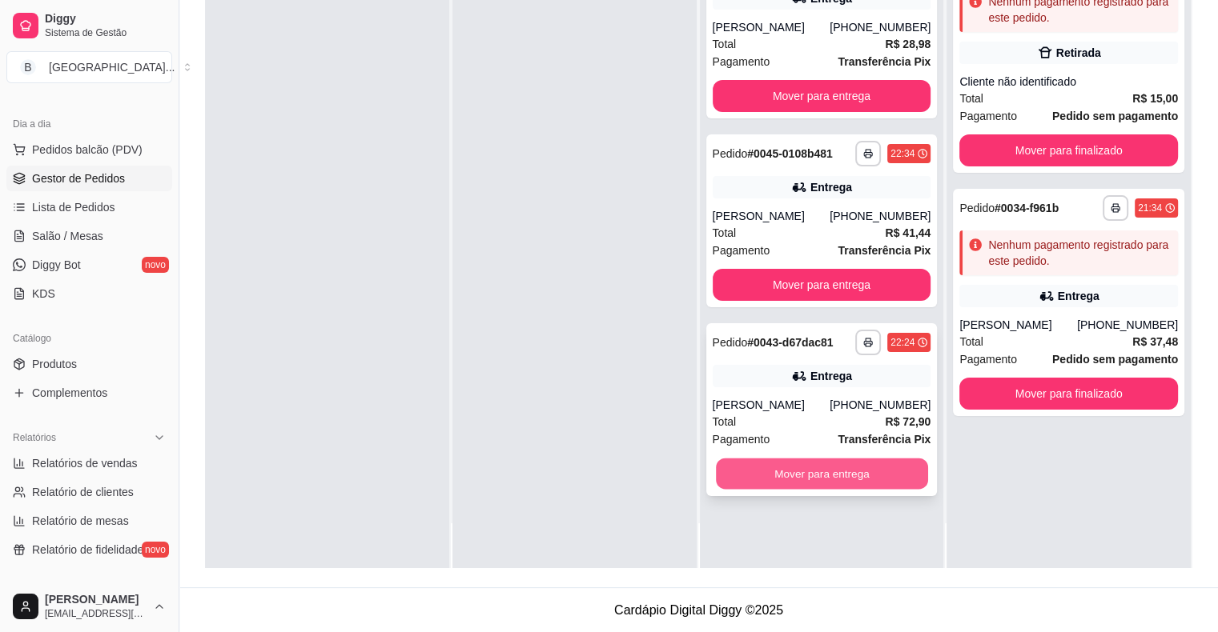
click at [752, 478] on button "Mover para entrega" at bounding box center [822, 474] width 212 height 31
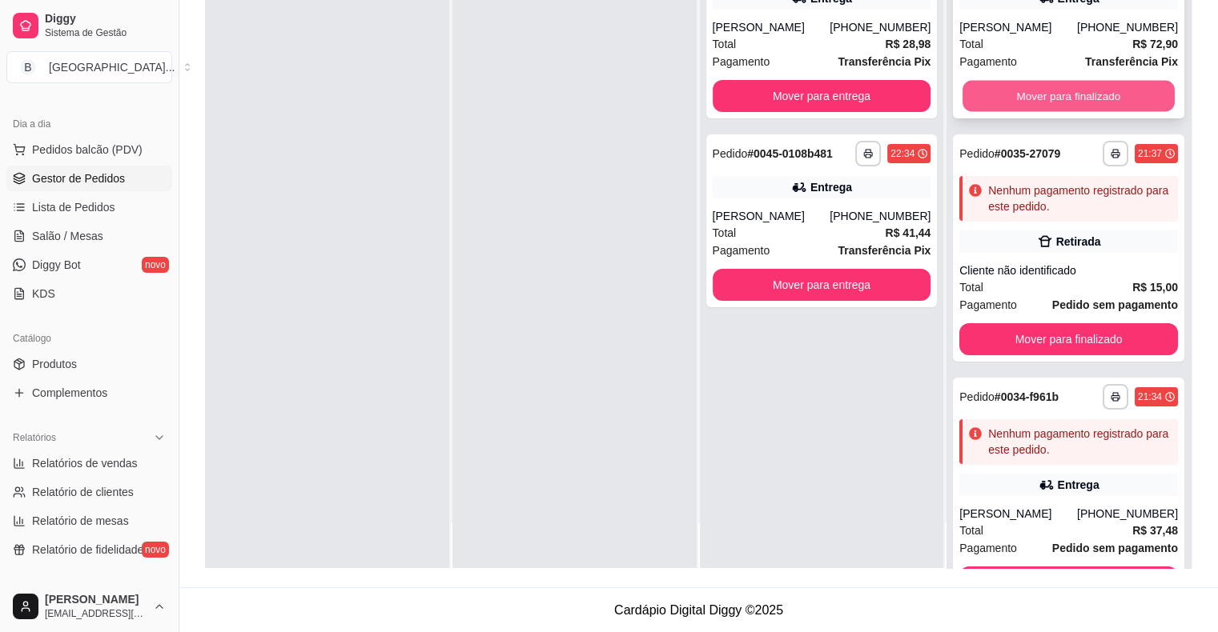
click at [1006, 94] on button "Mover para finalizado" at bounding box center [1068, 96] width 212 height 31
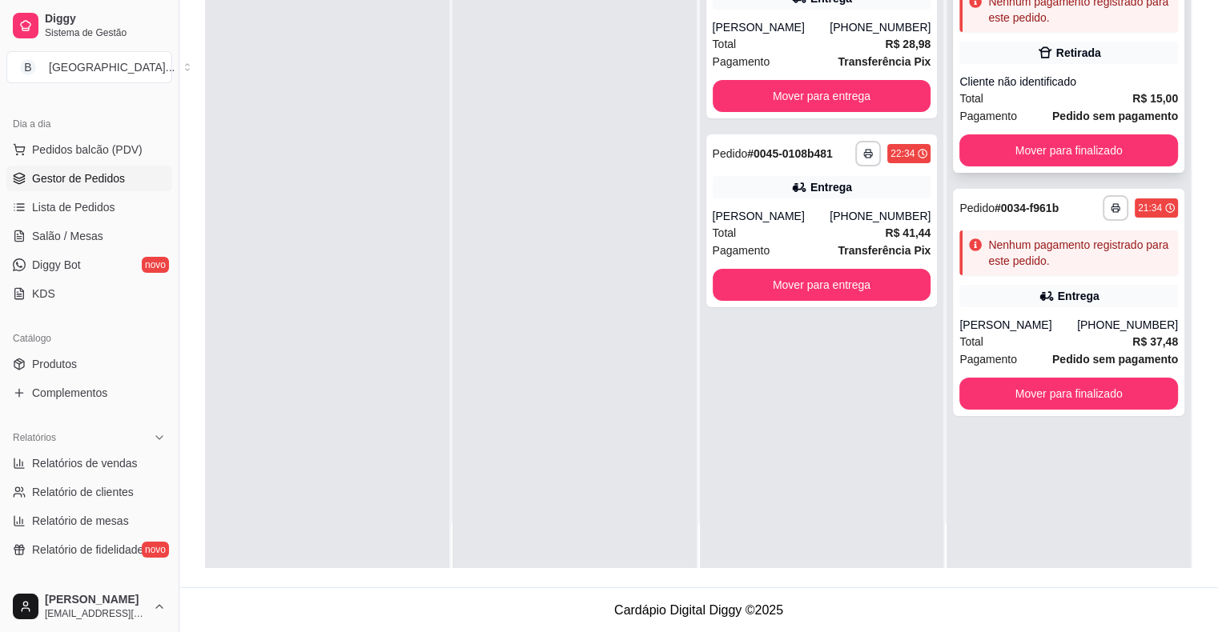
scroll to position [0, 0]
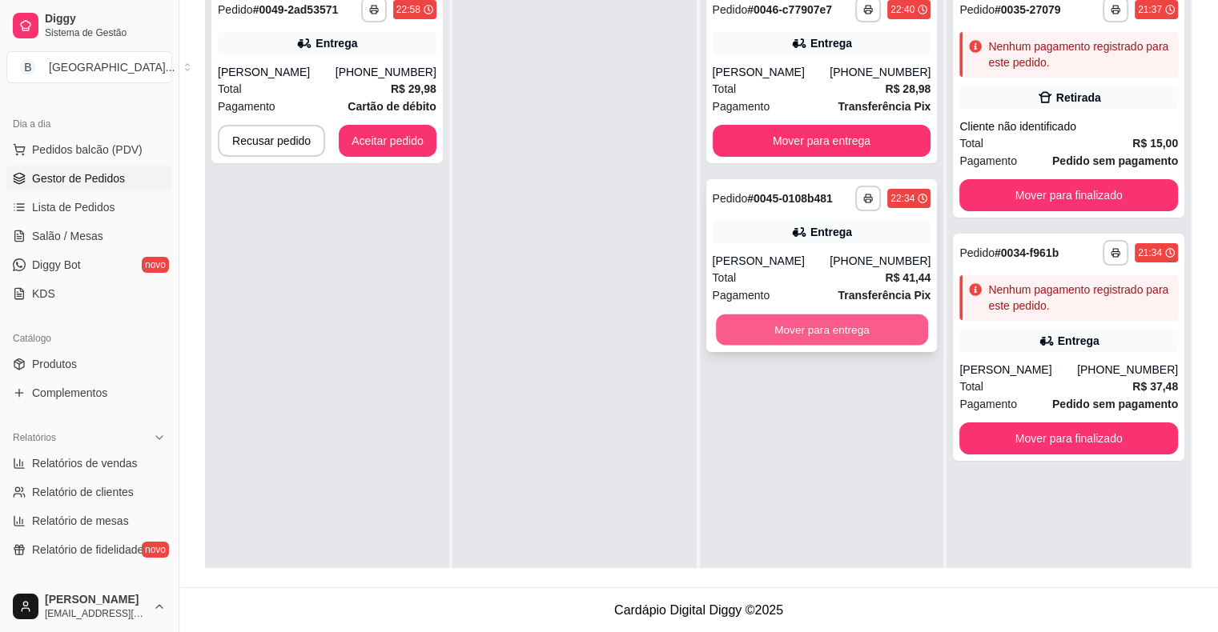
click at [760, 335] on button "Mover para entrega" at bounding box center [822, 330] width 212 height 31
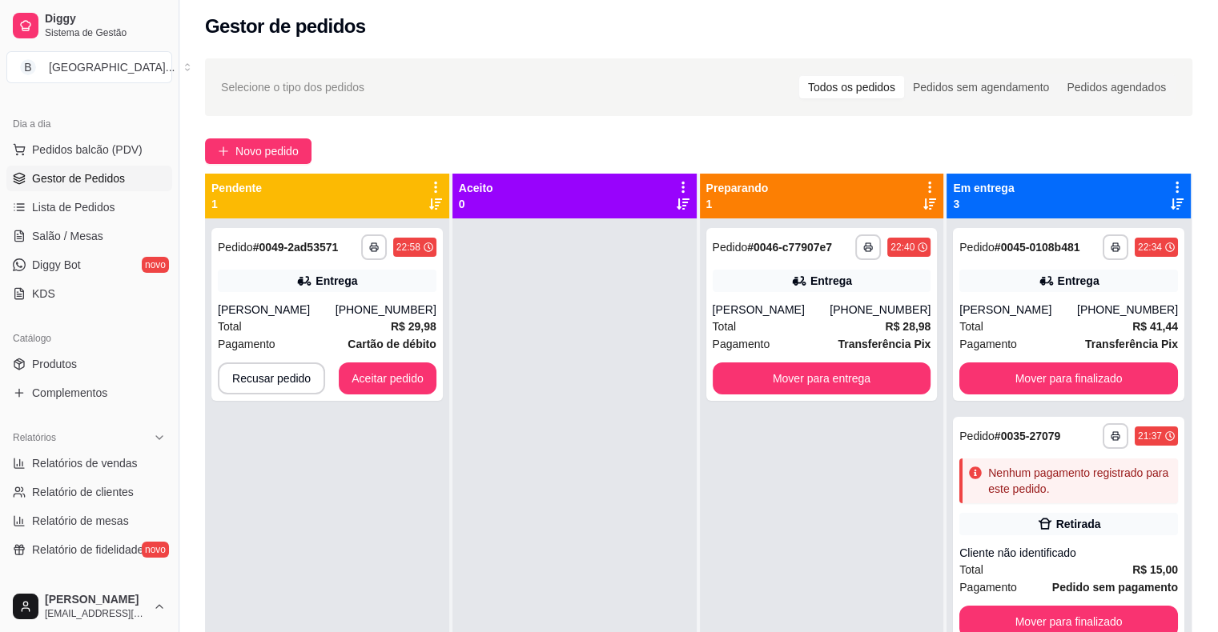
scroll to position [3, 0]
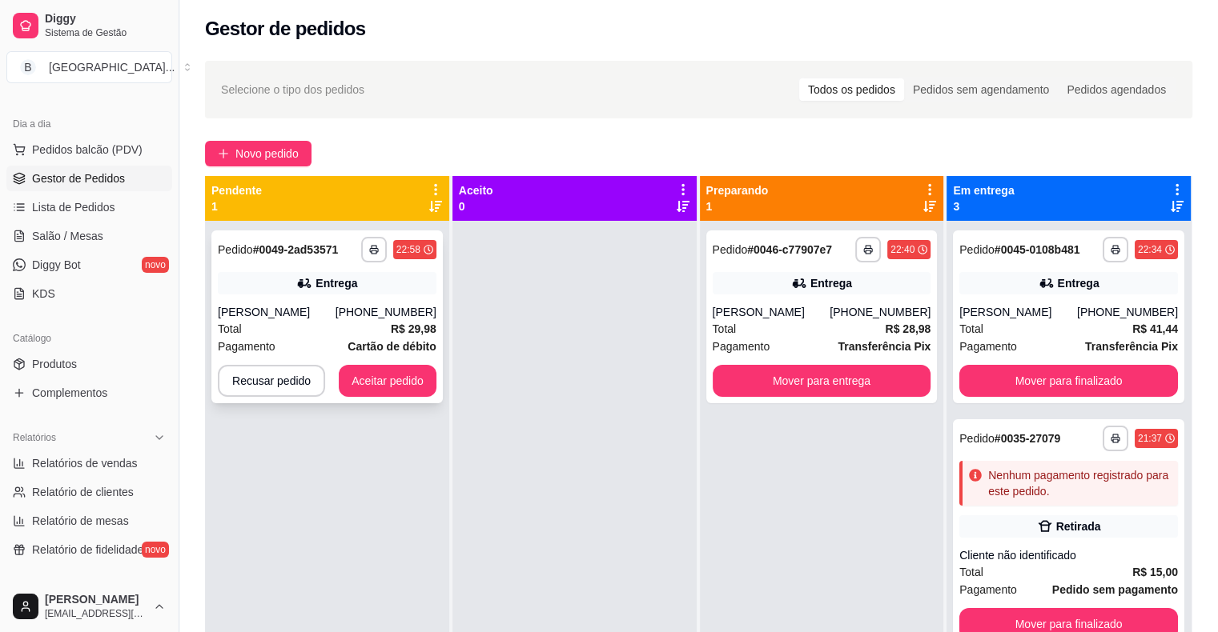
click at [393, 277] on div "Entrega" at bounding box center [327, 283] width 219 height 22
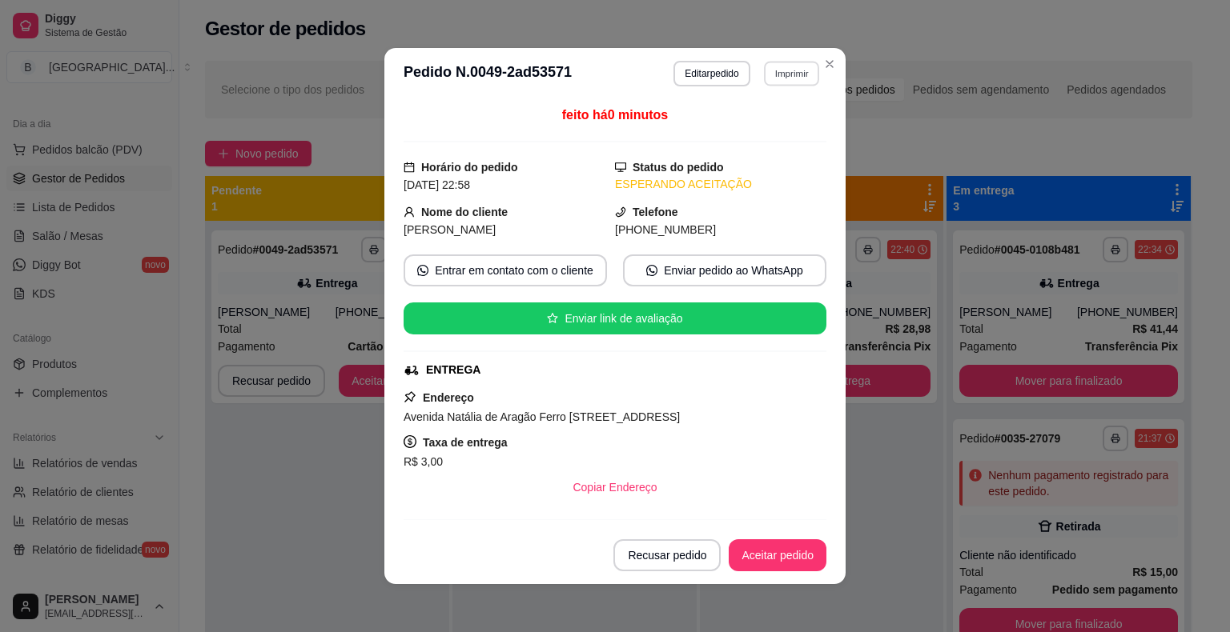
click at [788, 81] on button "Imprimir" at bounding box center [791, 73] width 55 height 25
click at [785, 131] on button "IMPRESSORA" at bounding box center [757, 130] width 112 height 25
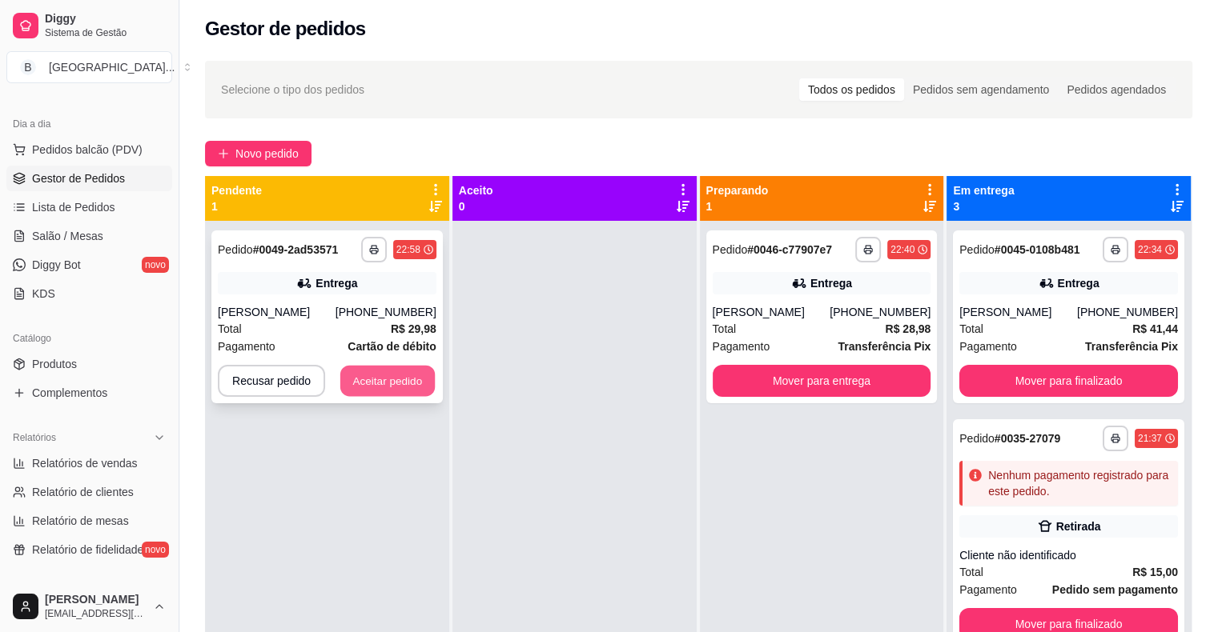
click at [404, 379] on button "Aceitar pedido" at bounding box center [387, 381] width 94 height 31
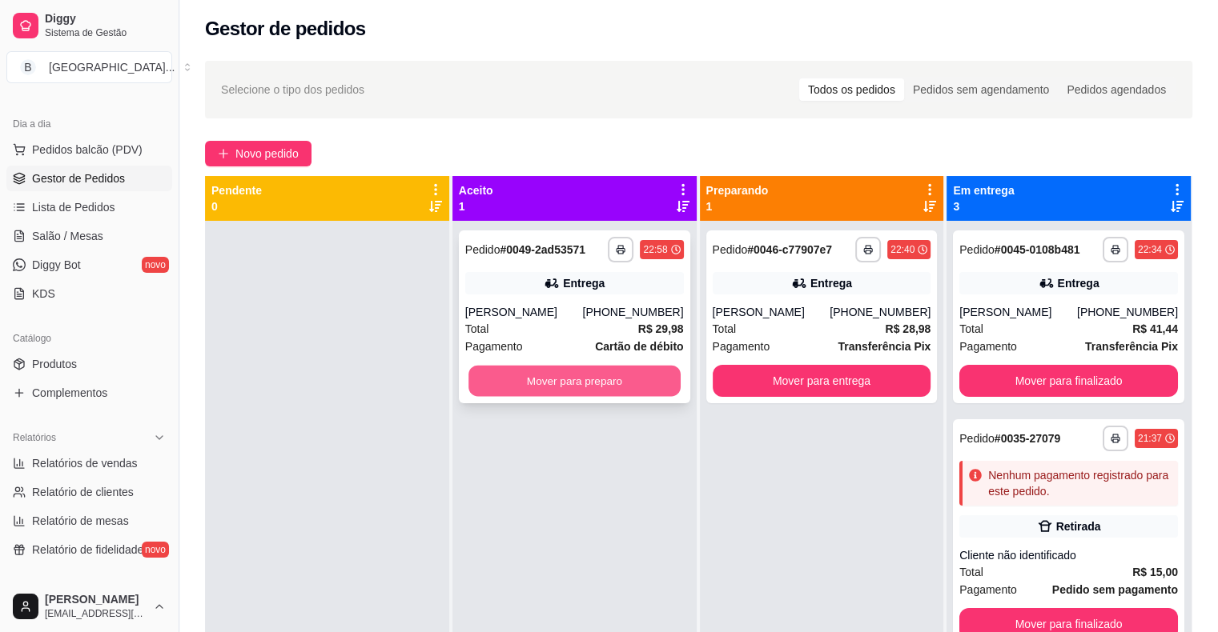
click at [513, 374] on button "Mover para preparo" at bounding box center [574, 381] width 212 height 31
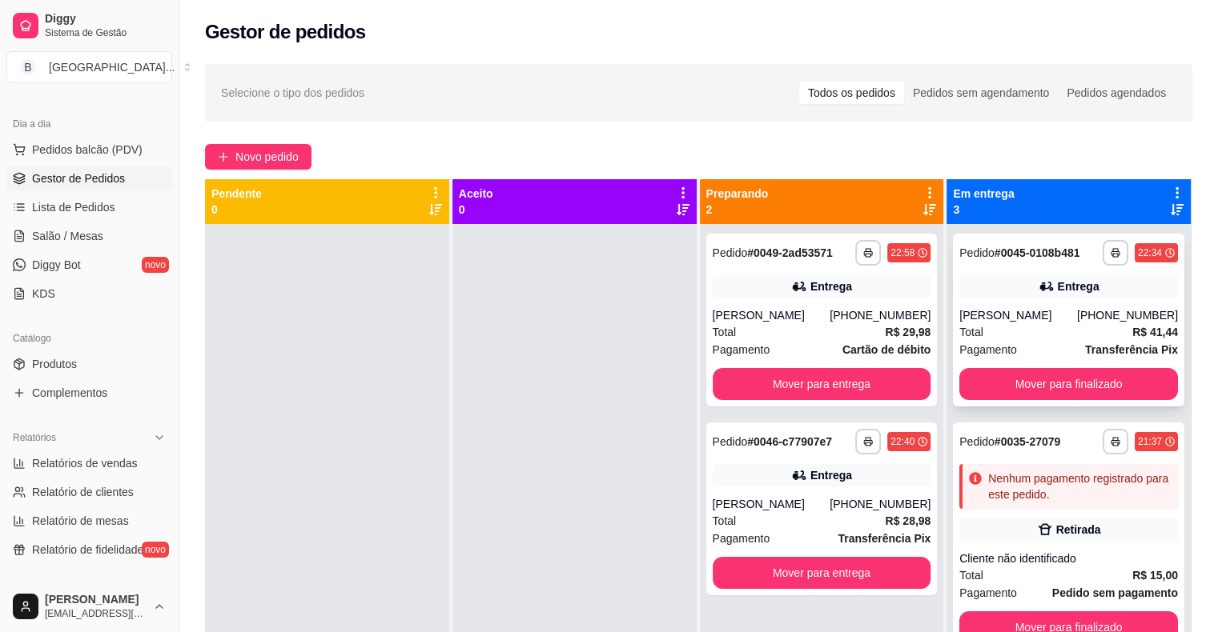
scroll to position [0, 0]
click at [974, 339] on div "Total R$ 41,44" at bounding box center [1068, 332] width 219 height 18
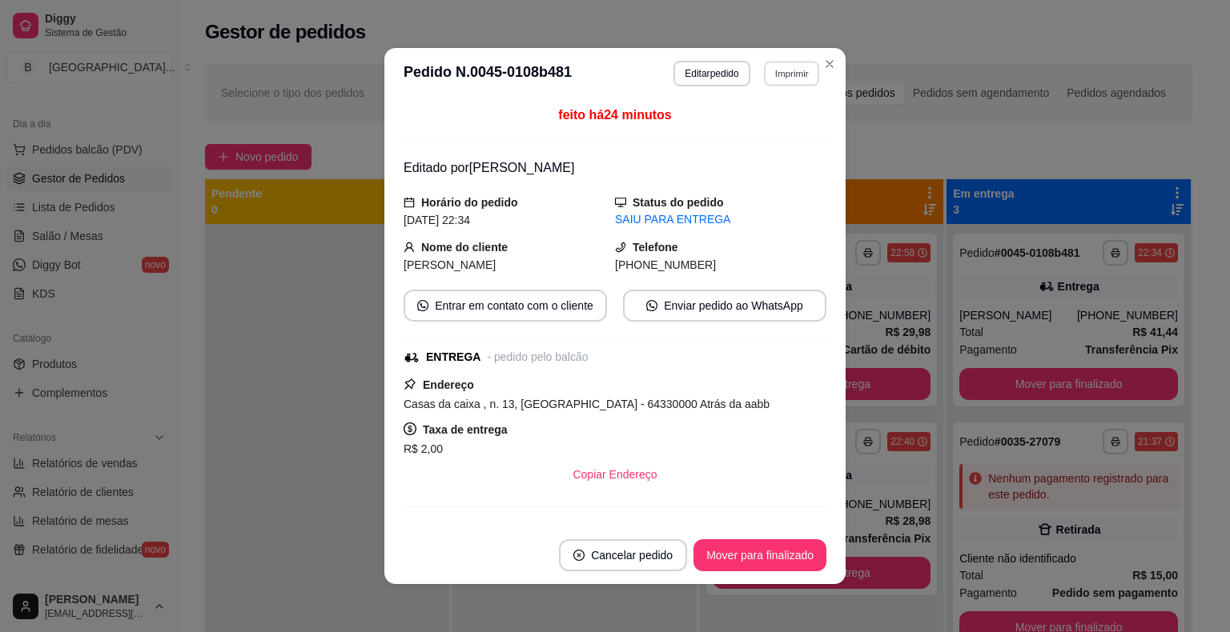
click at [772, 85] on button "Imprimir" at bounding box center [791, 73] width 55 height 25
click at [785, 121] on button "IMPRESSORA" at bounding box center [757, 129] width 112 height 25
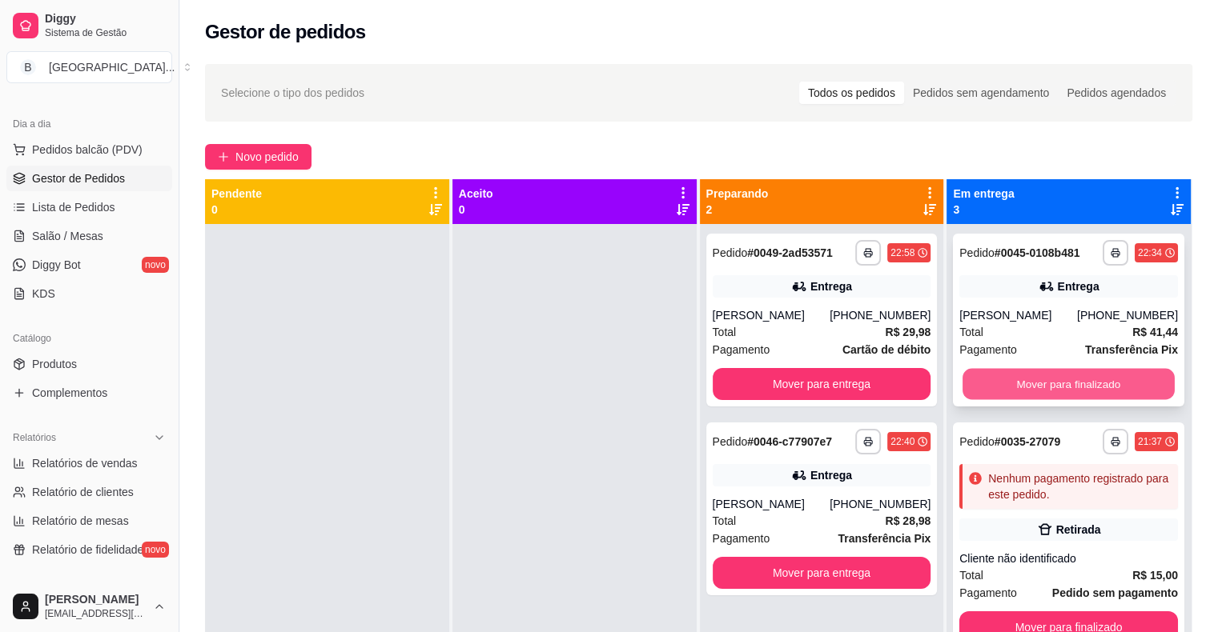
click at [1008, 379] on button "Mover para finalizado" at bounding box center [1068, 384] width 212 height 31
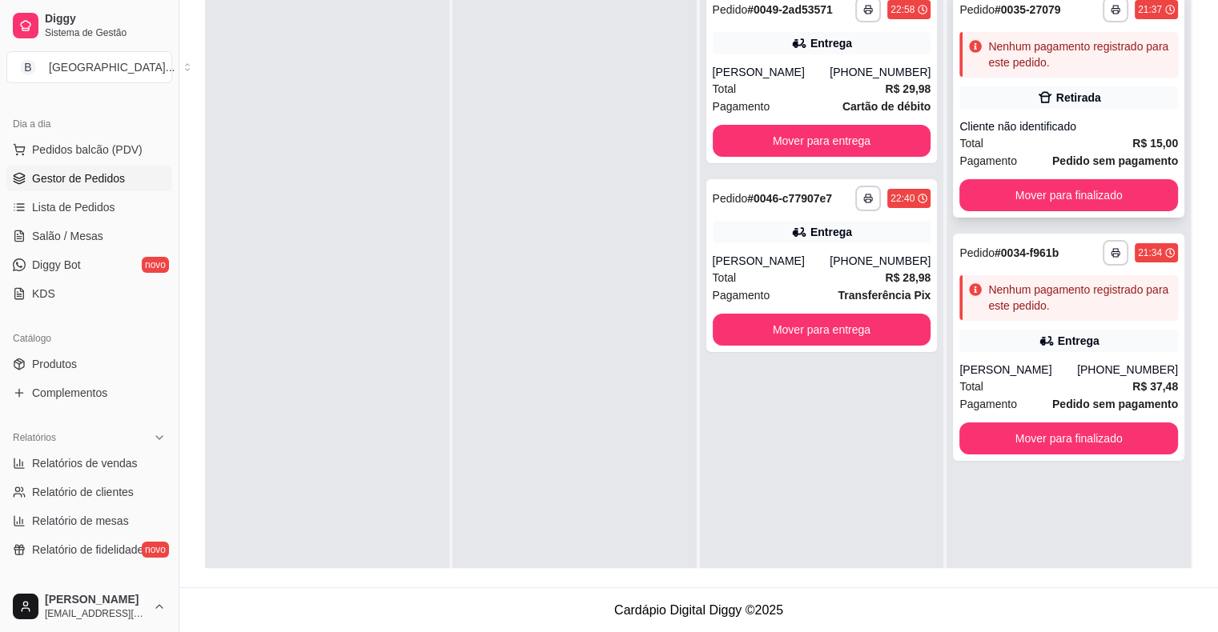
click at [966, 88] on div "Retirada" at bounding box center [1068, 97] width 219 height 22
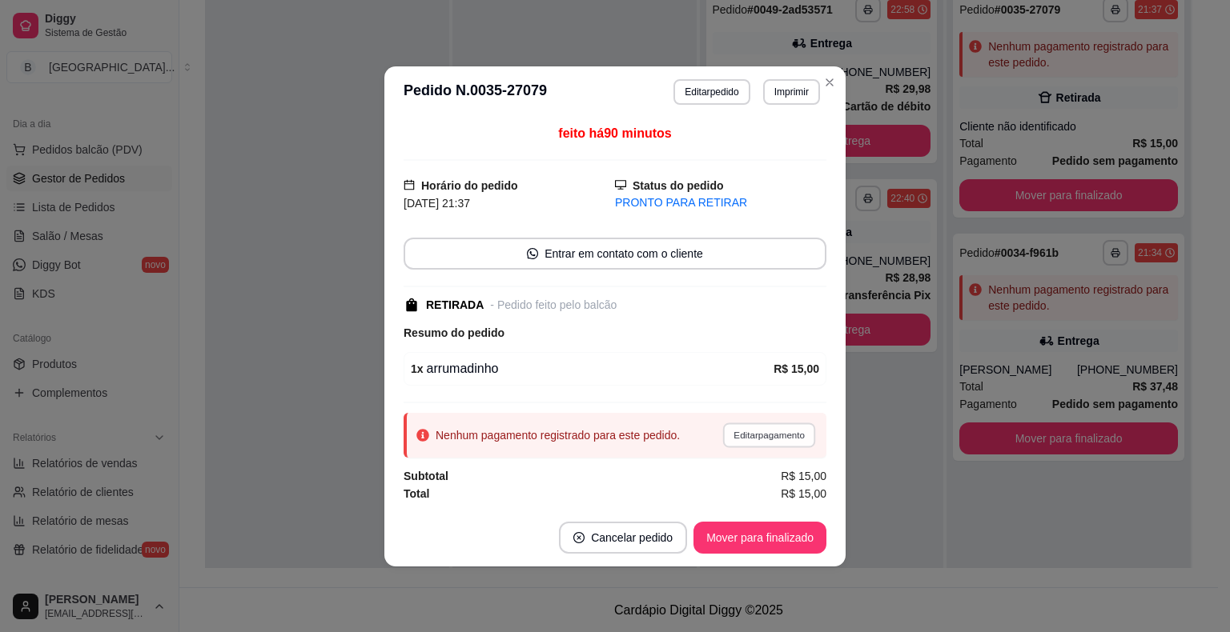
click at [796, 438] on button "Editar pagamento" at bounding box center [768, 435] width 93 height 25
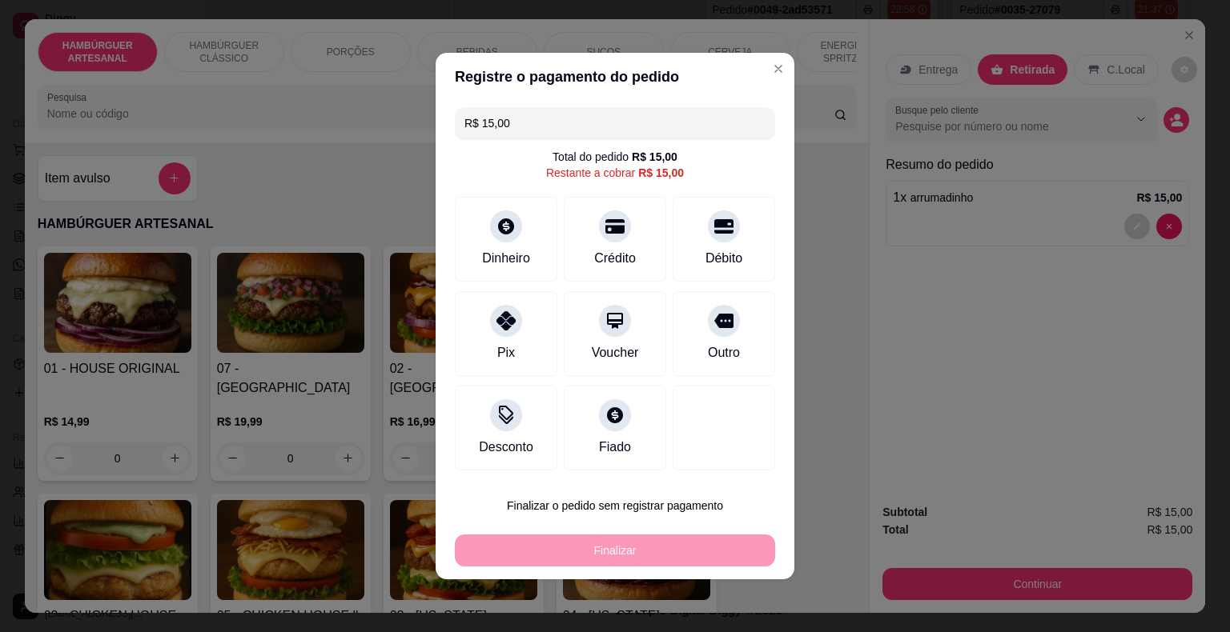
click at [579, 115] on input "R$ 15,00" at bounding box center [614, 123] width 301 height 32
click at [714, 235] on div at bounding box center [723, 221] width 35 height 35
type input "R$ 9,50"
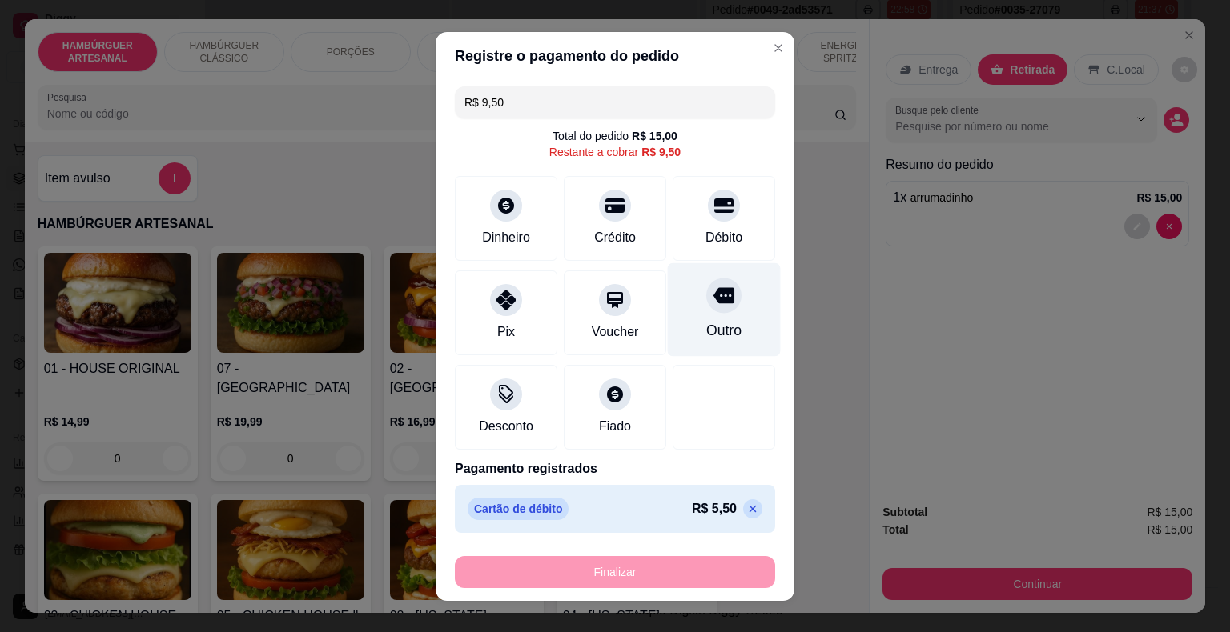
scroll to position [19, 0]
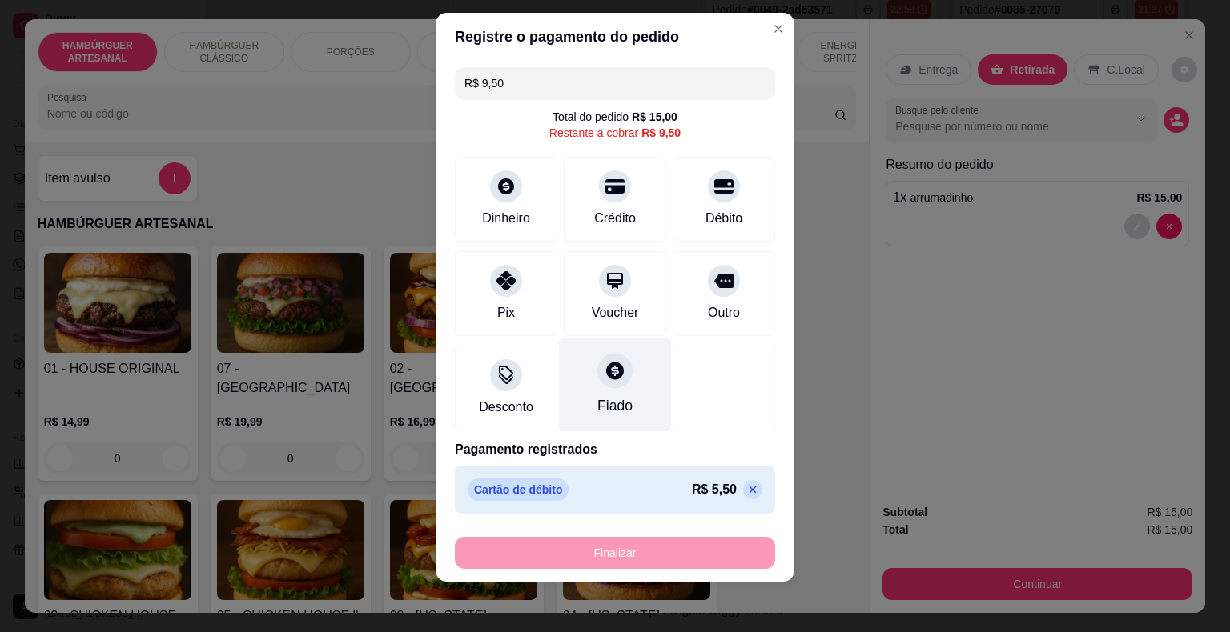
click at [561, 371] on div "Fiado" at bounding box center [615, 385] width 113 height 94
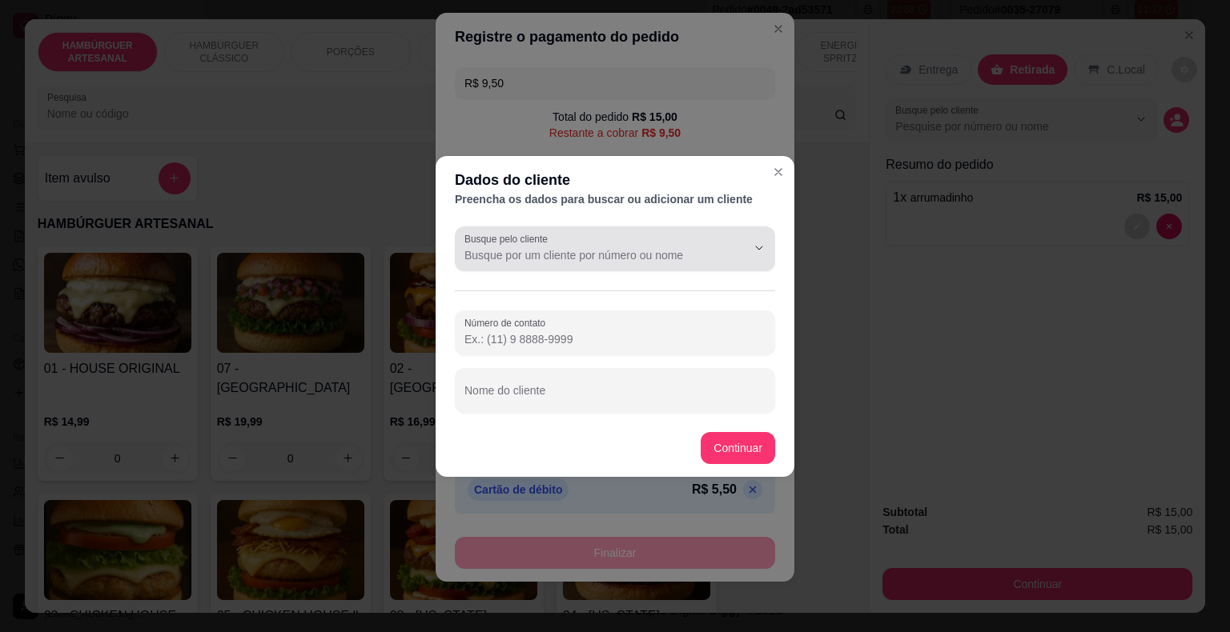
click at [728, 239] on button "Show suggestions" at bounding box center [737, 248] width 26 height 26
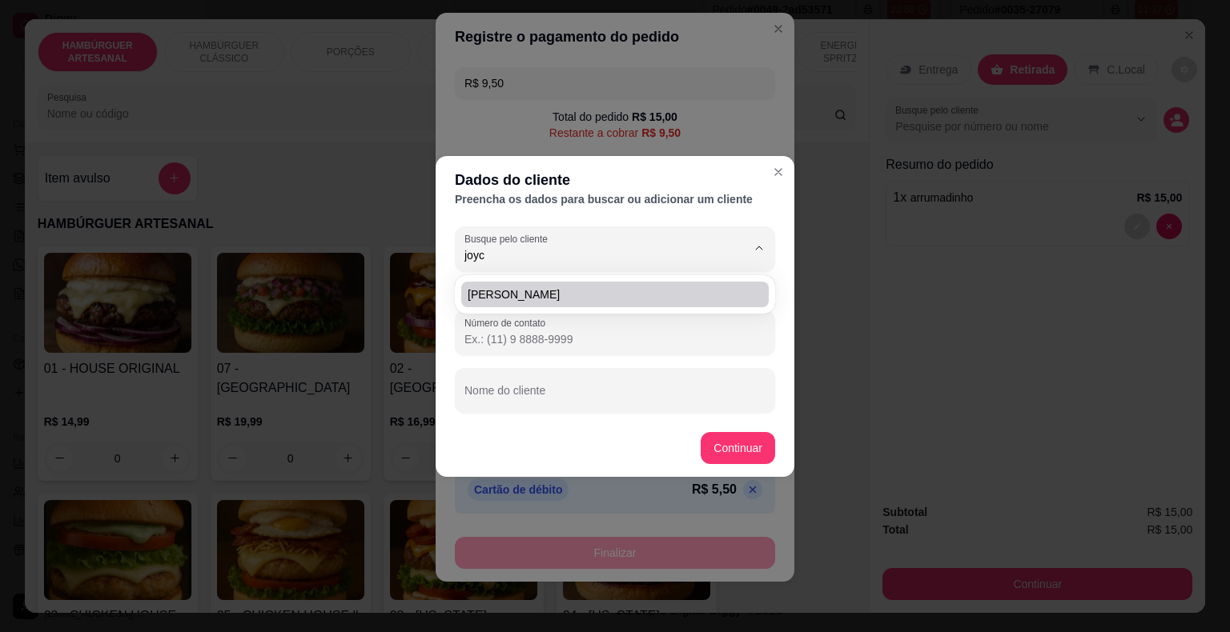
click at [504, 302] on li "[PERSON_NAME]" at bounding box center [614, 295] width 307 height 26
type input "[PERSON_NAME]"
type input "[PHONE_NUMBER]"
type input "[PERSON_NAME]"
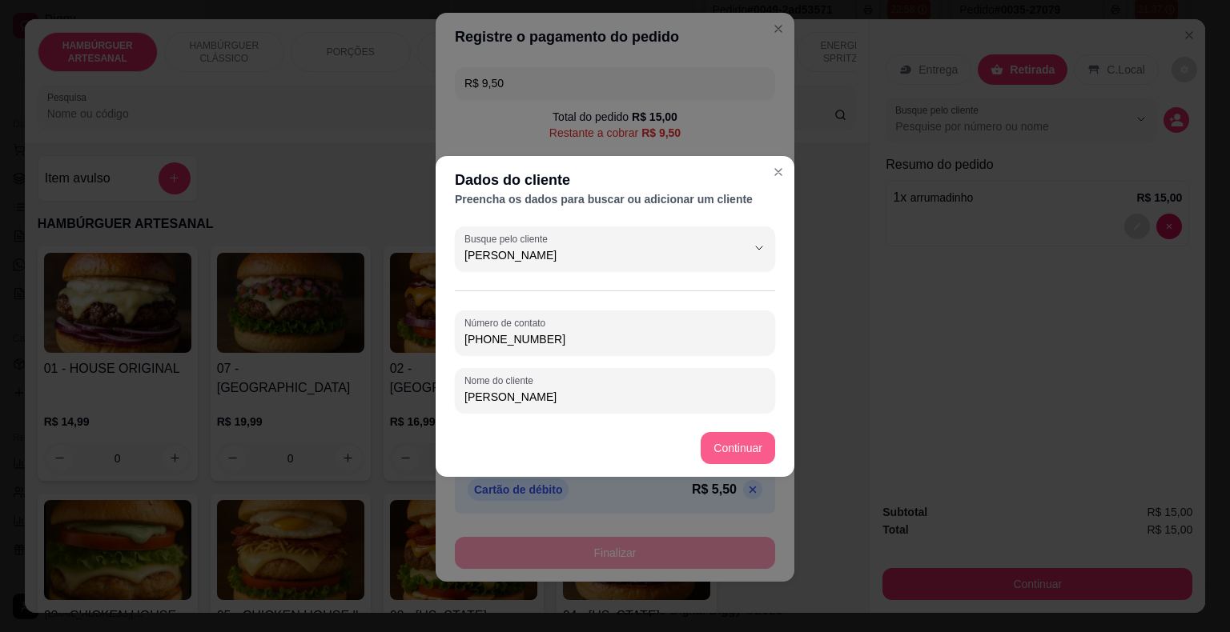
type input "[PERSON_NAME]"
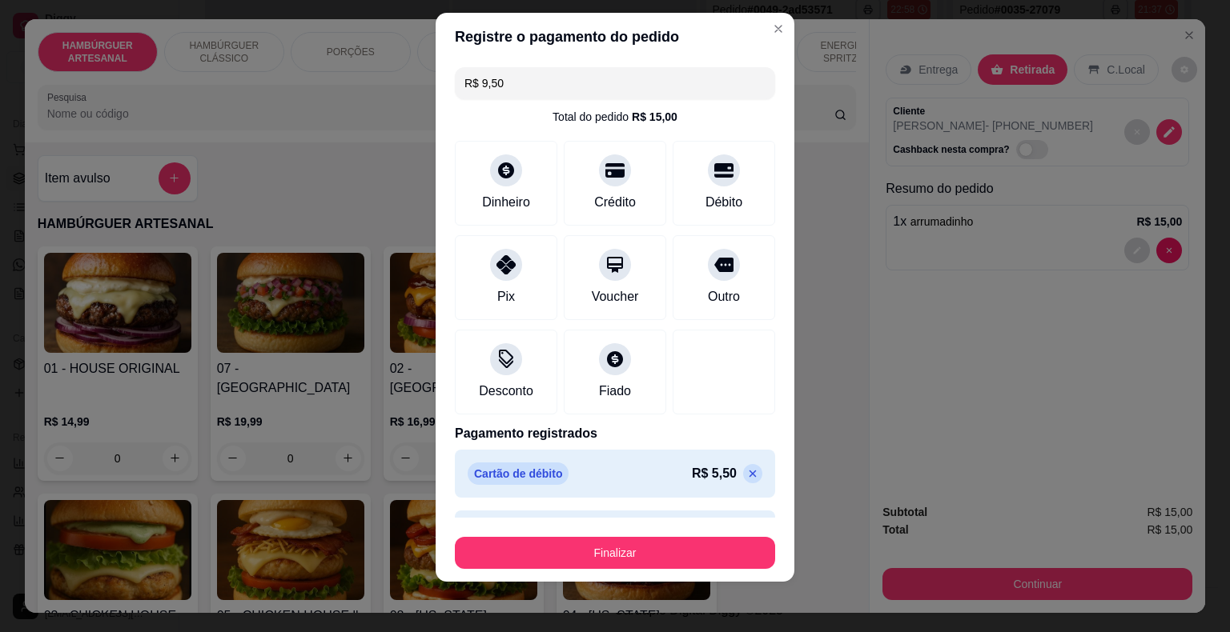
type input "R$ 0,00"
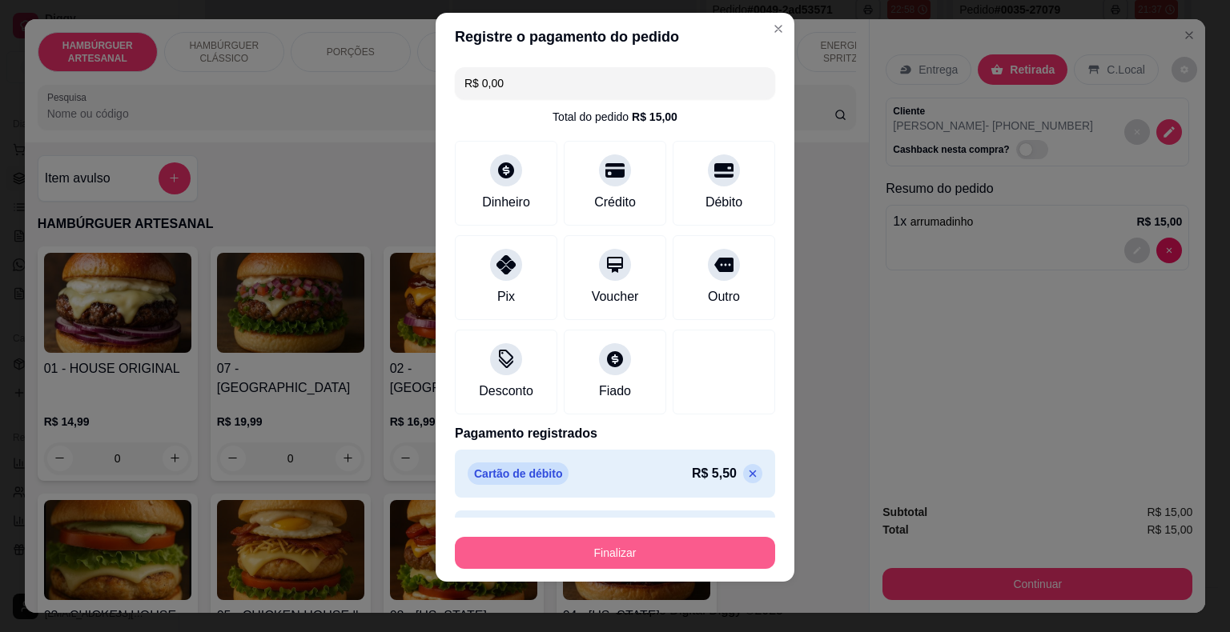
click at [662, 547] on button "Finalizar" at bounding box center [615, 553] width 320 height 32
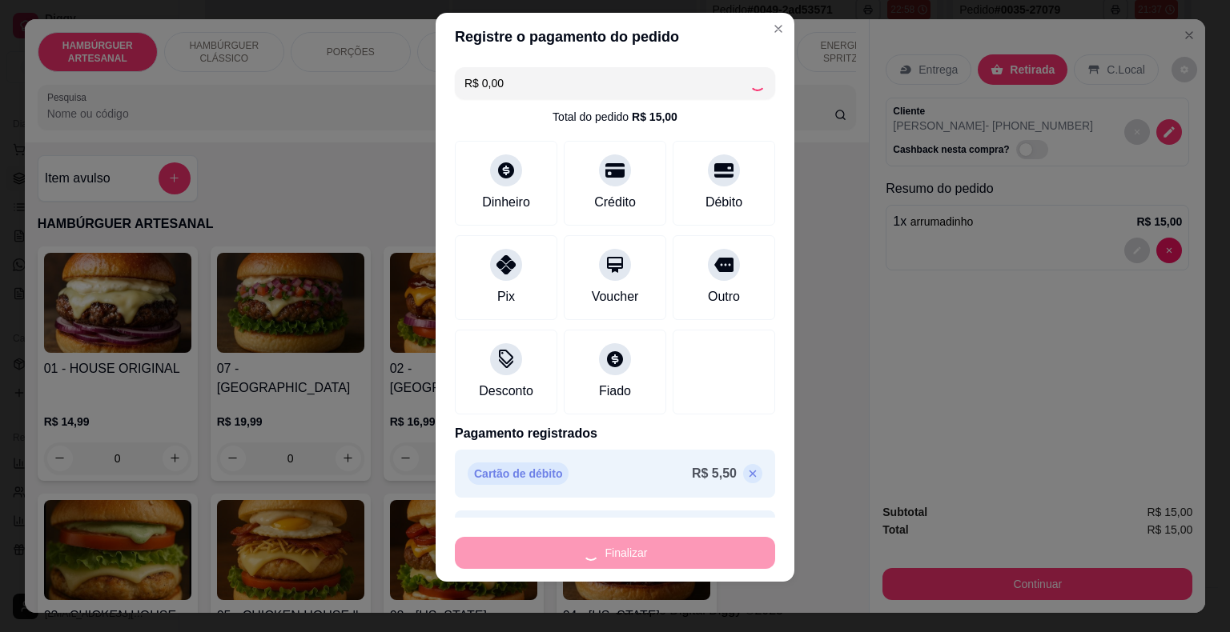
type input "0"
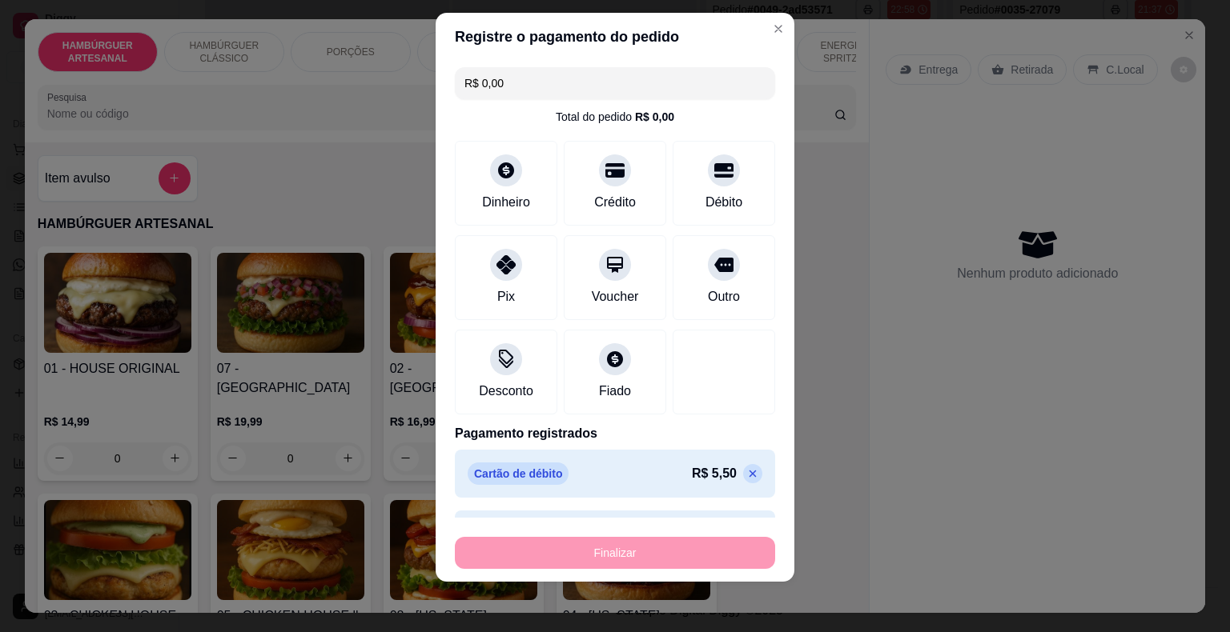
type input "-R$ 15,00"
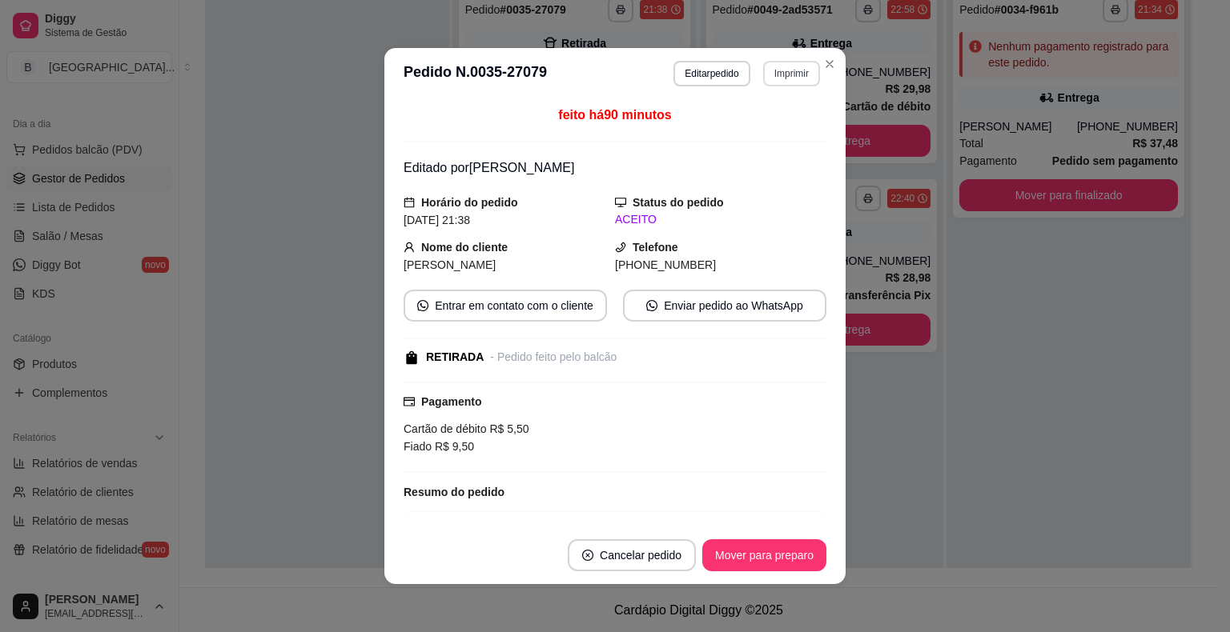
click at [770, 79] on button "Imprimir" at bounding box center [791, 74] width 57 height 26
click at [778, 120] on button "IMPRESSORA" at bounding box center [757, 131] width 116 height 26
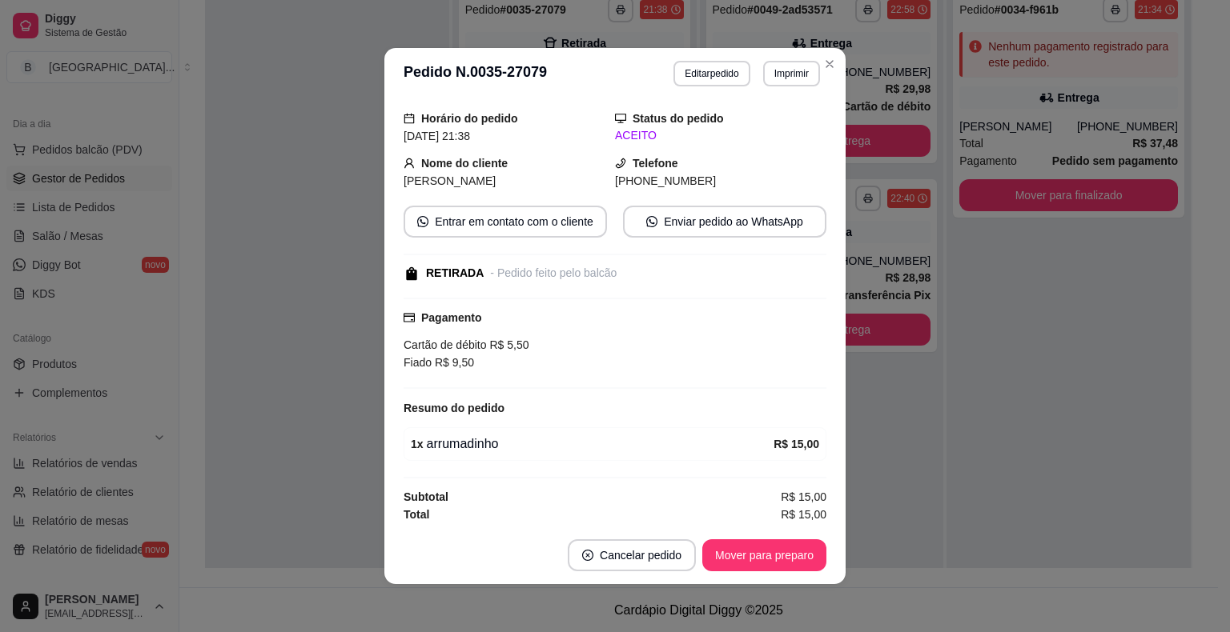
scroll to position [85, 0]
click at [756, 573] on footer "Cancelar pedido Mover para preparo" at bounding box center [614, 556] width 461 height 58
click at [773, 546] on button "Mover para preparo" at bounding box center [764, 556] width 124 height 32
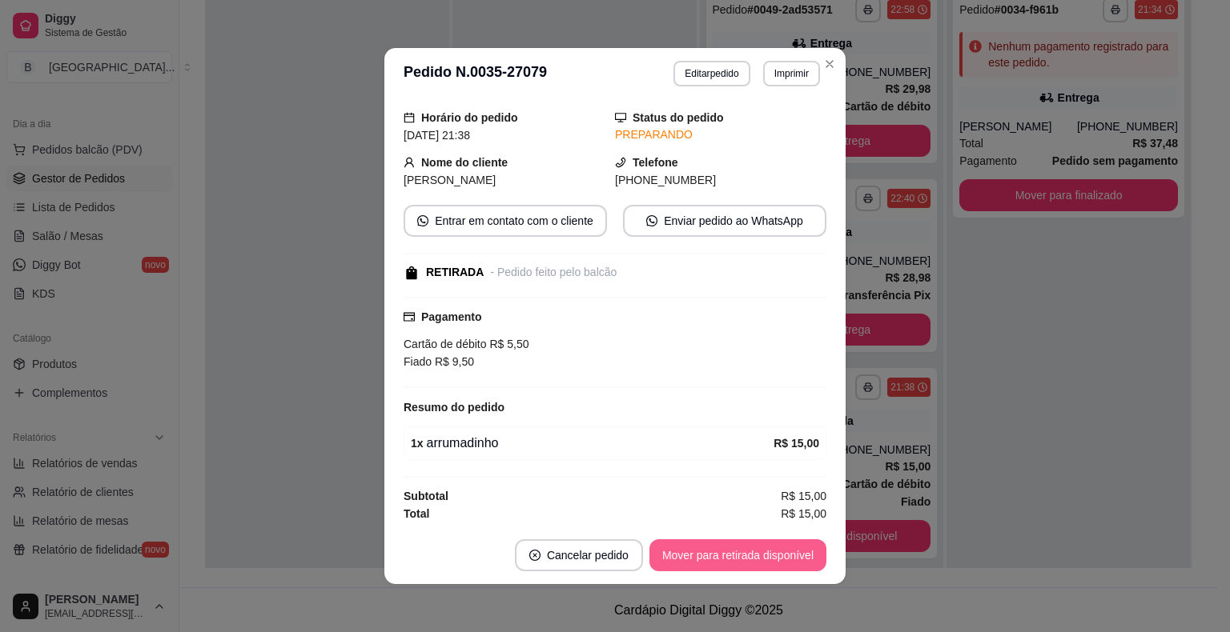
click at [772, 548] on button "Mover para retirada disponível" at bounding box center [737, 556] width 177 height 32
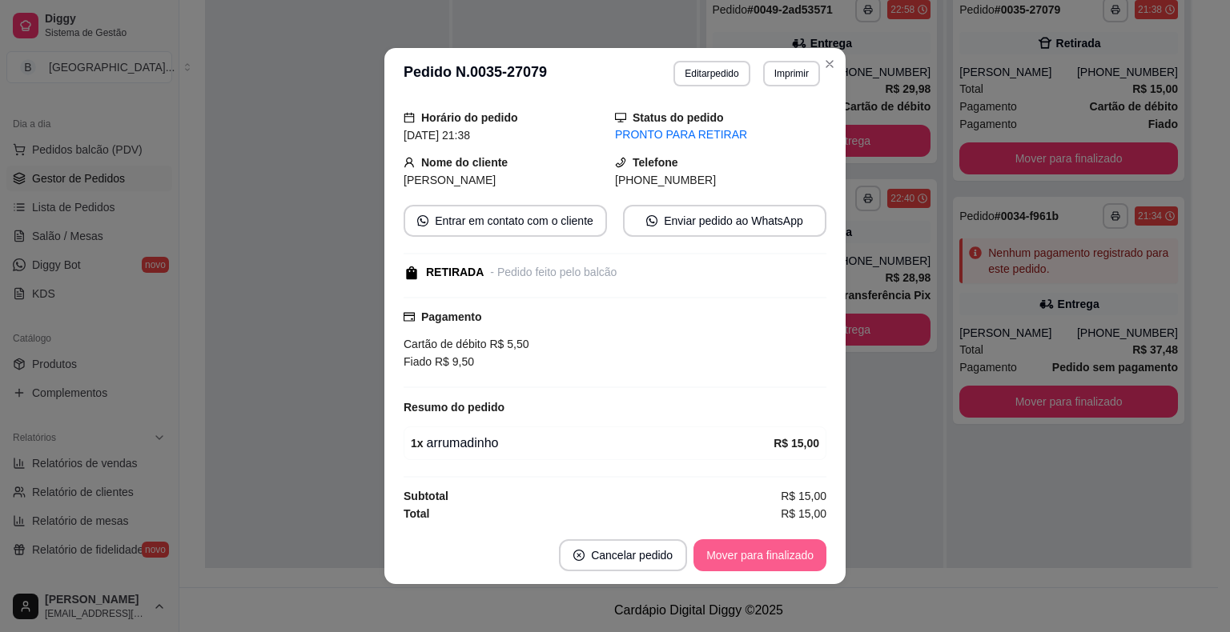
click at [769, 549] on button "Mover para finalizado" at bounding box center [759, 556] width 133 height 32
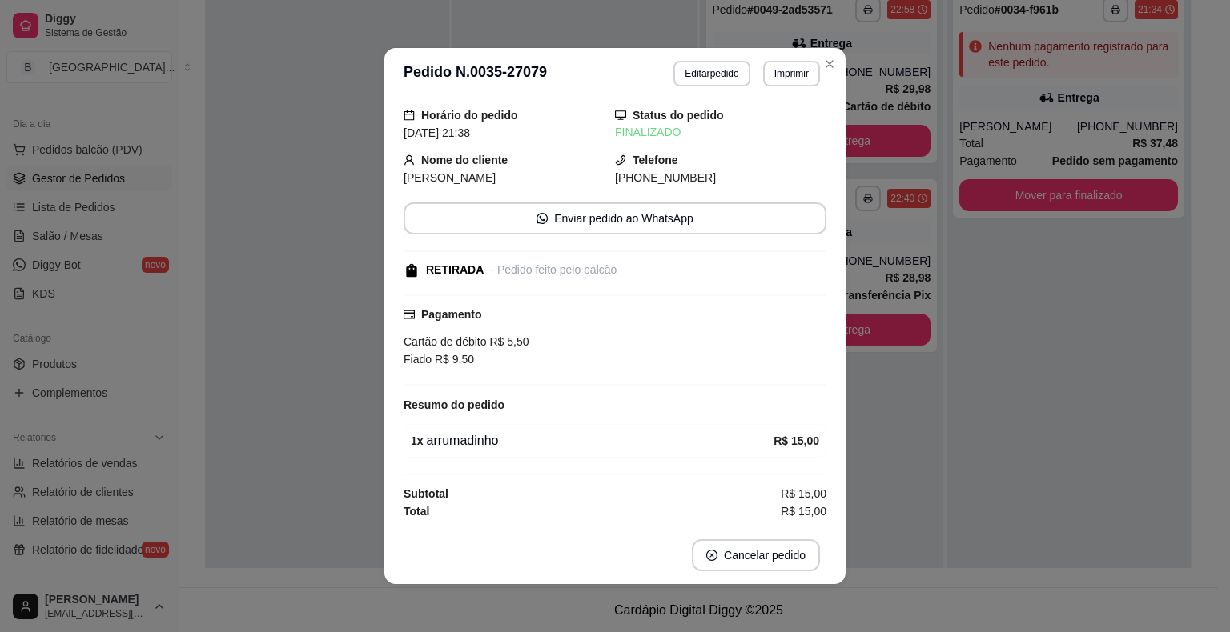
scroll to position [32, 0]
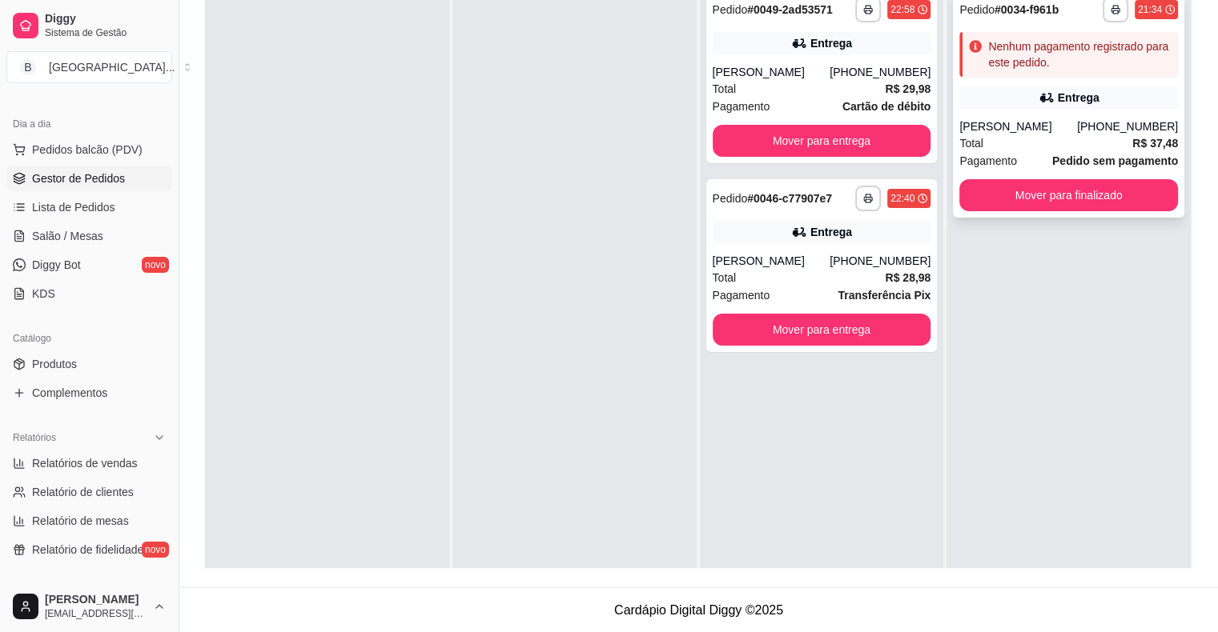
click at [962, 117] on div "**********" at bounding box center [1068, 103] width 231 height 227
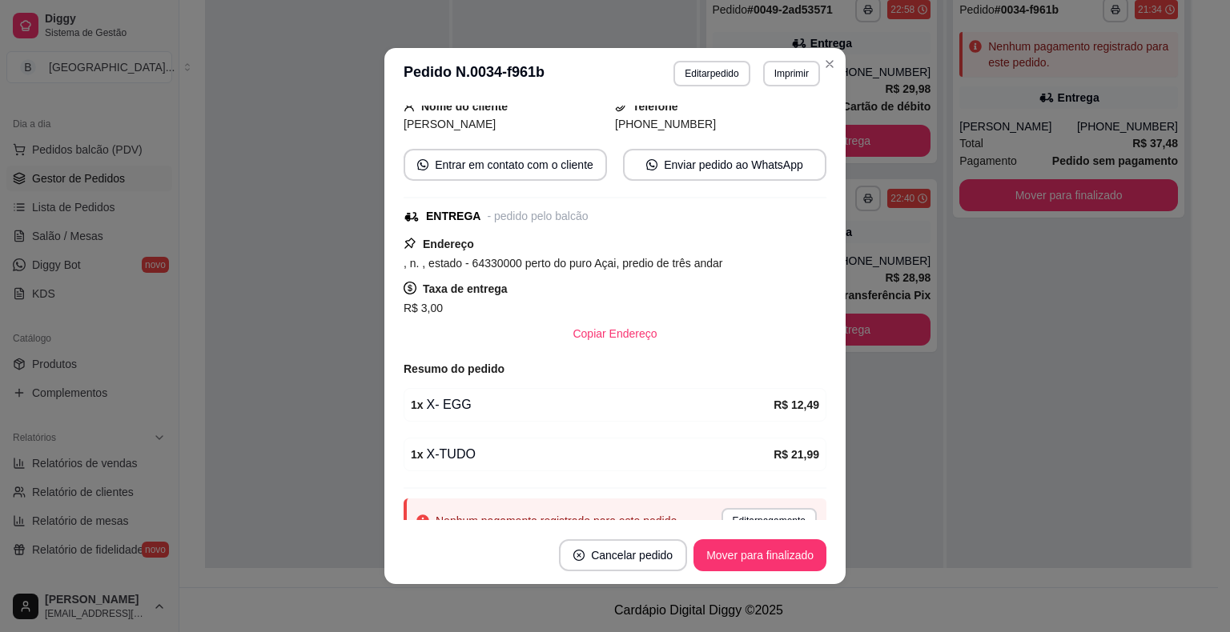
scroll to position [171, 0]
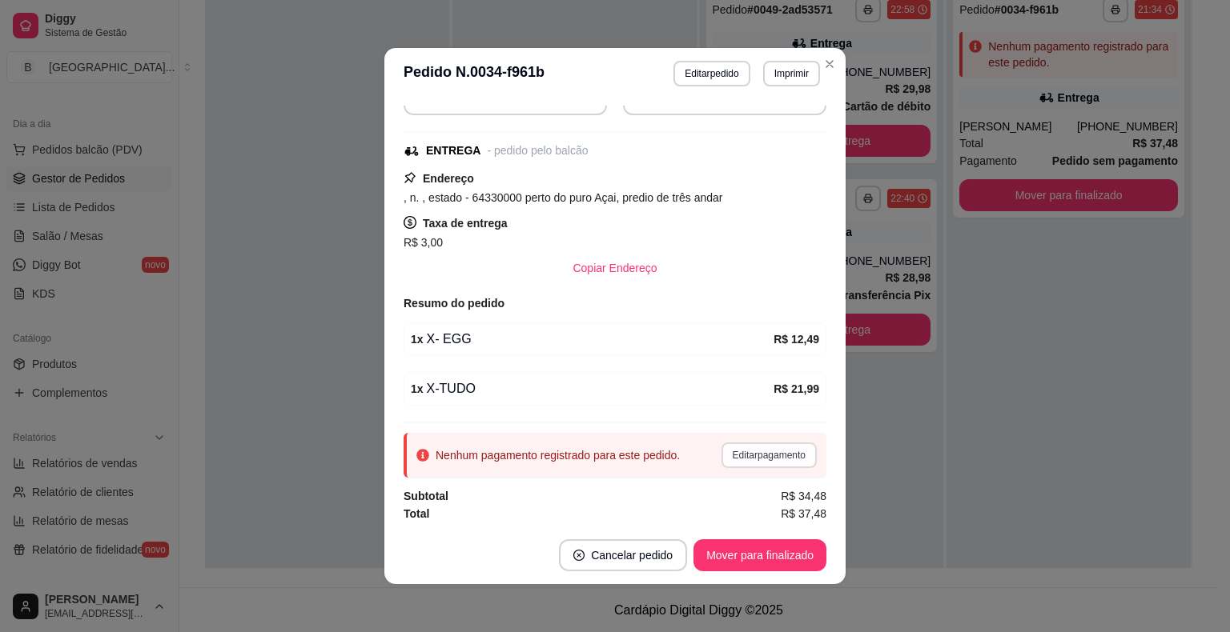
click at [738, 458] on button "Editar pagamento" at bounding box center [768, 456] width 95 height 26
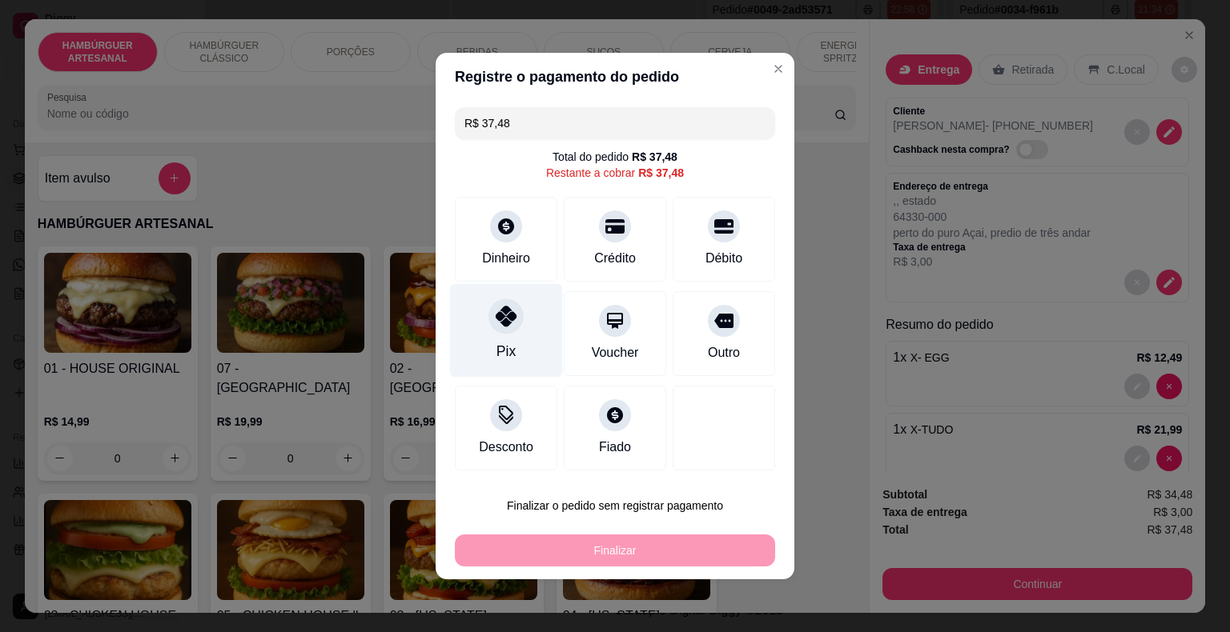
click at [522, 306] on div "Pix" at bounding box center [506, 331] width 113 height 94
type input "R$ 0,00"
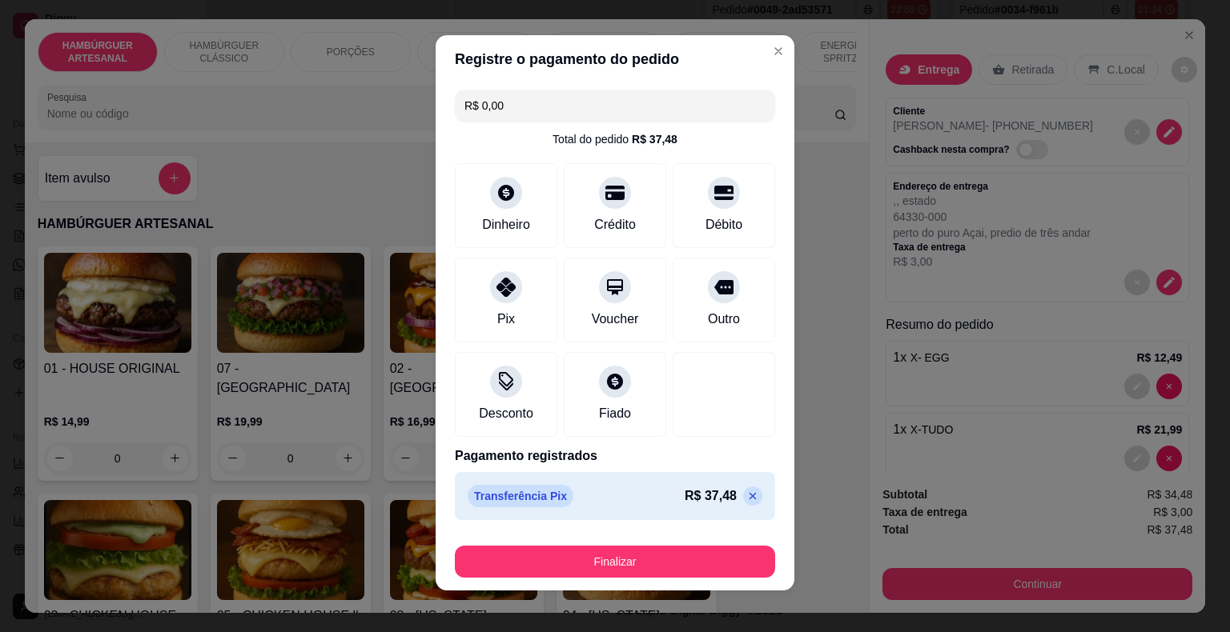
scroll to position [12, 0]
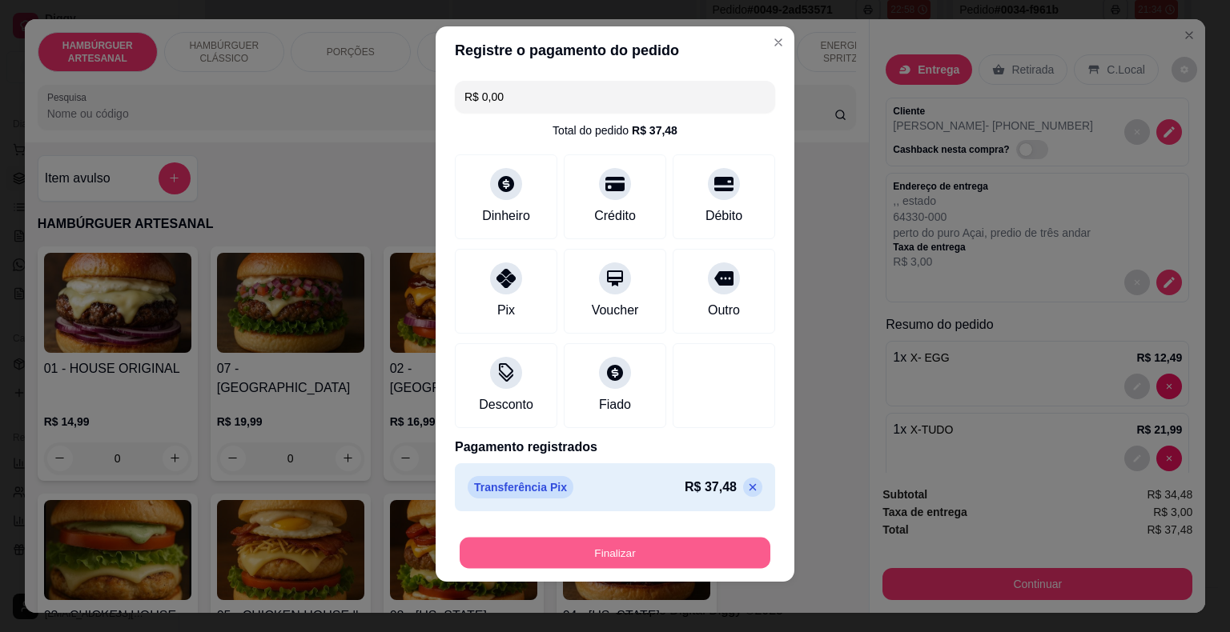
click at [564, 540] on button "Finalizar" at bounding box center [615, 553] width 311 height 31
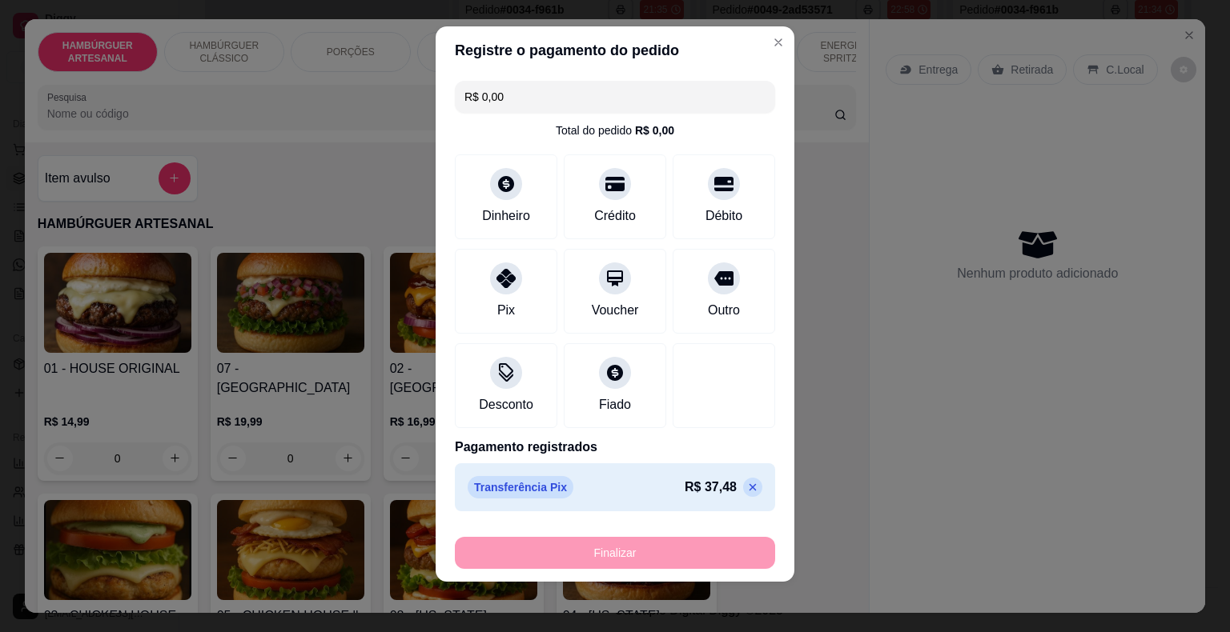
type input "0"
type input "-R$ 37,48"
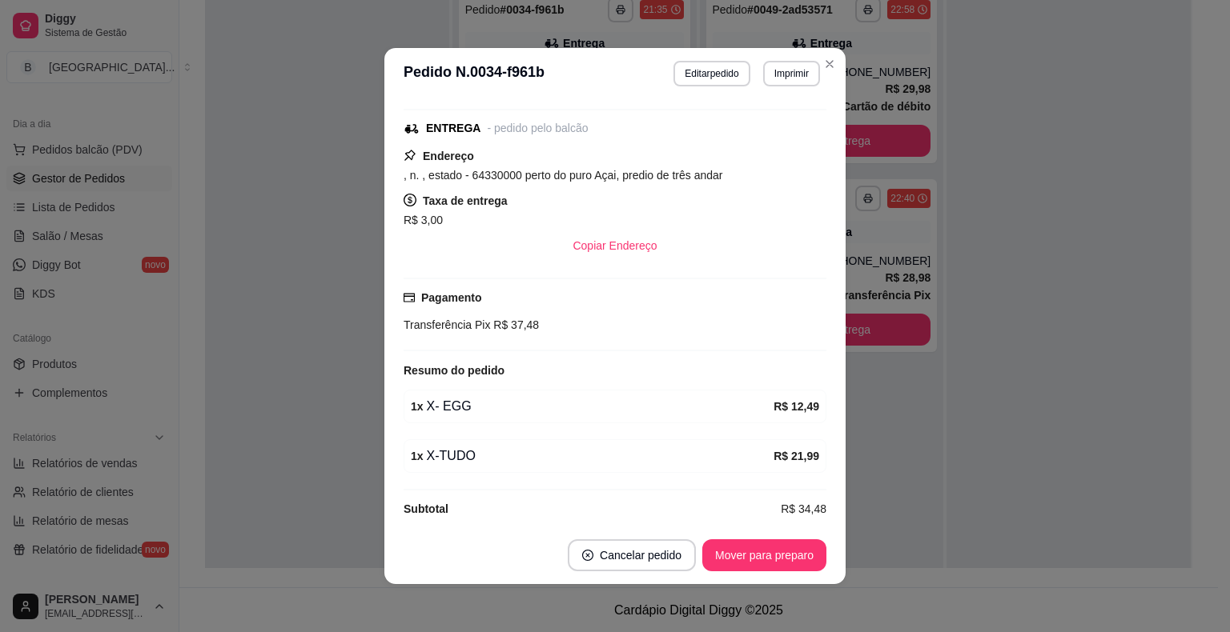
scroll to position [241, 0]
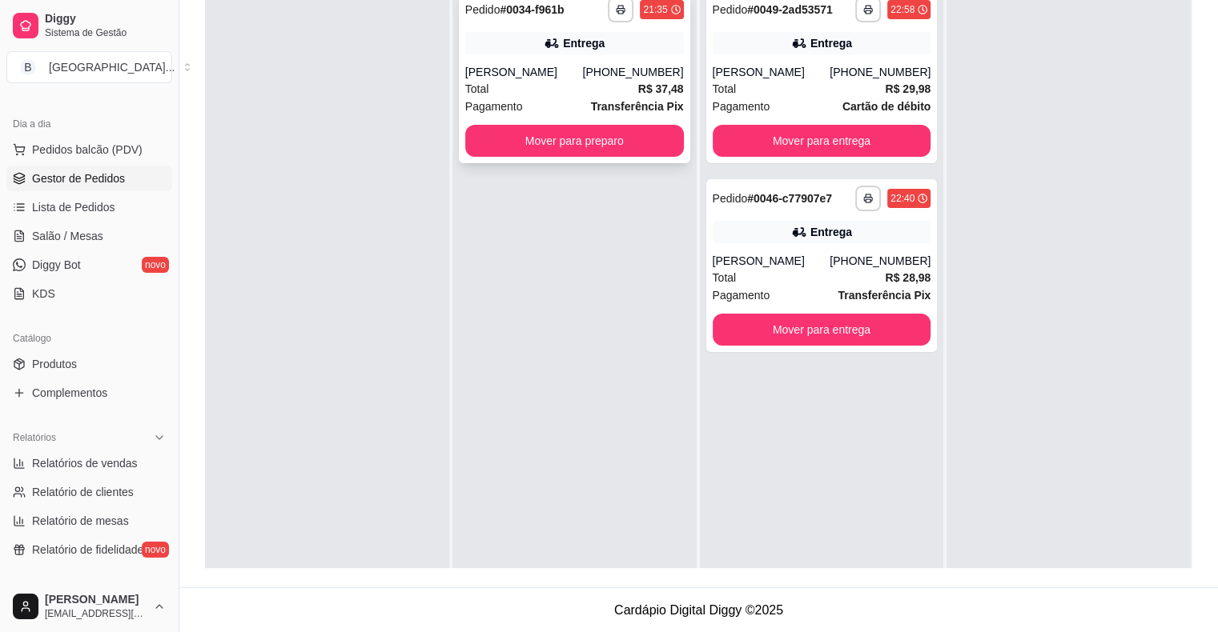
click at [497, 66] on div "[PERSON_NAME]" at bounding box center [524, 72] width 118 height 16
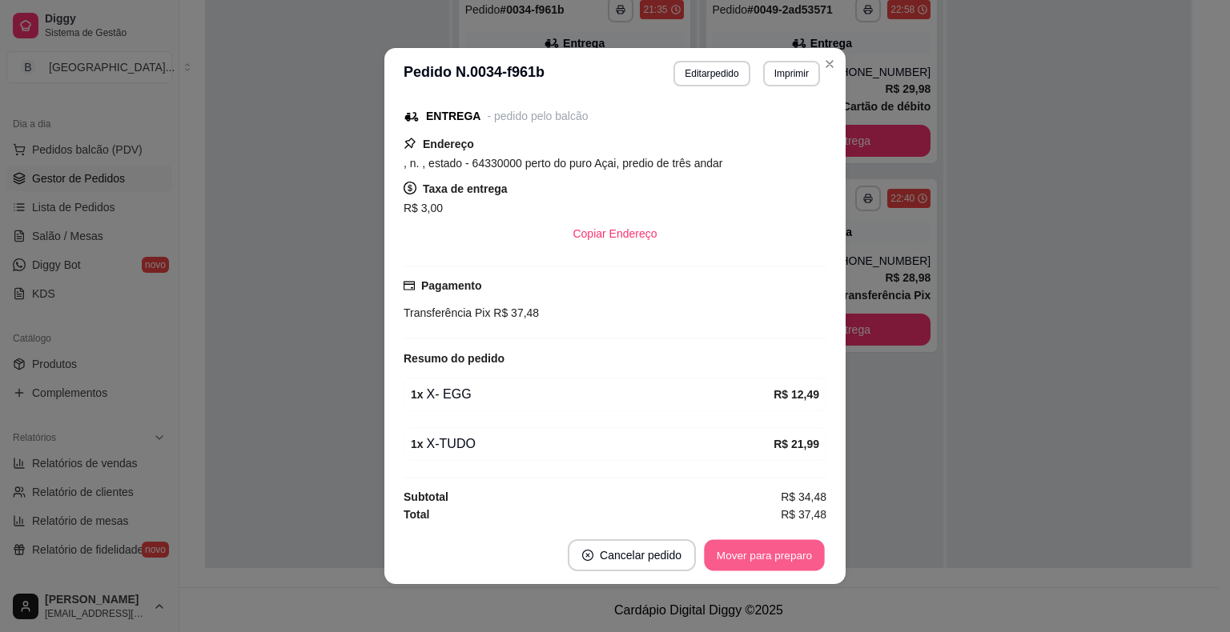
click at [797, 555] on button "Mover para preparo" at bounding box center [764, 555] width 120 height 31
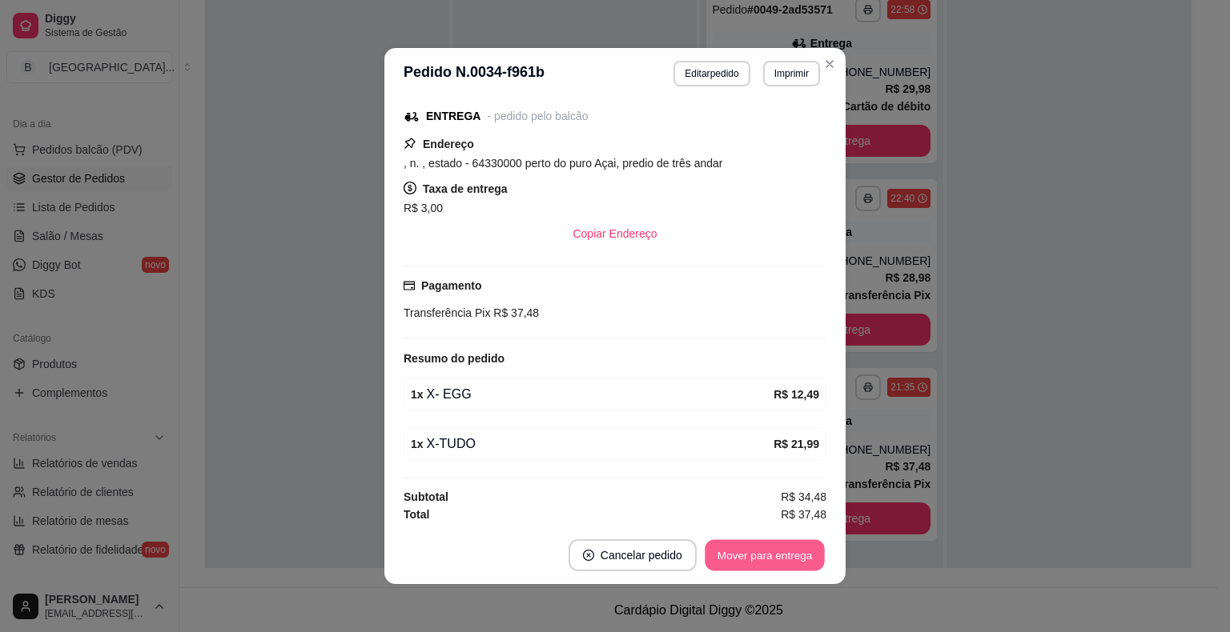
click at [797, 555] on button "Mover para entrega" at bounding box center [765, 555] width 120 height 31
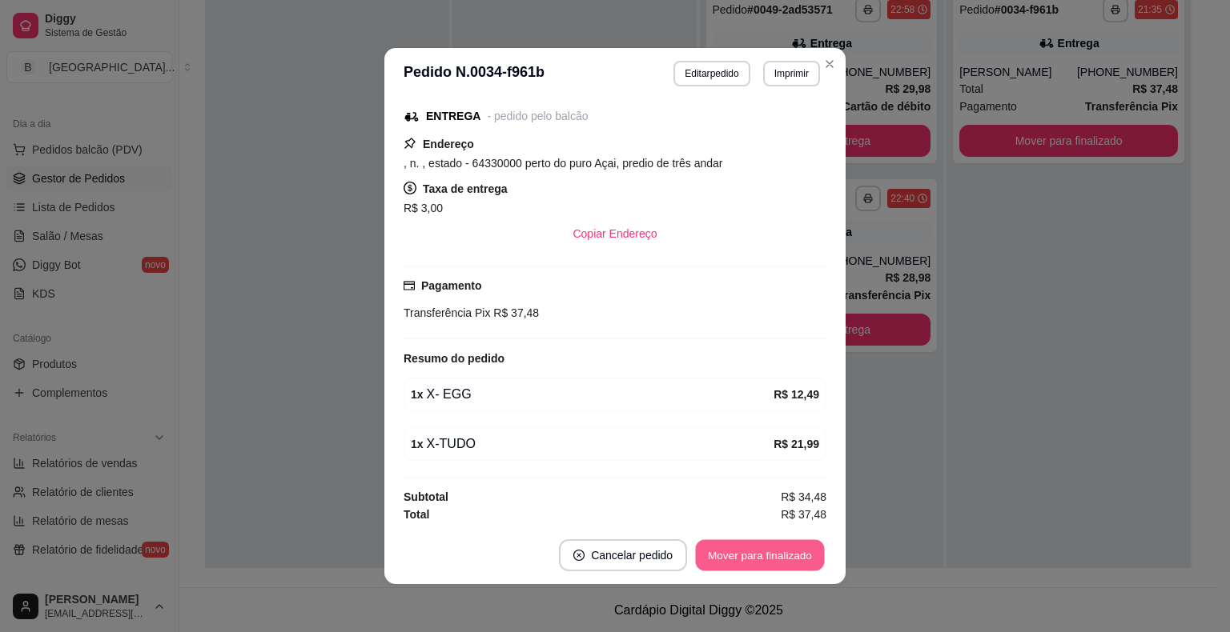
click at [755, 554] on button "Mover para finalizado" at bounding box center [760, 555] width 129 height 31
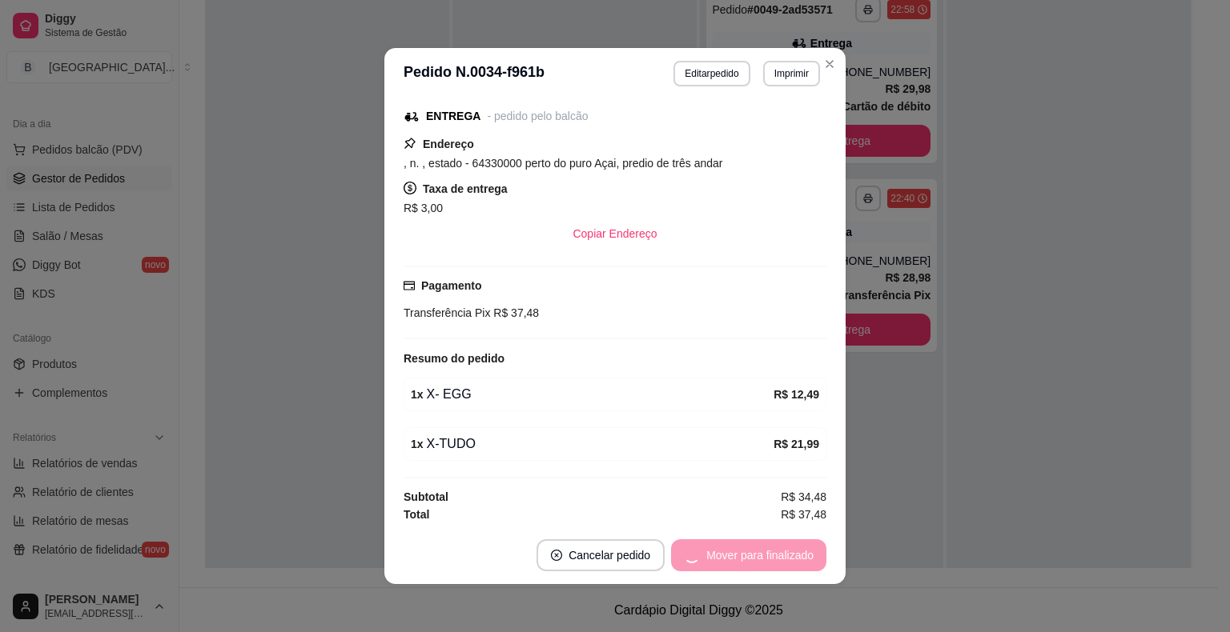
scroll to position [189, 0]
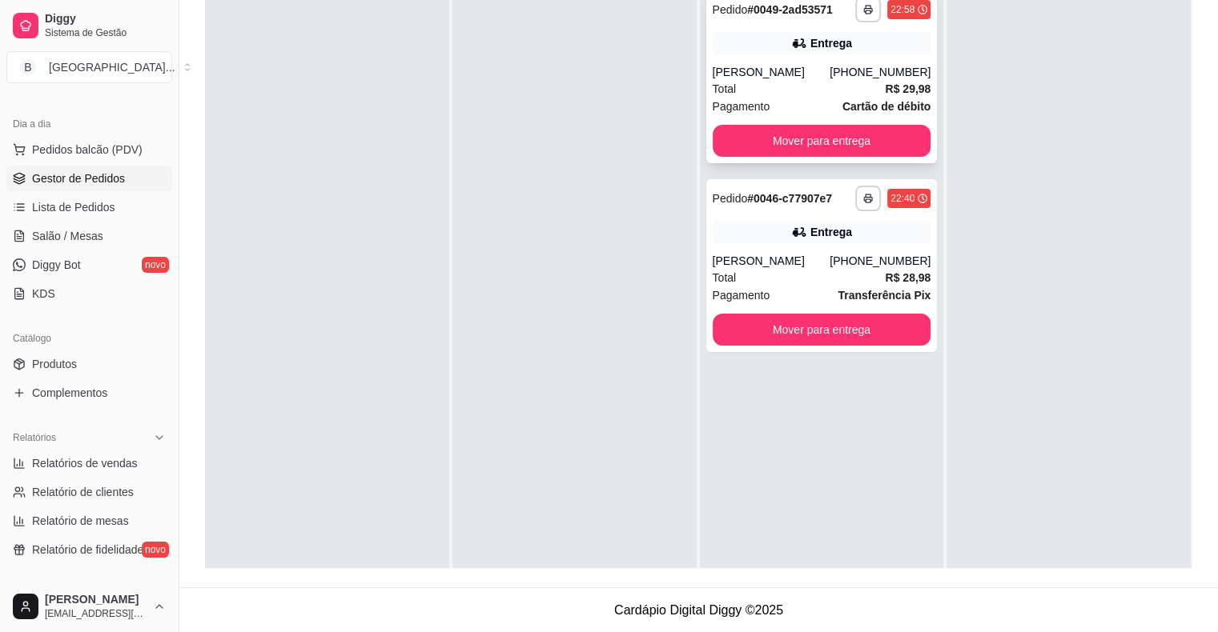
click at [796, 84] on div "Total R$ 29,98" at bounding box center [822, 89] width 219 height 18
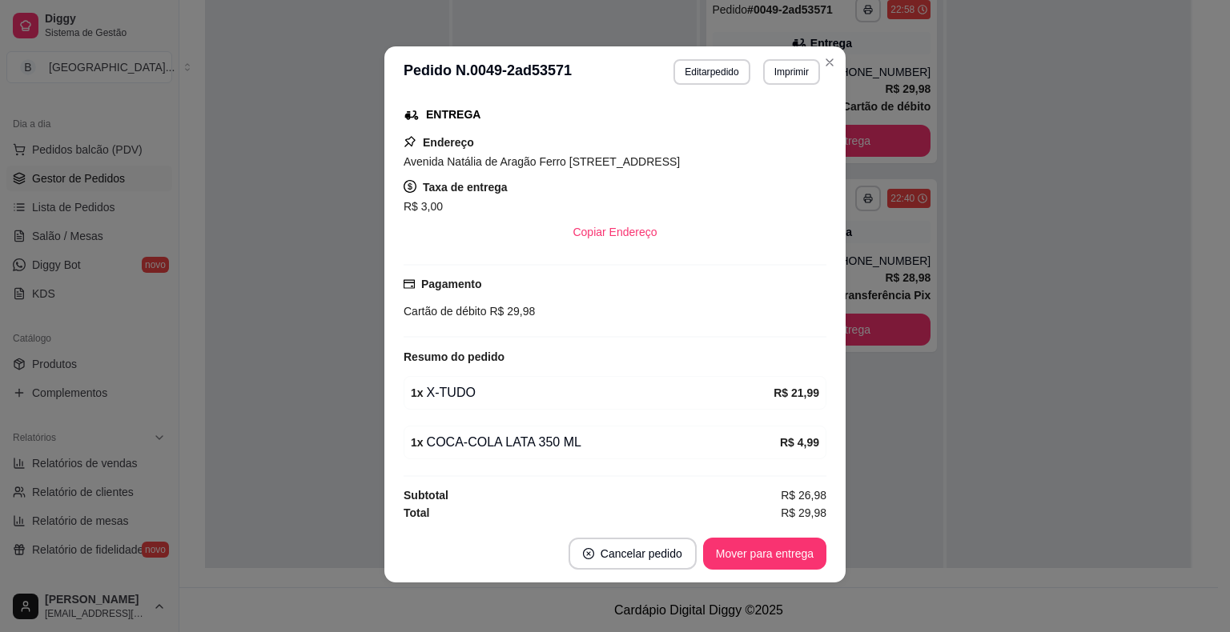
scroll to position [3, 0]
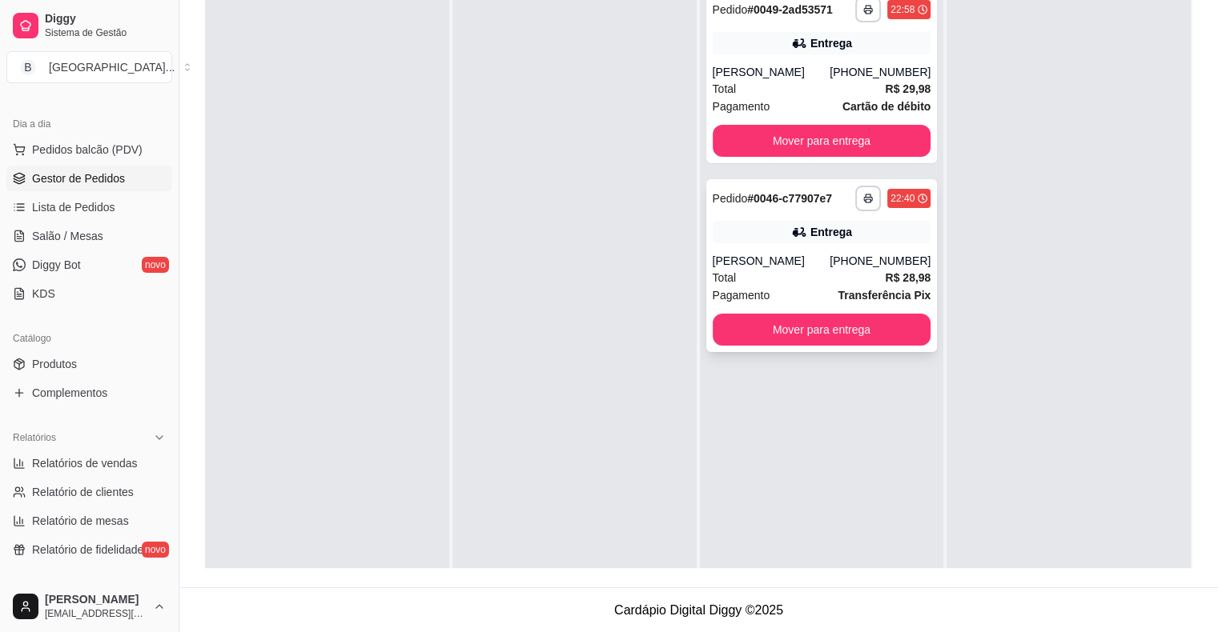
click at [882, 234] on div "Entrega" at bounding box center [822, 232] width 219 height 22
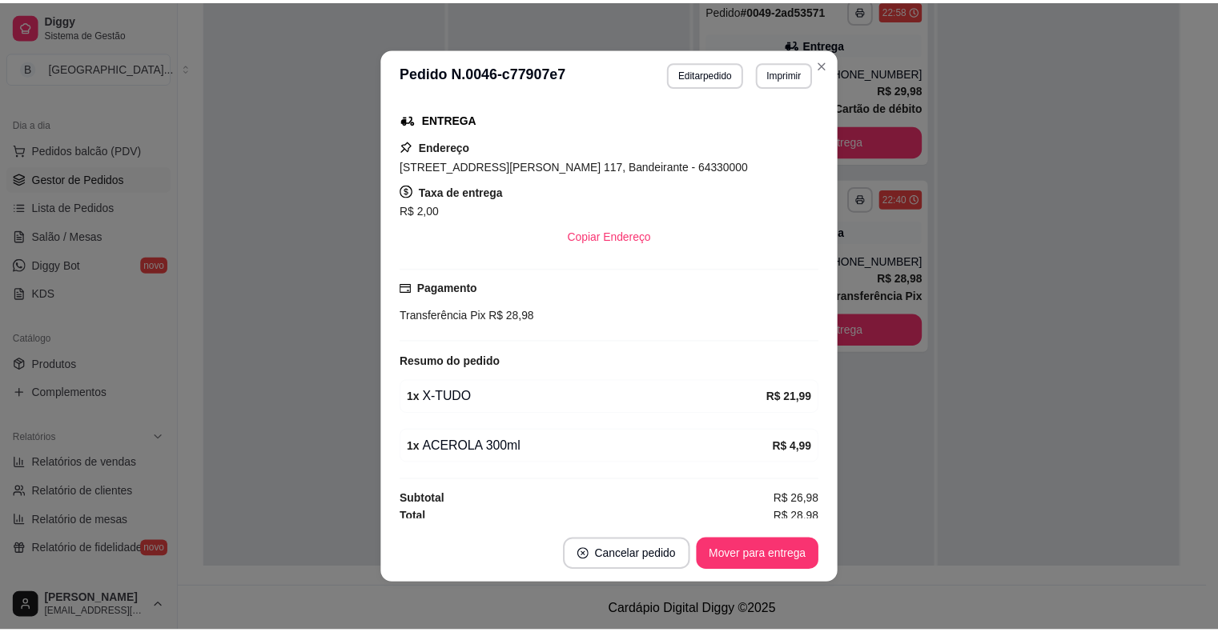
scroll to position [254, 0]
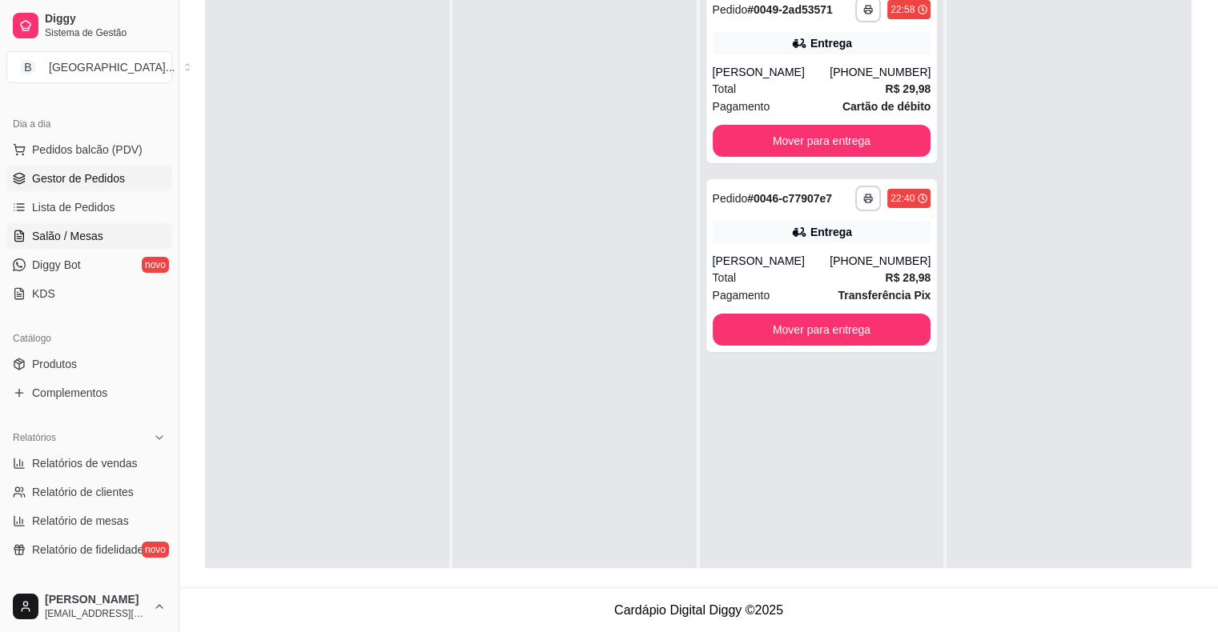
click at [112, 235] on link "Salão / Mesas" at bounding box center [89, 236] width 166 height 26
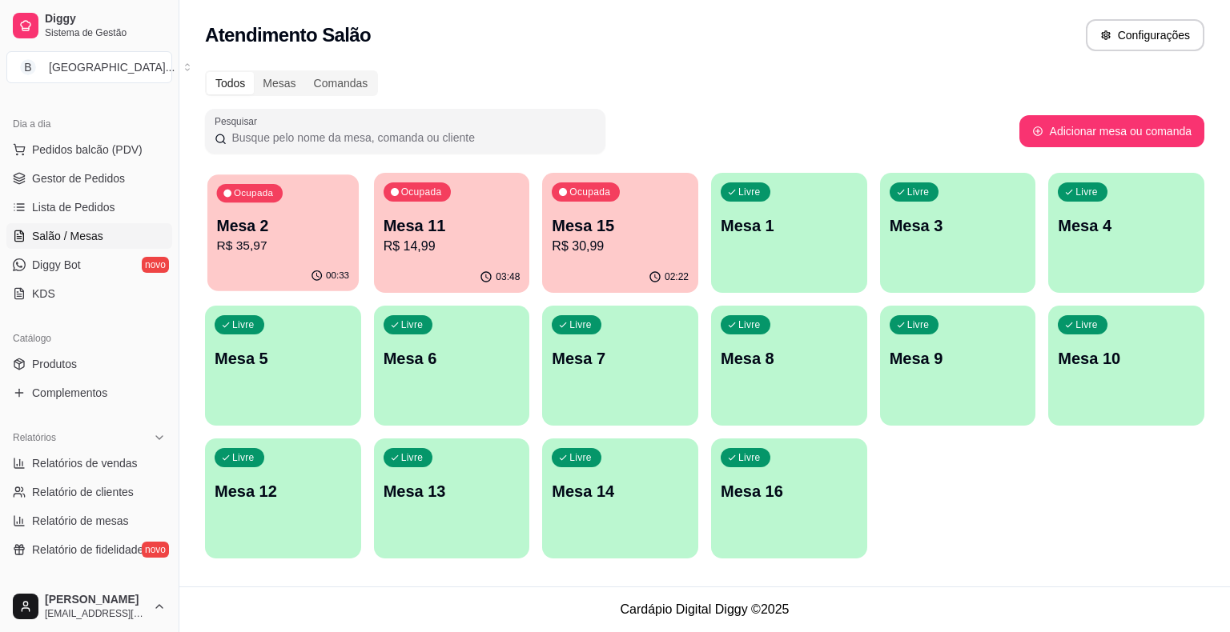
click at [256, 209] on div "Ocupada Mesa 2 R$ 35,97" at bounding box center [282, 218] width 151 height 86
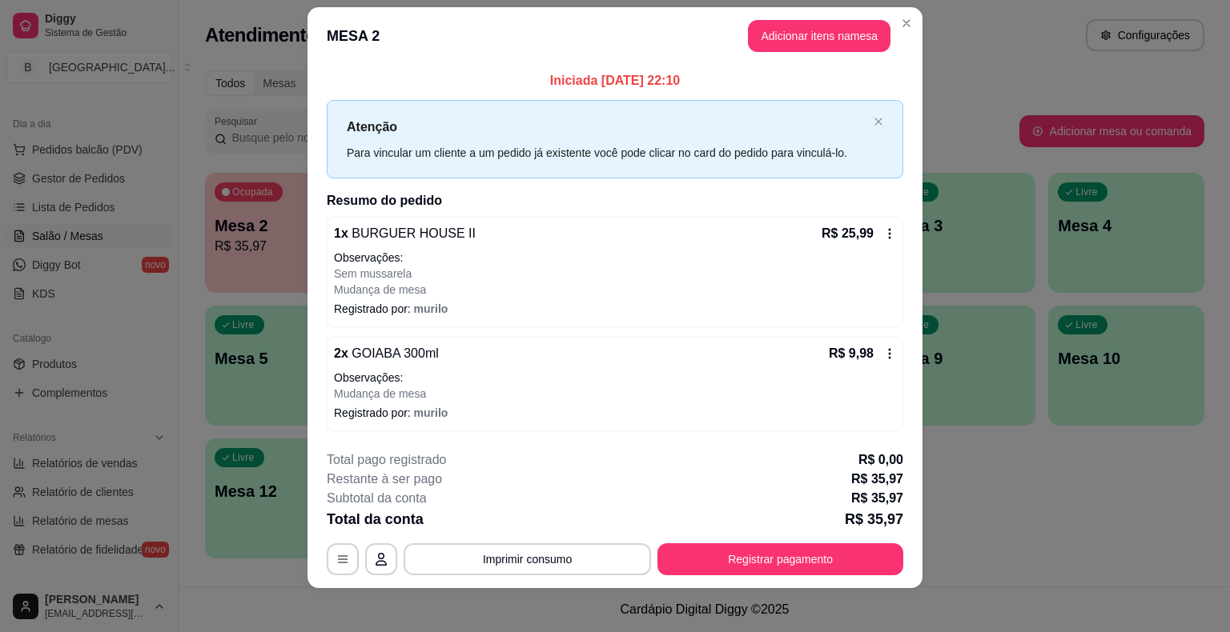
scroll to position [24, 0]
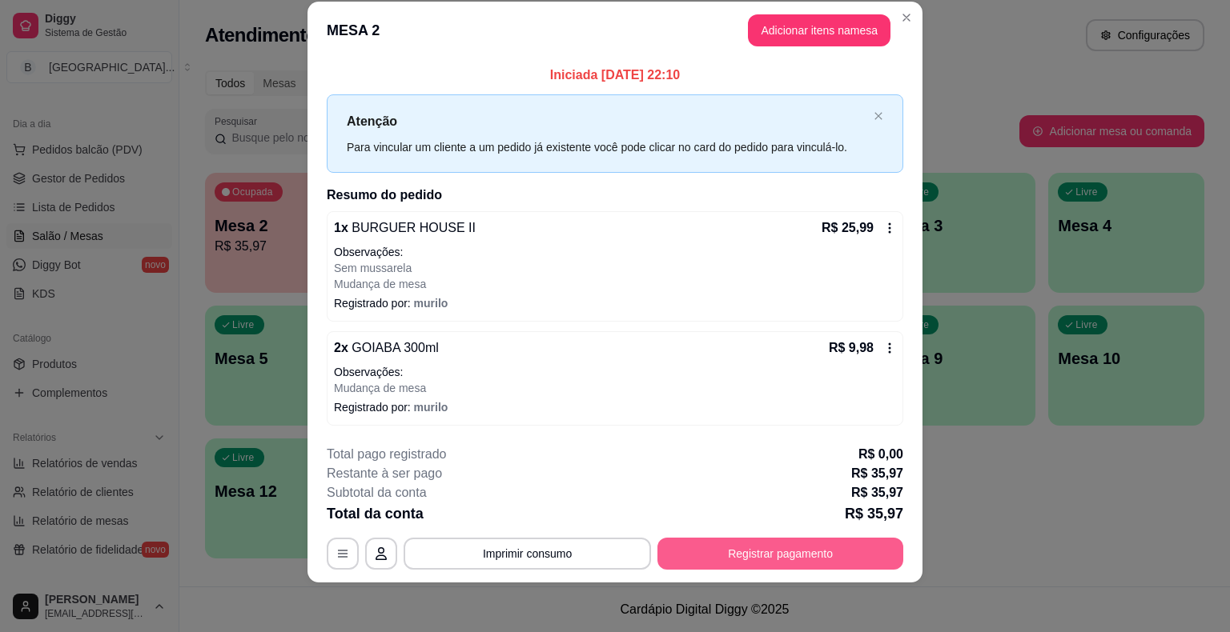
click at [751, 550] on button "Registrar pagamento" at bounding box center [780, 554] width 246 height 32
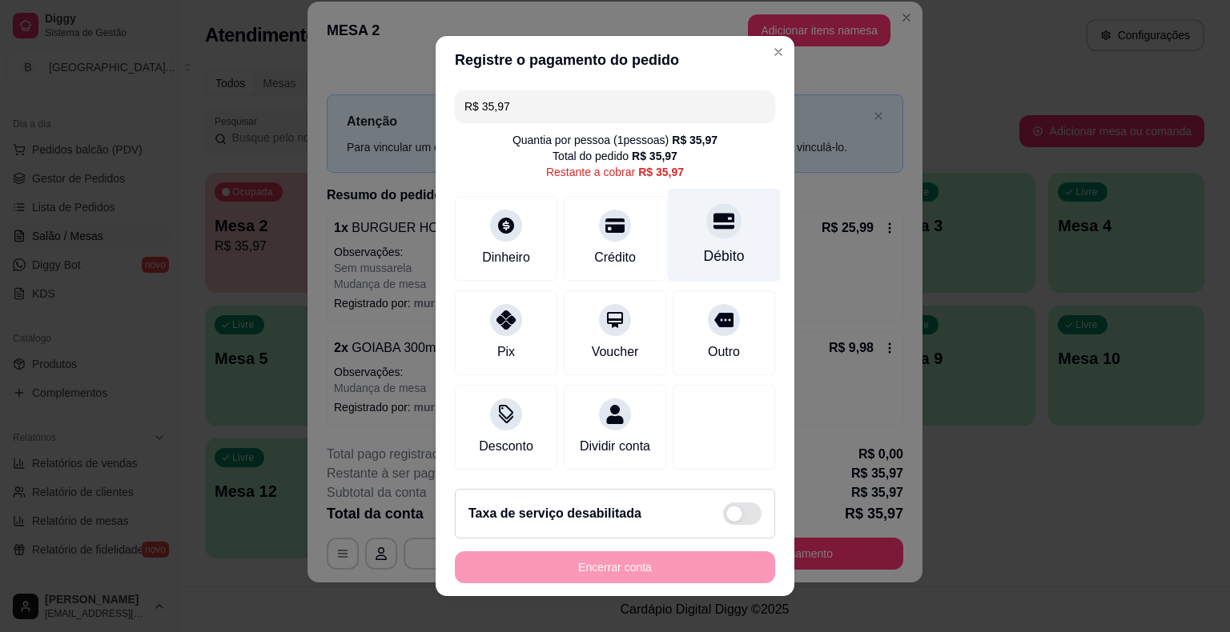
click at [687, 245] on div "Débito" at bounding box center [724, 236] width 113 height 94
type input "R$ 0,00"
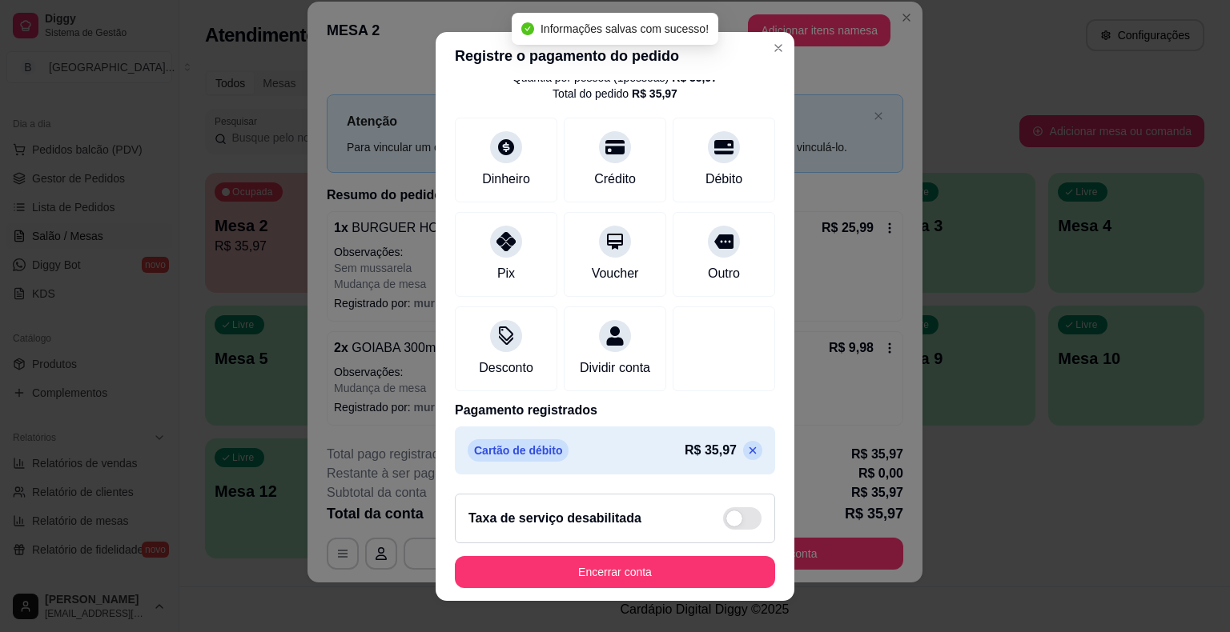
scroll to position [19, 0]
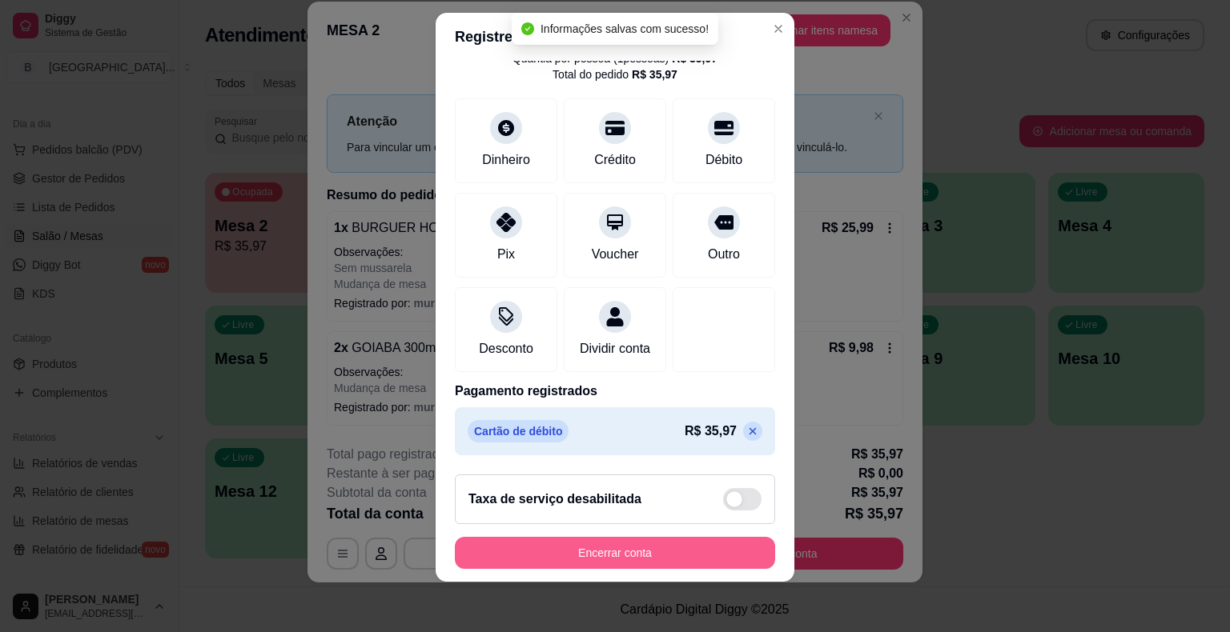
click at [648, 559] on button "Encerrar conta" at bounding box center [615, 553] width 320 height 32
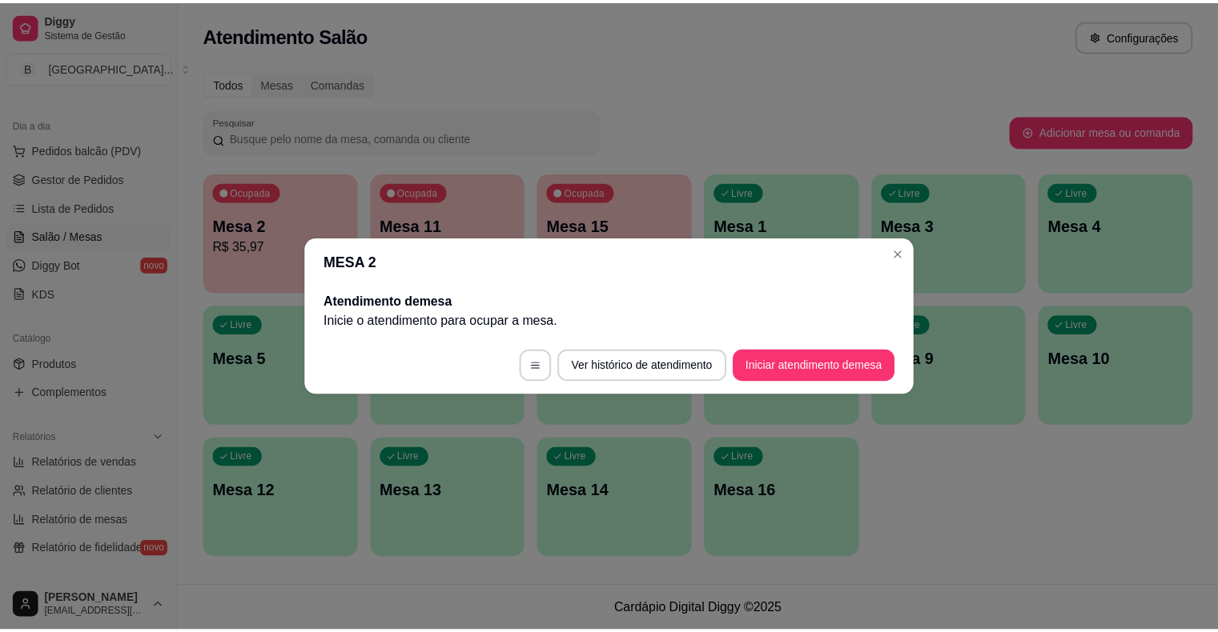
scroll to position [0, 0]
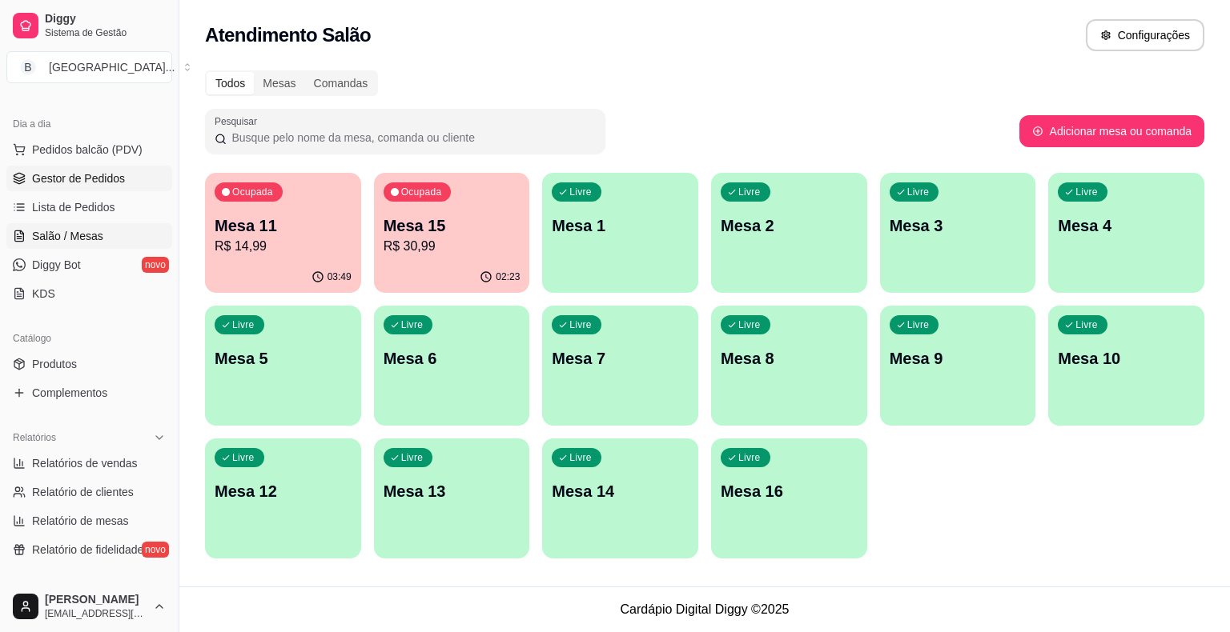
click at [120, 178] on span "Gestor de Pedidos" at bounding box center [78, 179] width 93 height 16
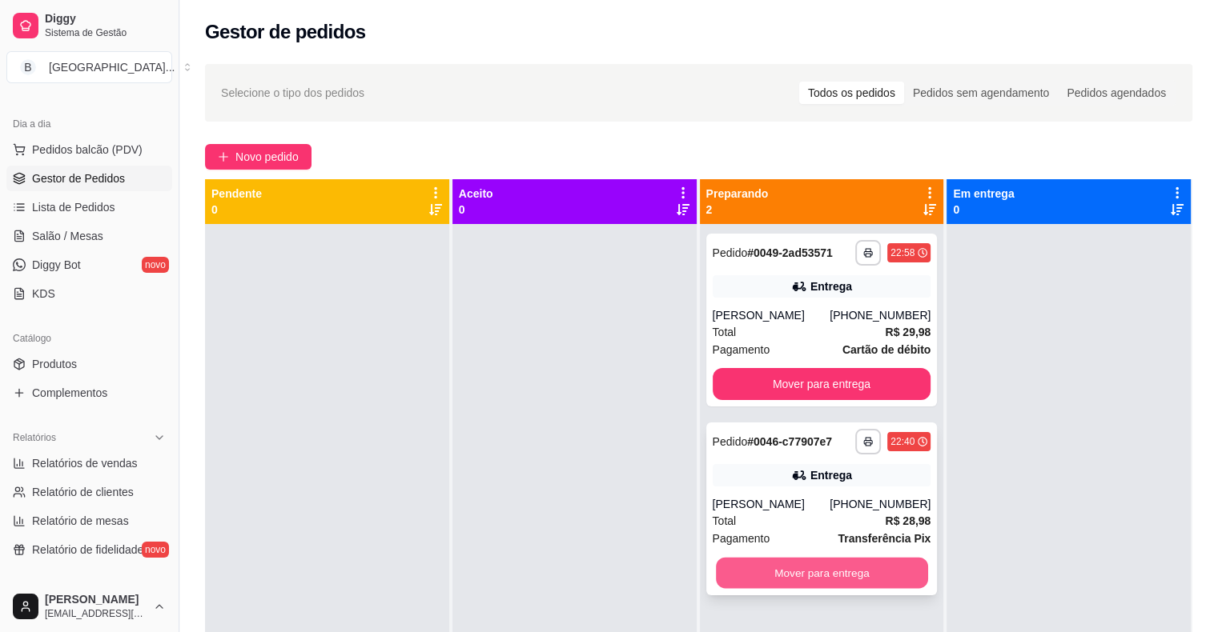
click at [903, 568] on button "Mover para entrega" at bounding box center [822, 573] width 212 height 31
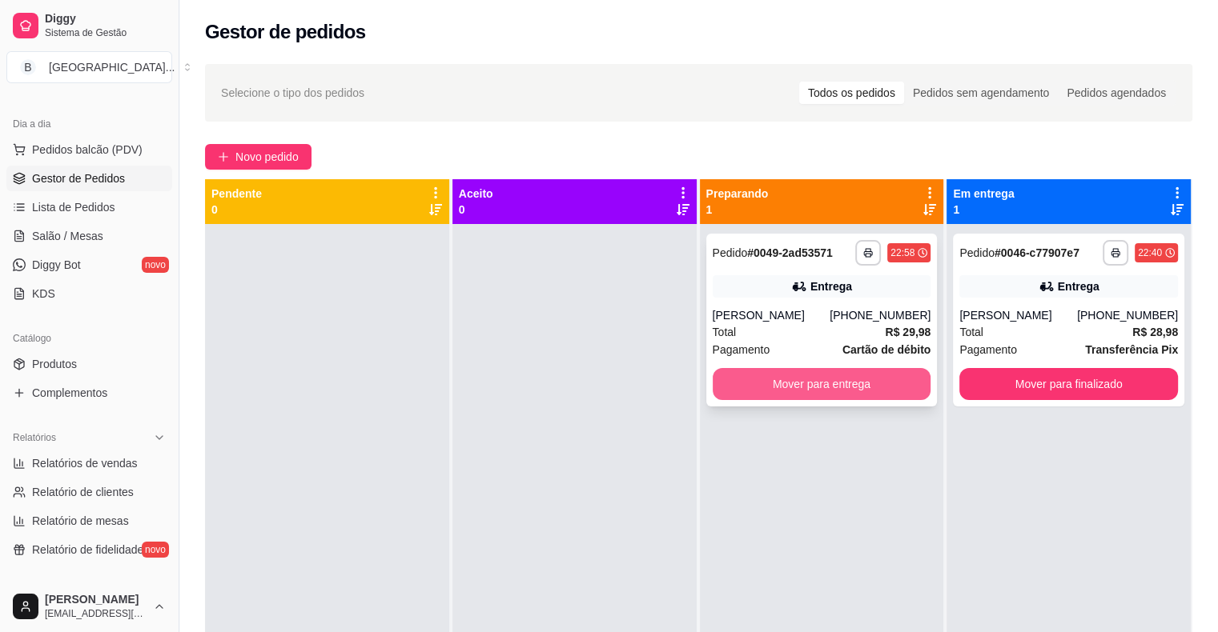
click at [893, 390] on button "Mover para entrega" at bounding box center [822, 384] width 219 height 32
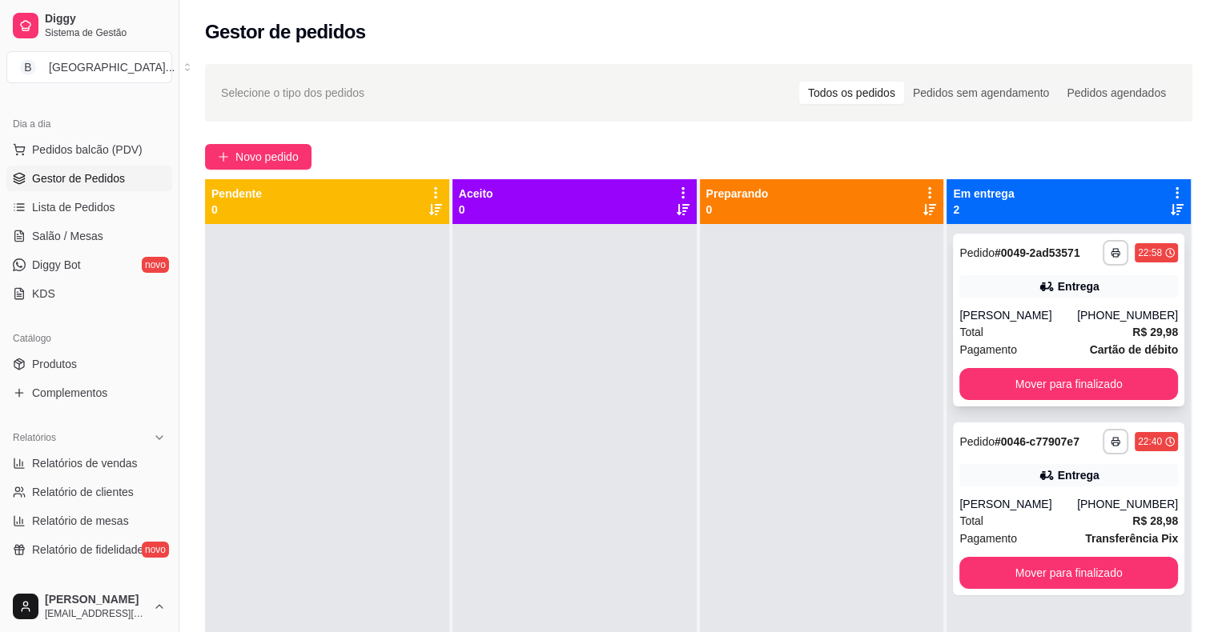
click at [1067, 323] on div "Total R$ 29,98" at bounding box center [1068, 332] width 219 height 18
click at [977, 355] on span "Pagamento" at bounding box center [988, 350] width 58 height 18
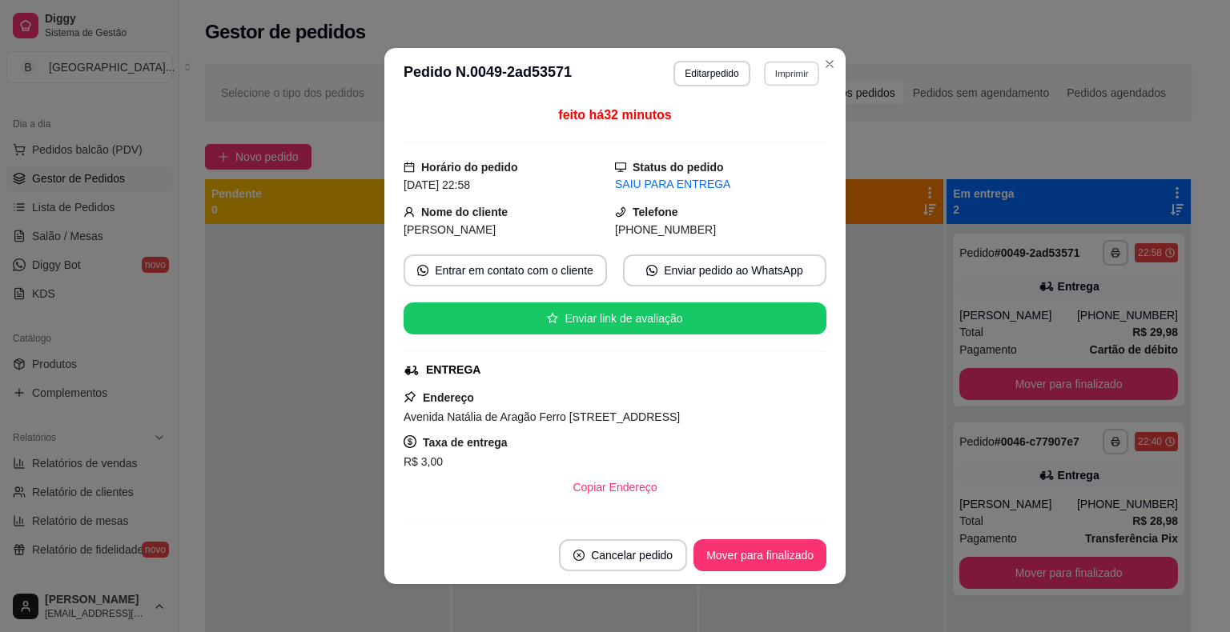
click at [785, 74] on button "Imprimir" at bounding box center [791, 73] width 55 height 25
click at [778, 122] on button "IMPRESSORA" at bounding box center [757, 130] width 116 height 26
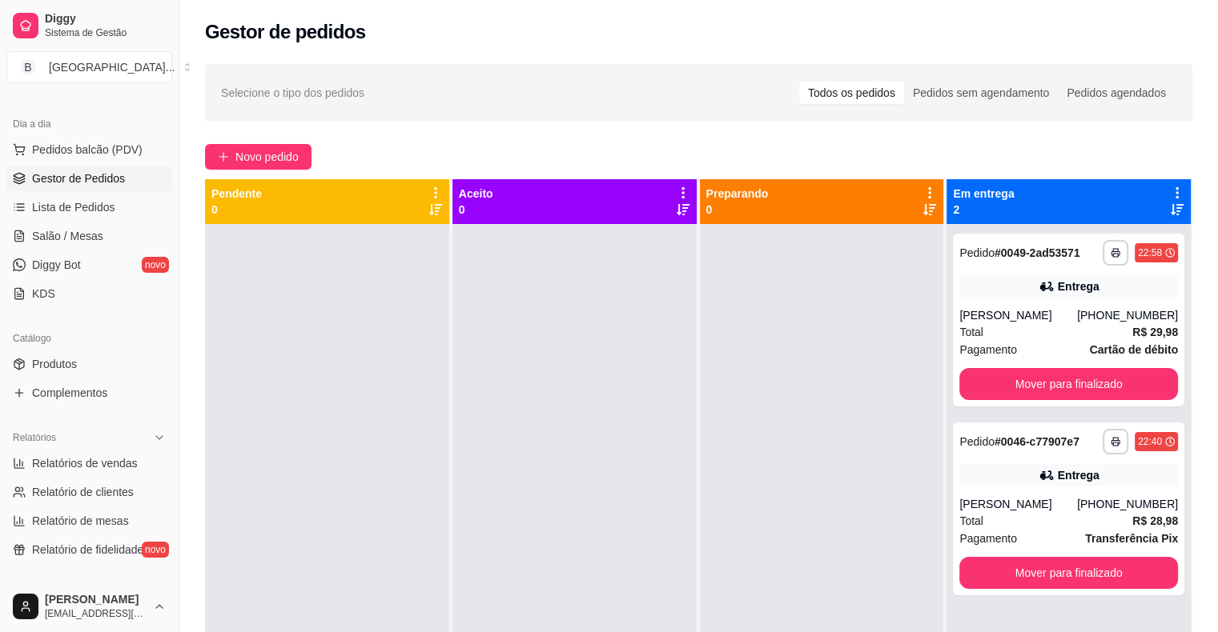
click at [1022, 527] on div "Total R$ 28,98" at bounding box center [1068, 521] width 219 height 18
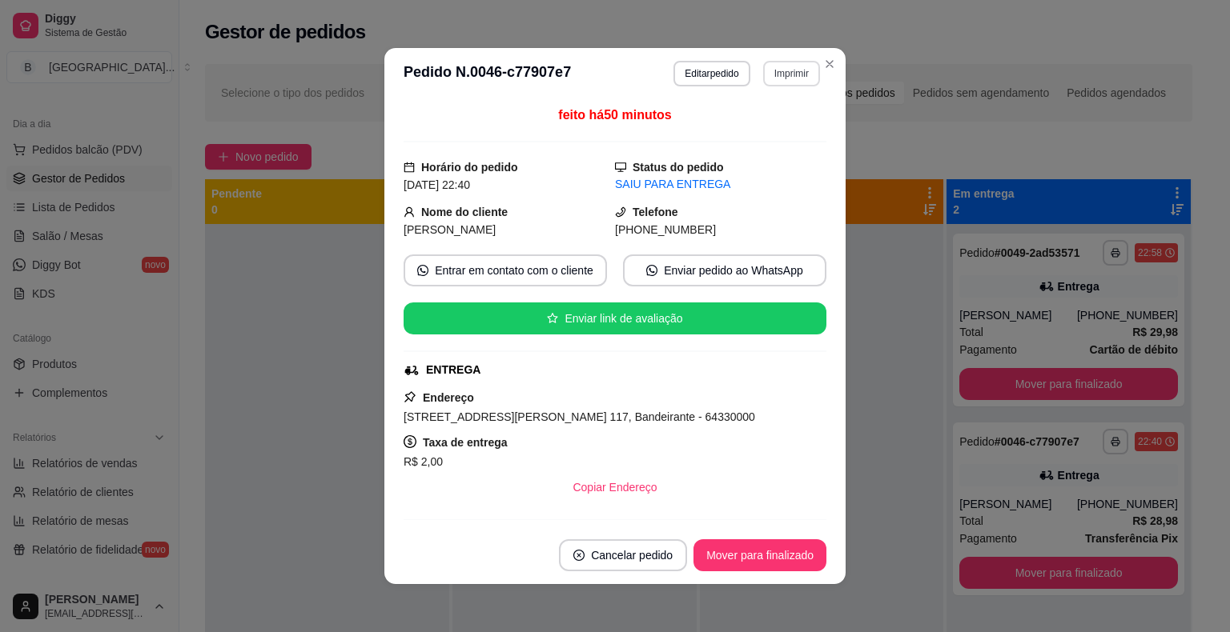
click at [793, 74] on button "Imprimir" at bounding box center [791, 74] width 57 height 26
click at [800, 134] on button "IMPRESSORA" at bounding box center [757, 130] width 116 height 26
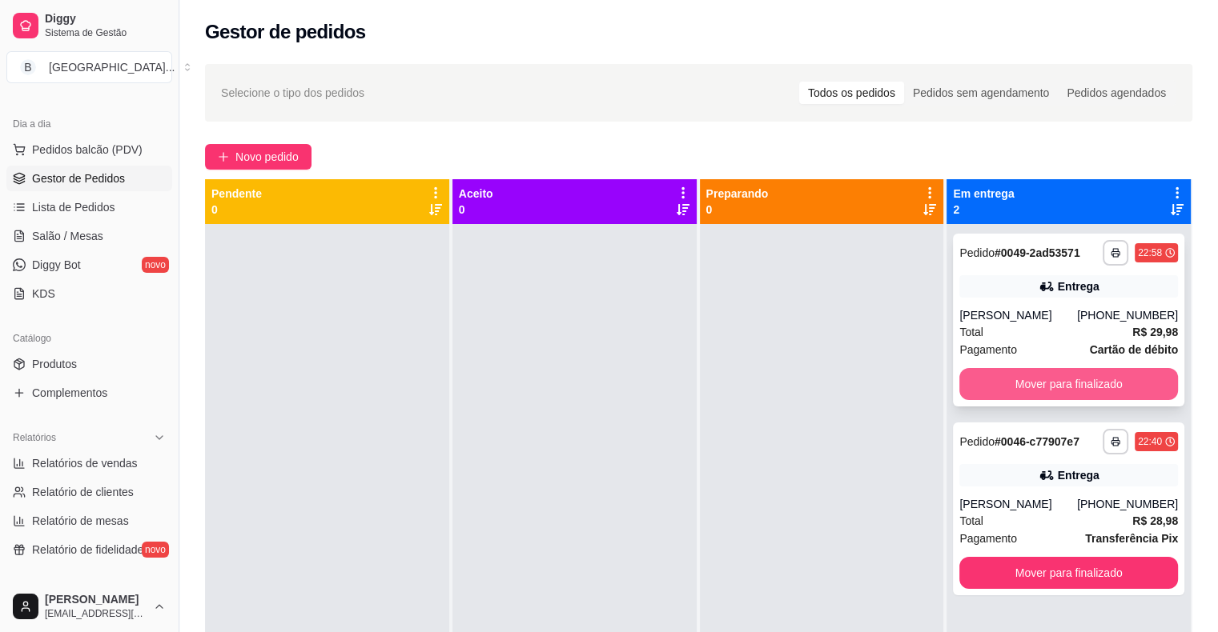
click at [1054, 385] on button "Mover para finalizado" at bounding box center [1068, 384] width 219 height 32
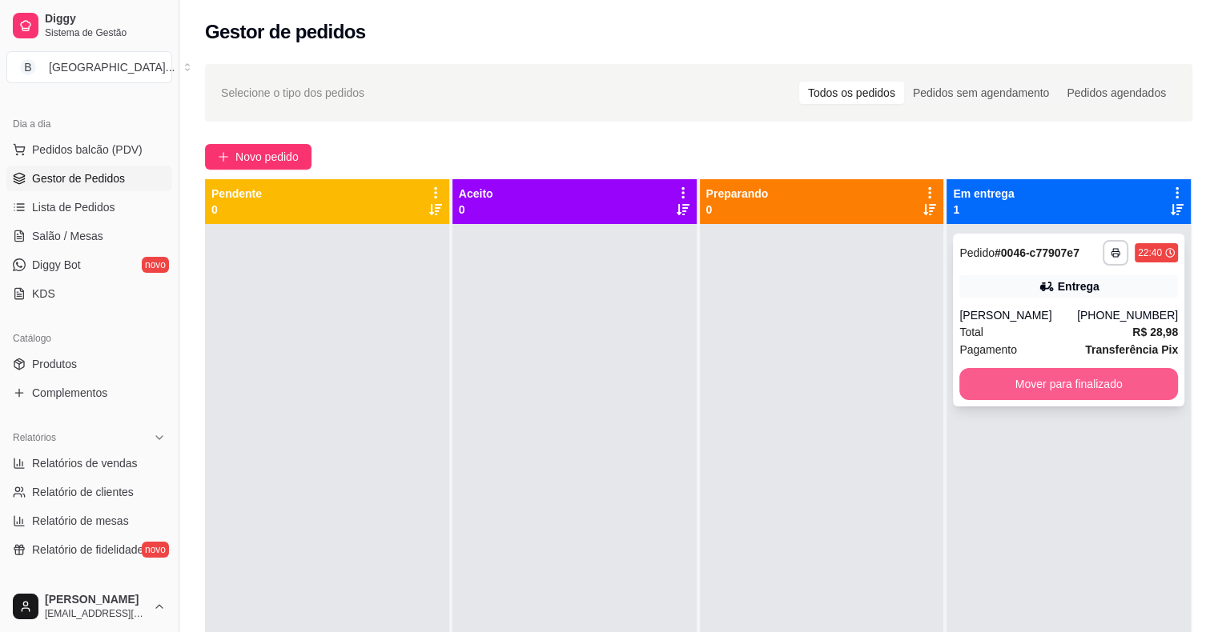
click at [1031, 392] on button "Mover para finalizado" at bounding box center [1068, 384] width 219 height 32
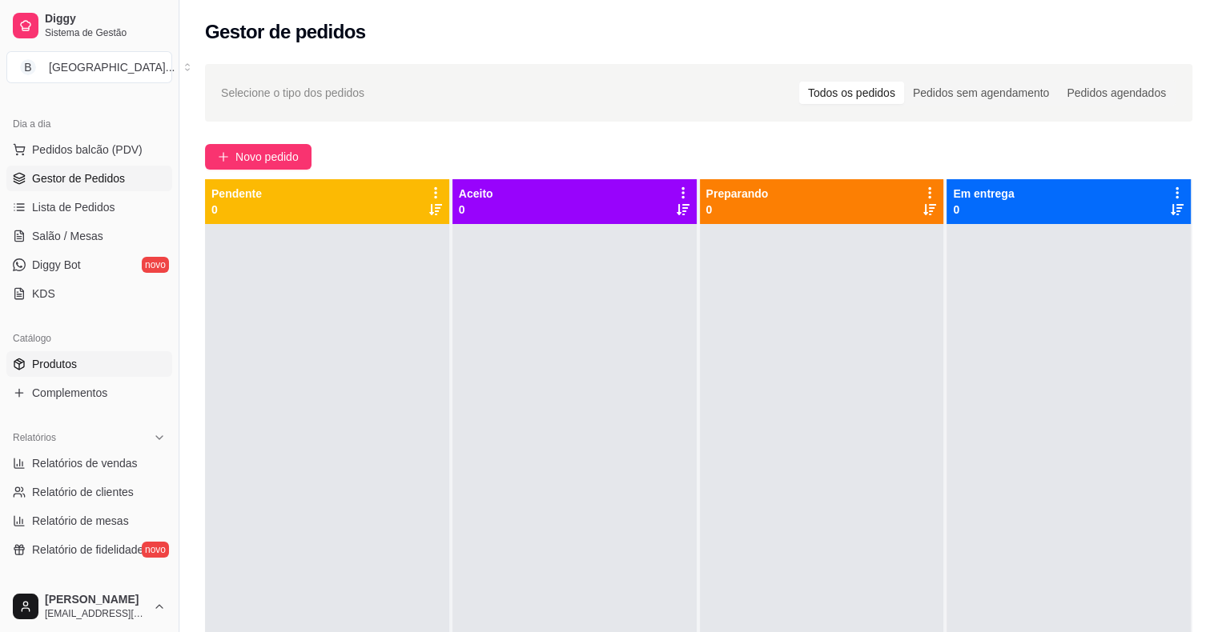
scroll to position [480, 0]
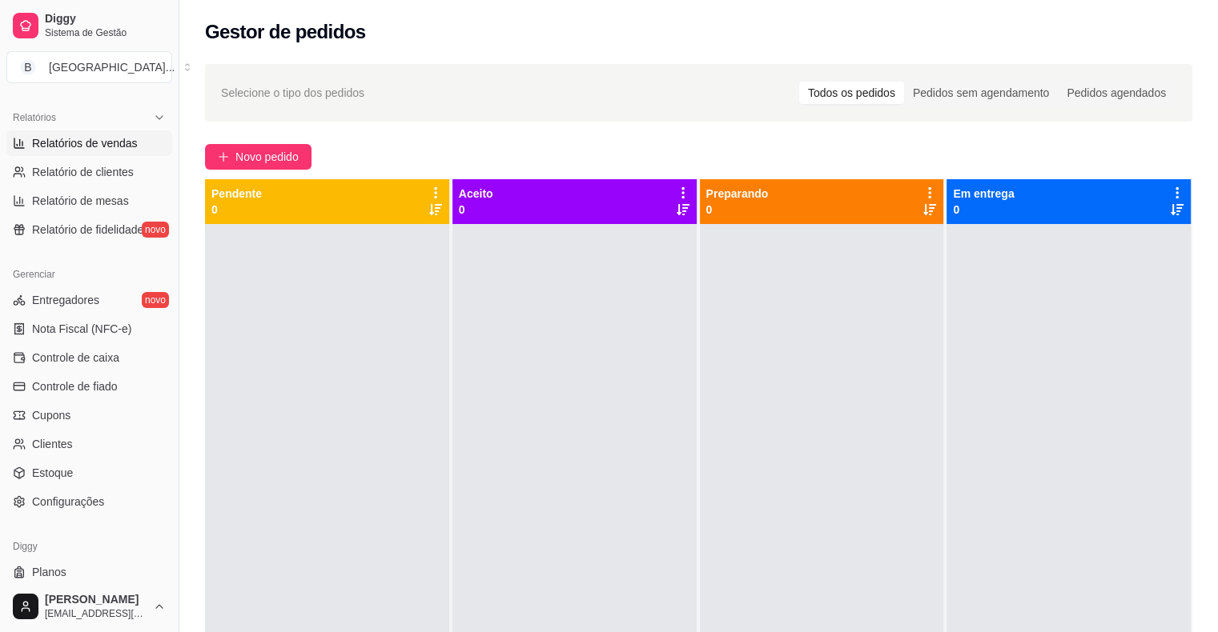
click at [101, 138] on span "Relatórios de vendas" at bounding box center [85, 143] width 106 height 16
select select "ALL"
select select "0"
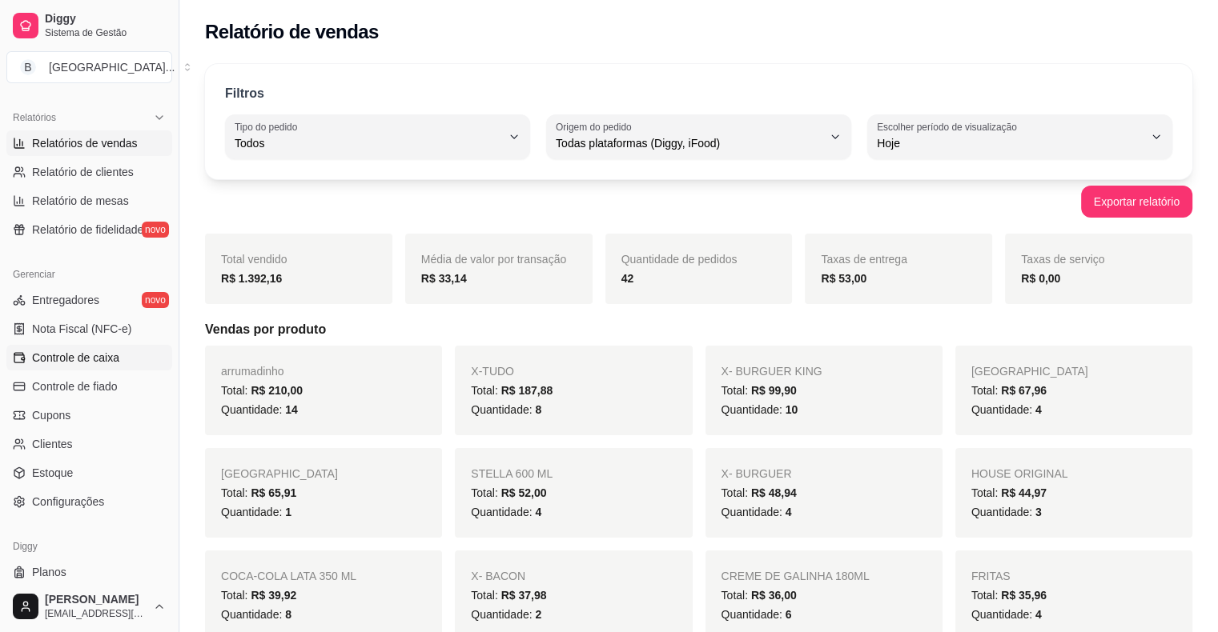
click at [105, 362] on span "Controle de caixa" at bounding box center [75, 358] width 87 height 16
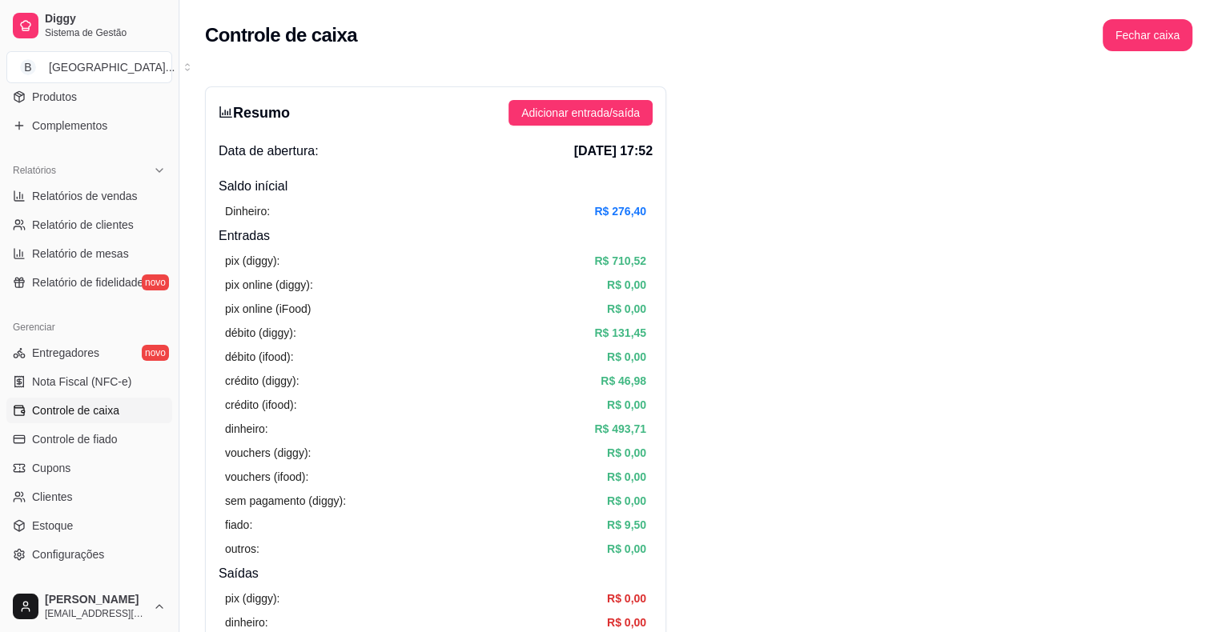
scroll to position [400, 0]
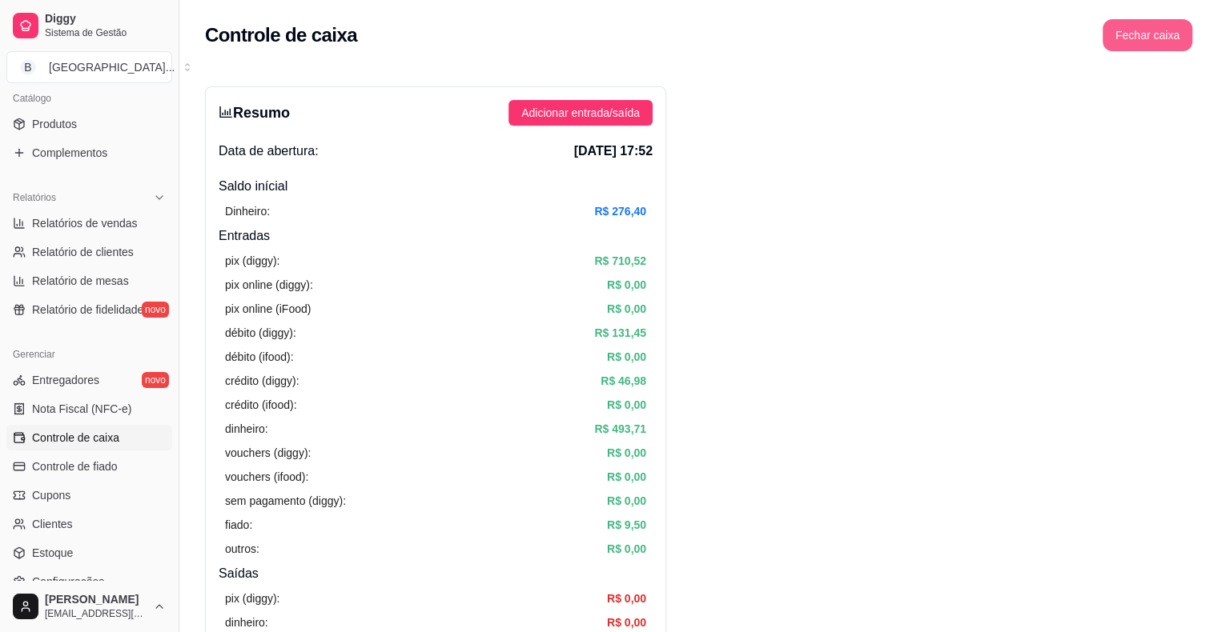
click at [1138, 30] on button "Fechar caixa" at bounding box center [1147, 35] width 90 height 32
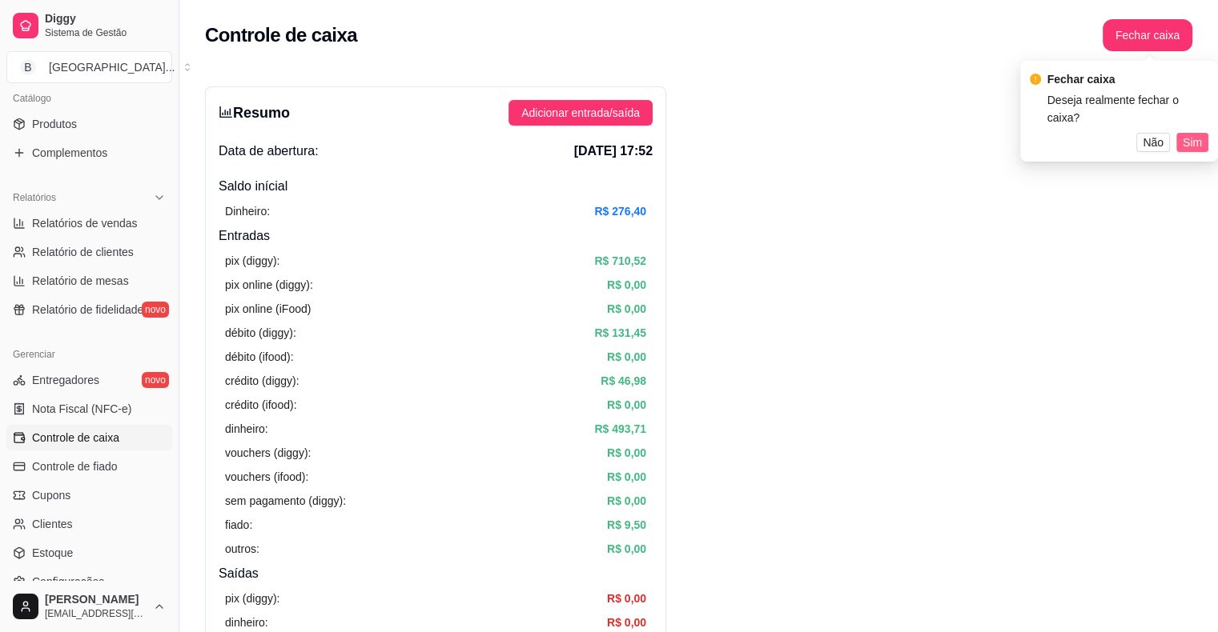
click at [1184, 140] on span "Sim" at bounding box center [1192, 143] width 19 height 18
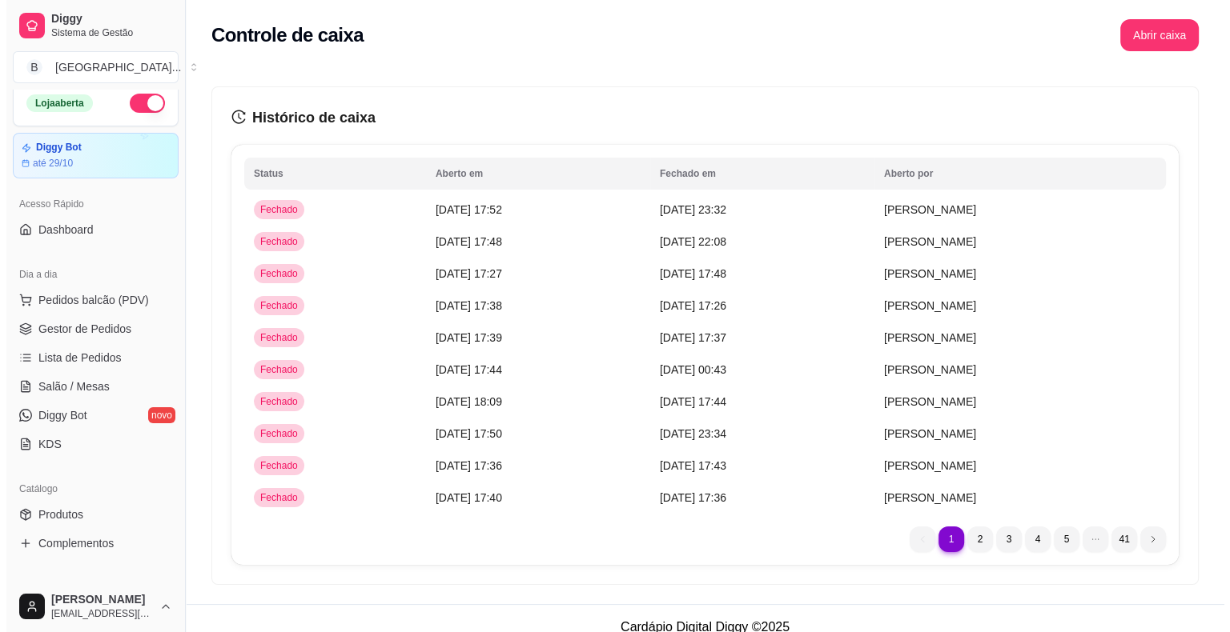
scroll to position [0, 0]
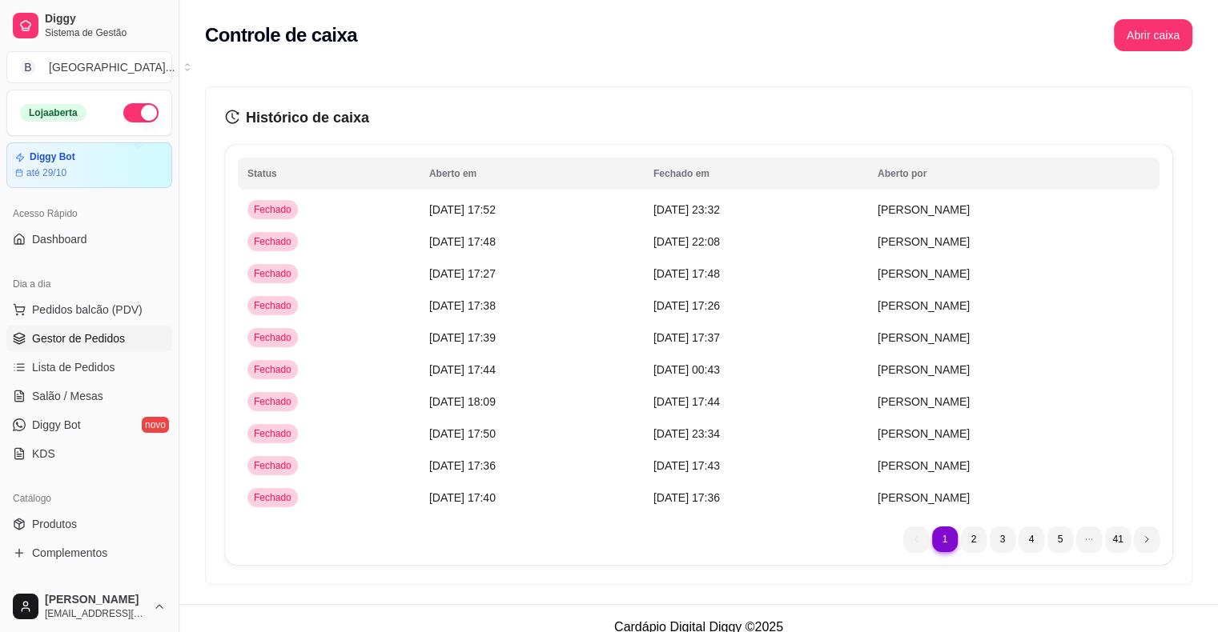
click at [57, 339] on span "Gestor de Pedidos" at bounding box center [78, 339] width 93 height 16
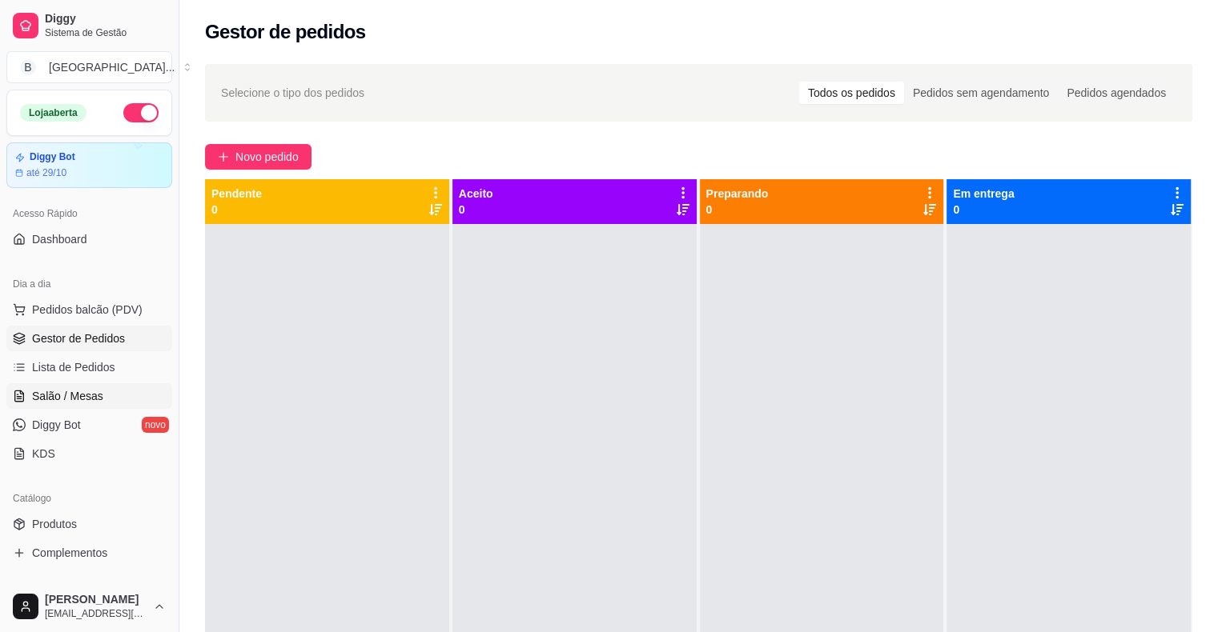
click at [70, 402] on span "Salão / Mesas" at bounding box center [67, 396] width 71 height 16
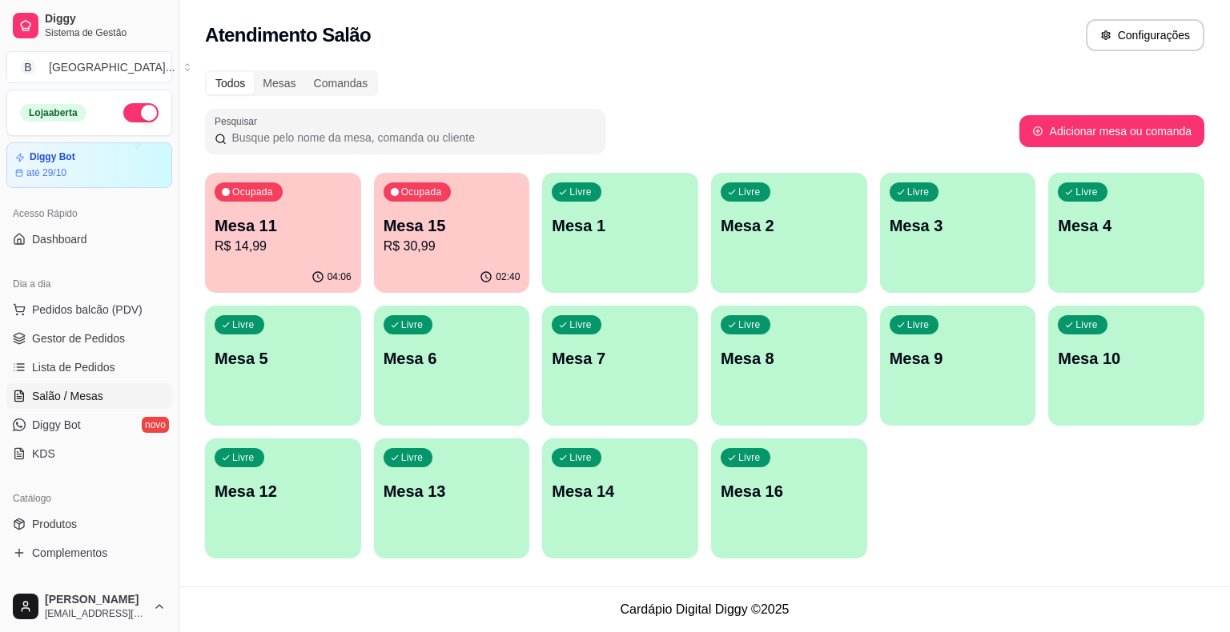
click at [280, 263] on div "04:06" at bounding box center [283, 277] width 156 height 31
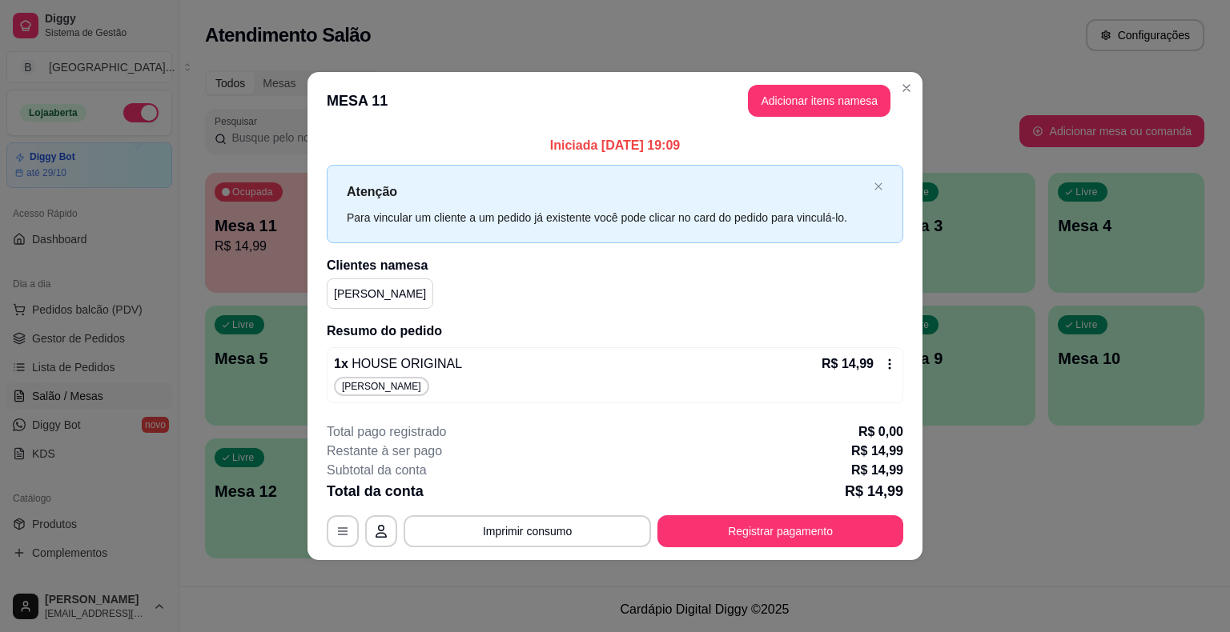
click at [884, 360] on icon at bounding box center [889, 364] width 13 height 13
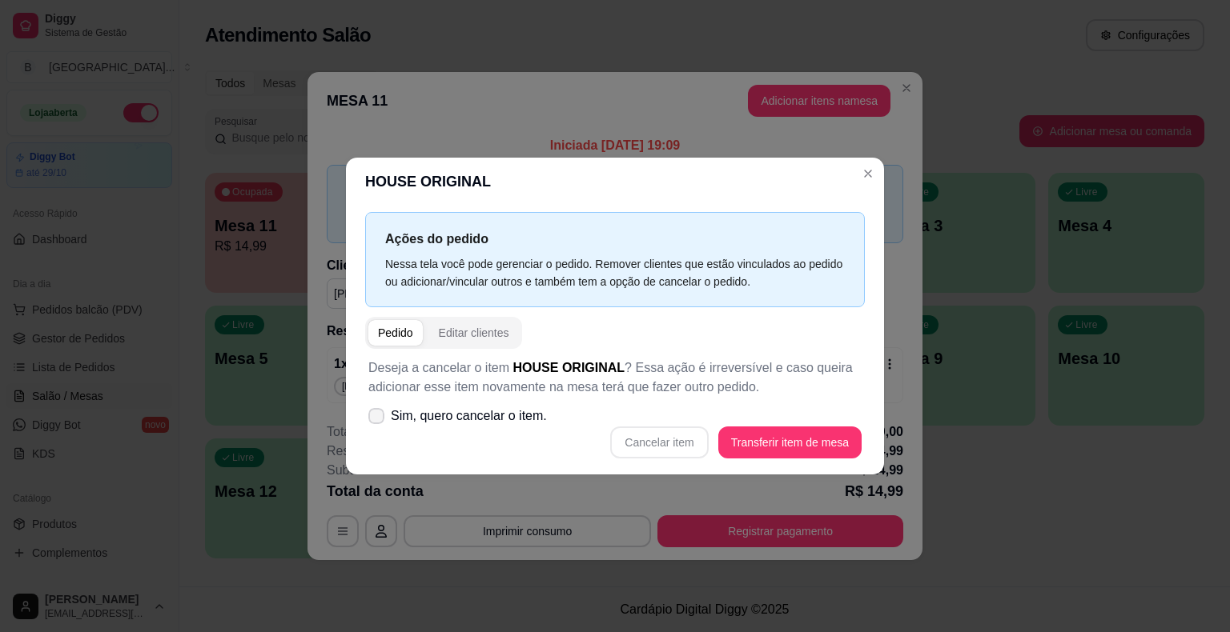
click at [477, 421] on span "Sim, quero cancelar o item." at bounding box center [469, 416] width 156 height 19
click at [378, 421] on input "Sim, quero cancelar o item." at bounding box center [372, 425] width 10 height 10
checkbox input "true"
click at [660, 436] on button "Cancelar item" at bounding box center [659, 443] width 95 height 31
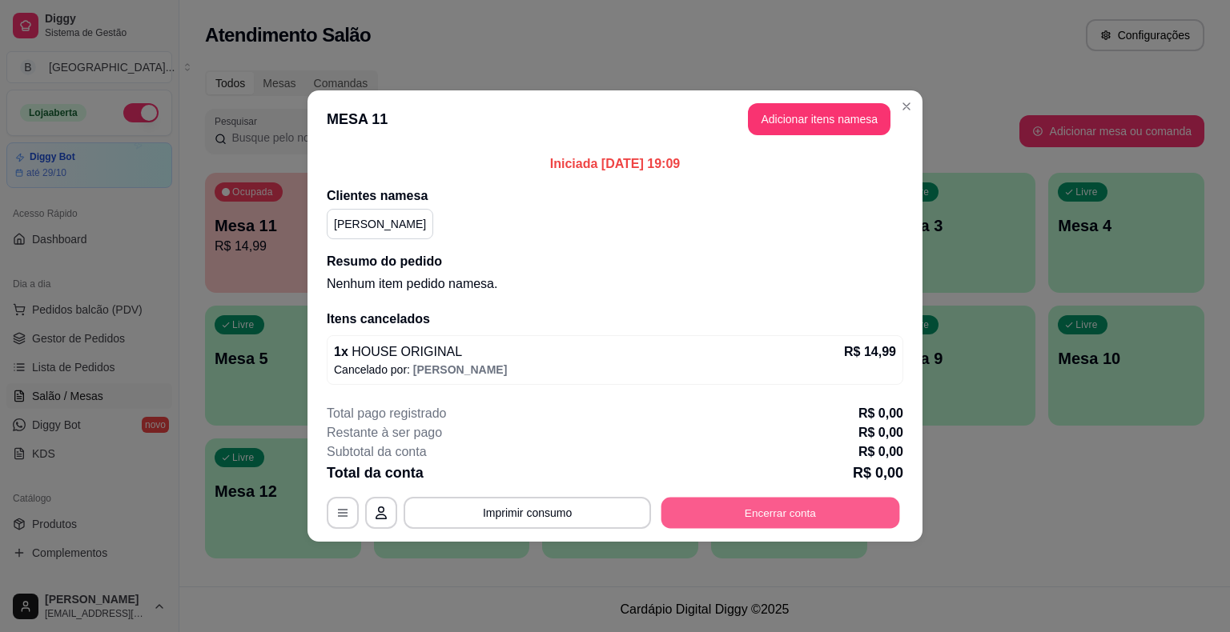
click at [736, 520] on button "Encerrar conta" at bounding box center [780, 513] width 239 height 31
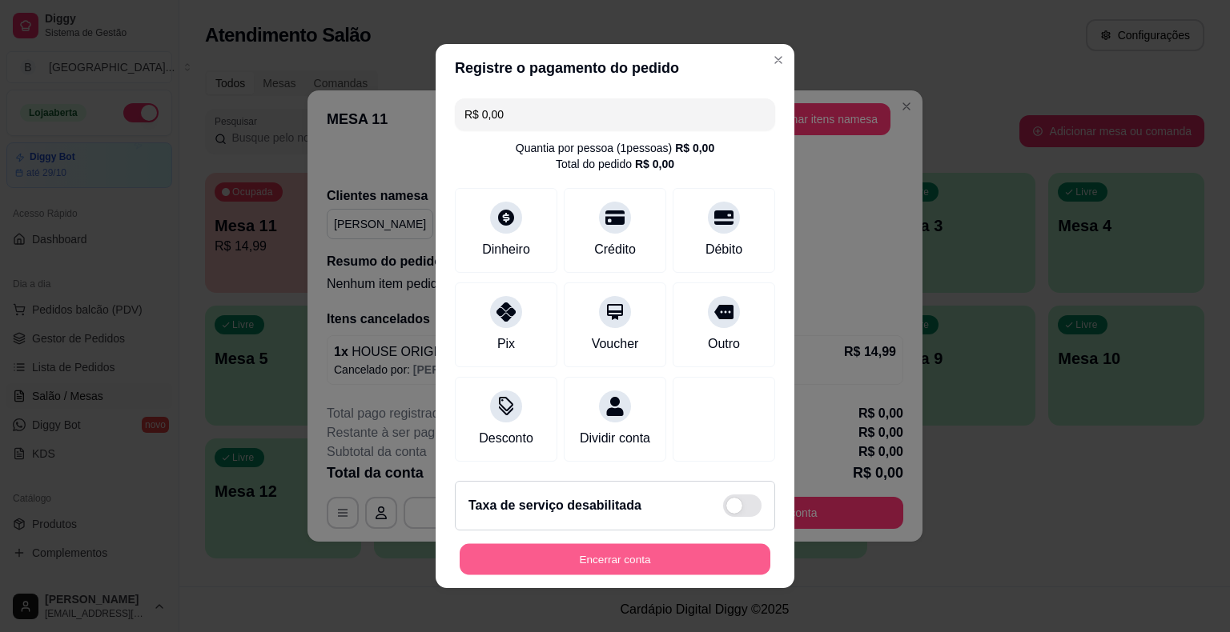
click at [574, 551] on button "Encerrar conta" at bounding box center [615, 559] width 311 height 31
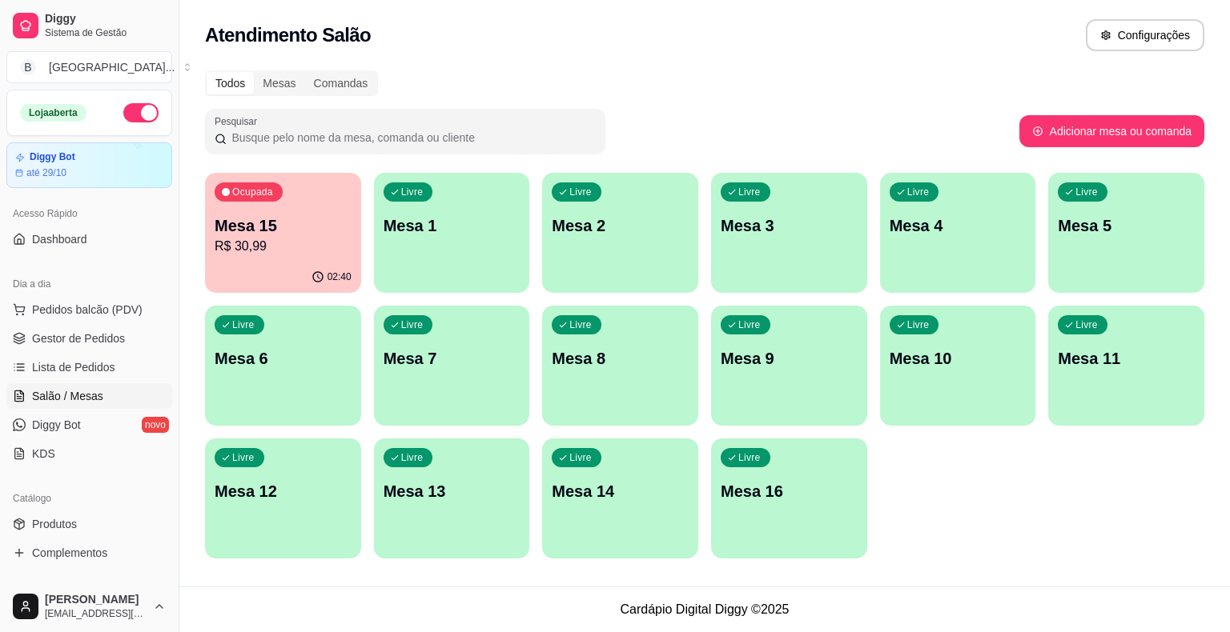
click at [253, 260] on div "Ocupada Mesa 15 R$ 30,99" at bounding box center [283, 217] width 156 height 89
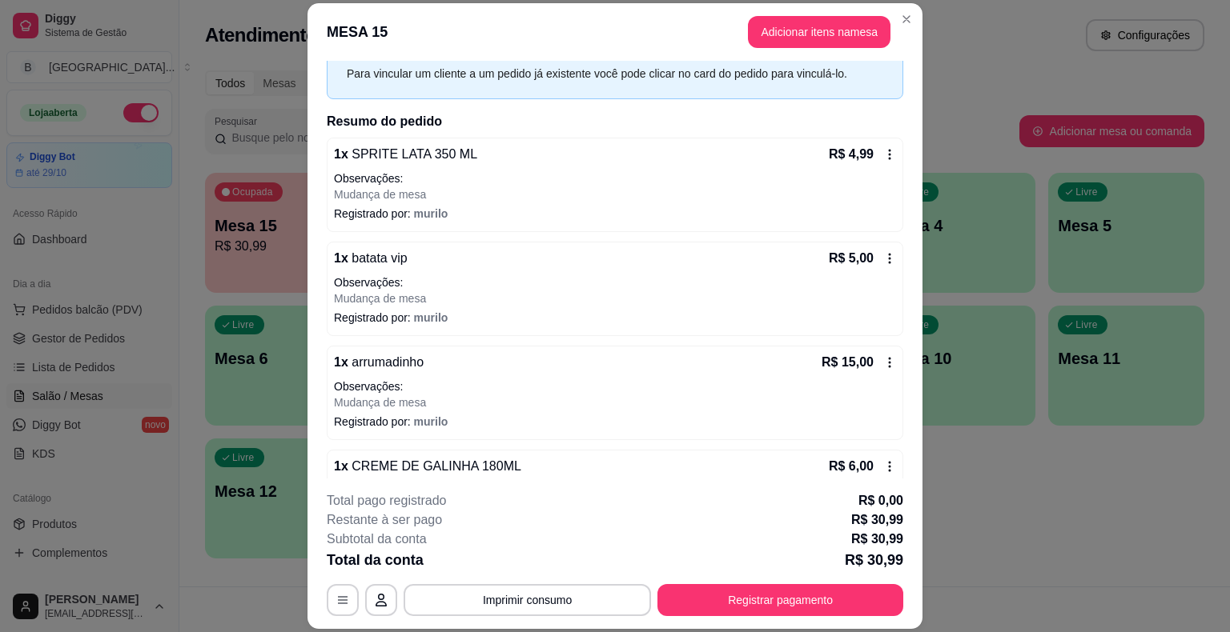
scroll to position [144, 0]
